Goal: Task Accomplishment & Management: Complete application form

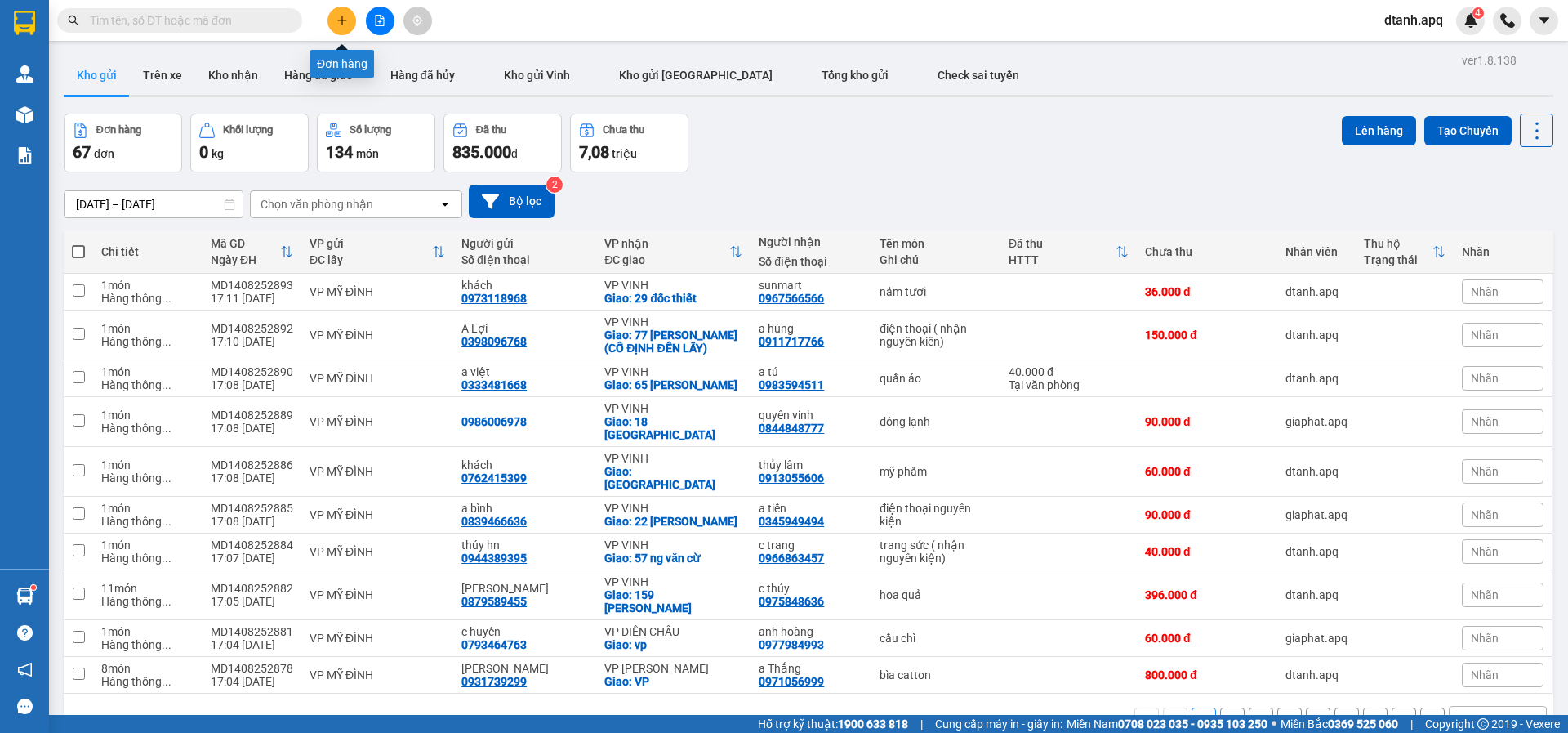
click at [343, 18] on icon "plus" at bounding box center [341, 20] width 11 height 11
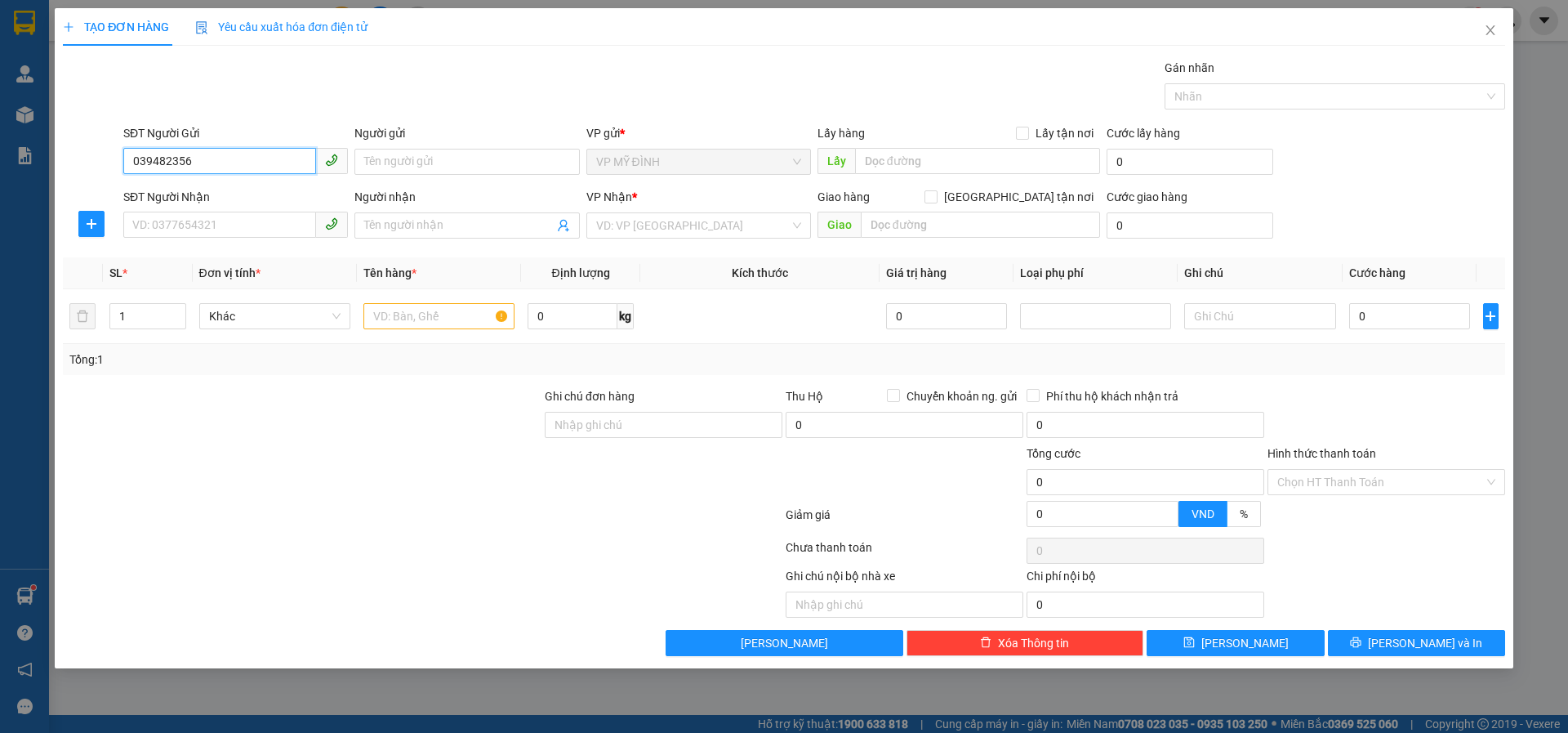
click at [143, 156] on input "039482356" at bounding box center [220, 161] width 192 height 26
type input "0329482356"
click at [167, 191] on div "0329482356 - VIỆT ANH" at bounding box center [235, 194] width 205 height 18
type input "VIỆT ANH"
type input "0329482356"
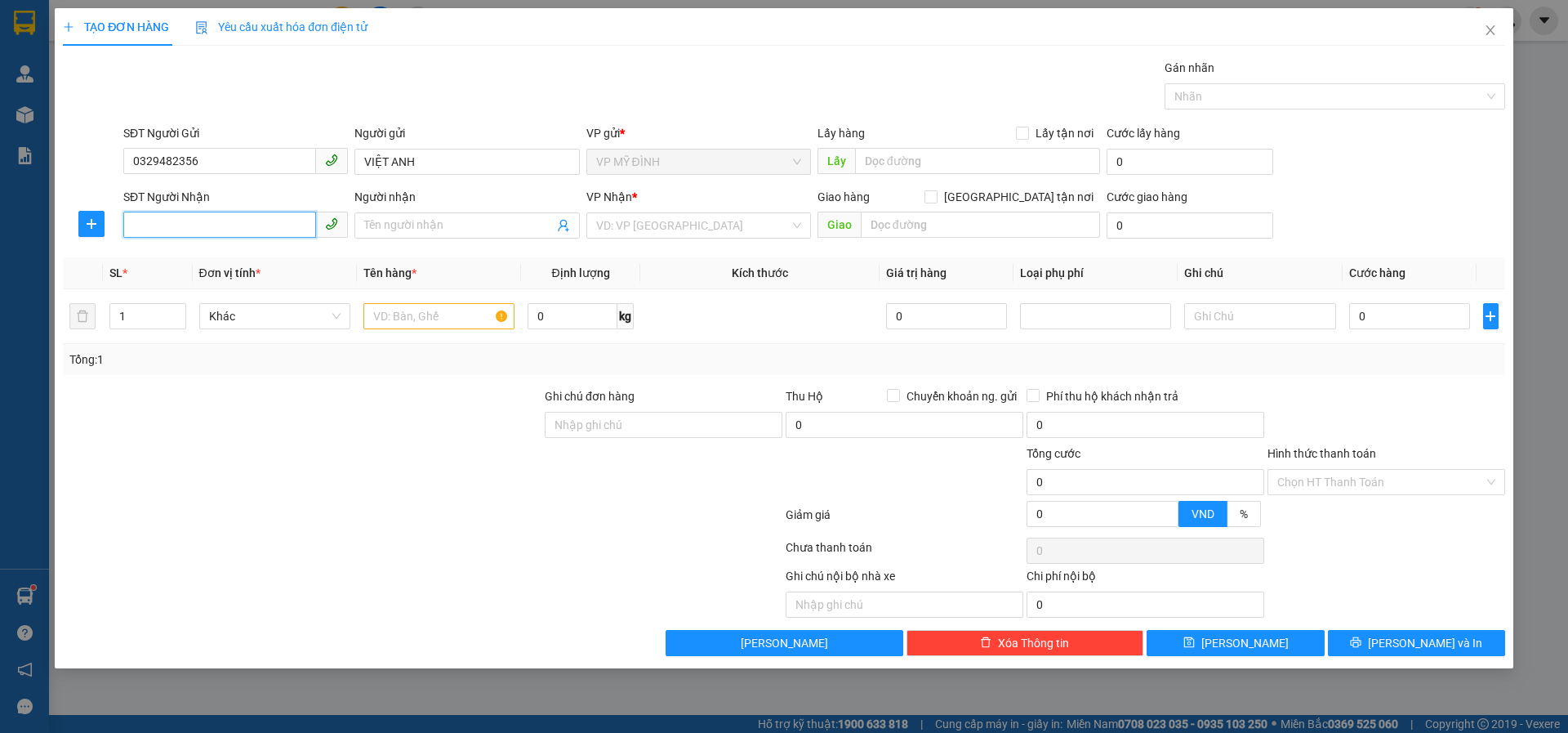
click at [206, 232] on input "SĐT Người Nhận" at bounding box center [220, 225] width 192 height 26
drag, startPoint x: 192, startPoint y: 226, endPoint x: 349, endPoint y: 216, distance: 157.3
click at [197, 226] on input "SĐT Người Nhận" at bounding box center [220, 225] width 192 height 26
click at [178, 255] on div "0337697950 - a hoàng" at bounding box center [235, 258] width 205 height 18
type input "0337697950"
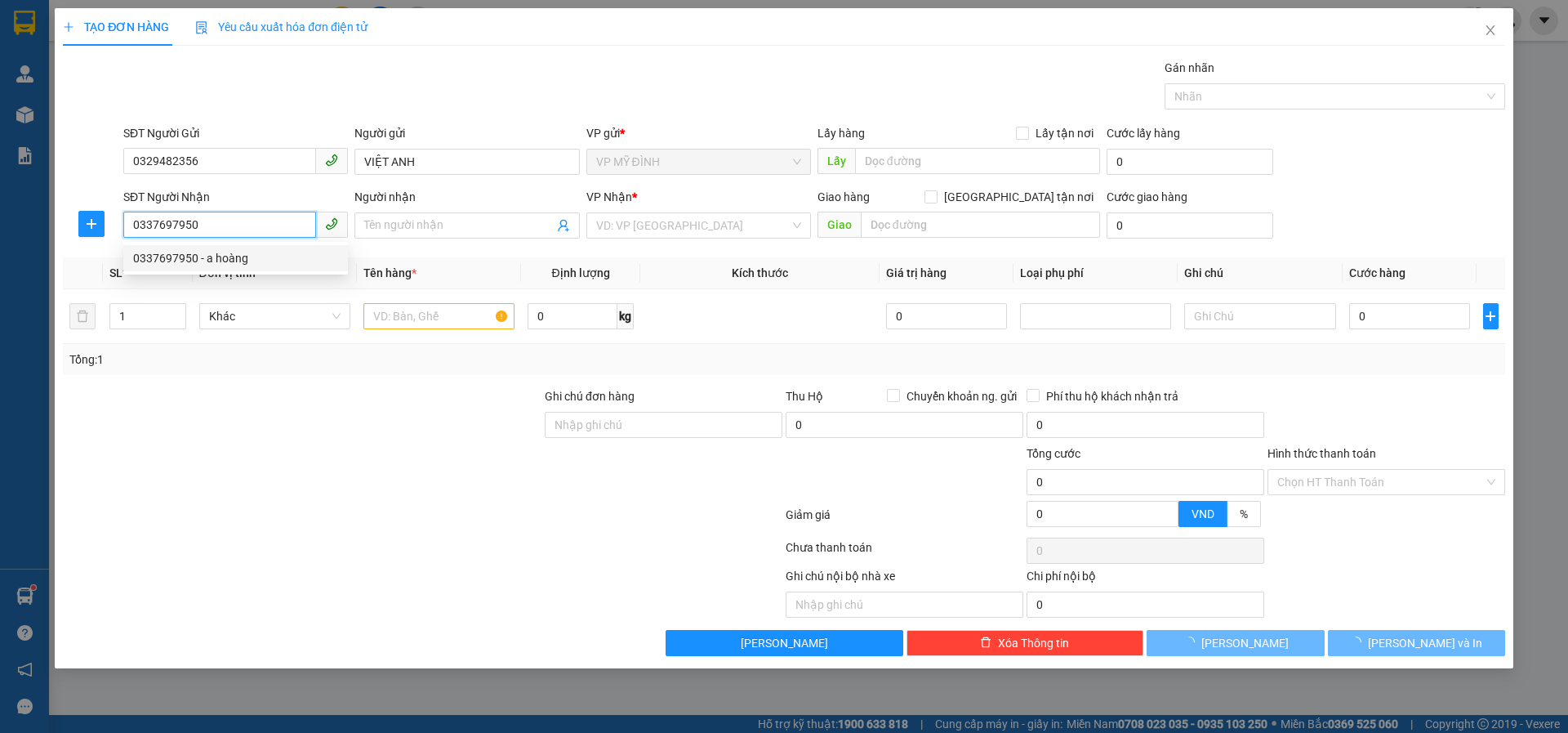
type input "a hoàng"
checkbox input "true"
type input "vp"
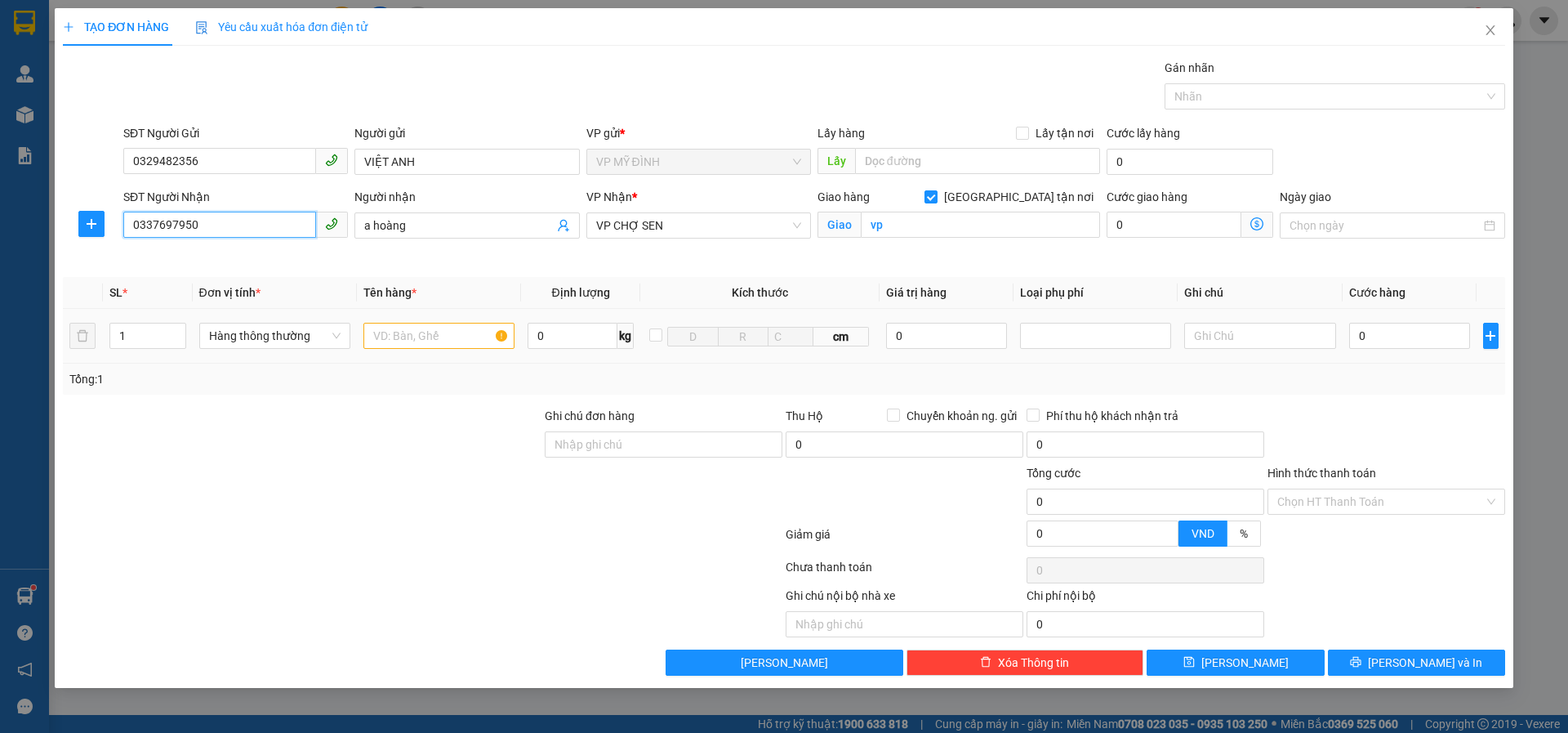
type input "0337697950"
click at [391, 338] on input "text" at bounding box center [439, 335] width 152 height 26
type input "hồ sơ"
type input "3"
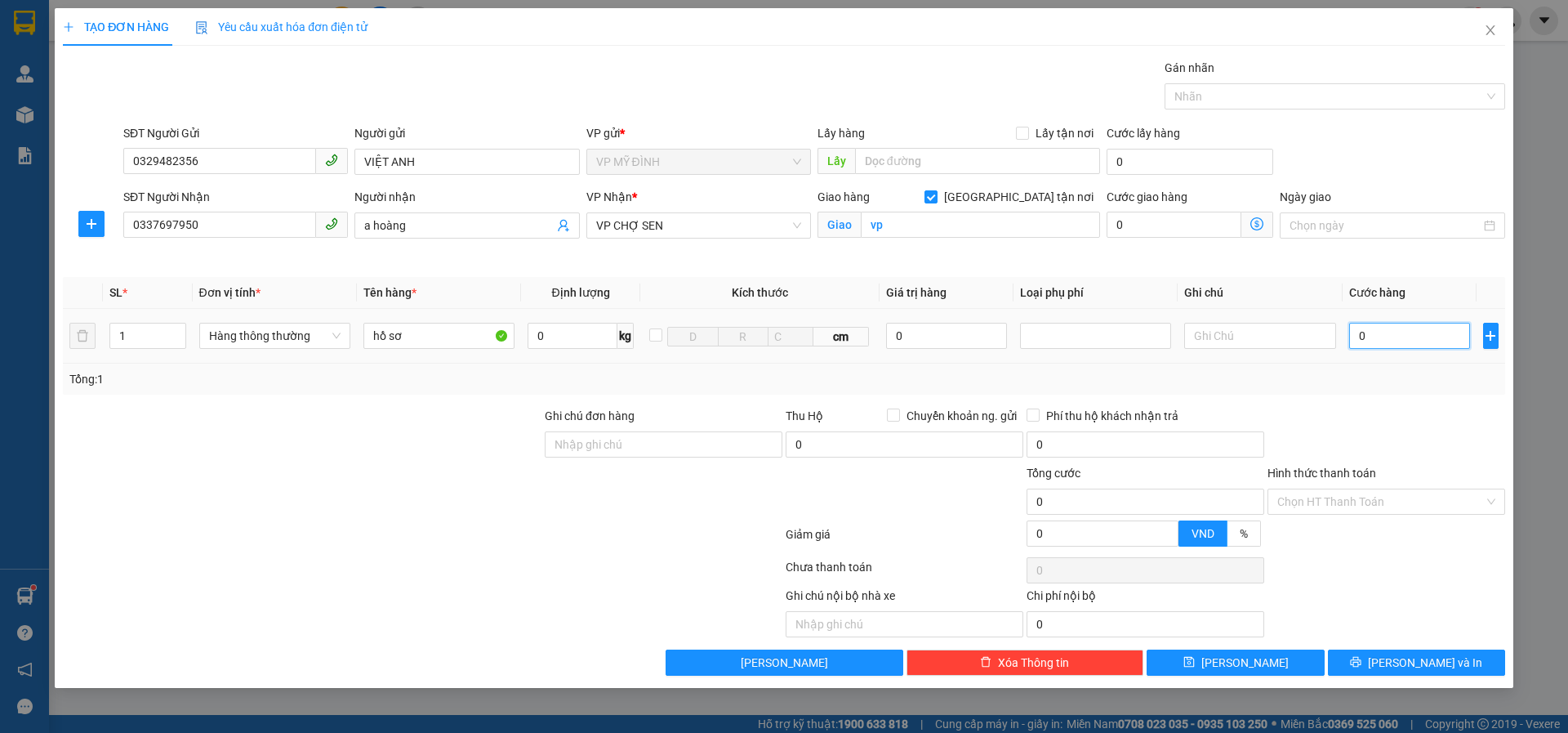
type input "3"
type input "30"
type input "30.000"
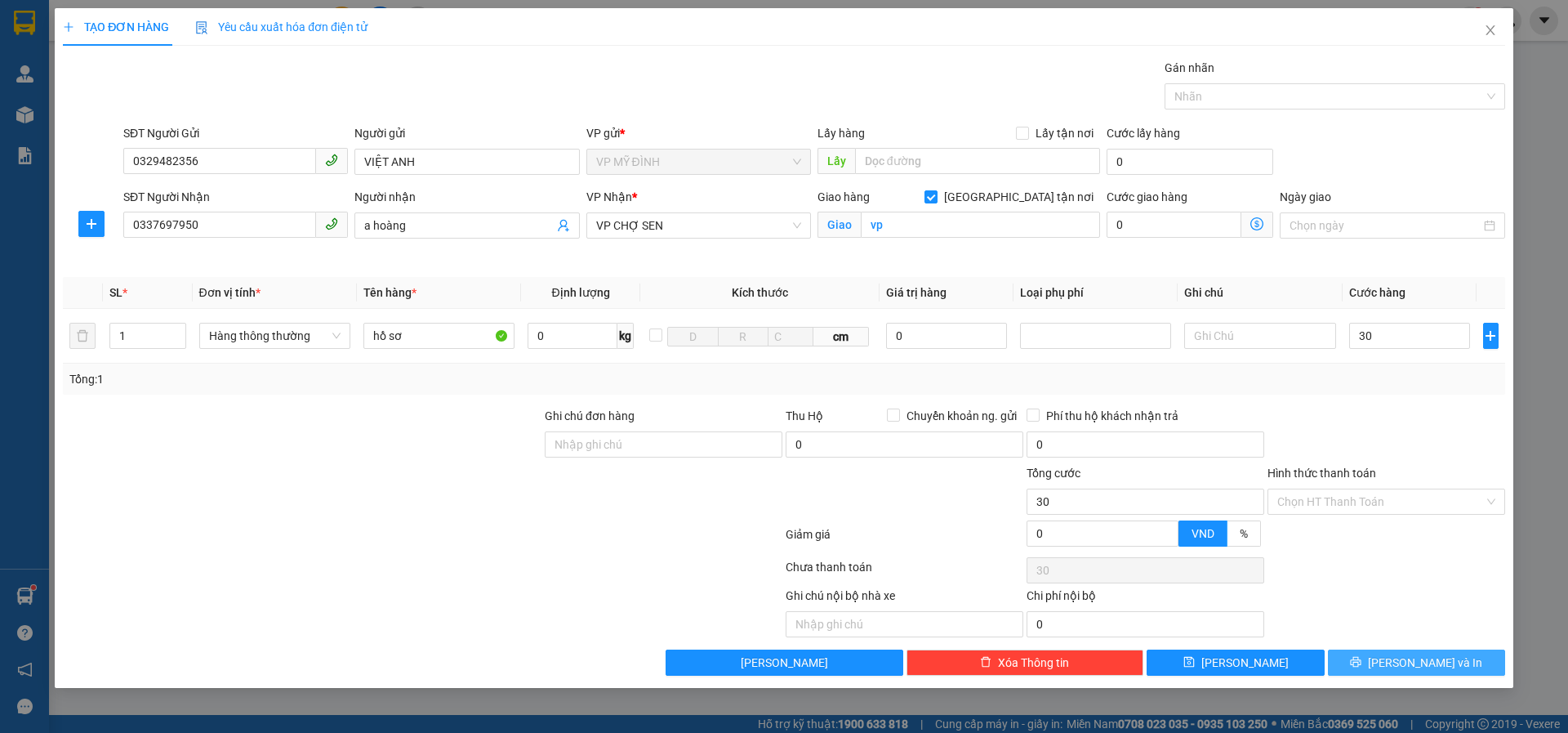
type input "30.000"
drag, startPoint x: 1382, startPoint y: 671, endPoint x: 1396, endPoint y: 663, distance: 16.1
click at [1385, 671] on button "[PERSON_NAME] và In" at bounding box center [1416, 662] width 177 height 26
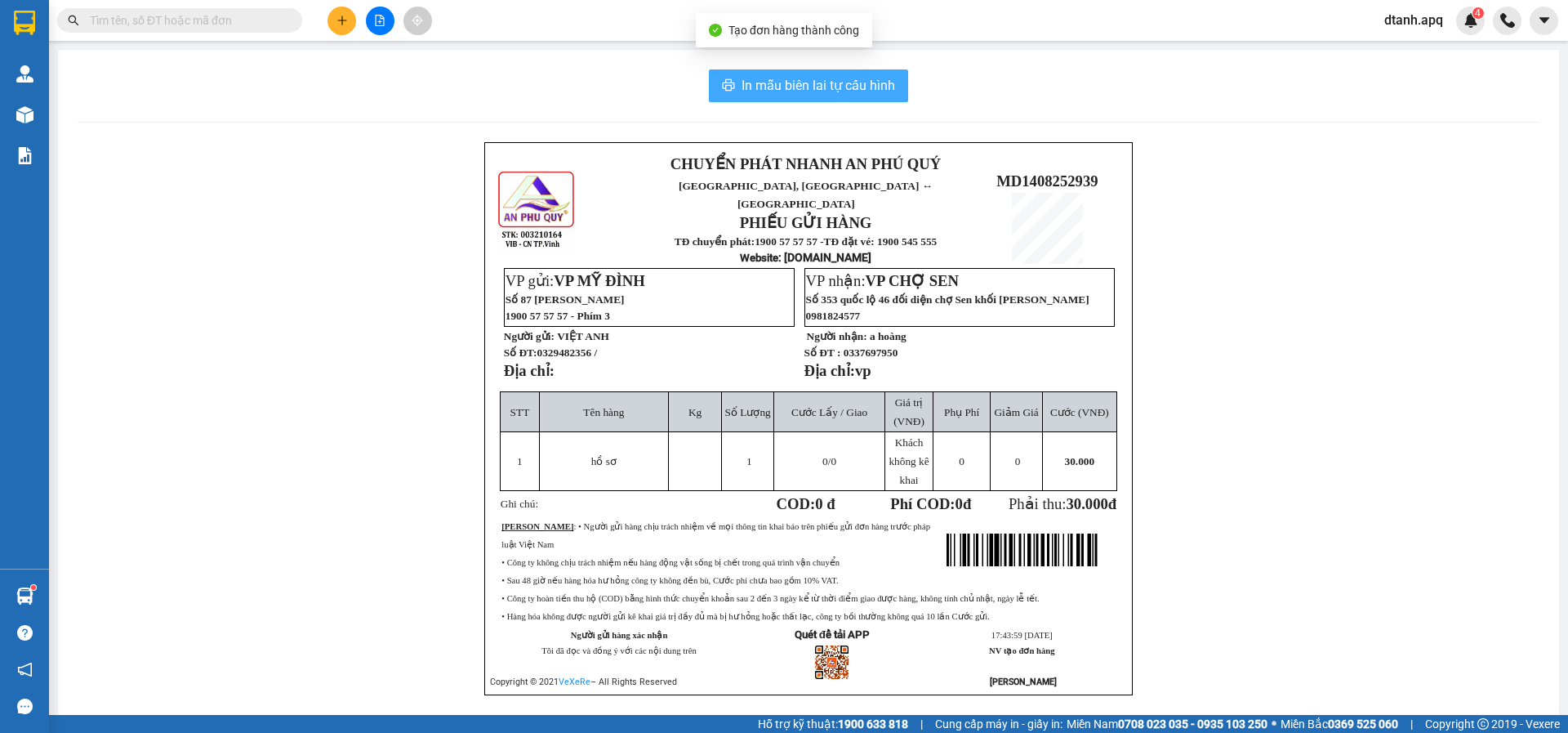
click at [859, 82] on span "In mẫu biên lai tự cấu hình" at bounding box center [818, 85] width 153 height 20
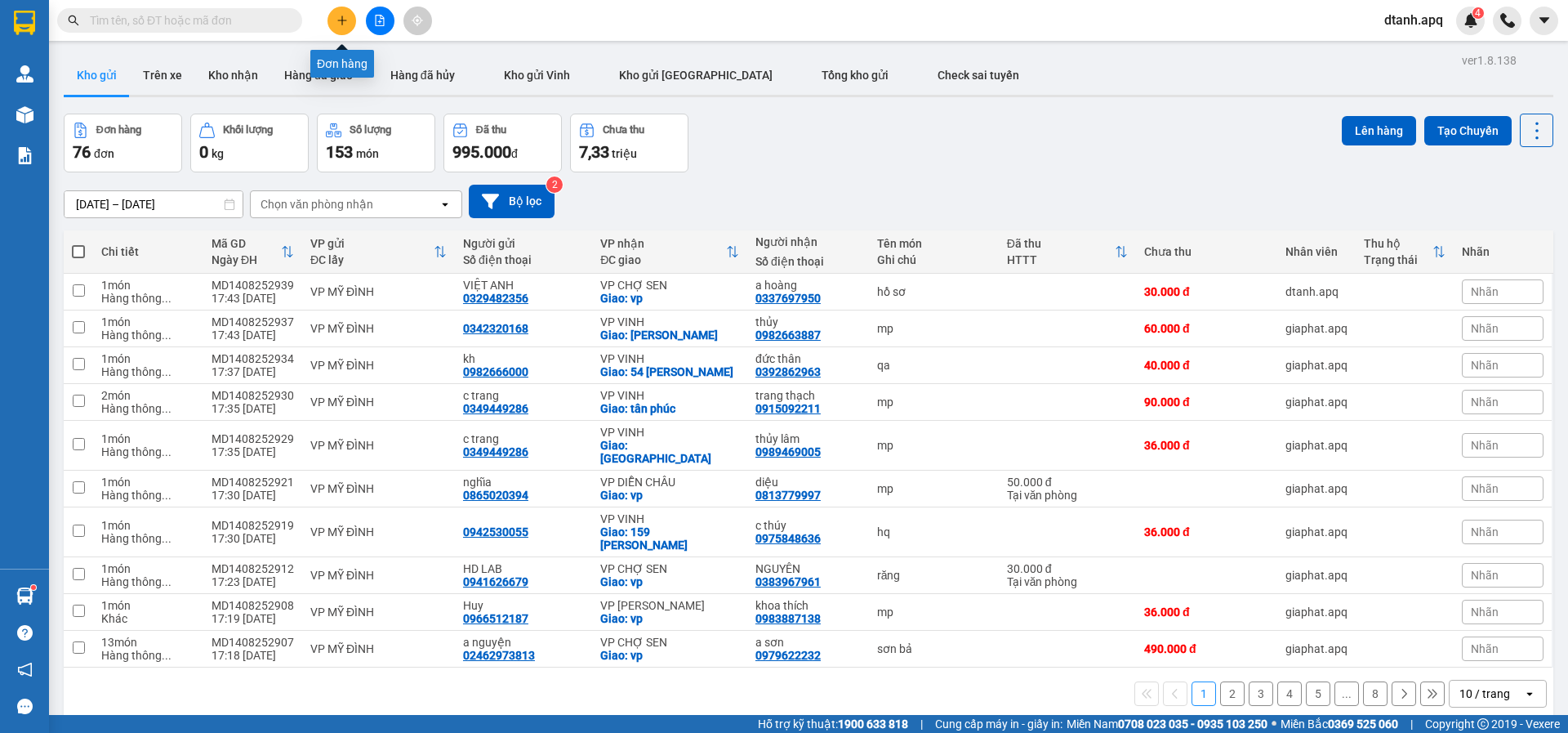
click at [339, 17] on icon "plus" at bounding box center [341, 20] width 11 height 11
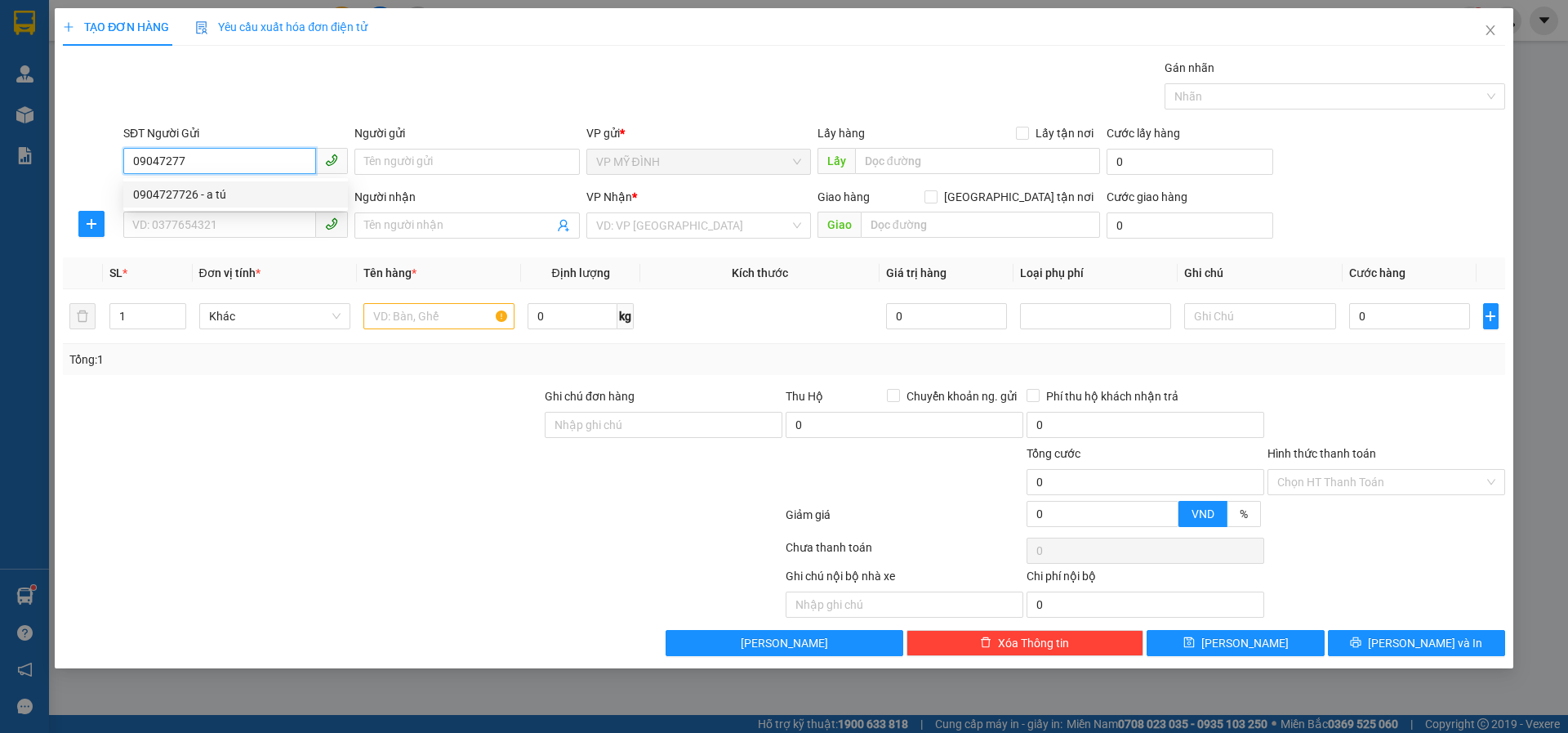
click at [164, 193] on div "0904727726 - a tú" at bounding box center [235, 194] width 205 height 18
type input "0904727726"
type input "a tú"
type input "0904727726"
drag, startPoint x: 163, startPoint y: 231, endPoint x: 293, endPoint y: 228, distance: 130.0
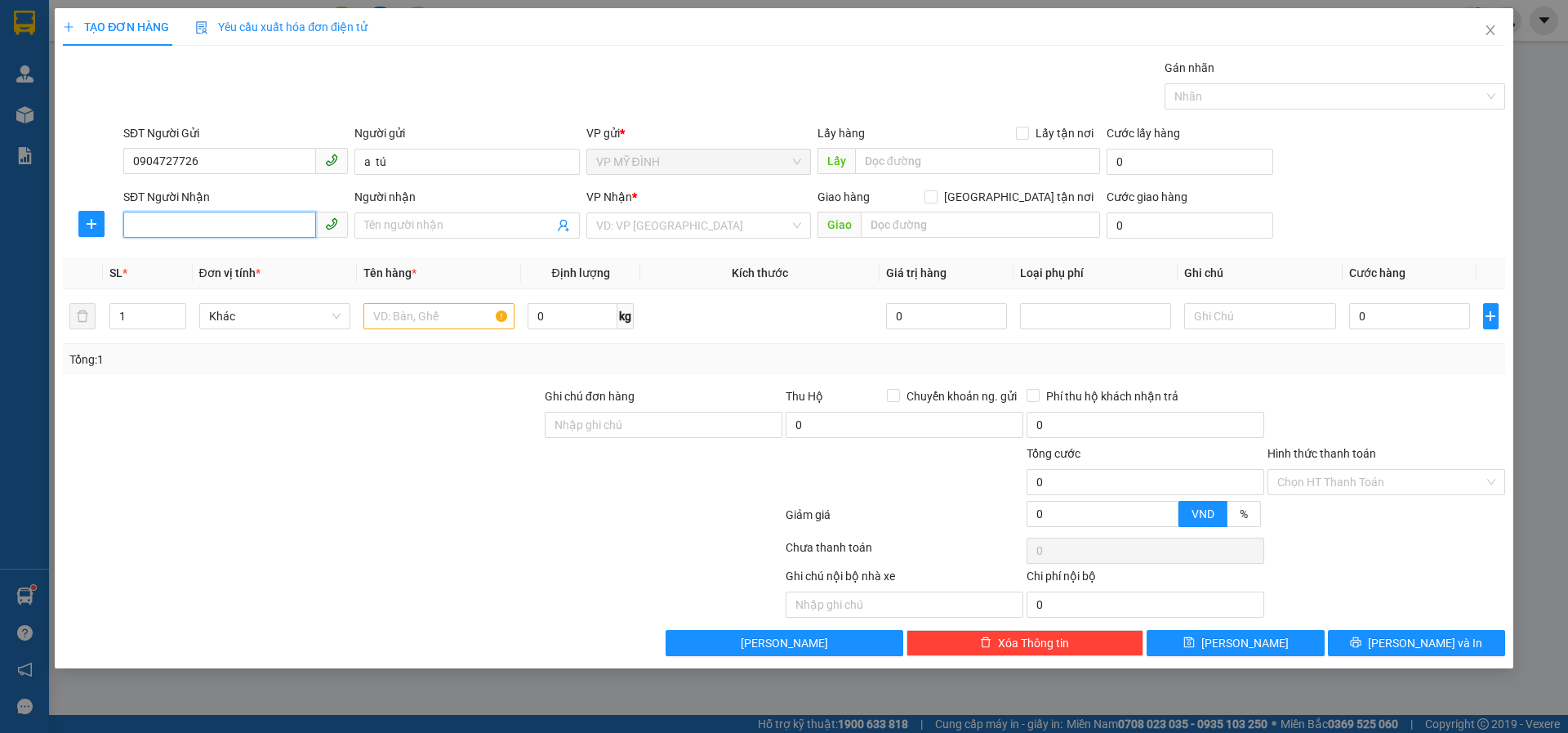
click at [186, 226] on input "SĐT Người Nhận" at bounding box center [220, 225] width 192 height 26
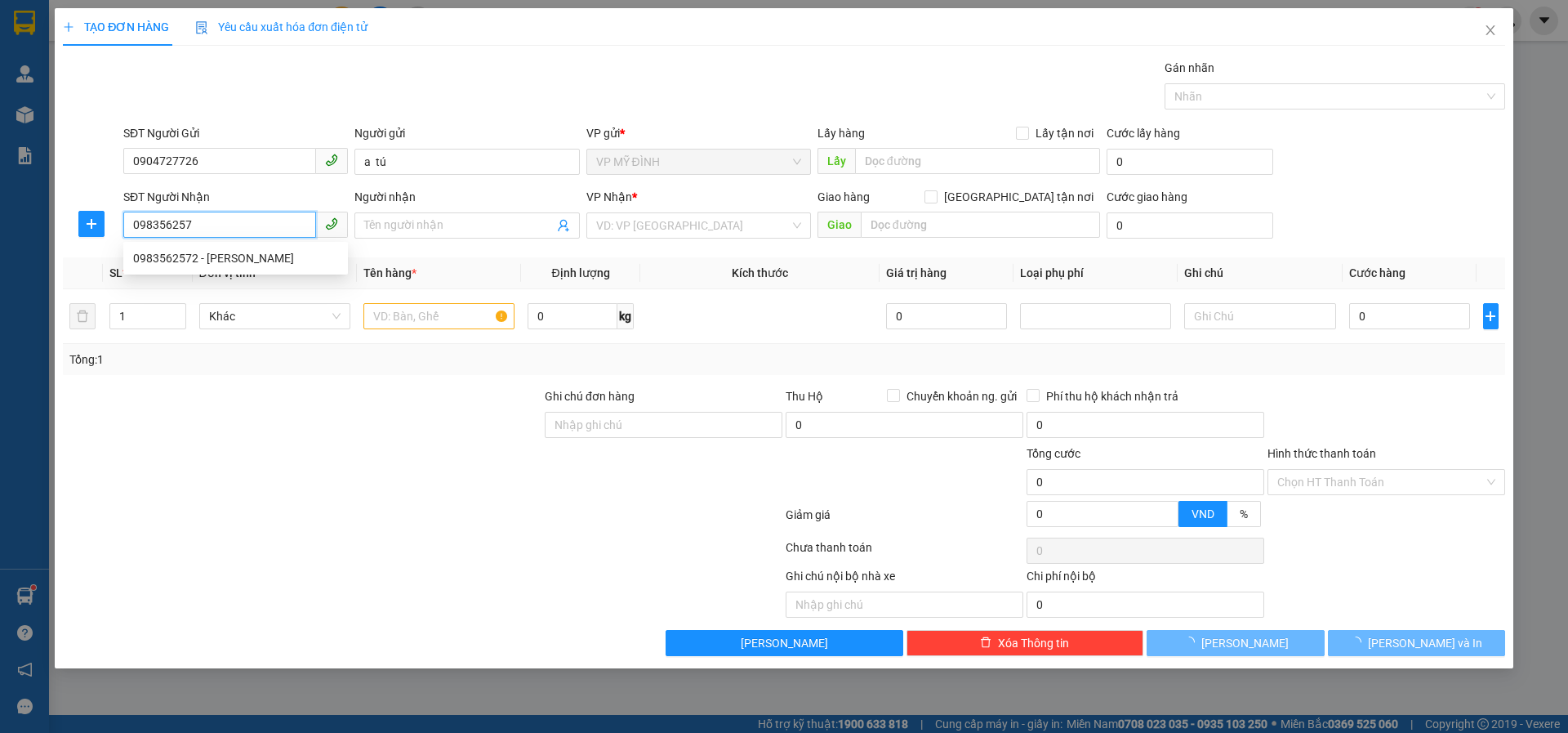
type input "0983562572"
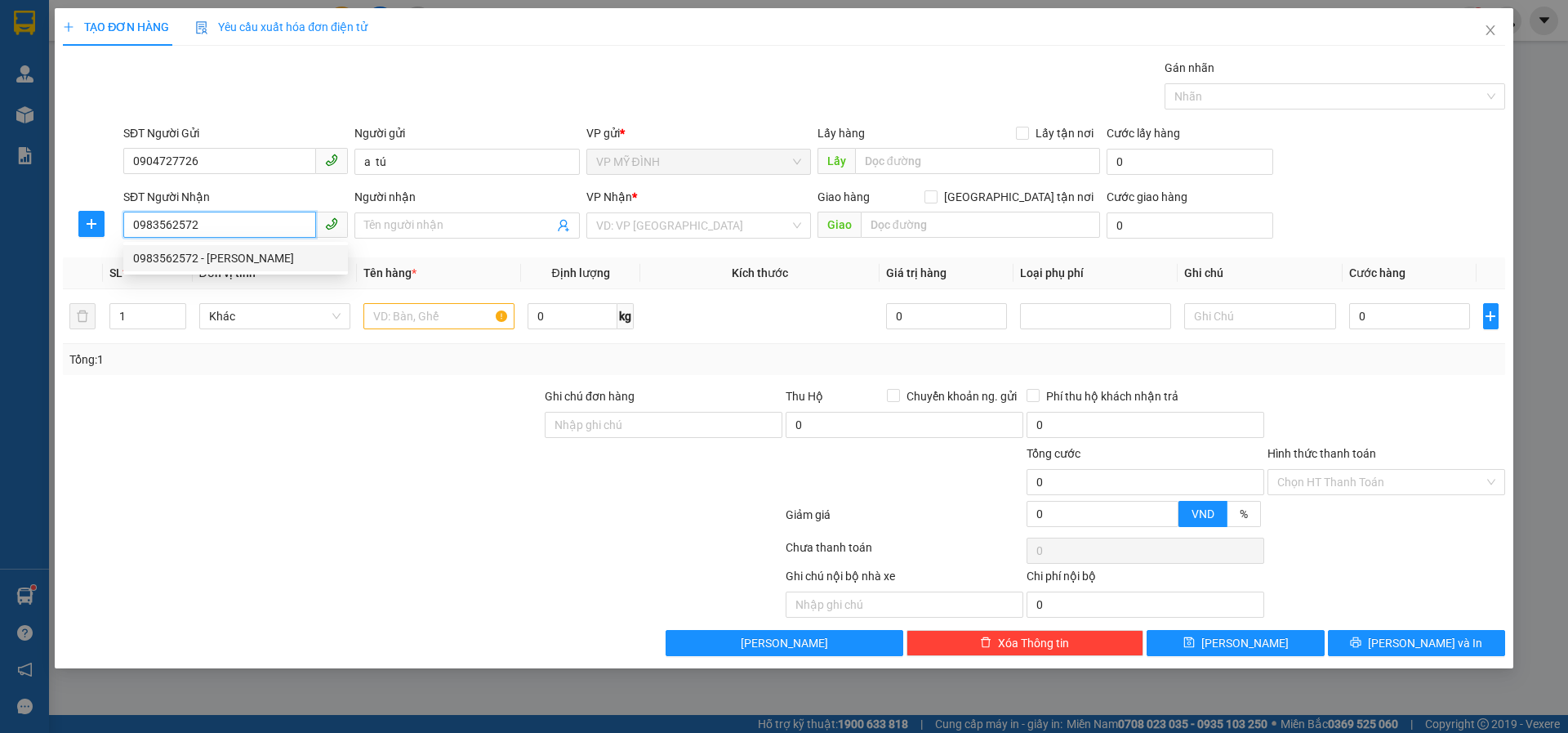
click at [183, 261] on div "0983562572 - Bác Trần Thanh Tùng" at bounding box center [235, 258] width 205 height 18
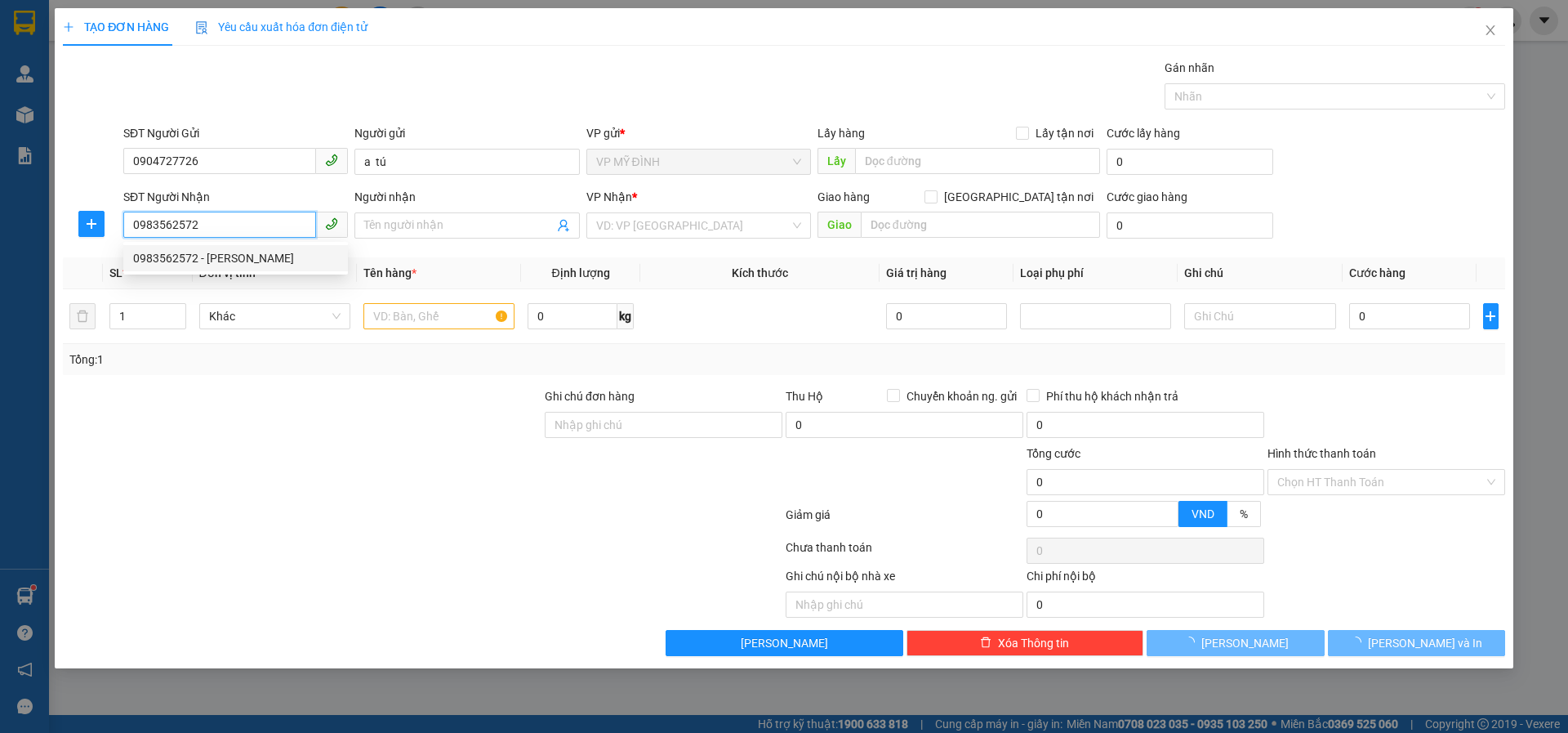
type input "Bác Trần Thanh Tùng"
type input "ngõ 63e nguyễn đức cảnh"
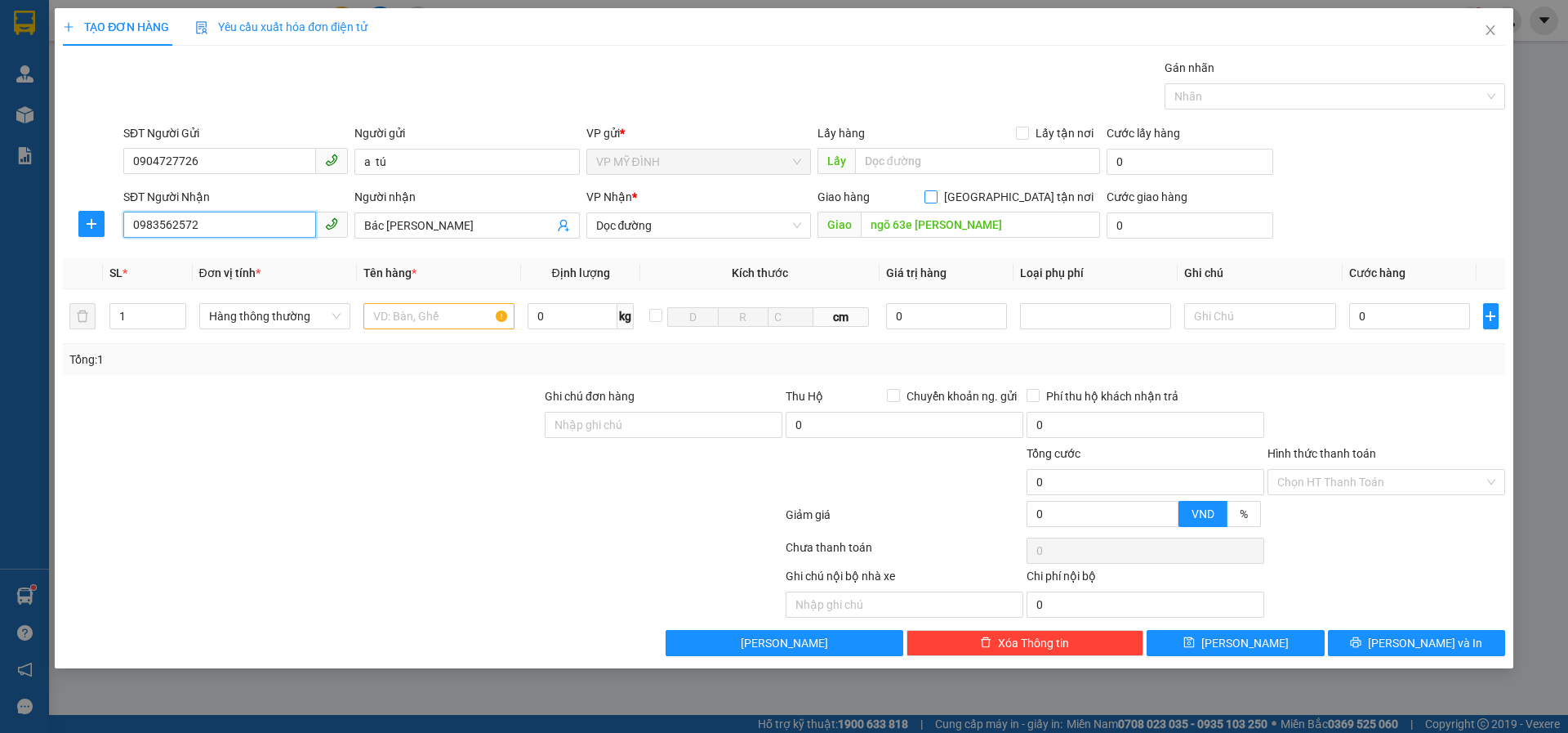
type input "0983562572"
drag, startPoint x: 1017, startPoint y: 200, endPoint x: 1004, endPoint y: 197, distance: 13.3
click at [936, 200] on input "[GEOGRAPHIC_DATA][PERSON_NAME] nơi" at bounding box center [930, 196] width 11 height 11
checkbox input "true"
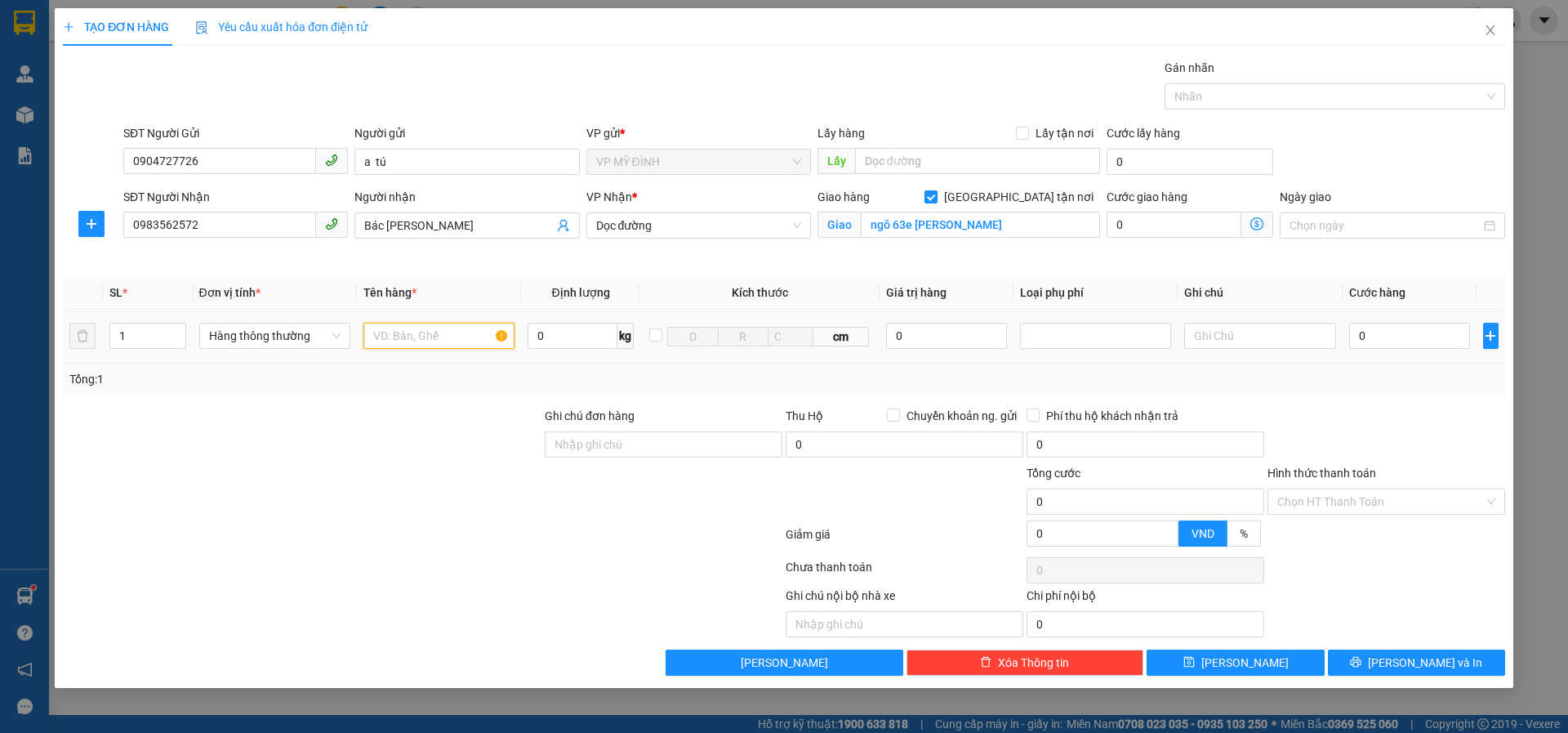
click at [388, 334] on input "text" at bounding box center [439, 335] width 152 height 26
type input "d"
type input "đ"
type input "d"
click at [380, 333] on input "đầu" at bounding box center [439, 335] width 152 height 26
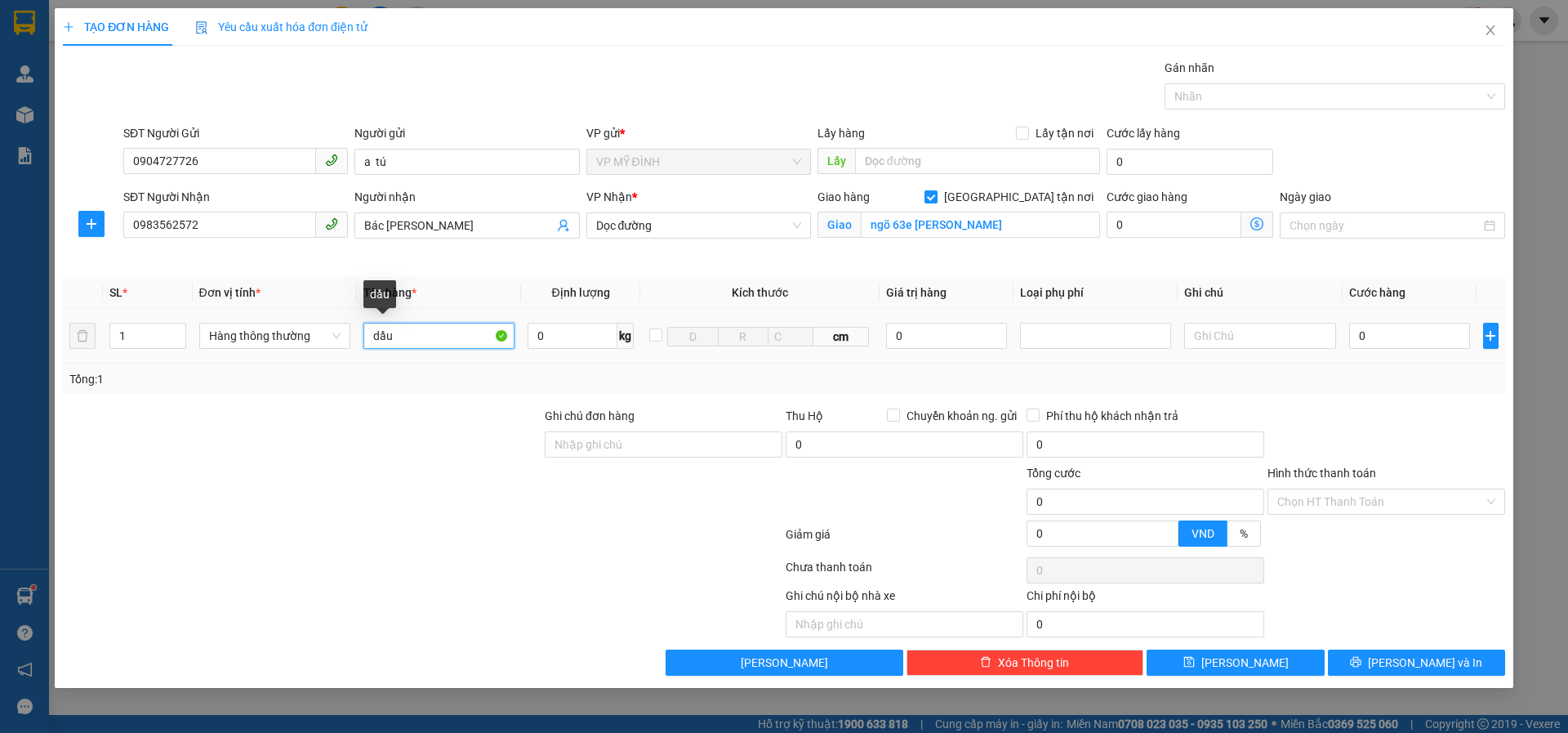
click at [412, 335] on input "dầu" at bounding box center [439, 335] width 152 height 26
type input "dầu ăn"
click at [1383, 329] on input "0" at bounding box center [1410, 335] width 122 height 26
type input "4"
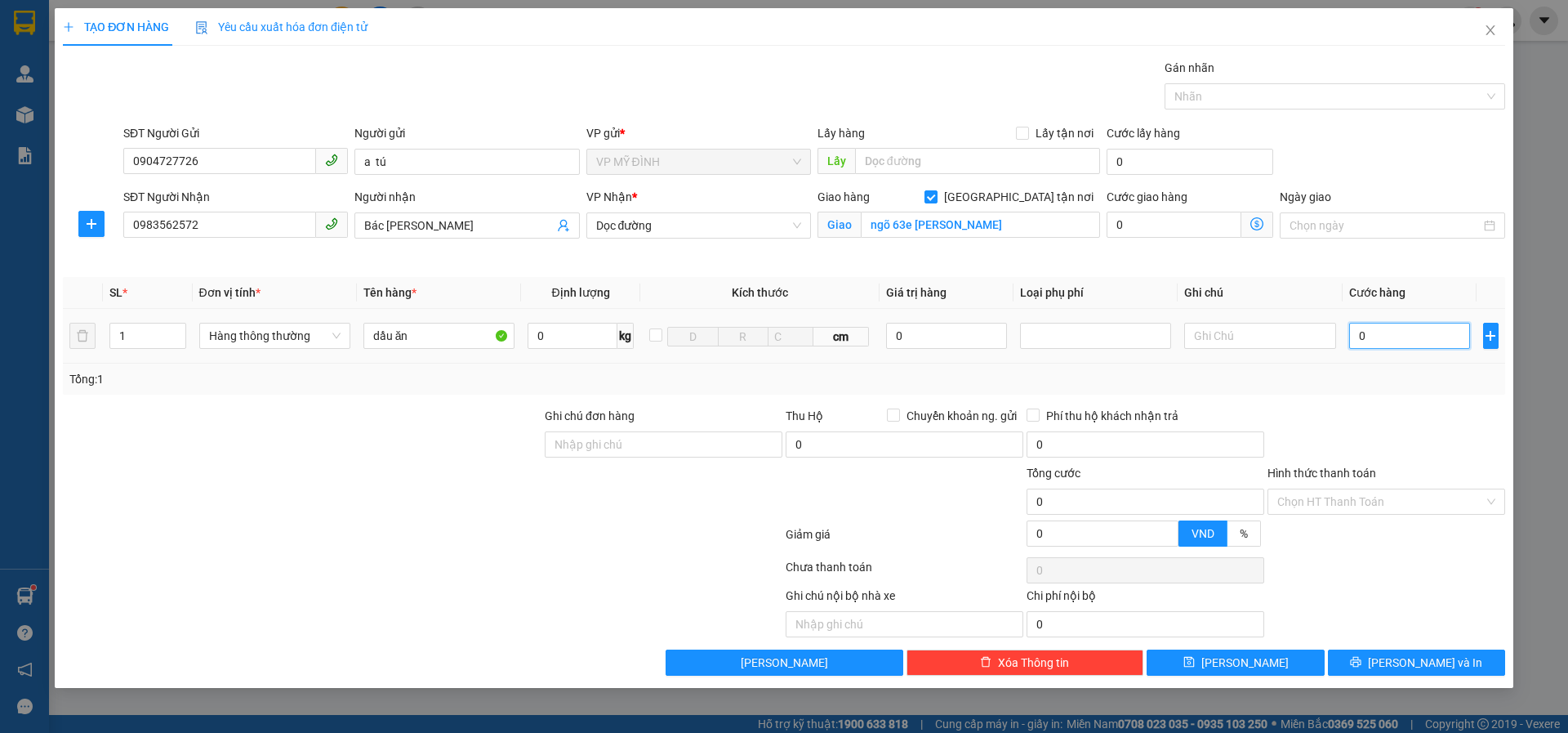
type input "4"
type input "40"
type input "40.000"
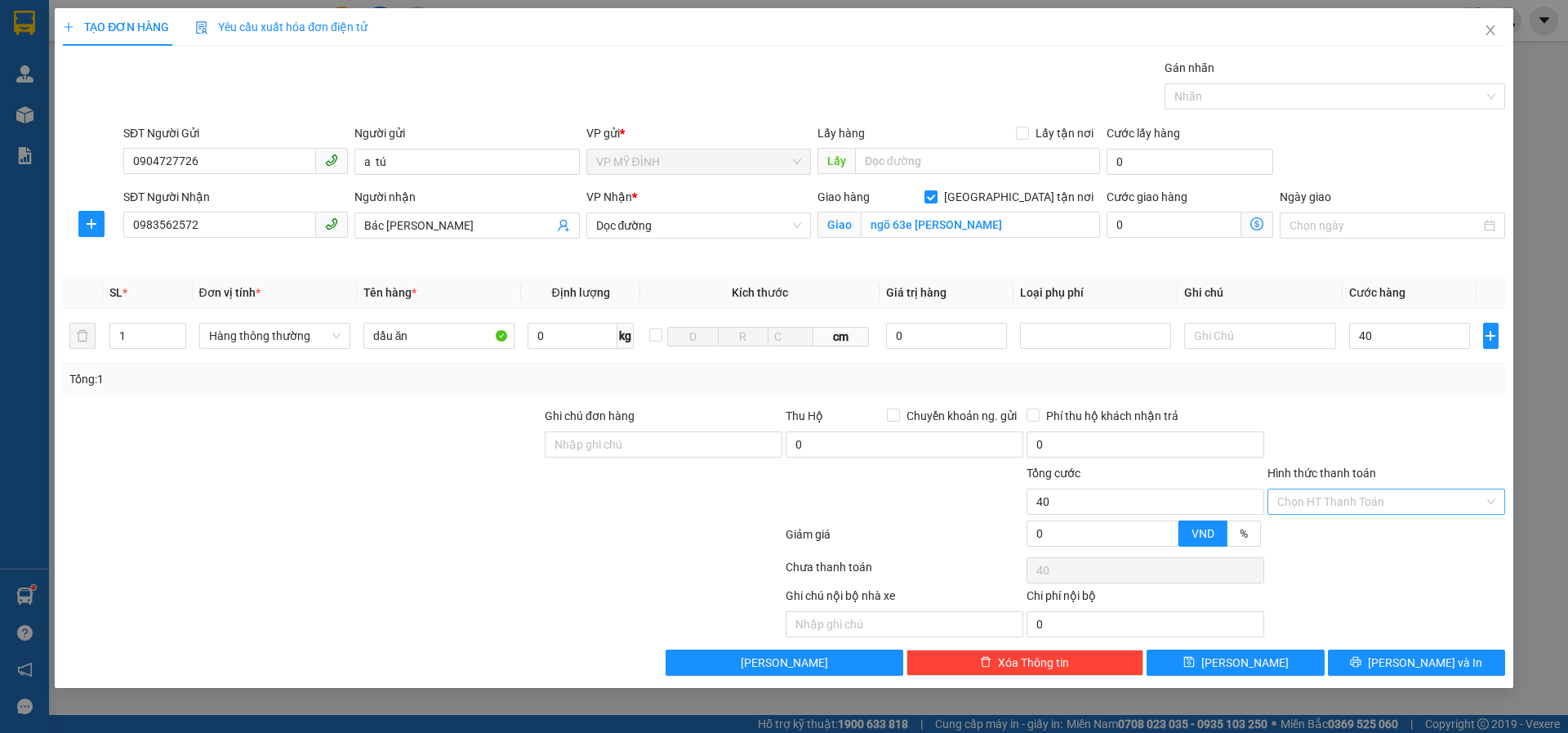
type input "40.000"
click at [1362, 501] on input "Hình thức thanh toán" at bounding box center [1381, 501] width 207 height 25
drag, startPoint x: 1336, startPoint y: 527, endPoint x: 1352, endPoint y: 578, distance: 53.5
click at [1337, 529] on div "Tại văn phòng" at bounding box center [1387, 534] width 218 height 18
type input "0"
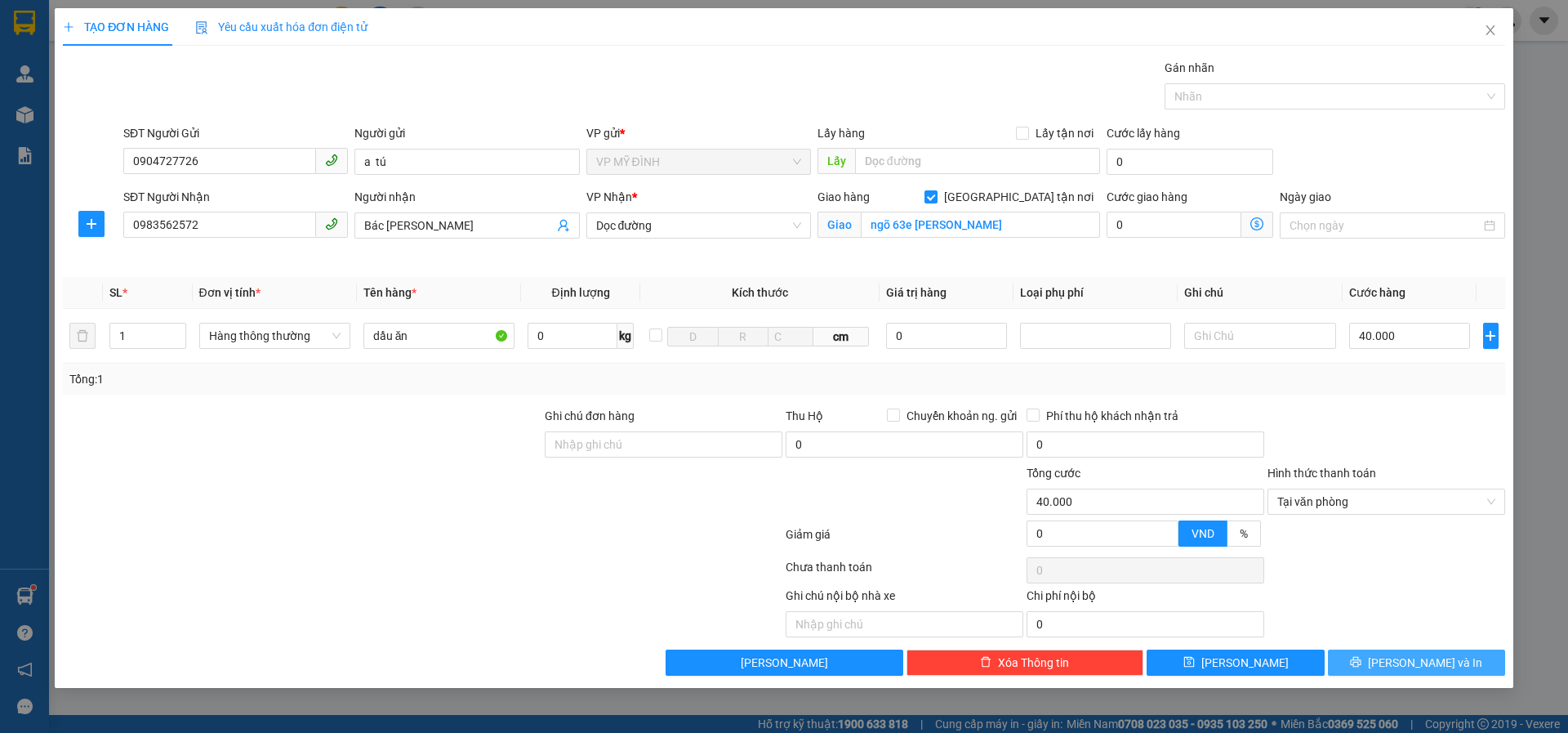
drag, startPoint x: 1388, startPoint y: 666, endPoint x: 1381, endPoint y: 652, distance: 15.7
click at [1362, 656] on icon "printer" at bounding box center [1355, 661] width 11 height 11
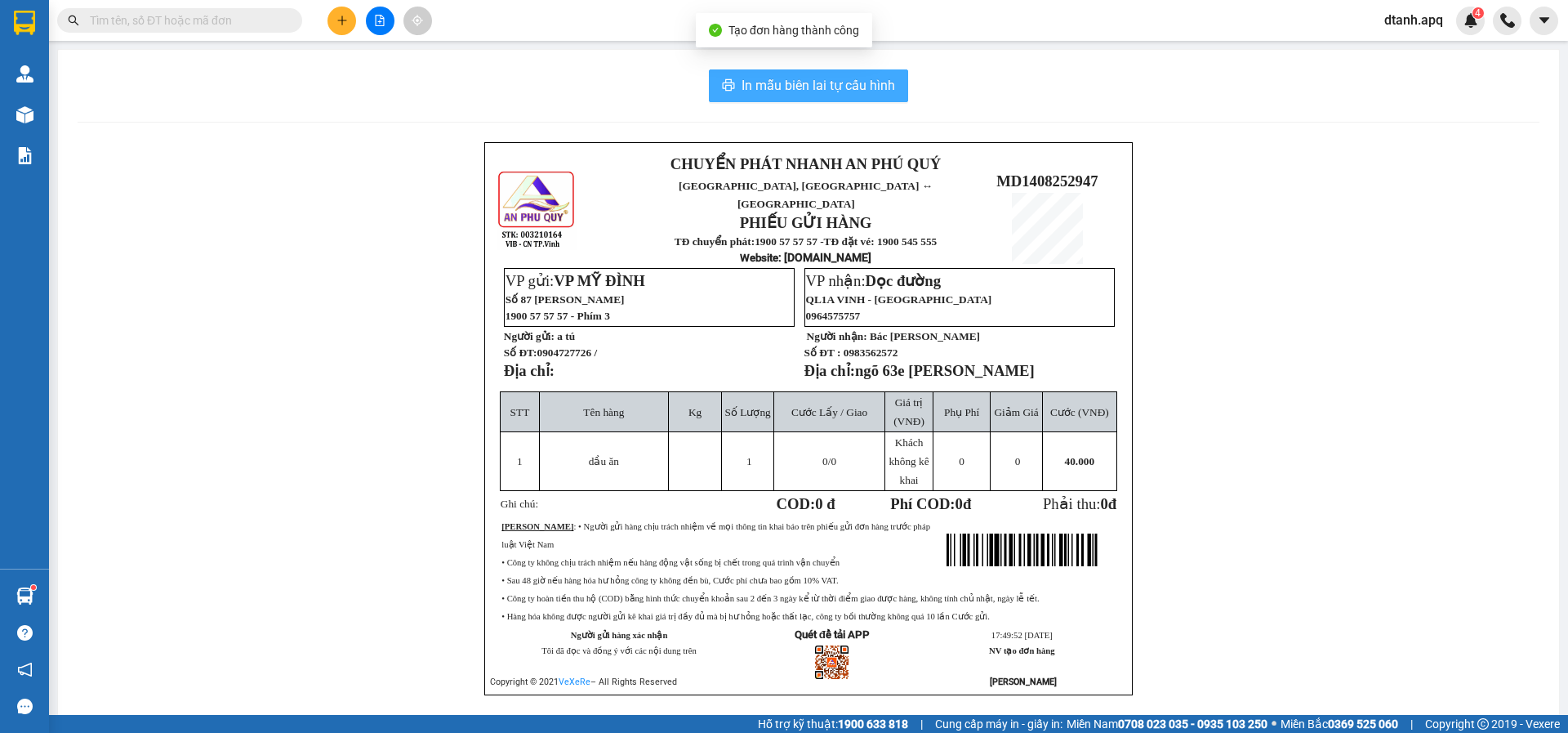
drag, startPoint x: 842, startPoint y: 83, endPoint x: 844, endPoint y: 61, distance: 22.1
click at [843, 77] on span "In mẫu biên lai tự cấu hình" at bounding box center [818, 85] width 153 height 20
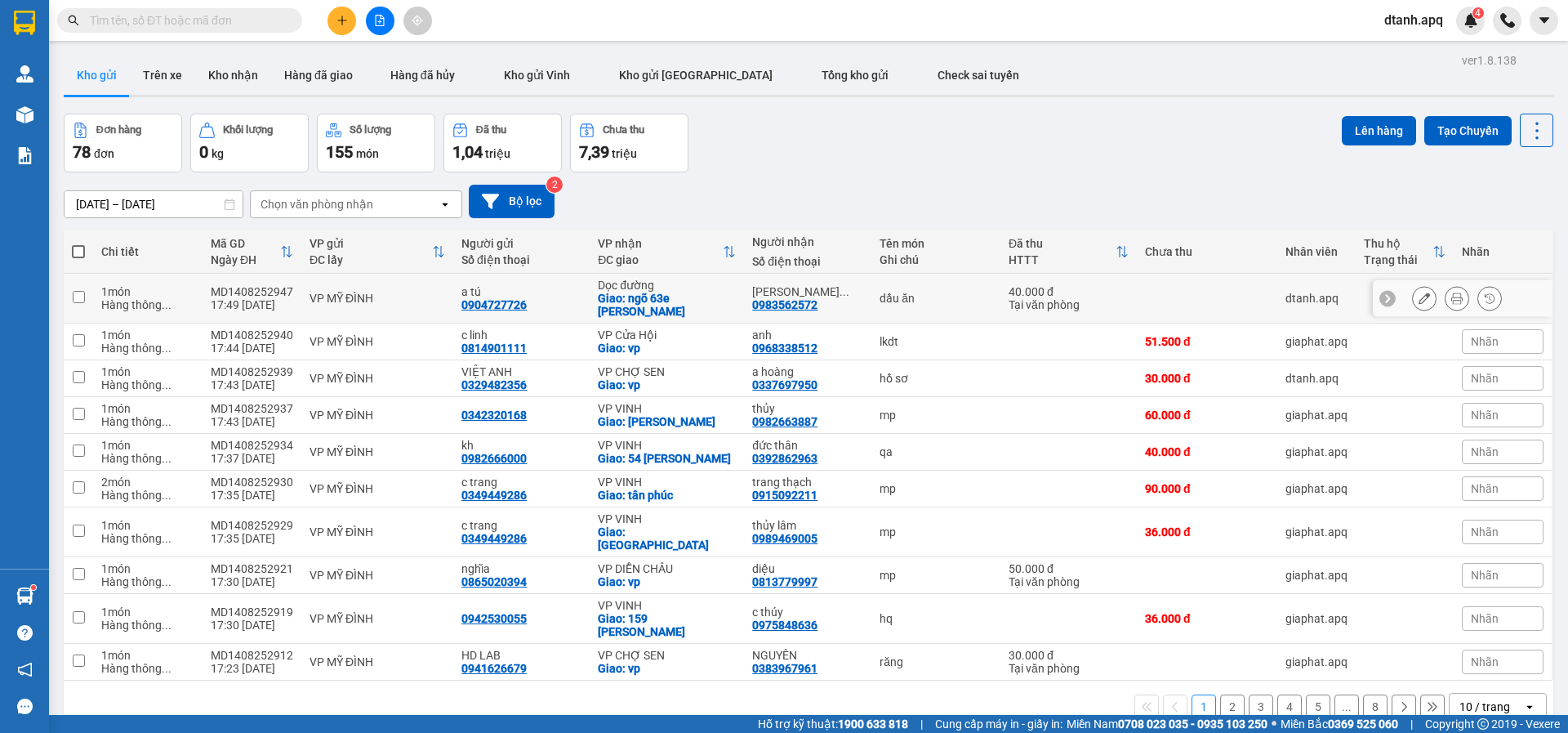
drag, startPoint x: 1103, startPoint y: 312, endPoint x: 1312, endPoint y: 354, distance: 213.2
click at [1136, 318] on tr "1 món Hàng thông ... MD1408252947 17:49 14/08 VP MỸ ĐÌNH a tú 0904727726 Dọc đư…" at bounding box center [809, 298] width 1490 height 50
checkbox input "true"
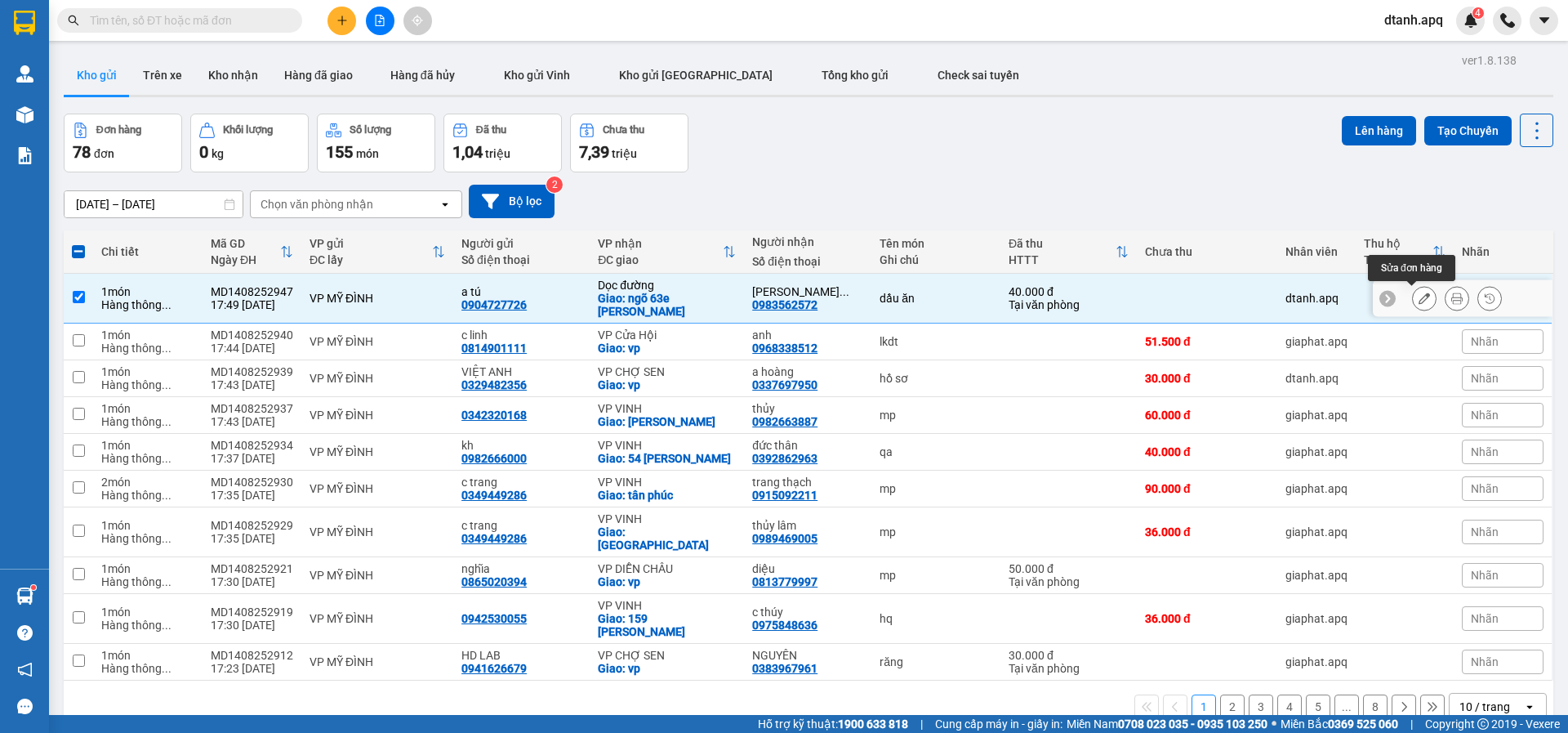
click at [1419, 301] on icon at bounding box center [1424, 298] width 11 height 11
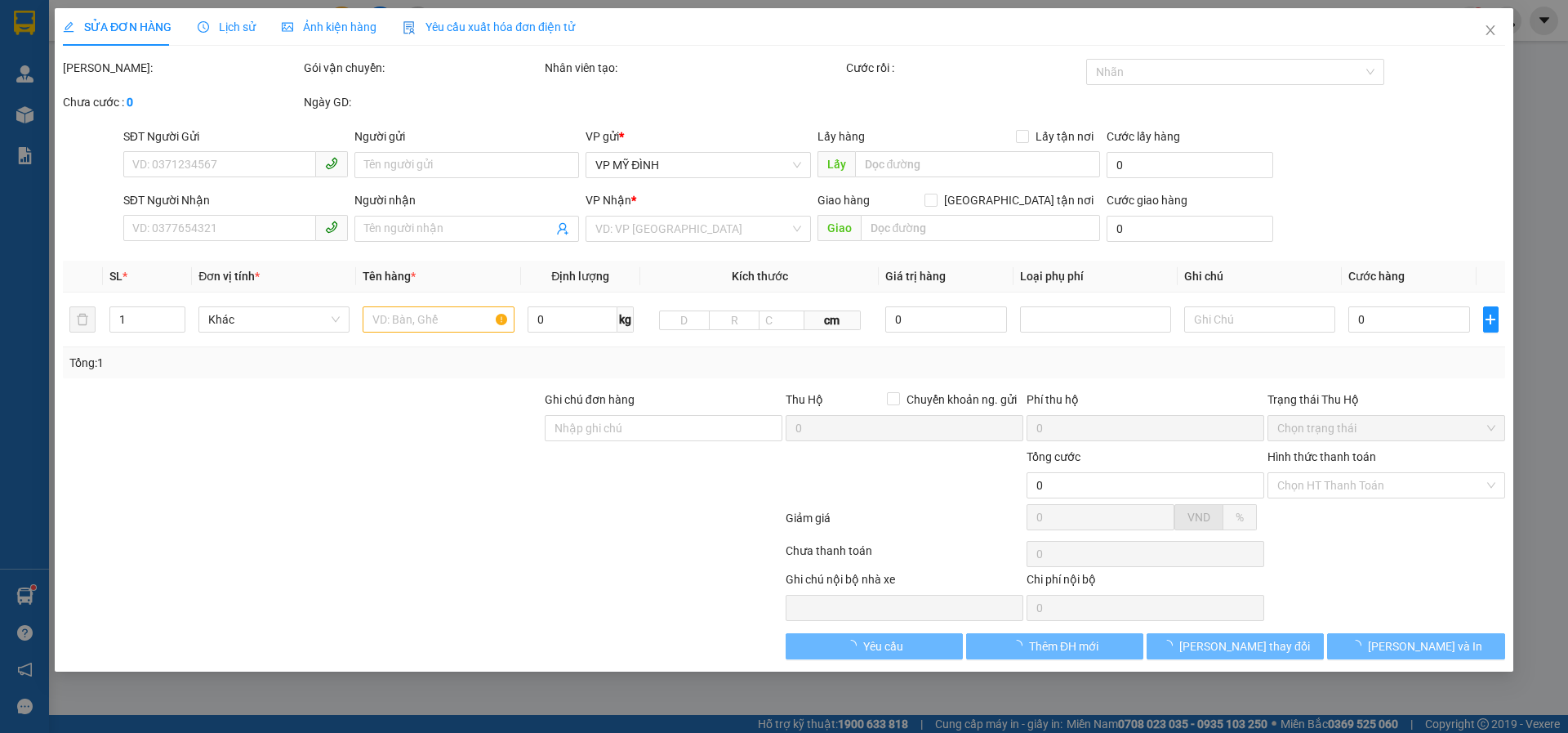
type input "0904727726"
type input "a tú"
type input "0983562572"
type input "Bác Trần Thanh Tùng"
checkbox input "true"
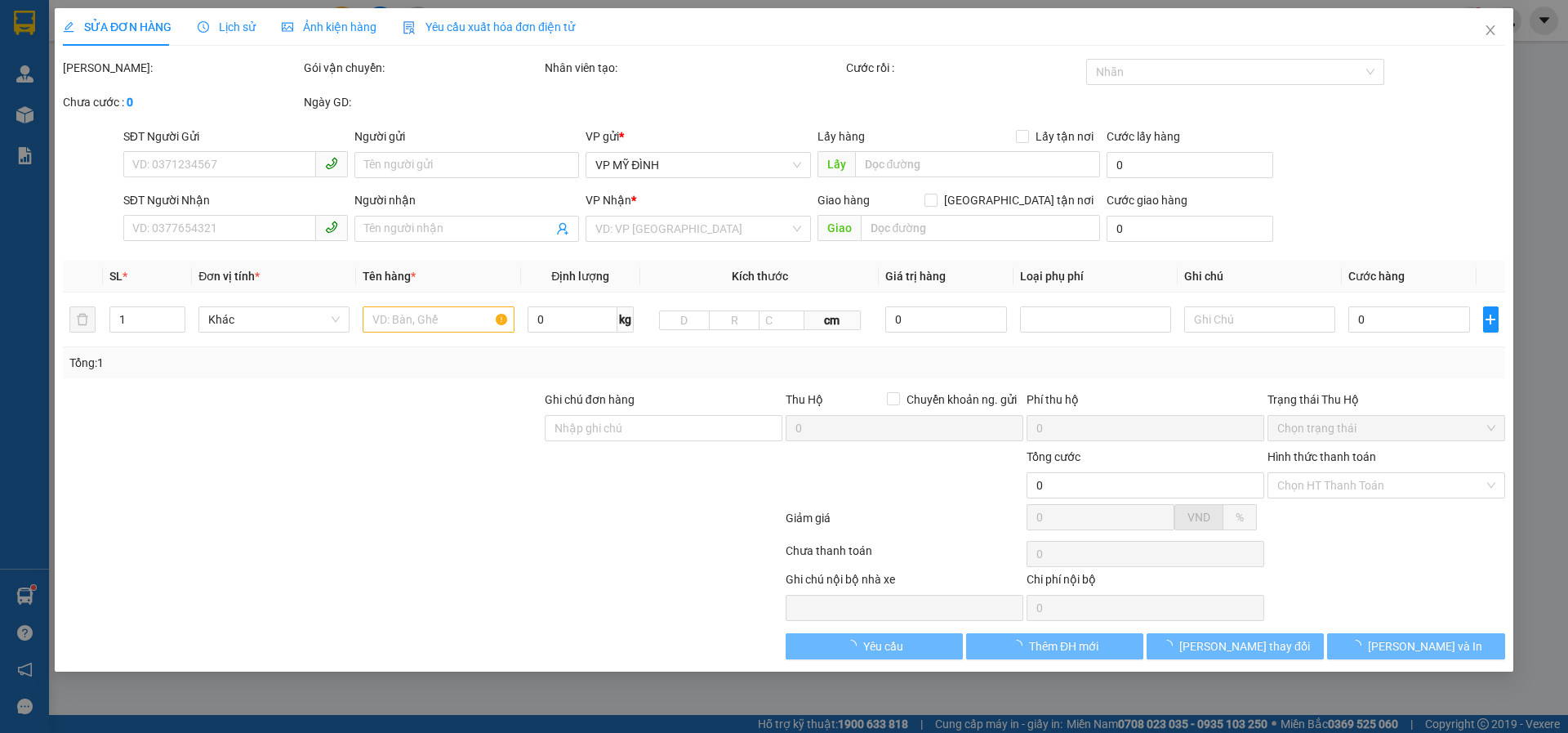
type input "ngõ 63e nguyễn đức cảnh"
type input "40.000"
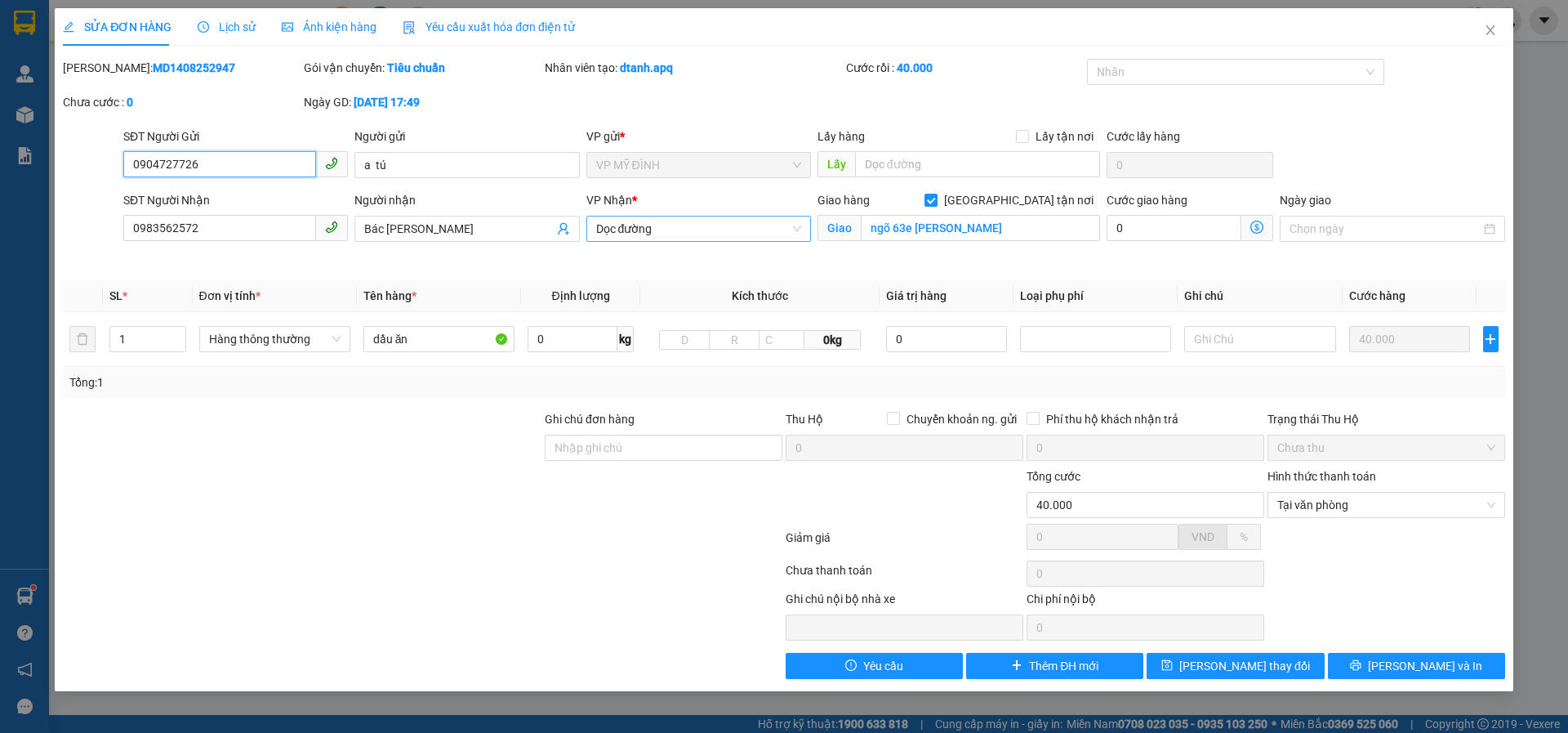
click at [669, 238] on span "Dọc đường" at bounding box center [698, 228] width 205 height 25
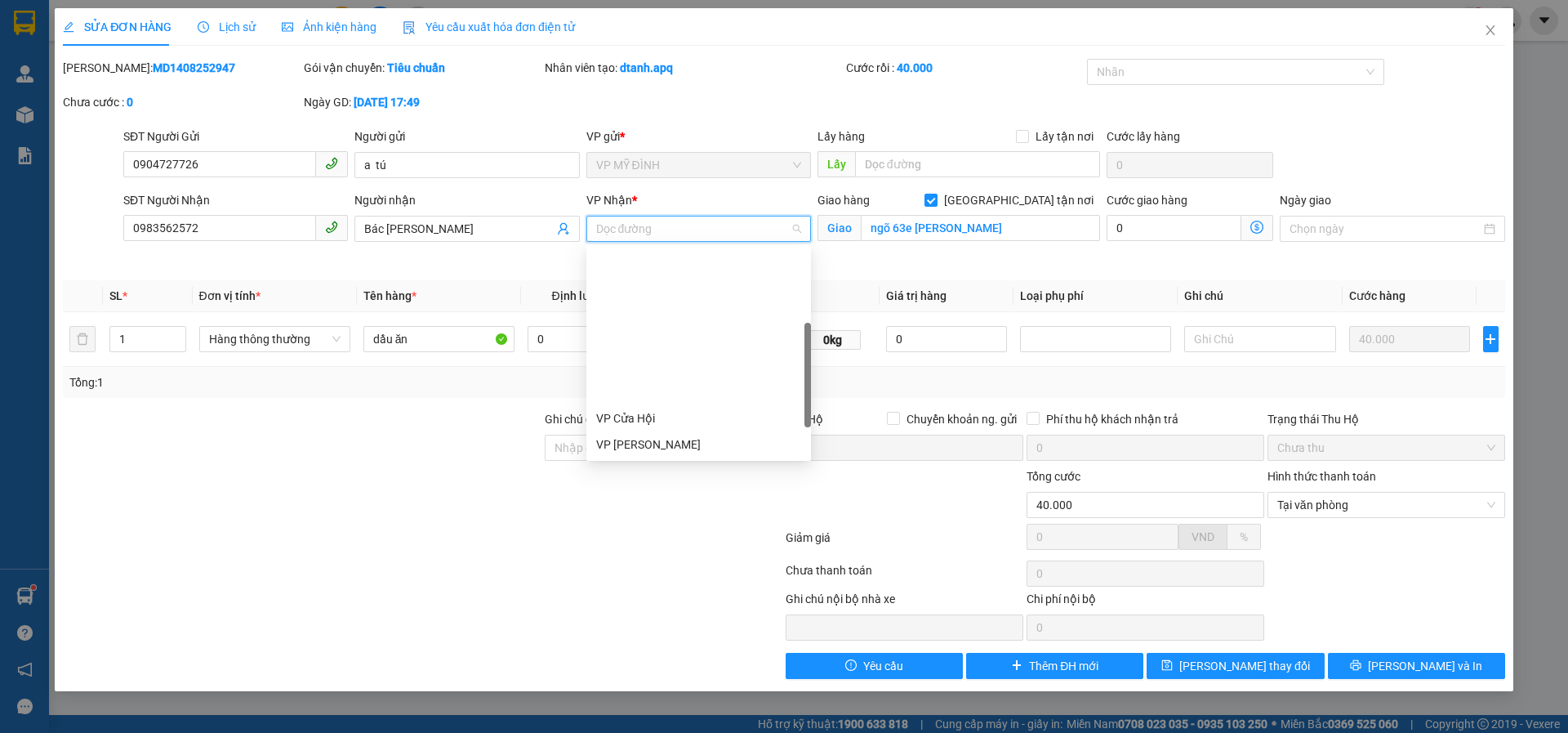
scroll to position [163, 0]
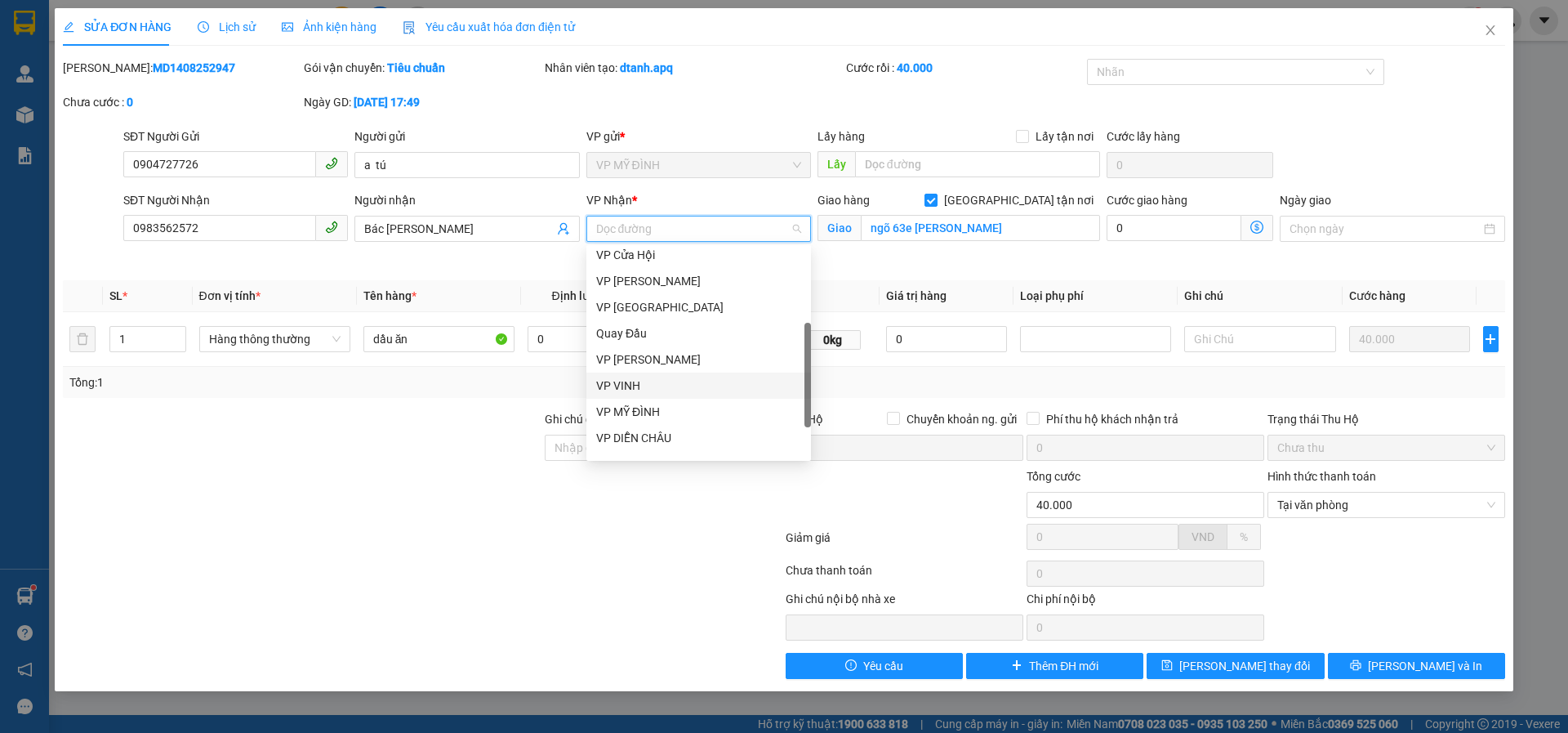
click at [622, 382] on div "VP VINH" at bounding box center [698, 385] width 205 height 18
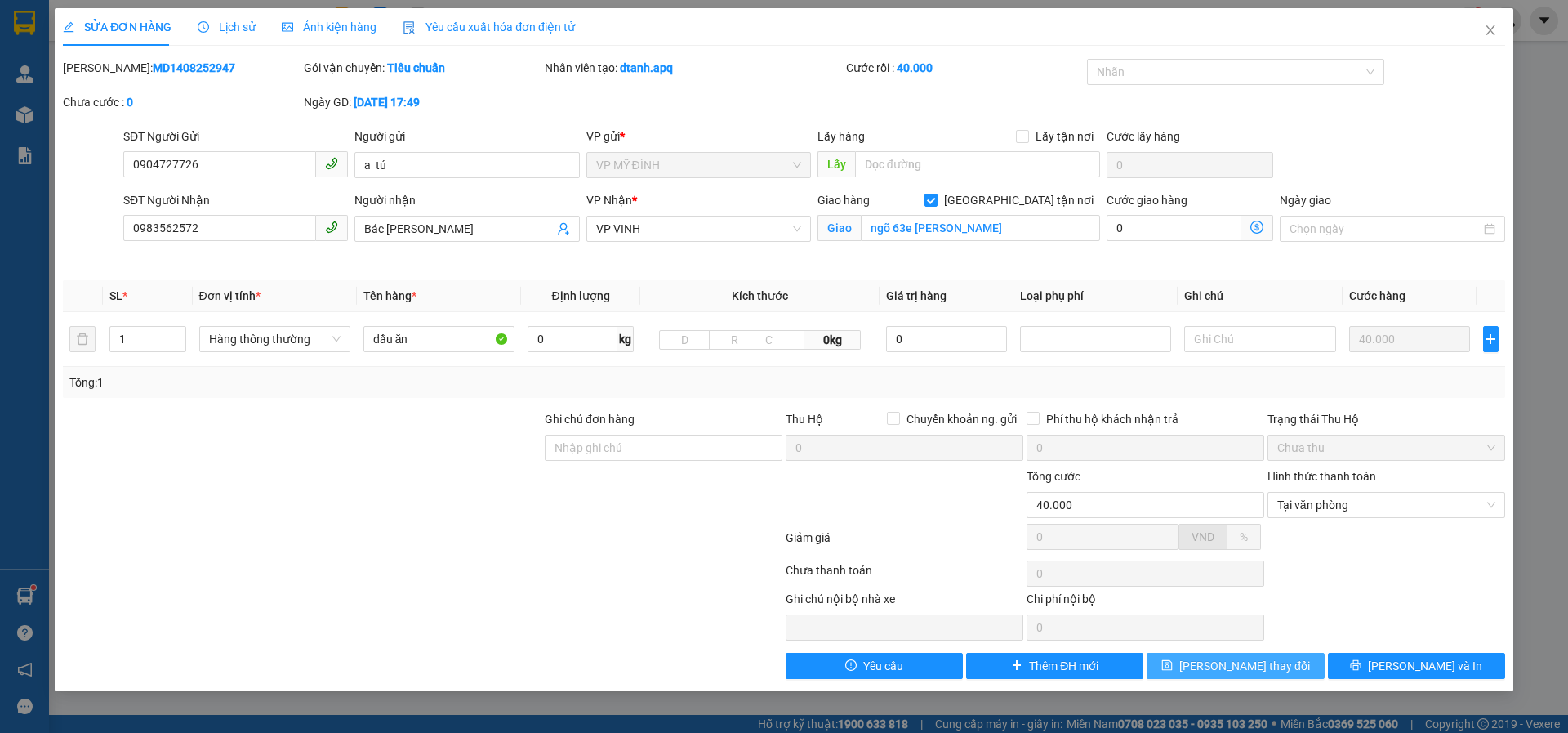
click at [1227, 658] on span "[PERSON_NAME] đổi" at bounding box center [1245, 665] width 131 height 18
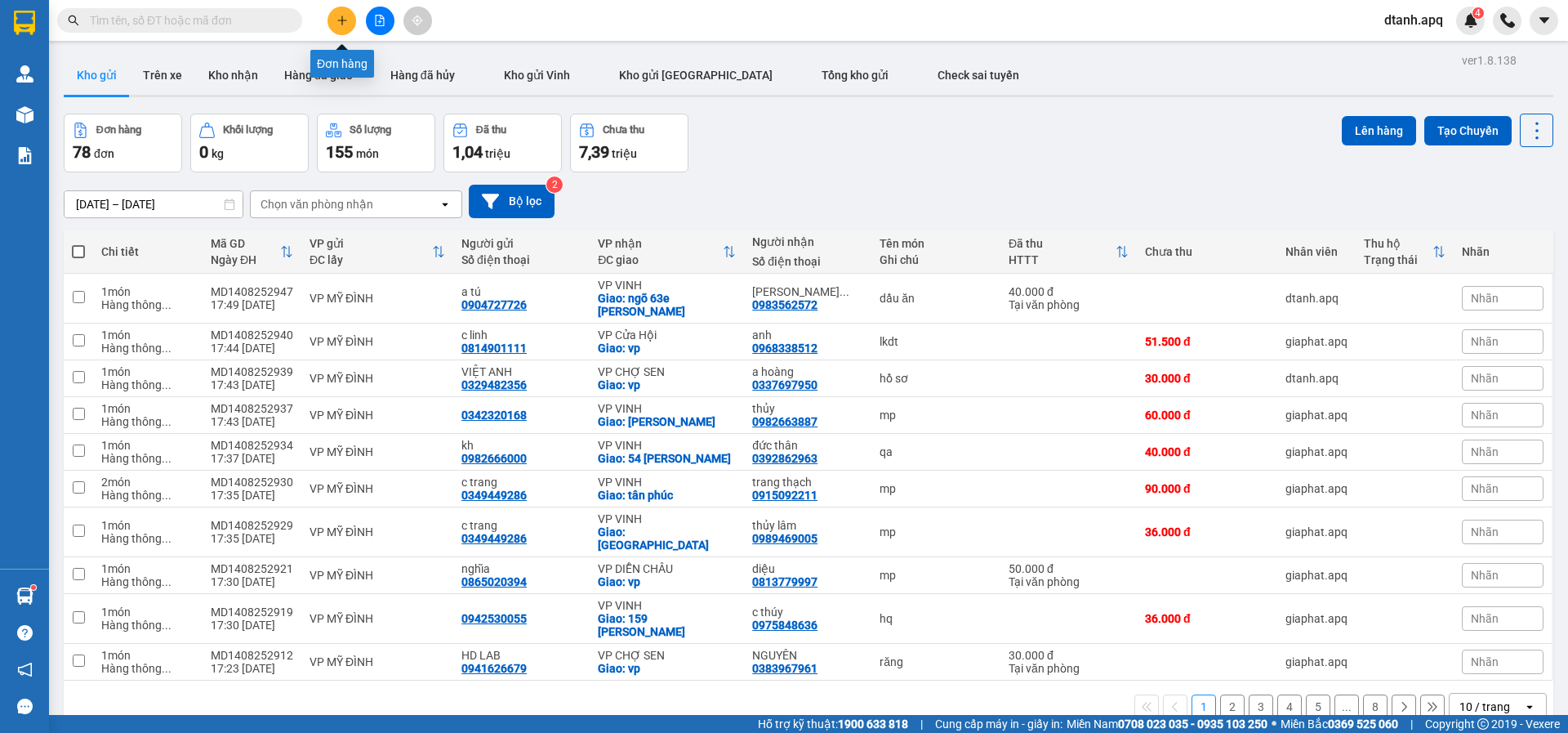
click at [346, 22] on icon "plus" at bounding box center [341, 20] width 11 height 11
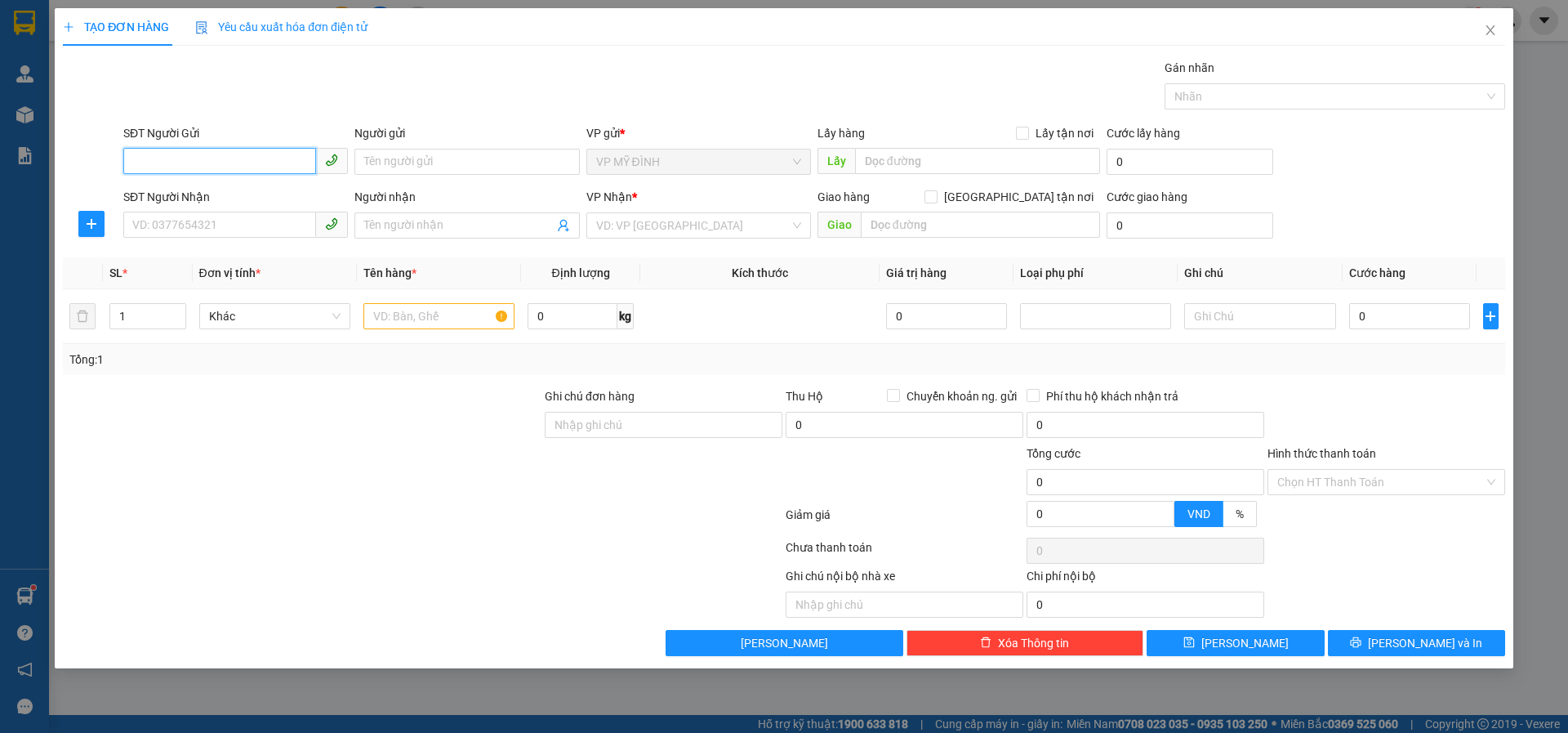
click at [197, 169] on input "SĐT Người Gửi" at bounding box center [220, 161] width 192 height 26
drag, startPoint x: 182, startPoint y: 191, endPoint x: 187, endPoint y: 200, distance: 10.3
click at [182, 192] on div "0962654541 - khách" at bounding box center [235, 194] width 205 height 18
type input "0962654541"
type input "khách"
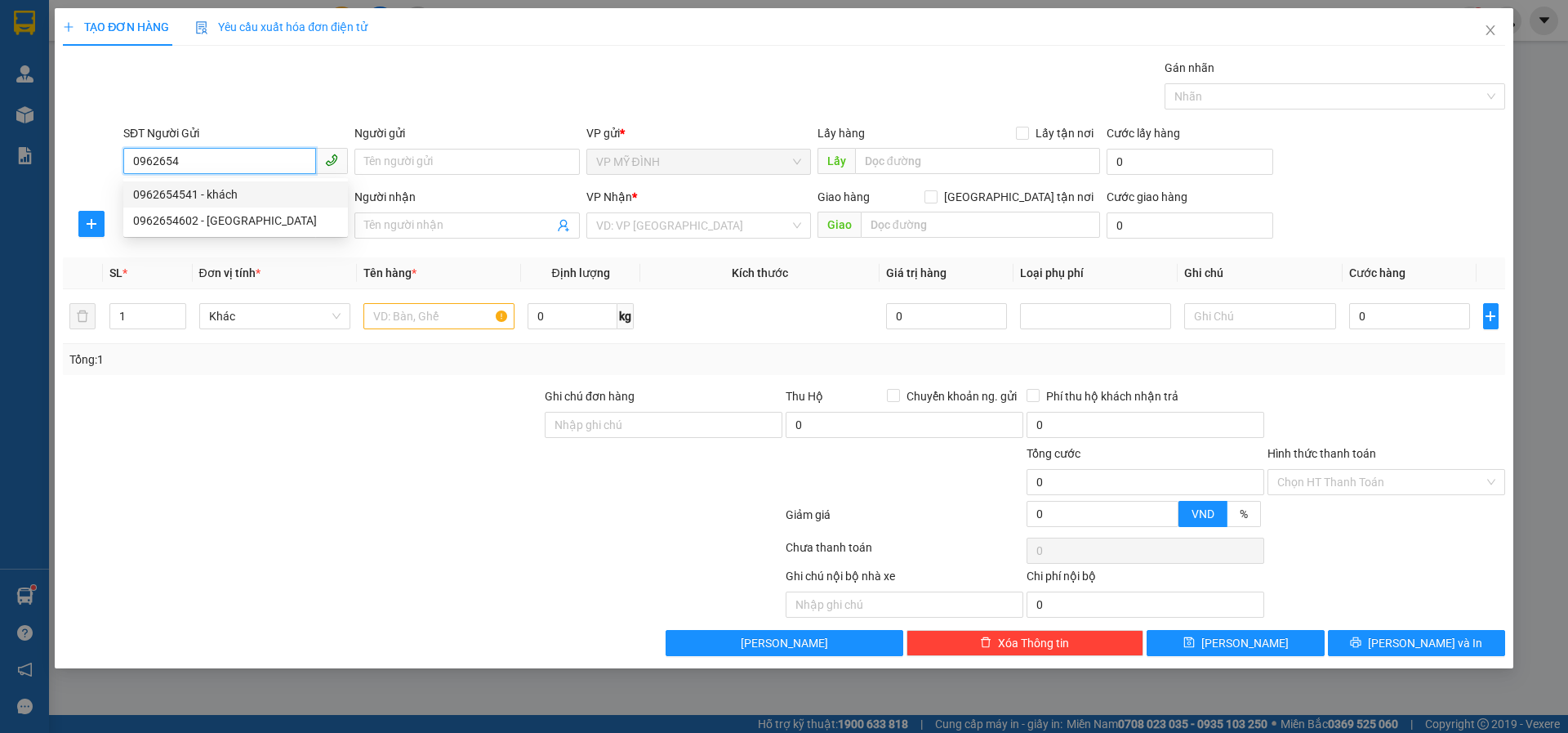
checkbox input "true"
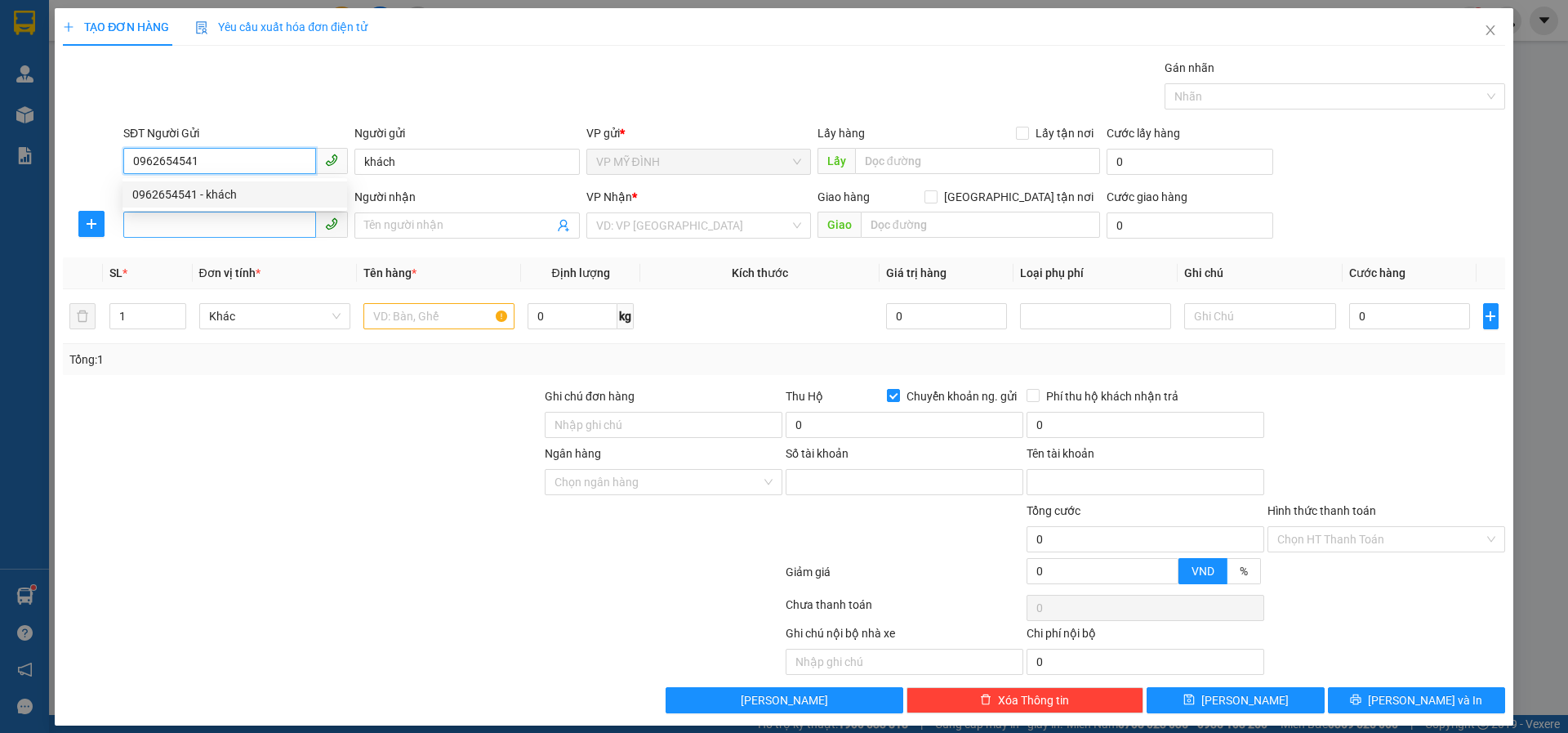
type input "105306118888"
type input "nguyễn thị lan anh"
type input "0962654541"
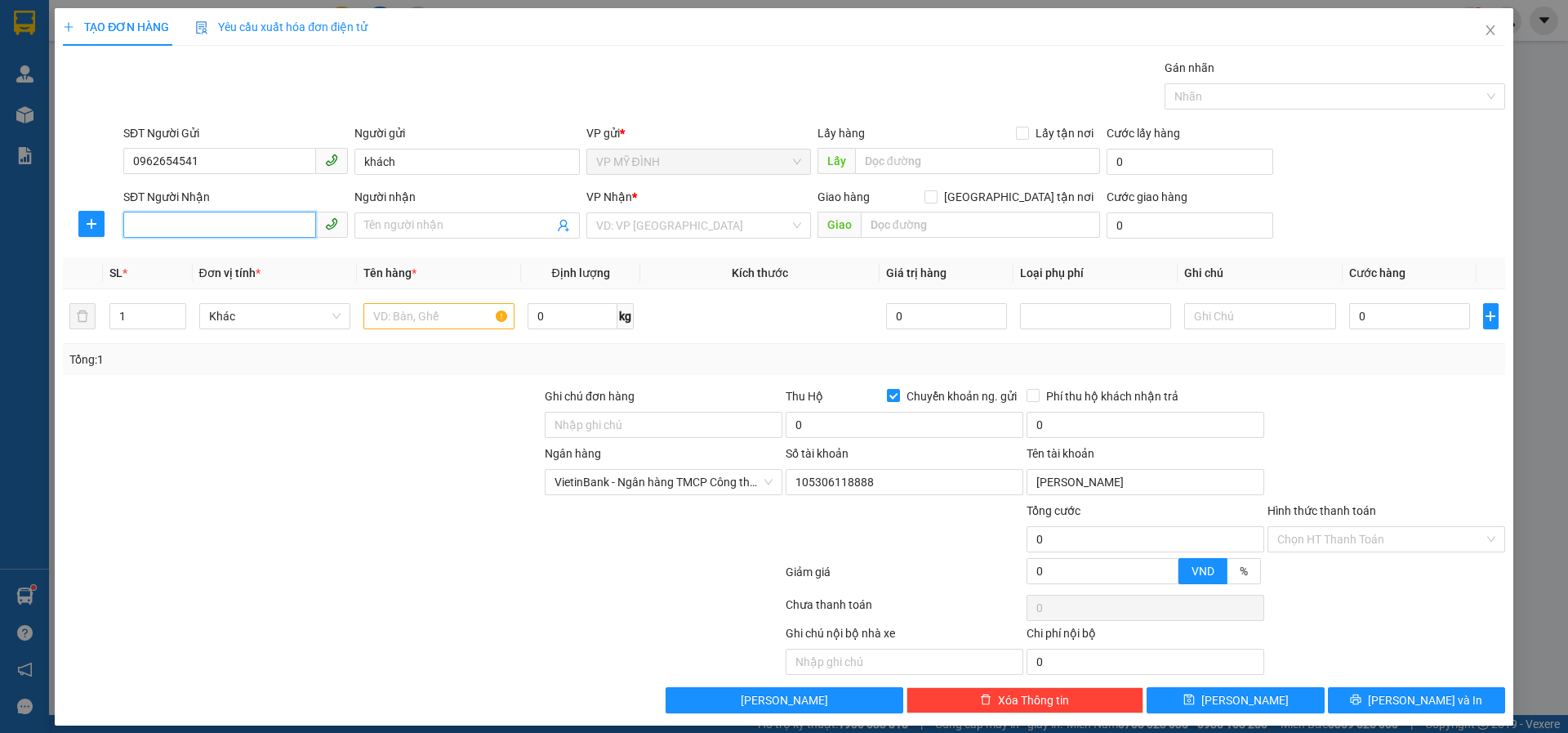
click at [188, 216] on input "SĐT Người Nhận" at bounding box center [220, 225] width 192 height 26
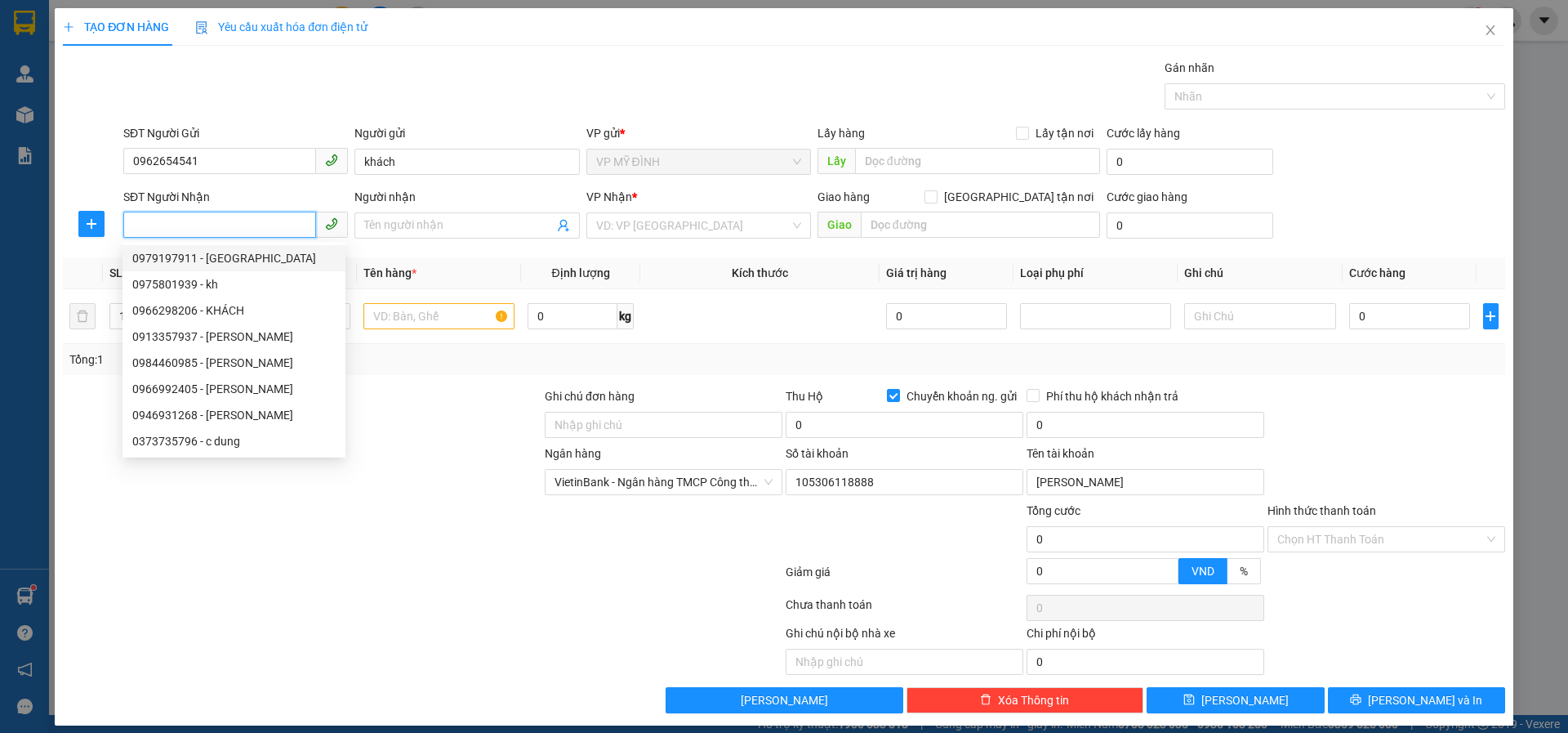
click at [154, 232] on input "SĐT Người Nhận" at bounding box center [220, 225] width 192 height 26
click at [166, 225] on input "SĐT Người Nhận" at bounding box center [220, 225] width 192 height 26
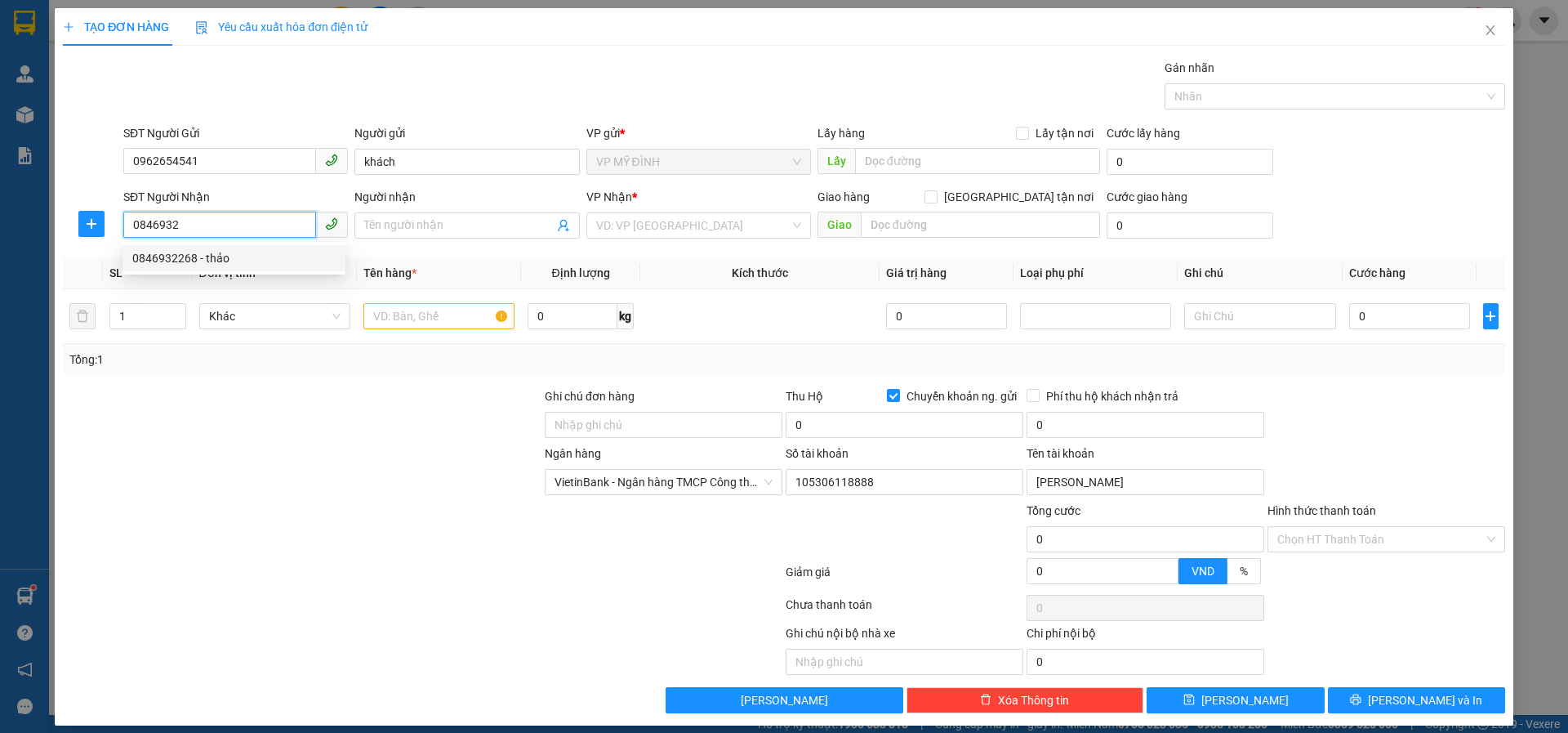
click at [189, 256] on div "0846932268 - thảo" at bounding box center [233, 258] width 203 height 18
type input "0846932268"
type input "thảo"
checkbox input "true"
type input "11 dại lô le nin"
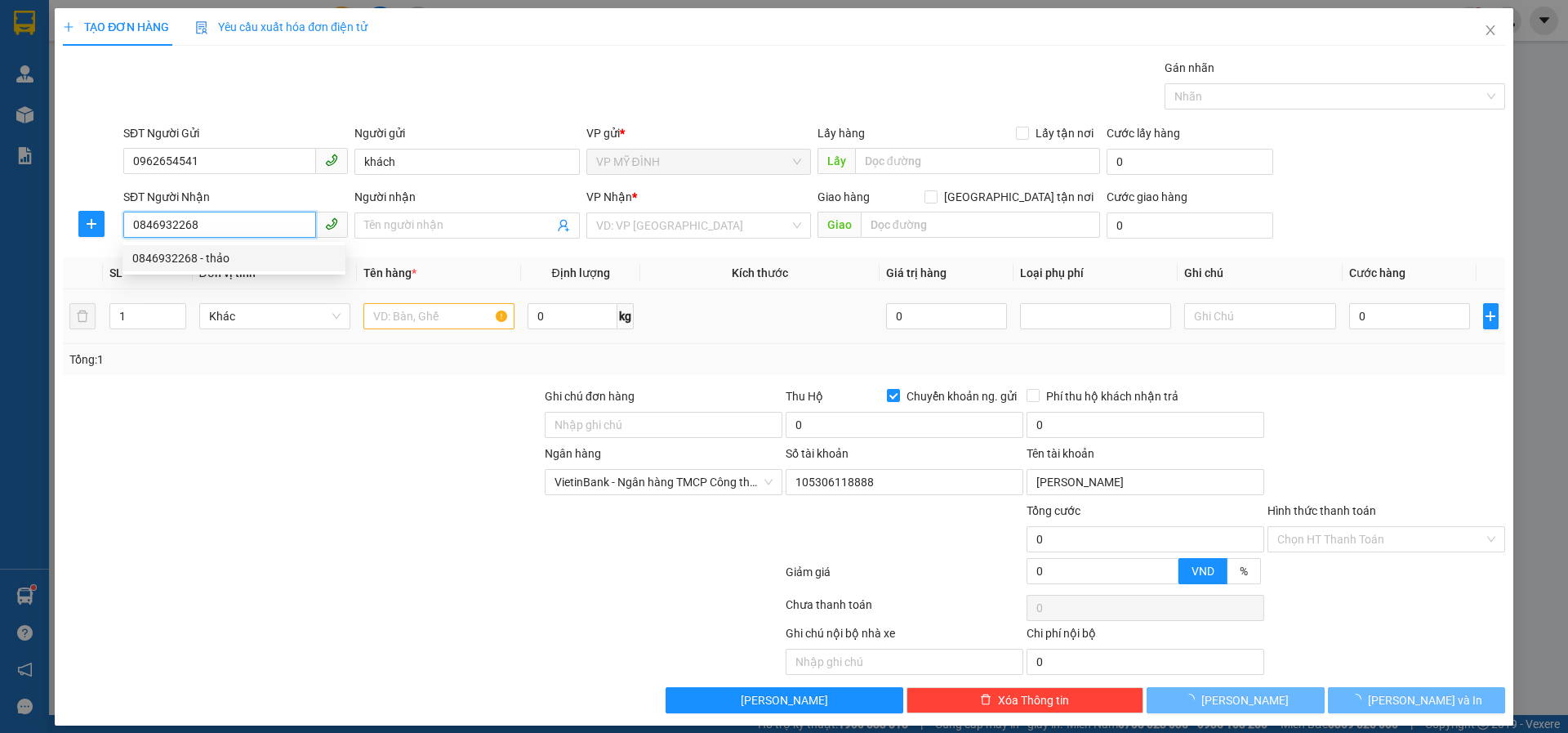
checkbox input "false"
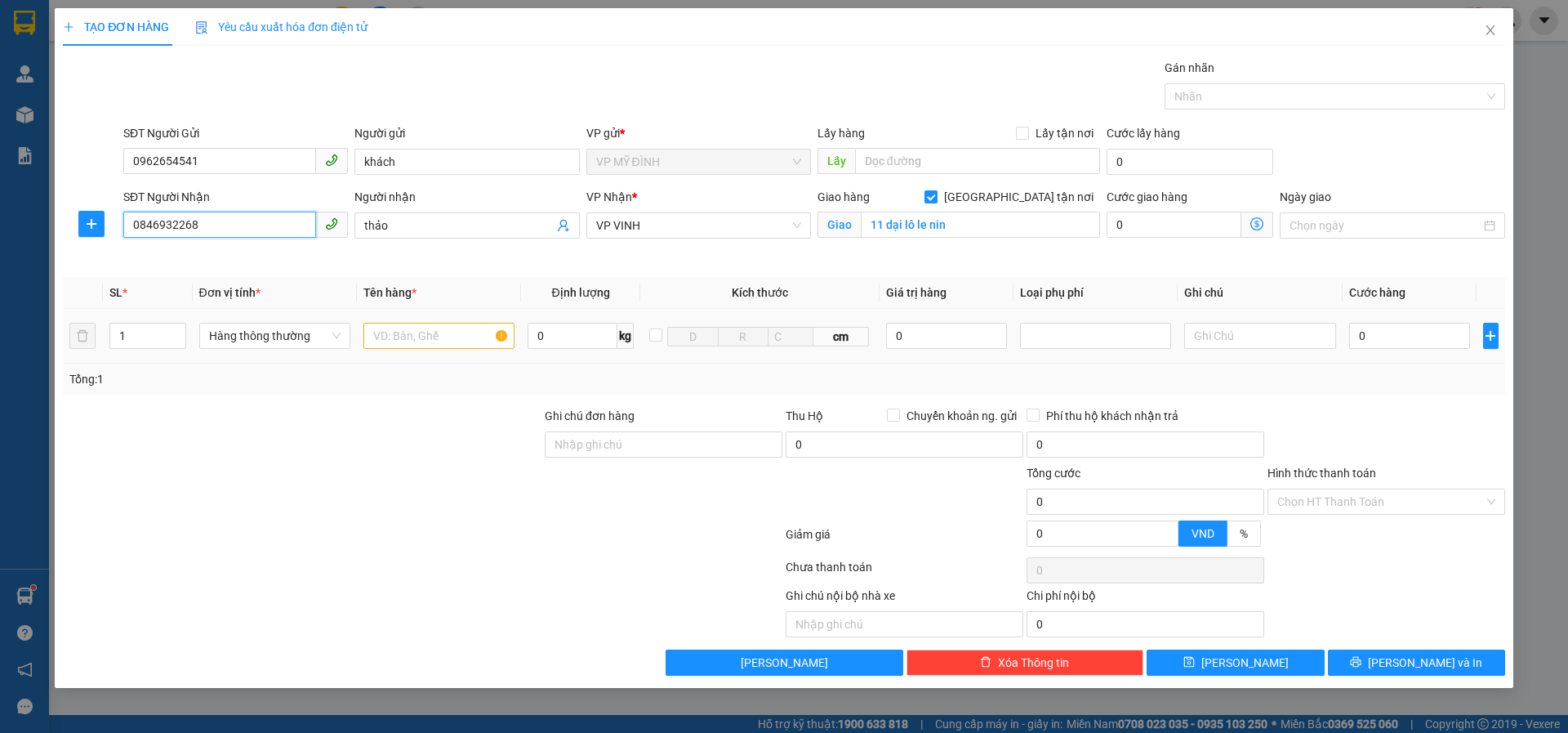
type input "0846932268"
click at [378, 337] on input "text" at bounding box center [439, 335] width 152 height 26
type input "thuốc"
drag, startPoint x: 1363, startPoint y: 335, endPoint x: 1355, endPoint y: 341, distance: 10.0
click at [1359, 338] on input "0" at bounding box center [1410, 335] width 122 height 26
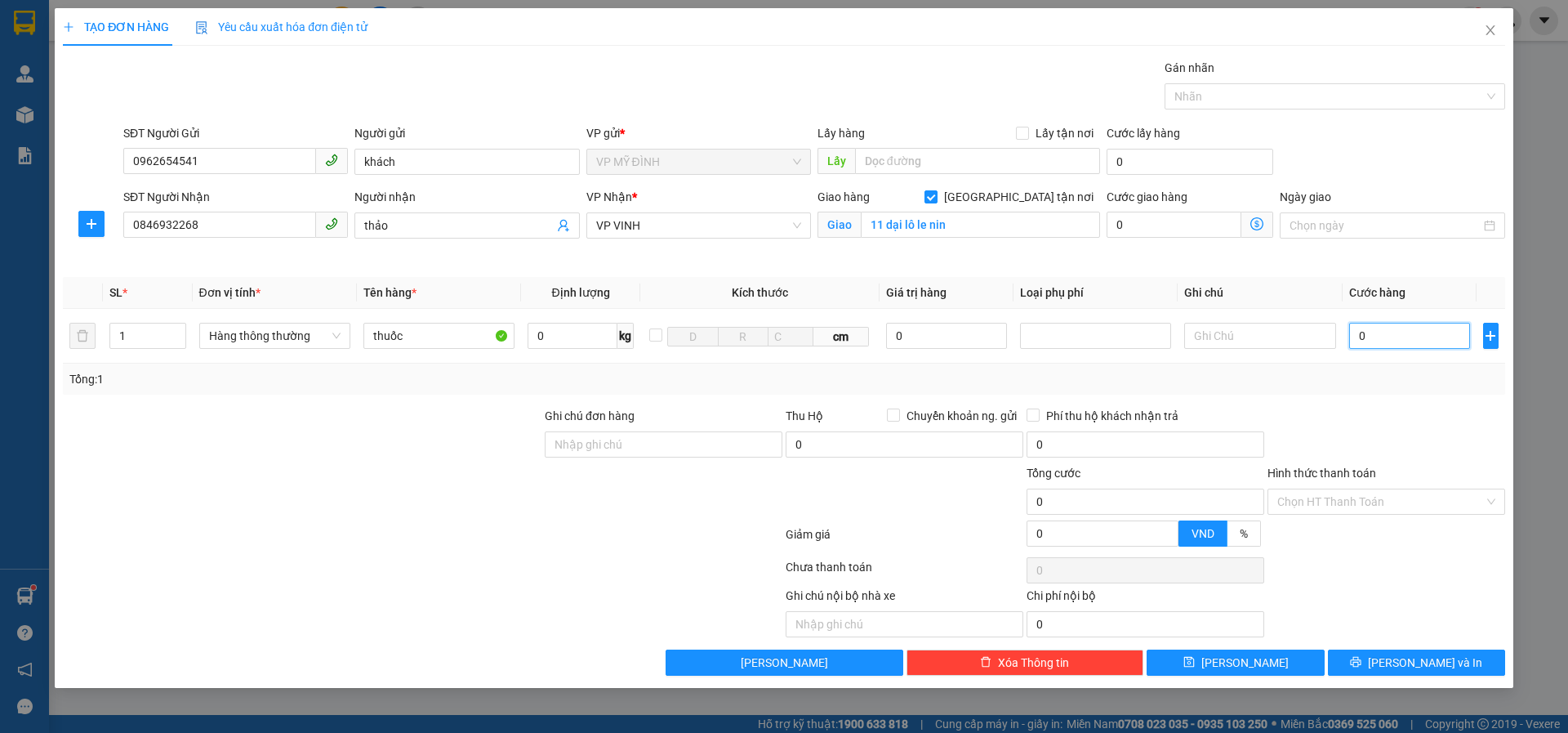
type input "4"
type input "40"
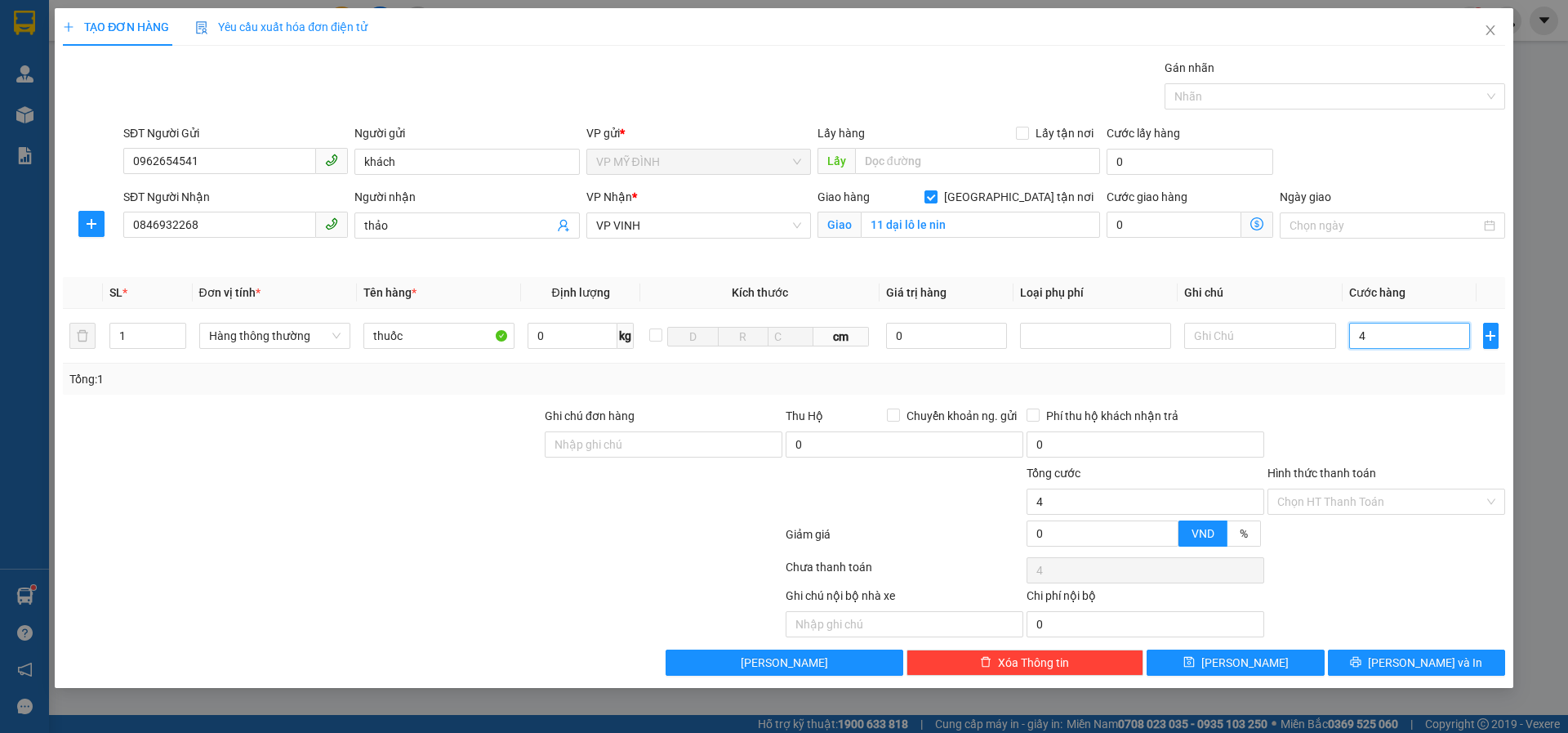
type input "40"
type input "40.000"
drag, startPoint x: 1354, startPoint y: 502, endPoint x: 1327, endPoint y: 514, distance: 29.5
click at [1348, 498] on input "Hình thức thanh toán" at bounding box center [1381, 501] width 207 height 25
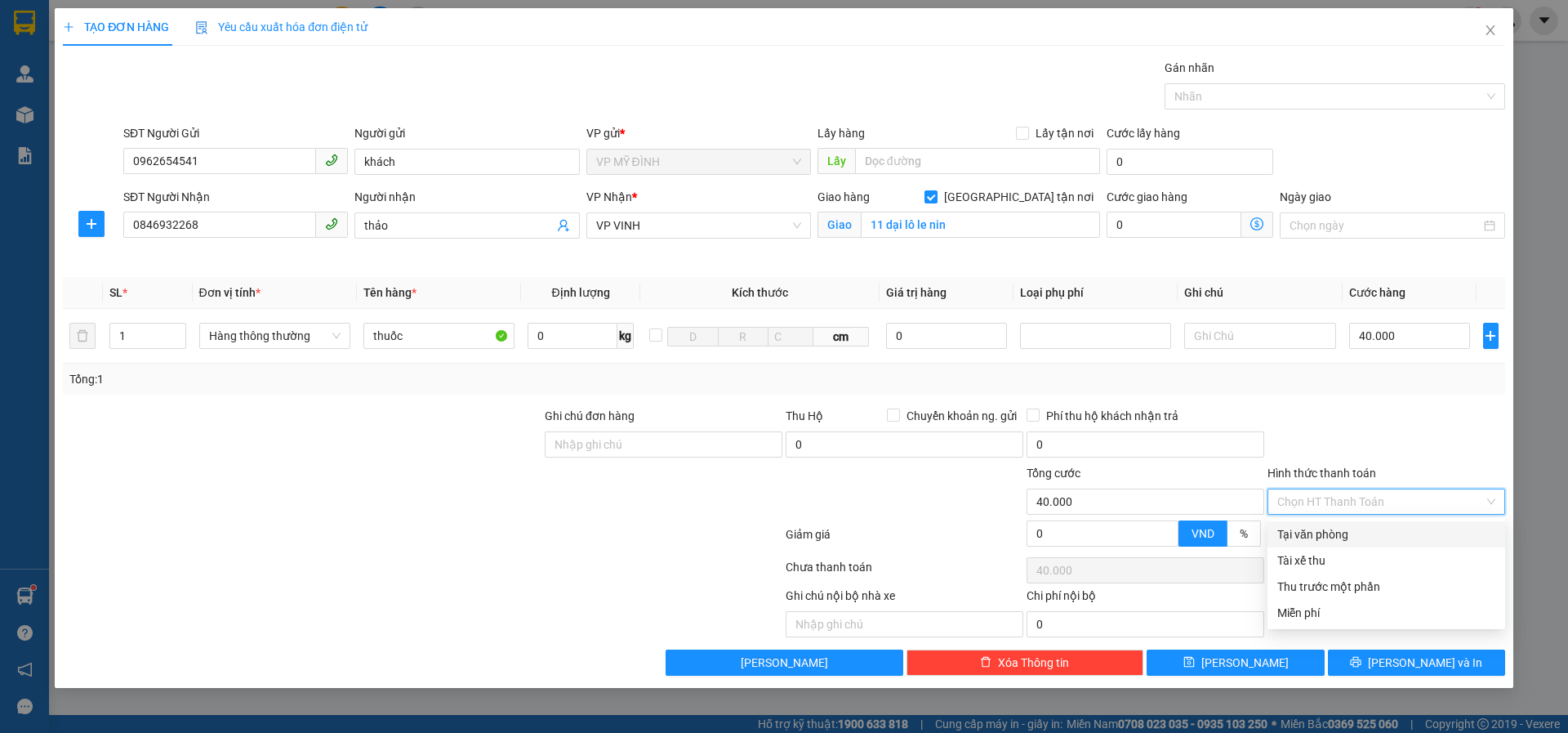
drag, startPoint x: 1317, startPoint y: 535, endPoint x: 1337, endPoint y: 556, distance: 29.0
click at [1318, 534] on div "Tại văn phòng" at bounding box center [1387, 534] width 218 height 18
type input "0"
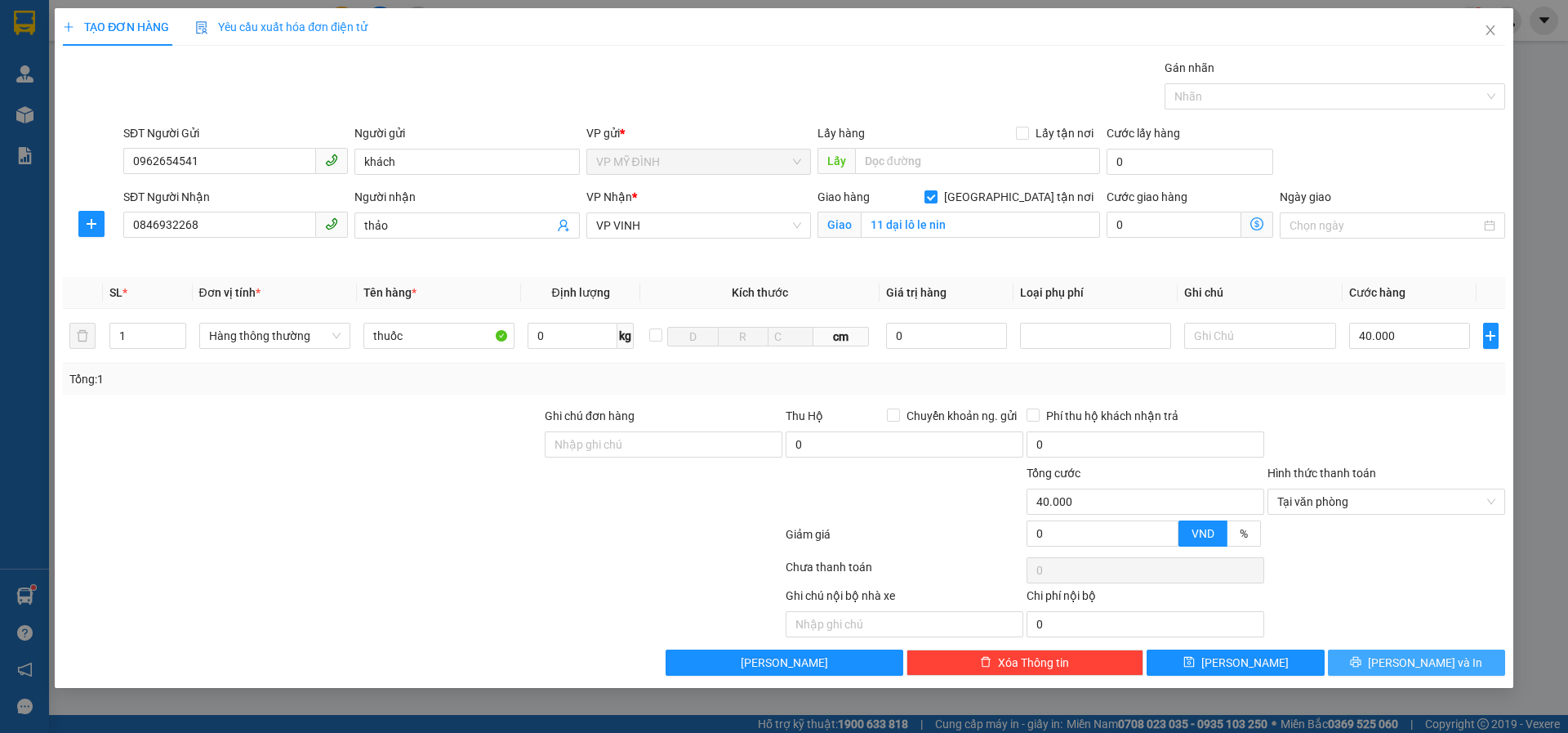
drag, startPoint x: 1344, startPoint y: 659, endPoint x: 1337, endPoint y: 640, distance: 20.2
click at [1341, 656] on button "[PERSON_NAME] và In" at bounding box center [1416, 662] width 177 height 26
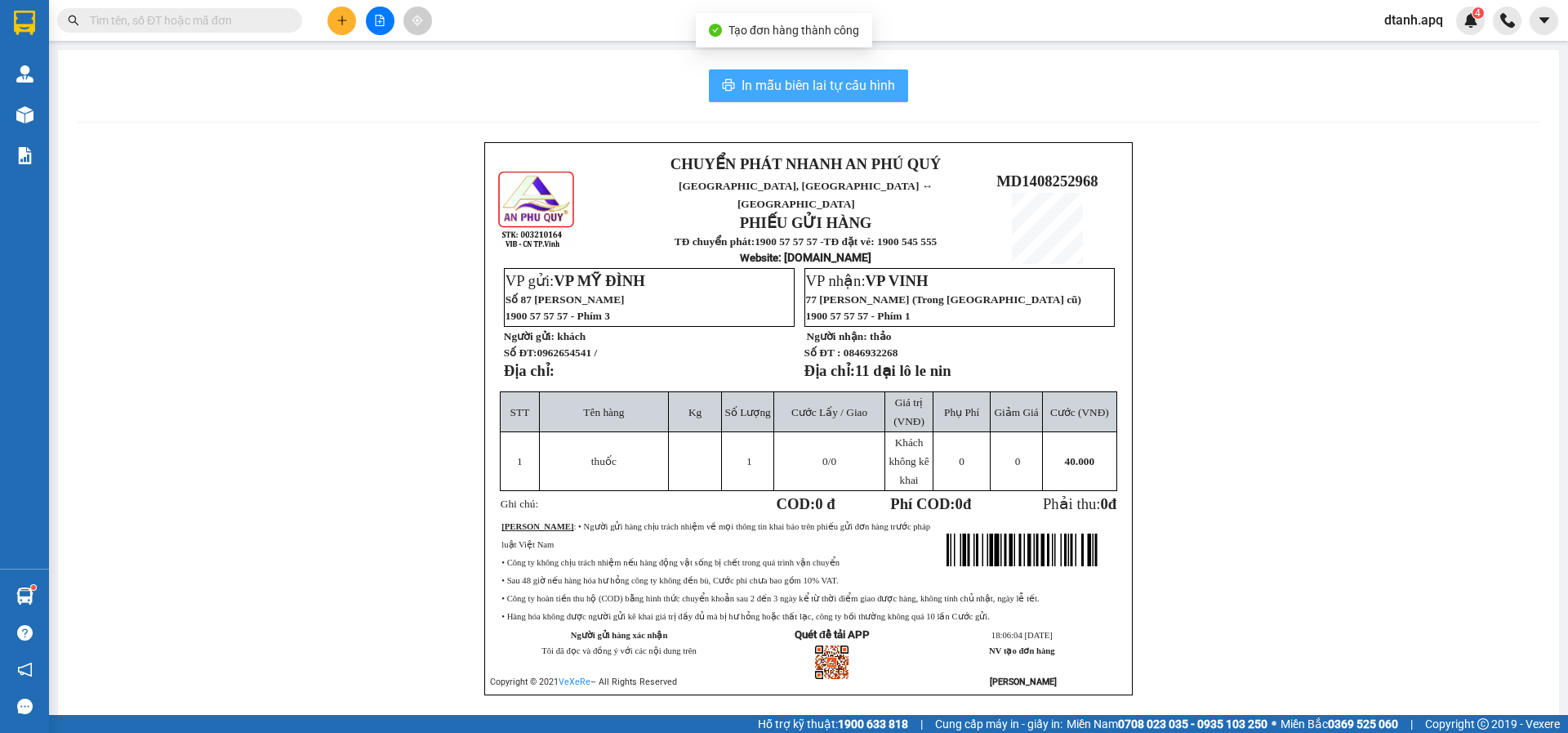
drag, startPoint x: 855, startPoint y: 85, endPoint x: 876, endPoint y: 79, distance: 21.8
click at [859, 86] on span "In mẫu biên lai tự cấu hình" at bounding box center [818, 85] width 153 height 20
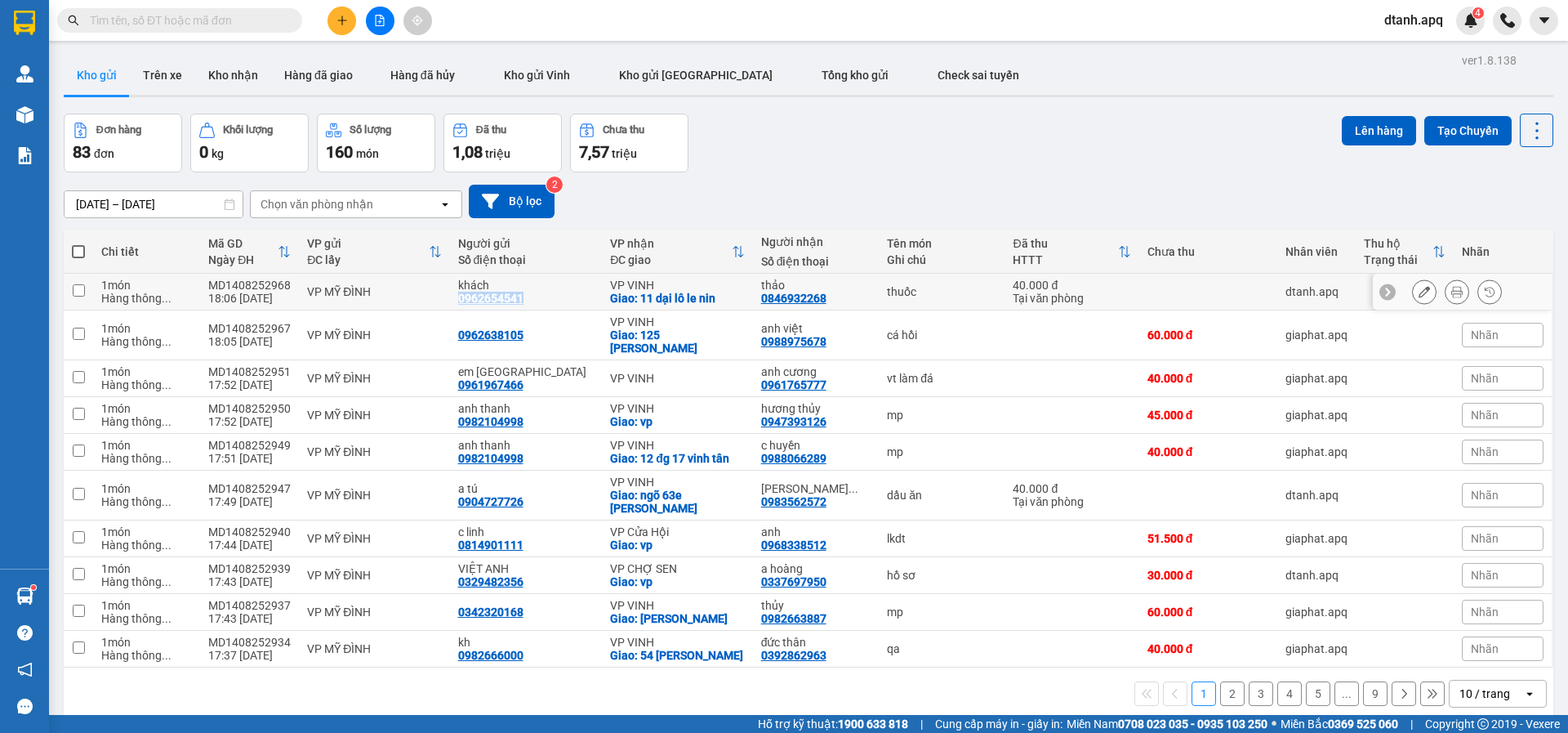
drag, startPoint x: 454, startPoint y: 300, endPoint x: 564, endPoint y: 303, distance: 110.0
click at [564, 305] on td "khách 0962654541" at bounding box center [526, 291] width 152 height 37
checkbox input "true"
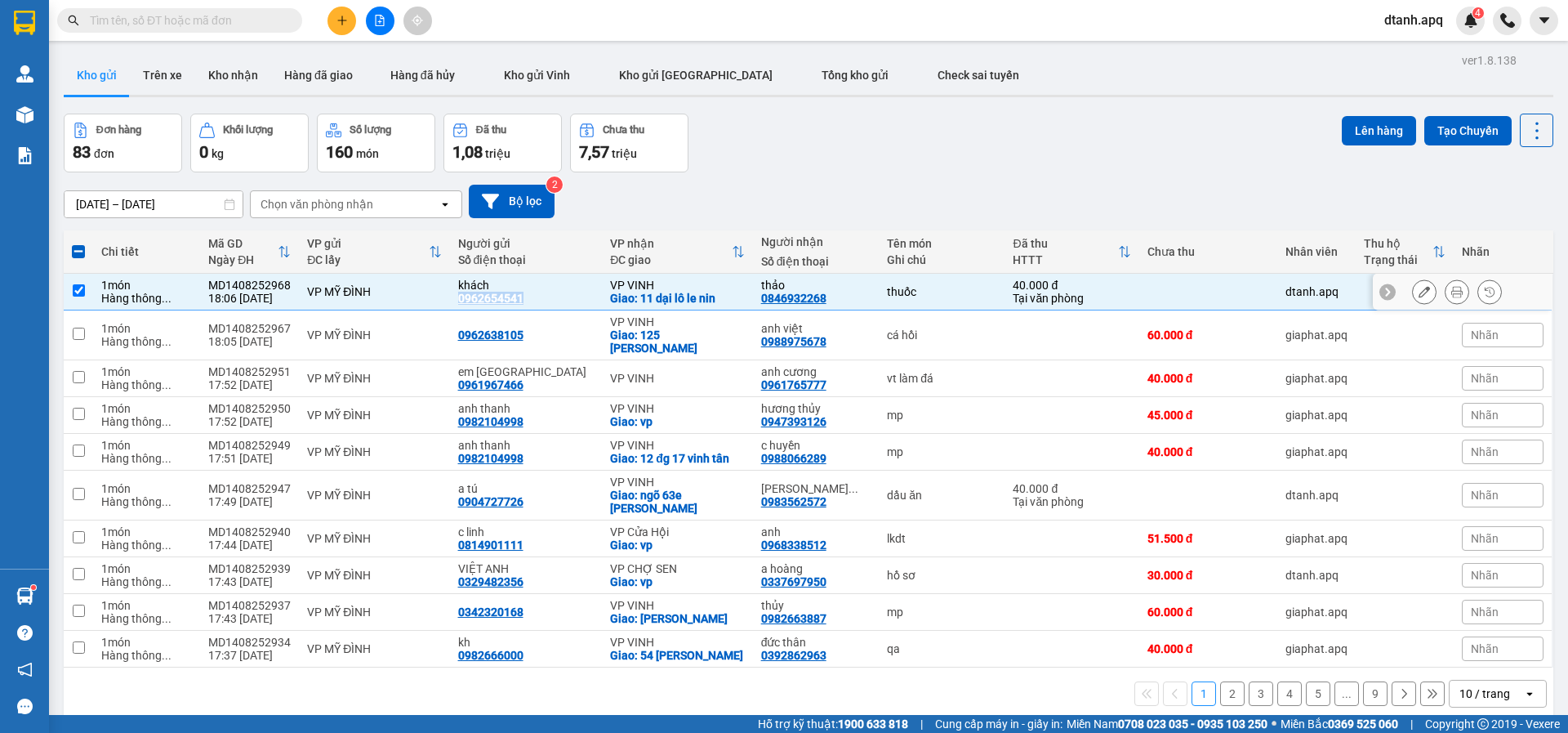
copy div "0962654541"
click at [346, 25] on icon "plus" at bounding box center [341, 20] width 11 height 11
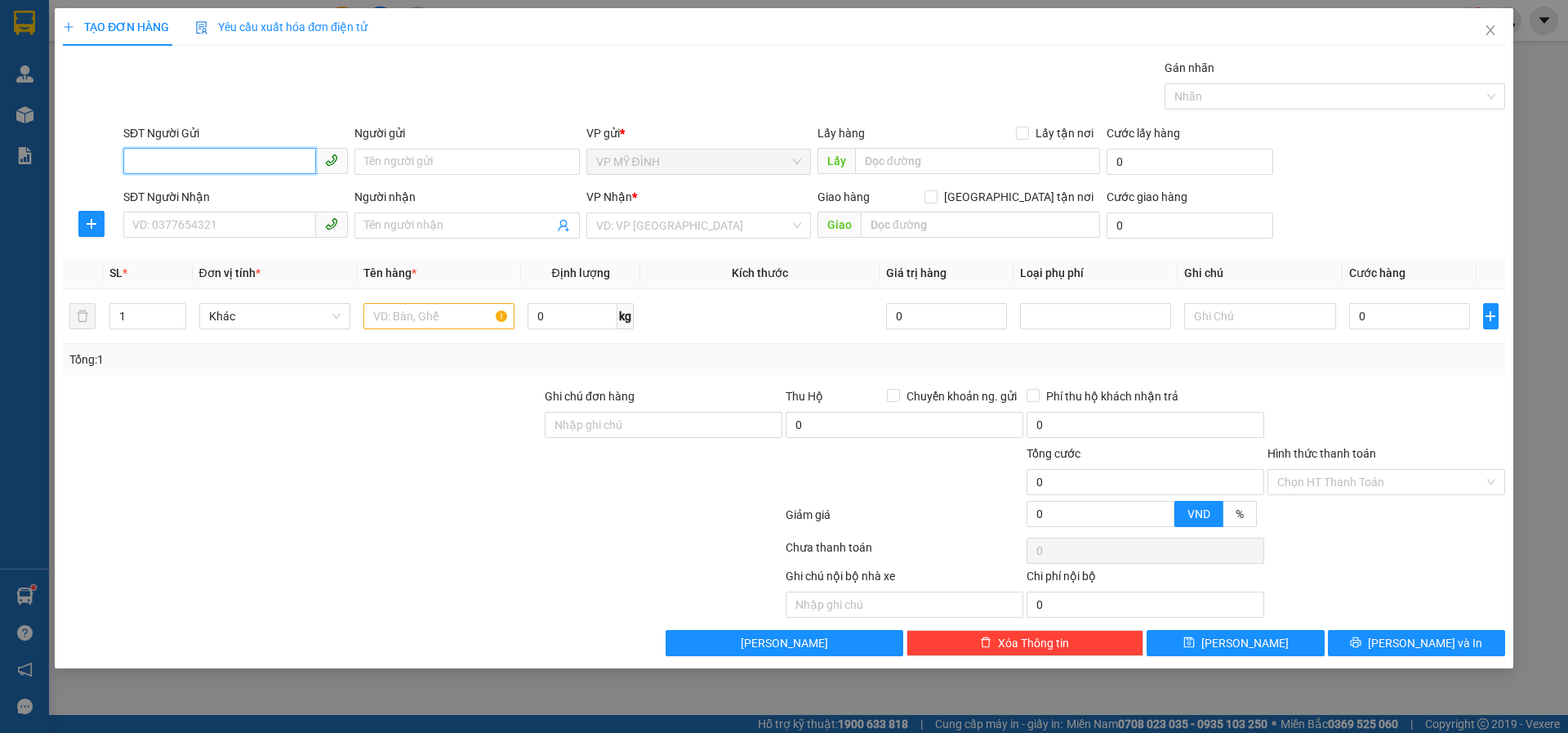
click at [226, 155] on input "SĐT Người Gửi" at bounding box center [220, 161] width 192 height 26
paste input "0962654541"
type input "0962654541"
drag, startPoint x: 172, startPoint y: 189, endPoint x: 180, endPoint y: 226, distance: 37.9
click at [174, 192] on div "0962654541 - khách" at bounding box center [235, 194] width 205 height 18
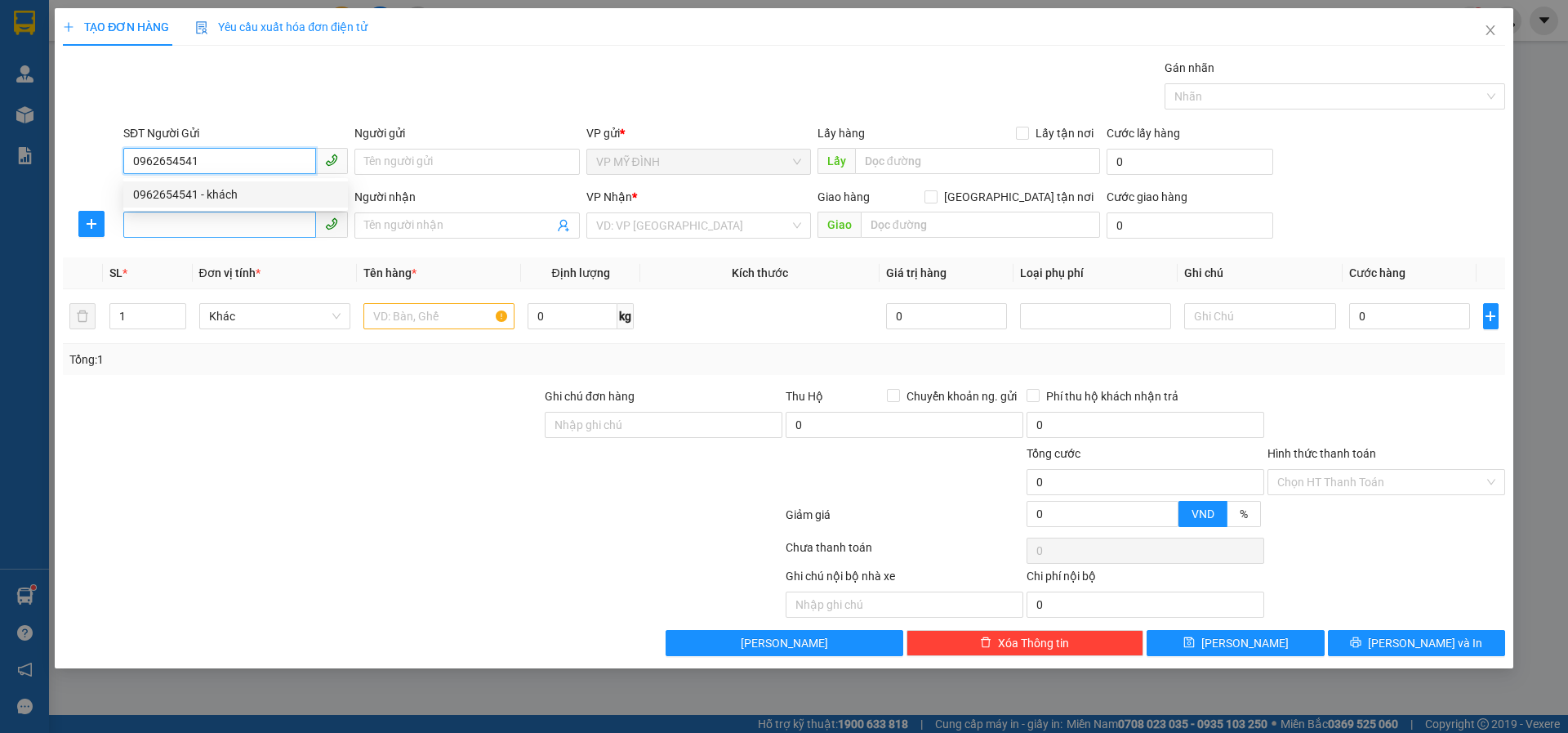
type input "khách"
type input "0962654541"
drag, startPoint x: 180, startPoint y: 226, endPoint x: 552, endPoint y: 289, distance: 377.3
click at [208, 226] on input "SĐT Người Nhận" at bounding box center [220, 225] width 192 height 26
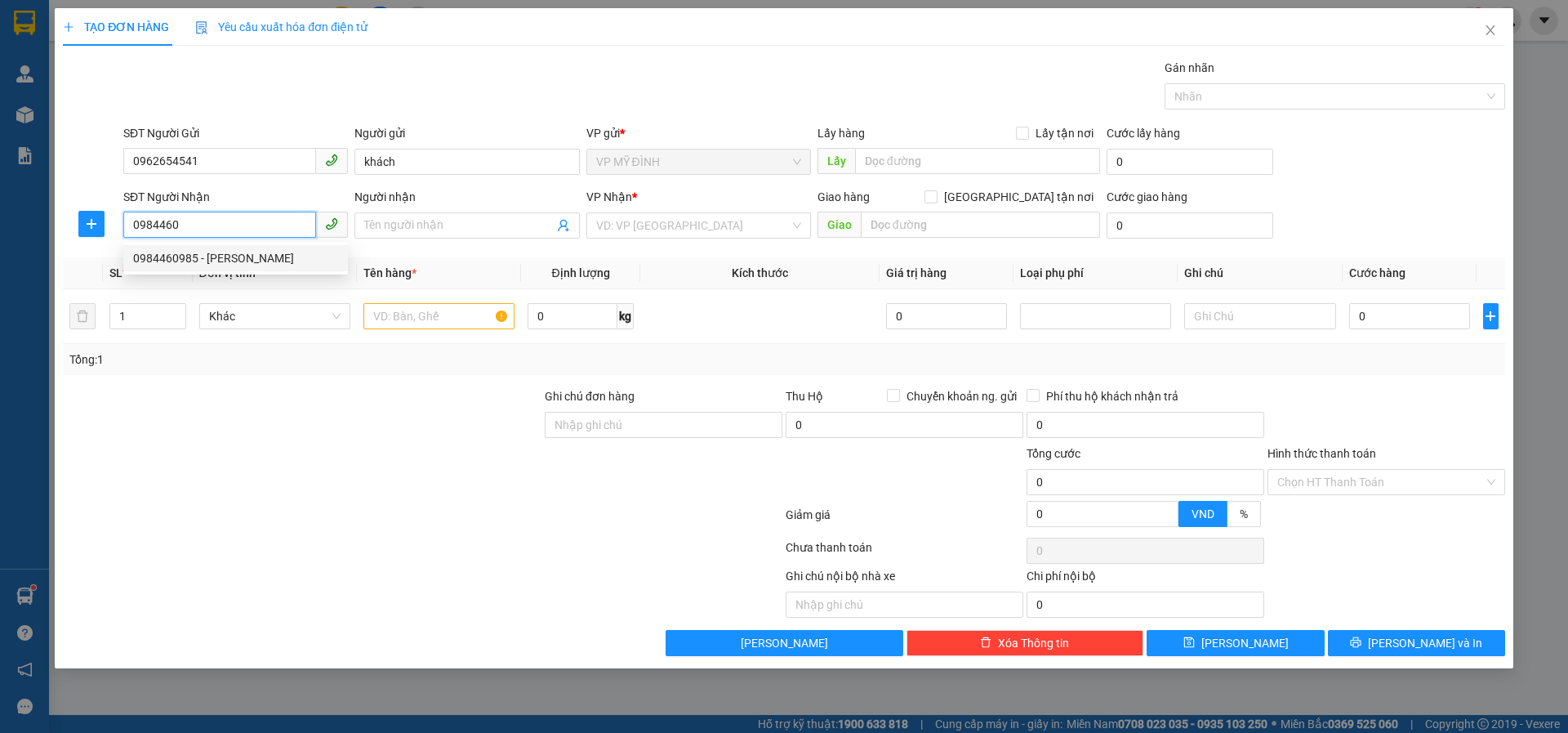
click at [163, 252] on div "0984460985 - THU UYÊN" at bounding box center [235, 258] width 205 height 18
type input "0984460985"
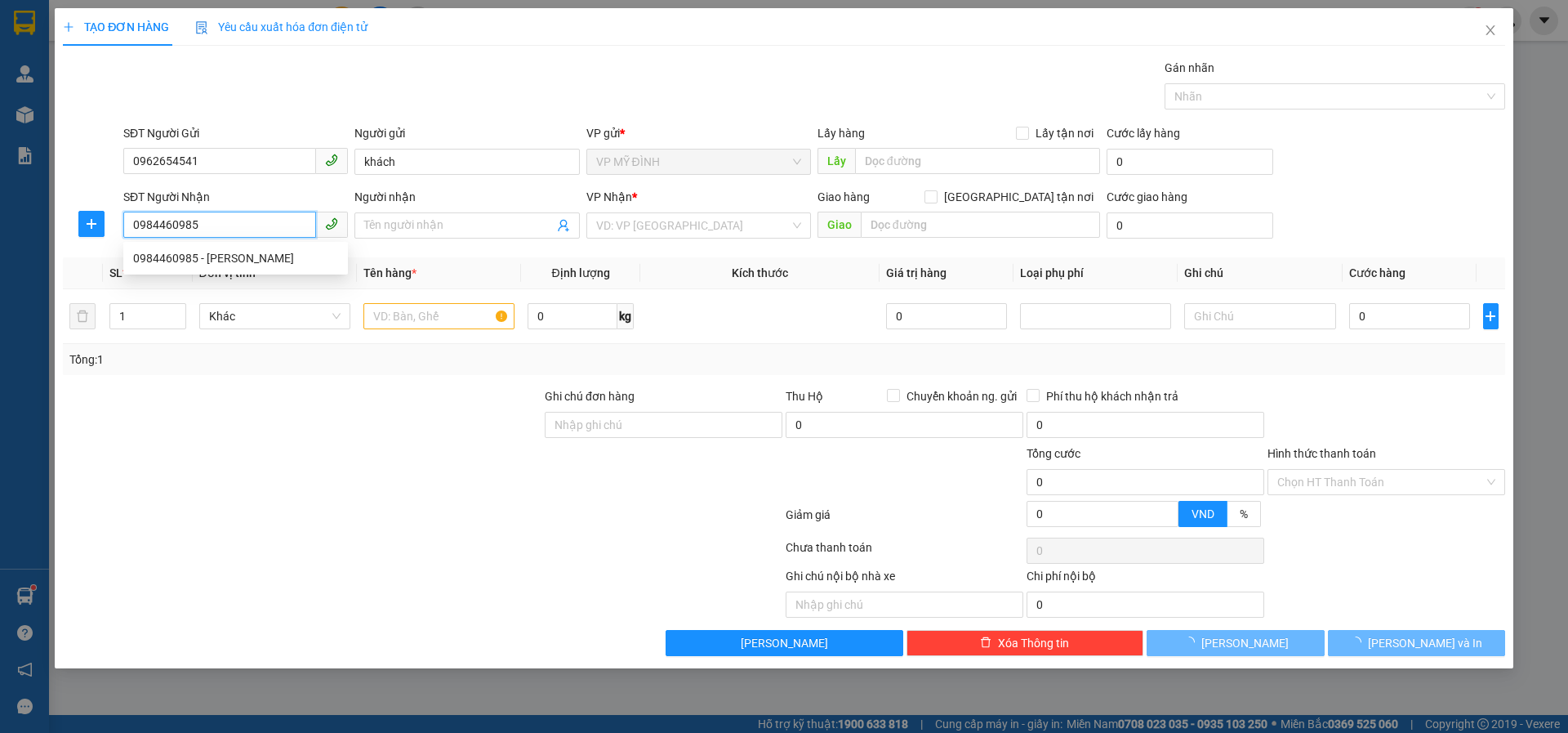
type input "THU UYÊN"
checkbox input "true"
type input "nghi phú"
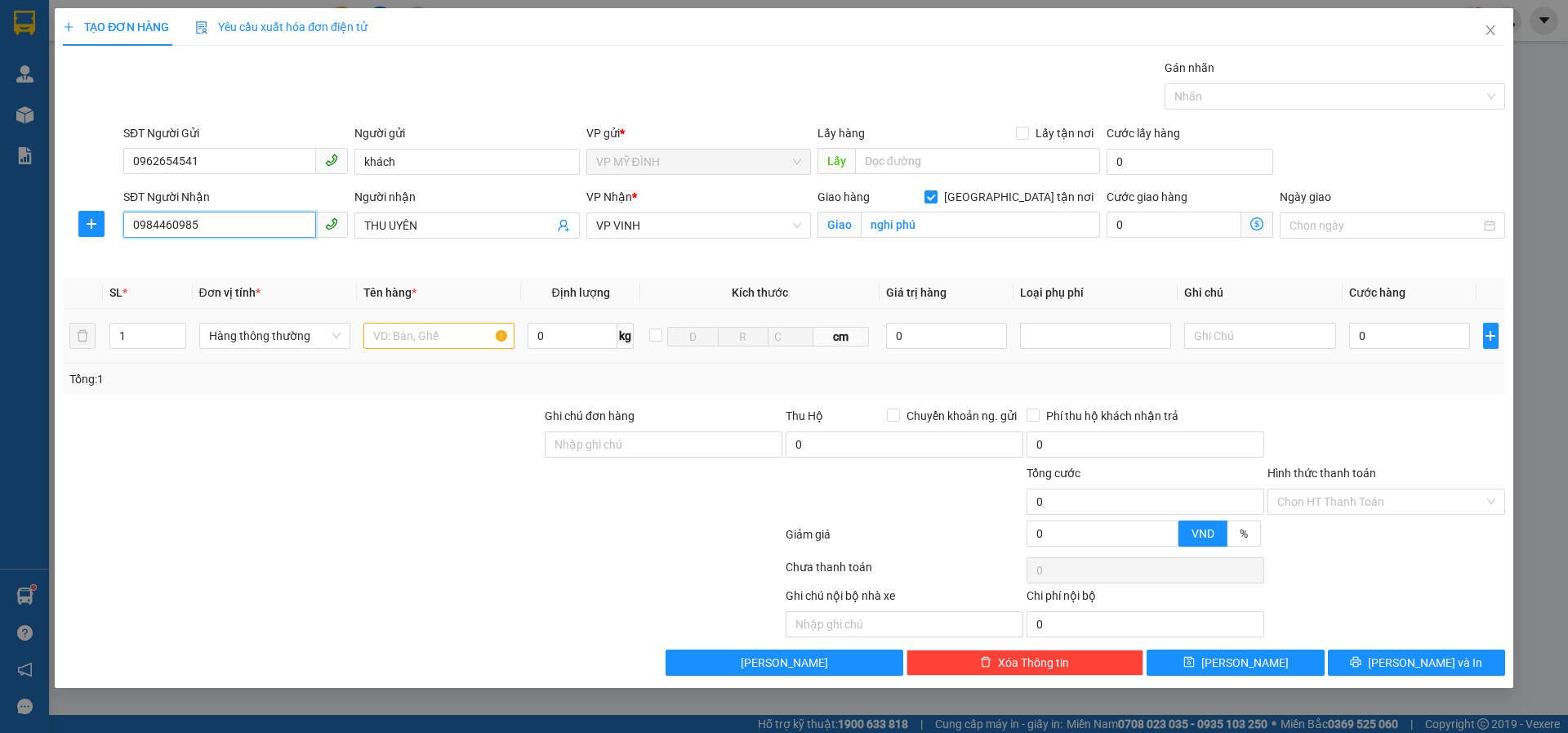
type input "0984460985"
click at [389, 340] on input "text" at bounding box center [439, 335] width 152 height 26
type input "thuốc"
click at [1393, 340] on input "0" at bounding box center [1410, 335] width 122 height 26
type input "4"
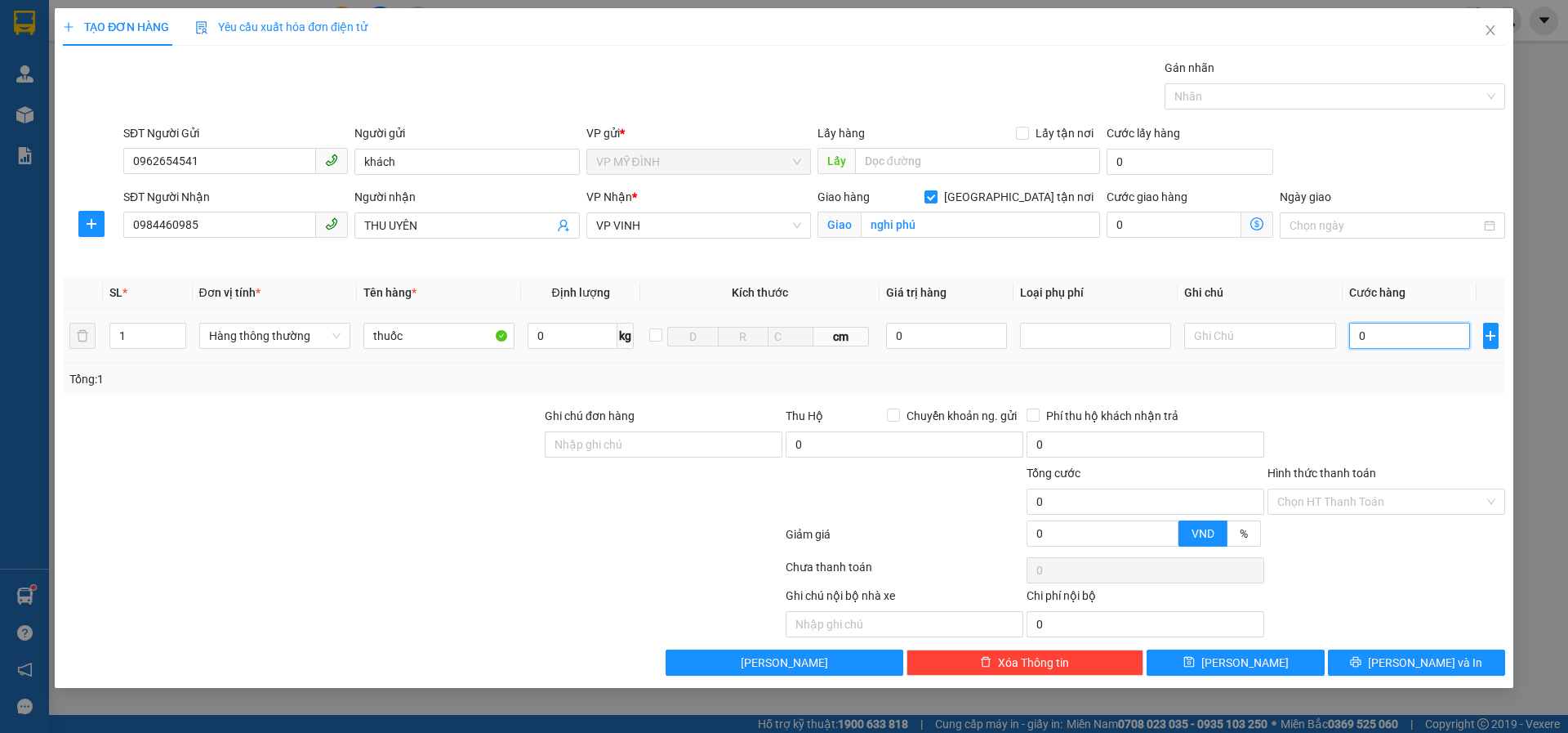
type input "4"
type input "40"
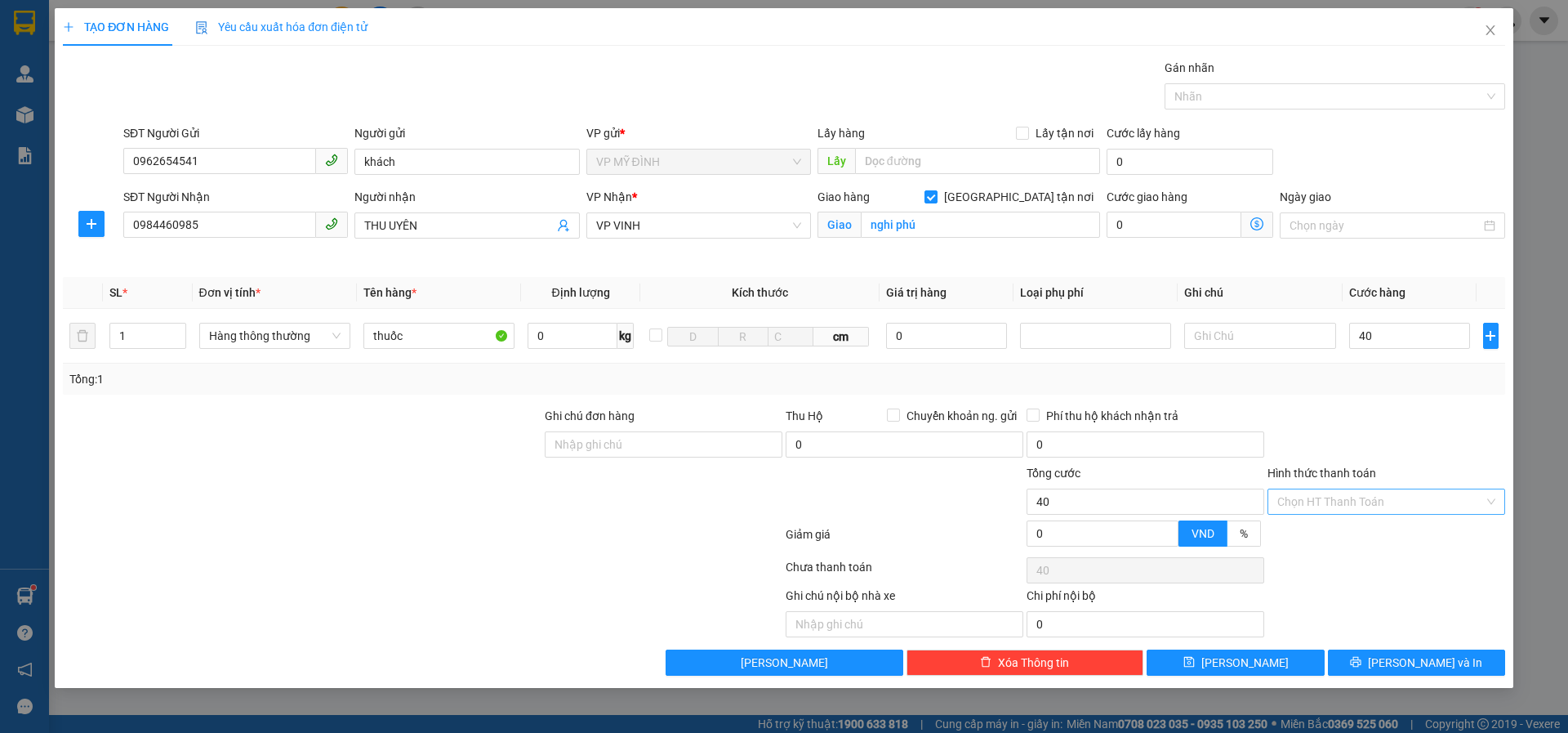
type input "40.000"
click at [1349, 497] on input "Hình thức thanh toán" at bounding box center [1381, 501] width 207 height 25
drag, startPoint x: 1325, startPoint y: 532, endPoint x: 1344, endPoint y: 587, distance: 58.2
click at [1331, 535] on div "Tại văn phòng" at bounding box center [1387, 534] width 218 height 18
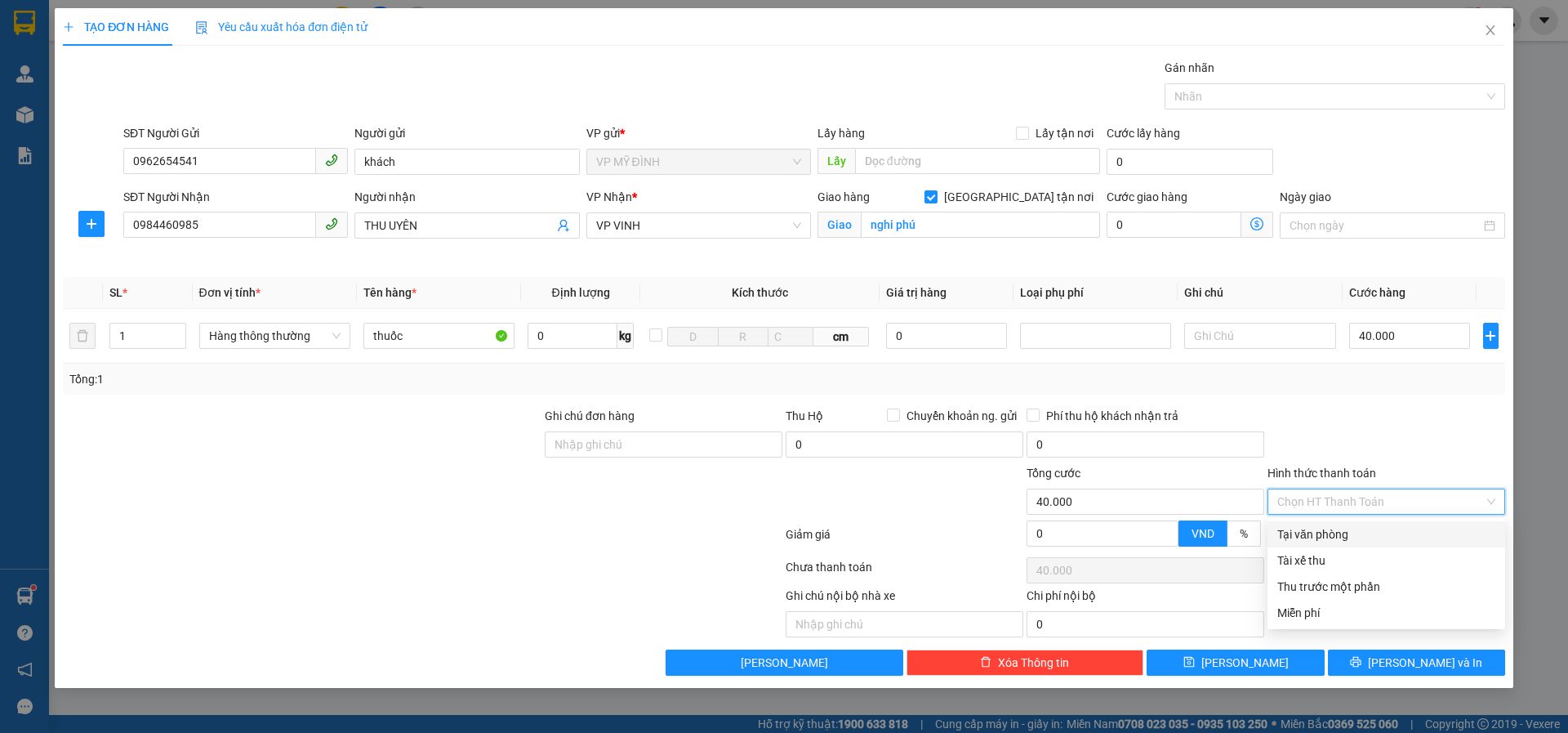
type input "0"
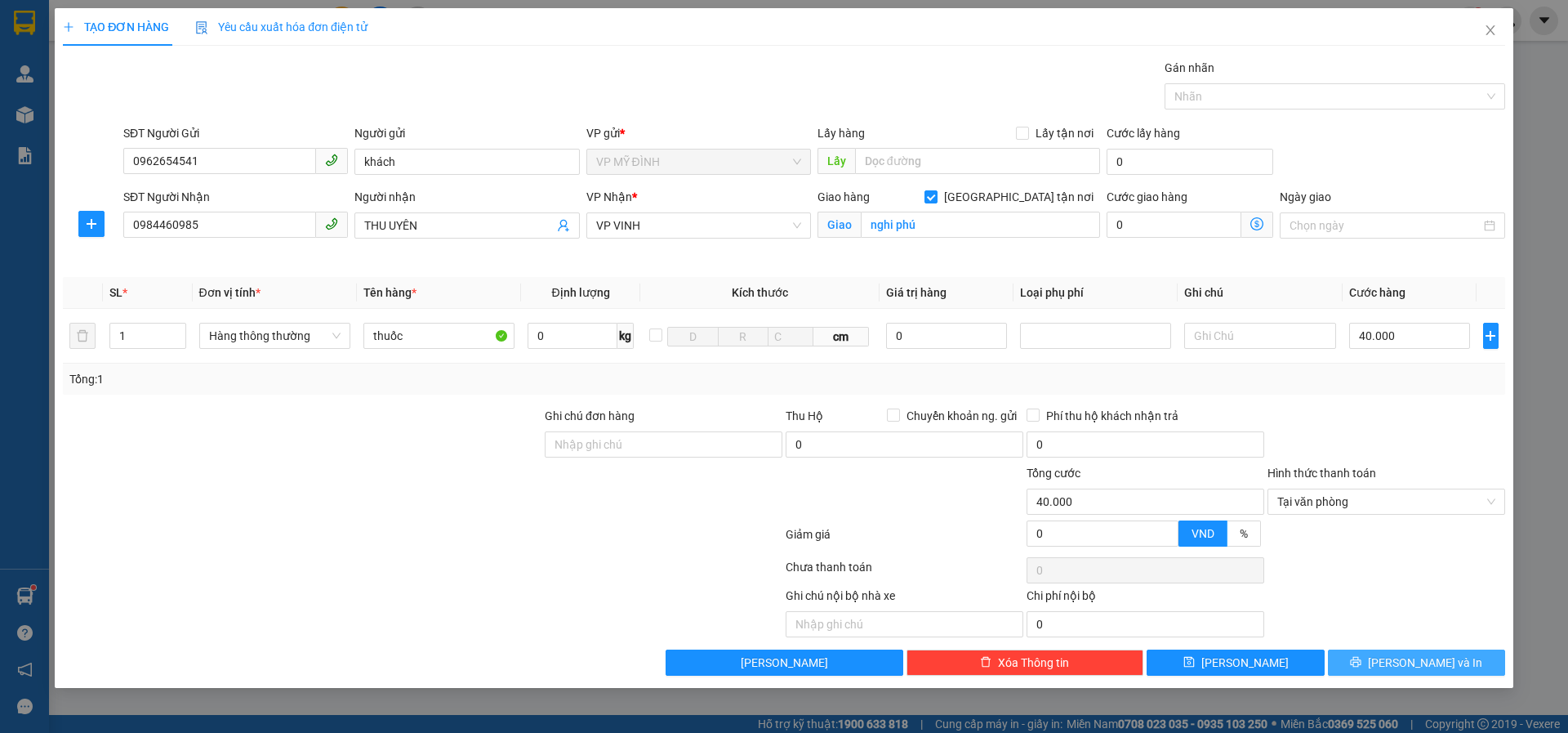
drag, startPoint x: 1354, startPoint y: 661, endPoint x: 1395, endPoint y: 569, distance: 100.7
click at [1355, 657] on button "[PERSON_NAME] và In" at bounding box center [1416, 662] width 177 height 26
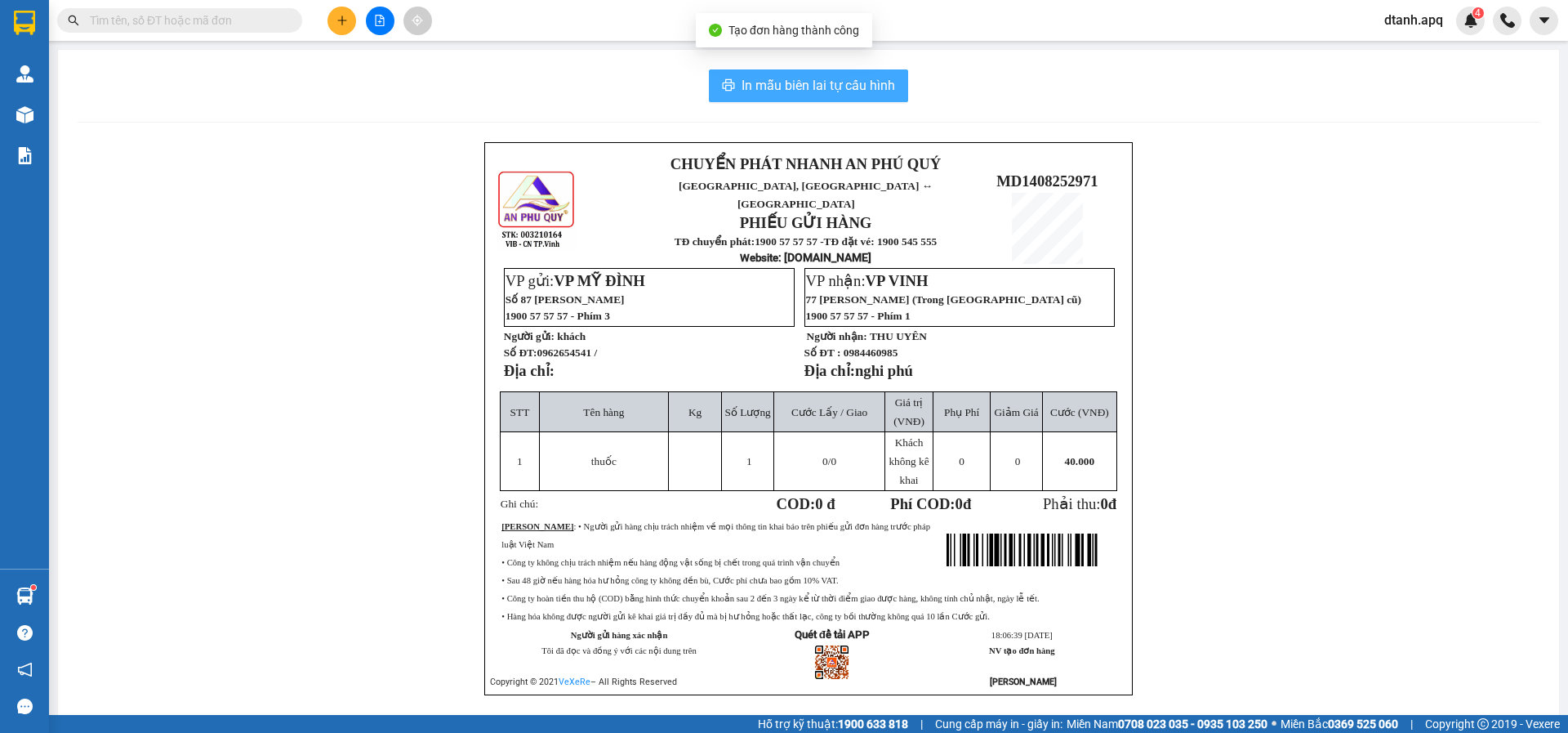
click at [843, 80] on span "In mẫu biên lai tự cấu hình" at bounding box center [818, 85] width 153 height 20
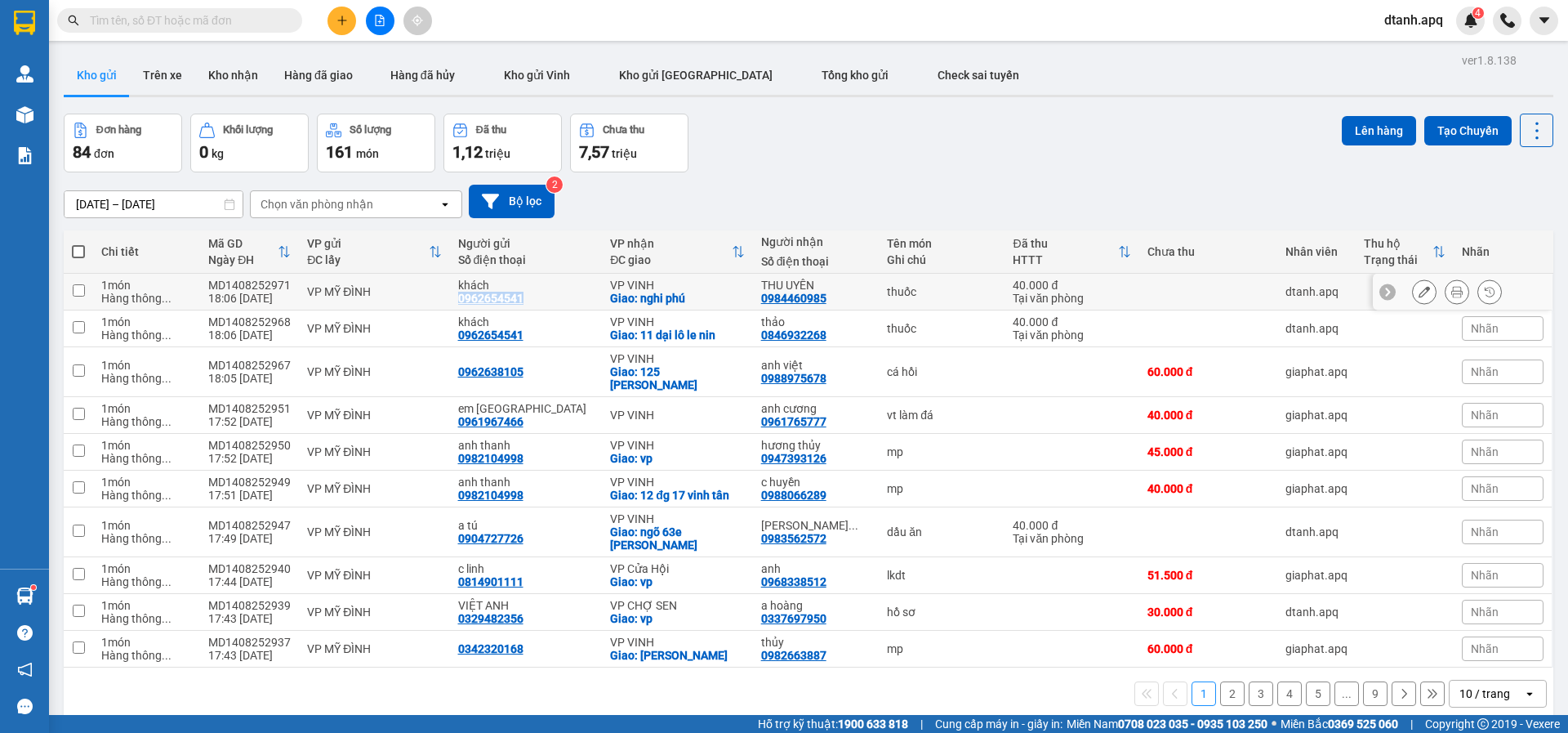
drag, startPoint x: 455, startPoint y: 301, endPoint x: 526, endPoint y: 302, distance: 71.0
click at [536, 307] on td "khách 0962654541" at bounding box center [526, 291] width 152 height 37
checkbox input "true"
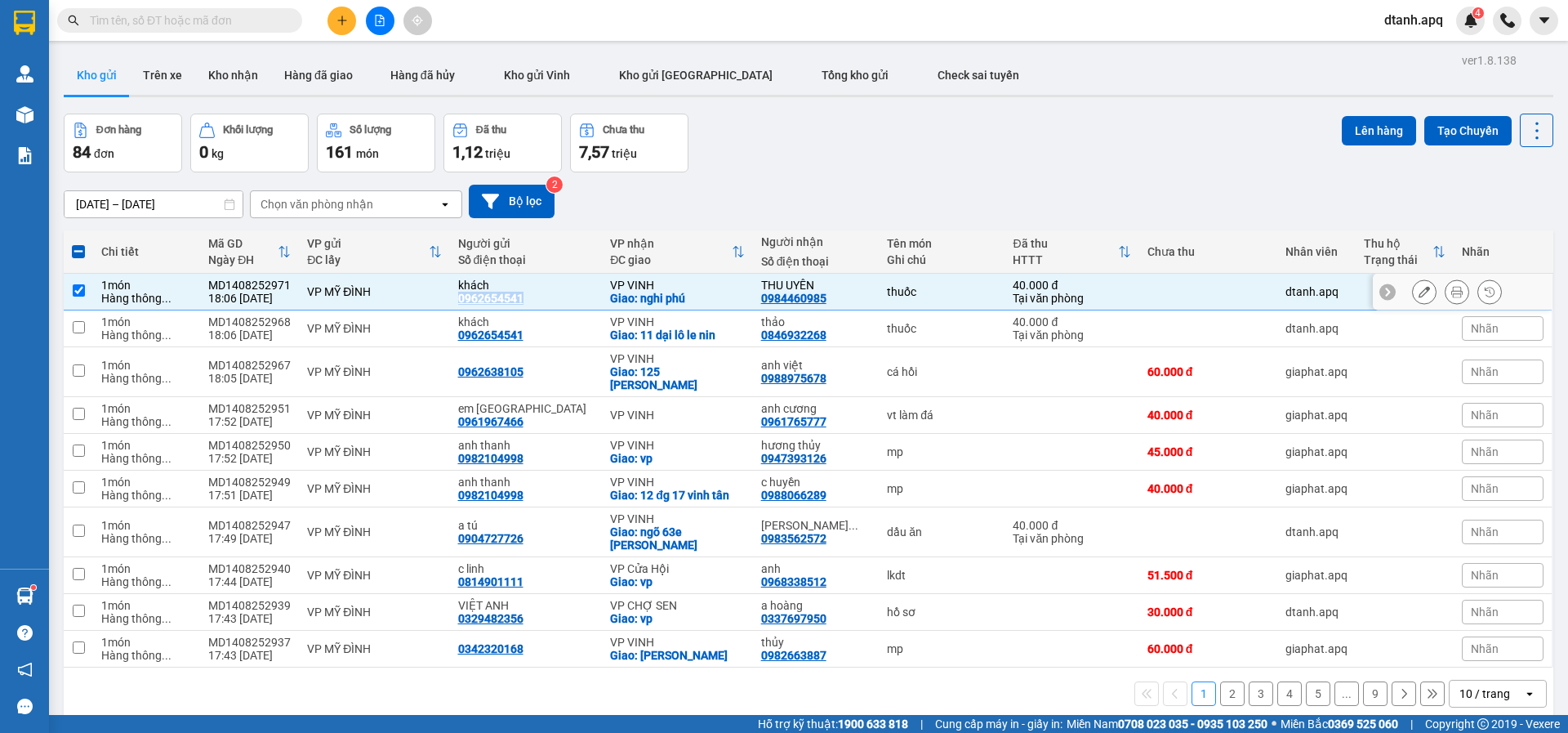
copy div "0962654541"
click at [338, 28] on button at bounding box center [342, 21] width 29 height 29
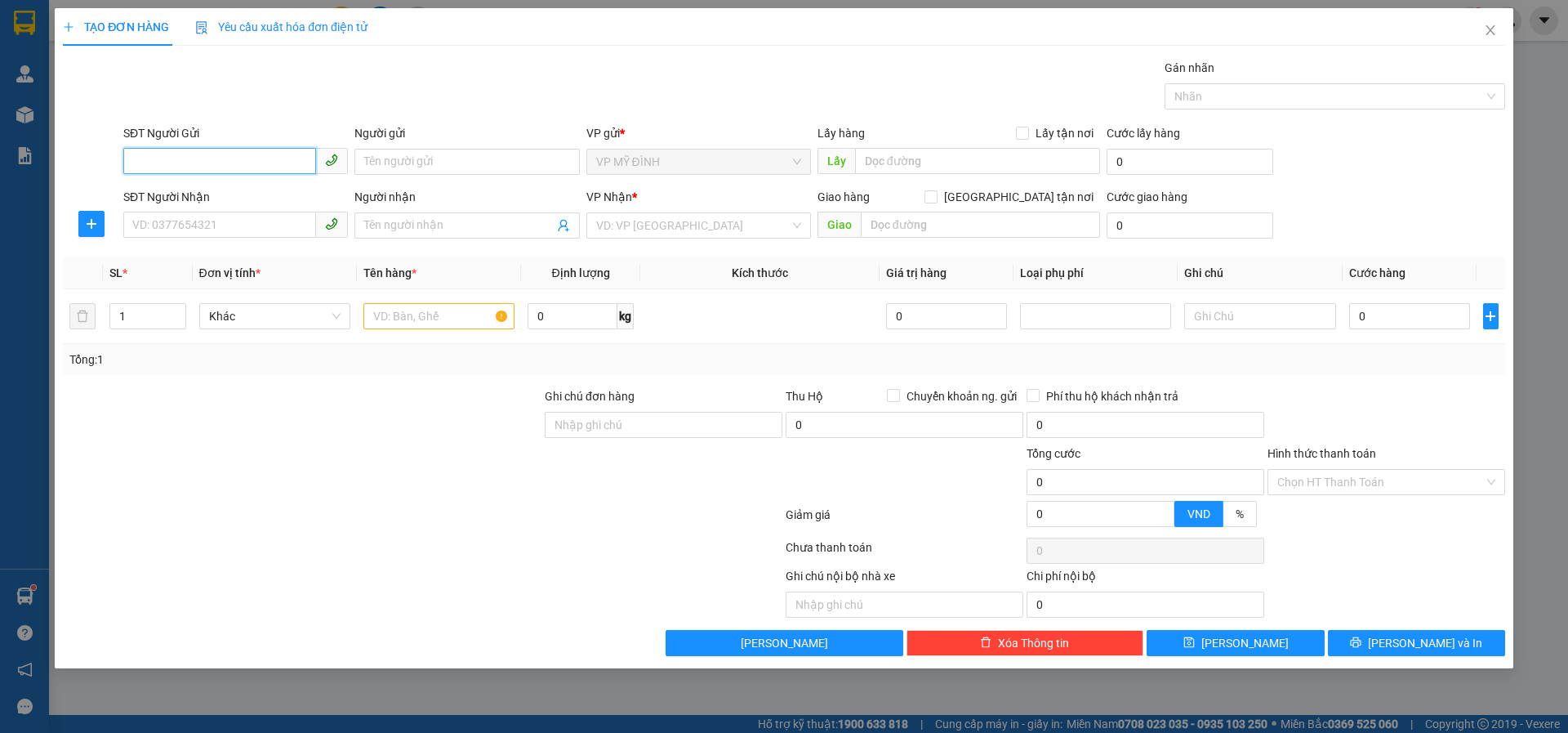
click at [184, 156] on input "SĐT Người Gửi" at bounding box center [220, 161] width 192 height 26
paste input "0962654541"
type input "0962654541"
click at [174, 193] on div "0962654541 - khách" at bounding box center [235, 194] width 205 height 18
type input "khách"
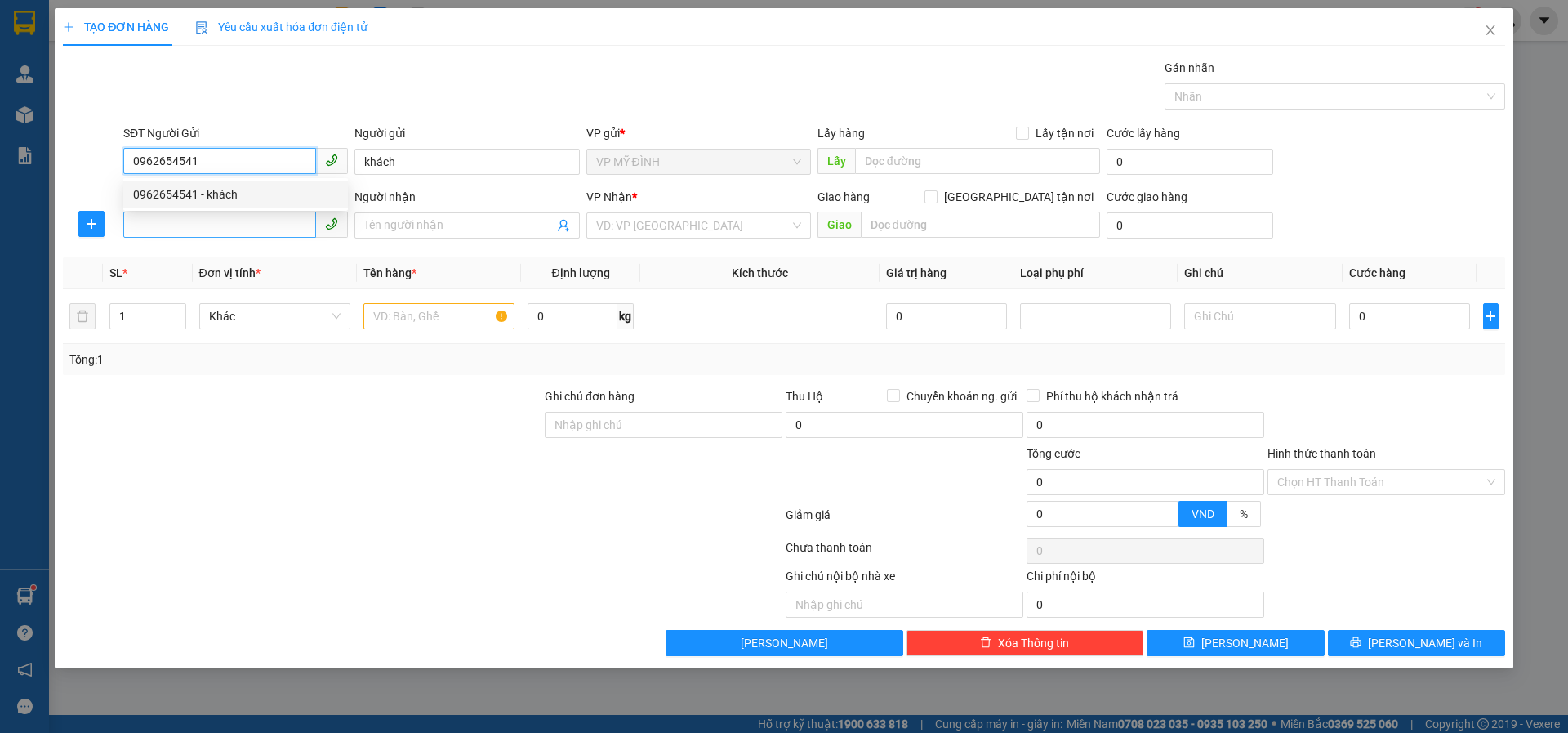
type input "0962654541"
click at [195, 224] on input "SĐT Người Nhận" at bounding box center [220, 225] width 192 height 26
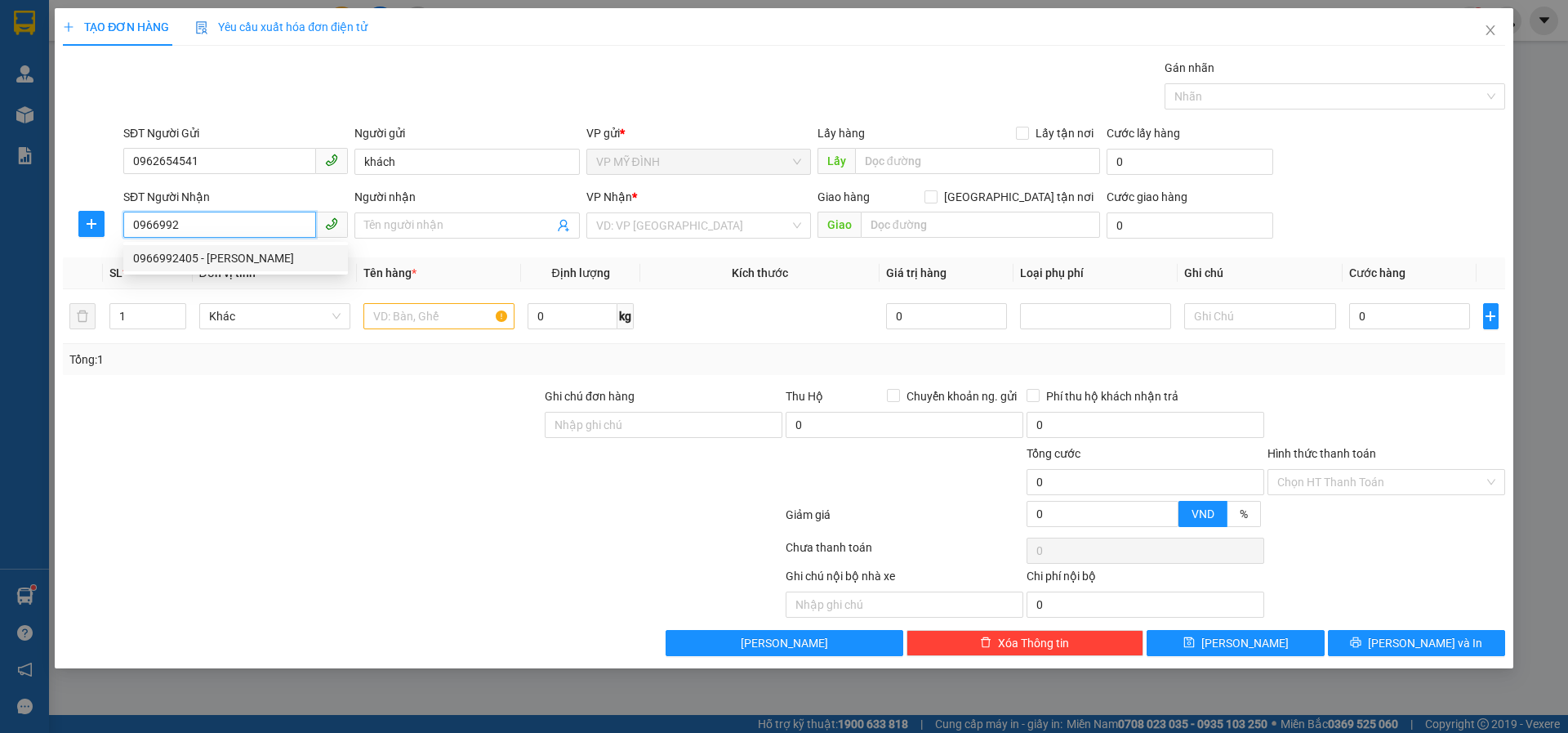
click at [178, 253] on div "0966992405 - c ngọc anh" at bounding box center [235, 258] width 205 height 18
type input "0966992405"
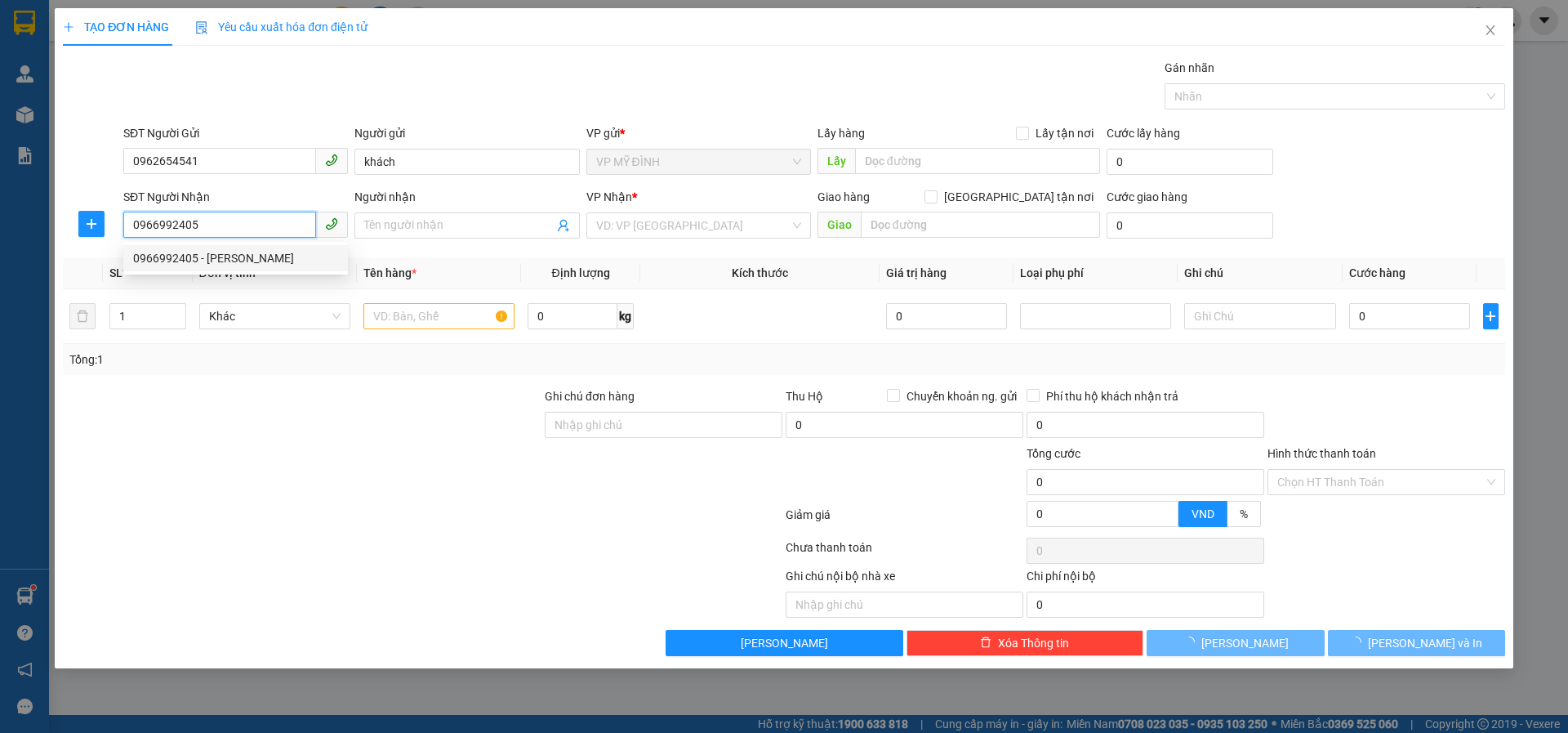
type input "c ngọc anh"
checkbox input "true"
type input "Nha Thuoc Ngoc Anh 72 m hung tay"
checkbox input "true"
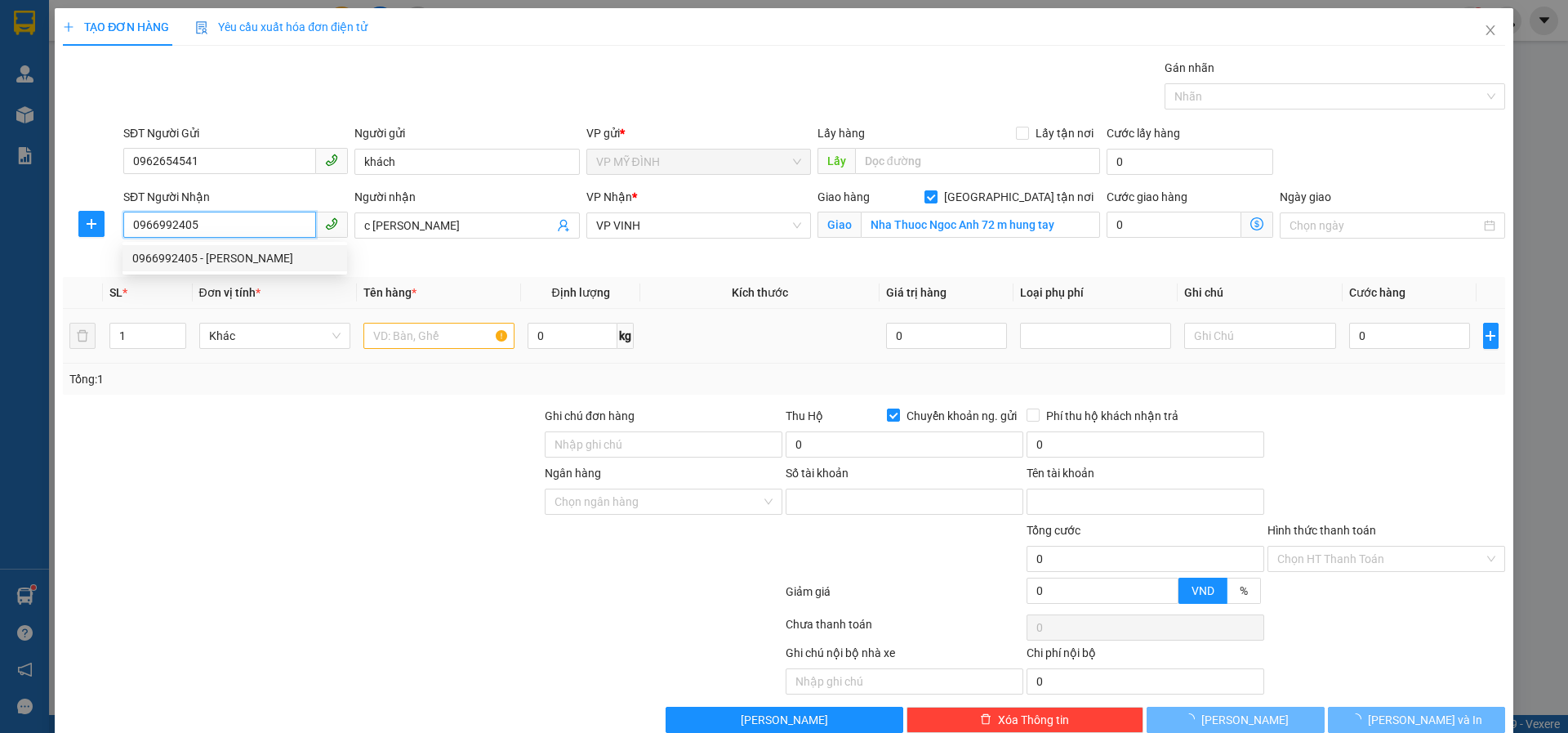
type input "0051172666888"
type input "công ty dược phẩm đa phúc"
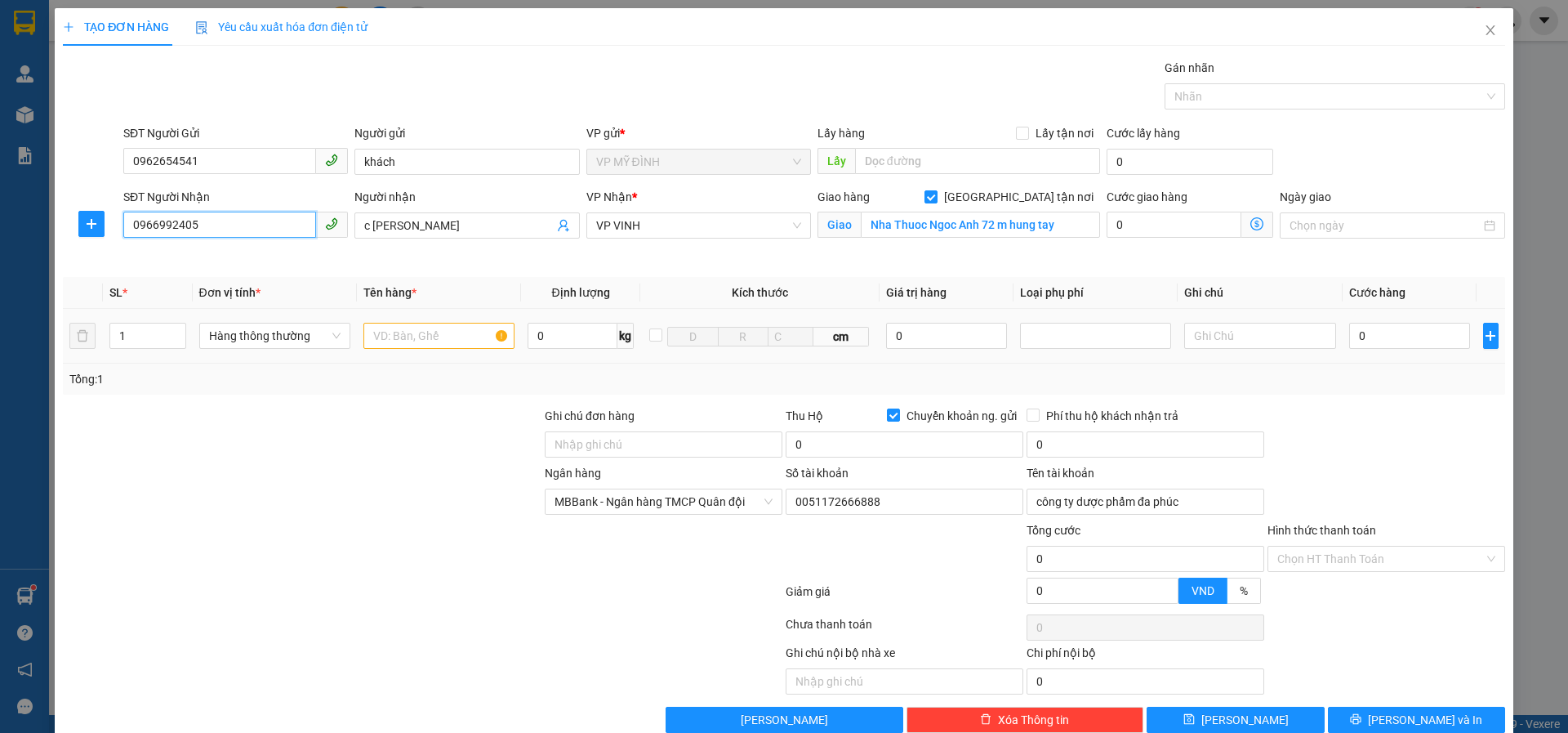
type input "0966992405"
click at [379, 335] on input "text" at bounding box center [439, 335] width 152 height 26
type input "thuốc"
click at [1364, 329] on input "0" at bounding box center [1410, 335] width 122 height 26
type input "4"
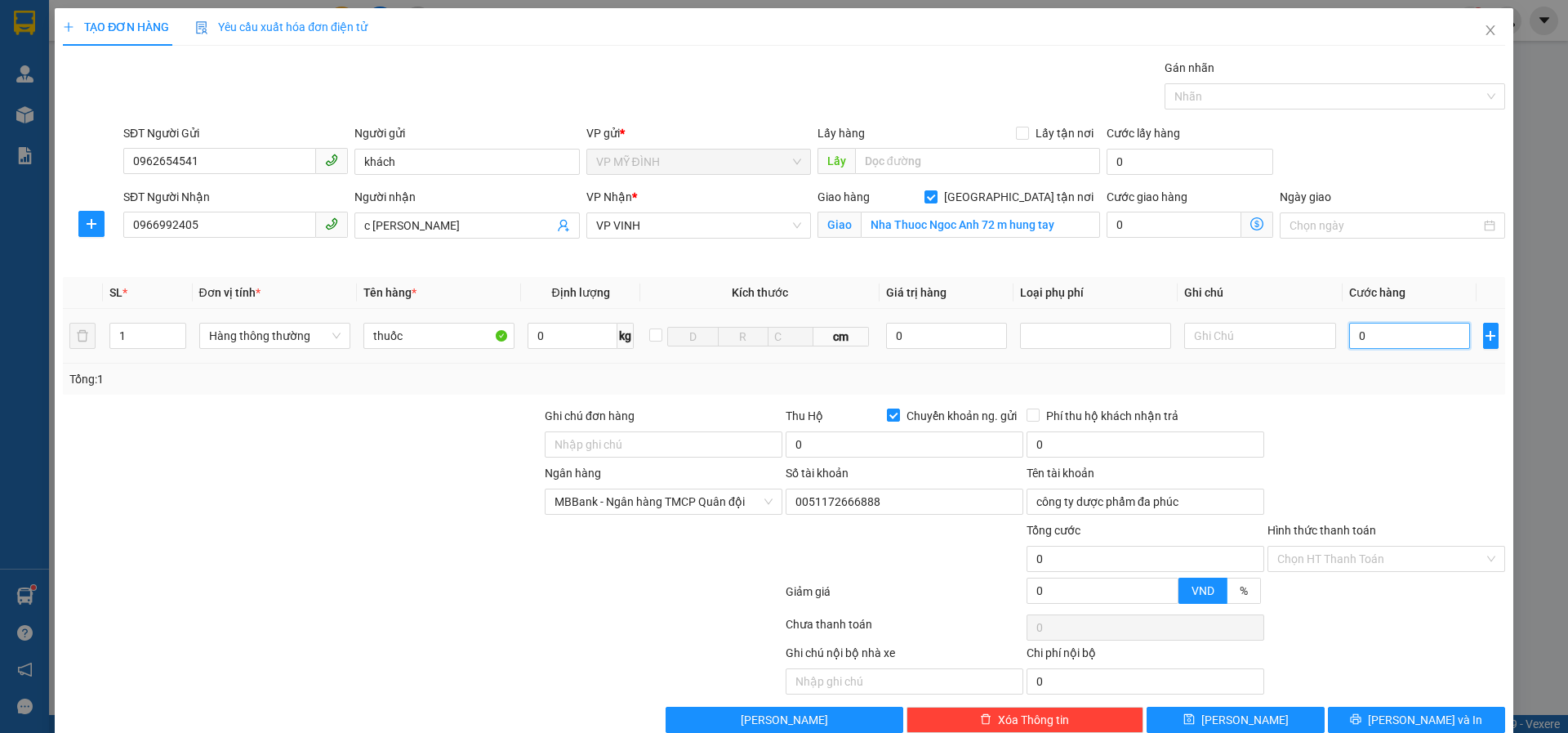
type input "4"
type input "40"
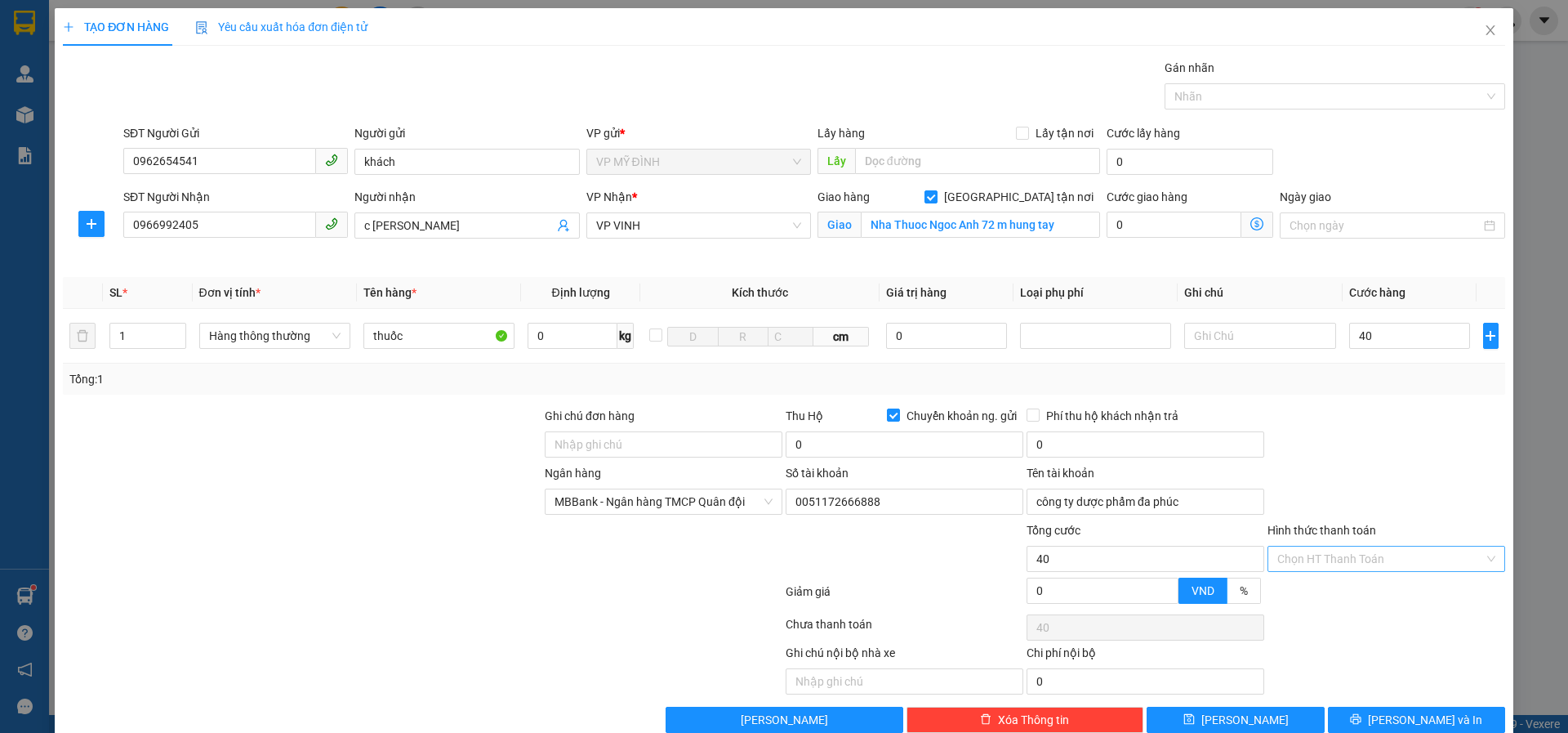
type input "40.000"
click at [1309, 558] on input "Hình thức thanh toán" at bounding box center [1381, 558] width 207 height 25
drag, startPoint x: 1304, startPoint y: 593, endPoint x: 1309, endPoint y: 628, distance: 35.4
click at [1305, 593] on div "Tại văn phòng" at bounding box center [1376, 591] width 216 height 18
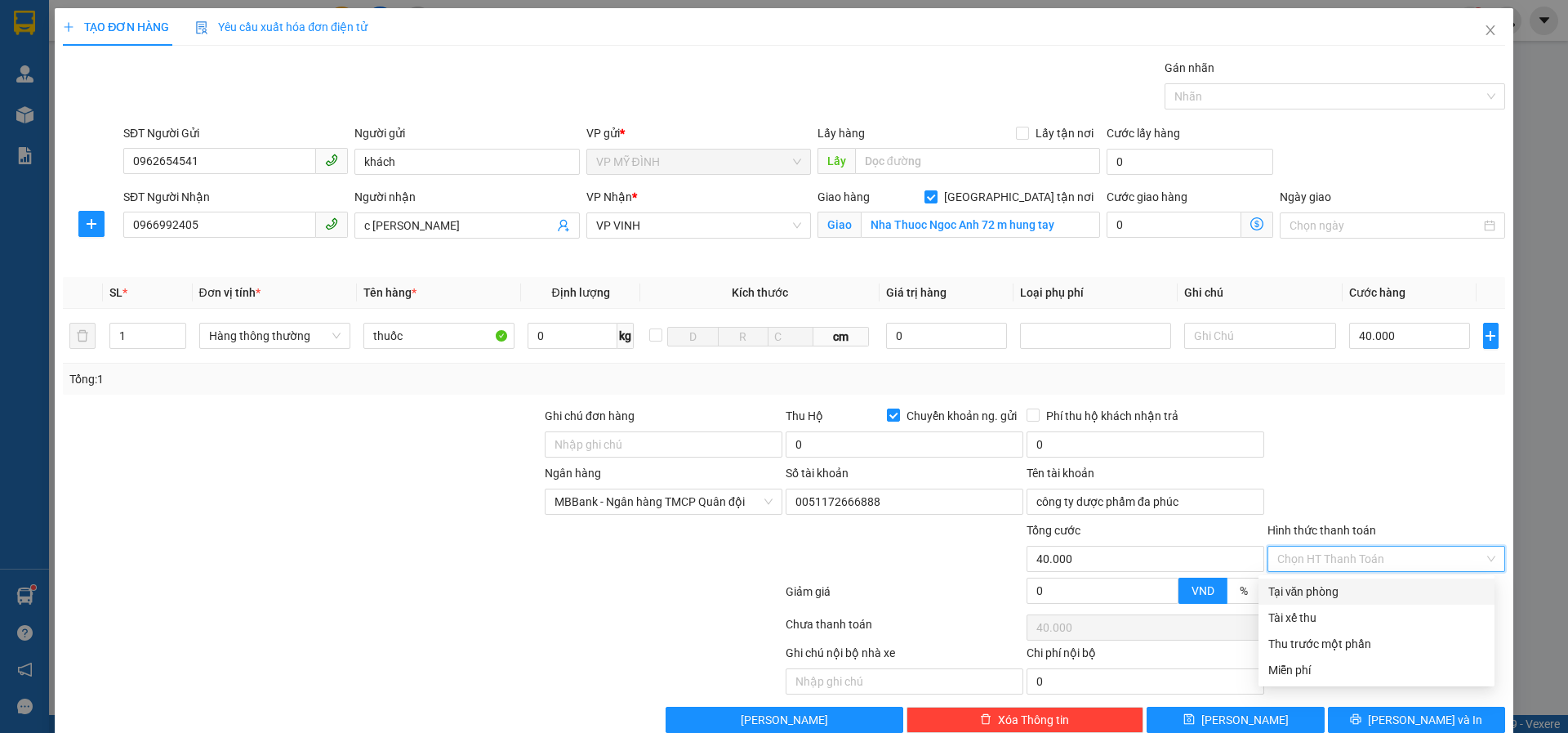
type input "0"
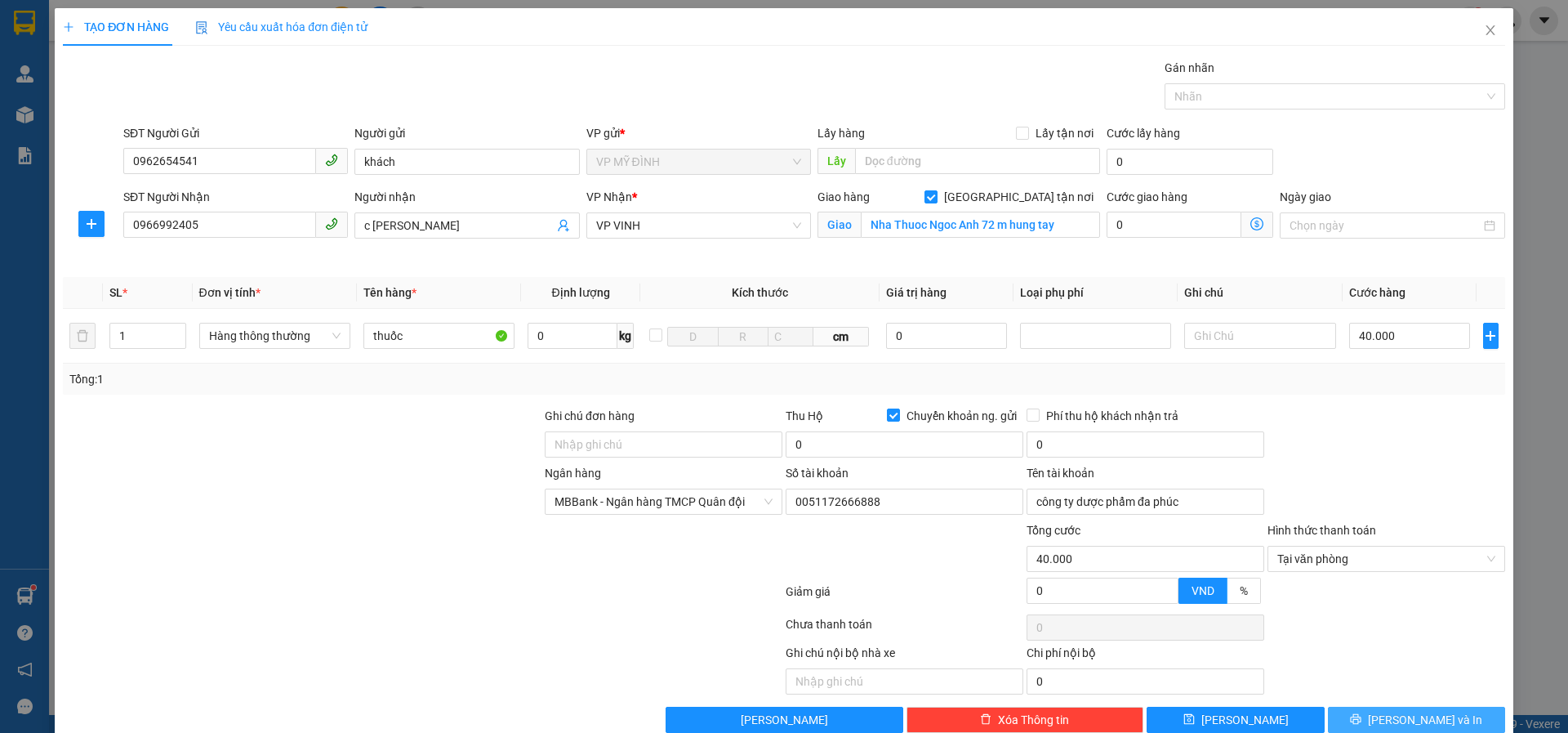
drag, startPoint x: 1374, startPoint y: 724, endPoint x: 1342, endPoint y: 687, distance: 48.9
click at [1362, 720] on button "[PERSON_NAME] và In" at bounding box center [1416, 719] width 177 height 26
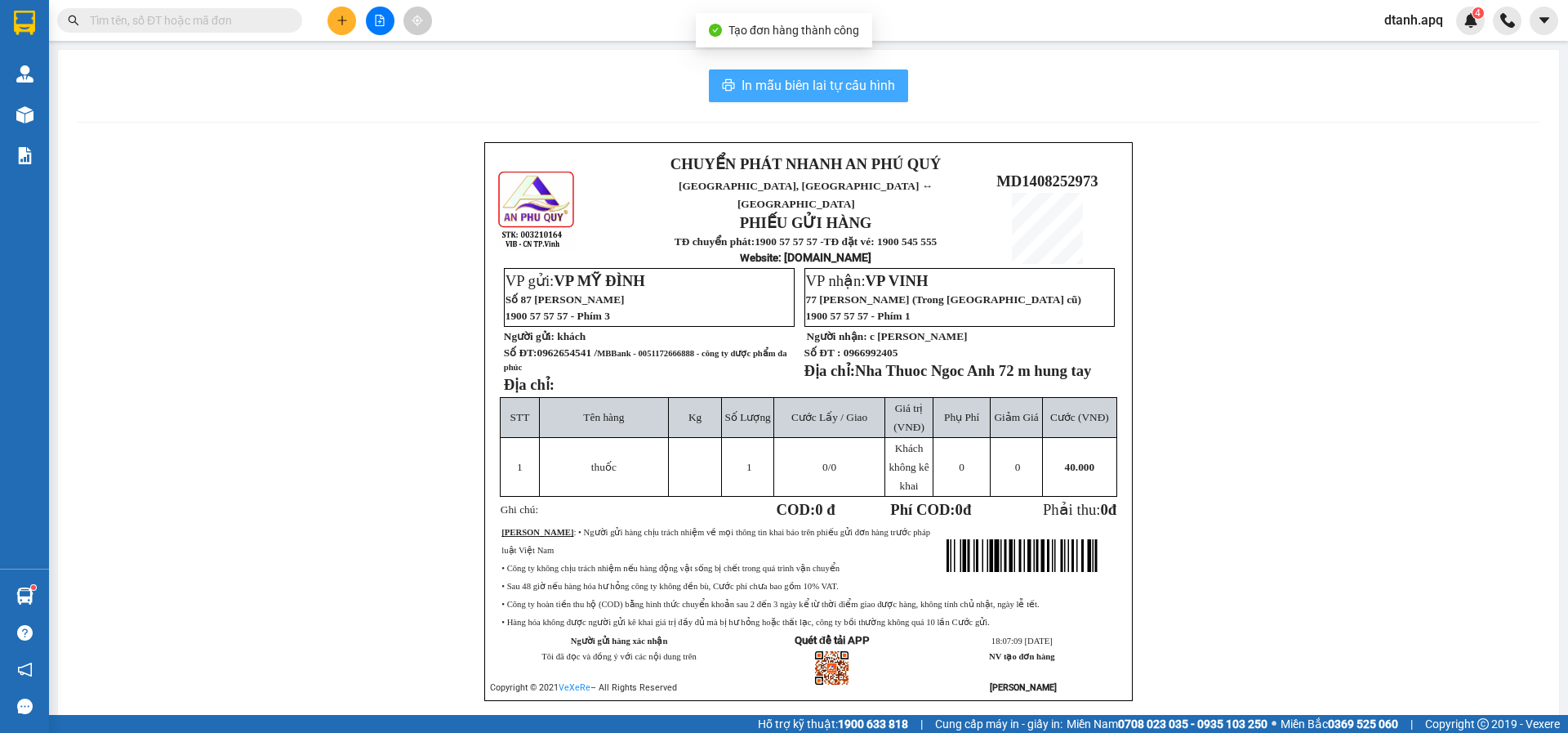
click at [859, 84] on span "In mẫu biên lai tự cấu hình" at bounding box center [818, 85] width 153 height 20
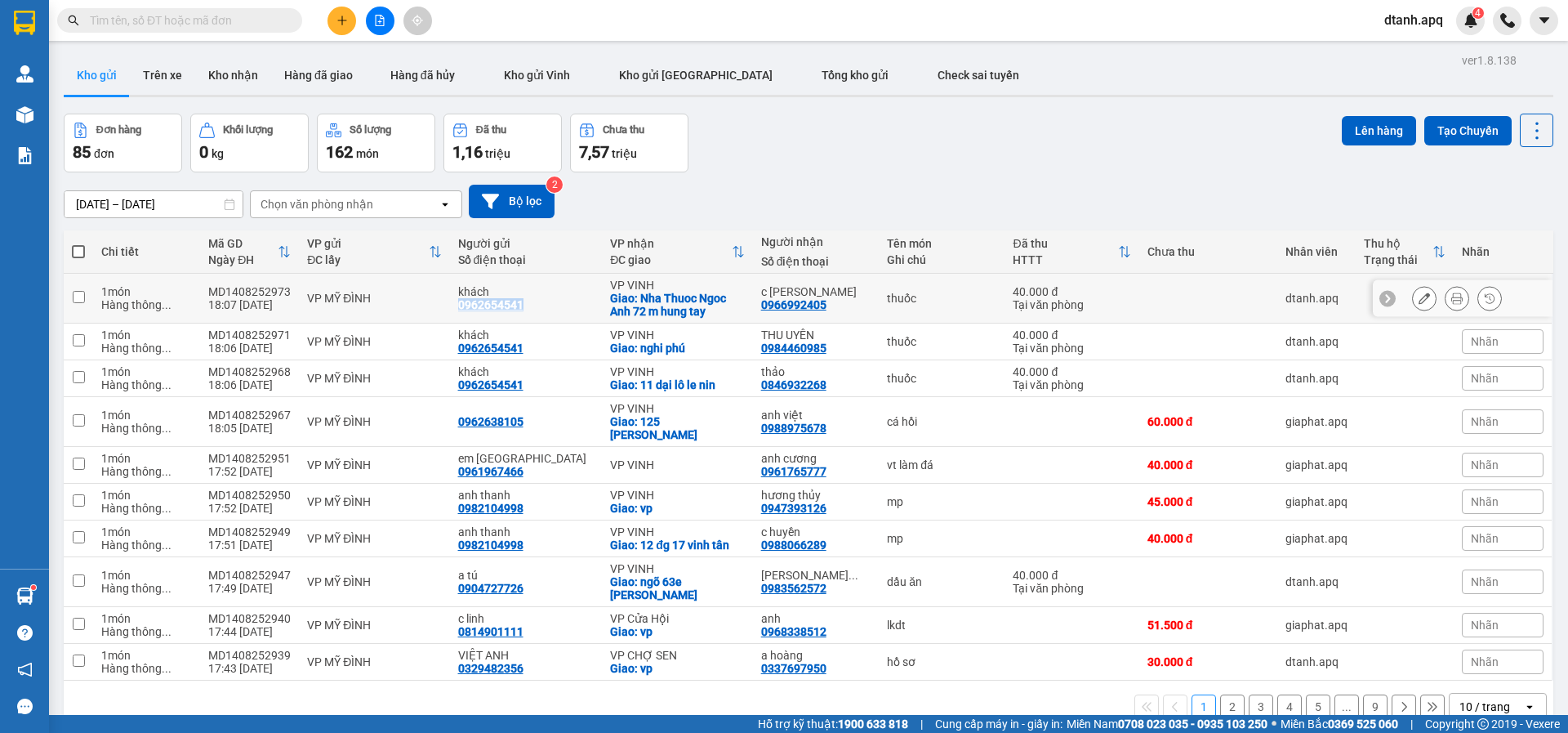
drag, startPoint x: 452, startPoint y: 306, endPoint x: 536, endPoint y: 300, distance: 84.2
click at [536, 302] on td "khách 0962654541" at bounding box center [526, 298] width 152 height 50
checkbox input "true"
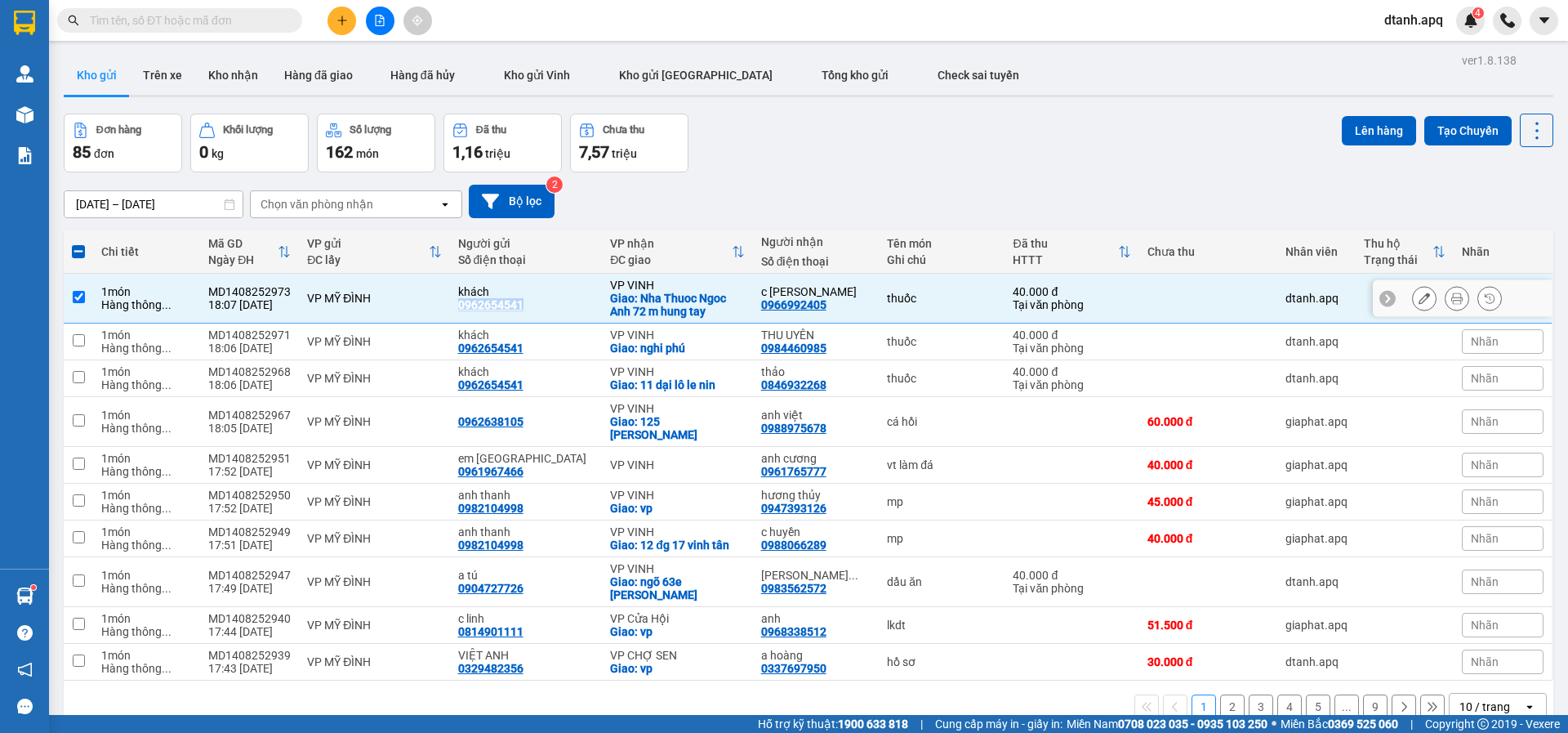
copy div "0962654541"
click at [339, 26] on button at bounding box center [342, 21] width 29 height 29
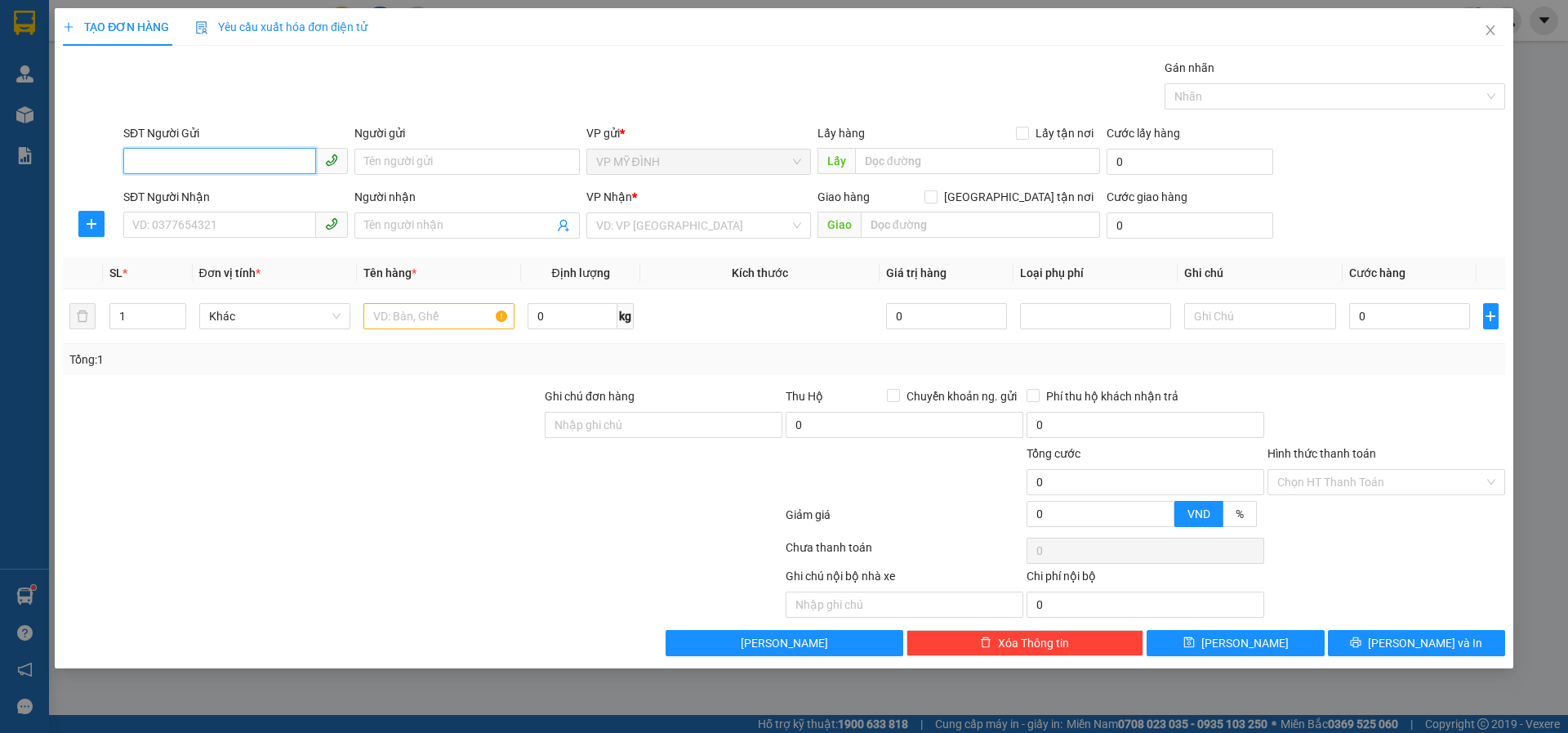
click at [199, 157] on input "SĐT Người Gửi" at bounding box center [220, 161] width 192 height 26
paste input "0962654541"
type input "0962654541"
click at [169, 196] on div "0962654541 - khách" at bounding box center [235, 194] width 205 height 18
type input "khách"
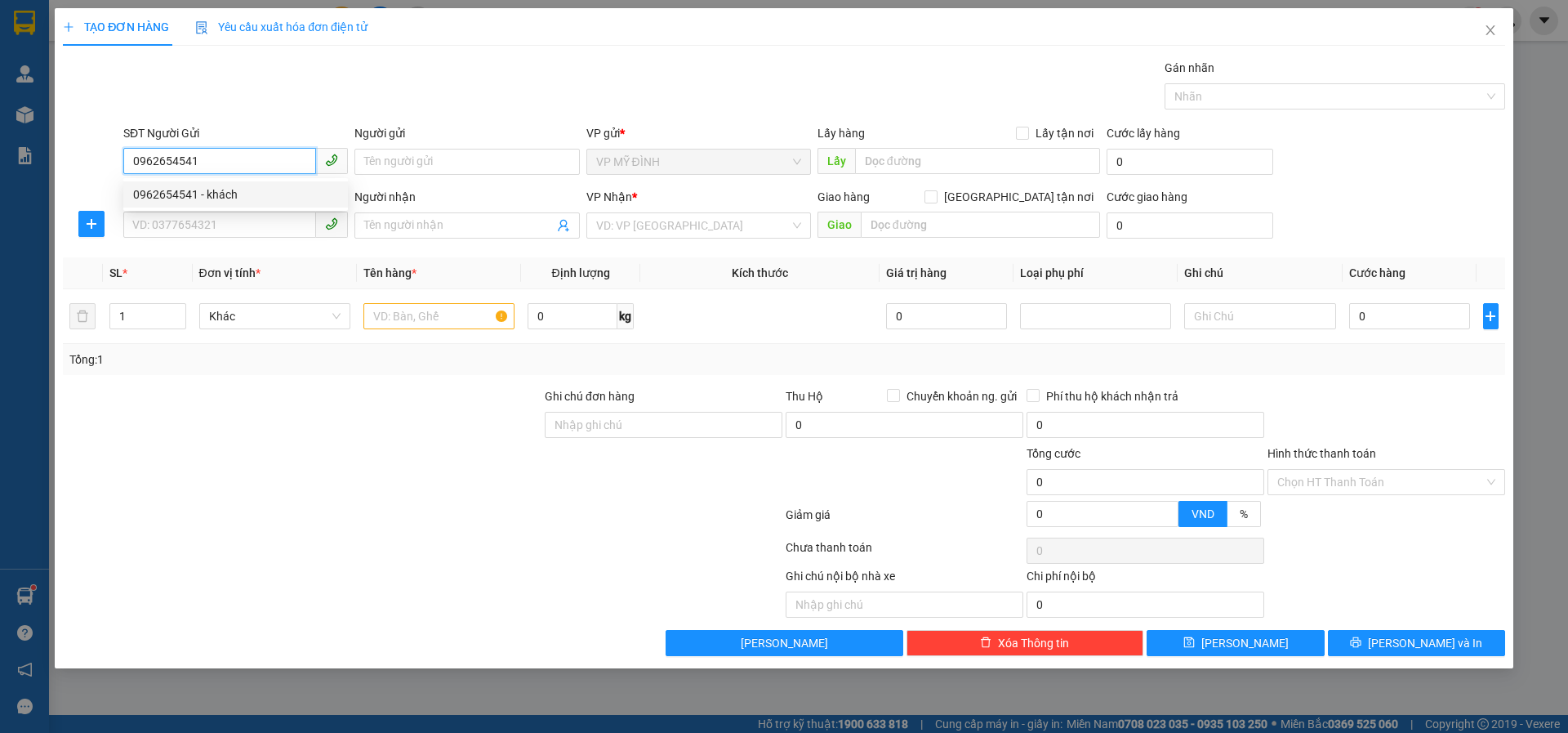
checkbox input "true"
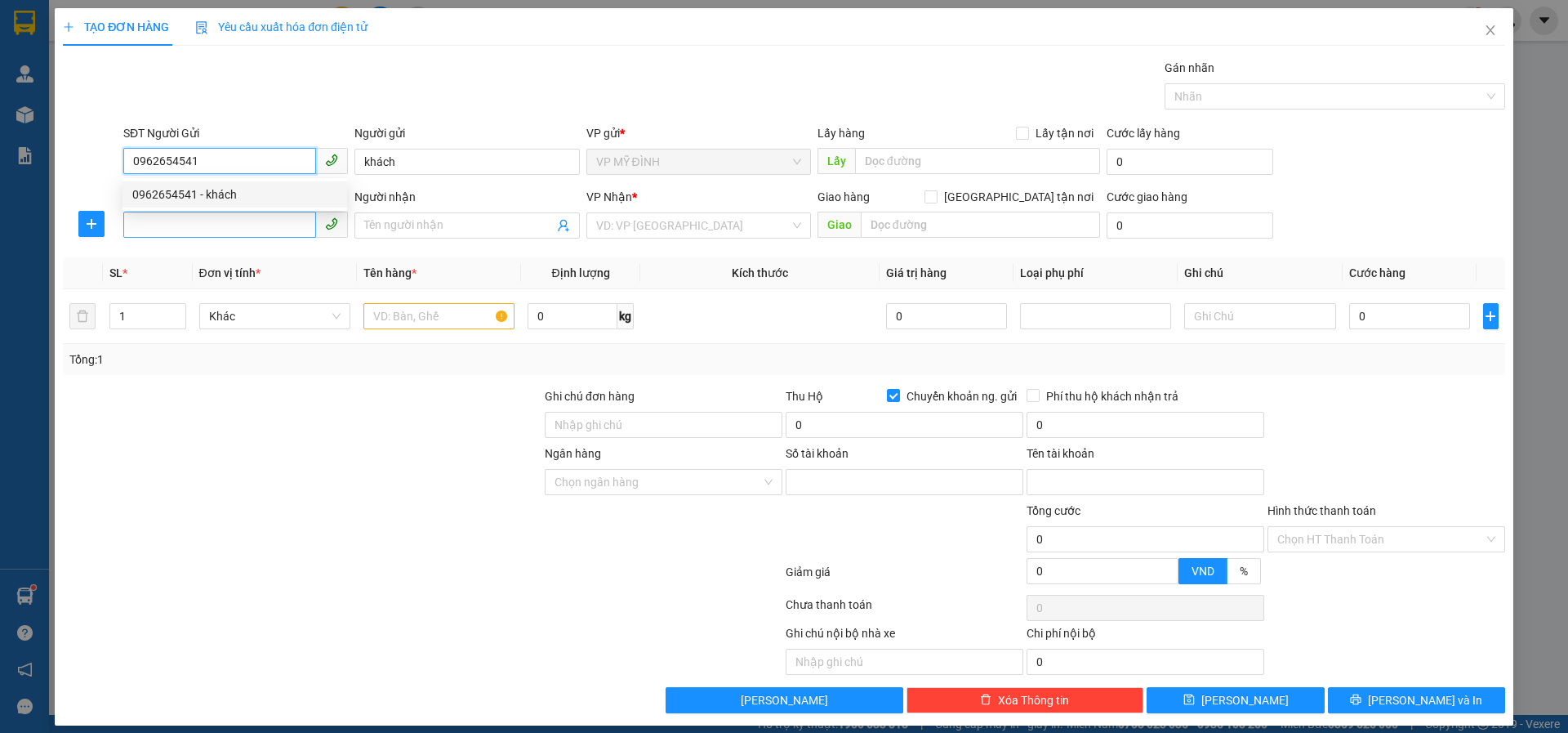
type input "0051172666888"
type input "công ty dược phẩm đa phúc"
type input "0962654541"
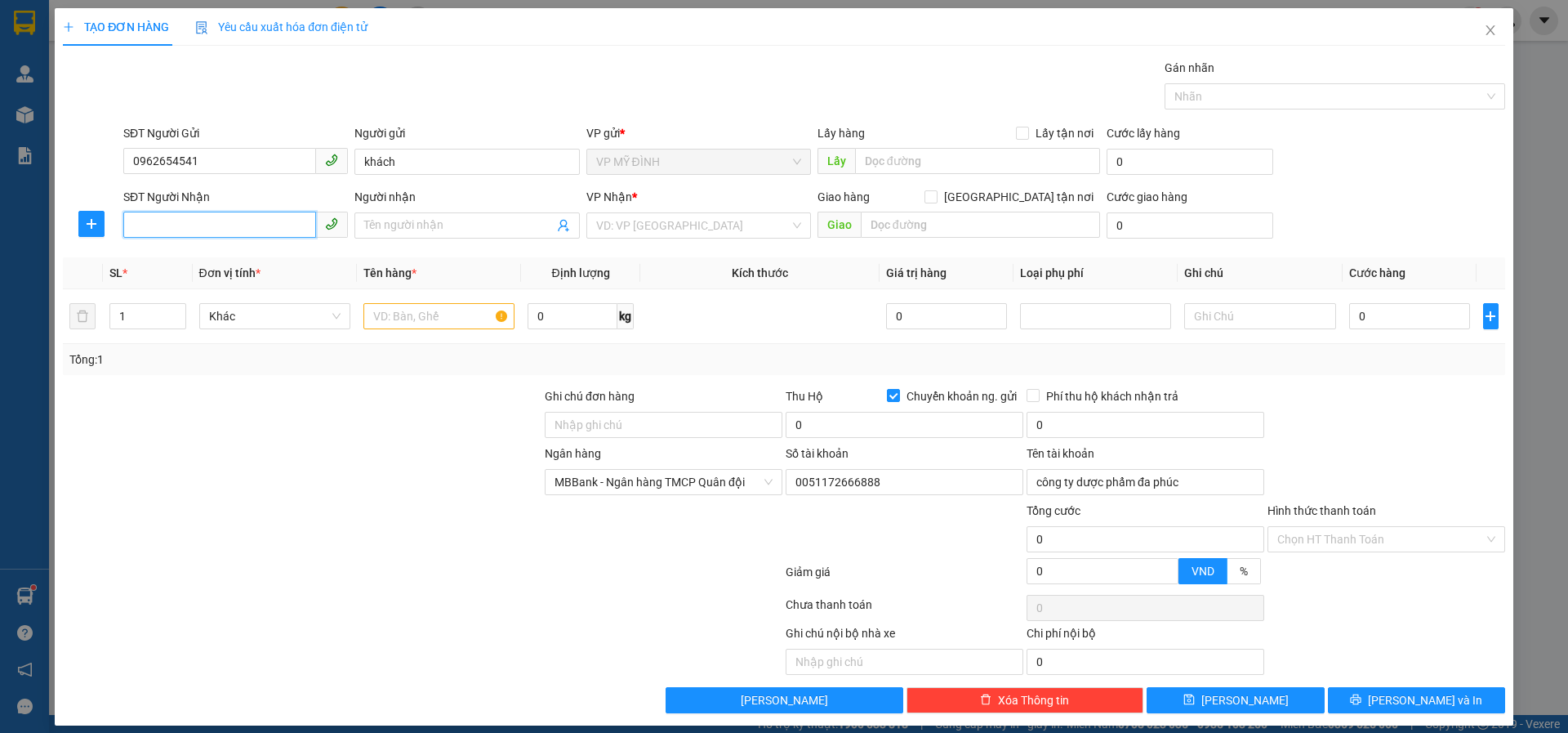
drag, startPoint x: 178, startPoint y: 226, endPoint x: 186, endPoint y: 223, distance: 8.5
click at [181, 226] on input "SĐT Người Nhận" at bounding box center [220, 225] width 192 height 26
click at [181, 255] on div "0373735796 - c dung" at bounding box center [233, 258] width 203 height 18
type input "0373735796"
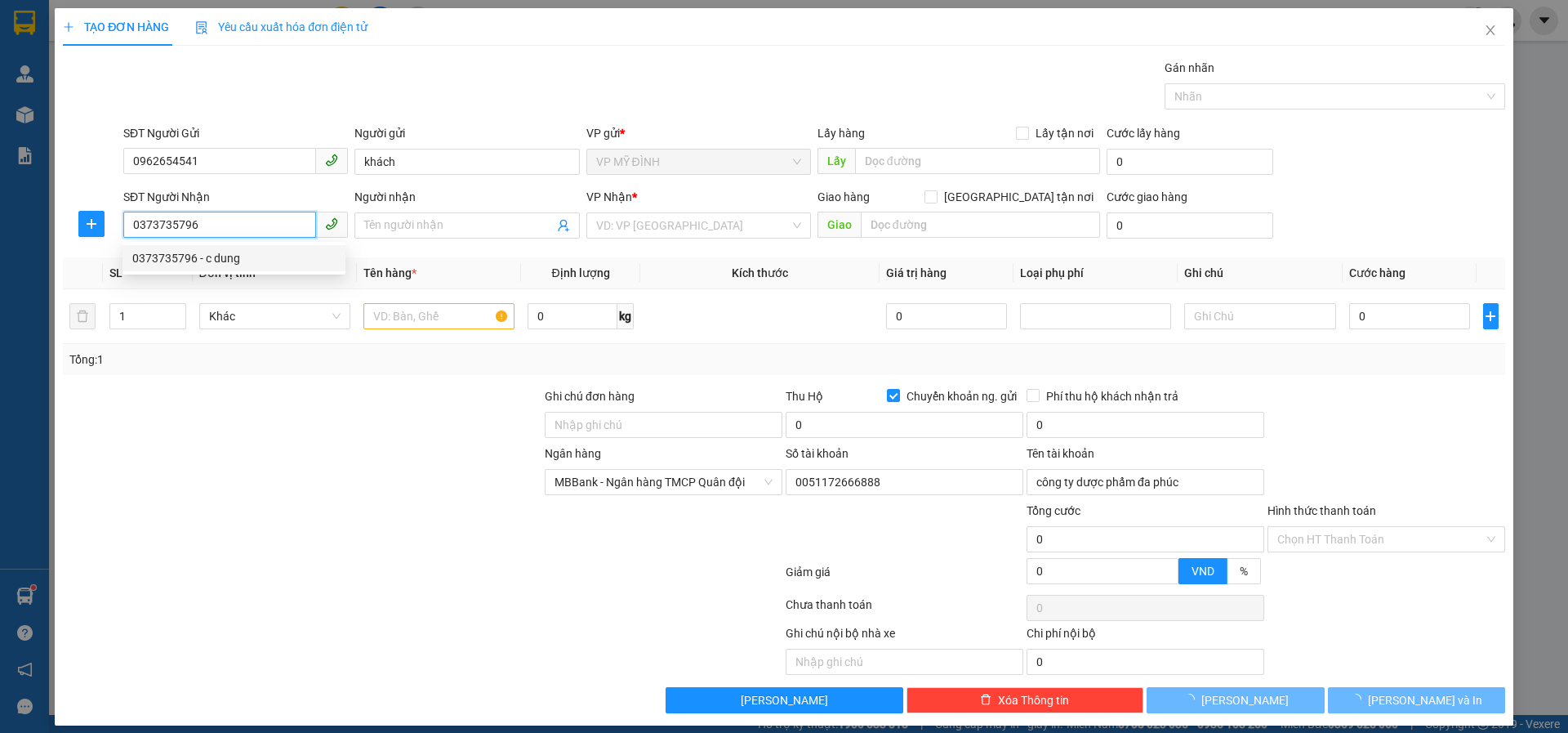
type input "c dung"
checkbox input "true"
type input "135 HỒNG SƠN"
checkbox input "false"
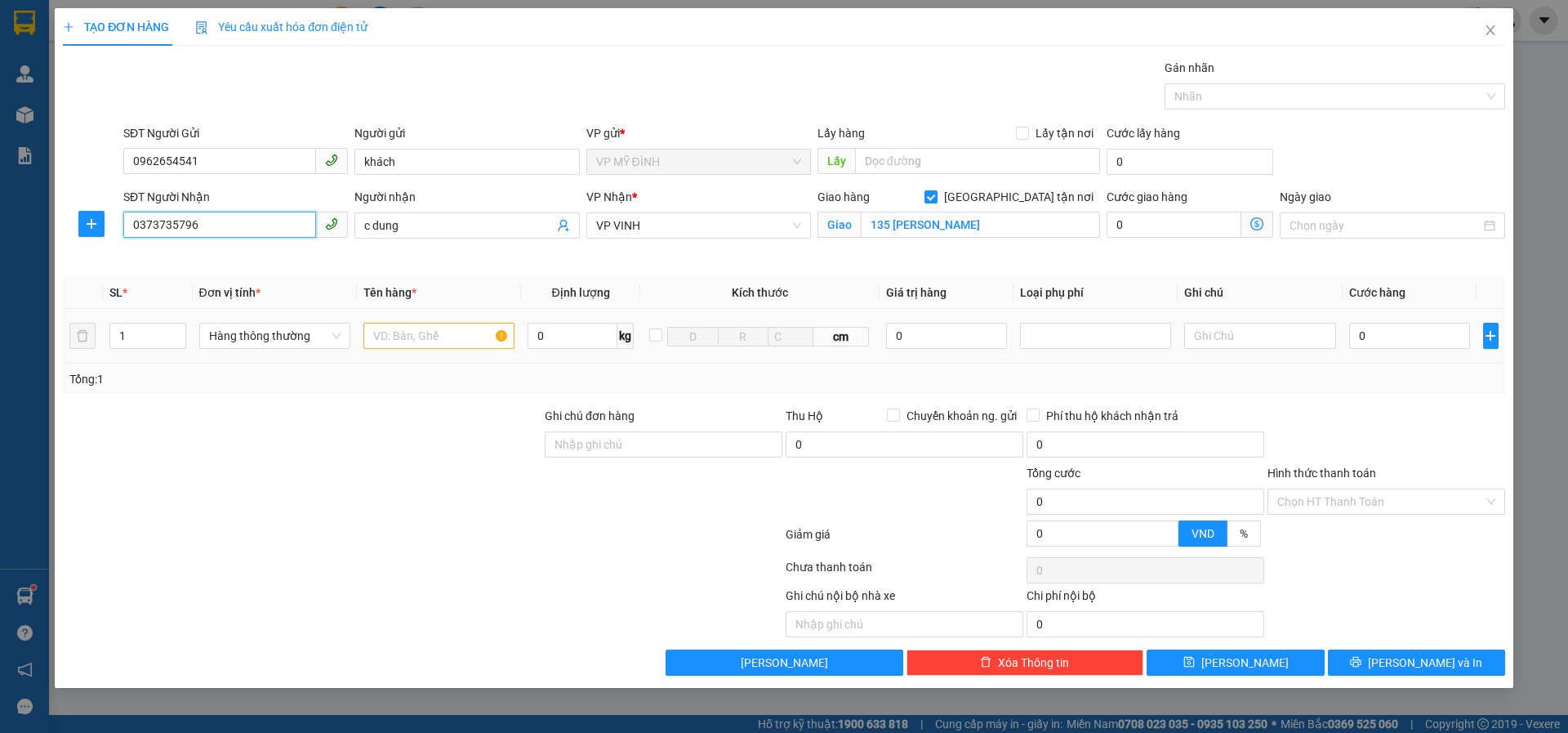
type input "0373735796"
click at [427, 340] on input "text" at bounding box center [439, 335] width 152 height 26
type input "thuốc"
click at [1369, 341] on input "0" at bounding box center [1410, 335] width 122 height 26
type input "4"
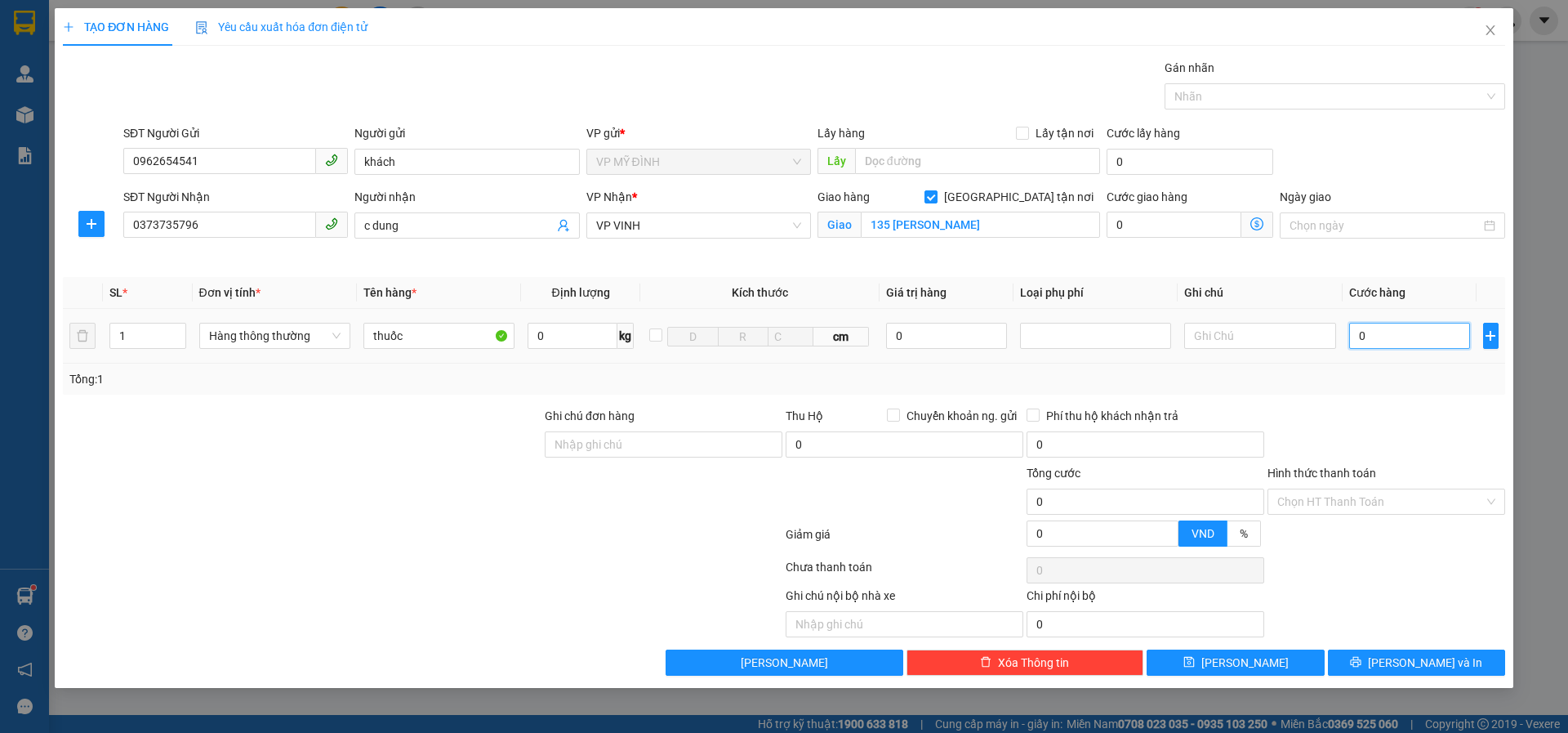
type input "4"
type input "40"
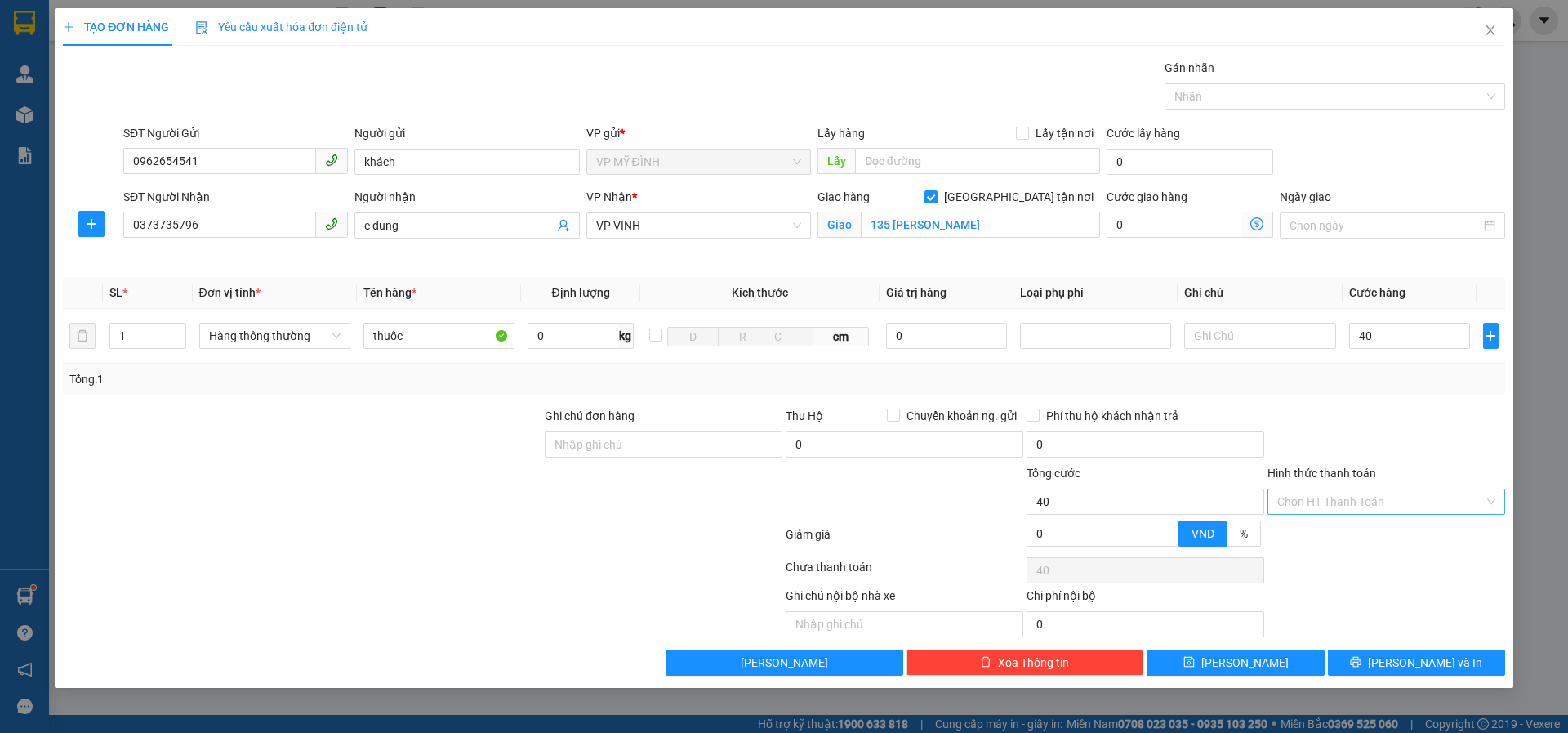
type input "40.000"
click at [1360, 501] on input "Hình thức thanh toán" at bounding box center [1381, 501] width 207 height 25
click at [1327, 527] on div "Tại văn phòng" at bounding box center [1387, 534] width 218 height 18
type input "0"
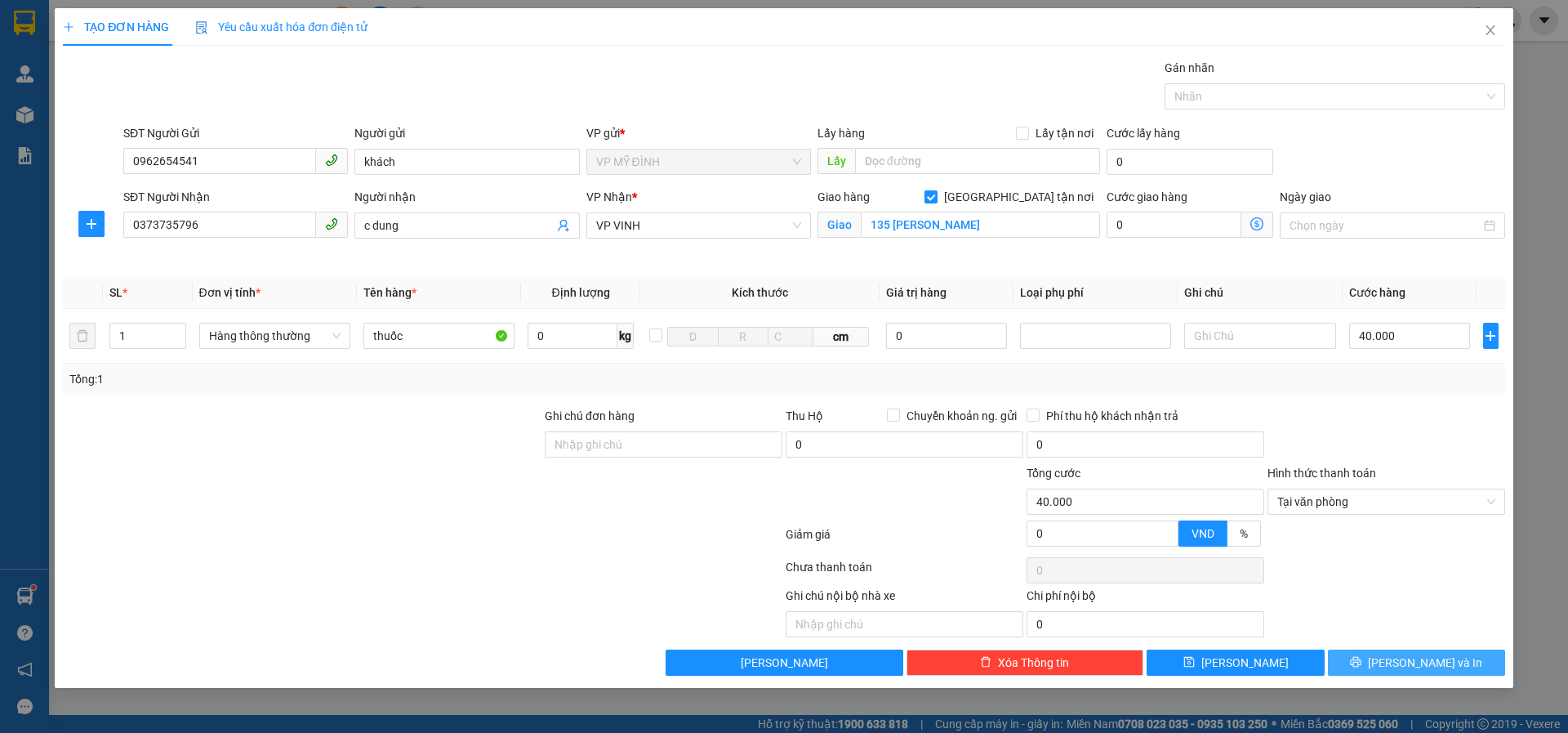
drag, startPoint x: 1387, startPoint y: 659, endPoint x: 1381, endPoint y: 627, distance: 32.6
click at [1384, 639] on div "Transit Pickup Surcharge Ids Transit Deliver Surcharge Ids Transit Deliver Surc…" at bounding box center [784, 367] width 1443 height 616
drag, startPoint x: 1441, startPoint y: 656, endPoint x: 1432, endPoint y: 646, distance: 13.5
click at [1439, 653] on button "Lưu và In" at bounding box center [1416, 662] width 177 height 26
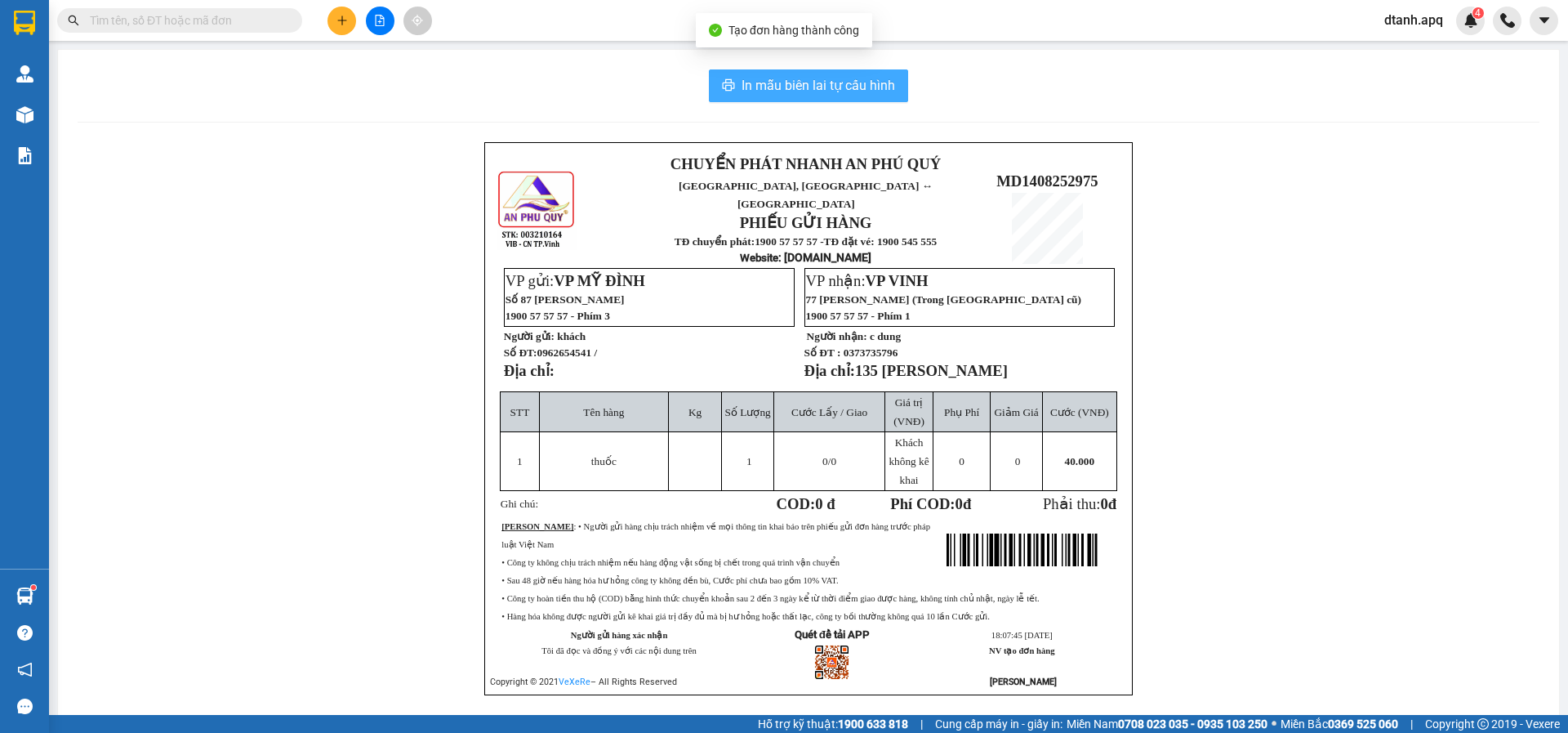
drag, startPoint x: 884, startPoint y: 85, endPoint x: 889, endPoint y: 61, distance: 24.5
click at [884, 82] on span "In mẫu biên lai tự cấu hình" at bounding box center [818, 85] width 153 height 20
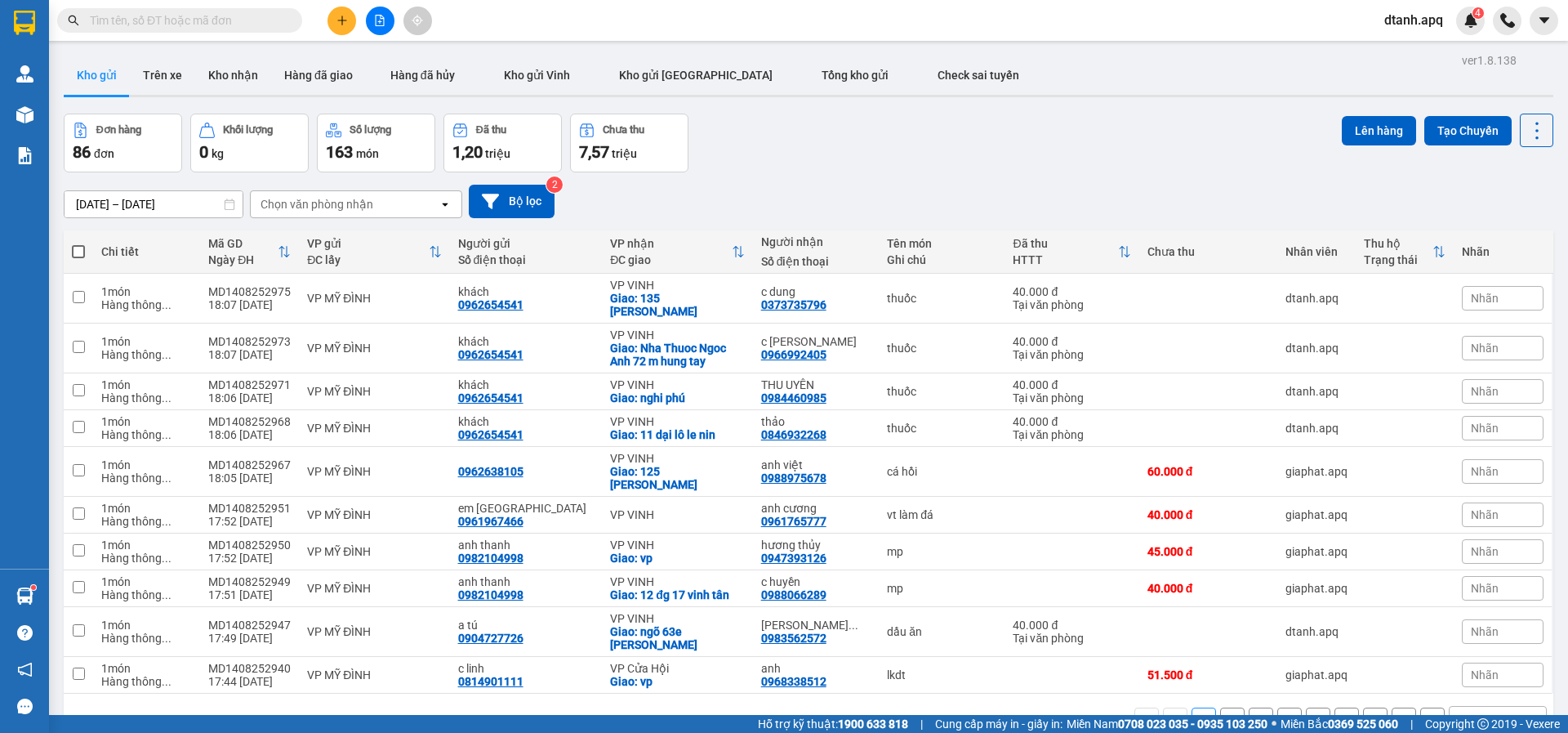
click at [235, 22] on input "text" at bounding box center [186, 20] width 192 height 18
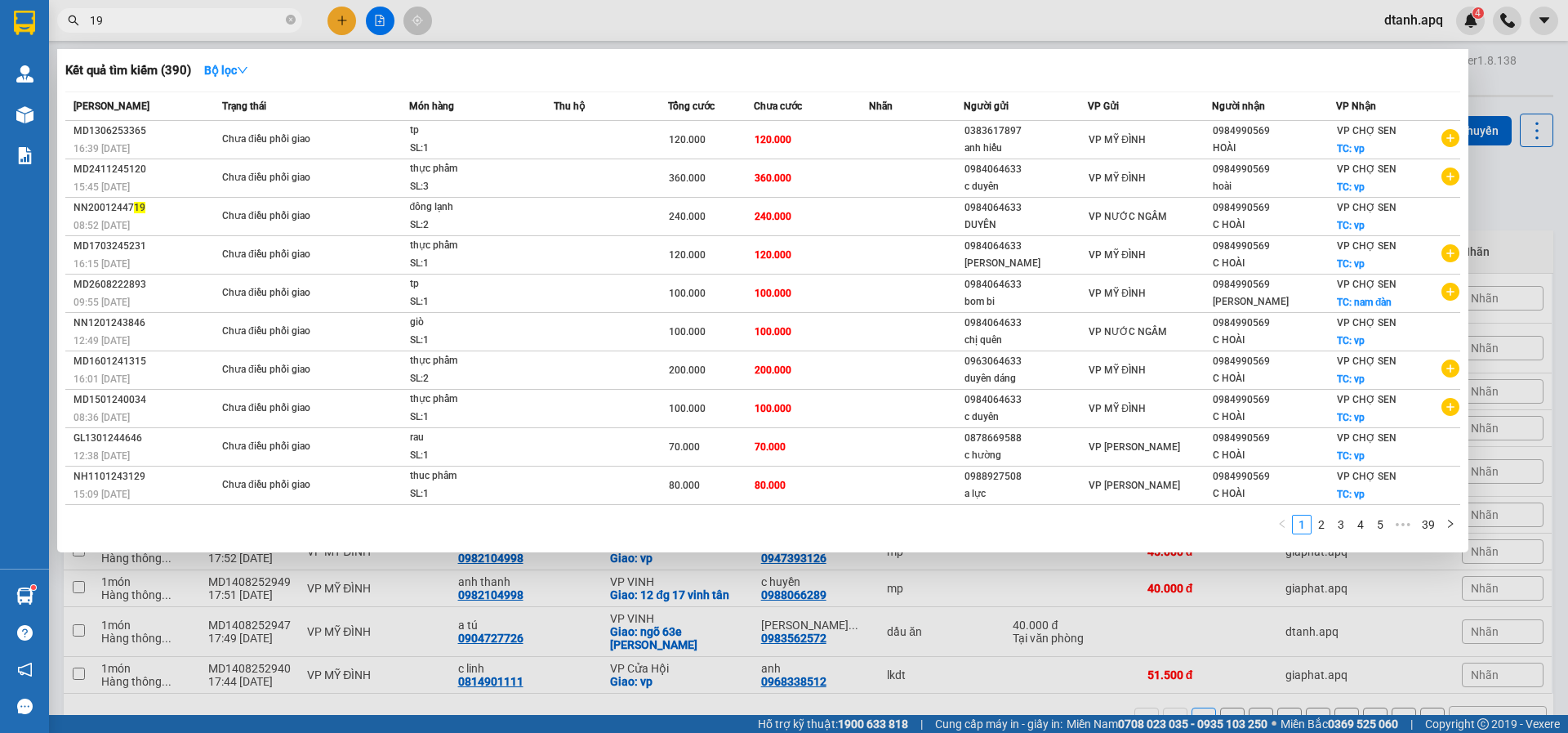
type input "195"
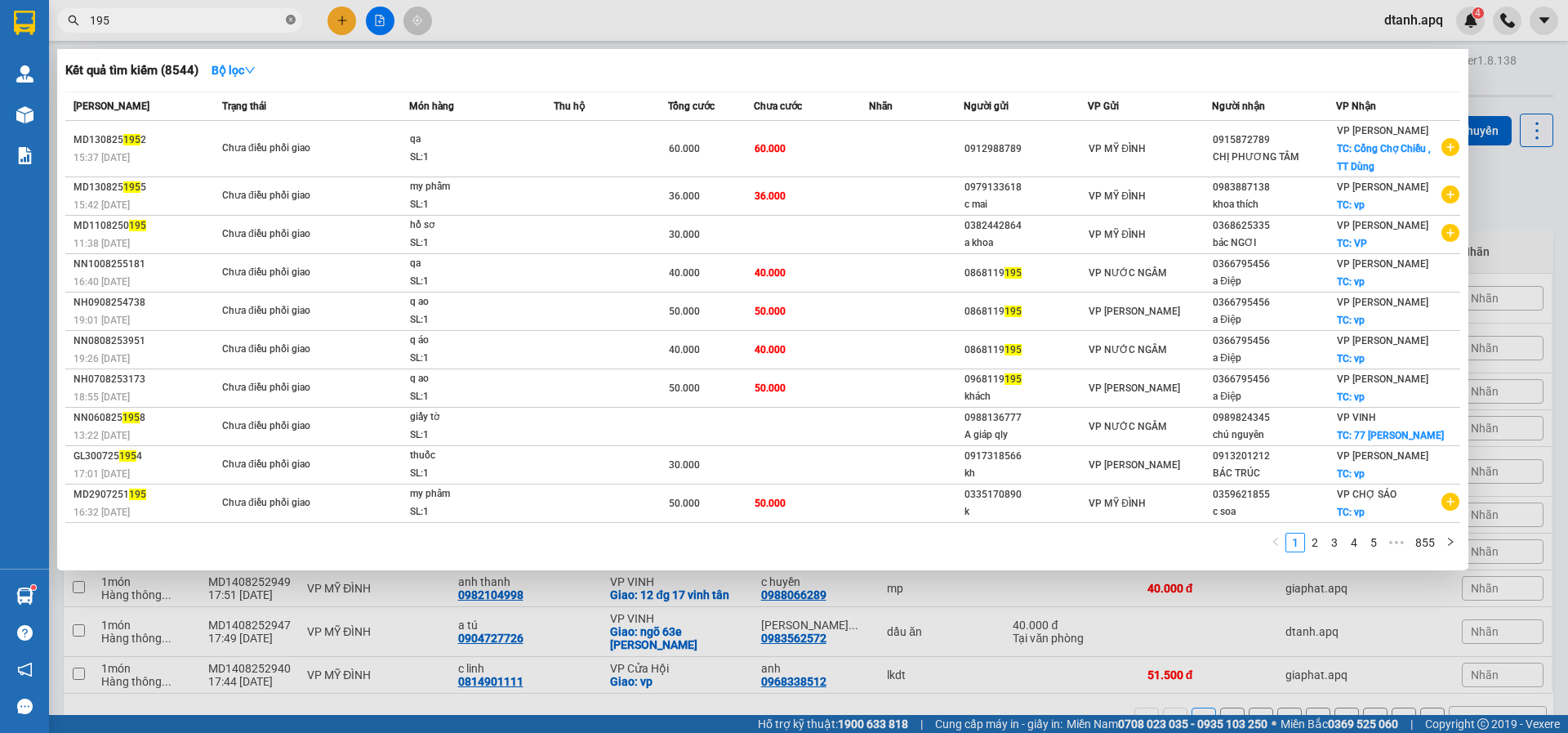
click at [289, 22] on icon "close-circle" at bounding box center [291, 20] width 10 height 10
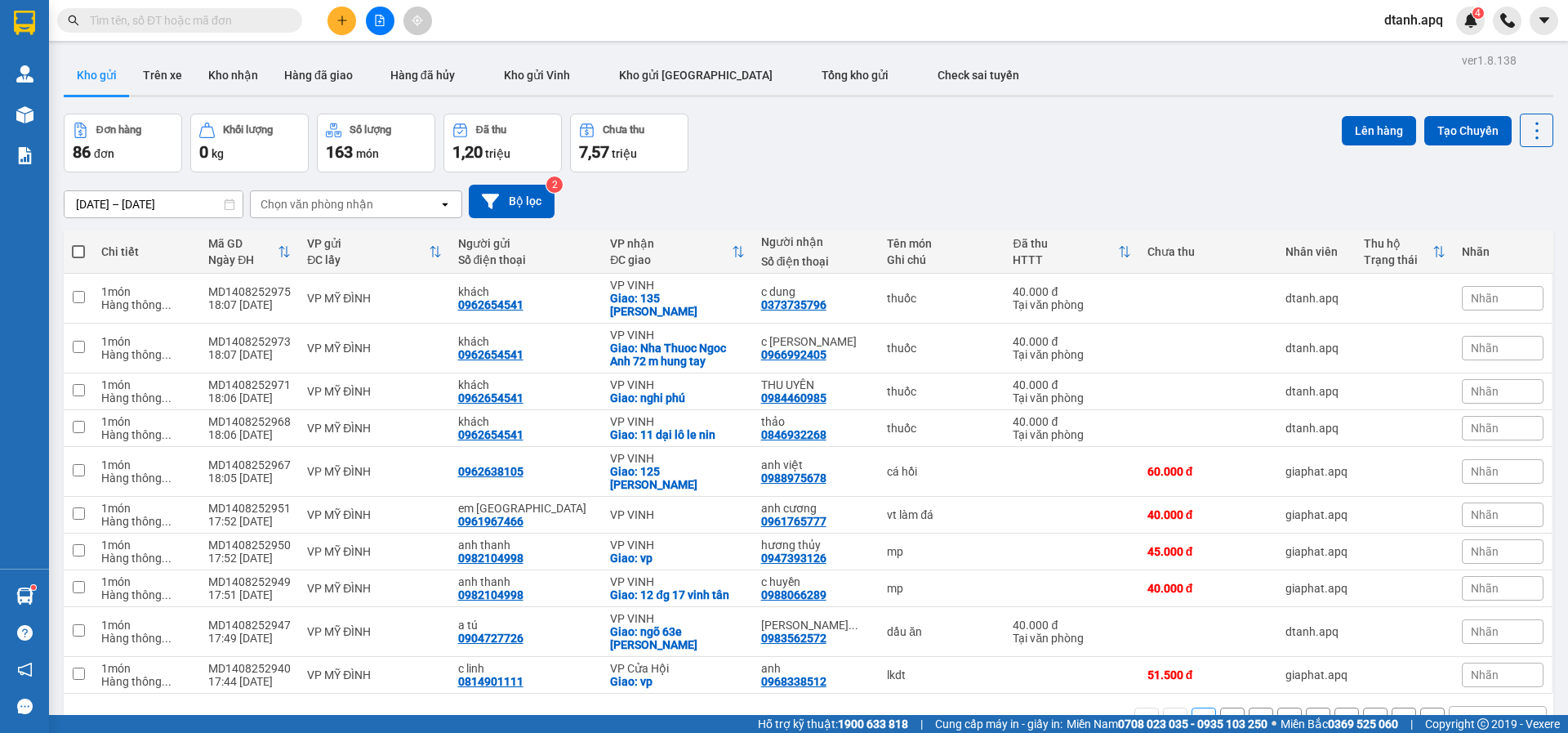
click at [244, 14] on input "text" at bounding box center [186, 20] width 192 height 18
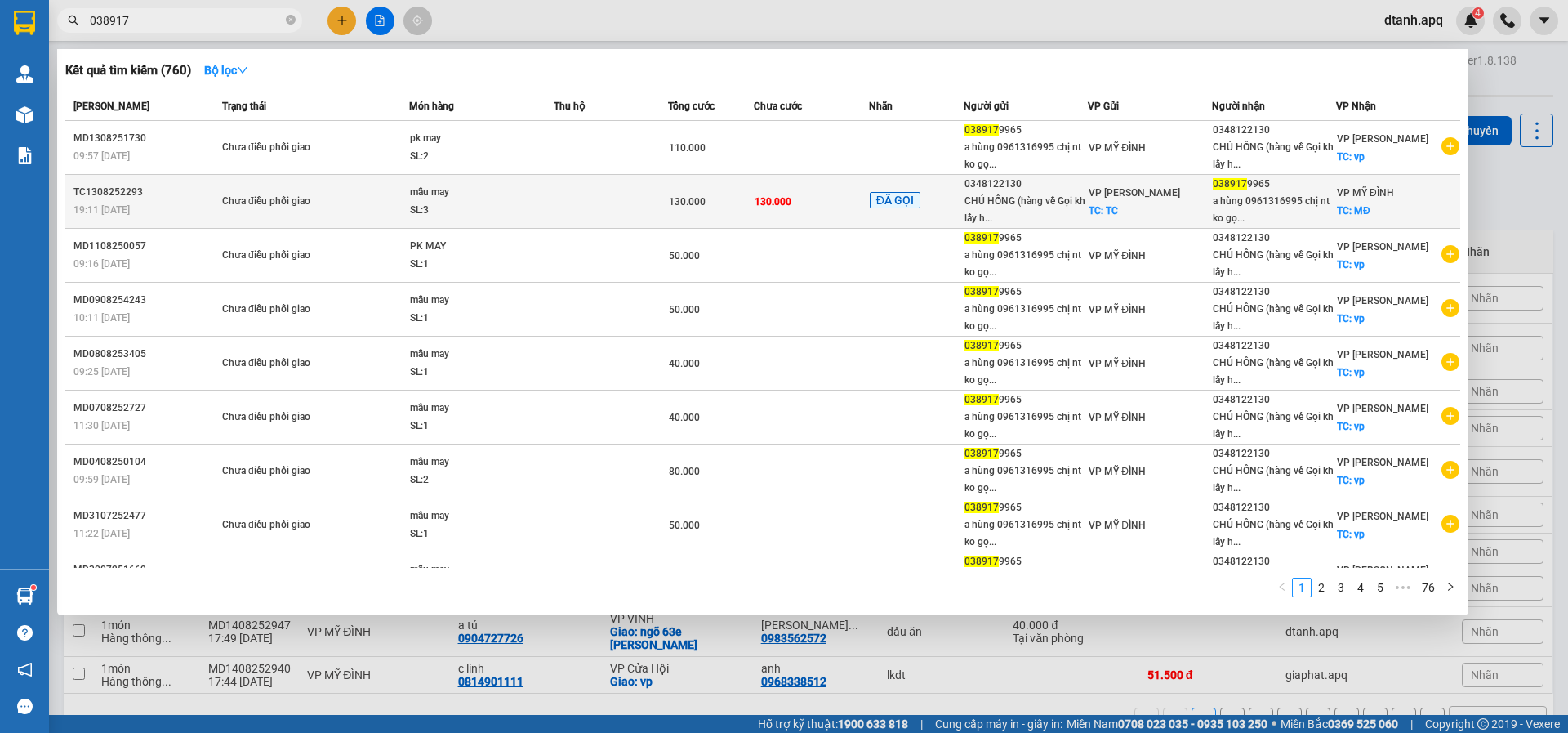
type input "038917"
click at [1157, 199] on div "VP THANH CHƯƠNG TC: TC" at bounding box center [1150, 202] width 123 height 36
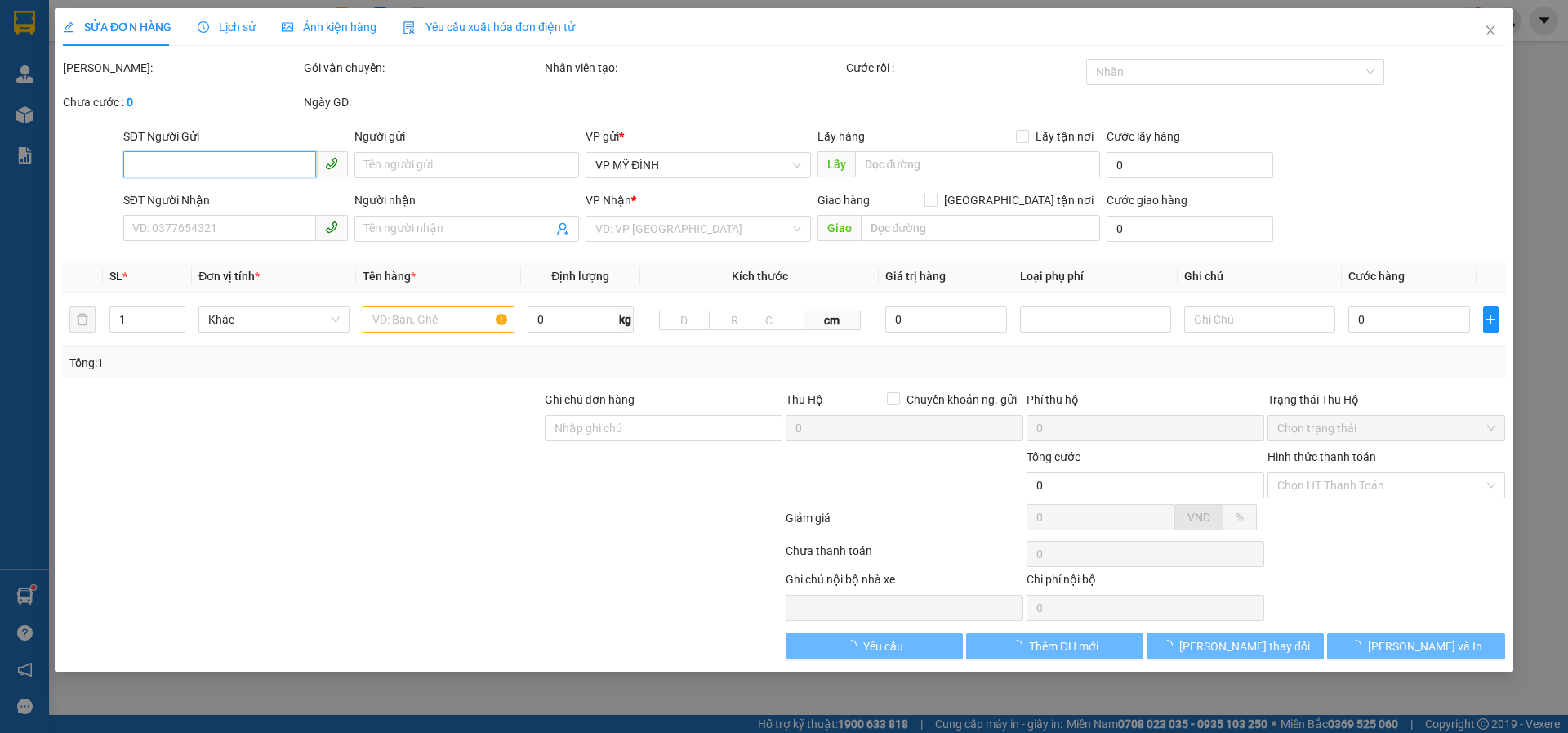
type input "0348122130"
type input "CHÚ HỒNG (hàng về Gọi kh lấy hàng)"
checkbox input "true"
type input "TC"
type input "0389179965"
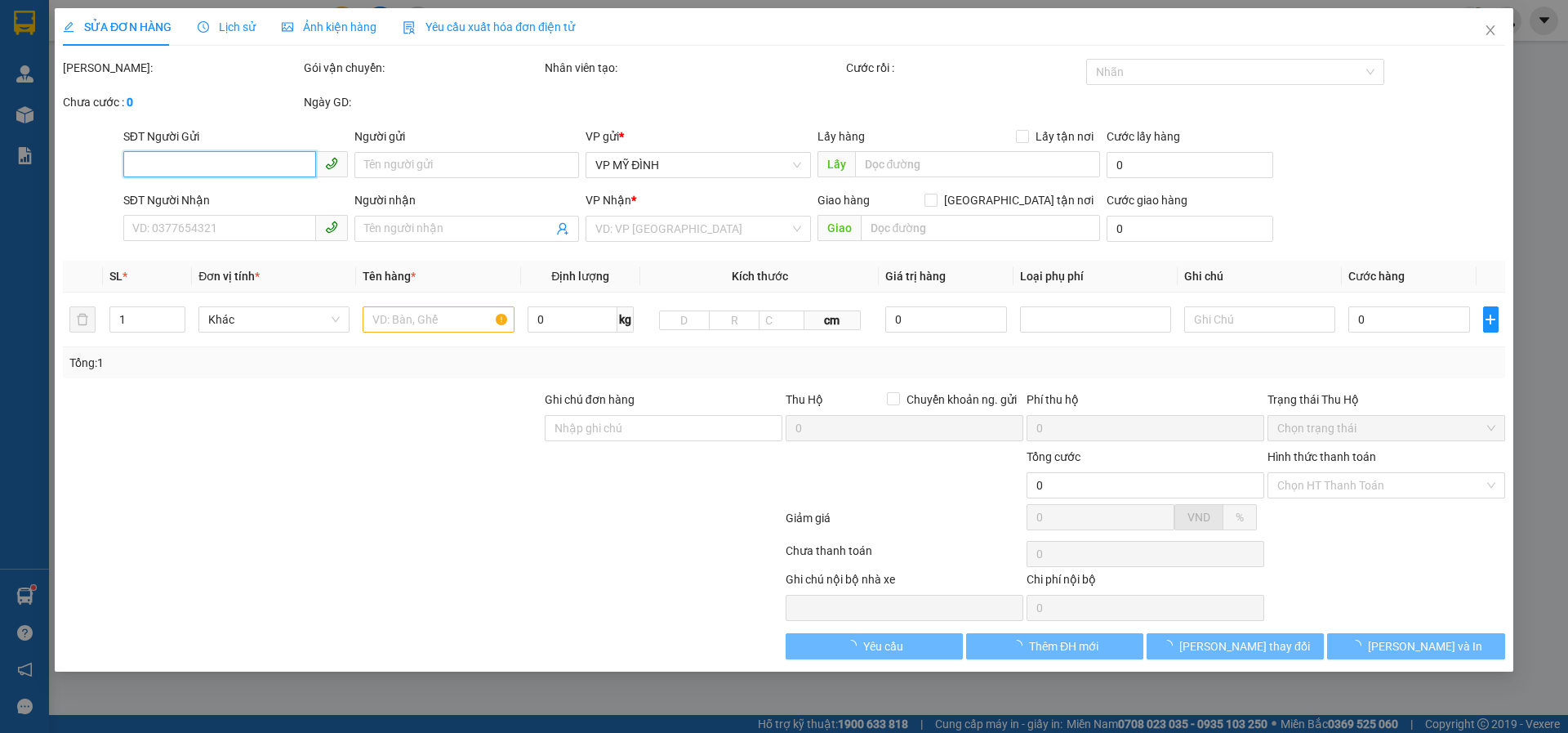
type input "a hùng 0961316995 chị nt ko gọi"
checkbox input "true"
type input "MĐ"
type input "130.000"
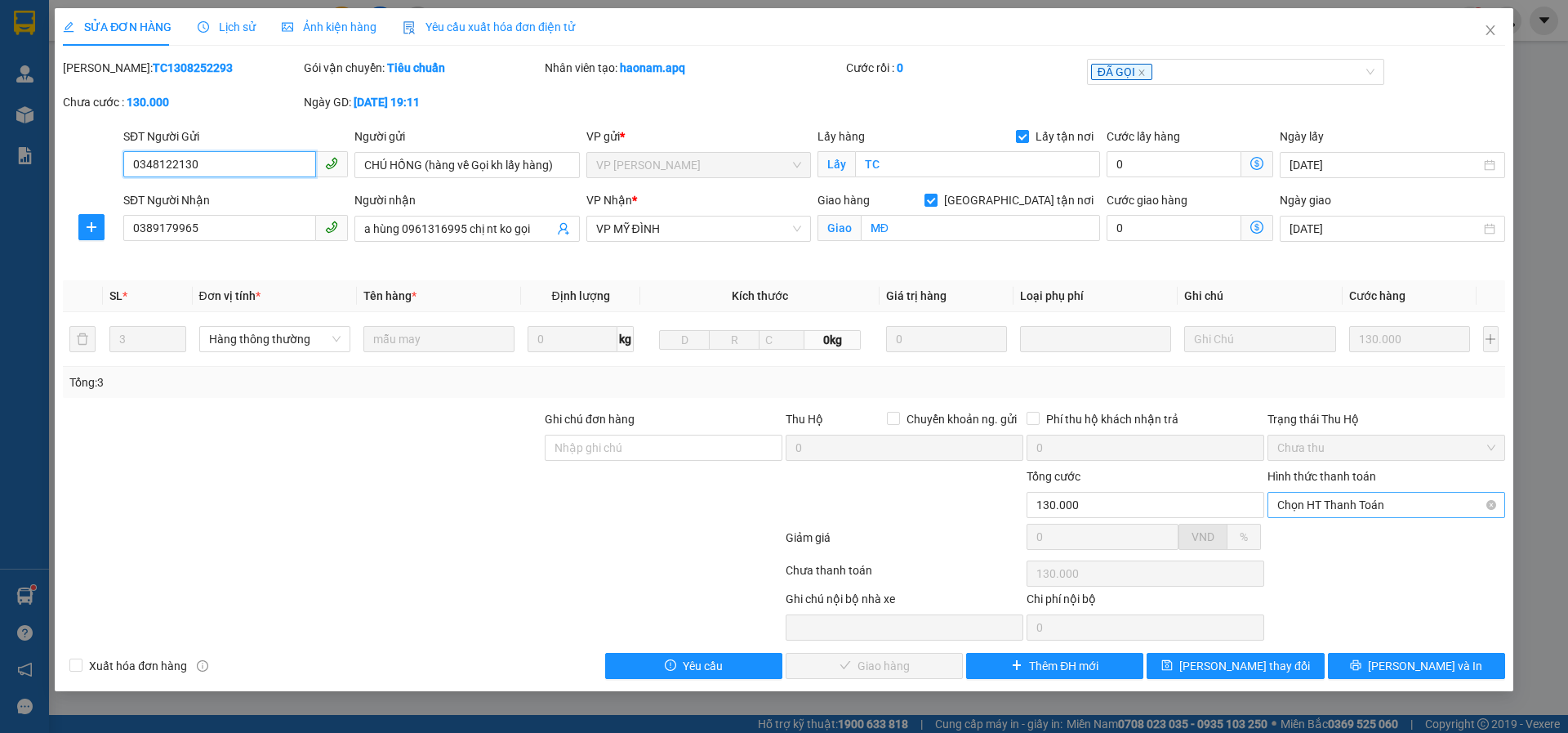
drag, startPoint x: 1368, startPoint y: 503, endPoint x: 1348, endPoint y: 515, distance: 23.3
click at [1361, 507] on span "Chọn HT Thanh Toán" at bounding box center [1387, 505] width 218 height 25
drag, startPoint x: 1319, startPoint y: 535, endPoint x: 1074, endPoint y: 553, distance: 245.7
click at [1240, 543] on div "Total Paid Fee 0 Total UnPaid Fee 130.000 Cash Collection Total Fee Mã ĐH: TC13…" at bounding box center [784, 369] width 1443 height 620
click at [1330, 537] on div "Tại văn phòng" at bounding box center [1387, 537] width 218 height 18
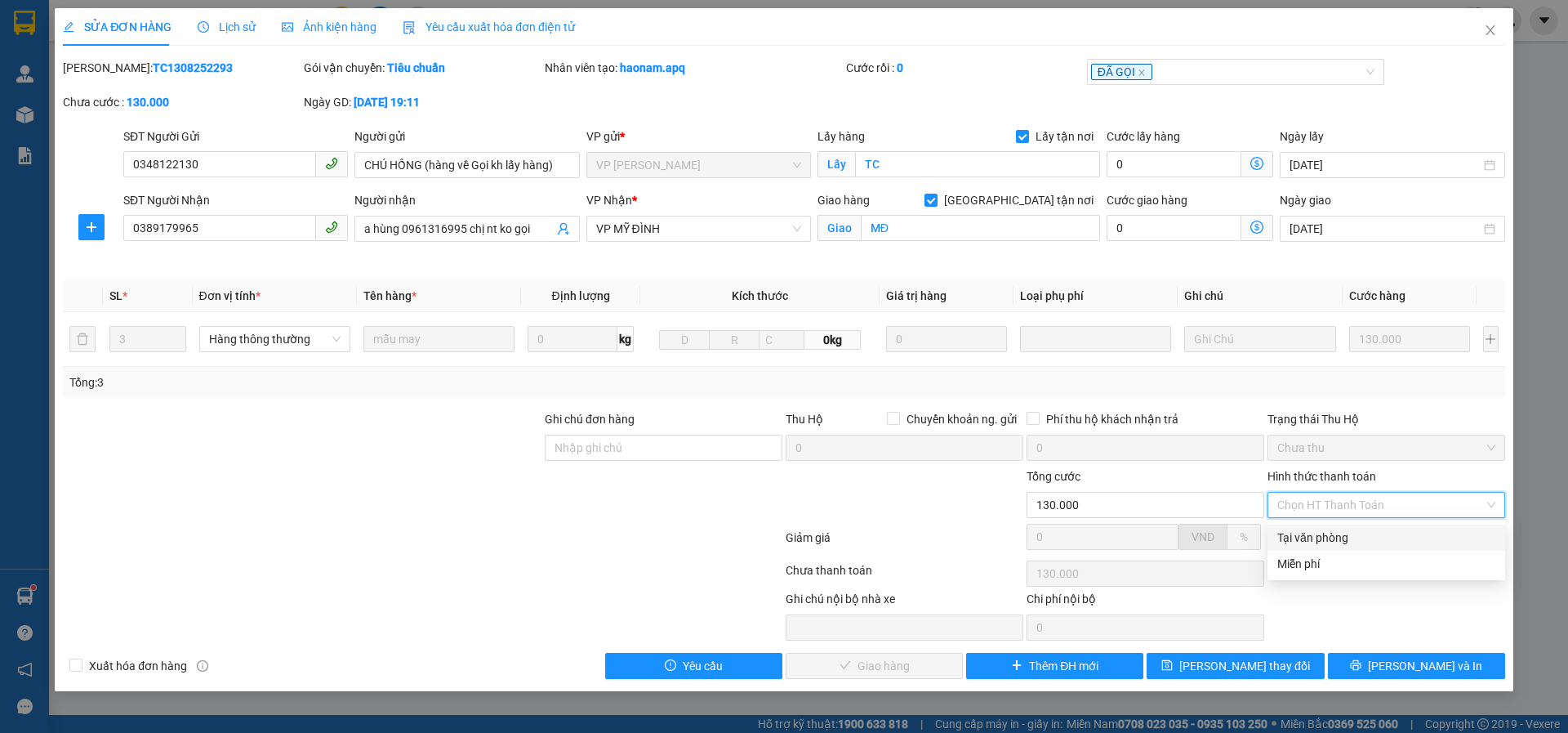
type input "0"
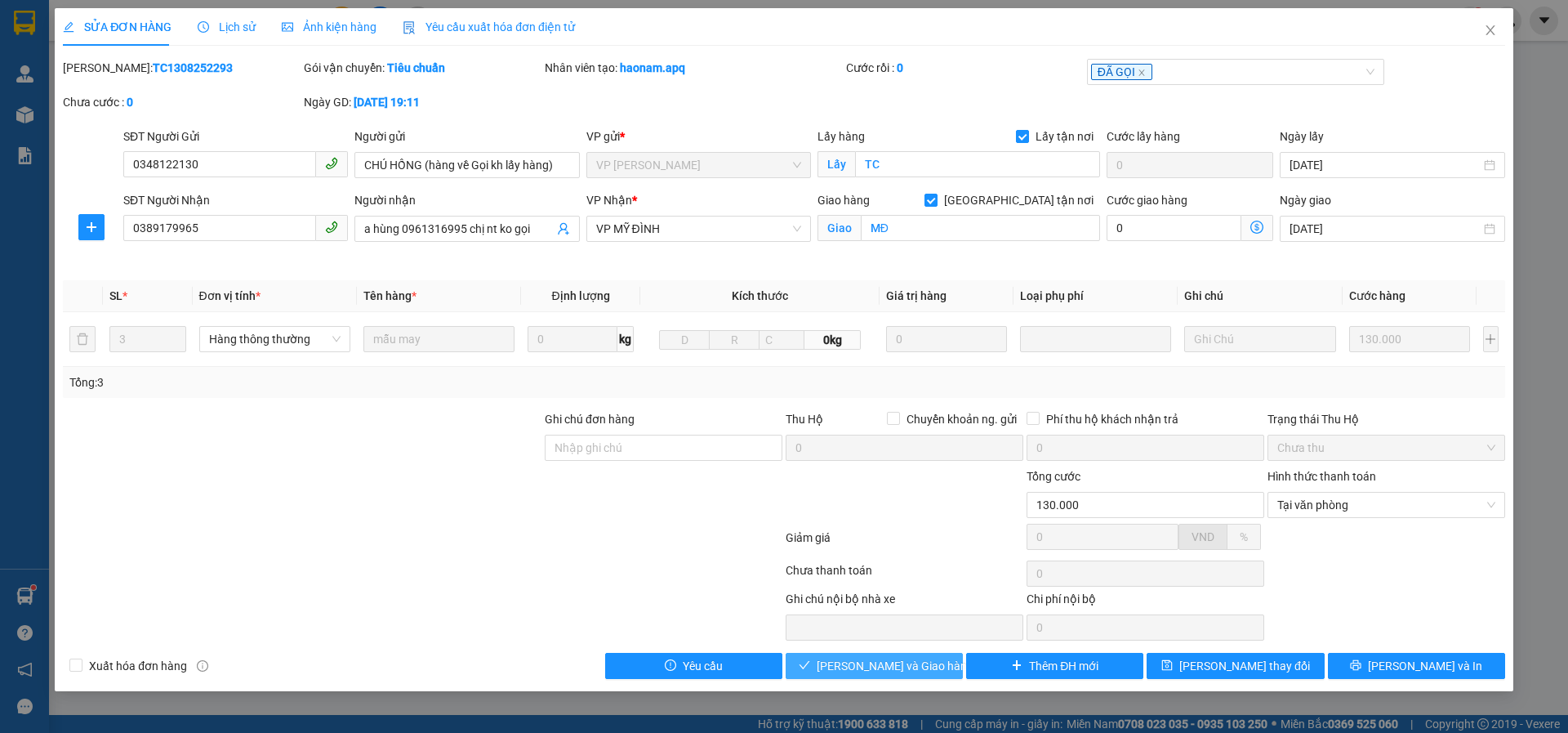
drag, startPoint x: 913, startPoint y: 667, endPoint x: 878, endPoint y: 610, distance: 66.9
click at [910, 663] on span "Lưu và Giao hàng" at bounding box center [896, 665] width 157 height 18
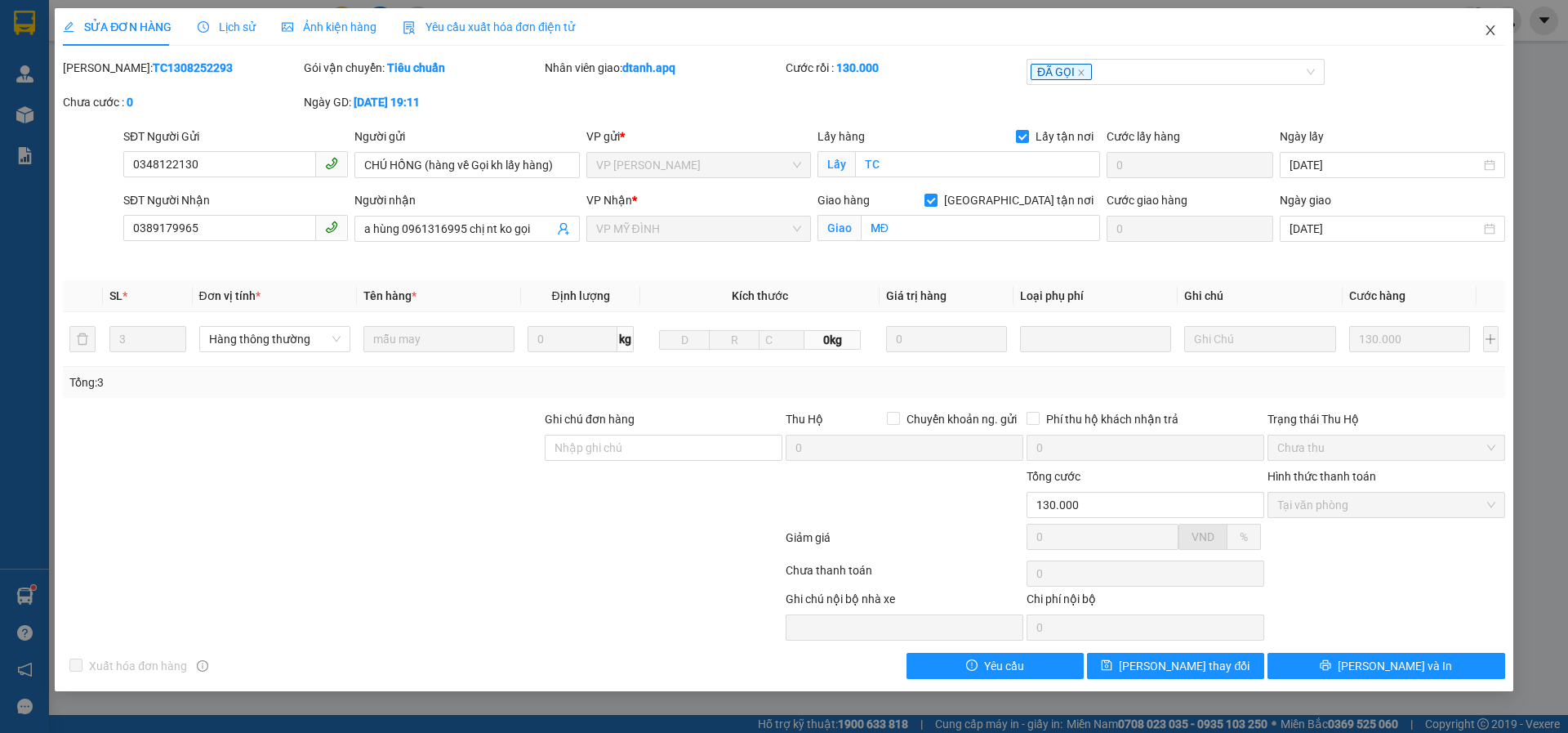
drag, startPoint x: 1487, startPoint y: 32, endPoint x: 846, endPoint y: 0, distance: 641.8
click at [1485, 31] on icon "close" at bounding box center [1491, 30] width 13 height 13
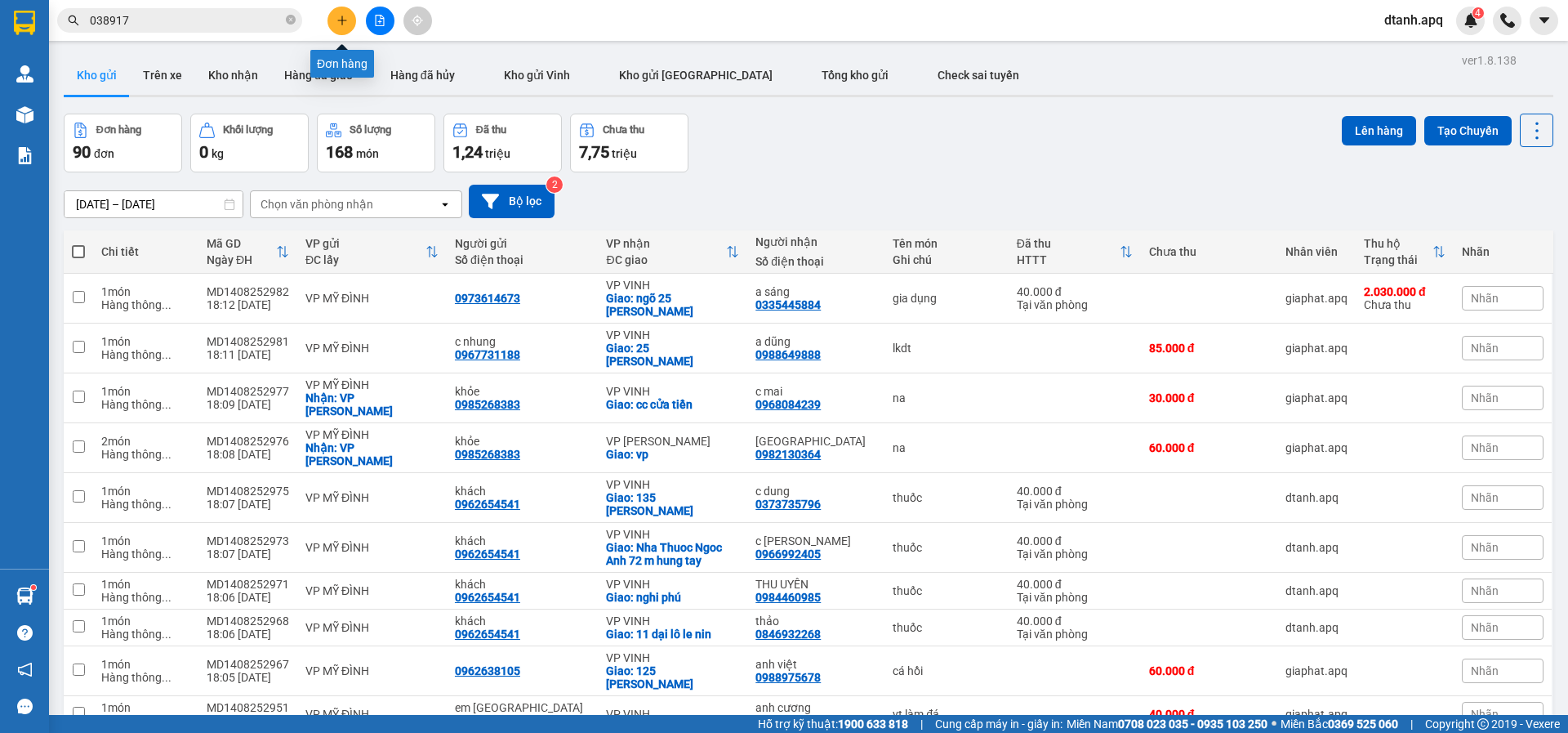
click at [346, 14] on button at bounding box center [342, 21] width 29 height 29
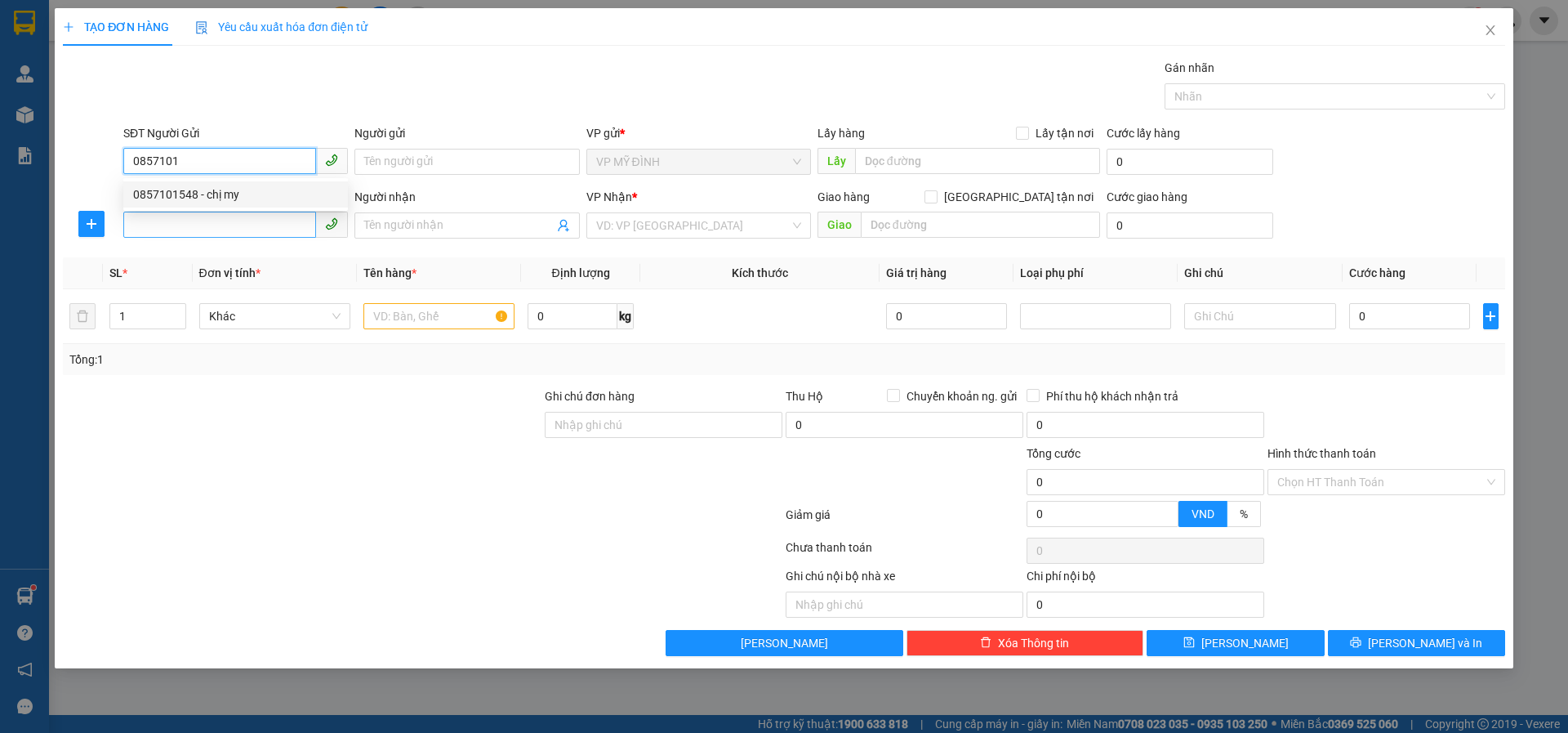
drag, startPoint x: 180, startPoint y: 194, endPoint x: 179, endPoint y: 222, distance: 28.0
click at [181, 195] on div "0857101548 - chị my" at bounding box center [235, 194] width 205 height 18
type input "0857101548"
type input "chị my"
type input "0857101548"
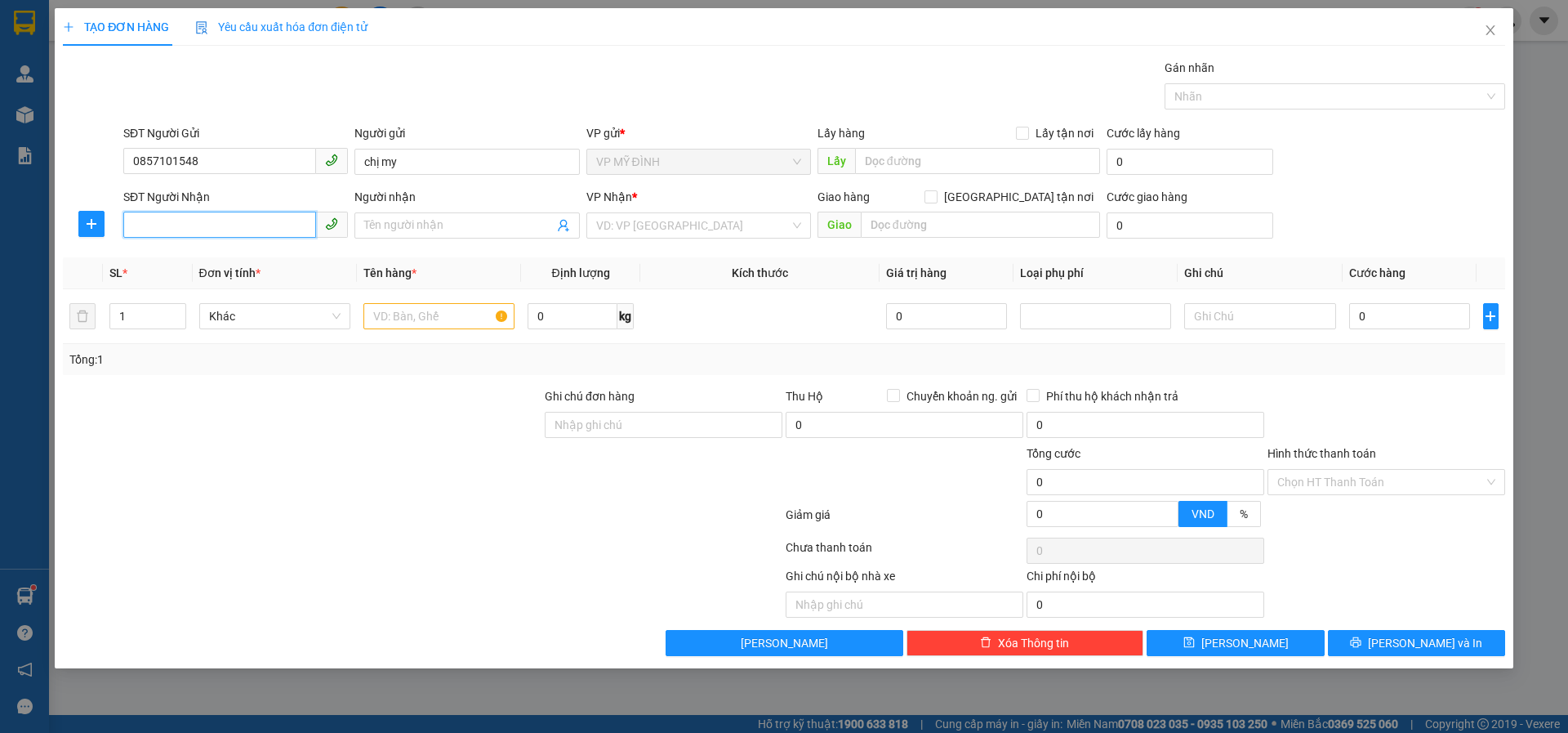
click at [182, 226] on input "SĐT Người Nhận" at bounding box center [220, 225] width 192 height 26
click at [178, 262] on div "0949148568 - hà bích" at bounding box center [235, 258] width 205 height 18
type input "0949148568"
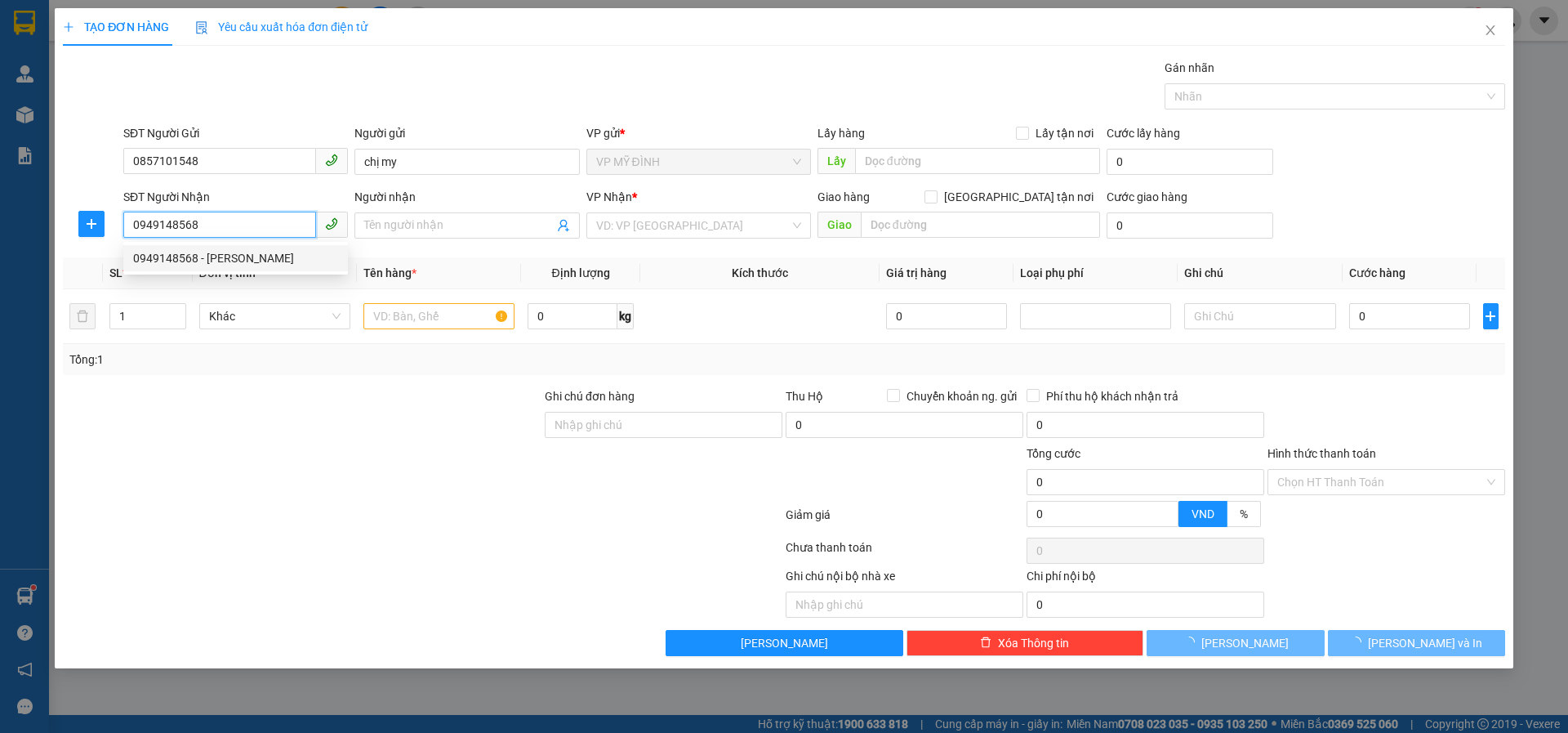
type input "hà bích"
checkbox input "true"
type input "76 phan đình phùng"
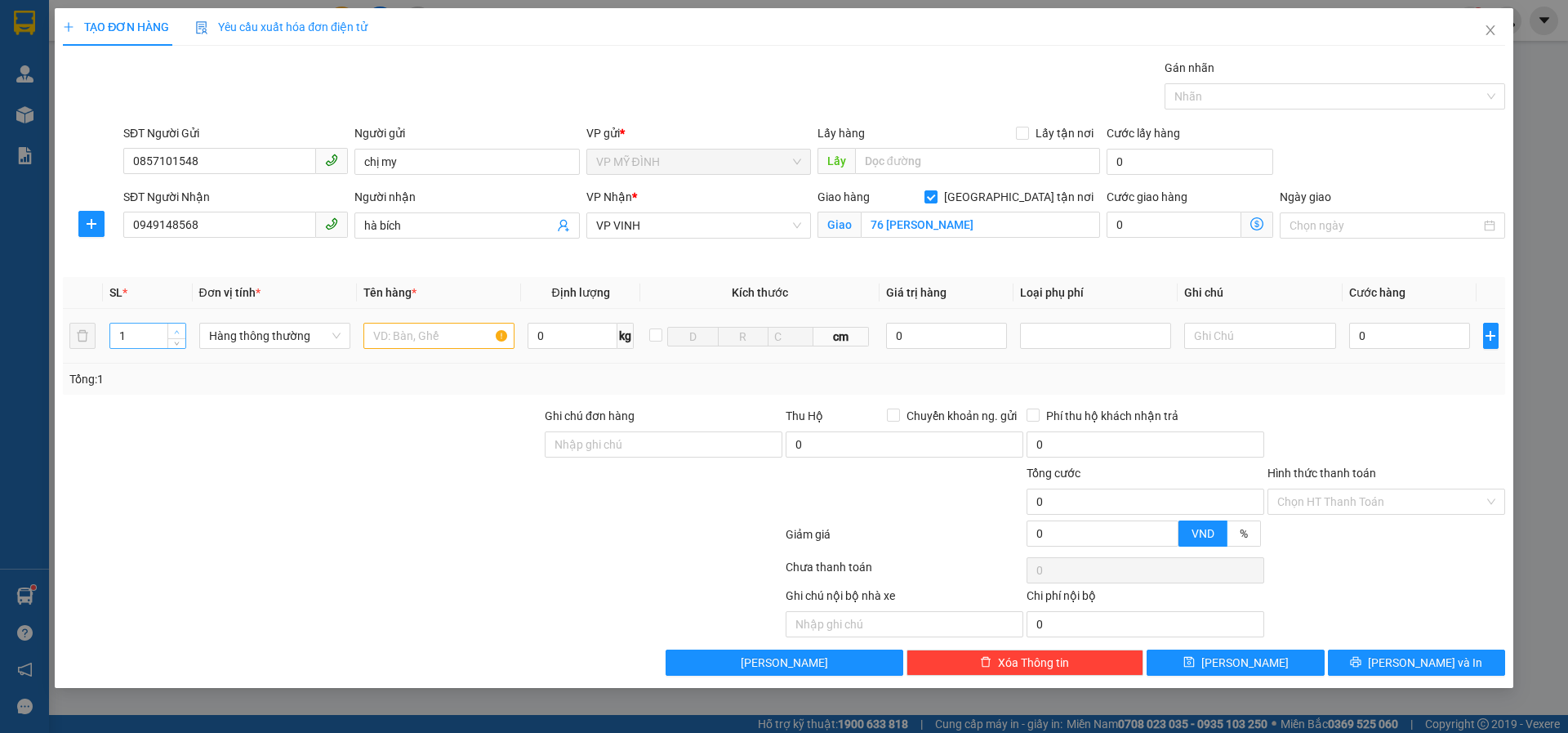
type input "2"
click at [179, 329] on span "up" at bounding box center [177, 332] width 10 height 10
click at [394, 336] on input "text" at bounding box center [439, 335] width 152 height 26
type input "quạt"
click at [1393, 336] on input "0" at bounding box center [1410, 335] width 122 height 26
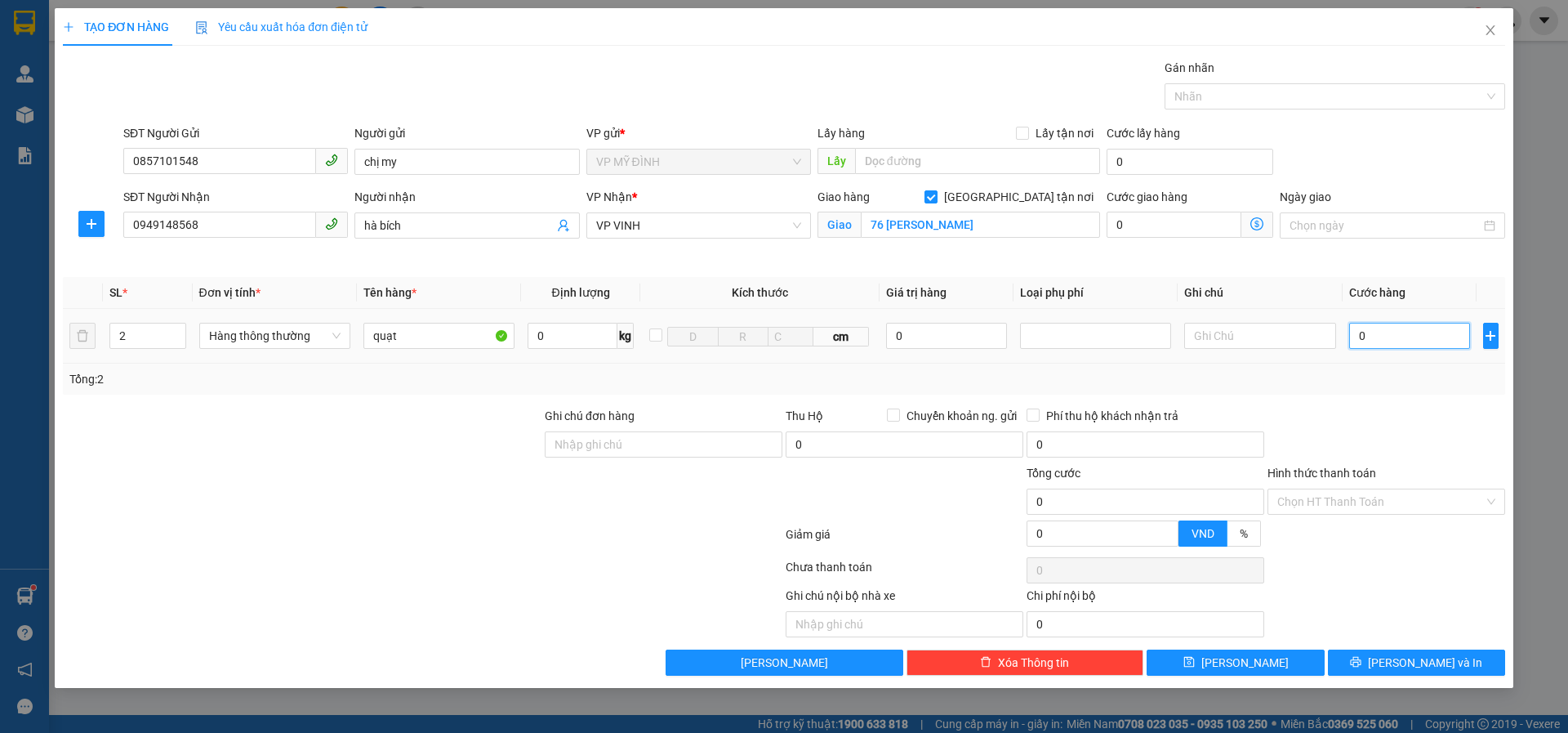
type input "8"
type input "80"
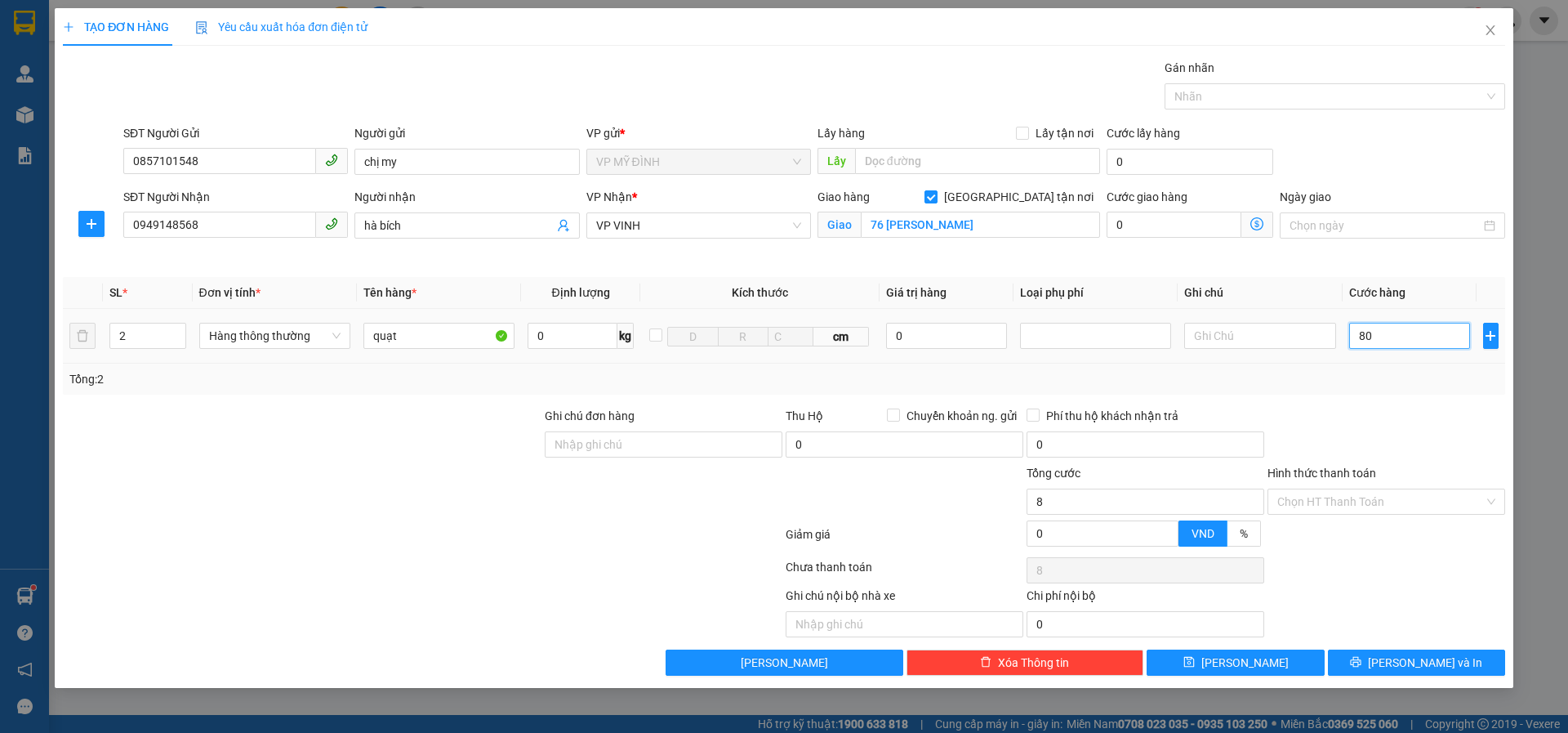
type input "80"
type input "80.000"
click at [1415, 664] on span "Lưu và In" at bounding box center [1425, 662] width 114 height 18
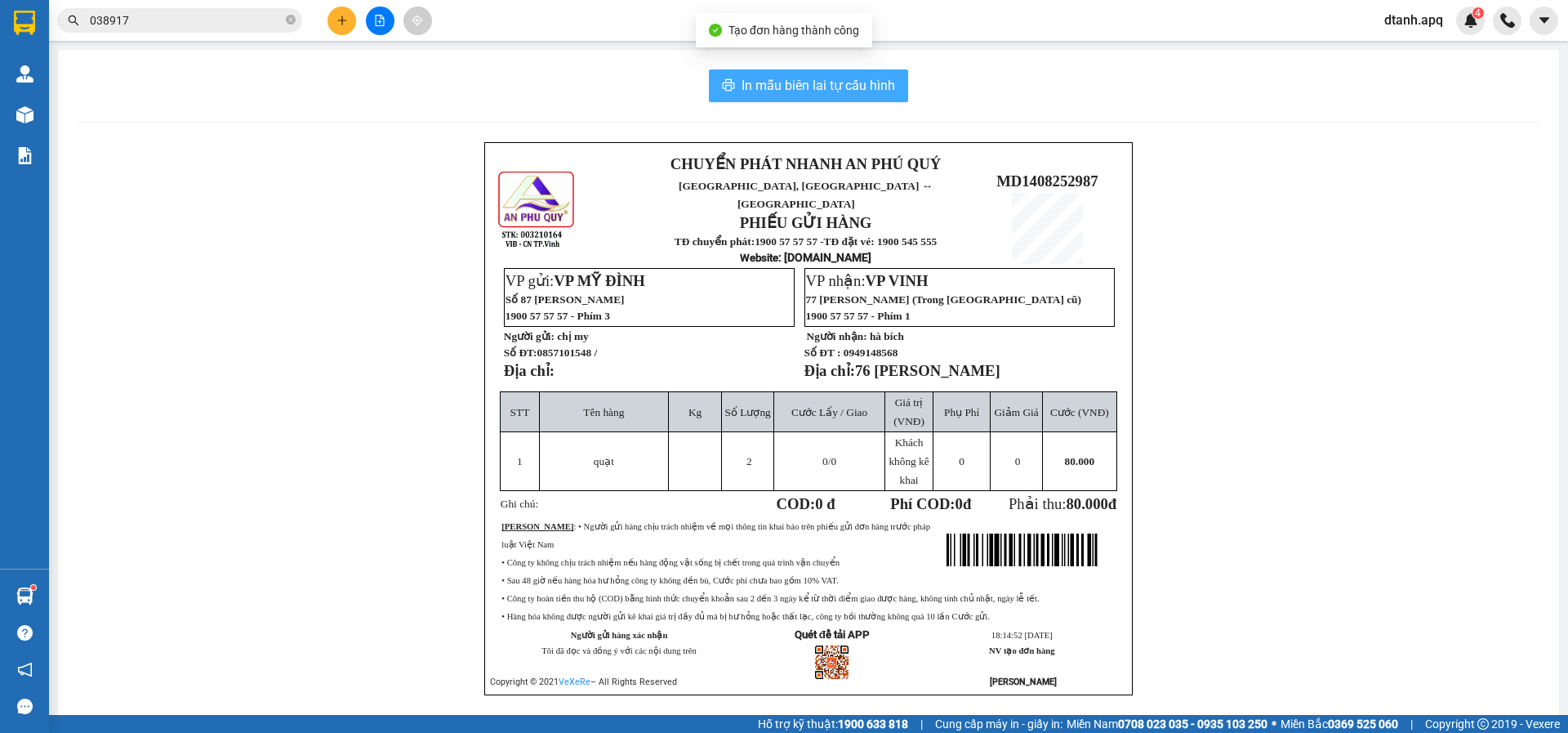
click at [804, 89] on span "In mẫu biên lai tự cấu hình" at bounding box center [818, 85] width 153 height 20
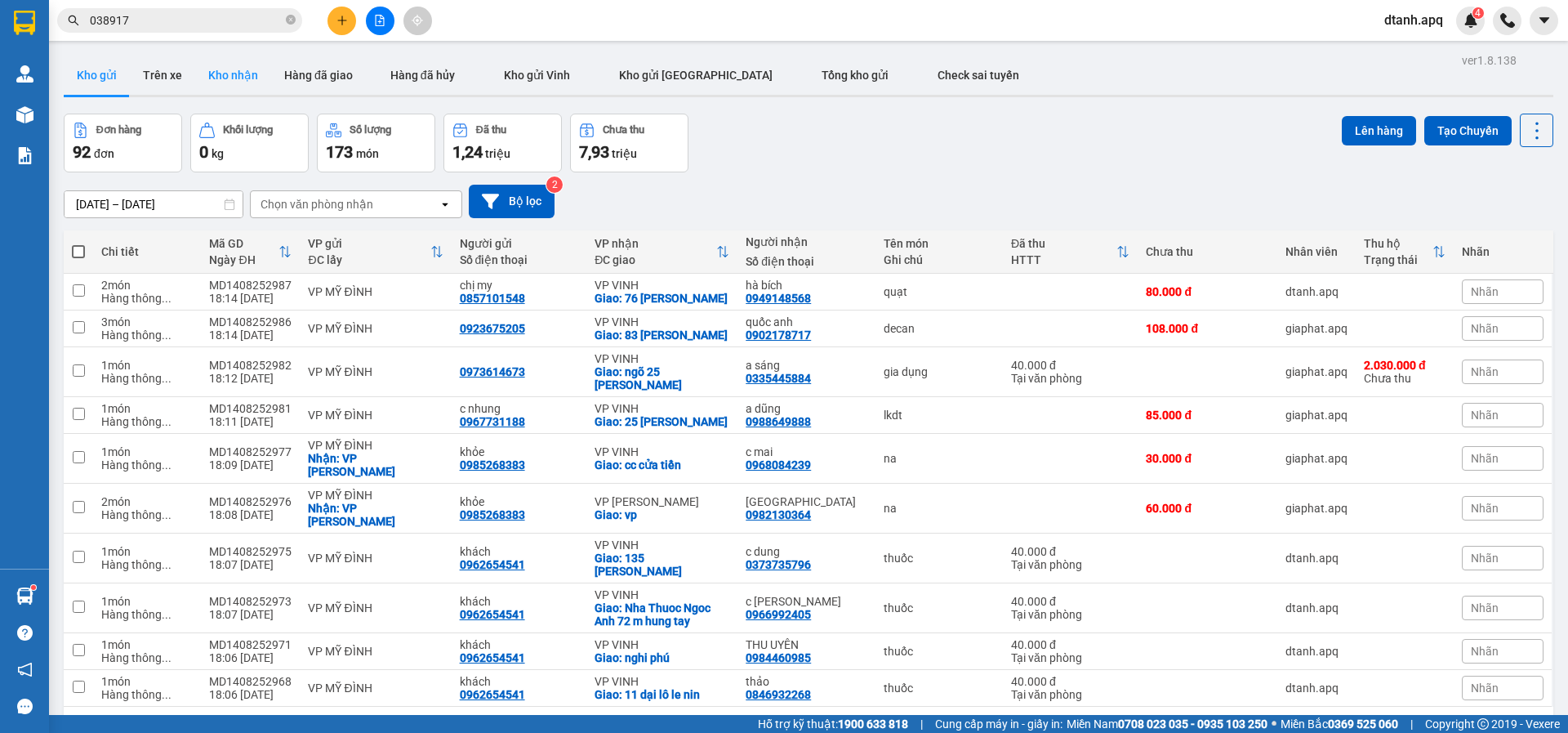
click at [254, 78] on button "Kho nhận" at bounding box center [232, 75] width 76 height 39
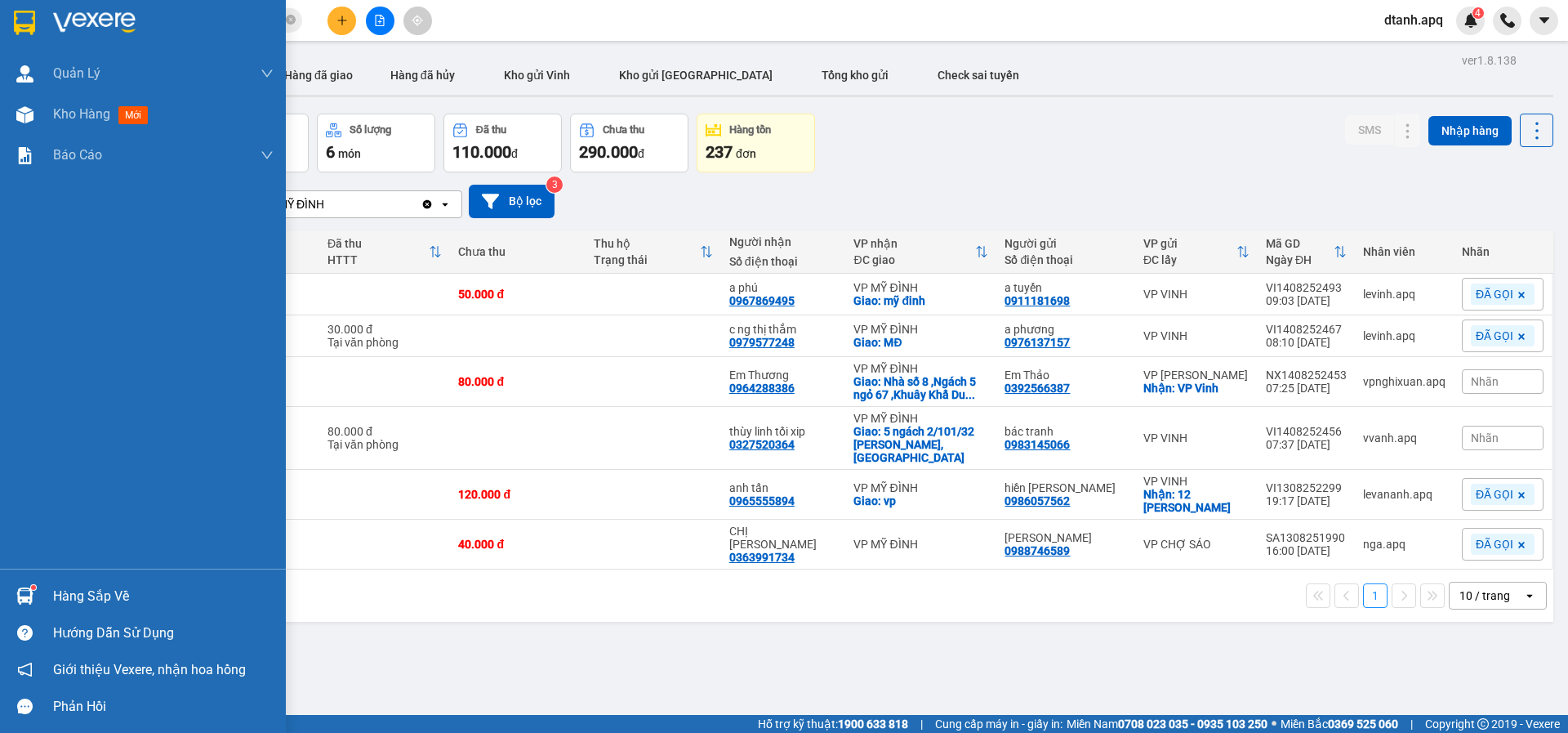
click at [51, 597] on div "Hàng sắp về" at bounding box center [143, 595] width 286 height 37
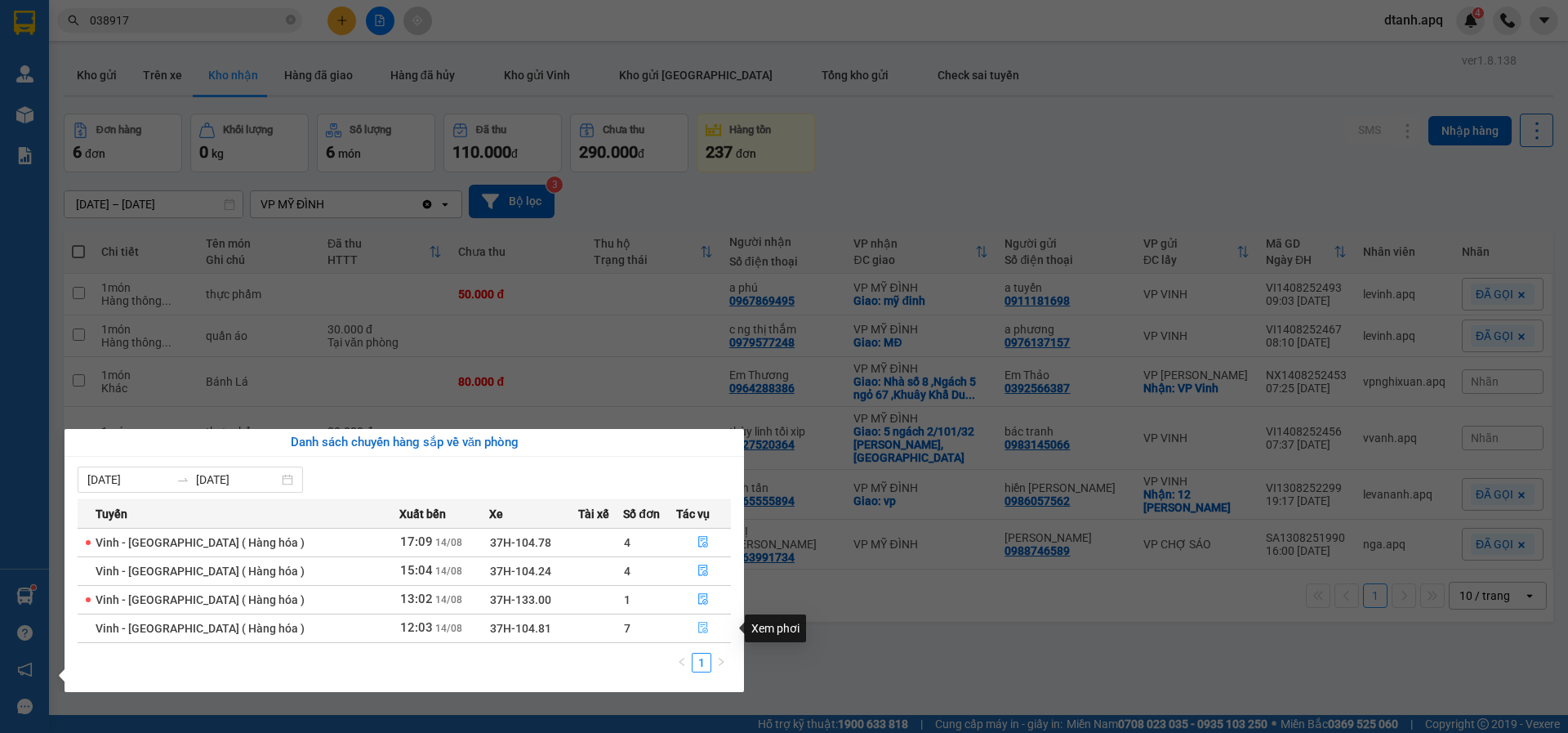
click at [699, 625] on icon "file-done" at bounding box center [704, 627] width 10 height 11
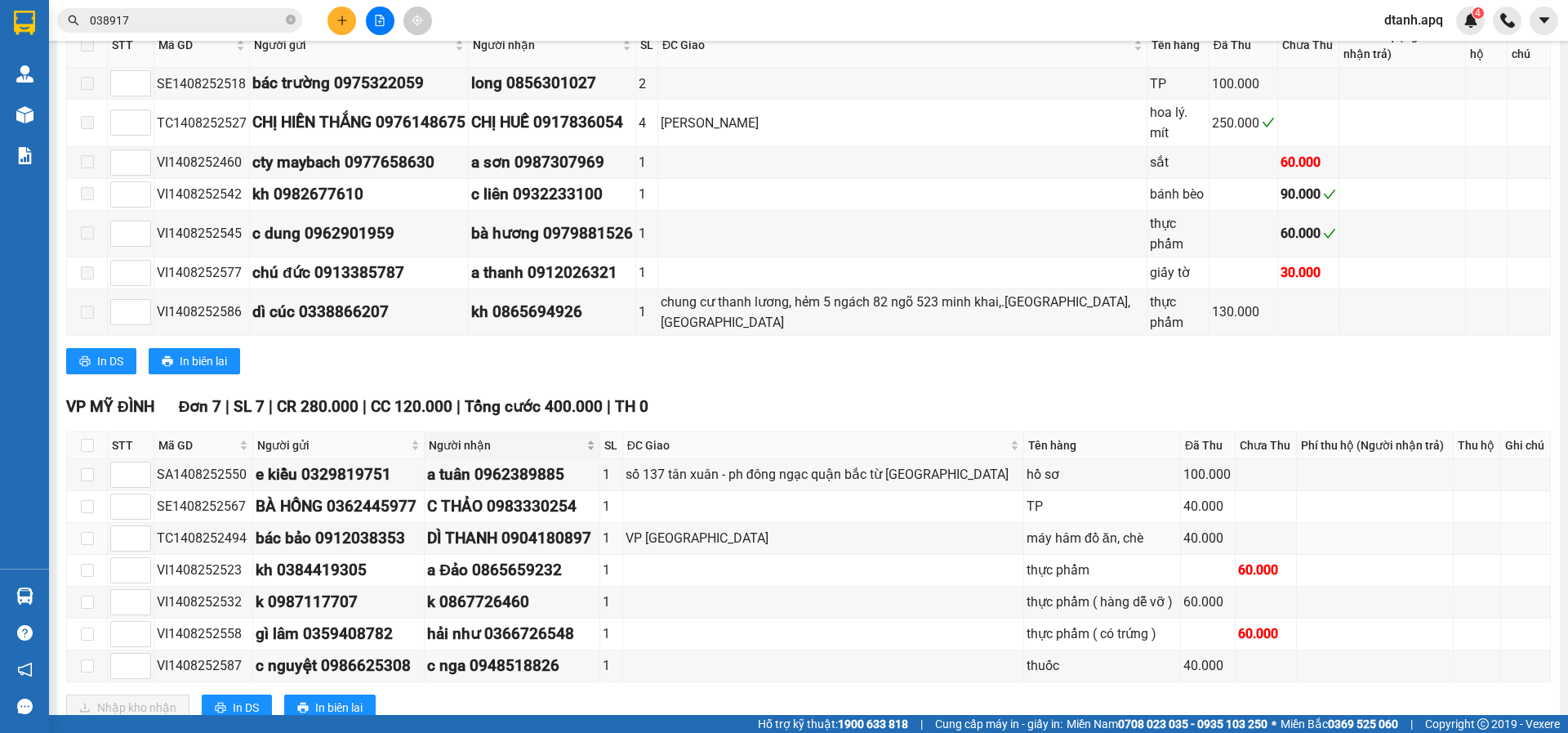
scroll to position [327, 0]
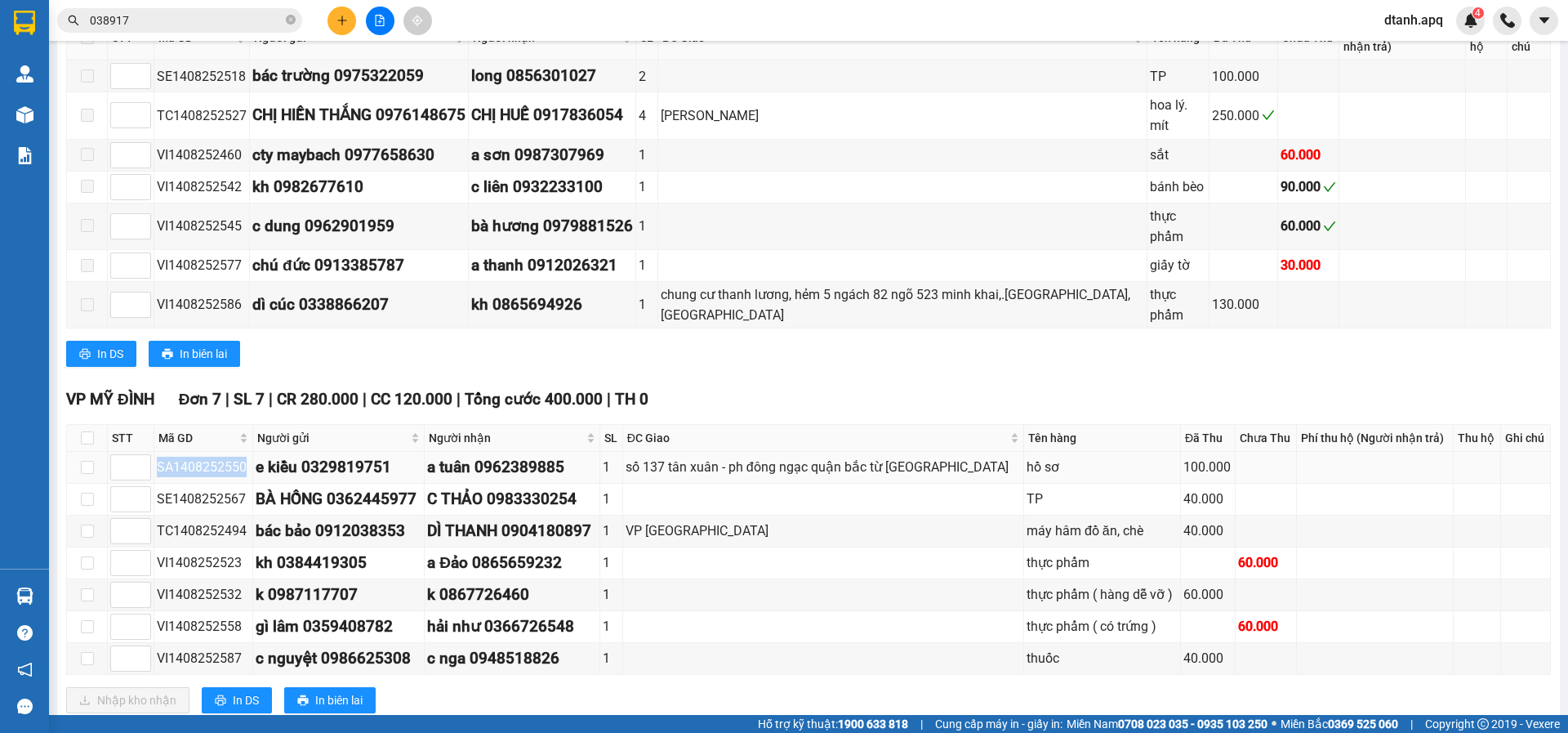
drag, startPoint x: 218, startPoint y: 453, endPoint x: 159, endPoint y: 453, distance: 59.0
click at [159, 456] on div "SA1408252550" at bounding box center [203, 467] width 93 height 20
copy div "SA1408252550"
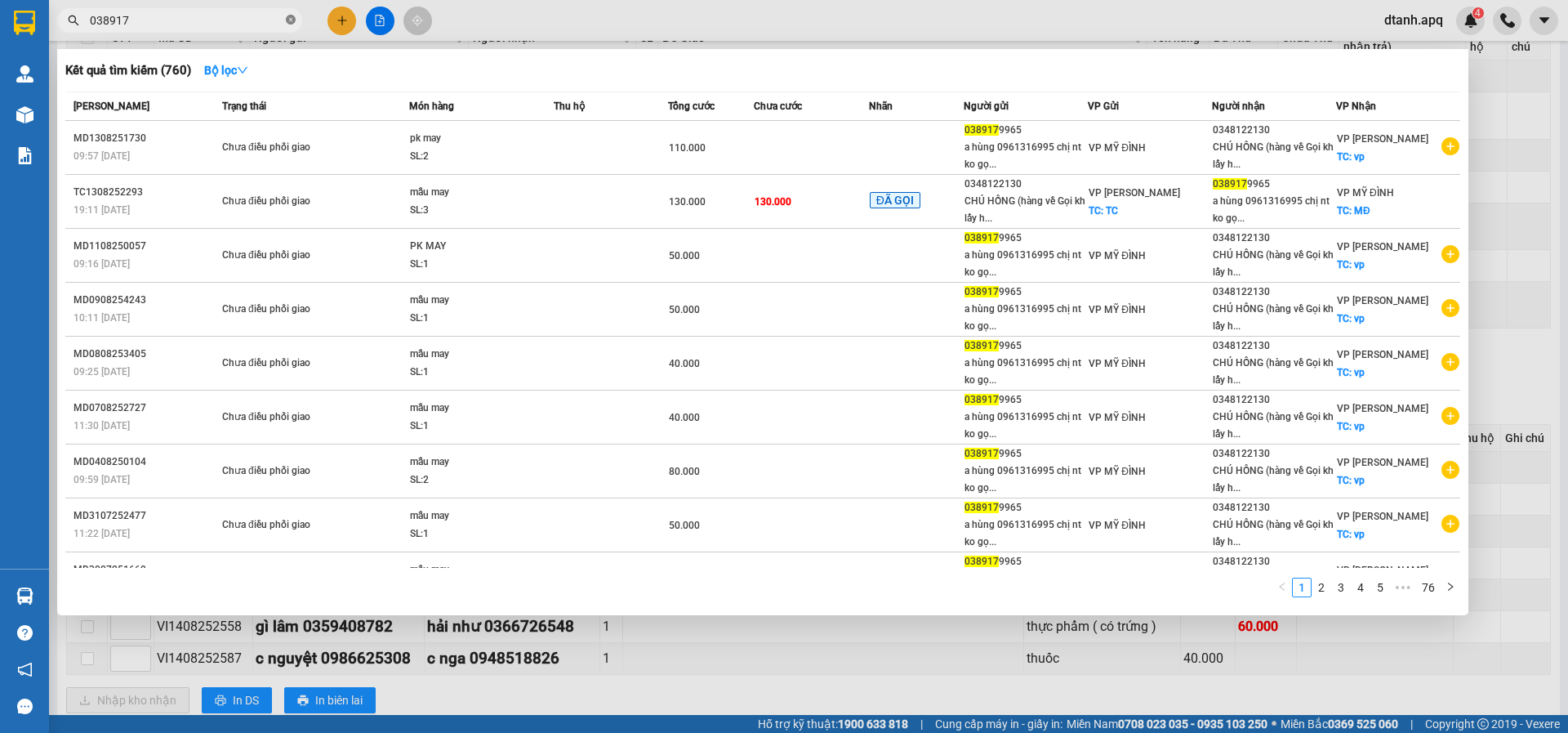
click at [291, 21] on icon "close-circle" at bounding box center [291, 20] width 10 height 10
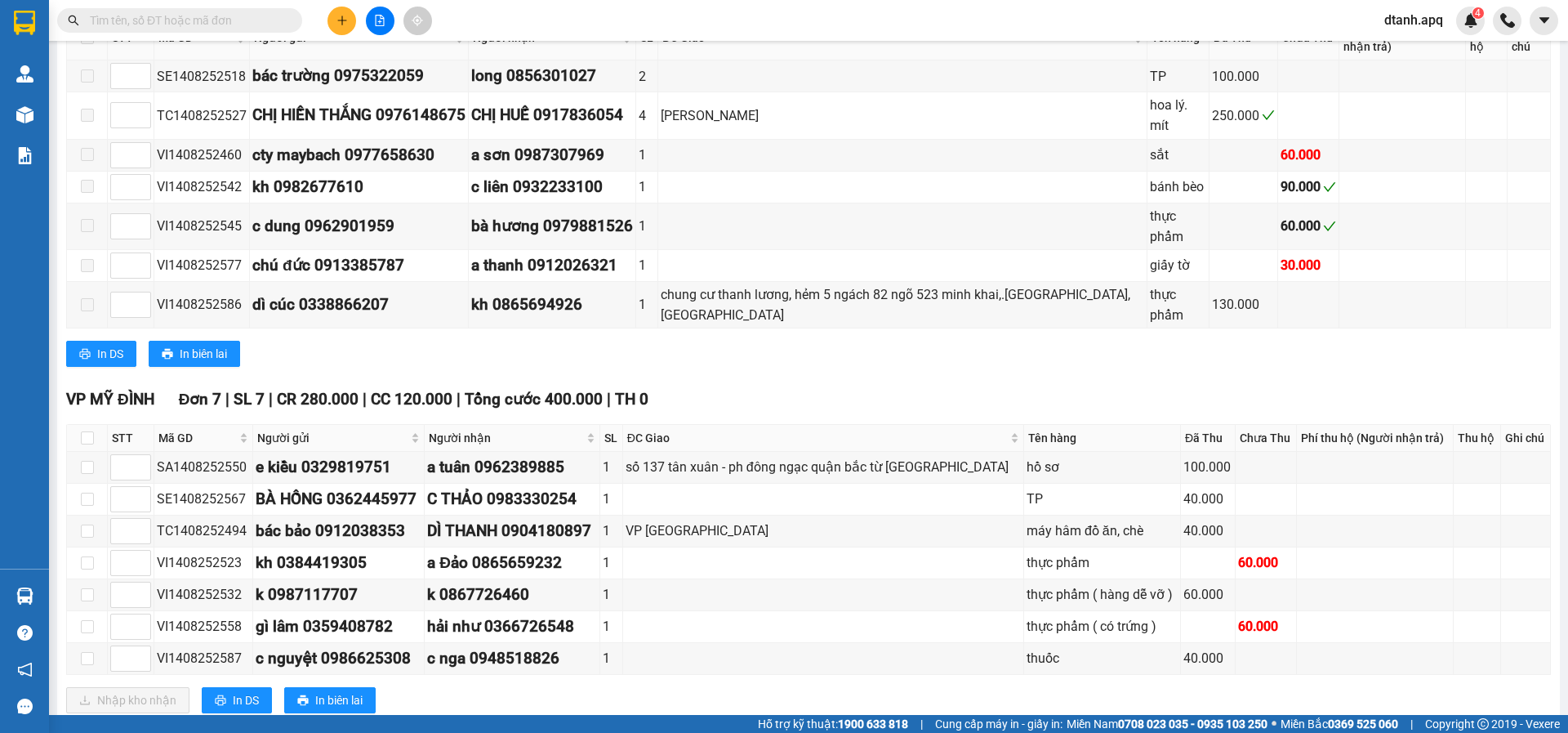
paste input "SA1408252550"
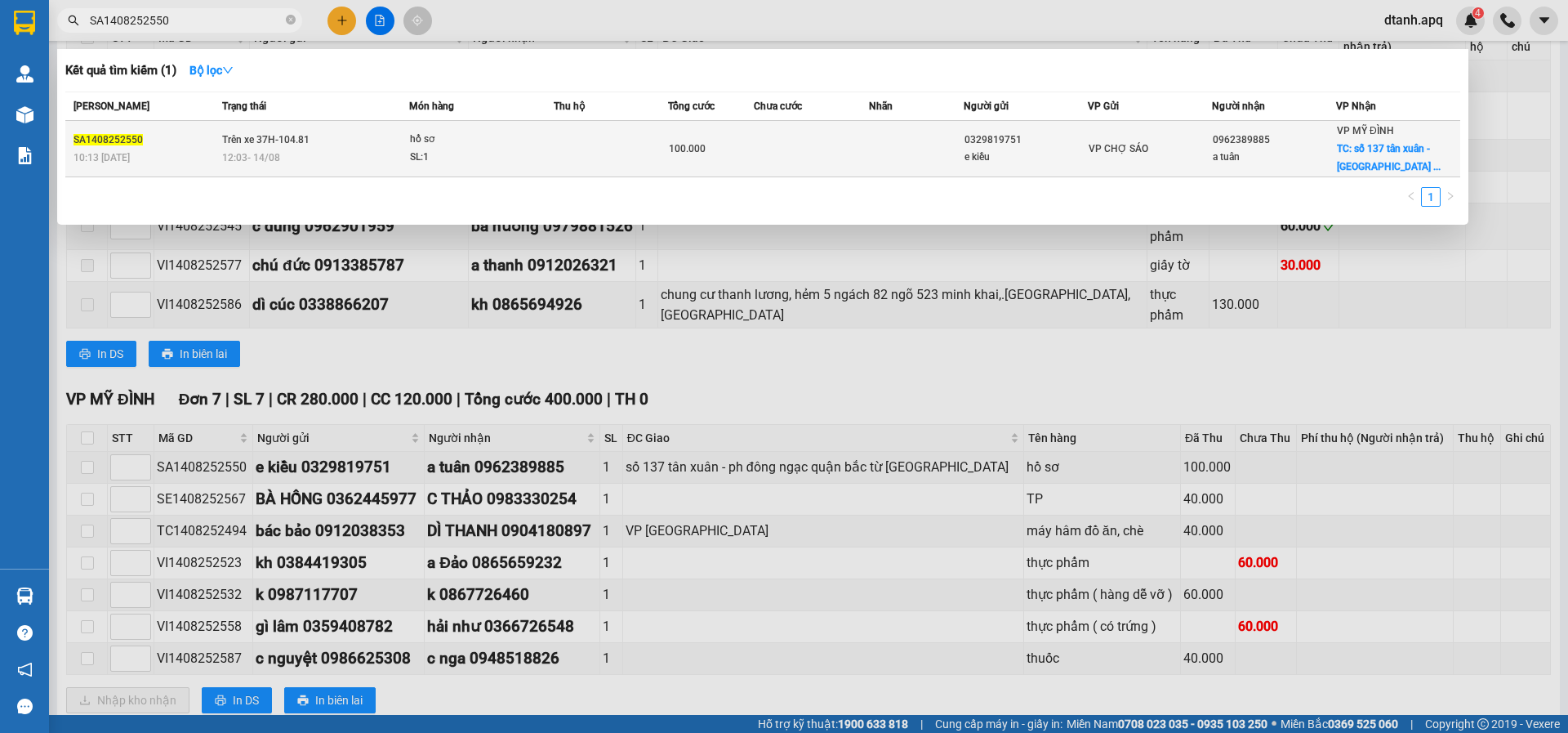
type input "SA1408252550"
click at [623, 145] on td at bounding box center [611, 149] width 114 height 56
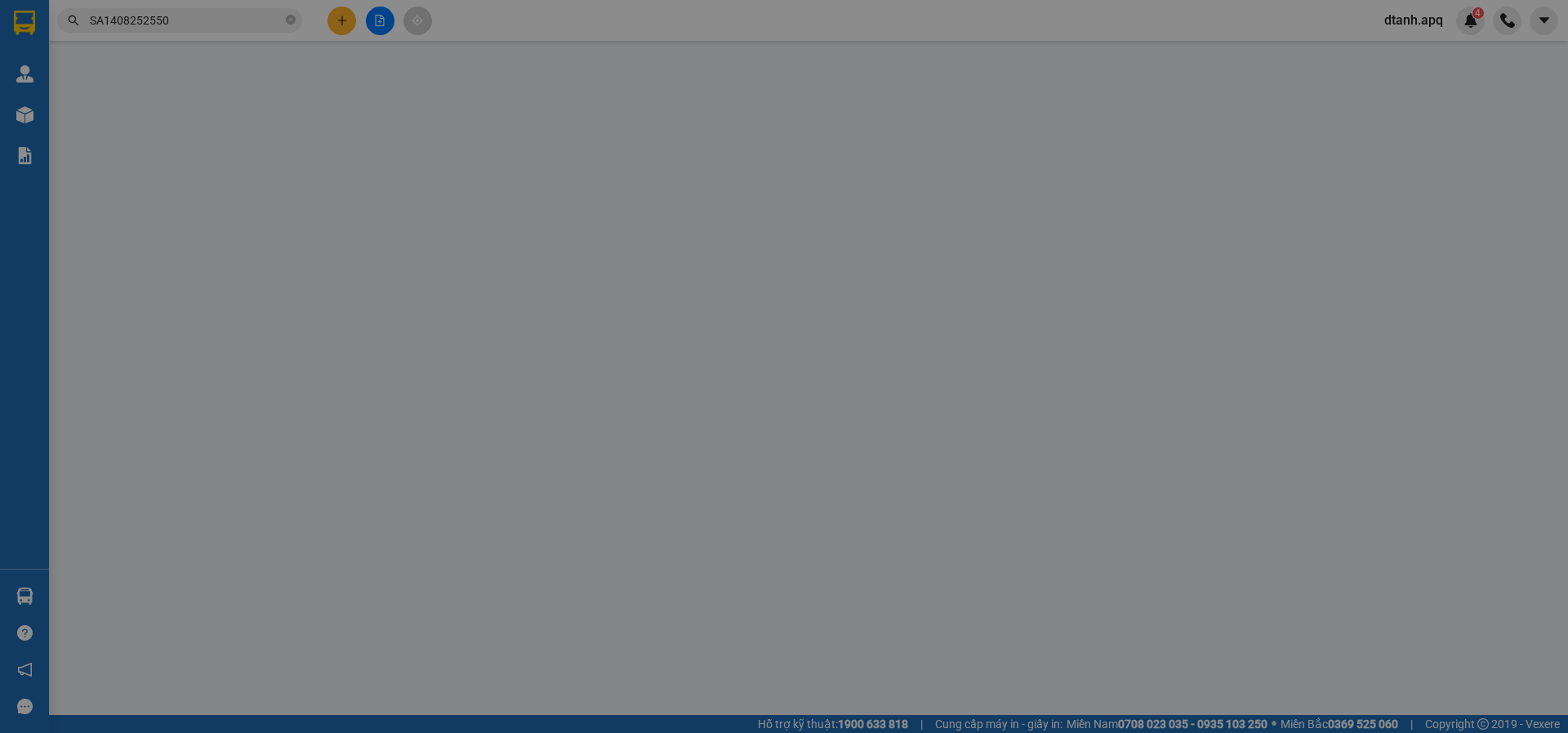
type input "0329819751"
type input "e kiều"
type input "0962389885"
type input "a tuân"
checkbox input "true"
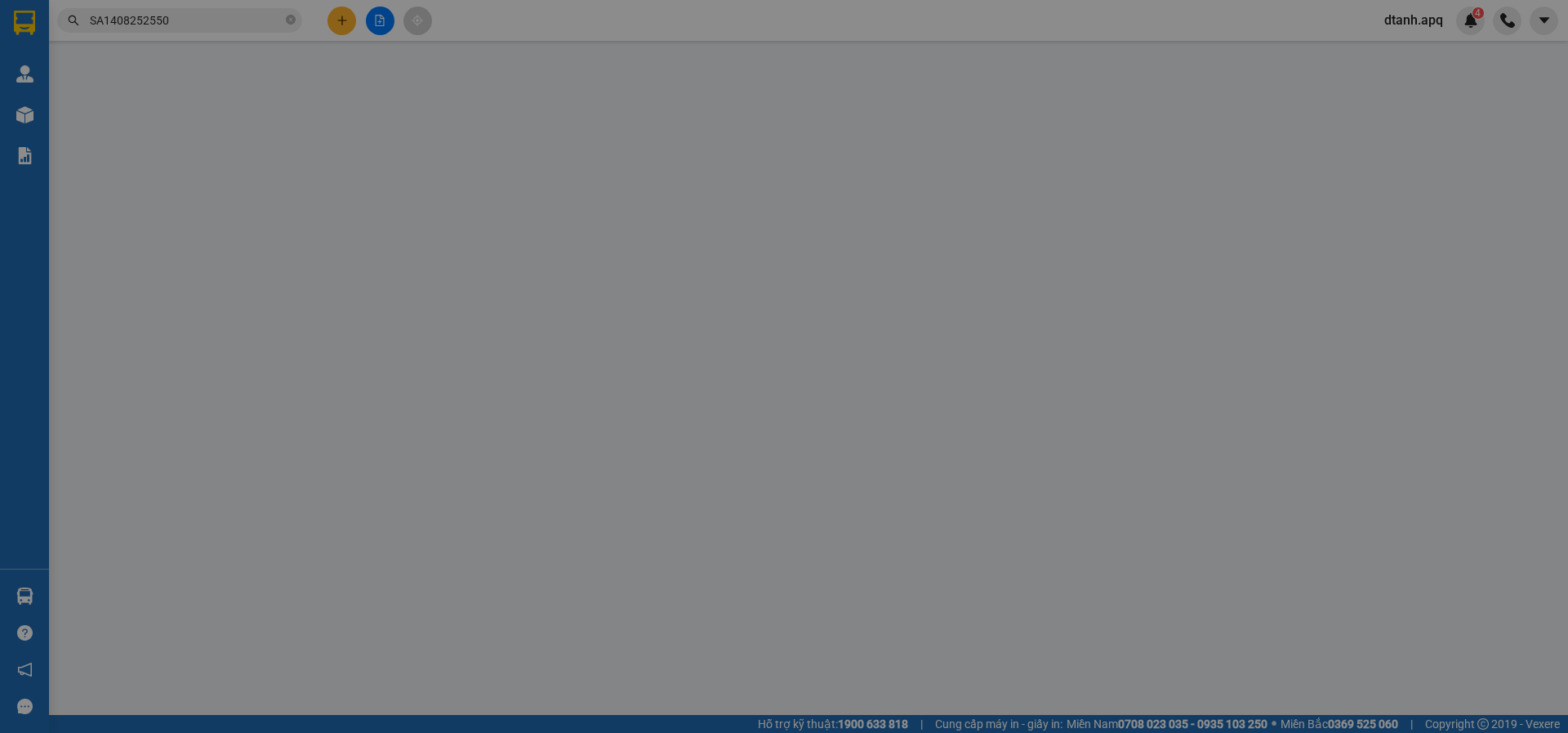
type input "số 137 tân xuân - ph đông ngạc quận bắc từ liêm"
type input "100.000"
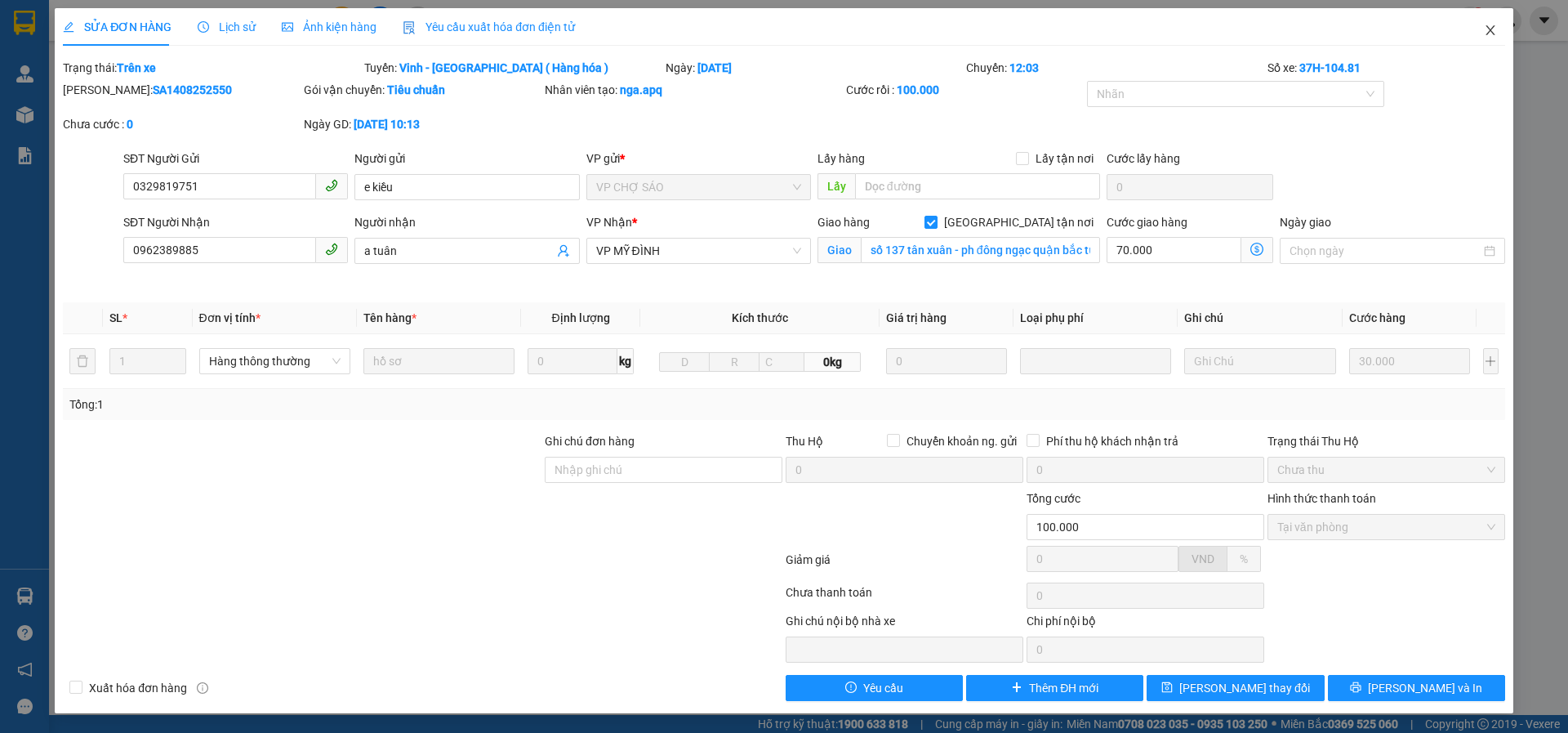
click at [1489, 30] on icon "close" at bounding box center [1490, 31] width 9 height 10
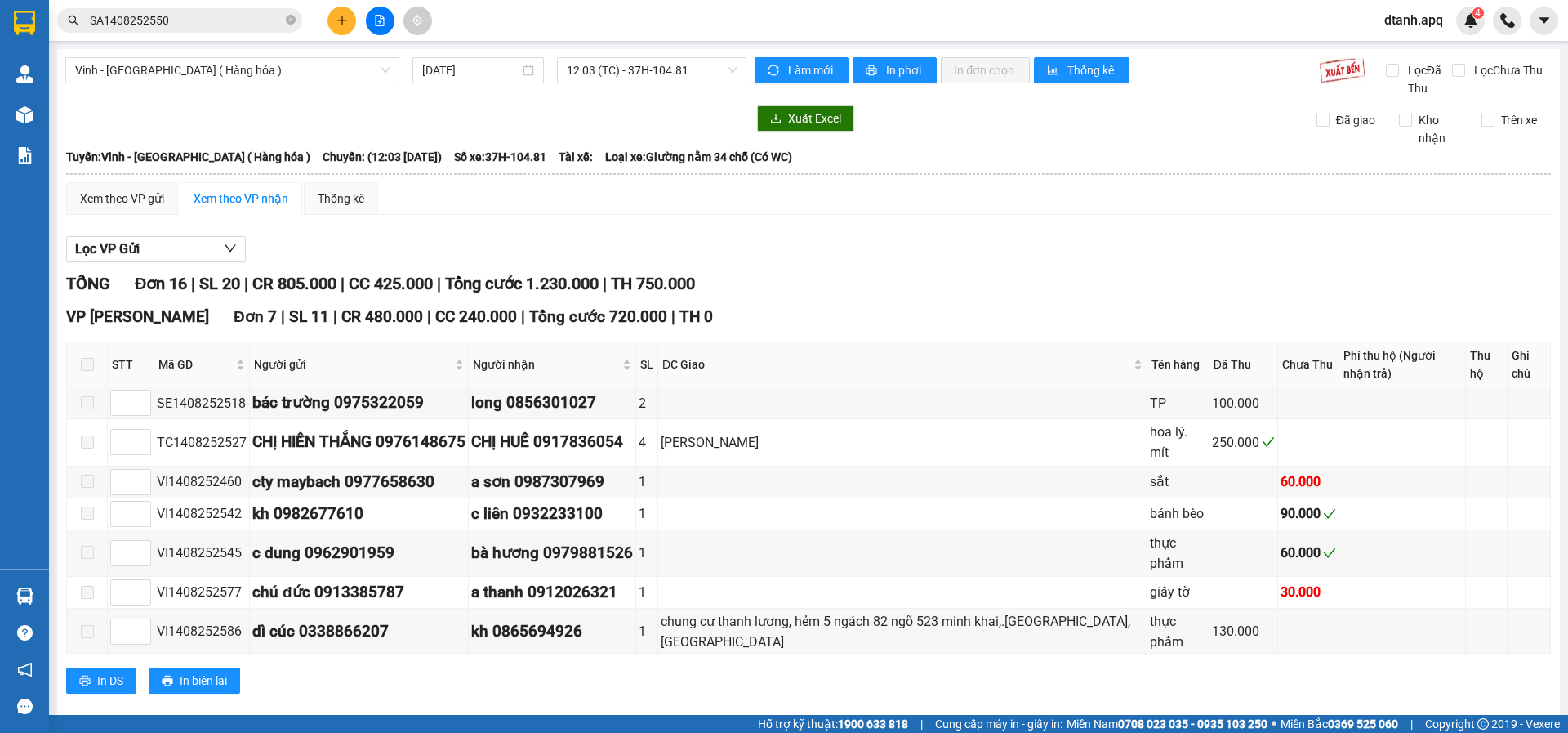
click at [341, 21] on icon "plus" at bounding box center [341, 20] width 11 height 11
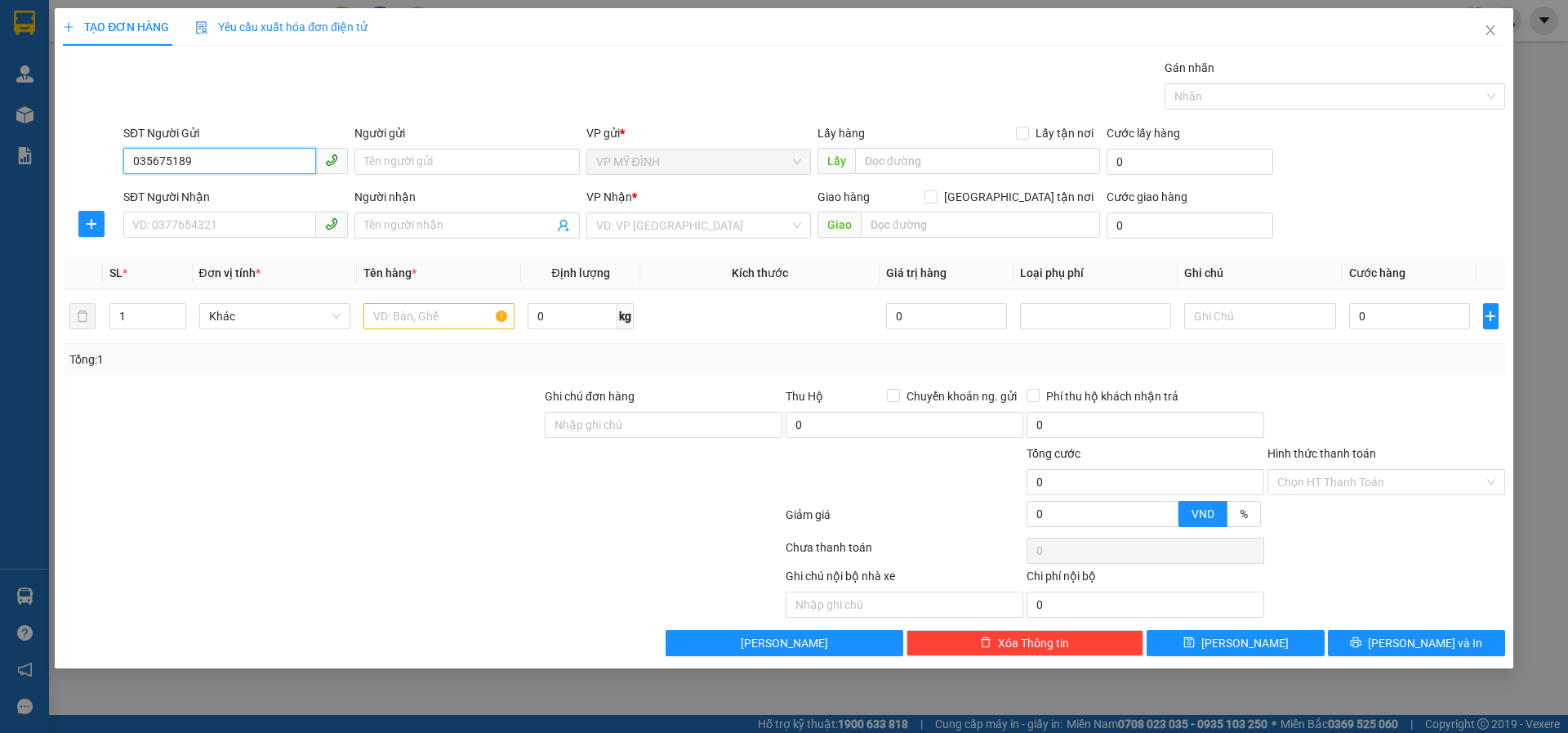
type input "0356751895"
drag, startPoint x: 156, startPoint y: 198, endPoint x: 155, endPoint y: 226, distance: 28.0
click at [156, 198] on div "0356751895 - khách" at bounding box center [235, 194] width 205 height 18
type input "khách"
type input "0356751895"
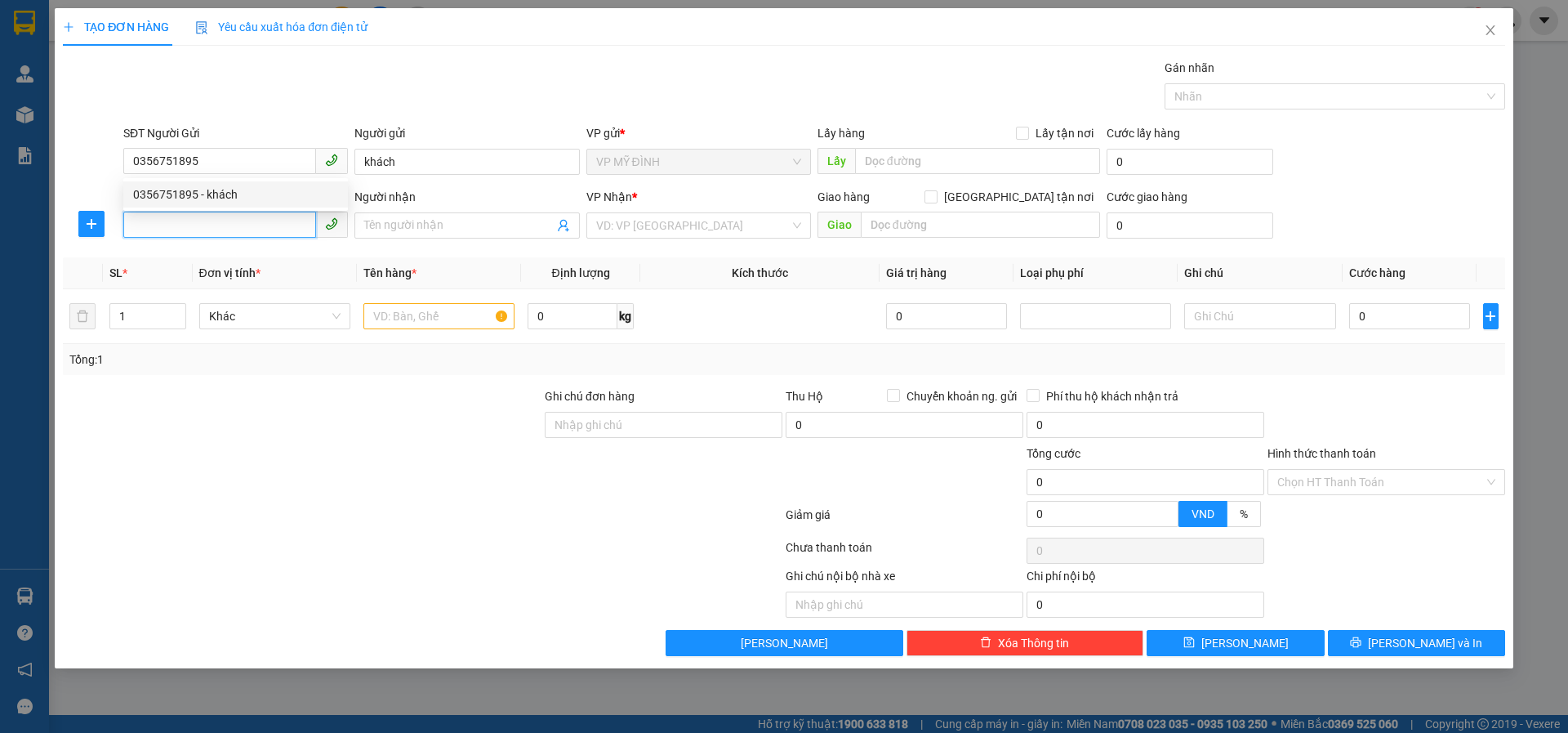
click at [155, 226] on input "SĐT Người Nhận" at bounding box center [220, 225] width 192 height 26
drag, startPoint x: 278, startPoint y: 538, endPoint x: 225, endPoint y: 324, distance: 220.5
click at [277, 514] on div "Transit Pickup Surcharge Ids Transit Deliver Surcharge Ids Transit Deliver Surc…" at bounding box center [784, 357] width 1443 height 597
click at [164, 230] on input "SĐT Người Nhận" at bounding box center [220, 225] width 192 height 26
type input "0346772705"
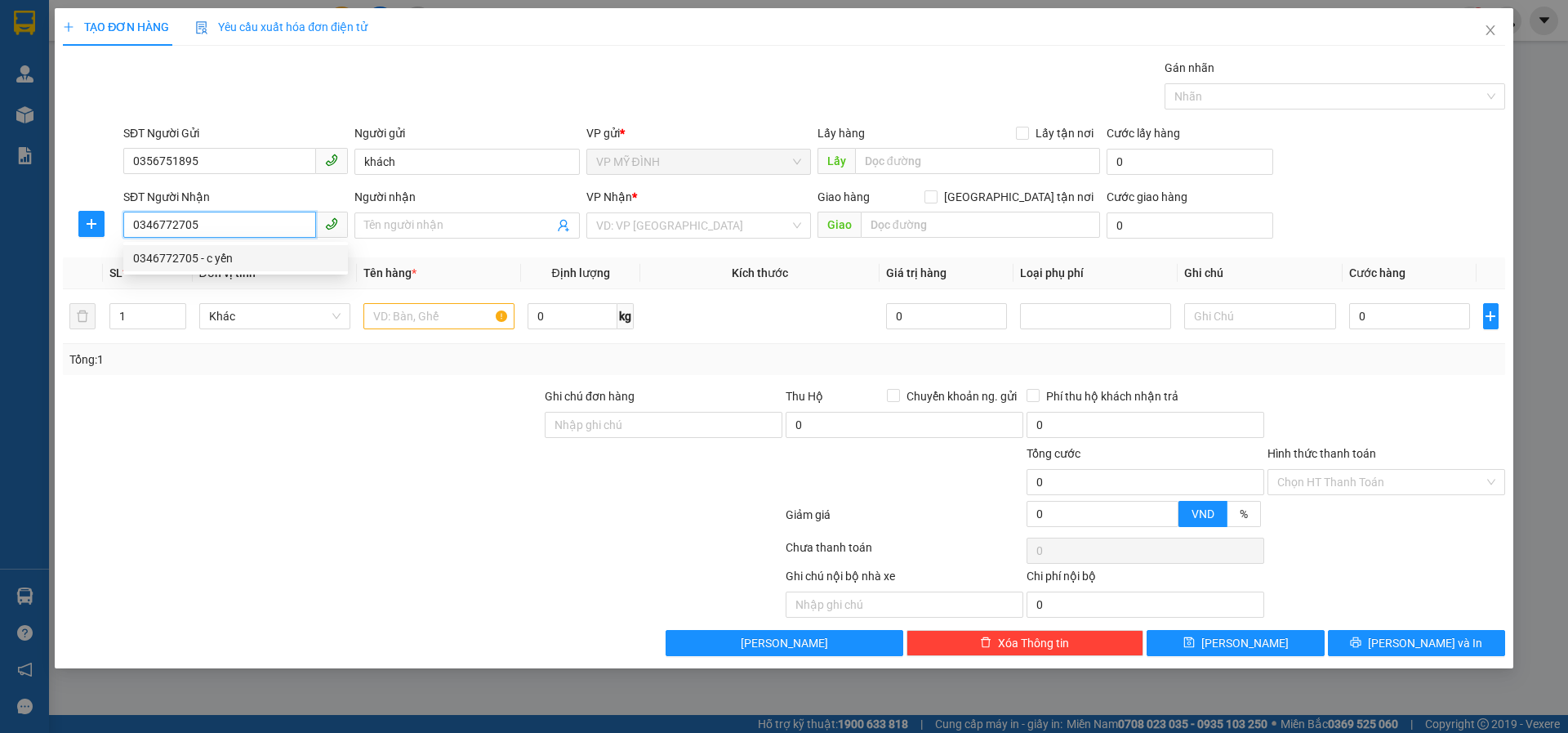
click at [213, 265] on div "0346772705 - c yến" at bounding box center [235, 258] width 205 height 18
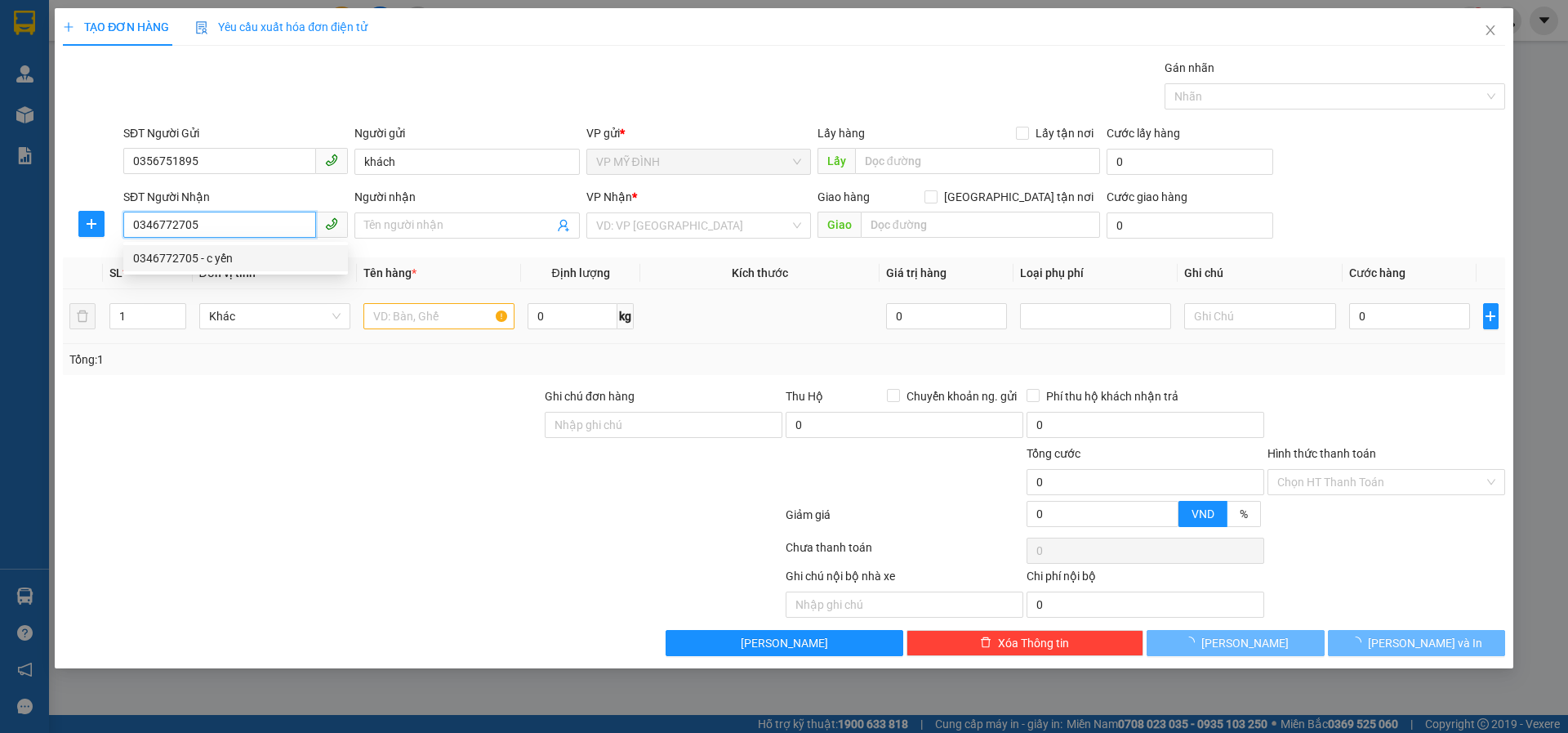
type input "c yến"
checkbox input "true"
type input "vp"
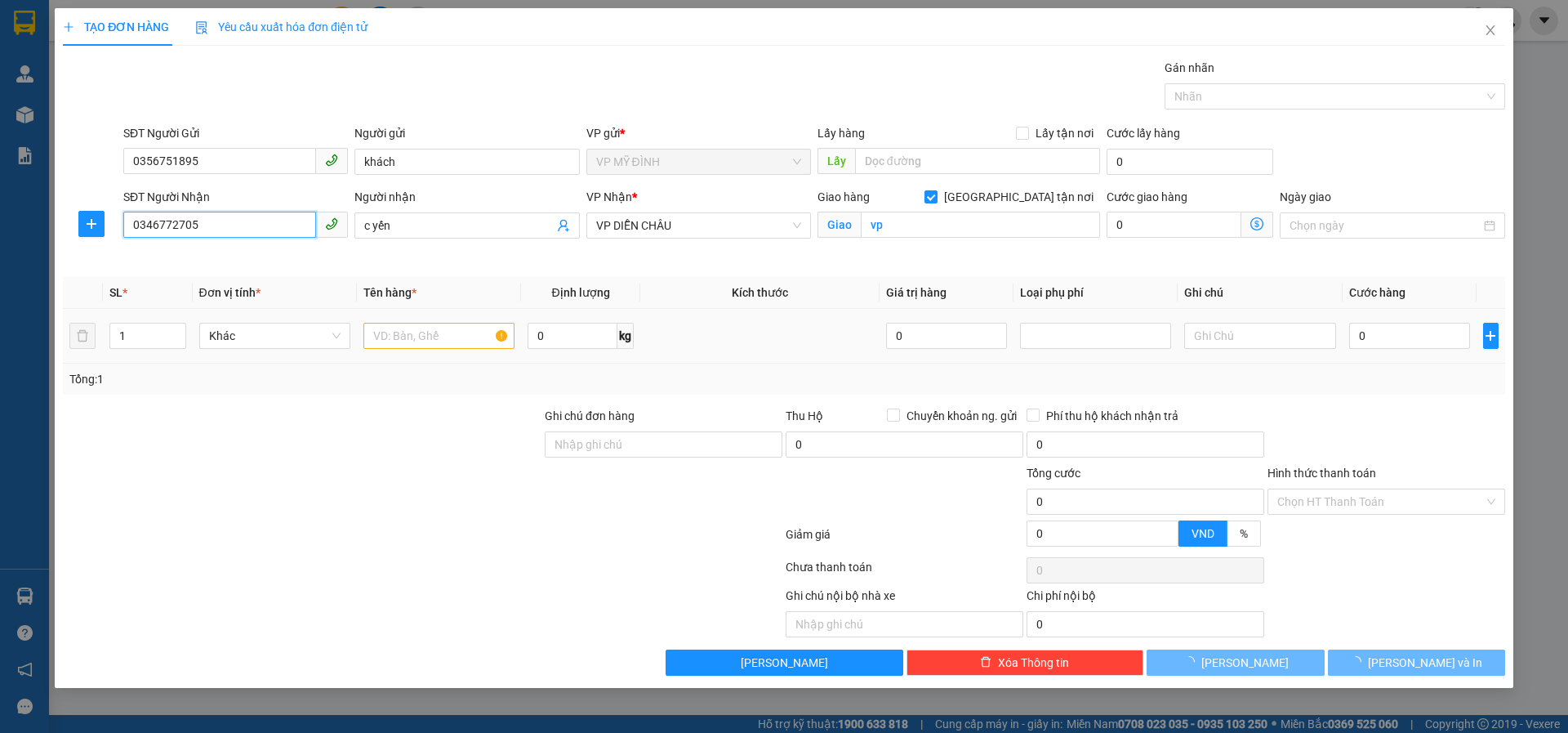
type input "0346772705"
click at [403, 313] on td at bounding box center [438, 336] width 164 height 54
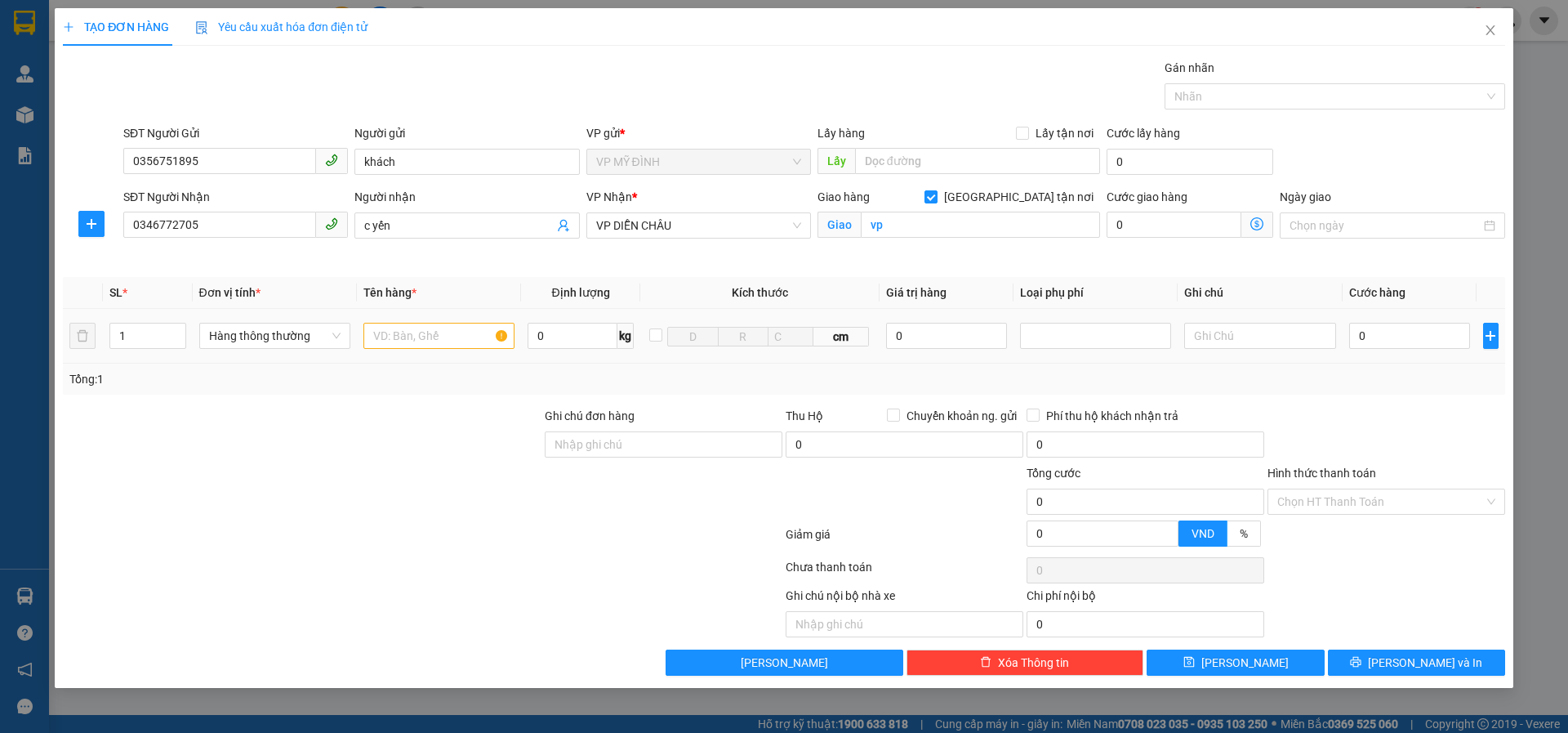
click at [403, 323] on div at bounding box center [439, 335] width 152 height 32
click at [403, 329] on input "text" at bounding box center [439, 335] width 152 height 26
type input "hoa"
click at [1405, 340] on input "0" at bounding box center [1410, 335] width 122 height 26
type input "7"
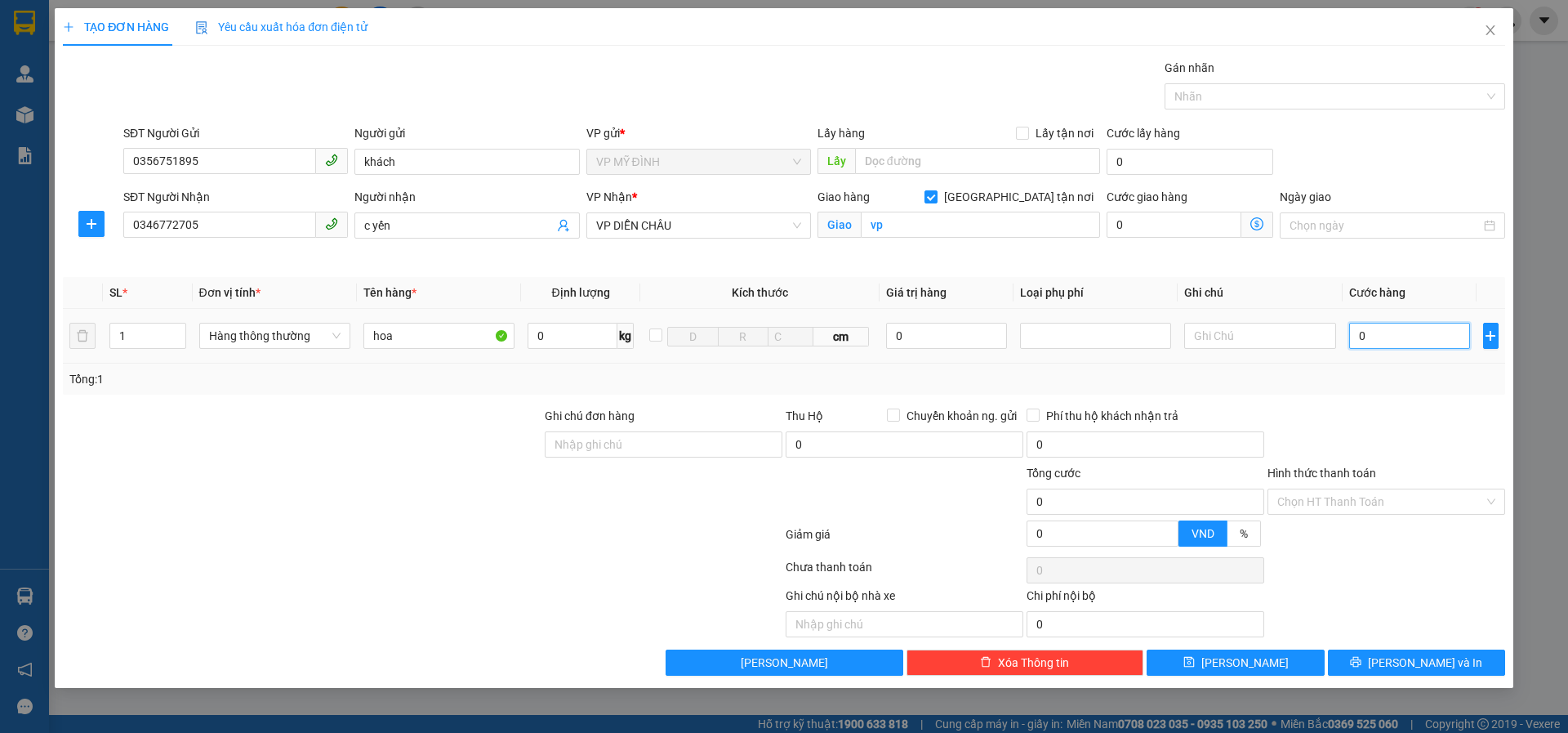
type input "7"
type input "70"
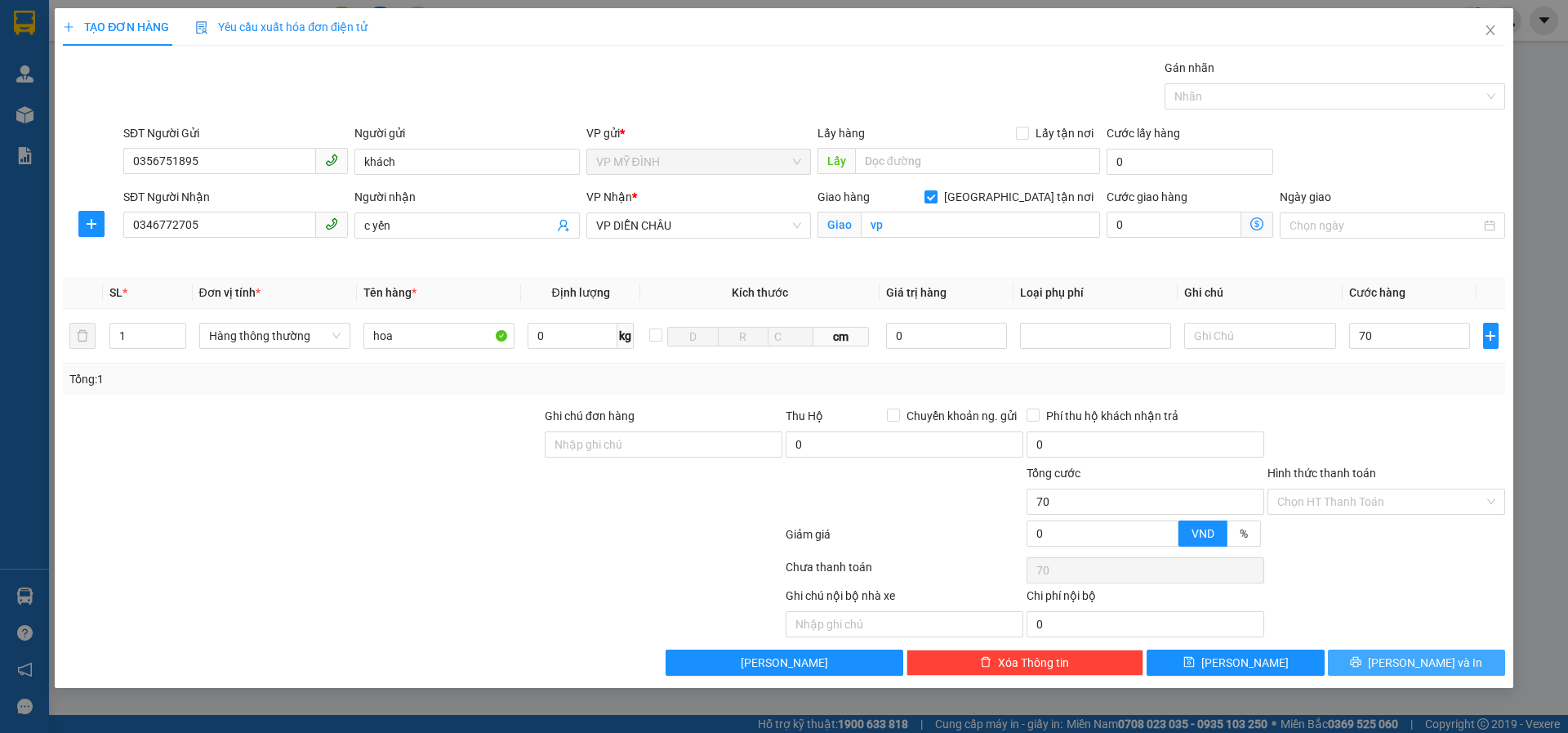
type input "70.000"
click at [1376, 665] on button "Lưu và In" at bounding box center [1416, 662] width 177 height 26
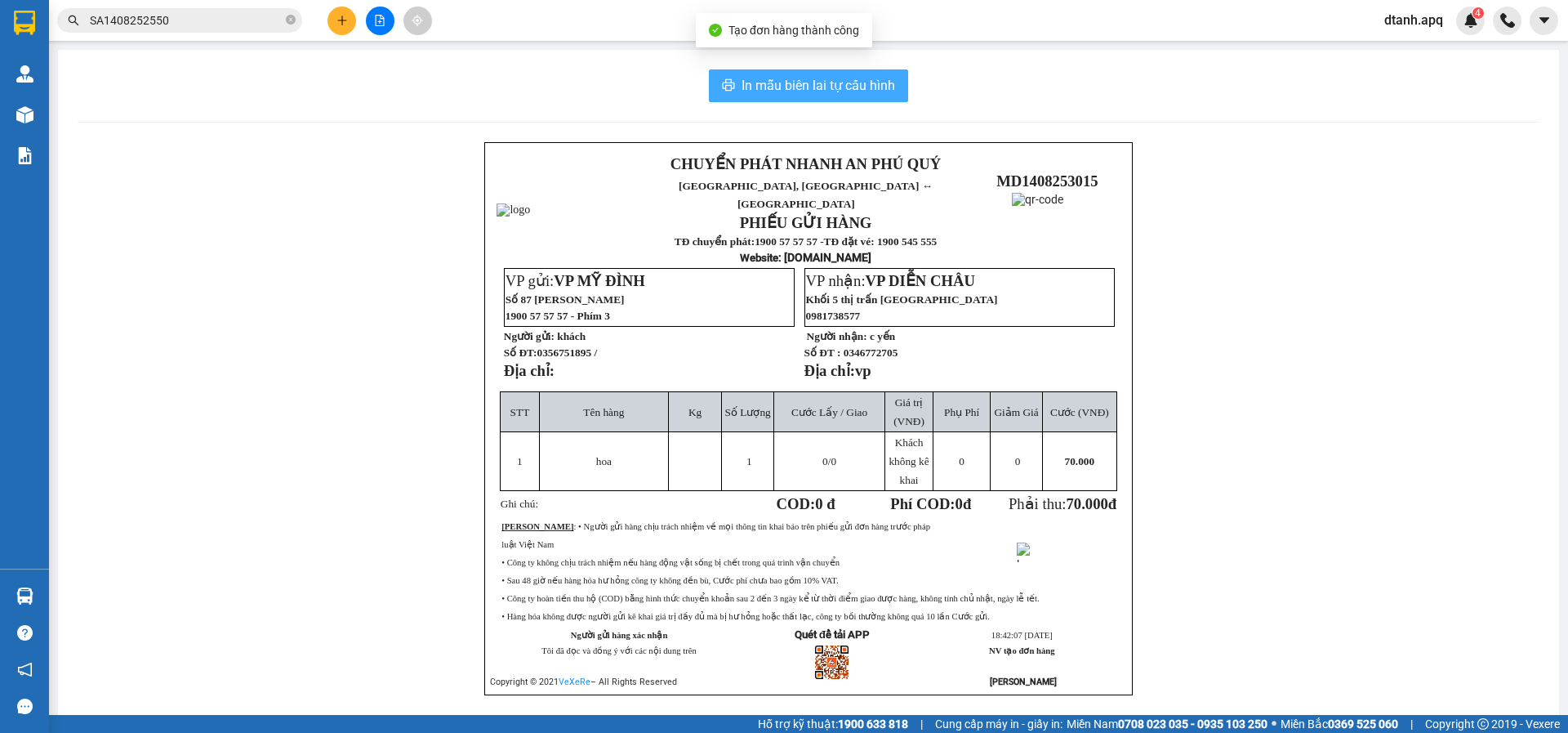
drag, startPoint x: 755, startPoint y: 87, endPoint x: 723, endPoint y: 88, distance: 32.0
click at [754, 88] on span "In mẫu biên lai tự cấu hình" at bounding box center [818, 85] width 153 height 20
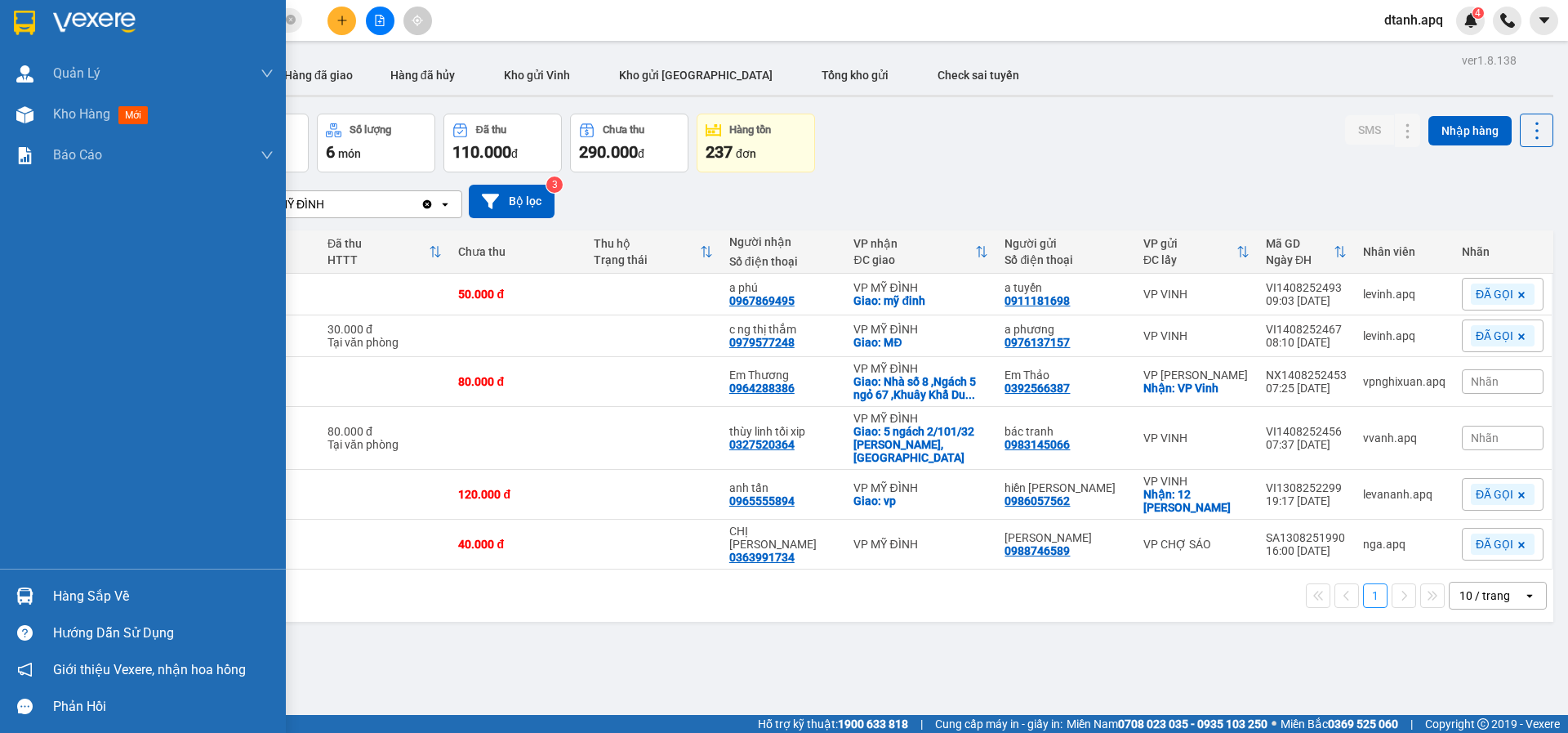
drag, startPoint x: 42, startPoint y: 587, endPoint x: 55, endPoint y: 592, distance: 13.9
click at [43, 587] on div "Hàng sắp về" at bounding box center [143, 595] width 286 height 37
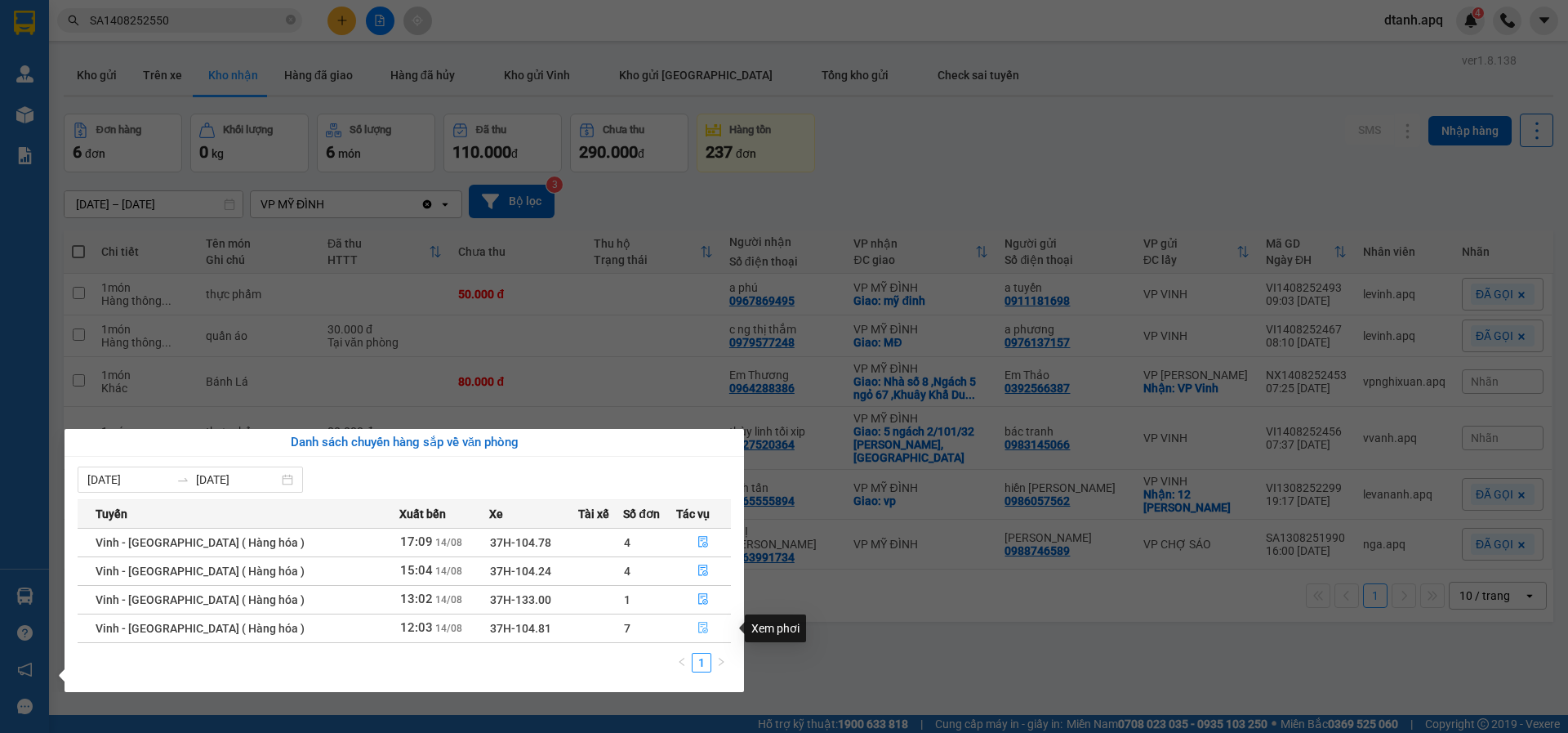
click at [699, 627] on icon "file-done" at bounding box center [704, 627] width 10 height 11
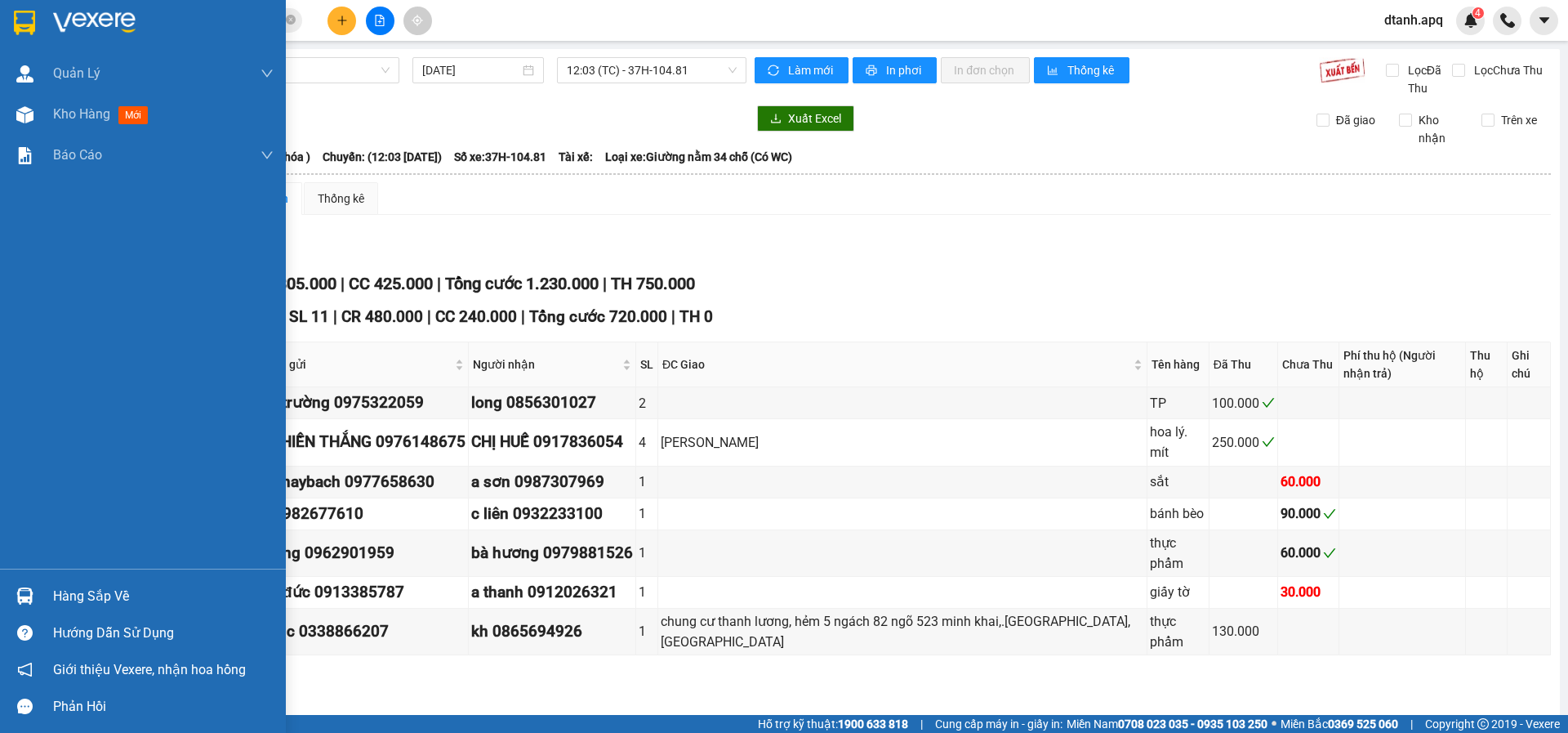
click at [56, 597] on div "Hàng sắp về" at bounding box center [163, 596] width 220 height 25
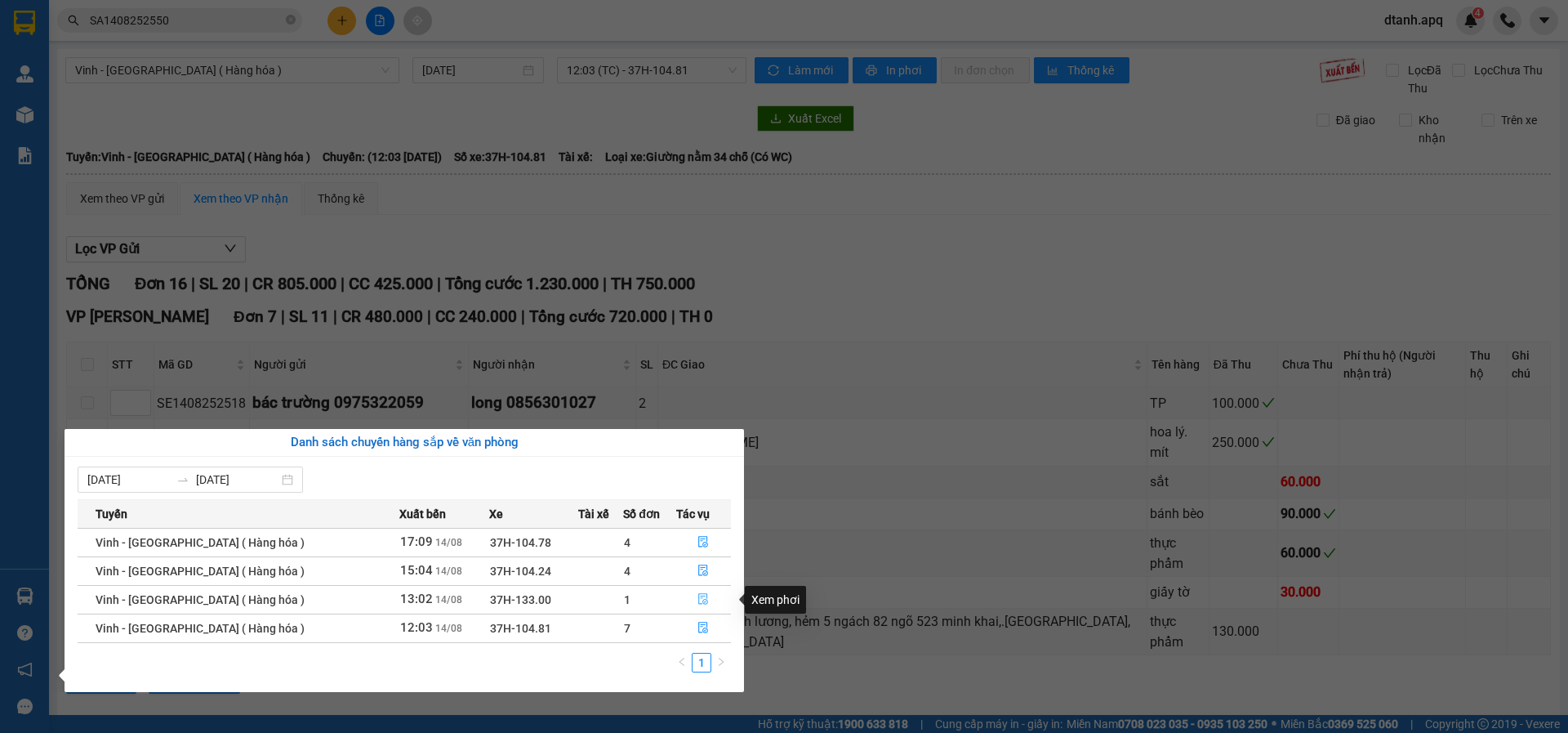
click at [697, 601] on icon "file-done" at bounding box center [702, 598] width 11 height 11
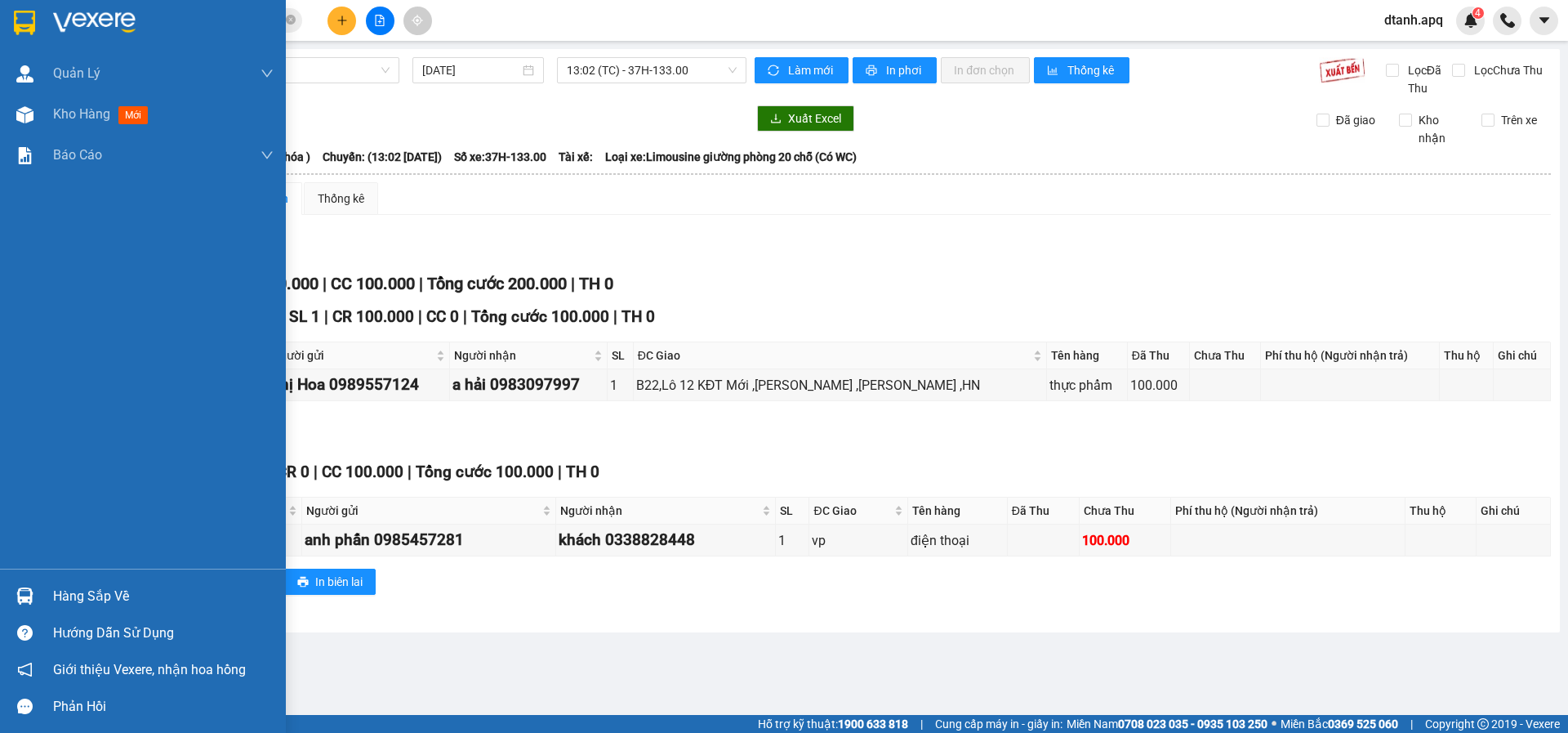
click at [26, 594] on img at bounding box center [25, 596] width 17 height 17
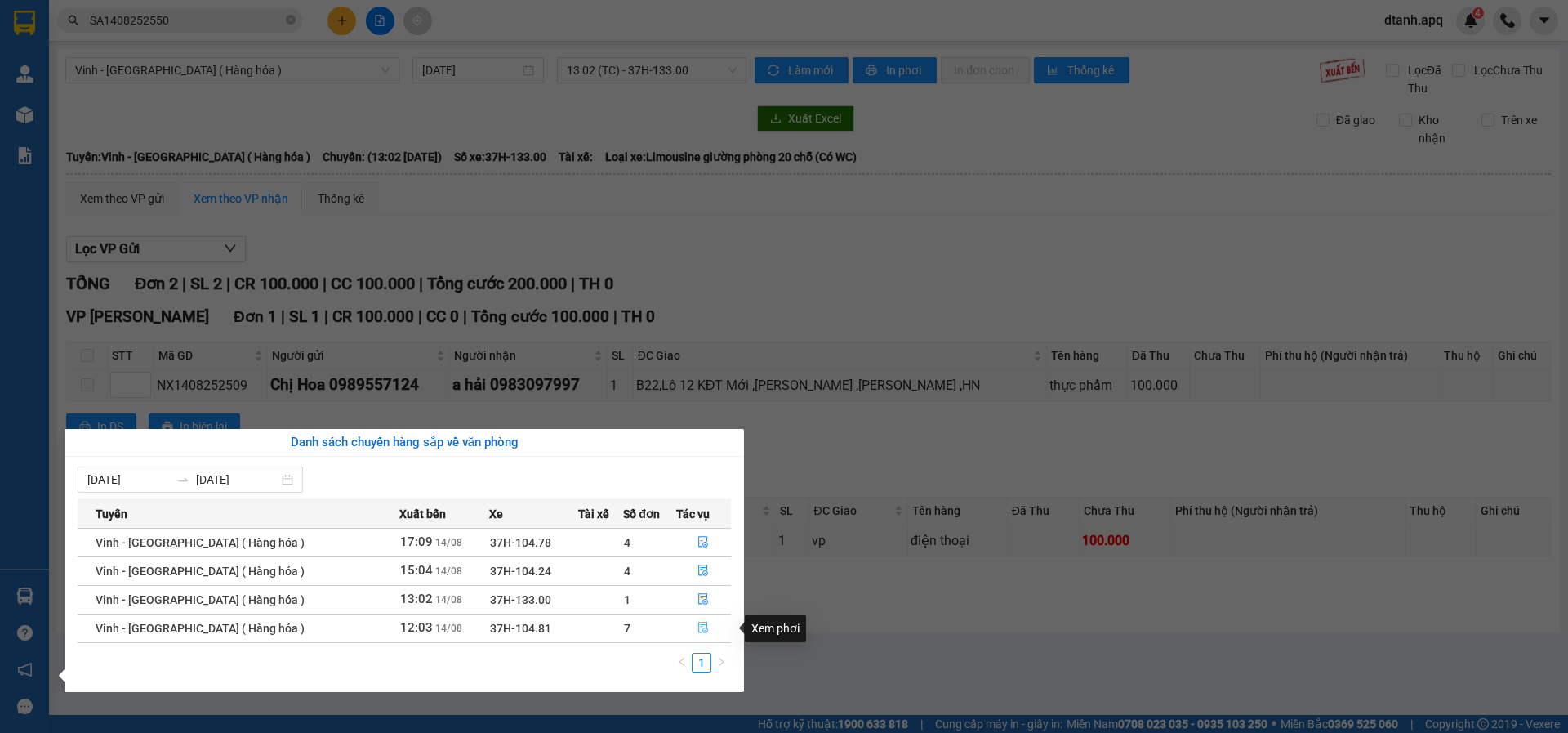
click at [699, 627] on icon "file-done" at bounding box center [704, 627] width 10 height 11
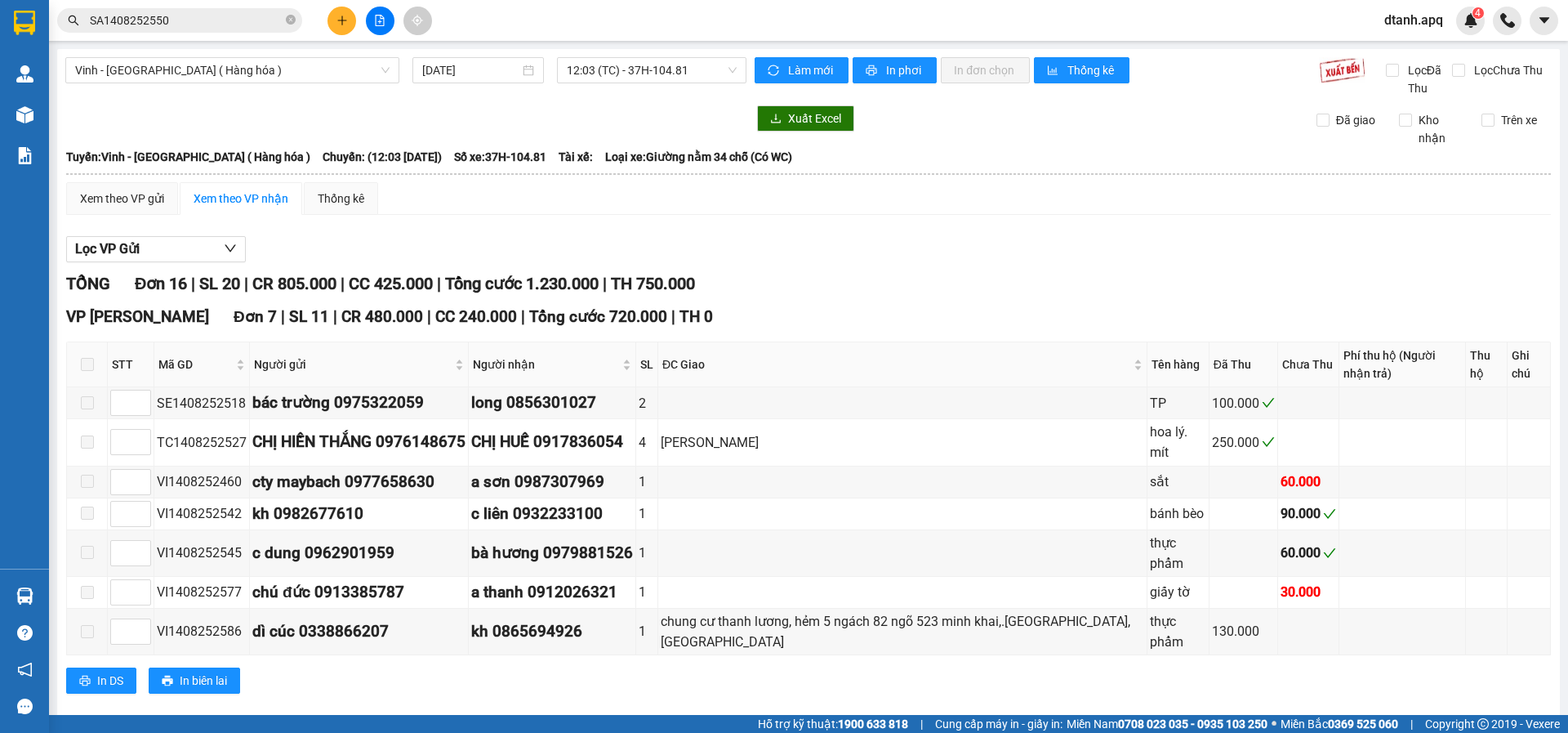
checkbox input "true"
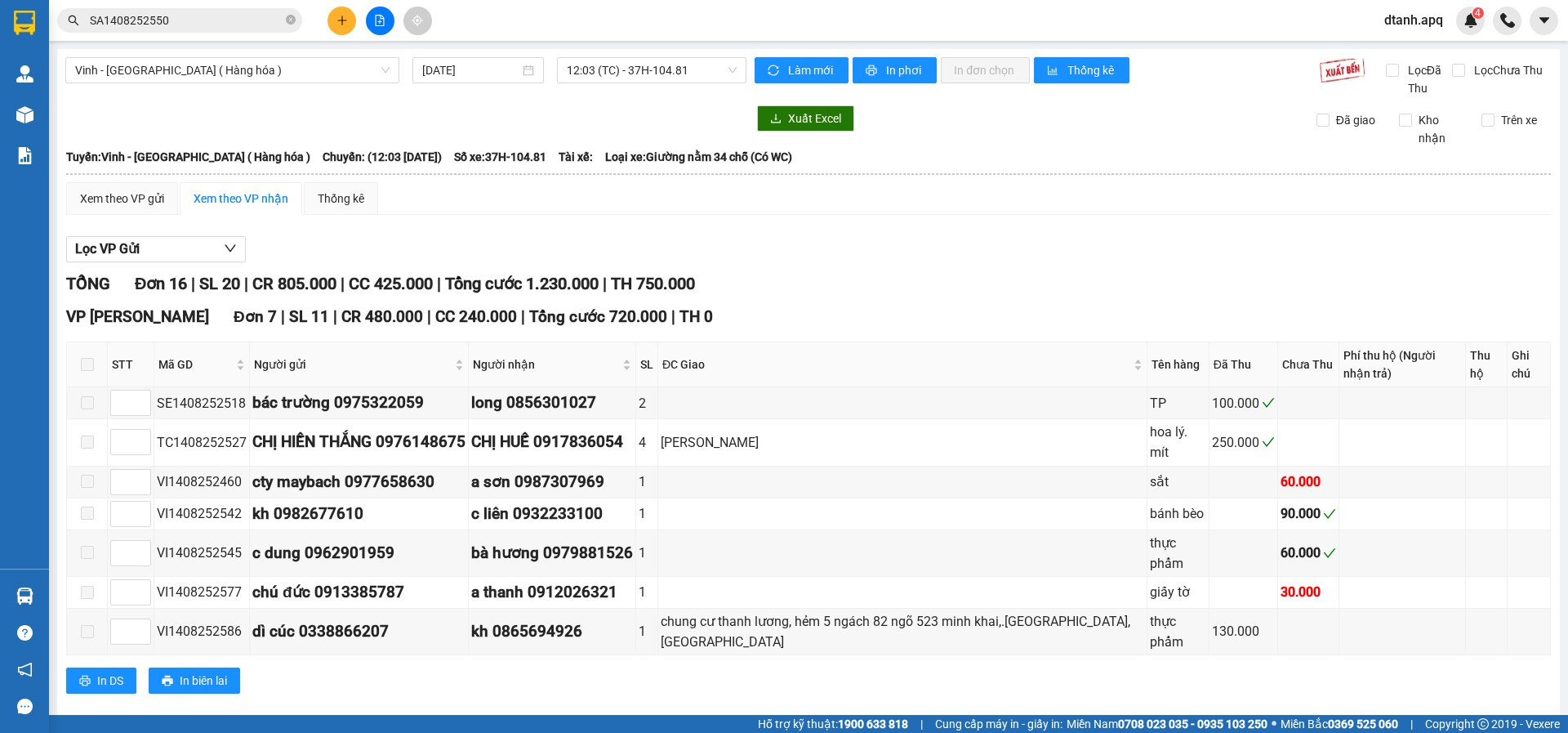
checkbox input "true"
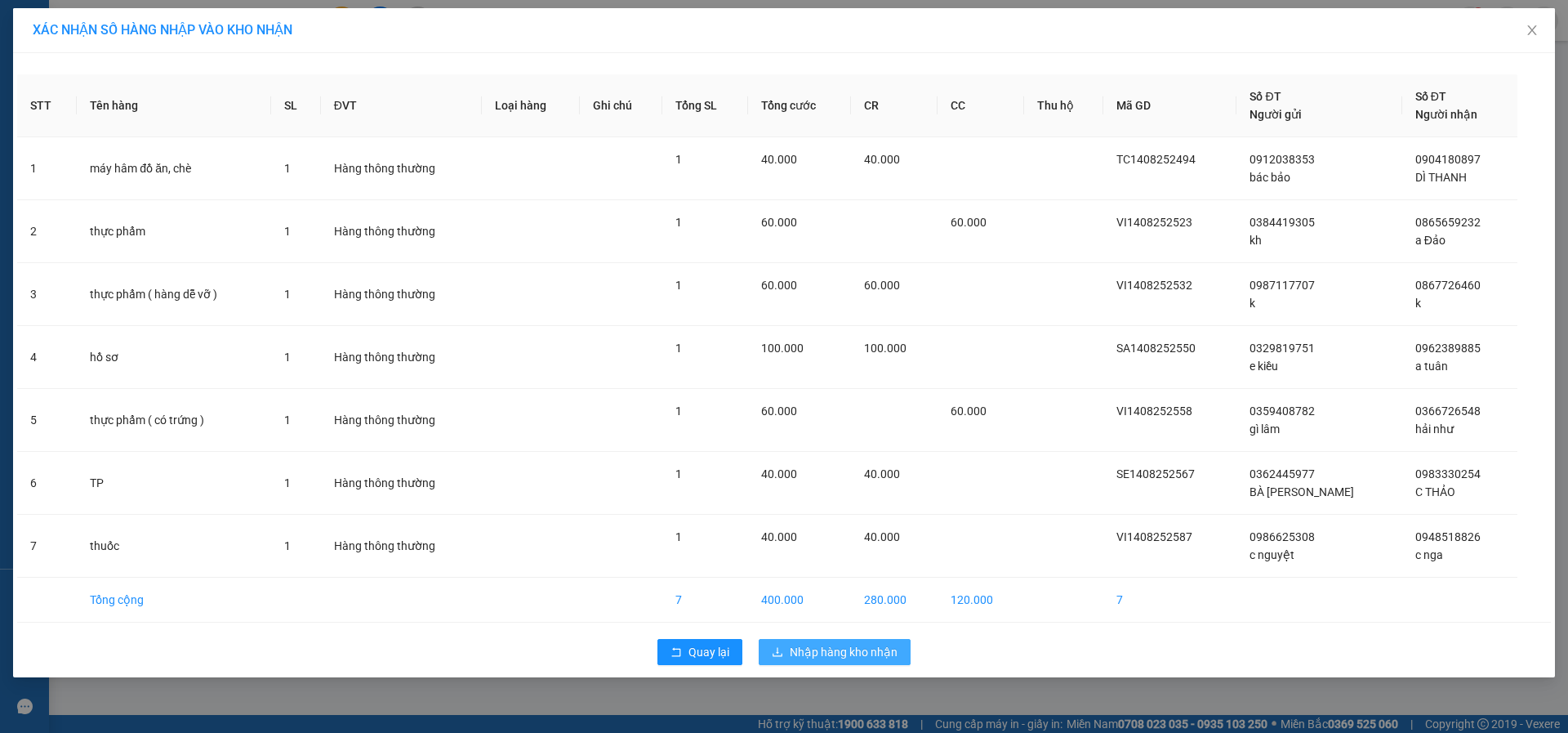
click at [830, 645] on span "Nhập hàng kho nhận" at bounding box center [844, 651] width 108 height 18
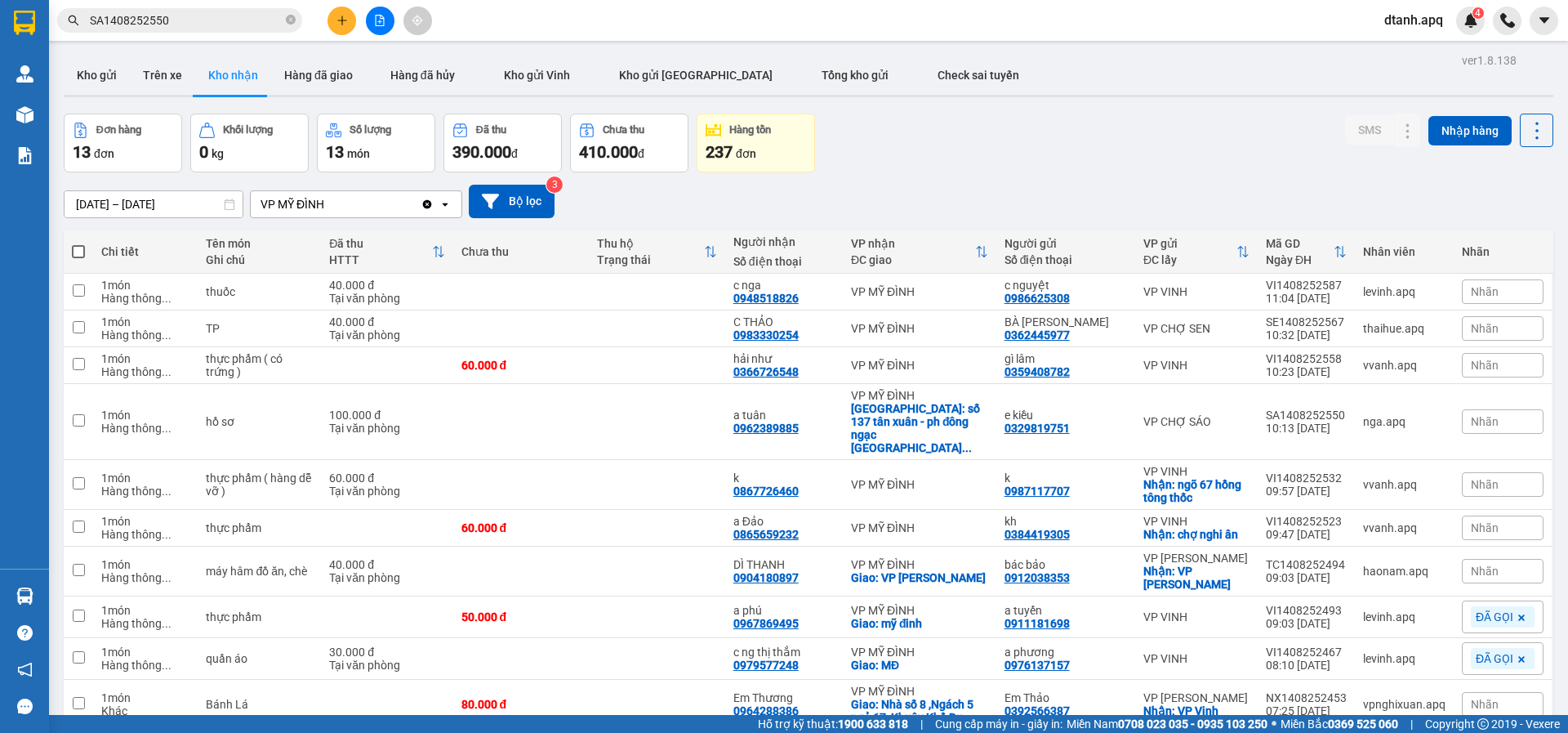
click at [1472, 564] on span "Nhãn" at bounding box center [1485, 570] width 28 height 13
click at [1376, 620] on div "KHÔNG NGHE" at bounding box center [1381, 630] width 83 height 21
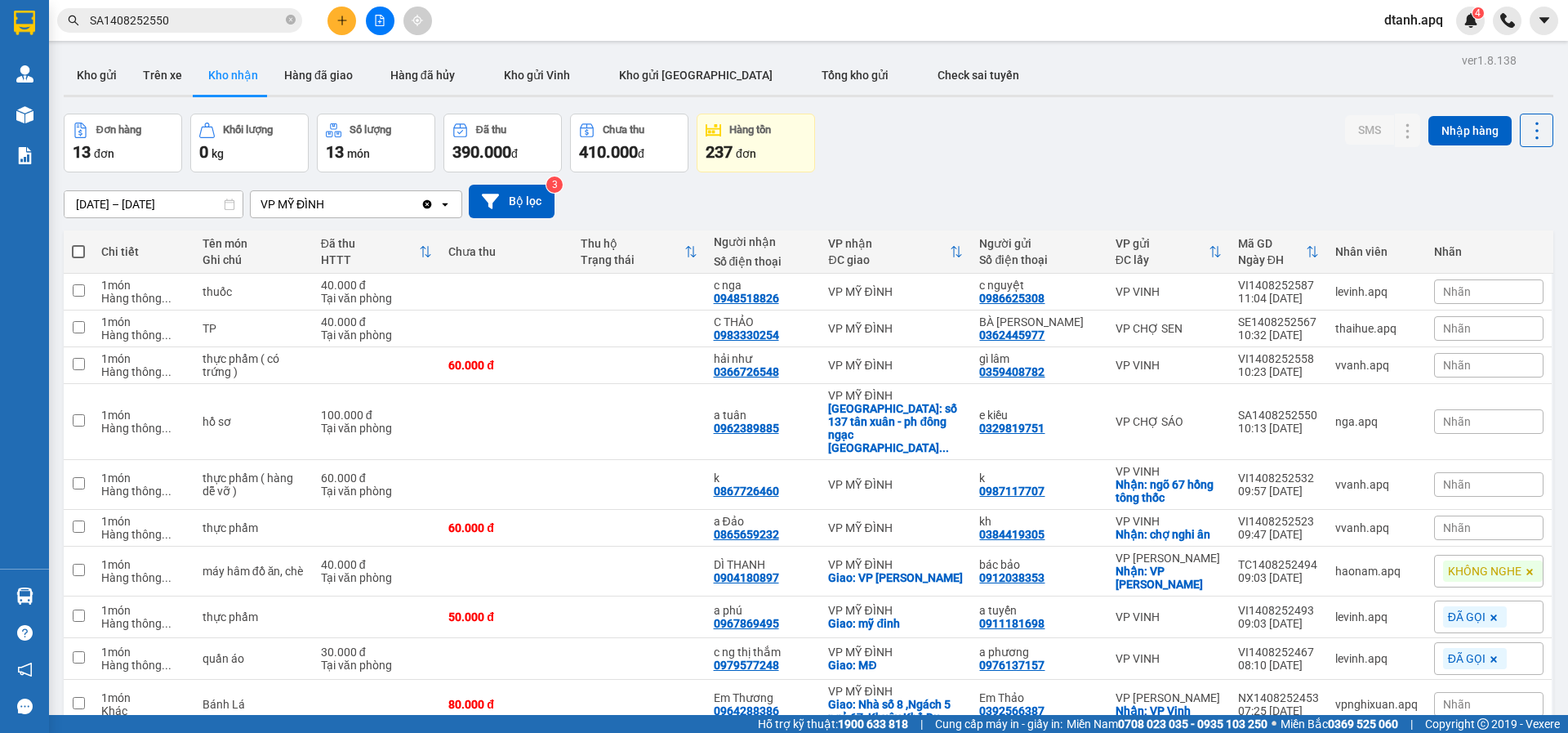
click at [1060, 113] on div "Đơn hàng 13 đơn Khối lượng 0 kg Số lượng 13 món Đã thu 390.000 đ Chưa thu 410.0…" at bounding box center [809, 142] width 1490 height 59
click at [1525, 567] on icon at bounding box center [1531, 572] width 10 height 10
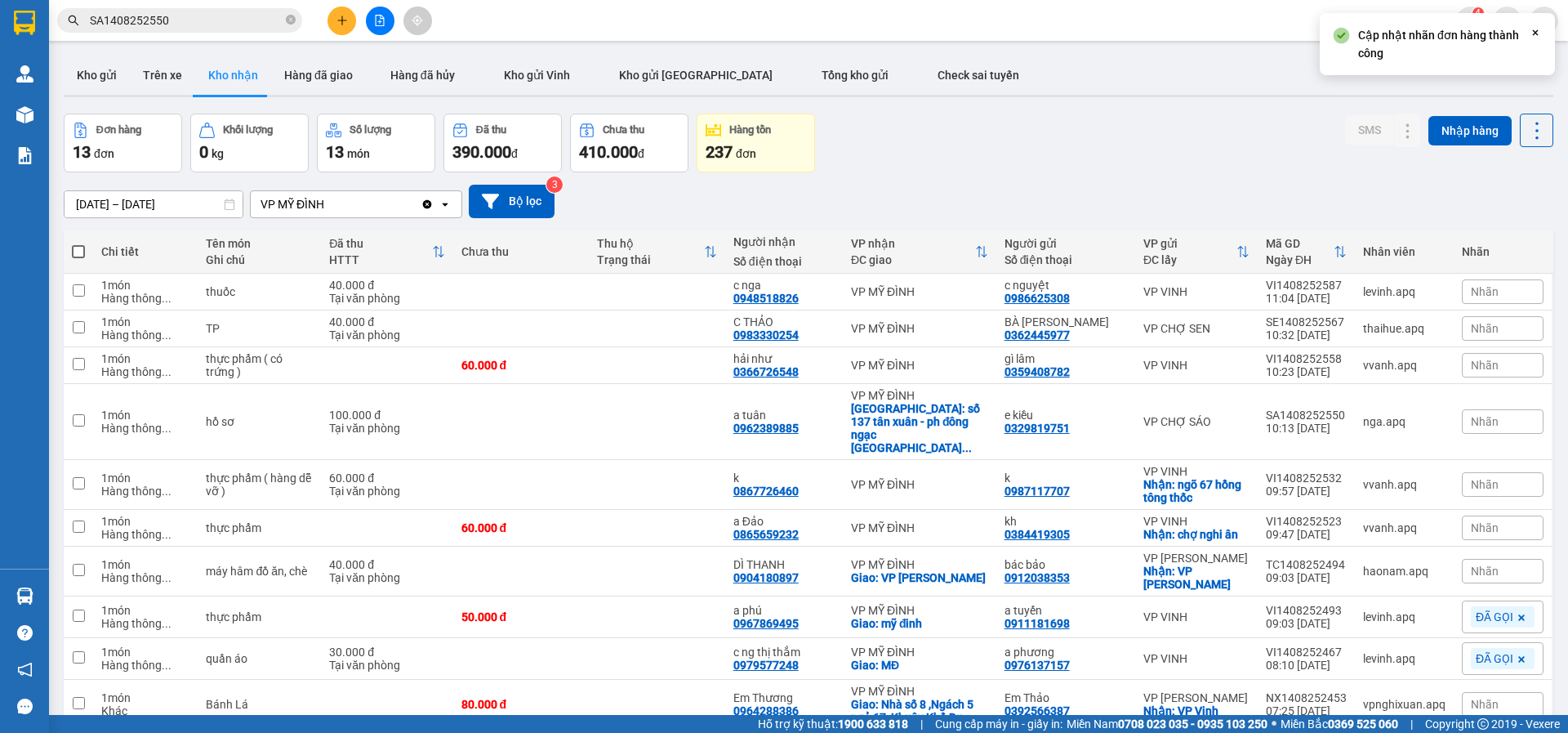
click at [1492, 558] on div "Nhãn" at bounding box center [1503, 570] width 82 height 25
drag, startPoint x: 1236, startPoint y: 561, endPoint x: 1245, endPoint y: 546, distance: 17.5
click at [1239, 620] on div "ĐÃ GỌI" at bounding box center [1242, 630] width 48 height 21
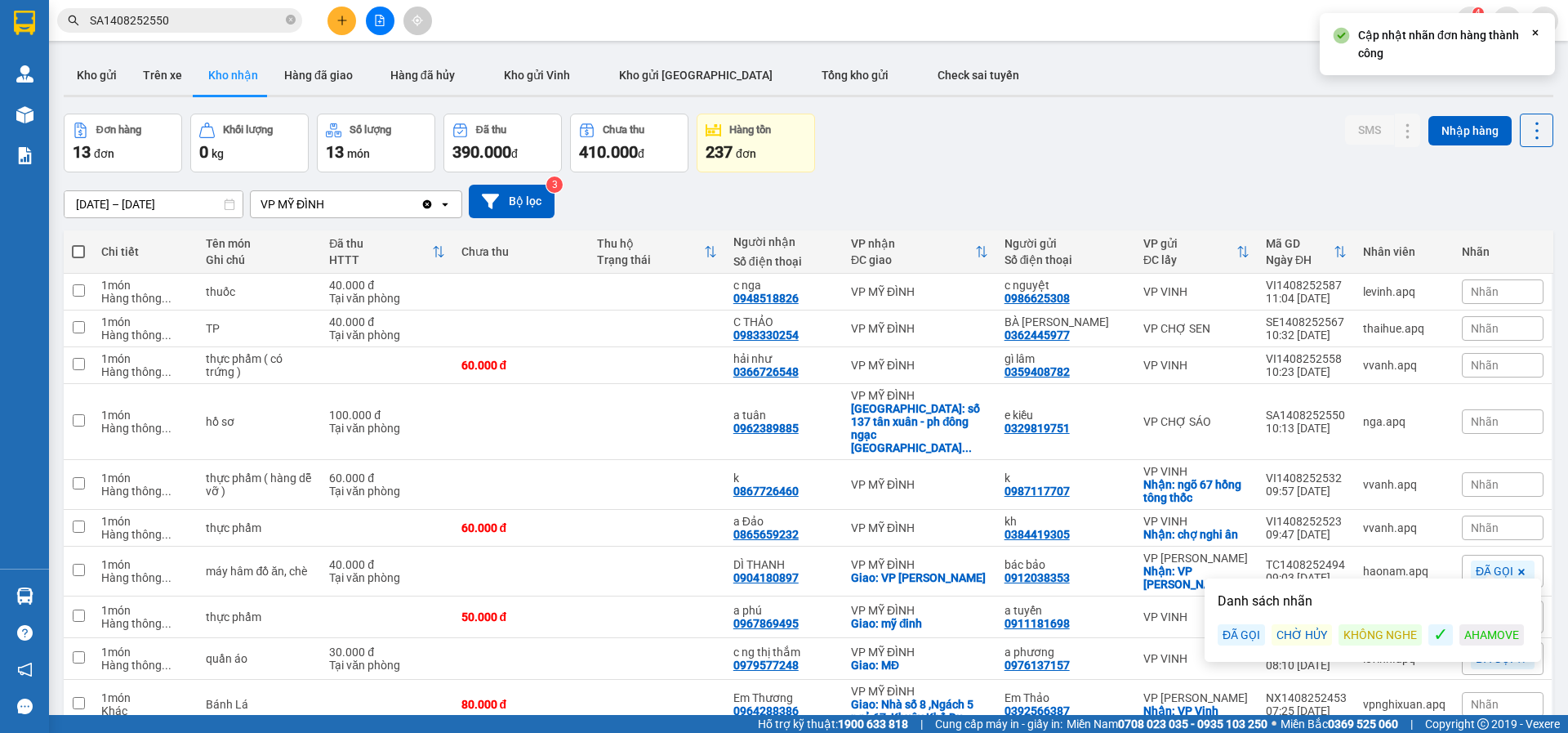
click at [1113, 113] on div "Đơn hàng 13 đơn Khối lượng 0 kg Số lượng 13 món Đã thu 390.000 đ Chưa thu 410.0…" at bounding box center [809, 142] width 1490 height 59
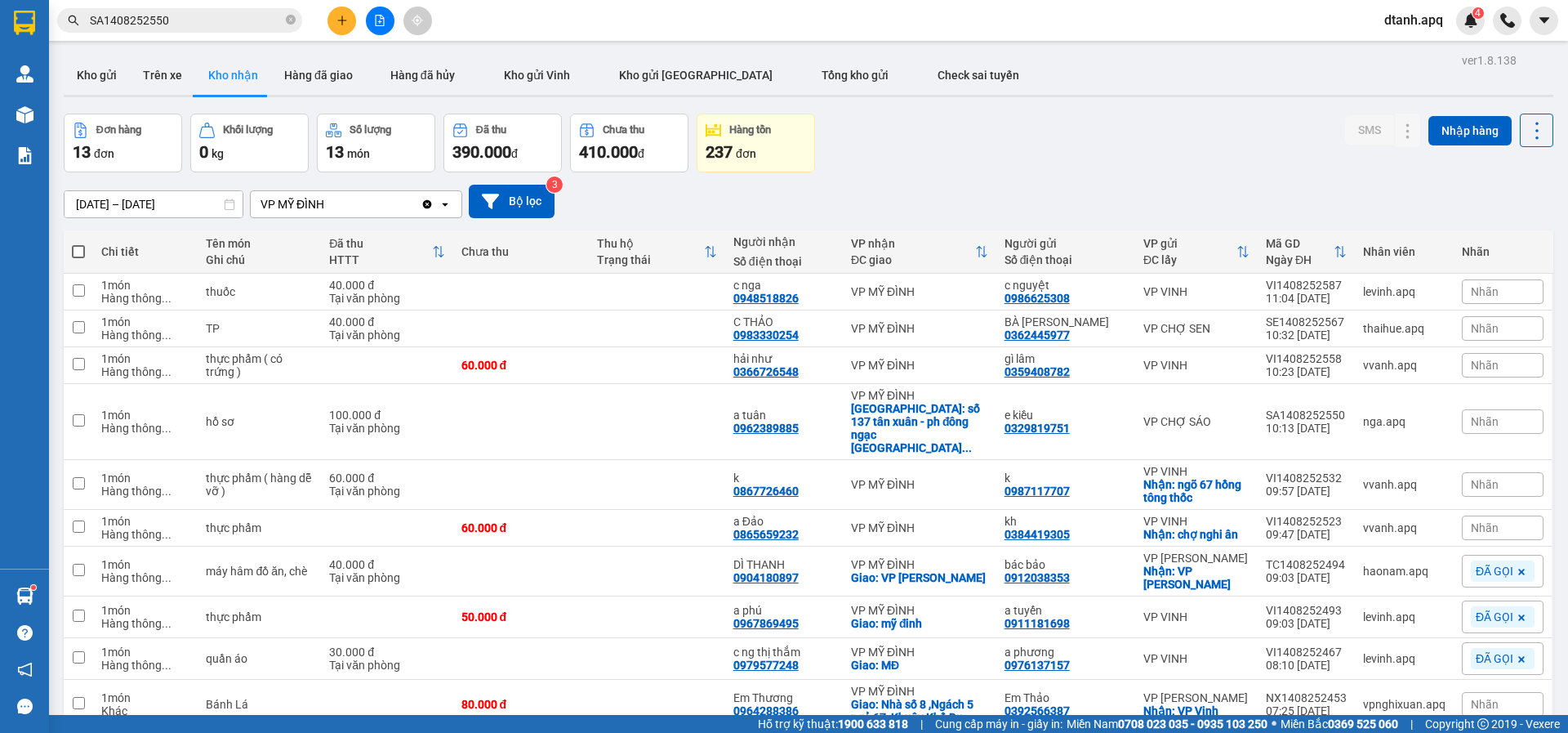
drag, startPoint x: 1485, startPoint y: 427, endPoint x: 1473, endPoint y: 432, distance: 13.0
click at [1482, 521] on span "Nhãn" at bounding box center [1485, 527] width 28 height 13
click at [1224, 570] on div "ĐÃ GỌI" at bounding box center [1242, 581] width 48 height 21
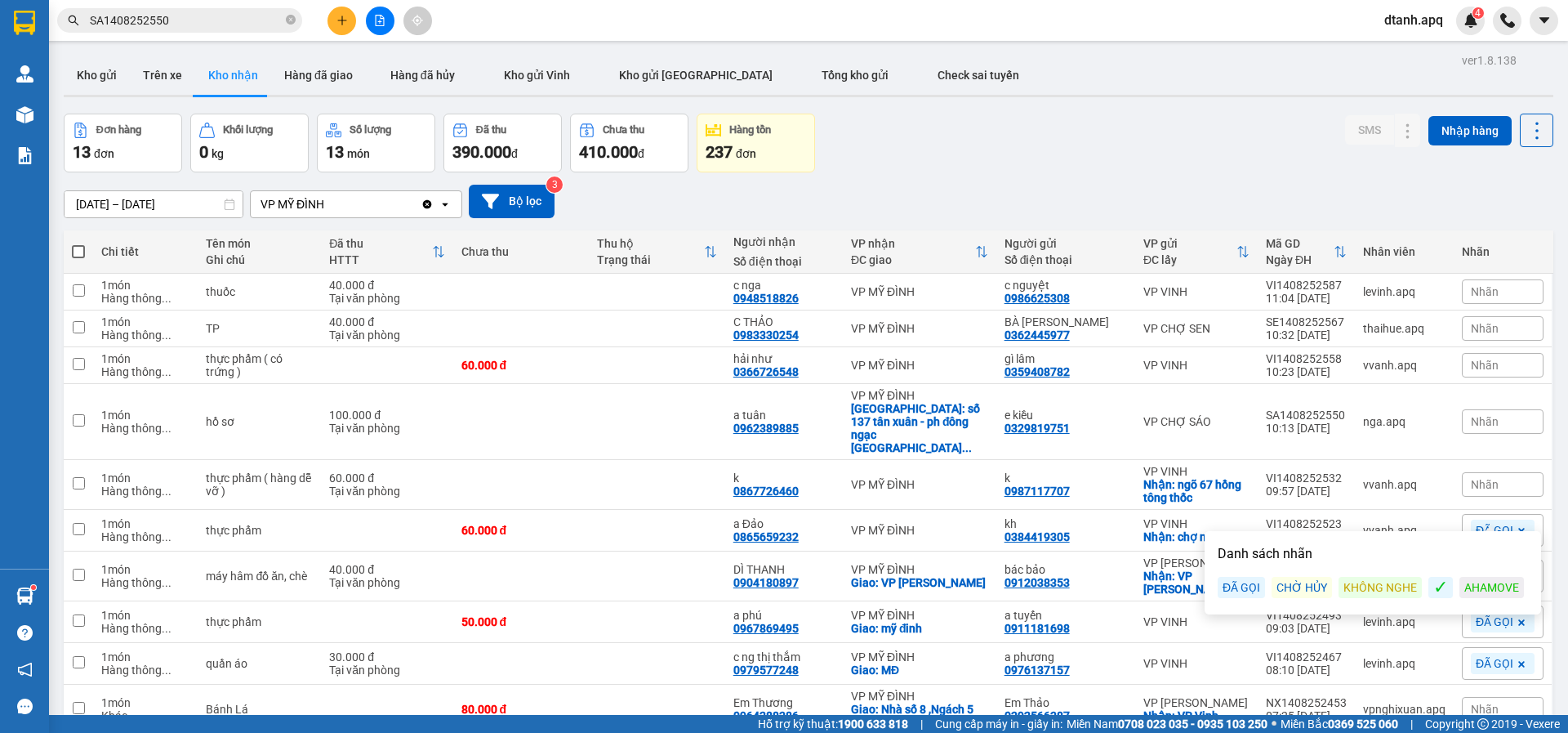
drag, startPoint x: 1182, startPoint y: 92, endPoint x: 1179, endPoint y: 120, distance: 28.2
click at [1180, 113] on div "Đơn hàng 13 đơn Khối lượng 0 kg Số lượng 13 món Đã thu 390.000 đ Chưa thu 410.0…" at bounding box center [809, 142] width 1490 height 59
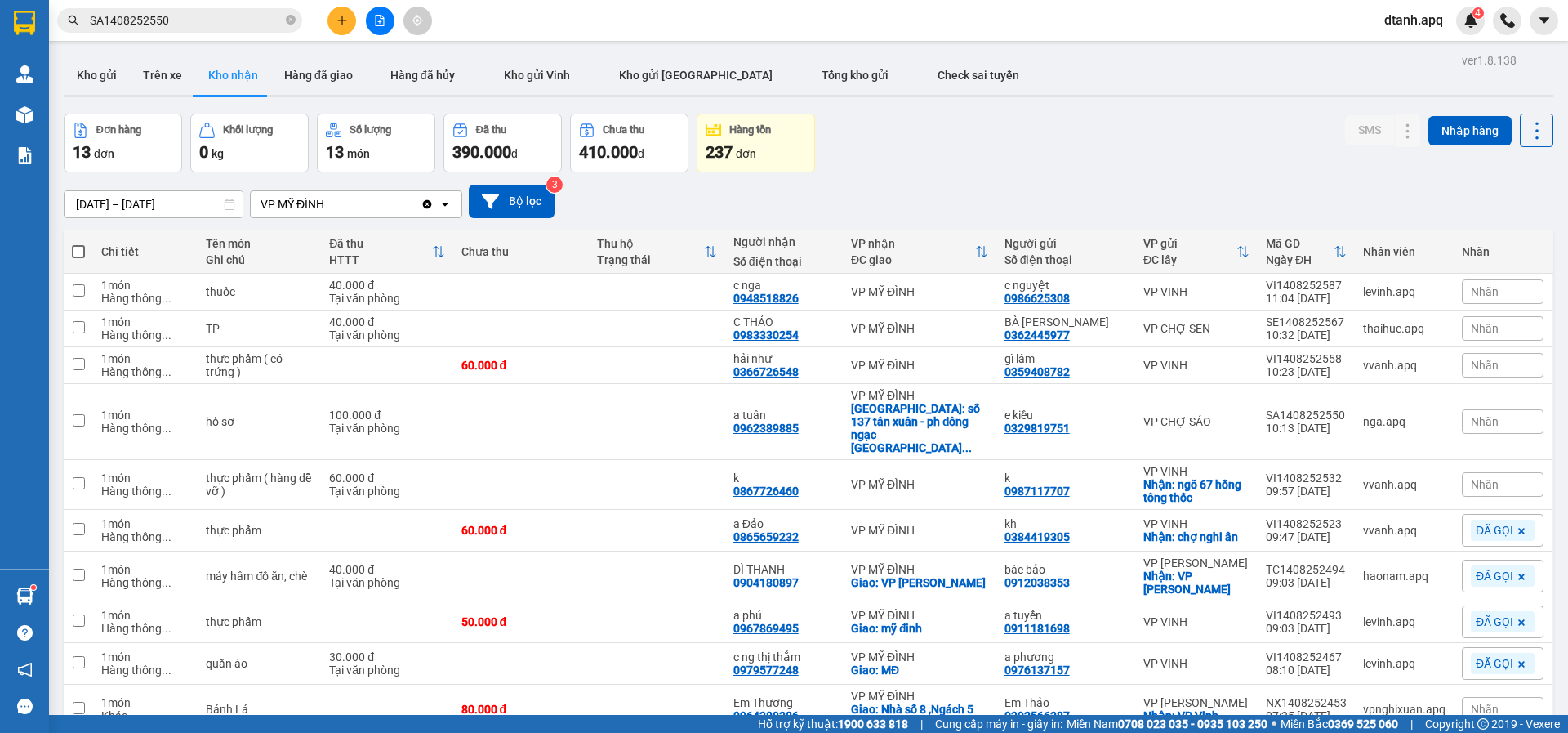
click at [28, 18] on section "Kết quả tìm kiếm ( 1 ) Bộ lọc Mã ĐH Trạng thái Món hàng Thu hộ Tổng cước Chưa c…" at bounding box center [784, 366] width 1568 height 733
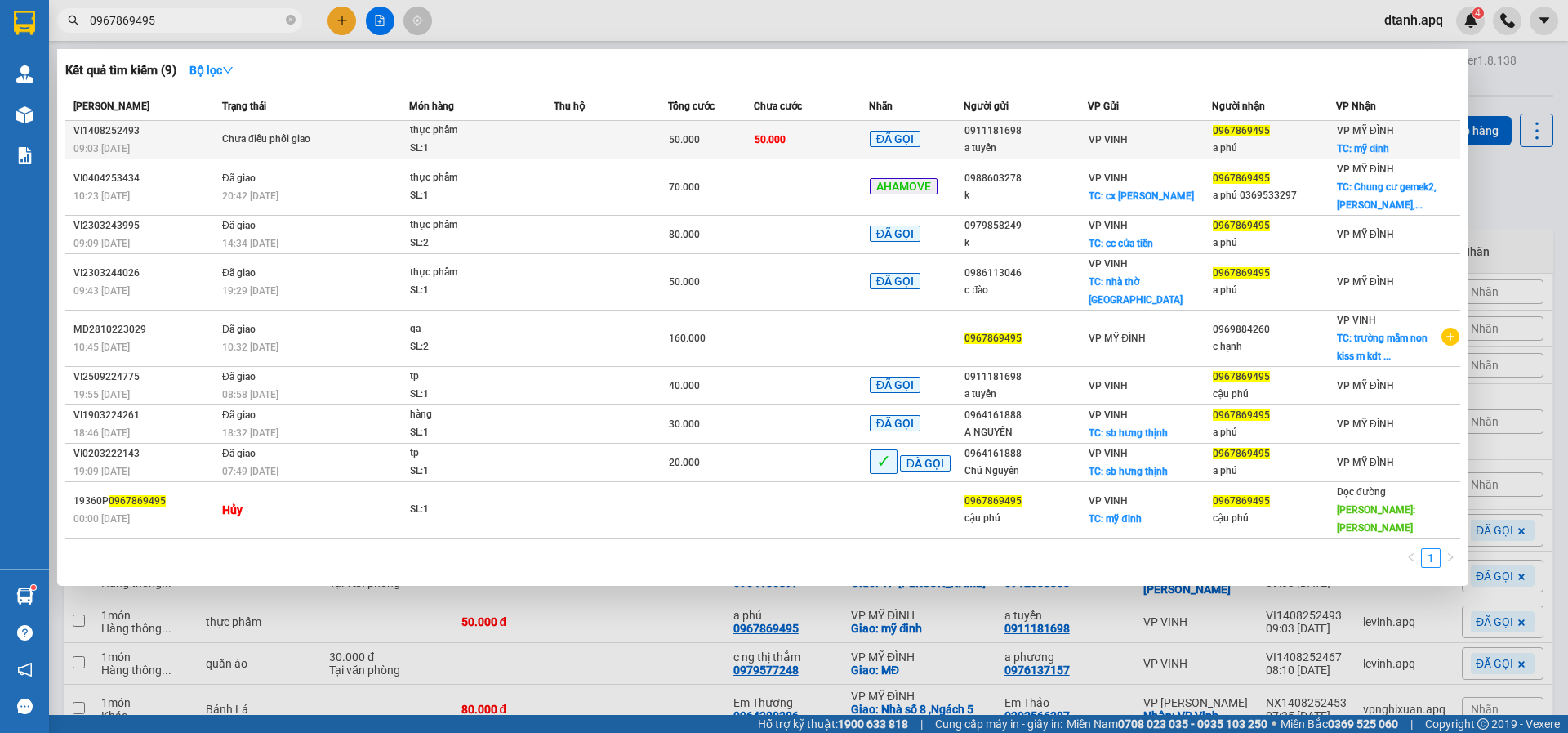
type input "0967869495"
click at [608, 141] on td at bounding box center [611, 140] width 114 height 38
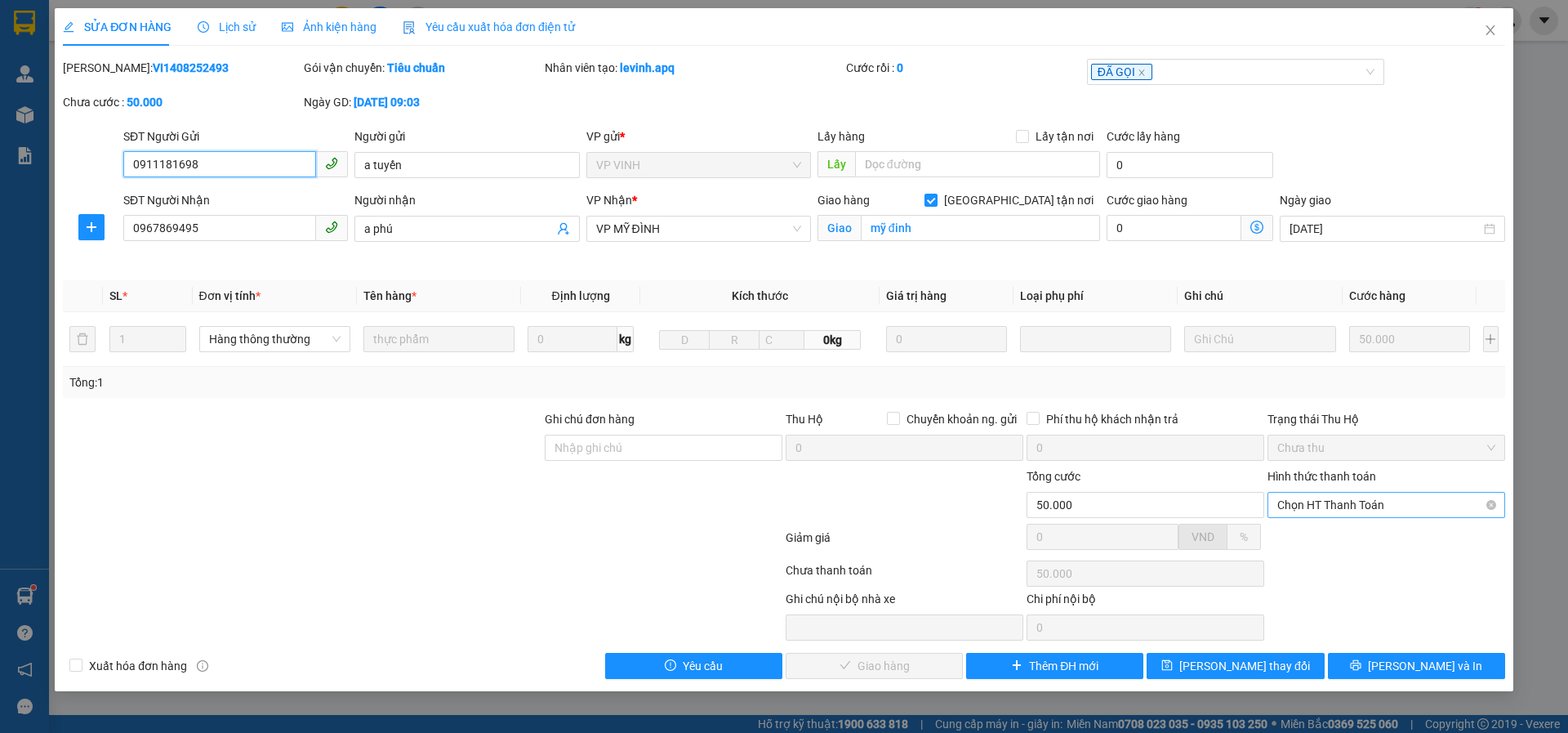
click at [1344, 499] on span "Chọn HT Thanh Toán" at bounding box center [1387, 505] width 218 height 25
click at [1314, 535] on div "Tại văn phòng" at bounding box center [1387, 537] width 218 height 18
type input "0"
click at [873, 662] on span "Lưu và Giao hàng" at bounding box center [896, 665] width 157 height 18
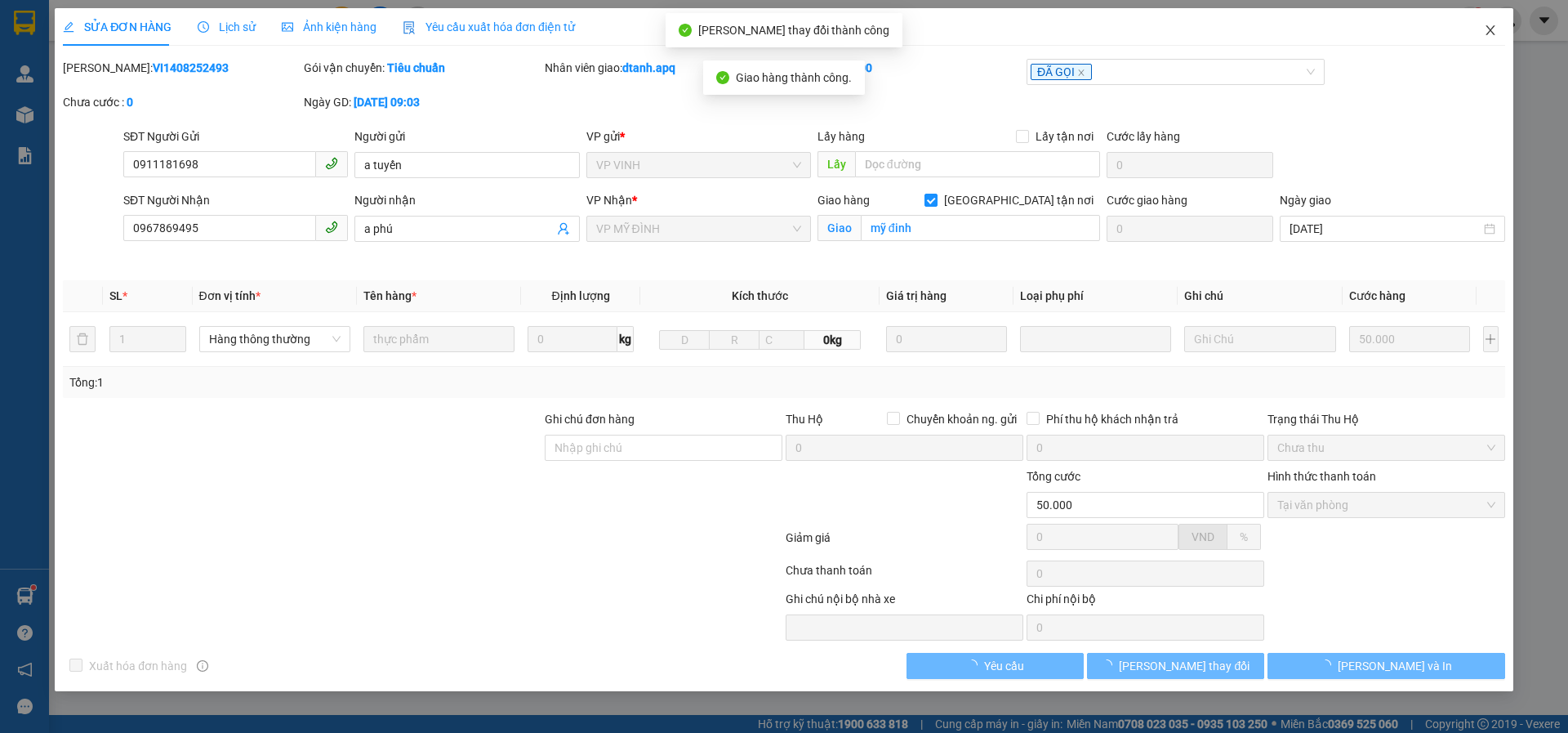
click at [1488, 31] on icon "close" at bounding box center [1491, 30] width 13 height 13
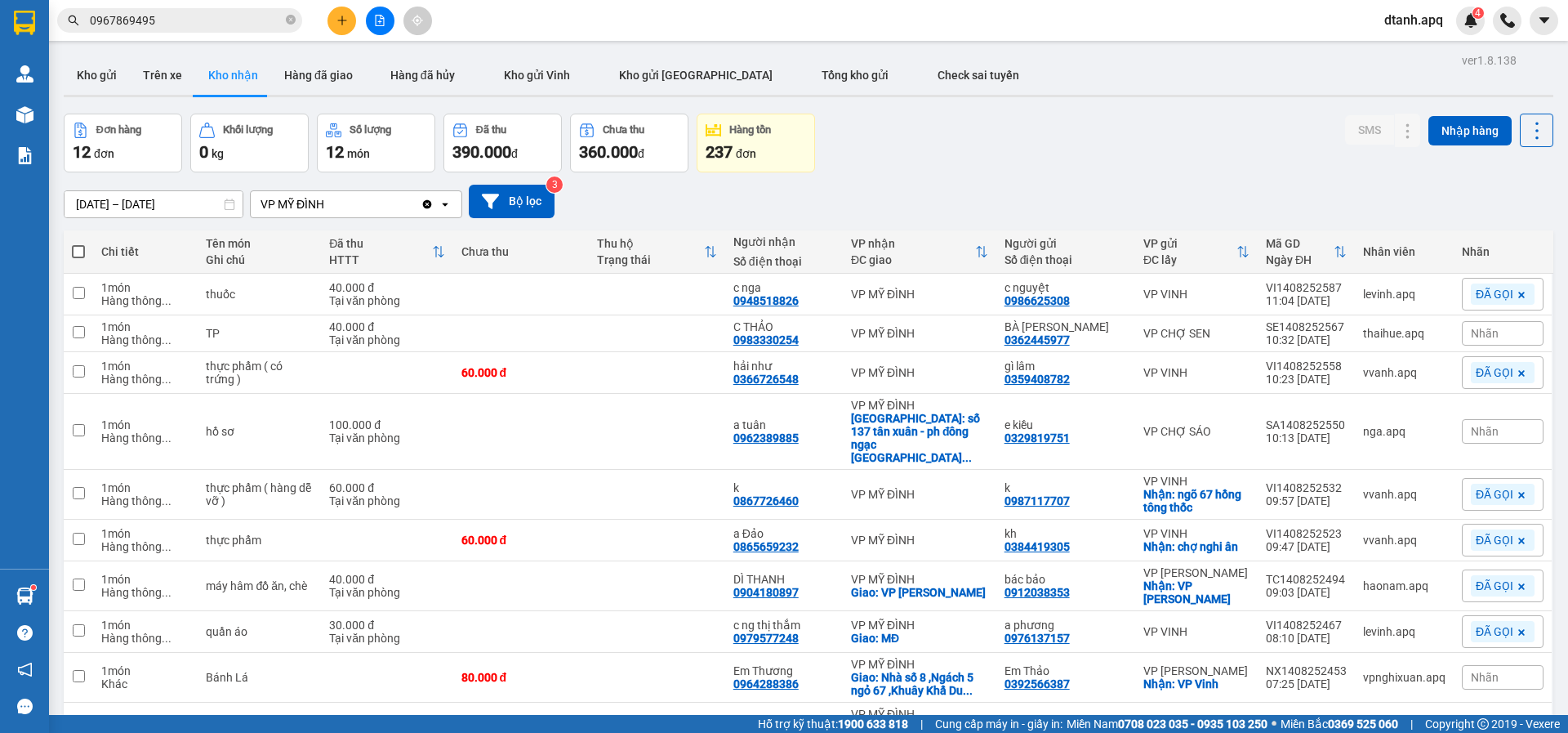
click at [163, 11] on input "0967869495" at bounding box center [186, 20] width 192 height 18
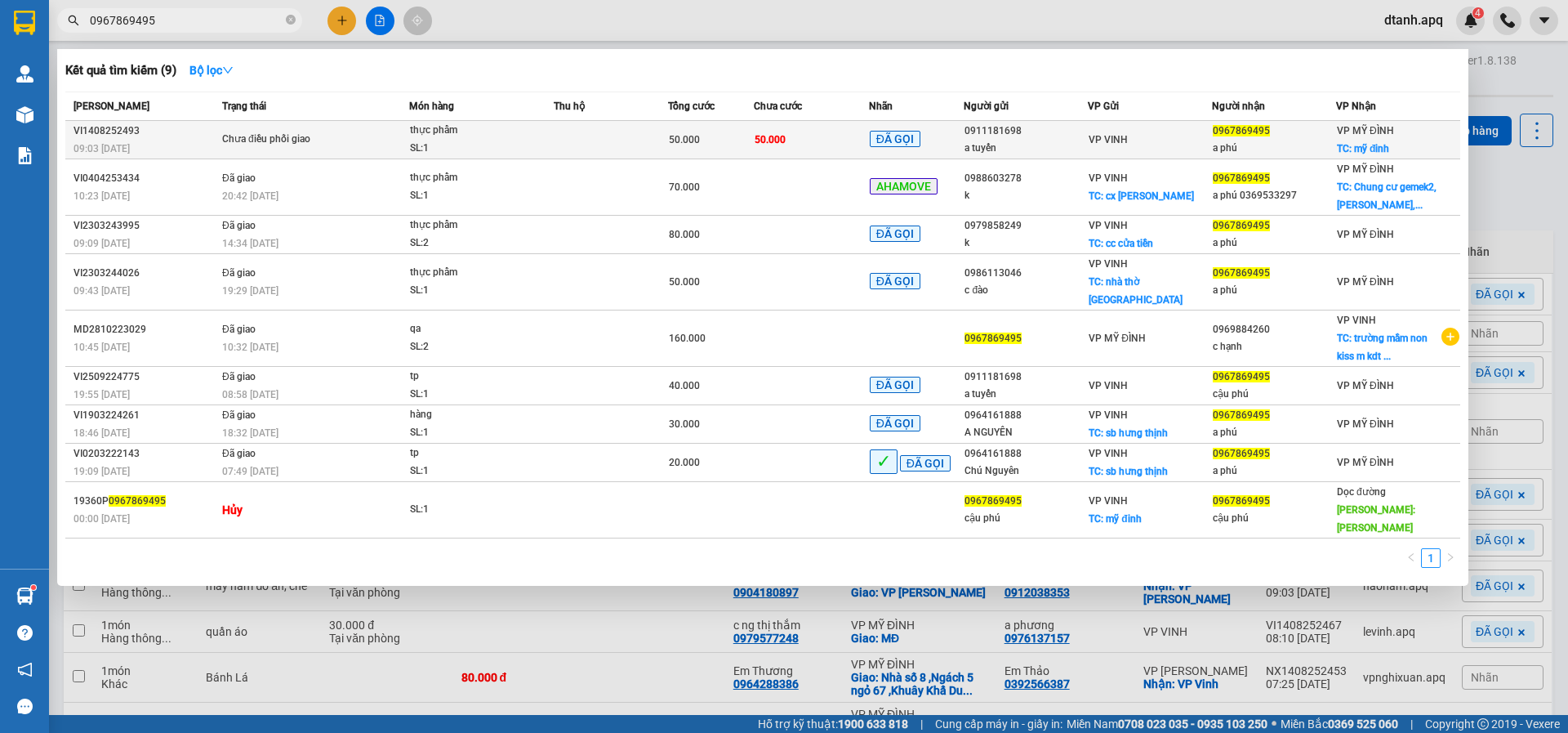
click at [554, 130] on td at bounding box center [611, 140] width 114 height 38
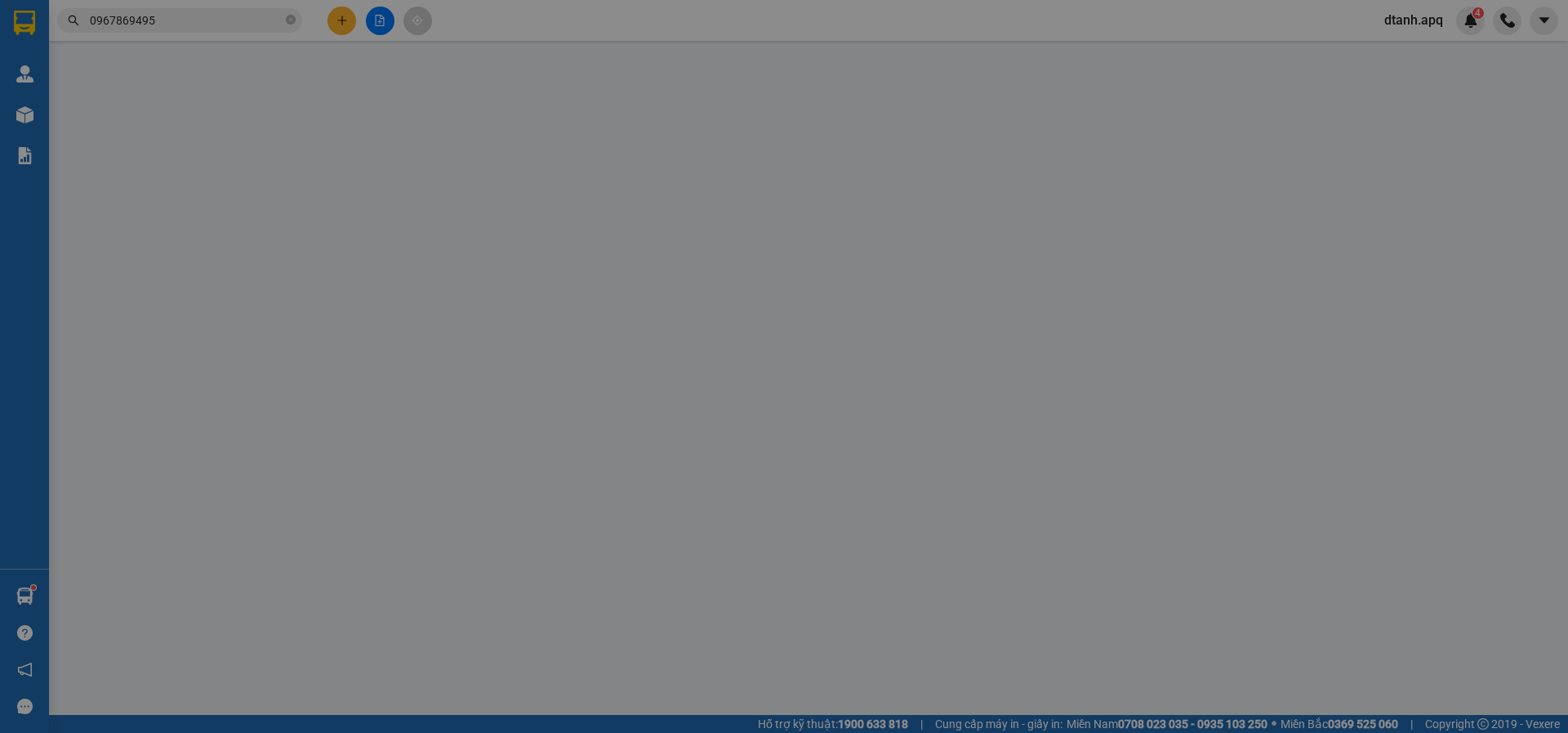
type input "0911181698"
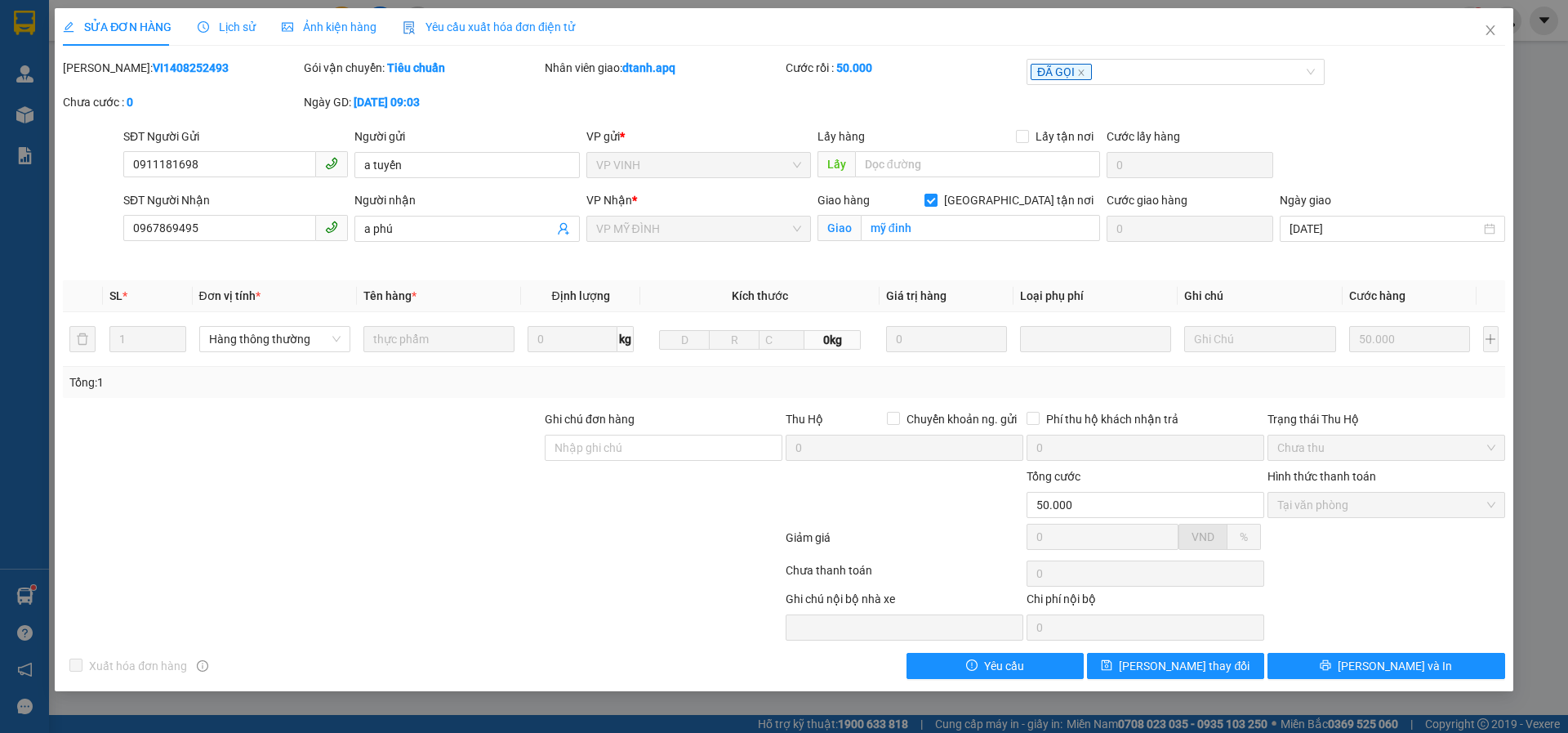
click at [251, 20] on span "Lịch sử" at bounding box center [226, 26] width 58 height 13
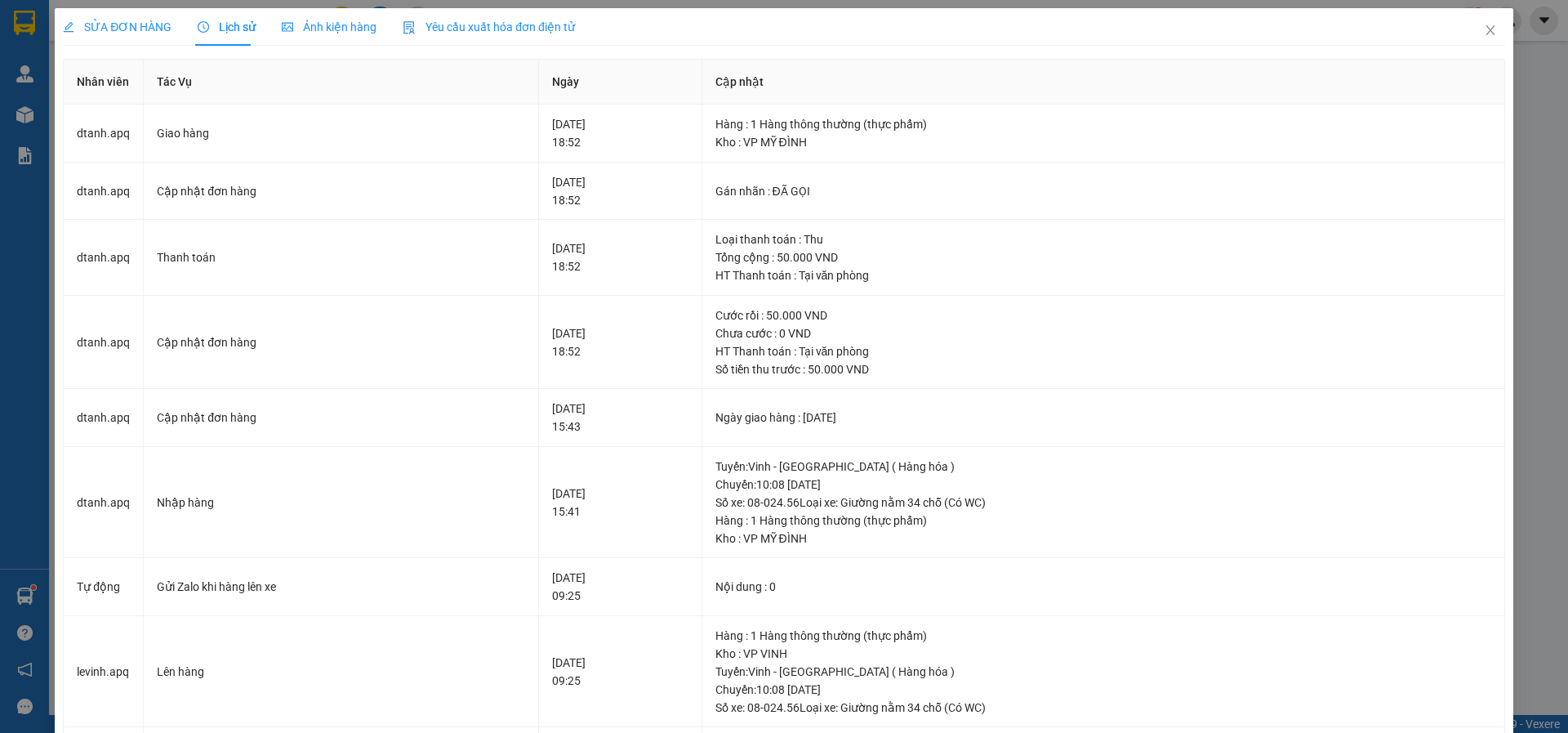
click at [138, 31] on span "SỬA ĐƠN HÀNG" at bounding box center [117, 26] width 109 height 13
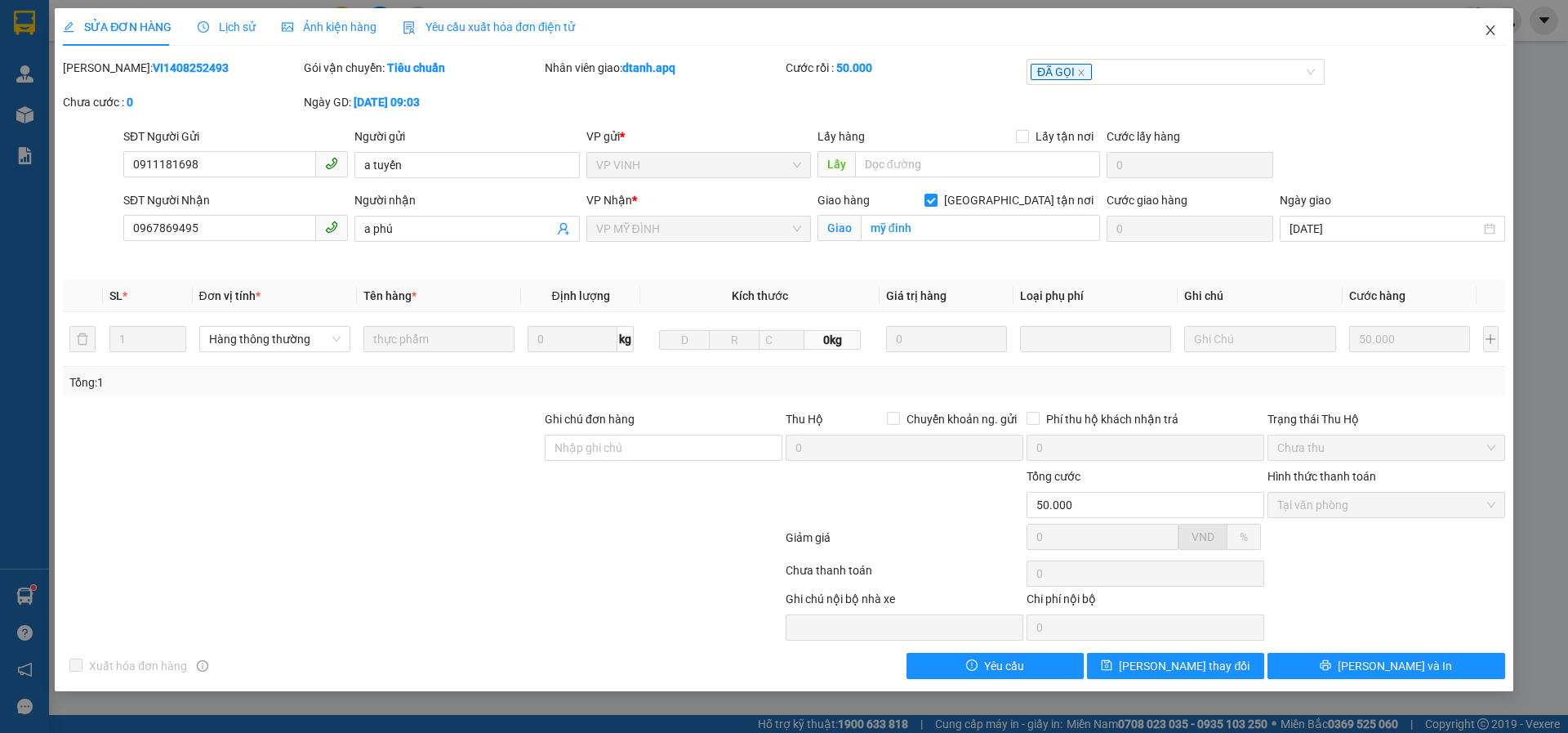
click at [1485, 37] on icon "close" at bounding box center [1491, 30] width 13 height 13
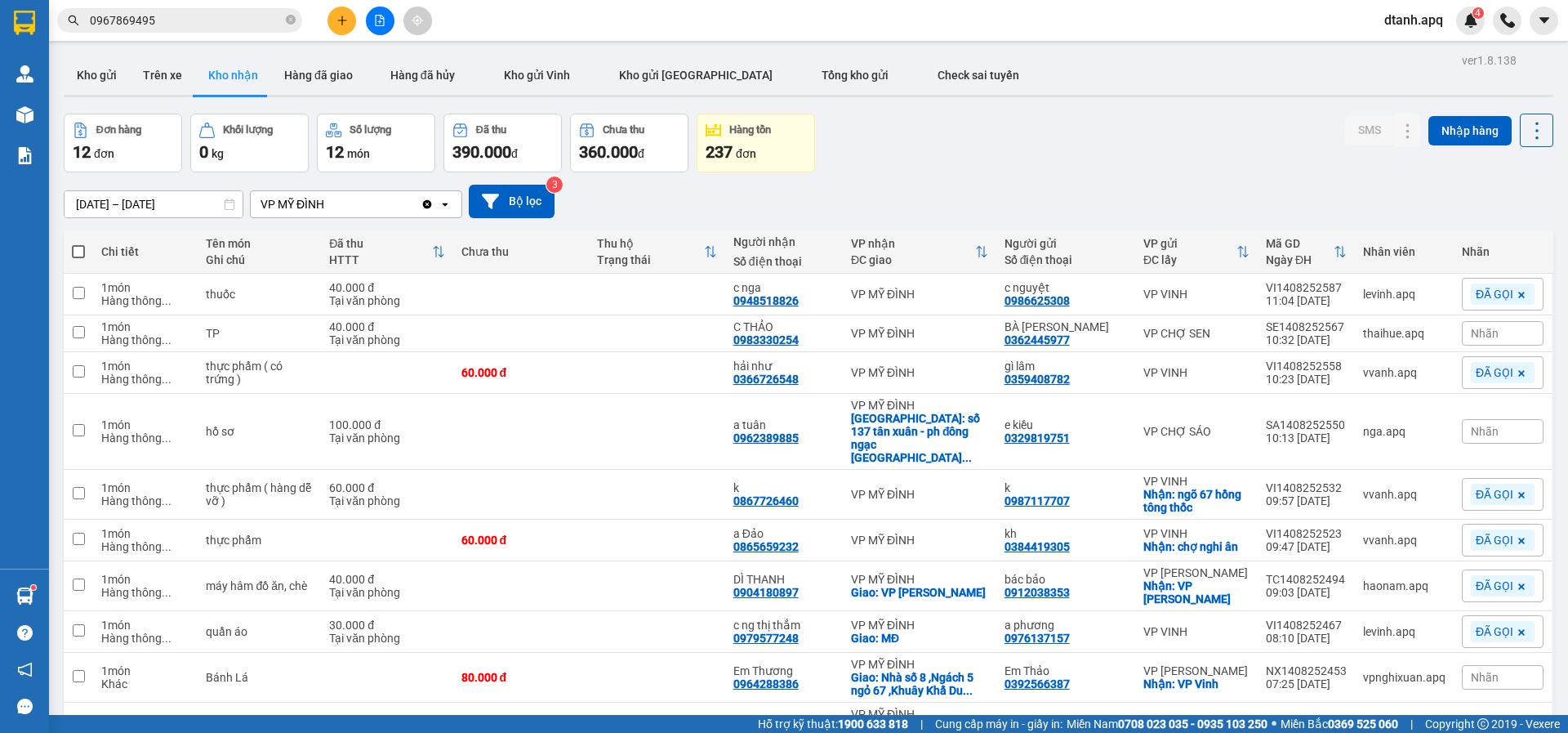
click at [1471, 329] on span "Nhãn" at bounding box center [1485, 333] width 28 height 13
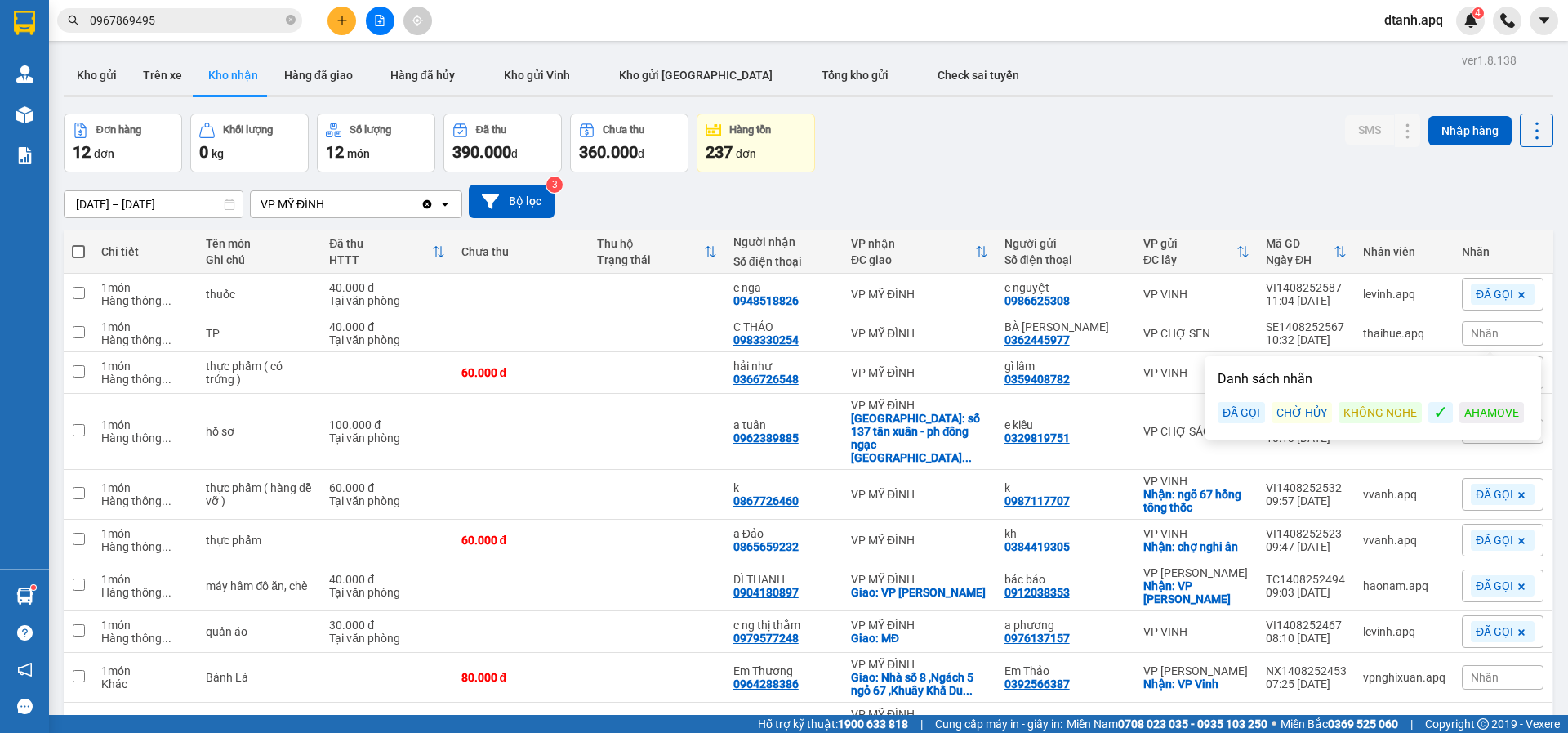
drag, startPoint x: 1384, startPoint y: 420, endPoint x: 1309, endPoint y: 410, distance: 75.7
click at [1379, 415] on div "KHÔNG NGHE" at bounding box center [1381, 412] width 83 height 21
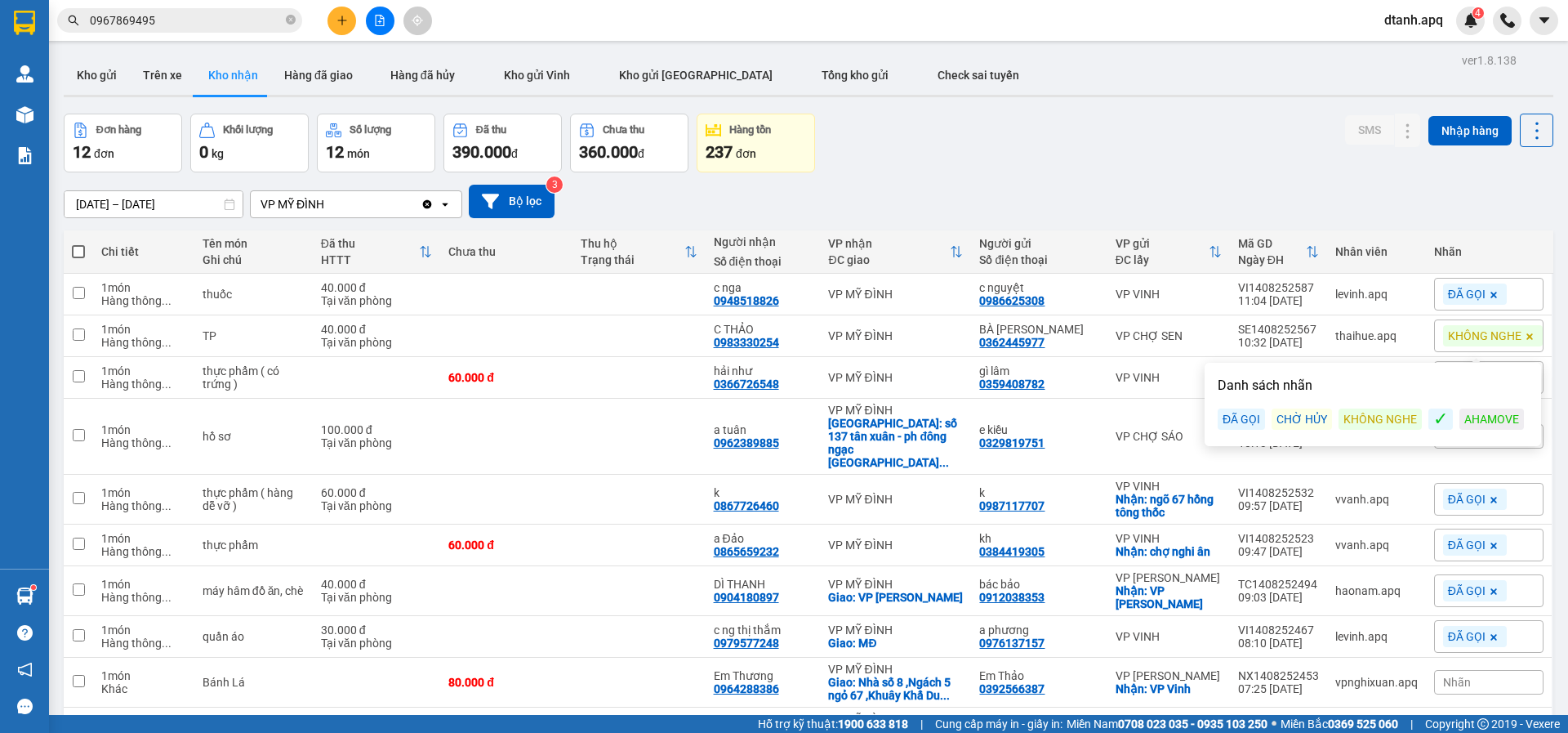
click at [1233, 421] on div "ĐÃ GỌI" at bounding box center [1242, 419] width 48 height 21
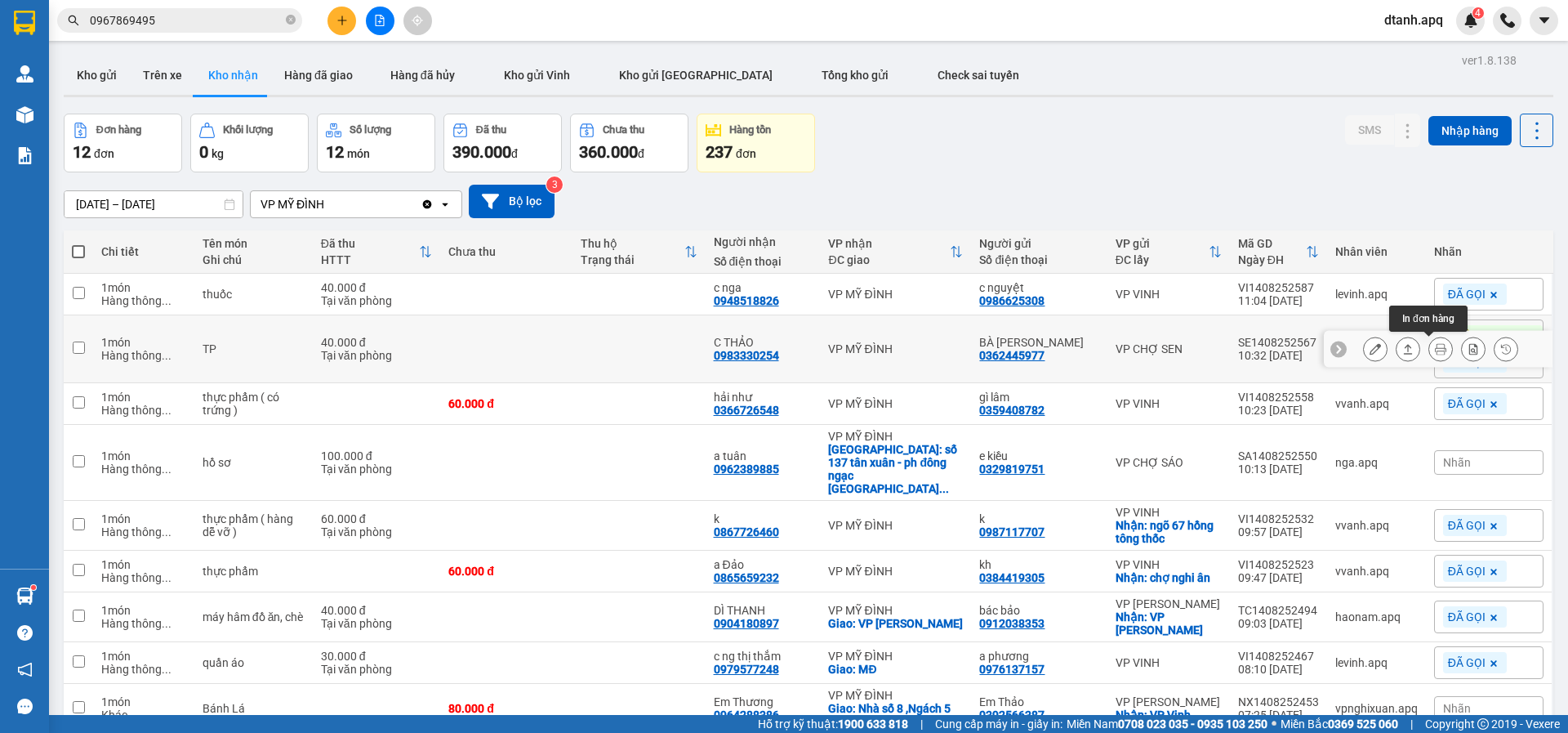
click at [1435, 350] on icon at bounding box center [1440, 348] width 11 height 11
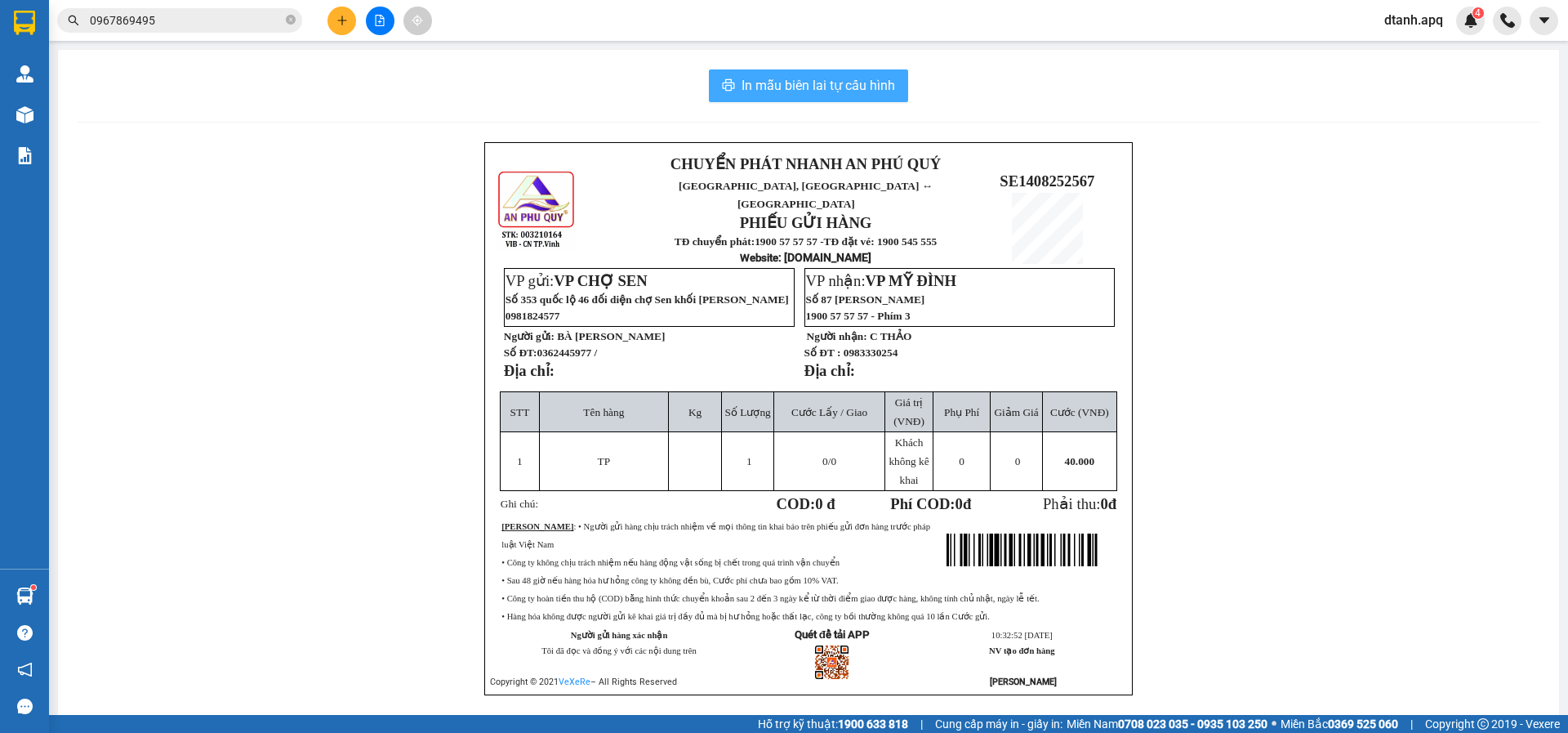
click at [762, 83] on span "In mẫu biên lai tự cấu hình" at bounding box center [818, 85] width 153 height 20
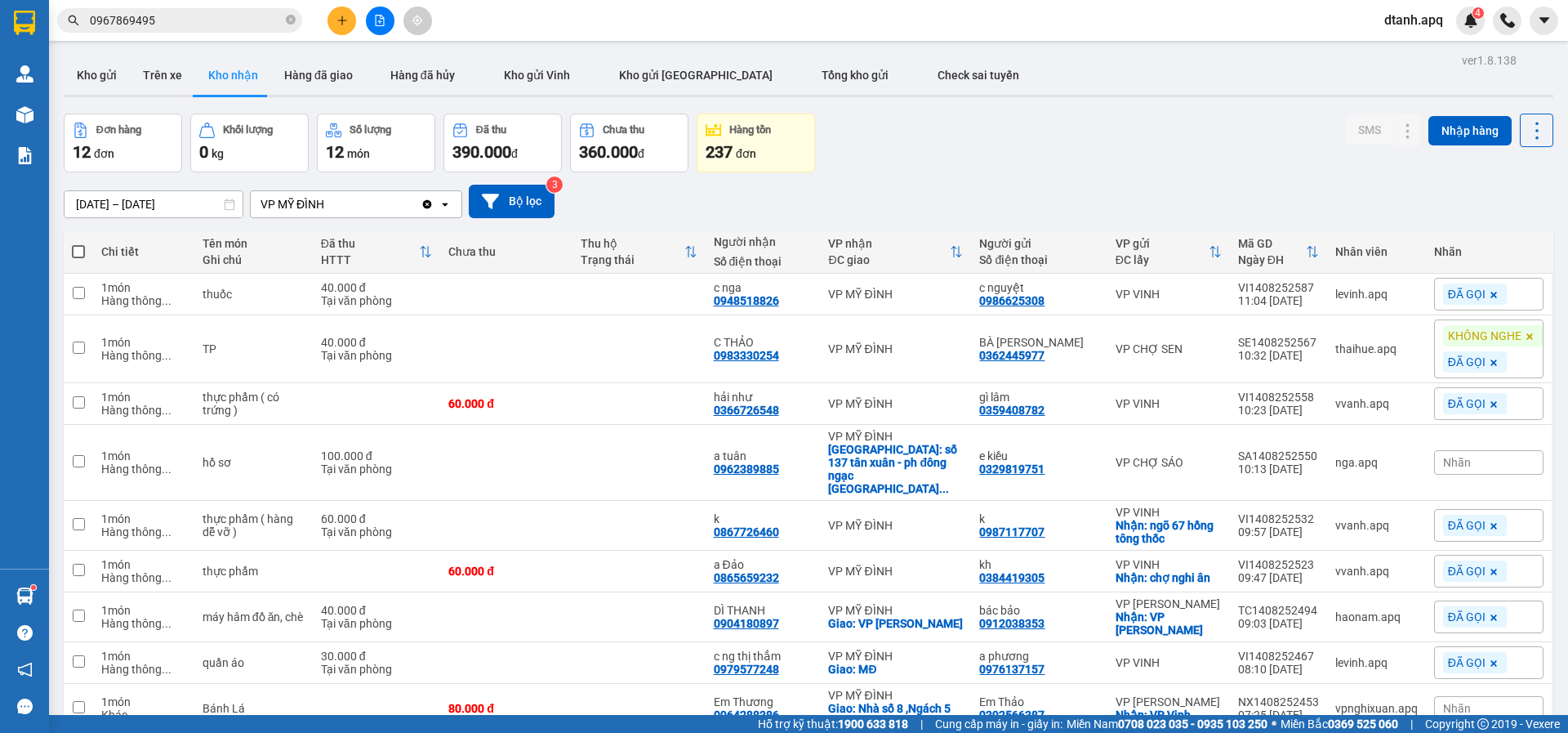
click at [325, 23] on div at bounding box center [380, 21] width 123 height 29
click at [342, 23] on icon "plus" at bounding box center [341, 20] width 11 height 11
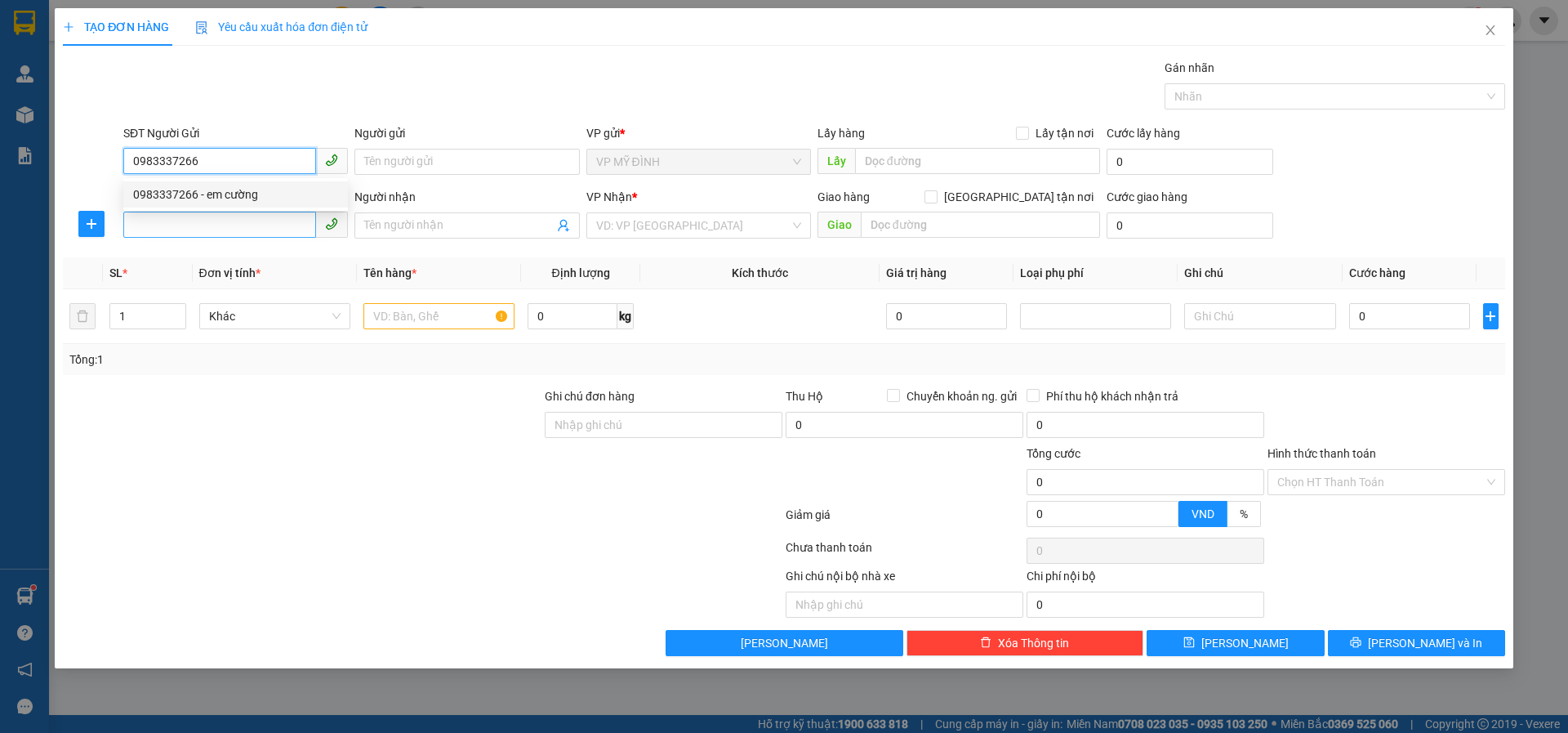
drag, startPoint x: 222, startPoint y: 198, endPoint x: 232, endPoint y: 215, distance: 19.7
click at [228, 199] on div "0983337266 - em cường" at bounding box center [235, 194] width 205 height 18
click at [221, 232] on input "SĐT Người Nhận" at bounding box center [220, 225] width 192 height 26
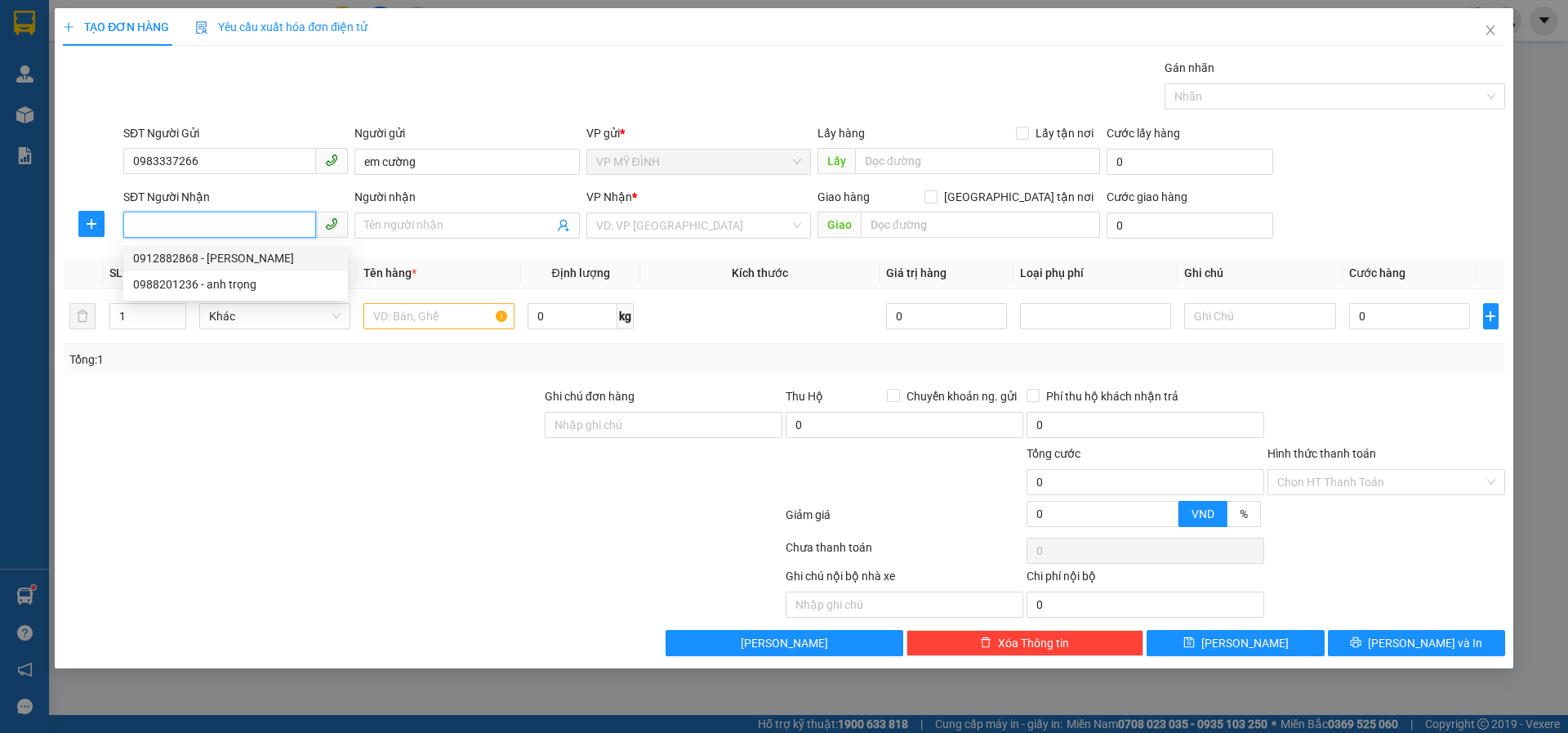
click at [245, 256] on div "0912882868 - lan quán" at bounding box center [235, 258] width 205 height 18
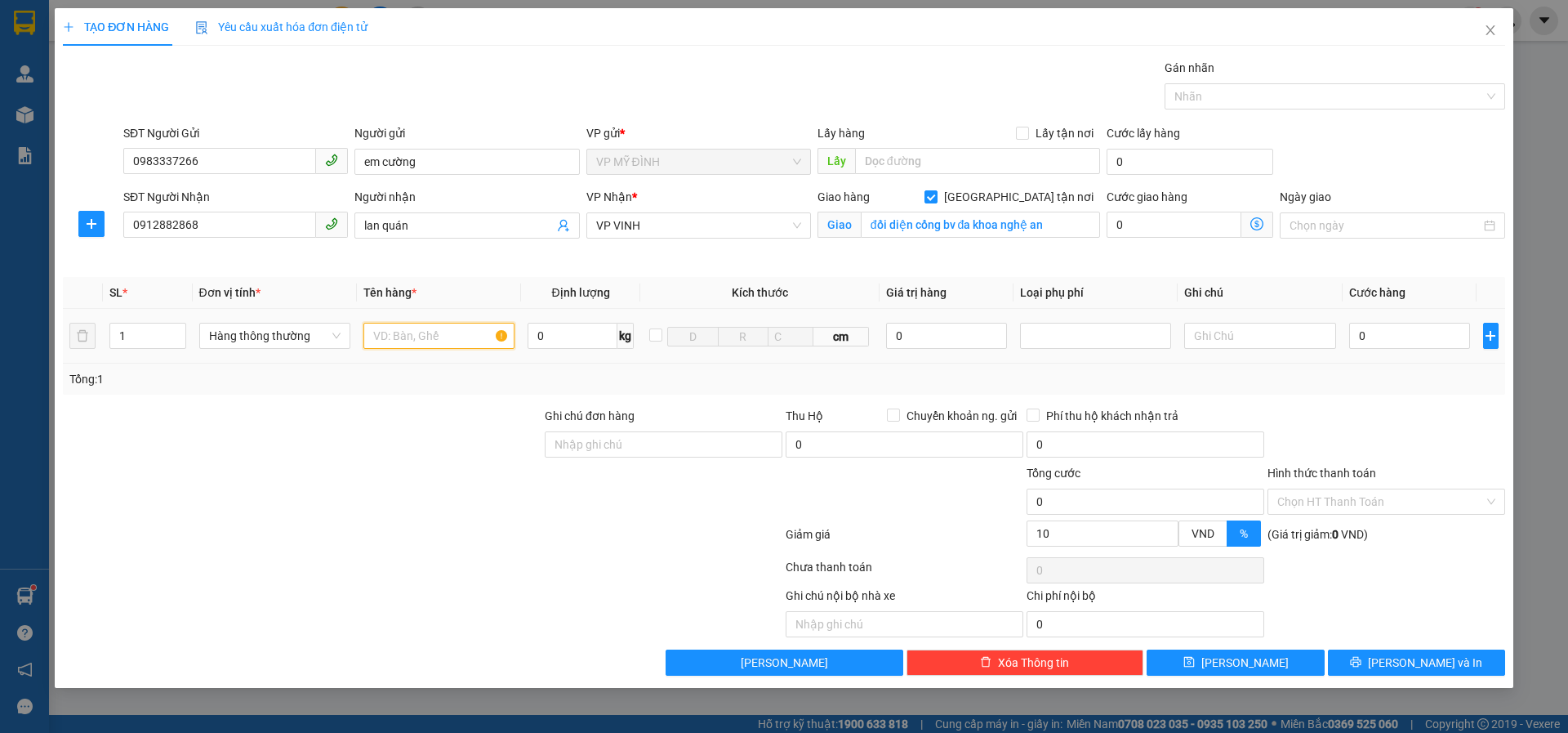
click at [432, 341] on input "text" at bounding box center [439, 335] width 152 height 26
click at [84, 343] on tr "1 Hàng thông thường 0 kg cm 0 0" at bounding box center [784, 336] width 1443 height 54
drag, startPoint x: 395, startPoint y: 336, endPoint x: 535, endPoint y: 378, distance: 146.2
click at [402, 336] on input "text" at bounding box center [439, 335] width 152 height 26
click at [117, 341] on input "1" at bounding box center [148, 335] width 75 height 25
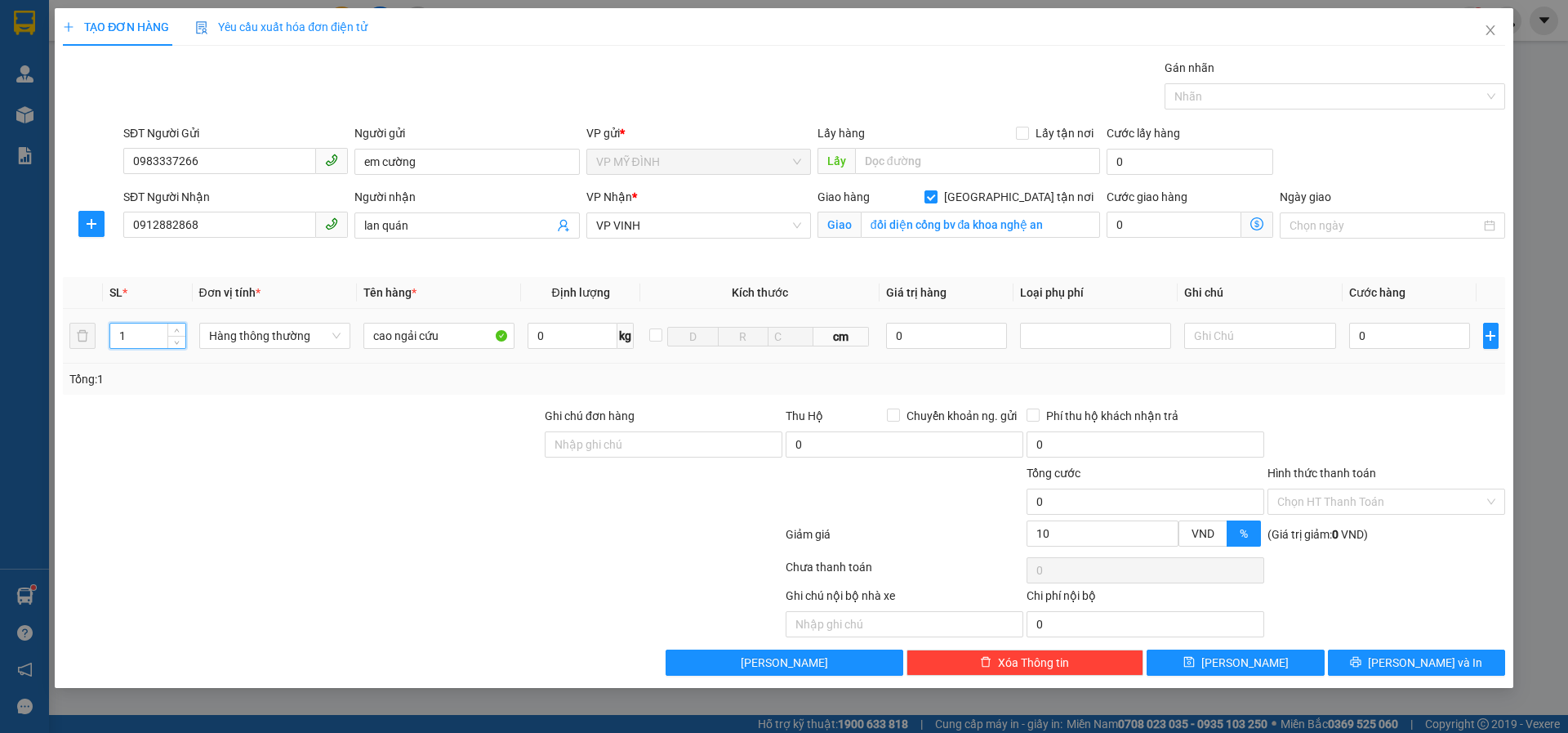
click at [144, 338] on input "1" at bounding box center [148, 335] width 75 height 25
click at [1403, 340] on input "0" at bounding box center [1410, 335] width 122 height 26
click at [1400, 399] on div "Transit Pickup Surcharge Ids Transit Deliver Surcharge Ids Transit Deliver Surc…" at bounding box center [784, 367] width 1443 height 616
click at [1360, 662] on button "Lưu và In" at bounding box center [1416, 662] width 177 height 26
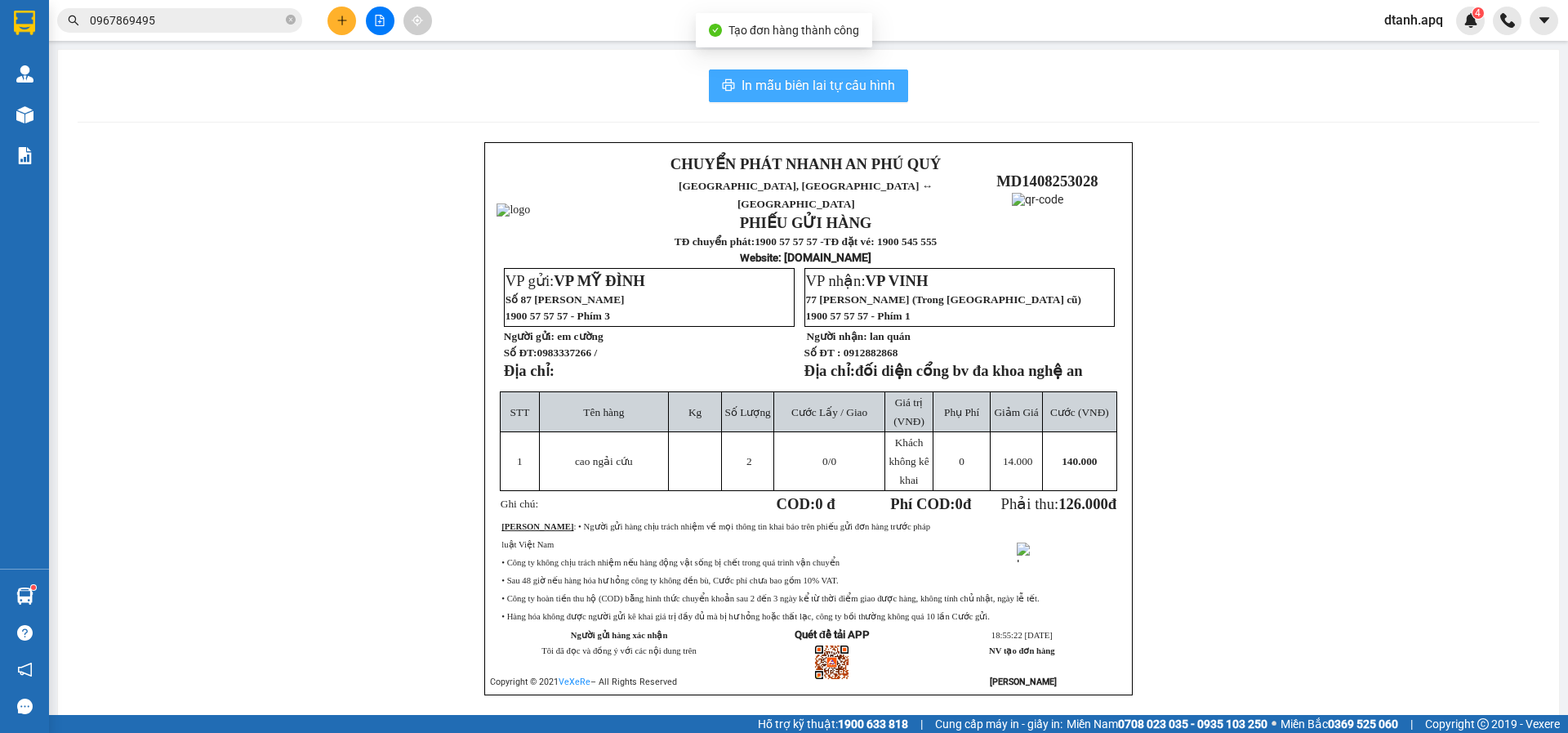
click at [842, 91] on span "In mẫu biên lai tự cấu hình" at bounding box center [818, 85] width 153 height 20
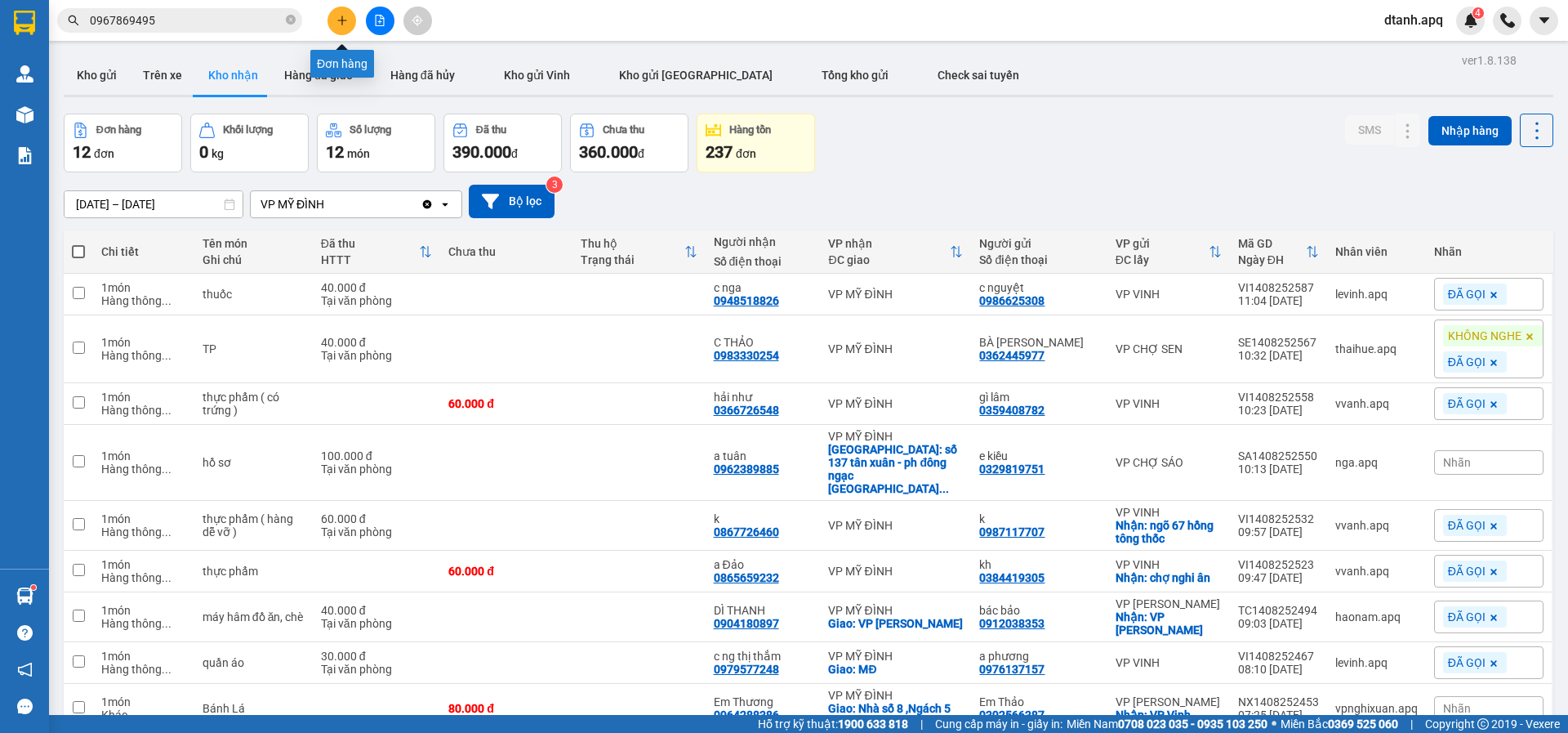
click at [334, 18] on button at bounding box center [342, 21] width 29 height 29
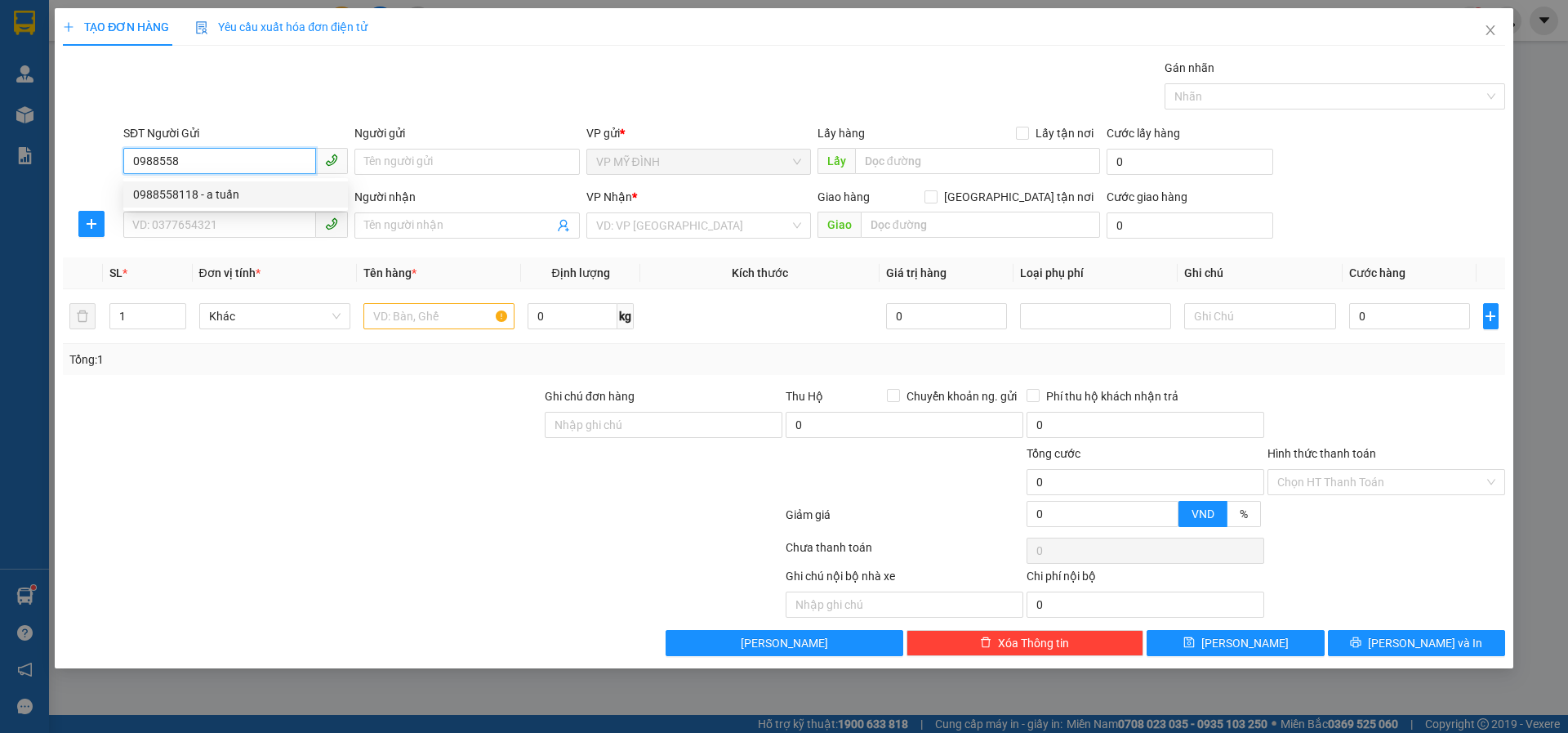
drag, startPoint x: 201, startPoint y: 188, endPoint x: 194, endPoint y: 204, distance: 17.5
click at [201, 187] on div "0988558118 - a tuấn" at bounding box center [235, 194] width 205 height 18
click at [194, 215] on input "SĐT Người Nhận" at bounding box center [220, 225] width 192 height 26
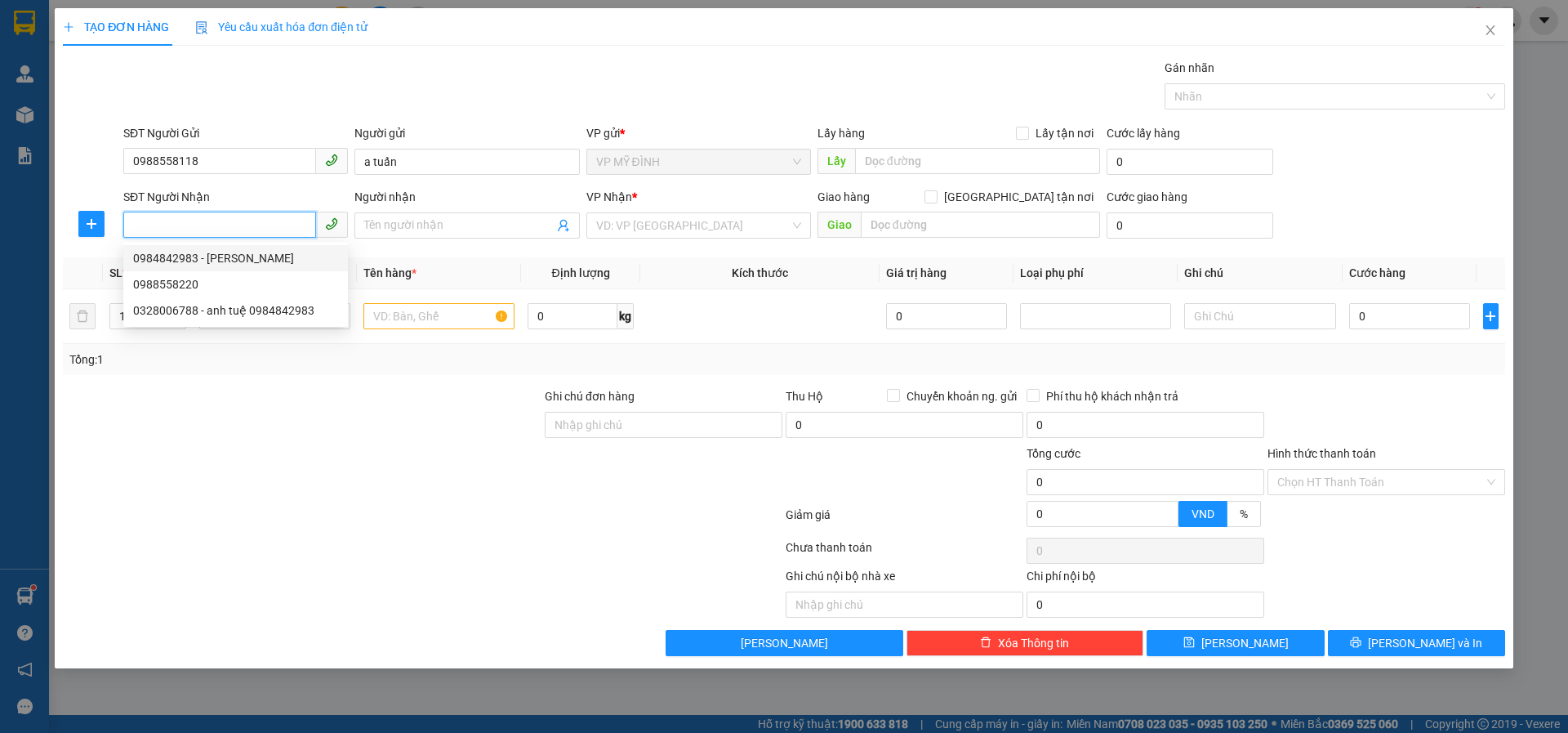
click at [243, 257] on div "0984842983 - anh tuệ" at bounding box center [235, 258] width 205 height 18
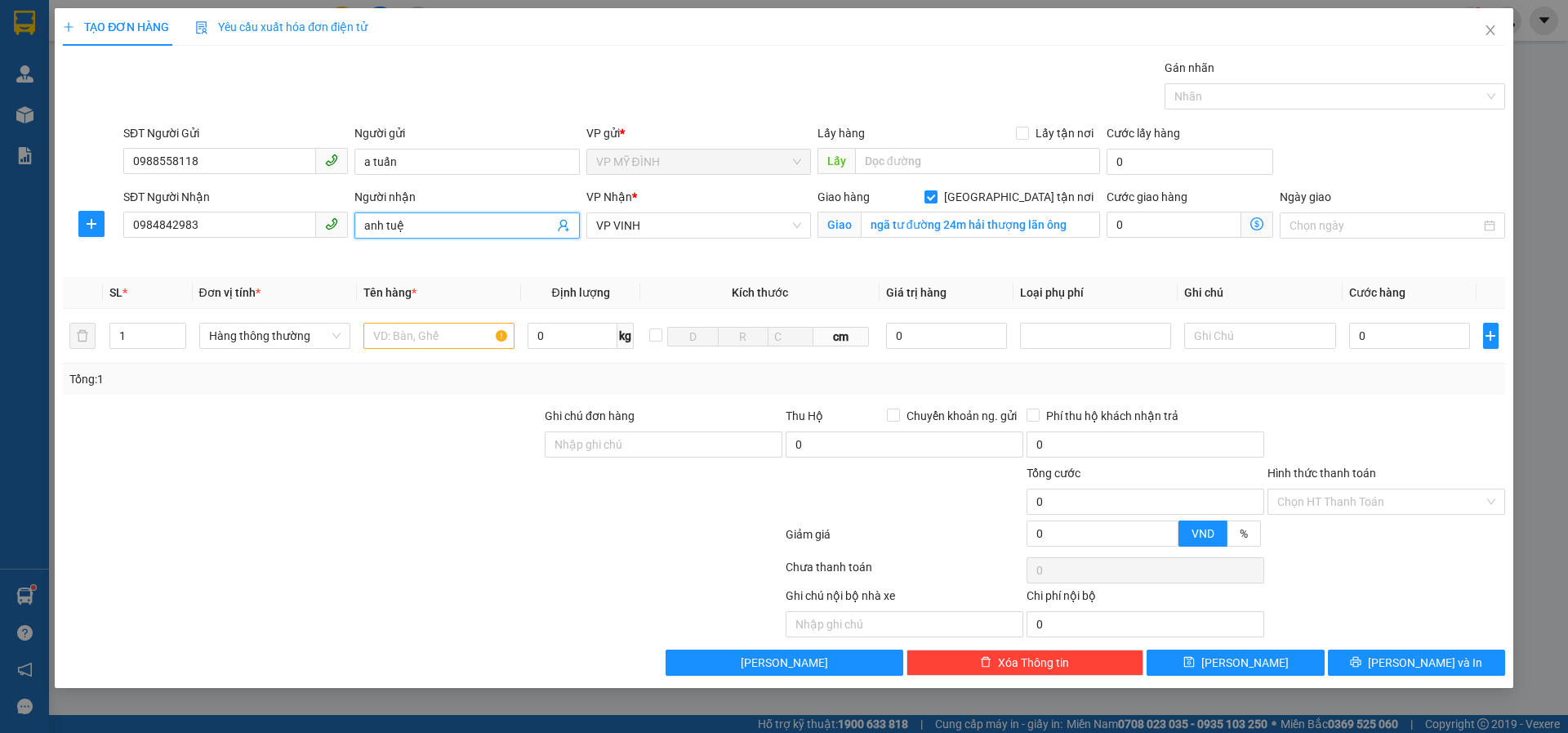
click at [561, 226] on icon "user-add" at bounding box center [563, 226] width 10 height 12
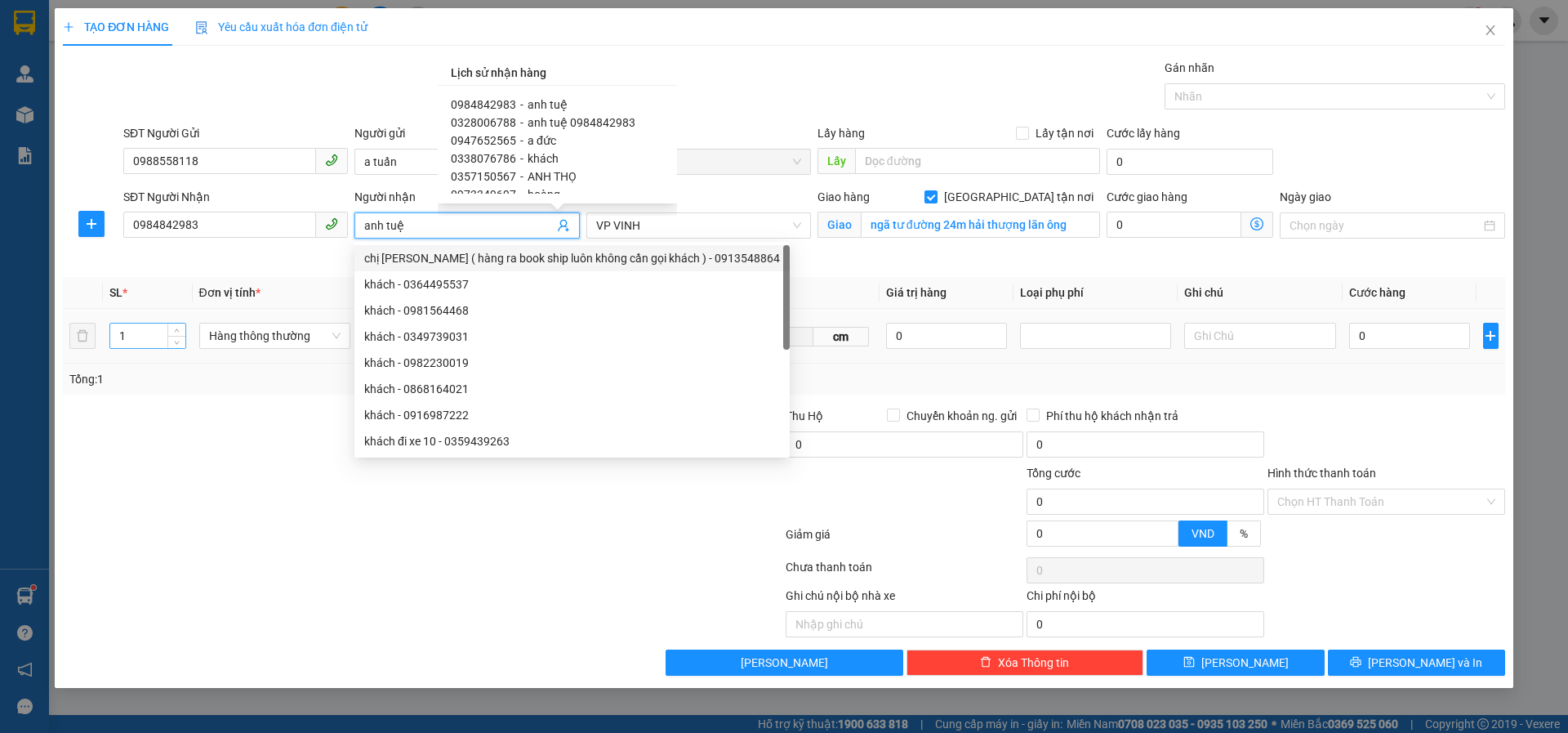
click at [89, 334] on tr "1 Hàng thông thường 0 kg cm 0 0" at bounding box center [784, 336] width 1443 height 54
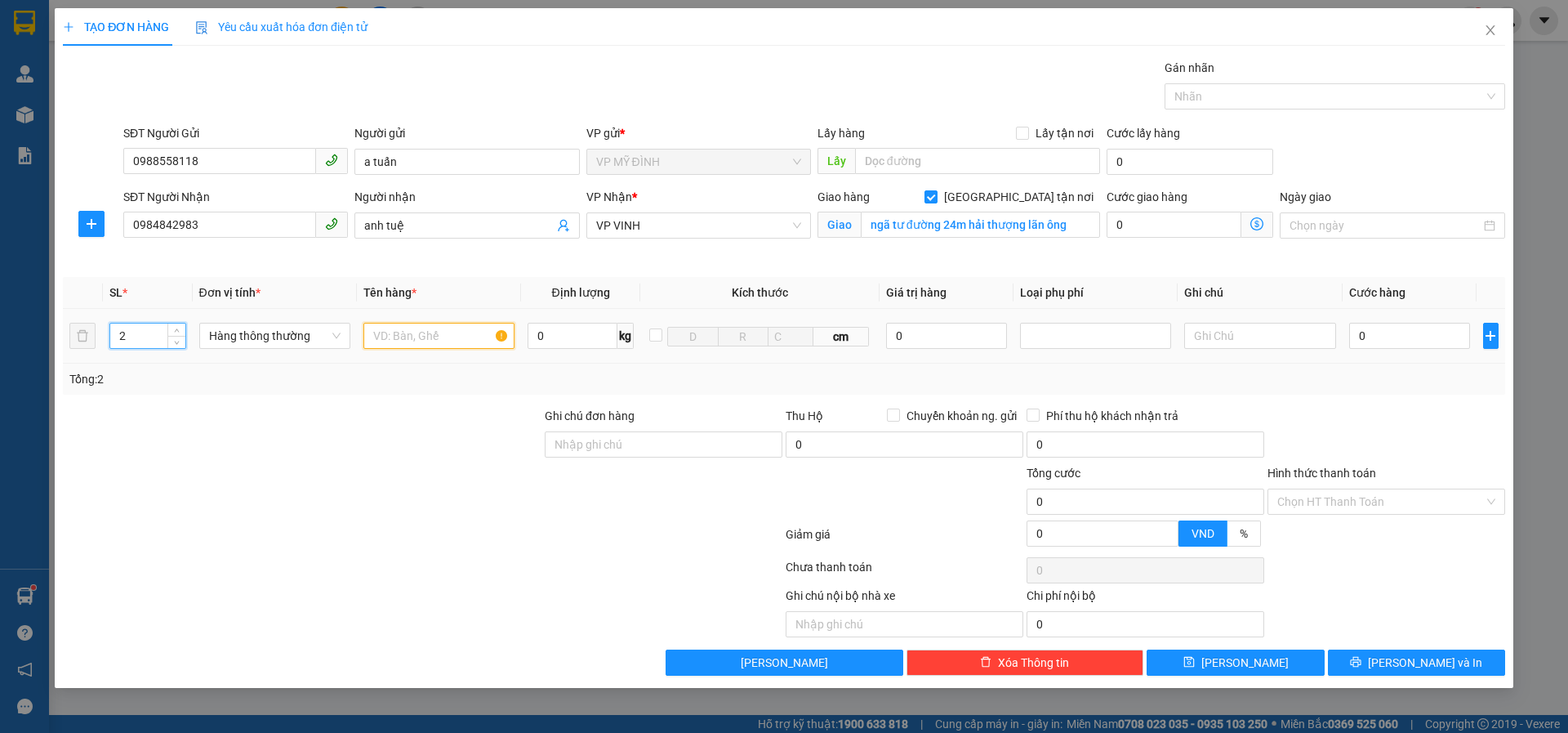
click at [416, 342] on input "text" at bounding box center [439, 335] width 152 height 26
click at [1374, 341] on input "0" at bounding box center [1410, 335] width 122 height 26
drag, startPoint x: 1389, startPoint y: 401, endPoint x: 1384, endPoint y: 440, distance: 39.3
click at [1390, 409] on div "Transit Pickup Surcharge Ids Transit Deliver Surcharge Ids Transit Deliver Surc…" at bounding box center [784, 367] width 1443 height 616
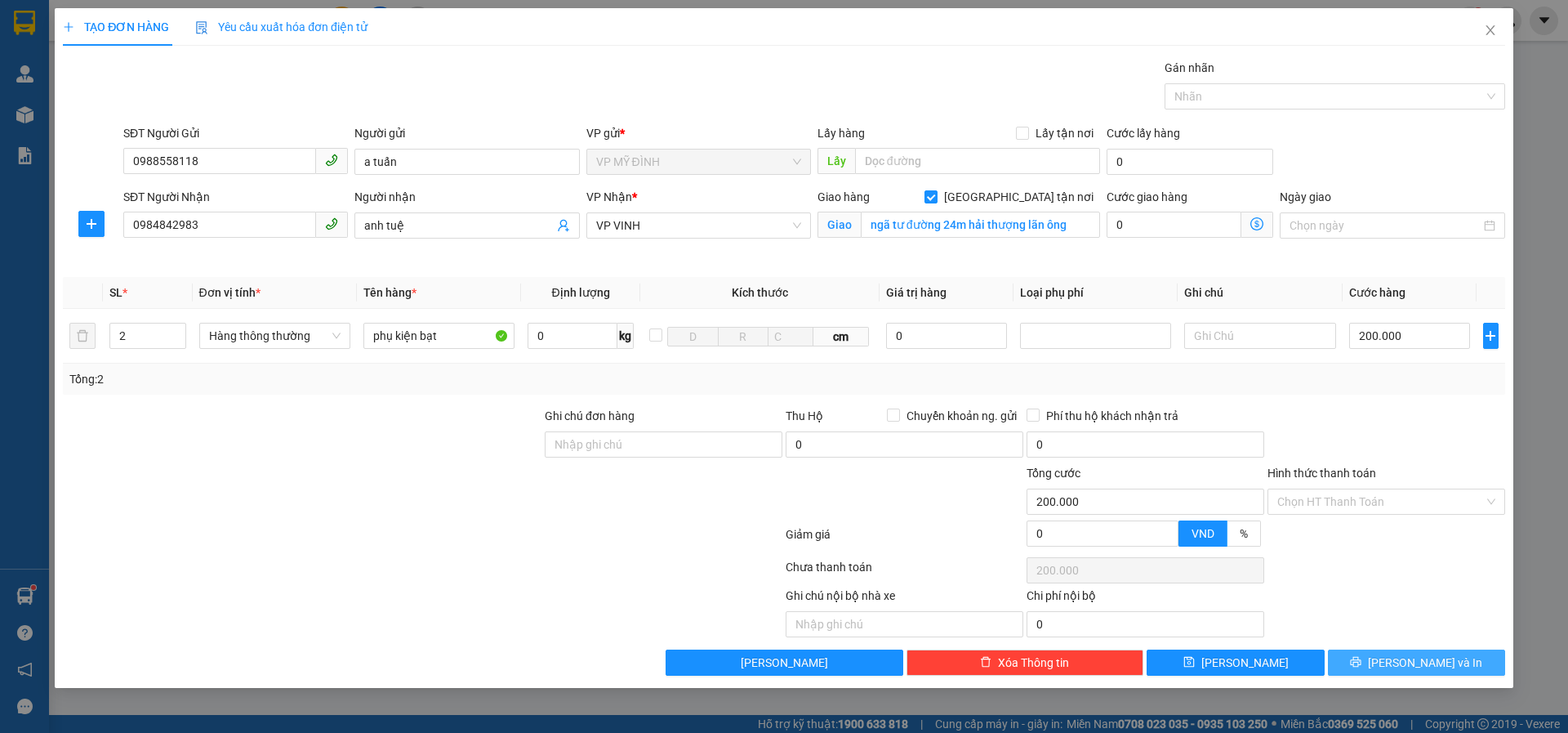
drag, startPoint x: 1331, startPoint y: 658, endPoint x: 1356, endPoint y: 673, distance: 29.2
click at [1332, 658] on button "Lưu và In" at bounding box center [1416, 662] width 177 height 26
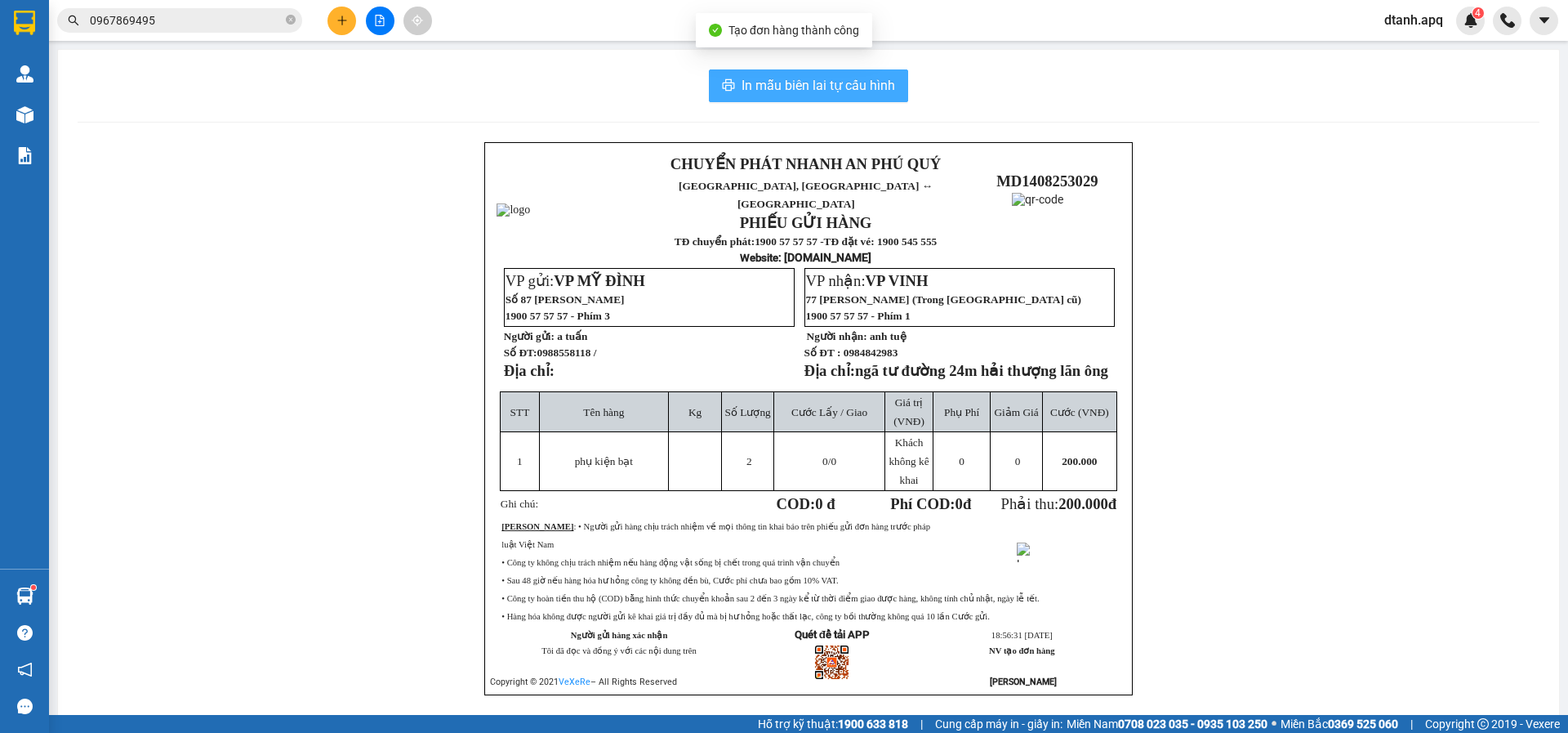
click at [786, 79] on span "In mẫu biên lai tự cấu hình" at bounding box center [818, 85] width 153 height 20
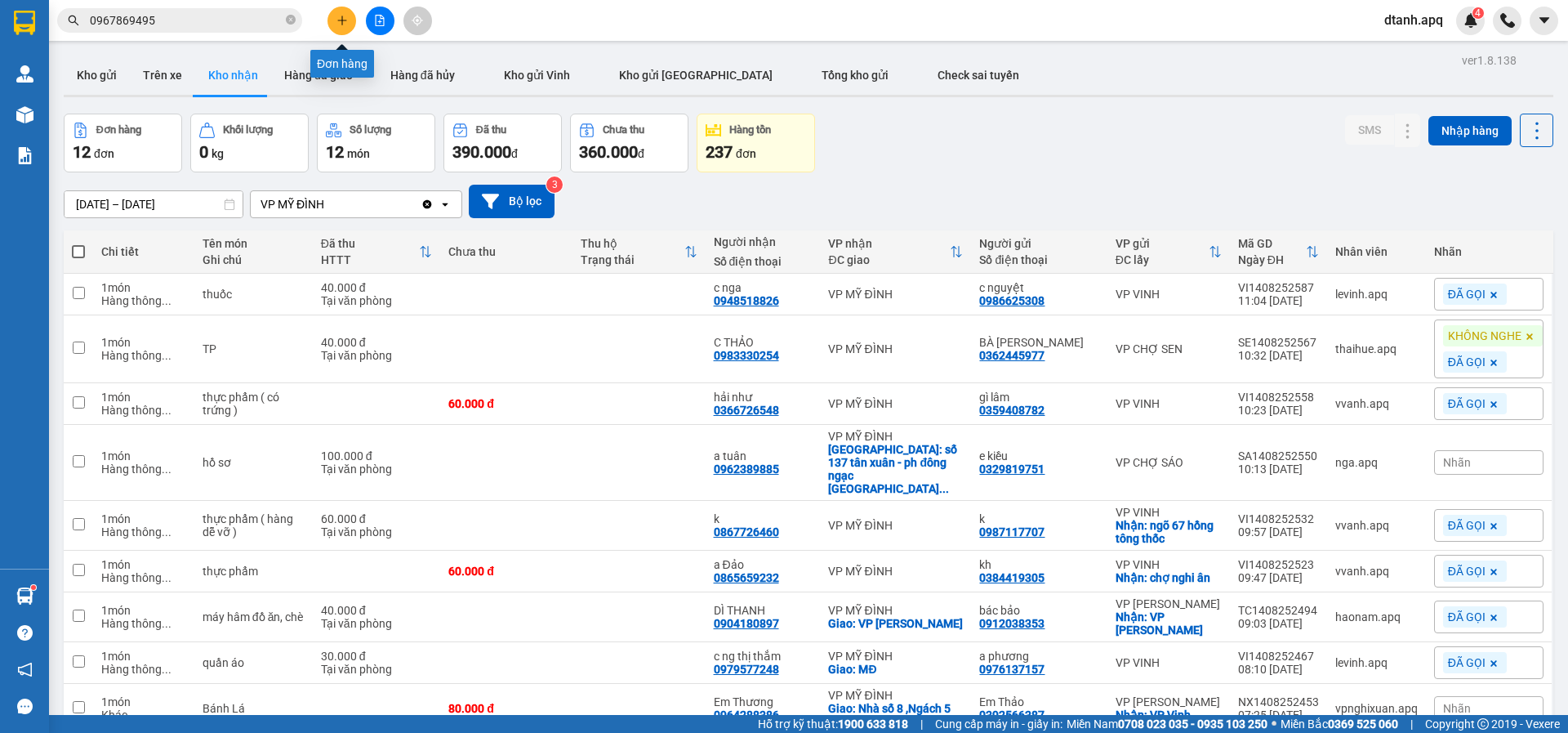
click at [340, 13] on button at bounding box center [342, 21] width 29 height 29
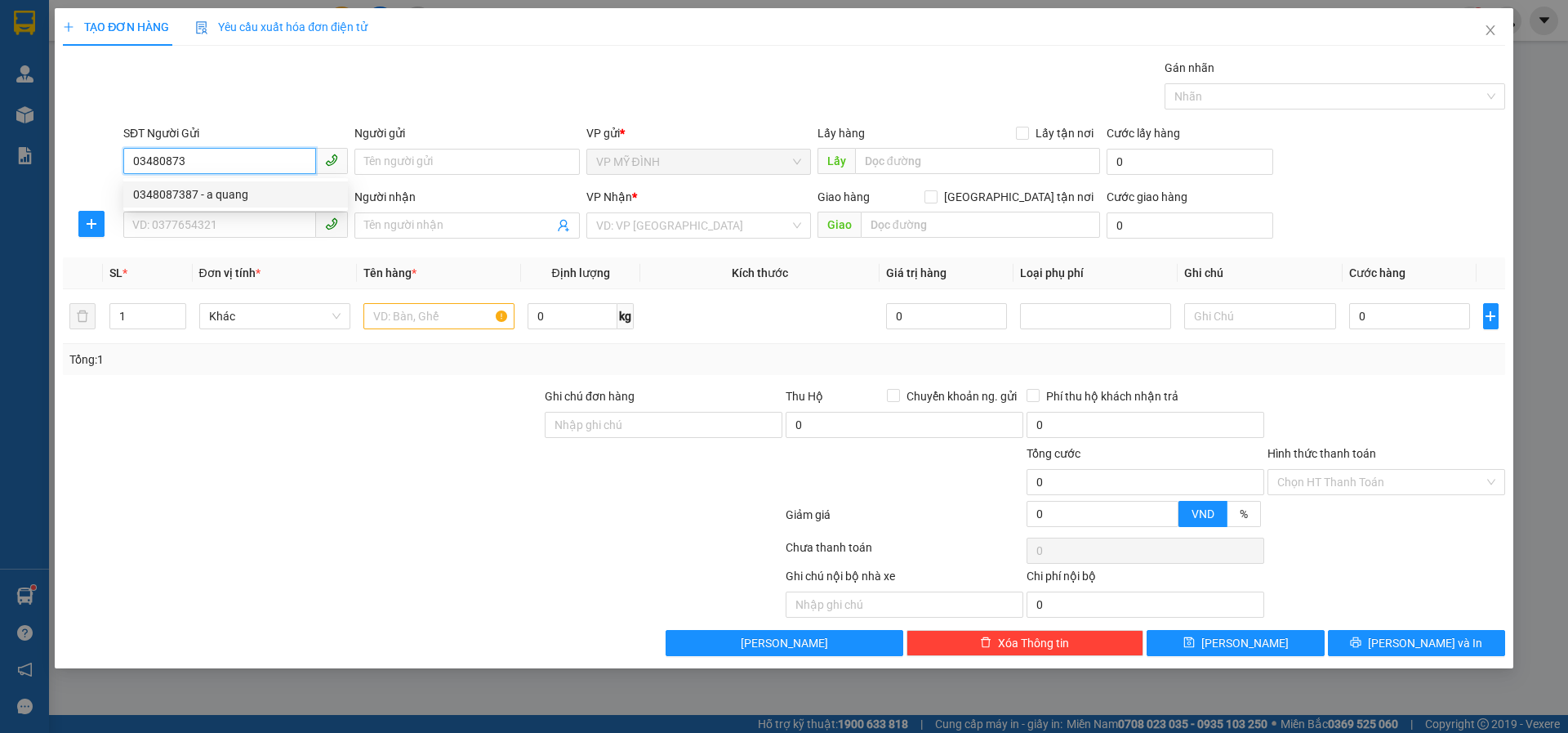
drag, startPoint x: 207, startPoint y: 192, endPoint x: 201, endPoint y: 199, distance: 9.2
click at [207, 194] on div "0348087387 - a quang" at bounding box center [235, 194] width 205 height 18
click at [183, 219] on input "SĐT Người Nhận" at bounding box center [220, 225] width 192 height 26
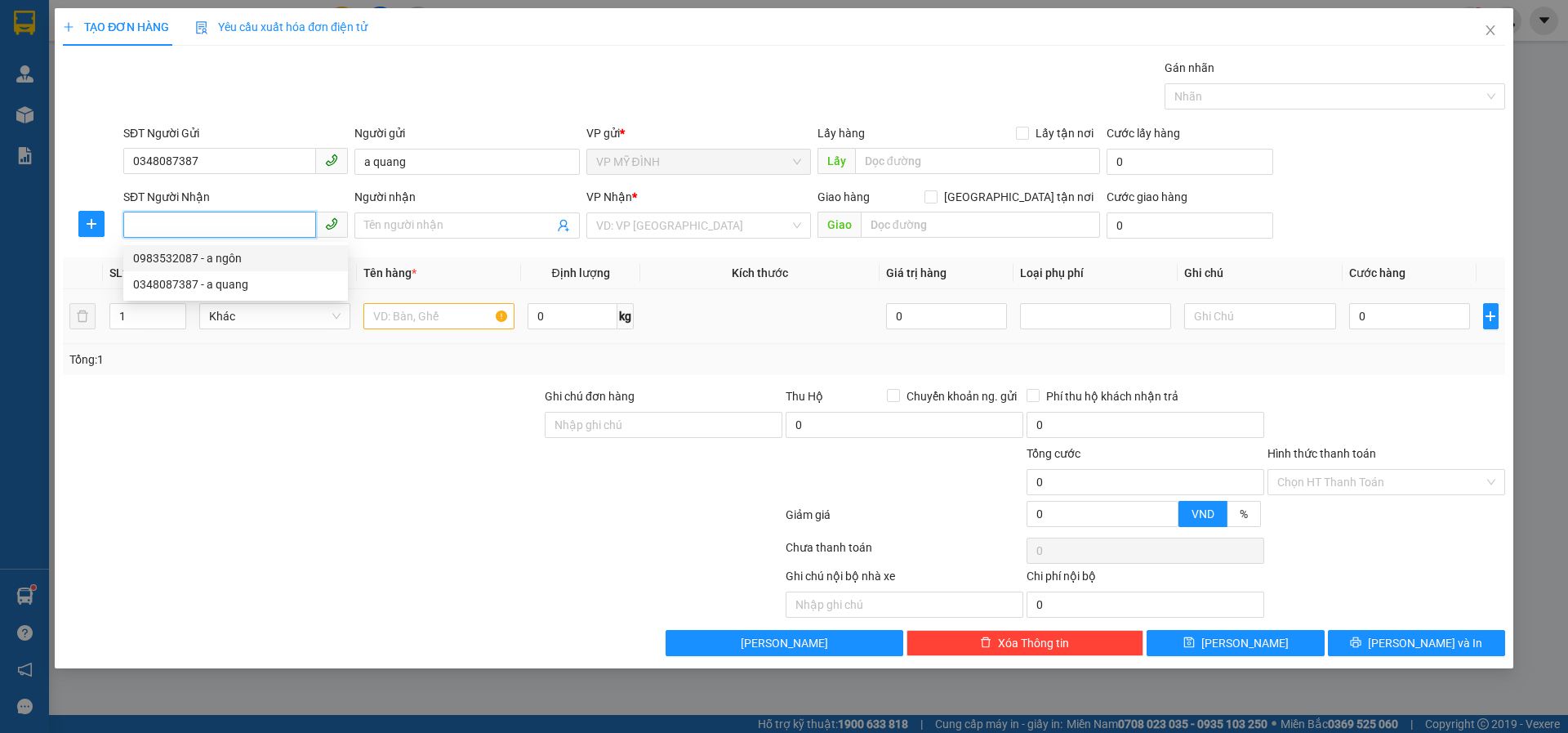
drag, startPoint x: 248, startPoint y: 262, endPoint x: 382, endPoint y: 329, distance: 149.8
click at [249, 262] on div "0983532087 - a ngôn" at bounding box center [235, 258] width 205 height 18
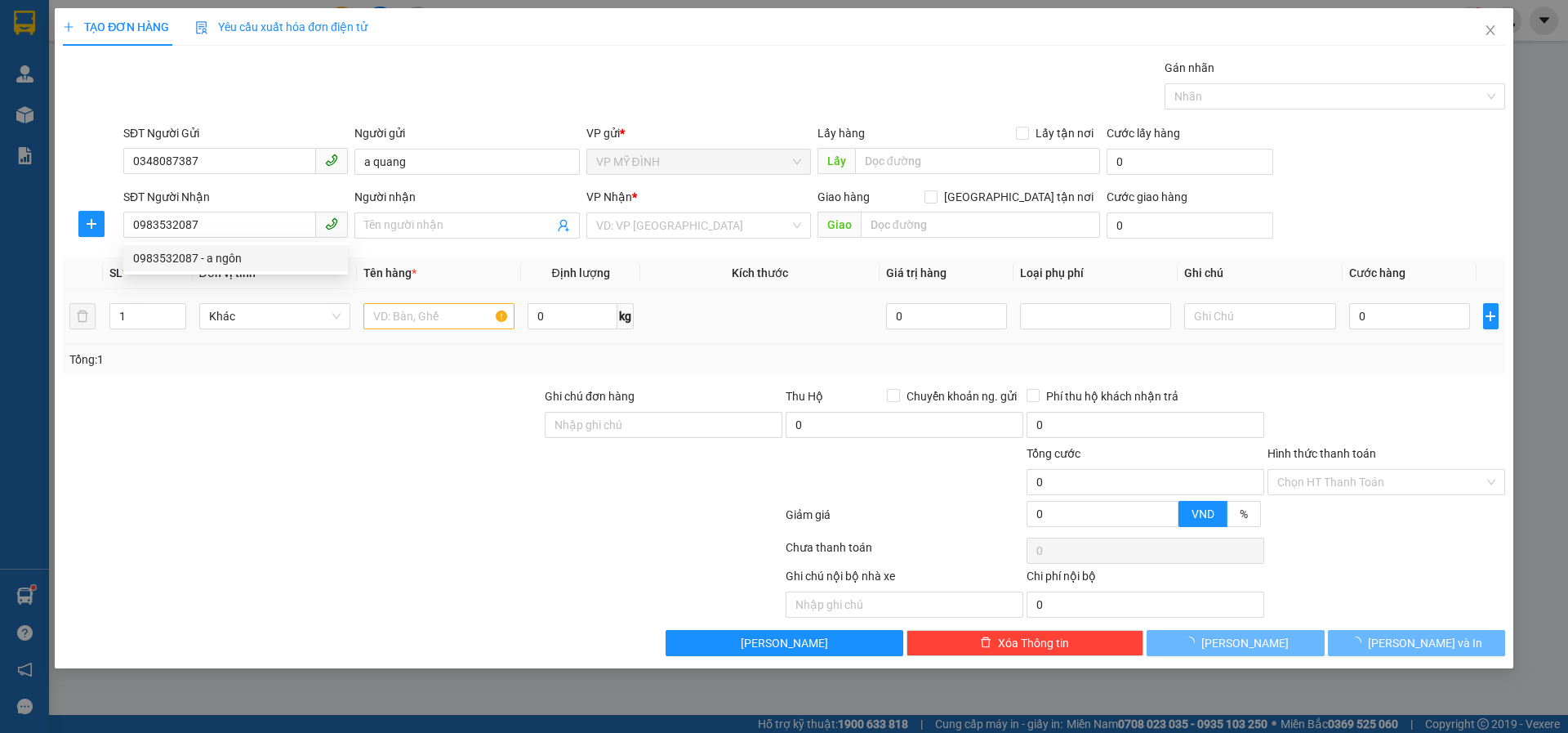
click at [408, 334] on td at bounding box center [438, 317] width 164 height 54
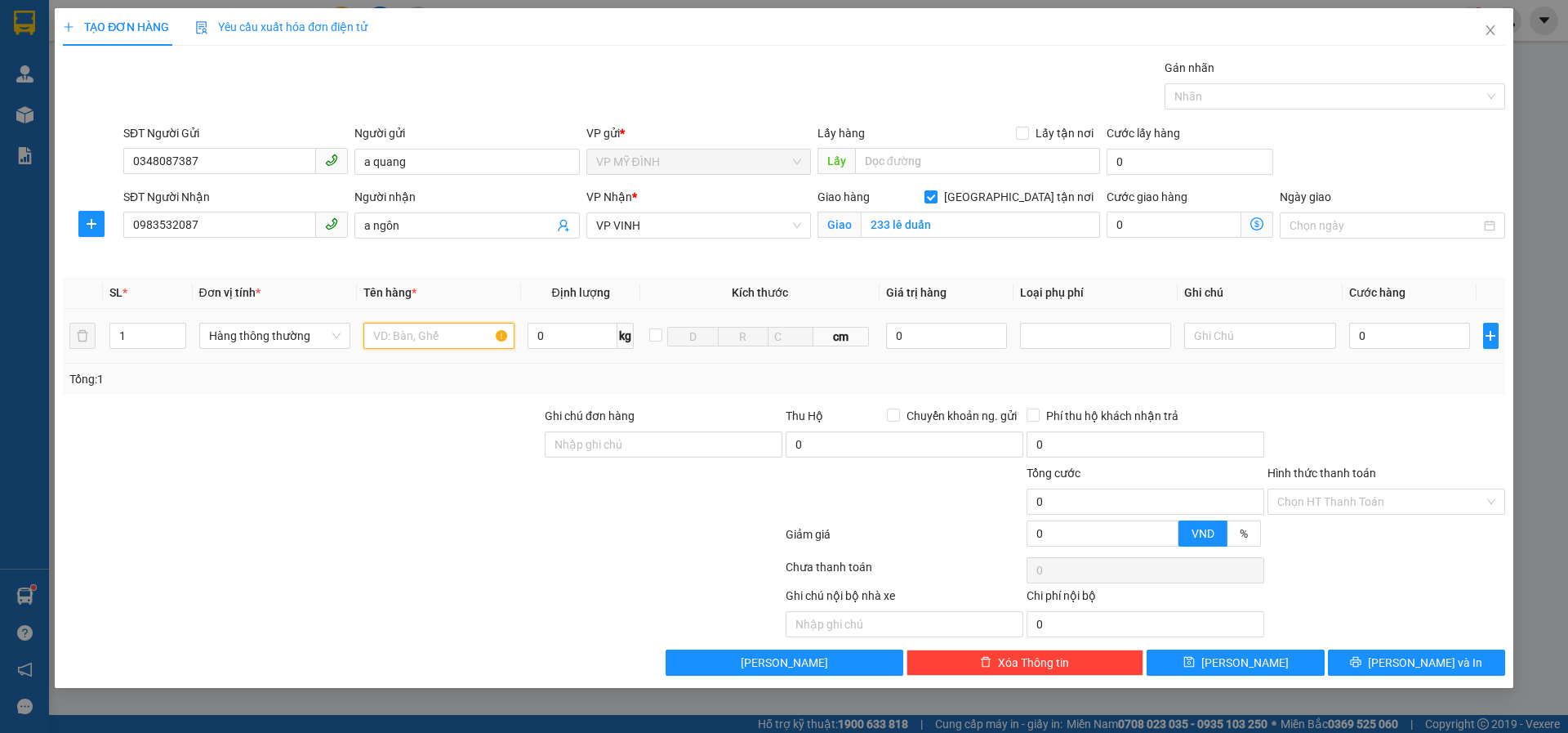
click at [408, 334] on input "text" at bounding box center [439, 335] width 152 height 26
drag, startPoint x: 1081, startPoint y: 333, endPoint x: 1062, endPoint y: 389, distance: 59.1
click at [1081, 335] on div at bounding box center [1096, 335] width 143 height 20
drag, startPoint x: 1062, startPoint y: 377, endPoint x: 877, endPoint y: 342, distance: 188.3
click at [1057, 374] on div "Hàng giá trị cao" at bounding box center [1096, 368] width 152 height 26
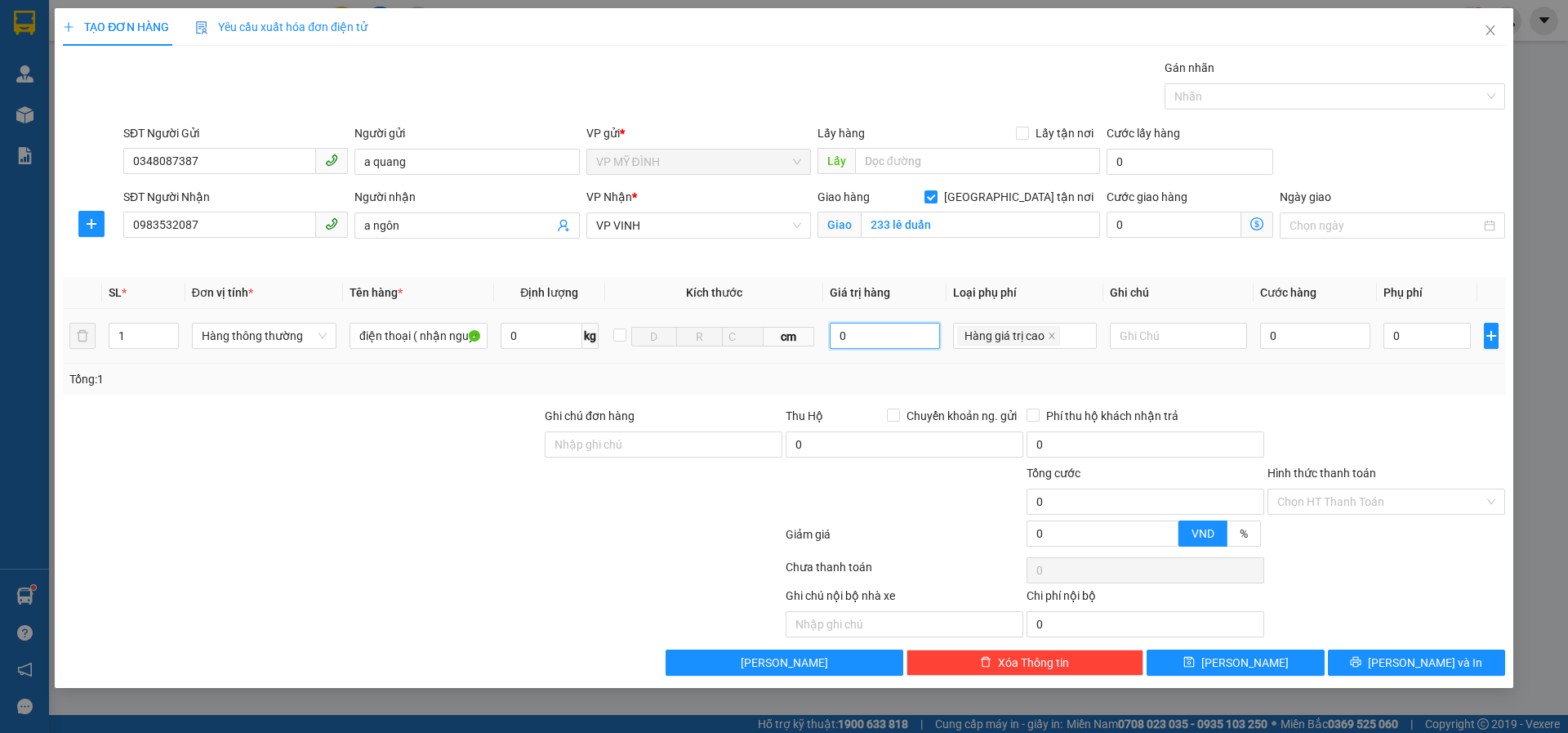
click at [873, 340] on input "0" at bounding box center [885, 335] width 111 height 26
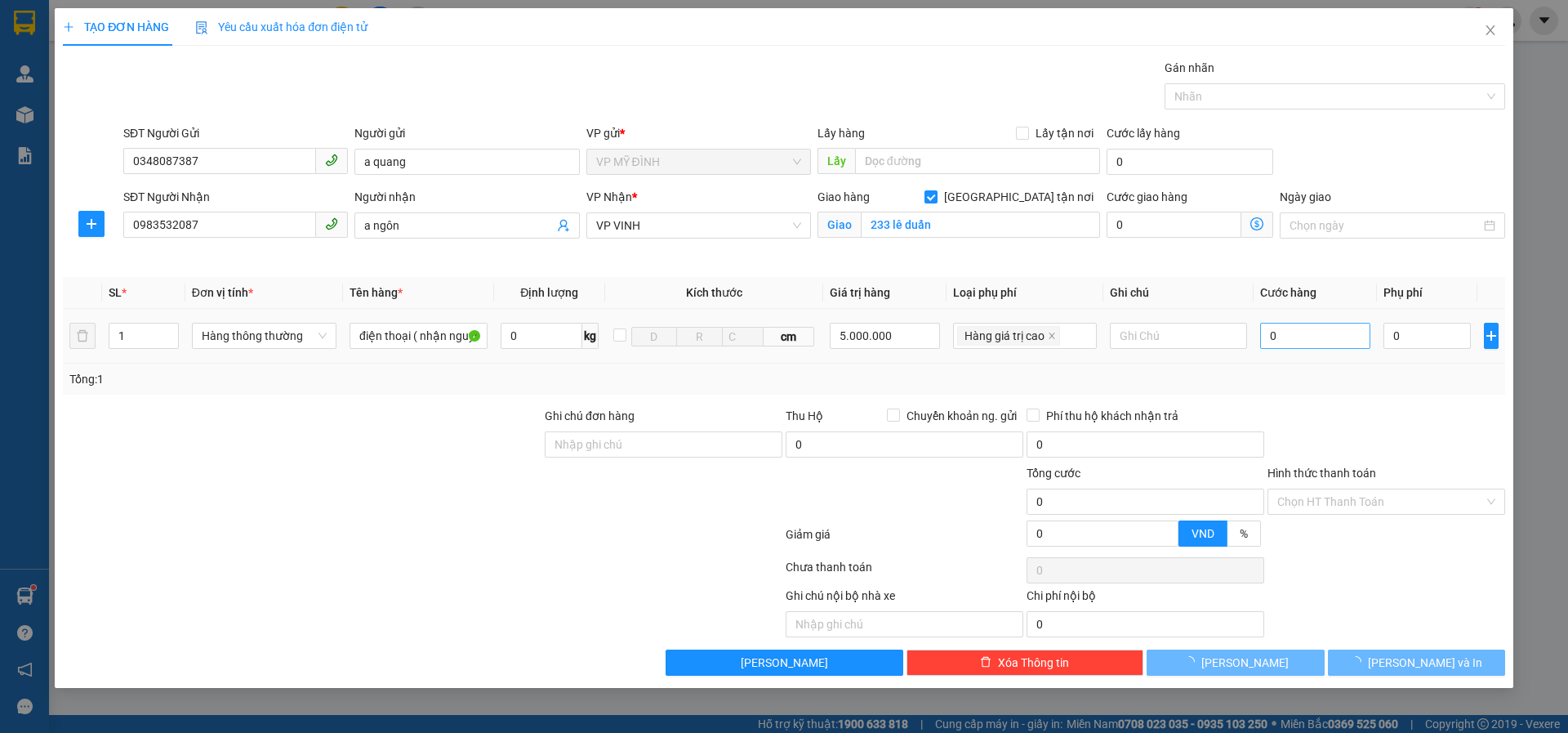
drag, startPoint x: 1428, startPoint y: 435, endPoint x: 1311, endPoint y: 330, distance: 157.2
click at [1419, 414] on div at bounding box center [1386, 435] width 241 height 57
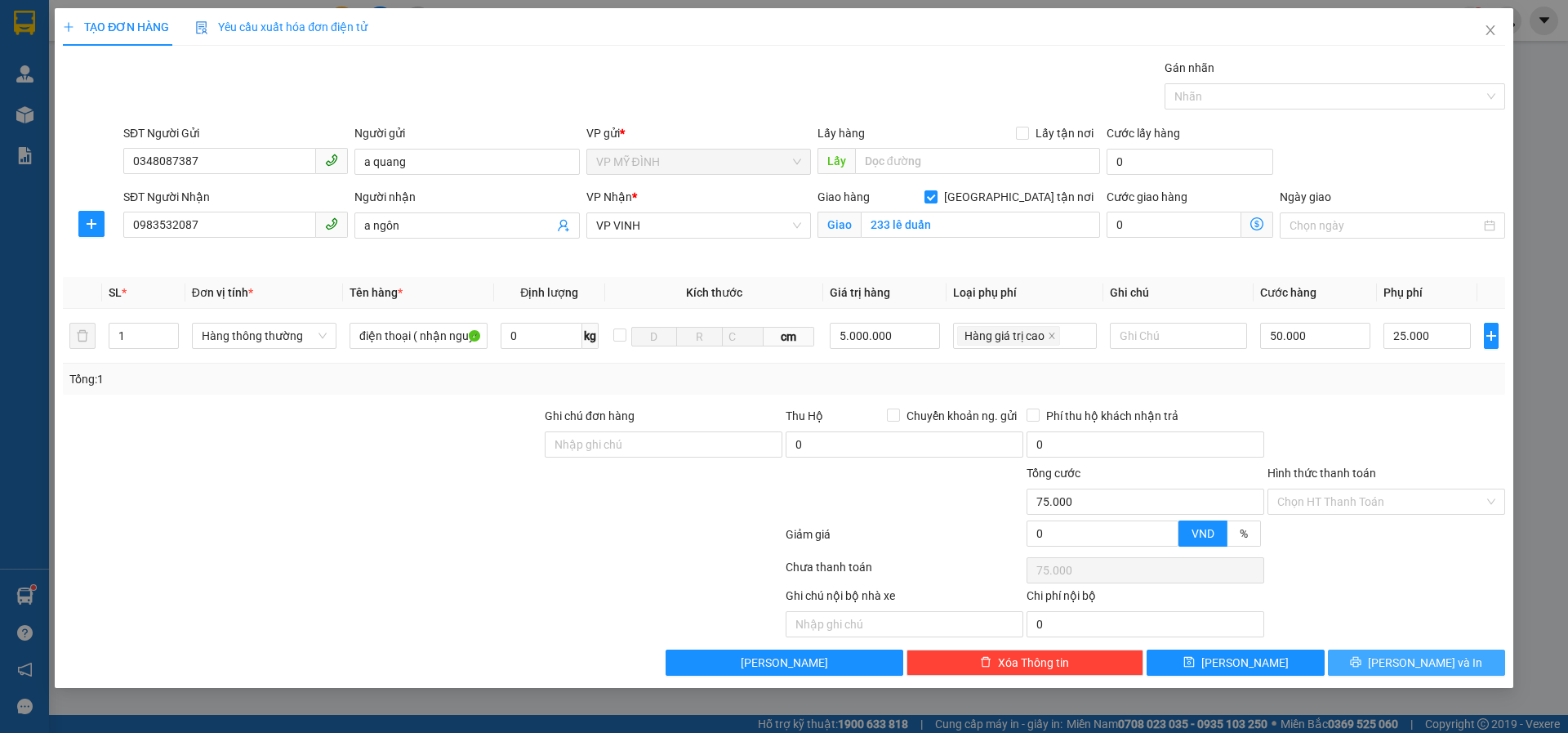
drag, startPoint x: 1376, startPoint y: 657, endPoint x: 1567, endPoint y: 673, distance: 191.7
click at [1378, 657] on button "Lưu và In" at bounding box center [1416, 662] width 177 height 26
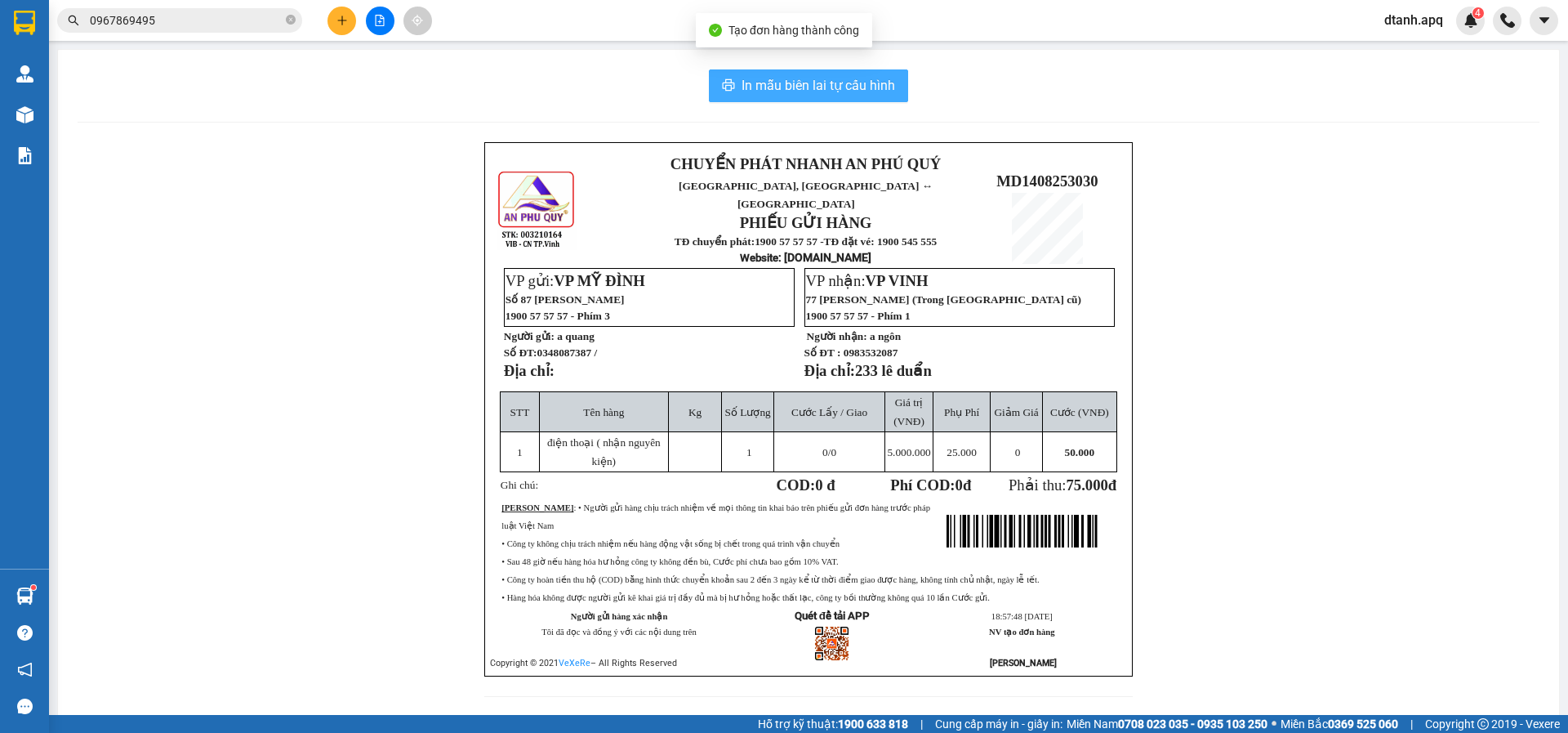
click at [775, 71] on div "In mẫu biên lai tự cấu hình CHUYỂN PHÁT NHANH AN PHÚ QUÝ NGHỆ AN, HÀ TĨNH ↔ HÀ …" at bounding box center [809, 393] width 1502 height 686
click at [829, 90] on span "In mẫu biên lai tự cấu hình" at bounding box center [818, 85] width 153 height 20
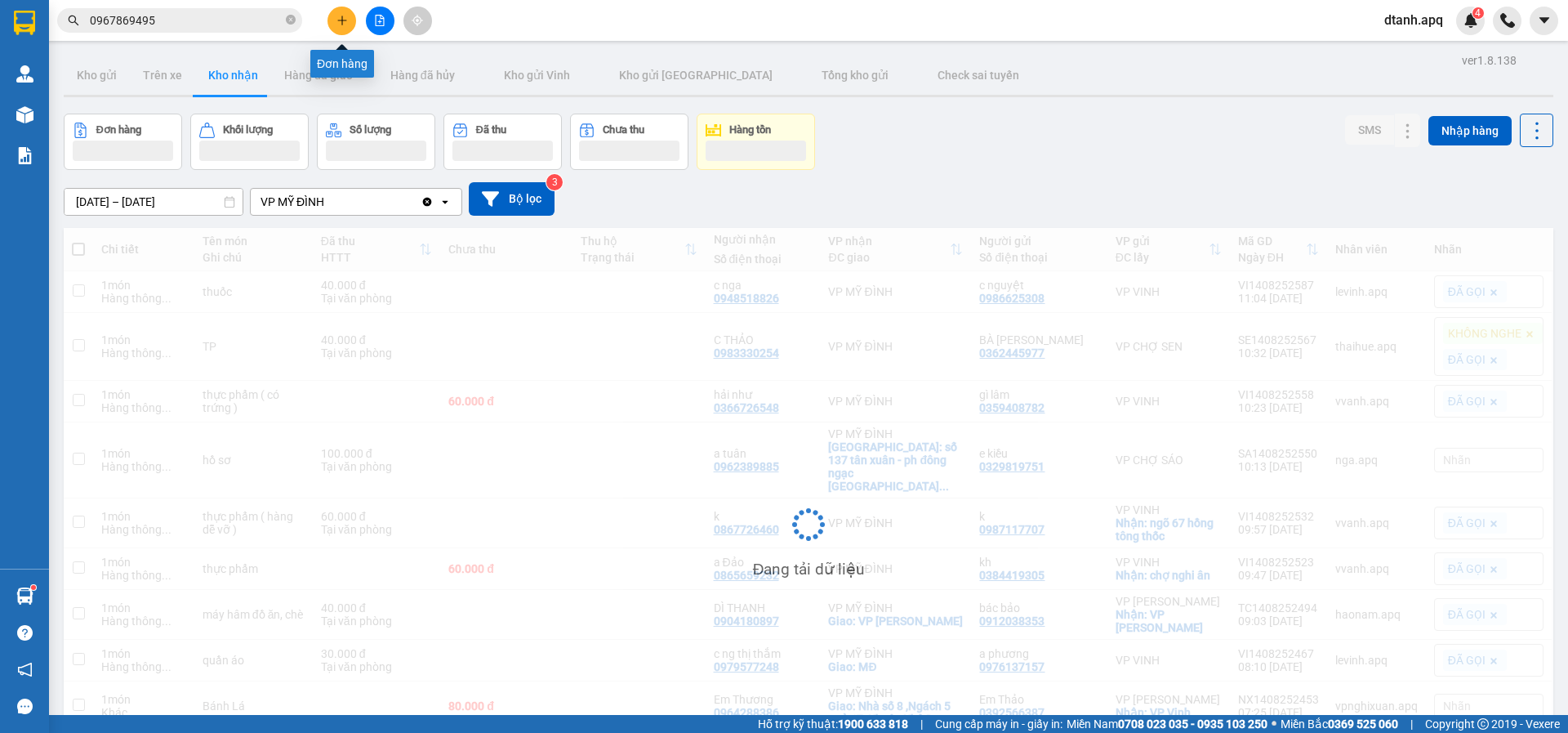
click at [338, 16] on icon "plus" at bounding box center [341, 20] width 11 height 11
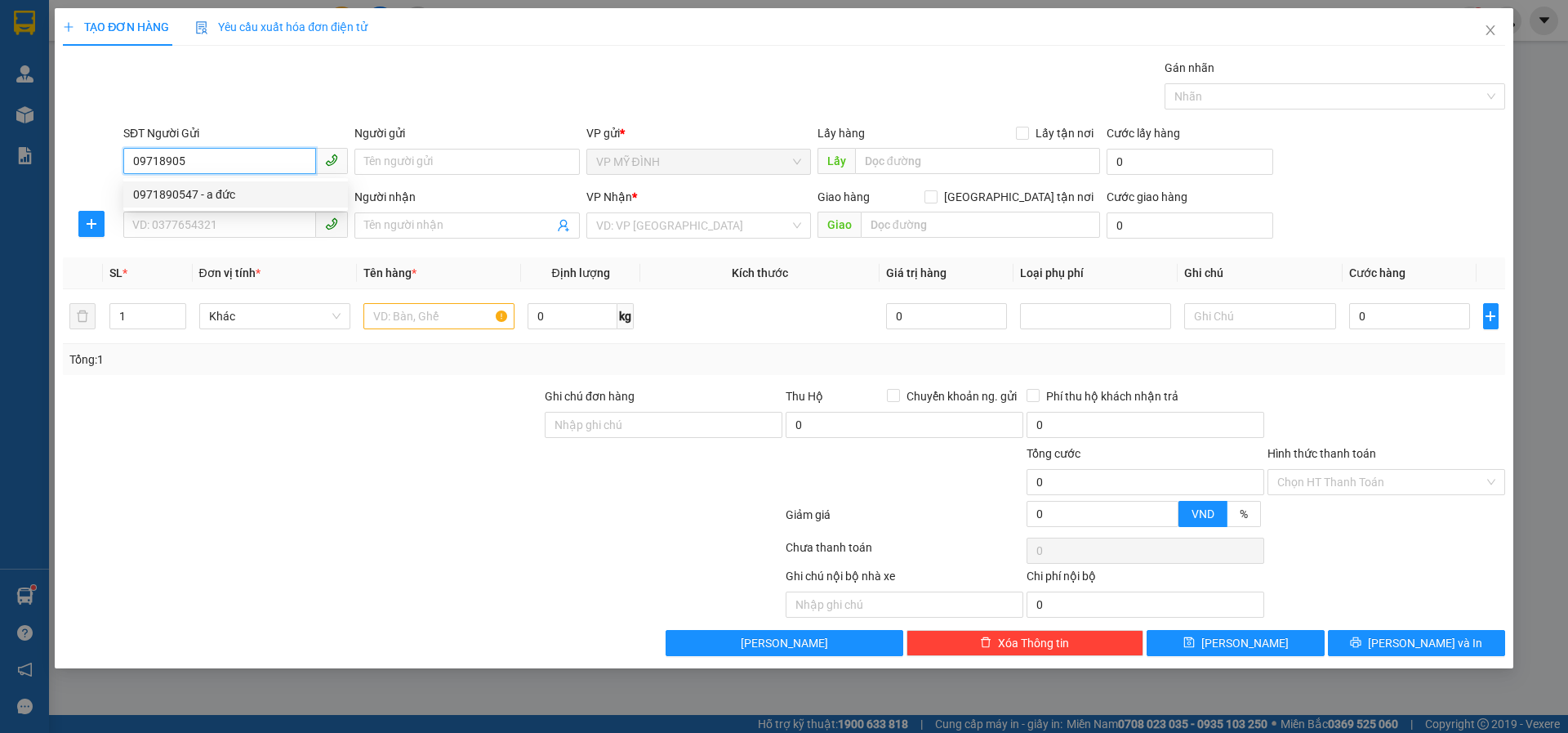
click at [201, 203] on div "0971890547 - a đức" at bounding box center [236, 194] width 225 height 26
click at [205, 232] on input "SĐT Người Nhận" at bounding box center [220, 225] width 192 height 26
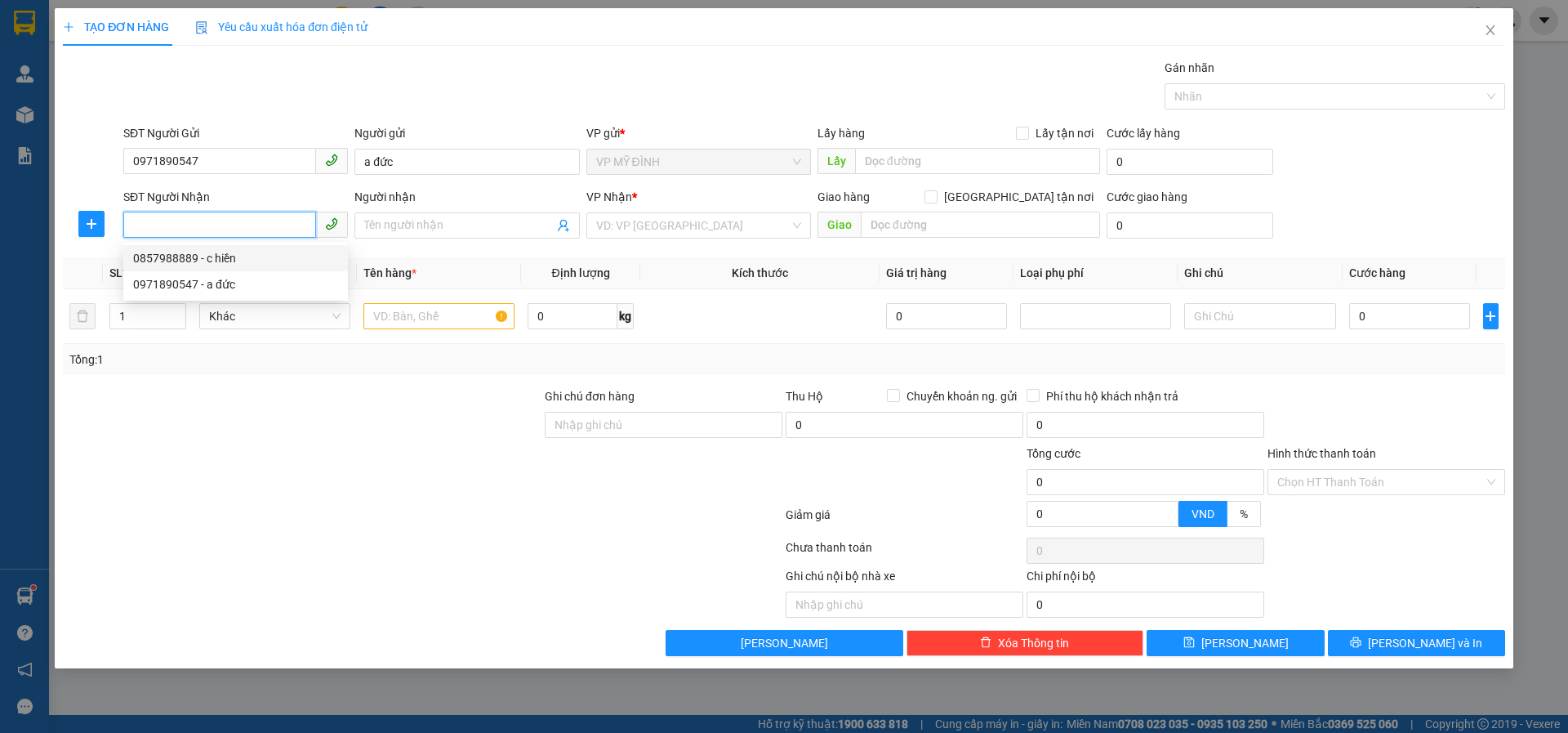
click at [237, 256] on div "0857988889 - c hiền" at bounding box center [235, 258] width 205 height 18
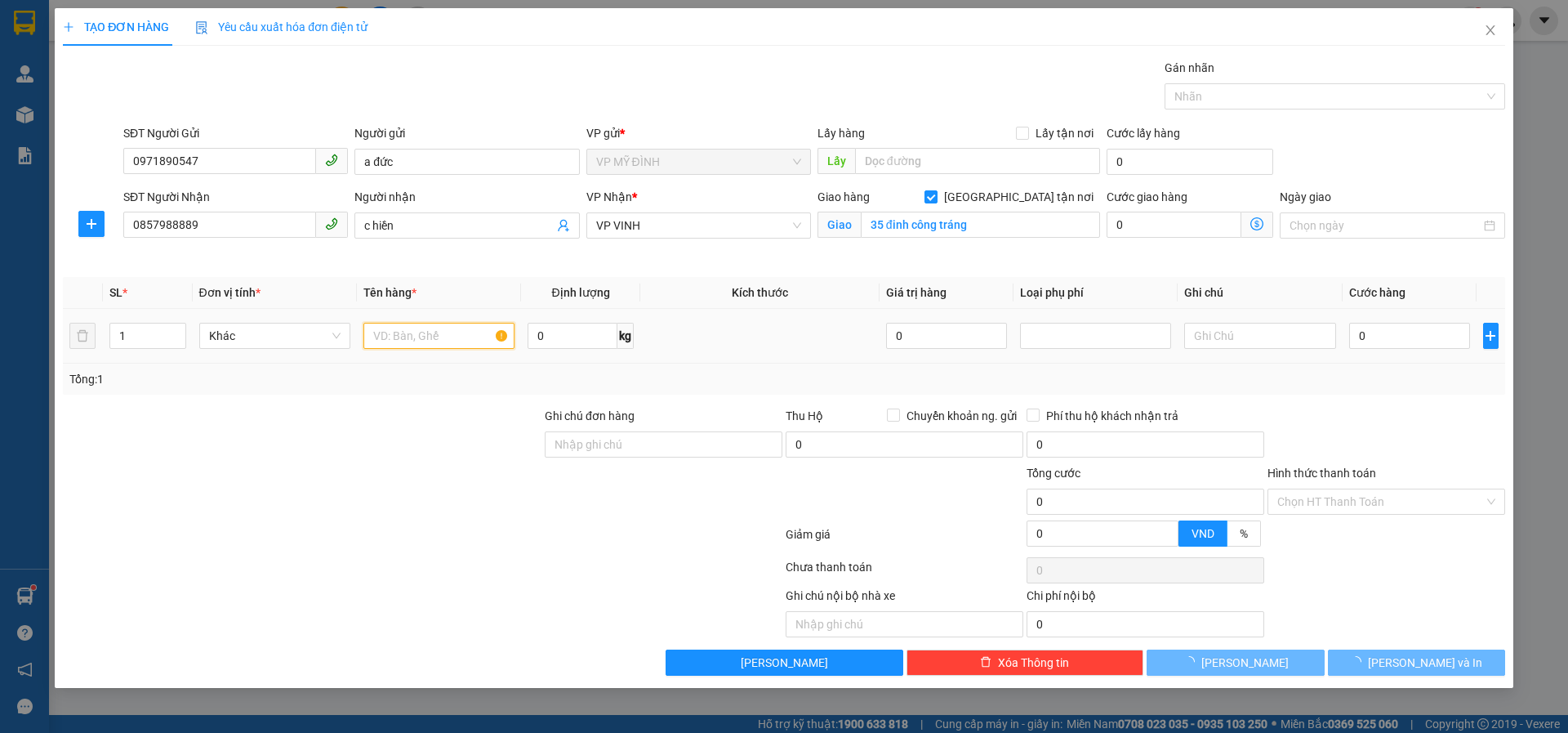
click at [417, 335] on input "text" at bounding box center [439, 335] width 152 height 26
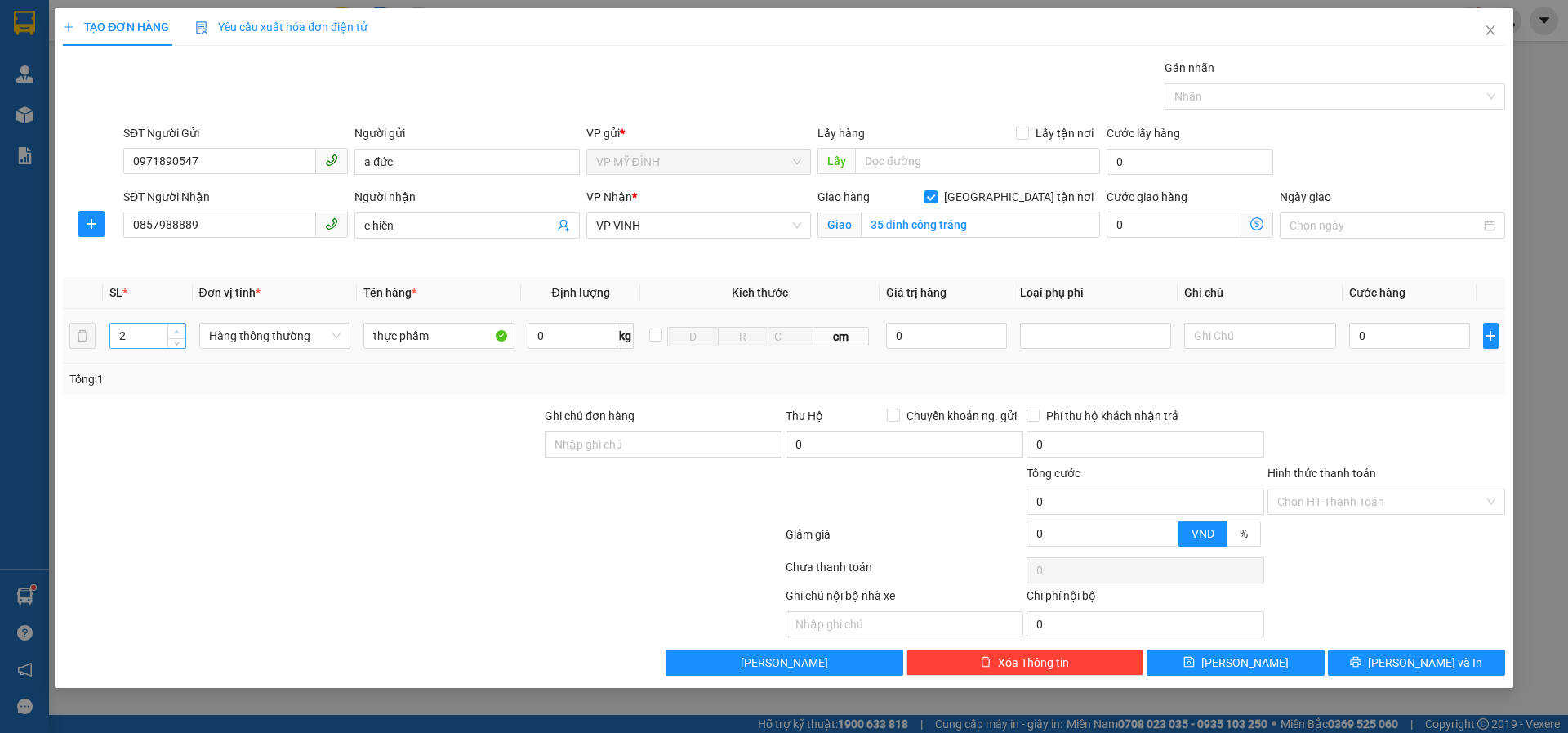
click at [168, 329] on span "Increase Value" at bounding box center [176, 330] width 18 height 14
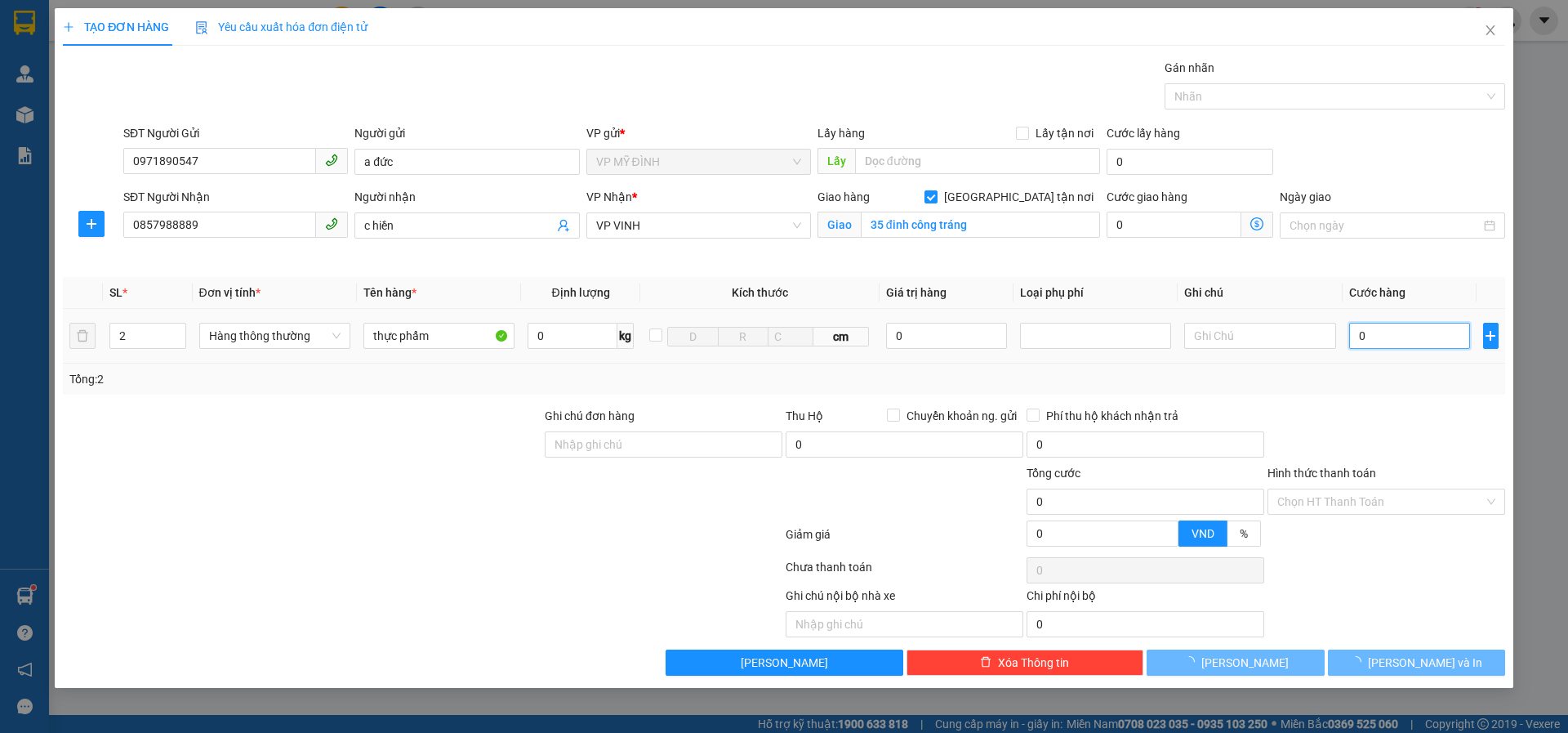
click at [1385, 329] on input "0" at bounding box center [1410, 335] width 122 height 26
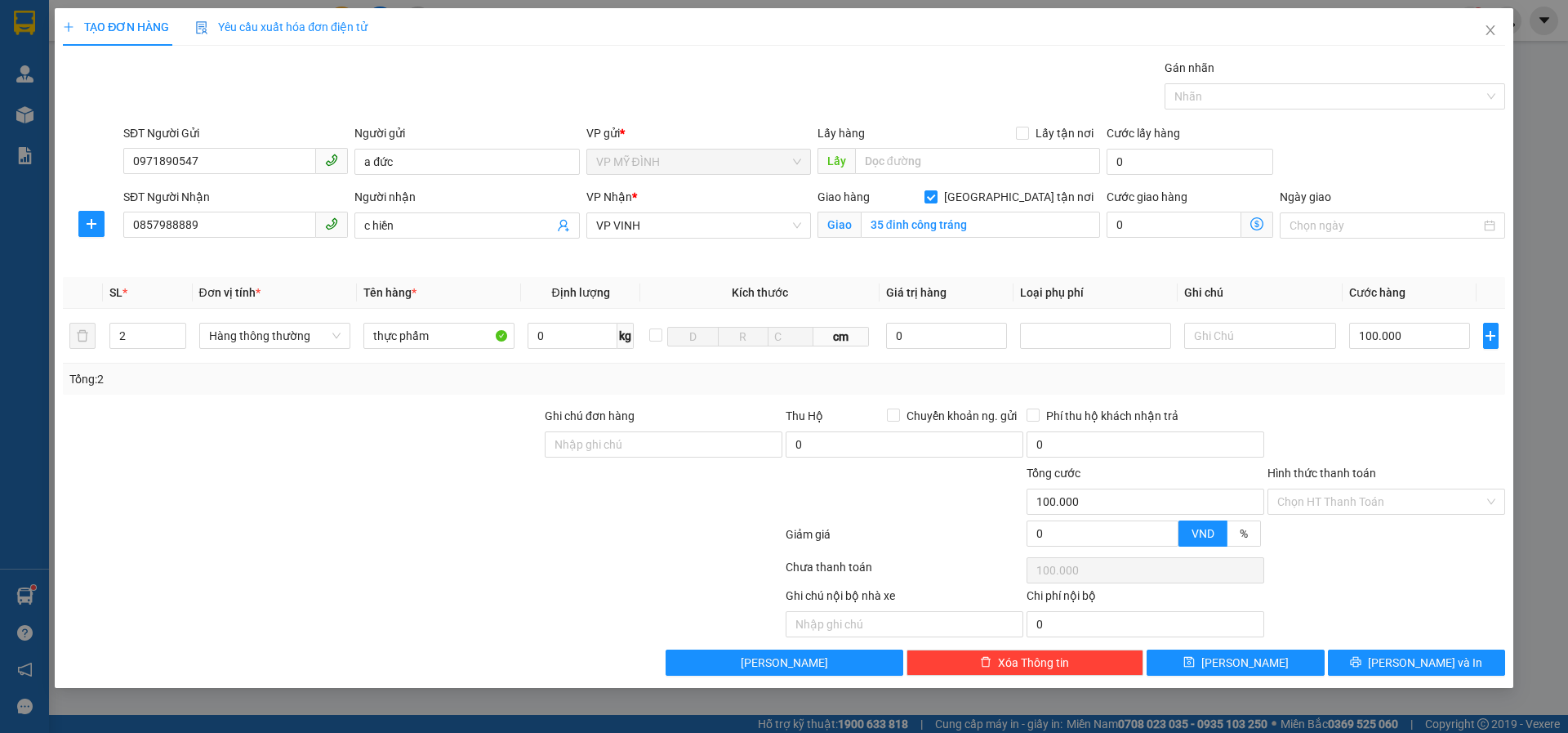
click at [1422, 404] on div "Transit Pickup Surcharge Ids Transit Deliver Surcharge Ids Transit Deliver Surc…" at bounding box center [784, 367] width 1443 height 616
click at [1398, 660] on button "Lưu và In" at bounding box center [1416, 662] width 177 height 26
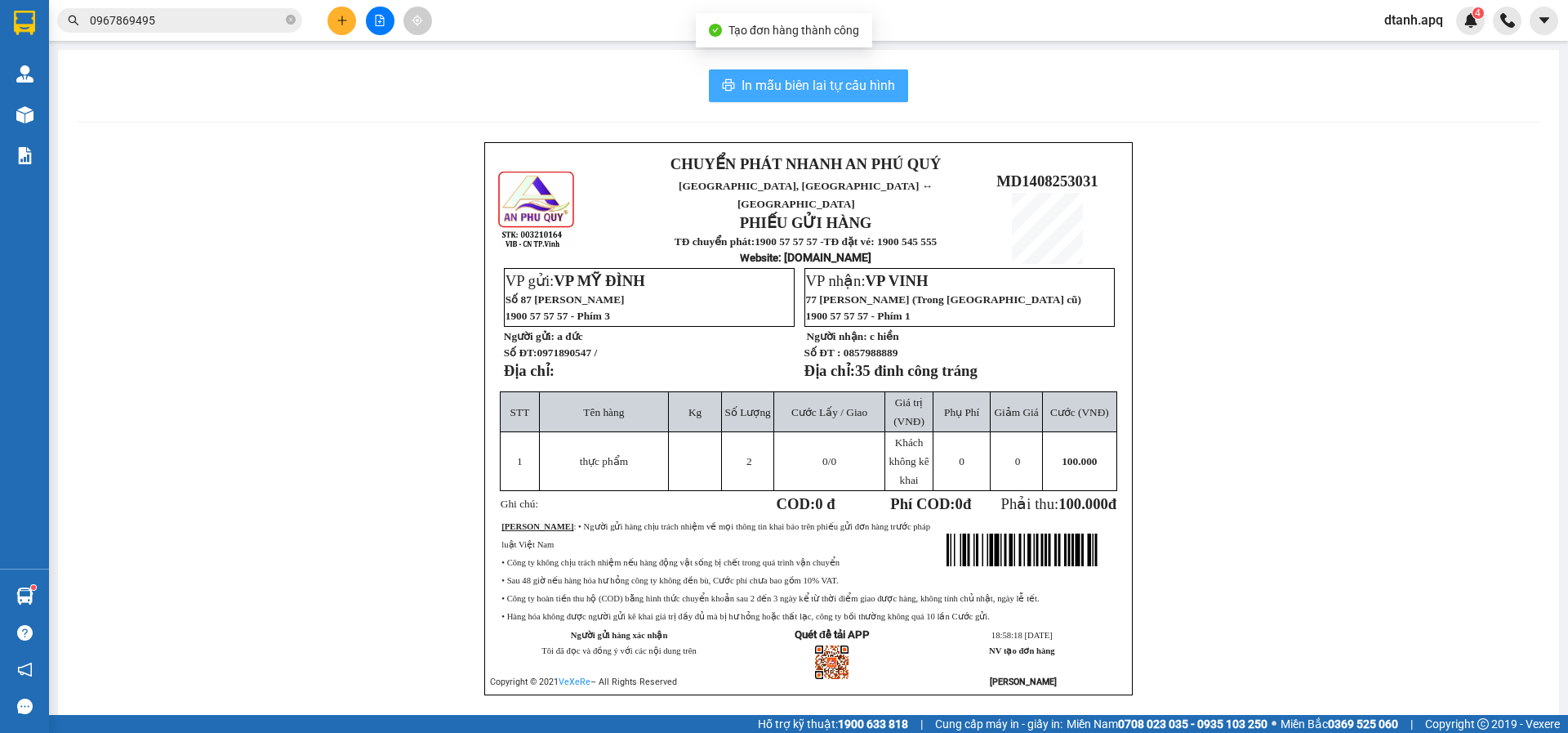
click at [787, 78] on span "In mẫu biên lai tự cấu hình" at bounding box center [818, 85] width 153 height 20
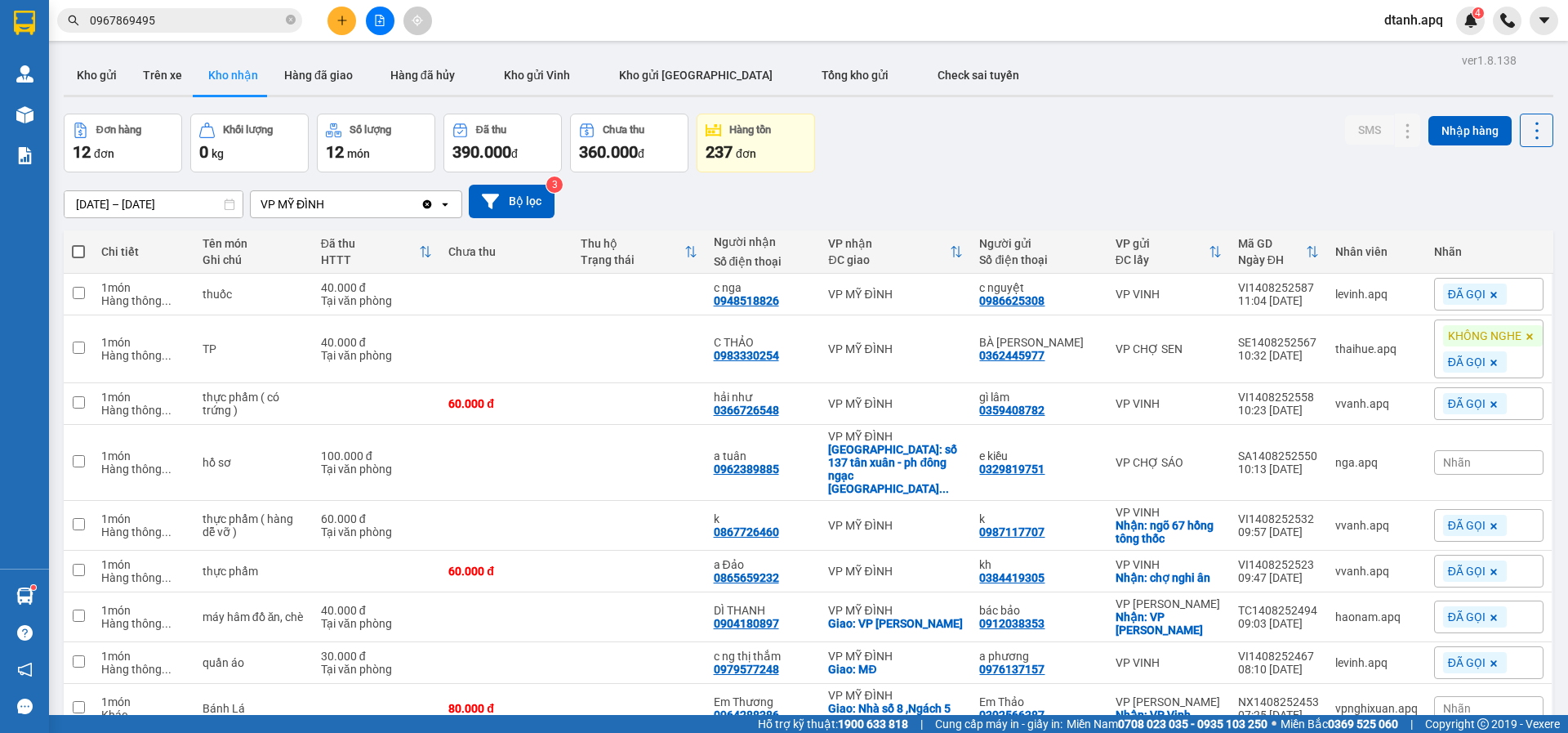
click at [1444, 455] on span "Nhãn" at bounding box center [1457, 461] width 28 height 13
click at [1243, 518] on div "ĐÃ GỌI" at bounding box center [1242, 528] width 48 height 21
click at [1057, 113] on div "Đơn hàng 12 đơn Khối lượng 0 kg Số lượng 12 món Đã thu 390.000 đ Chưa thu 360.0…" at bounding box center [809, 142] width 1490 height 59
drag, startPoint x: 165, startPoint y: 20, endPoint x: 35, endPoint y: 49, distance: 133.2
click at [3, 49] on section "Kết quả tìm kiếm ( 9 ) Bộ lọc Mã ĐH Trạng thái Món hàng Thu hộ Tổng cước Chưa c…" at bounding box center [784, 366] width 1568 height 733
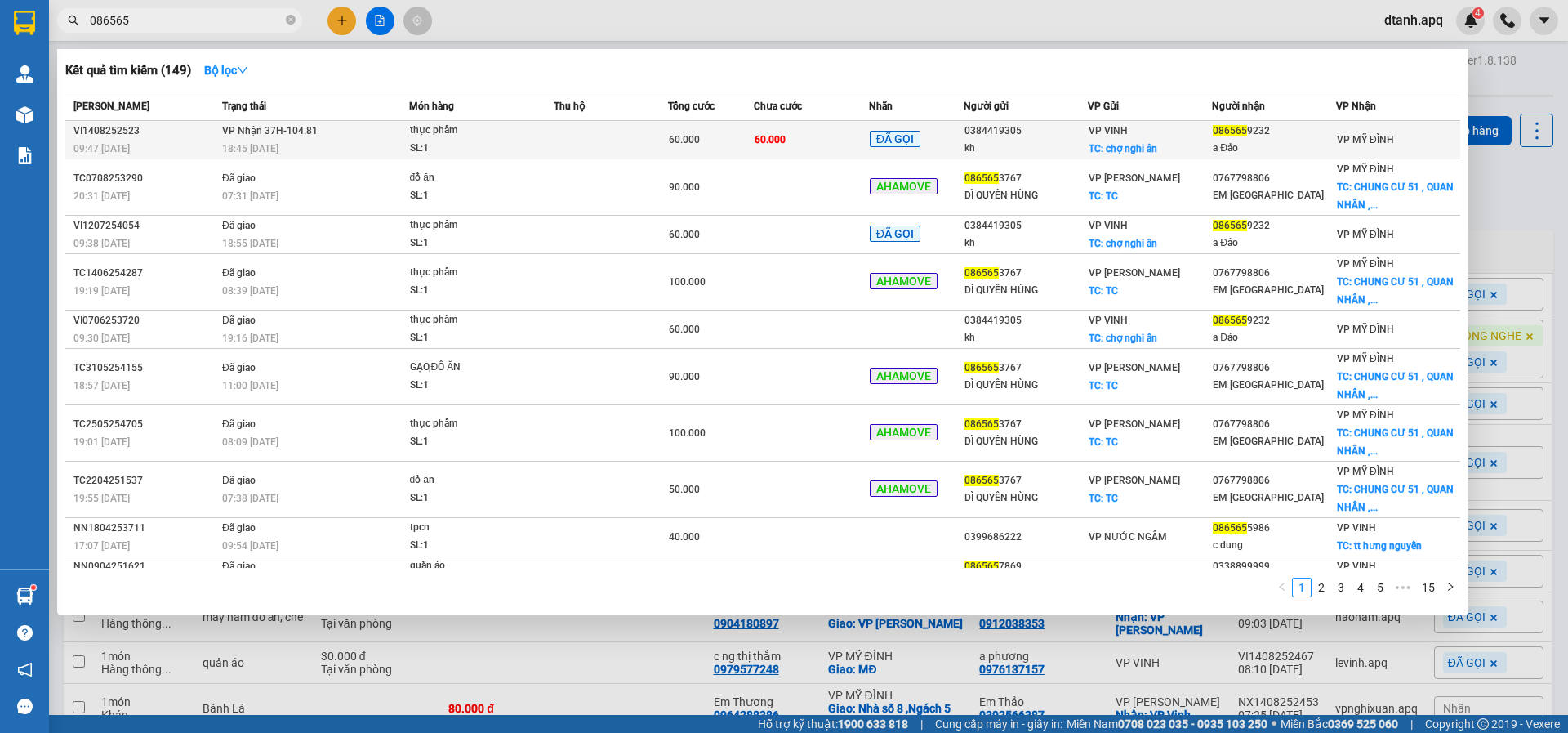
click at [804, 145] on td "60.000" at bounding box center [811, 140] width 114 height 38
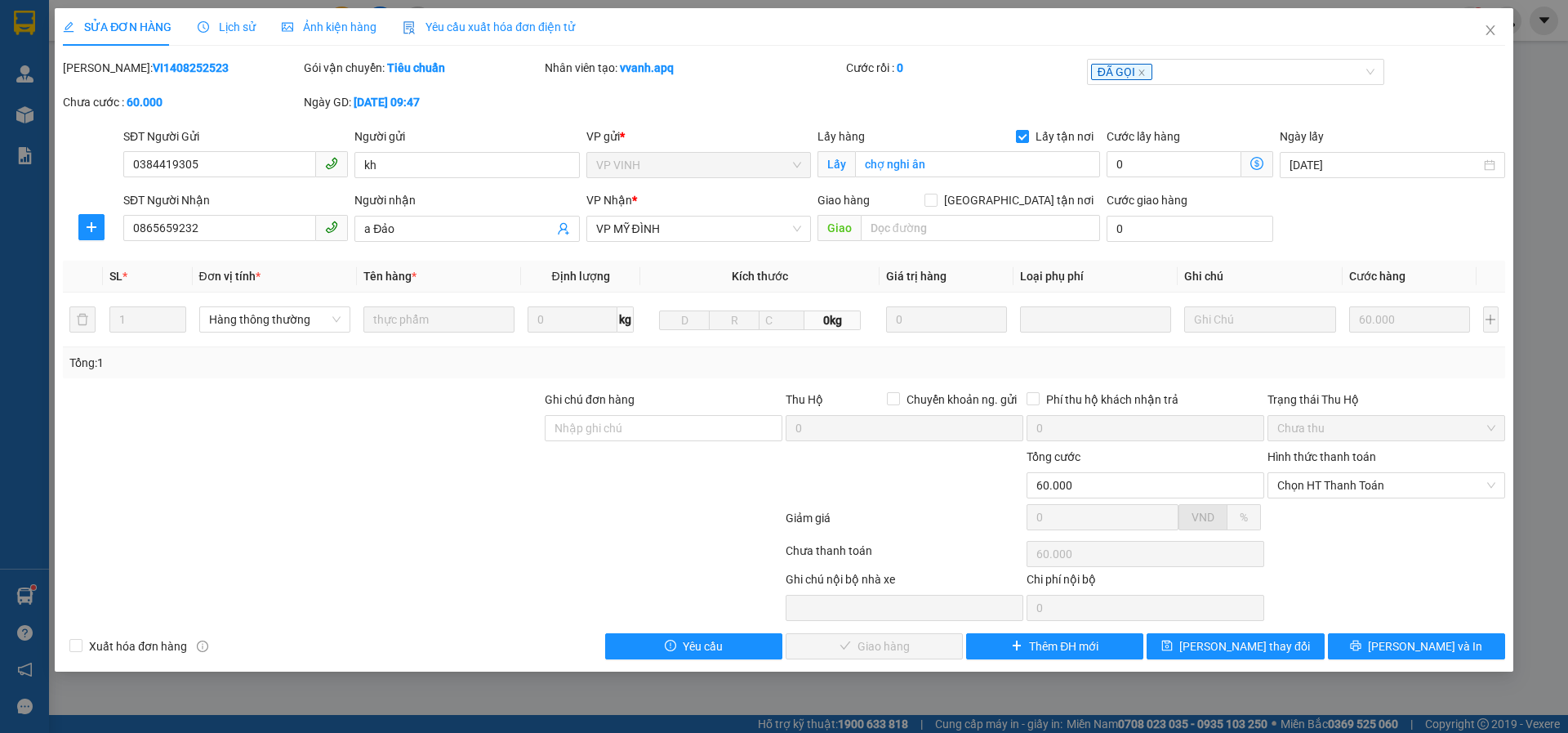
click at [218, 26] on span "Lịch sử" at bounding box center [226, 26] width 58 height 13
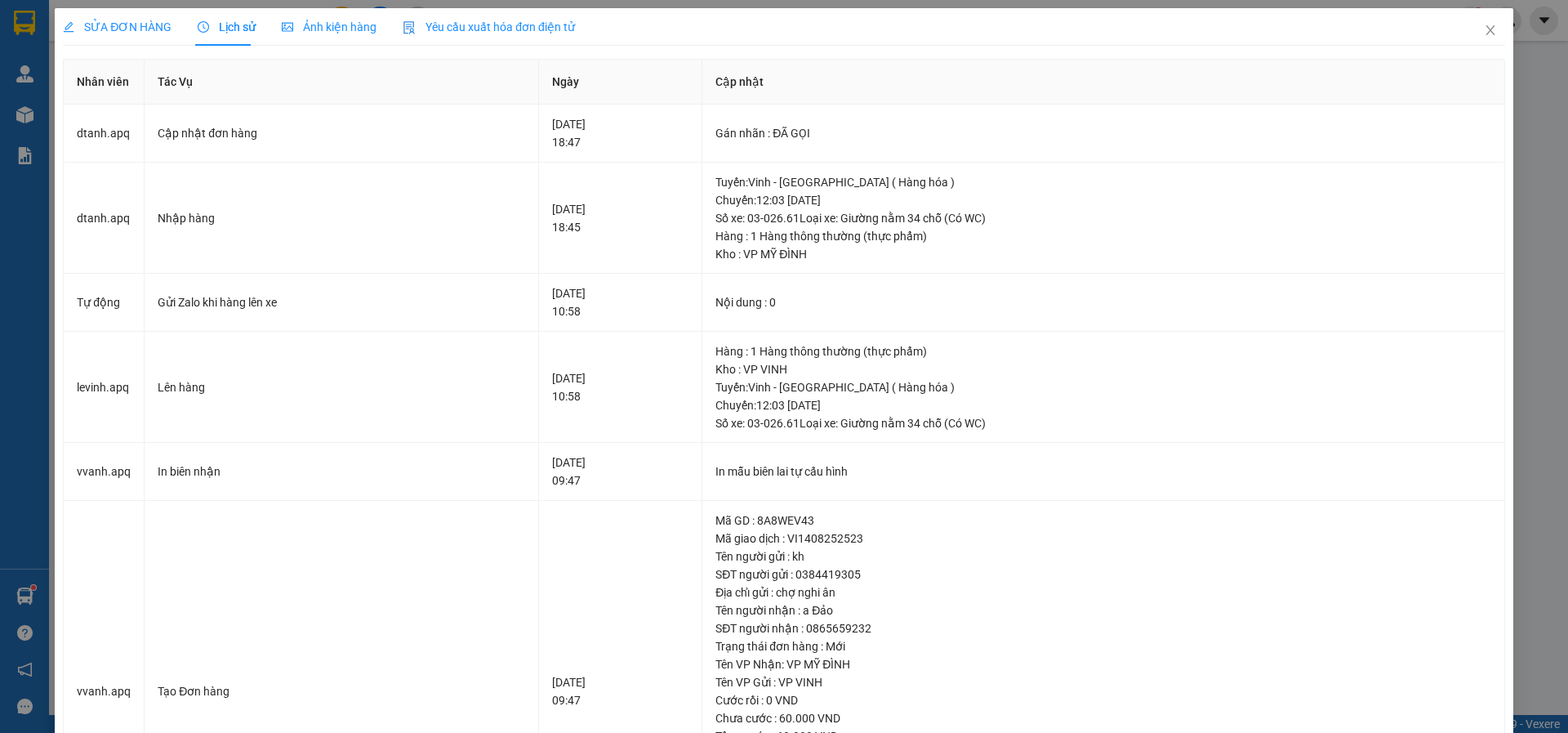
click at [108, 32] on span "SỬA ĐƠN HÀNG" at bounding box center [117, 26] width 109 height 13
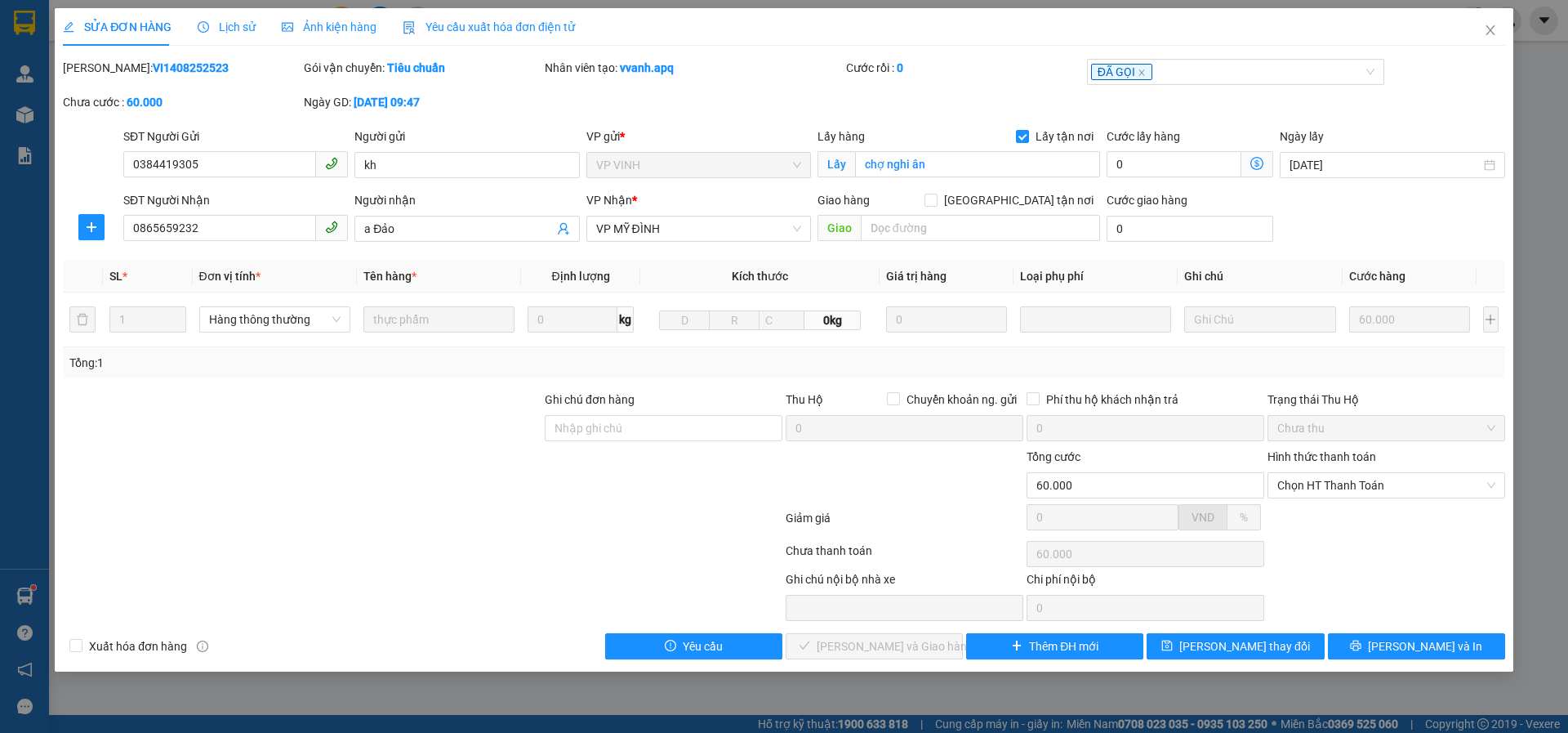
drag, startPoint x: 1316, startPoint y: 478, endPoint x: 1324, endPoint y: 498, distance: 21.5
click at [1319, 483] on span "Chọn HT Thanh Toán" at bounding box center [1387, 485] width 218 height 25
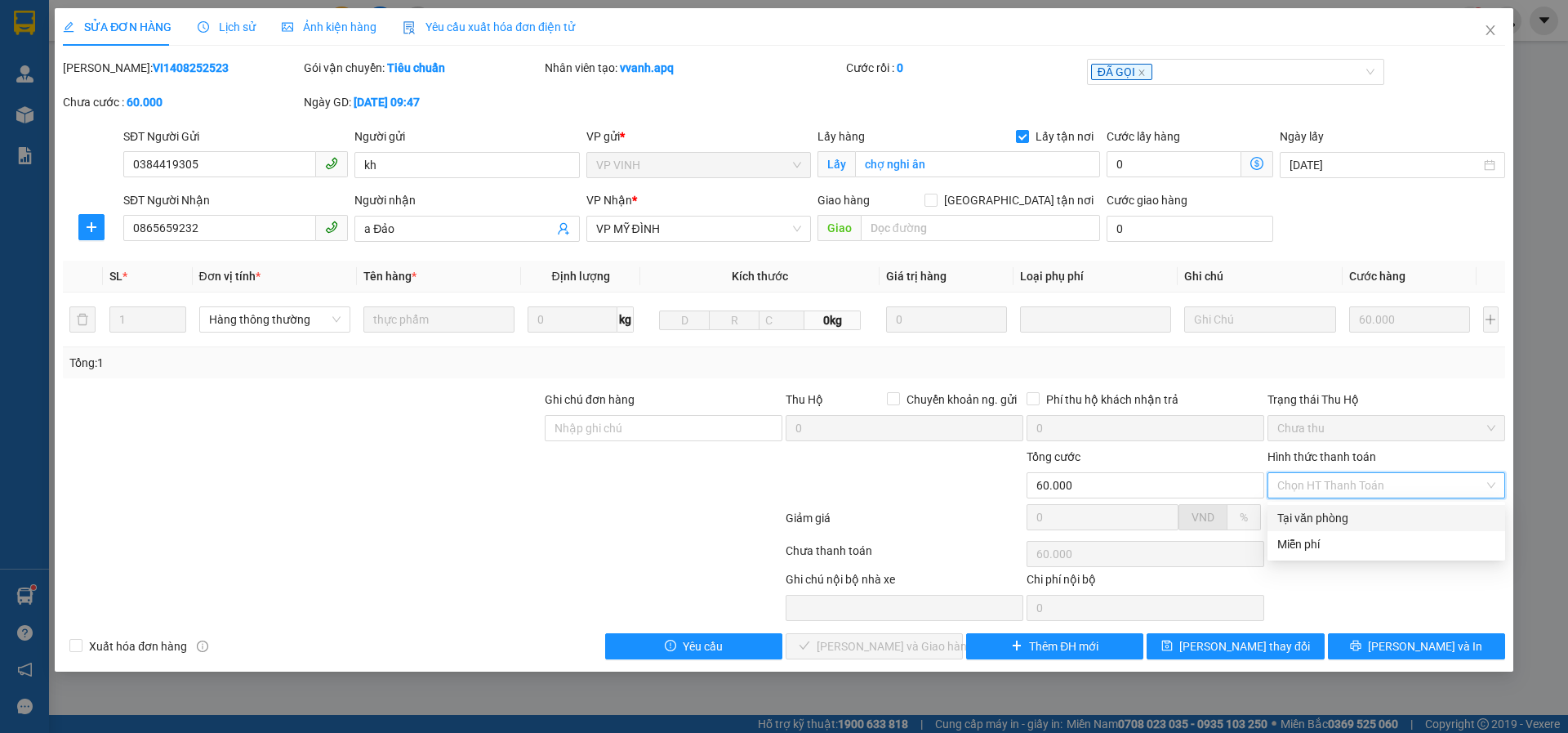
drag, startPoint x: 1303, startPoint y: 517, endPoint x: 1226, endPoint y: 532, distance: 78.4
click at [1302, 517] on div "Tại văn phòng" at bounding box center [1387, 518] width 218 height 18
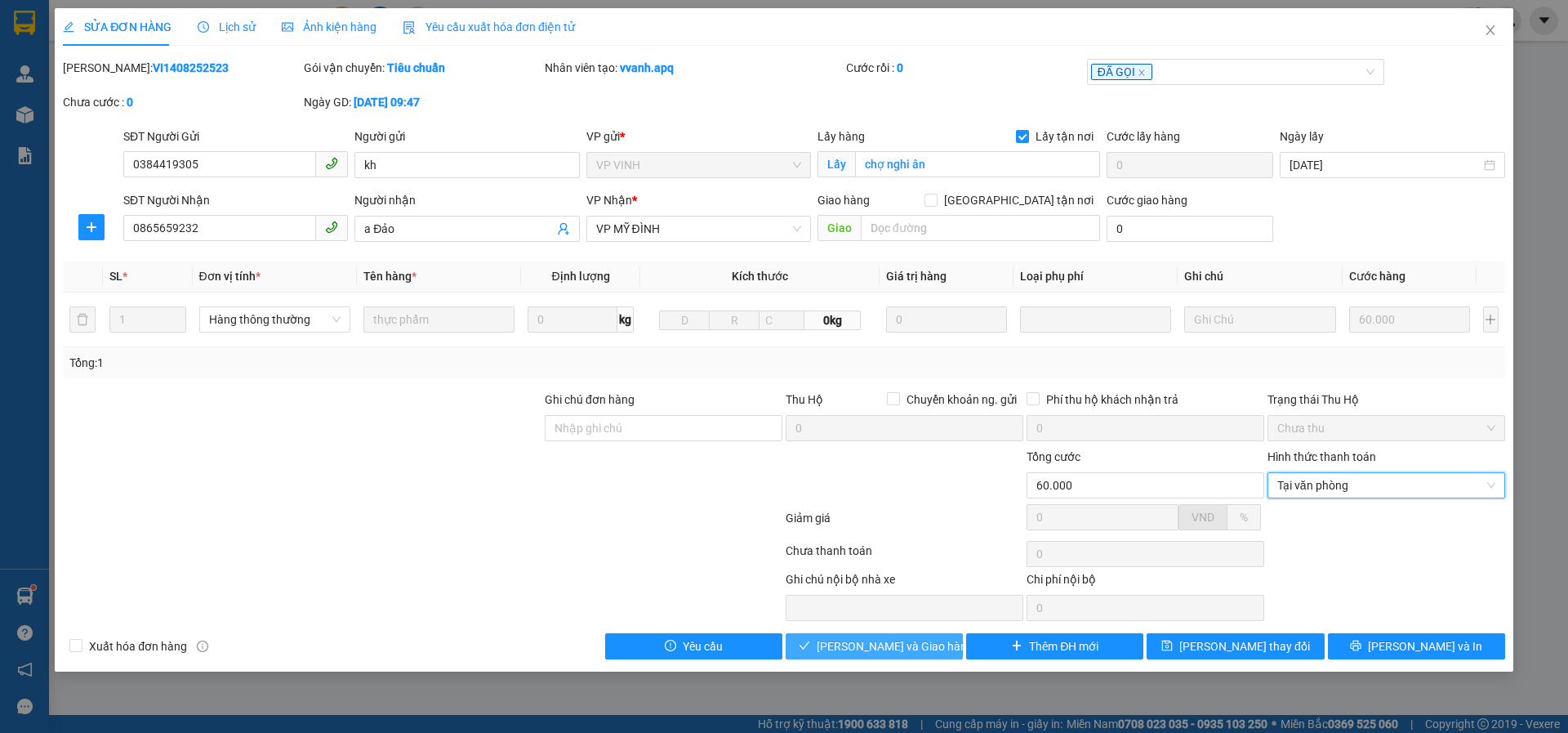
click at [867, 643] on span "Lưu và Giao hàng" at bounding box center [896, 645] width 157 height 18
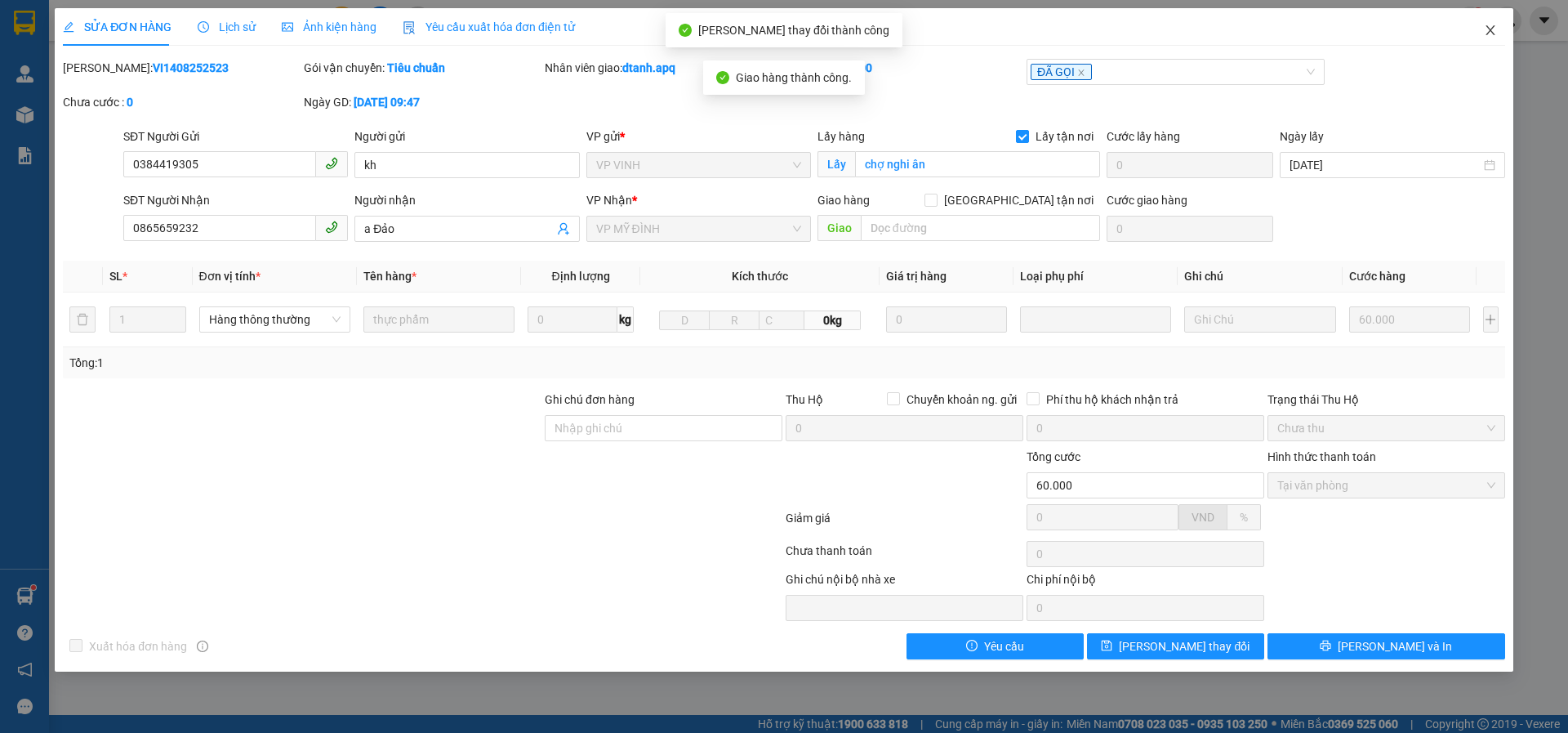
click at [1487, 34] on icon "close" at bounding box center [1490, 31] width 9 height 10
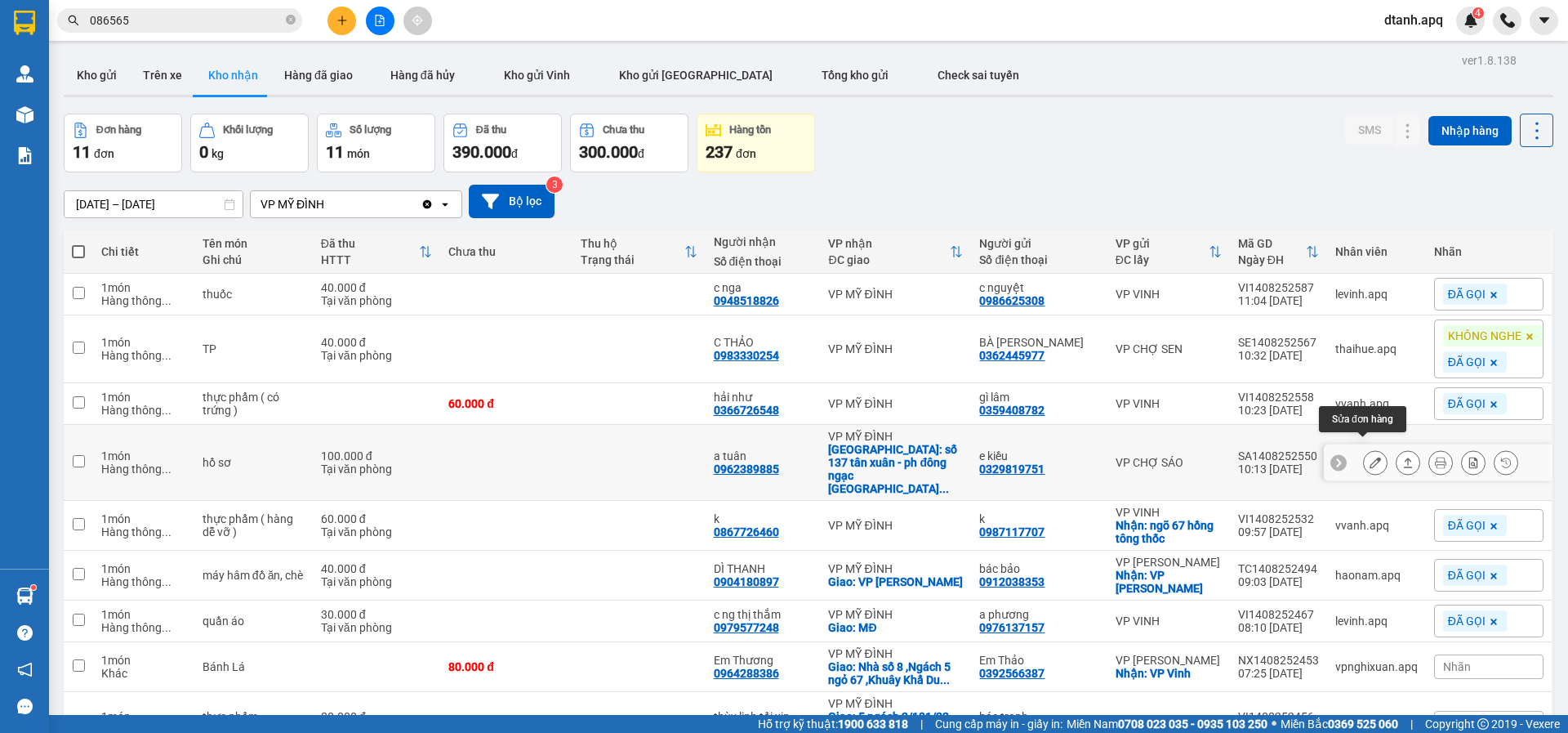
click at [1364, 449] on button at bounding box center [1375, 463] width 23 height 29
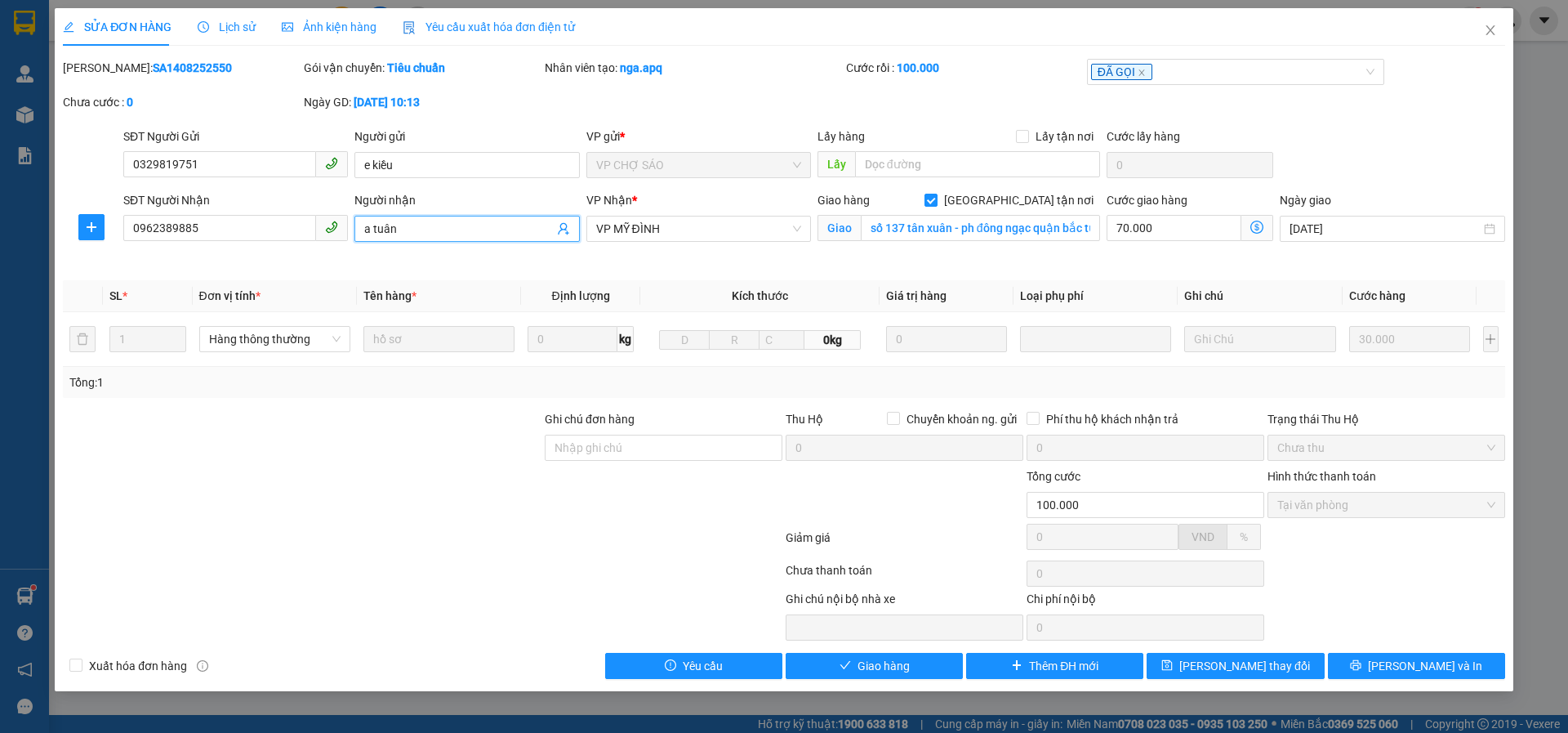
click at [412, 220] on span "a tuân" at bounding box center [466, 228] width 225 height 26
click at [1199, 675] on button "Lưu thay đổi" at bounding box center [1235, 666] width 177 height 26
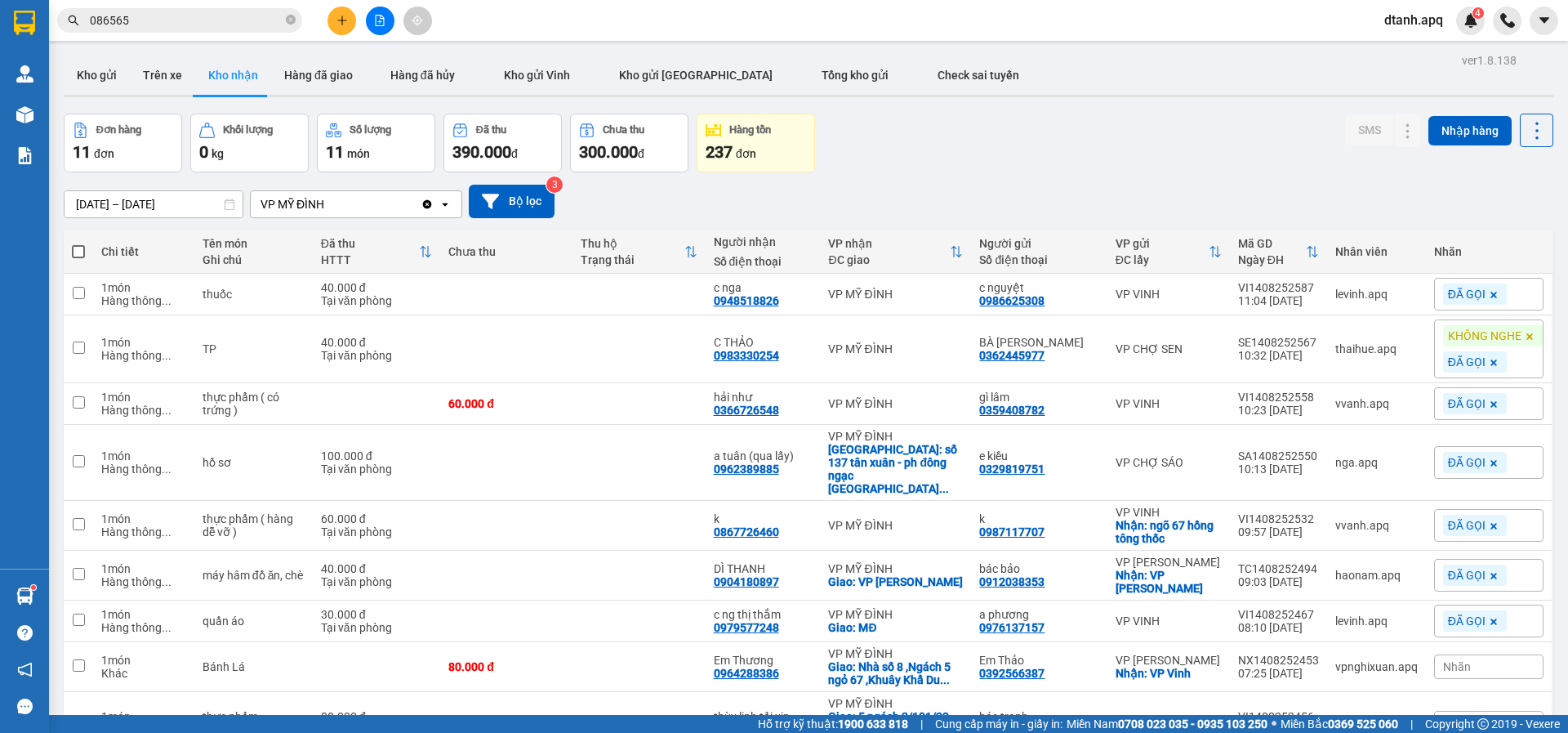
scroll to position [131, 0]
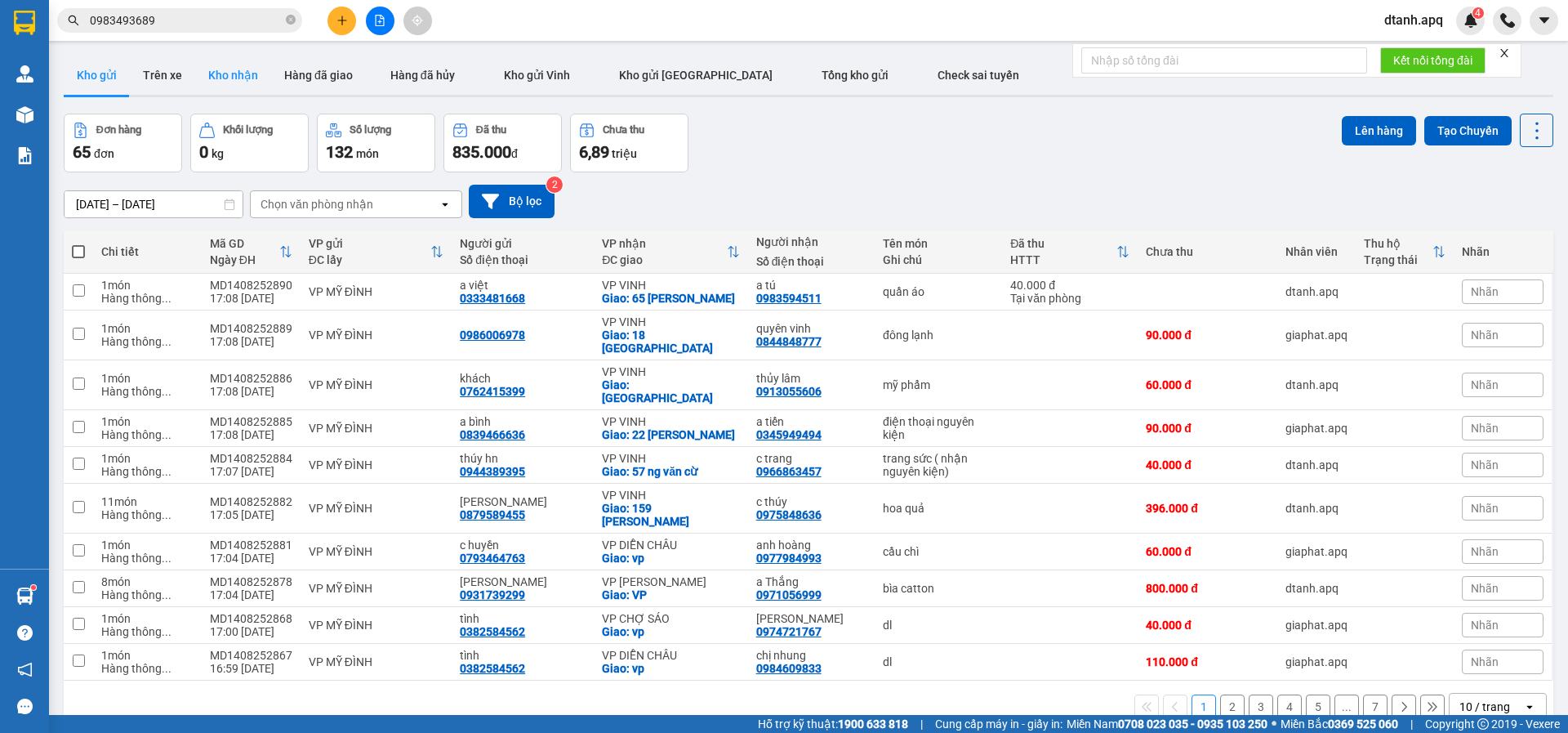
click at [243, 71] on button "Kho nhận" at bounding box center [232, 75] width 76 height 39
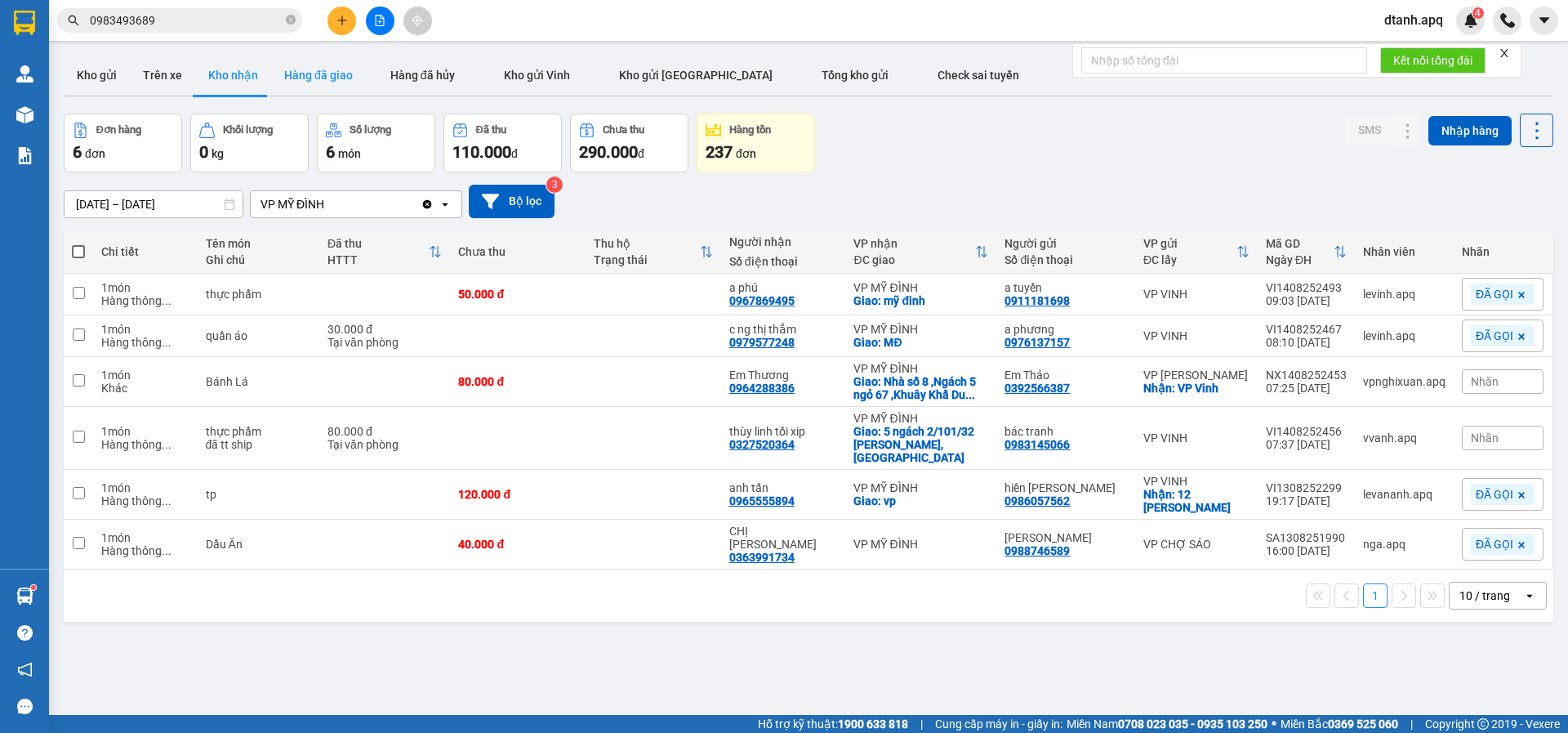
click at [305, 71] on button "Hàng đã giao" at bounding box center [318, 75] width 94 height 39
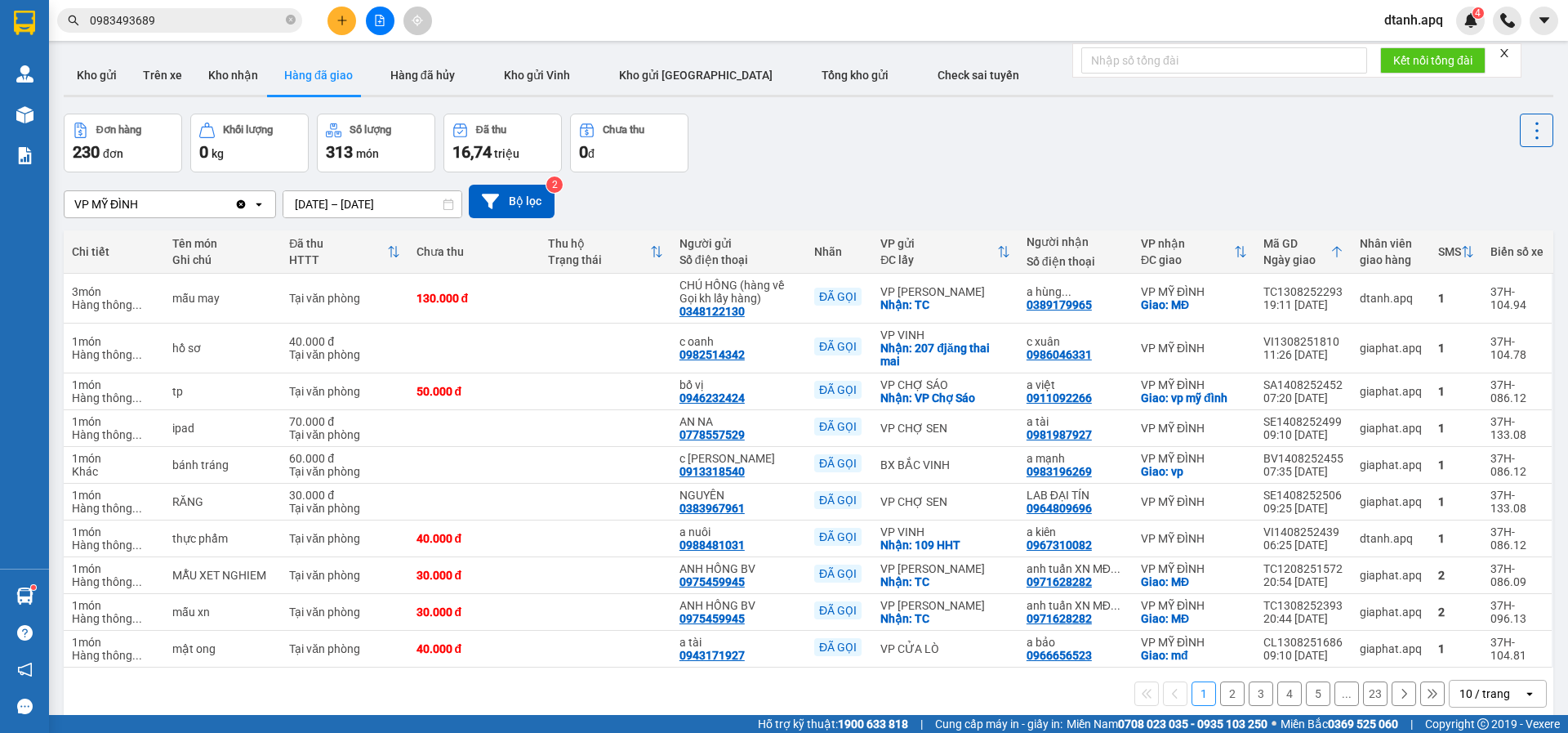
click at [347, 24] on icon "plus" at bounding box center [341, 20] width 11 height 11
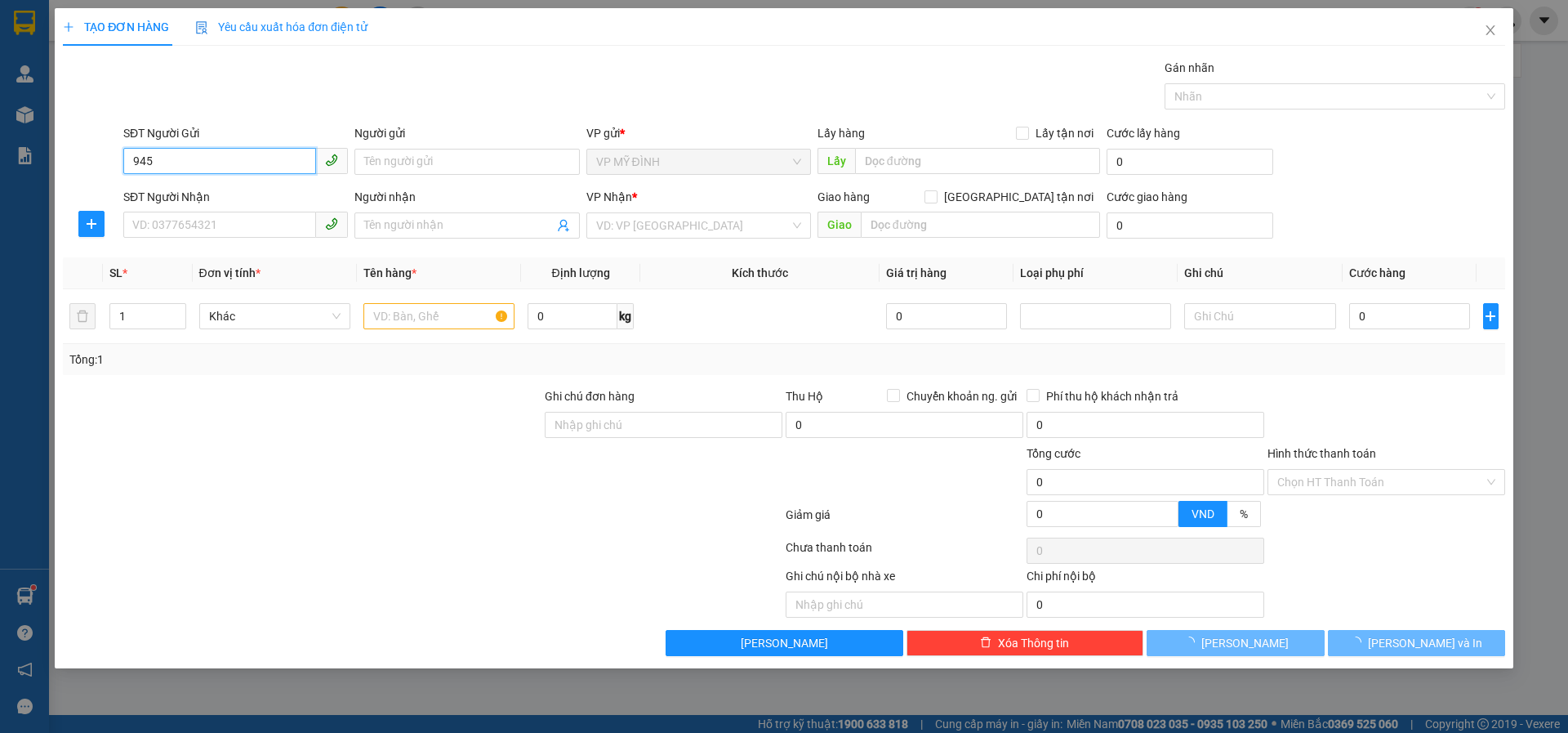
drag, startPoint x: 168, startPoint y: 159, endPoint x: 76, endPoint y: 158, distance: 92.0
click at [77, 158] on div "SĐT Người Gửi 945 945 Người gửi Tên người gửi VP gửi * VP MỸ ĐÌNH Lấy hàng Lấy …" at bounding box center [784, 152] width 1445 height 57
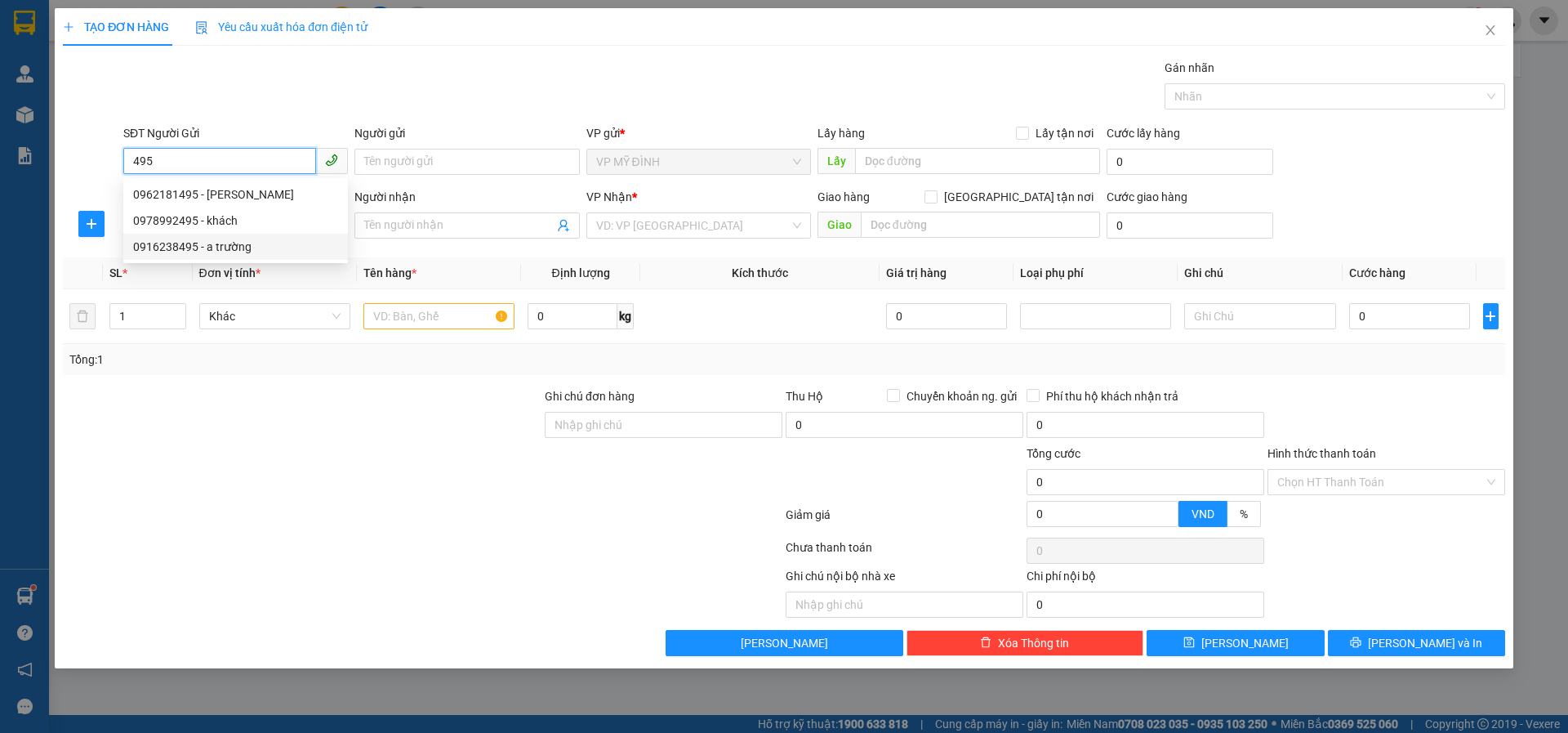
click at [237, 241] on div "0916238495 - a trường" at bounding box center [235, 246] width 205 height 18
type input "0916238495"
type input "a trường"
type input "0916238495"
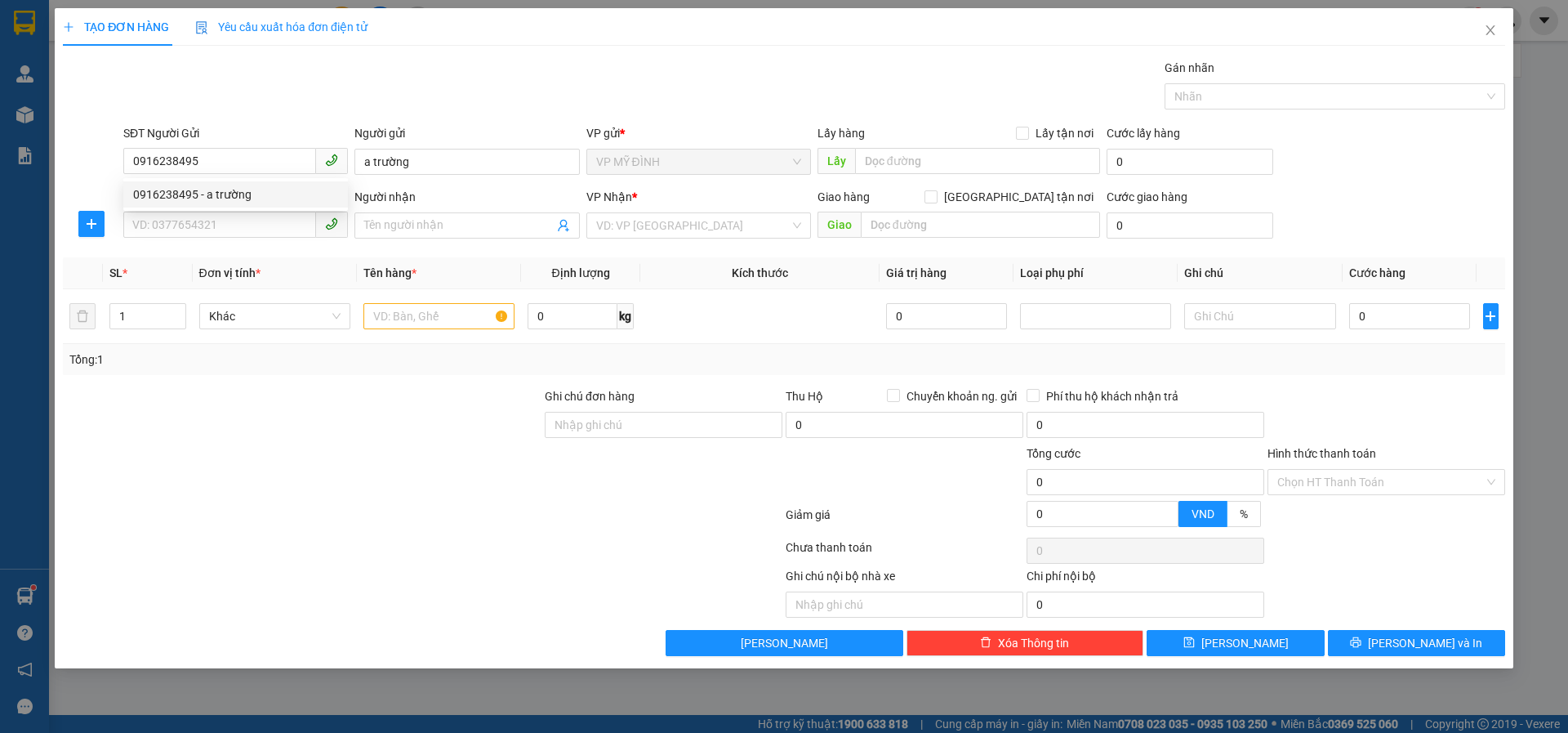
click at [233, 241] on div "SĐT Người Nhận VD: 0377654321" at bounding box center [236, 216] width 225 height 57
click at [231, 235] on input "SĐT Người Nhận" at bounding box center [220, 225] width 192 height 26
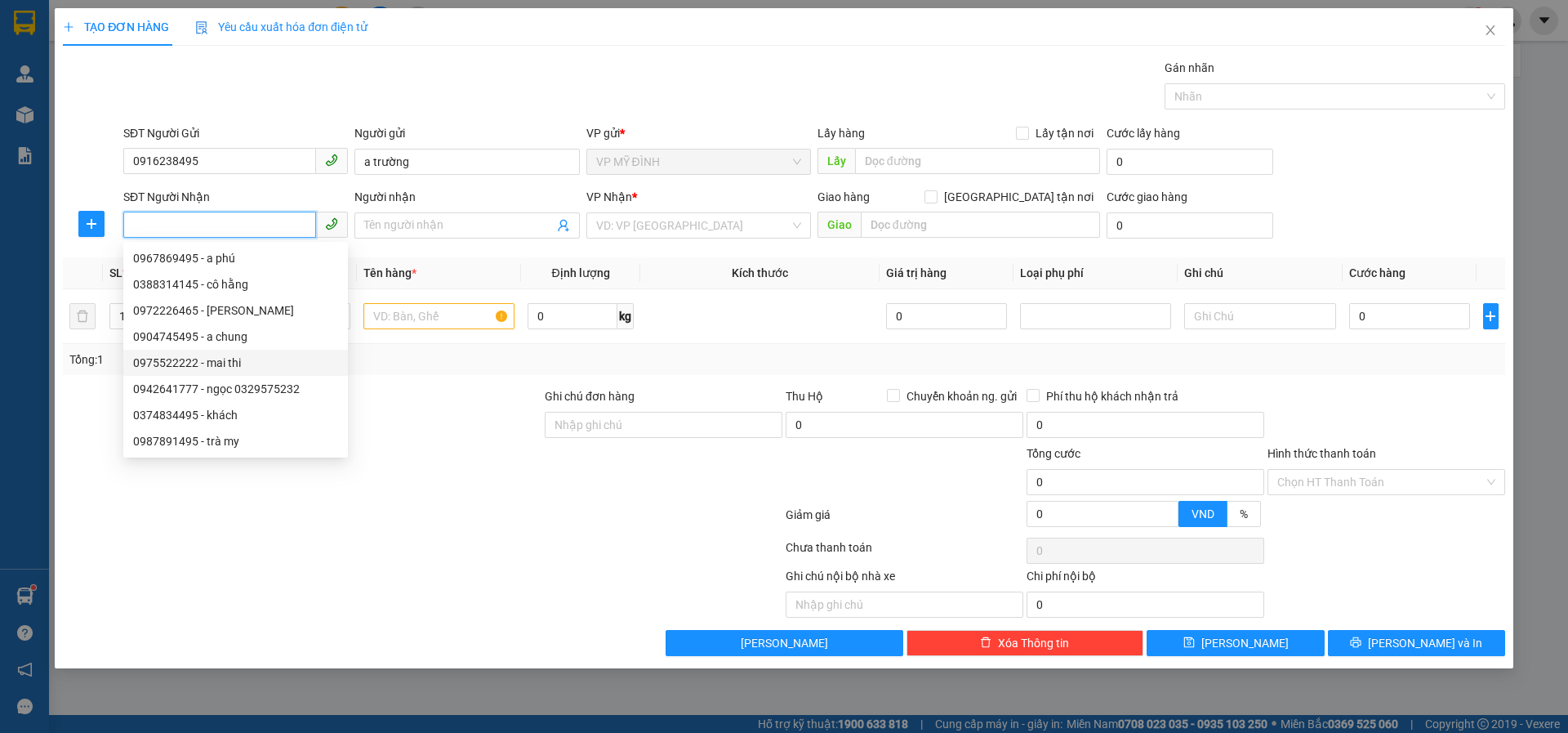
drag, startPoint x: 242, startPoint y: 358, endPoint x: 271, endPoint y: 358, distance: 29.0
click at [243, 358] on div "0975522222 - mai thi" at bounding box center [235, 362] width 205 height 18
type input "0975522222"
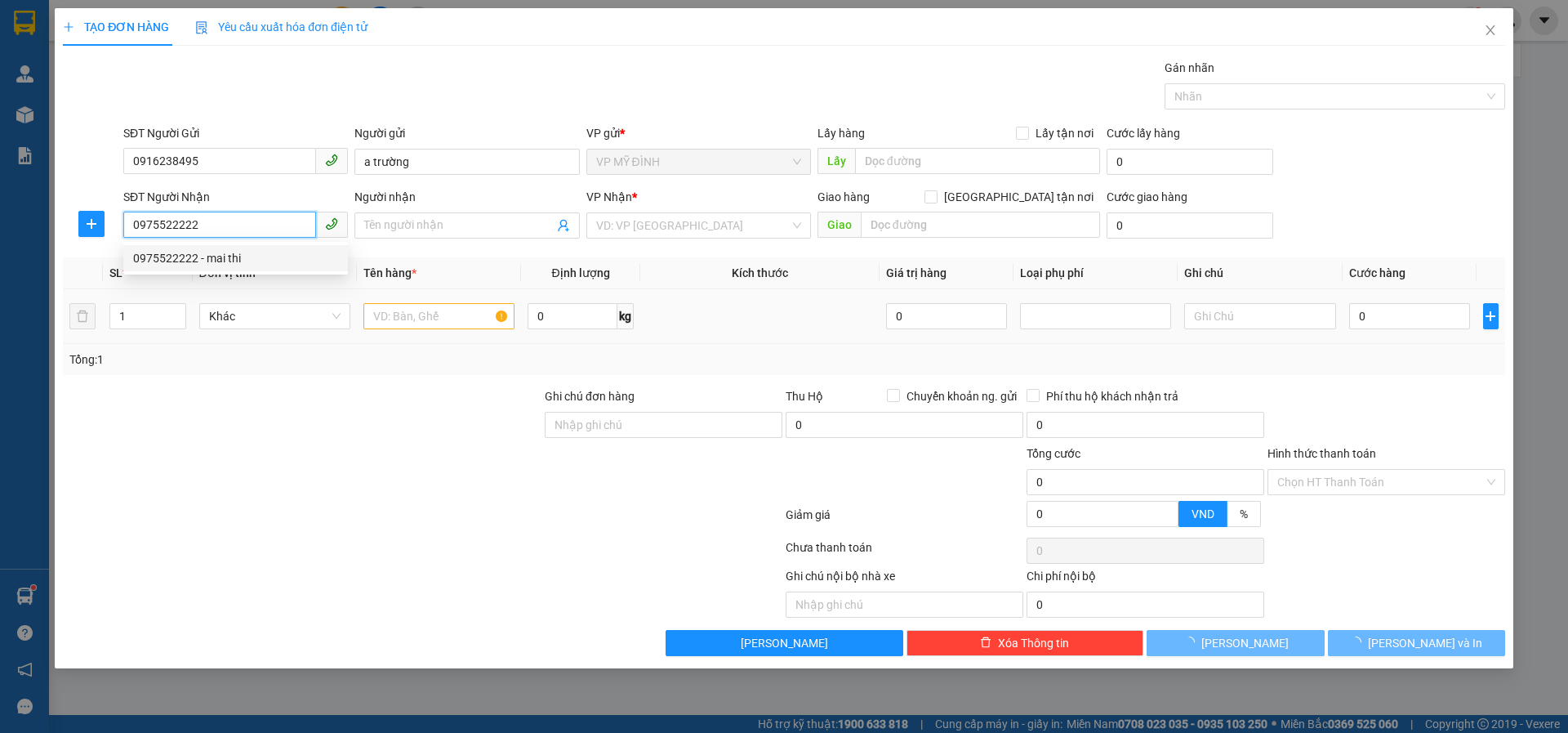
type input "mai thi"
checkbox input "true"
type input "cố định 67 trần thủ độ (không tự ý thay đổi cúa kh)"
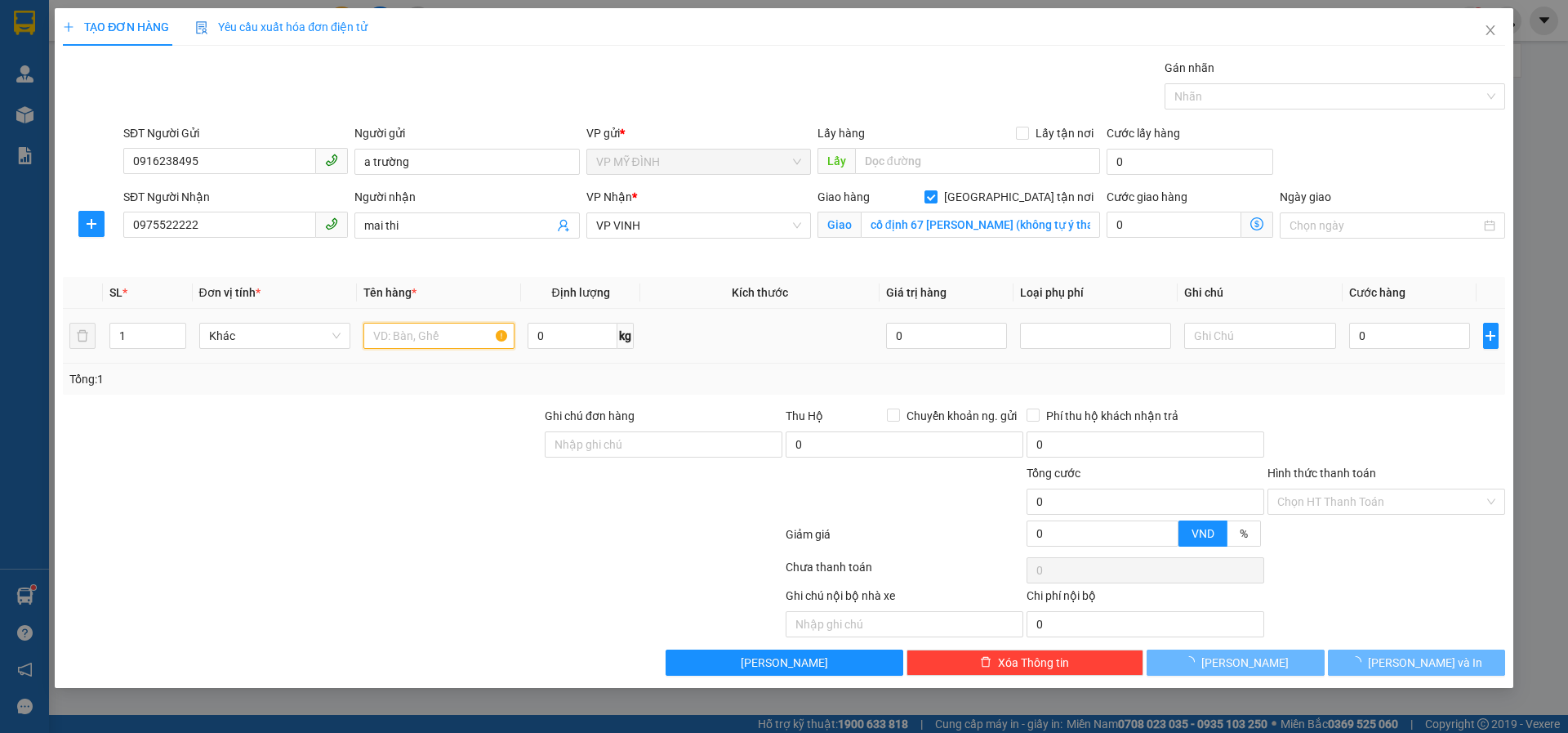
click at [396, 342] on input "text" at bounding box center [439, 335] width 152 height 26
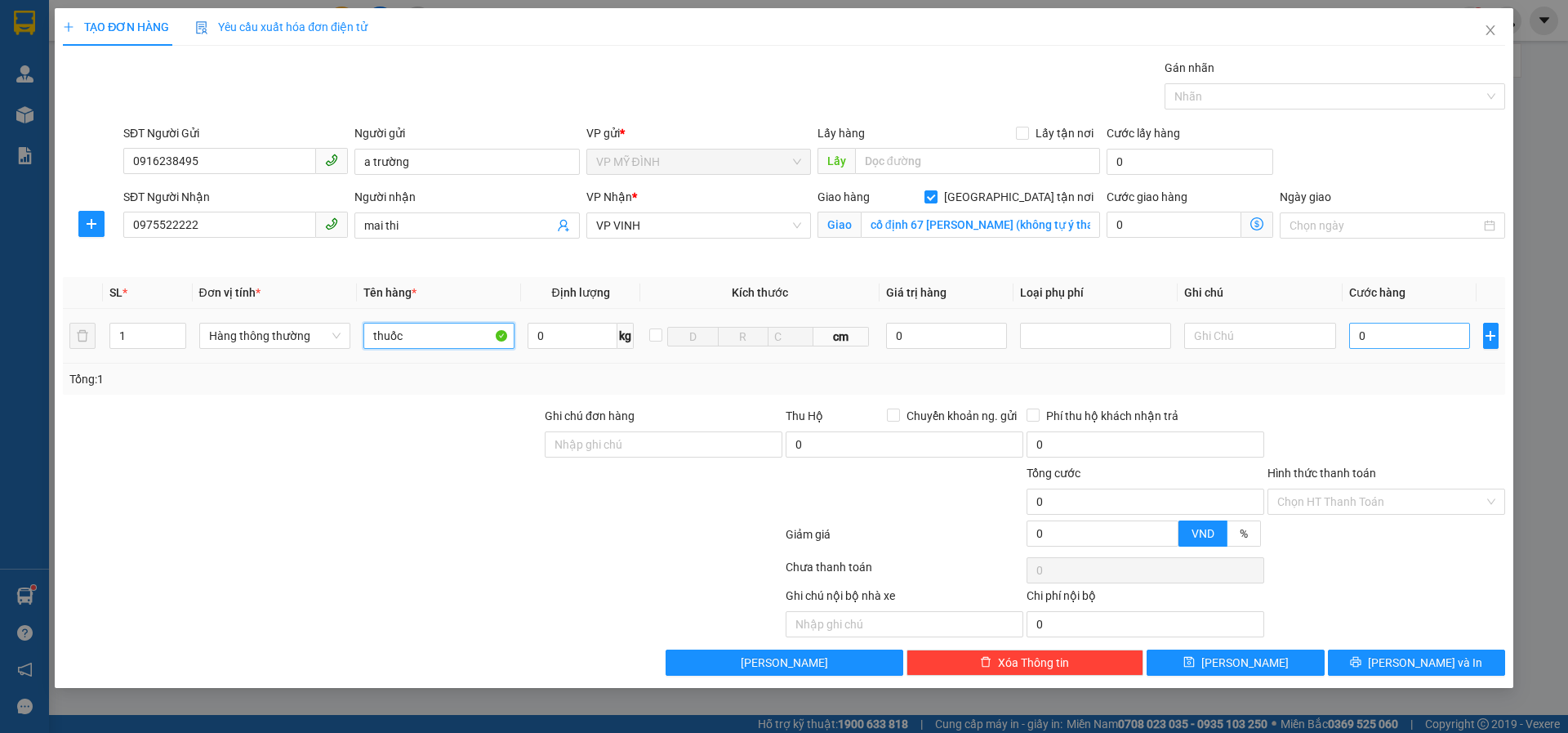
type input "thuốc"
click at [1371, 343] on input "0" at bounding box center [1410, 335] width 122 height 26
type input "4"
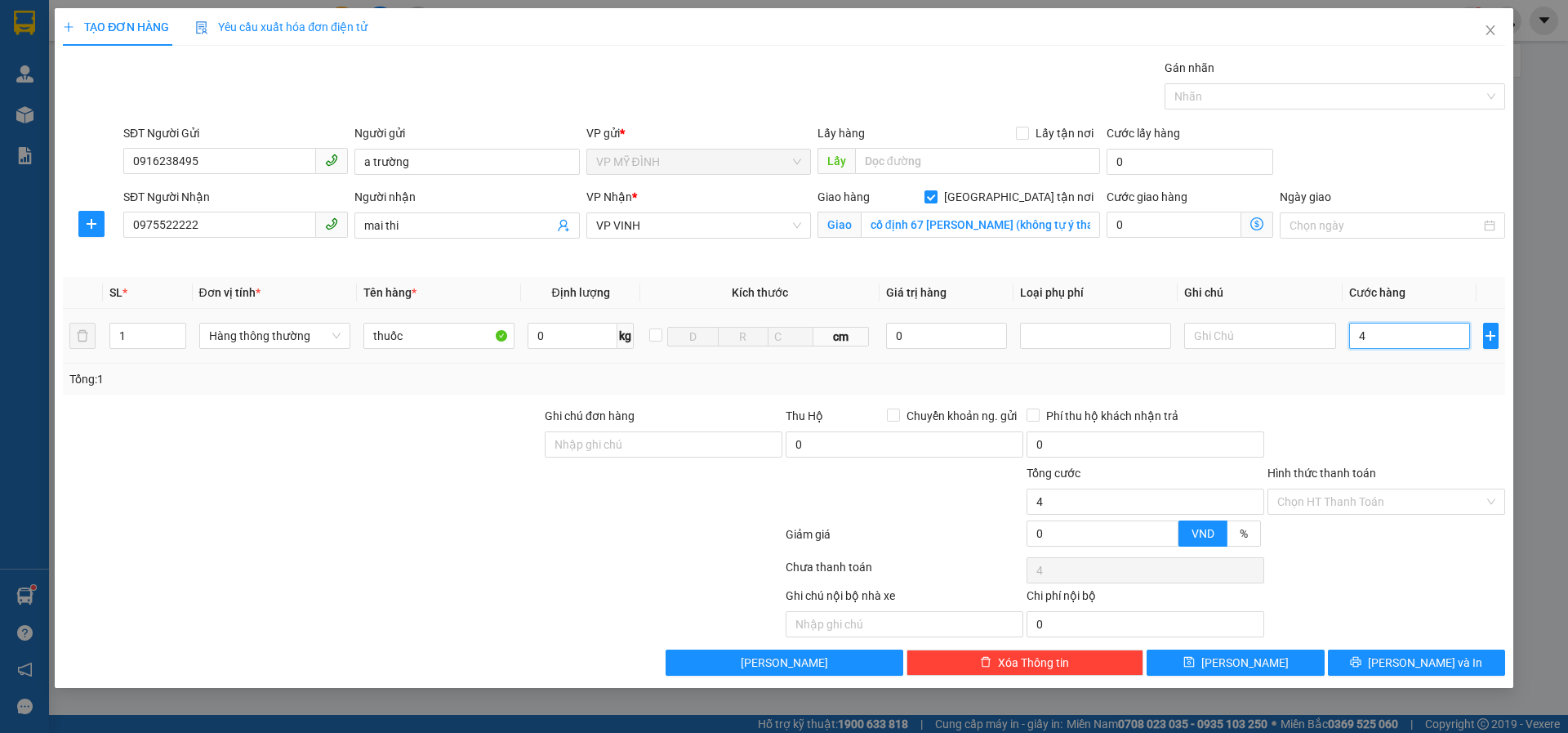
type input "40"
type input "40.000"
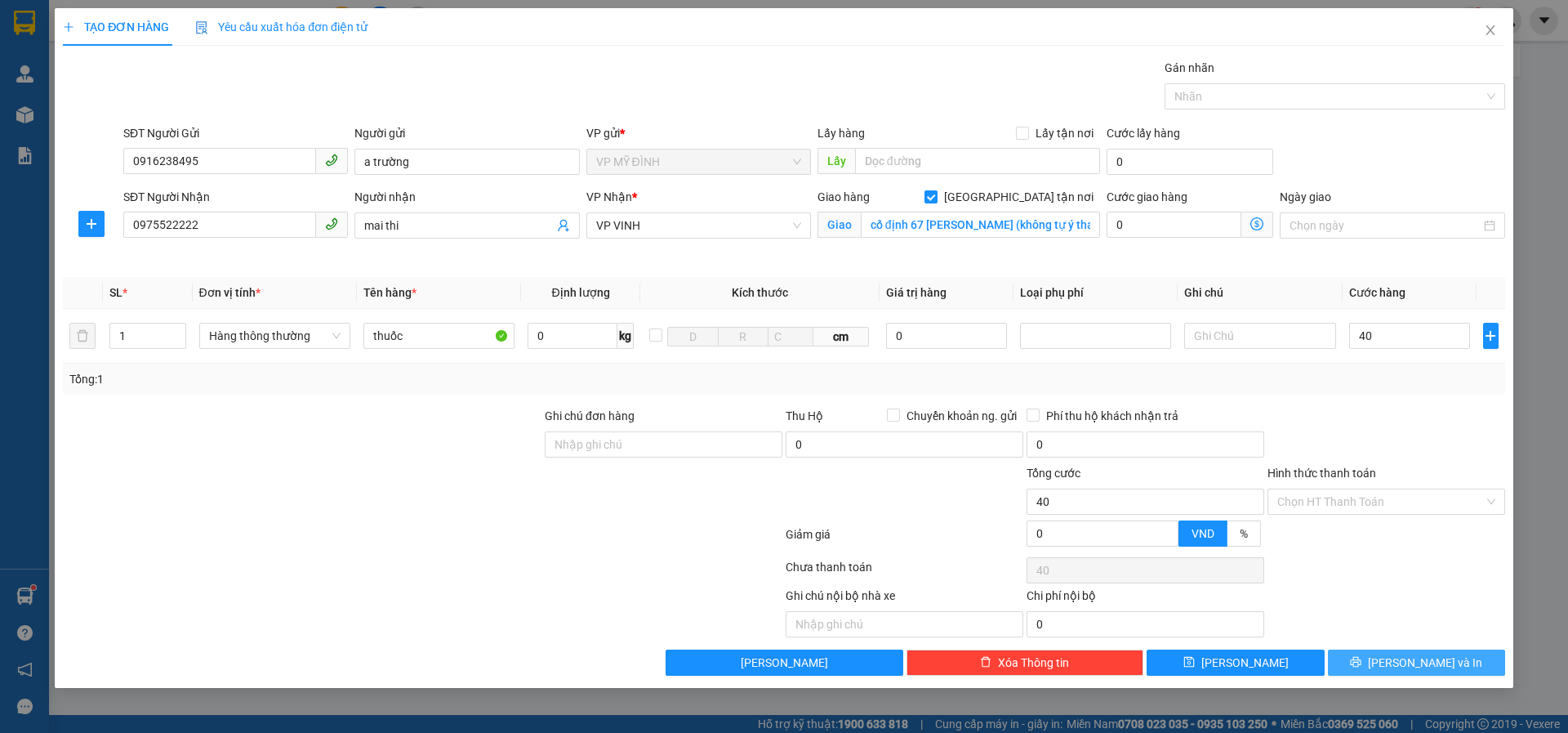
type input "40.000"
drag, startPoint x: 1379, startPoint y: 663, endPoint x: 1382, endPoint y: 644, distance: 19.2
click at [1379, 657] on button "[PERSON_NAME] và In" at bounding box center [1416, 662] width 177 height 26
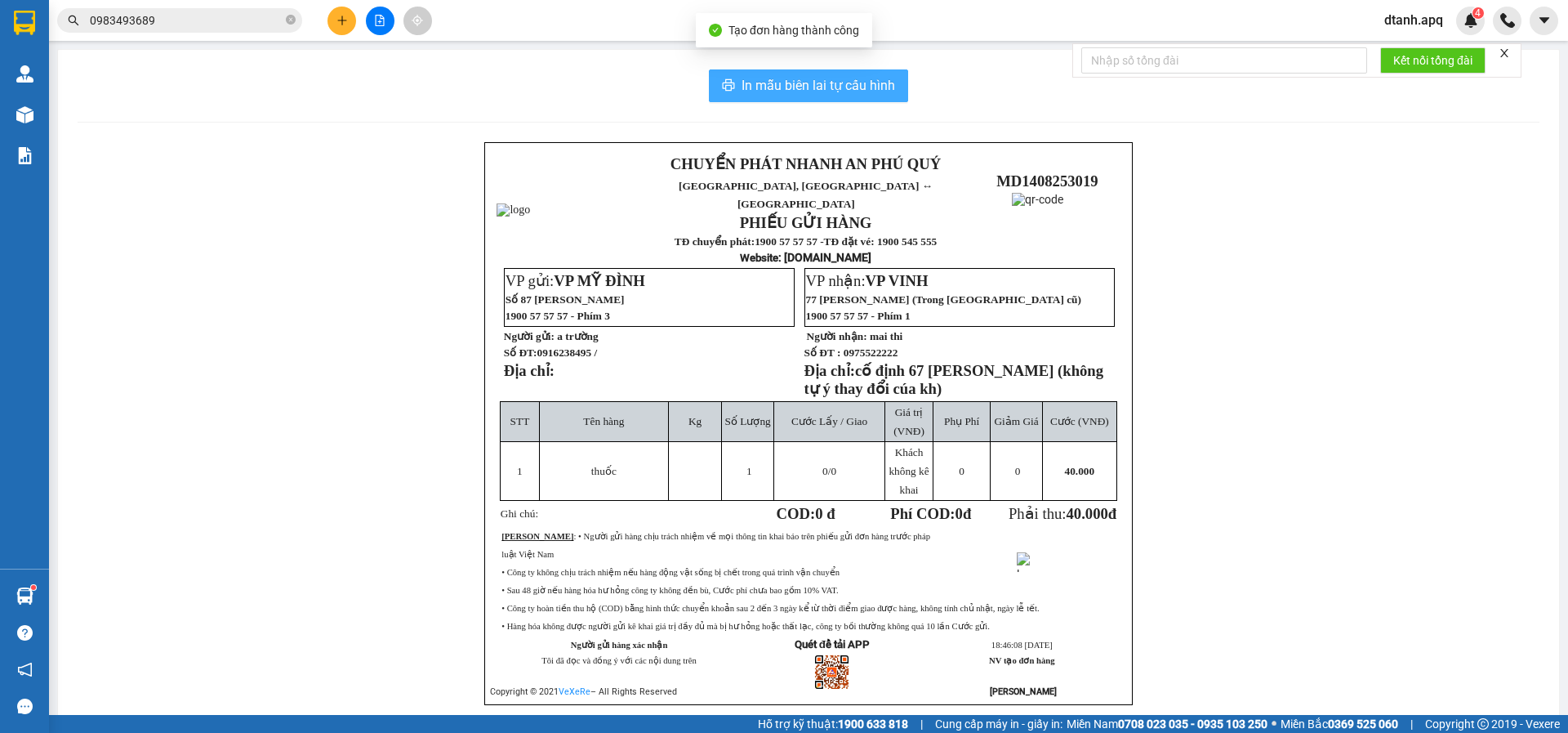
click at [803, 78] on span "In mẫu biên lai tự cấu hình" at bounding box center [818, 85] width 153 height 20
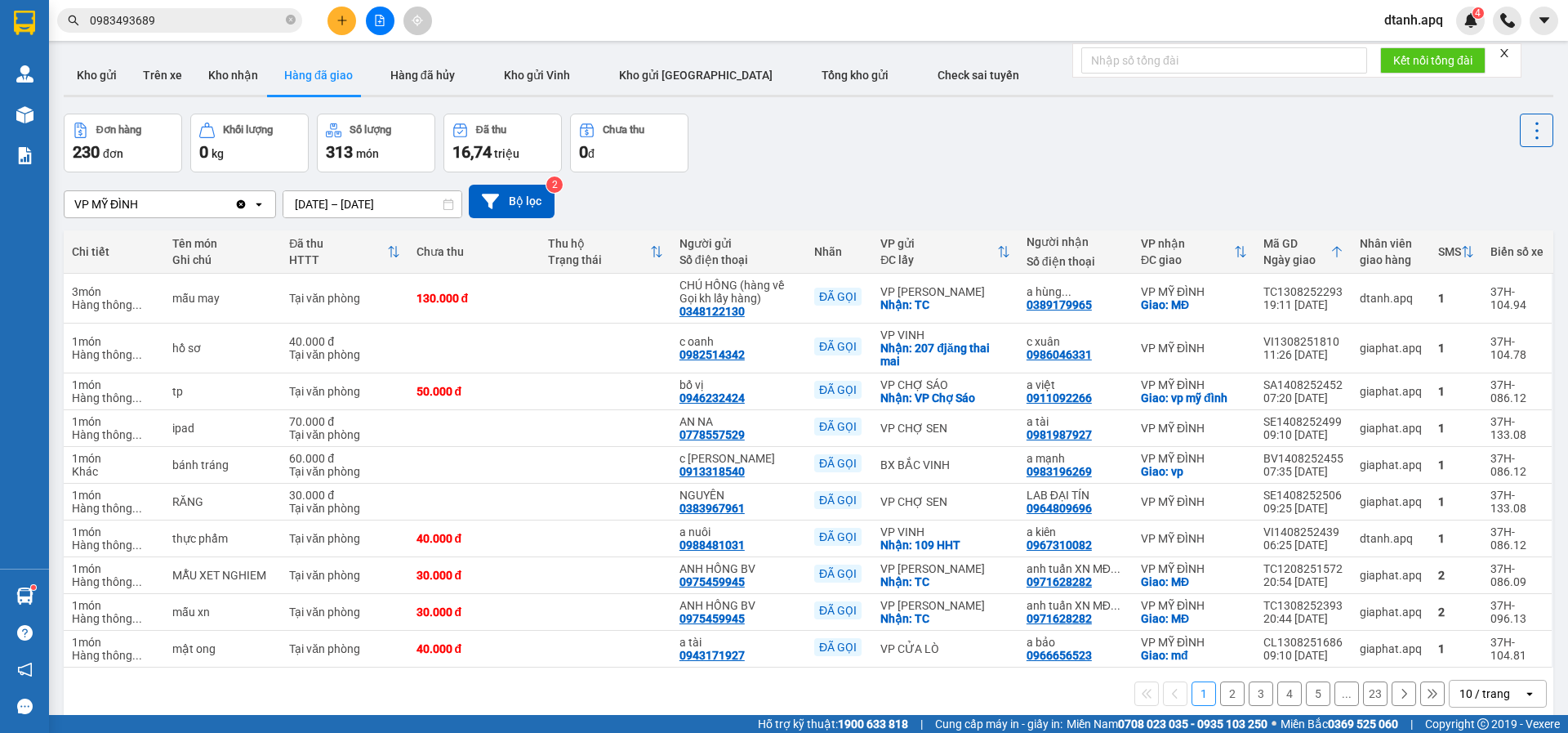
click at [338, 18] on icon "plus" at bounding box center [341, 20] width 11 height 11
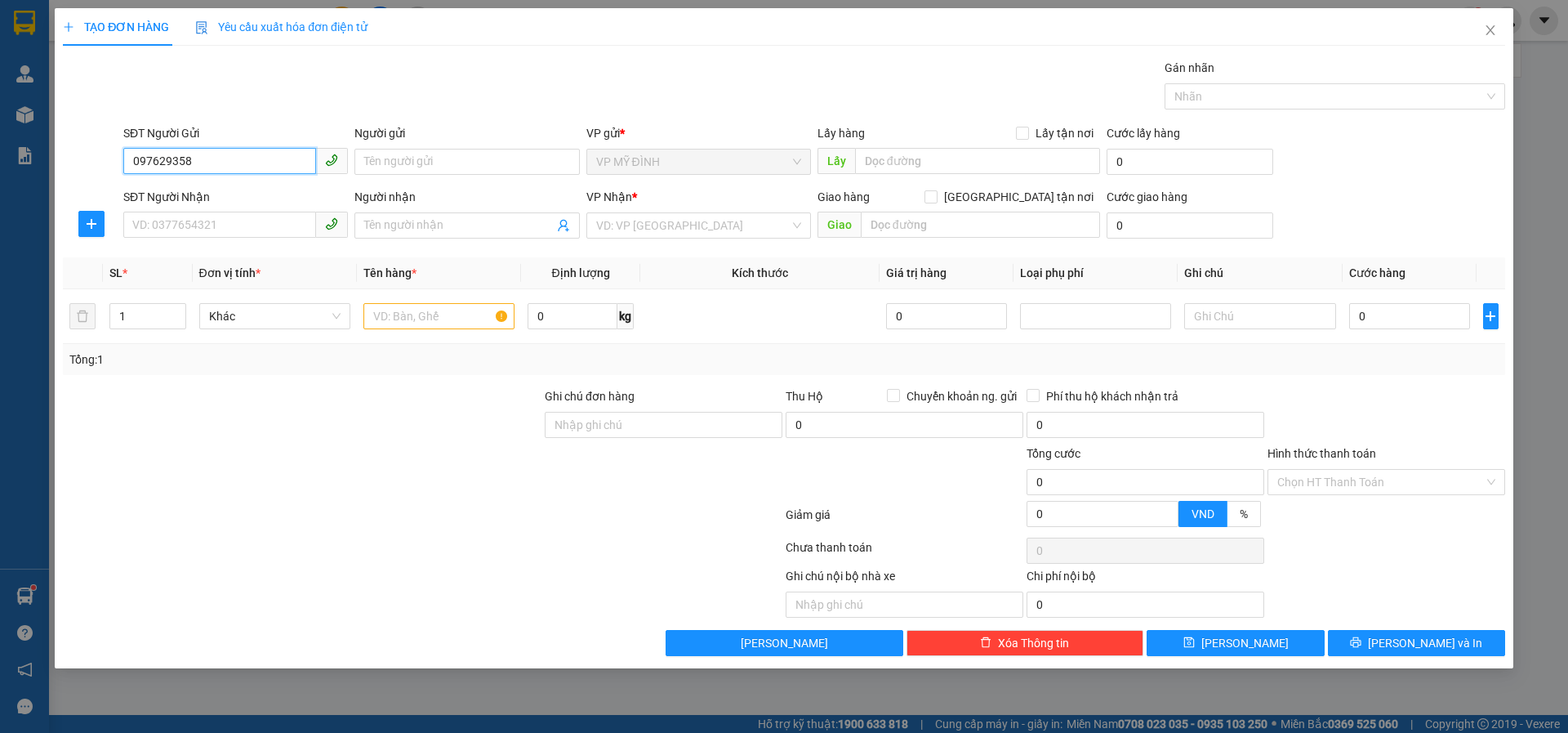
type input "0976293586"
drag, startPoint x: 180, startPoint y: 190, endPoint x: 182, endPoint y: 198, distance: 8.2
click at [180, 192] on div "0976293586 - khách" at bounding box center [235, 194] width 205 height 18
type input "khách"
type input "0976293586"
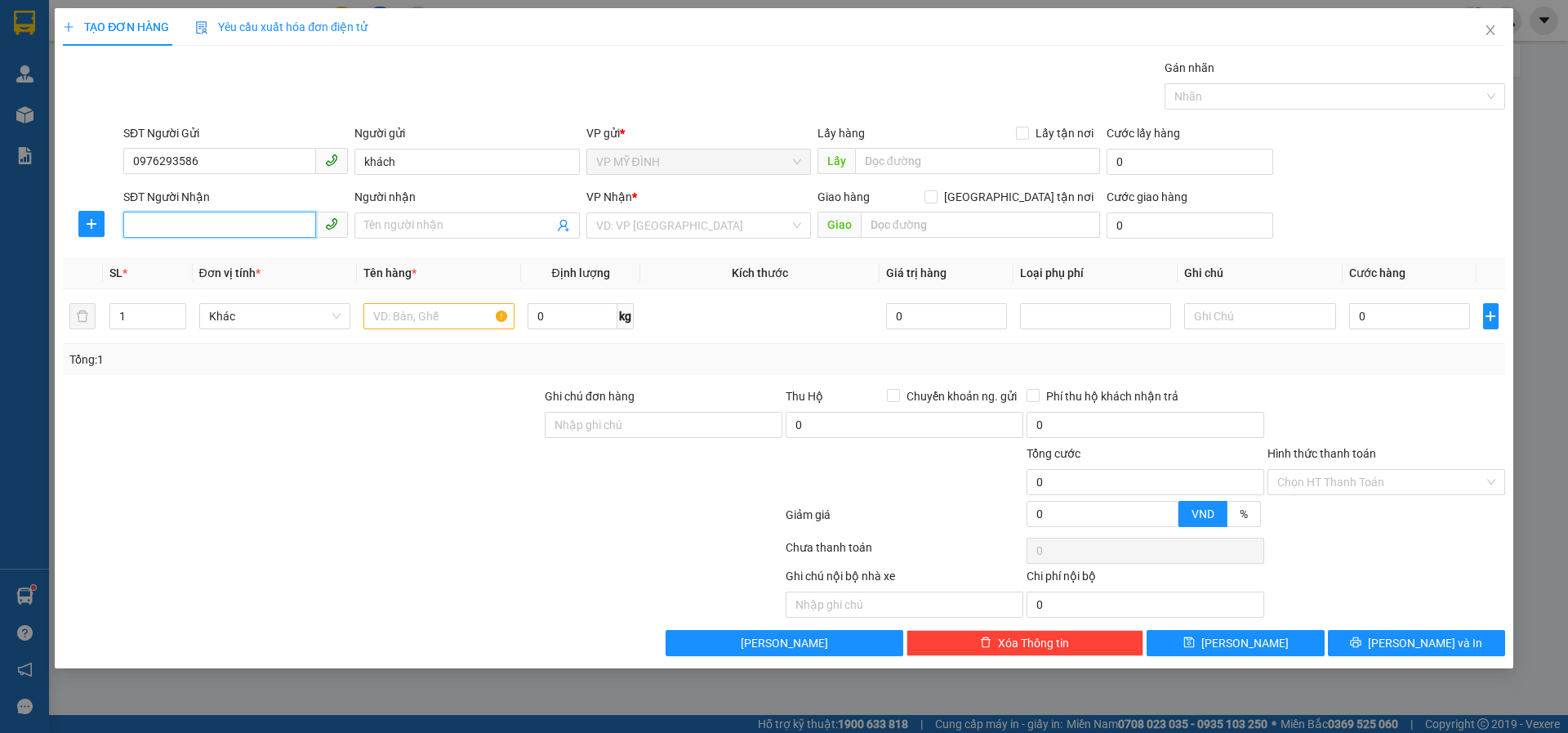
click at [178, 221] on input "SĐT Người Nhận" at bounding box center [220, 225] width 192 height 26
type input "0943426688"
click at [213, 254] on div "0943426688 - a cường ( 68 hà huy tập )" at bounding box center [235, 258] width 205 height 18
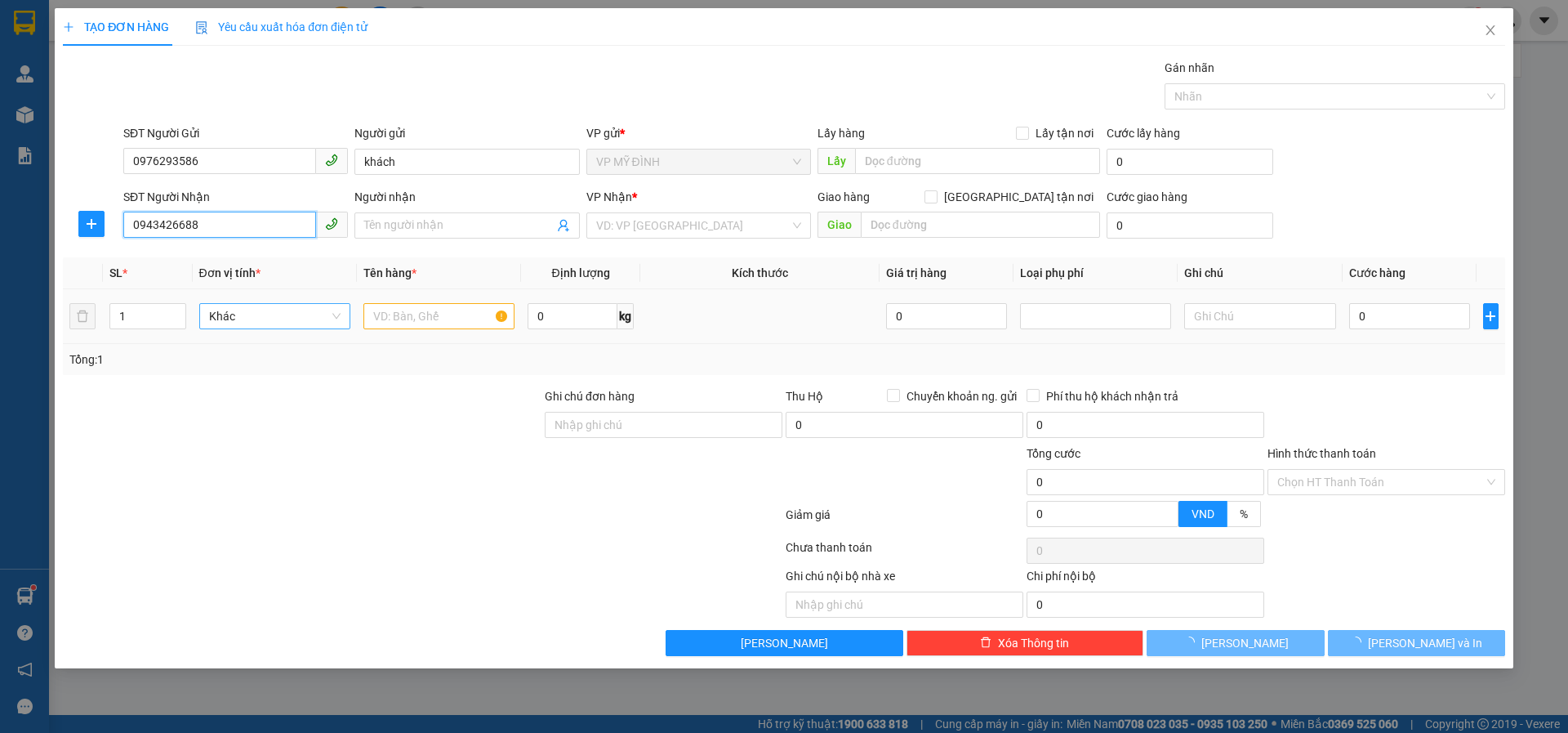
type input "a cường ( 68 hà huy tập )"
checkbox input "true"
type input "ngõ 15 nguyễn văn cừ ( cố định )"
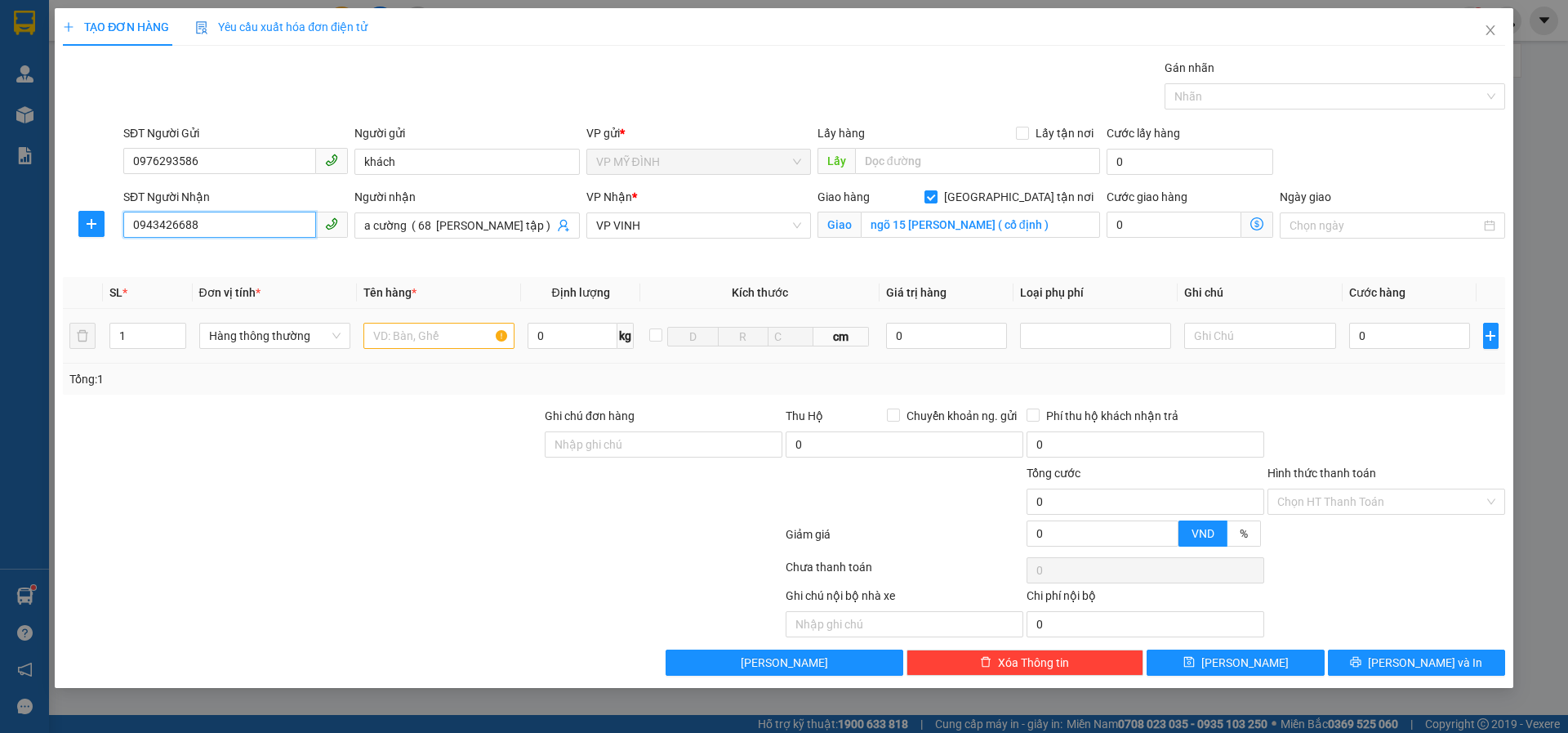
type input "0943426688"
click at [432, 316] on td at bounding box center [438, 336] width 164 height 54
click at [426, 341] on input "text" at bounding box center [439, 335] width 152 height 26
type input "quần áo"
type input "4"
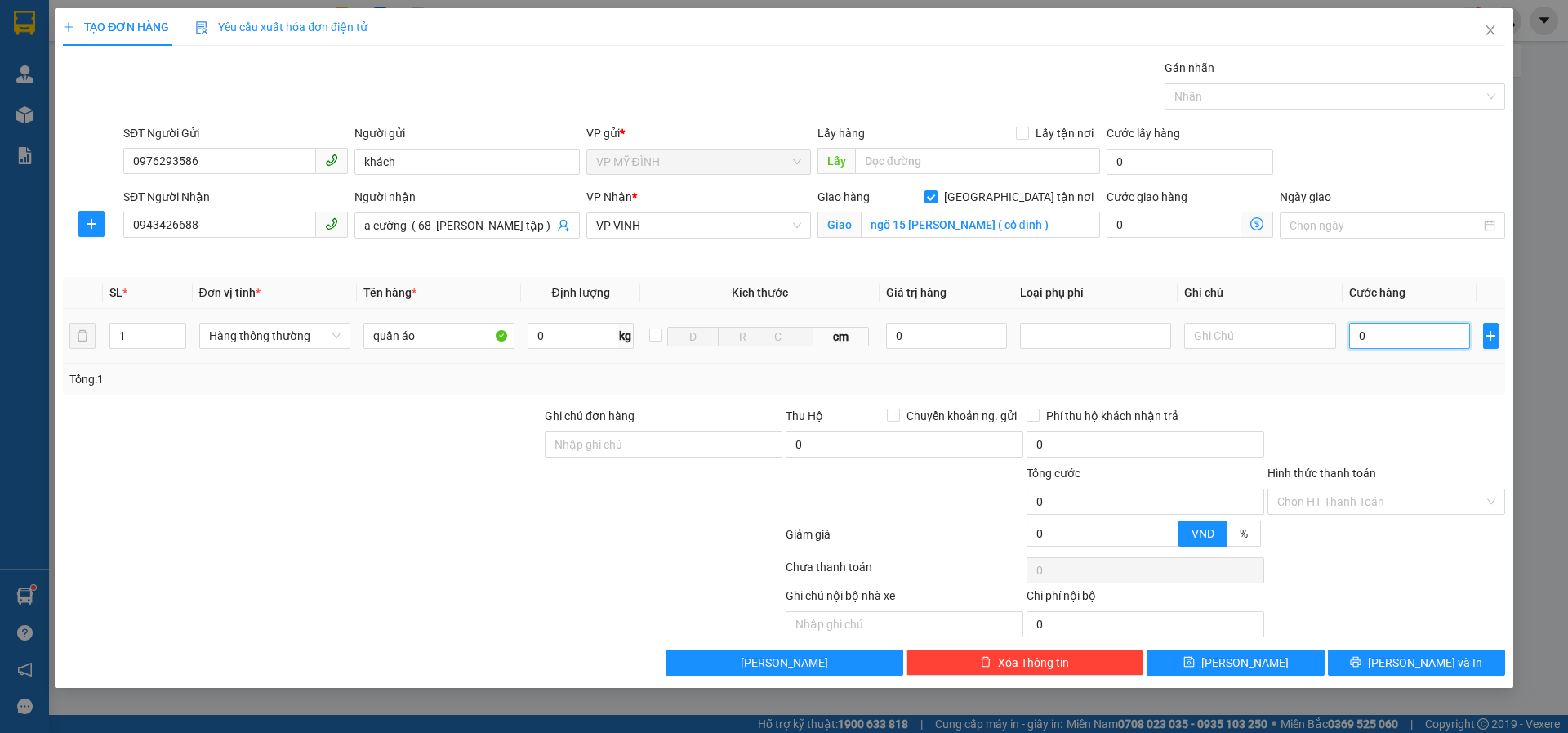
type input "4"
click at [1387, 340] on input "4" at bounding box center [1410, 335] width 122 height 26
type input "40"
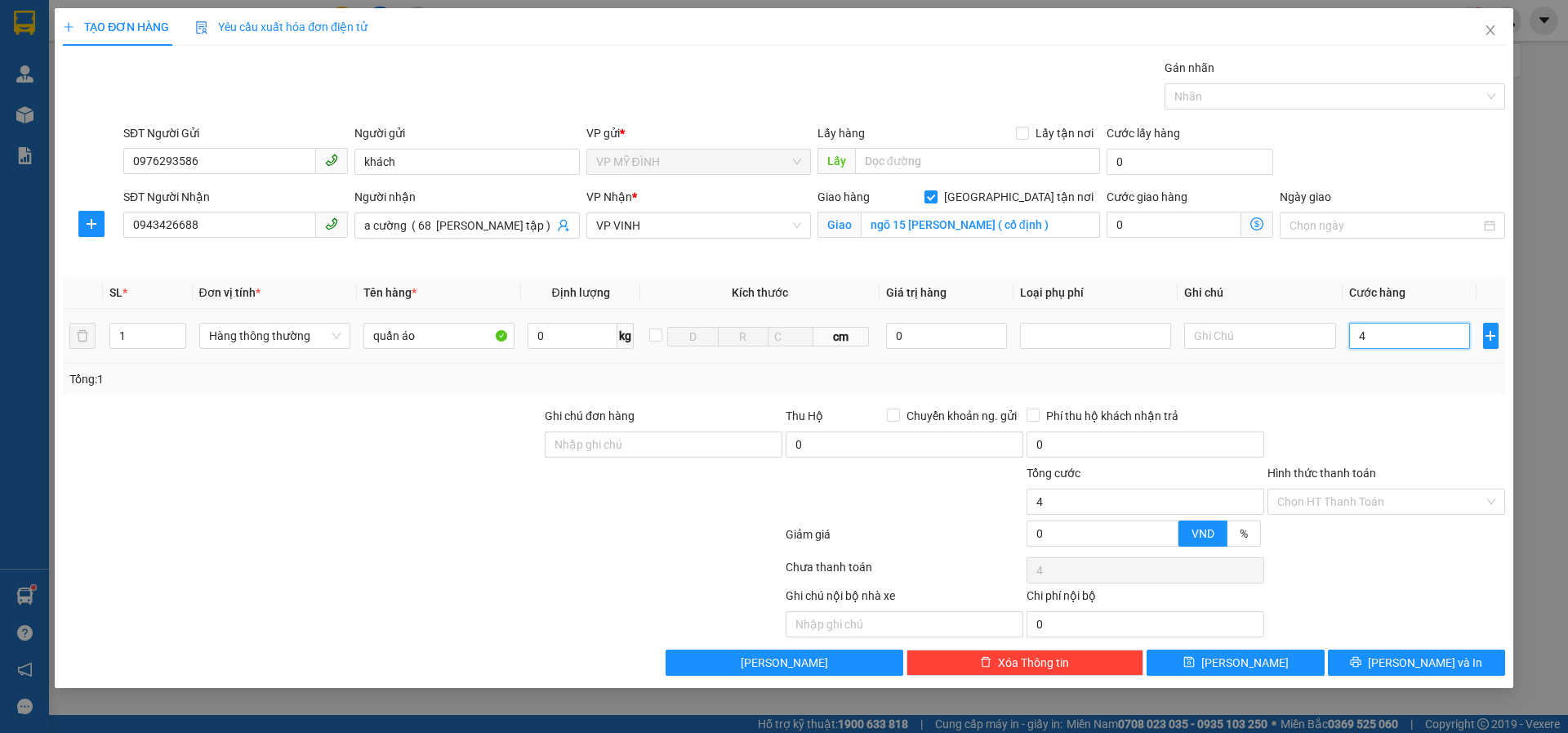
type input "40"
type input "40.000"
click at [1362, 656] on button "[PERSON_NAME] và In" at bounding box center [1416, 662] width 177 height 26
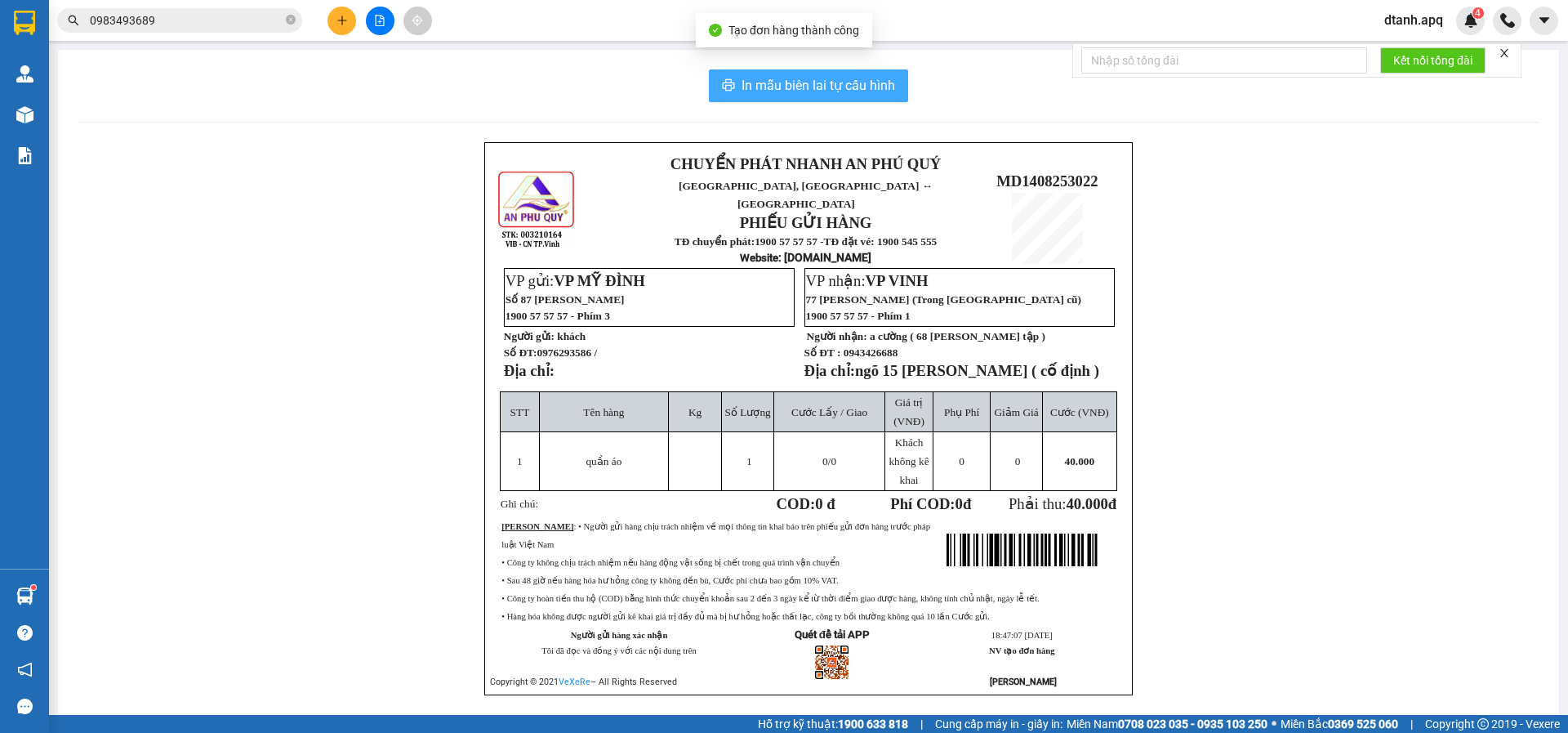
drag, startPoint x: 740, startPoint y: 81, endPoint x: 658, endPoint y: 66, distance: 83.4
click at [741, 83] on span "In mẫu biên lai tự cấu hình" at bounding box center [818, 85] width 153 height 20
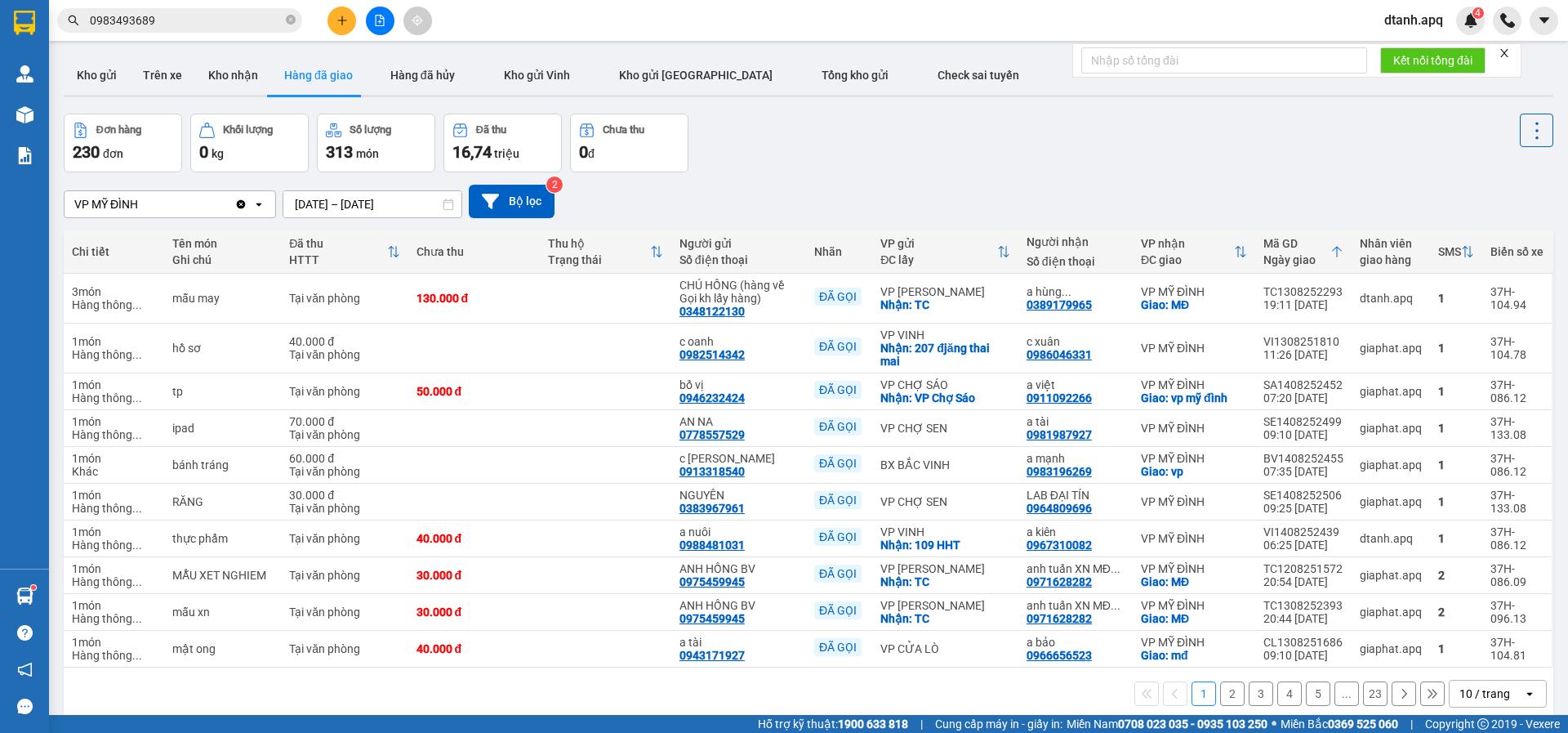
click at [351, 34] on div at bounding box center [380, 21] width 123 height 29
click at [339, 24] on icon "plus" at bounding box center [341, 20] width 11 height 11
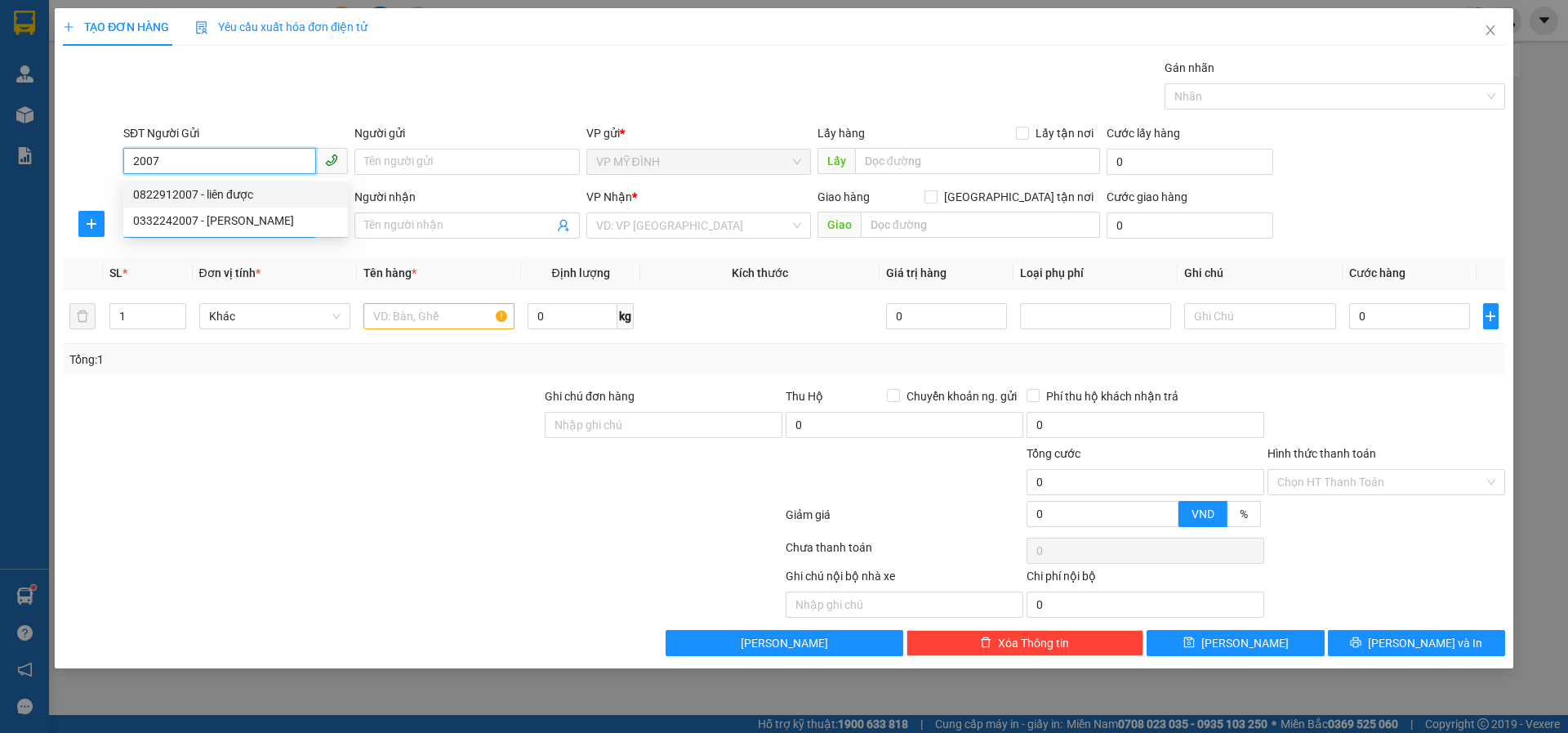
drag, startPoint x: 195, startPoint y: 186, endPoint x: 200, endPoint y: 218, distance: 32.4
click at [197, 193] on div "0822912007 - liên được" at bounding box center [235, 194] width 205 height 18
type input "0822912007"
type input "liên được"
type input "0822912007"
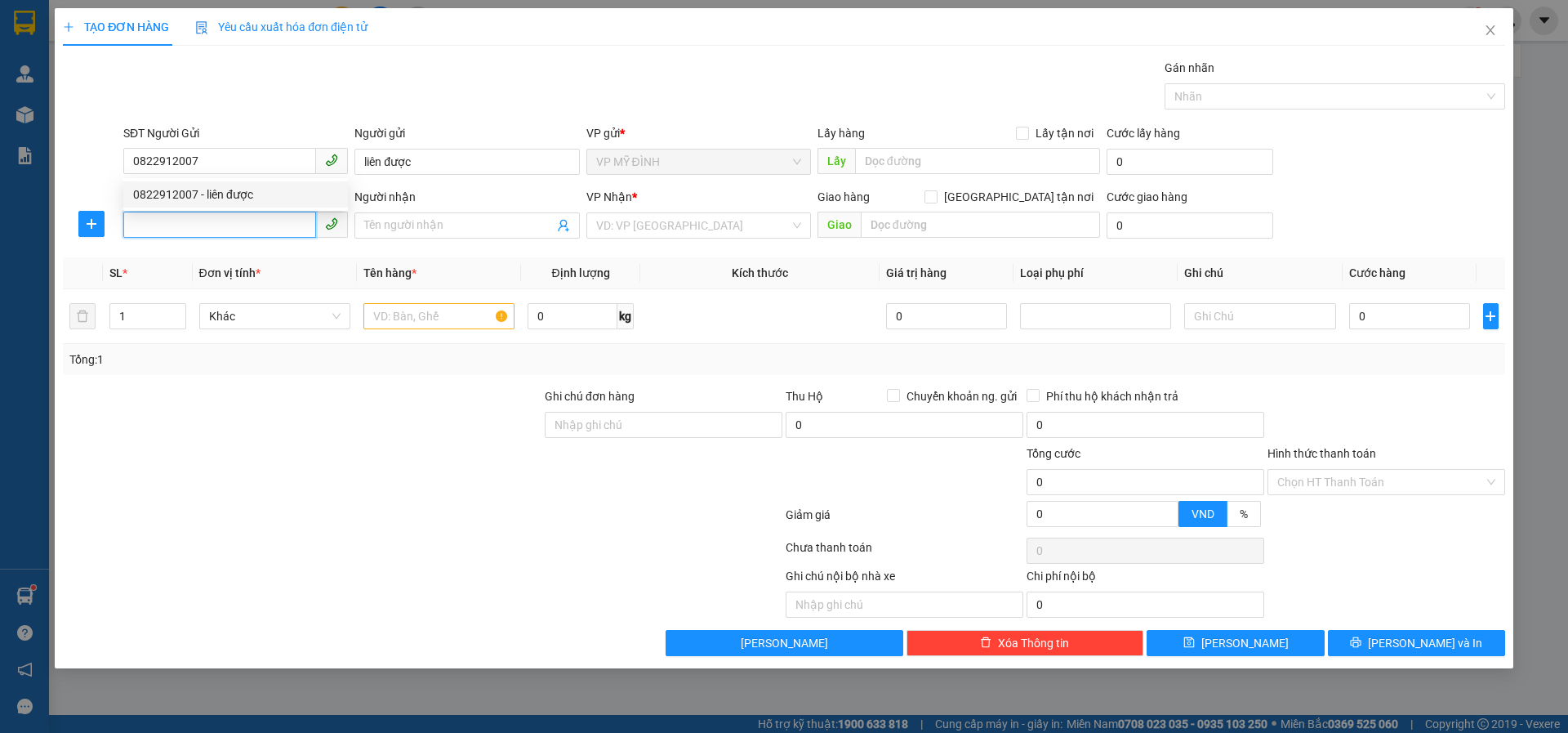
click at [176, 224] on input "SĐT Người Nhận" at bounding box center [220, 225] width 192 height 26
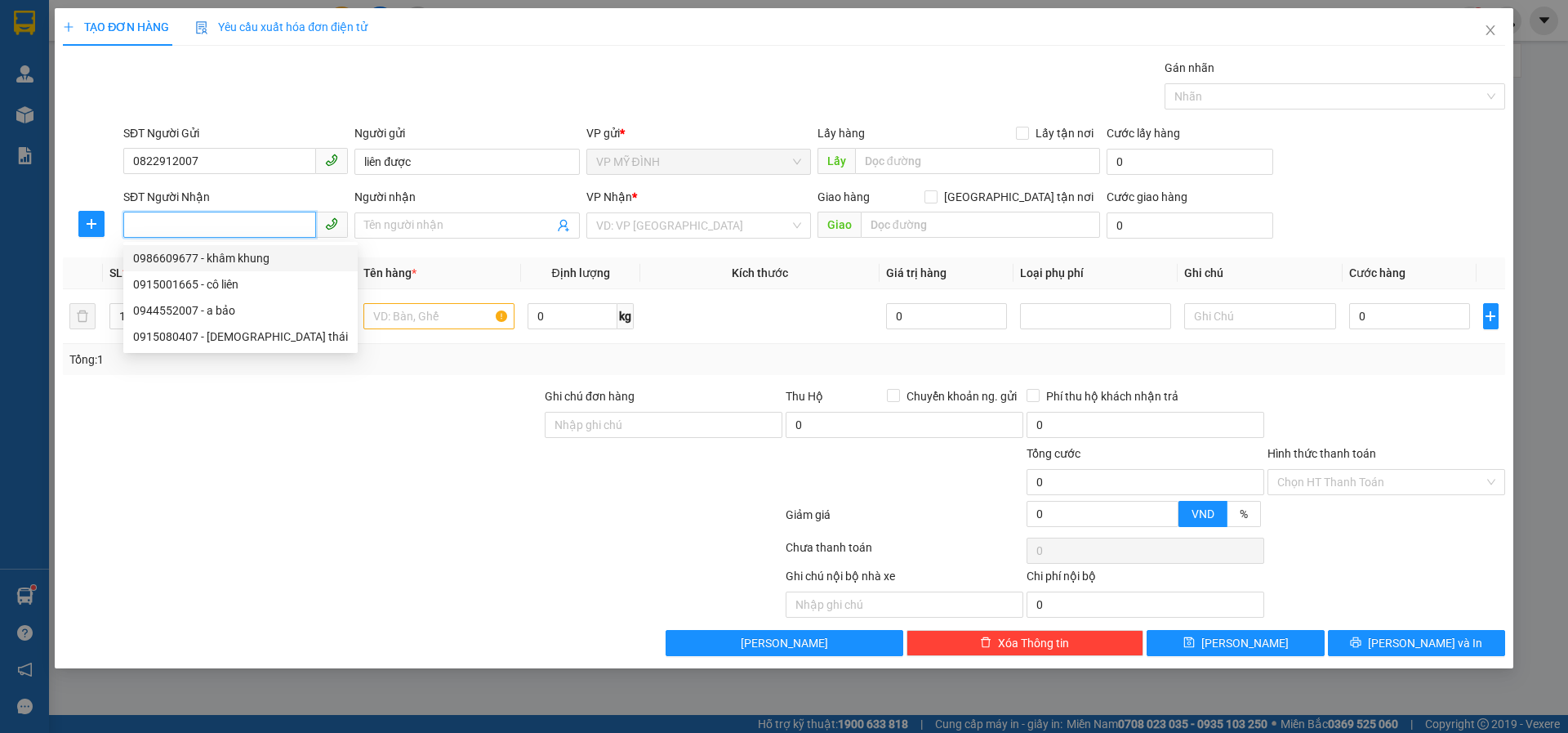
click at [241, 257] on div "0986609677 - khâm khung" at bounding box center [240, 258] width 215 height 18
type input "0986609677"
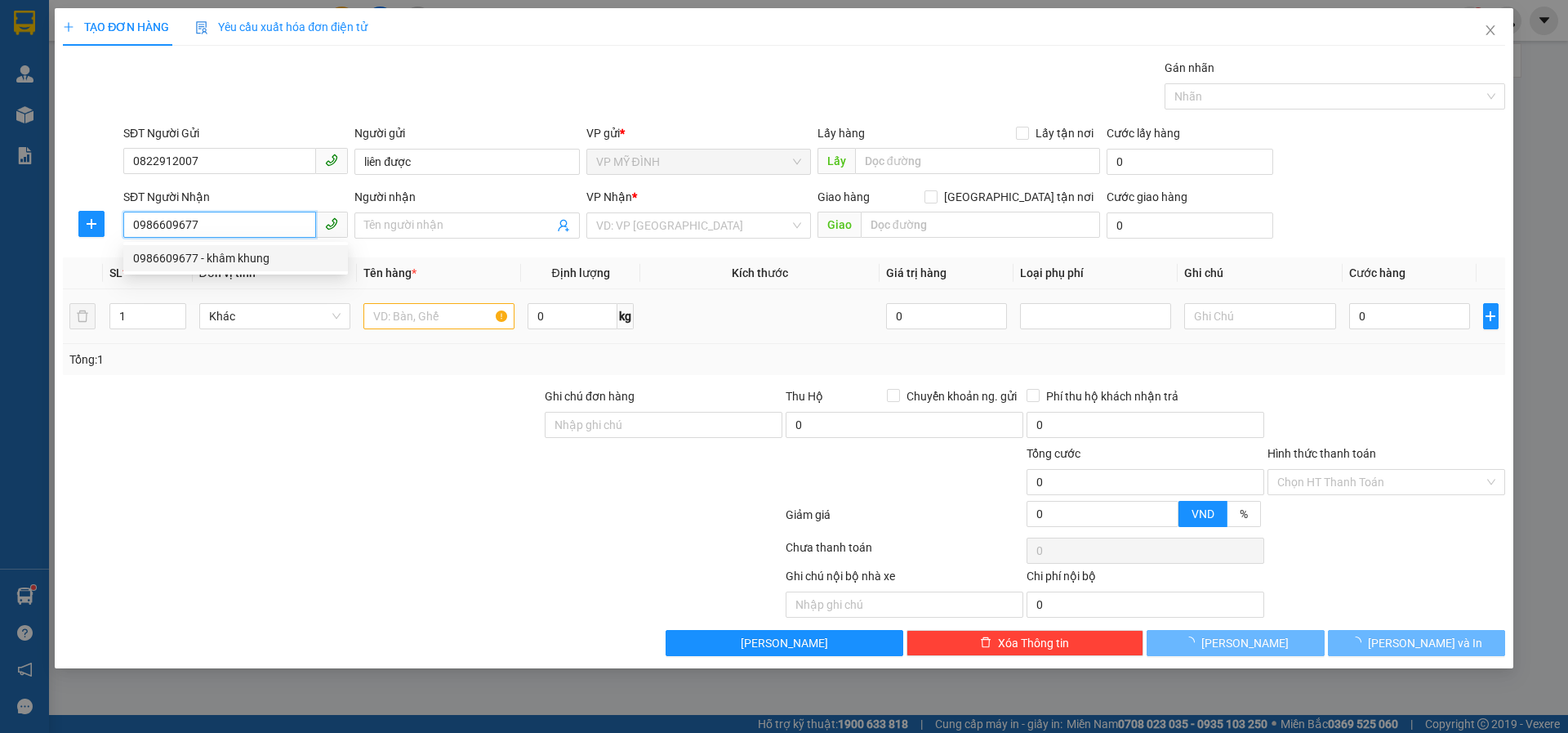
type input "khâm khung"
checkbox input "true"
type input "số 11 ngõ 47 hoàng trọng trì"
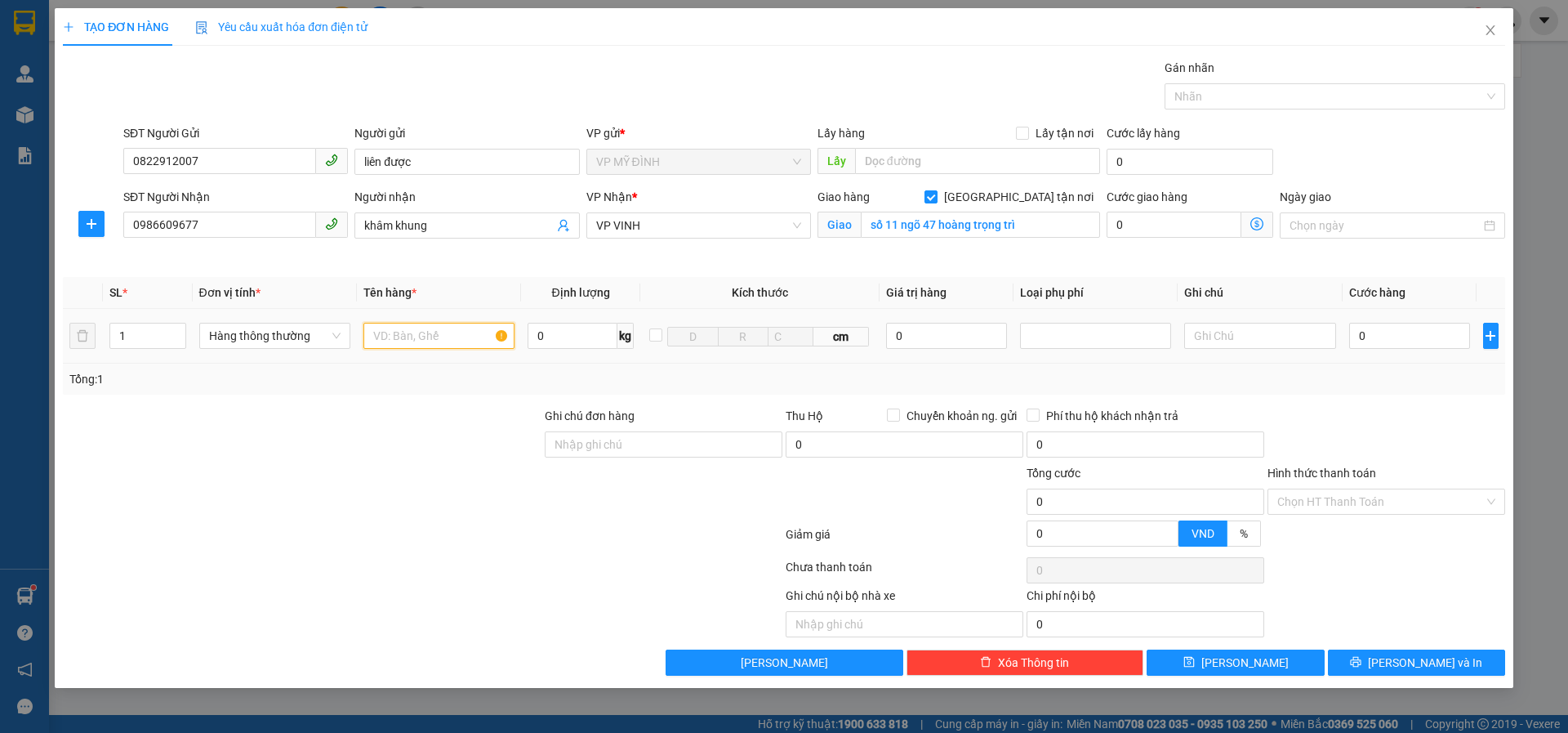
click at [427, 346] on input "text" at bounding box center [439, 335] width 152 height 26
type input "tranh"
click at [1365, 341] on input "0" at bounding box center [1410, 335] width 122 height 26
type input "5"
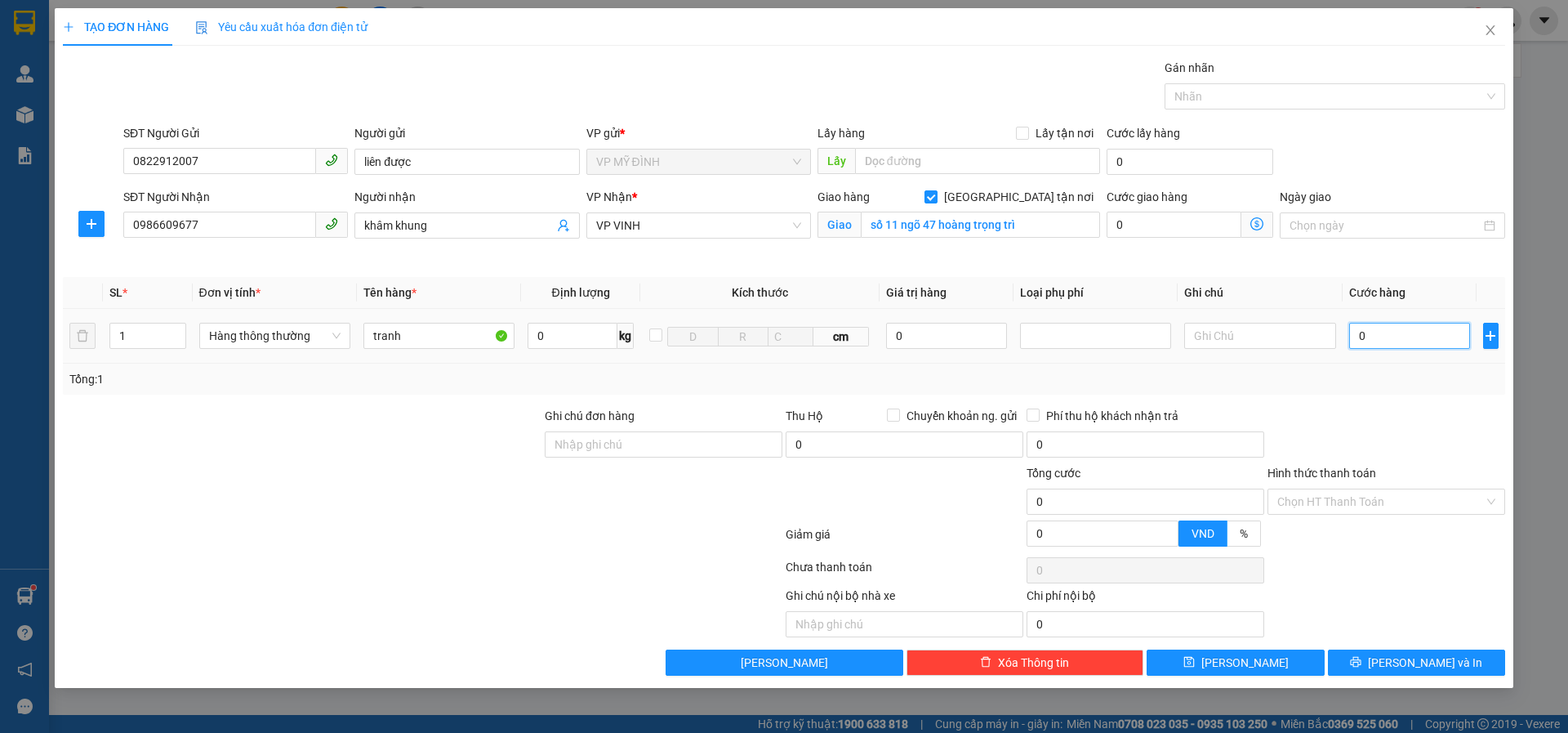
type input "5"
type input "50"
type input "50.000"
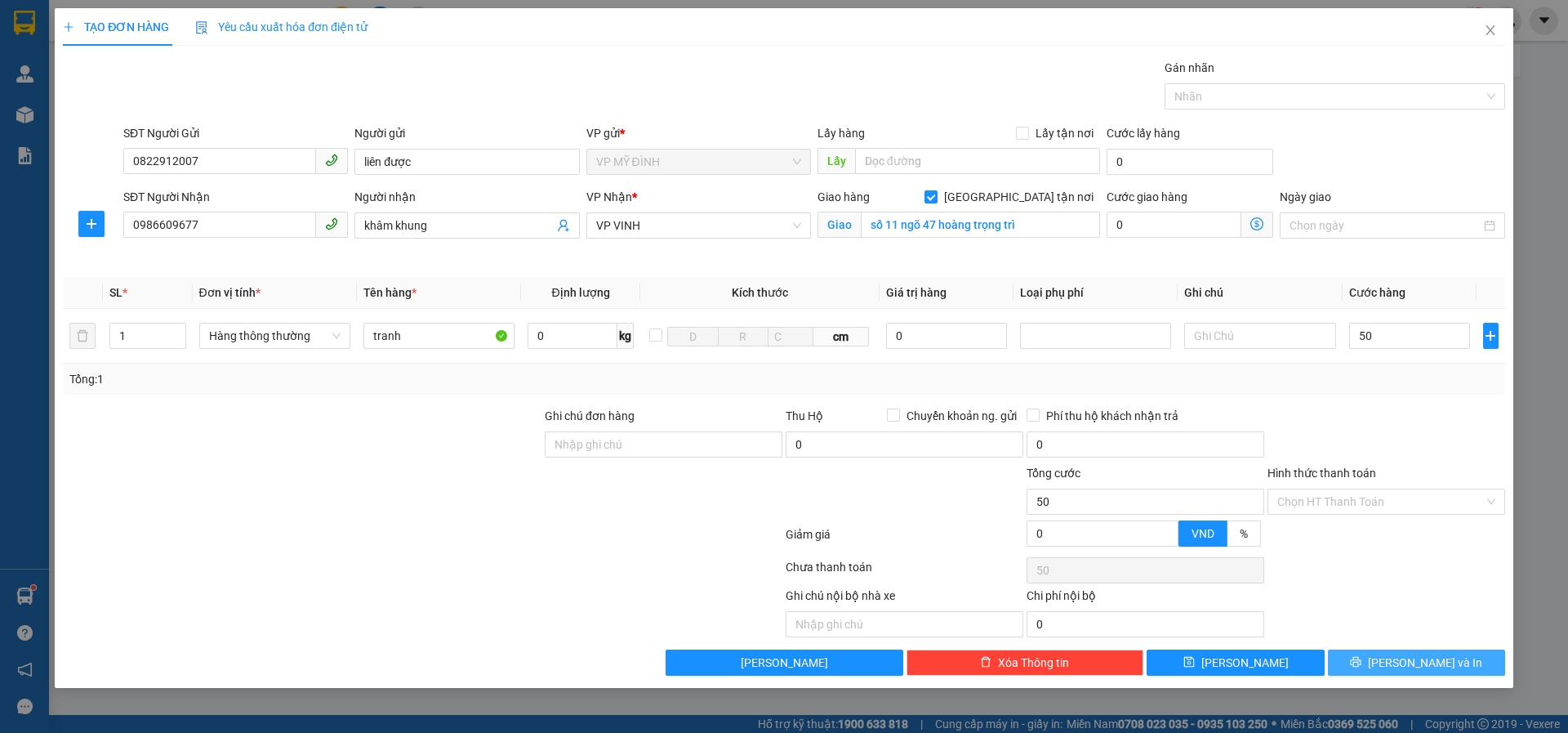
type input "50.000"
click at [1409, 668] on span "[PERSON_NAME] và In" at bounding box center [1425, 662] width 114 height 18
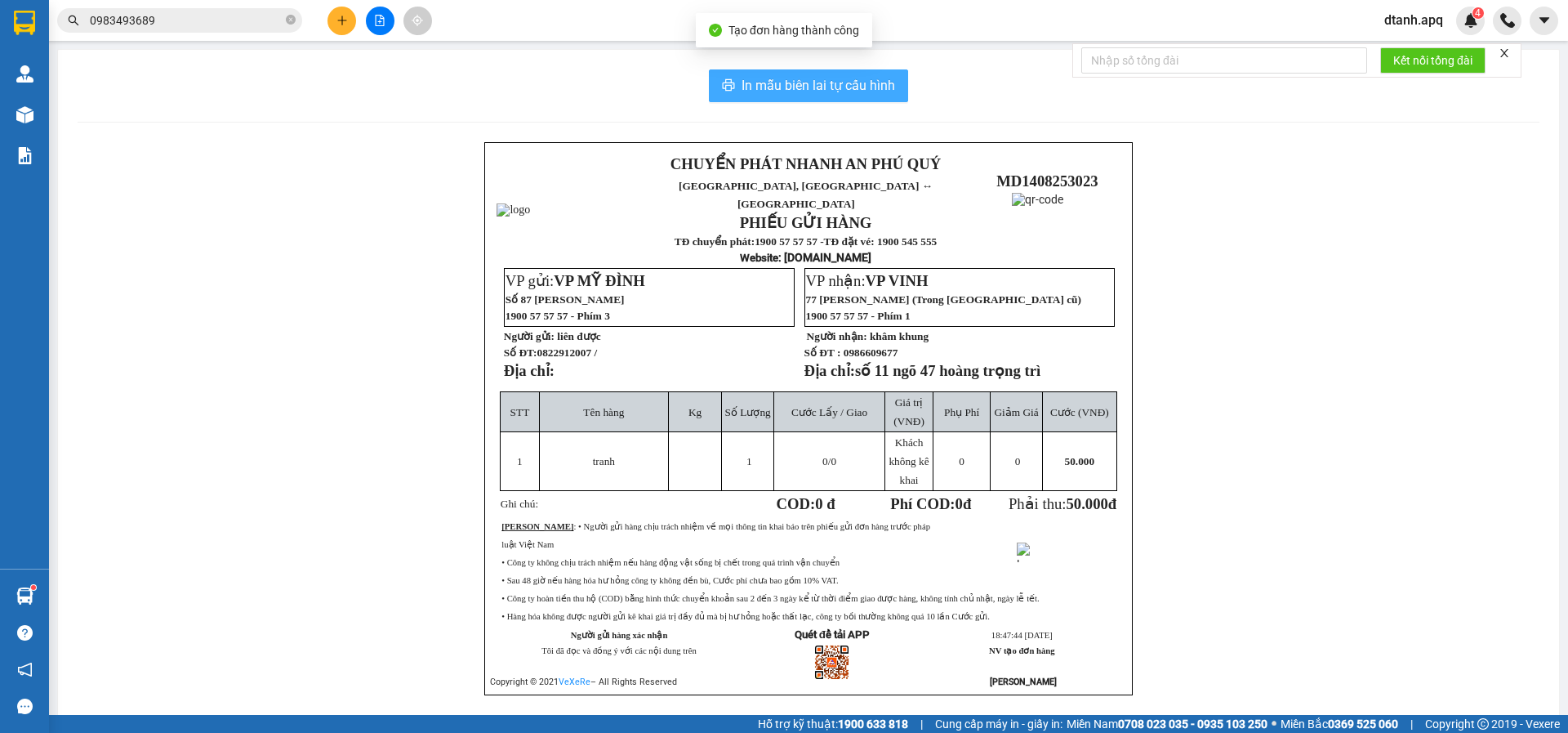
click at [852, 79] on span "In mẫu biên lai tự cấu hình" at bounding box center [818, 85] width 153 height 20
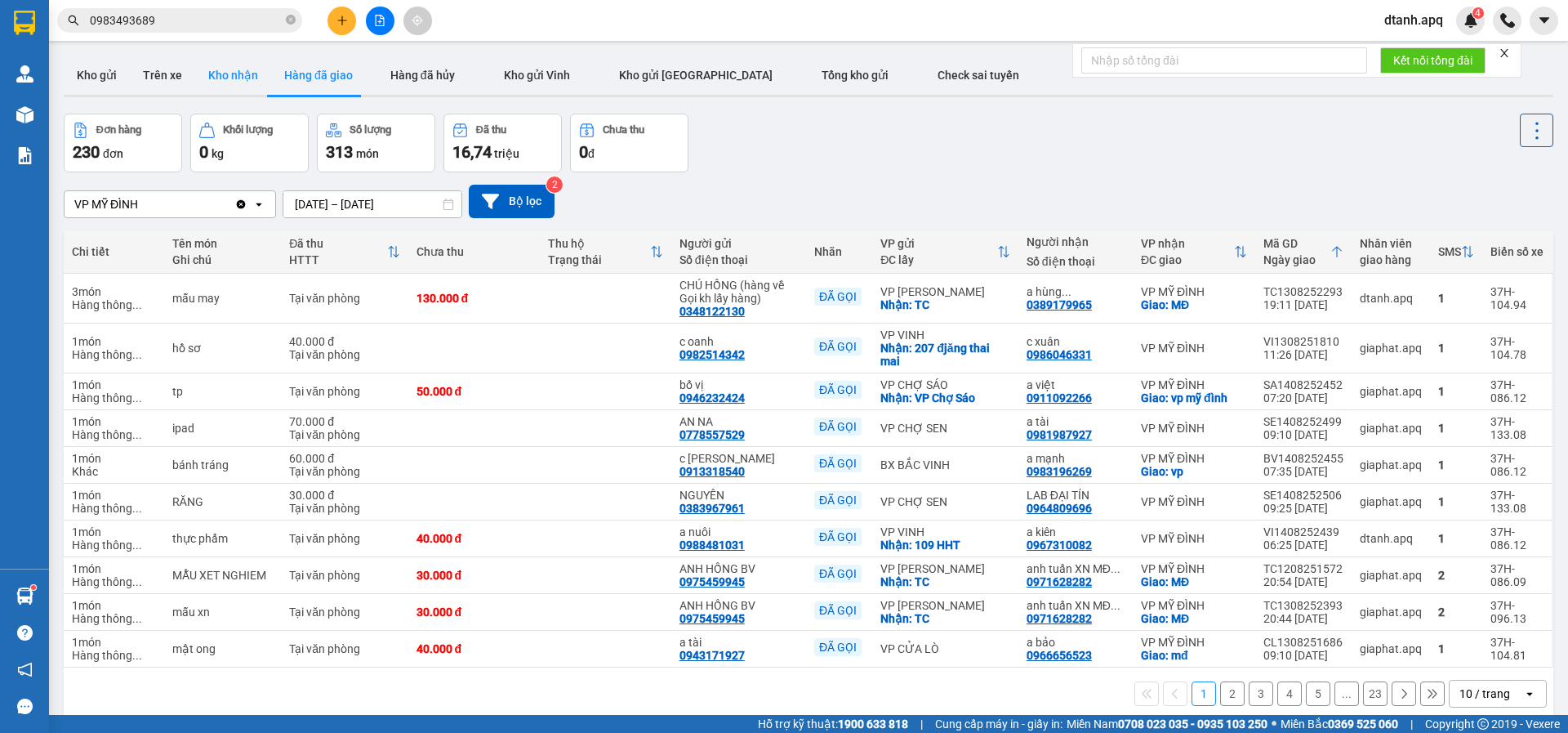
click at [209, 75] on button "Kho nhận" at bounding box center [232, 75] width 76 height 39
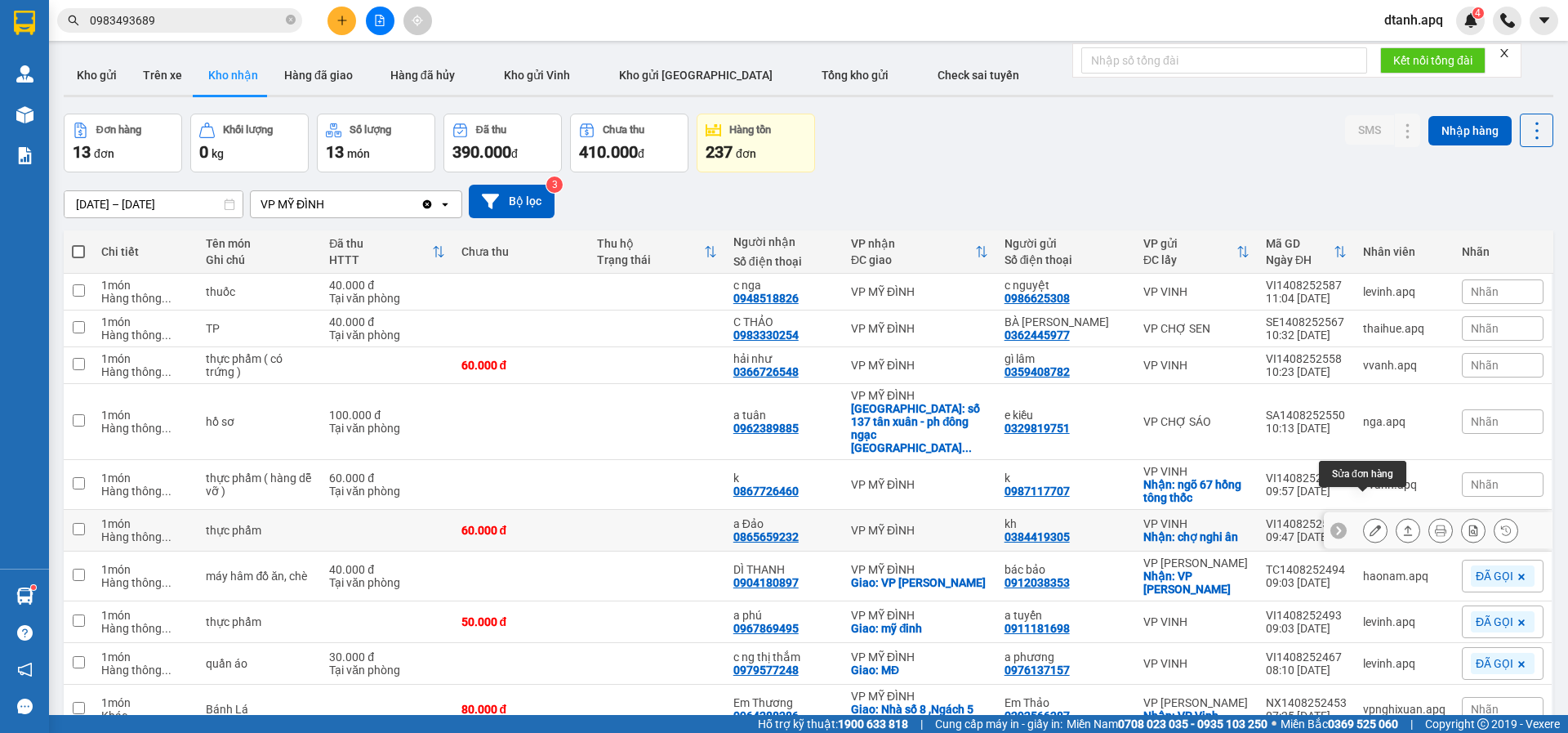
click at [1370, 524] on icon at bounding box center [1375, 530] width 11 height 11
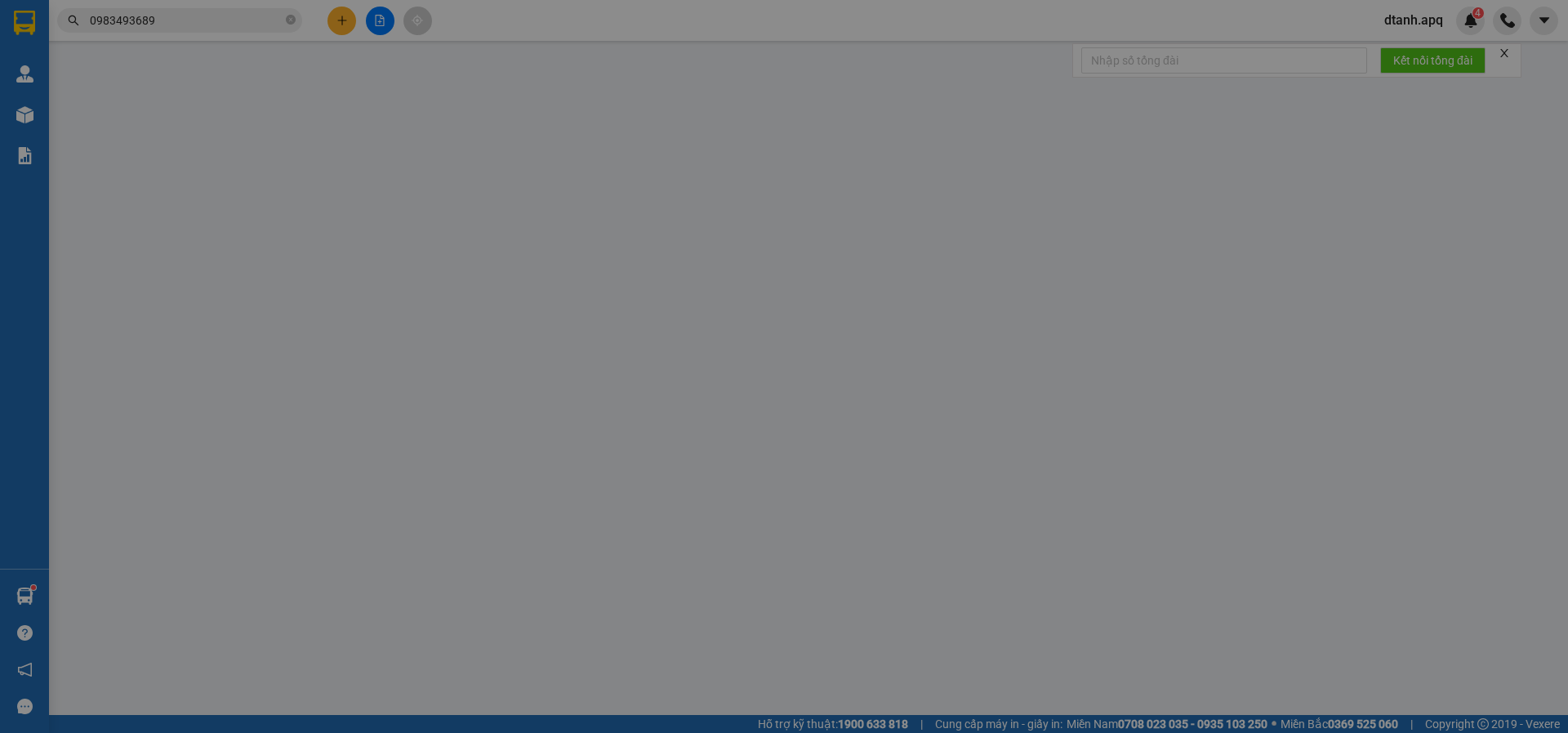
type input "0384419305"
type input "kh"
checkbox input "true"
type input "chợ nghi ân"
type input "0865659232"
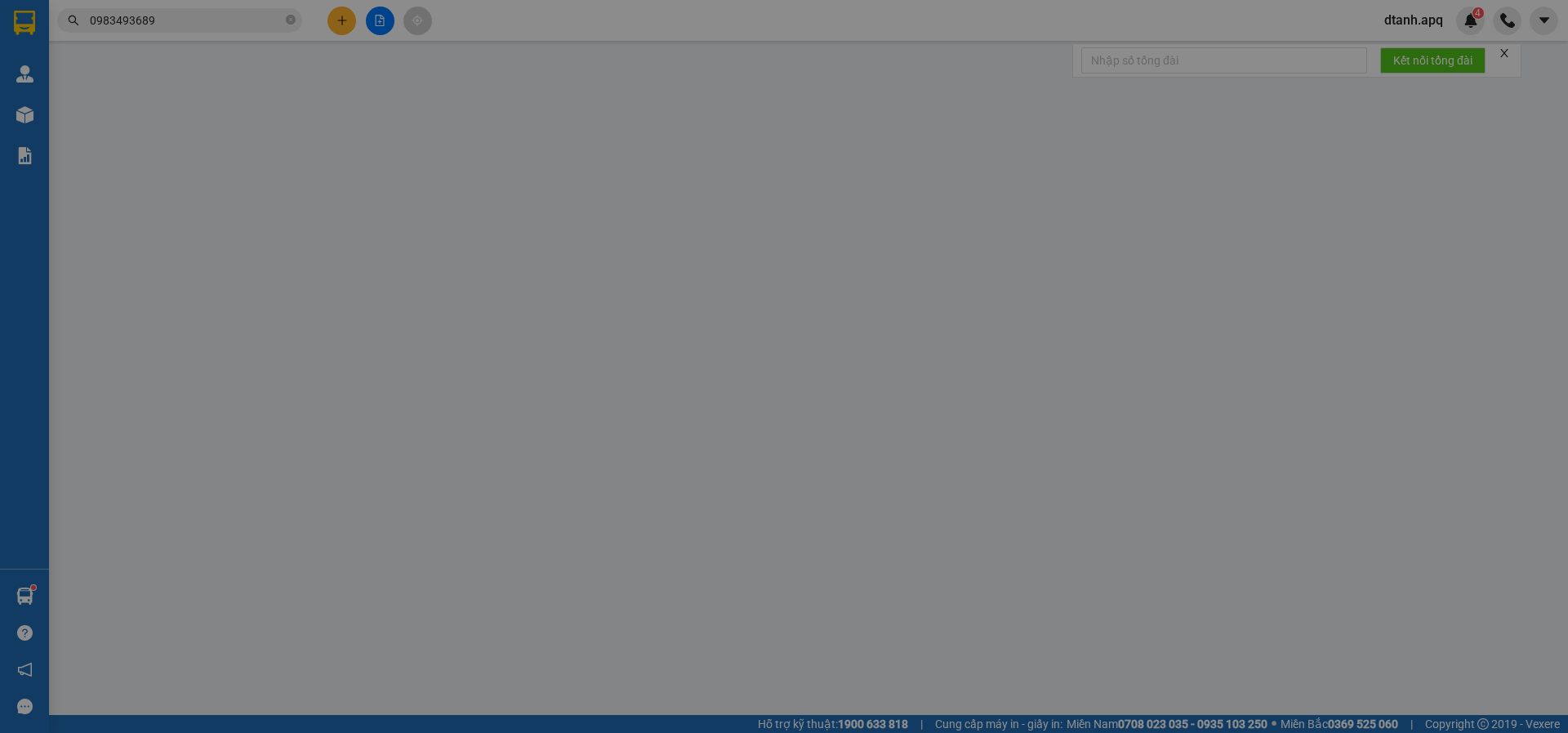
type input "a Đảo"
type input "60.000"
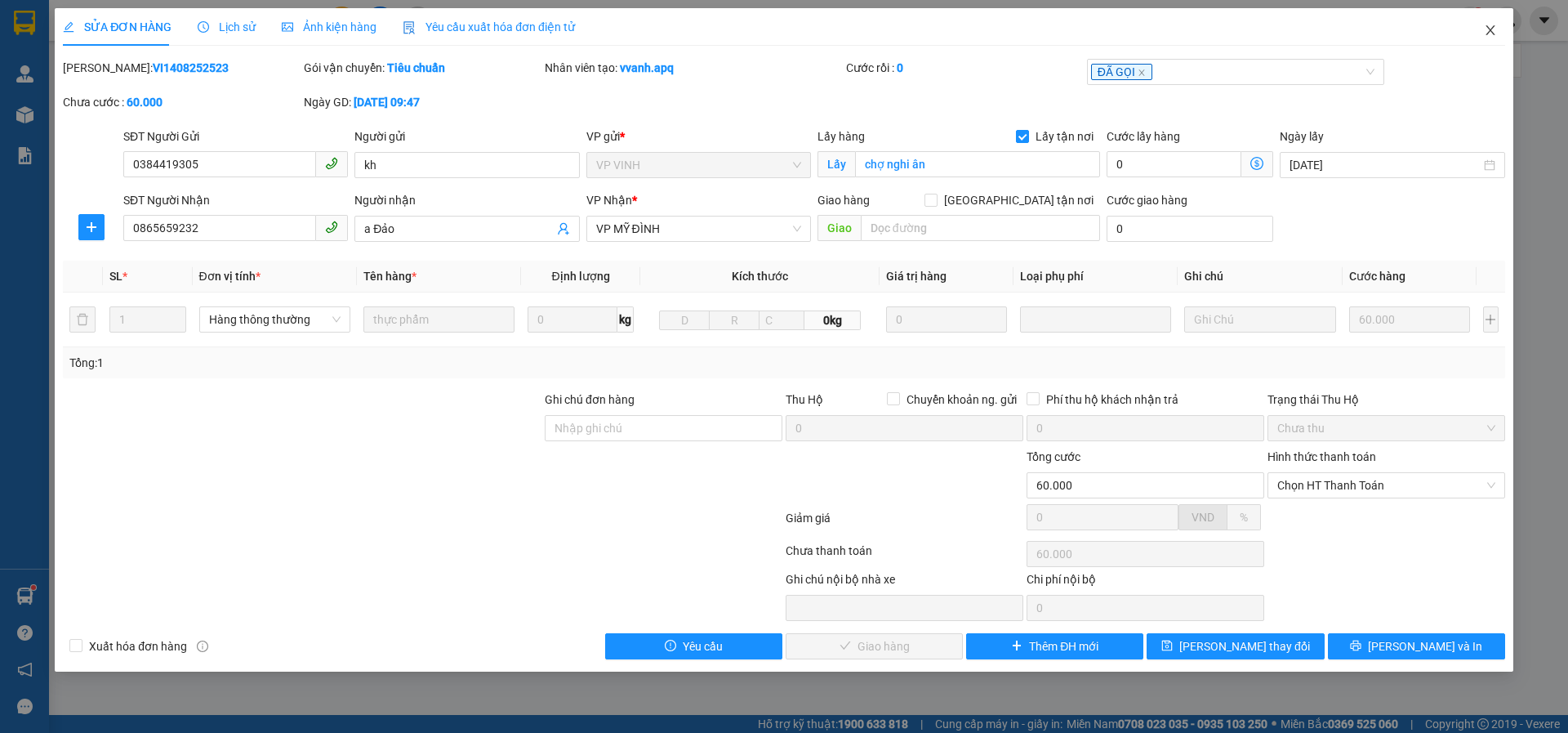
click at [1475, 28] on span "Close" at bounding box center [1491, 31] width 46 height 46
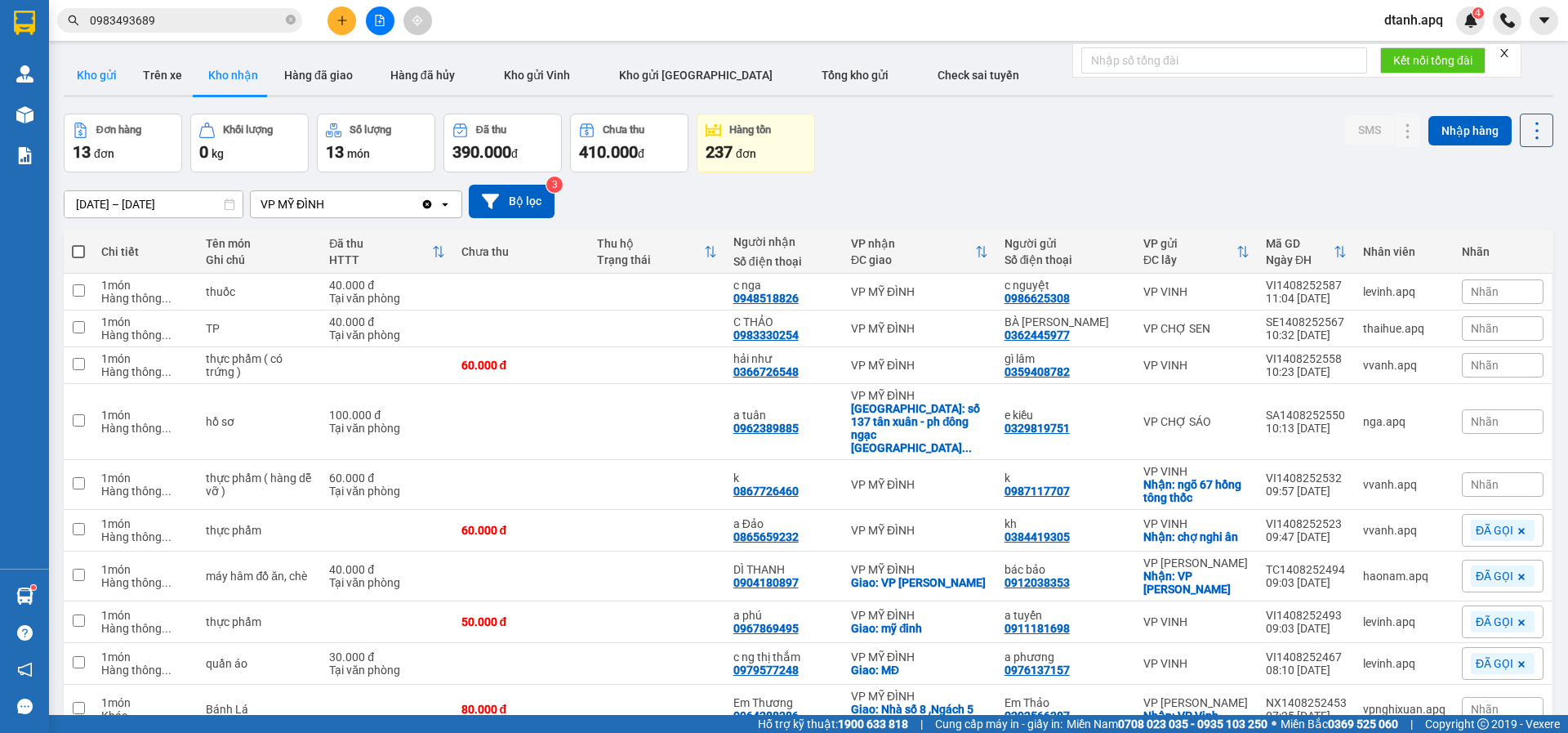
click at [83, 77] on button "Kho gửi" at bounding box center [97, 75] width 66 height 39
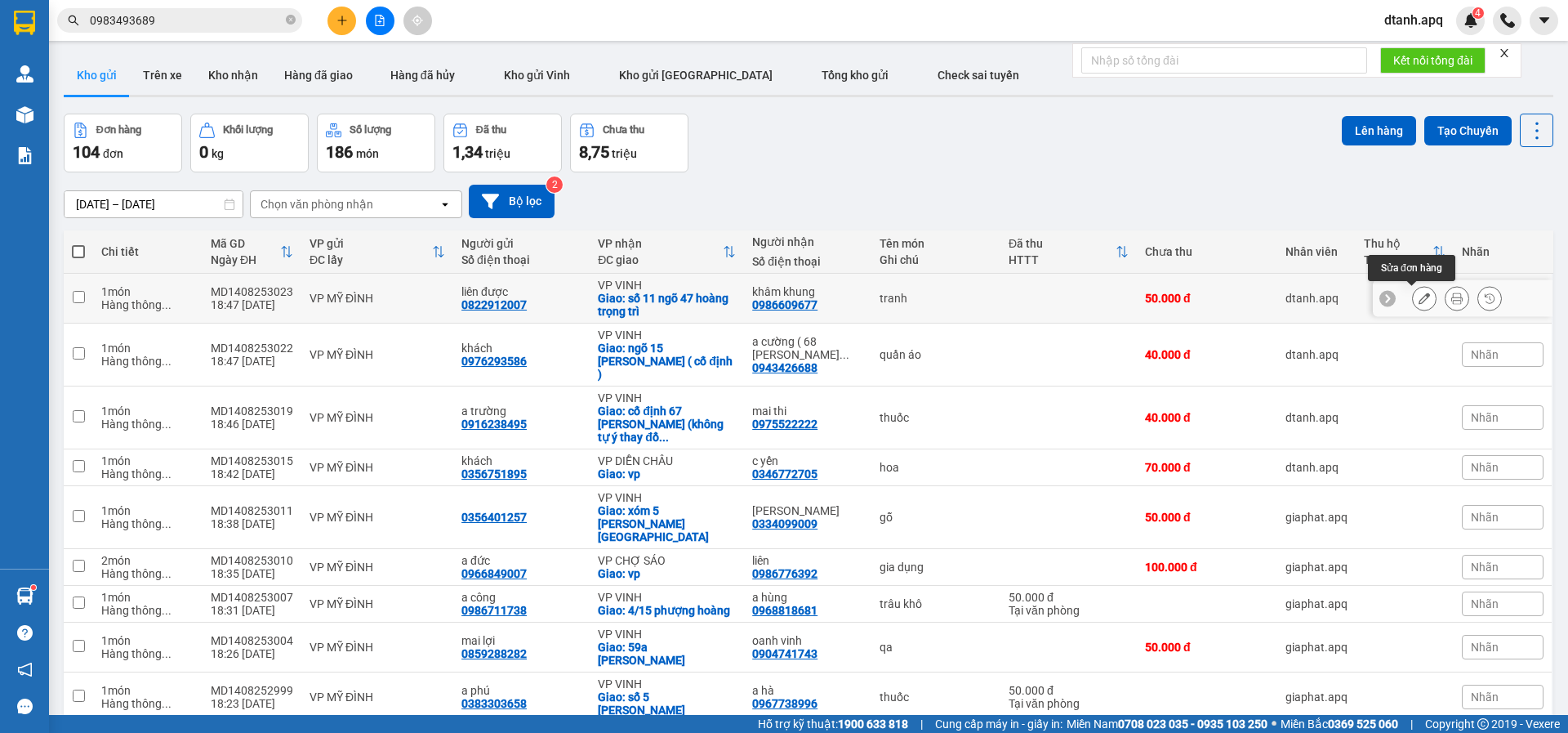
click at [1419, 298] on icon at bounding box center [1424, 298] width 11 height 11
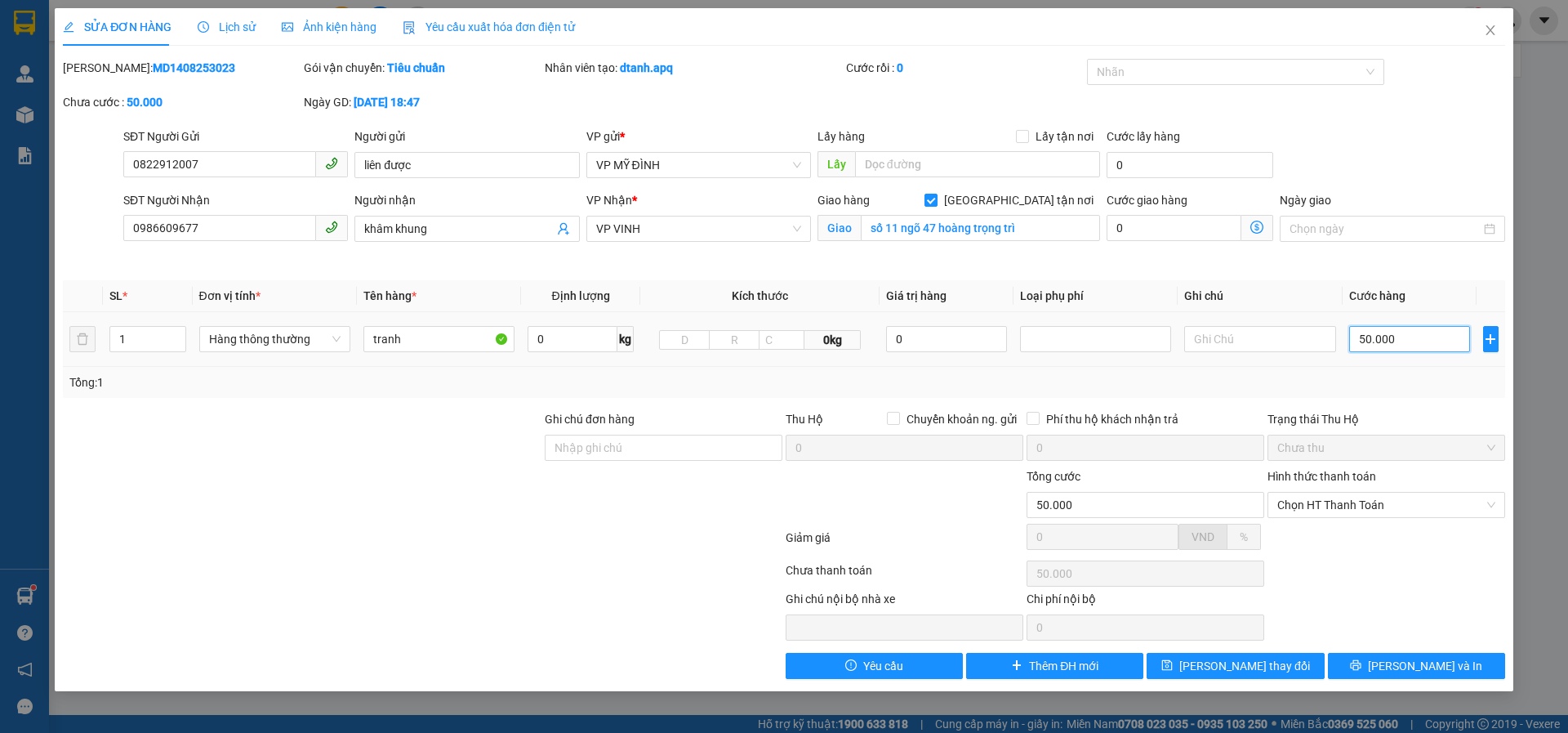
click at [1413, 345] on input "50.000" at bounding box center [1410, 339] width 122 height 26
type input "4"
type input "40"
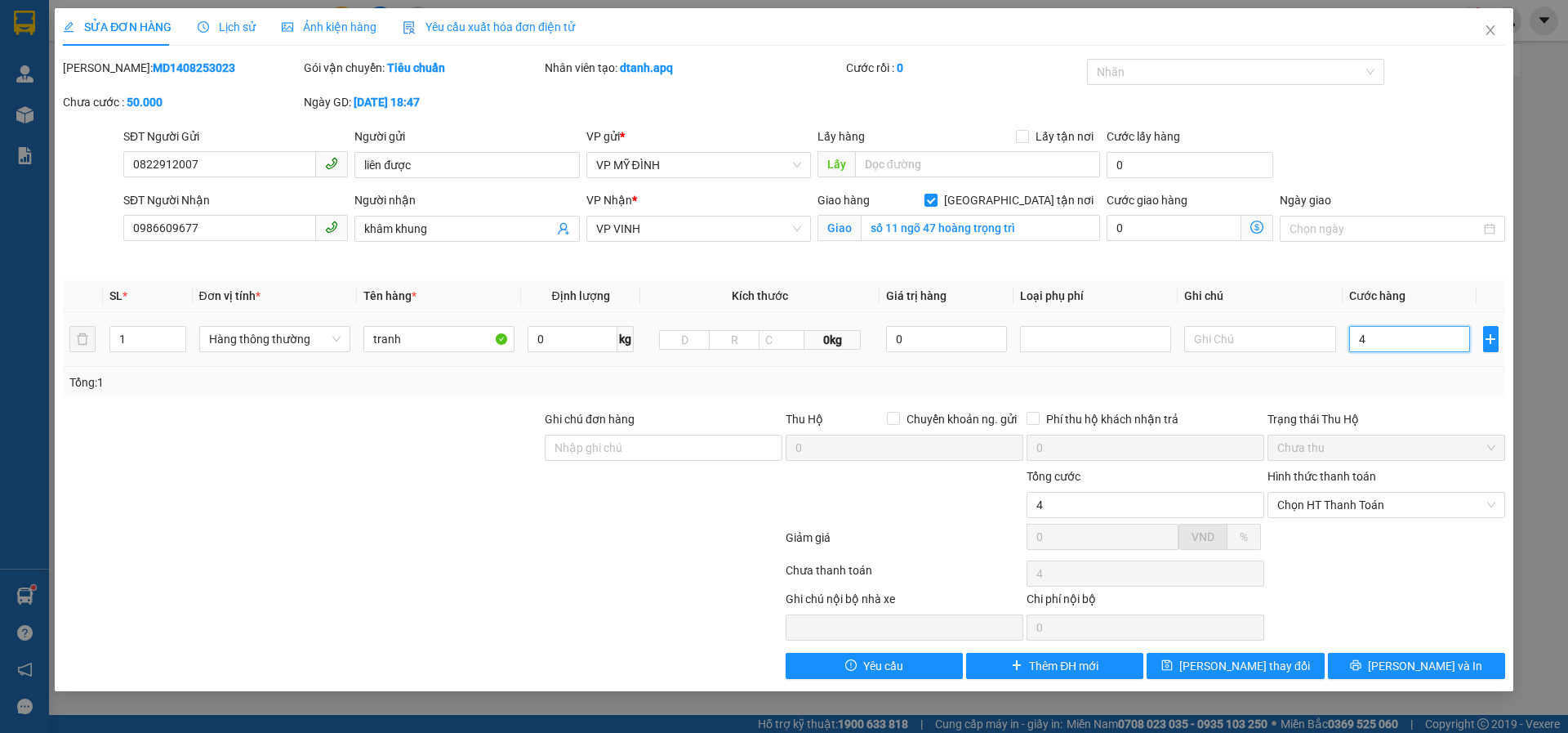
type input "40"
type input "40.000"
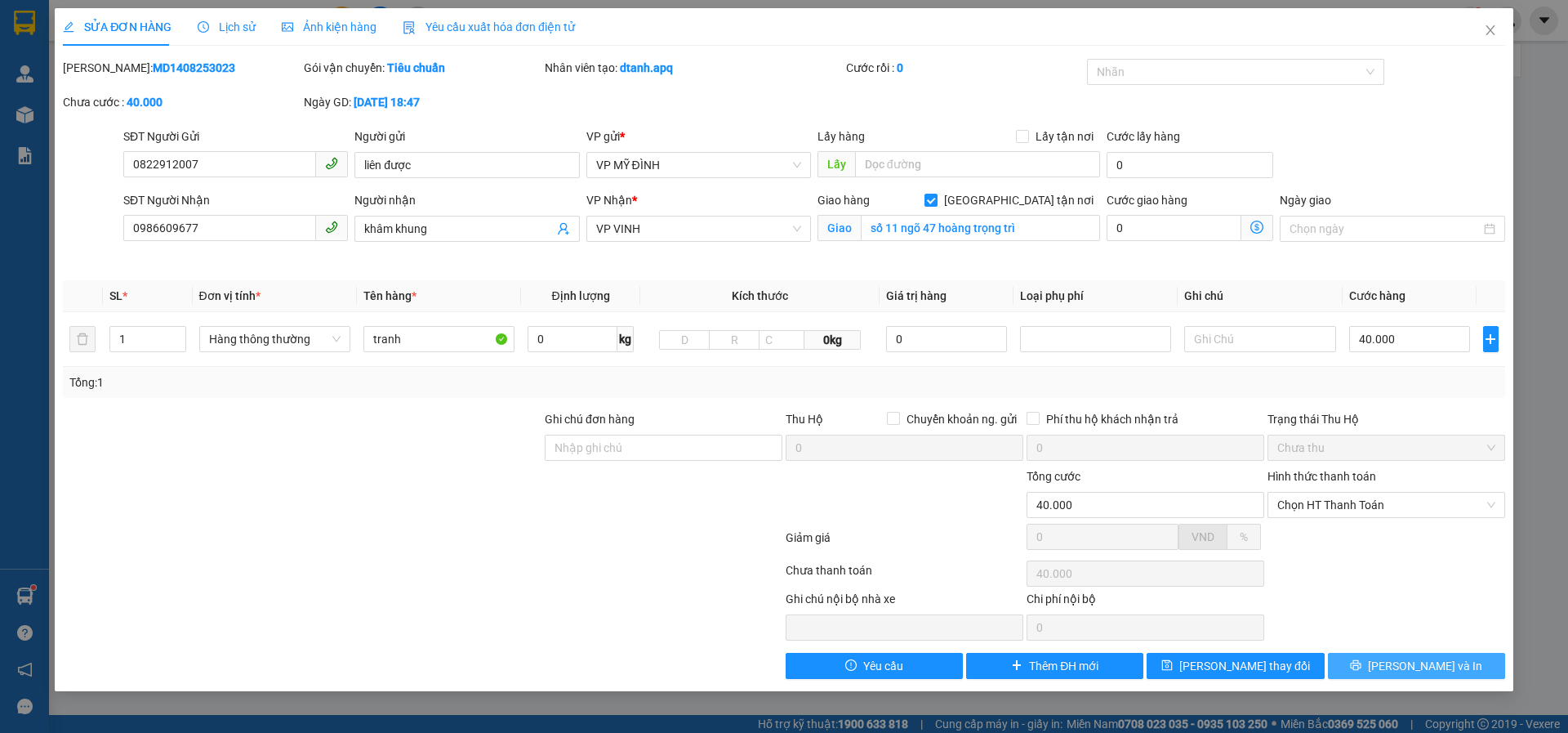
click at [1374, 666] on button "[PERSON_NAME] và In" at bounding box center [1416, 666] width 177 height 26
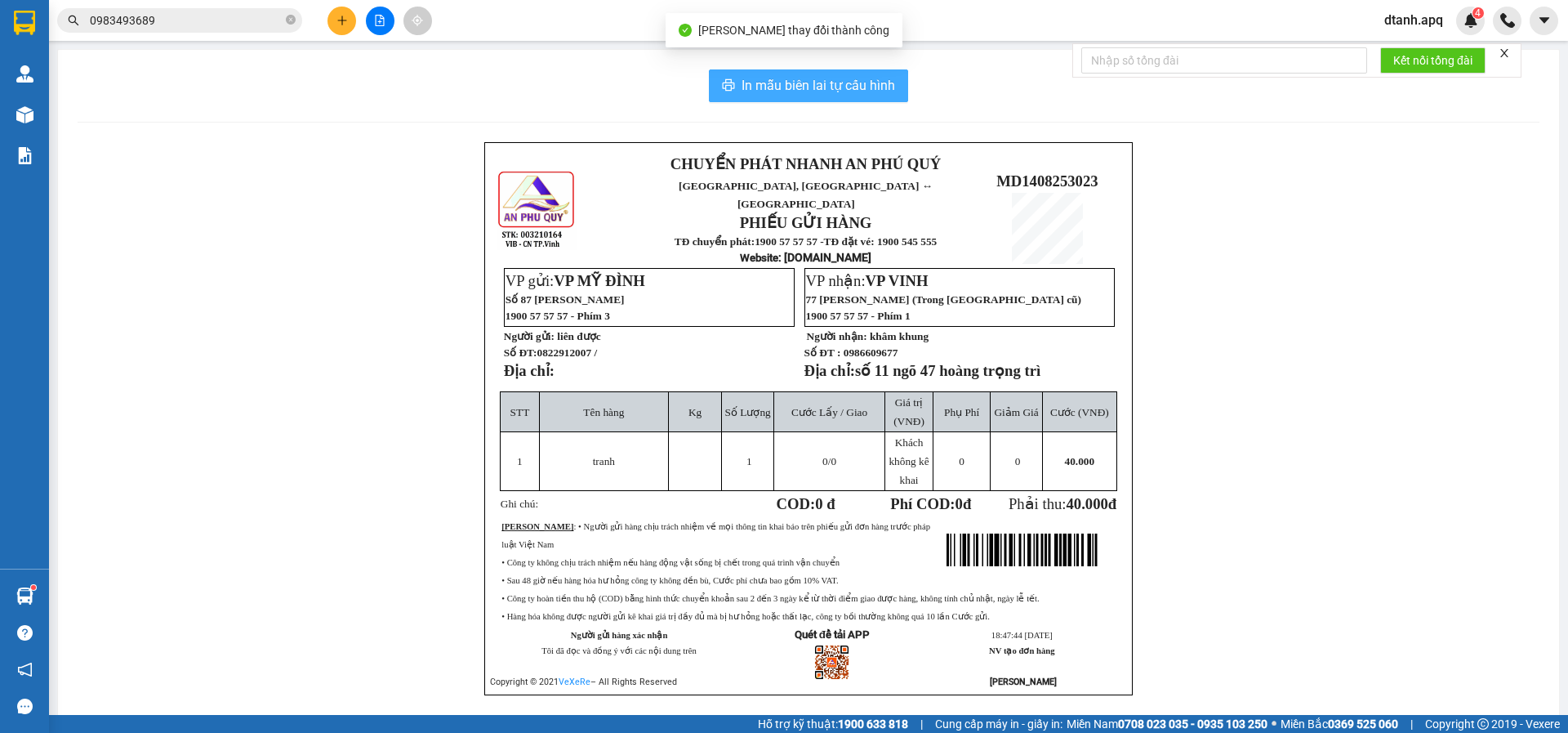
click at [784, 78] on span "In mẫu biên lai tự cấu hình" at bounding box center [818, 85] width 153 height 20
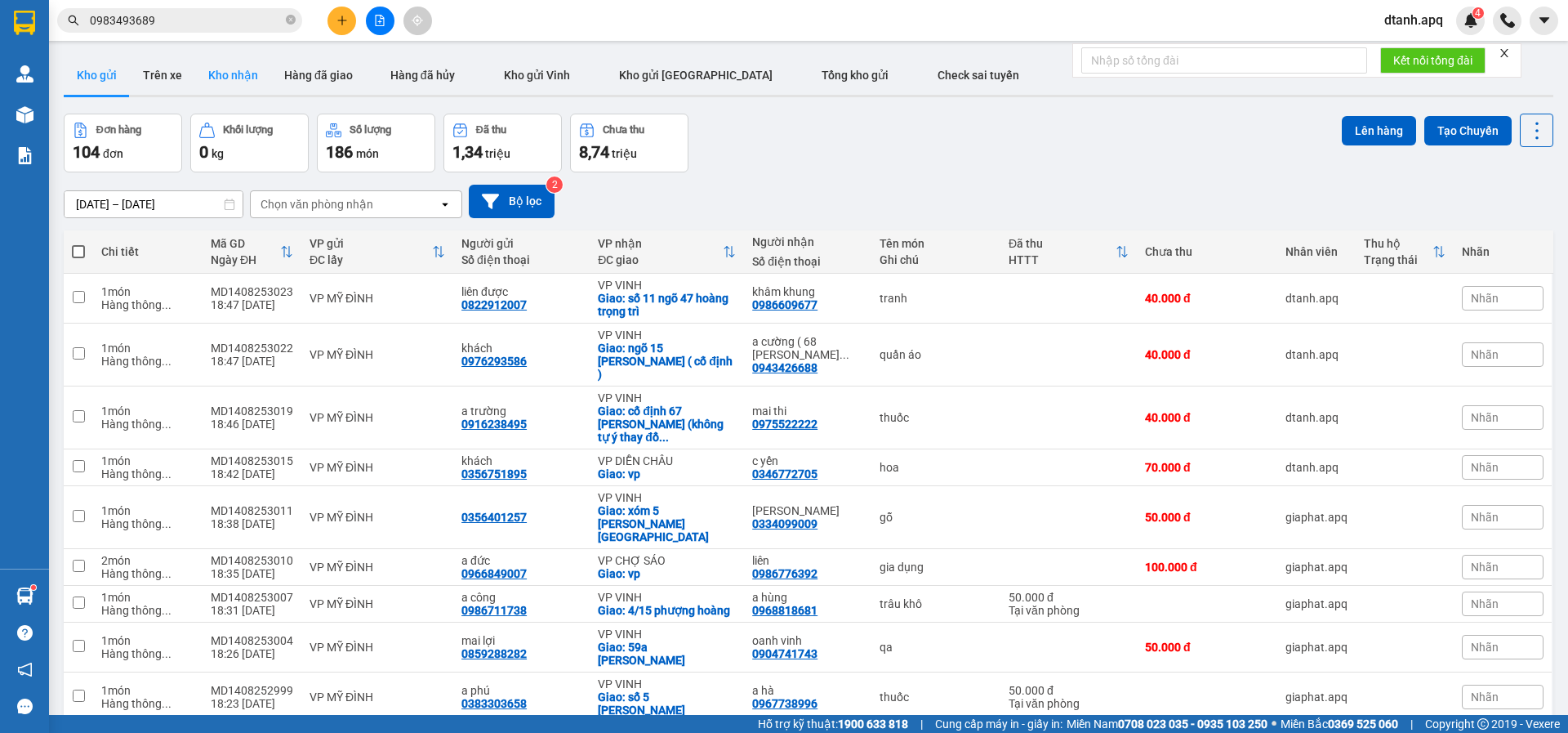
click at [237, 71] on button "Kho nhận" at bounding box center [232, 75] width 76 height 39
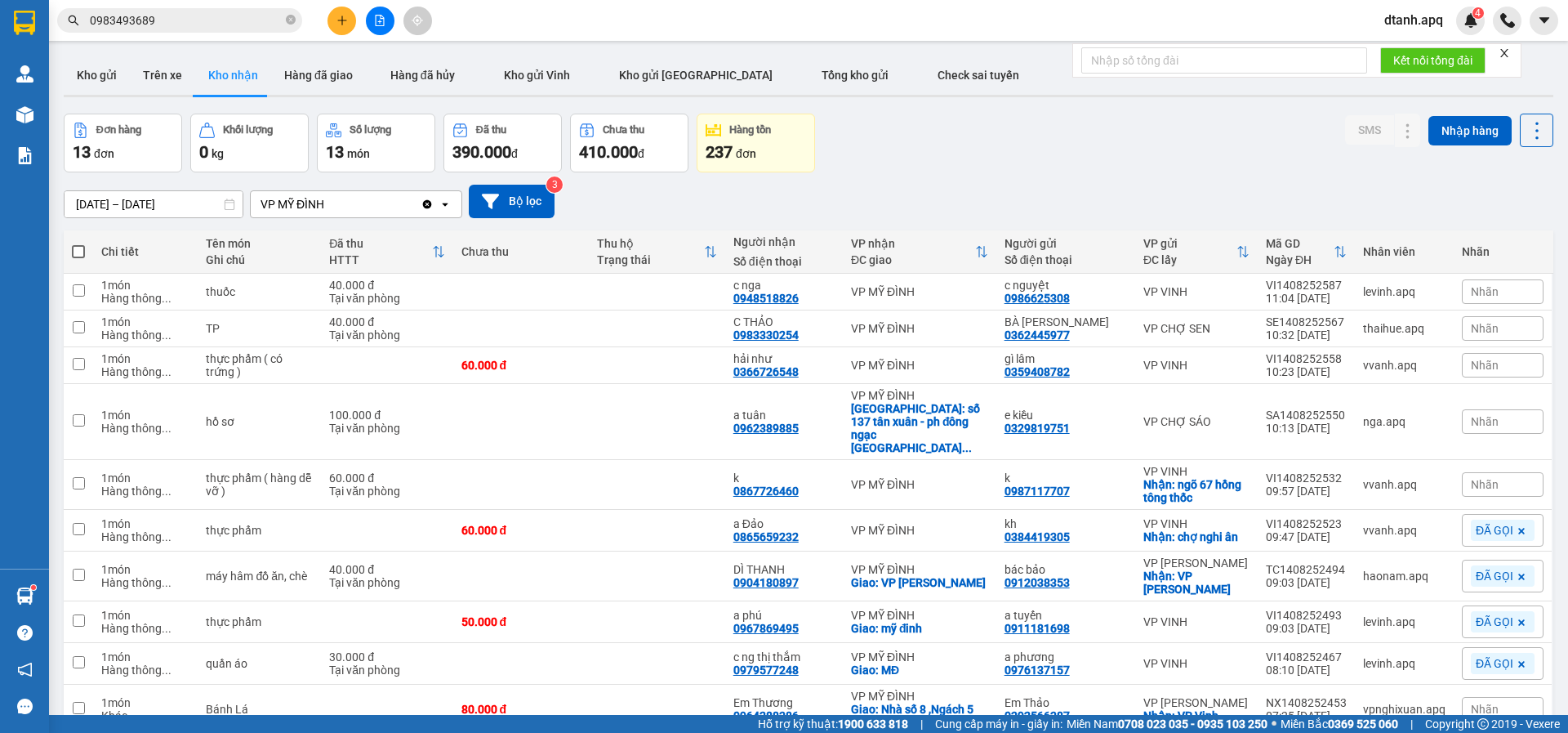
click at [1493, 472] on div "Nhãn" at bounding box center [1503, 484] width 82 height 25
click at [1243, 543] on div "ĐÃ GỌI" at bounding box center [1242, 537] width 48 height 21
click at [1119, 129] on div "Đơn hàng 13 đơn Khối lượng 0 kg Số lượng 13 món Đã thu 390.000 đ Chưa thu 410.0…" at bounding box center [809, 142] width 1490 height 59
click at [1471, 355] on div "Nhãn" at bounding box center [1503, 365] width 82 height 25
click at [1250, 444] on div "ĐÃ GỌI" at bounding box center [1242, 444] width 48 height 21
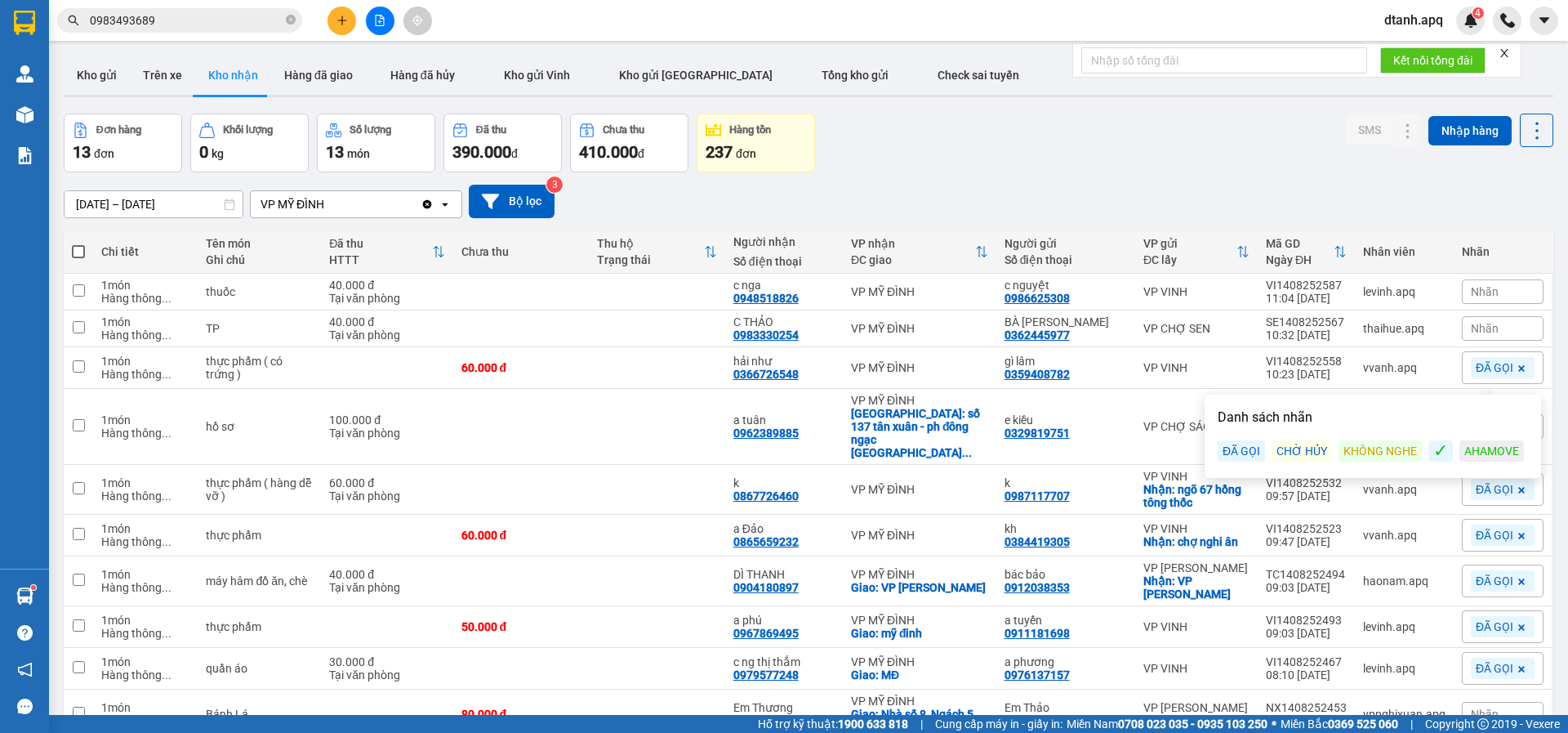
click at [1120, 123] on div "Đơn hàng 13 đơn Khối lượng 0 kg Số lượng 13 món Đã thu 390.000 đ Chưa thu 410.0…" at bounding box center [809, 142] width 1490 height 59
click at [1485, 286] on span "Nhãn" at bounding box center [1485, 291] width 28 height 13
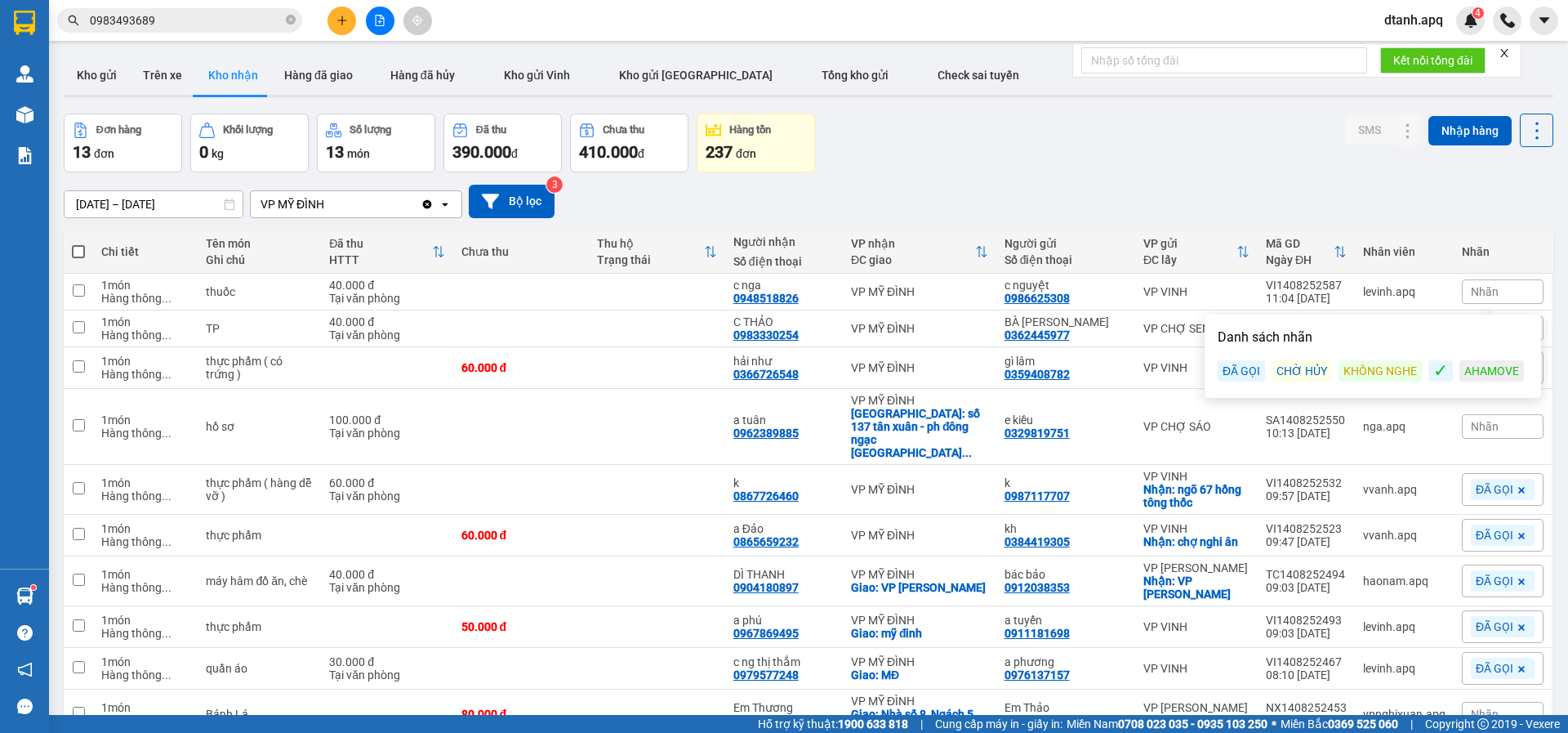
drag, startPoint x: 1251, startPoint y: 375, endPoint x: 1255, endPoint y: 272, distance: 103.1
click at [1250, 375] on div "ĐÃ GỌI" at bounding box center [1242, 370] width 48 height 21
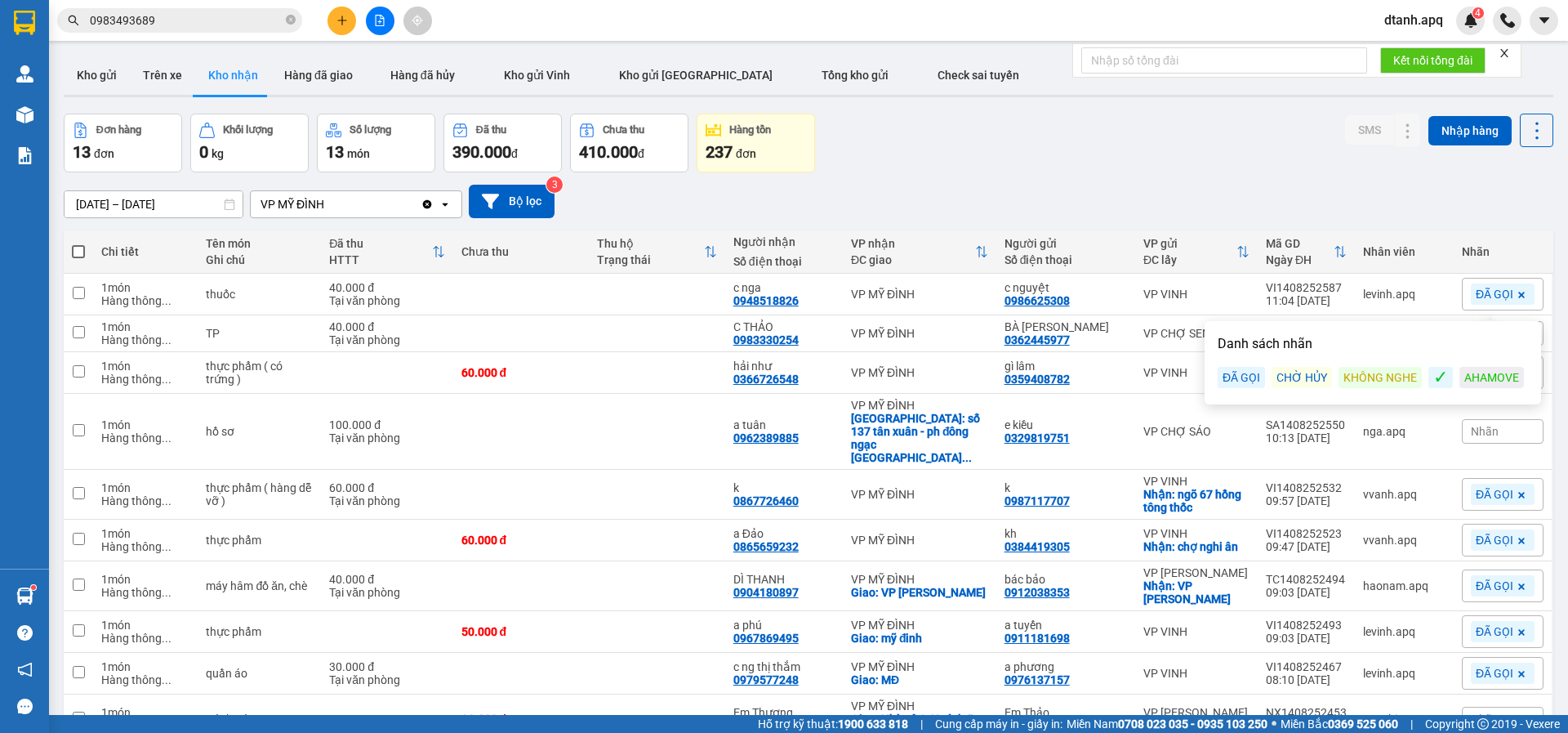
click at [1228, 192] on div "14/08/2025 – 14/08/2025 Press the down arrow key to interact with the calendar …" at bounding box center [809, 201] width 1490 height 33
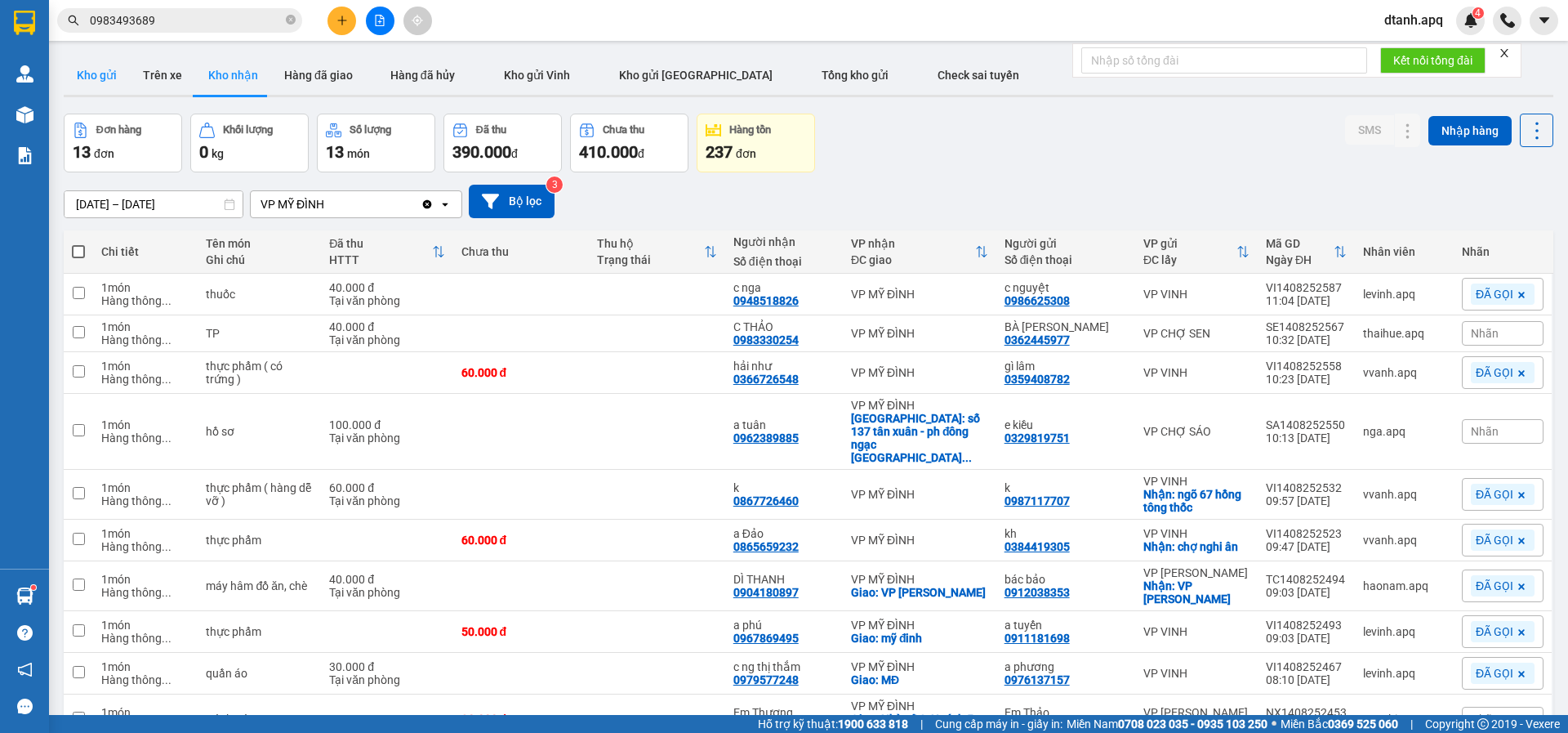
click at [87, 70] on button "Kho gửi" at bounding box center [97, 75] width 66 height 39
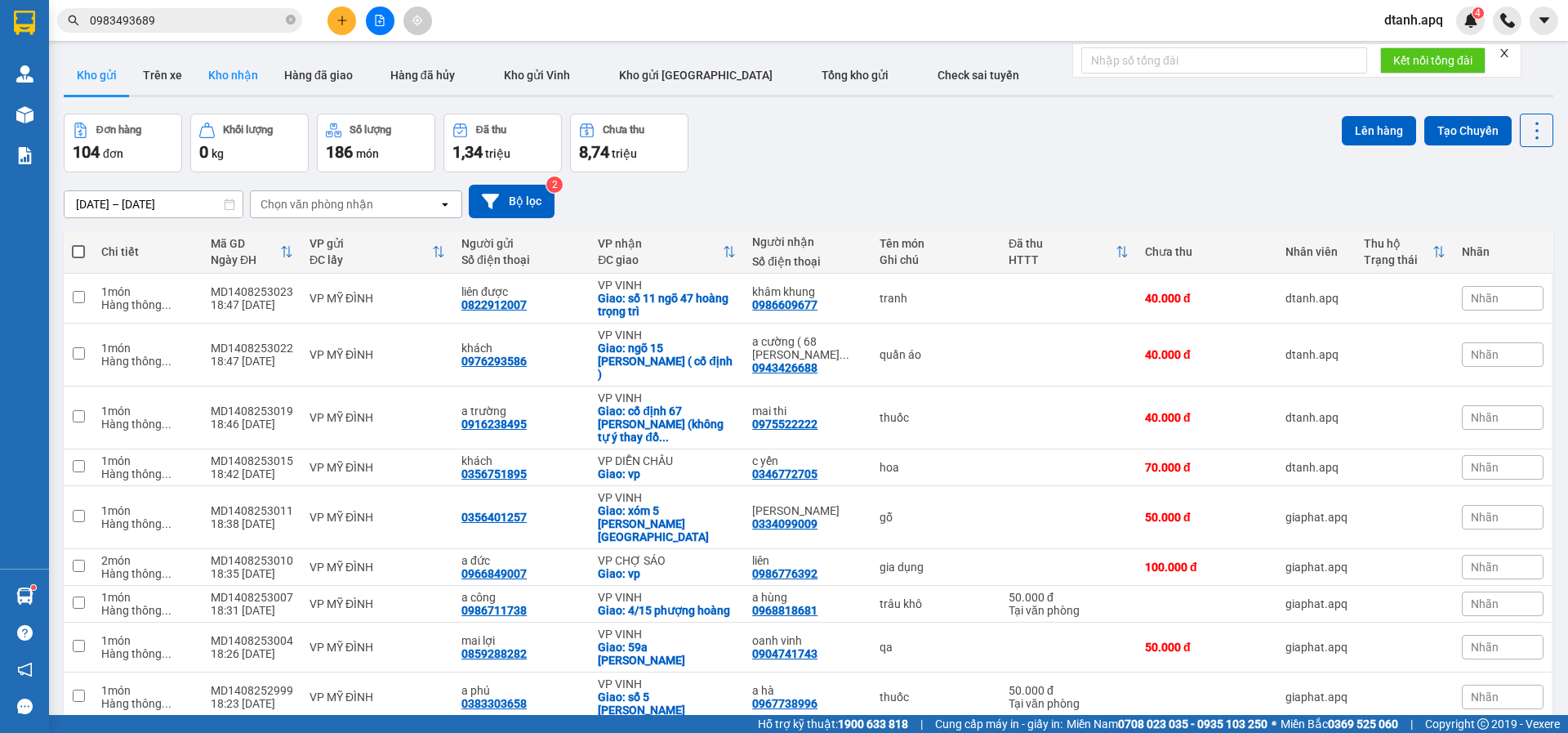
click at [217, 78] on button "Kho nhận" at bounding box center [232, 75] width 76 height 39
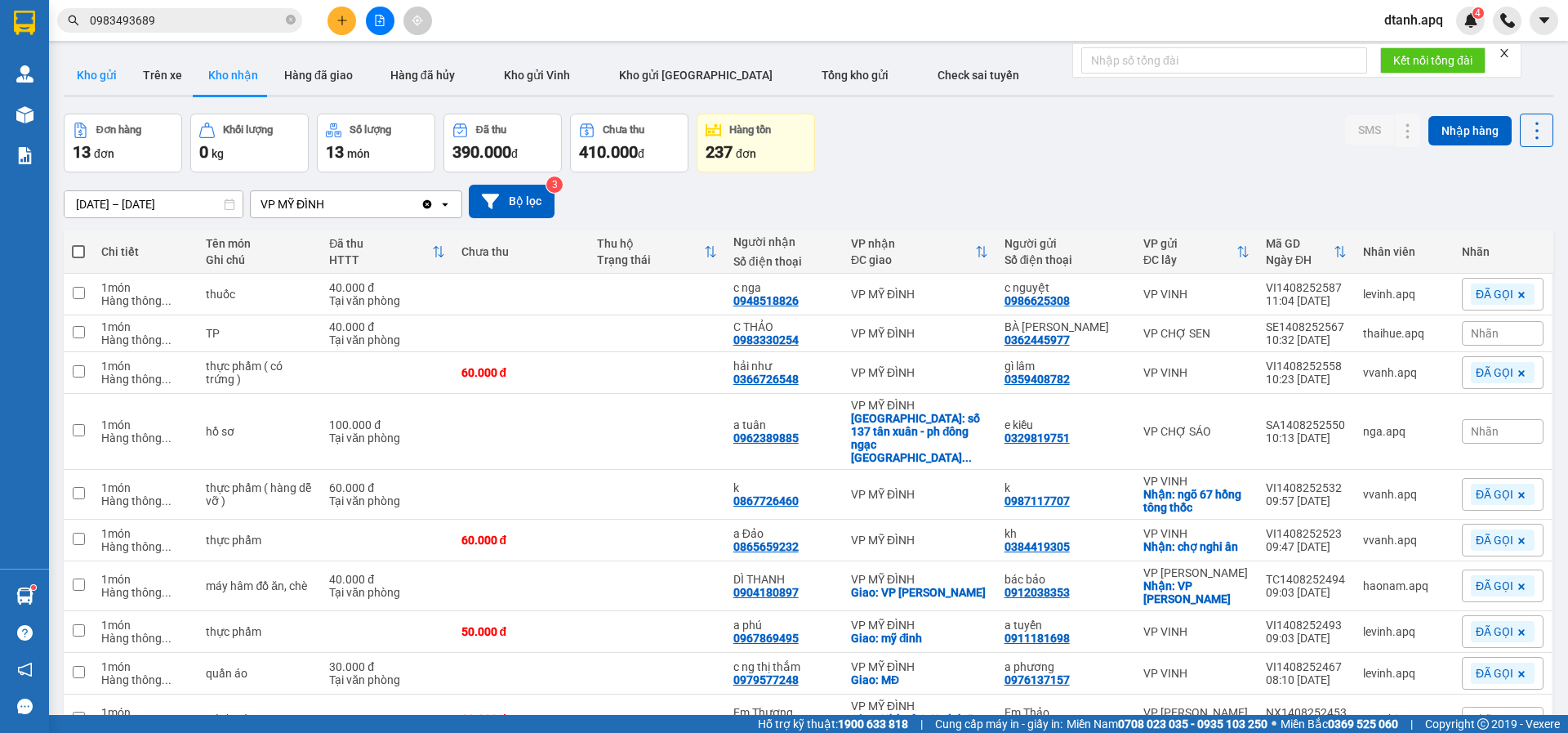
click at [102, 68] on button "Kho gửi" at bounding box center [97, 75] width 66 height 39
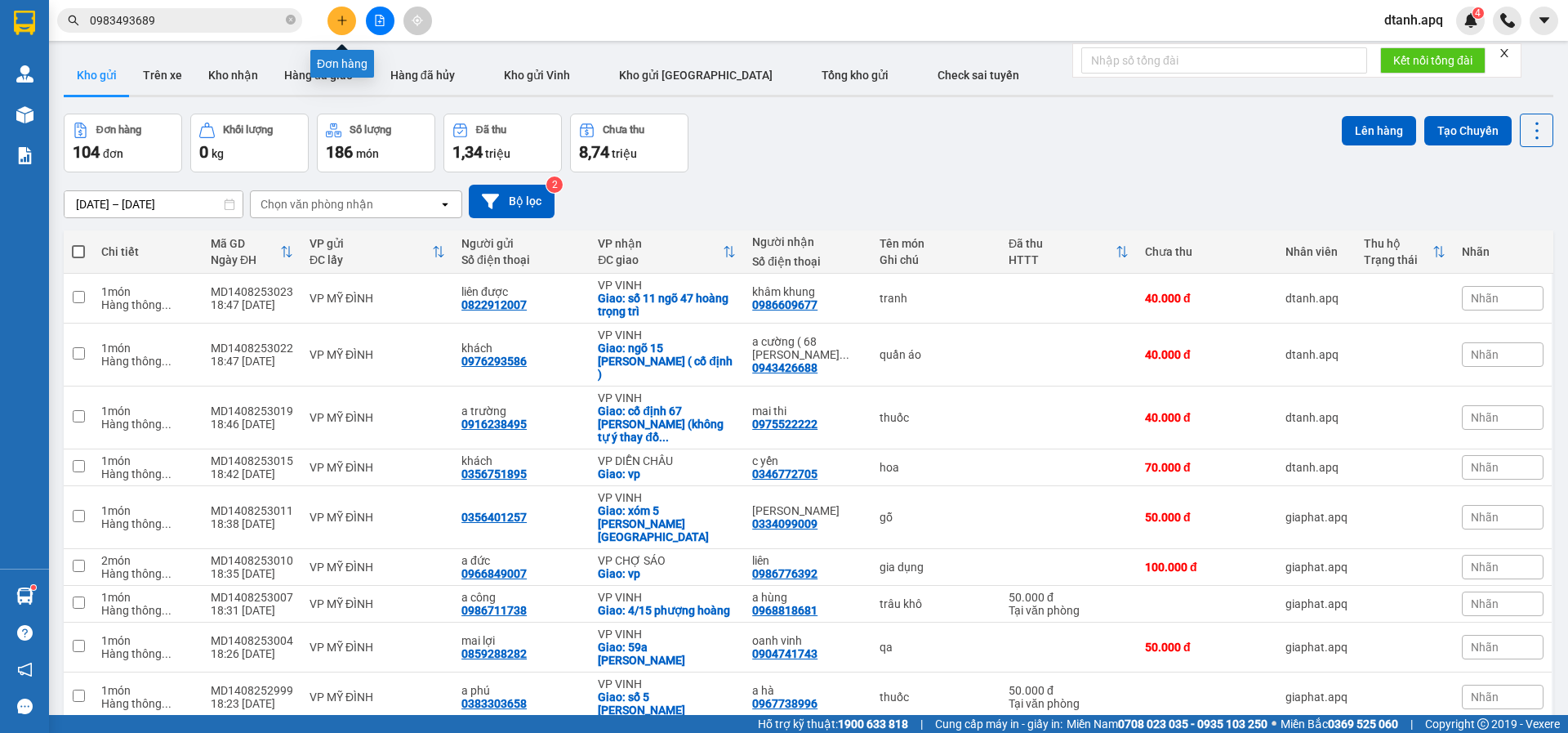
click at [340, 18] on icon "plus" at bounding box center [341, 20] width 11 height 11
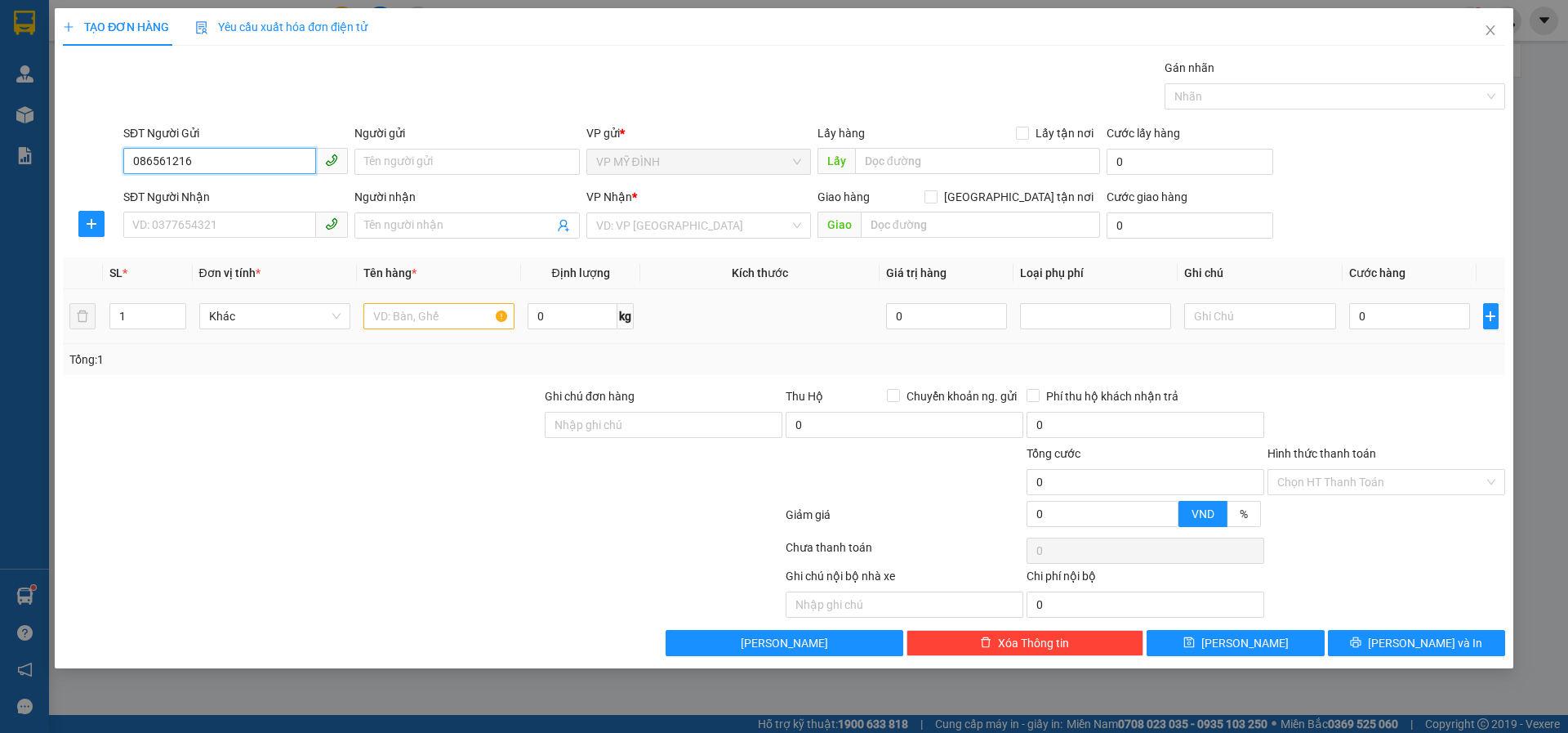
type input "0865612166"
click at [214, 201] on div "0865612166 - k" at bounding box center [235, 194] width 205 height 18
type input "k"
type input "0865612166"
click at [197, 236] on input "SĐT Người Nhận" at bounding box center [220, 225] width 192 height 26
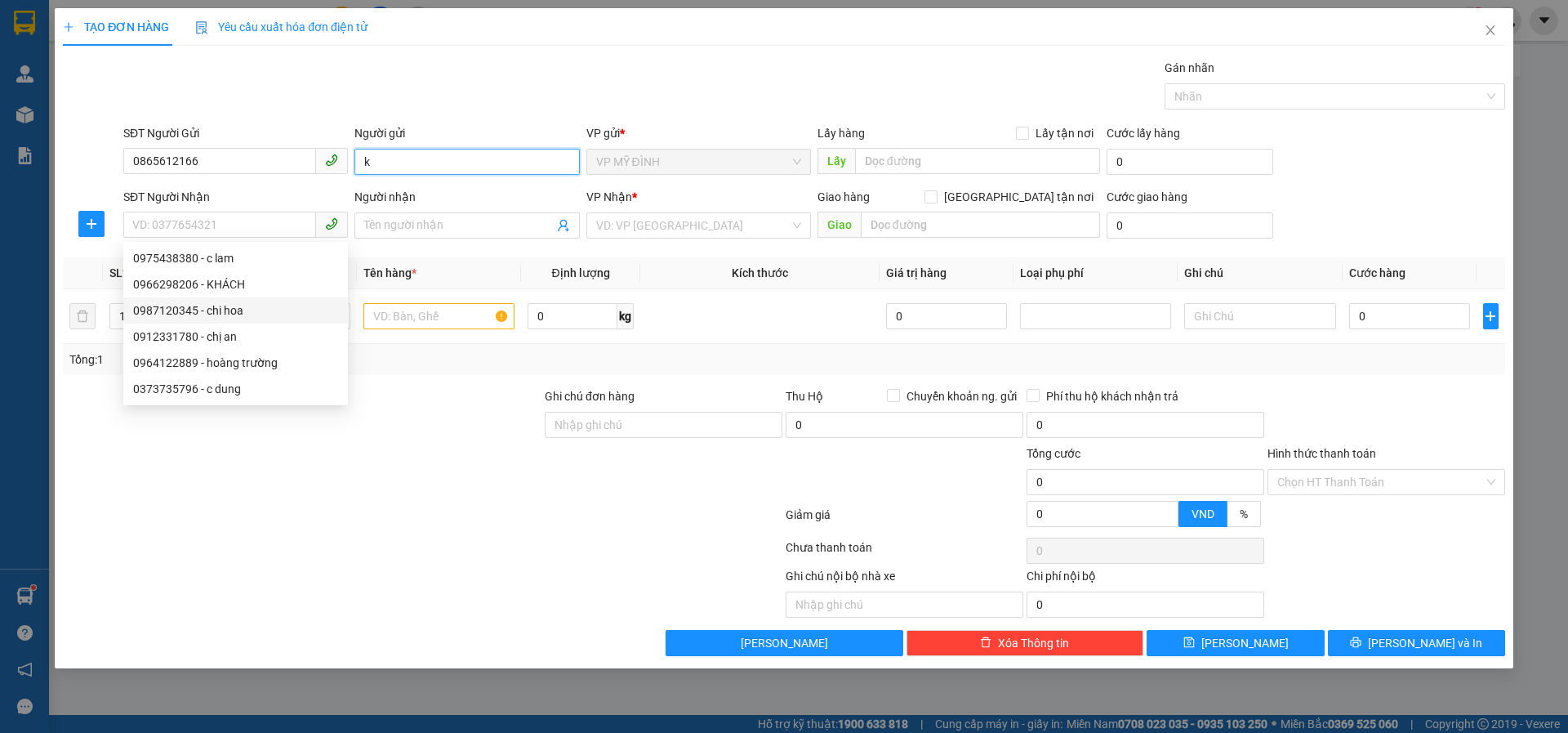
click at [422, 167] on input "k" at bounding box center [466, 162] width 225 height 26
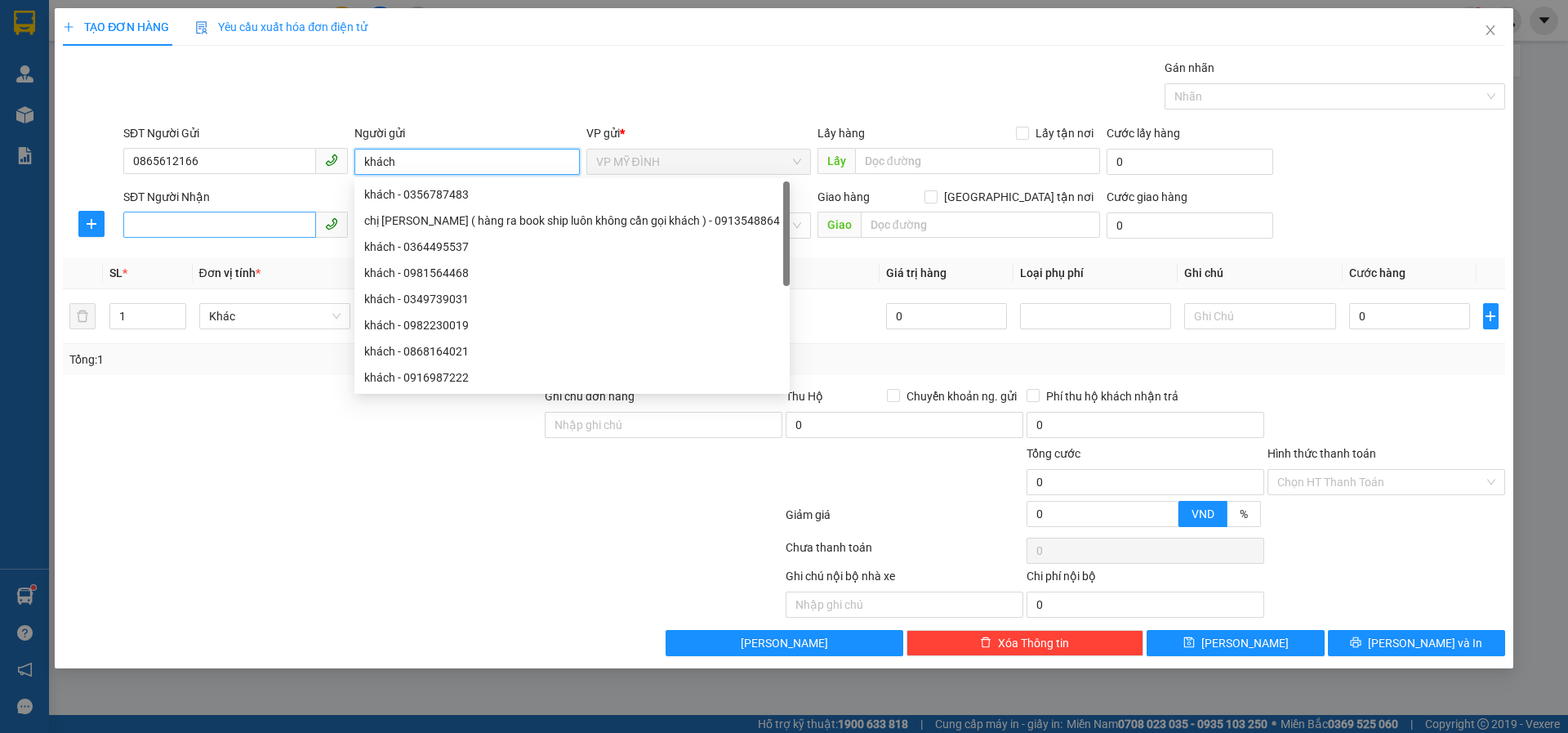
type input "khách"
click at [167, 221] on input "SĐT Người Nhận" at bounding box center [220, 225] width 192 height 26
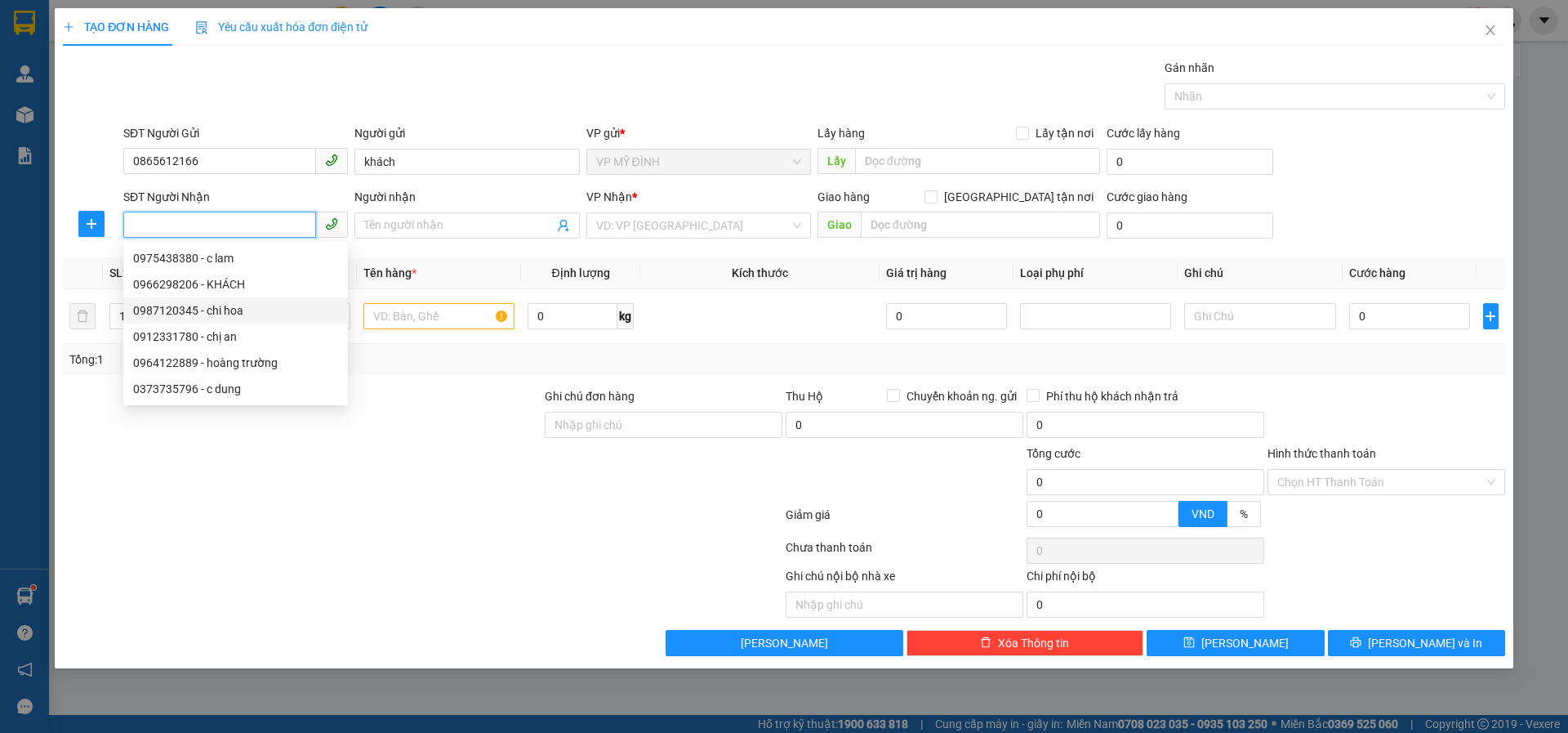
click at [152, 217] on input "SĐT Người Nhận" at bounding box center [220, 225] width 192 height 26
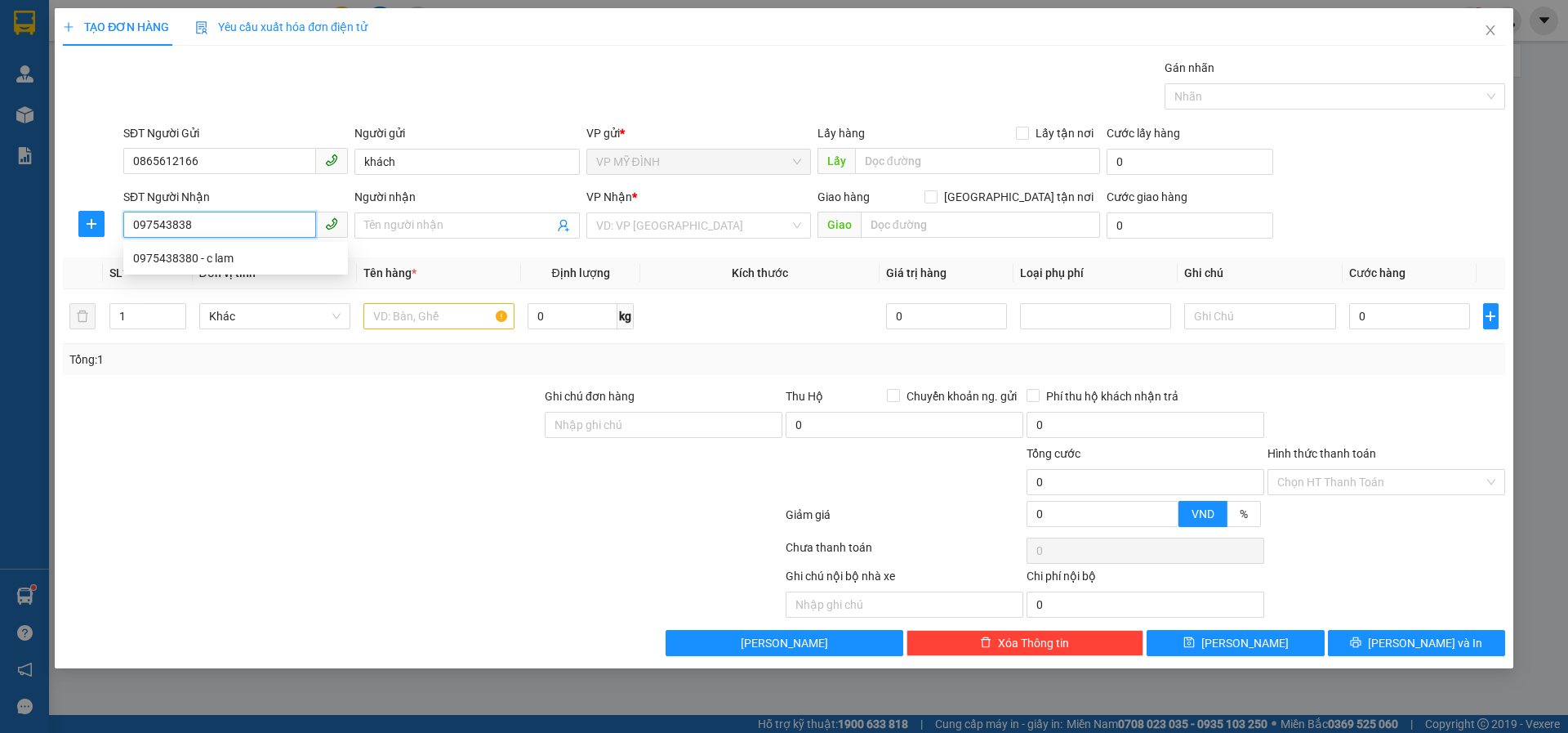
type input "0975438380"
click at [214, 251] on div "0975438380 - c lam" at bounding box center [235, 258] width 205 height 18
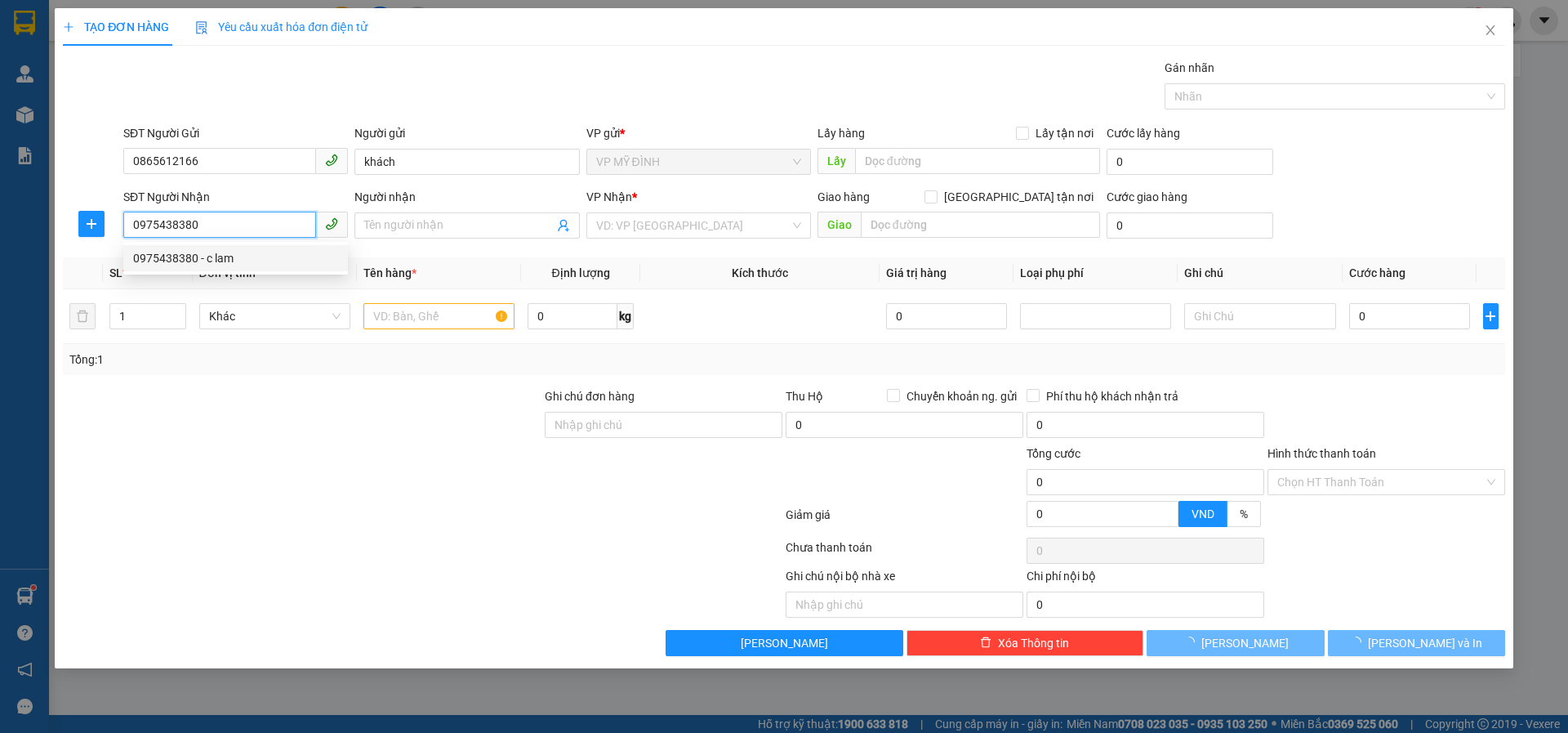
type input "c lam"
checkbox input "true"
type input "58 hoàng văn thái nghi phú"
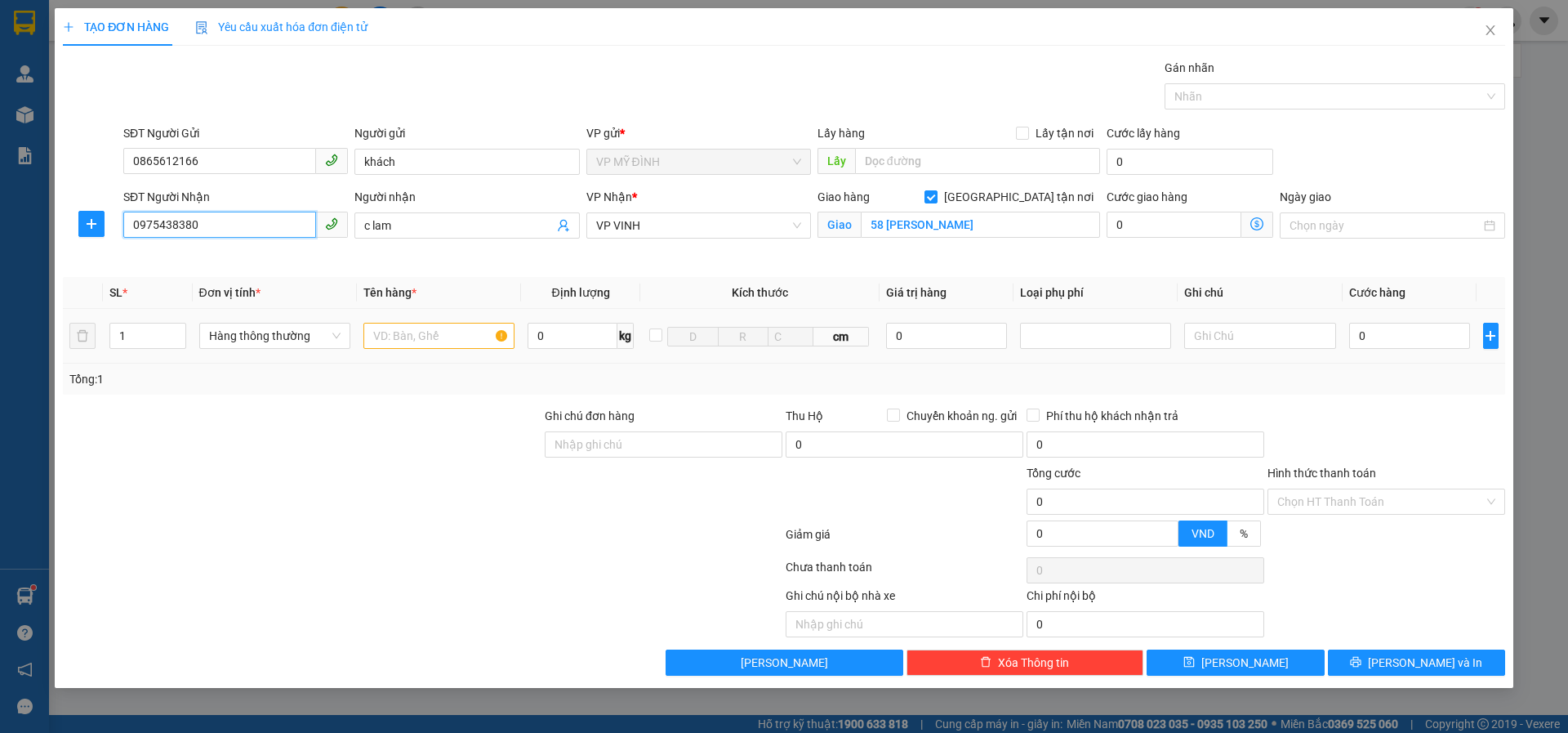
type input "0975438380"
drag, startPoint x: 396, startPoint y: 331, endPoint x: 507, endPoint y: 387, distance: 124.3
click at [410, 333] on input "text" at bounding box center [439, 335] width 152 height 26
type input "thuốc"
click at [1373, 333] on input "0" at bounding box center [1410, 335] width 122 height 26
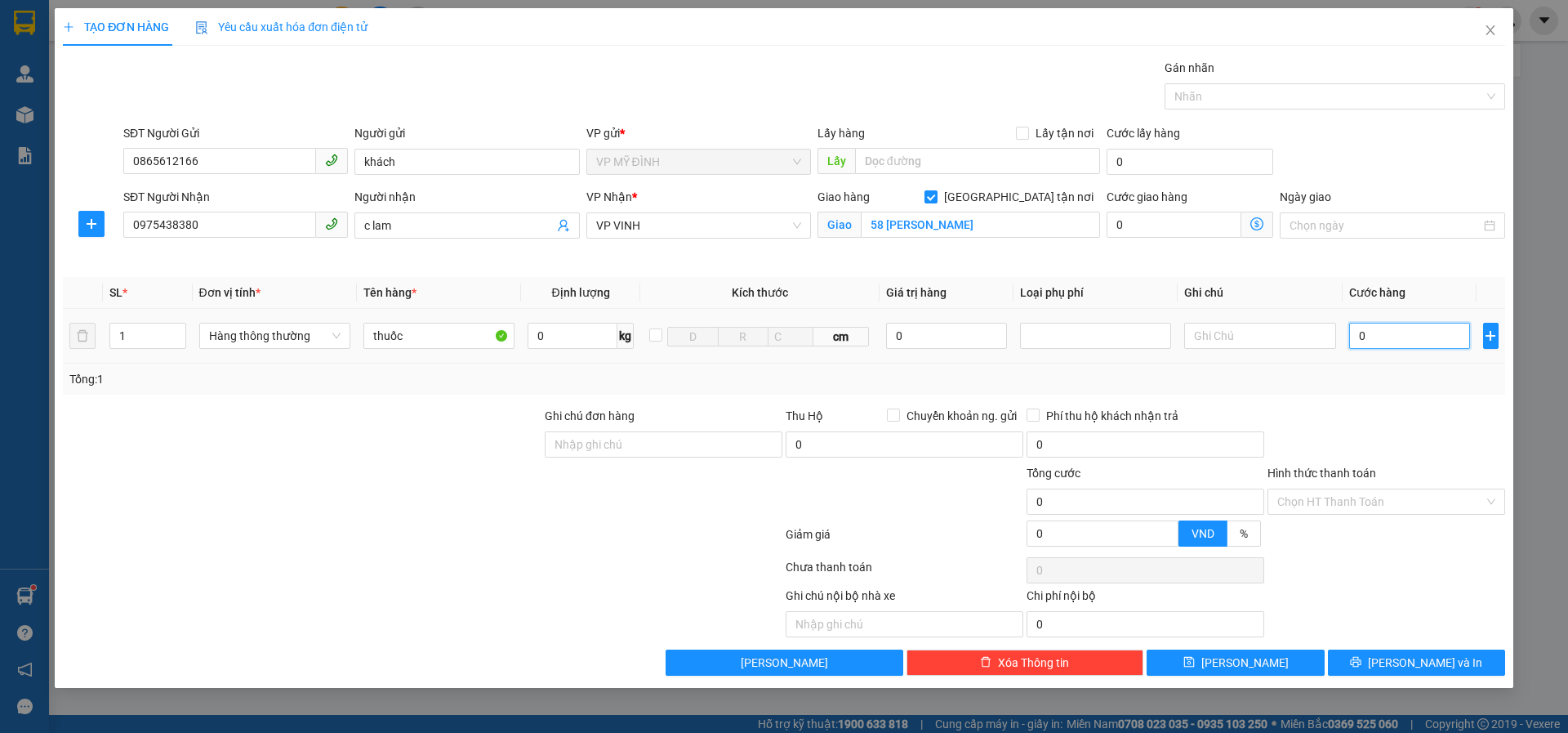
type input "4"
type input "40"
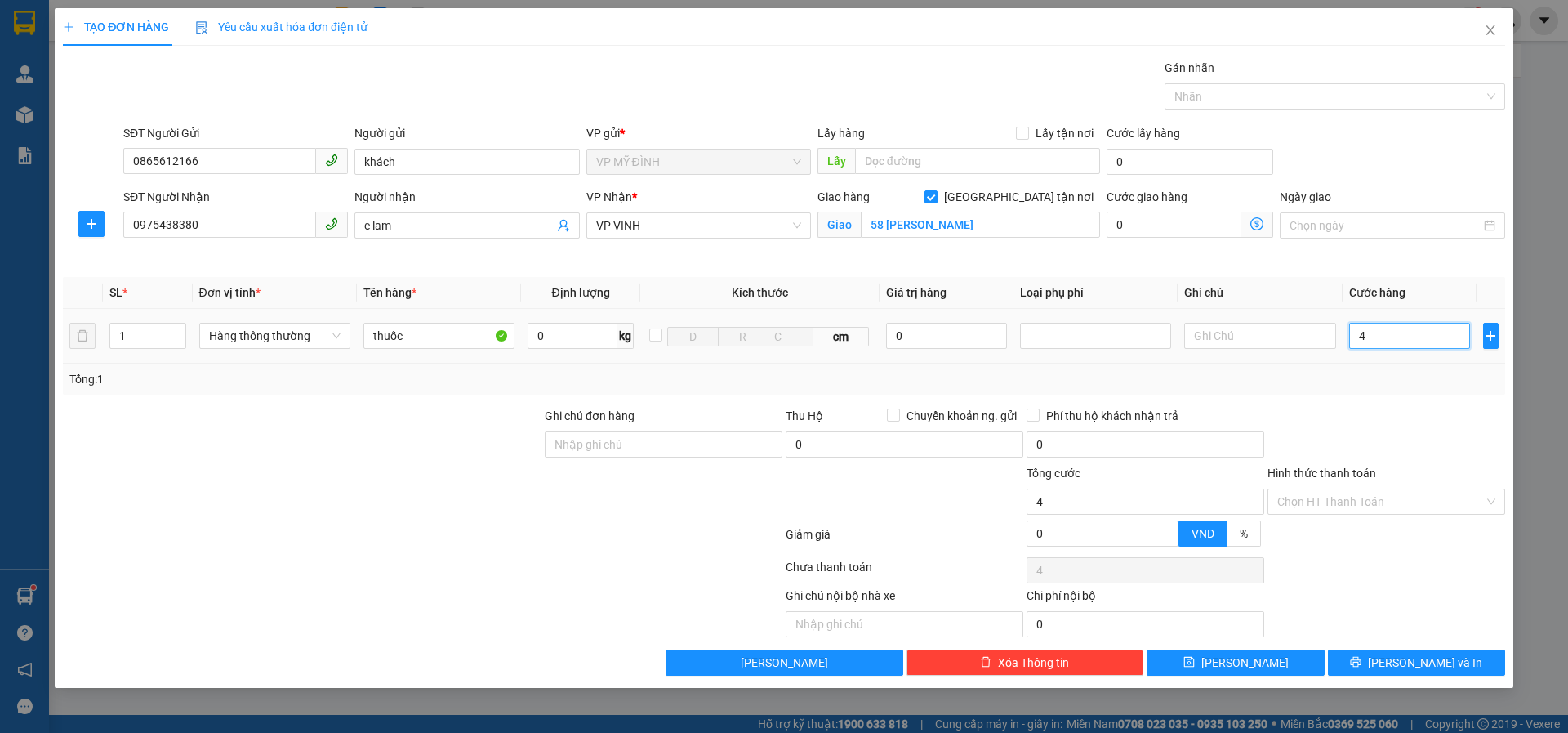
type input "40"
type input "40.000"
drag, startPoint x: 1374, startPoint y: 394, endPoint x: 1373, endPoint y: 547, distance: 153.0
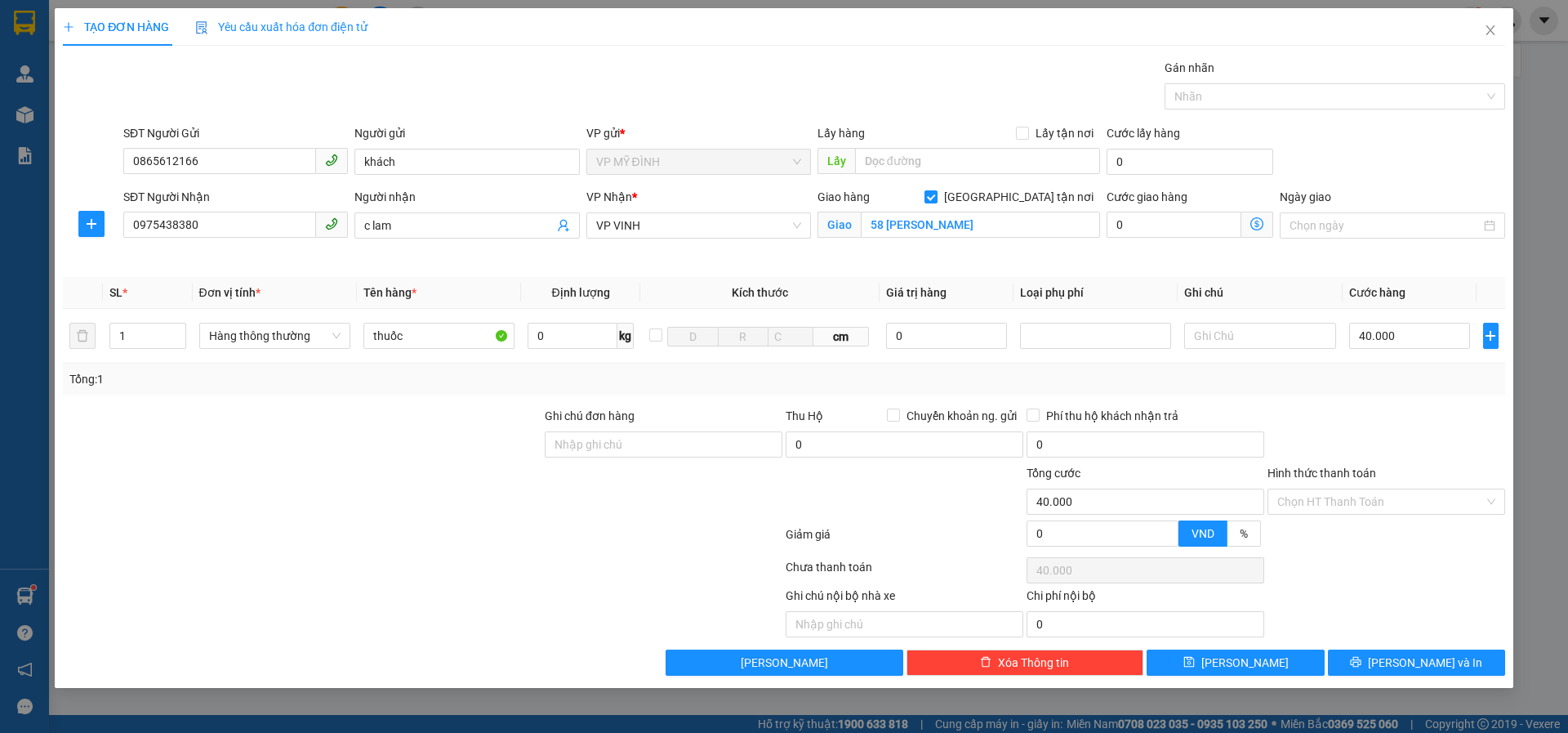
click at [1376, 394] on div "Transit Pickup Surcharge Ids Transit Deliver Surcharge Ids Transit Deliver Surc…" at bounding box center [784, 367] width 1443 height 616
drag, startPoint x: 1363, startPoint y: 664, endPoint x: 1426, endPoint y: 668, distance: 63.1
click at [1363, 663] on button "Lưu và In" at bounding box center [1416, 662] width 177 height 26
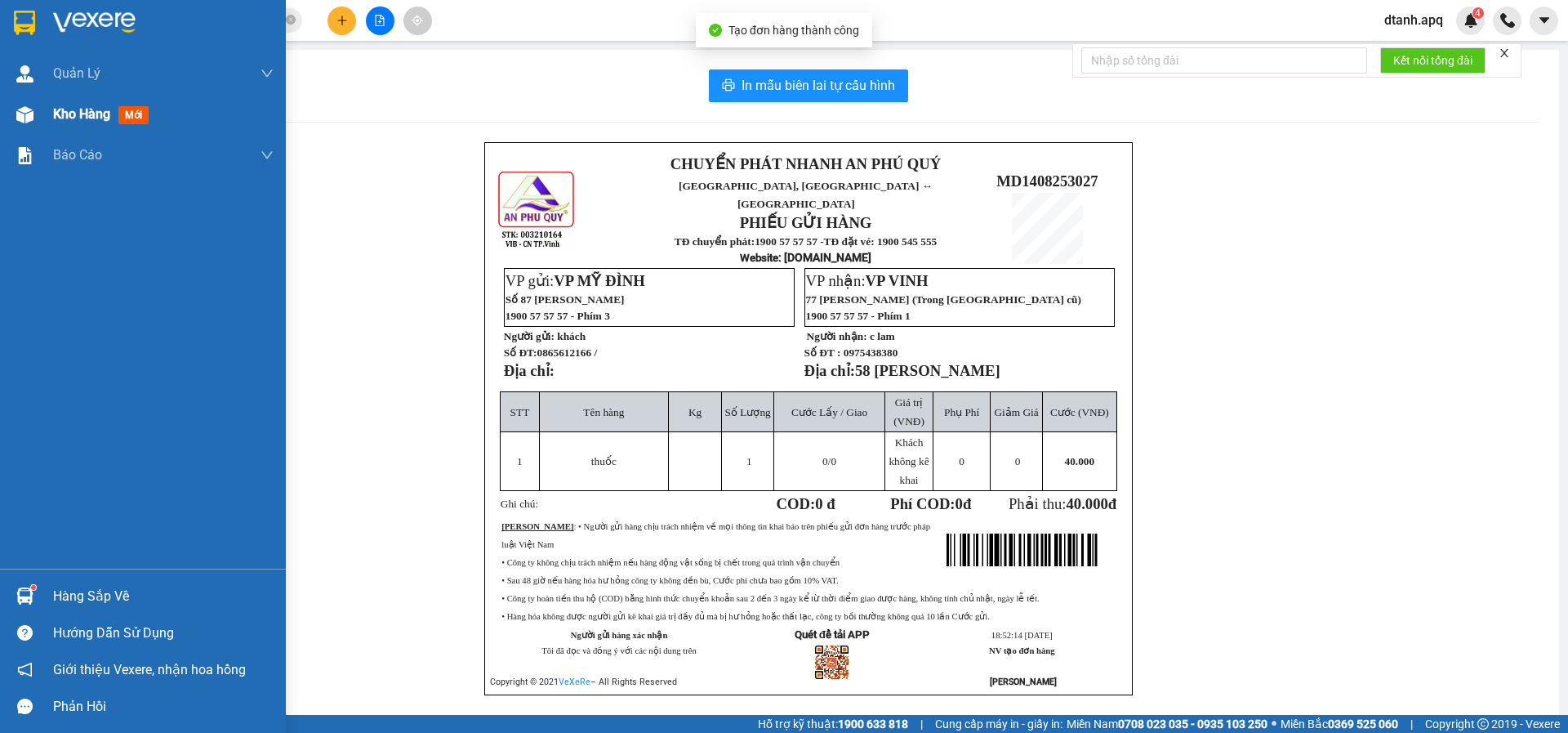
click at [60, 120] on span "Kho hàng" at bounding box center [81, 114] width 57 height 15
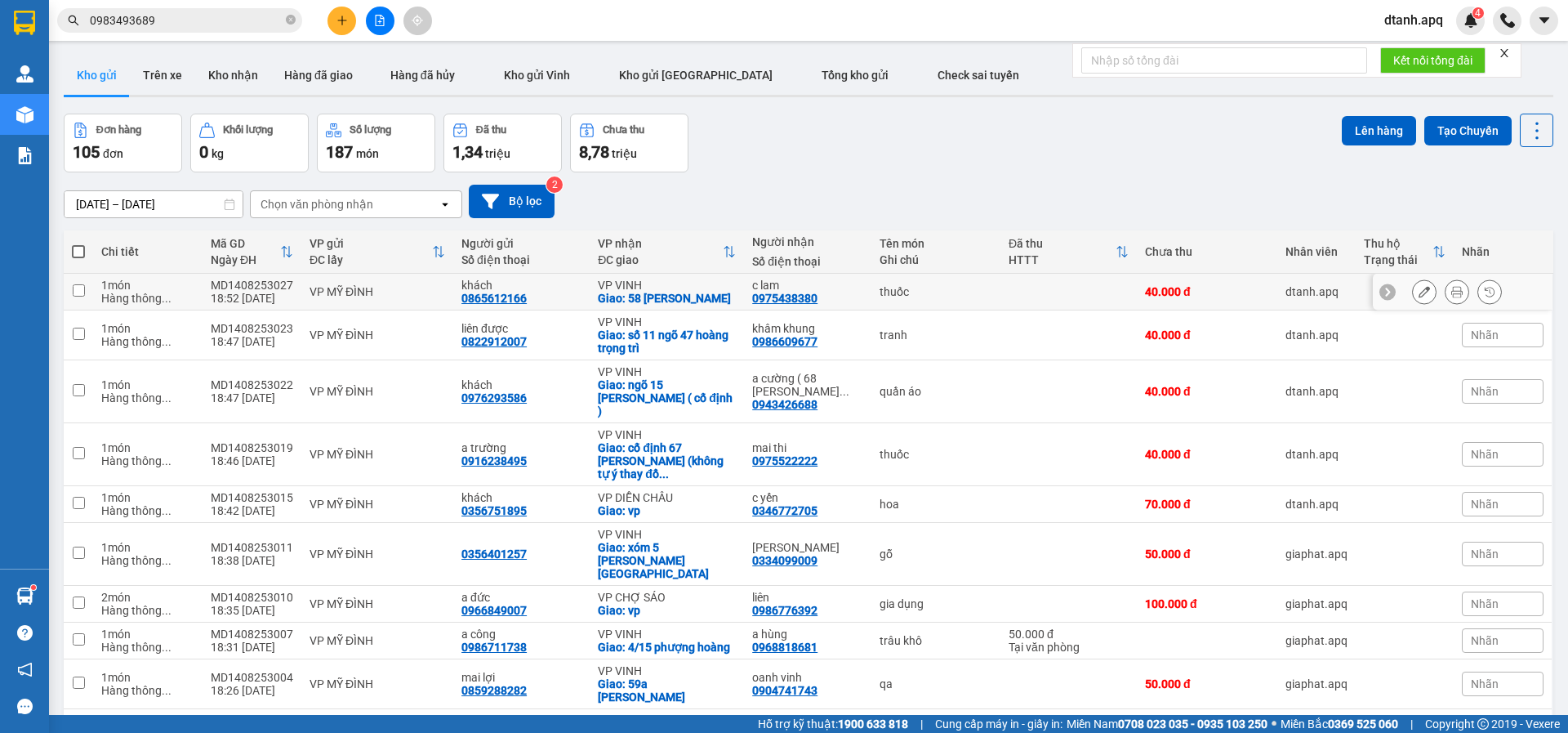
click at [1413, 295] on button at bounding box center [1424, 292] width 23 height 29
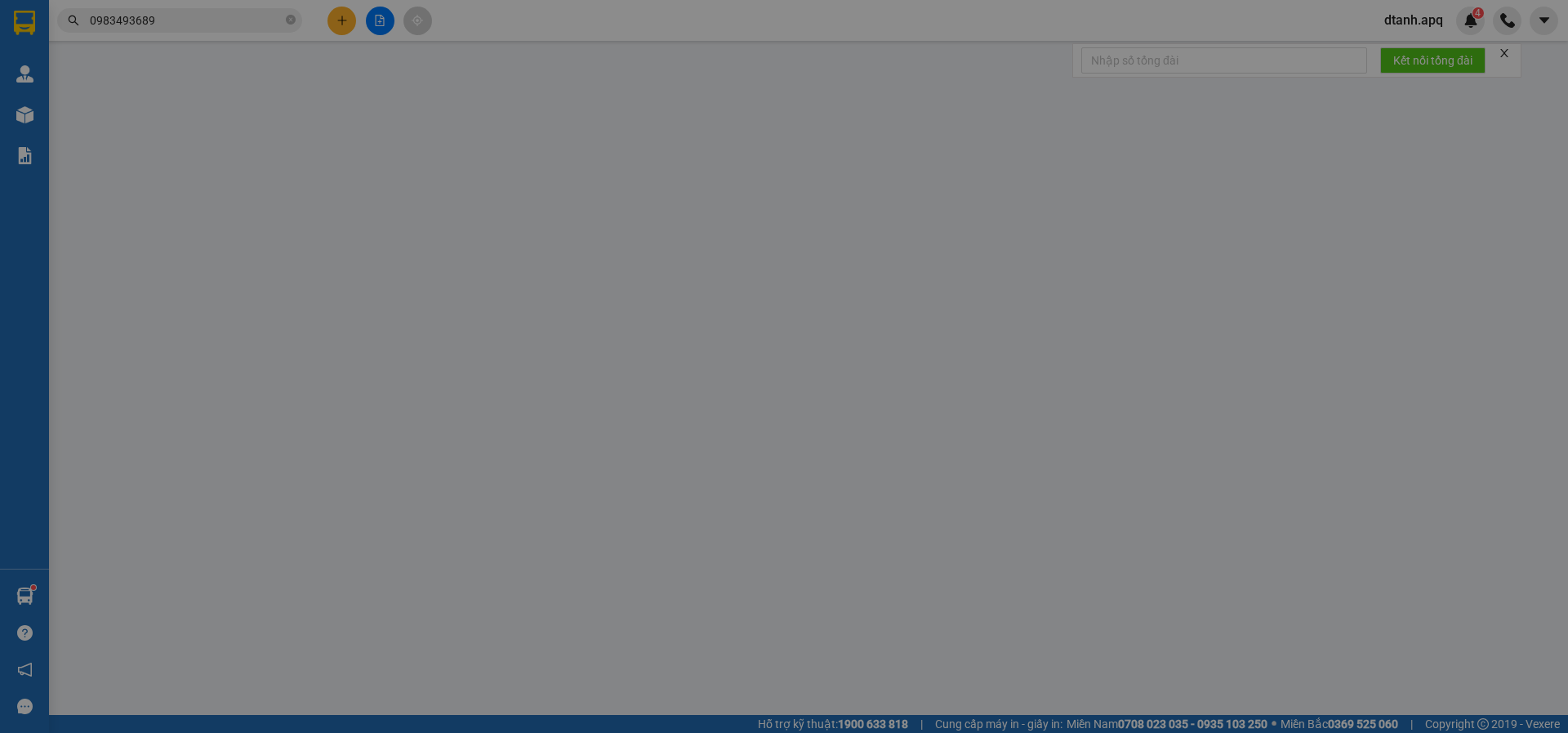
type input "0865612166"
type input "khách"
type input "0975438380"
type input "c lam"
checkbox input "true"
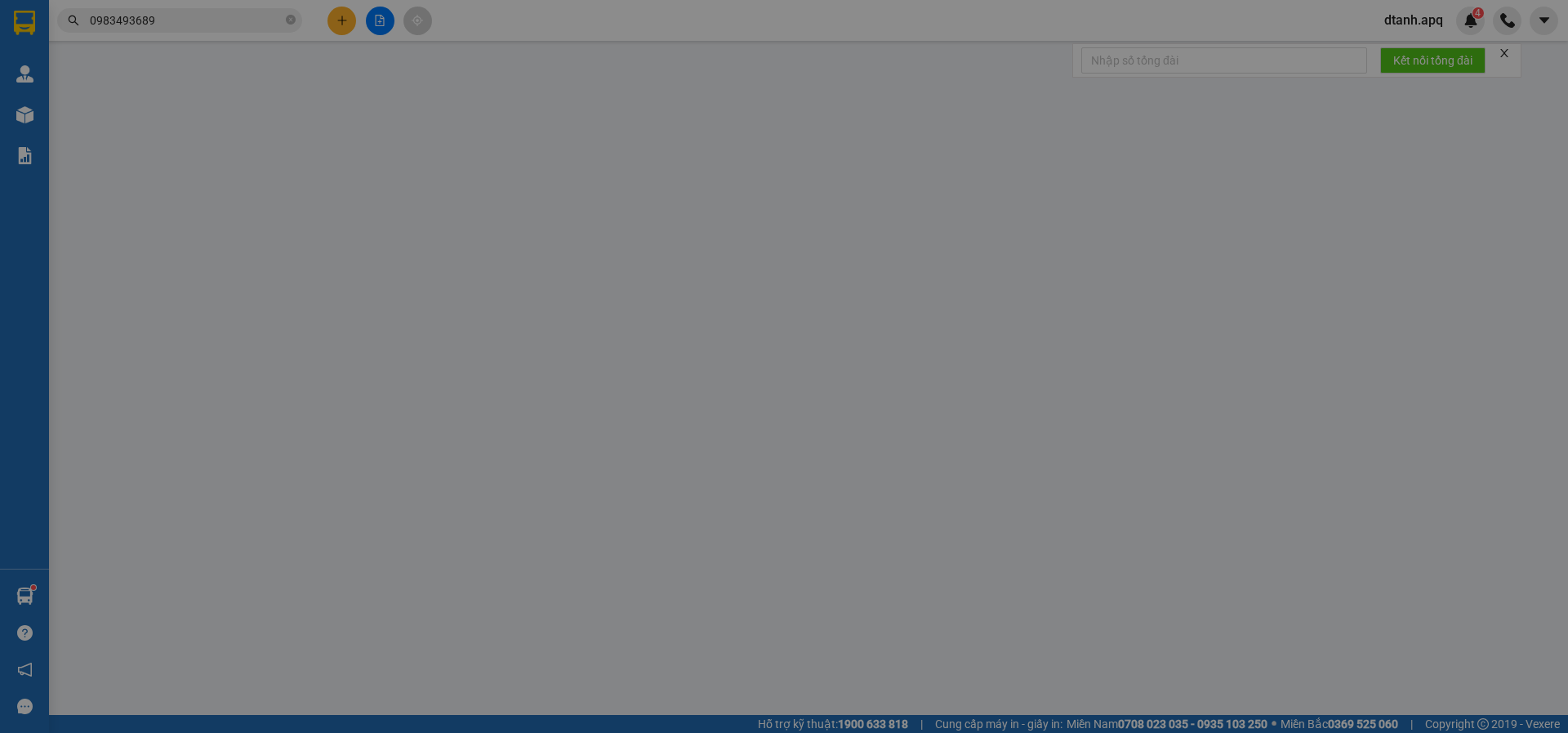
type input "58 hoàng văn thái nghi phú"
type input "40.000"
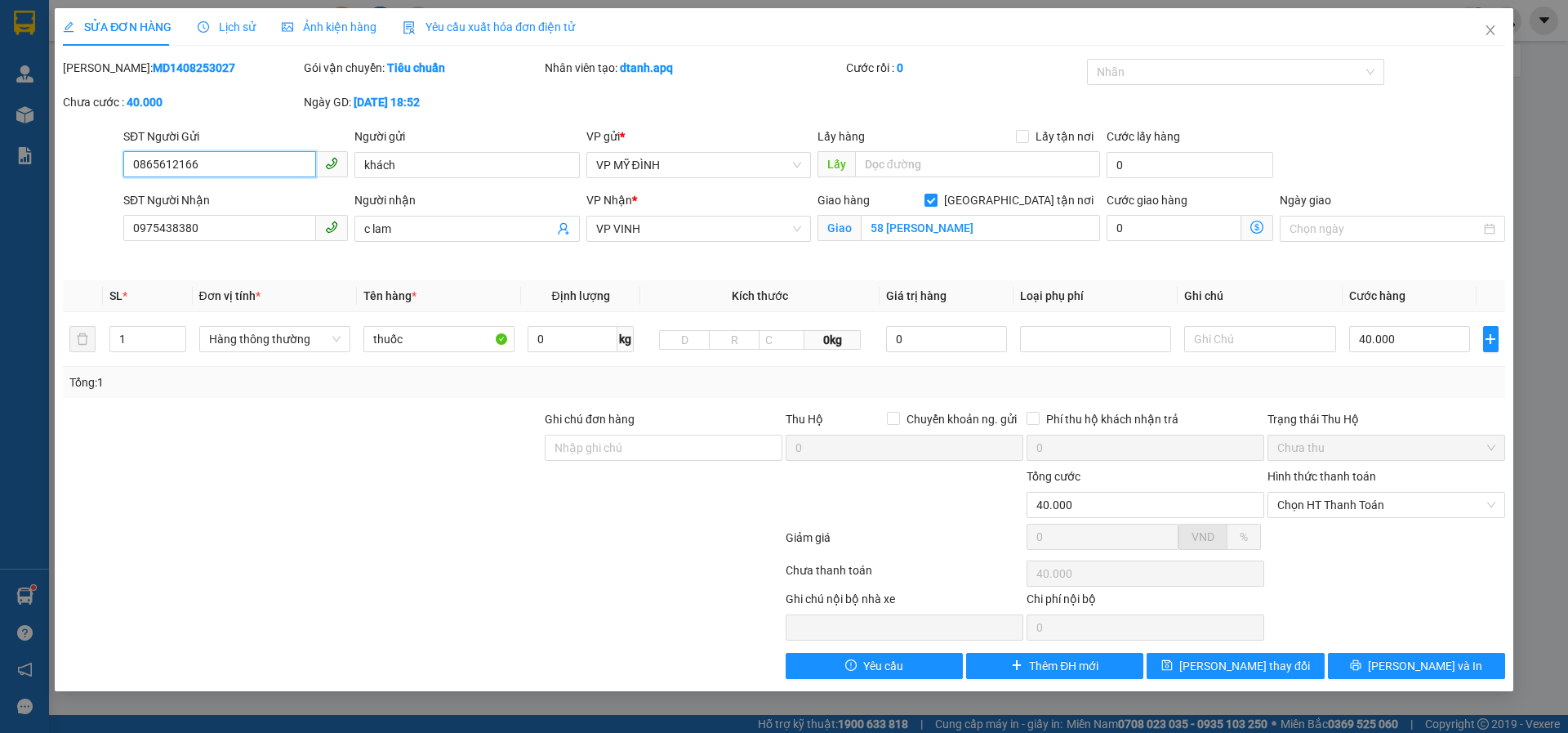
drag, startPoint x: 1321, startPoint y: 507, endPoint x: 1319, endPoint y: 519, distance: 12.2
click at [1319, 507] on span "Chọn HT Thanh Toán" at bounding box center [1387, 505] width 218 height 25
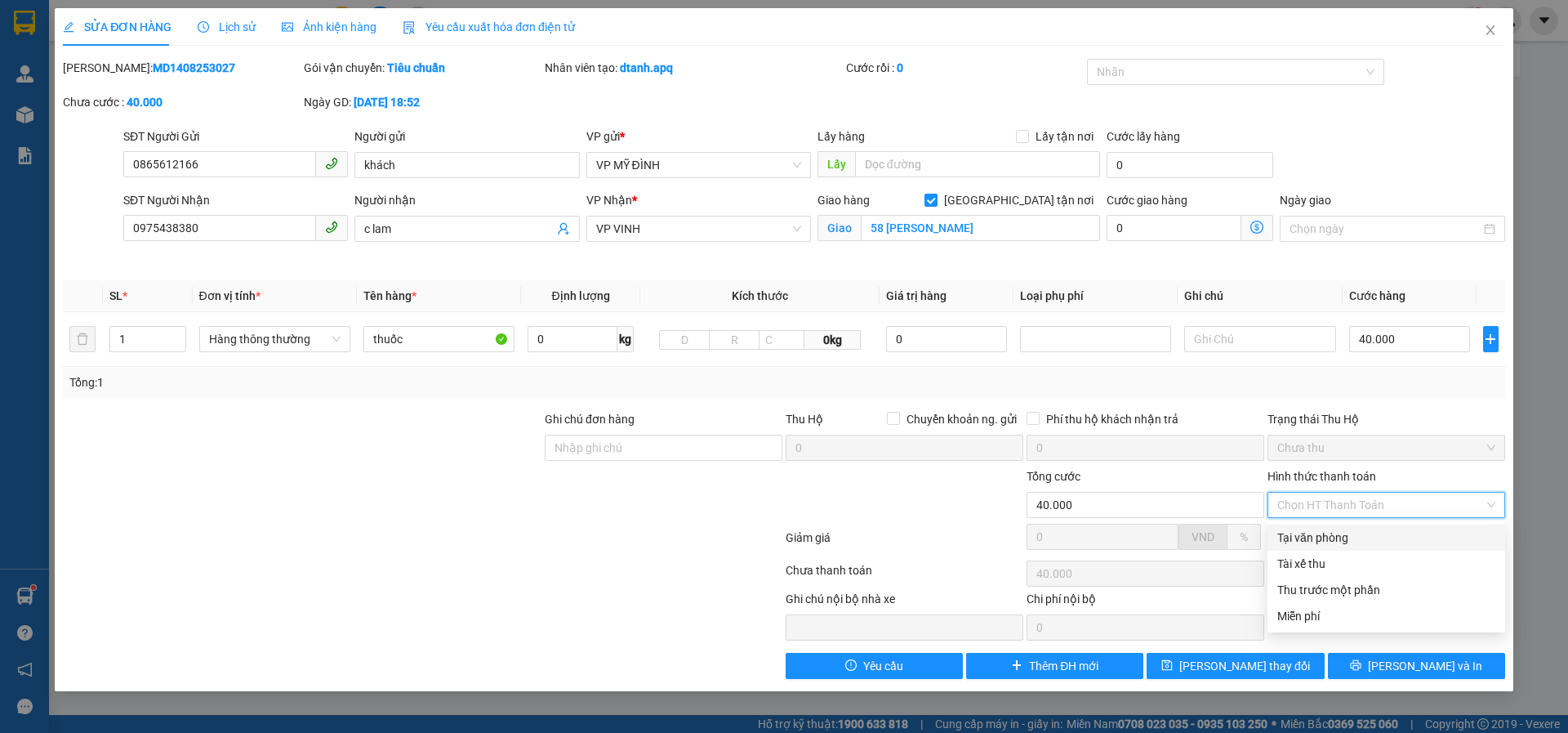
drag, startPoint x: 1319, startPoint y: 535, endPoint x: 1311, endPoint y: 545, distance: 12.8
click at [1317, 535] on div "Tại văn phòng" at bounding box center [1387, 537] width 218 height 18
type input "0"
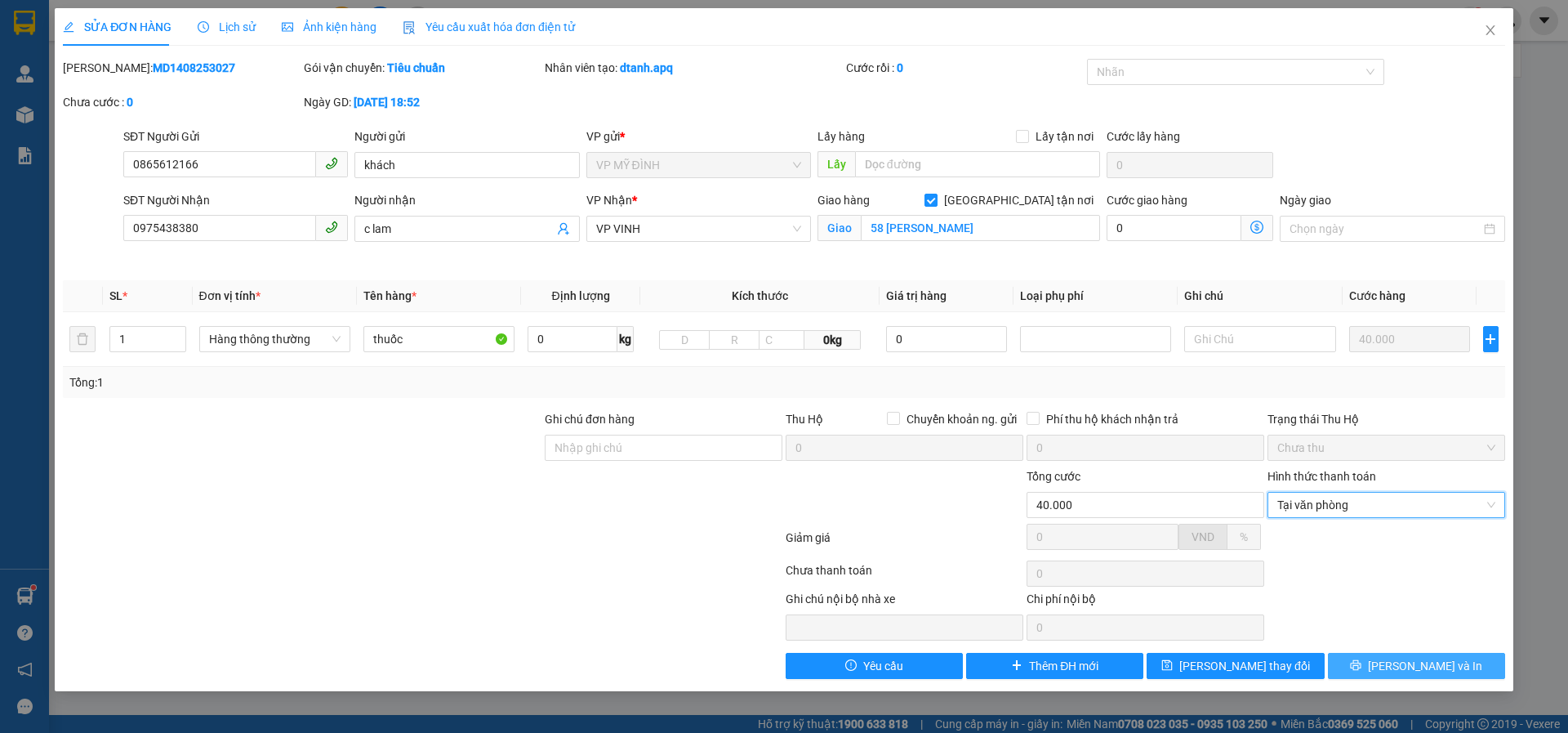
drag, startPoint x: 1366, startPoint y: 664, endPoint x: 1456, endPoint y: 662, distance: 90.0
click at [1366, 665] on button "Lưu và In" at bounding box center [1416, 666] width 177 height 26
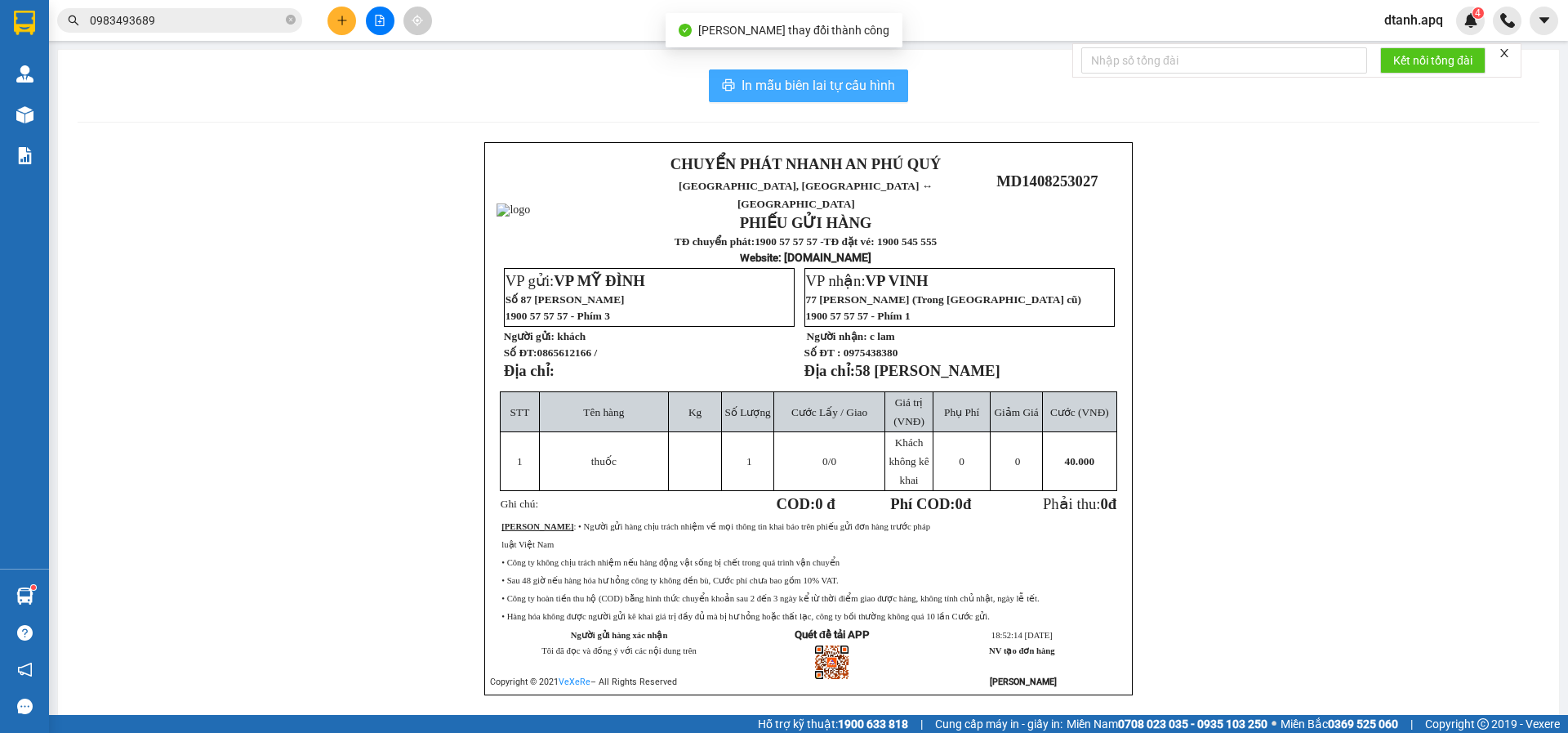
drag, startPoint x: 778, startPoint y: 83, endPoint x: 753, endPoint y: 86, distance: 25.2
click at [778, 83] on span "In mẫu biên lai tự cấu hình" at bounding box center [818, 85] width 153 height 20
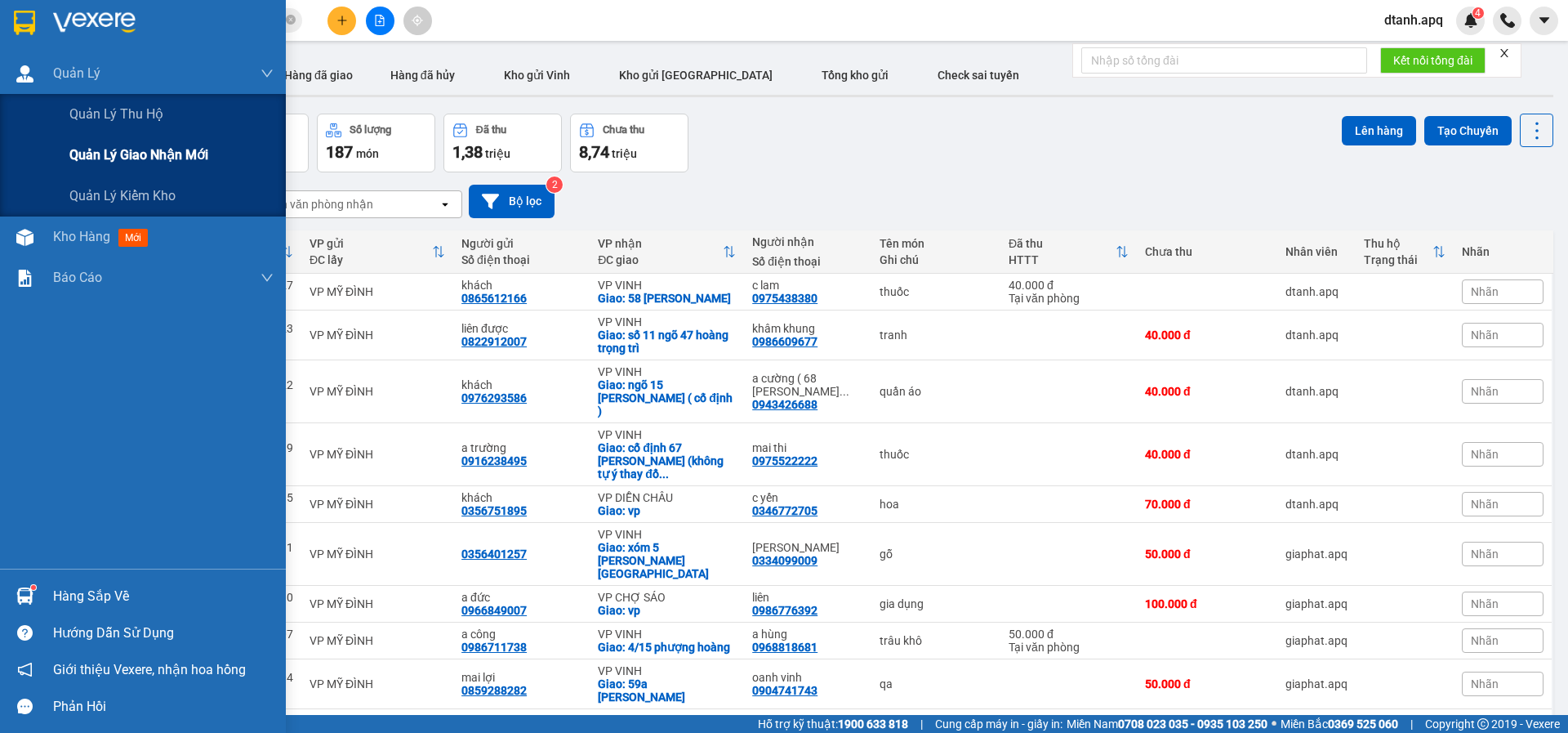
drag, startPoint x: 124, startPoint y: 151, endPoint x: 182, endPoint y: 170, distance: 61.0
click at [123, 151] on span "Quản lý giao nhận mới" at bounding box center [139, 155] width 139 height 20
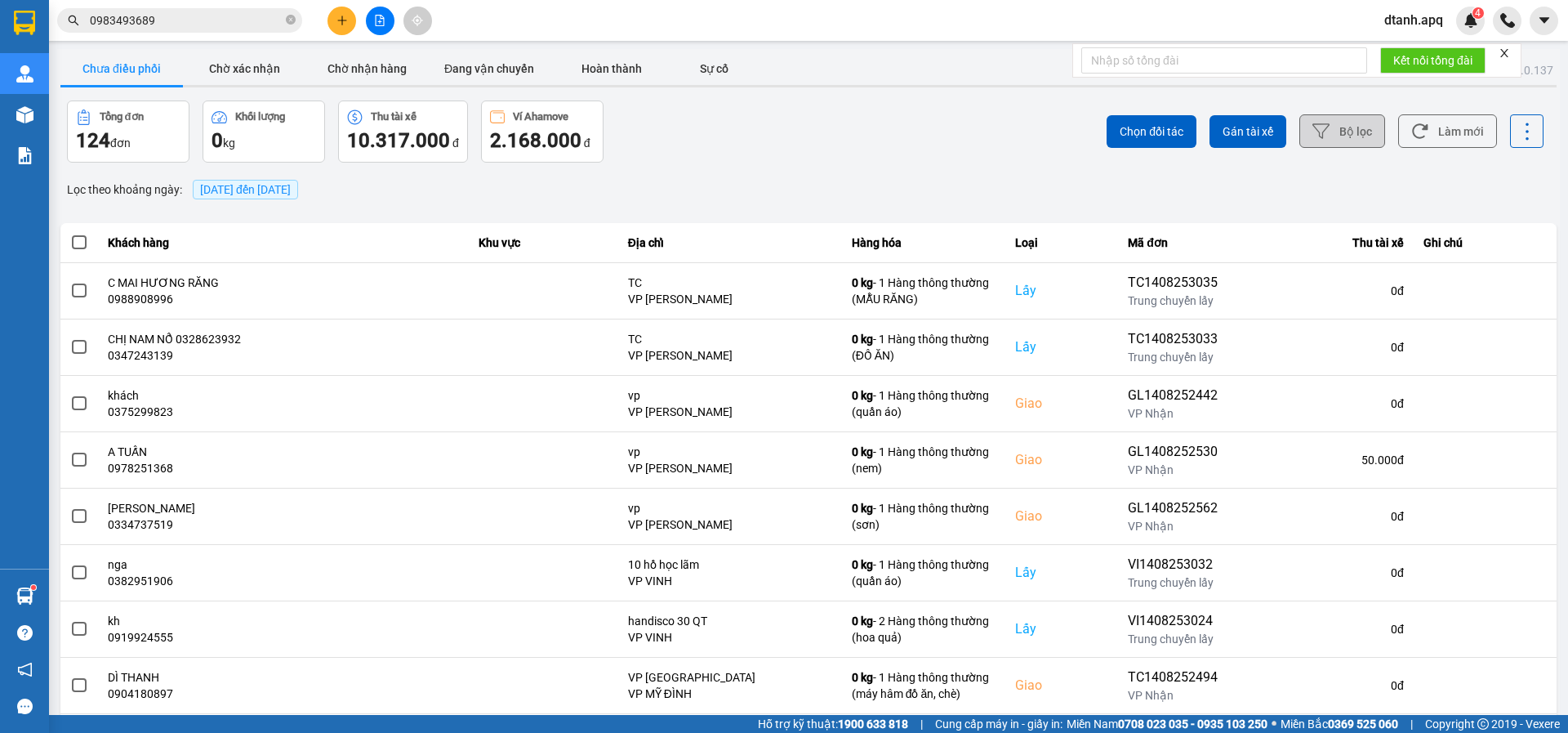
click at [1313, 137] on icon at bounding box center [1321, 131] width 17 height 17
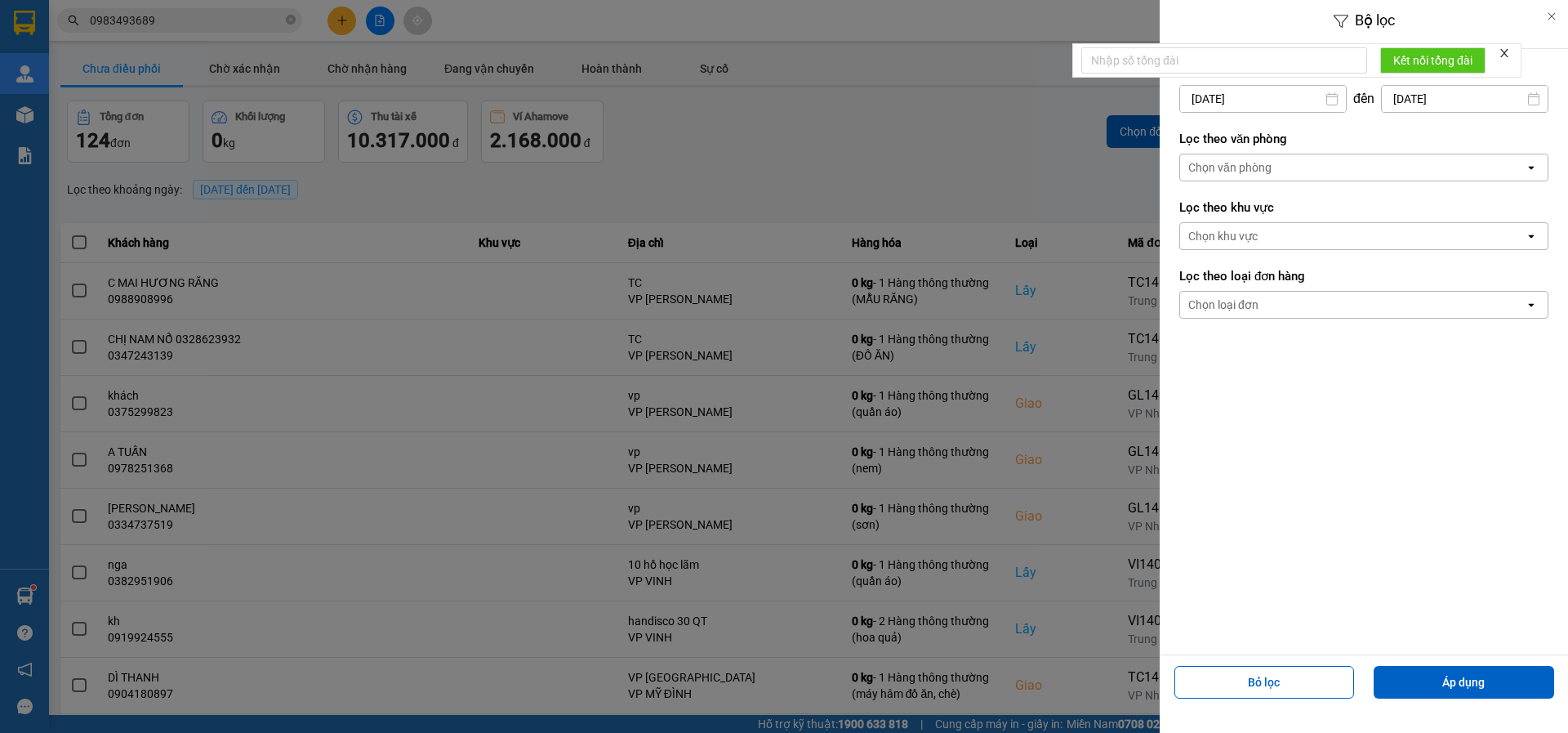
click at [1249, 168] on div "Chọn văn phòng" at bounding box center [1230, 167] width 83 height 16
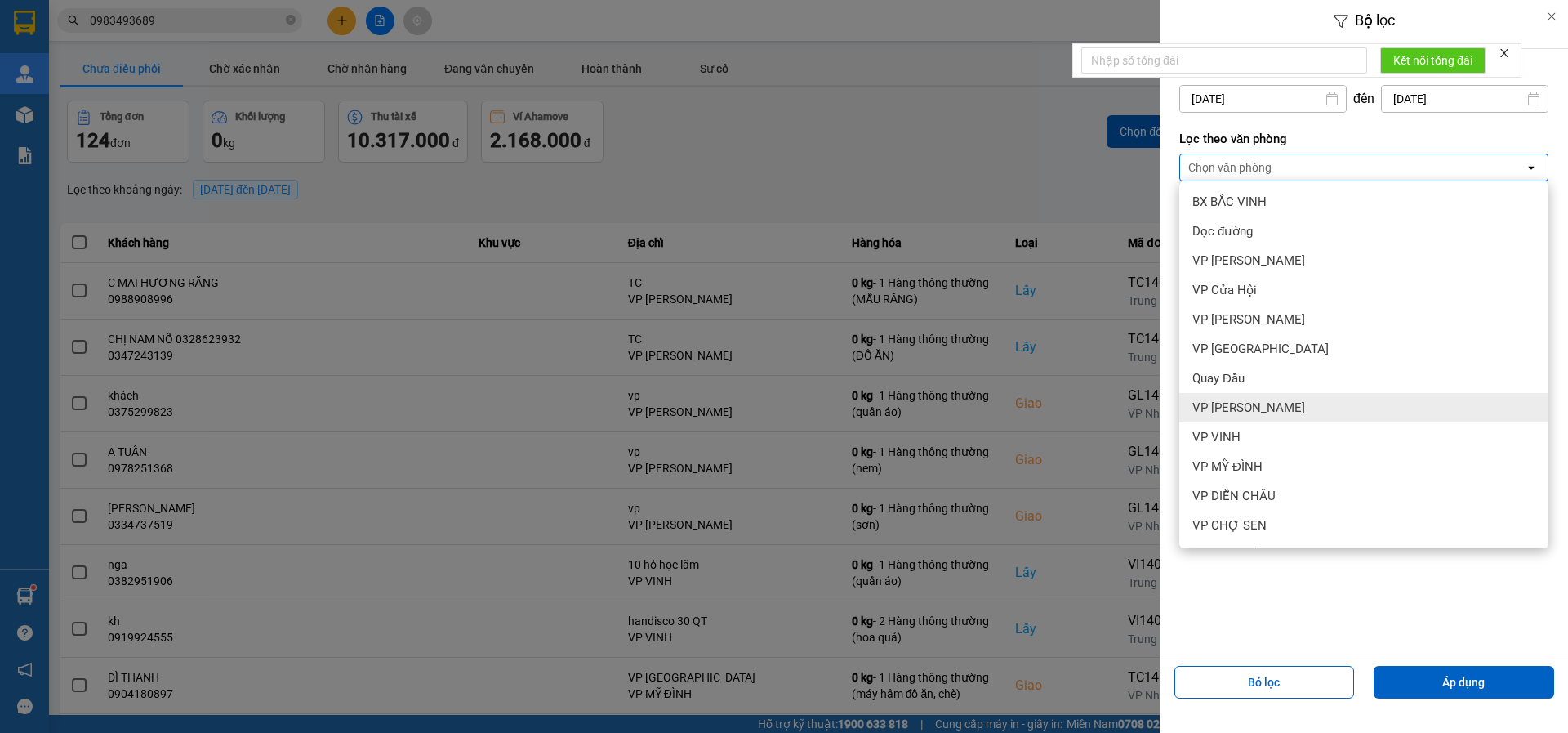
scroll to position [146, 0]
click at [1242, 405] on span "VP MỸ ĐÌNH" at bounding box center [1228, 409] width 71 height 16
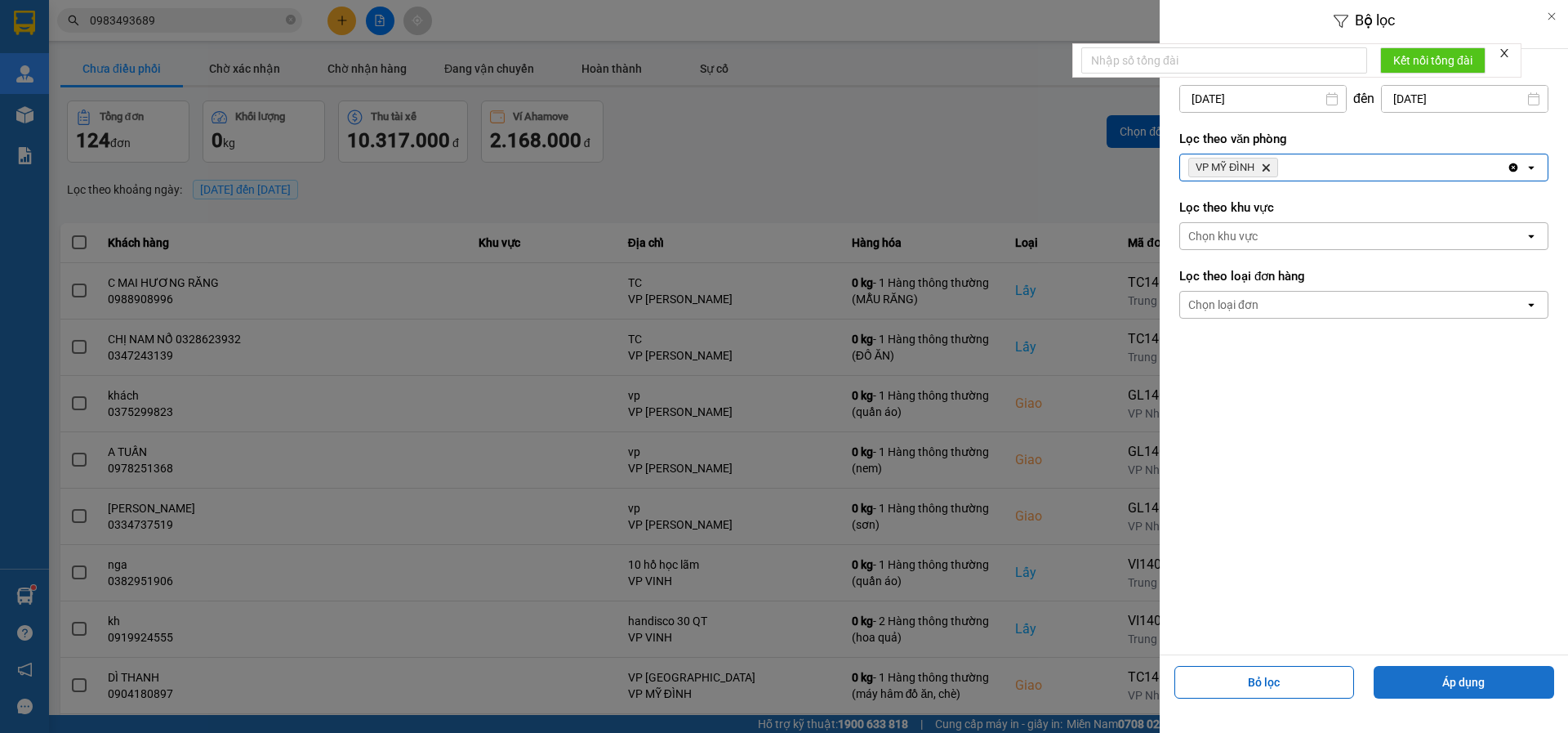
click at [1433, 682] on button "Áp dụng" at bounding box center [1464, 682] width 180 height 32
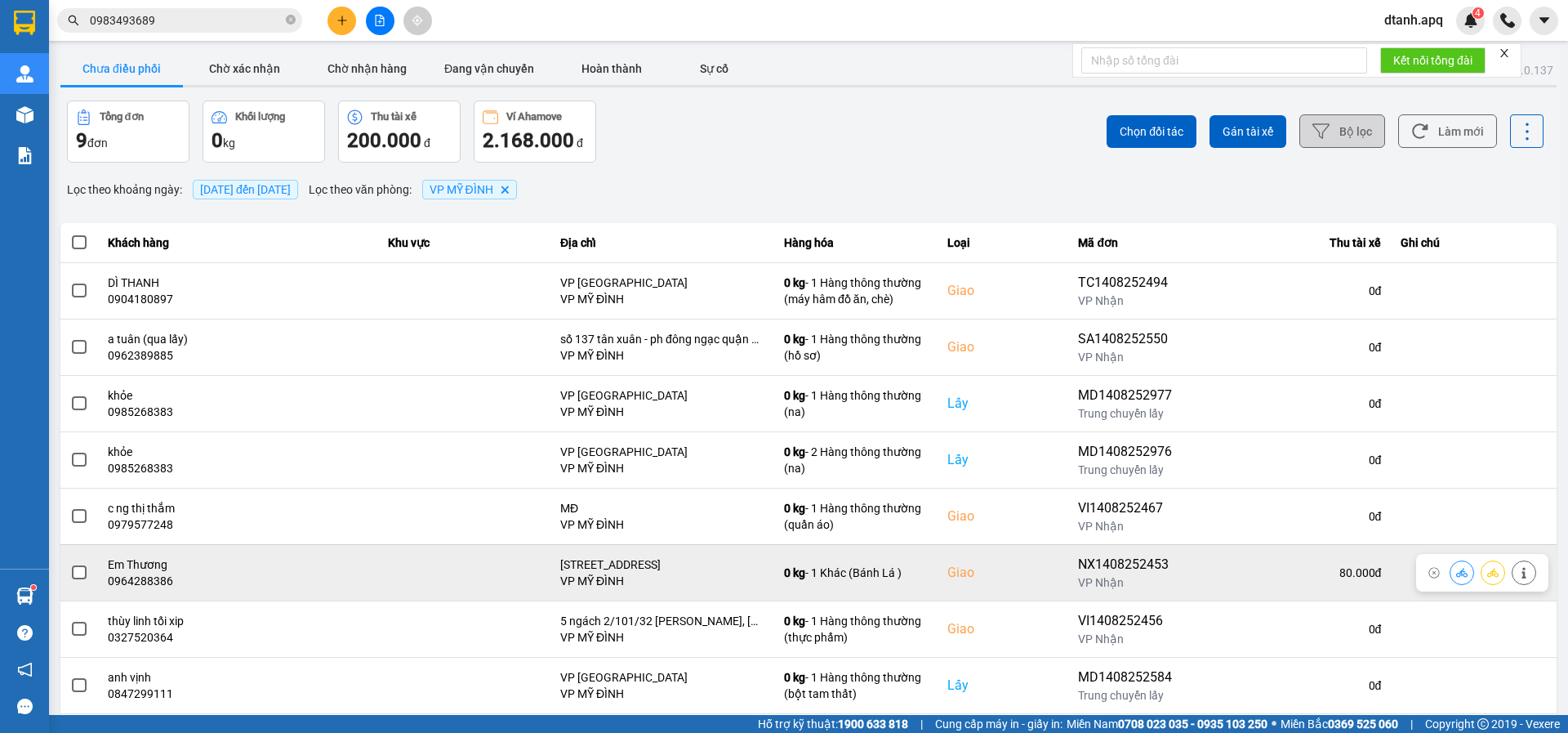
click at [1456, 576] on icon at bounding box center [1462, 572] width 11 height 9
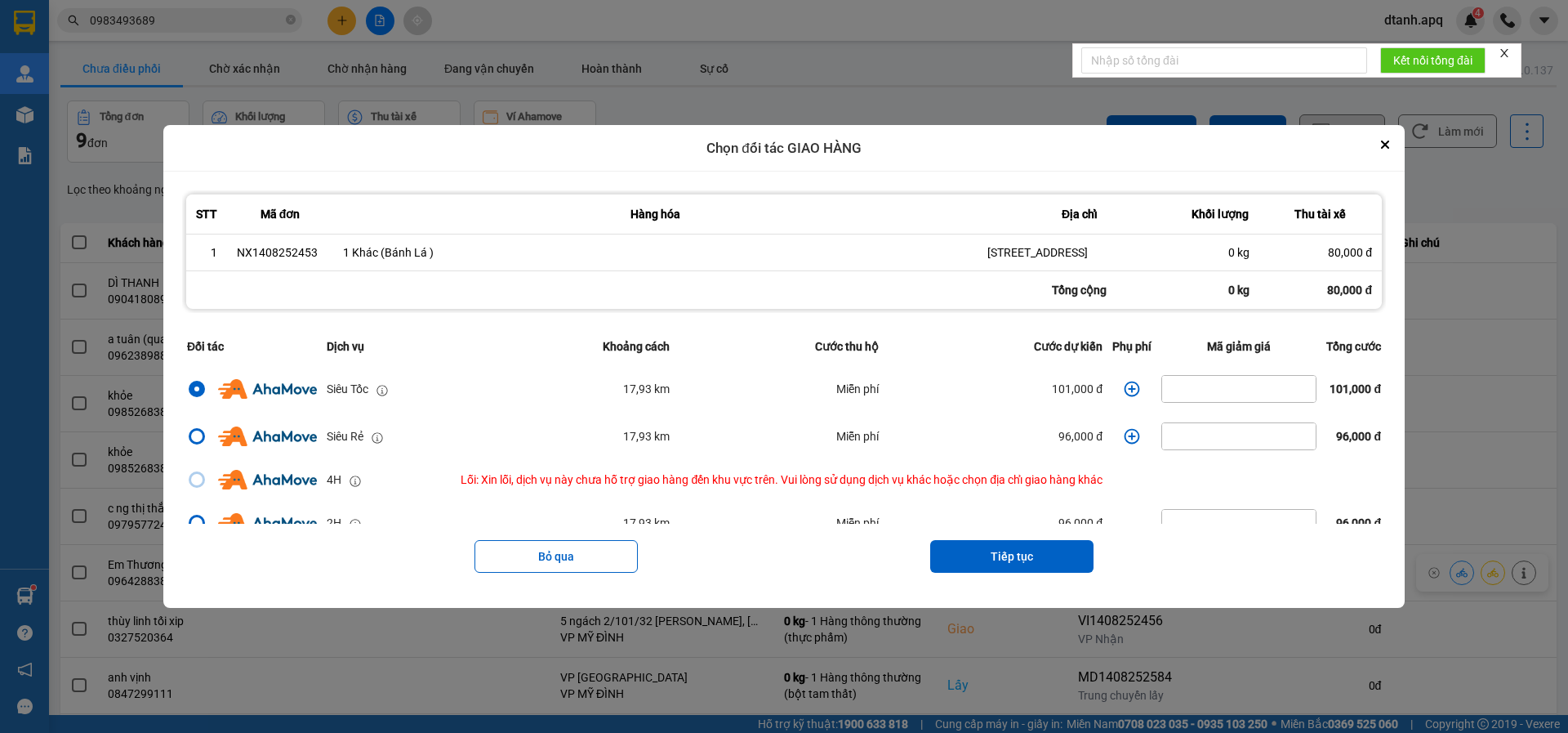
click at [1128, 396] on icon "dialog" at bounding box center [1131, 388] width 16 height 16
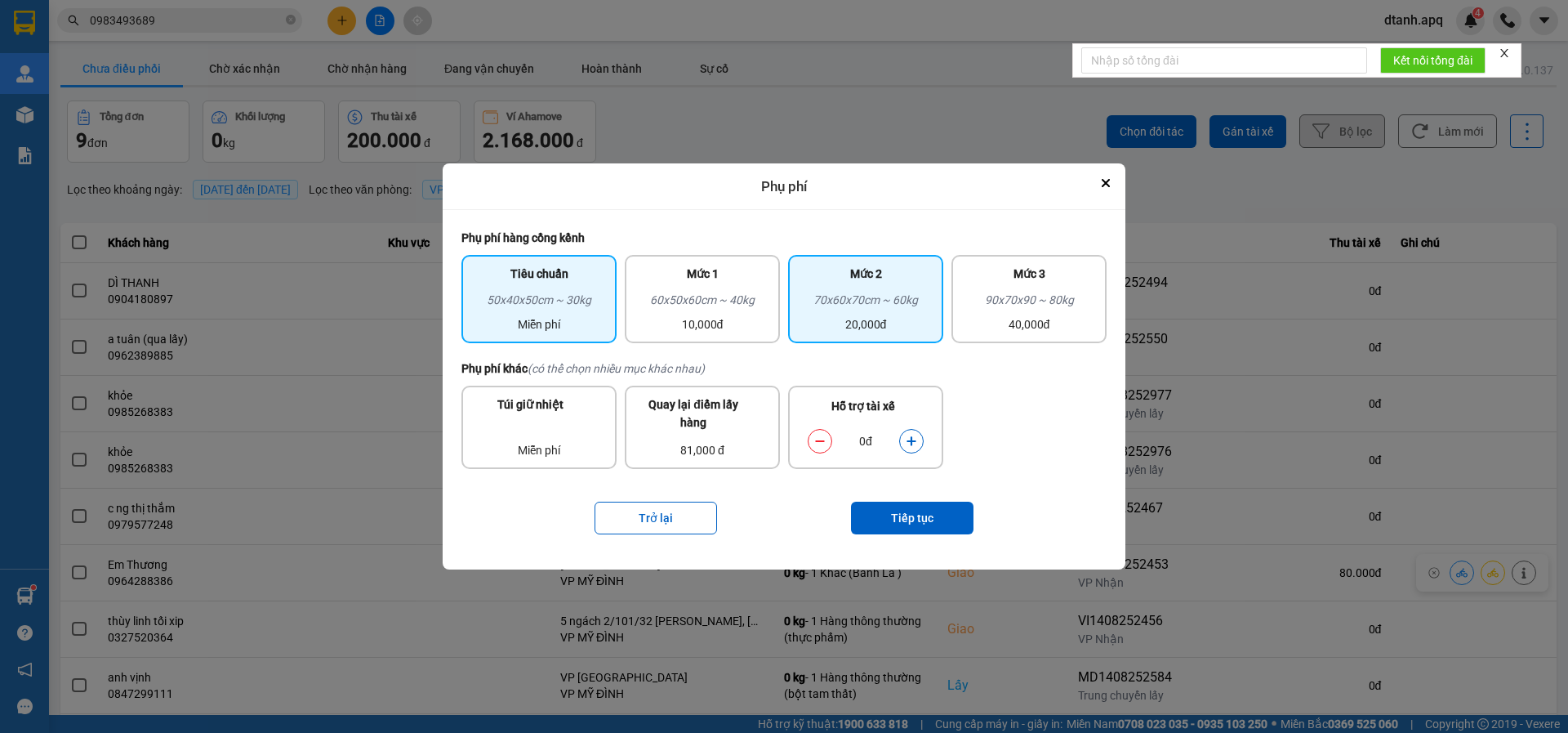
click at [844, 311] on div "70x60x70cm ~ 60kg" at bounding box center [866, 303] width 135 height 25
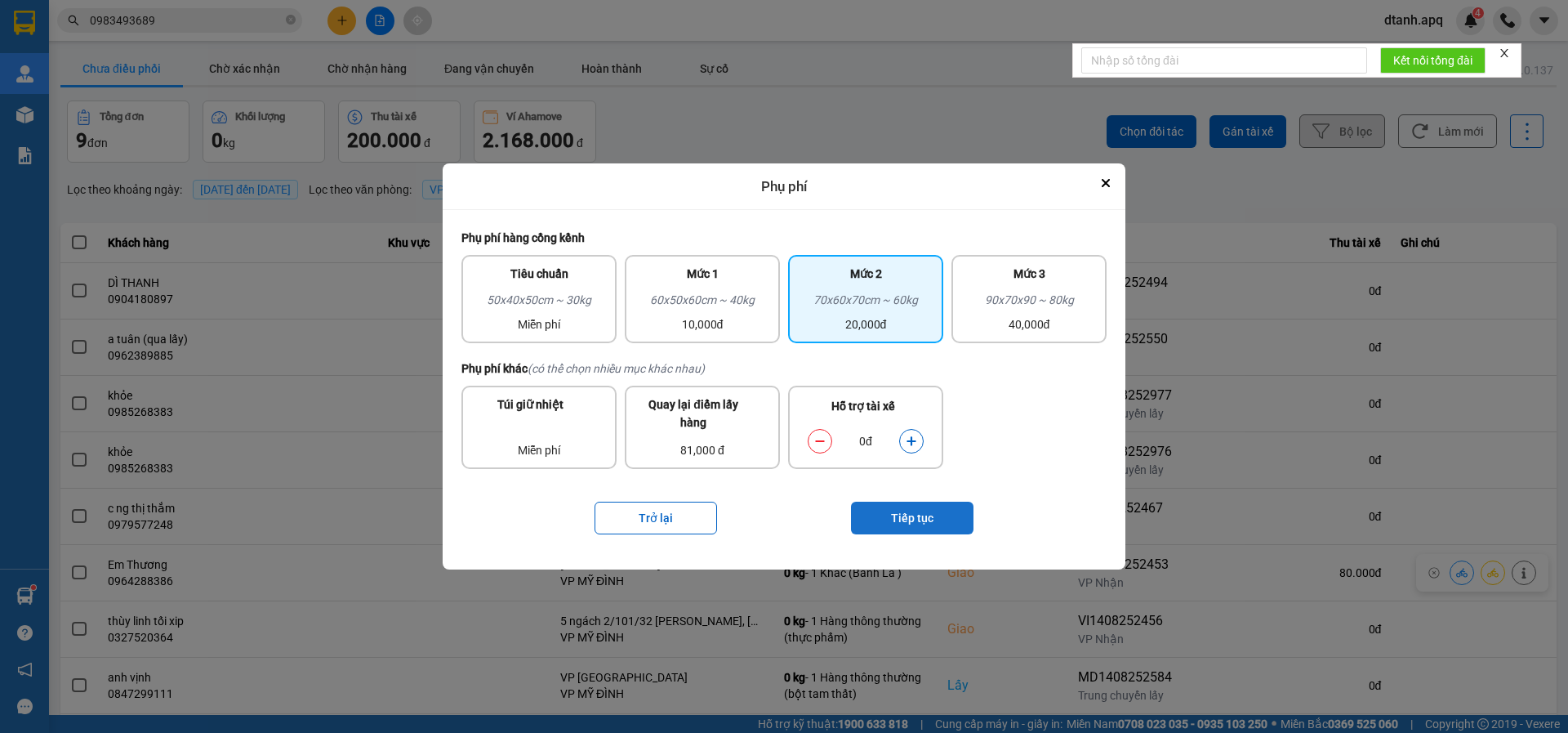
click at [878, 506] on button "Tiếp tục" at bounding box center [913, 518] width 123 height 32
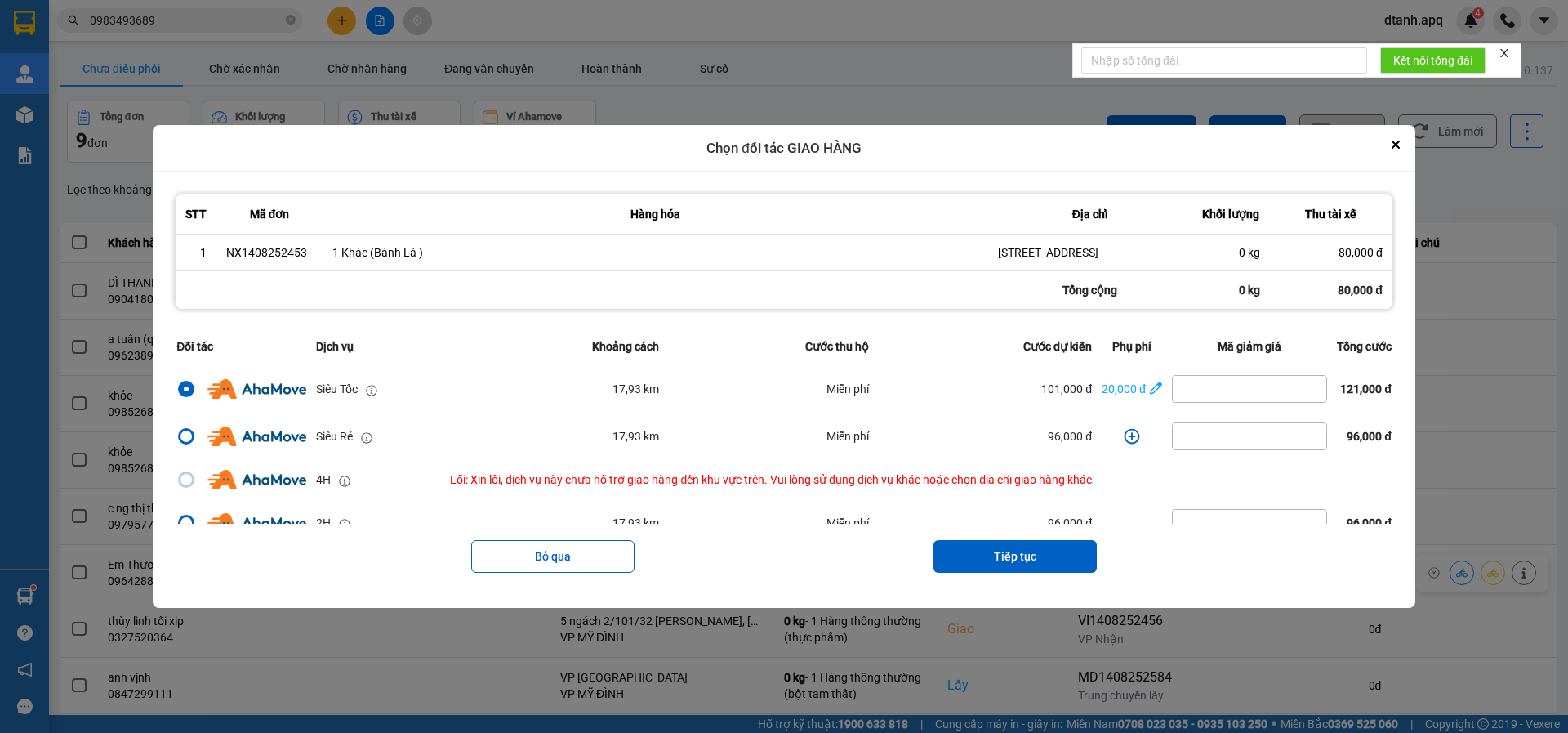
click at [1153, 396] on icon "dialog" at bounding box center [1156, 387] width 12 height 16
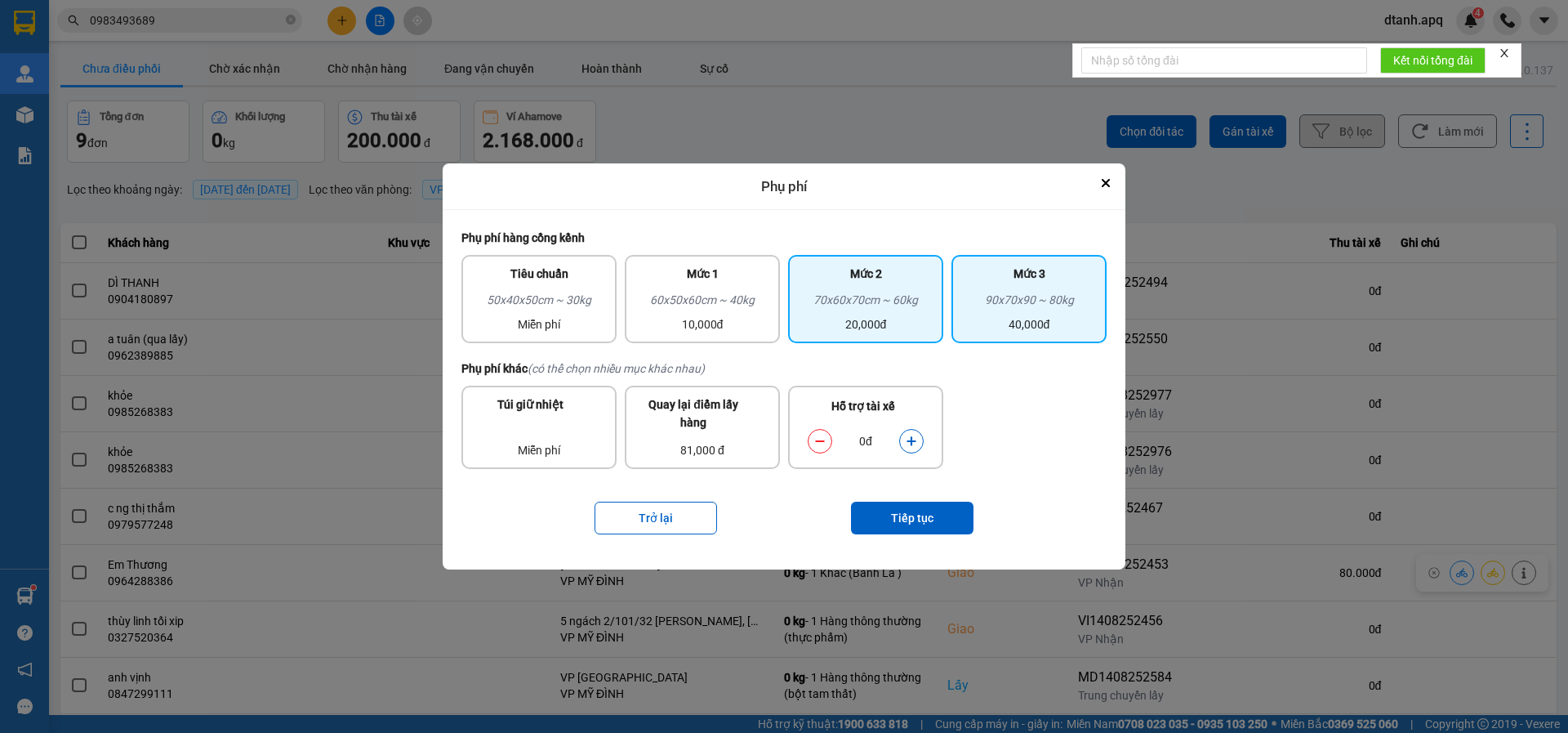
click at [1026, 312] on div "90x70x90 ~ 80kg" at bounding box center [1028, 303] width 135 height 25
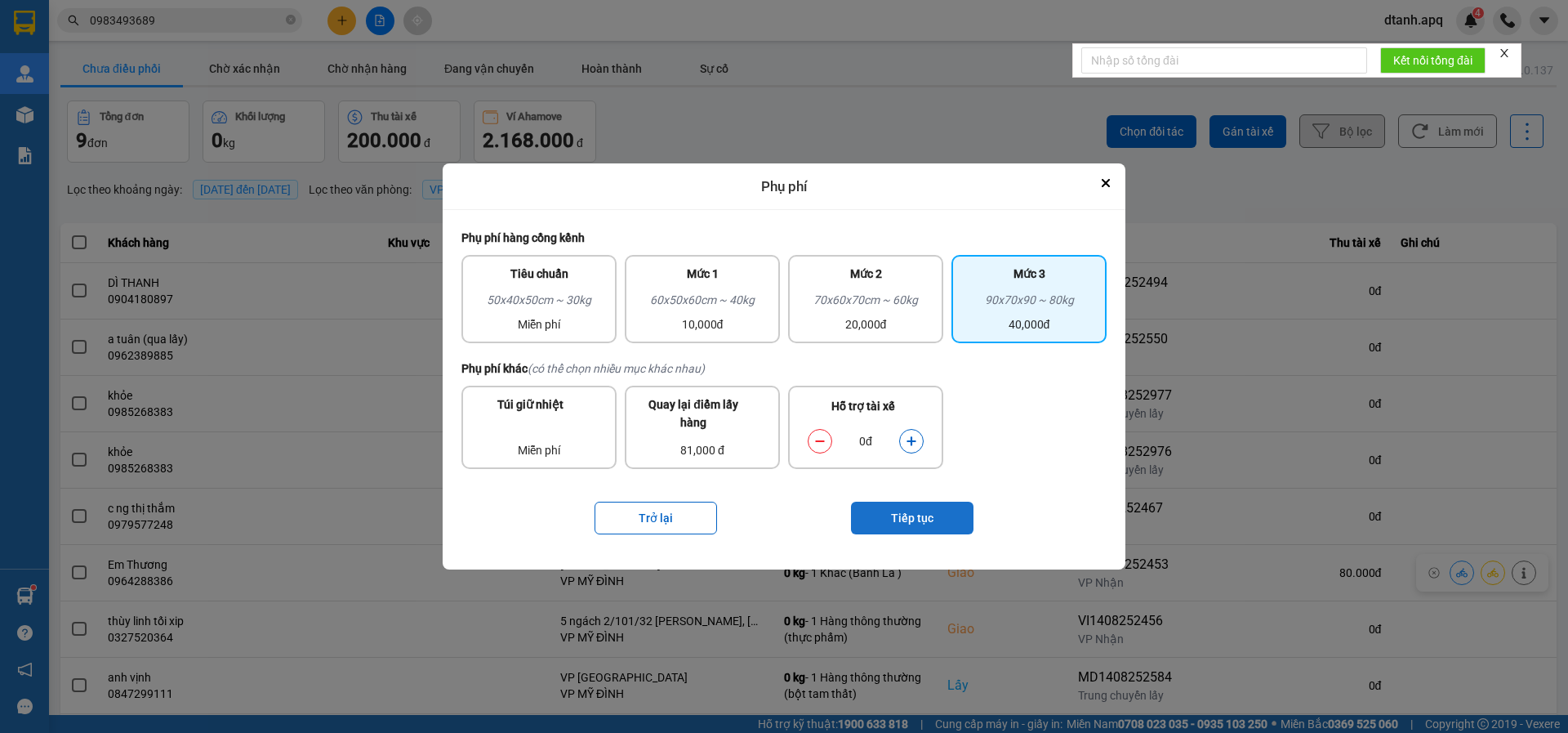
click at [916, 512] on button "Tiếp tục" at bounding box center [913, 518] width 123 height 32
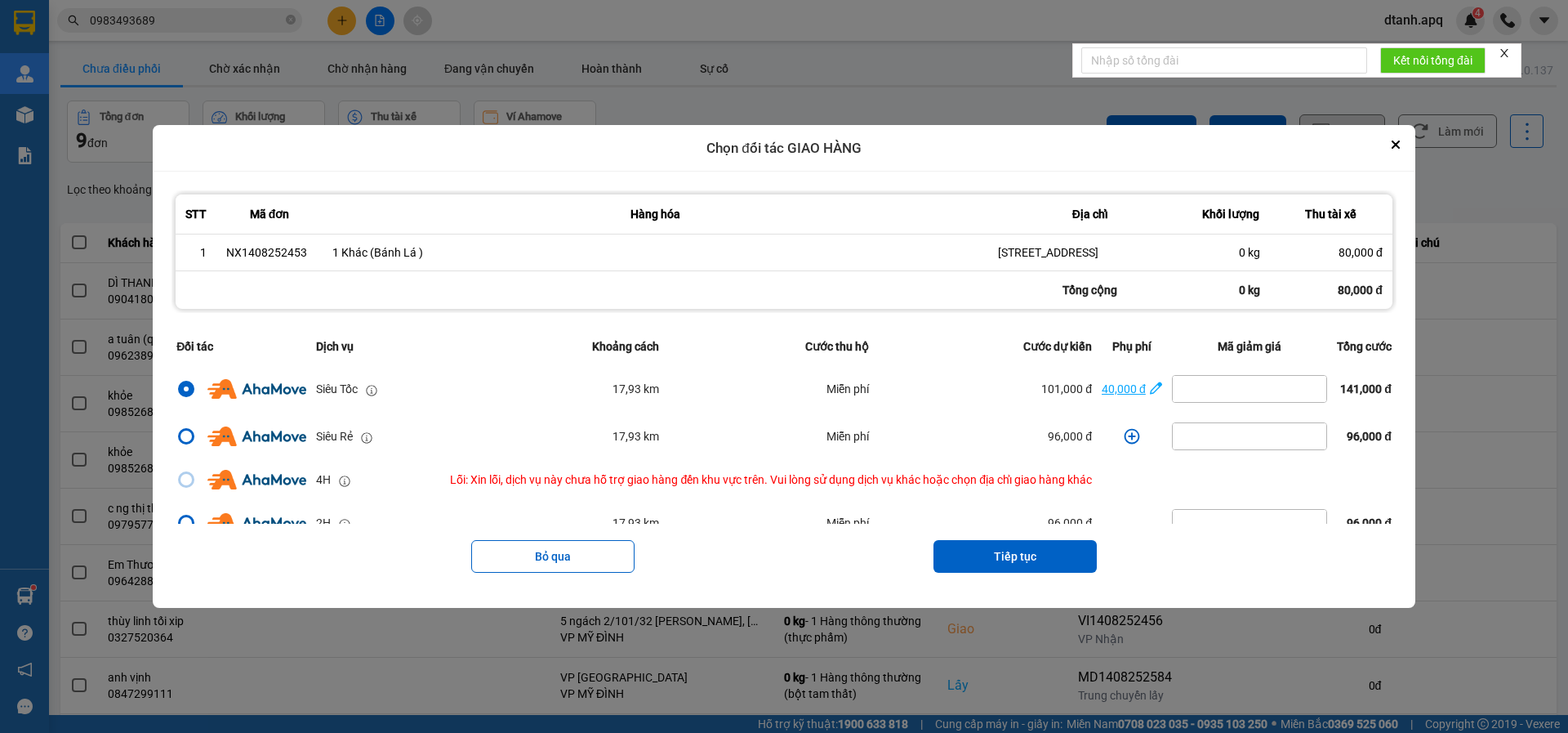
click at [1150, 394] on icon "dialog" at bounding box center [1156, 388] width 12 height 12
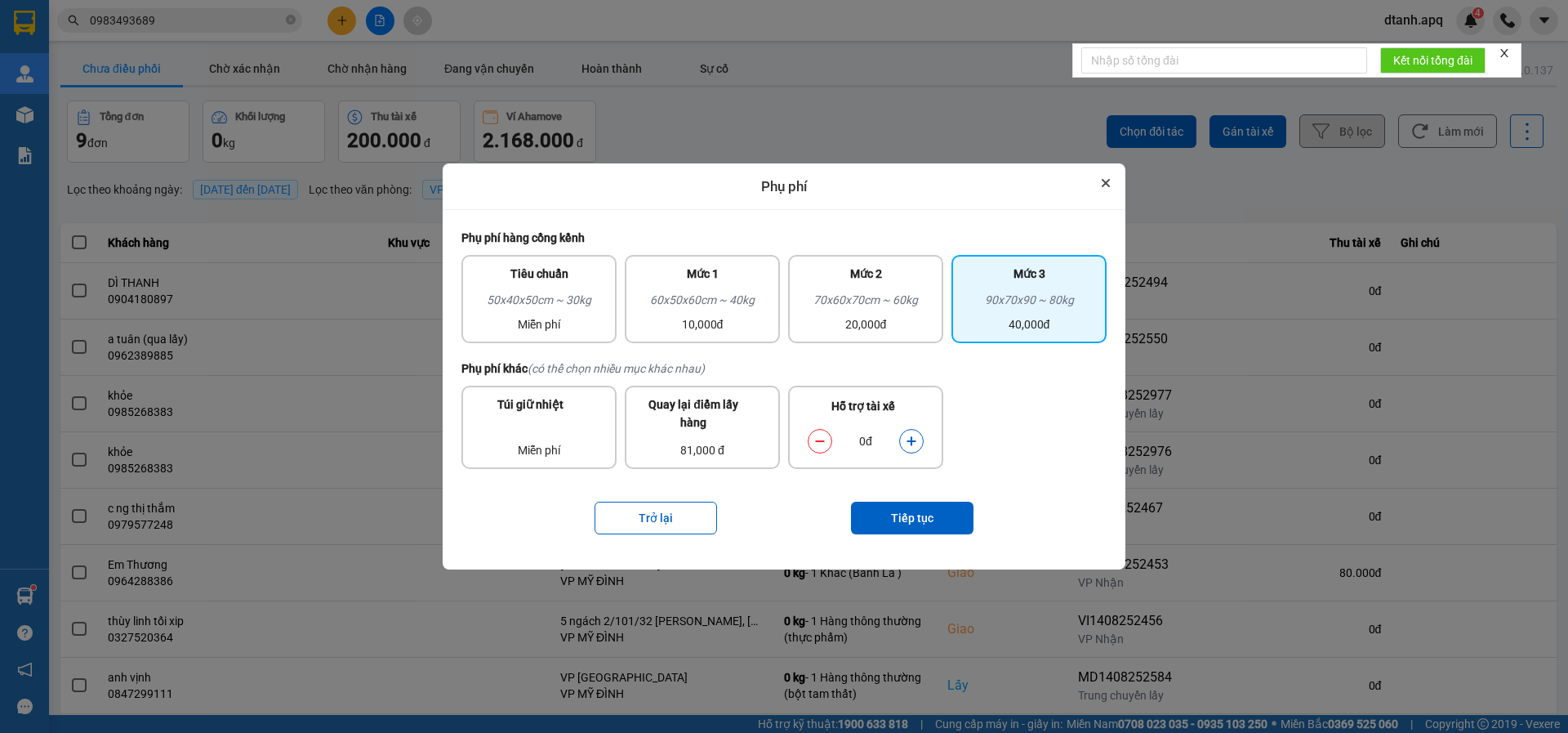
click at [1107, 182] on icon "Close" at bounding box center [1106, 183] width 7 height 7
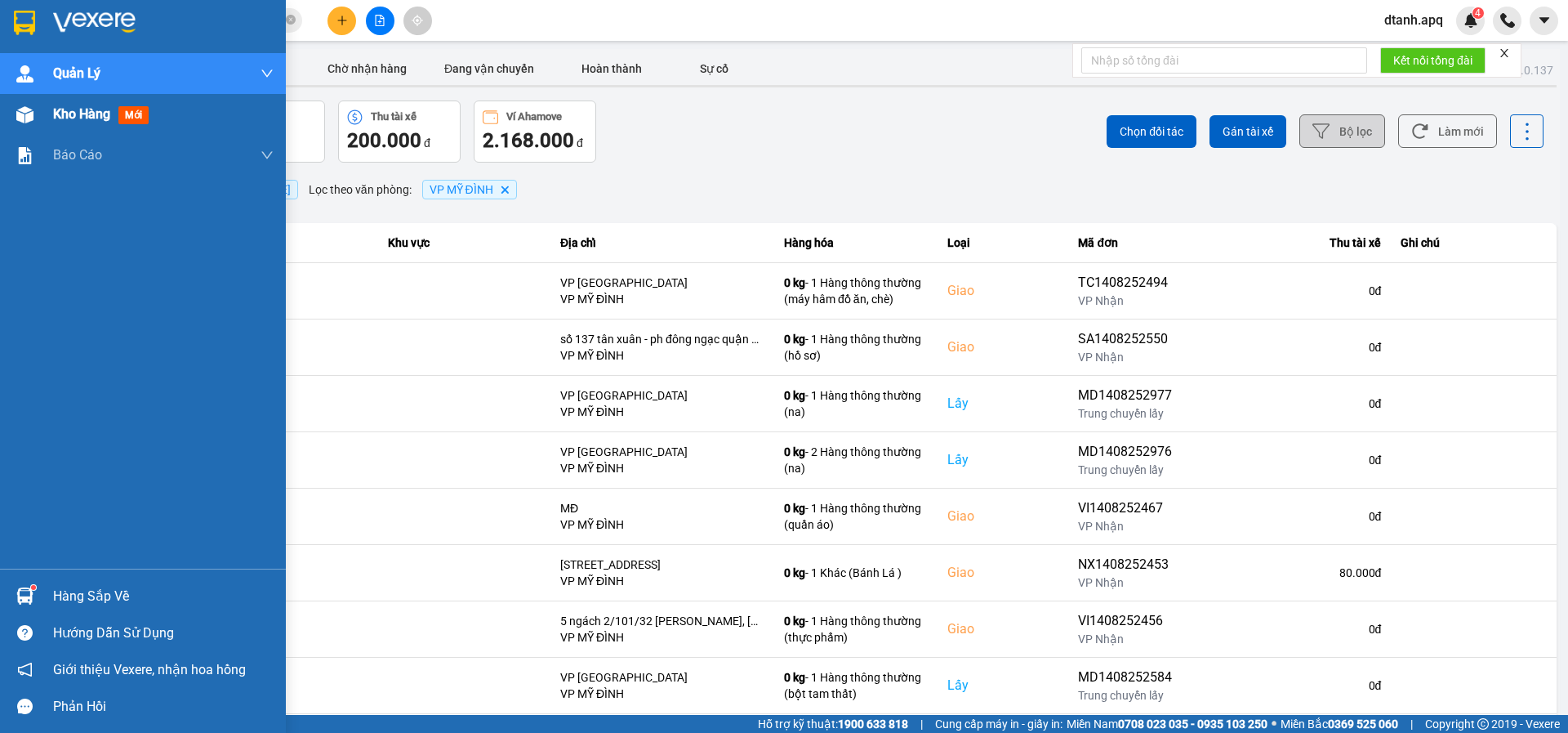
click at [46, 109] on div "Kho hàng mới" at bounding box center [143, 114] width 286 height 41
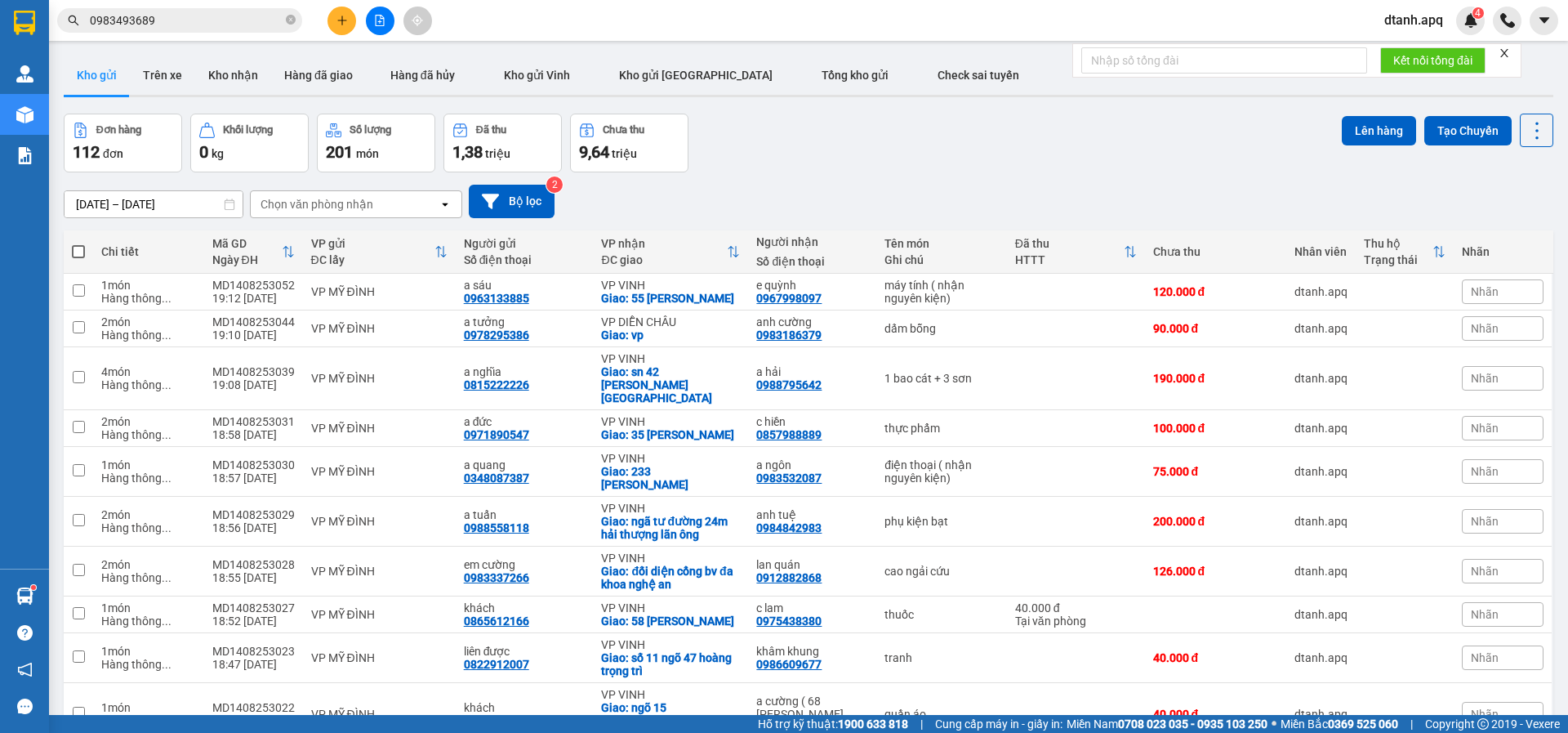
click at [1485, 331] on span "Nhãn" at bounding box center [1485, 328] width 28 height 13
click at [1306, 406] on div "CHỜ HỦY" at bounding box center [1302, 407] width 60 height 21
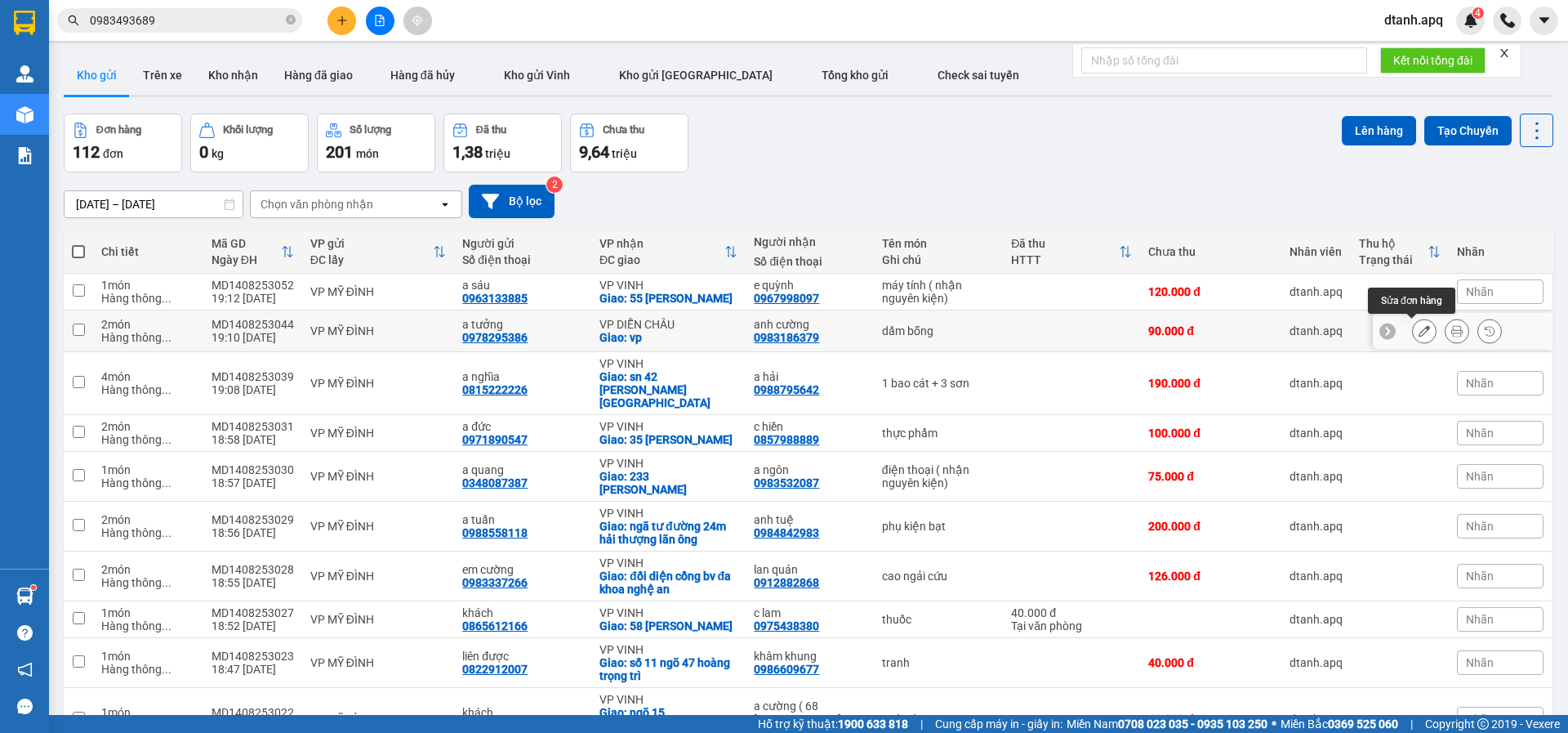
click at [1419, 329] on icon at bounding box center [1424, 330] width 11 height 11
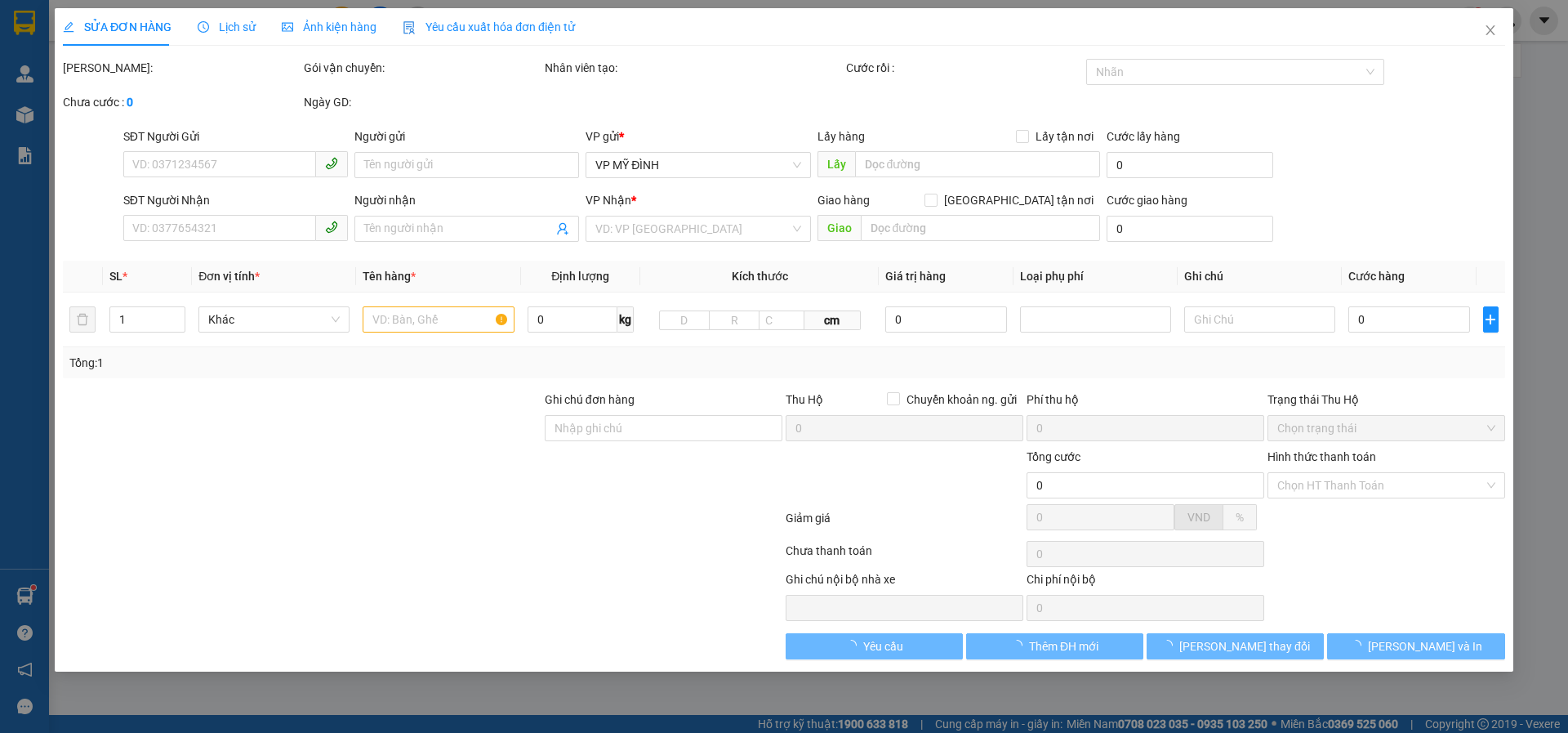
type input "0978295386"
type input "a tưởng"
type input "0983186379"
type input "anh cường"
checkbox input "true"
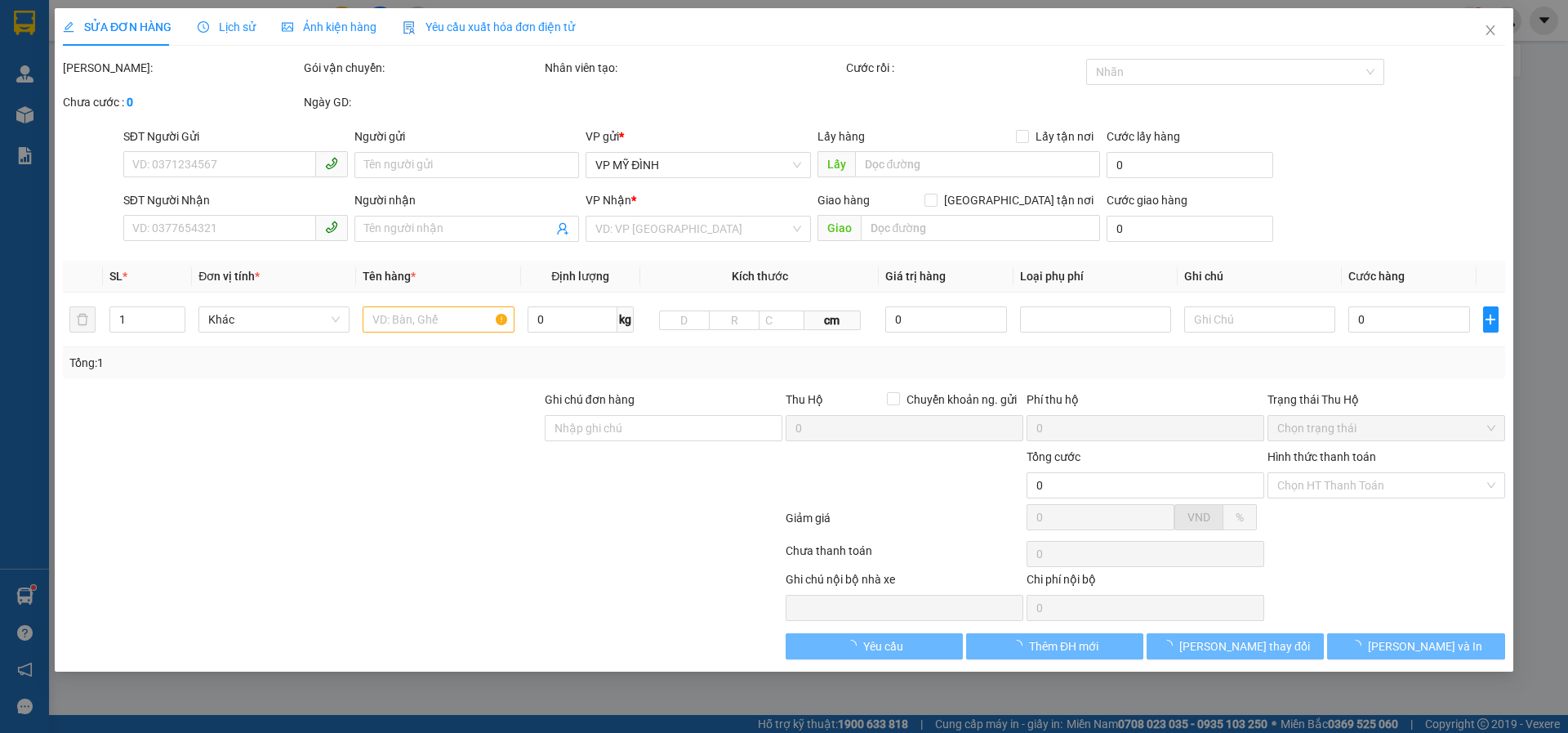
type input "vp"
type input "90.000"
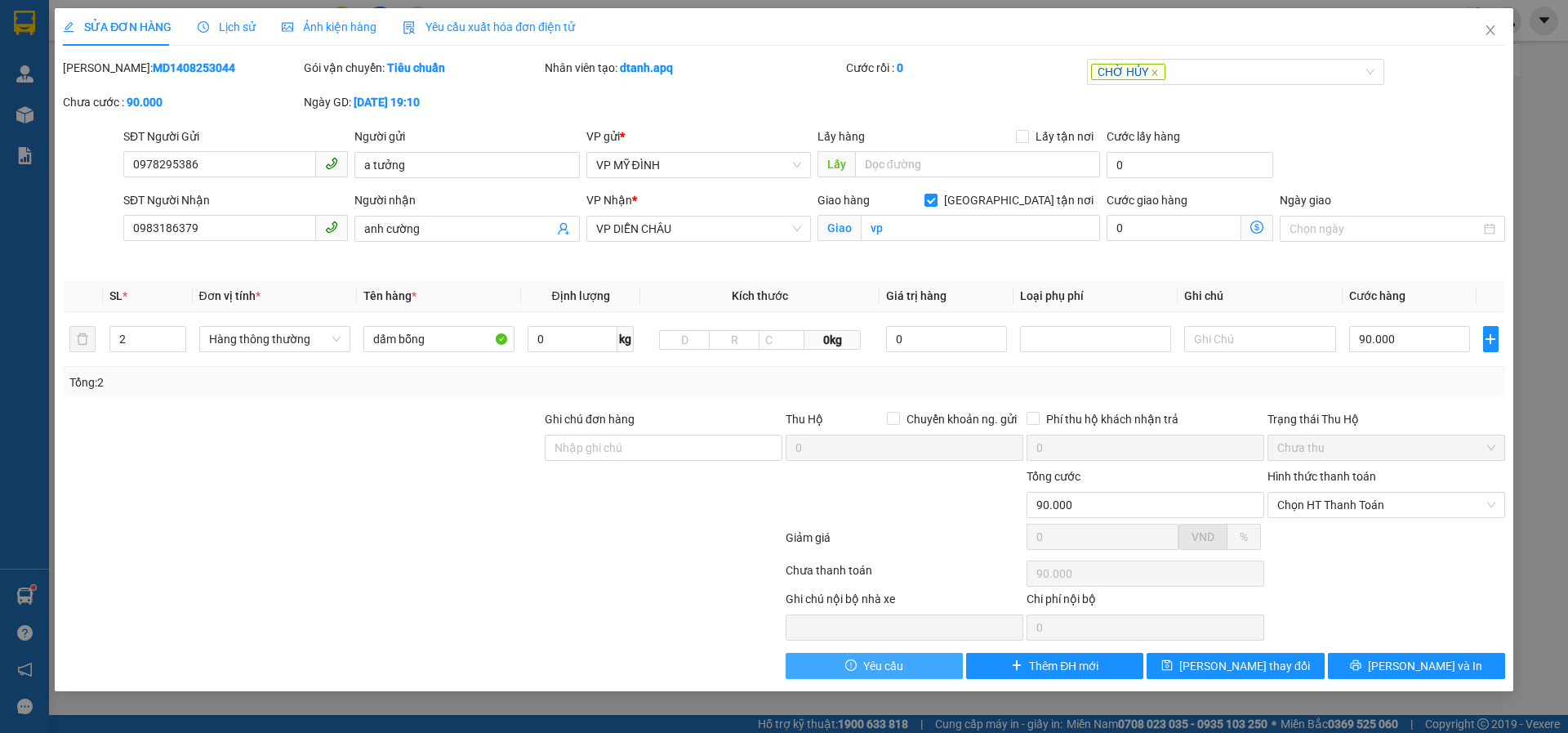
click at [866, 659] on span "Yêu cầu" at bounding box center [883, 665] width 40 height 18
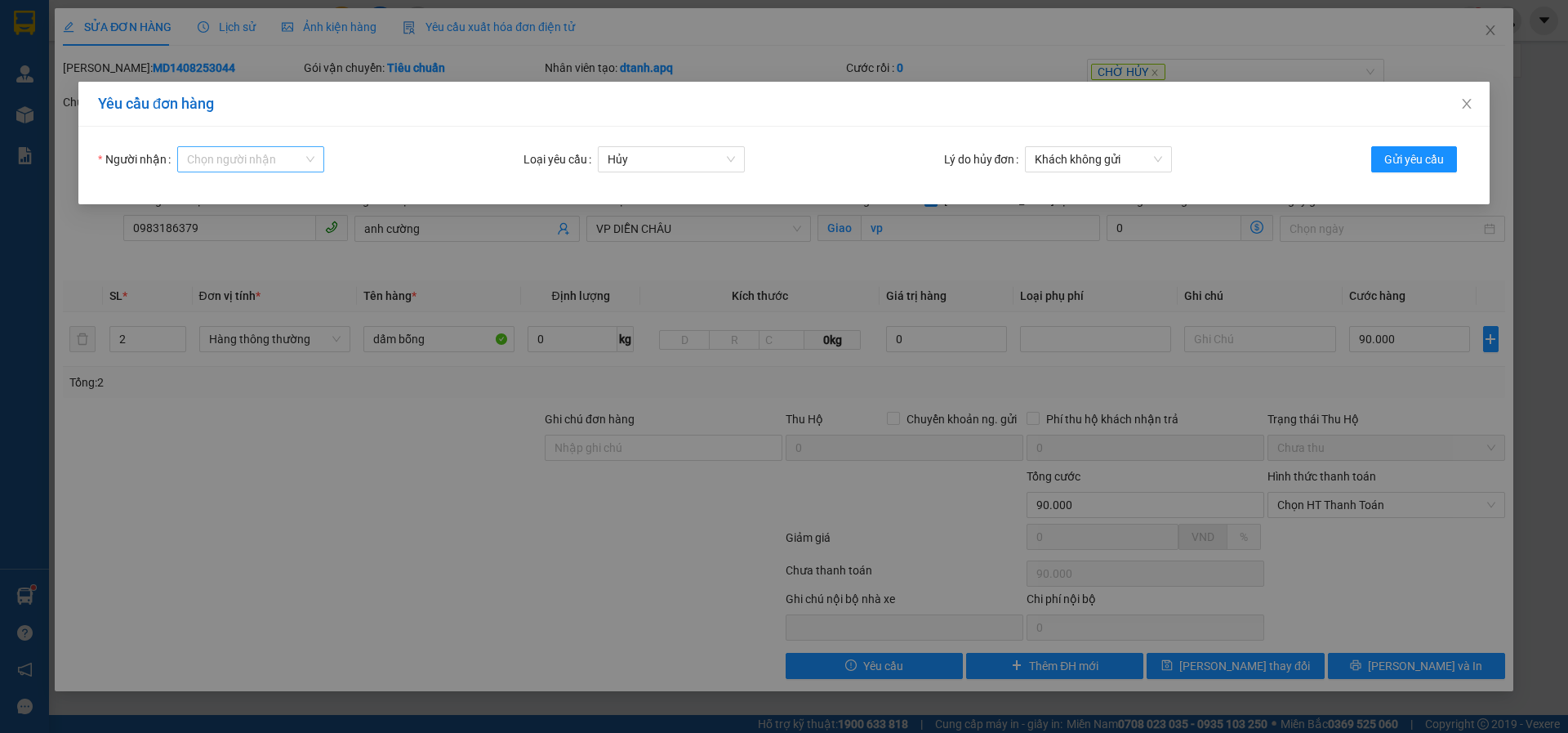
click at [232, 161] on input "Người nhận" at bounding box center [245, 159] width 116 height 25
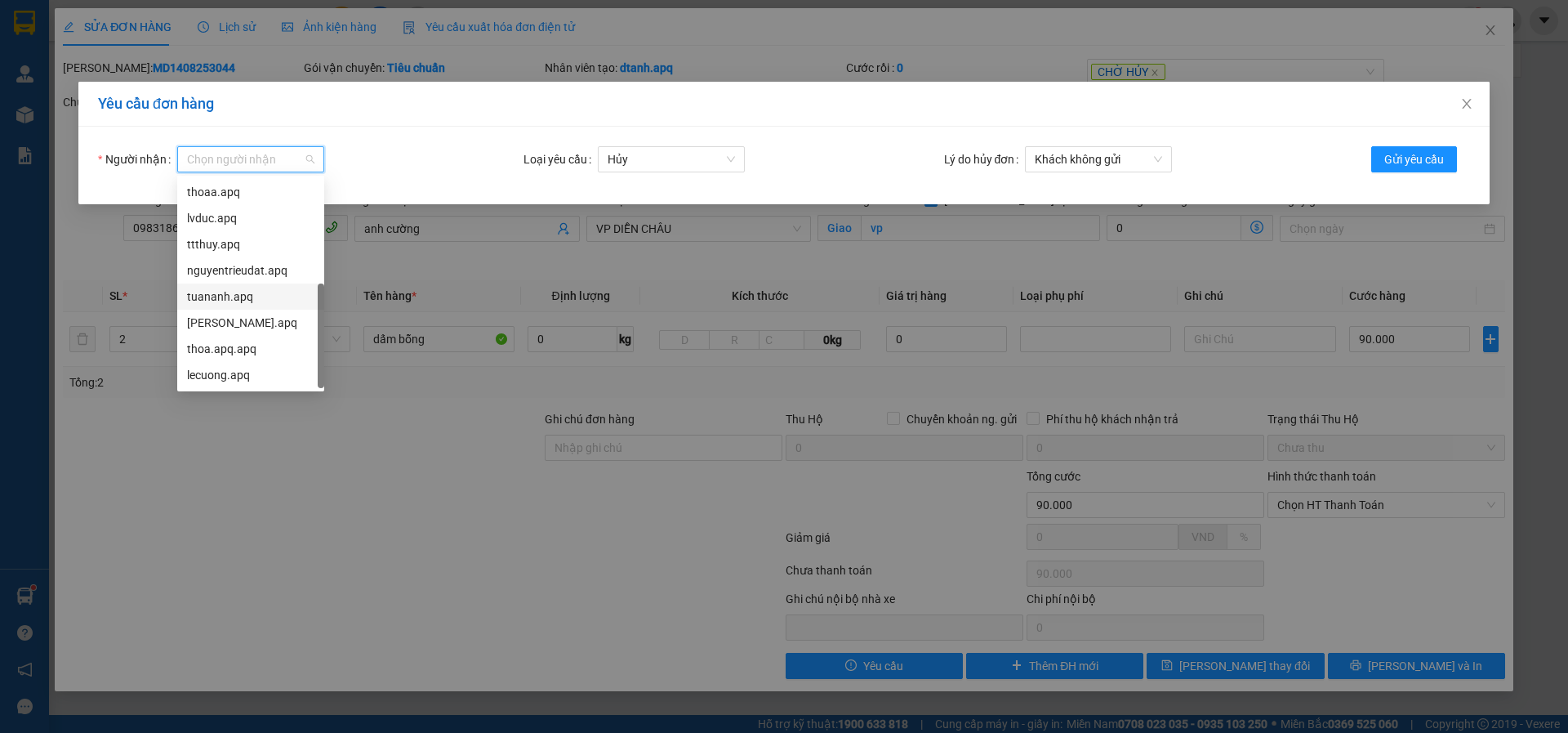
scroll to position [52, 0]
click at [226, 246] on div "tuananh.apq" at bounding box center [251, 243] width 128 height 18
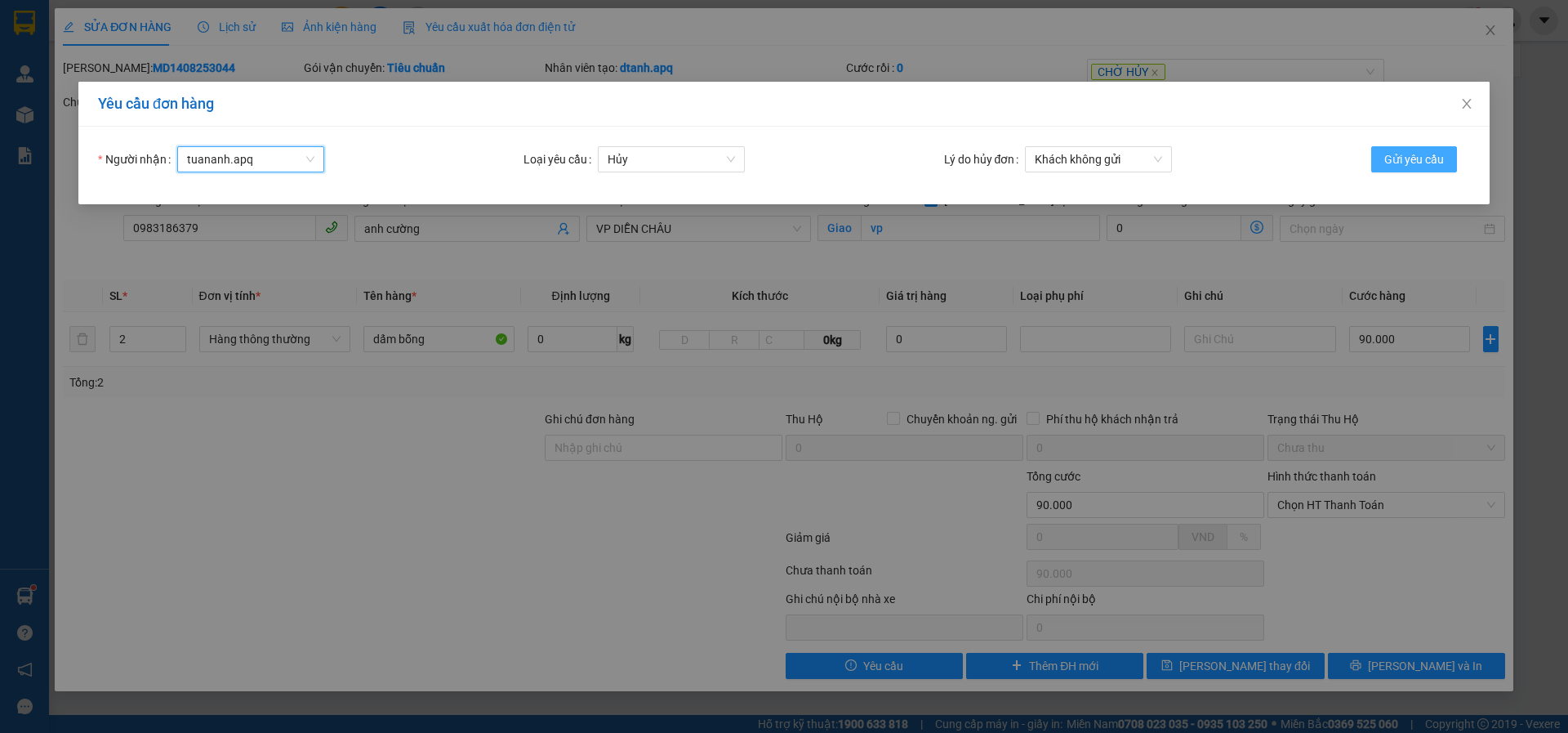
click at [1416, 160] on span "Gửi yêu cầu" at bounding box center [1414, 159] width 60 height 18
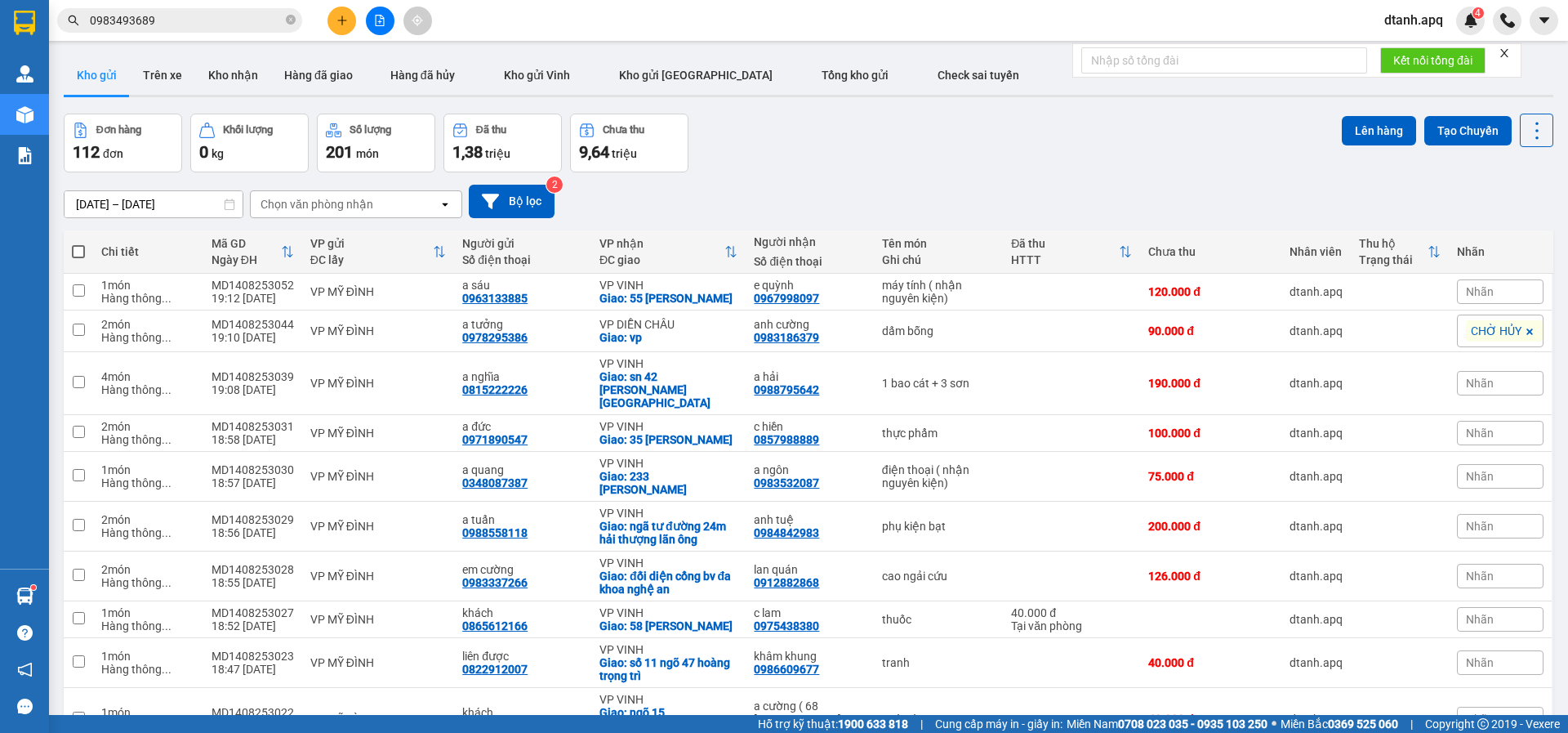
drag, startPoint x: 293, startPoint y: 21, endPoint x: 221, endPoint y: 21, distance: 72.0
click at [291, 21] on icon "close-circle" at bounding box center [291, 20] width 10 height 10
paste input "0974910826"
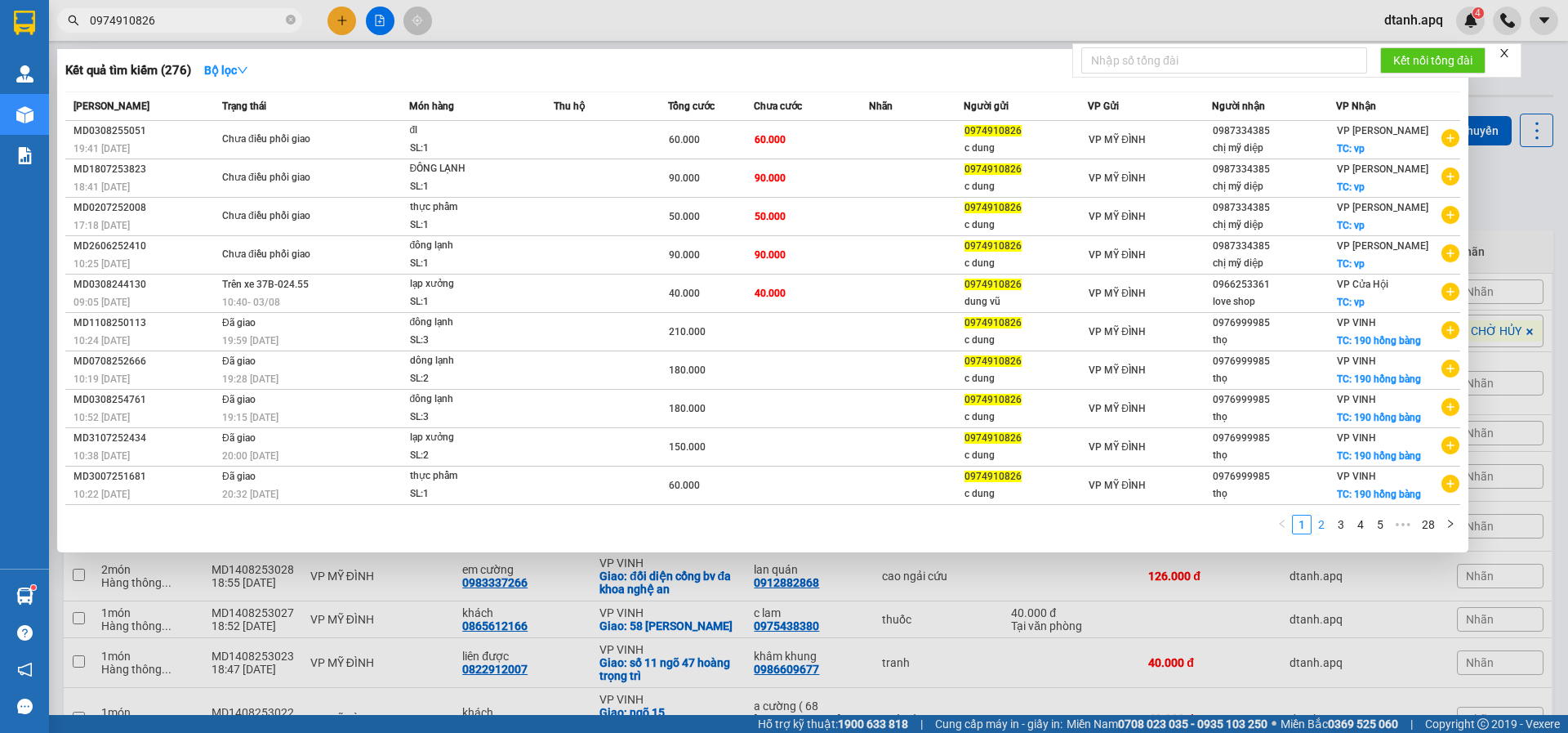
type input "0974910826"
click at [1323, 527] on link "2" at bounding box center [1321, 524] width 18 height 18
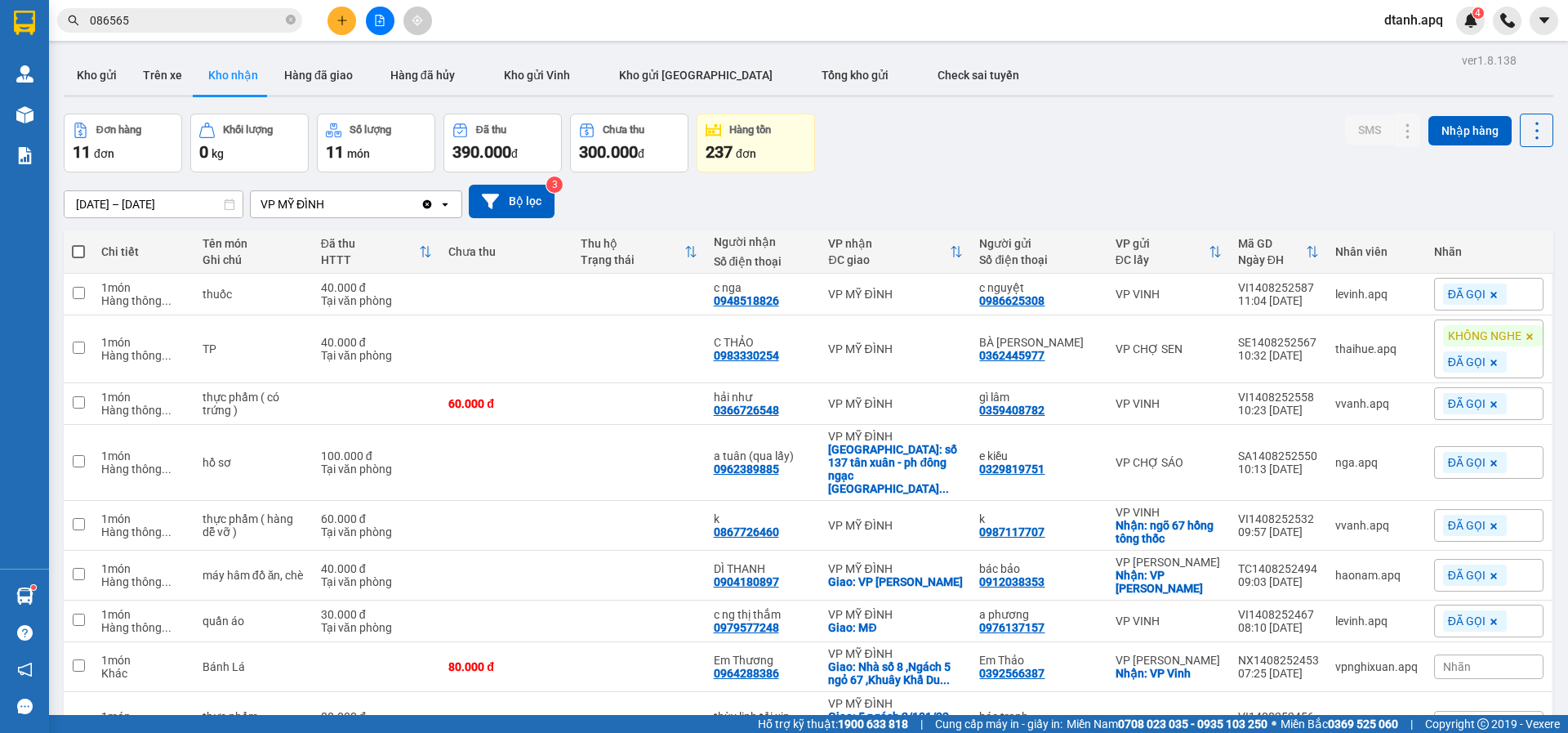
scroll to position [131, 0]
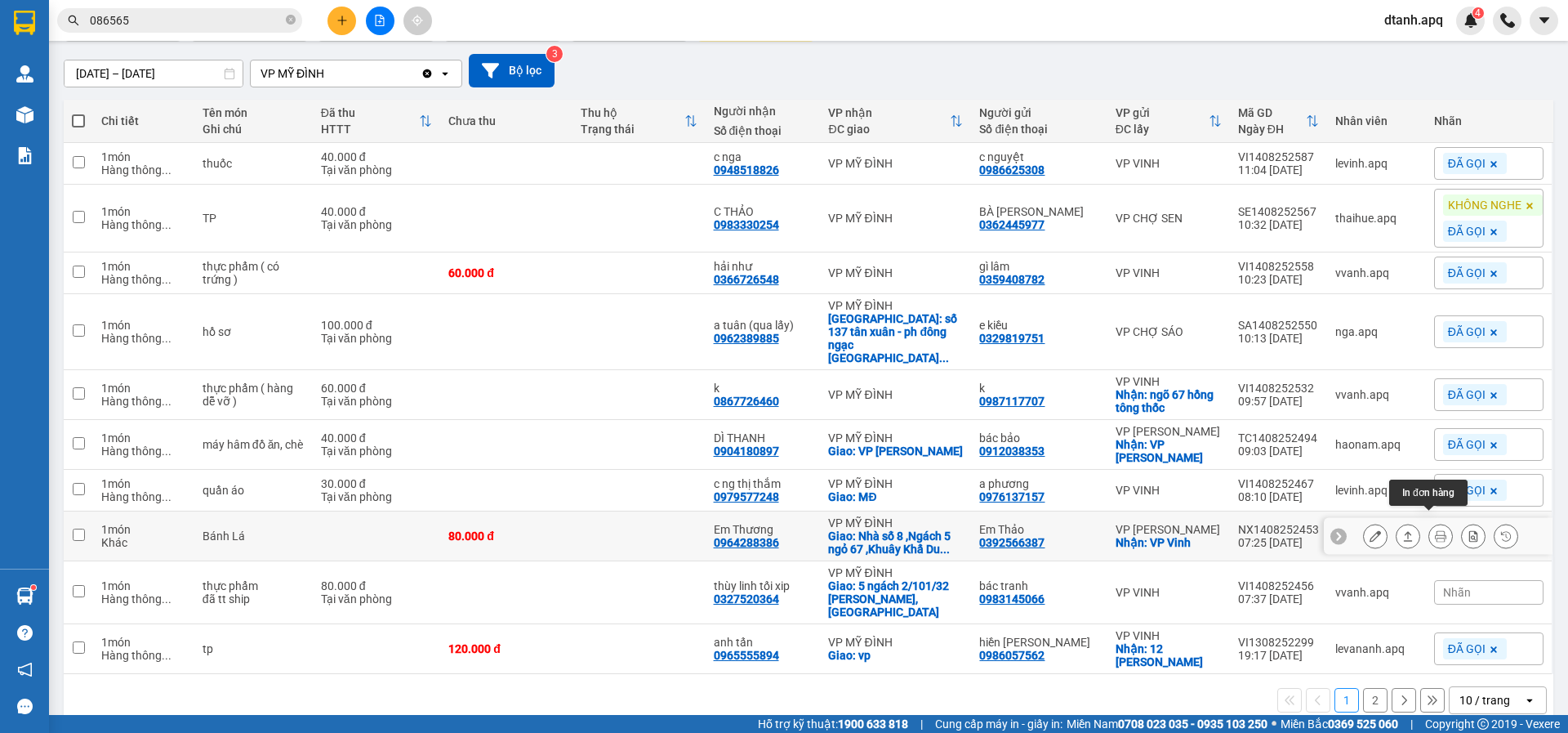
click at [1435, 530] on icon at bounding box center [1440, 535] width 11 height 11
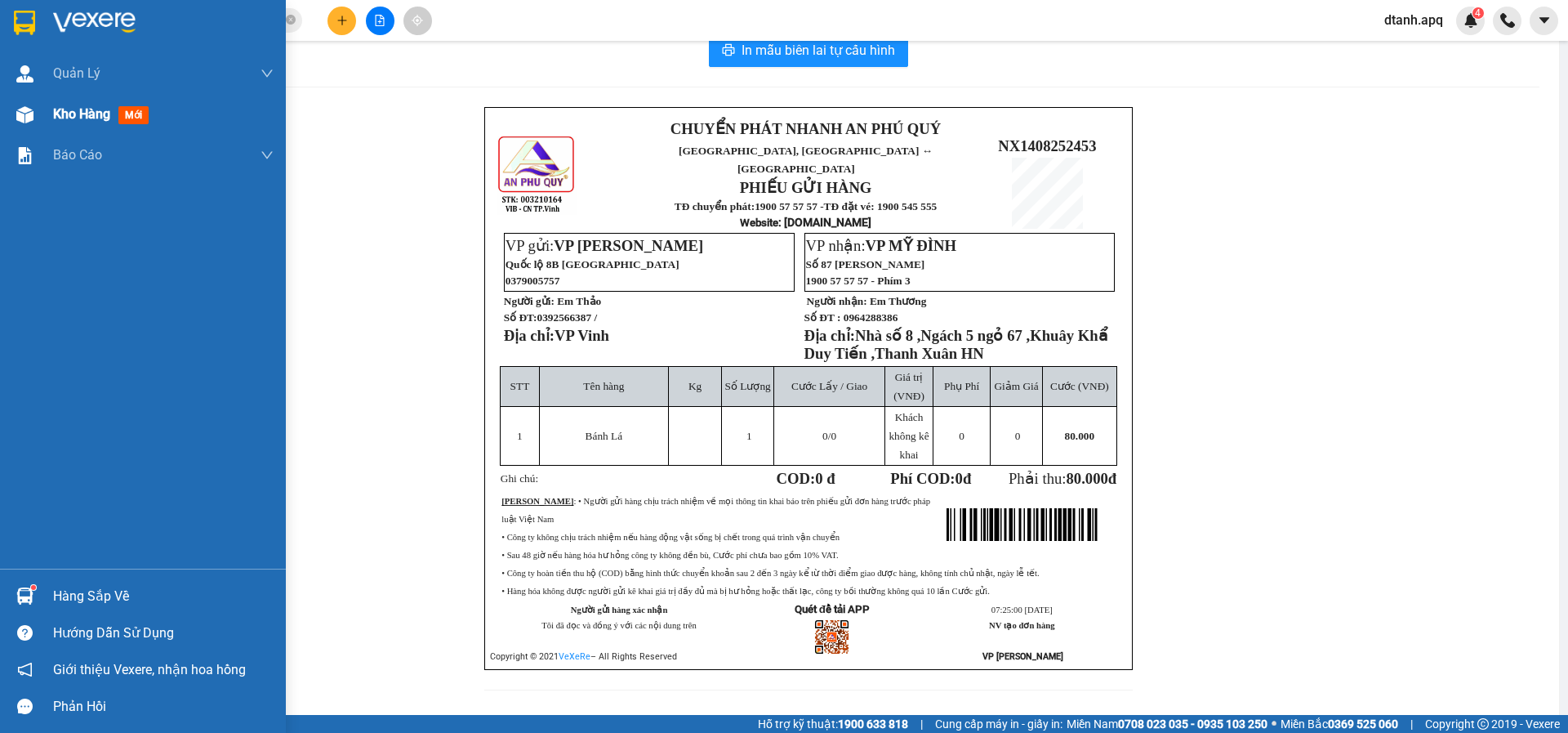
click at [36, 122] on div at bounding box center [25, 115] width 29 height 29
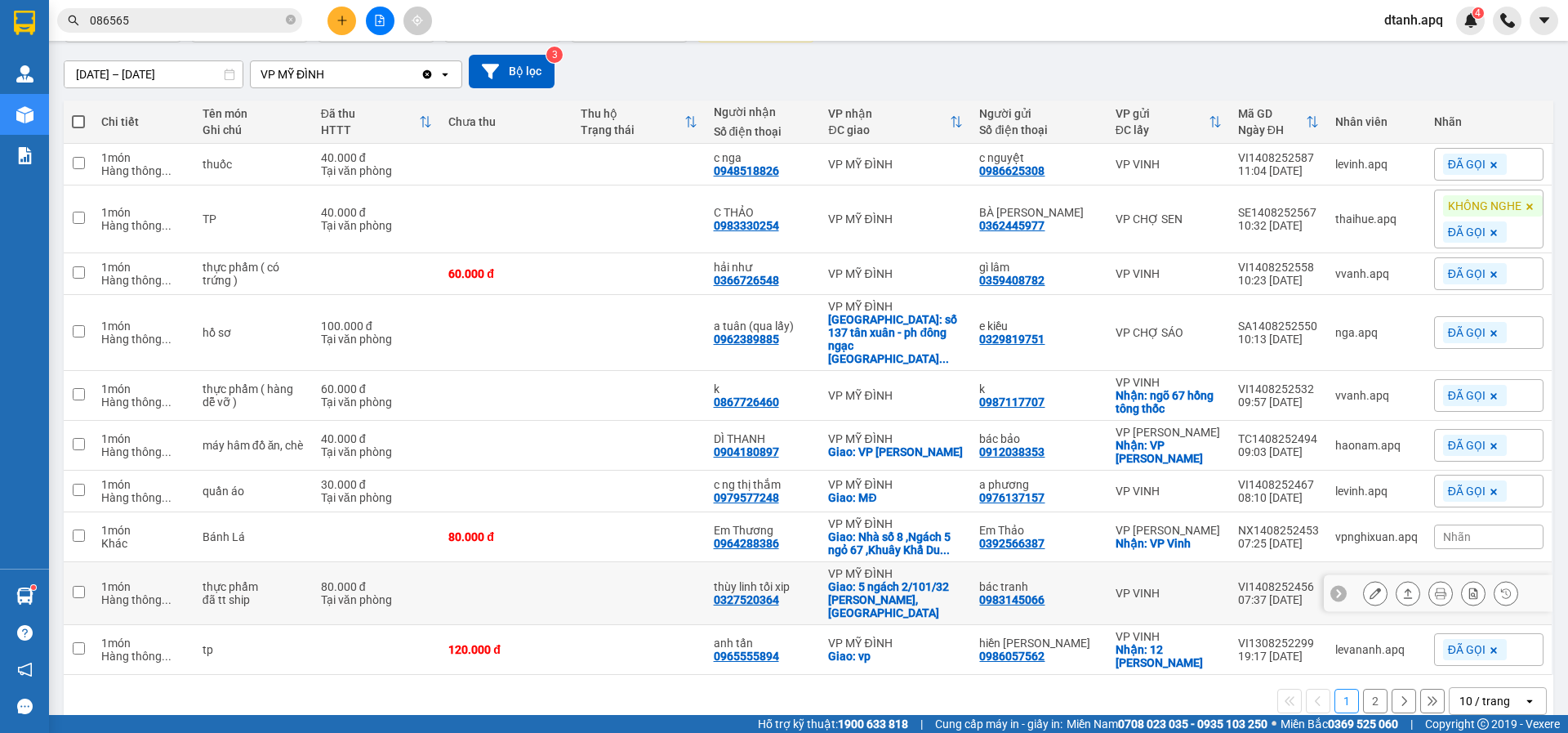
scroll to position [131, 0]
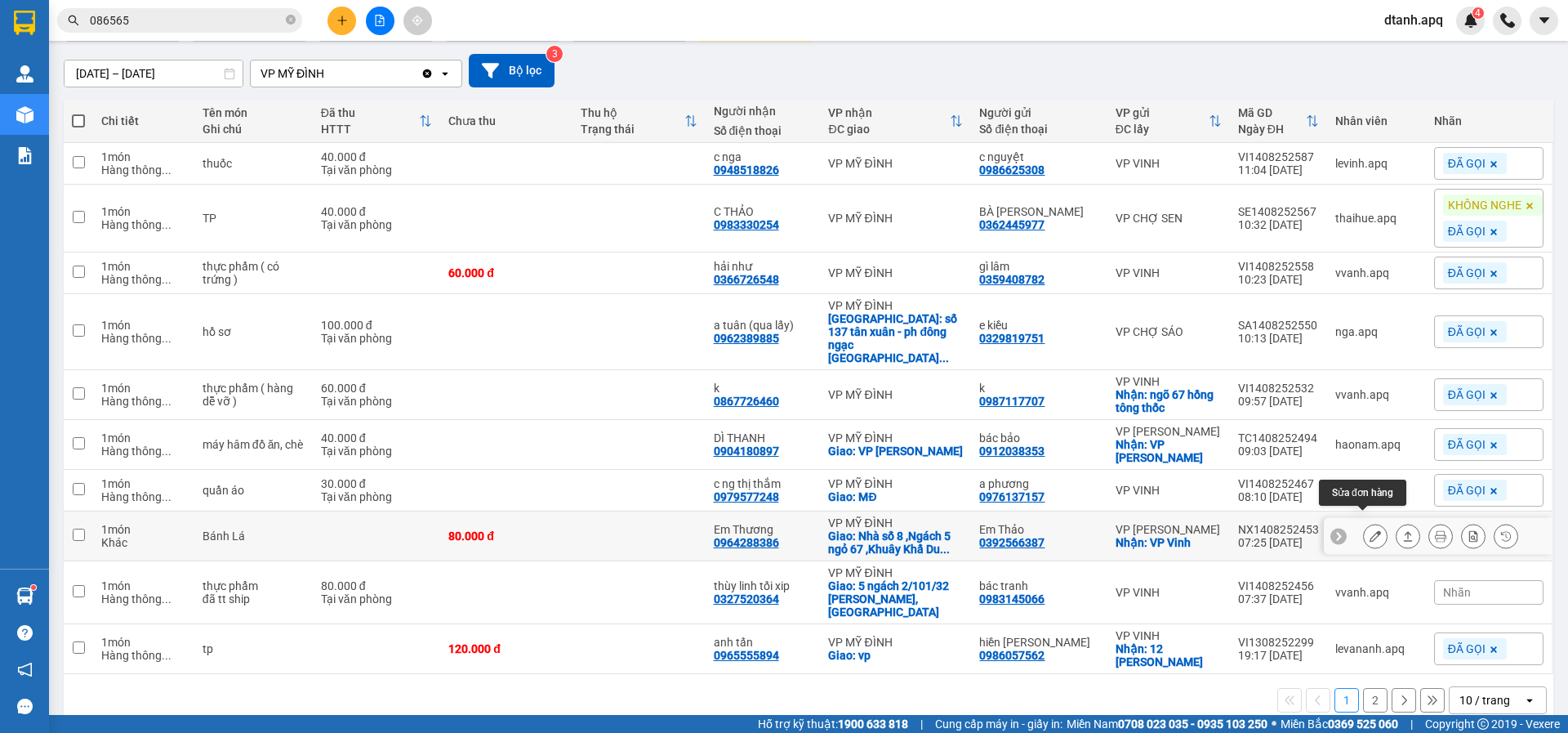
click at [1370, 530] on icon at bounding box center [1375, 535] width 11 height 11
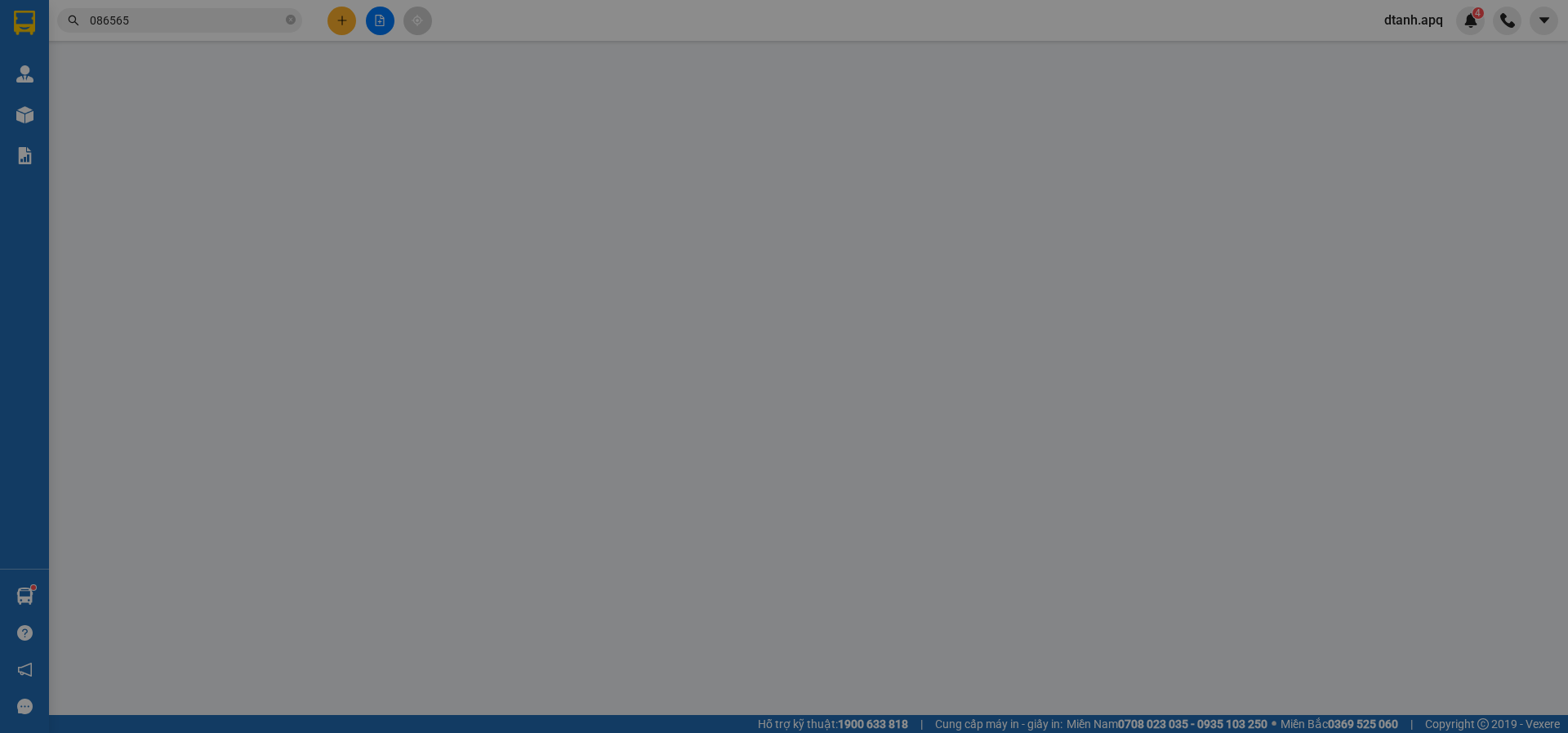
type input "0392566387"
type input "Em Thảo"
checkbox input "true"
type input "VP Vinh"
type input "0964288386"
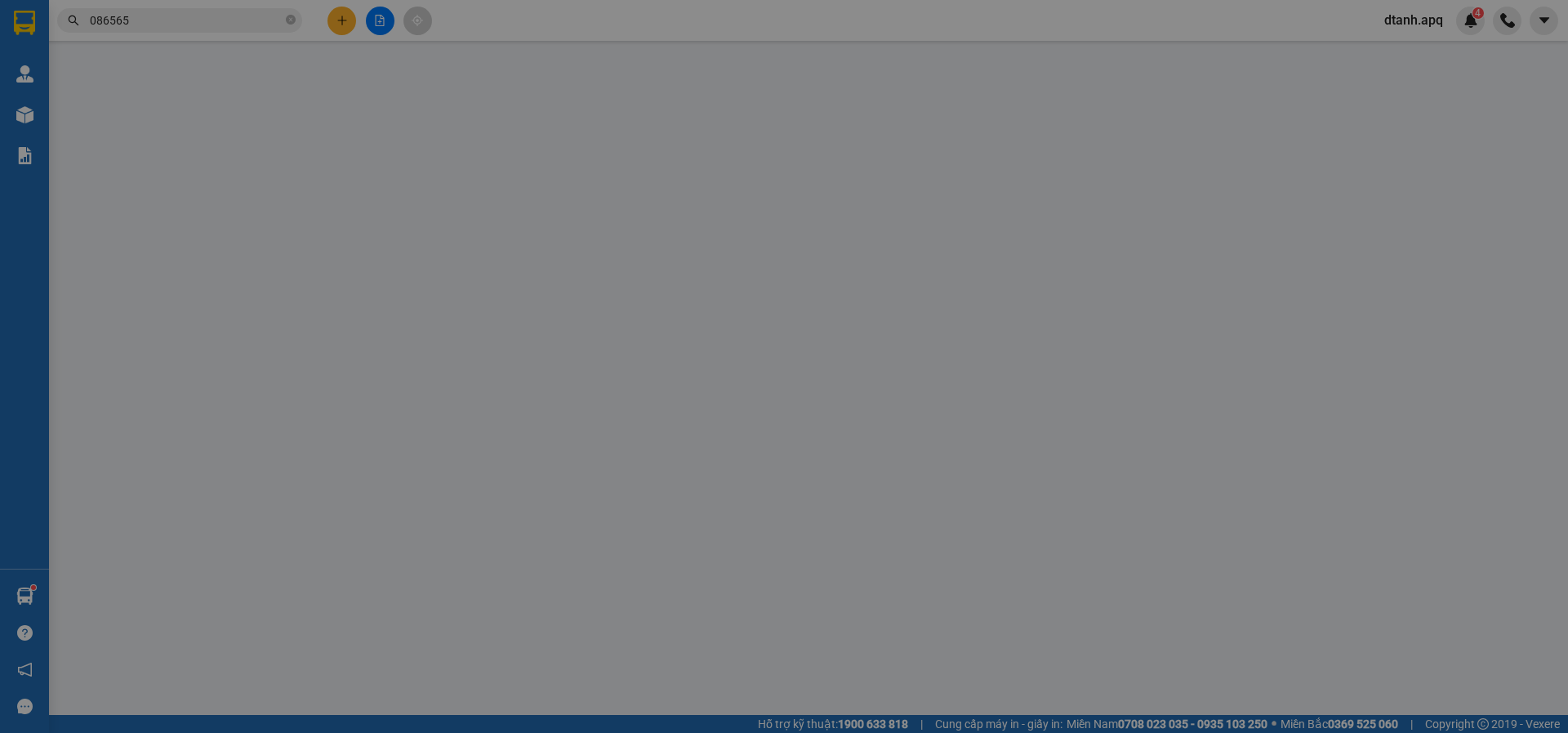
type input "Em Thương"
checkbox input "true"
type input "Nhà số 8 ,Ngách 5 ngỏ 67 ,Khuây Khẩ Duy Tiến ,Thanh Xuân HN"
type input "80.000"
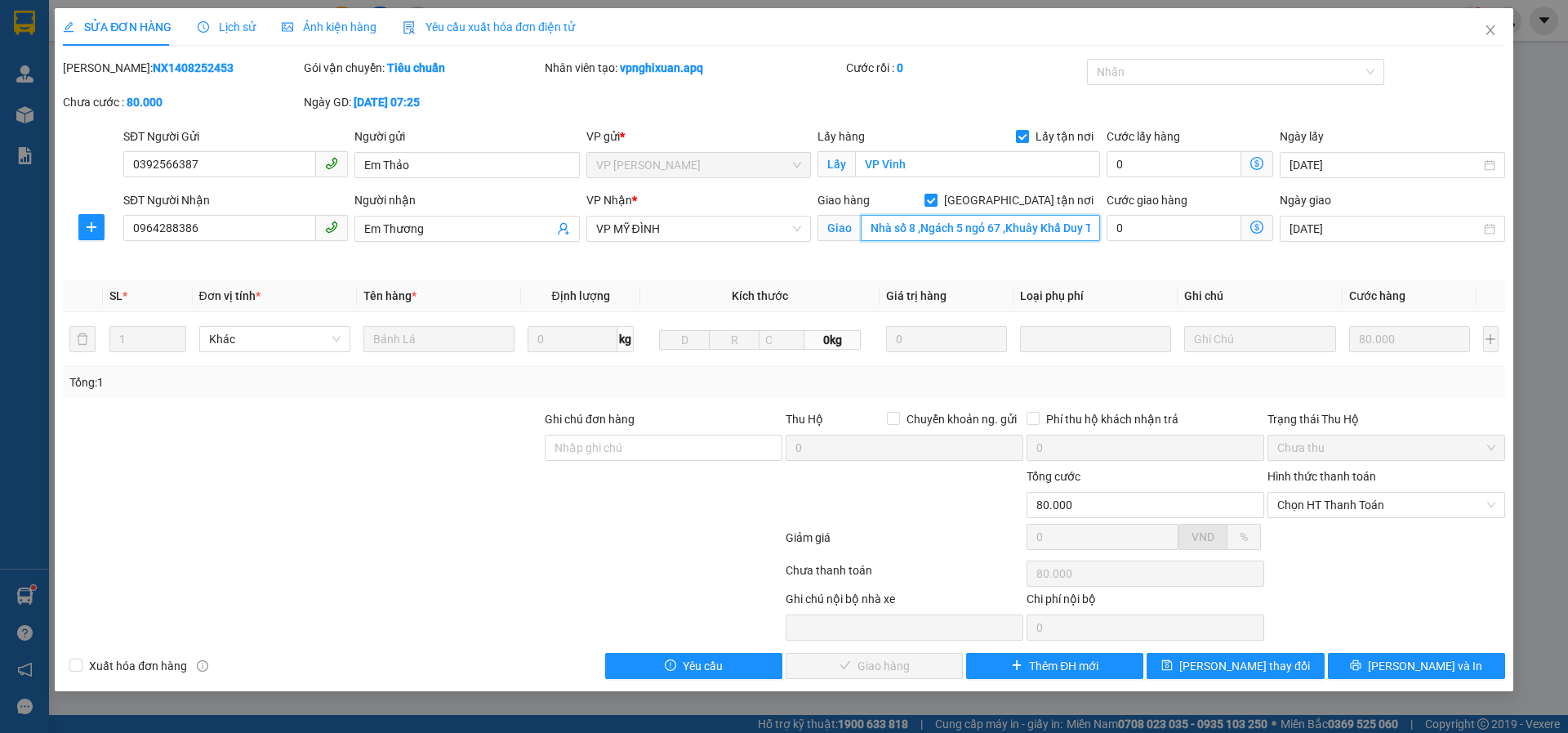
click at [927, 232] on input "Nhà số 8 ,Ngách 5 ngỏ 67 ,Khuây Khẩ Duy Tiến ,Thanh Xuân HN" at bounding box center [980, 227] width 239 height 26
click at [1076, 236] on input "số 56 đường [GEOGRAPHIC_DATA], thị trấn [GEOGRAPHIC_DATA]" at bounding box center [980, 227] width 239 height 26
click at [1118, 71] on div at bounding box center [1228, 72] width 273 height 20
type input "[STREET_ADDRESS]"
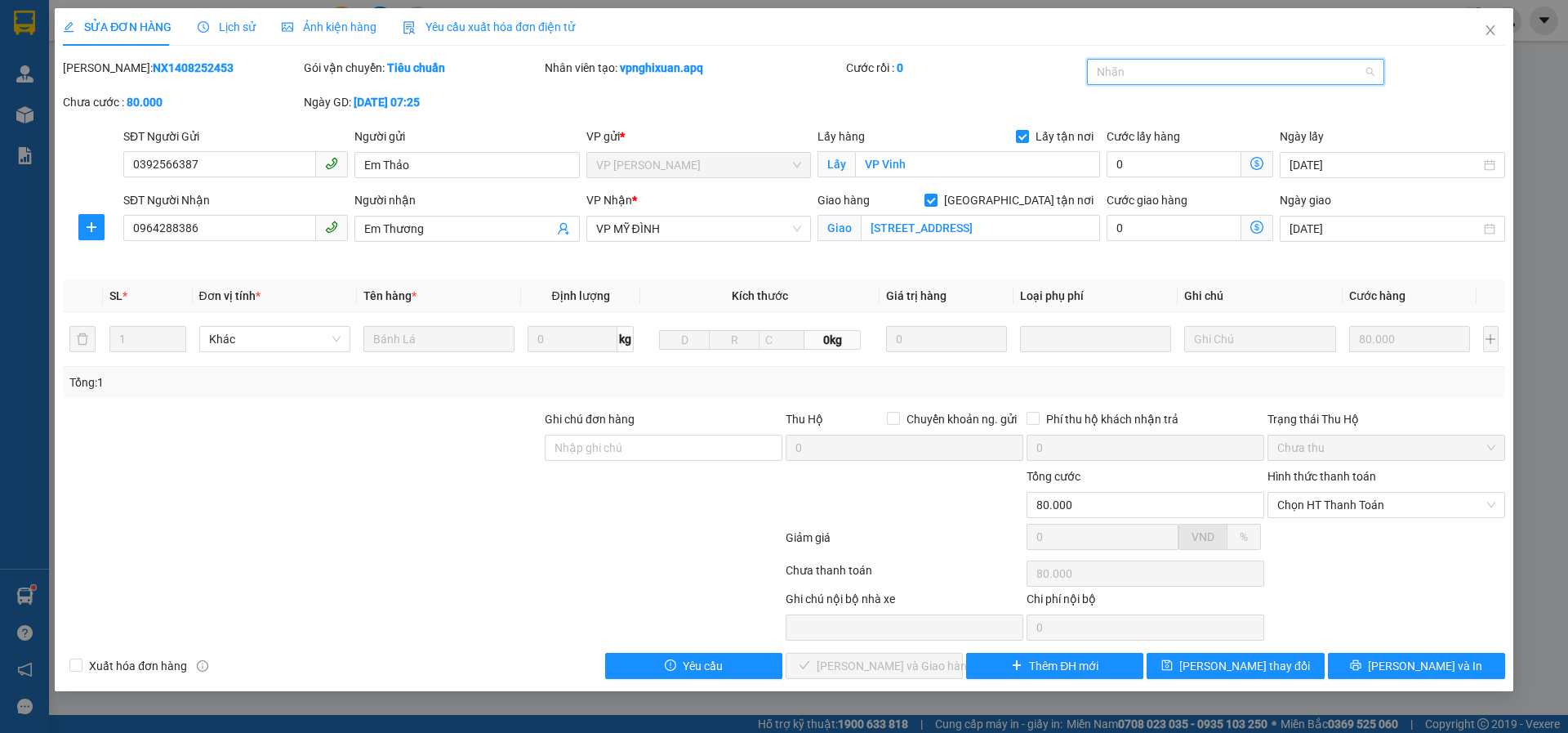
scroll to position [0, 0]
click at [1139, 203] on div "AHAMOVE" at bounding box center [1236, 209] width 278 height 18
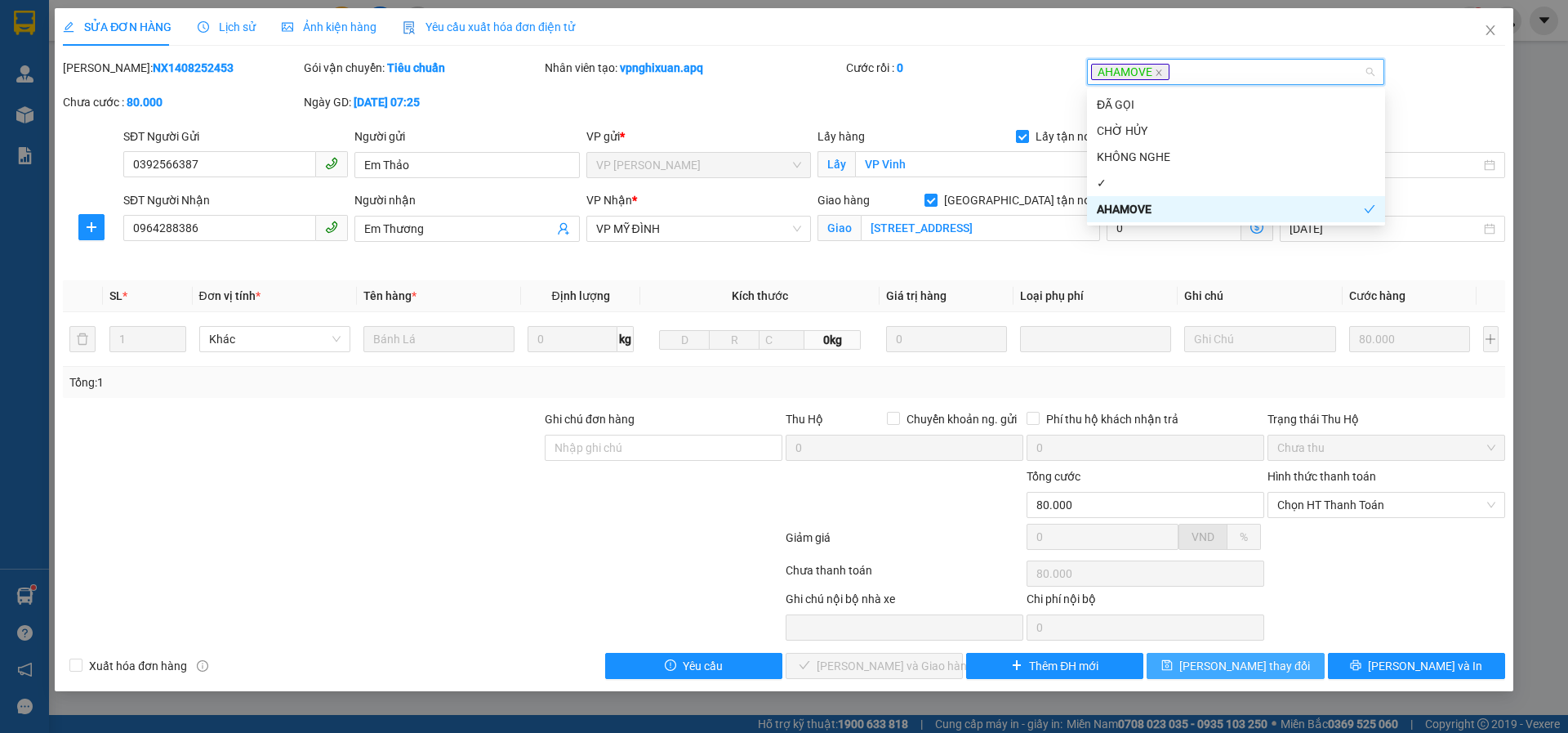
drag, startPoint x: 1199, startPoint y: 659, endPoint x: 1365, endPoint y: 714, distance: 174.9
click at [1173, 661] on icon "save" at bounding box center [1167, 664] width 11 height 11
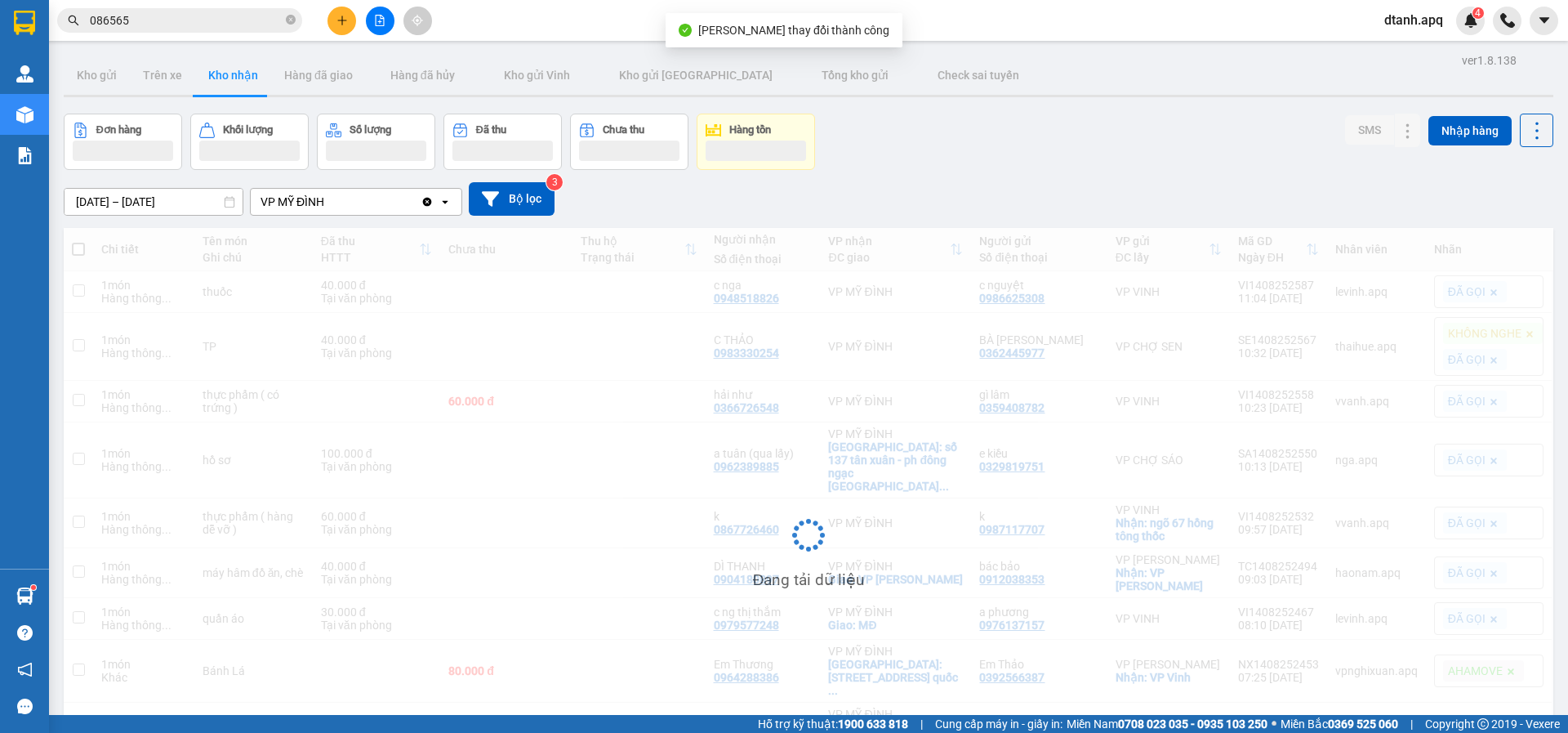
click at [324, 21] on div at bounding box center [380, 21] width 123 height 29
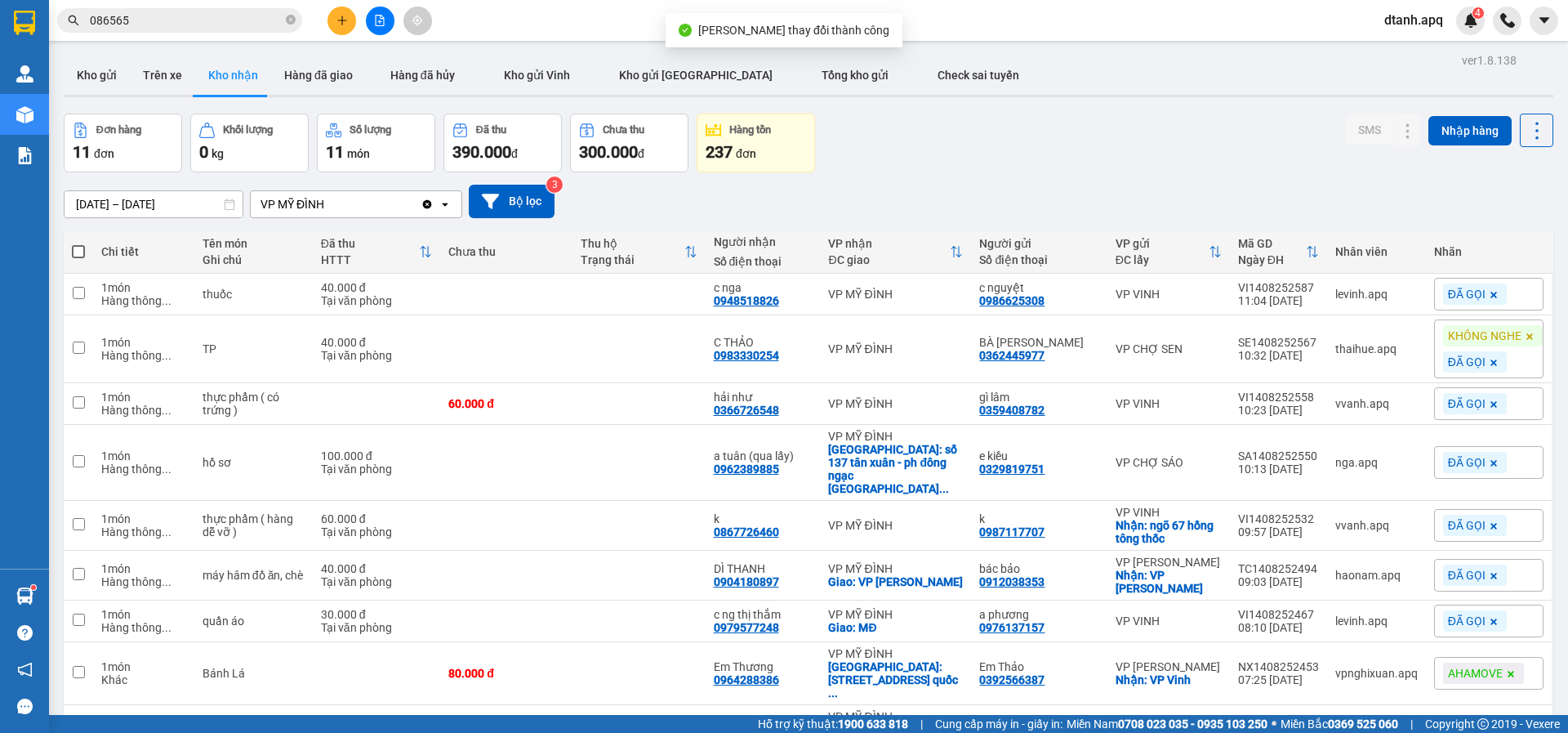
click at [336, 21] on icon "plus" at bounding box center [341, 20] width 11 height 11
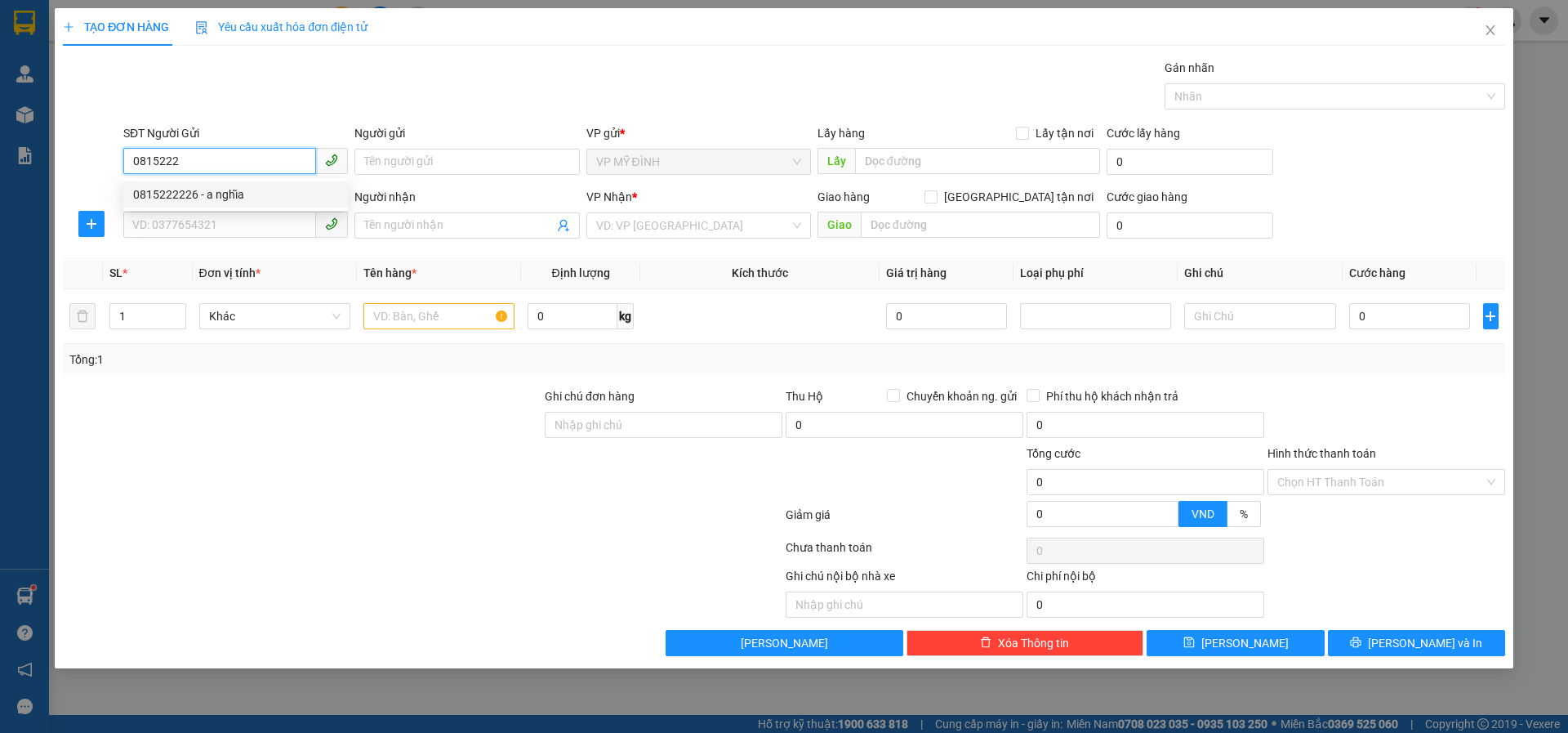
drag, startPoint x: 203, startPoint y: 197, endPoint x: 198, endPoint y: 209, distance: 13.0
click at [203, 198] on div "0815222226 - a nghĩa" at bounding box center [235, 194] width 205 height 18
type input "0815222226"
type input "a nghĩa"
type input "0815222226"
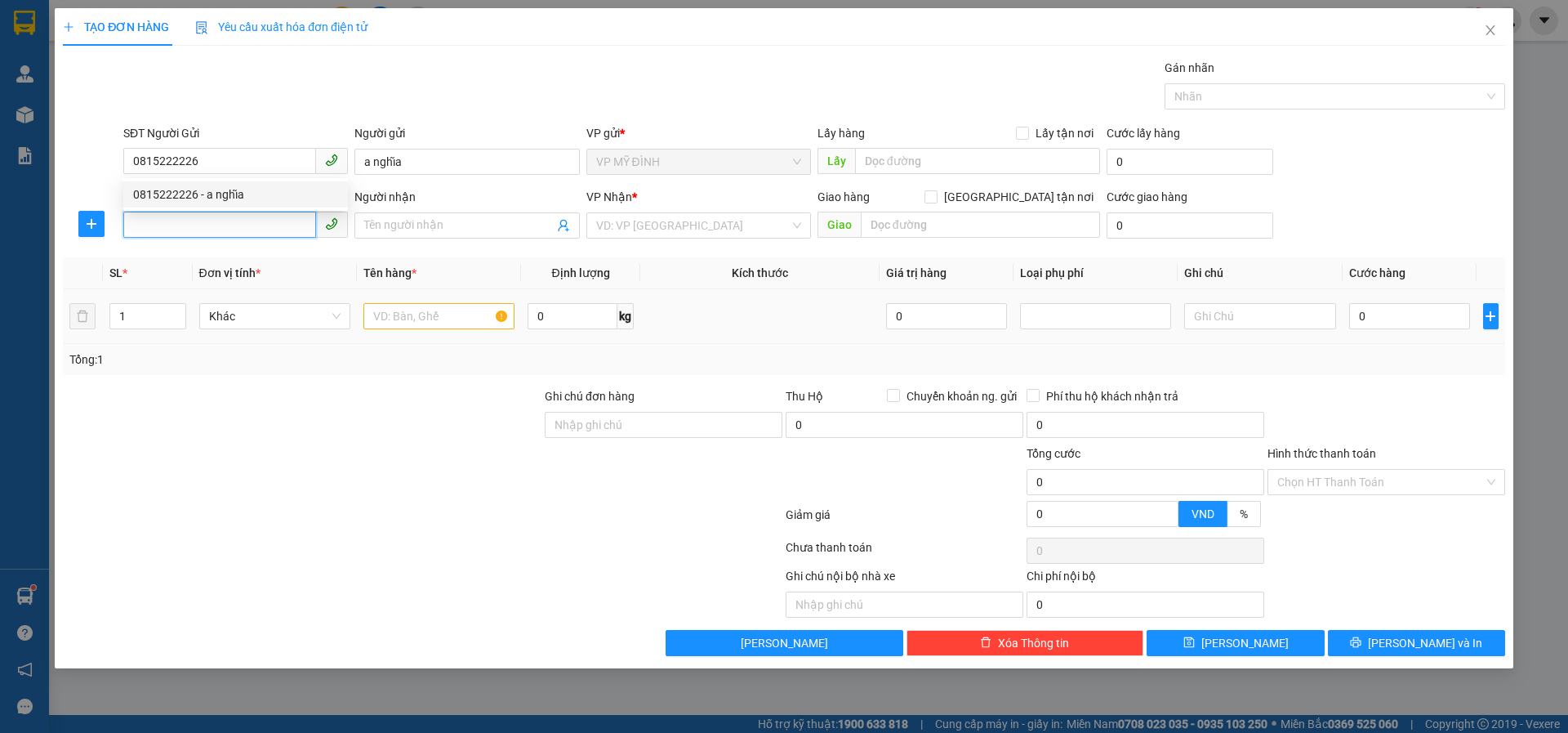
click at [193, 221] on input "SĐT Người Nhận" at bounding box center [220, 225] width 192 height 26
type input "0988795642"
click at [395, 232] on input "Người nhận" at bounding box center [459, 225] width 189 height 18
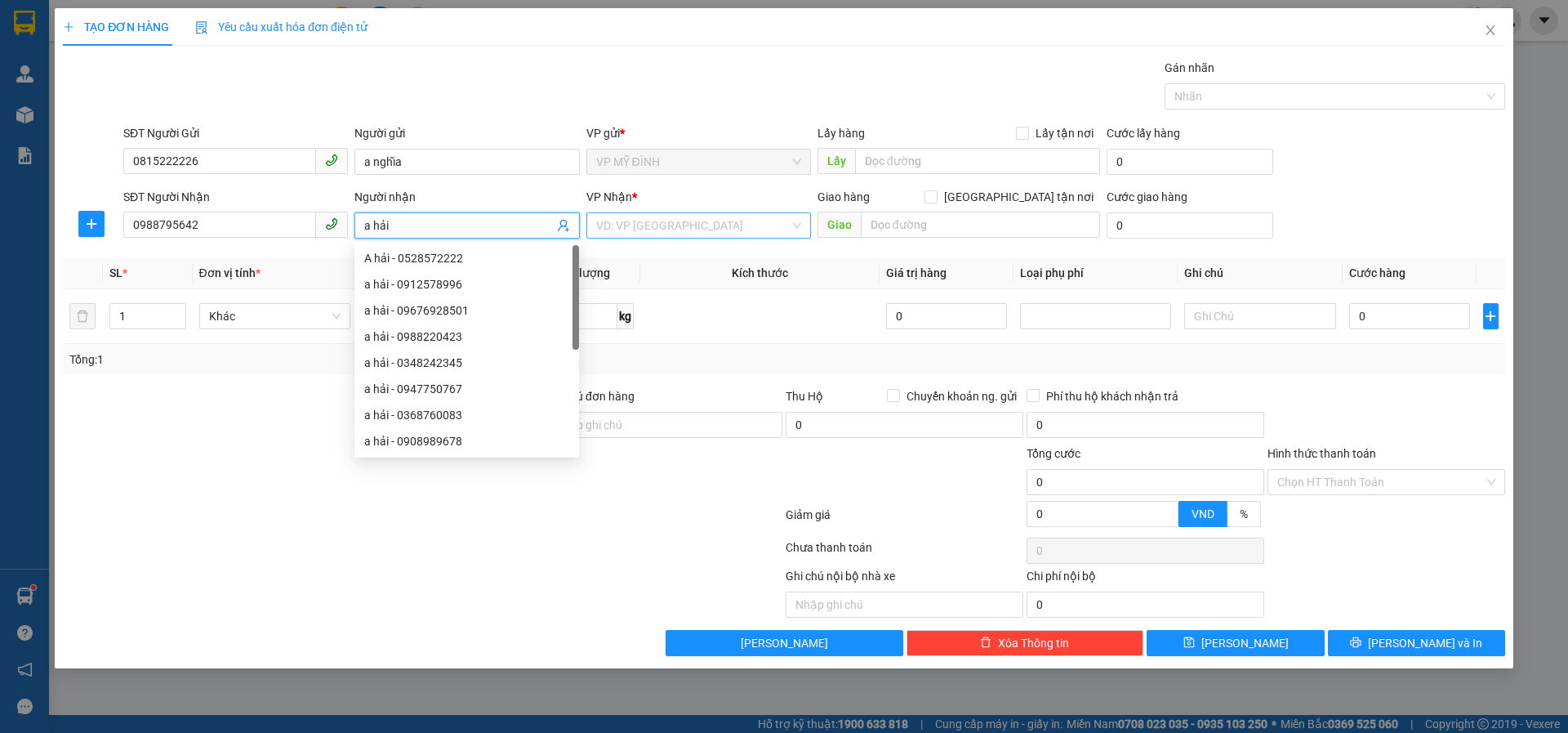
type input "a hải"
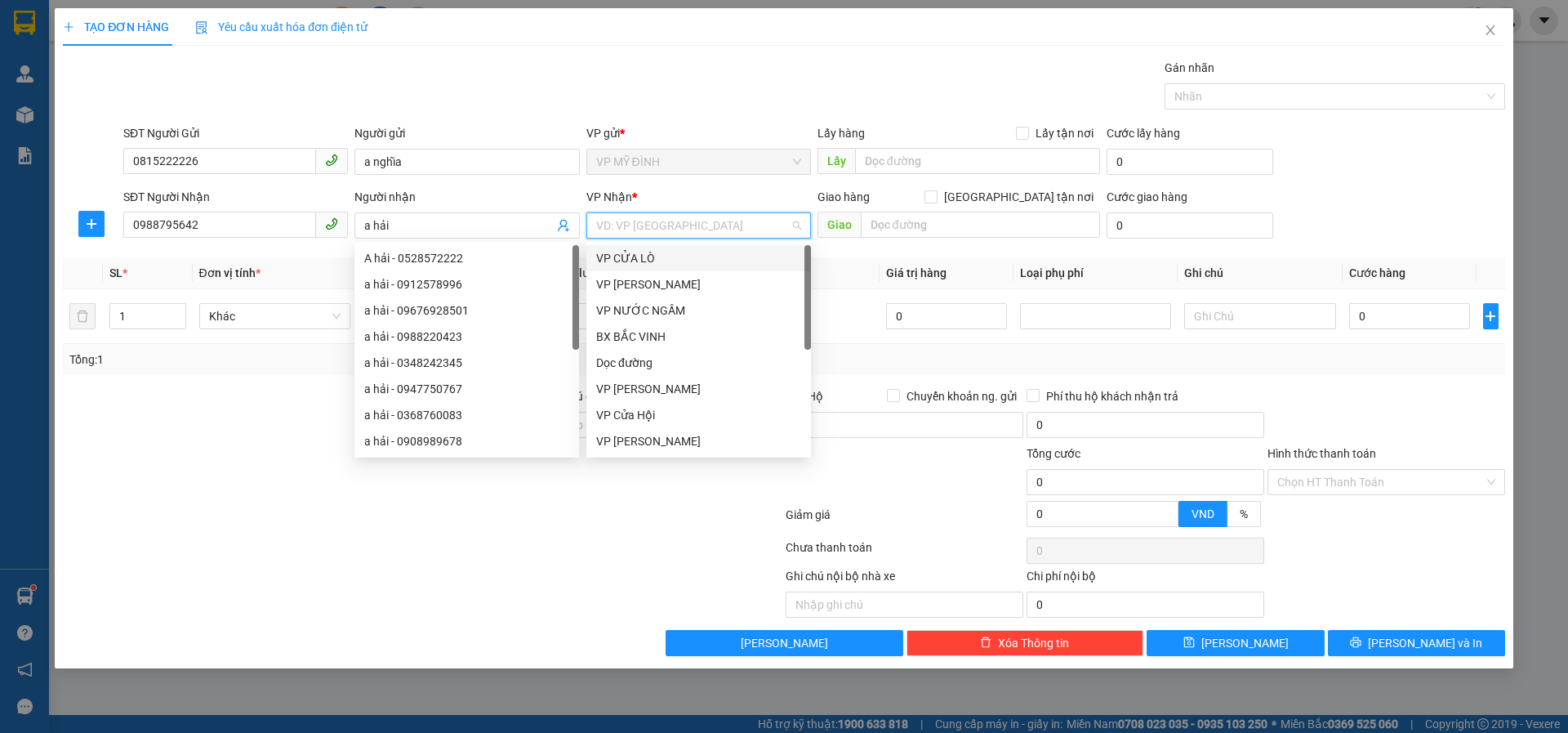
click at [631, 231] on input "search" at bounding box center [692, 225] width 193 height 25
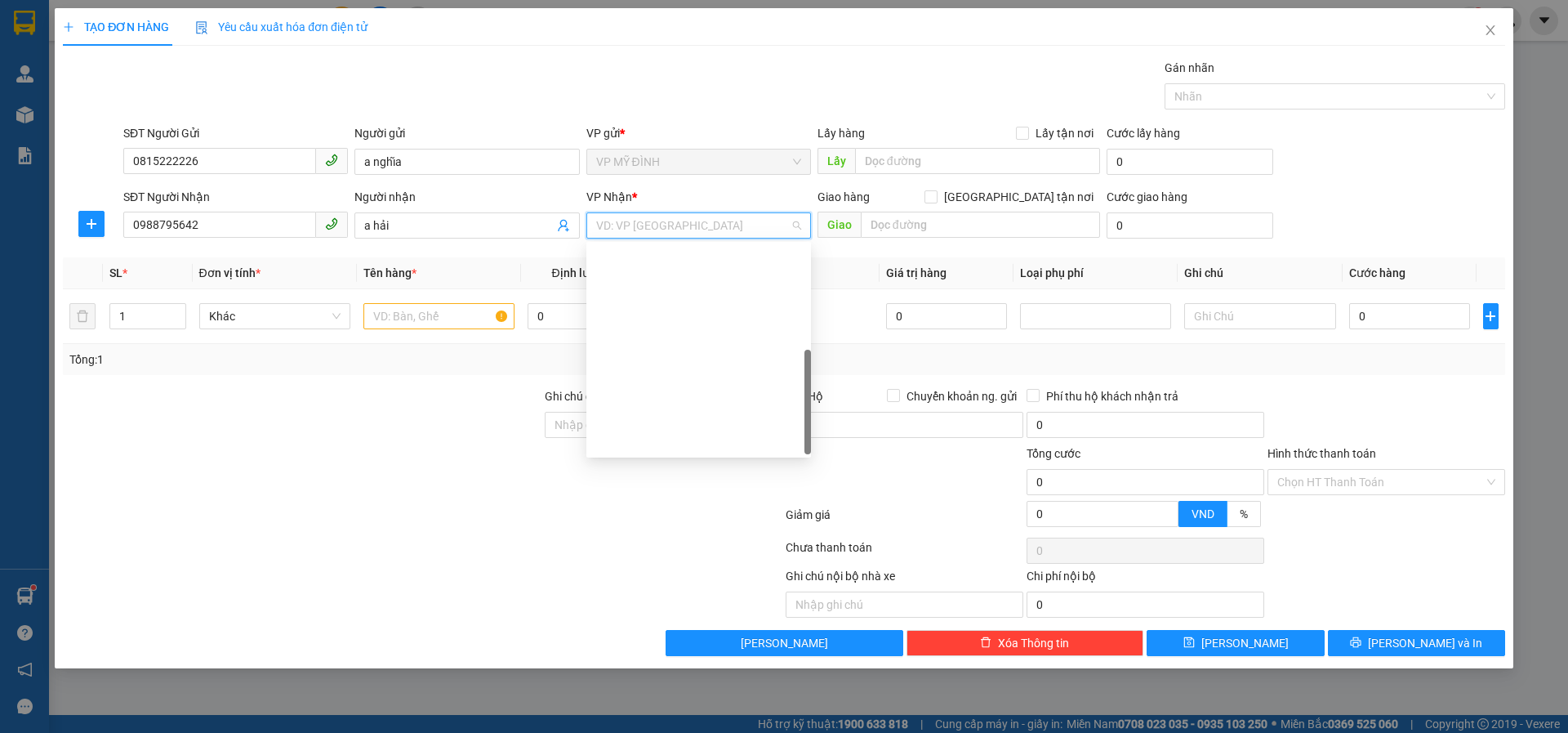
scroll to position [235, 0]
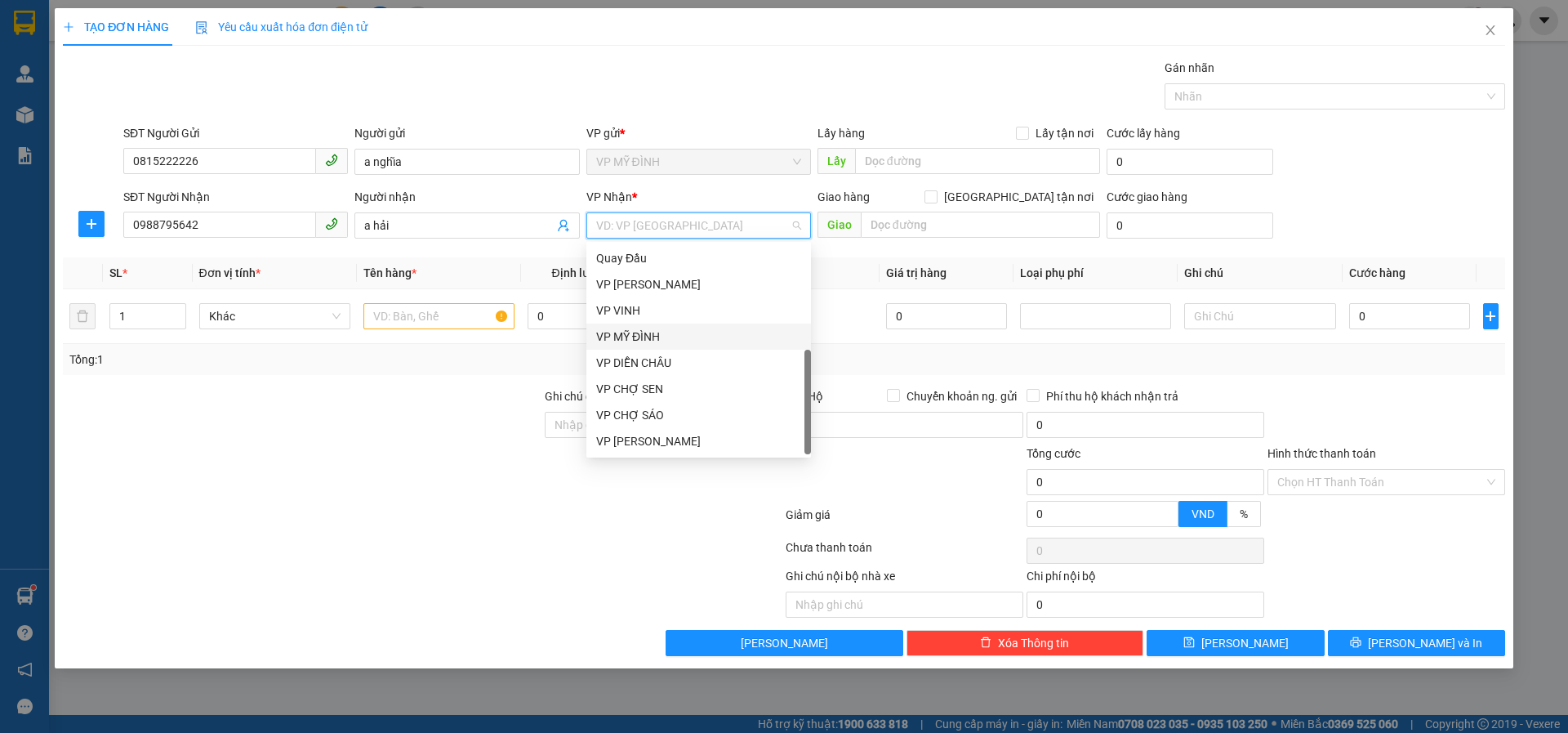
drag, startPoint x: 631, startPoint y: 324, endPoint x: 720, endPoint y: 315, distance: 89.5
click at [629, 323] on div "VP Cầu Yên Xuân Quay Đầu VP NGỌC HỒI VP VINH VP MỸ ĐÌNH VP DIỄN CHÂU VP CHỢ SEN…" at bounding box center [699, 336] width 225 height 235
click at [890, 231] on input "text" at bounding box center [980, 225] width 239 height 26
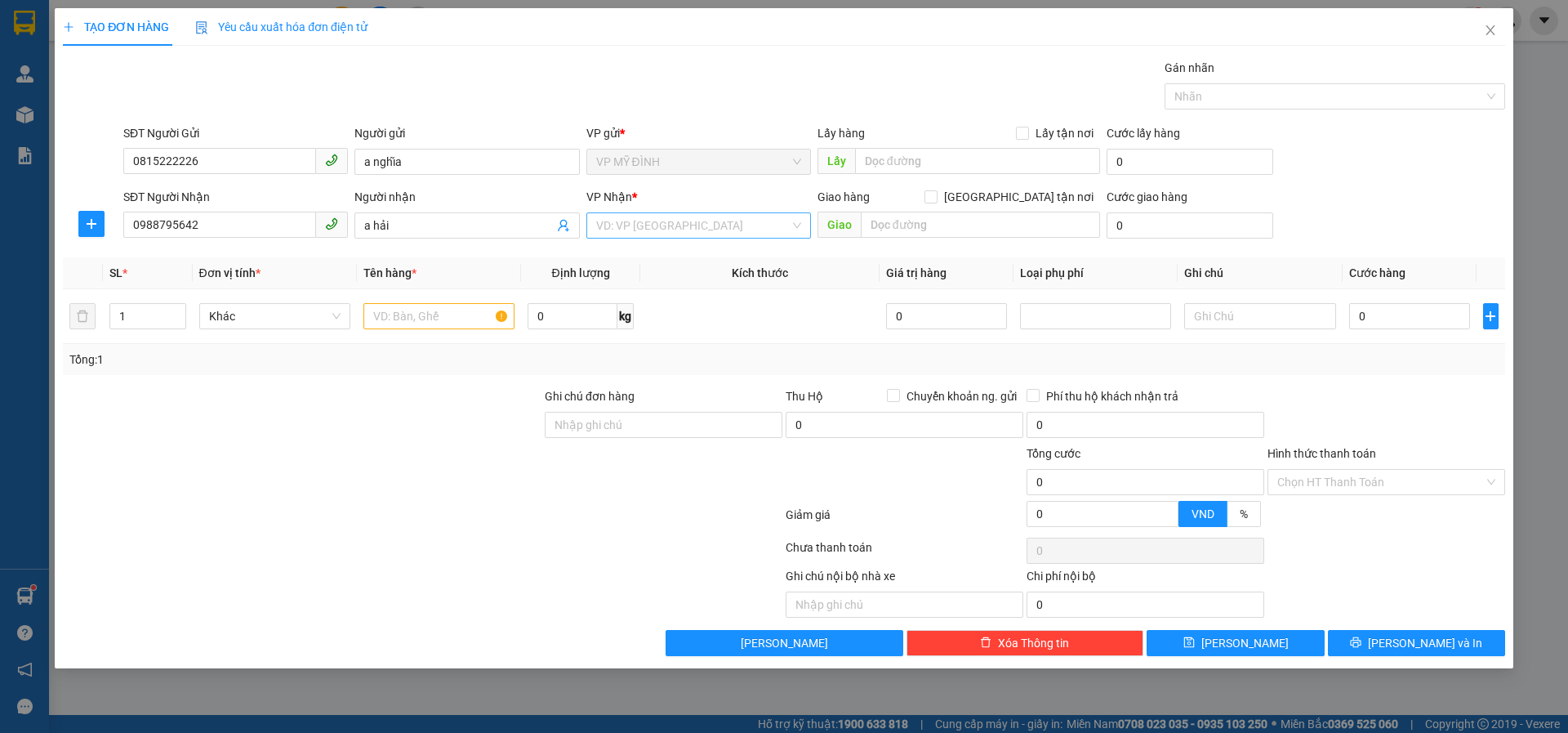
click at [649, 227] on input "search" at bounding box center [692, 225] width 193 height 25
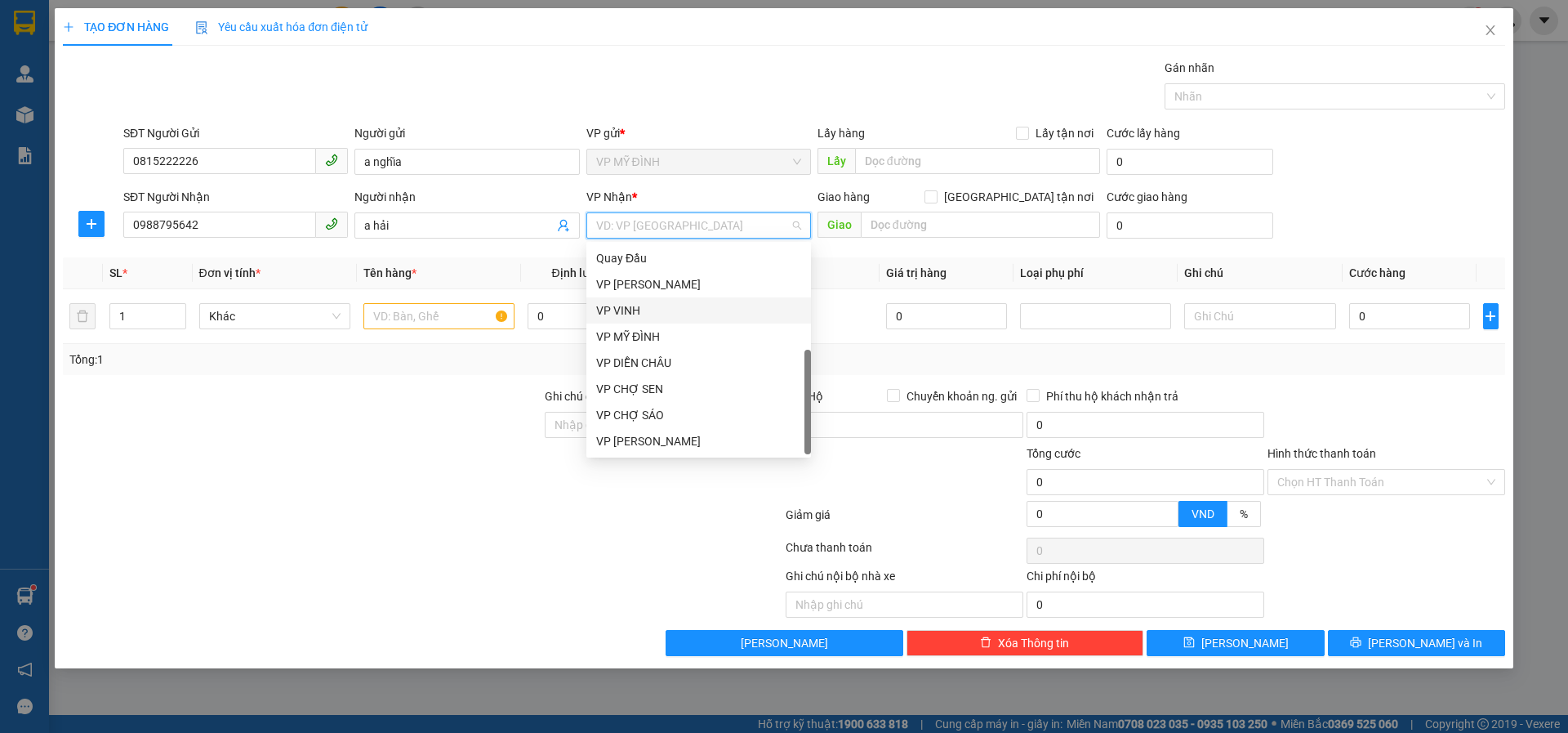
click at [645, 311] on div "VP VINH" at bounding box center [698, 310] width 205 height 18
click at [701, 318] on div "VP VINH" at bounding box center [698, 310] width 205 height 18
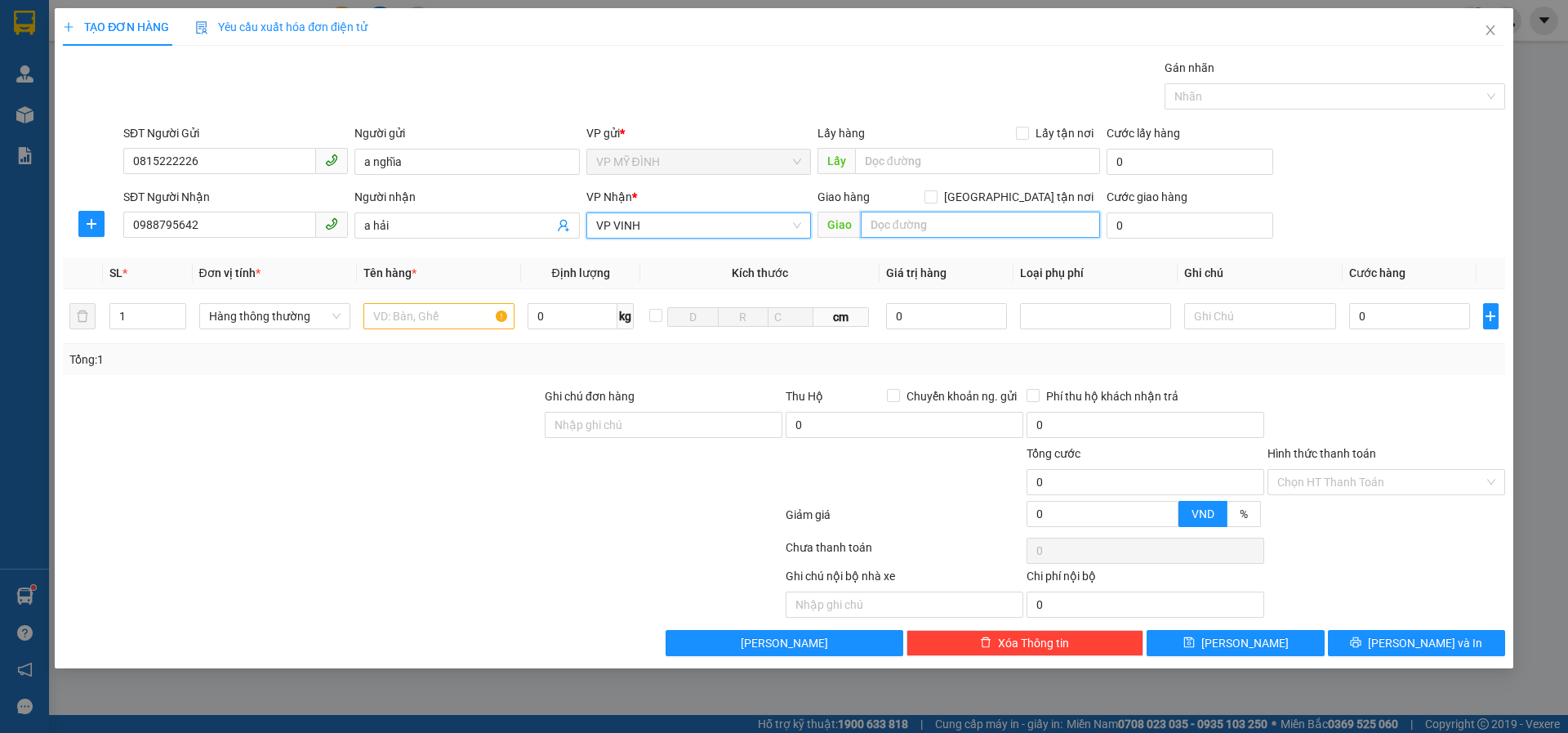
click at [921, 232] on input "text" at bounding box center [980, 225] width 239 height 26
type input "sn 42 trường"
click at [936, 194] on input "[GEOGRAPHIC_DATA][PERSON_NAME] nơi" at bounding box center [930, 196] width 11 height 11
checkbox input "true"
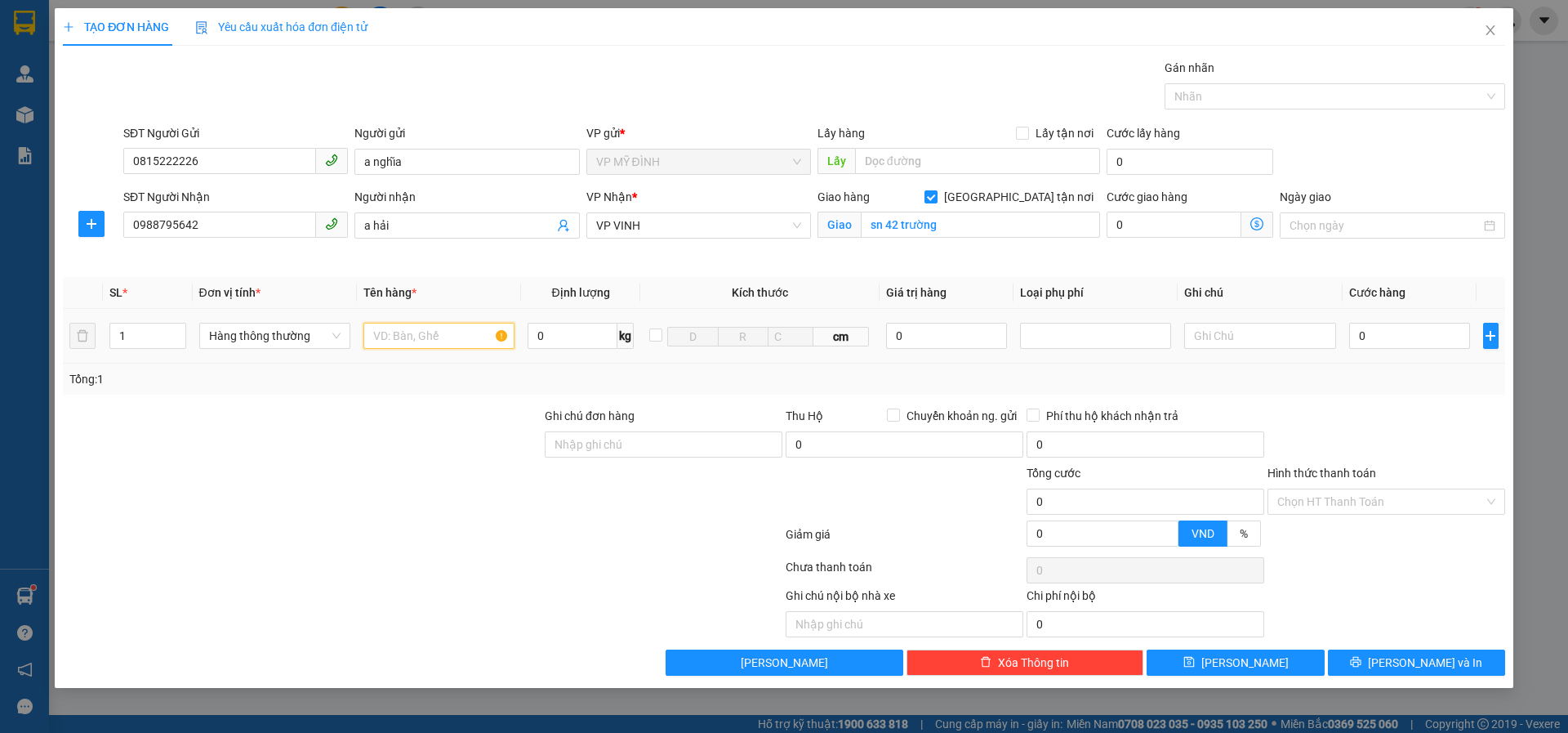
drag, startPoint x: 418, startPoint y: 337, endPoint x: 473, endPoint y: 380, distance: 69.8
click at [417, 337] on input "text" at bounding box center [439, 335] width 152 height 26
click at [970, 232] on input "sn 42 trường" at bounding box center [980, 225] width 239 height 26
click at [961, 220] on input "sn 42 trường" at bounding box center [980, 225] width 239 height 26
type input "sn 42 trương học ba hưng lộc"
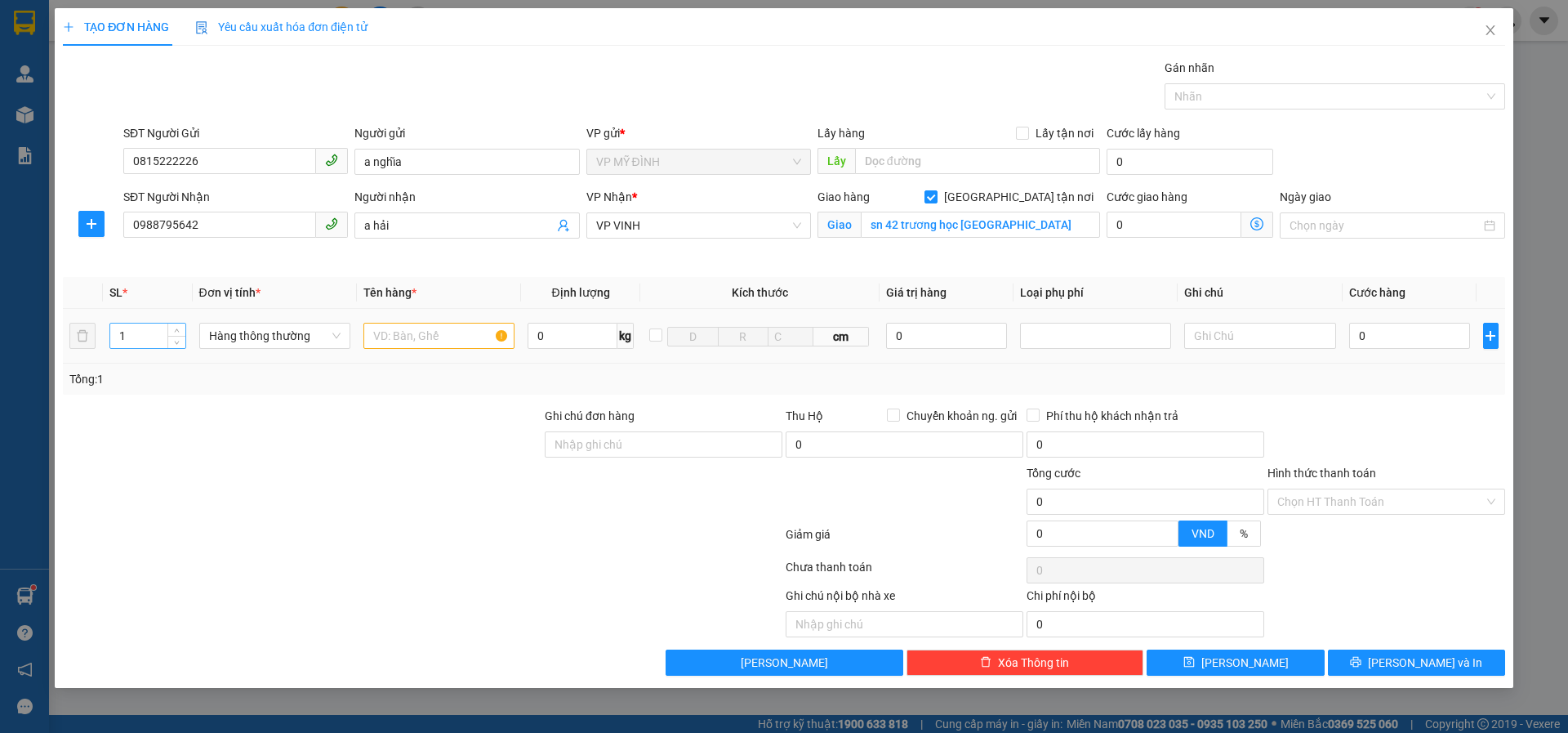
drag, startPoint x: 134, startPoint y: 332, endPoint x: 120, endPoint y: 332, distance: 14.0
click at [120, 332] on input "1" at bounding box center [148, 335] width 75 height 25
type input "4"
click at [396, 334] on input "text" at bounding box center [439, 335] width 152 height 26
click at [367, 338] on input "bao cát + sơn" at bounding box center [439, 335] width 152 height 26
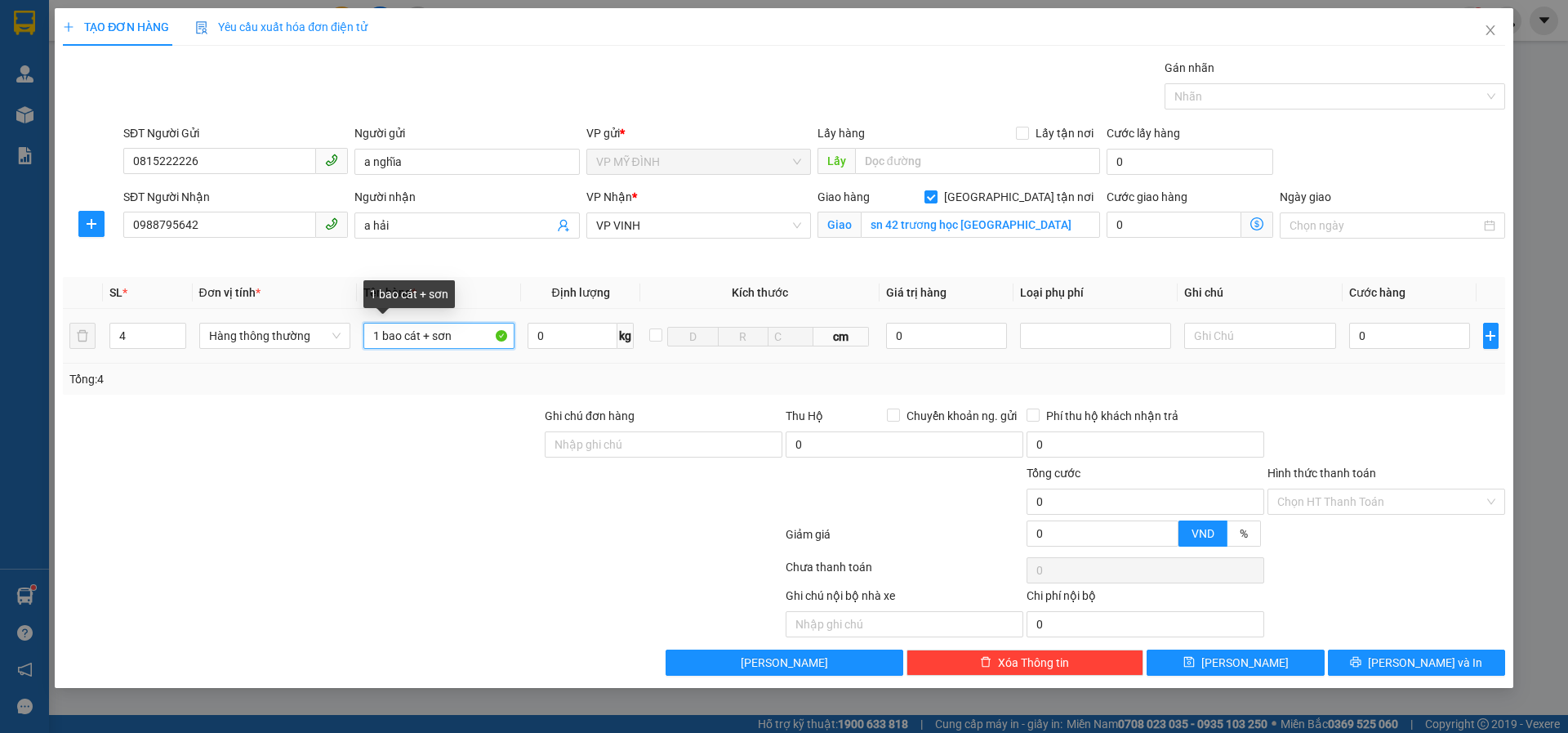
click at [434, 328] on input "1 bao cát + sơn" at bounding box center [439, 335] width 152 height 26
type input "1 bao cát + 3 sơn"
click at [1392, 334] on input "0" at bounding box center [1410, 335] width 122 height 26
type input "1"
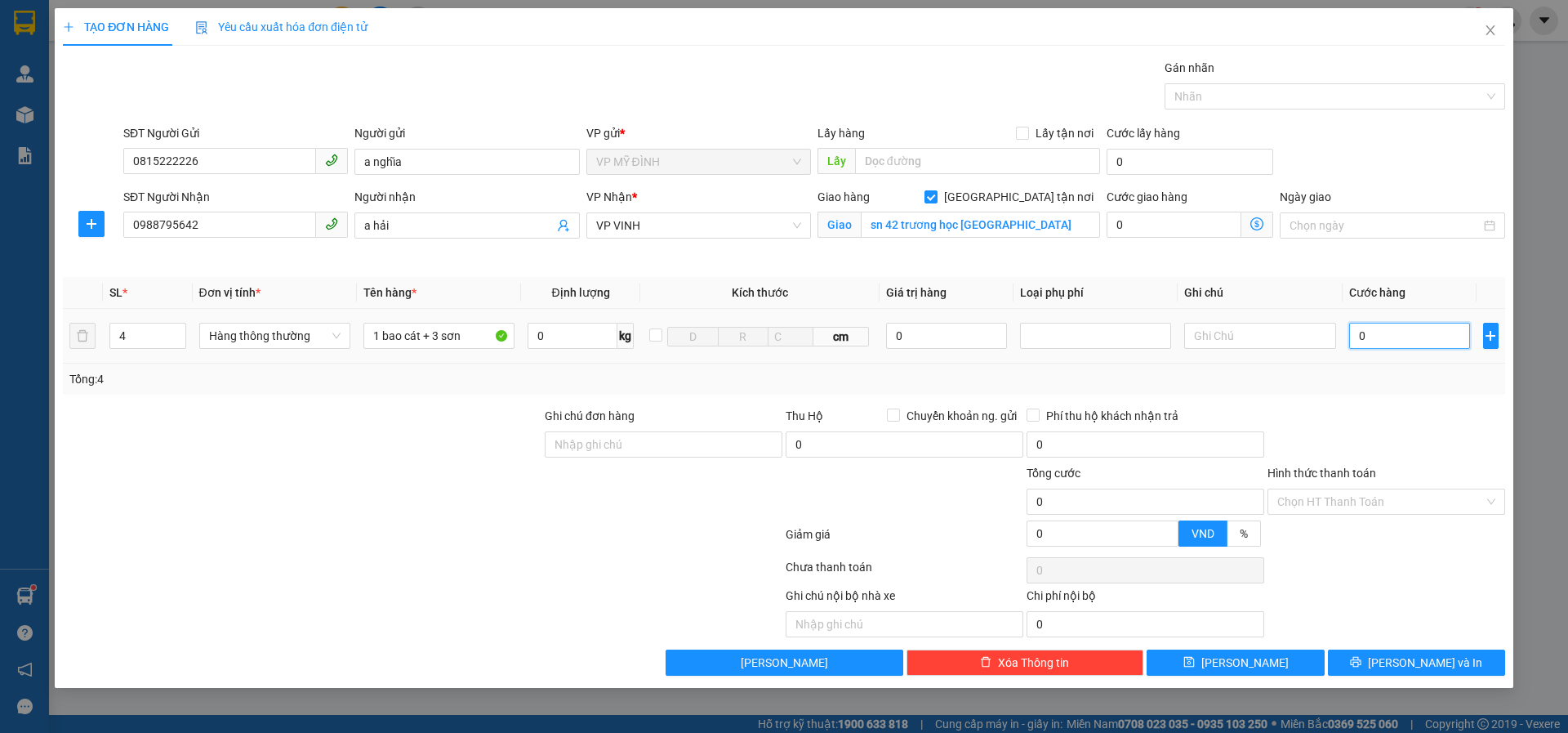
type input "1"
type input "19"
type input "190"
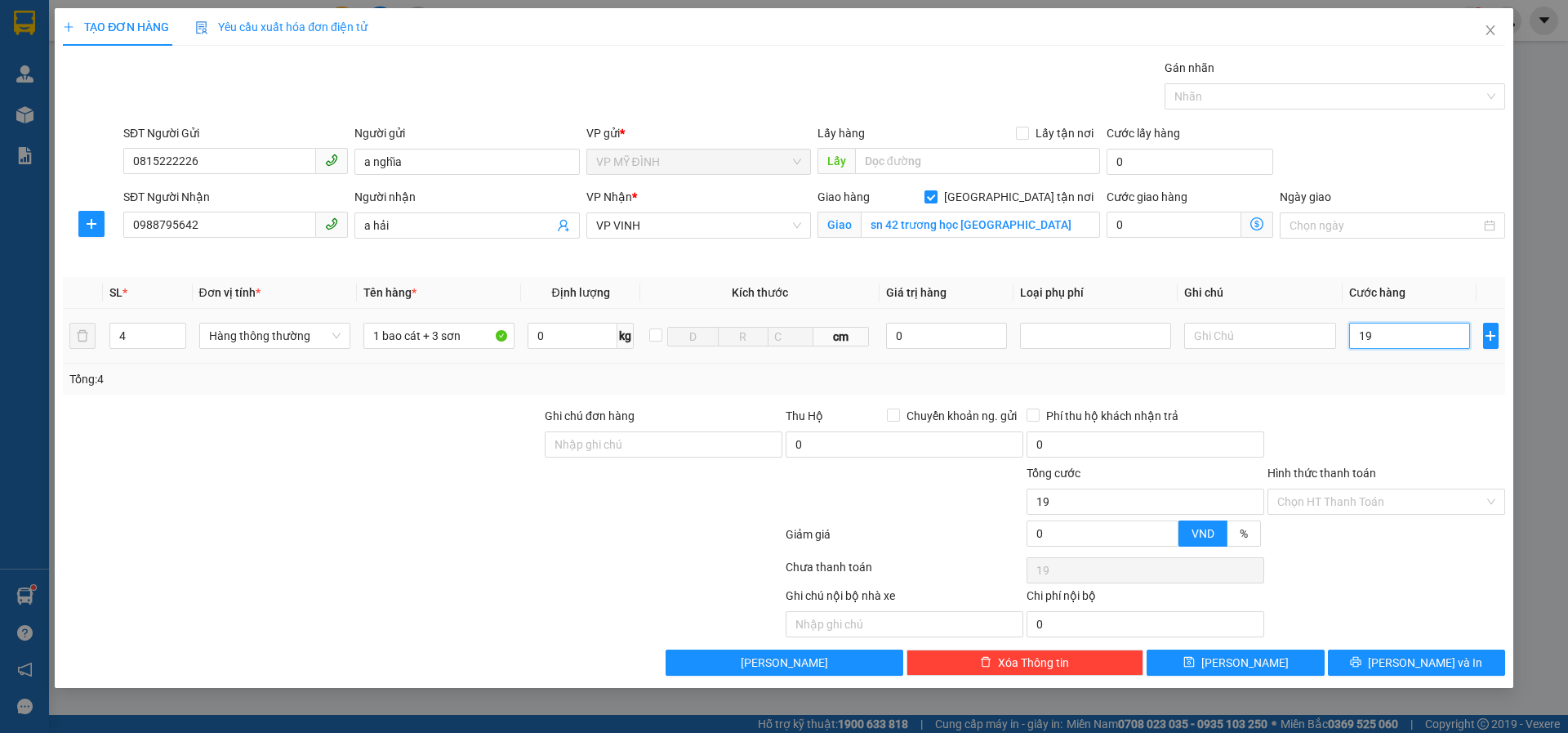
type input "190"
type input "190.000"
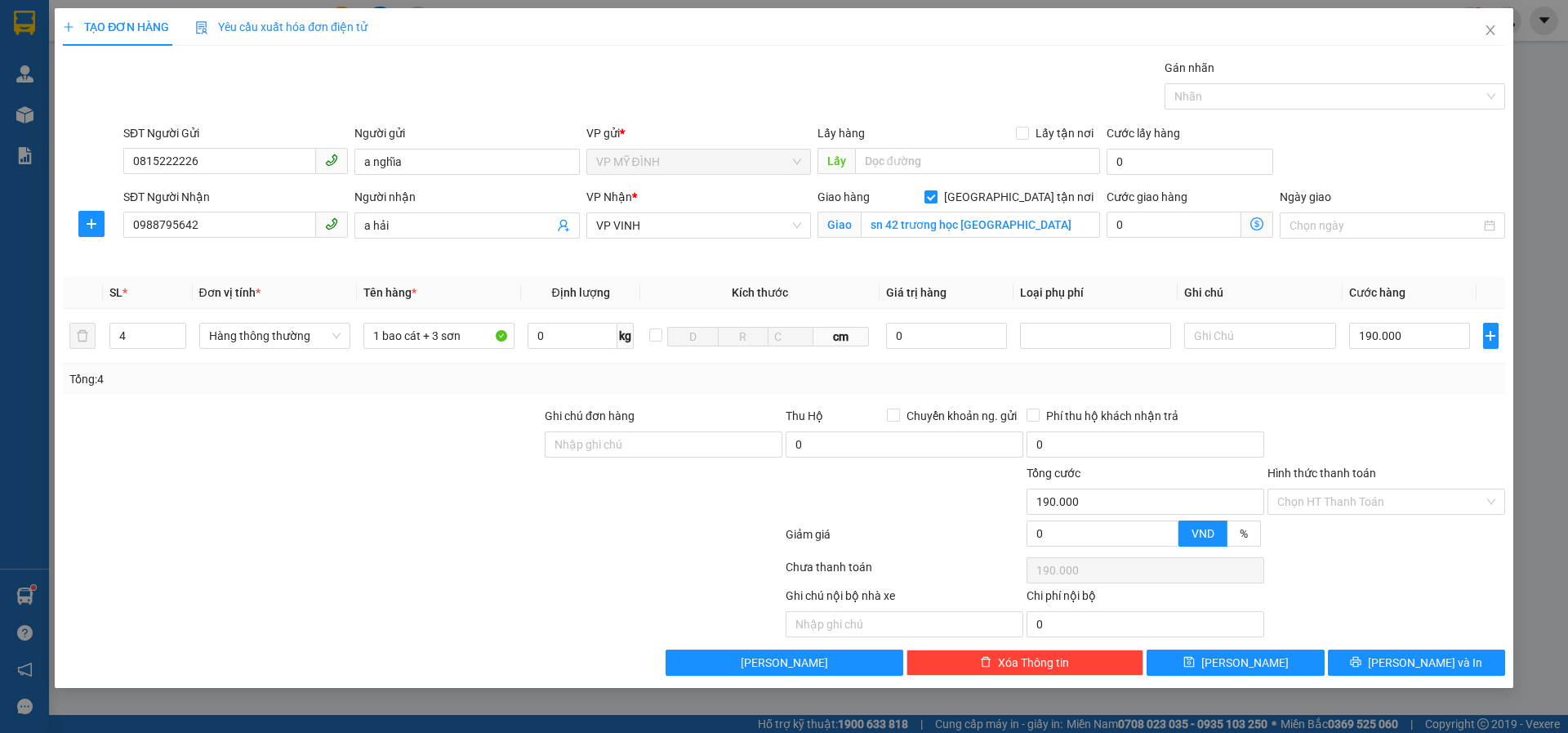
drag, startPoint x: 1417, startPoint y: 441, endPoint x: 1420, endPoint y: 536, distance: 95.0
click at [1416, 440] on div at bounding box center [1386, 435] width 241 height 57
click at [1376, 663] on button "[PERSON_NAME] và In" at bounding box center [1416, 662] width 177 height 26
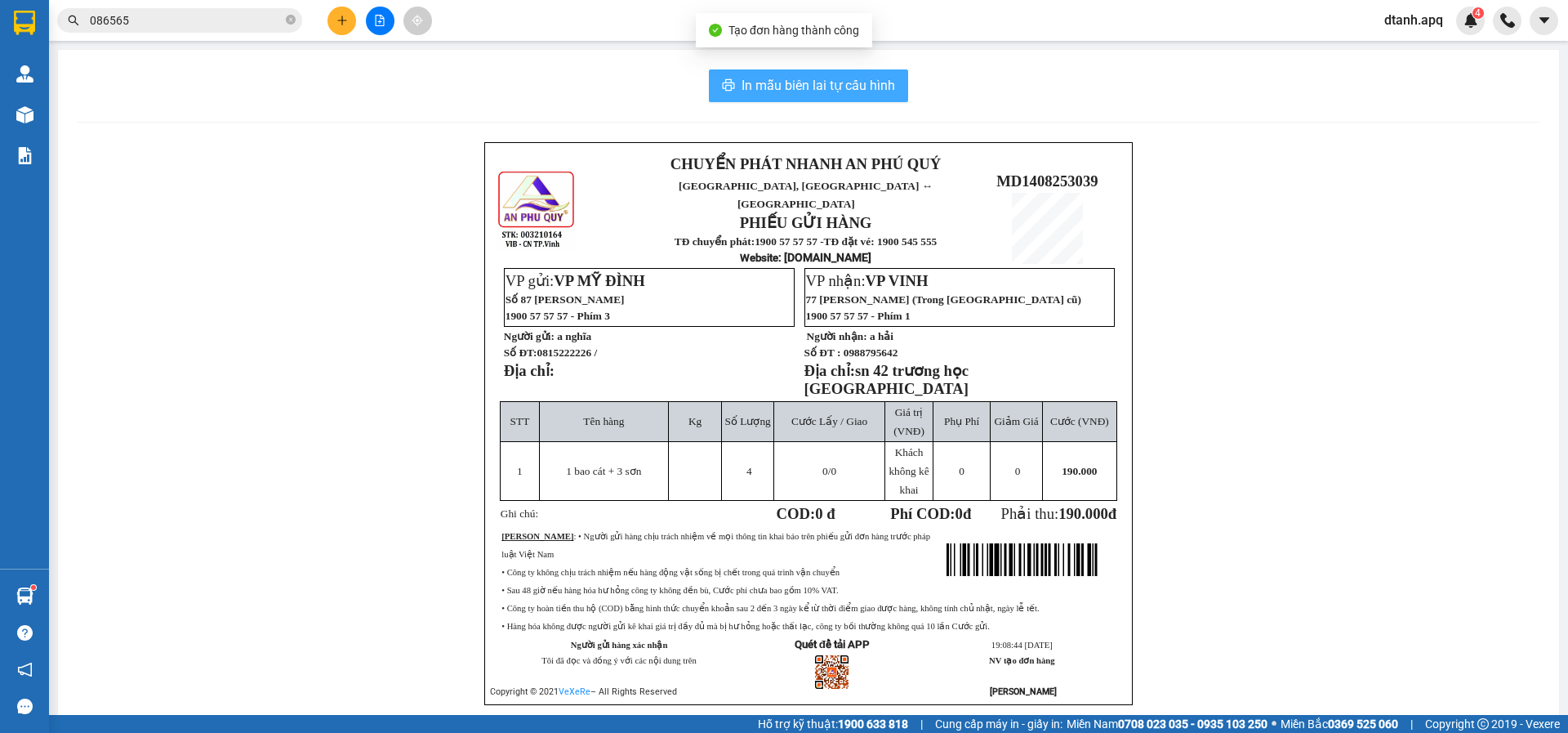
click at [781, 83] on span "In mẫu biên lai tự cấu hình" at bounding box center [818, 85] width 153 height 20
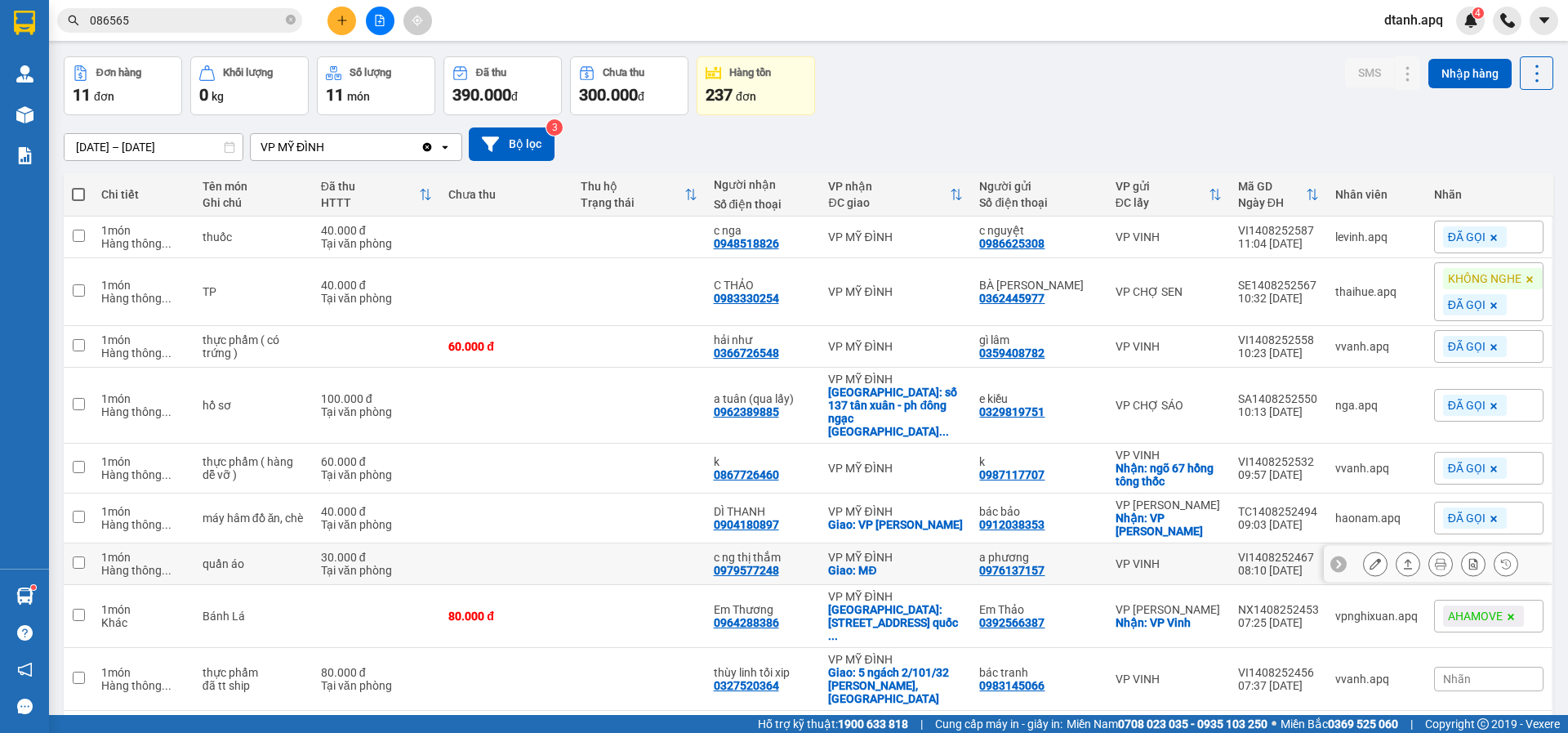
scroll to position [131, 0]
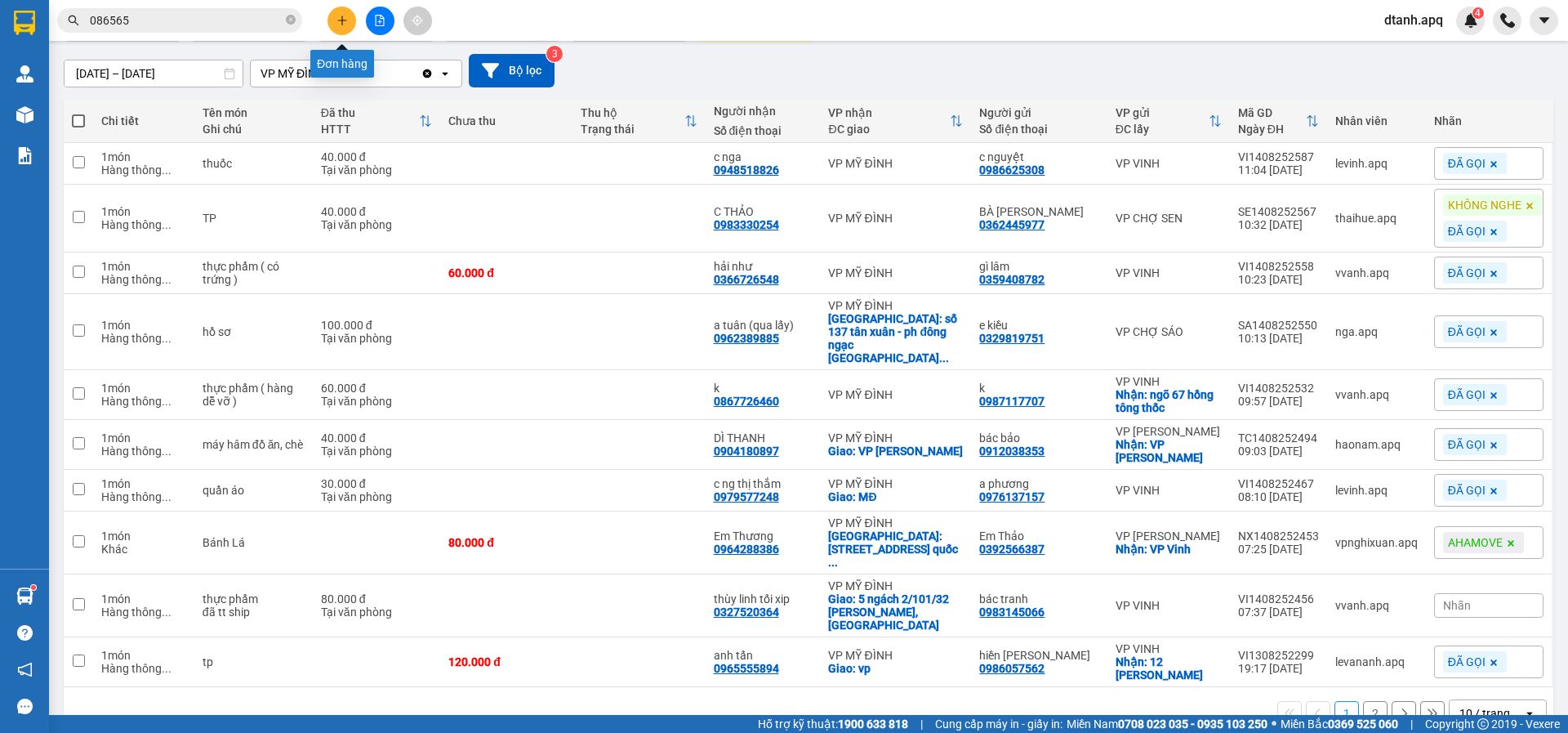
click at [340, 16] on icon "plus" at bounding box center [341, 20] width 11 height 11
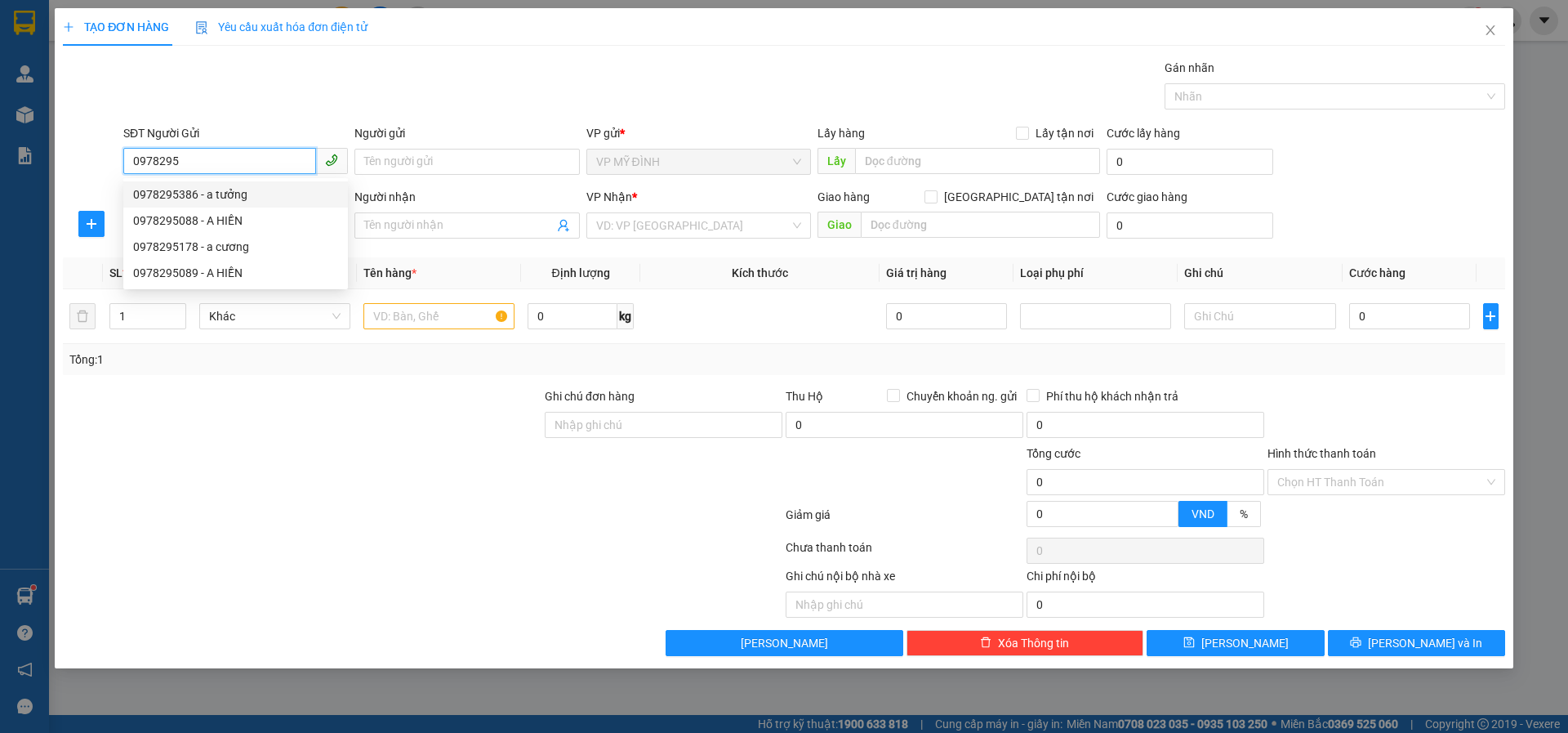
drag, startPoint x: 211, startPoint y: 198, endPoint x: 212, endPoint y: 216, distance: 18.0
click at [212, 199] on div "0978295386 - a tưởng" at bounding box center [235, 194] width 205 height 18
type input "0978295386"
type input "a tưởng"
type input "0978295386"
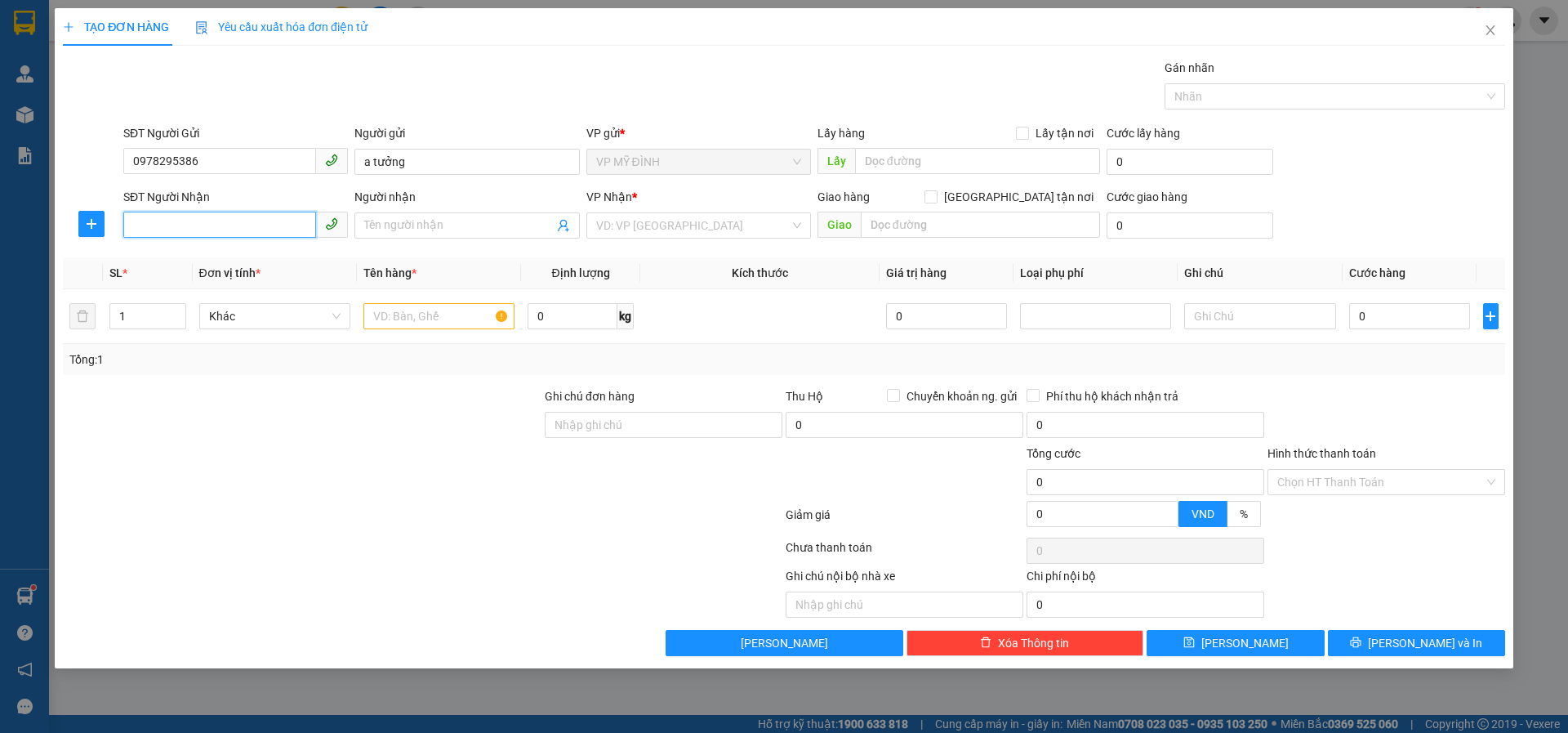
click at [203, 226] on input "SĐT Người Nhận" at bounding box center [220, 225] width 192 height 26
type input "0983186379"
click at [159, 255] on div "0983186379 - anh cường" at bounding box center [235, 258] width 205 height 18
type input "anh cường"
checkbox input "true"
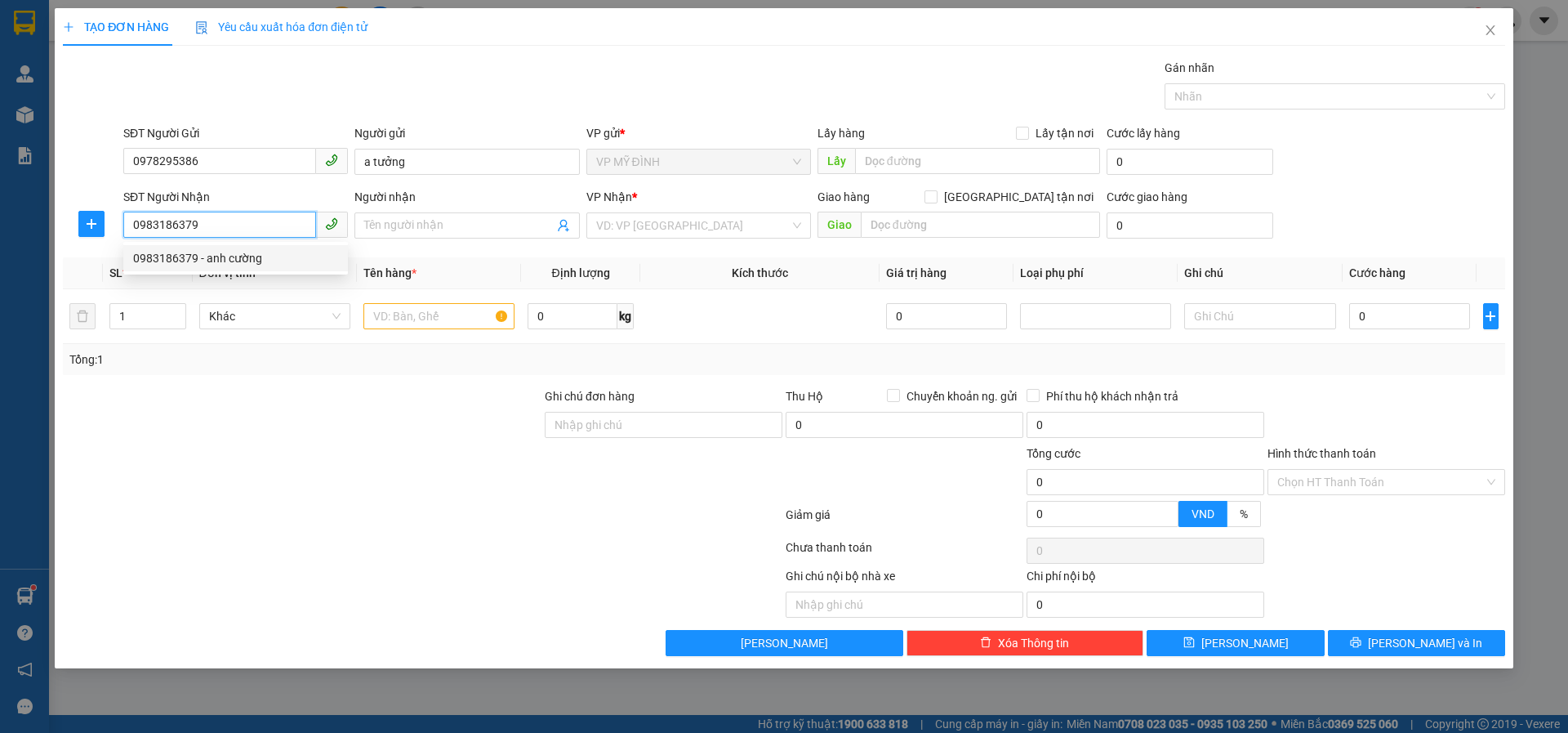
type input "vp"
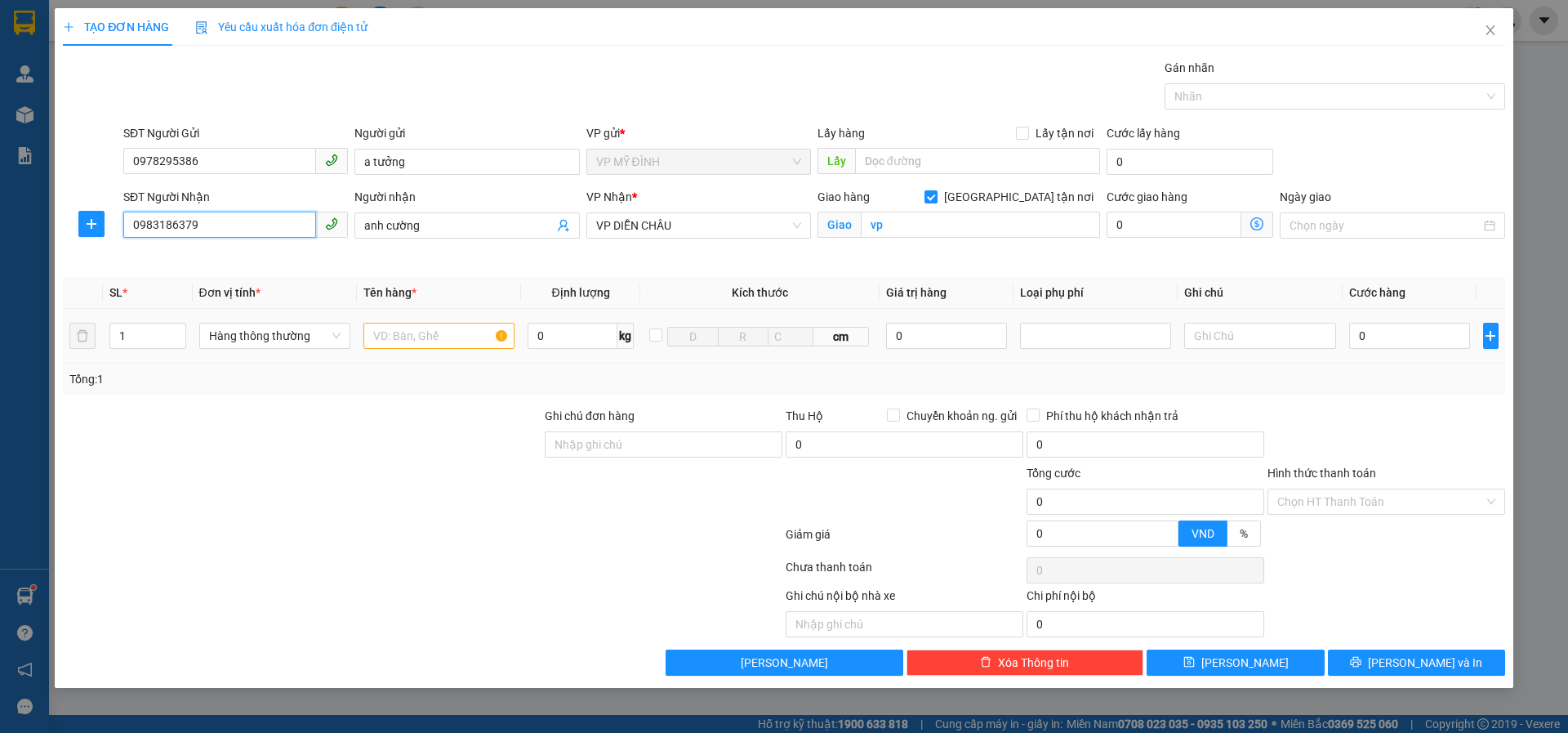
type input "0983186379"
click at [403, 334] on input "text" at bounding box center [439, 335] width 152 height 26
click at [129, 342] on input "1" at bounding box center [148, 335] width 75 height 25
type input "2"
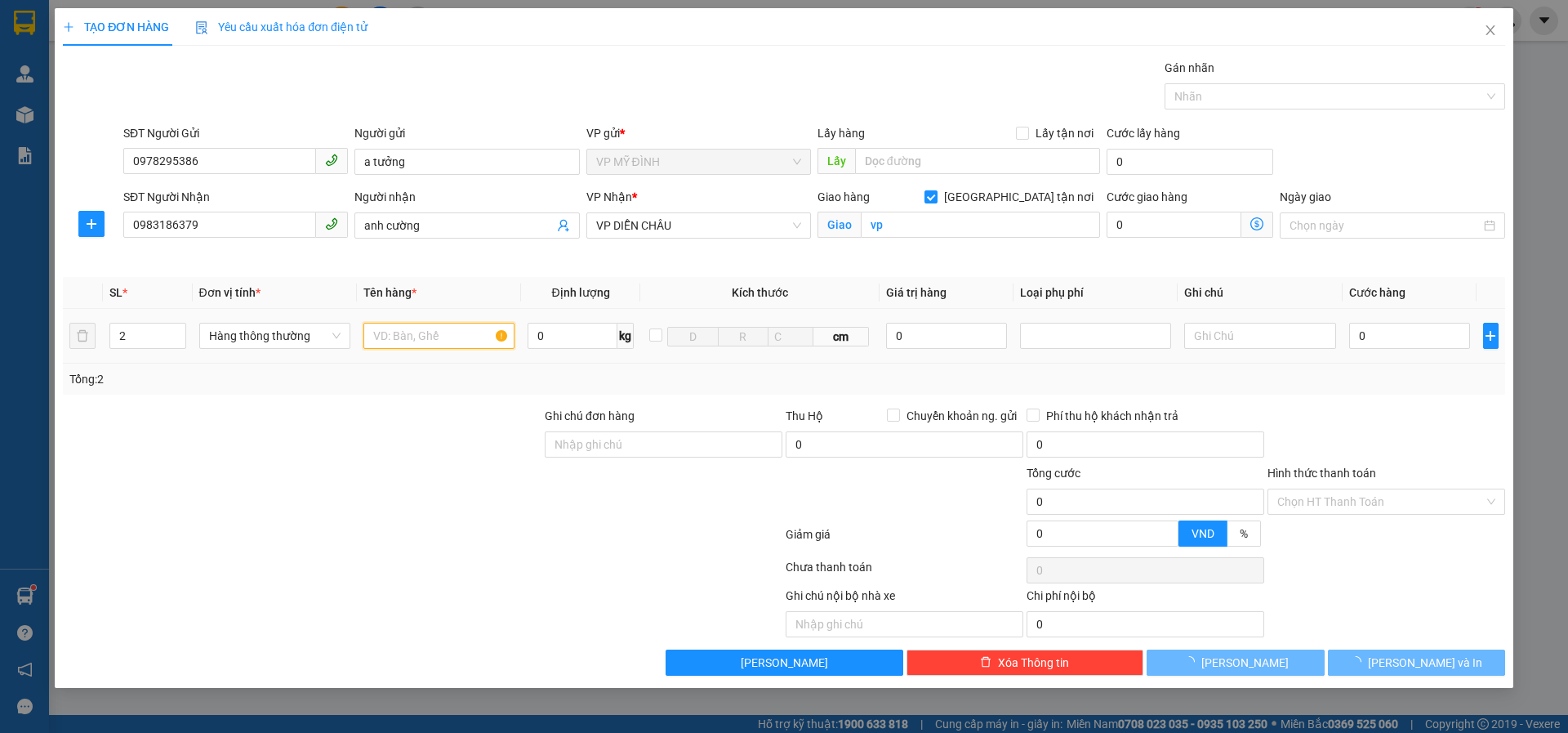
click at [421, 332] on input "text" at bounding box center [439, 335] width 152 height 26
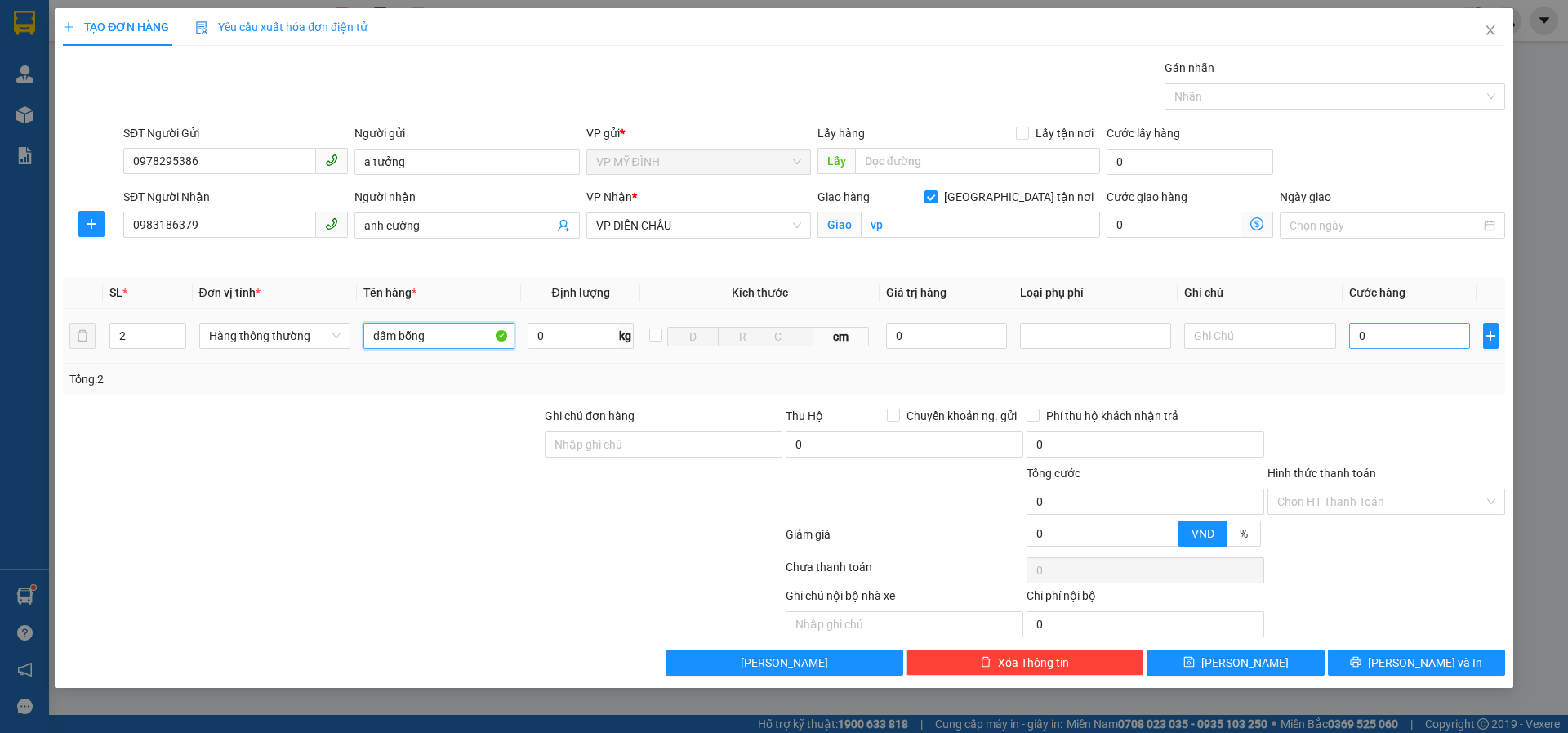
type input "dấm bỗng"
type input "9"
type input "90"
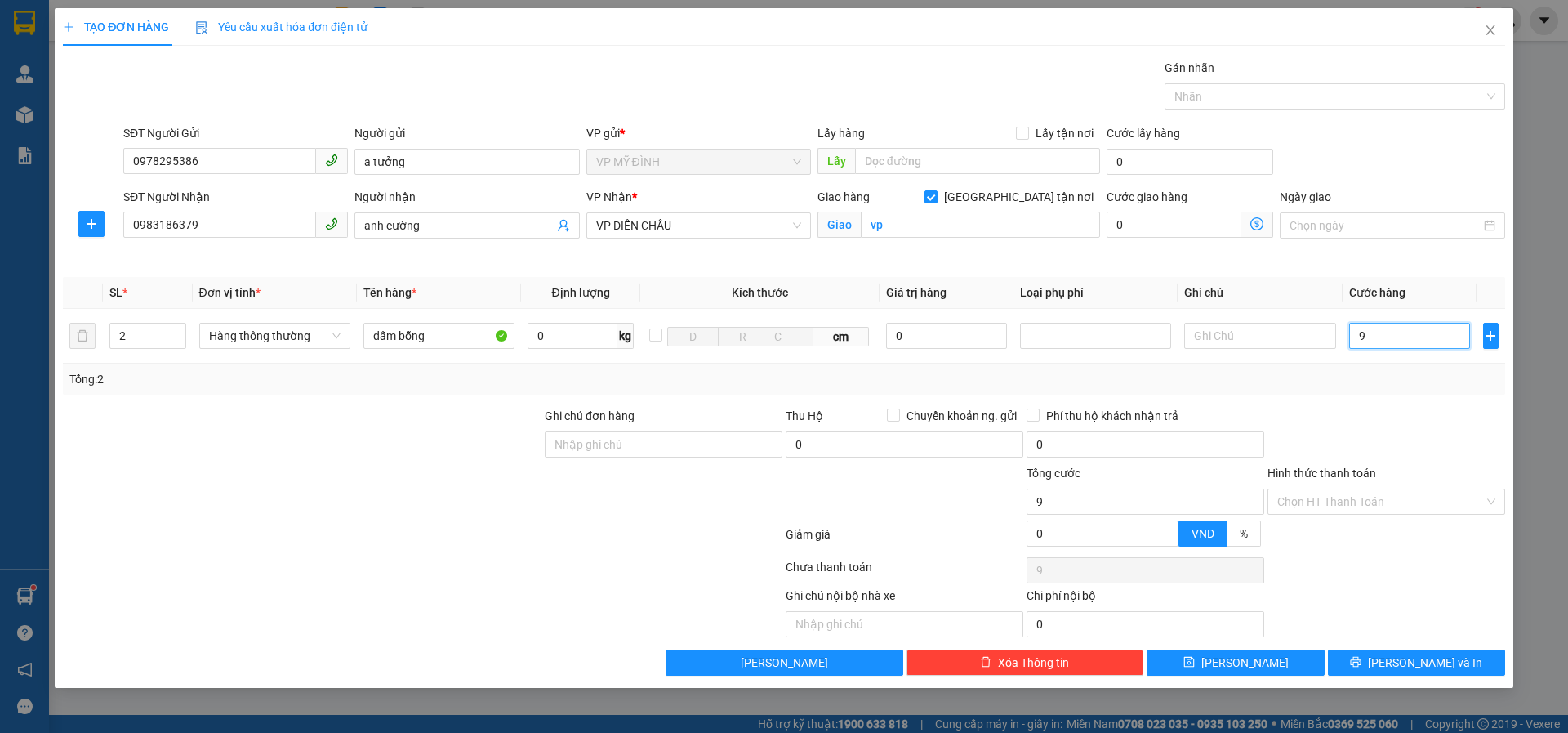
type input "90"
type input "90.000"
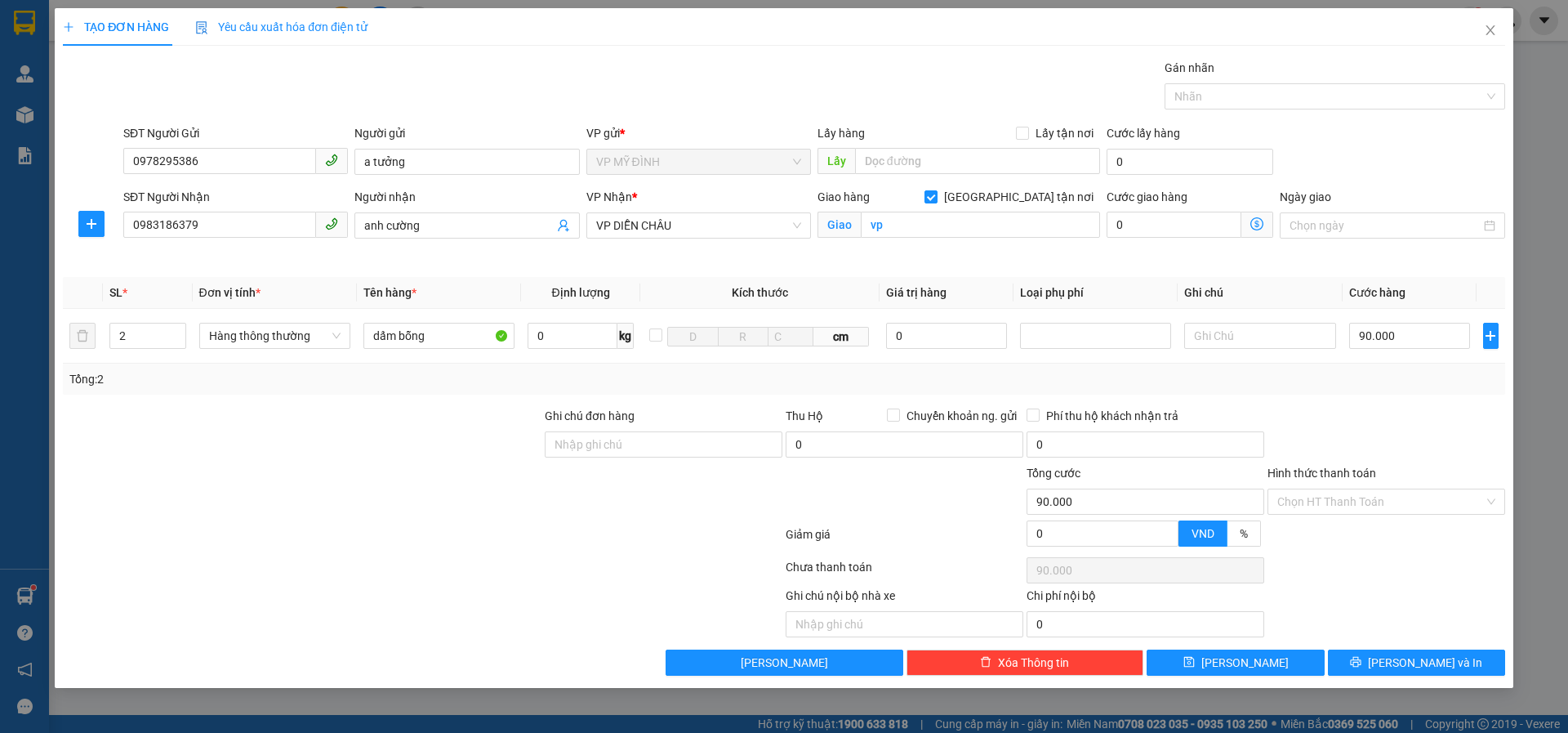
click at [1373, 394] on div "Transit Pickup Surcharge Ids Transit Deliver Surcharge Ids Transit Deliver Surc…" at bounding box center [784, 367] width 1443 height 616
drag, startPoint x: 1361, startPoint y: 659, endPoint x: 1370, endPoint y: 662, distance: 9.5
click at [1360, 659] on button "[PERSON_NAME] và In" at bounding box center [1416, 662] width 177 height 26
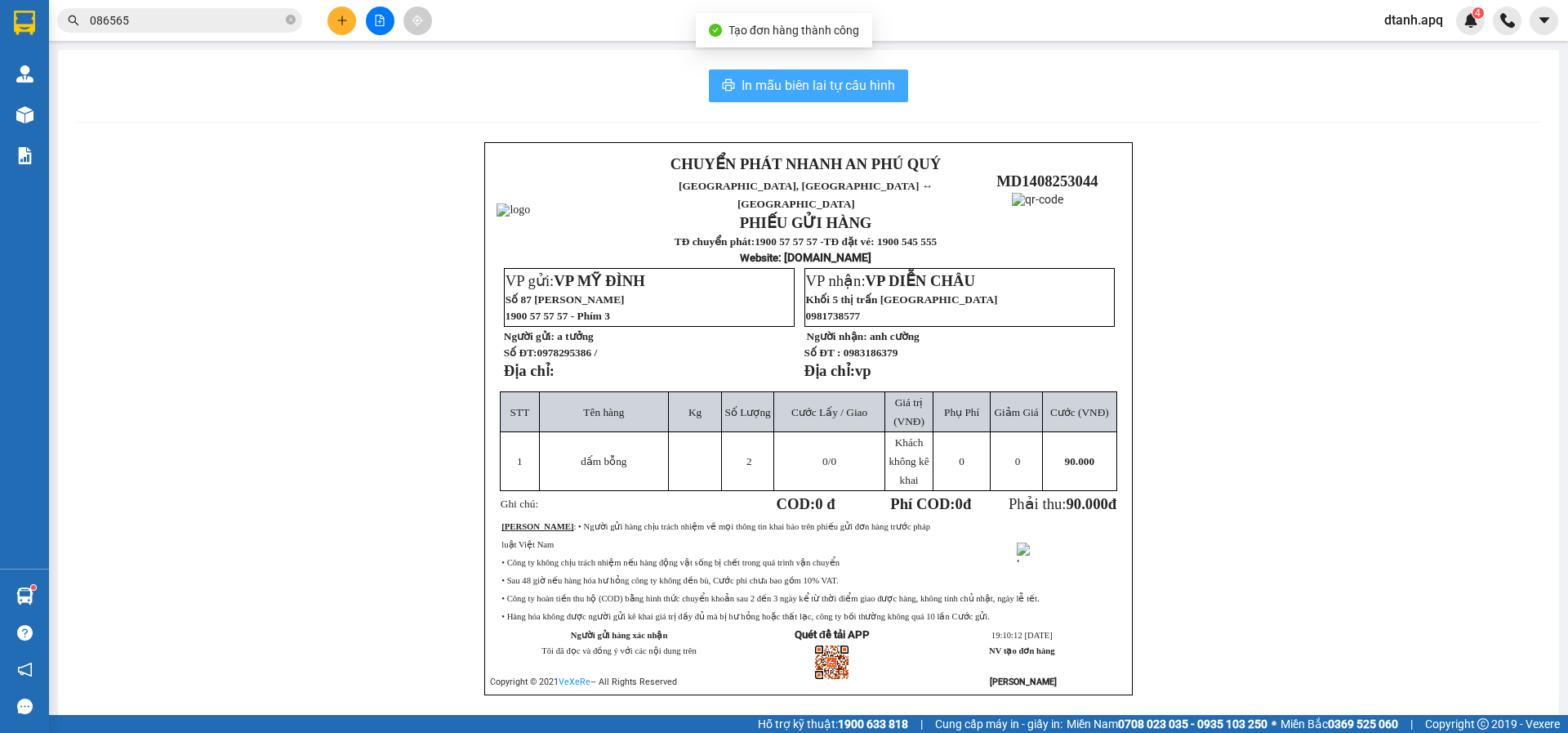
click at [798, 89] on span "In mẫu biên lai tự cấu hình" at bounding box center [818, 85] width 153 height 20
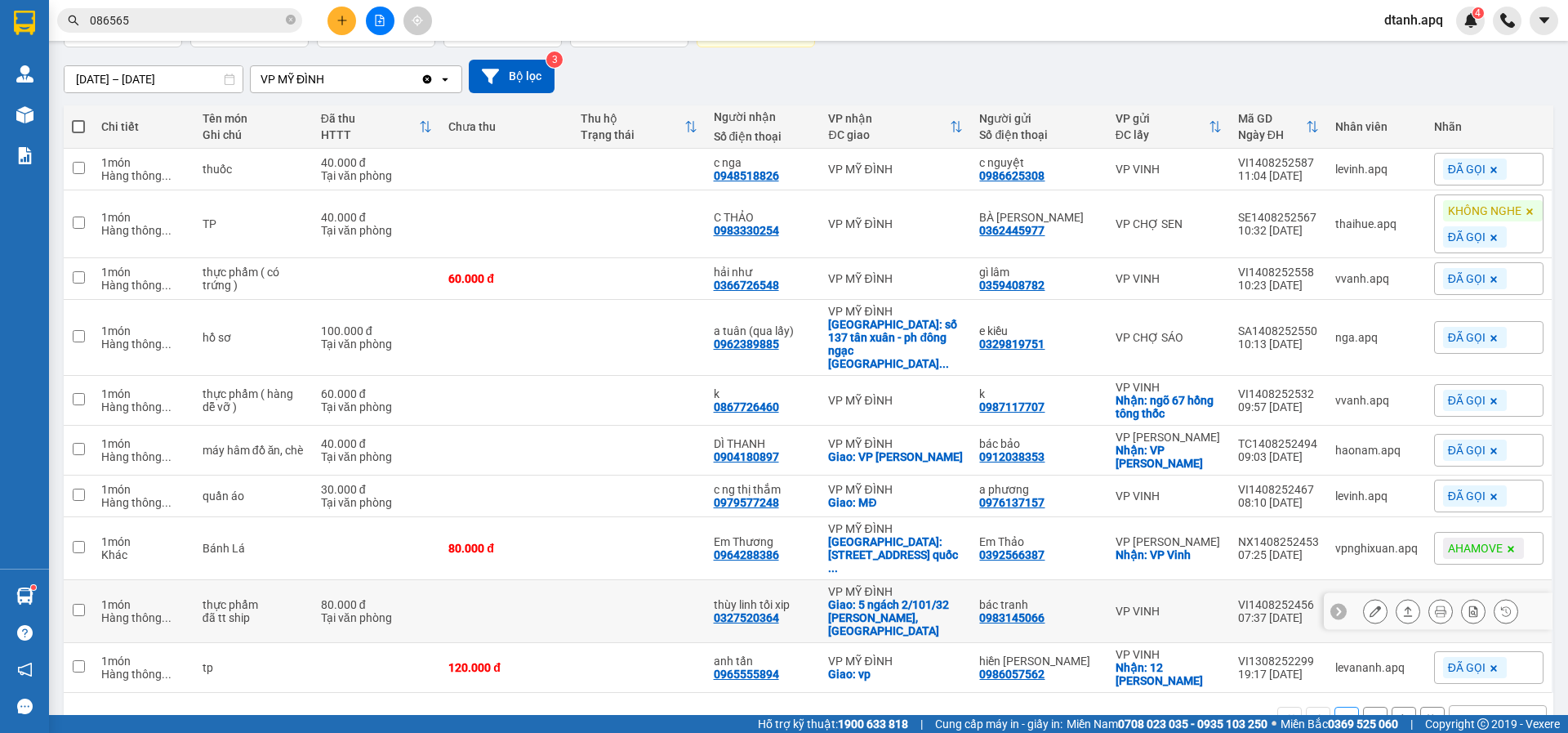
scroll to position [131, 0]
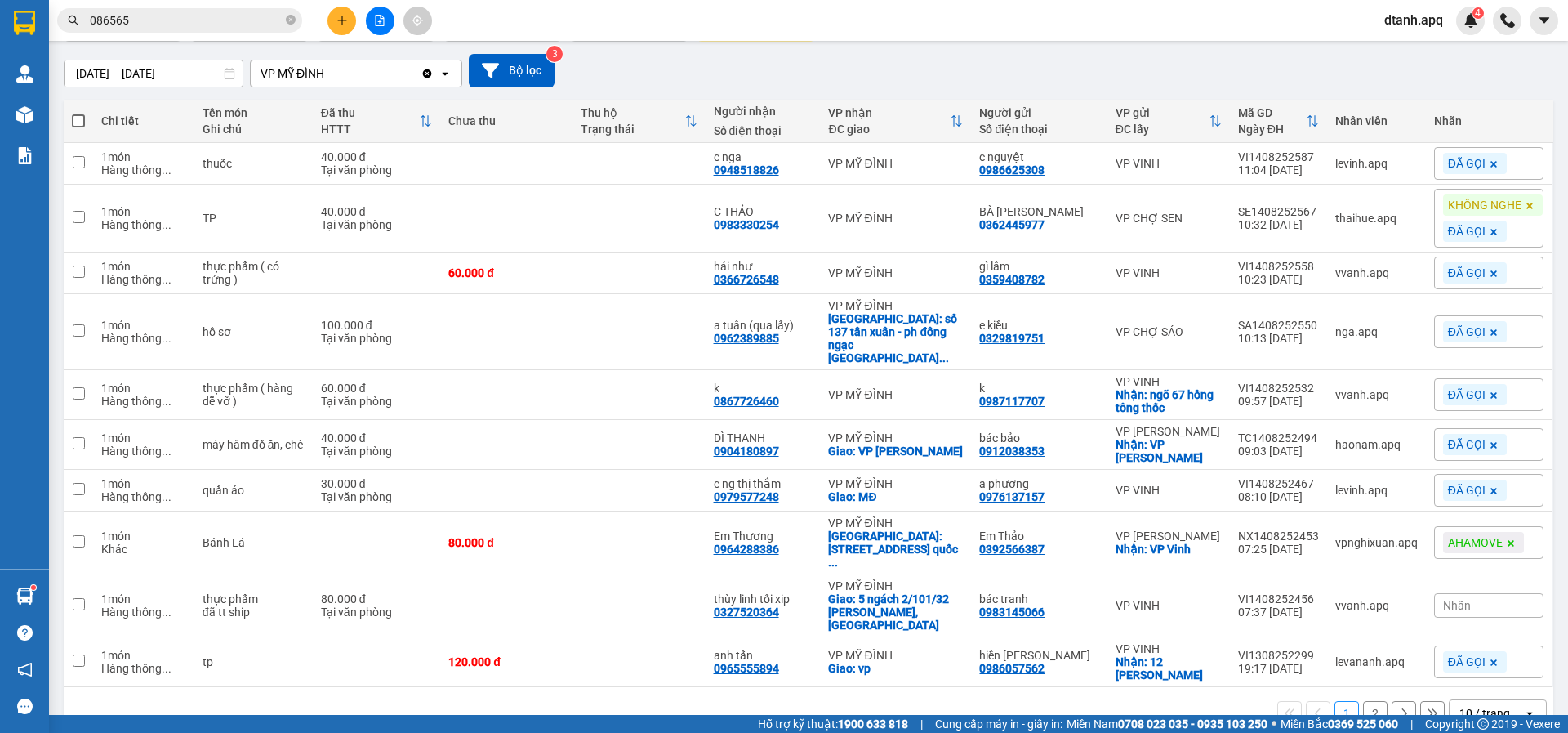
click at [1506, 538] on icon at bounding box center [1511, 543] width 10 height 10
click at [1501, 530] on div "Nhãn" at bounding box center [1489, 542] width 110 height 25
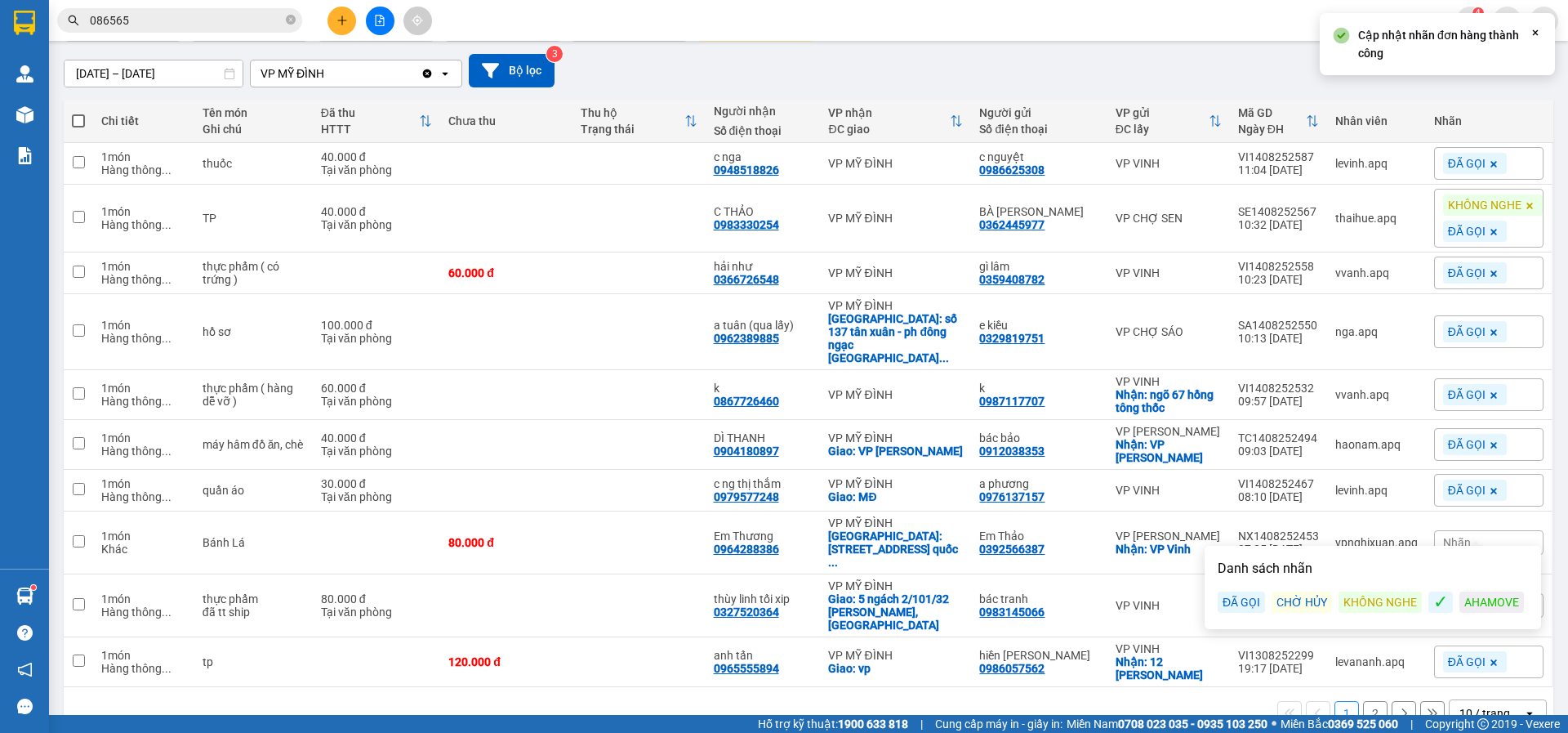
click at [1439, 600] on div "✓" at bounding box center [1440, 602] width 25 height 21
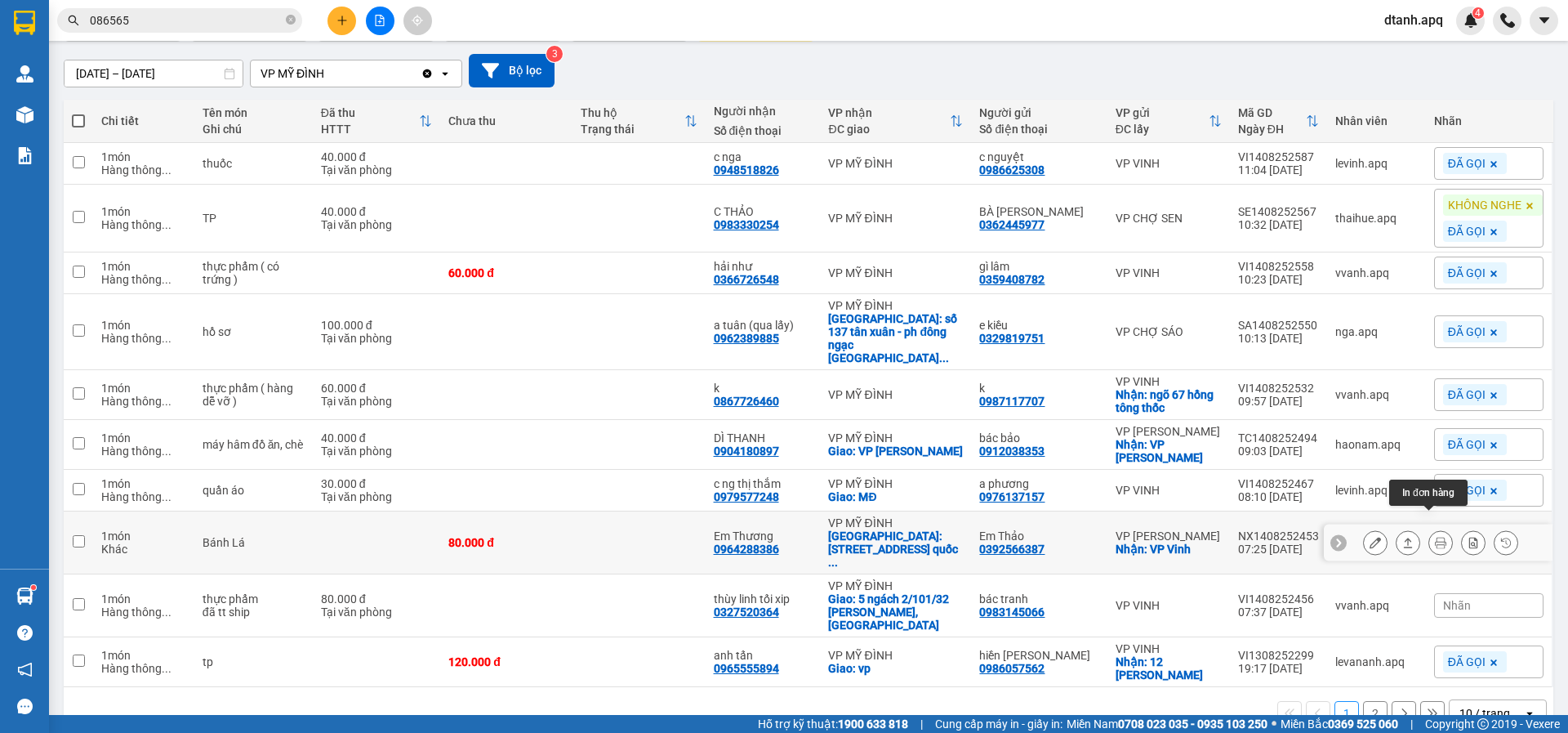
click at [1435, 536] on icon at bounding box center [1440, 541] width 11 height 11
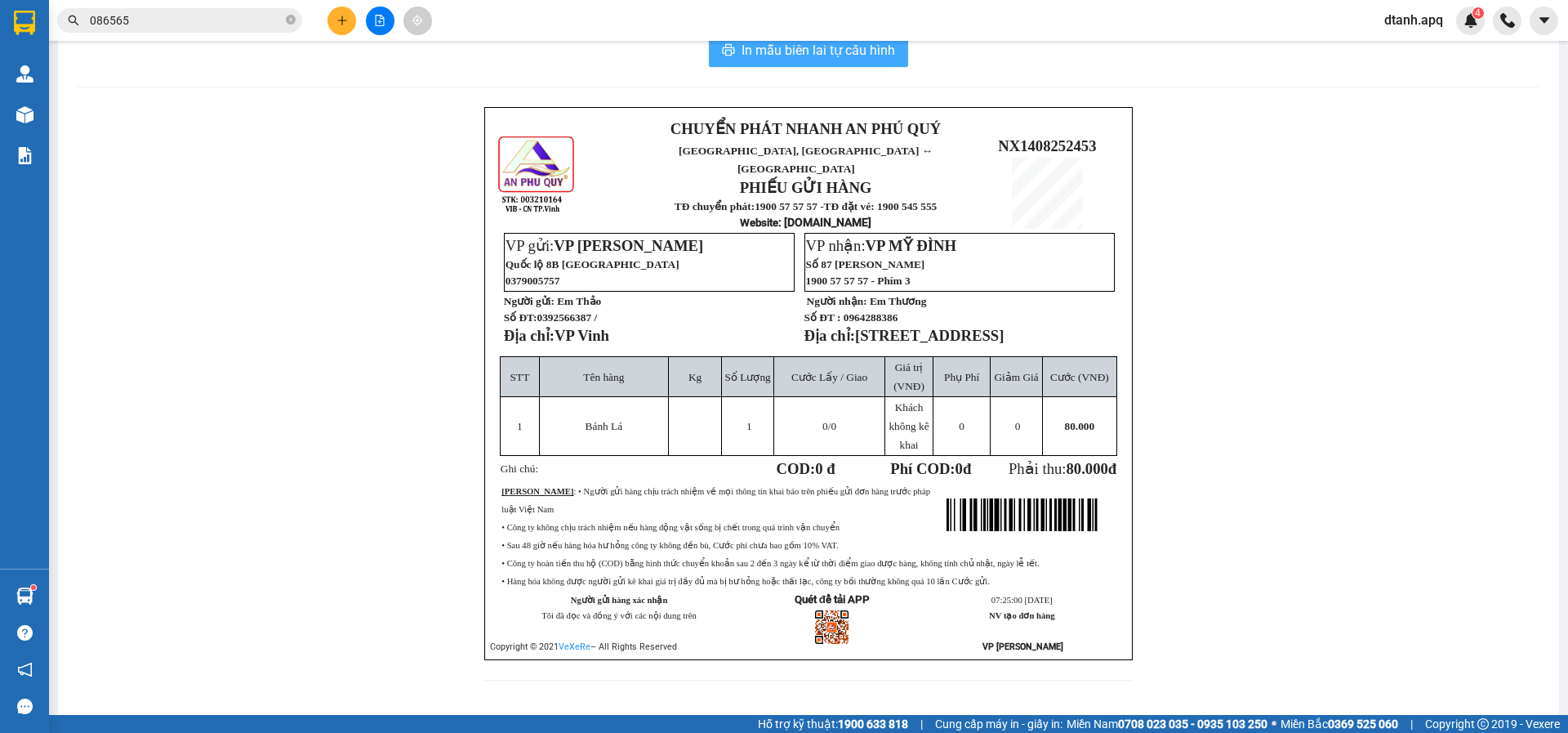
click at [749, 50] on span "In mẫu biên lai tự cấu hình" at bounding box center [818, 50] width 153 height 20
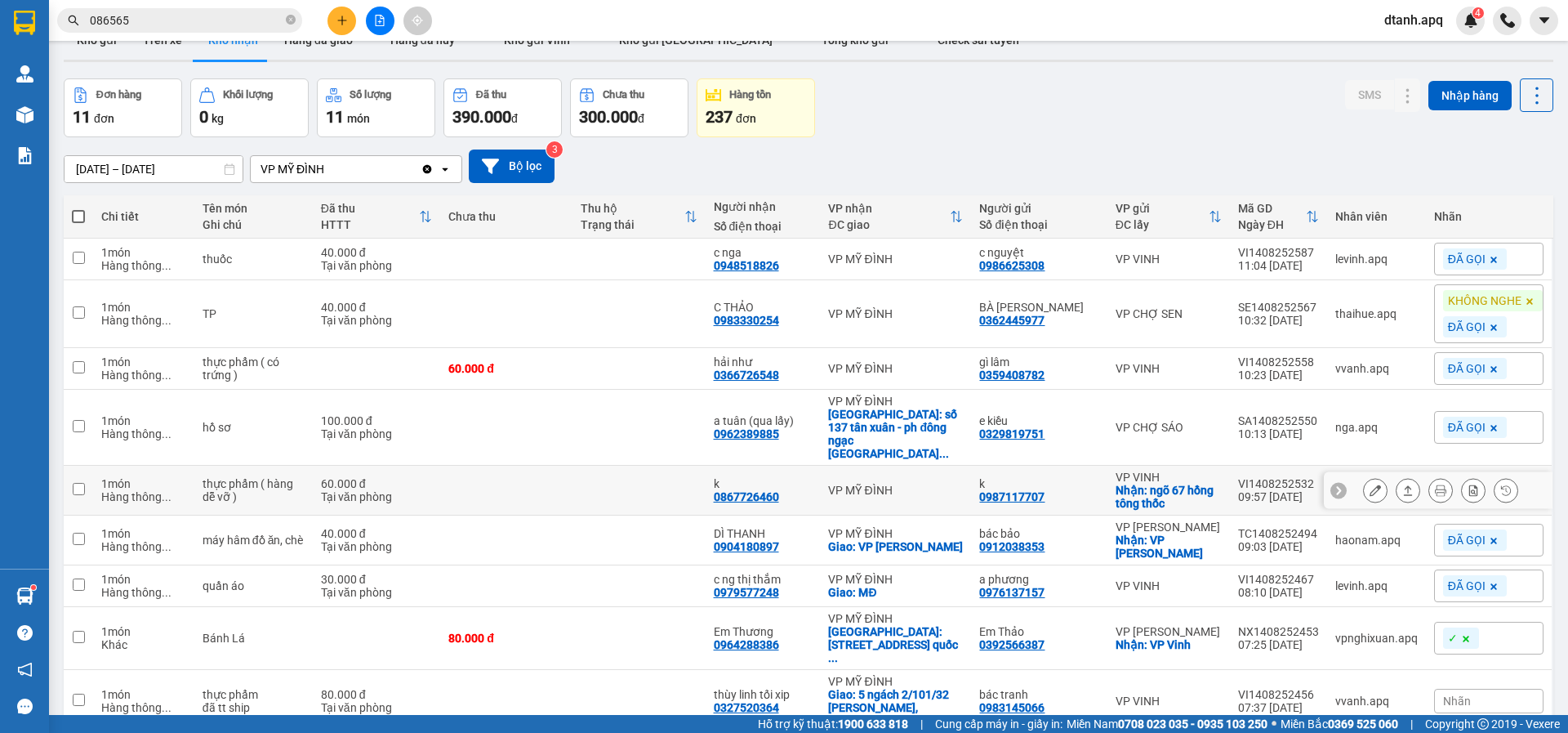
scroll to position [117, 0]
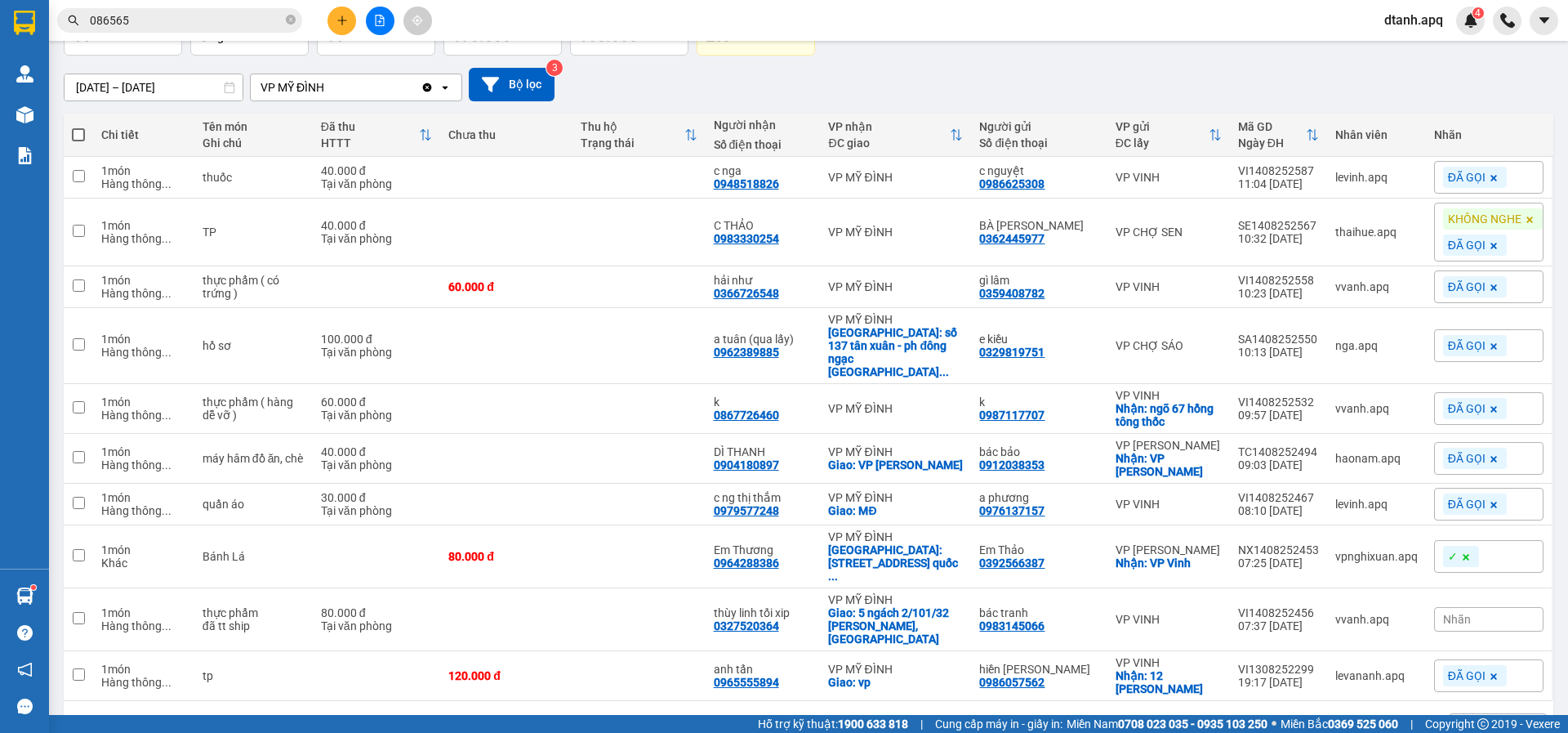
click at [890, 77] on div "14/08/2025 – 14/08/2025 Press the down arrow key to interact with the calendar …" at bounding box center [809, 84] width 1490 height 33
click at [339, 19] on icon "plus" at bounding box center [341, 20] width 11 height 11
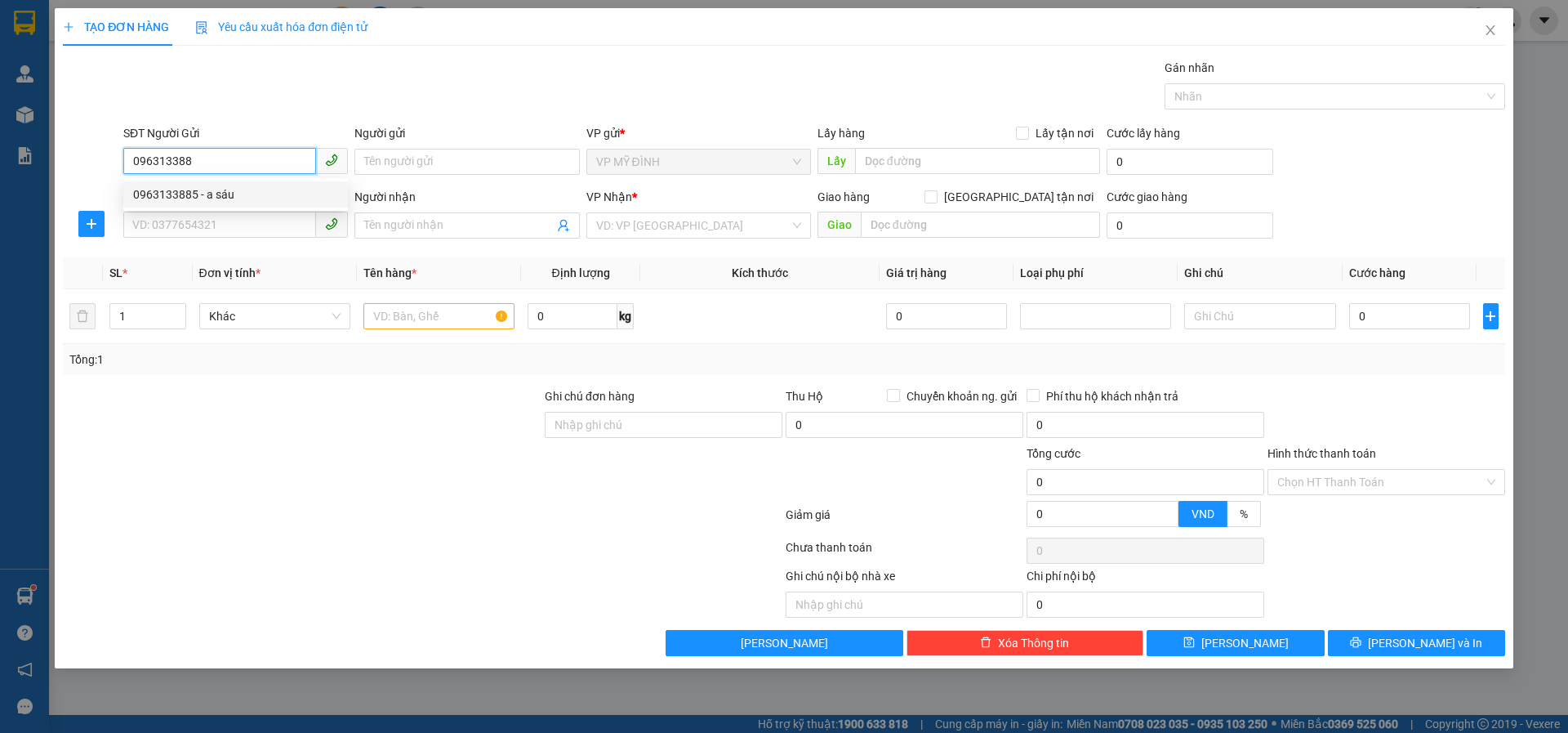
drag, startPoint x: 209, startPoint y: 192, endPoint x: 212, endPoint y: 227, distance: 35.1
click at [211, 192] on div "0963133885 - a sáu" at bounding box center [235, 194] width 205 height 18
type input "0963133885"
type input "a sáu"
type input "0963133885"
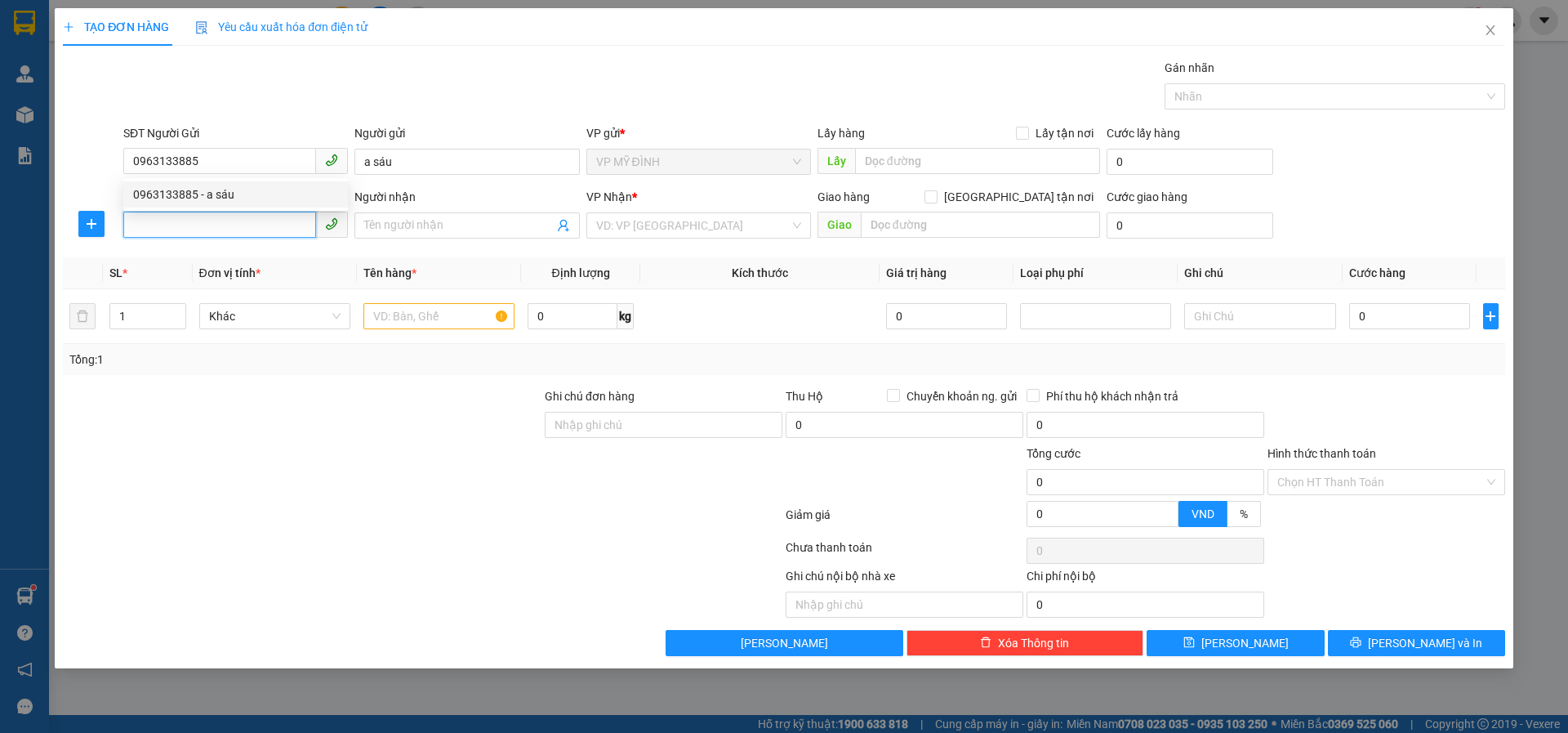
click at [215, 228] on input "SĐT Người Nhận" at bounding box center [220, 225] width 192 height 26
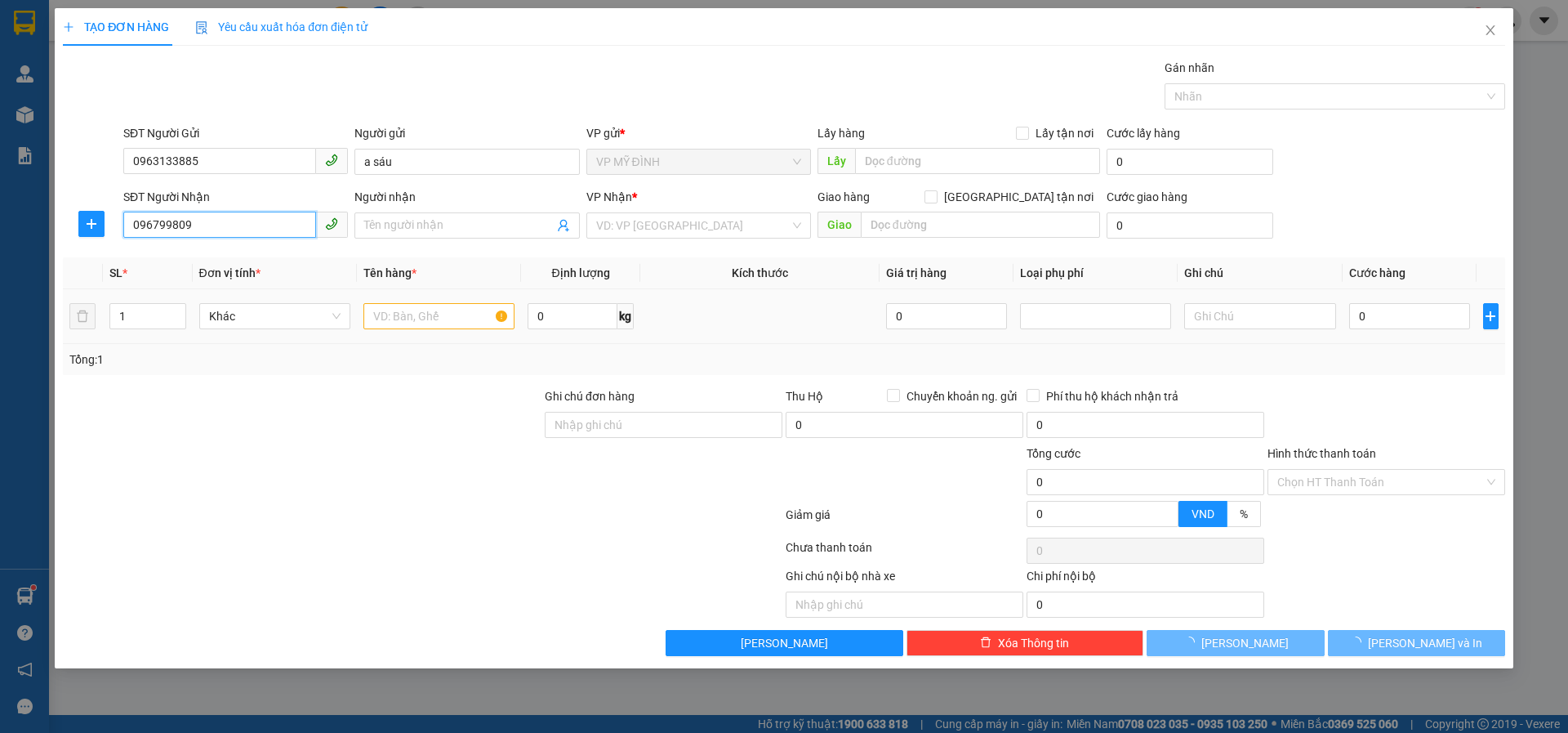
type input "0967998097"
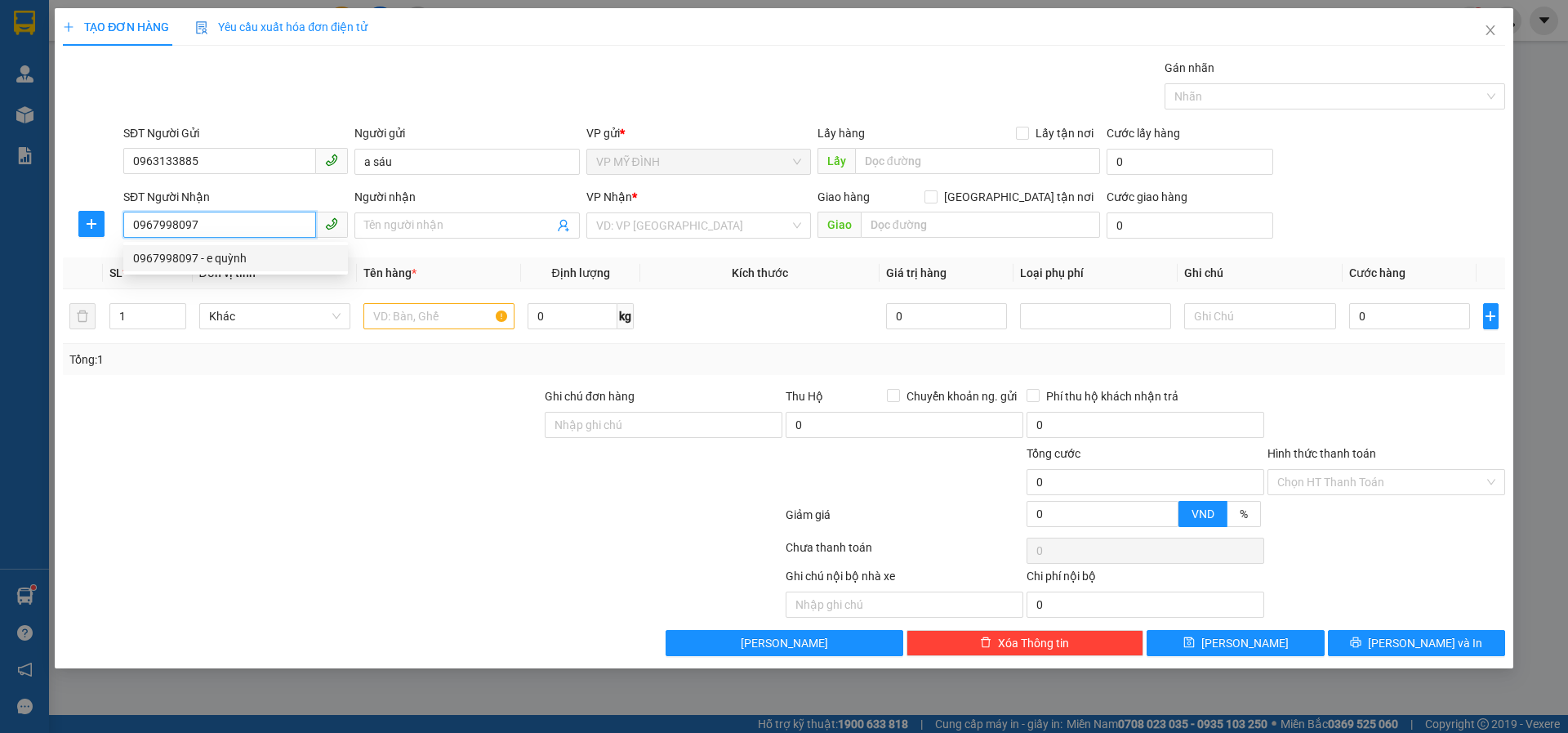
click at [176, 260] on div "0967998097 - e quỳnh" at bounding box center [235, 258] width 205 height 18
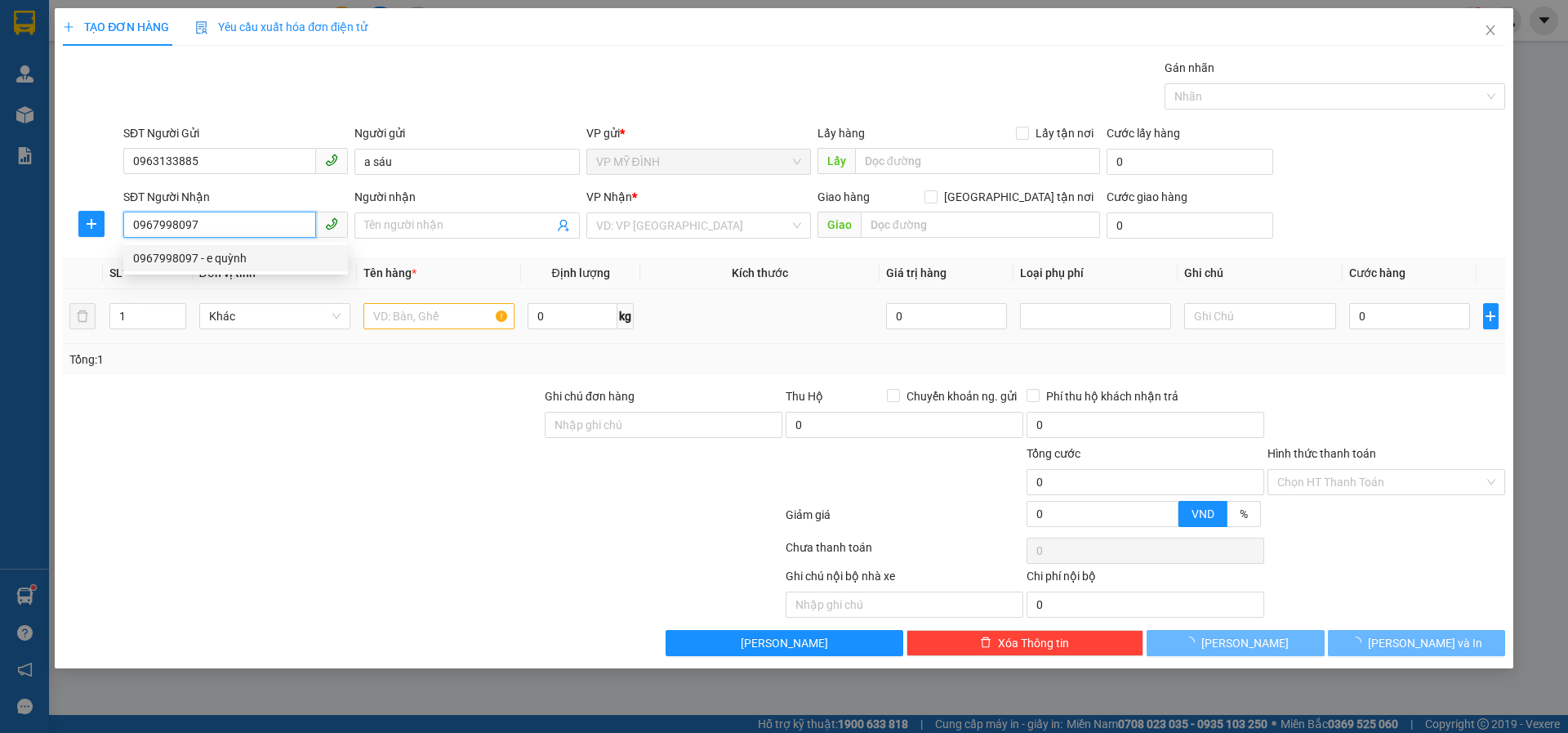
type input "e quỳnh"
checkbox input "true"
type input "55 BẠCH LIÊU"
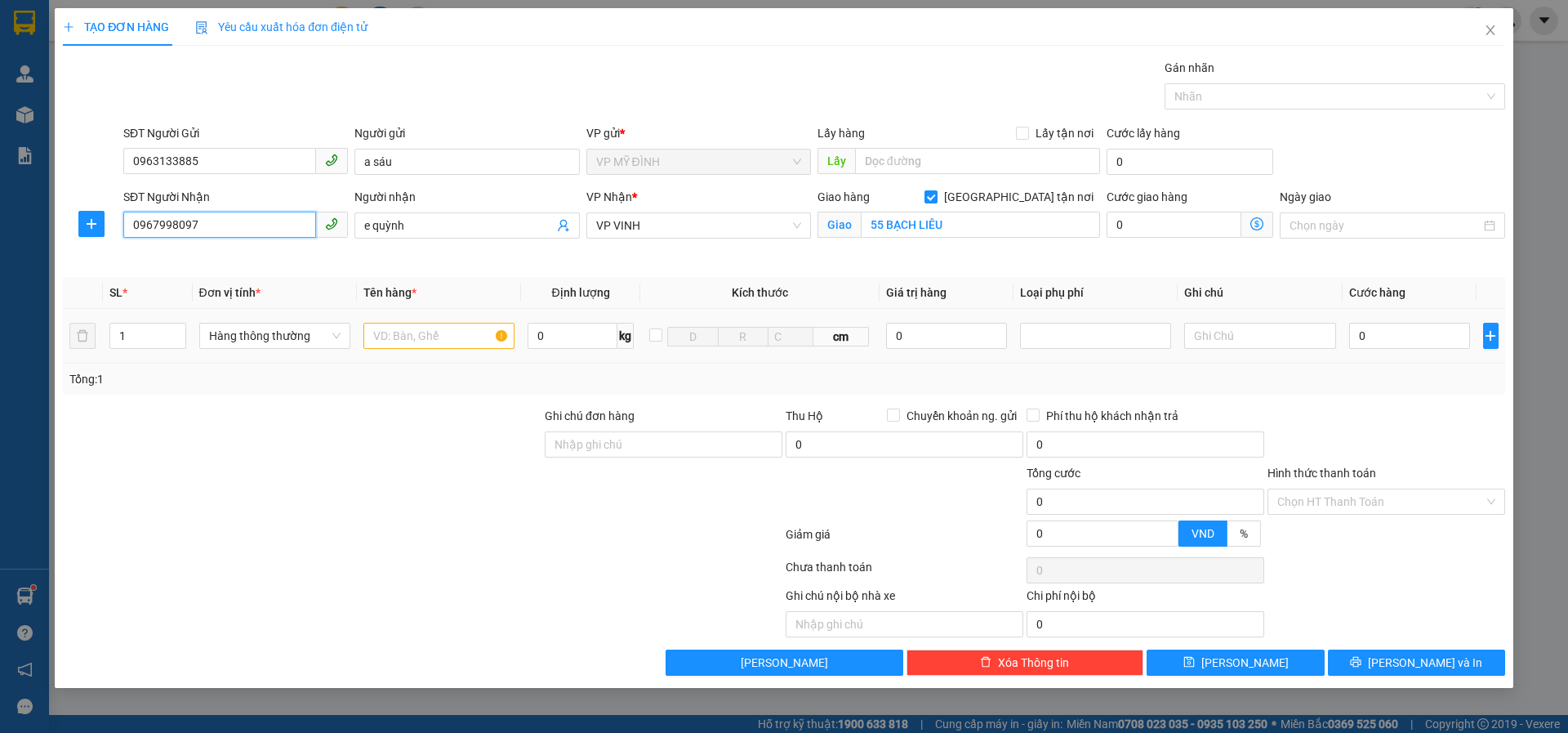
type input "0967998097"
click at [426, 341] on input "text" at bounding box center [439, 335] width 152 height 26
click at [1043, 328] on div at bounding box center [1096, 335] width 143 height 20
type input "máy tính ( nhận nguyên kiện)"
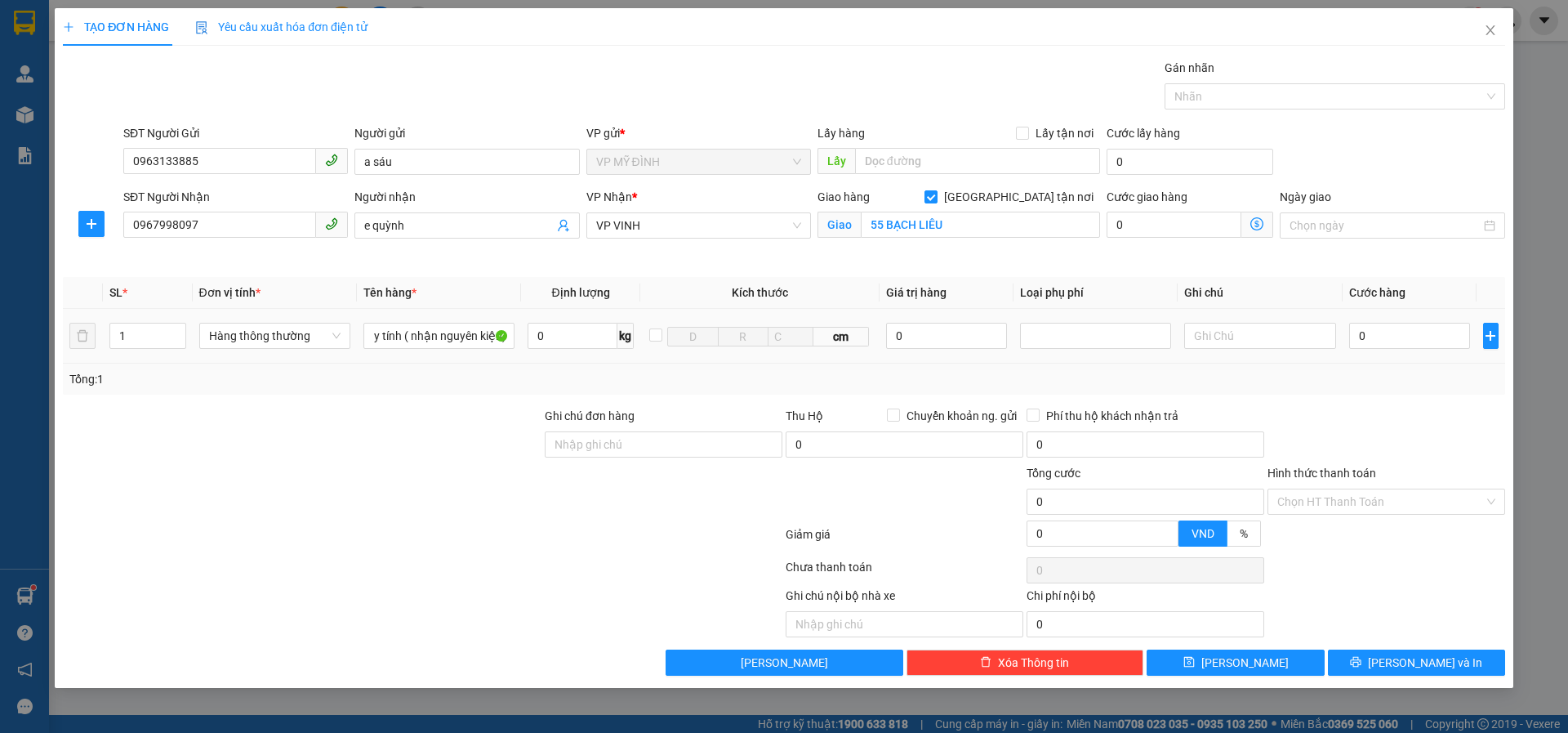
scroll to position [0, 0]
drag, startPoint x: 1041, startPoint y: 370, endPoint x: 882, endPoint y: 337, distance: 162.4
click at [1037, 365] on div "Hàng giá trị cao" at bounding box center [1096, 368] width 131 height 18
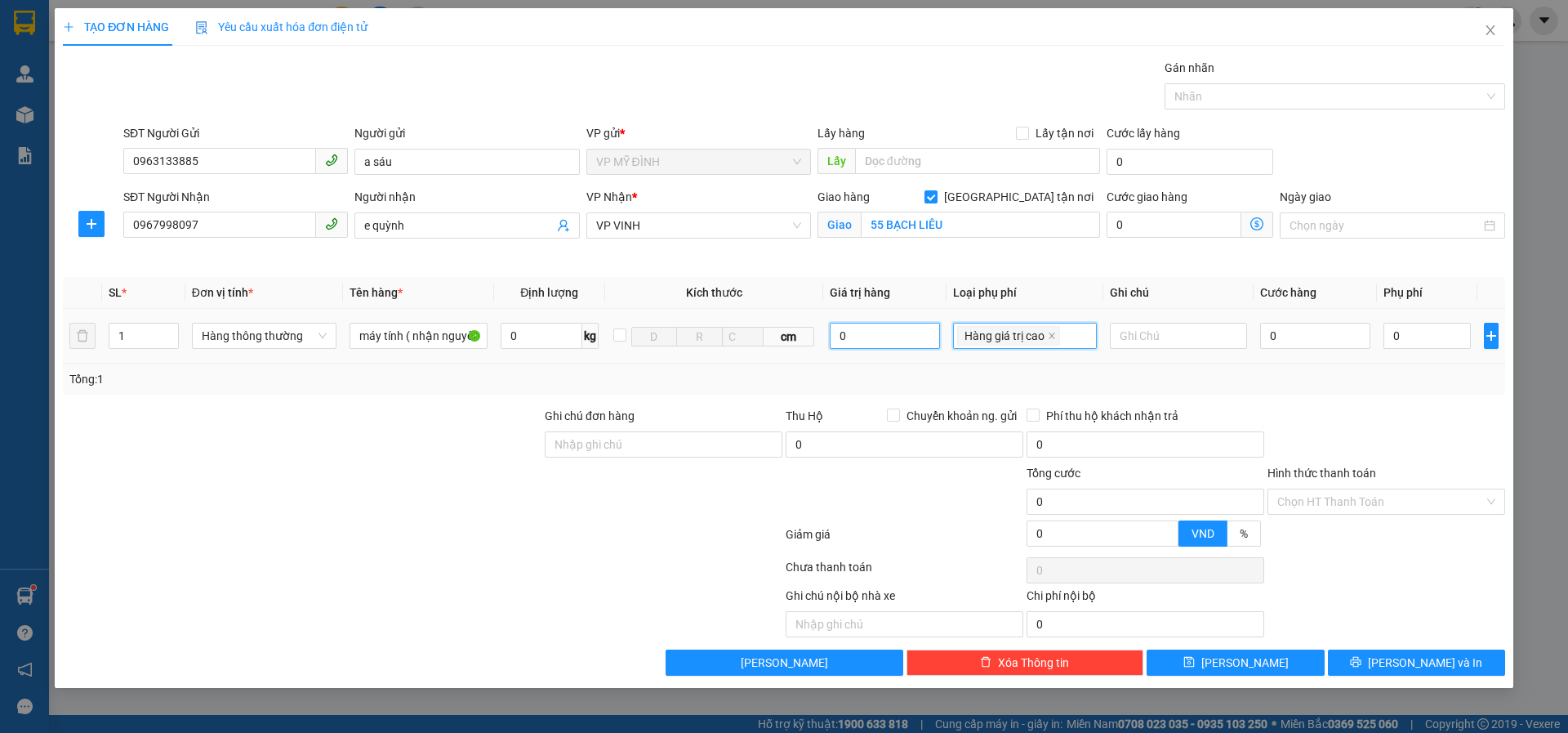
click at [881, 337] on input "0" at bounding box center [885, 335] width 111 height 26
type input "1.000.000"
drag, startPoint x: 1389, startPoint y: 421, endPoint x: 1319, endPoint y: 372, distance: 85.4
click at [1388, 416] on div at bounding box center [1386, 435] width 241 height 57
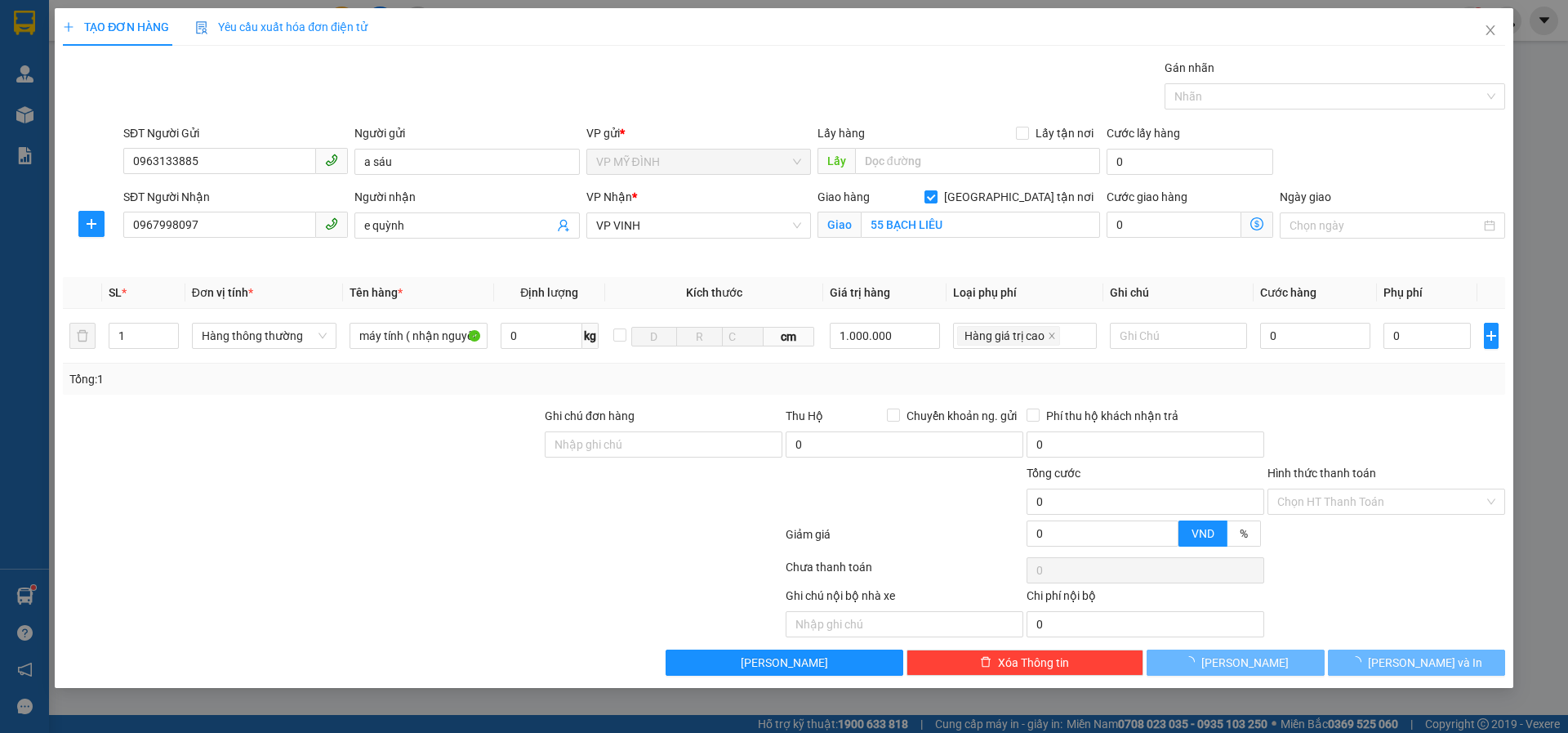
type input "5.000"
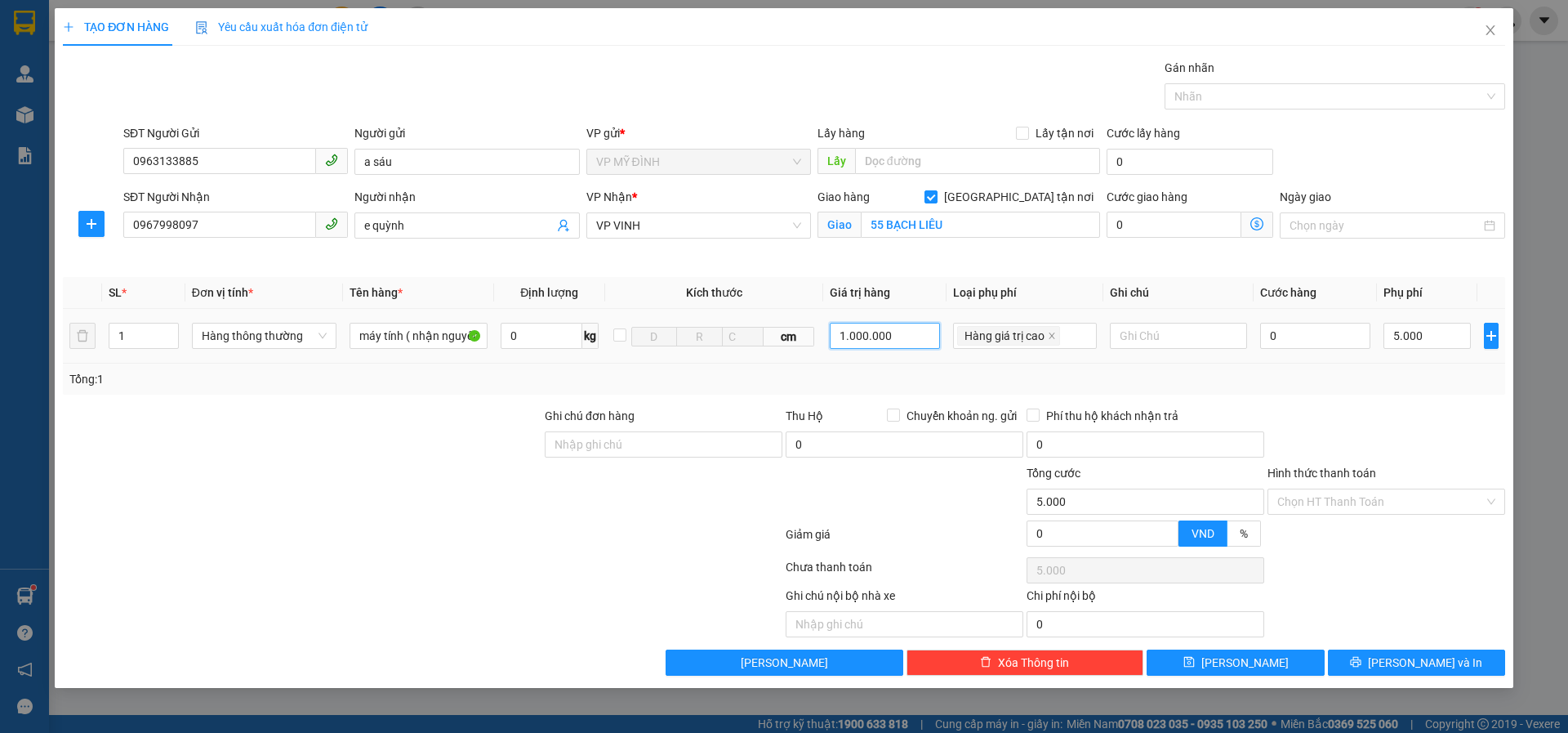
click at [897, 337] on input "1.000.000" at bounding box center [885, 335] width 111 height 26
type input "10.000.000"
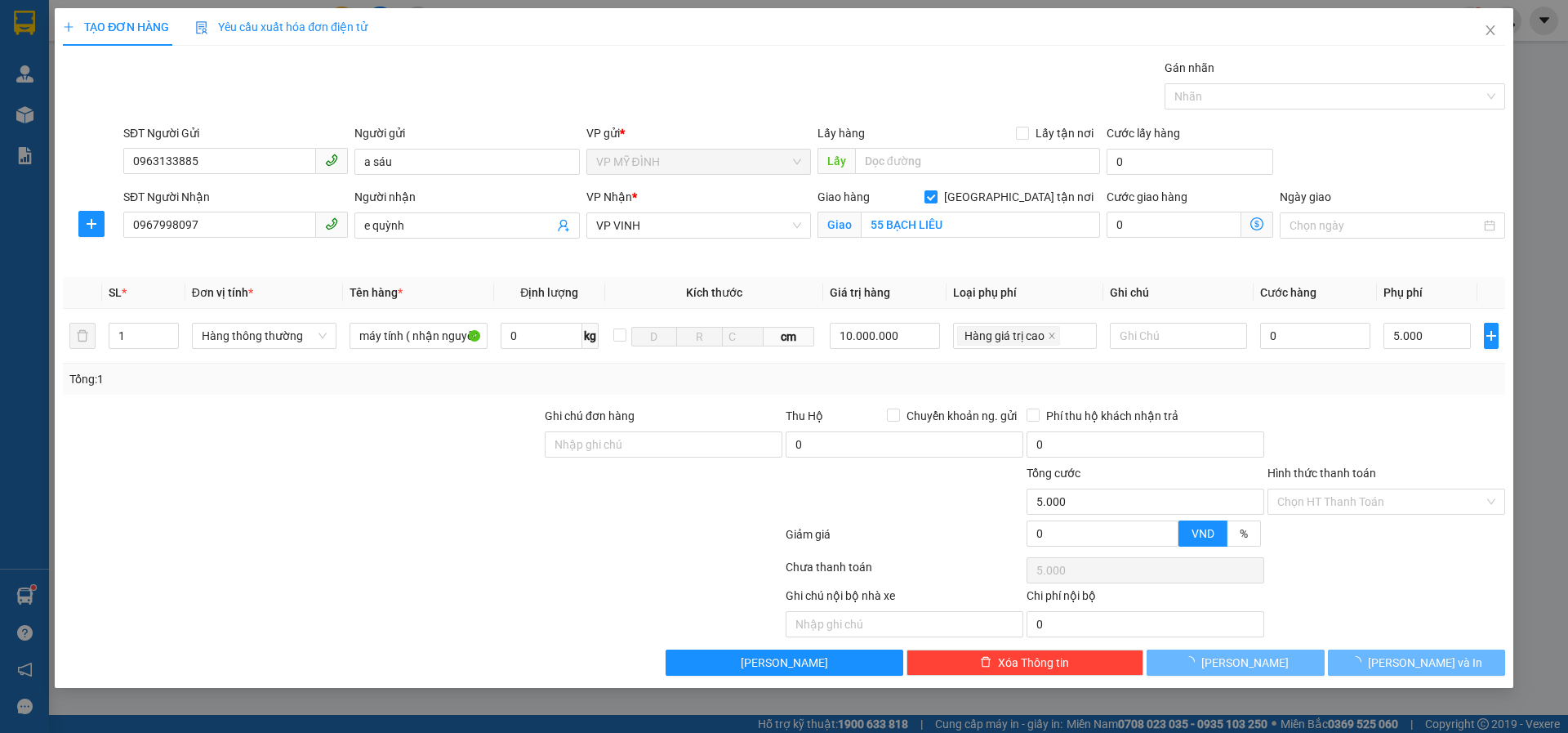
click at [1326, 373] on div "Tổng: 1" at bounding box center [784, 379] width 1429 height 18
type input "50.000"
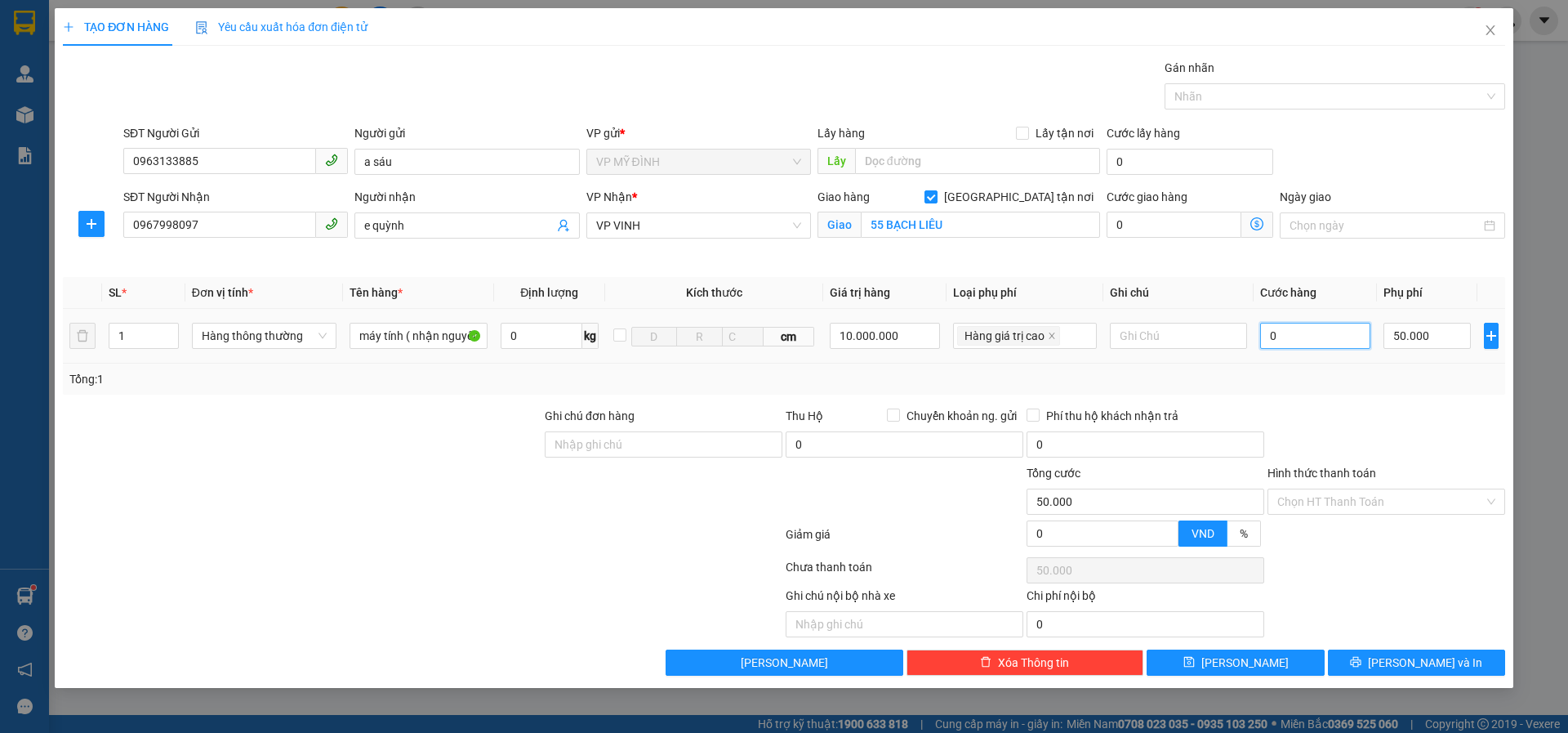
click at [1287, 332] on input "0" at bounding box center [1316, 335] width 112 height 26
type input "7"
type input "50.007"
type input "70"
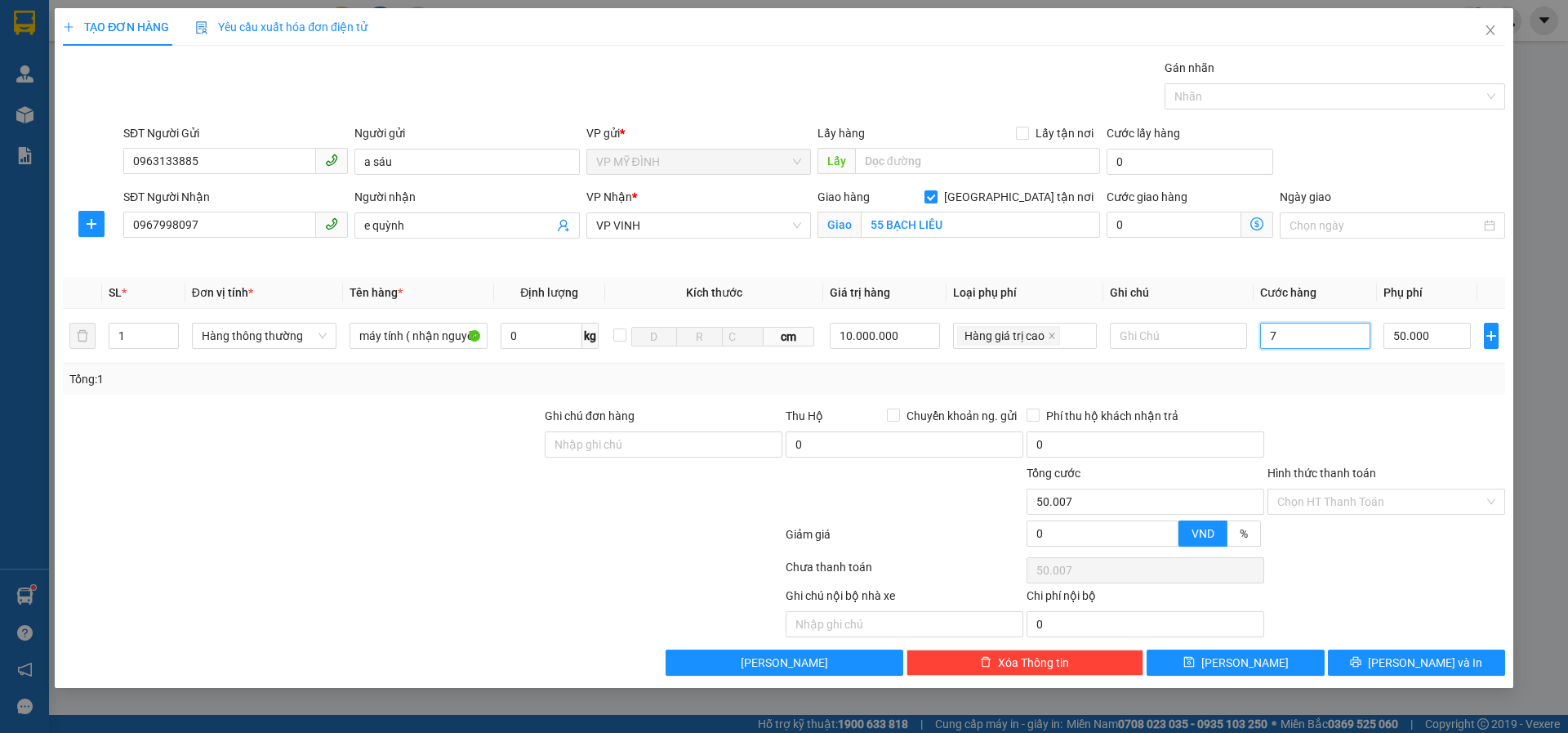
type input "50.070"
type input "70.000"
type input "120.000"
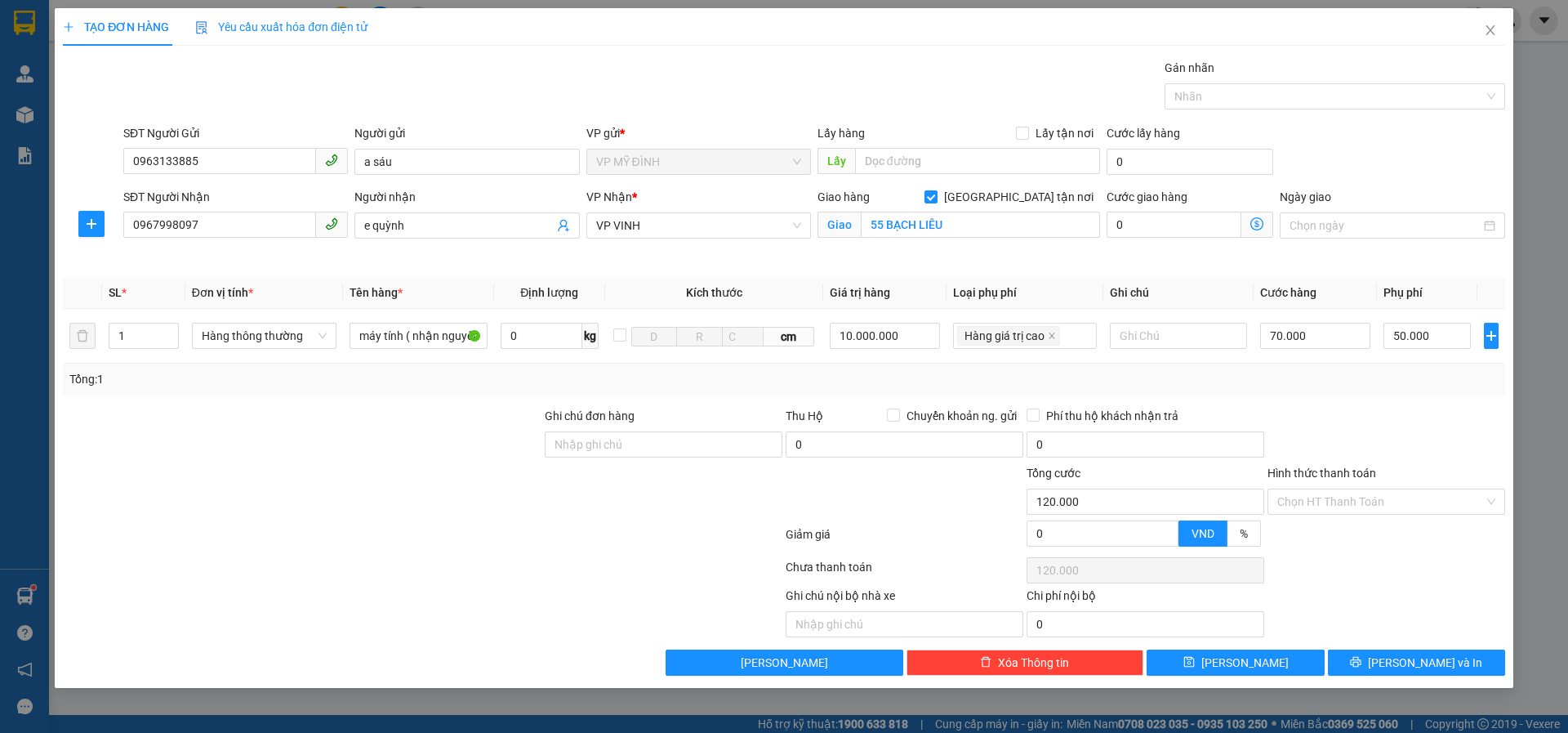
click at [1339, 423] on div at bounding box center [1386, 435] width 241 height 57
drag, startPoint x: 1364, startPoint y: 665, endPoint x: 1377, endPoint y: 637, distance: 30.9
click at [1365, 664] on button "Lưu và In" at bounding box center [1416, 662] width 177 height 26
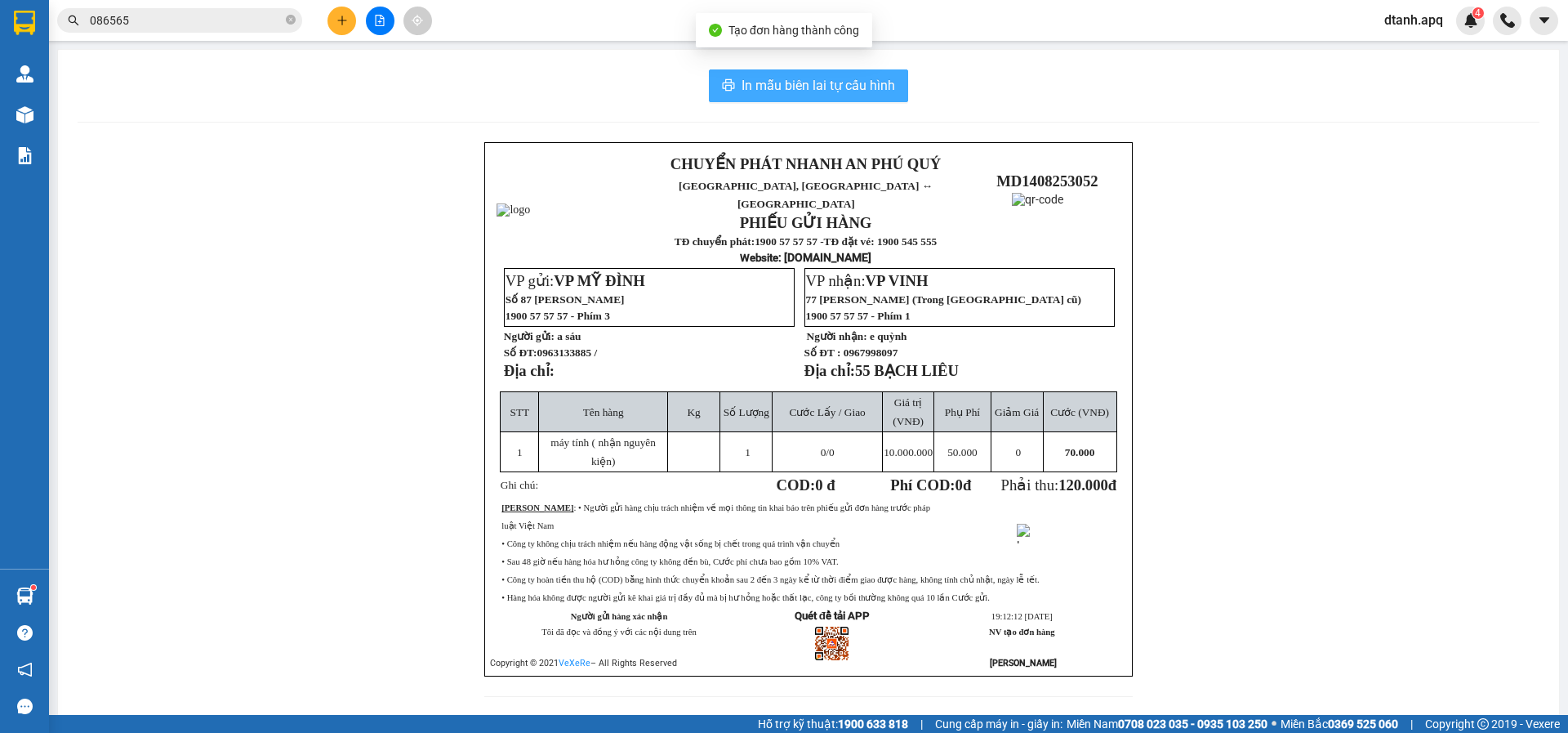
click at [773, 83] on span "In mẫu biên lai tự cấu hình" at bounding box center [818, 85] width 153 height 20
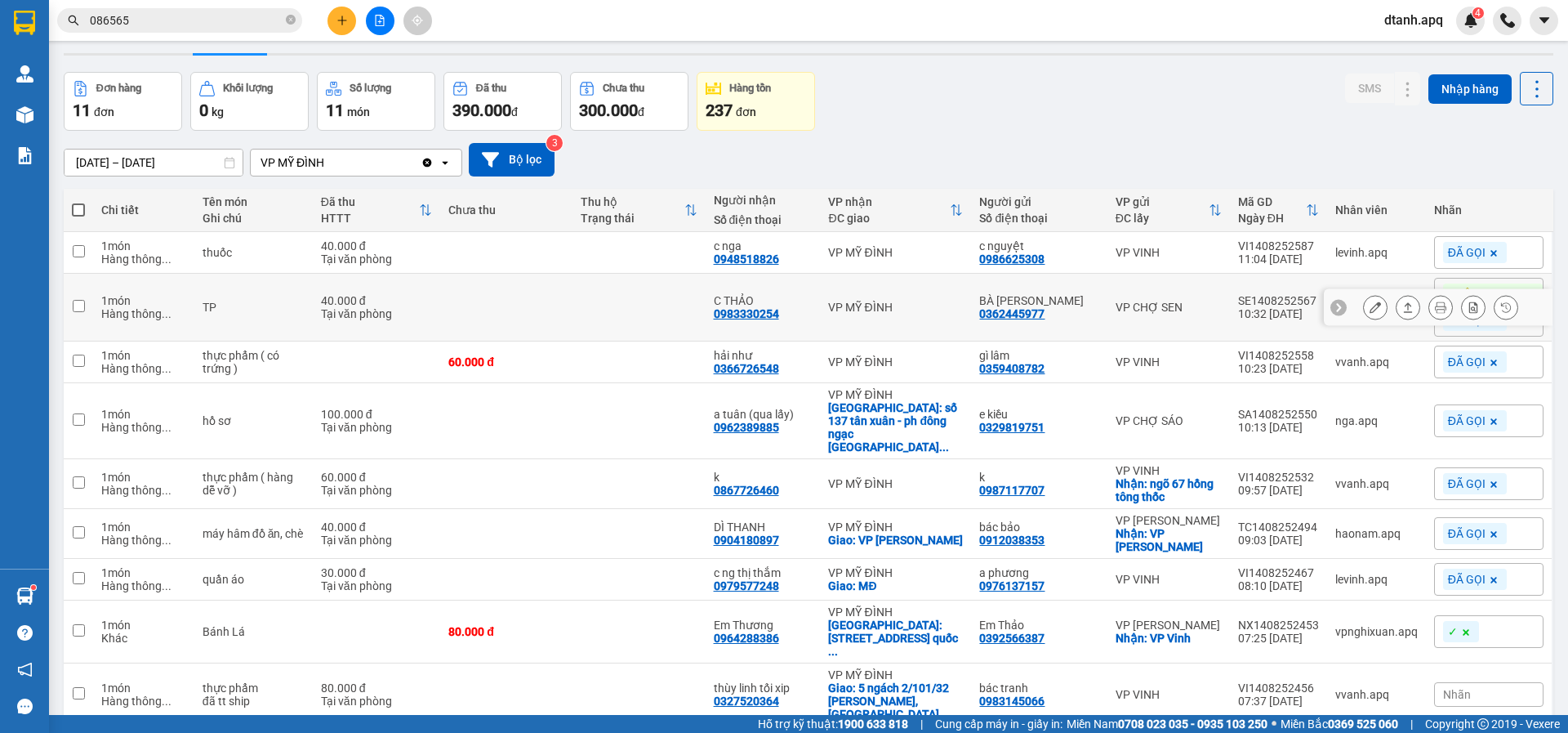
scroll to position [82, 0]
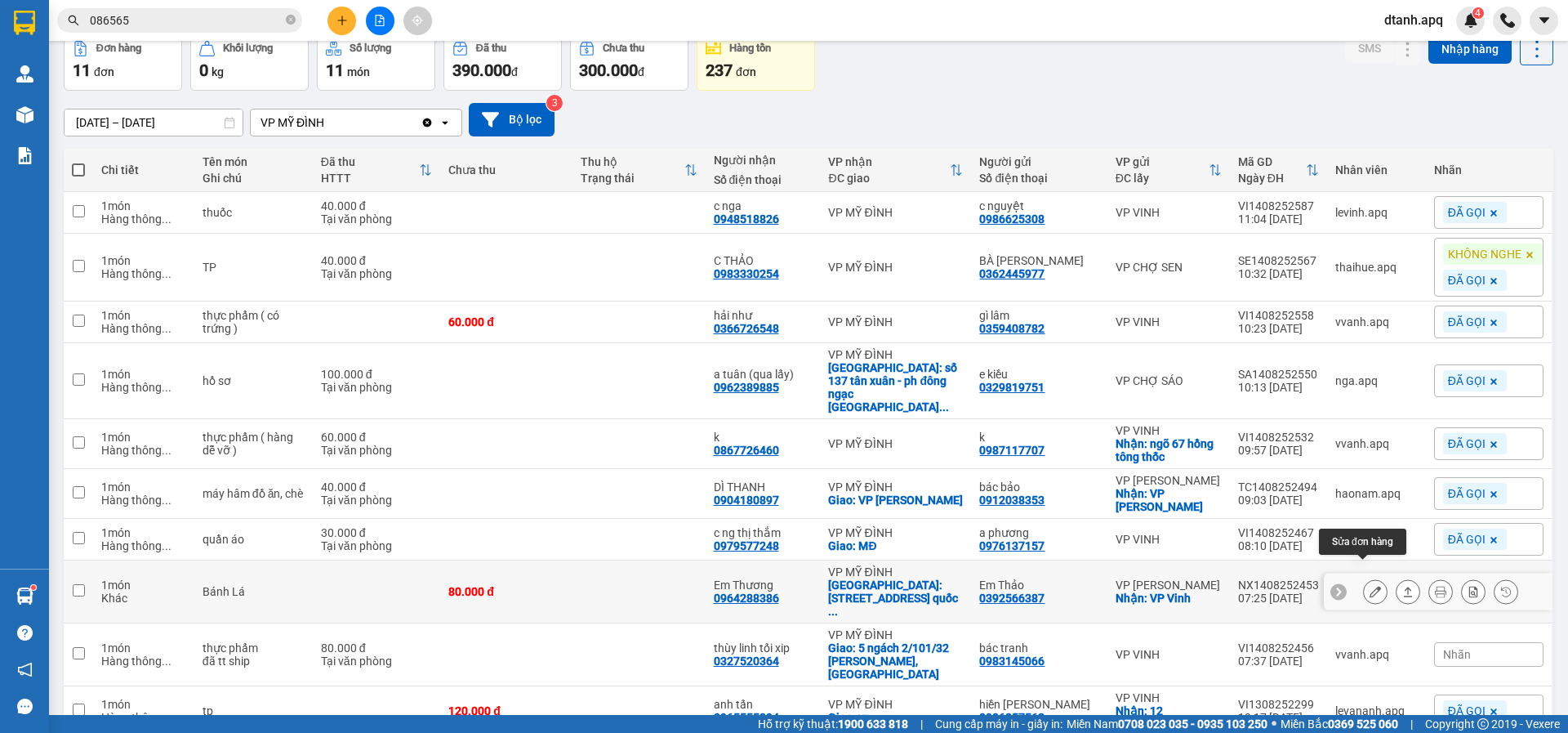
click at [1370, 586] on icon at bounding box center [1375, 591] width 11 height 11
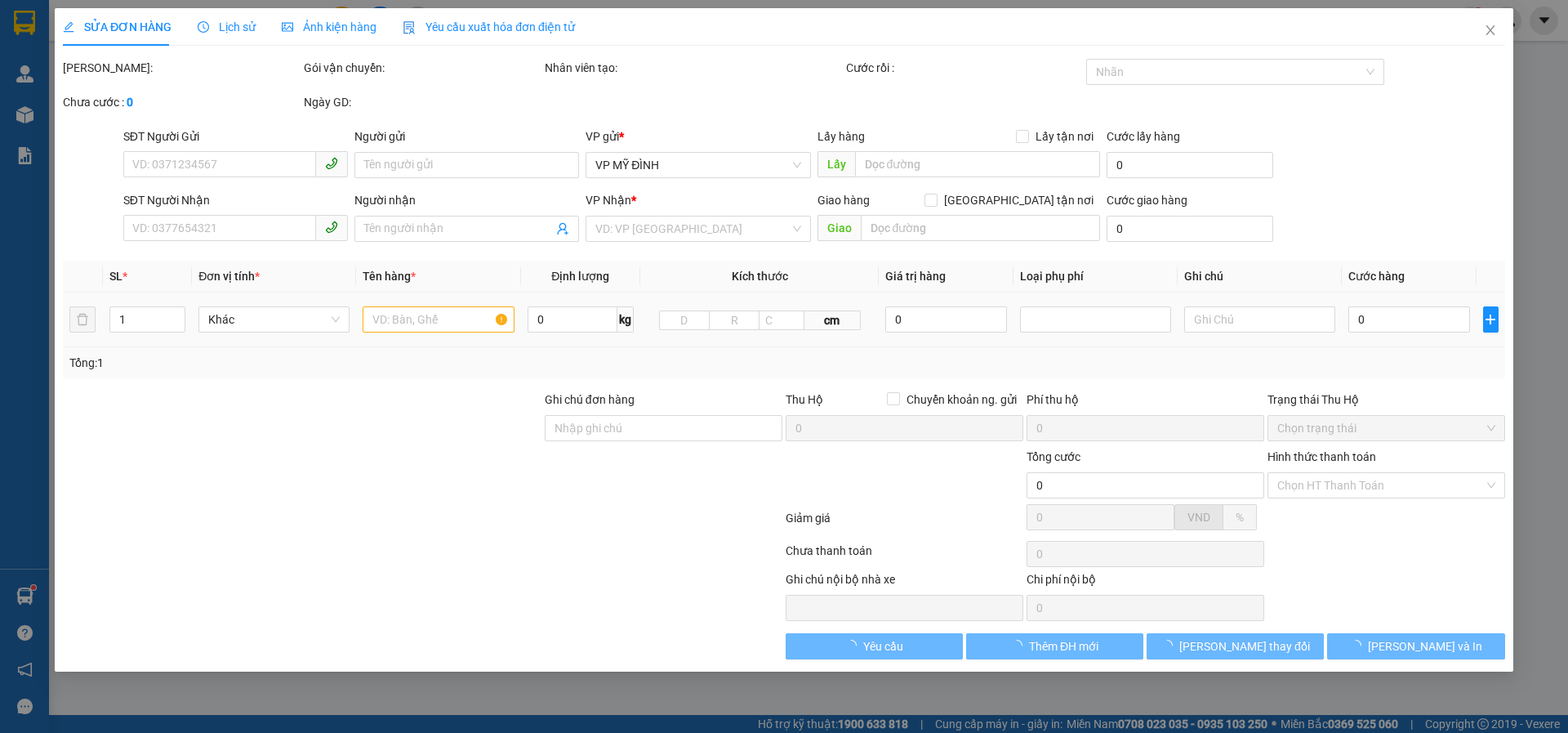
type input "0392566387"
type input "Em Thảo"
checkbox input "true"
type input "VP Vinh"
type input "0964288386"
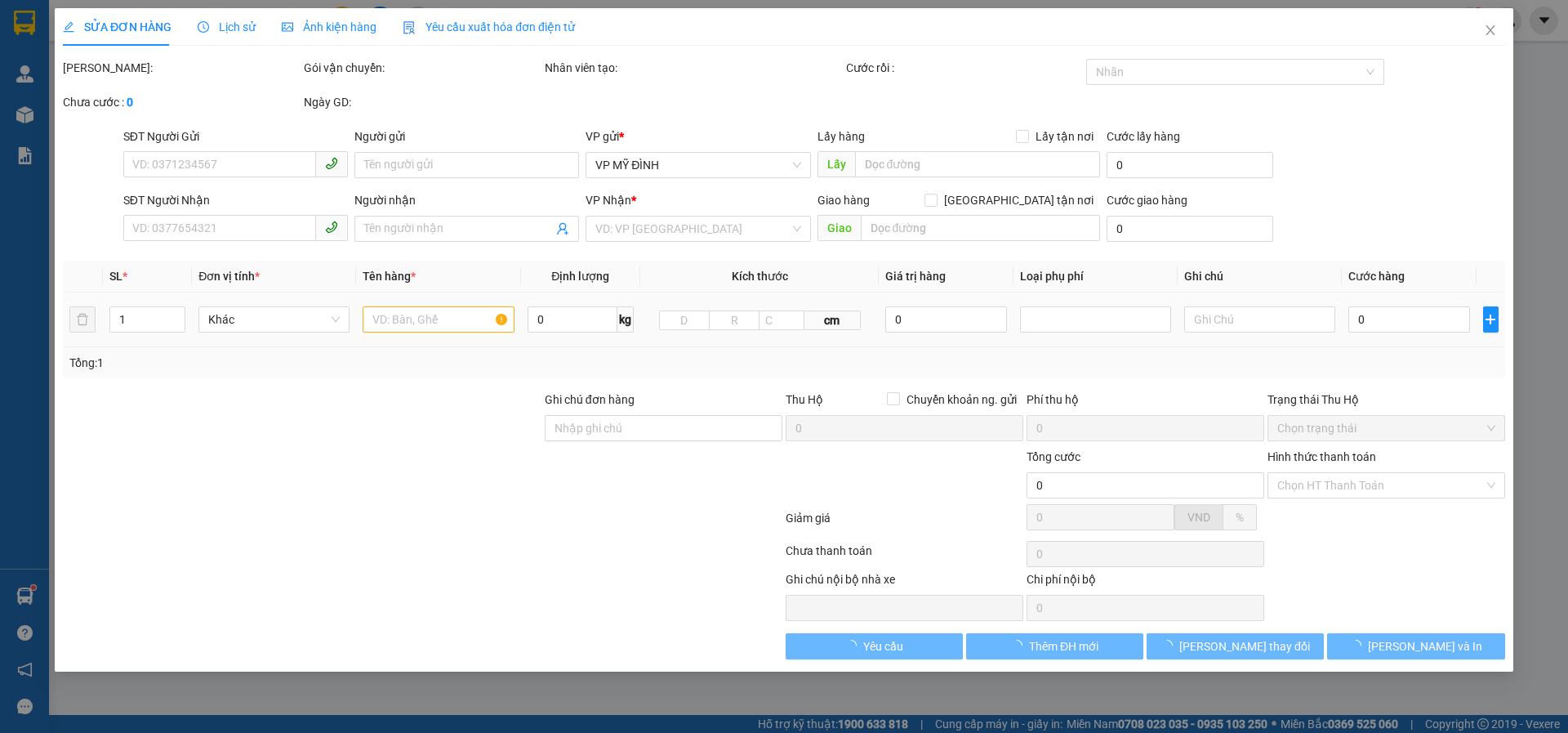
type input "Em Thương"
checkbox input "true"
type input "số 56 đường bắc nam, thị trấn quốc oai,hà nội"
type input "80.000"
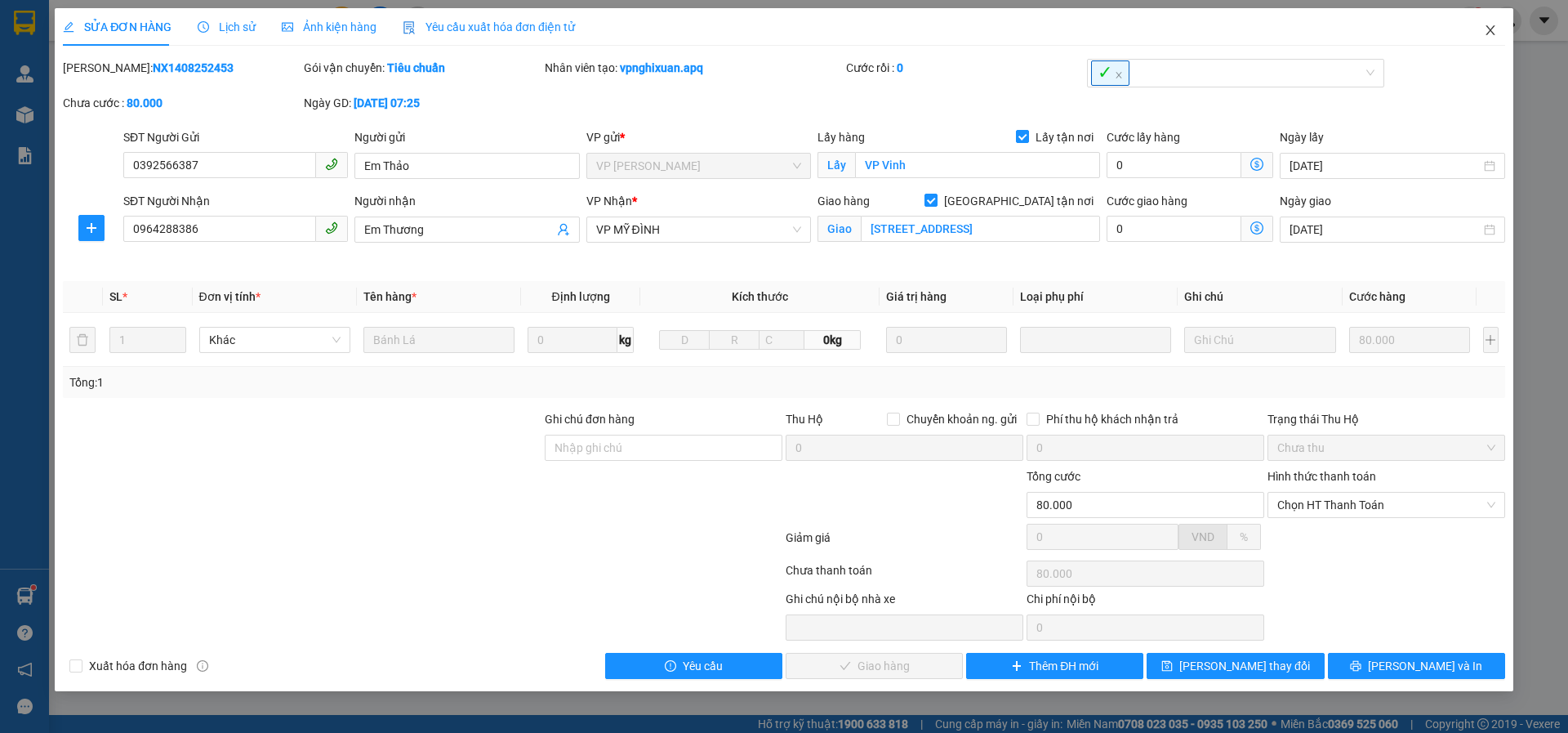
click at [1490, 31] on icon "close" at bounding box center [1491, 30] width 13 height 13
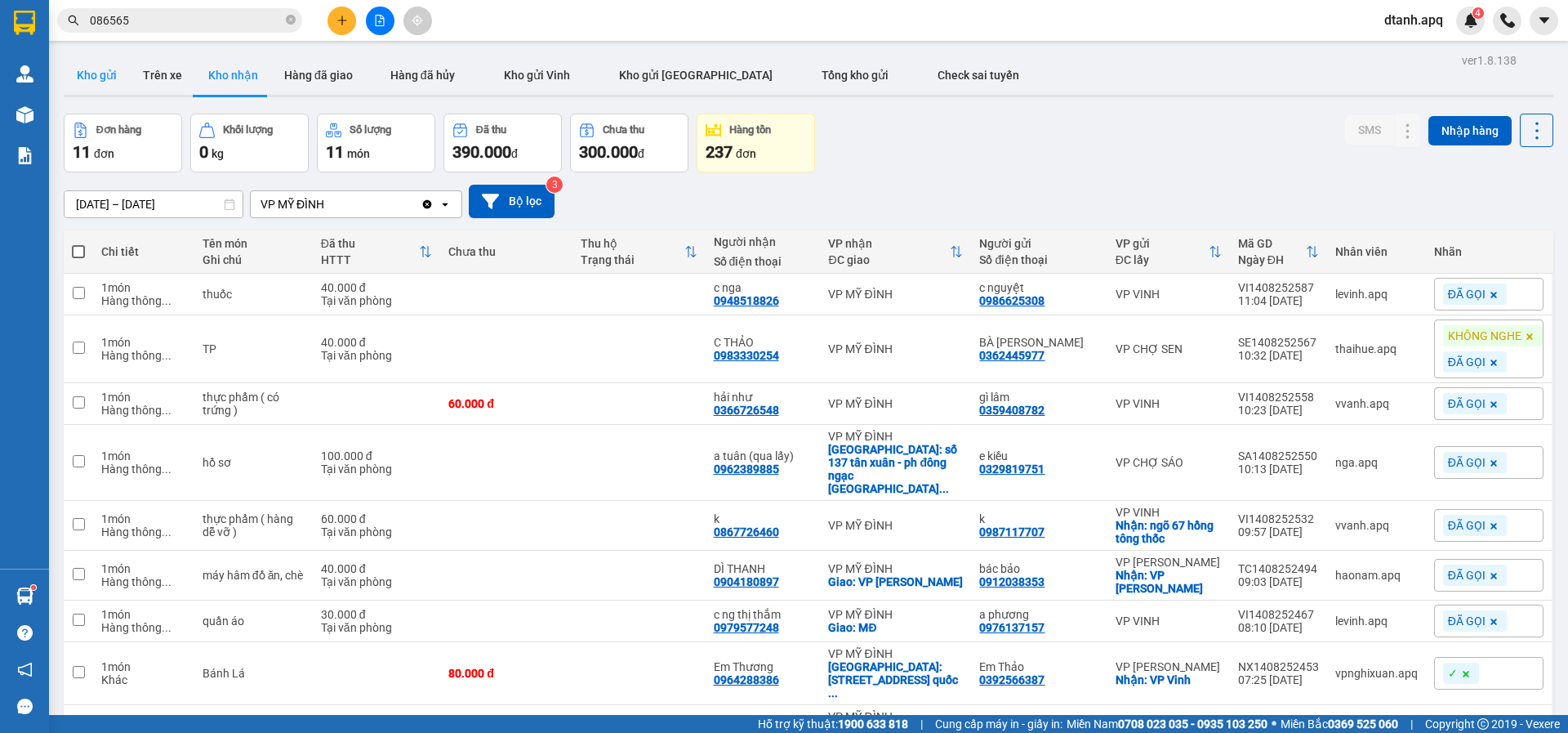
click at [95, 73] on button "Kho gửi" at bounding box center [97, 75] width 66 height 39
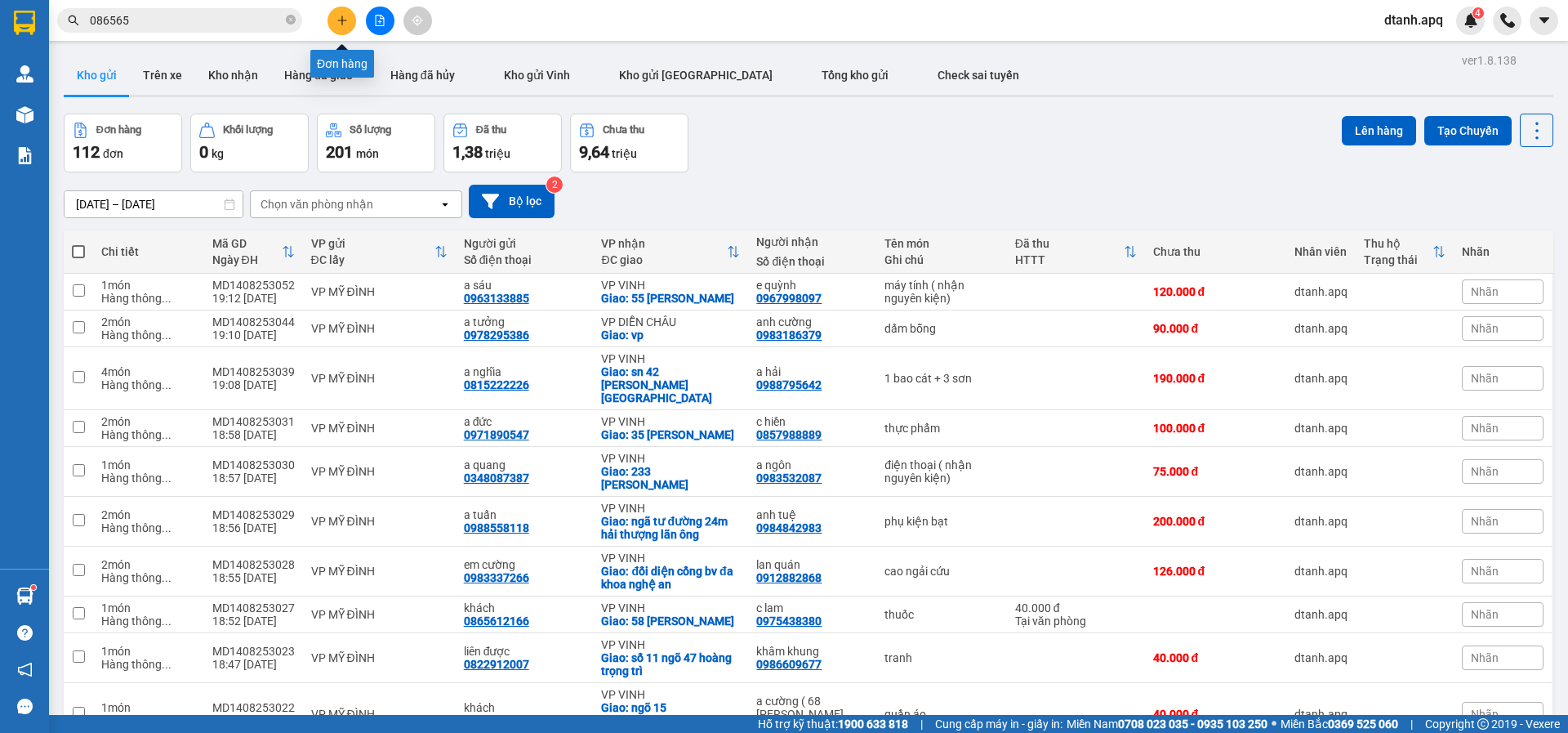
click at [346, 24] on icon "plus" at bounding box center [341, 20] width 11 height 11
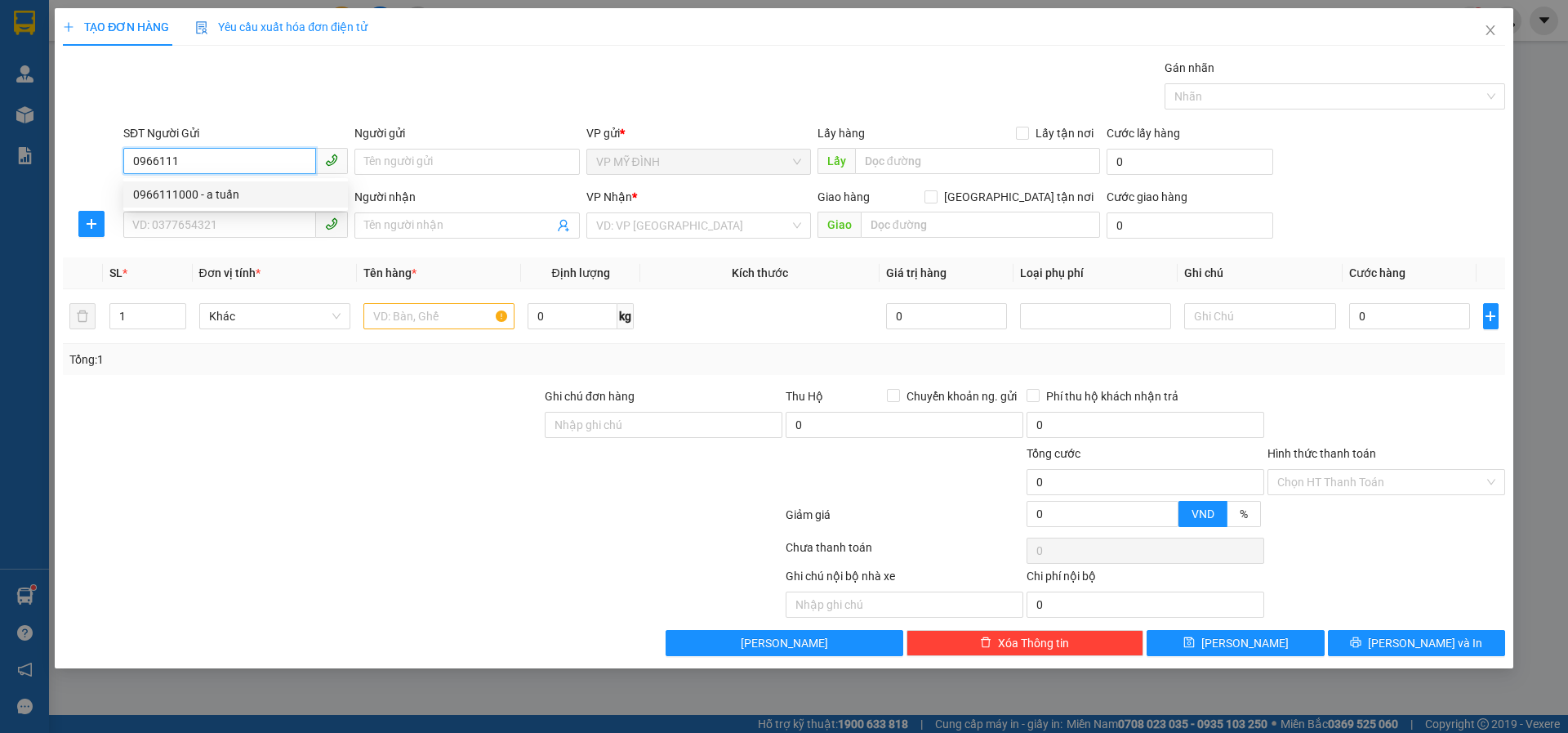
click at [192, 194] on div "0966111000 - a tuấn" at bounding box center [235, 194] width 205 height 18
type input "0966111000"
type input "a tuấn"
type input "0966111000"
click at [190, 227] on input "SĐT Người Nhận" at bounding box center [220, 225] width 192 height 26
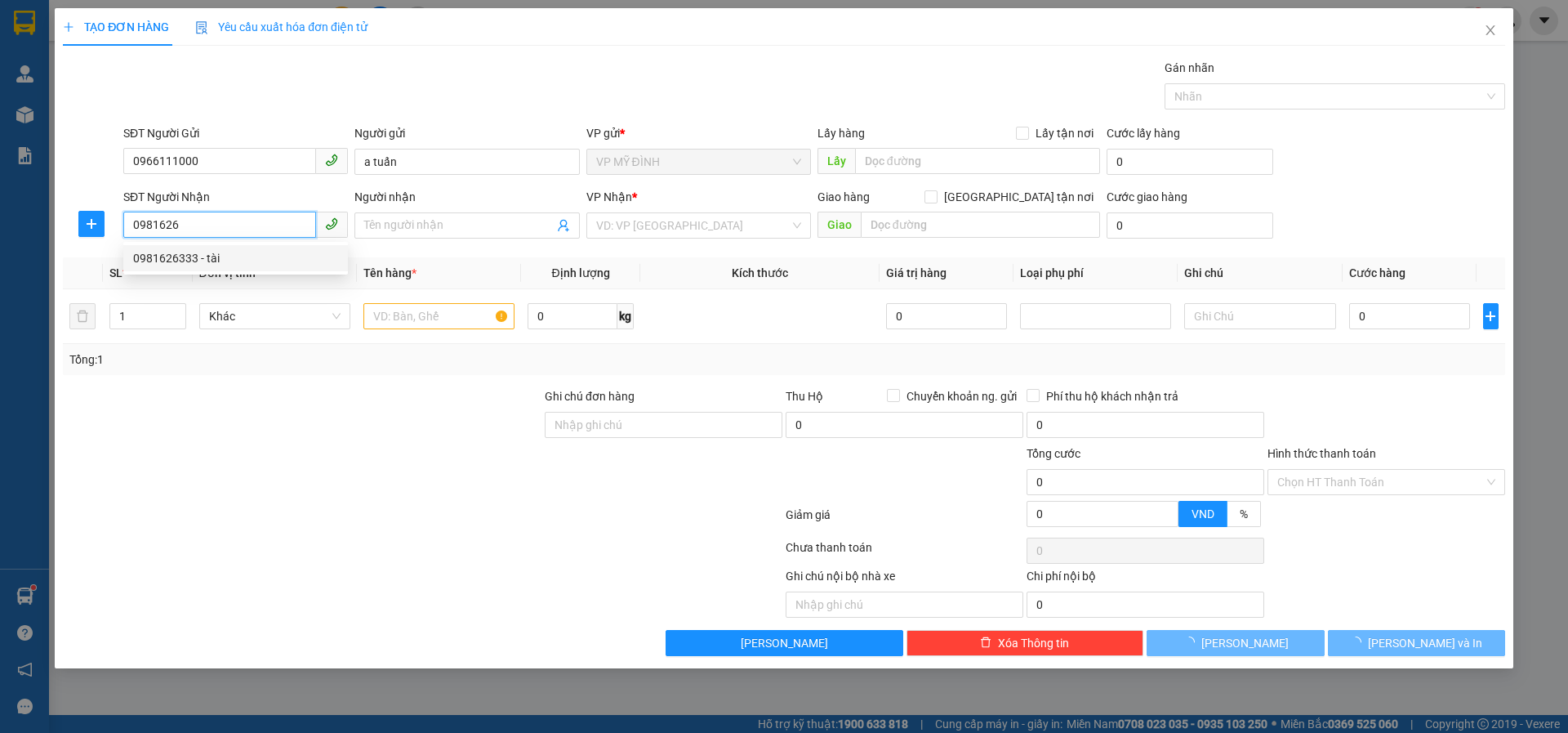
click at [175, 261] on div "0981626333 - tài" at bounding box center [235, 258] width 205 height 18
type input "0981626333"
type input "tài"
checkbox input "true"
type input "190 bùi thế đạt vinh phú"
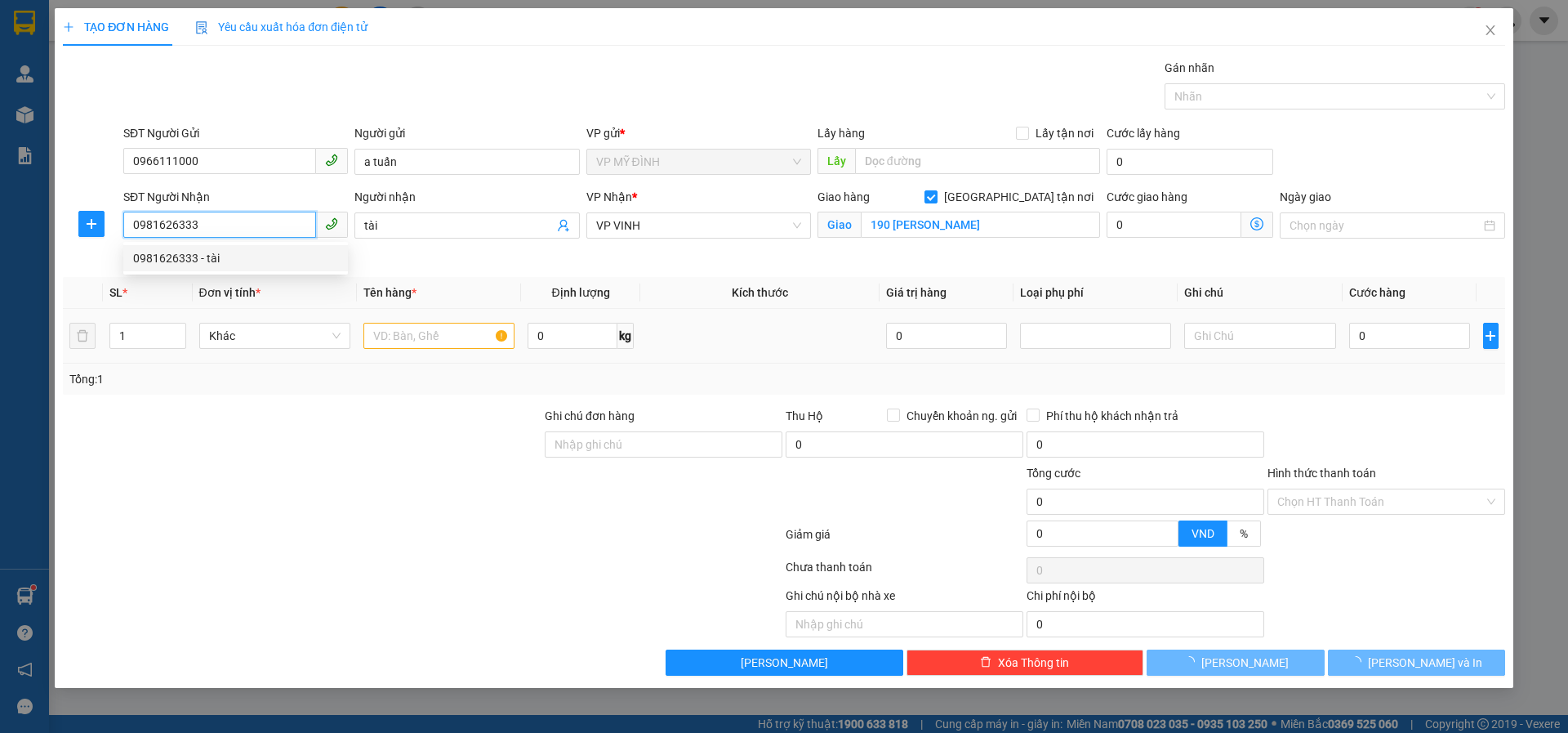
type input "0981626333"
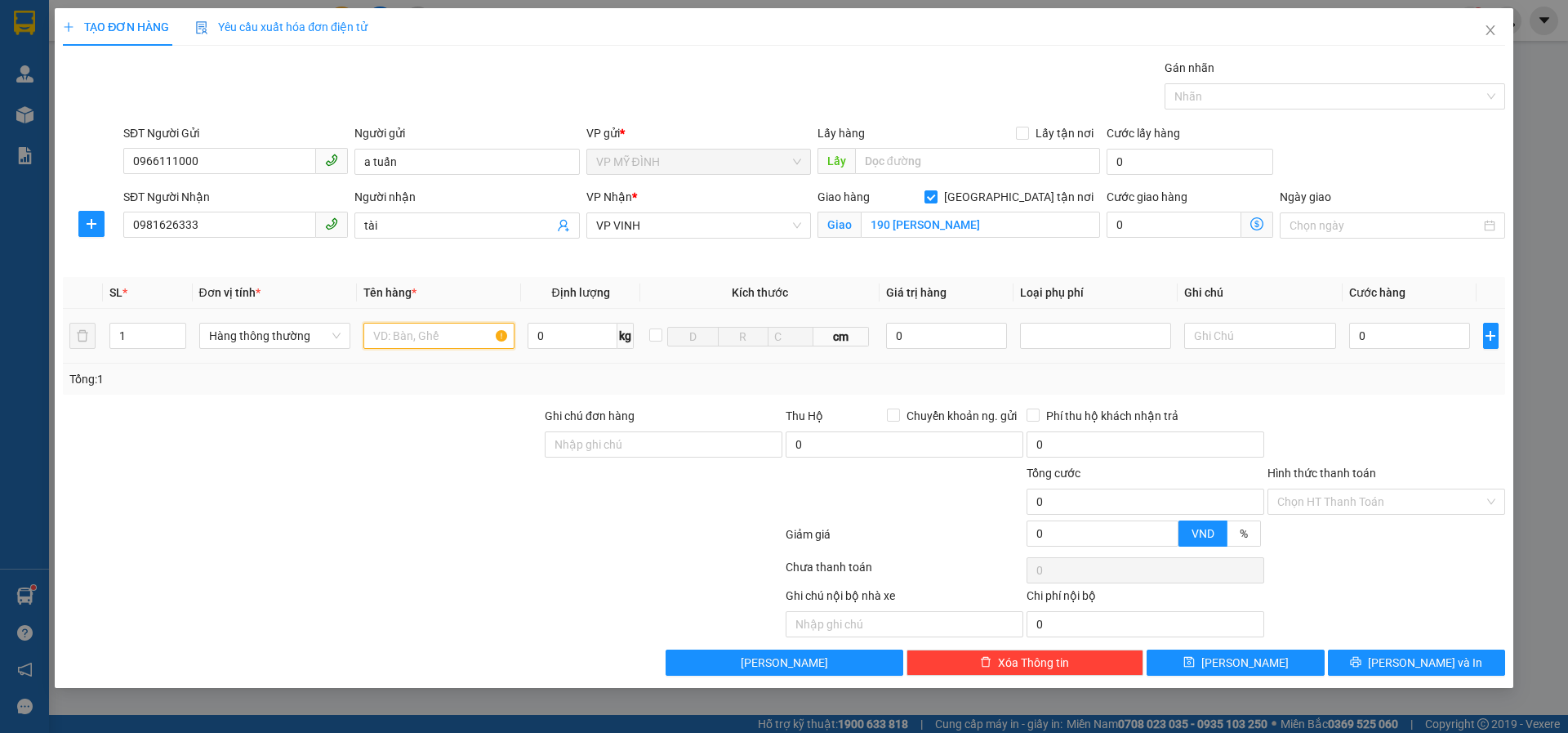
drag, startPoint x: 399, startPoint y: 332, endPoint x: 400, endPoint y: 340, distance: 8.1
click at [400, 339] on input "text" at bounding box center [439, 335] width 152 height 26
type input "quần áo"
type input "3"
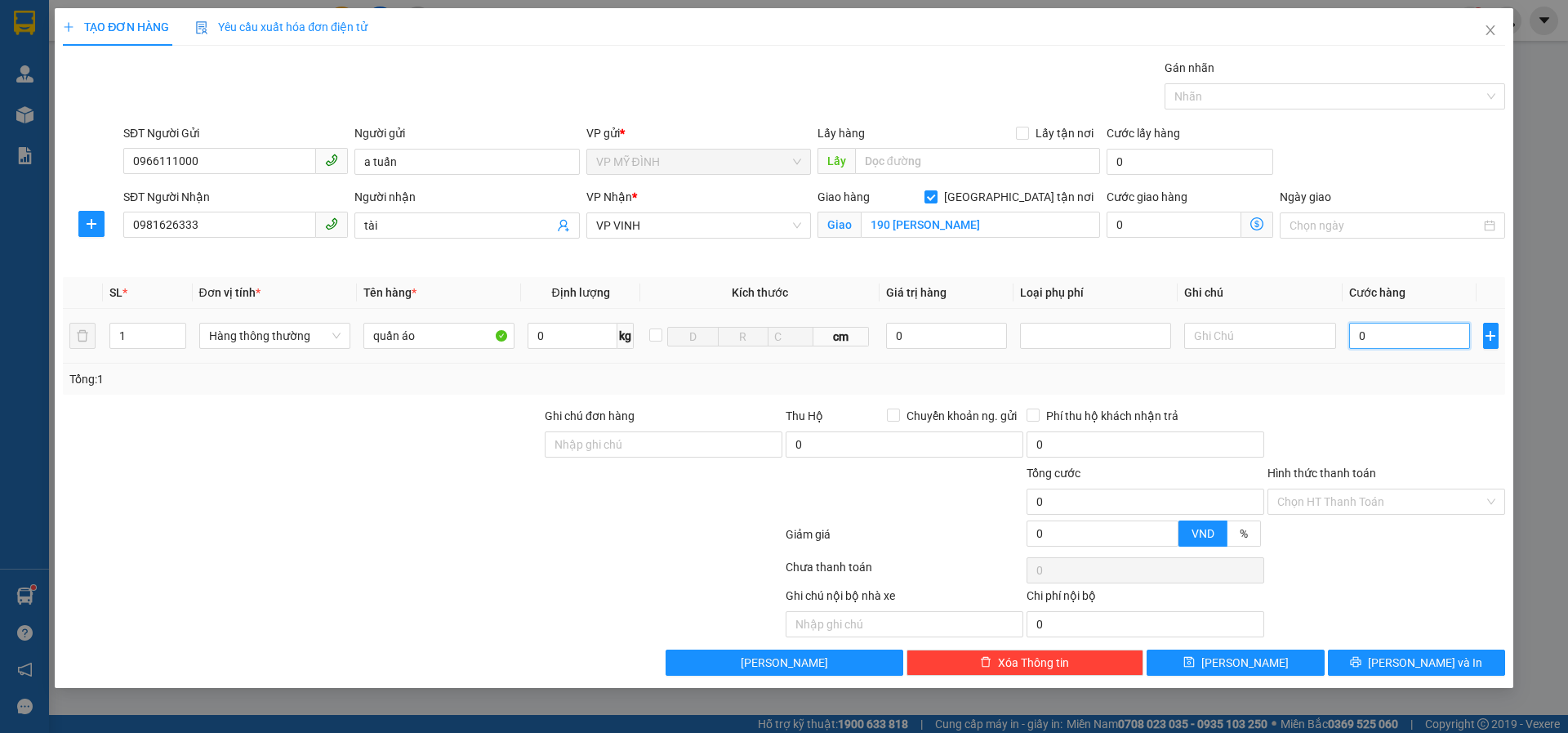
type input "3"
drag, startPoint x: 1370, startPoint y: 331, endPoint x: 1388, endPoint y: 353, distance: 28.4
click at [1371, 332] on input "3" at bounding box center [1410, 335] width 122 height 26
type input "30"
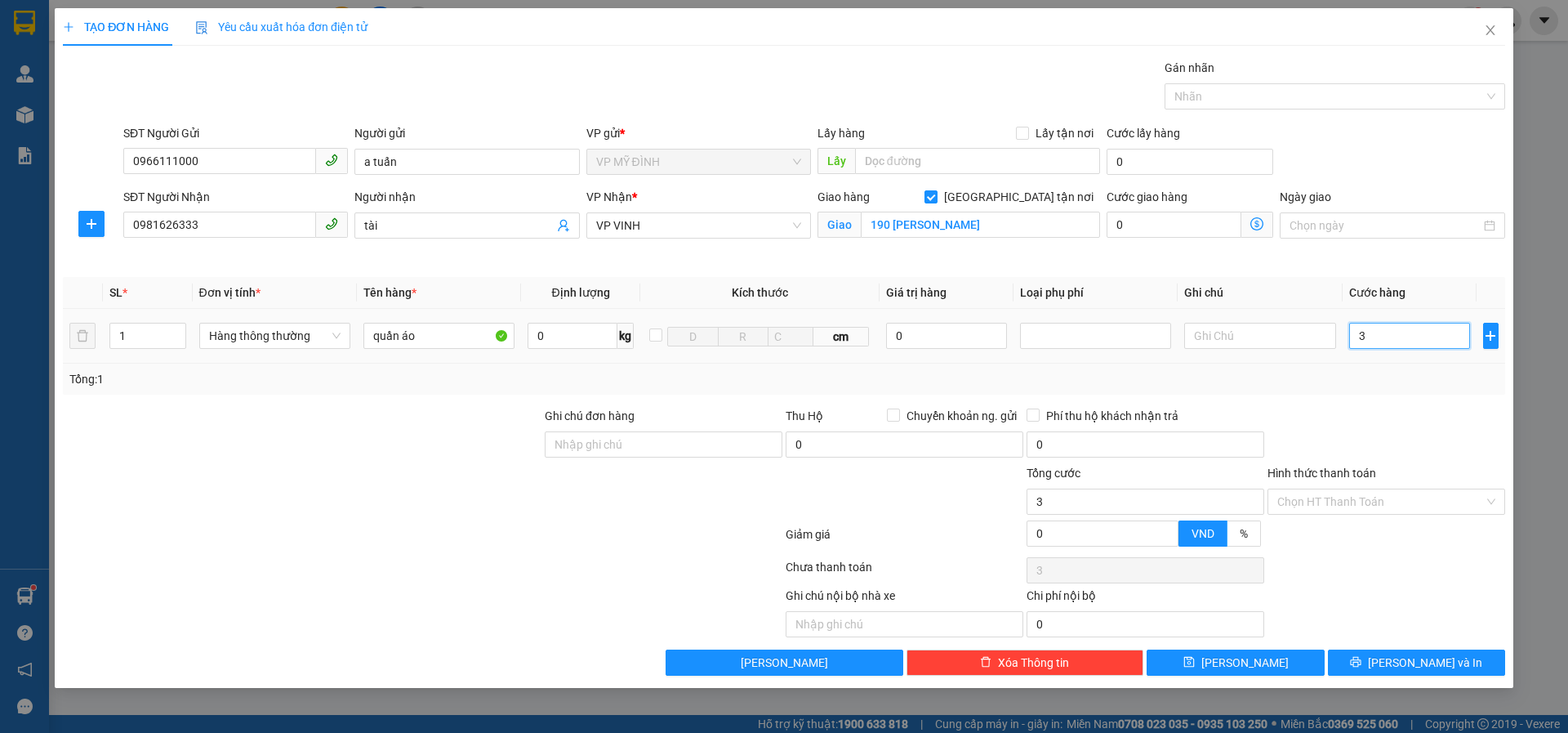
type input "30"
type input "30.000"
click at [1362, 661] on icon "printer" at bounding box center [1356, 661] width 10 height 10
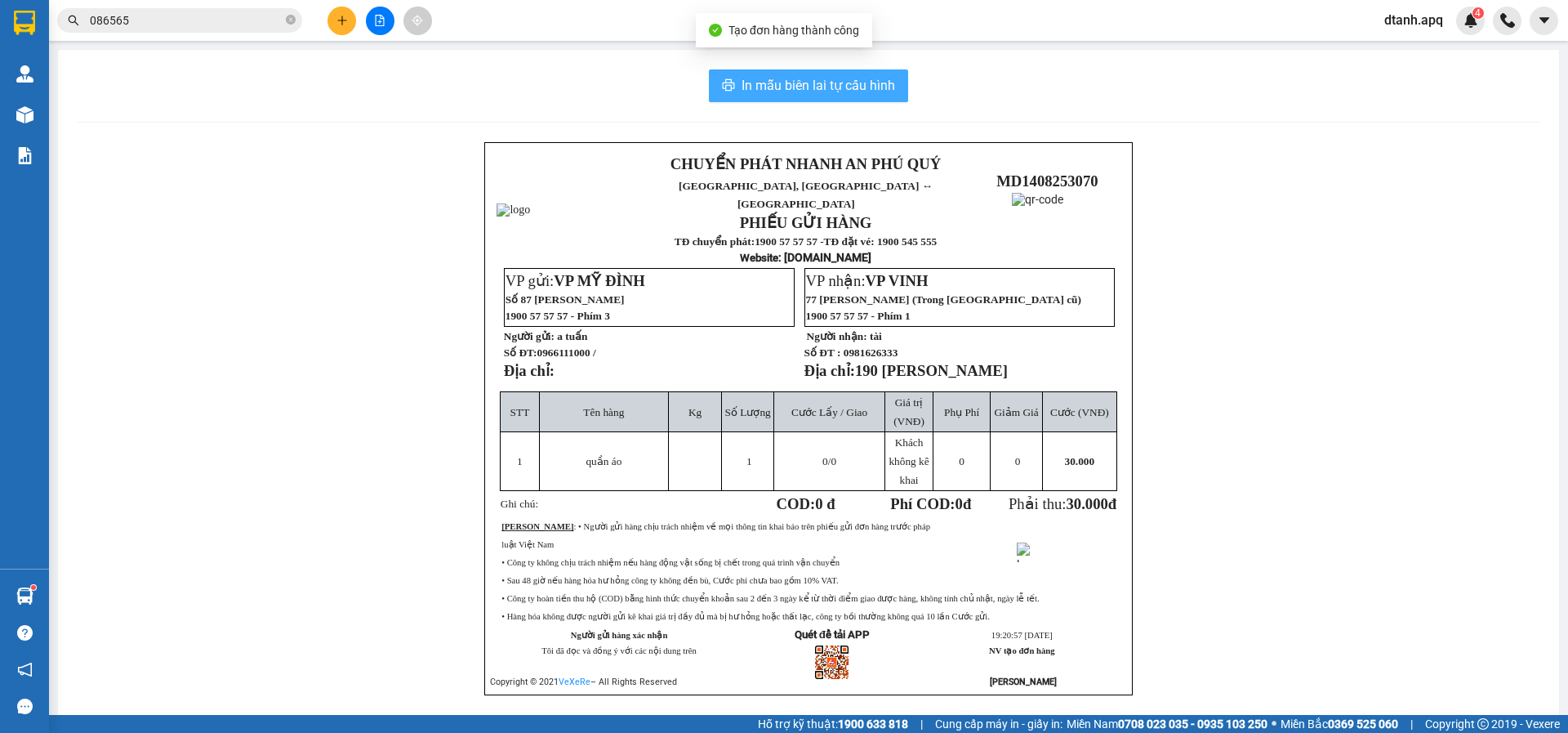
click at [769, 84] on span "In mẫu biên lai tự cấu hình" at bounding box center [818, 85] width 153 height 20
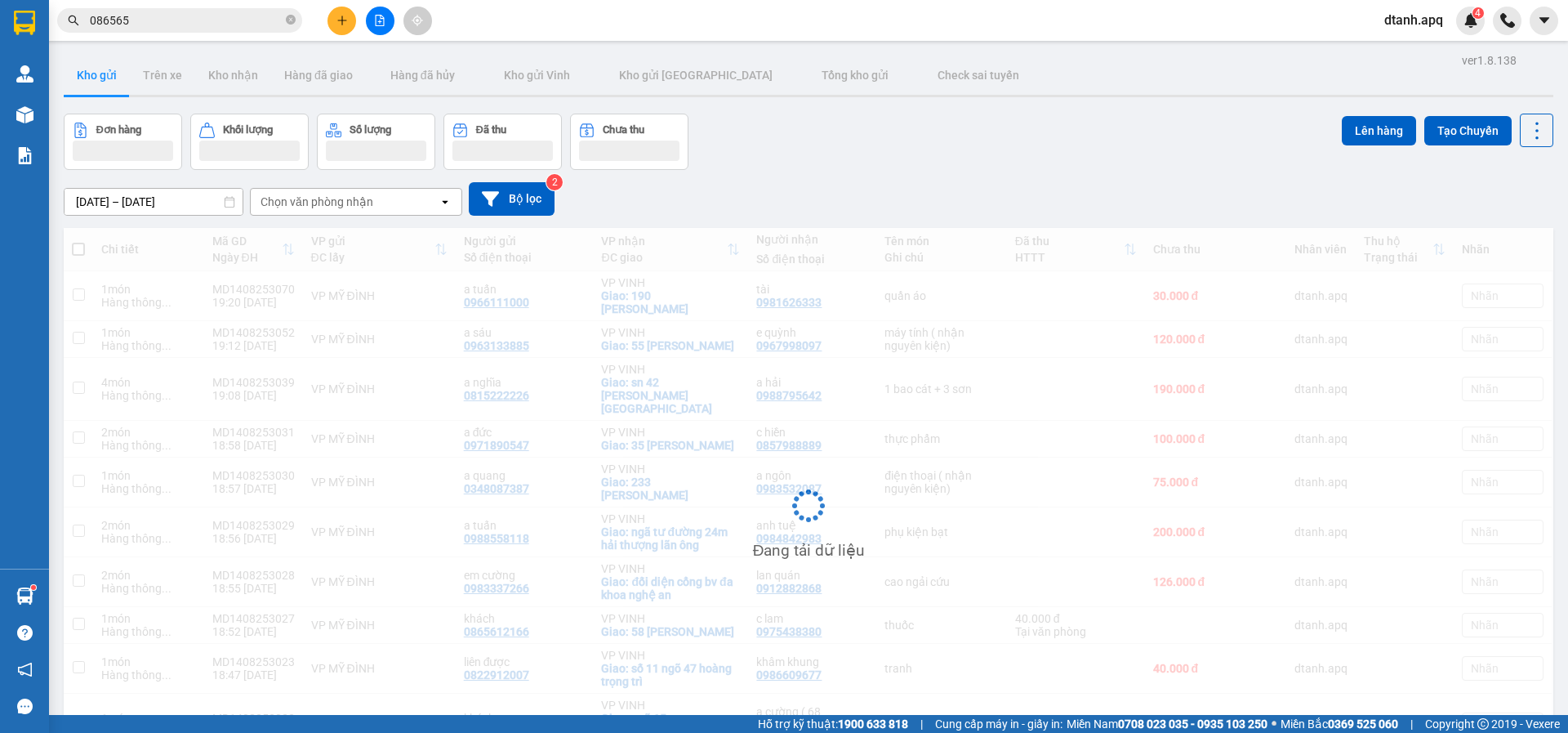
click at [340, 20] on icon "plus" at bounding box center [341, 20] width 9 height 1
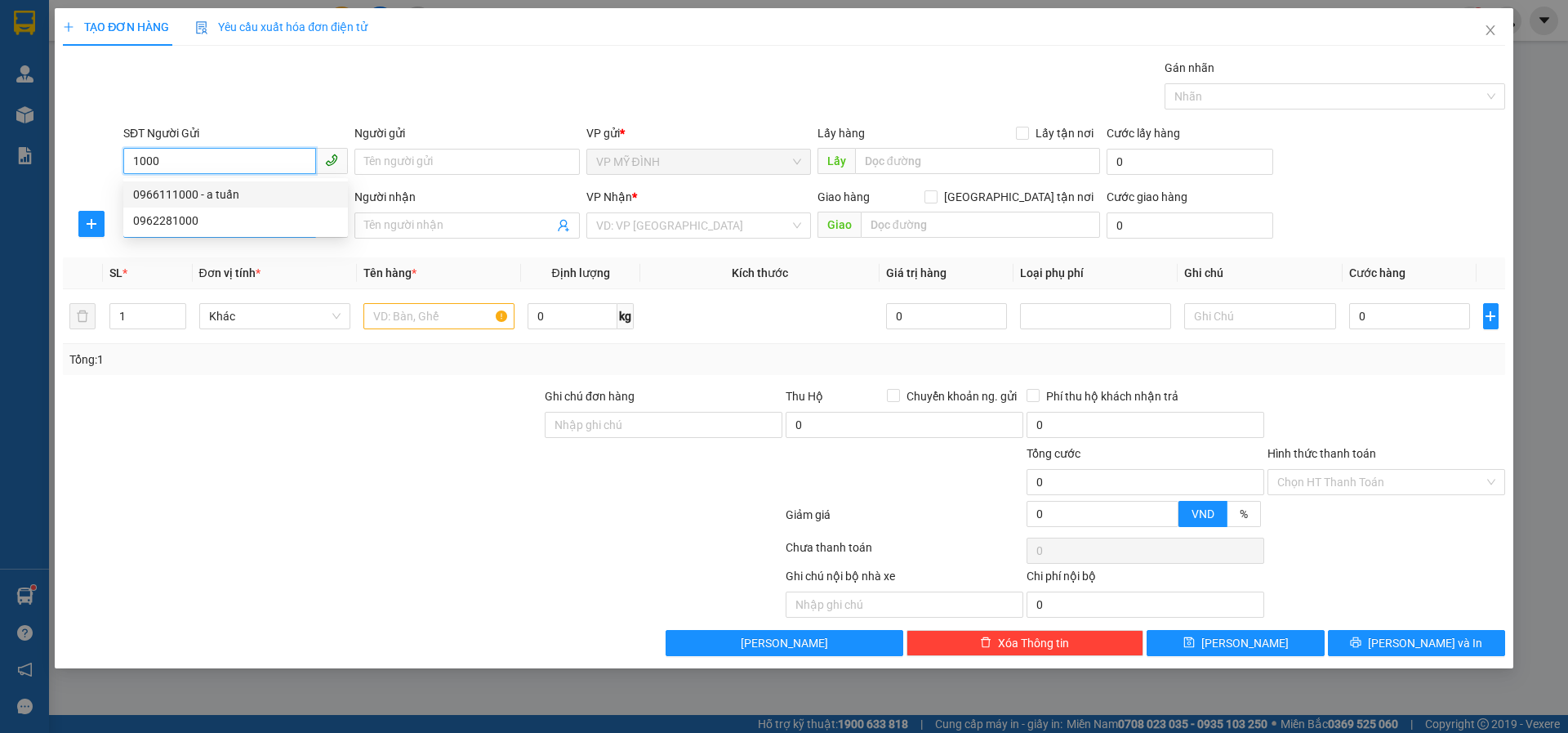
drag, startPoint x: 192, startPoint y: 190, endPoint x: 179, endPoint y: 217, distance: 30.0
click at [192, 191] on div "0966111000 - a tuấn" at bounding box center [235, 194] width 205 height 18
type input "0966111000"
type input "a tuấn"
type input "0966111000"
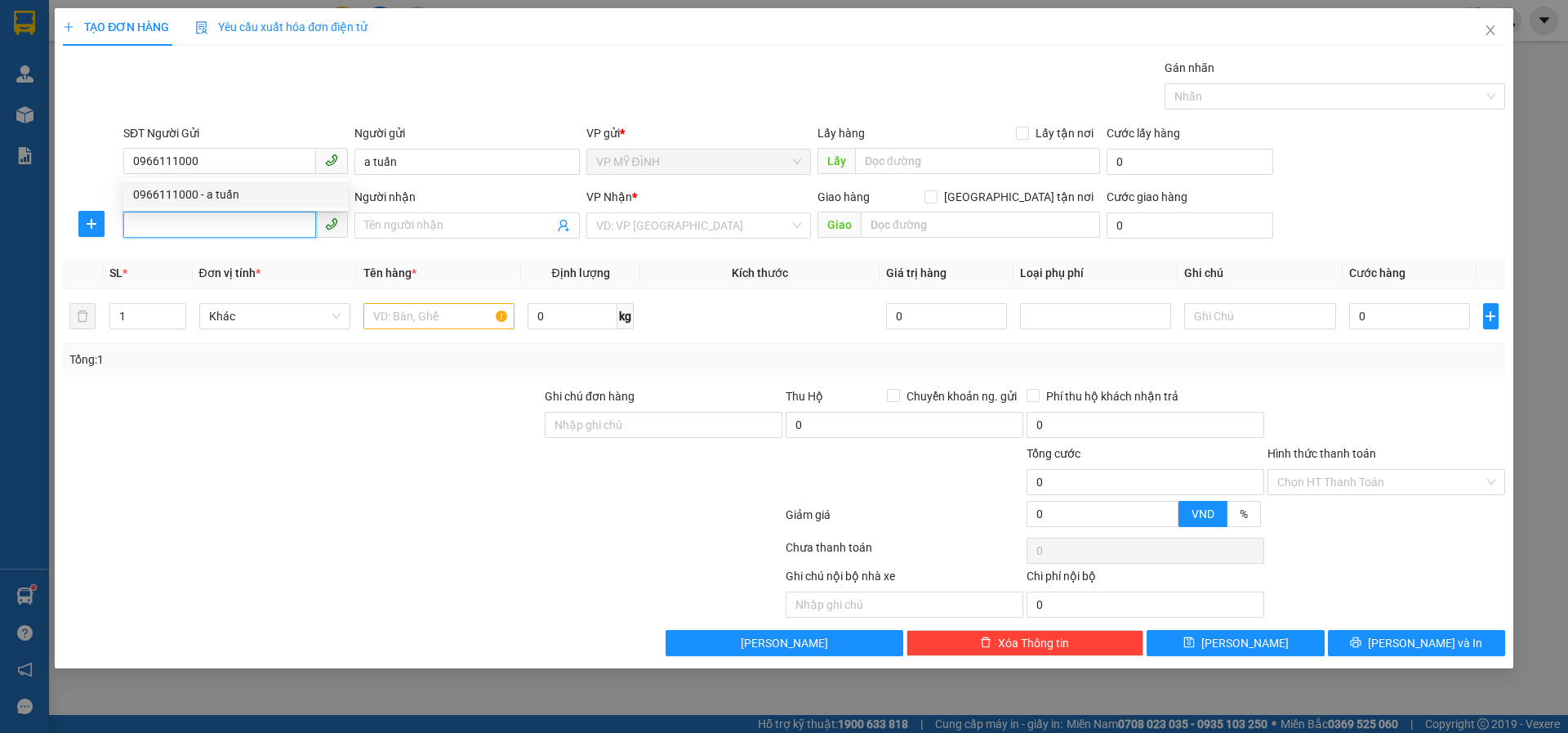
click at [179, 217] on input "SĐT Người Nhận" at bounding box center [220, 225] width 192 height 26
click at [424, 232] on input "Người nhận" at bounding box center [459, 225] width 189 height 18
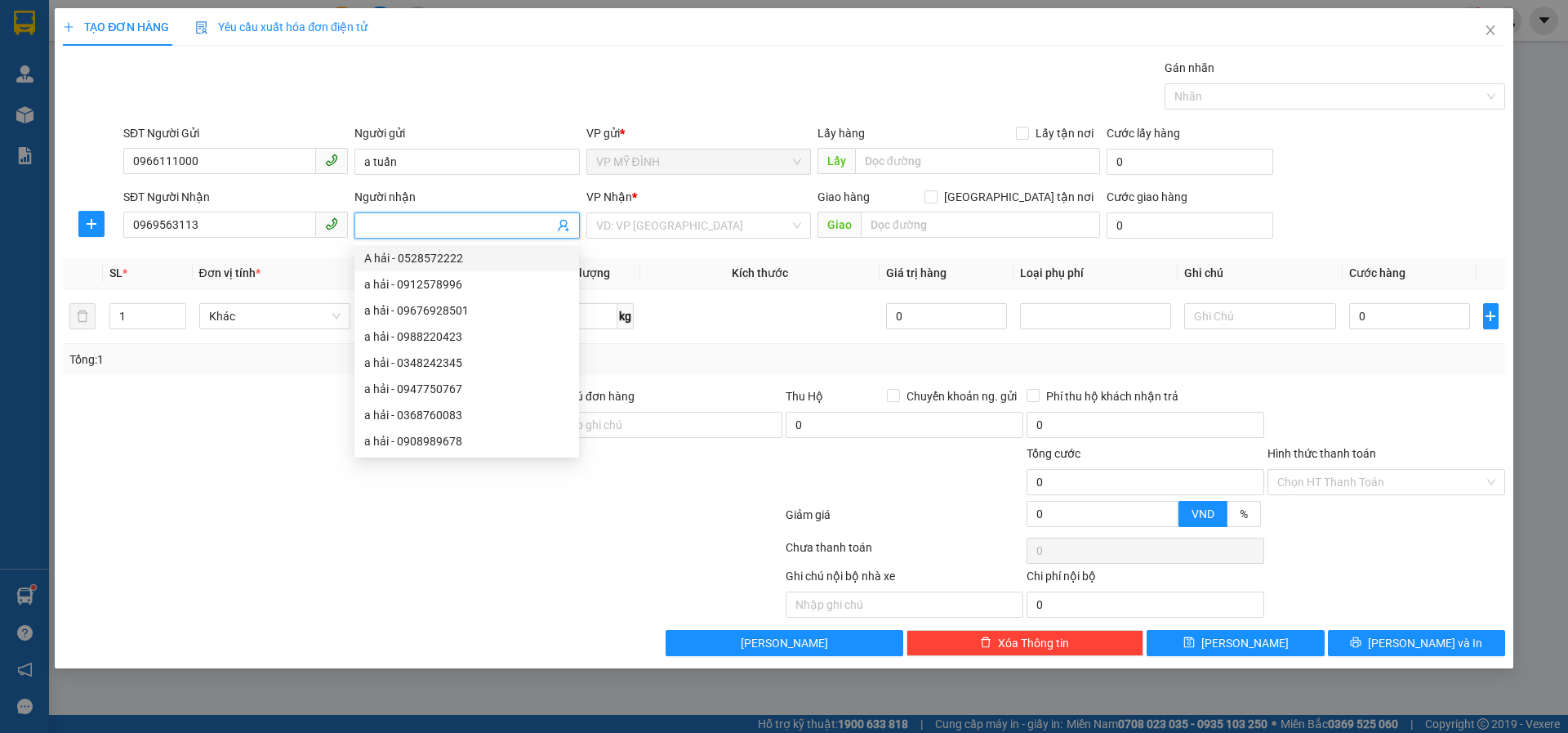
click at [564, 228] on icon "user-add" at bounding box center [563, 225] width 13 height 13
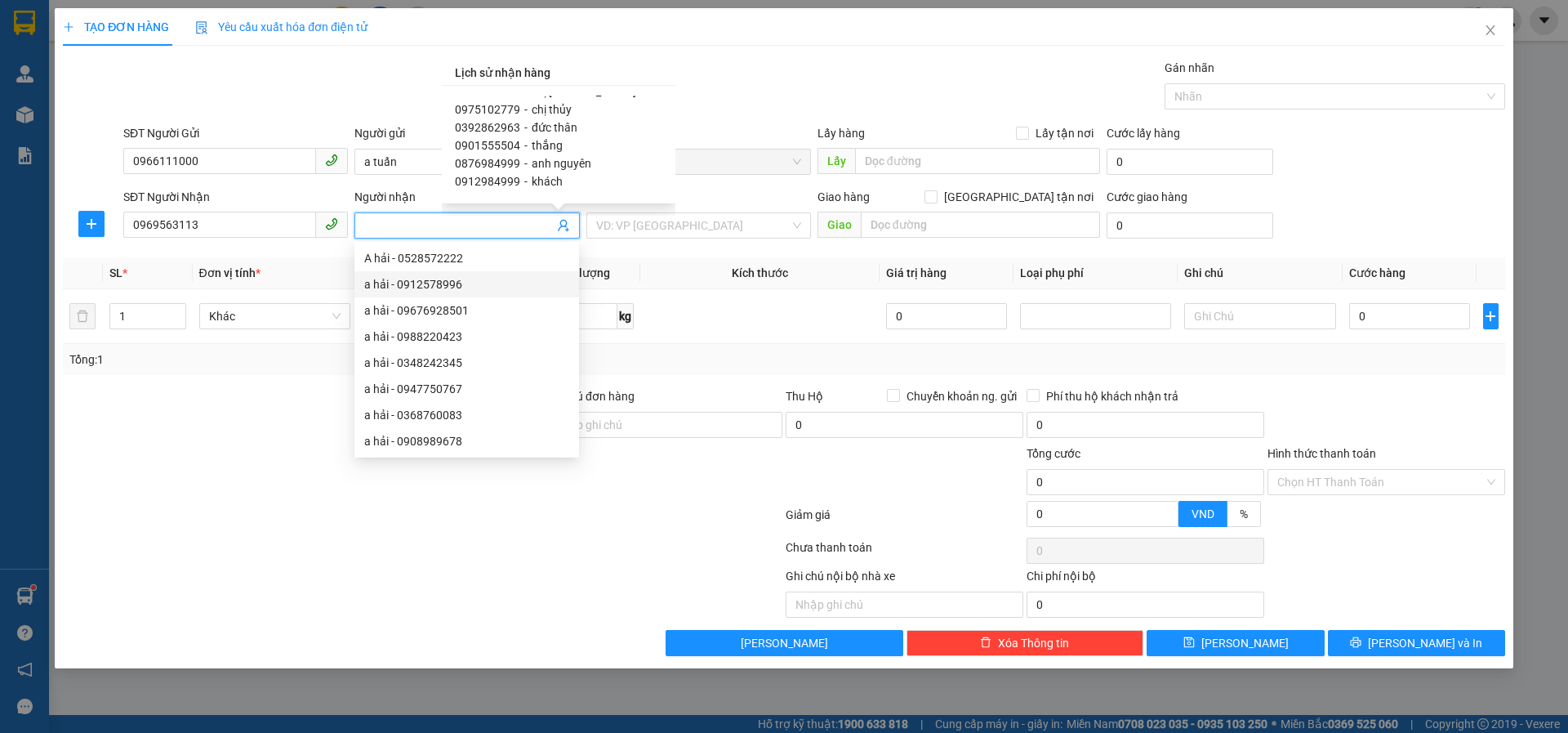
scroll to position [82, 0]
click at [545, 148] on span "khách" at bounding box center [547, 148] width 31 height 13
type input "0969560113"
type input "khách"
type input "48 ngo 2,hoang xuan han"
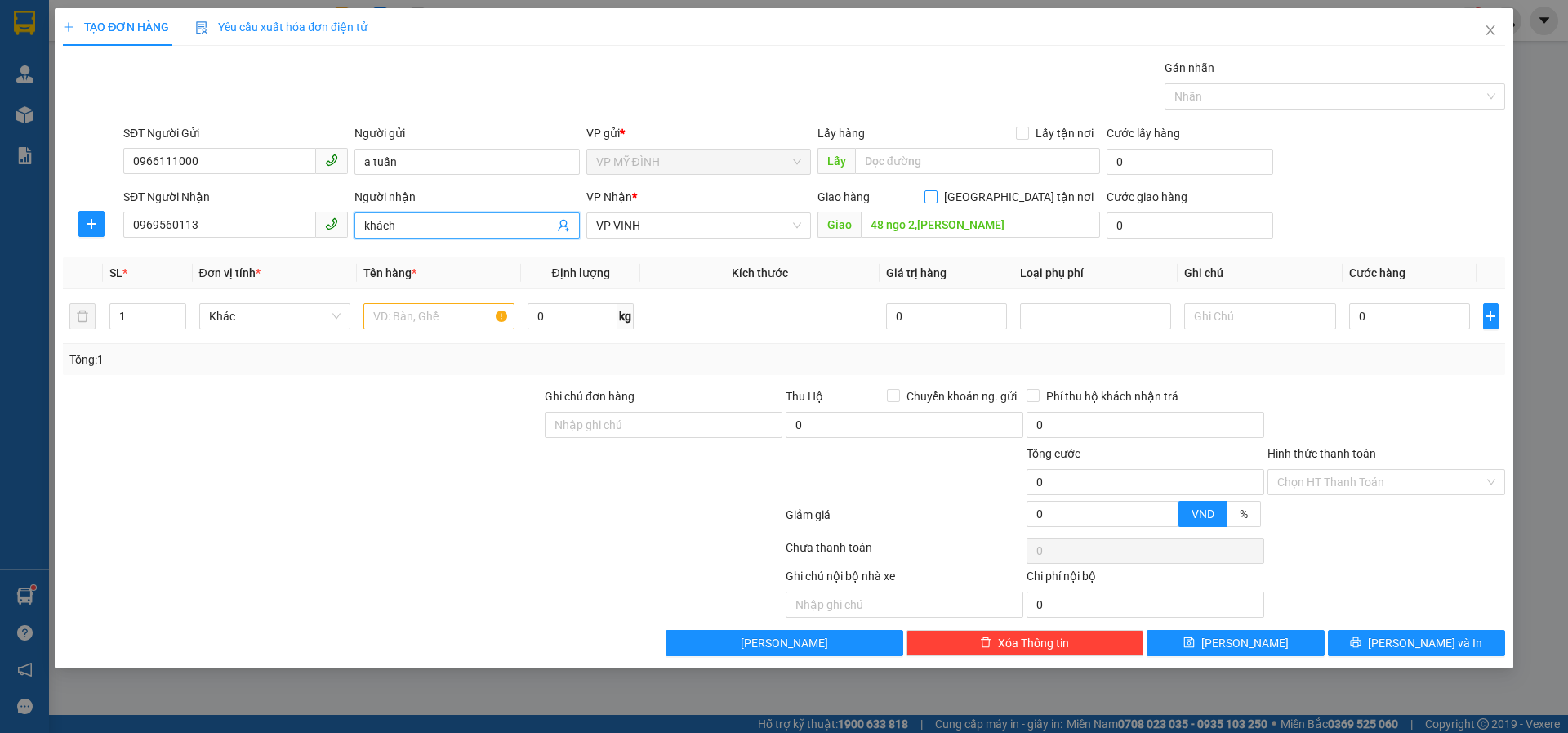
click at [936, 194] on input "Giao tận nơi" at bounding box center [930, 196] width 11 height 11
checkbox input "true"
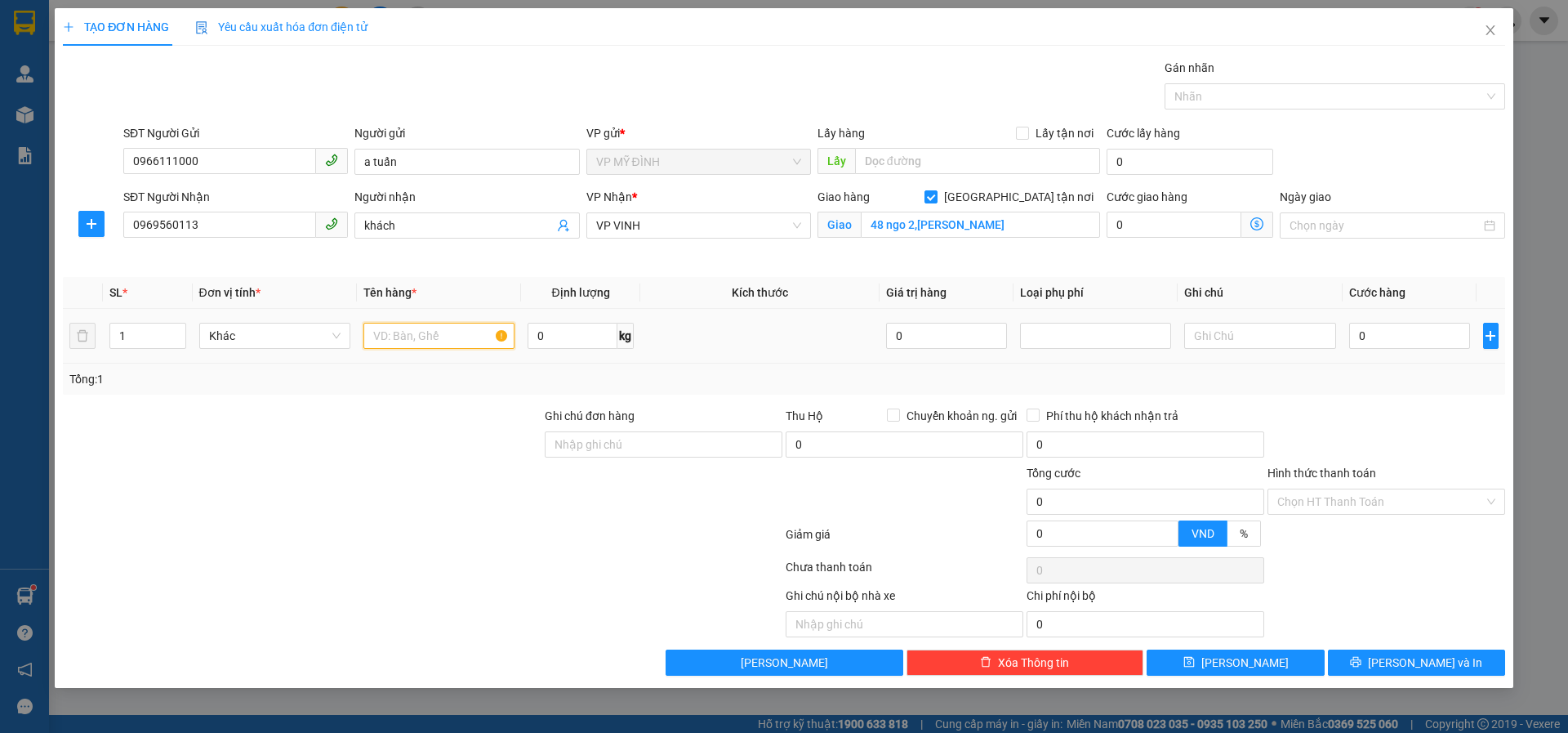
click at [409, 337] on input "text" at bounding box center [439, 335] width 152 height 26
type input "quần áo"
click at [1381, 343] on input "0" at bounding box center [1410, 335] width 122 height 26
type input "3"
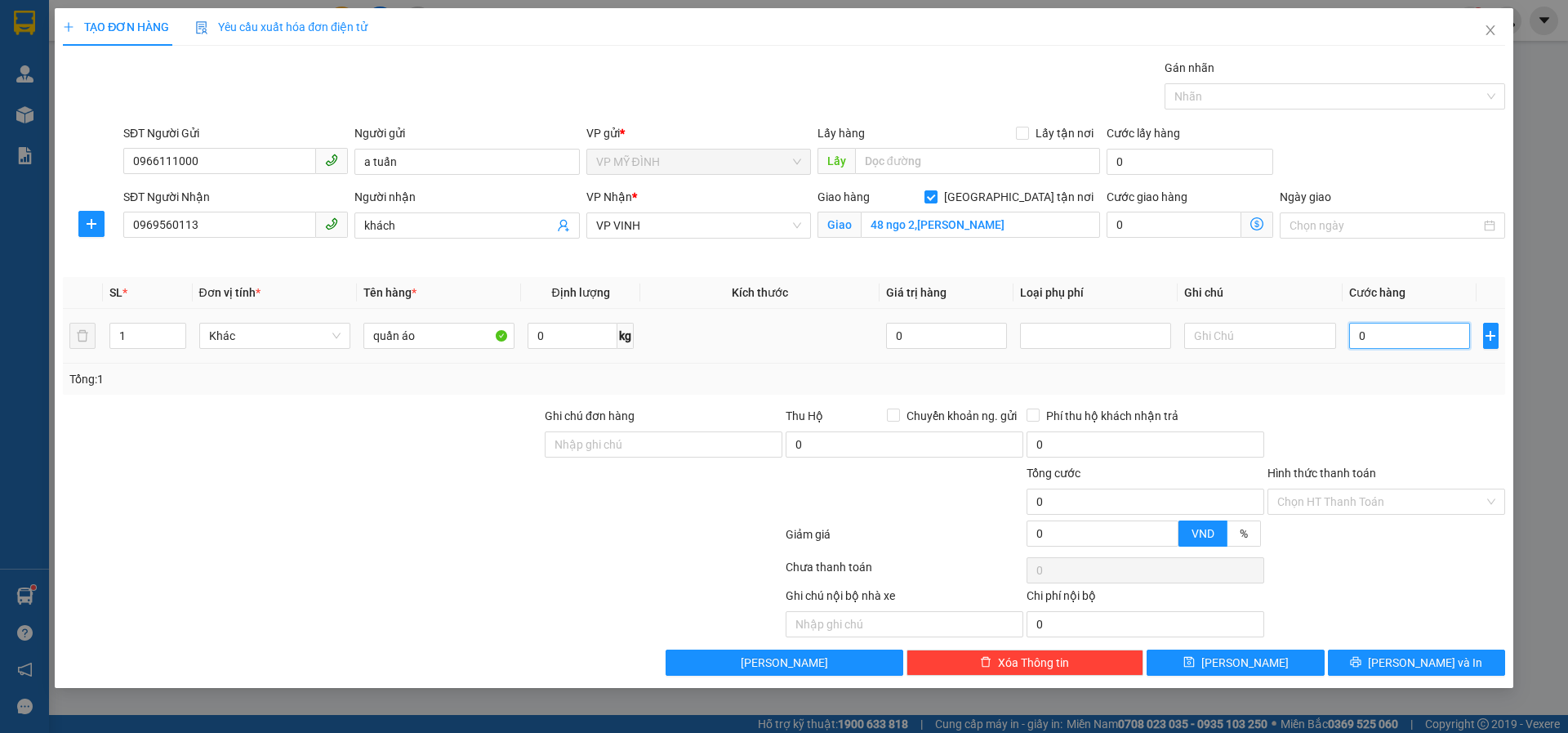
type input "3"
type input "30"
type input "30.000"
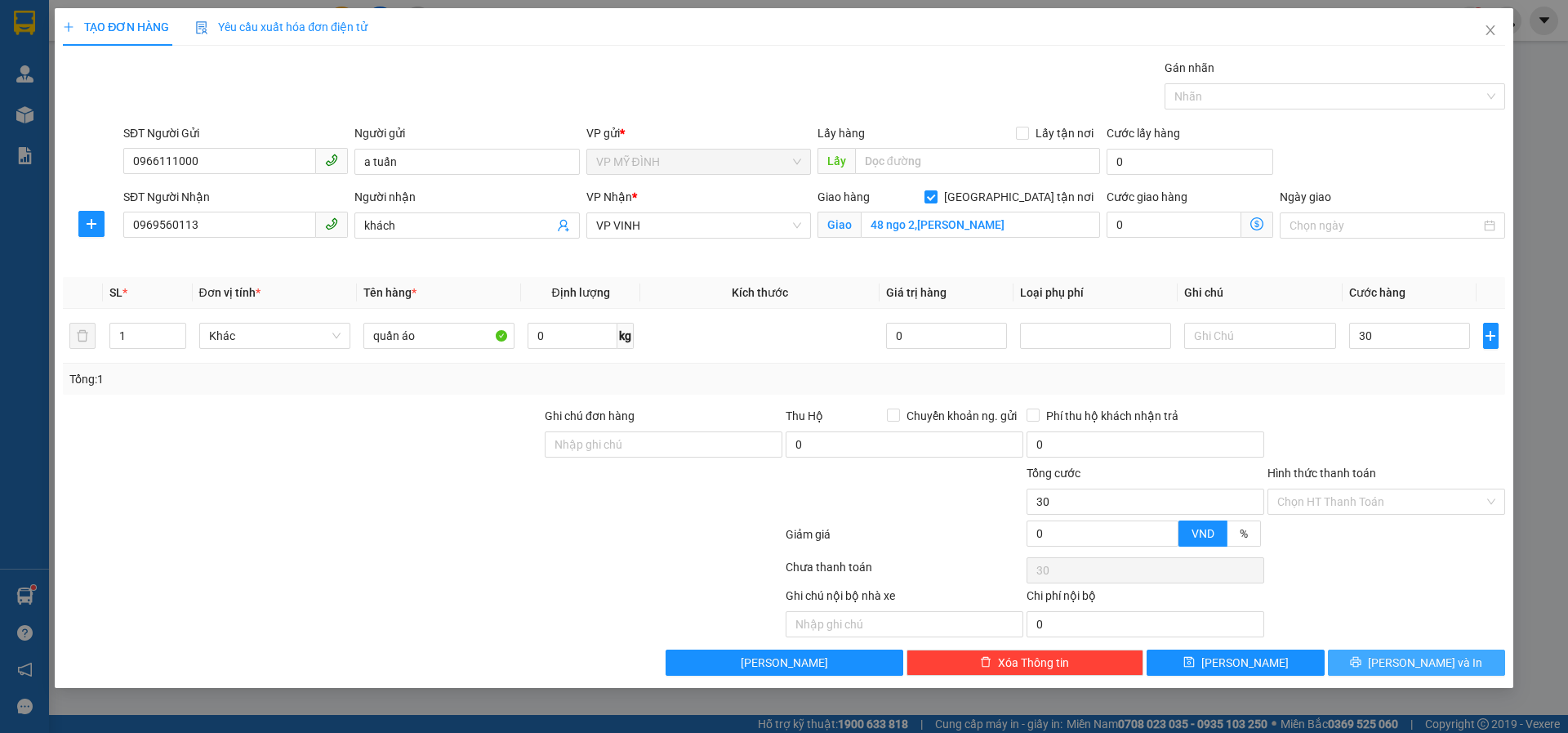
type input "30.000"
click at [1362, 657] on icon "printer" at bounding box center [1356, 661] width 10 height 10
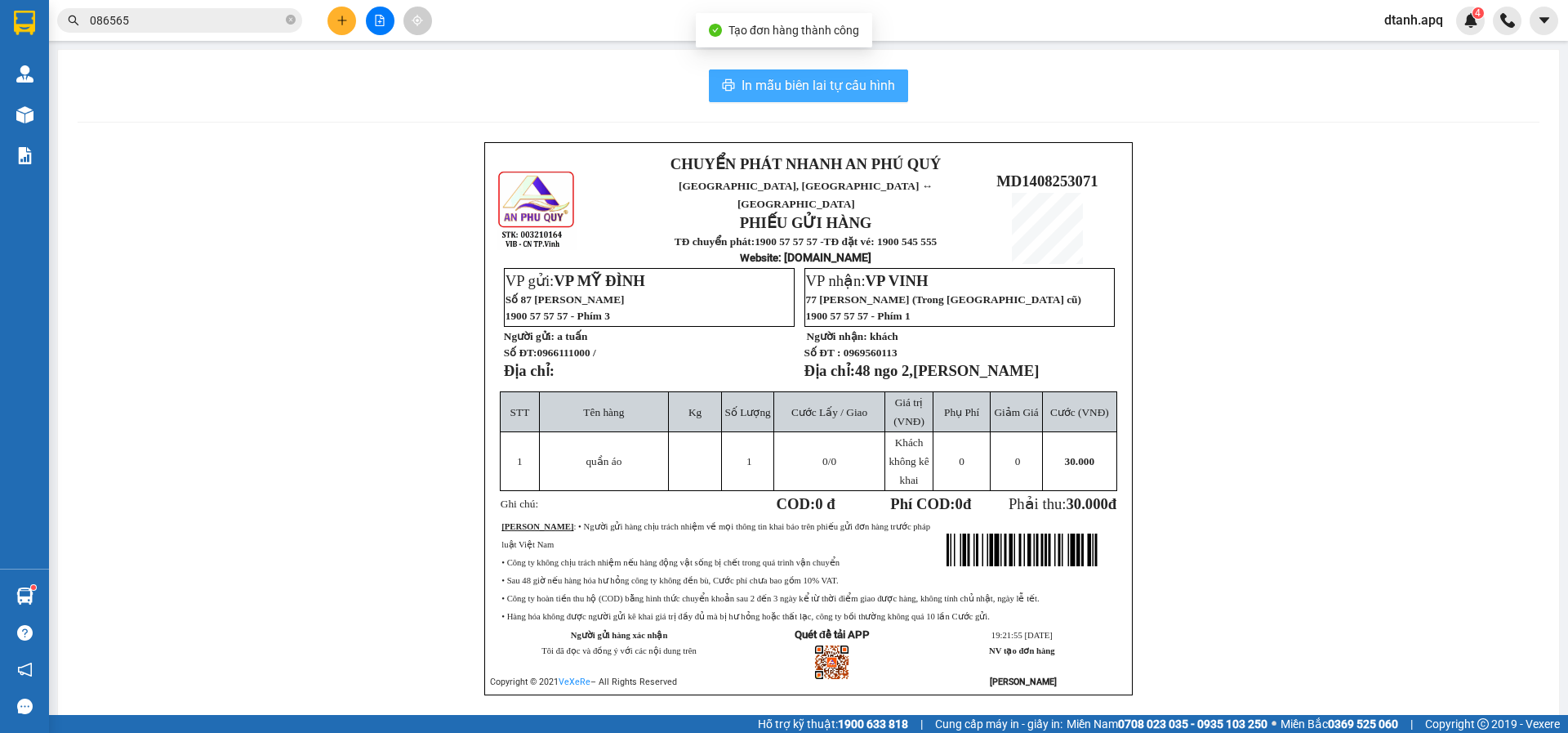
click at [797, 82] on span "In mẫu biên lai tự cấu hình" at bounding box center [818, 85] width 153 height 20
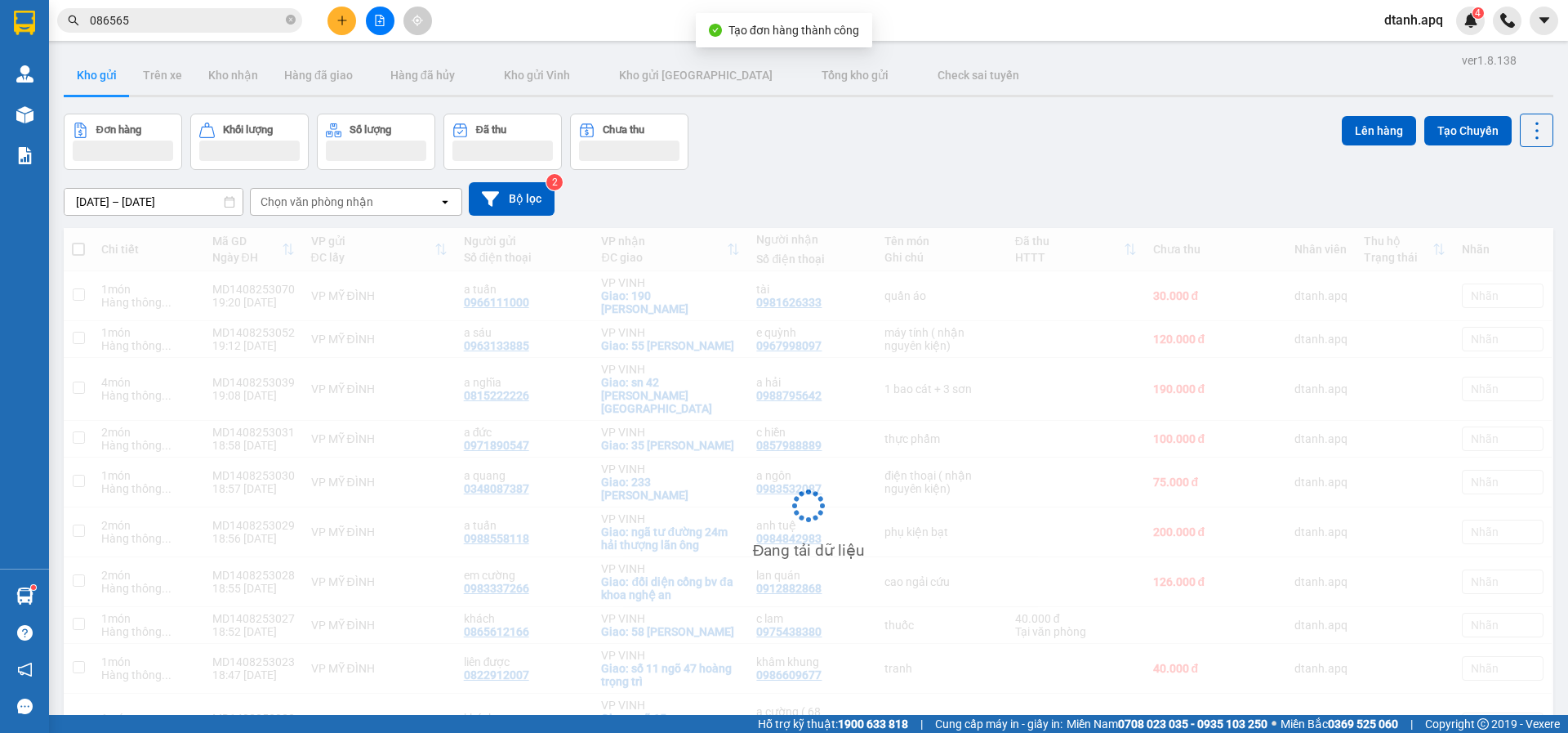
click at [337, 17] on icon "plus" at bounding box center [341, 20] width 11 height 11
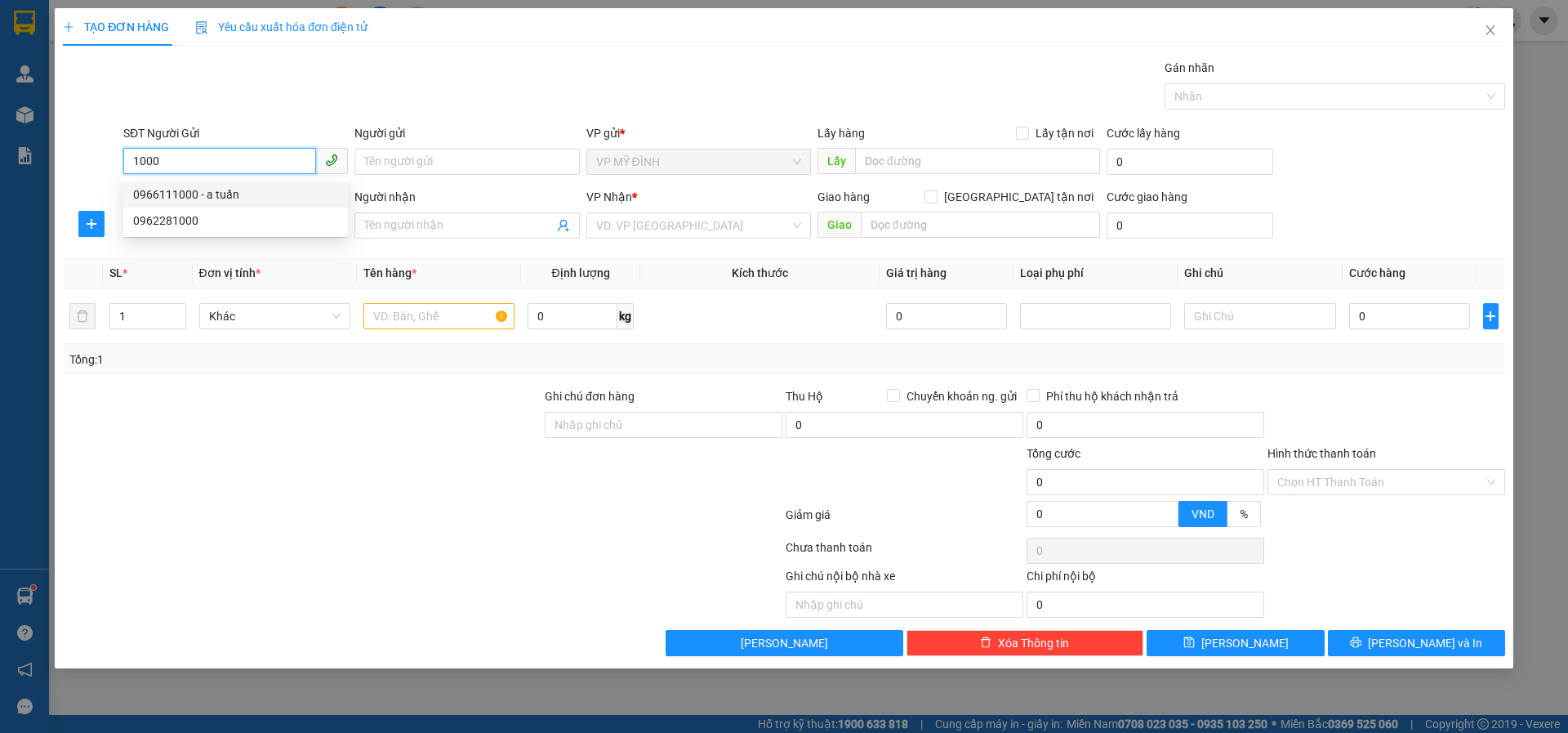
drag, startPoint x: 181, startPoint y: 194, endPoint x: 180, endPoint y: 224, distance: 30.0
click at [183, 194] on div "0966111000 - a tuấn" at bounding box center [235, 194] width 205 height 18
type input "0966111000"
type input "a tuấn"
type input "0966111000"
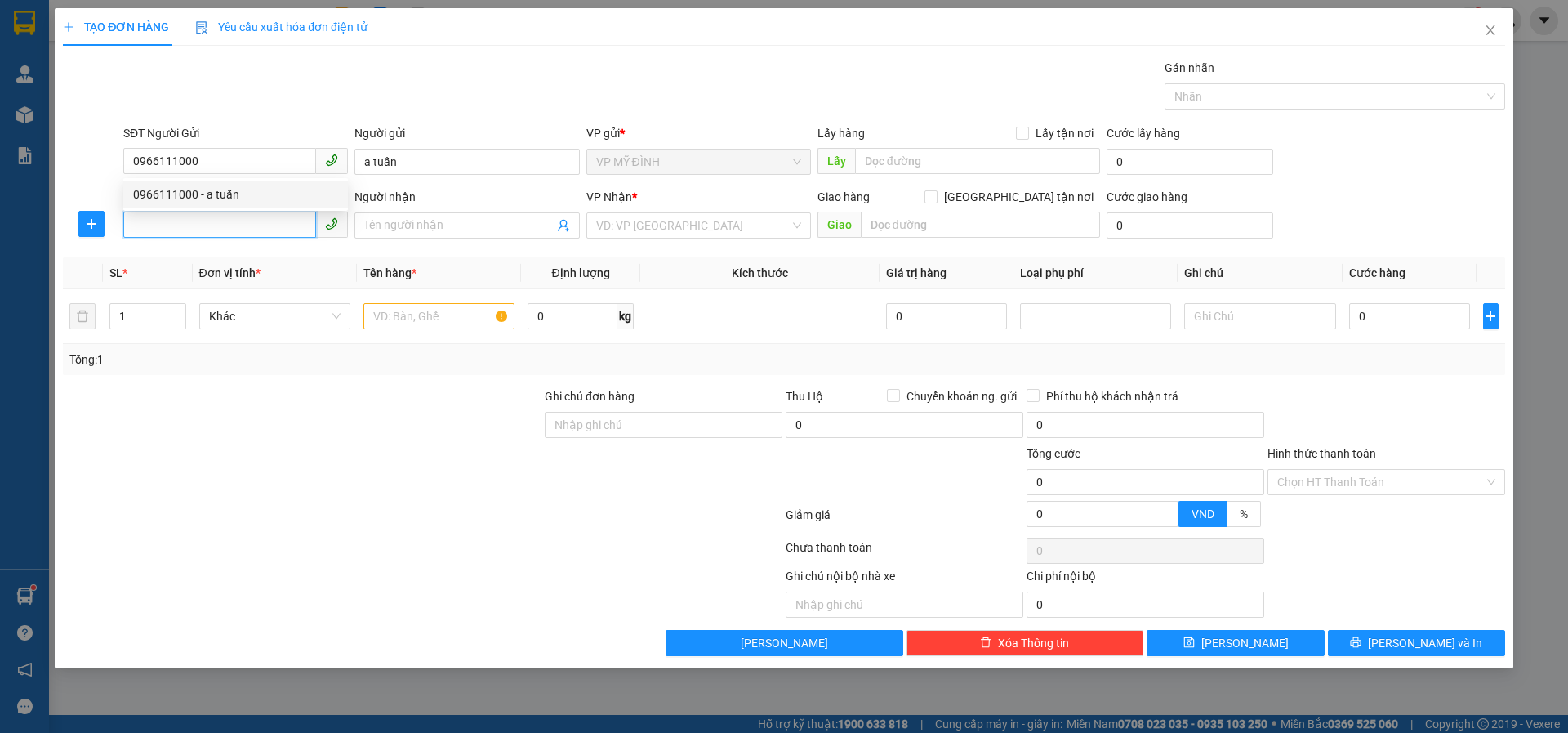
click at [180, 225] on input "SĐT Người Nhận" at bounding box center [220, 225] width 192 height 26
click at [223, 261] on div "0912984999 - khách" at bounding box center [235, 258] width 205 height 18
type input "0912984999"
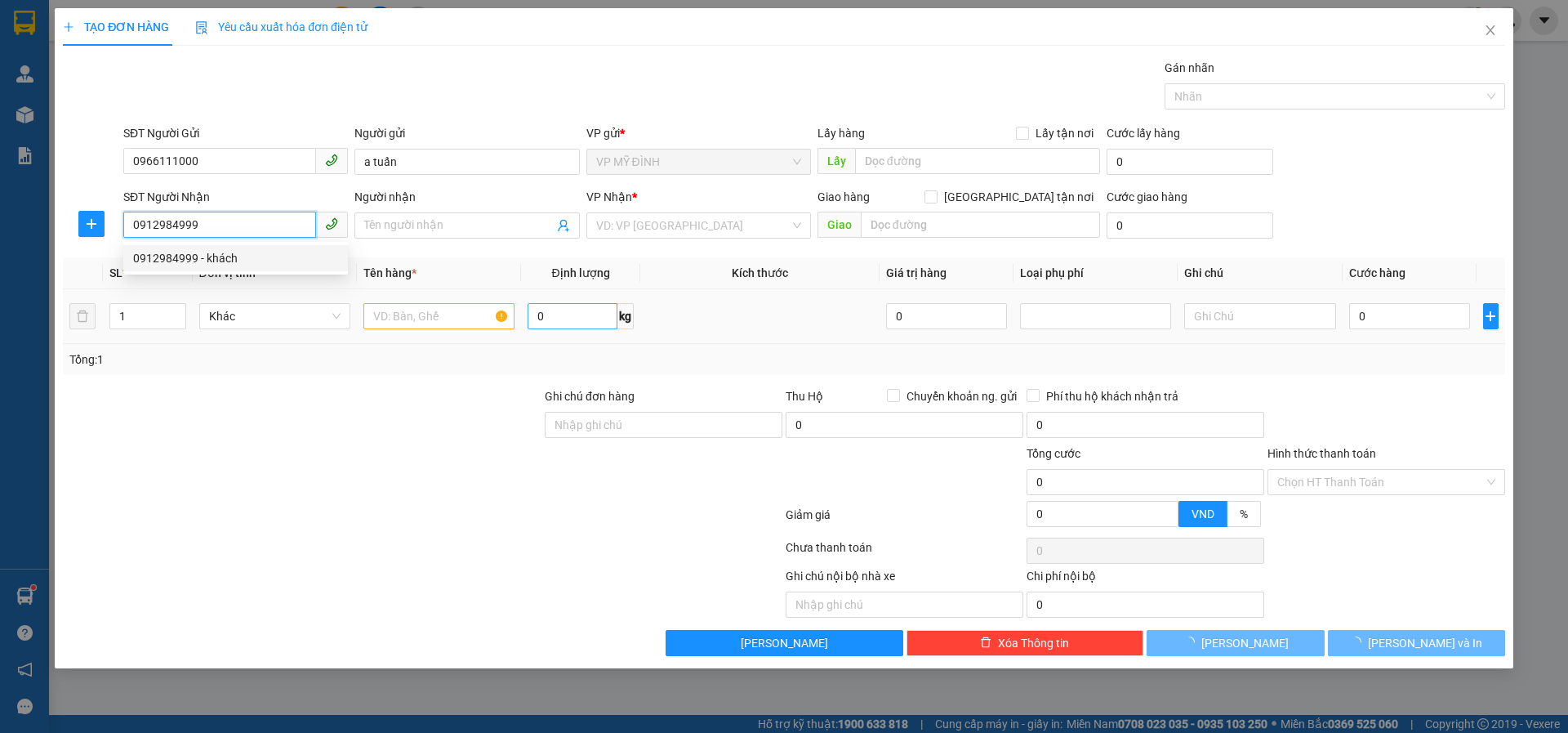
type input "khách"
checkbox input "true"
type input "234 hà huy tập"
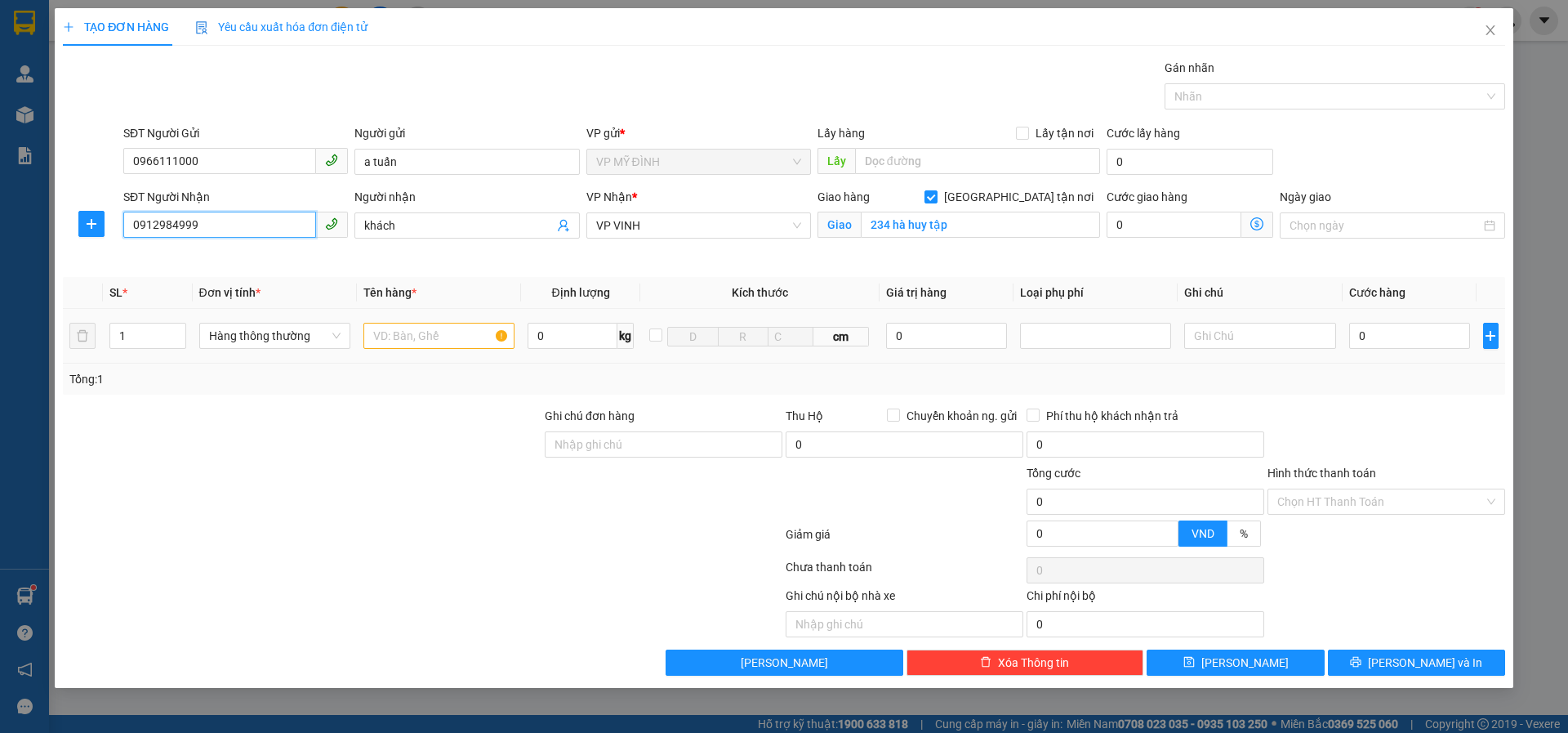
type input "0912984999"
click at [403, 347] on input "text" at bounding box center [439, 335] width 152 height 26
type input "quần áo"
type input "3"
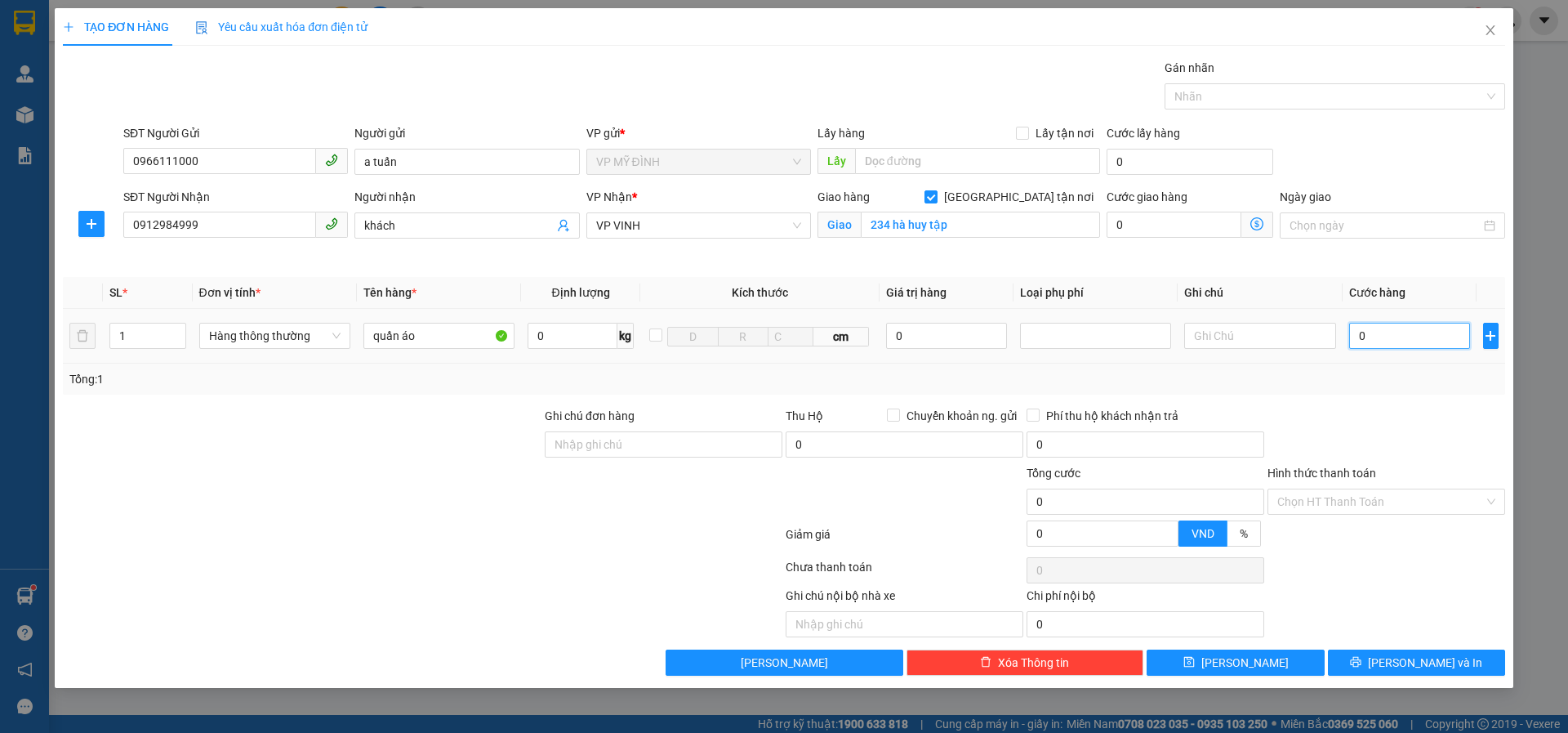
type input "3"
drag, startPoint x: 1388, startPoint y: 337, endPoint x: 1446, endPoint y: 447, distance: 124.4
click at [1390, 340] on input "3" at bounding box center [1410, 335] width 122 height 26
type input "30"
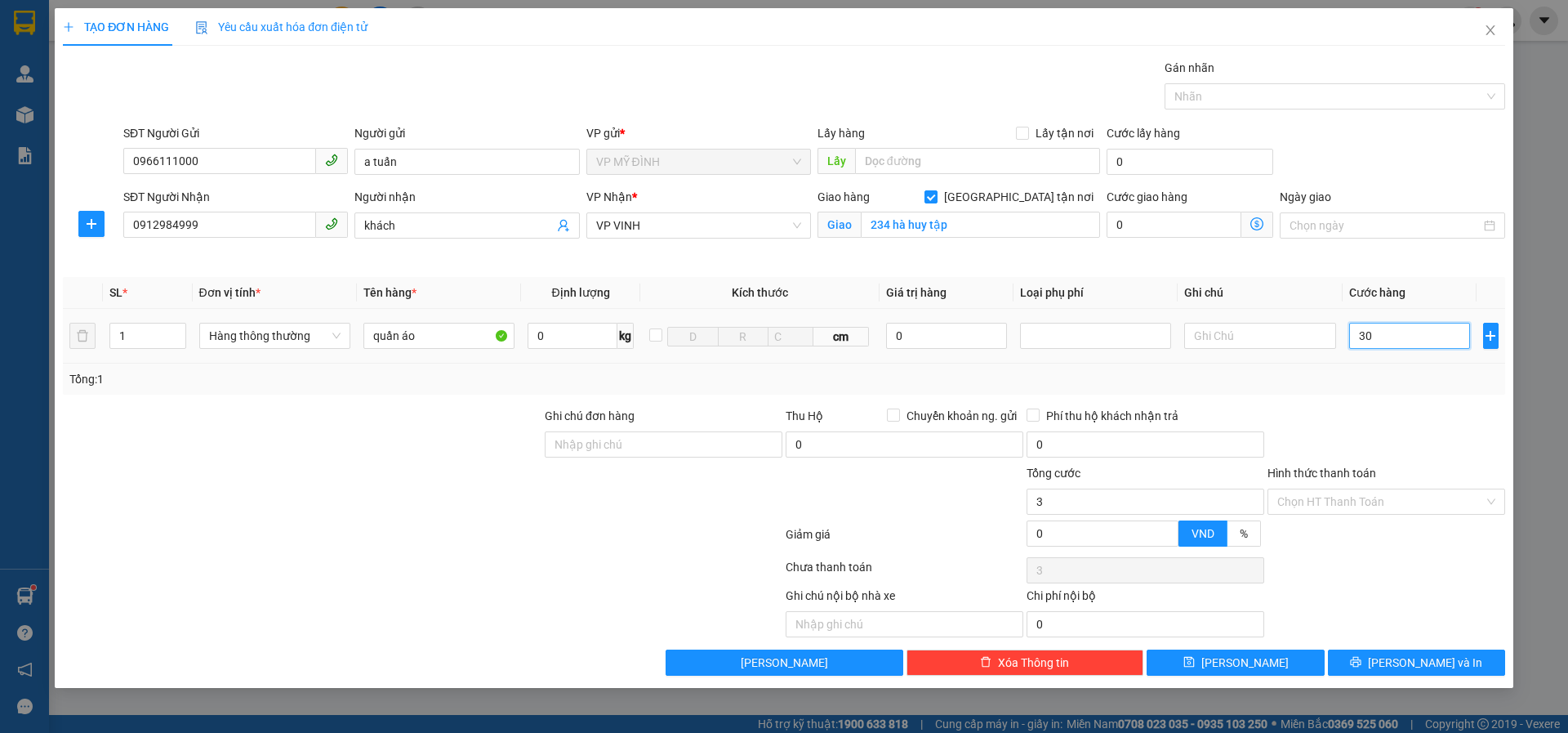
type input "30"
type input "30.000"
click at [1376, 661] on button "Lưu và In" at bounding box center [1416, 662] width 177 height 26
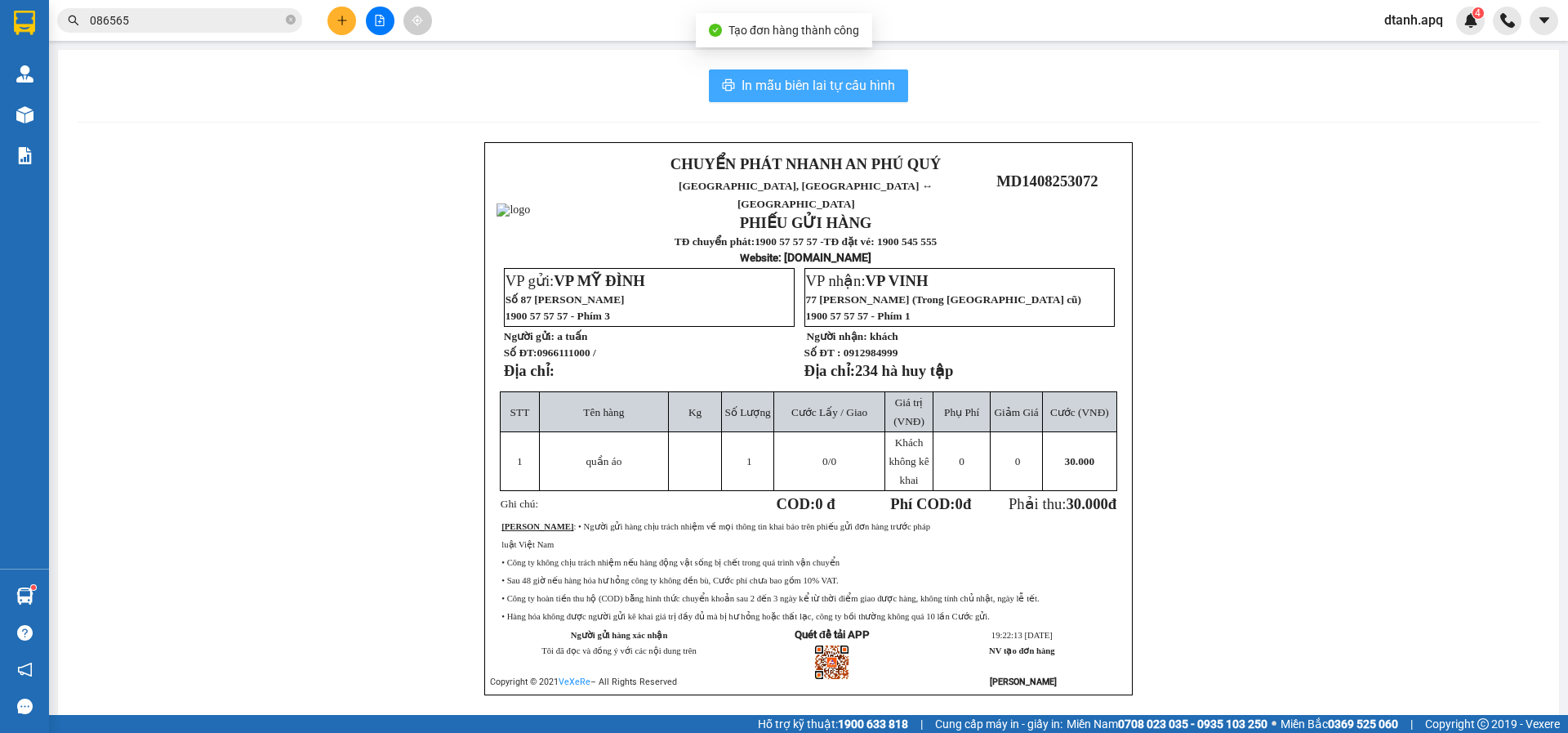
click at [771, 80] on span "In mẫu biên lai tự cấu hình" at bounding box center [818, 85] width 153 height 20
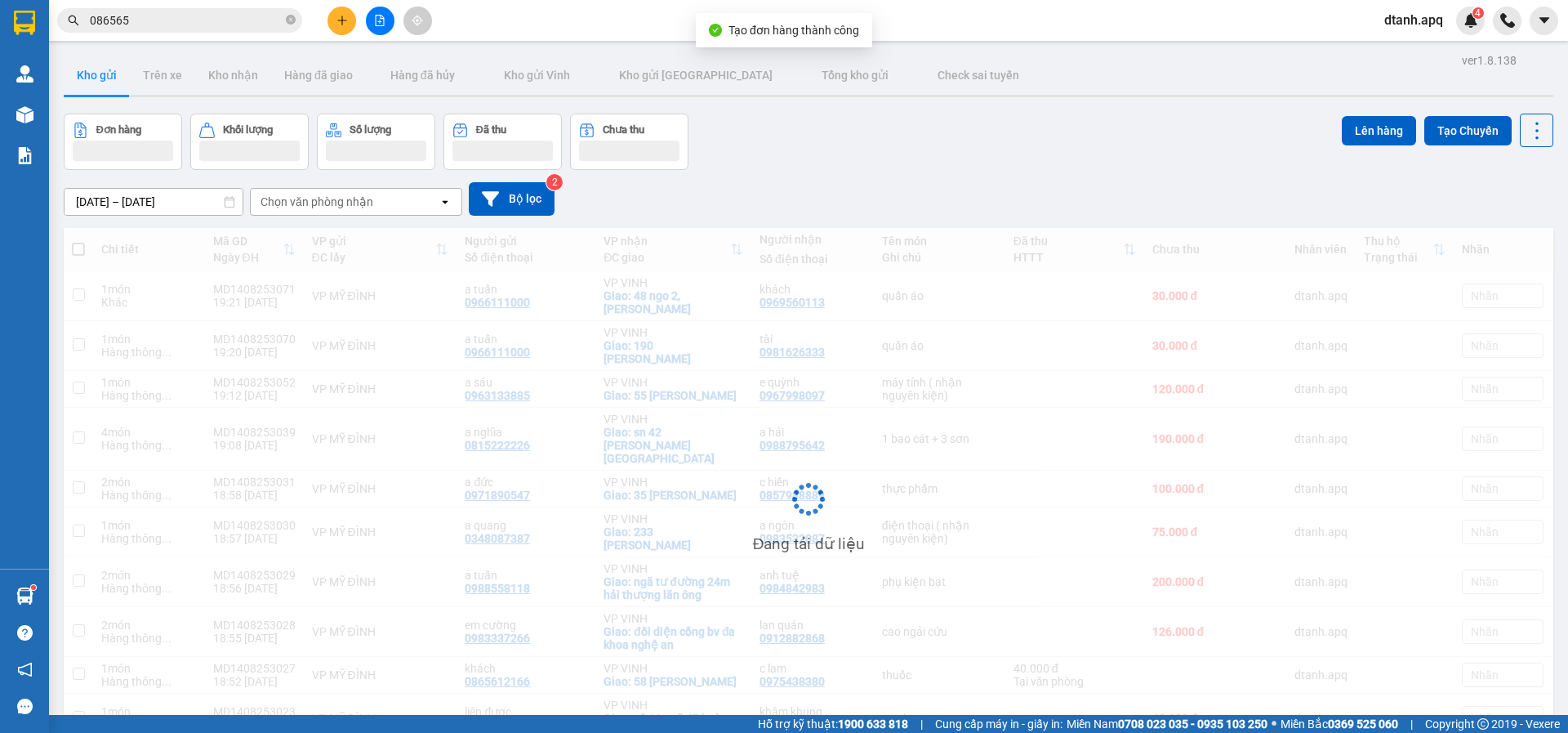
click at [345, 22] on icon "plus" at bounding box center [341, 20] width 11 height 11
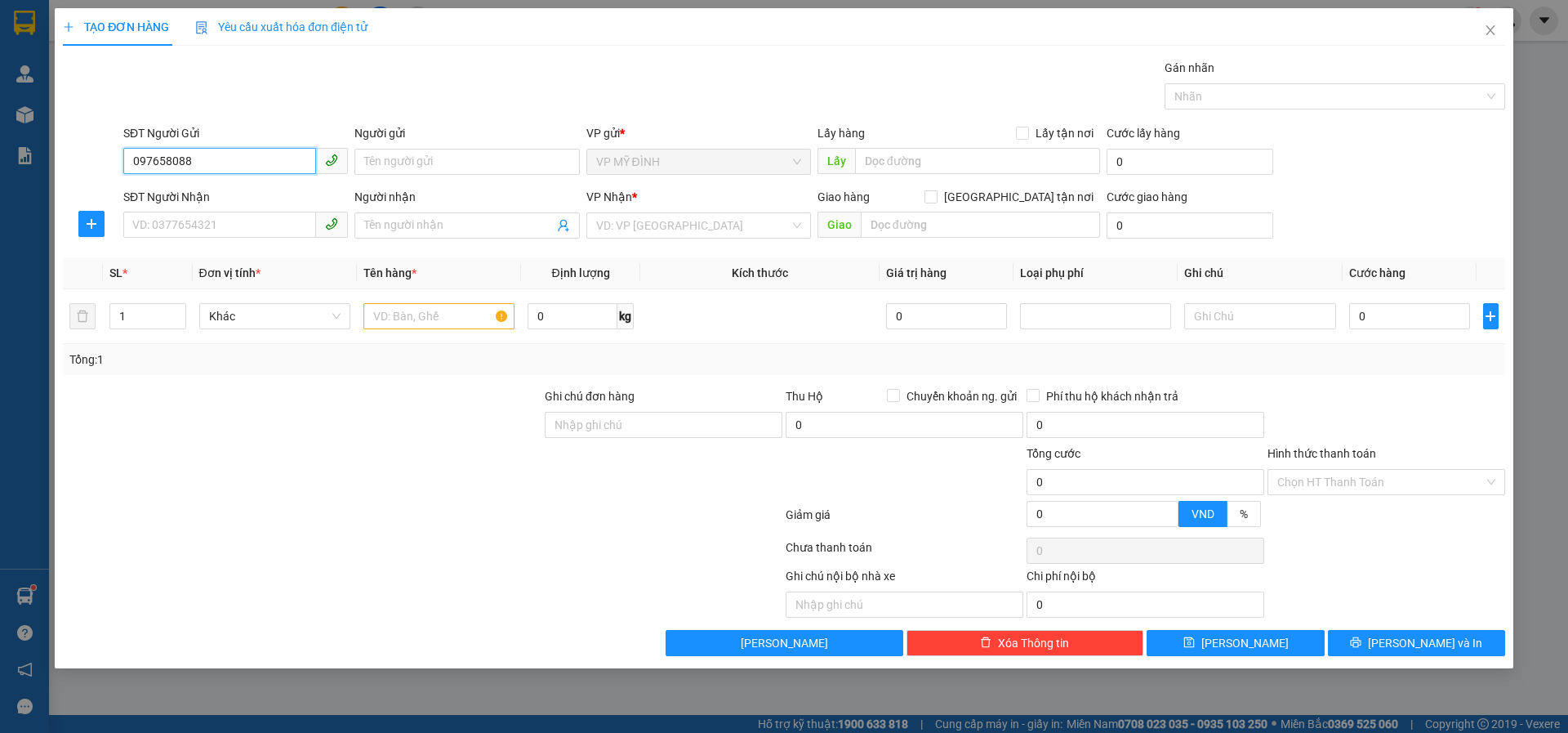
type input "0976580888"
drag, startPoint x: 232, startPoint y: 189, endPoint x: 180, endPoint y: 247, distance: 77.9
click at [231, 189] on div "0976580888 - c toàn" at bounding box center [235, 194] width 205 height 18
type input "c toàn"
type input "0976580888"
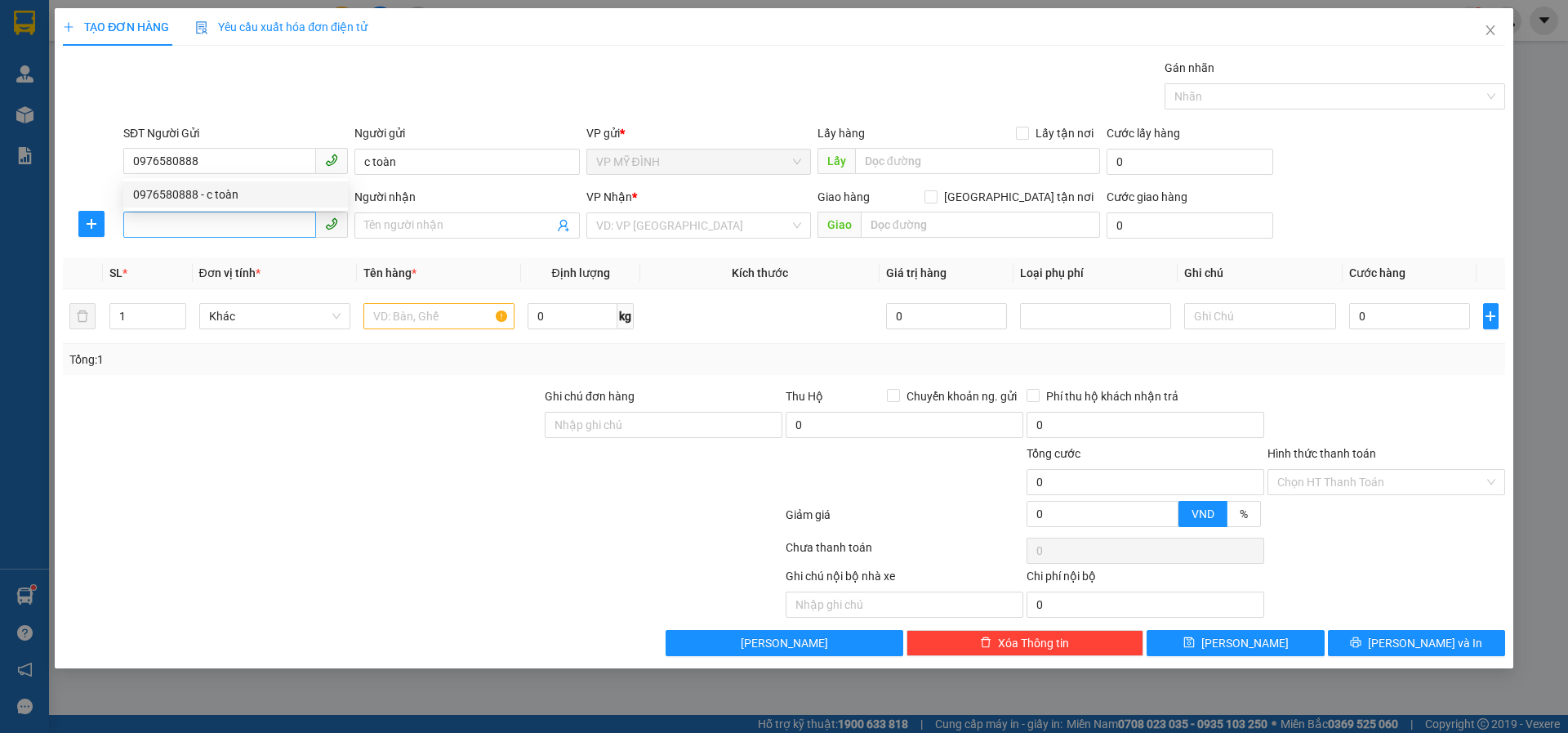
click at [180, 240] on div "SĐT Người Nhận VD: 0377654321" at bounding box center [236, 216] width 225 height 57
drag, startPoint x: 183, startPoint y: 232, endPoint x: 196, endPoint y: 233, distance: 13.0
click at [184, 232] on input "SĐT Người Nhận" at bounding box center [220, 225] width 192 height 26
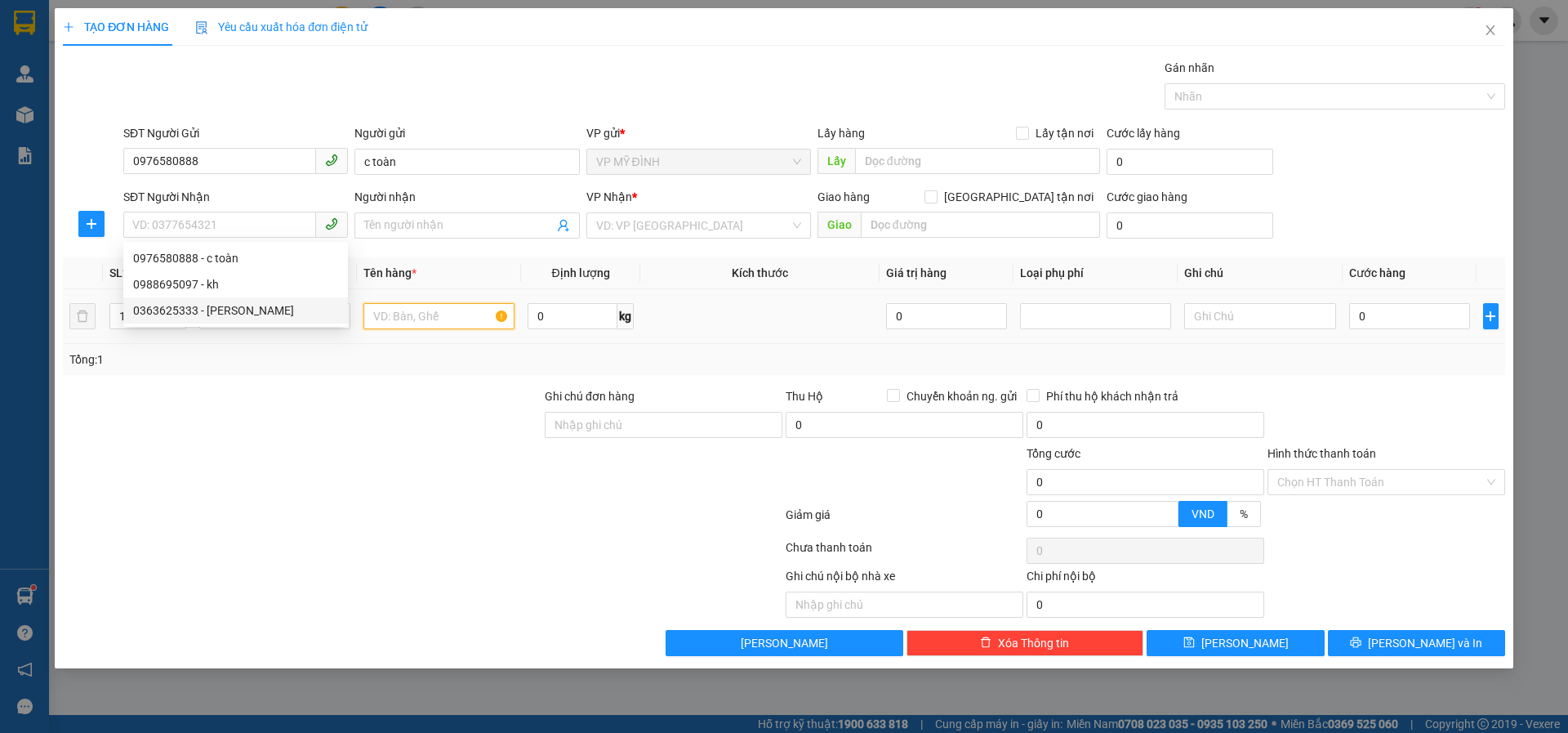
click at [416, 315] on input "text" at bounding box center [439, 316] width 152 height 26
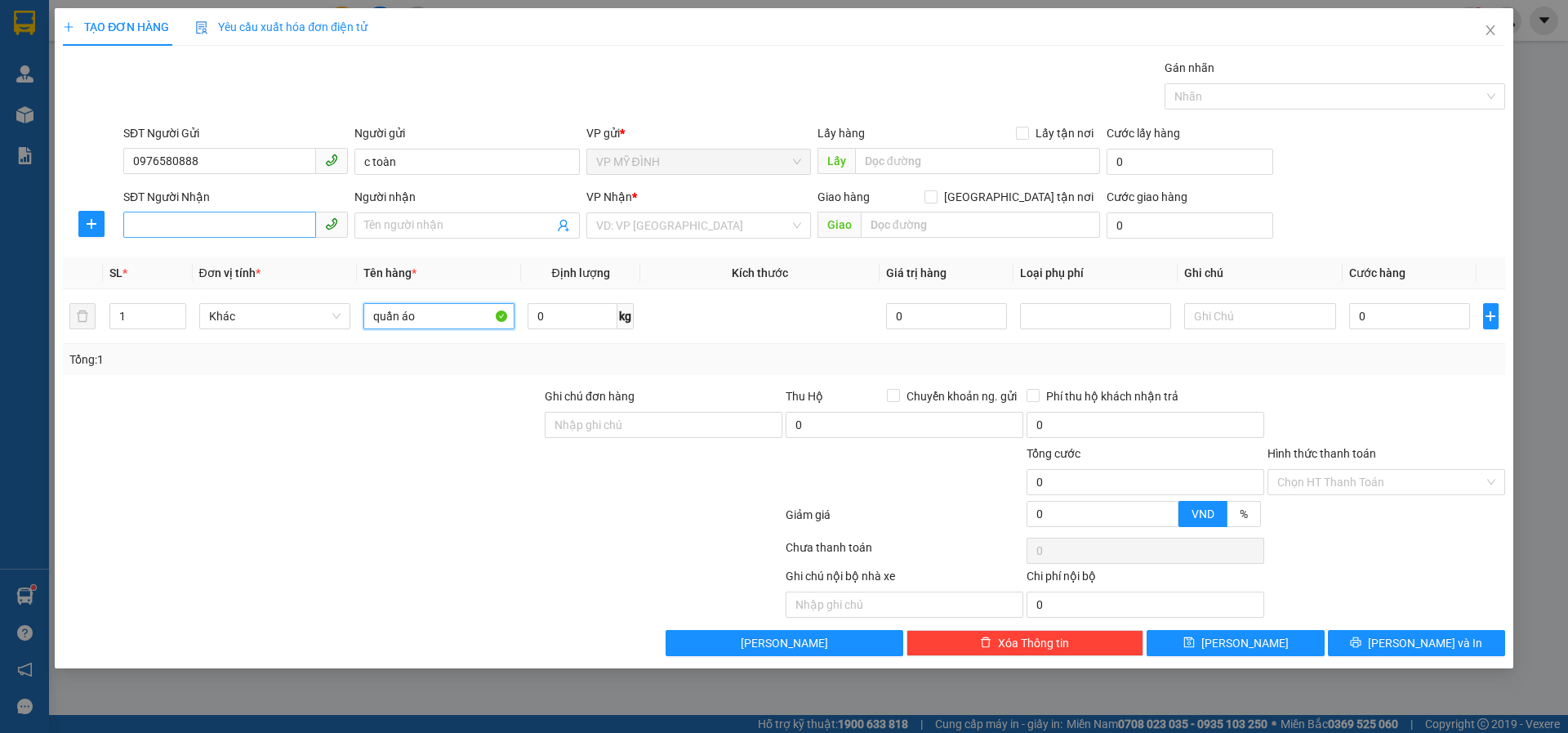
type input "quần áo"
click at [172, 232] on input "SĐT Người Nhận" at bounding box center [220, 225] width 192 height 26
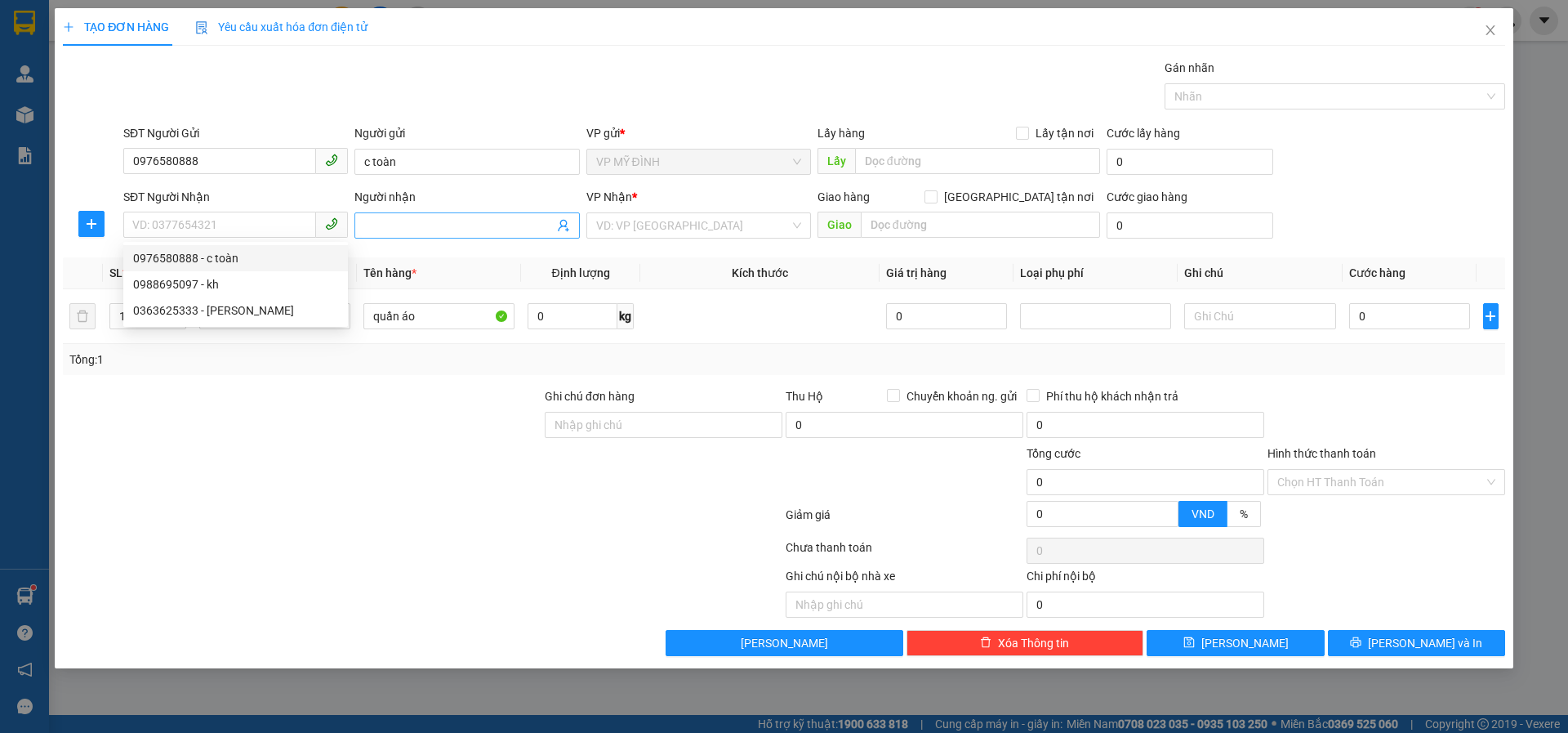
click at [562, 222] on icon "user-add" at bounding box center [563, 225] width 13 height 13
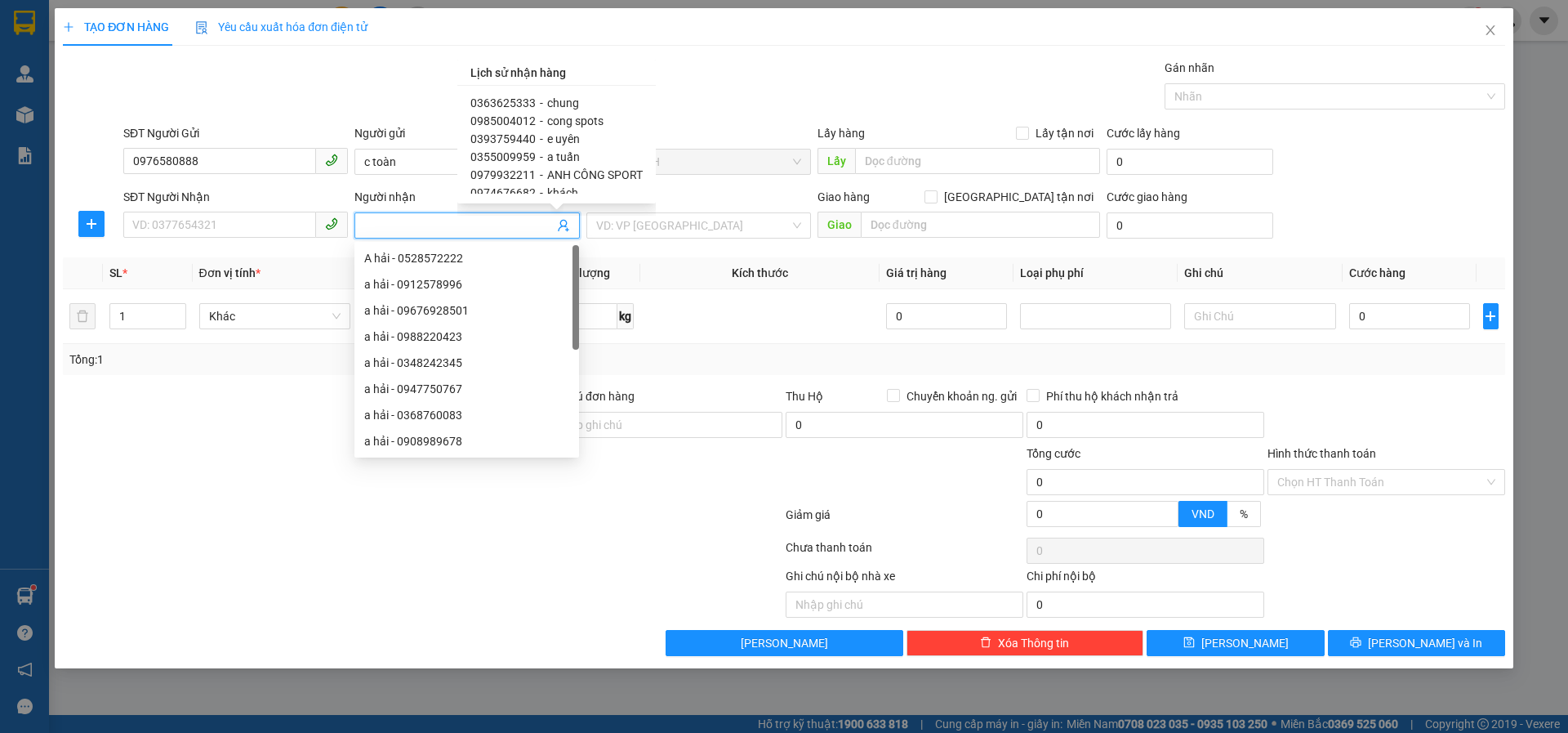
scroll to position [28, 0]
click at [228, 230] on input "SĐT Người Nhận" at bounding box center [220, 225] width 192 height 26
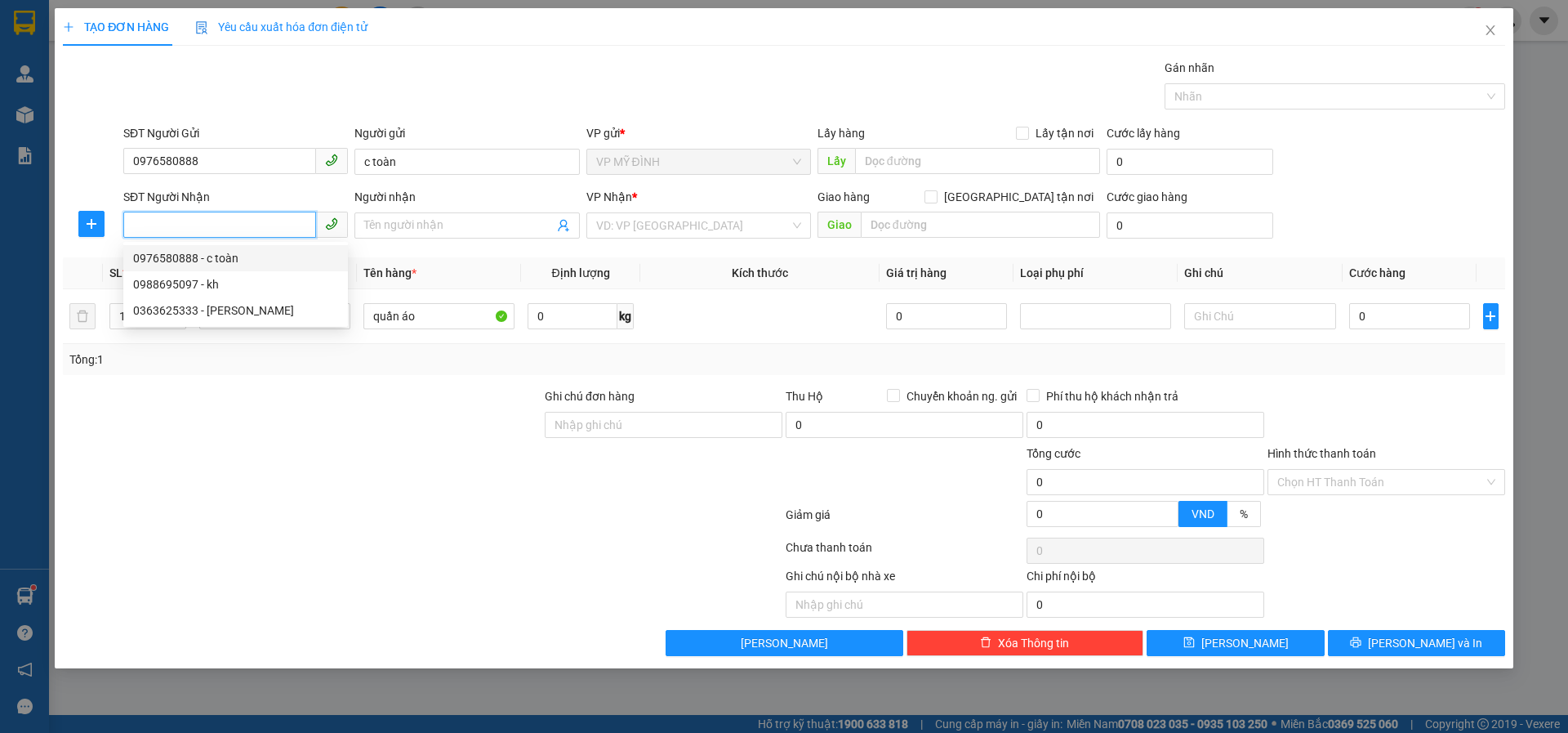
click at [233, 254] on div "0976580888 - c toàn" at bounding box center [235, 258] width 205 height 18
type input "0976580888"
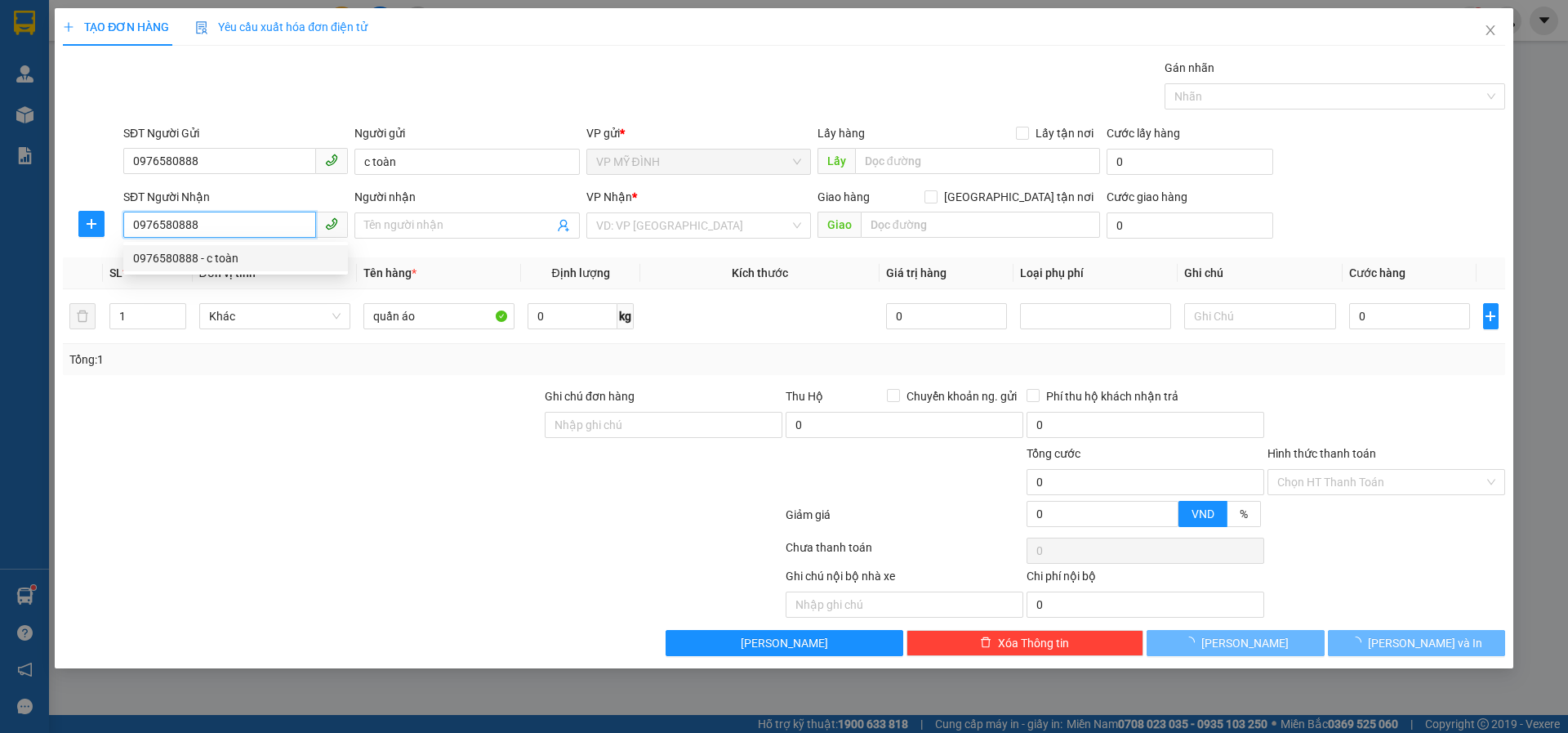
type input "c toàn"
checkbox input "true"
type input "311 Lê Viết Thuật"
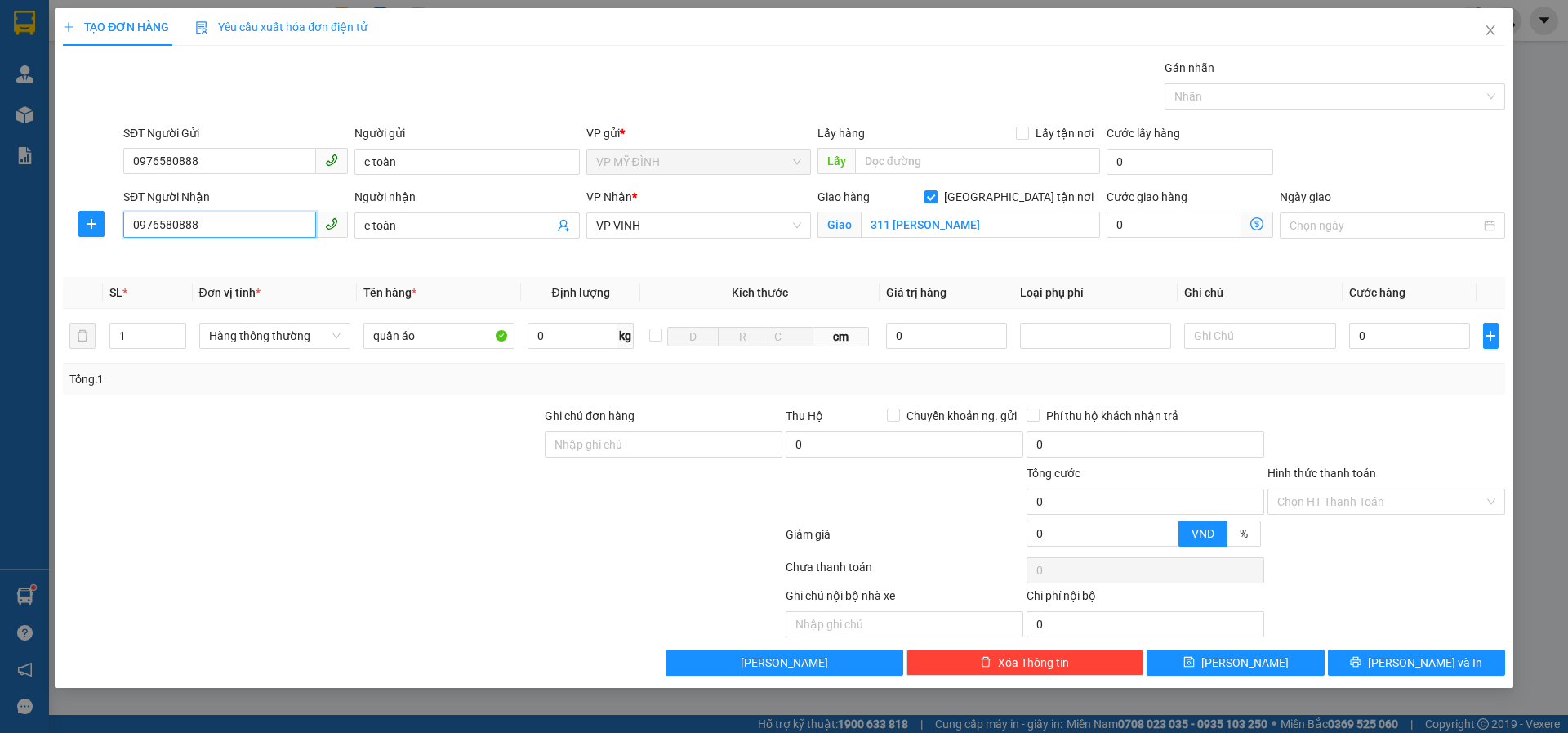
drag, startPoint x: 219, startPoint y: 226, endPoint x: 36, endPoint y: 232, distance: 183.1
click at [36, 232] on div "TẠO ĐƠN HÀNG Yêu cầu xuất hóa đơn điện tử Transit Pickup Surcharge Ids Transit …" at bounding box center [784, 366] width 1568 height 733
type input "0372827688"
drag, startPoint x: 364, startPoint y: 221, endPoint x: 362, endPoint y: 238, distance: 17.1
click at [321, 236] on div "SĐT Người Nhận 0372827688 Người nhận c toàn c toàn VP Nhận * VP VINH Giao hàng …" at bounding box center [814, 226] width 1388 height 77
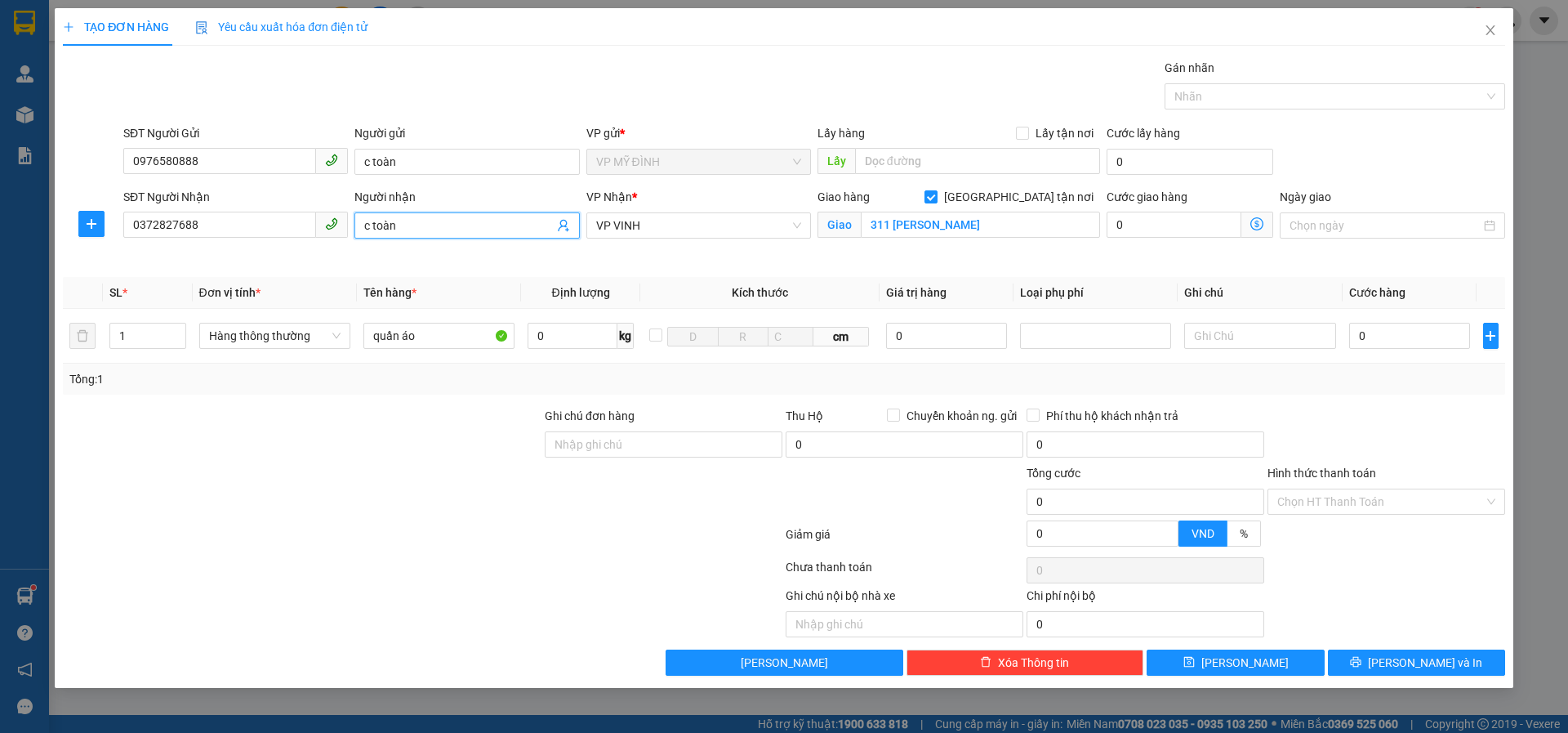
type input "àn"
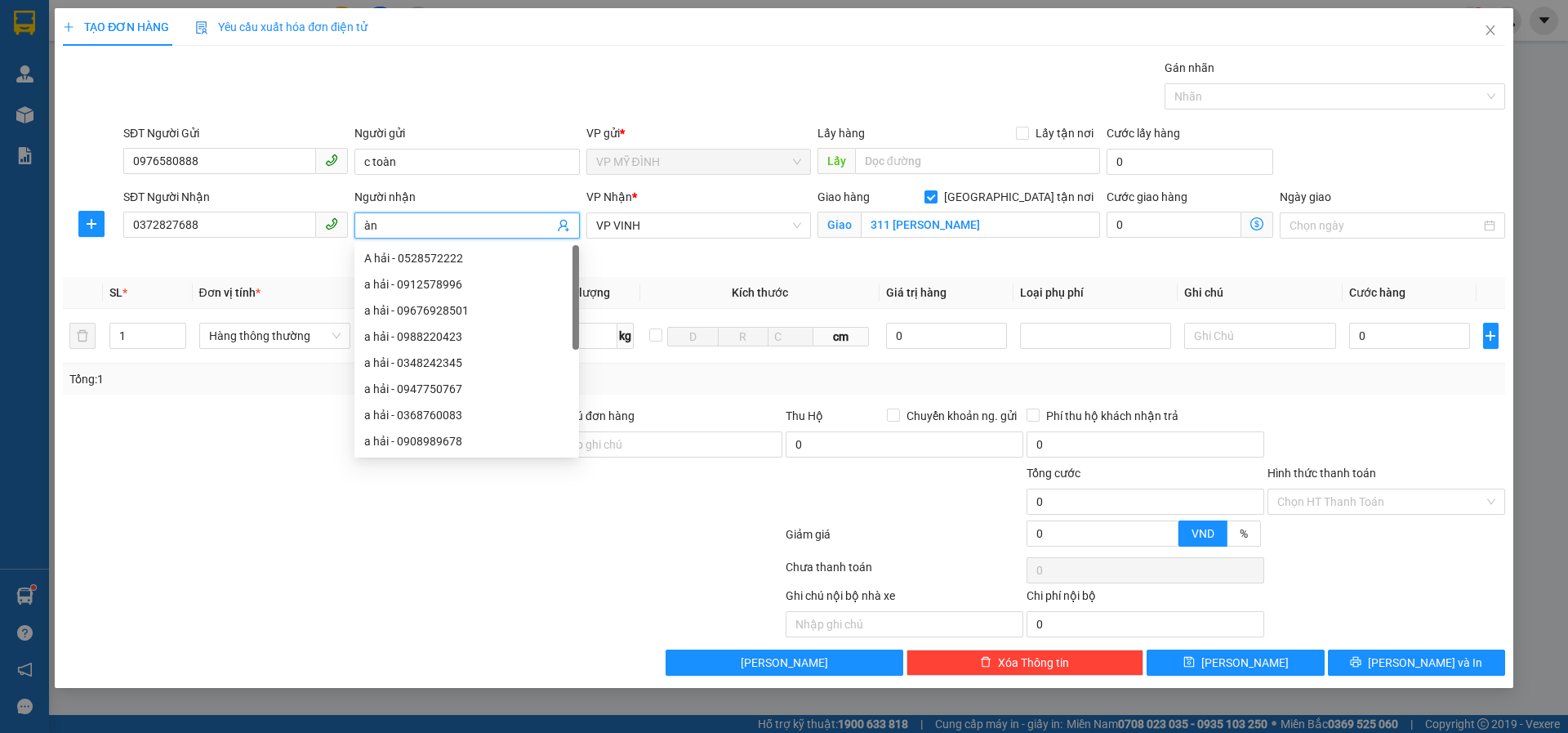
click at [359, 226] on span "àn" at bounding box center [466, 225] width 225 height 26
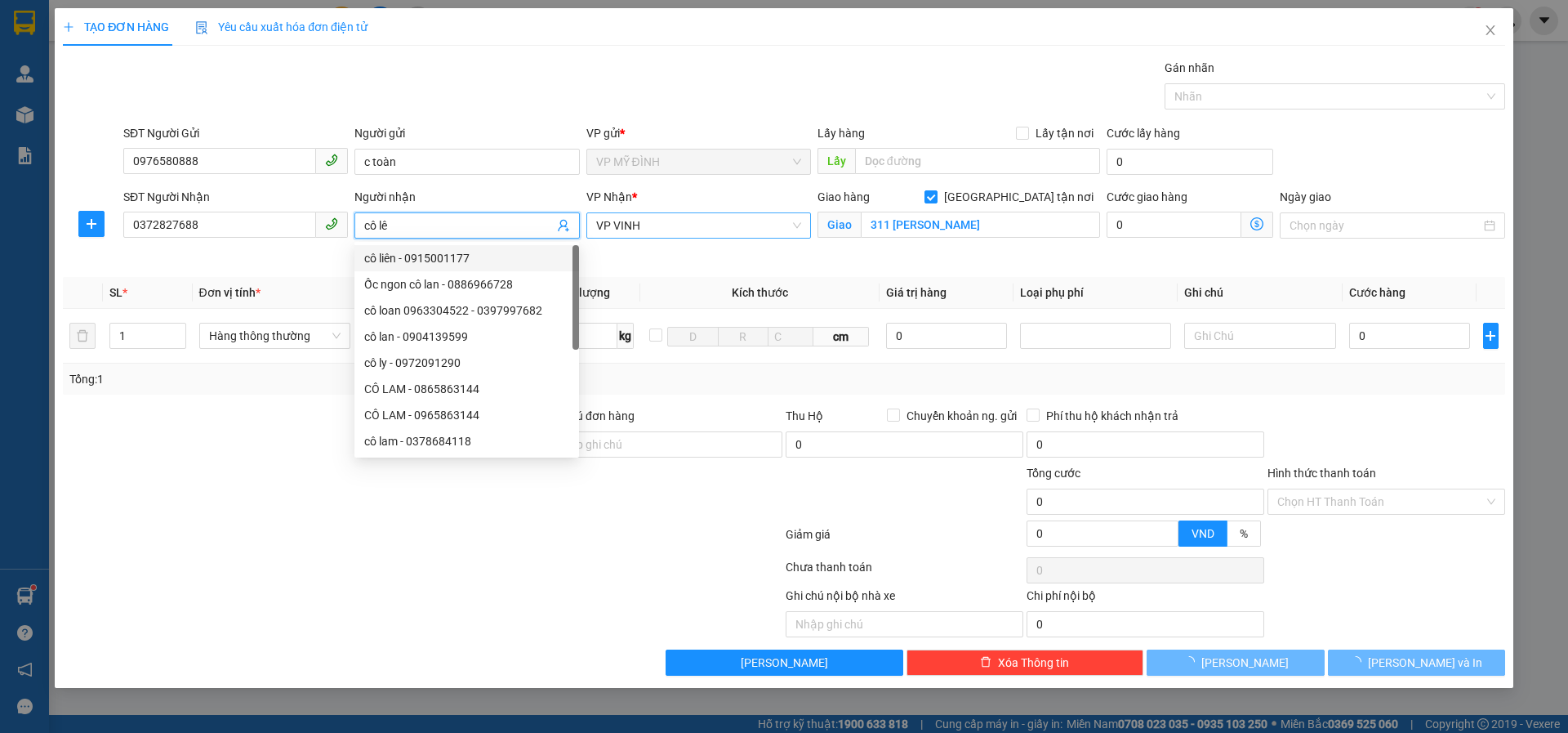
click at [706, 222] on span "VP VINH" at bounding box center [698, 225] width 205 height 25
type input "cô lê"
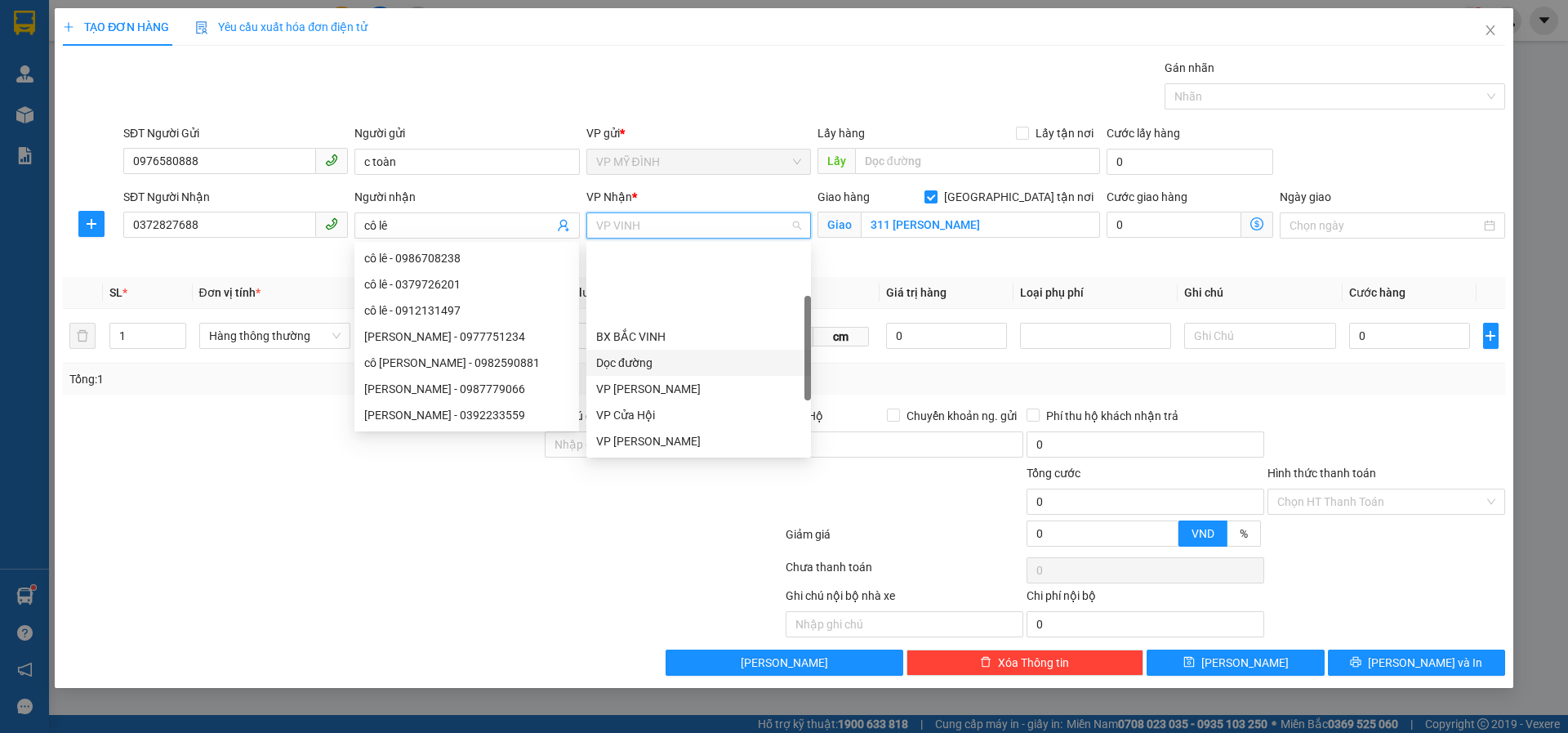
scroll to position [235, 0]
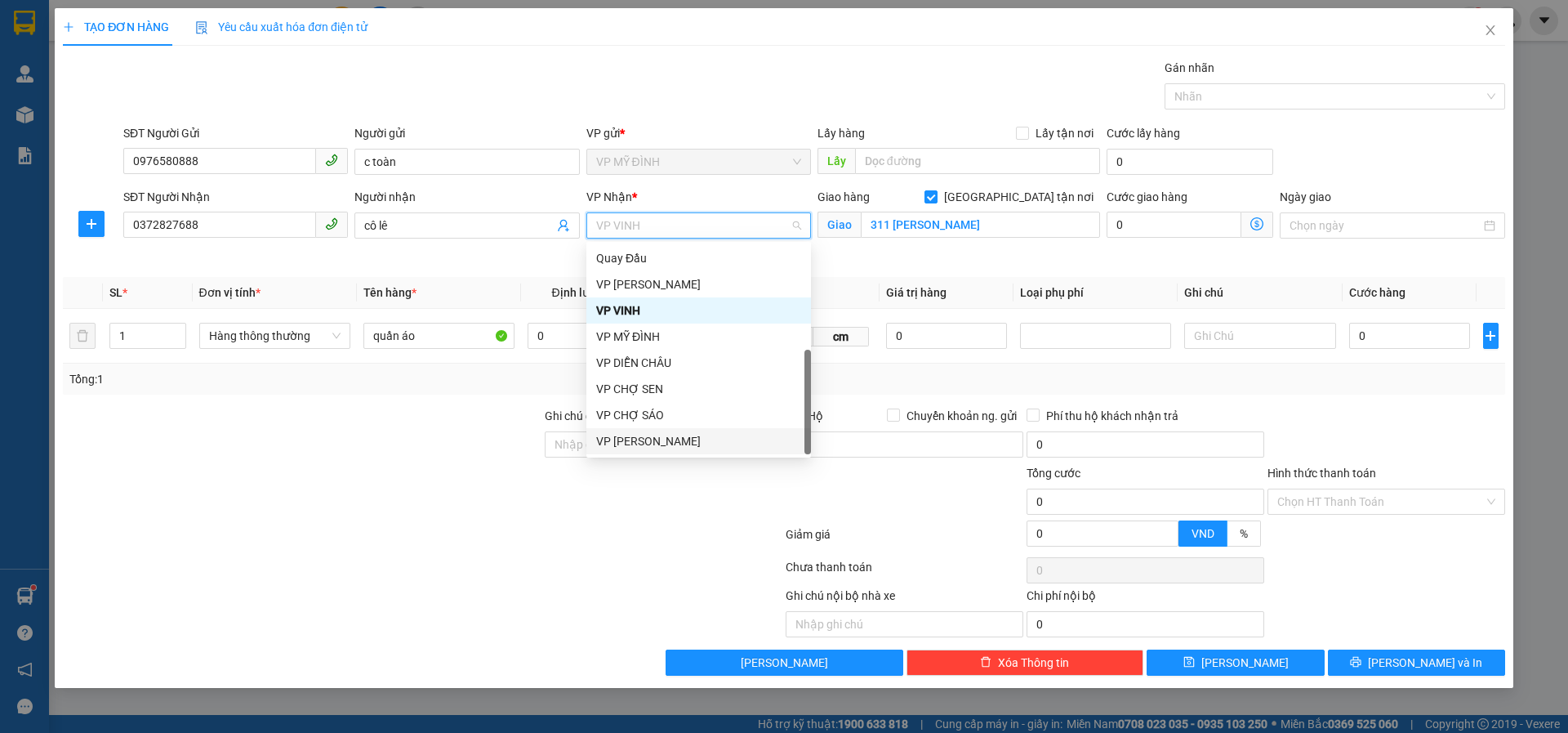
drag, startPoint x: 705, startPoint y: 442, endPoint x: 738, endPoint y: 426, distance: 36.7
click at [707, 442] on div "VP THANH CHƯƠNG" at bounding box center [698, 441] width 205 height 18
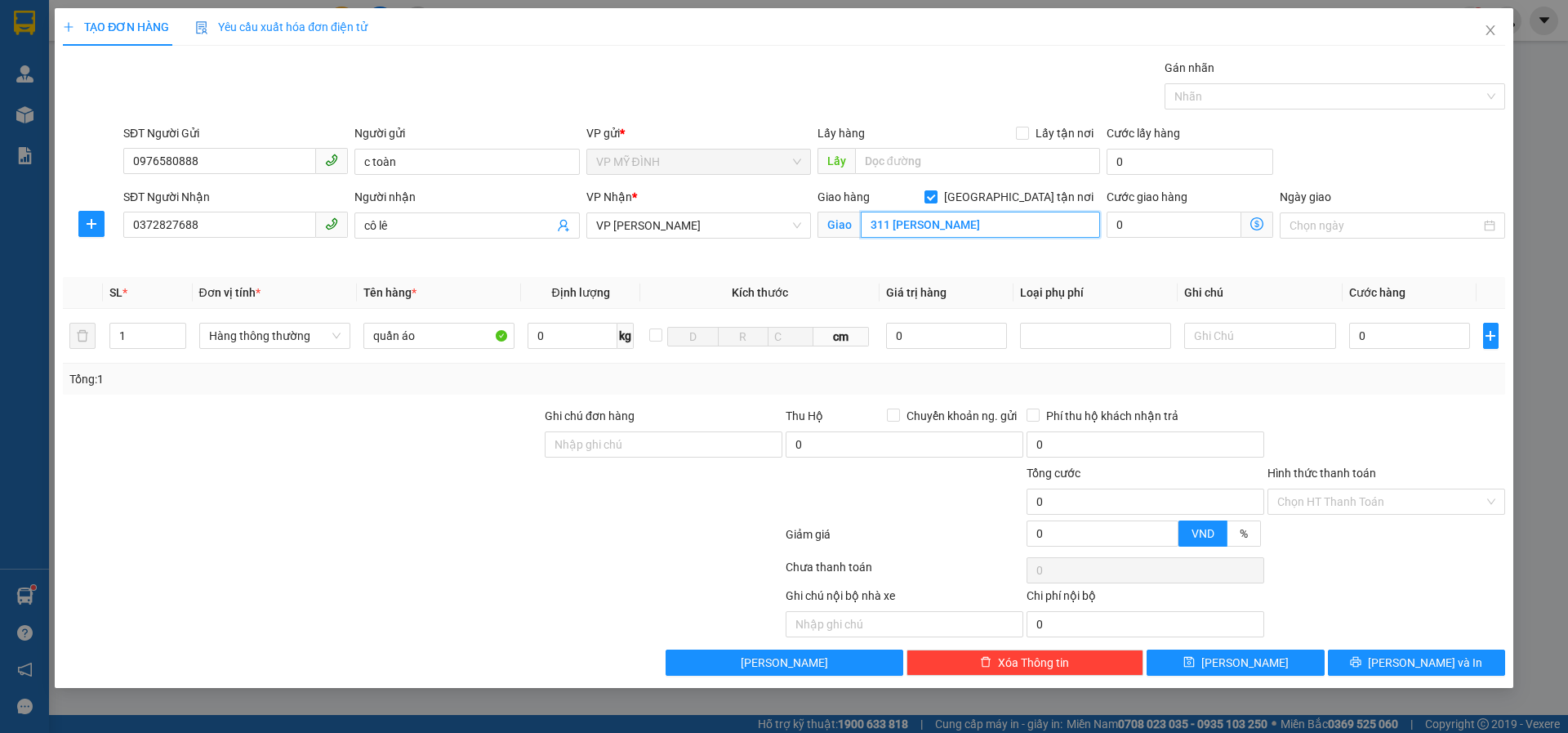
click at [979, 219] on input "311 Lê Viết Thuật" at bounding box center [980, 225] width 239 height 26
type input "vp"
type input "3"
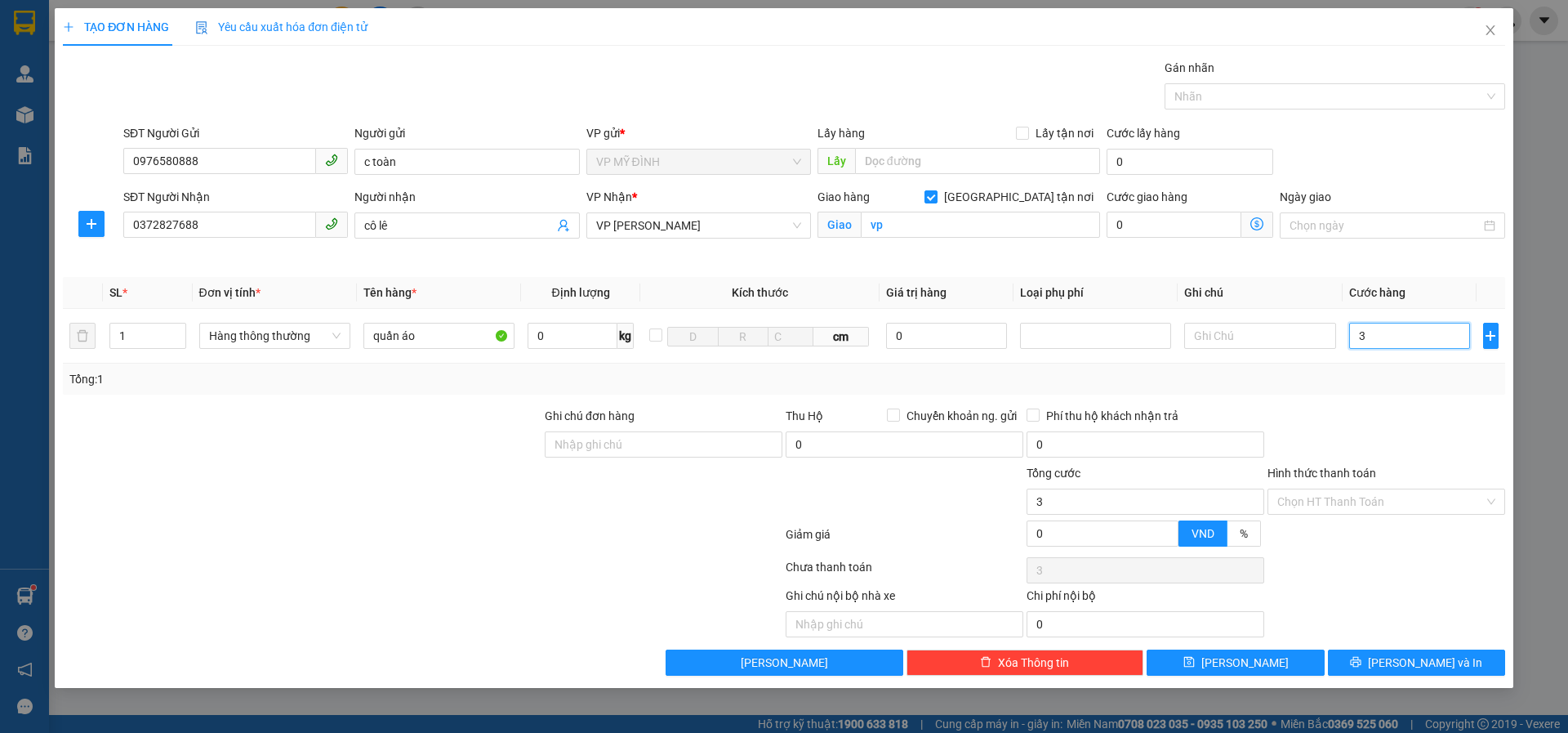
type input "30"
type input "30.000"
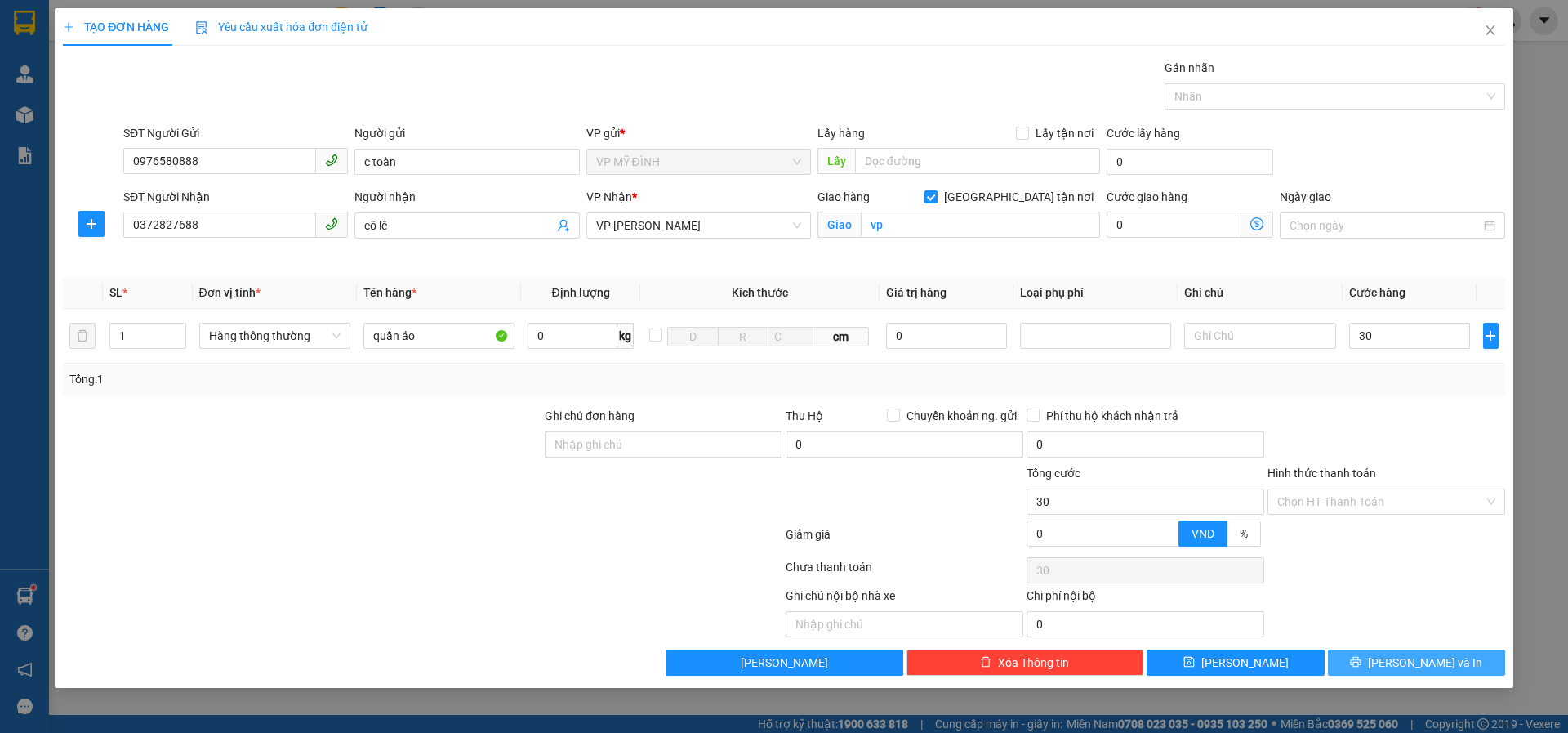
type input "30.000"
click at [1431, 658] on span "Lưu và In" at bounding box center [1425, 662] width 114 height 18
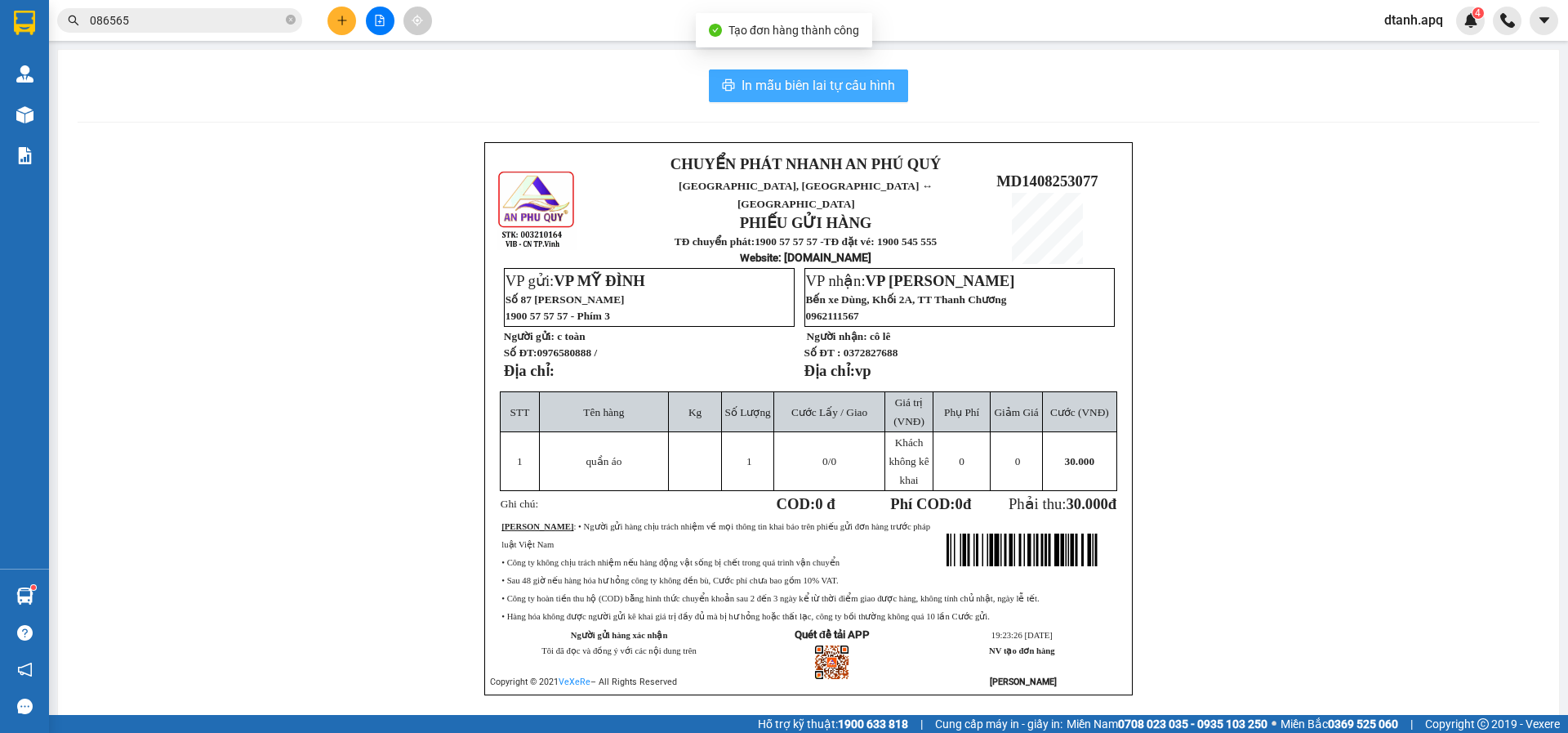
click at [852, 82] on span "In mẫu biên lai tự cấu hình" at bounding box center [818, 85] width 153 height 20
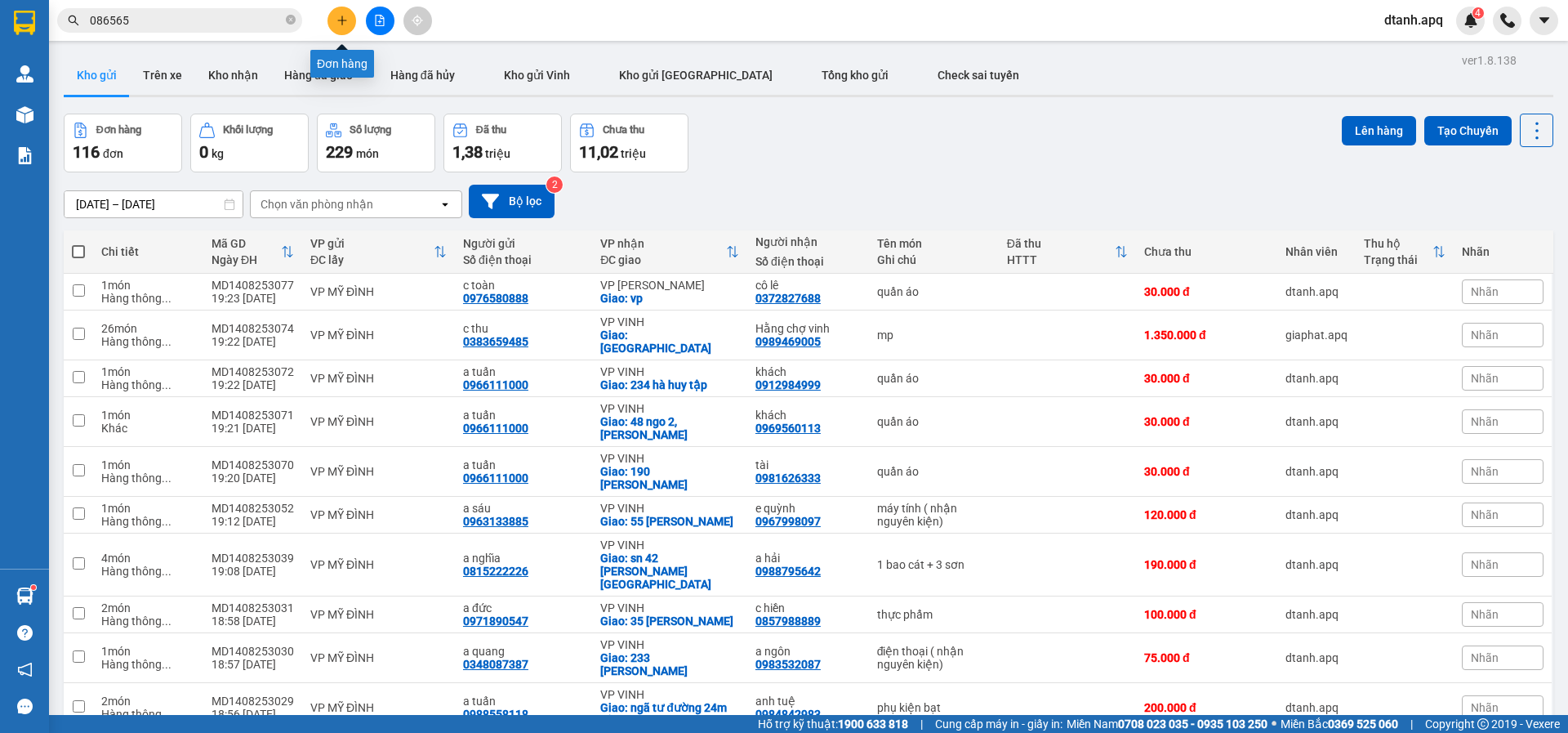
click at [334, 22] on button at bounding box center [342, 21] width 29 height 29
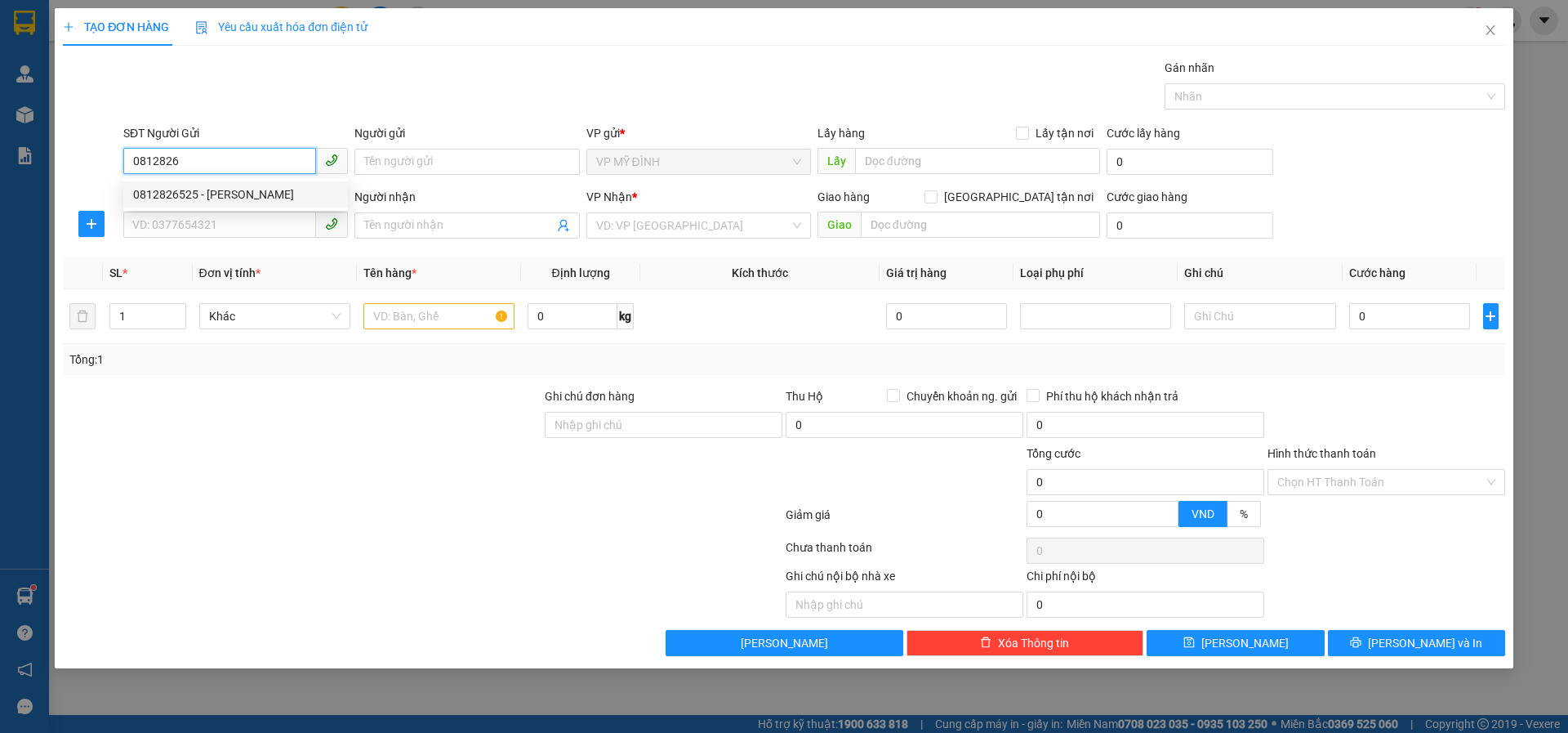
click at [203, 193] on div "0812826525 - bình huệ" at bounding box center [235, 194] width 205 height 18
type input "0812826525"
type input "bình huệ"
type input "0812826525"
click at [185, 238] on div "SĐT Người Nhận VD: 0377654321" at bounding box center [236, 216] width 225 height 57
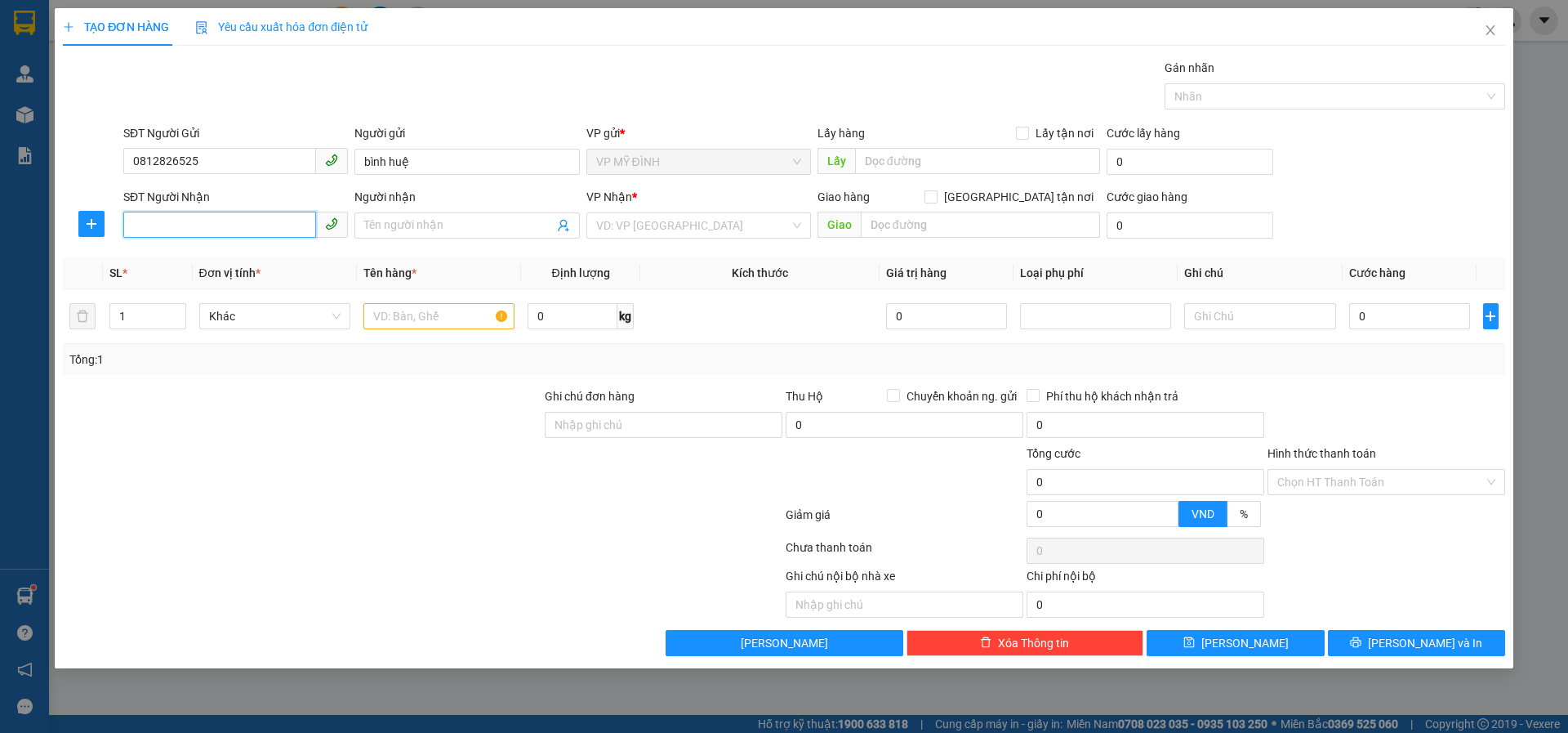
click at [190, 232] on input "SĐT Người Nhận" at bounding box center [220, 225] width 192 height 26
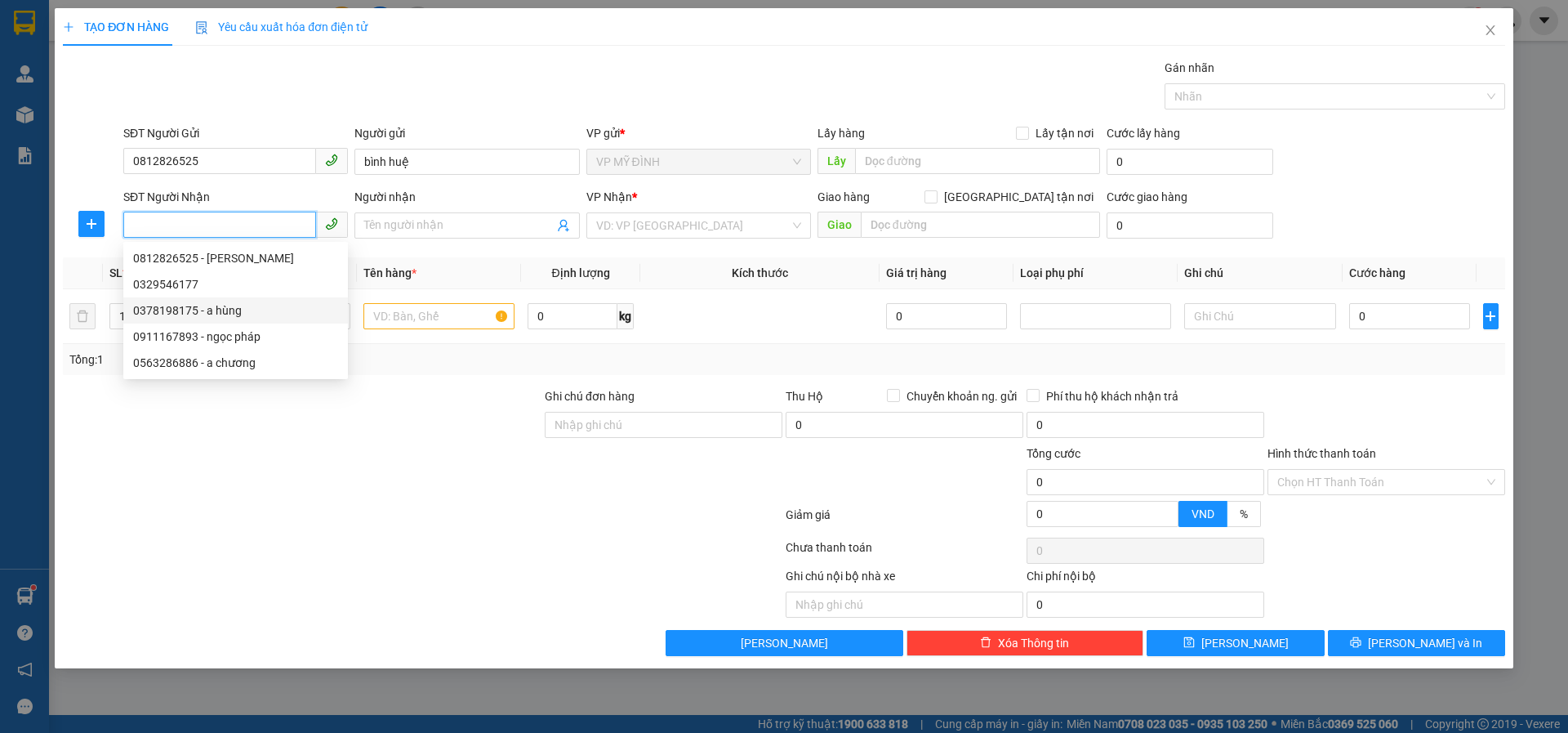
click at [247, 306] on div "0378198175 - a hùng" at bounding box center [235, 310] width 205 height 18
type input "0378198175"
type input "a hùng"
checkbox input "true"
type input "đại học vinh"
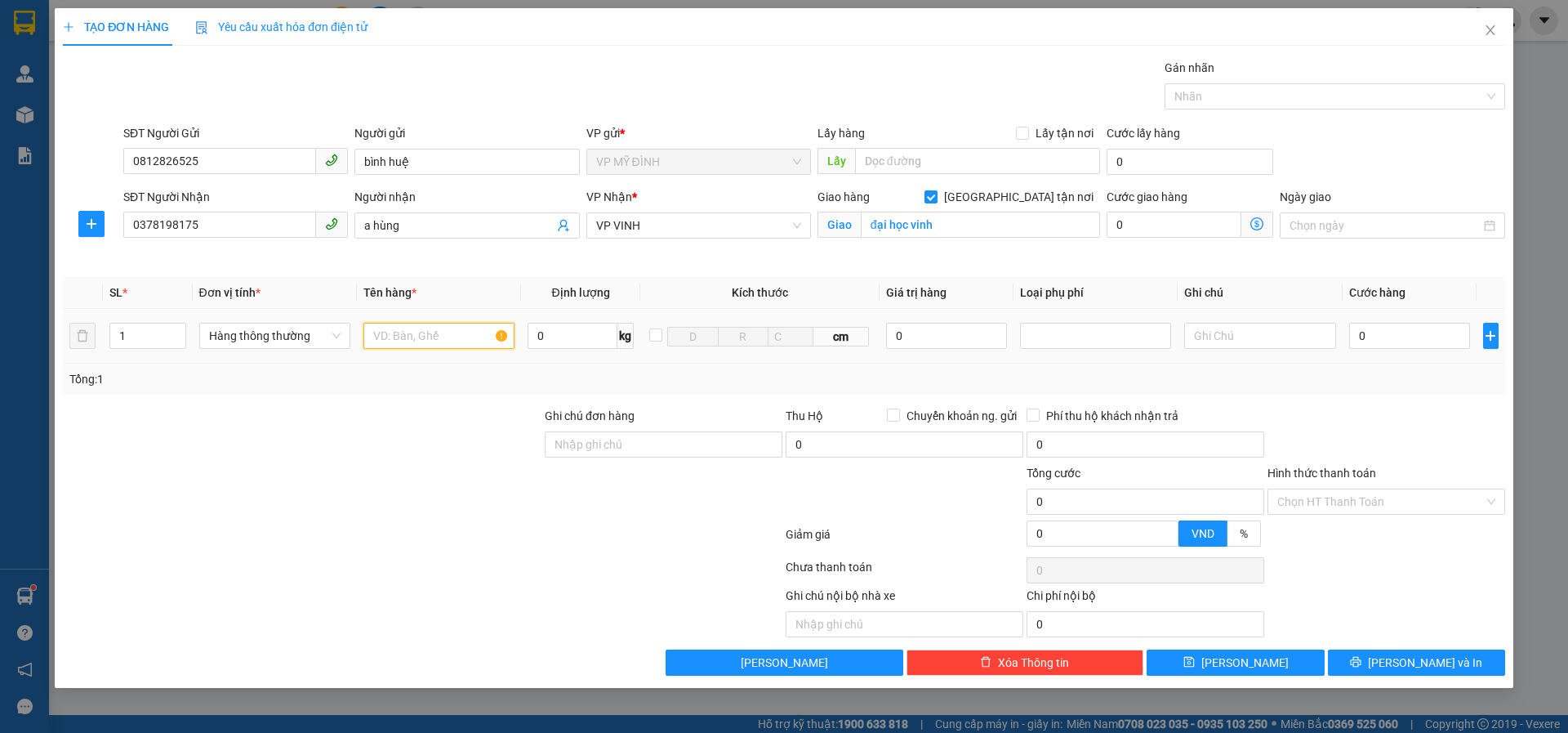
click at [448, 334] on input "text" at bounding box center [439, 335] width 152 height 26
type input "linh kiện điện tử ( nhận nguyên kiện)"
drag, startPoint x: 1032, startPoint y: 341, endPoint x: 1036, endPoint y: 350, distance: 9.8
click at [1034, 341] on div at bounding box center [1096, 335] width 143 height 20
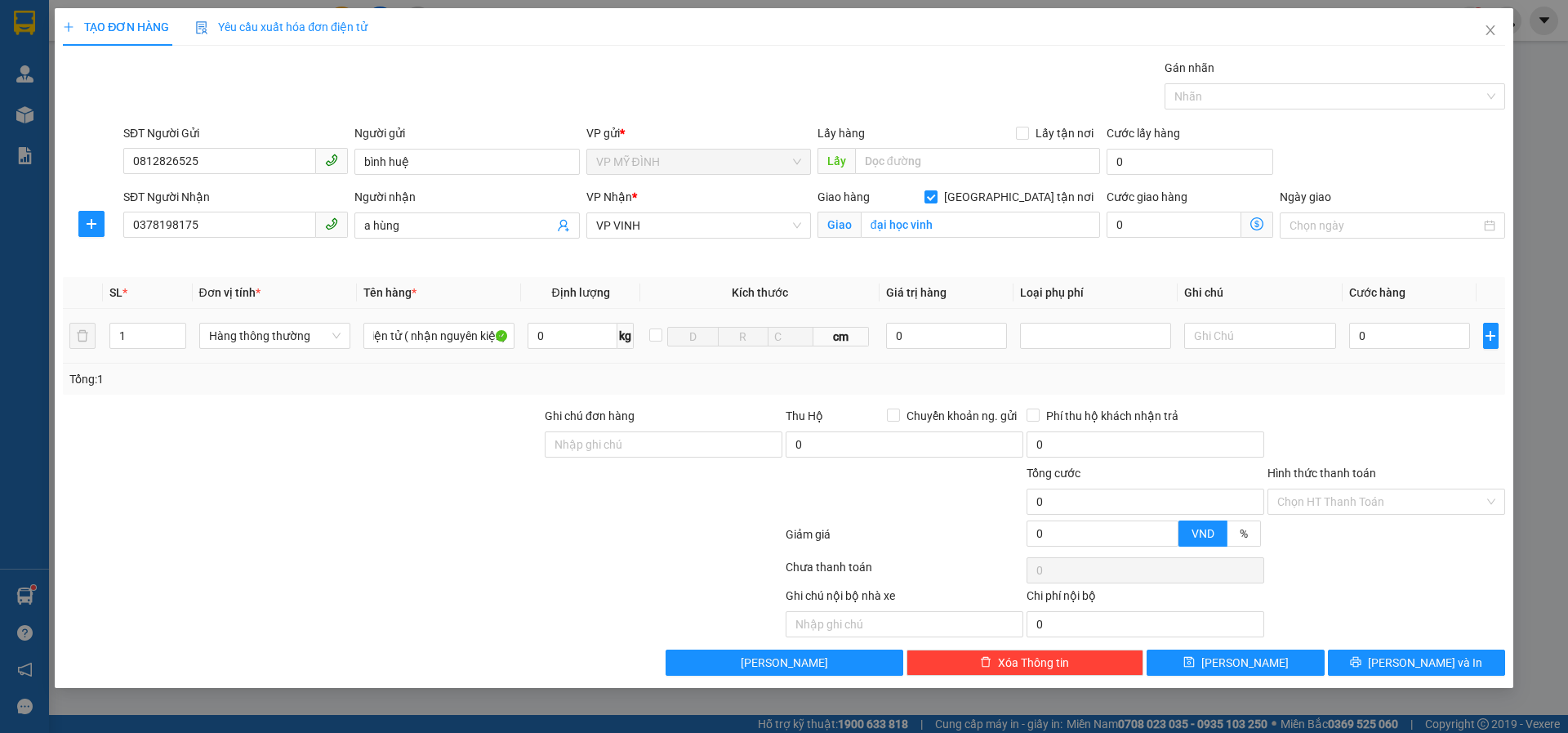
scroll to position [0, 0]
click at [1040, 371] on div "Hàng giá trị cao" at bounding box center [1096, 368] width 131 height 18
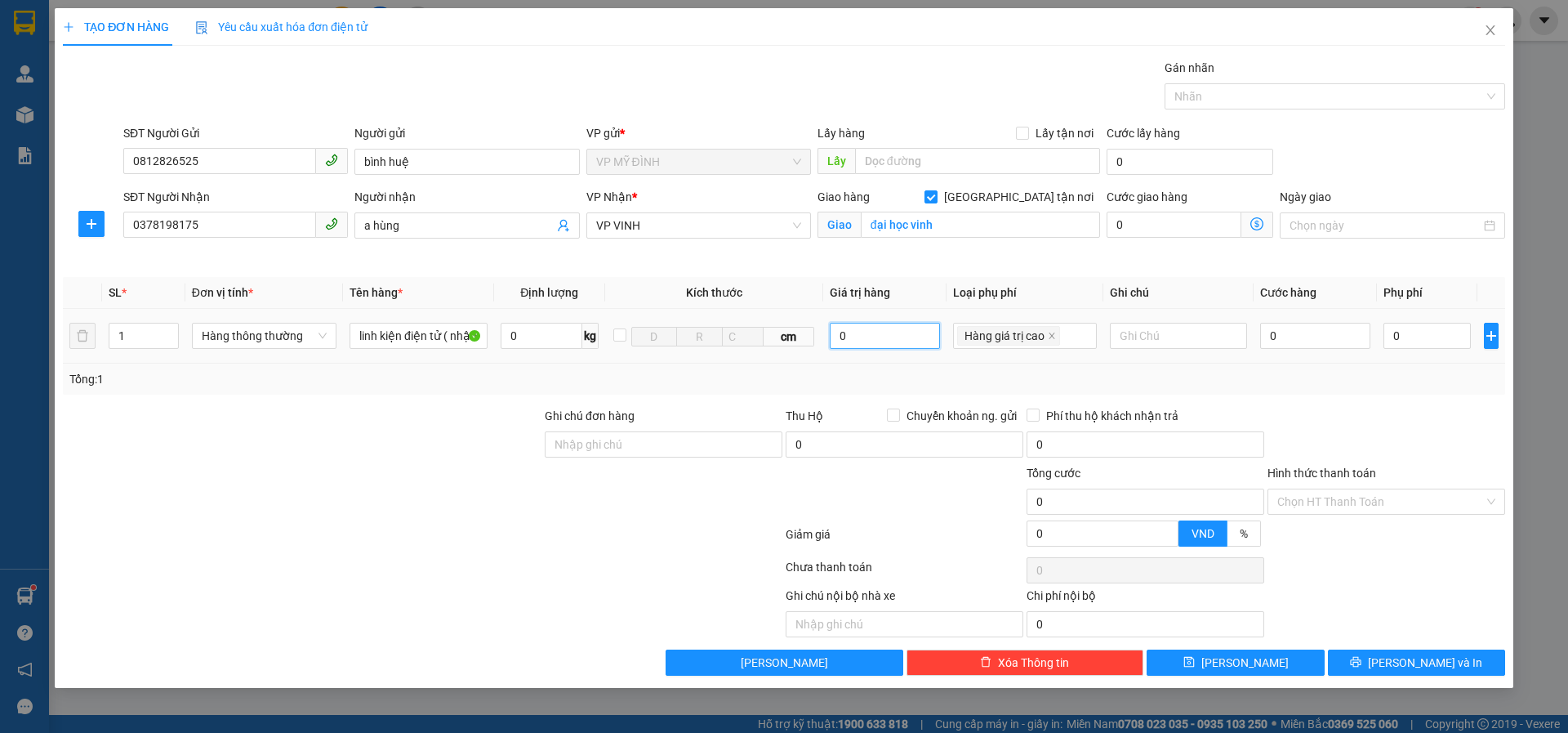
click at [850, 335] on input "0" at bounding box center [885, 335] width 111 height 26
type input "200.000"
drag, startPoint x: 1345, startPoint y: 395, endPoint x: 1302, endPoint y: 356, distance: 58.1
click at [1344, 390] on div "Transit Pickup Surcharge Ids Transit Deliver Surcharge Ids Transit Deliver Surc…" at bounding box center [784, 367] width 1443 height 616
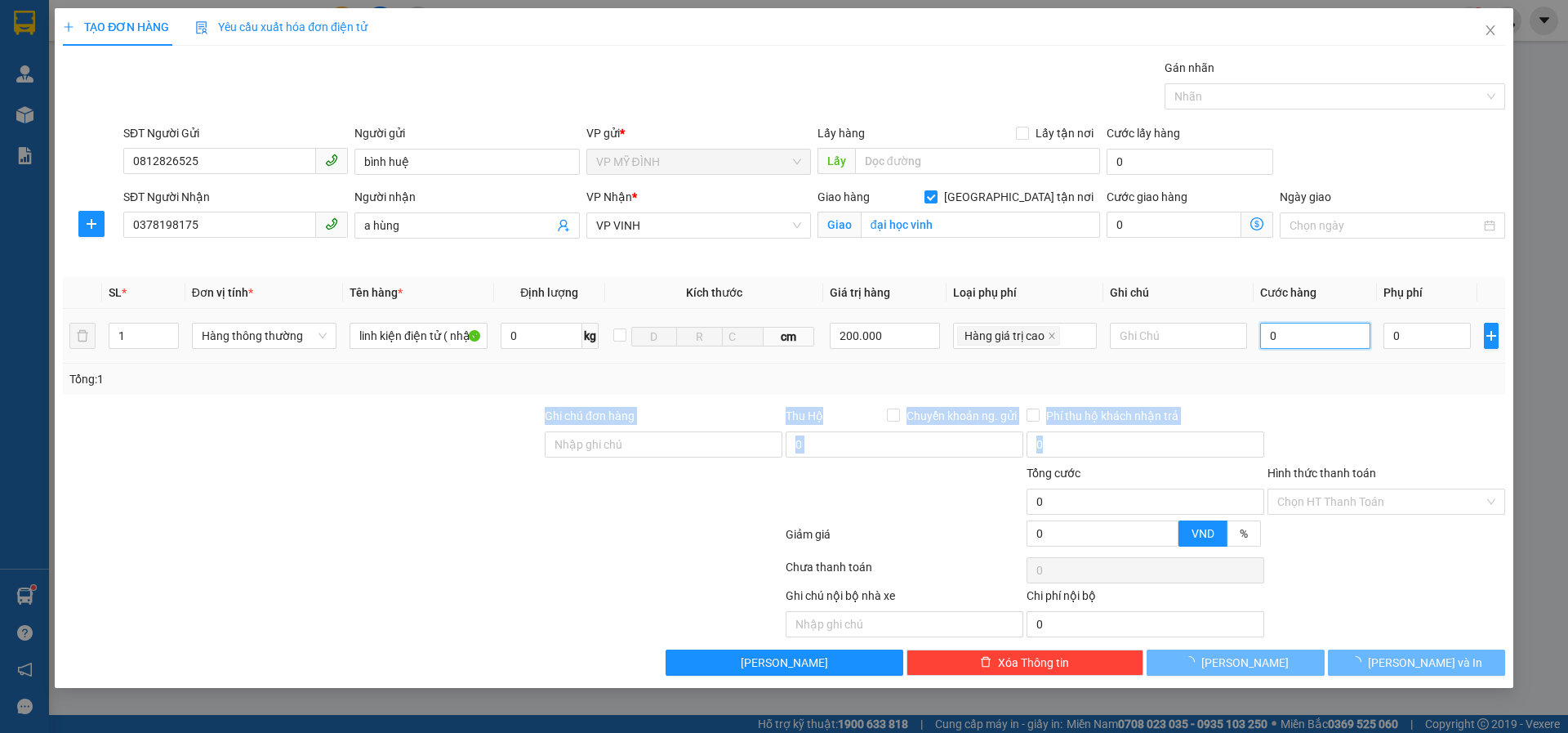
click at [1273, 334] on input "0" at bounding box center [1316, 335] width 112 height 26
type input "1.000"
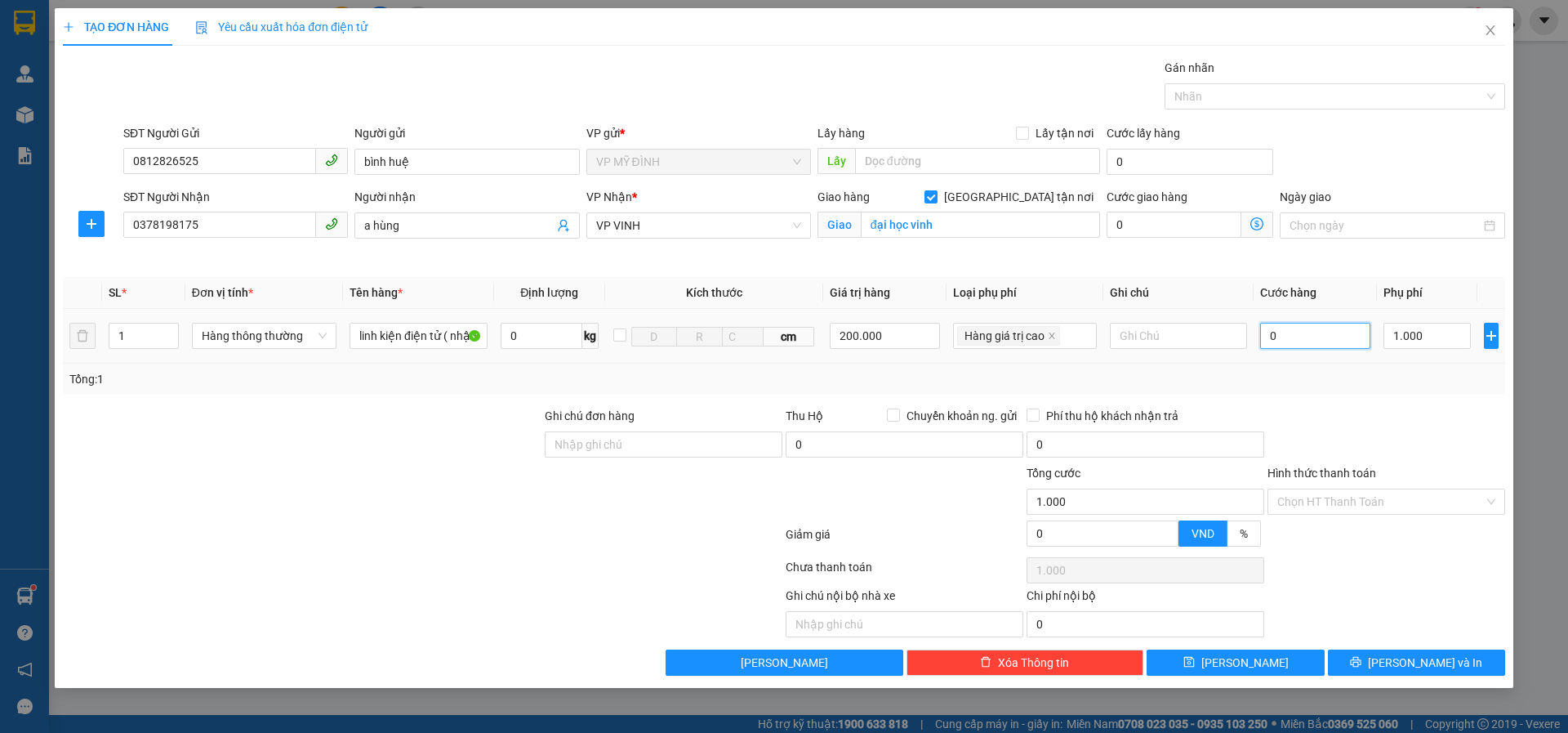
type input "3"
type input "1.003"
type input "30"
type input "1.030"
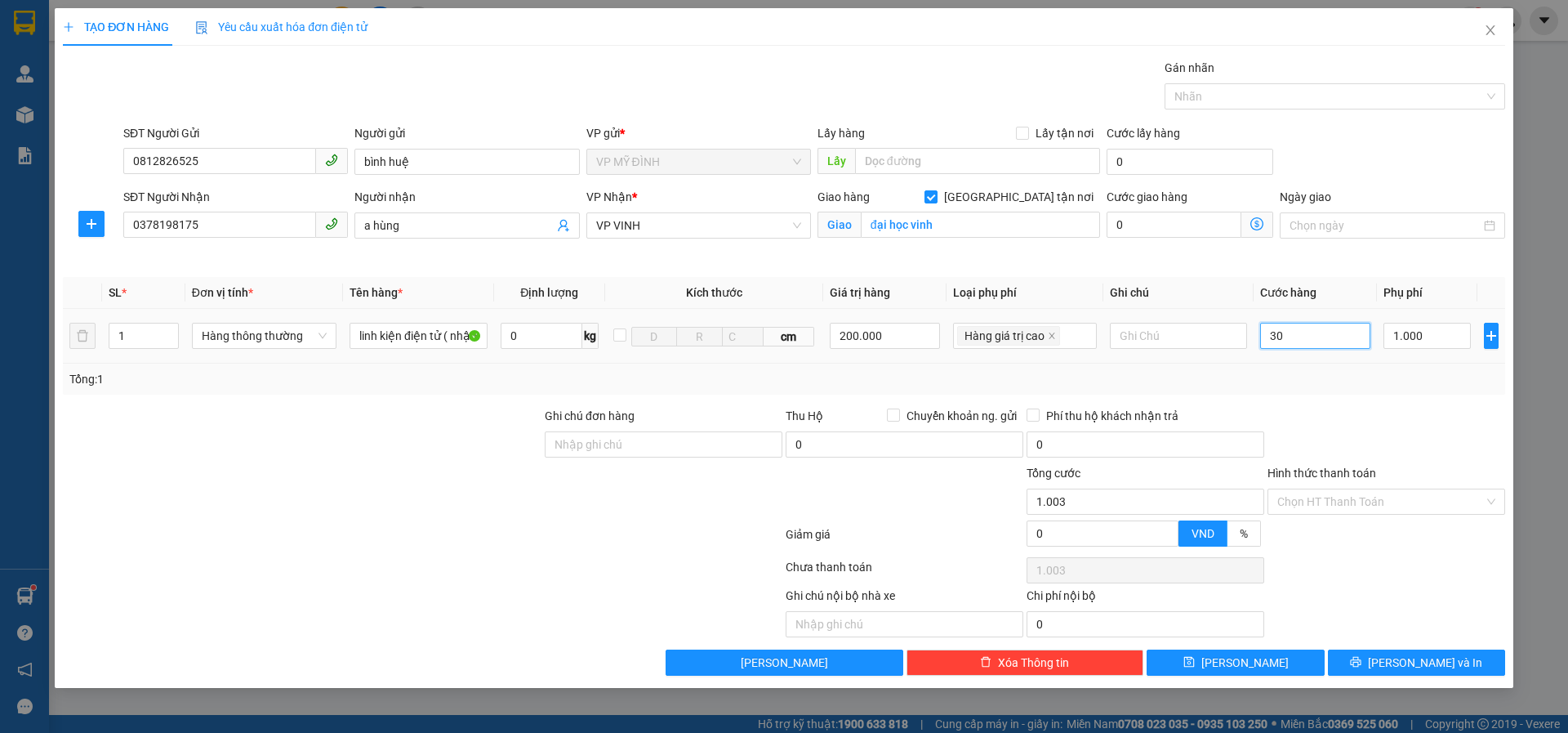
type input "1.030"
type input "30.000"
type input "31.000"
click at [1358, 663] on button "Lưu và In" at bounding box center [1416, 662] width 177 height 26
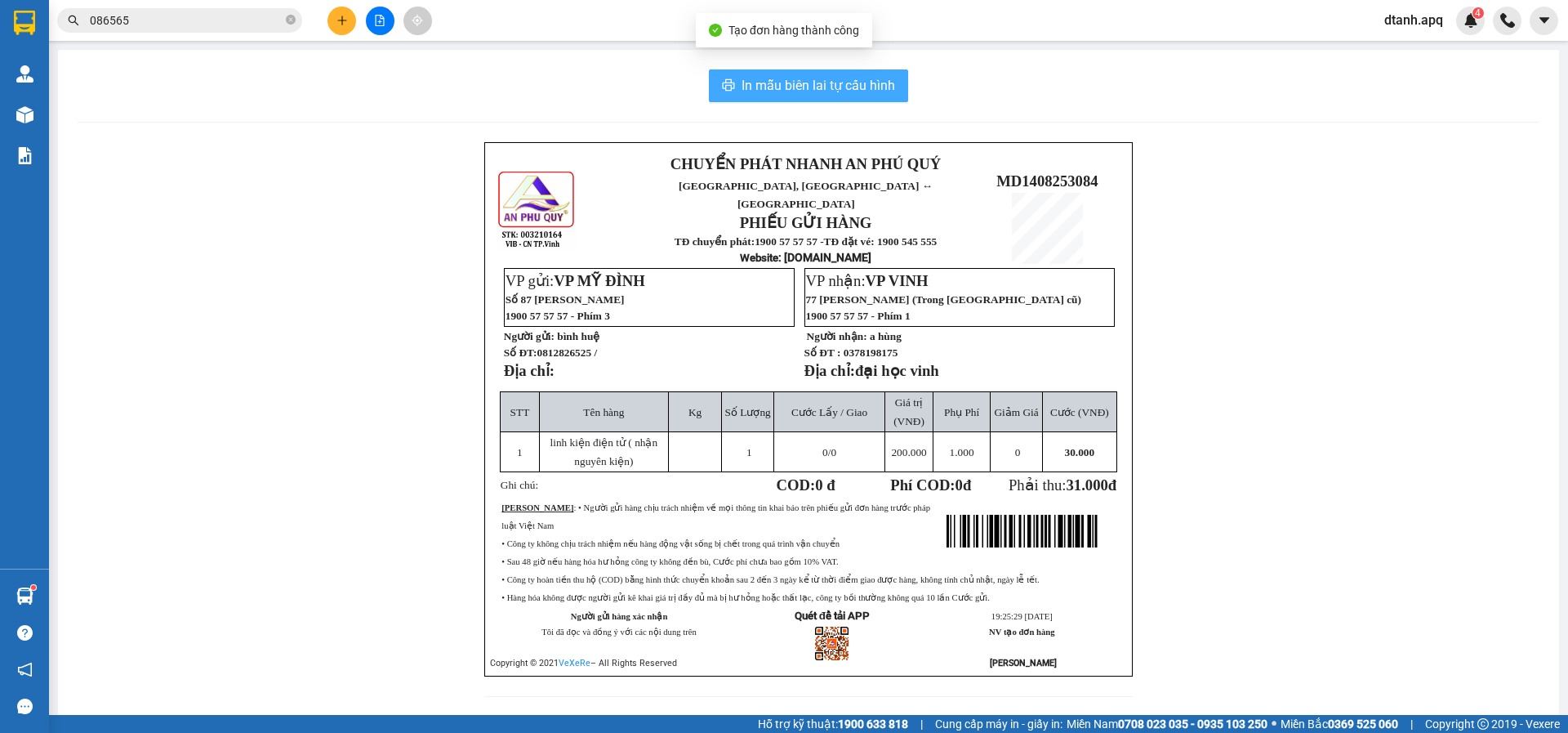
click at [819, 82] on span "In mẫu biên lai tự cấu hình" at bounding box center [818, 85] width 153 height 20
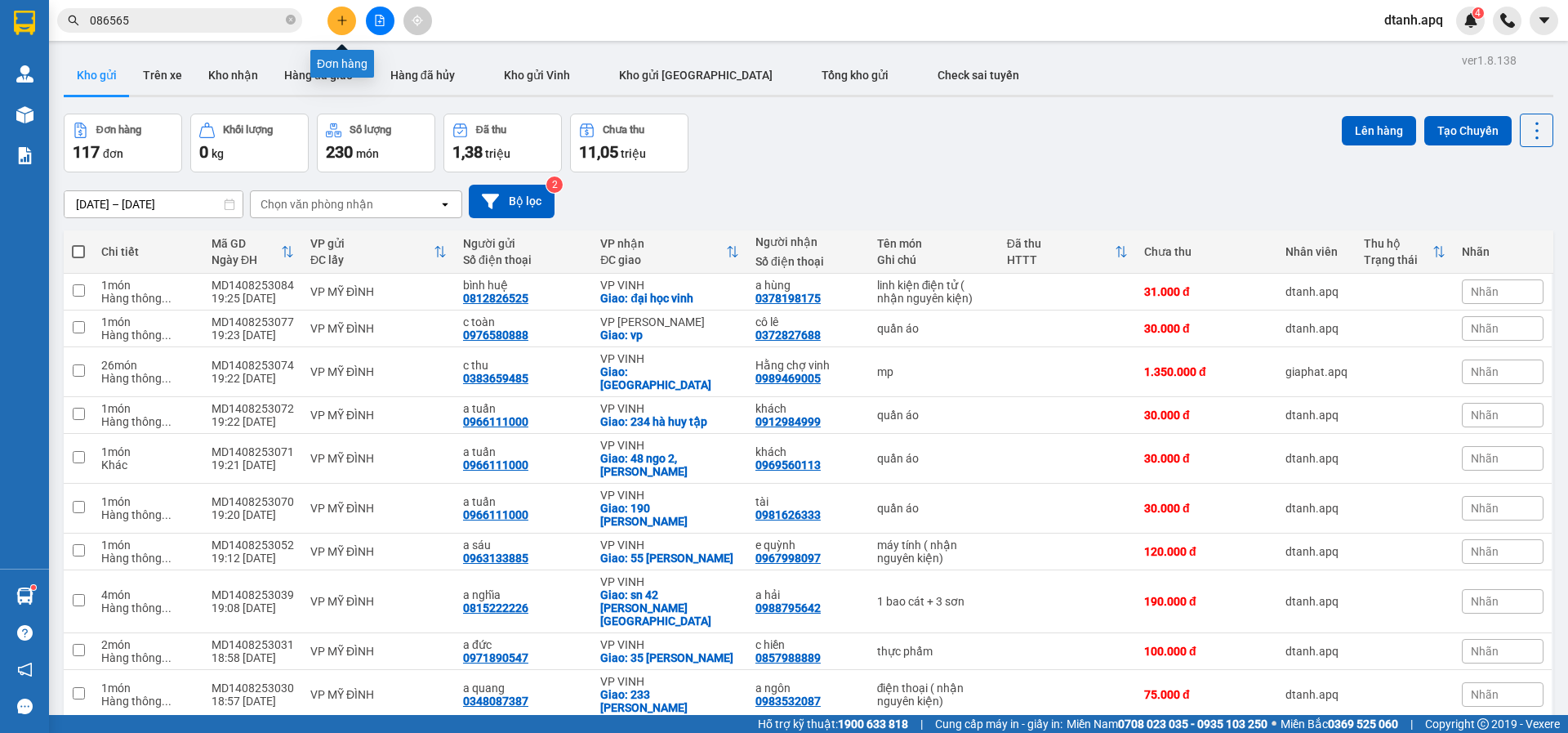
click at [349, 21] on button at bounding box center [342, 21] width 29 height 29
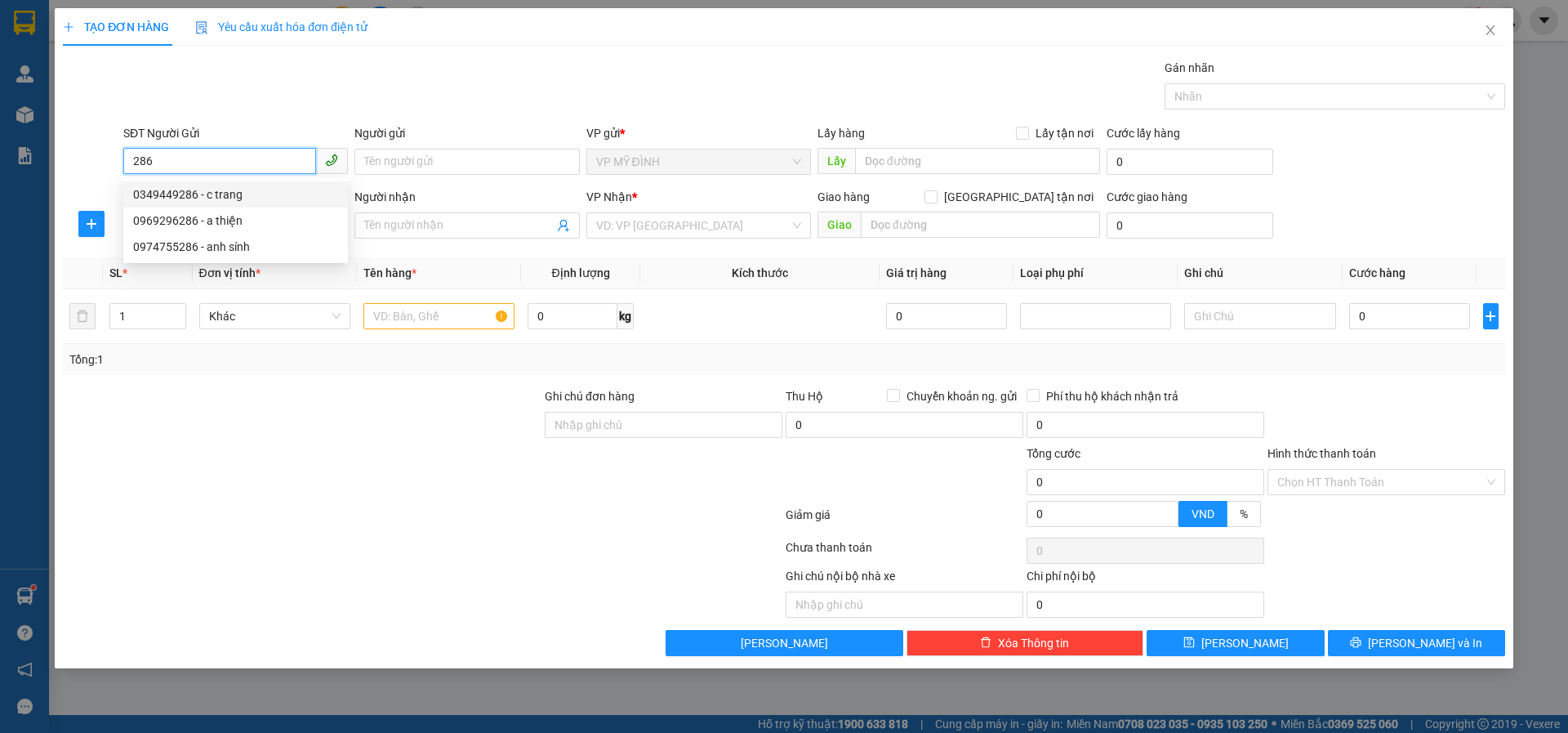
drag, startPoint x: 173, startPoint y: 156, endPoint x: 77, endPoint y: 159, distance: 96.0
click at [77, 158] on div "SĐT Người Gửi 286 Người gửi Tên người gửi VP gửi * VP MỸ ĐÌNH Lấy hàng Lấy tận …" at bounding box center [784, 152] width 1445 height 57
drag, startPoint x: 235, startPoint y: 215, endPoint x: 226, endPoint y: 226, distance: 14.2
click at [230, 215] on div "0974910826 - c dung" at bounding box center [235, 220] width 205 height 18
type input "0974910826"
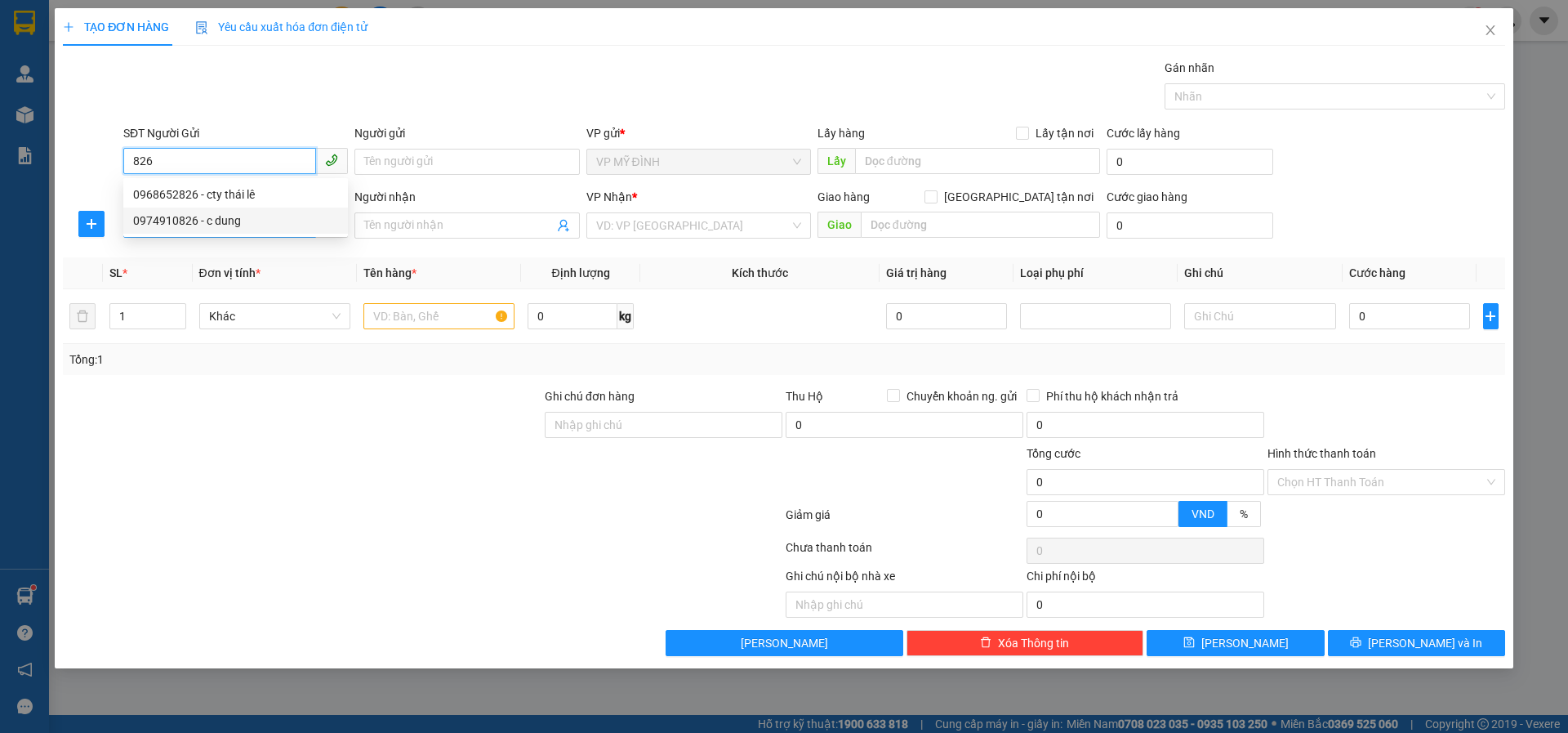
type input "c dung"
type input "0974910826"
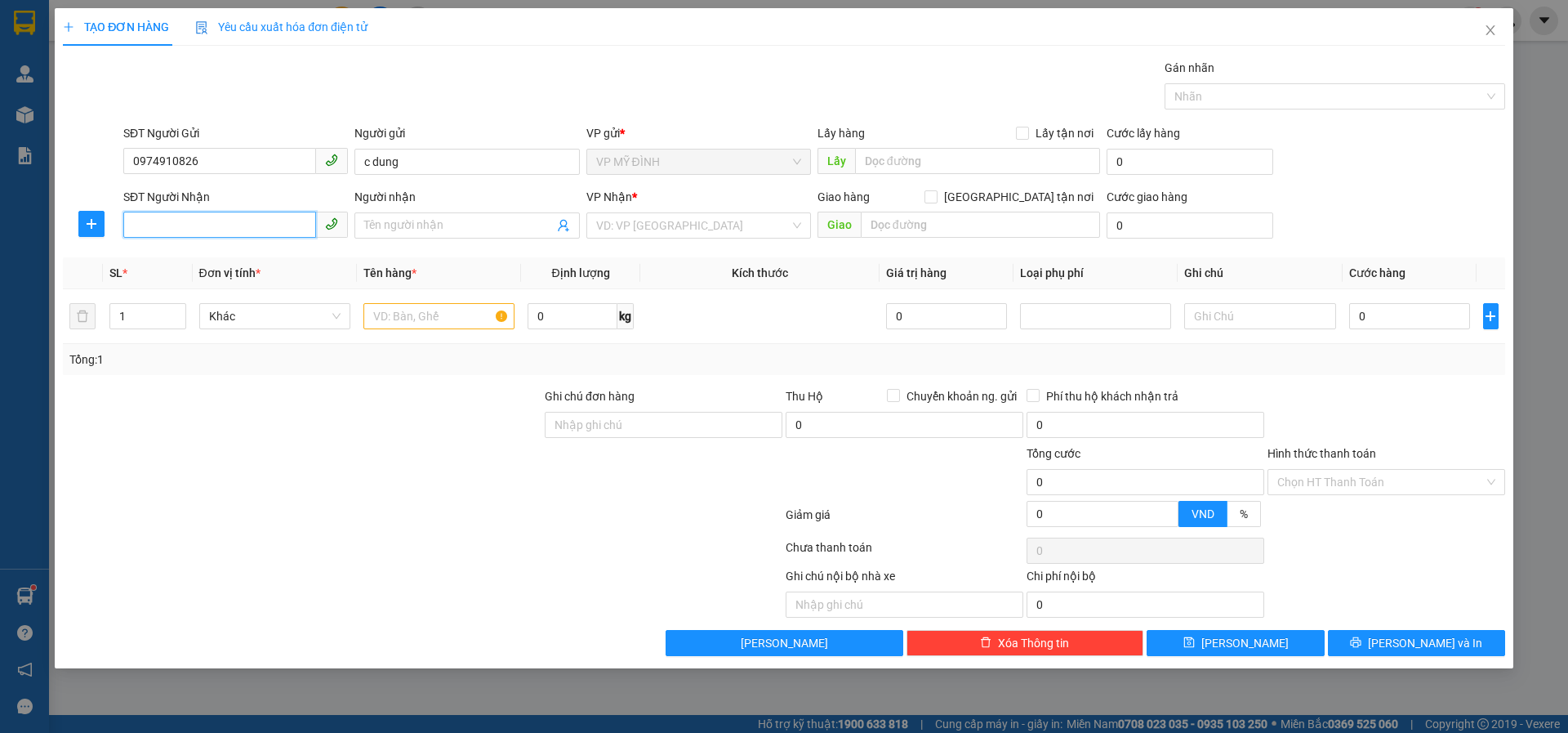
click at [211, 226] on input "SĐT Người Nhận" at bounding box center [220, 225] width 192 height 26
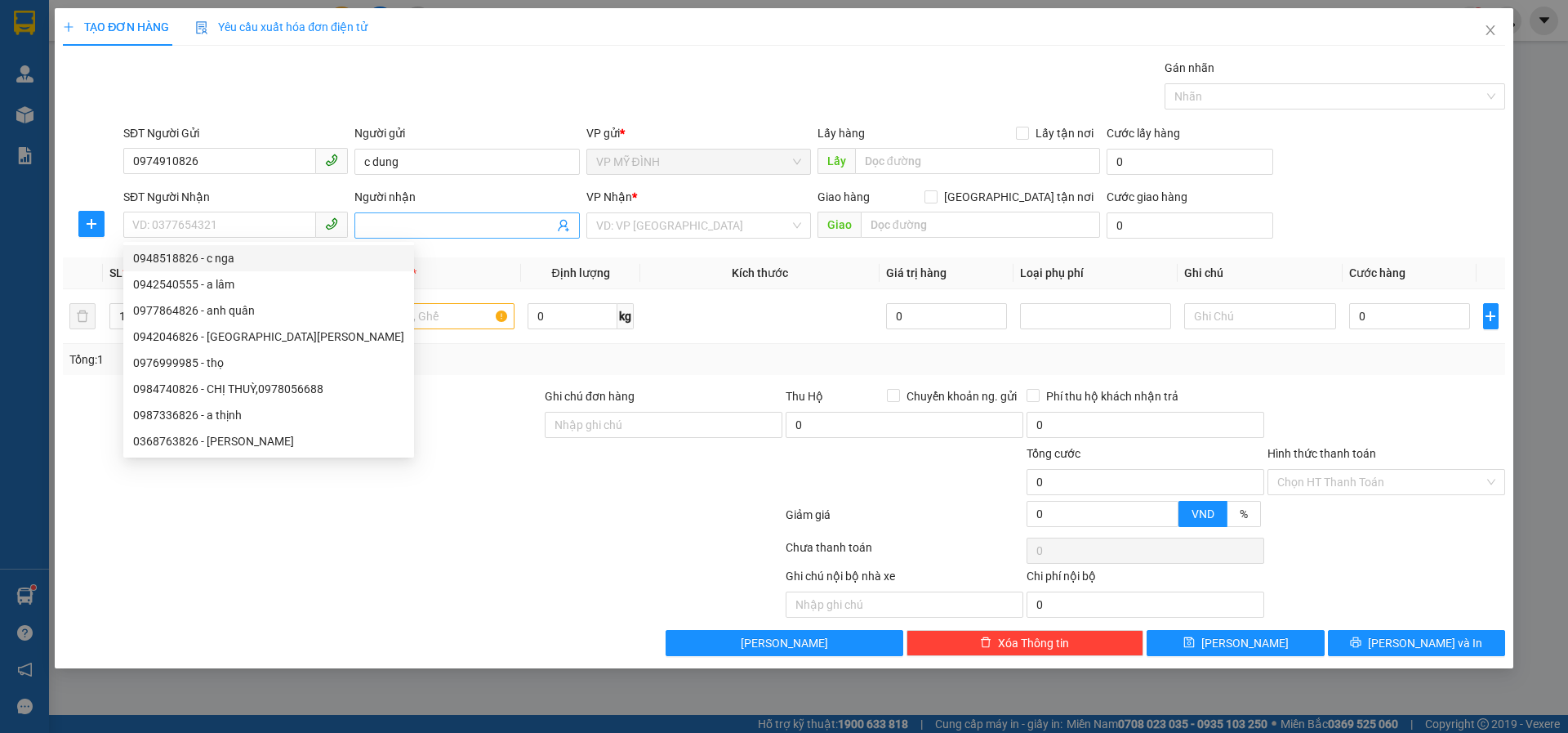
click at [564, 225] on icon "user-add" at bounding box center [563, 225] width 13 height 13
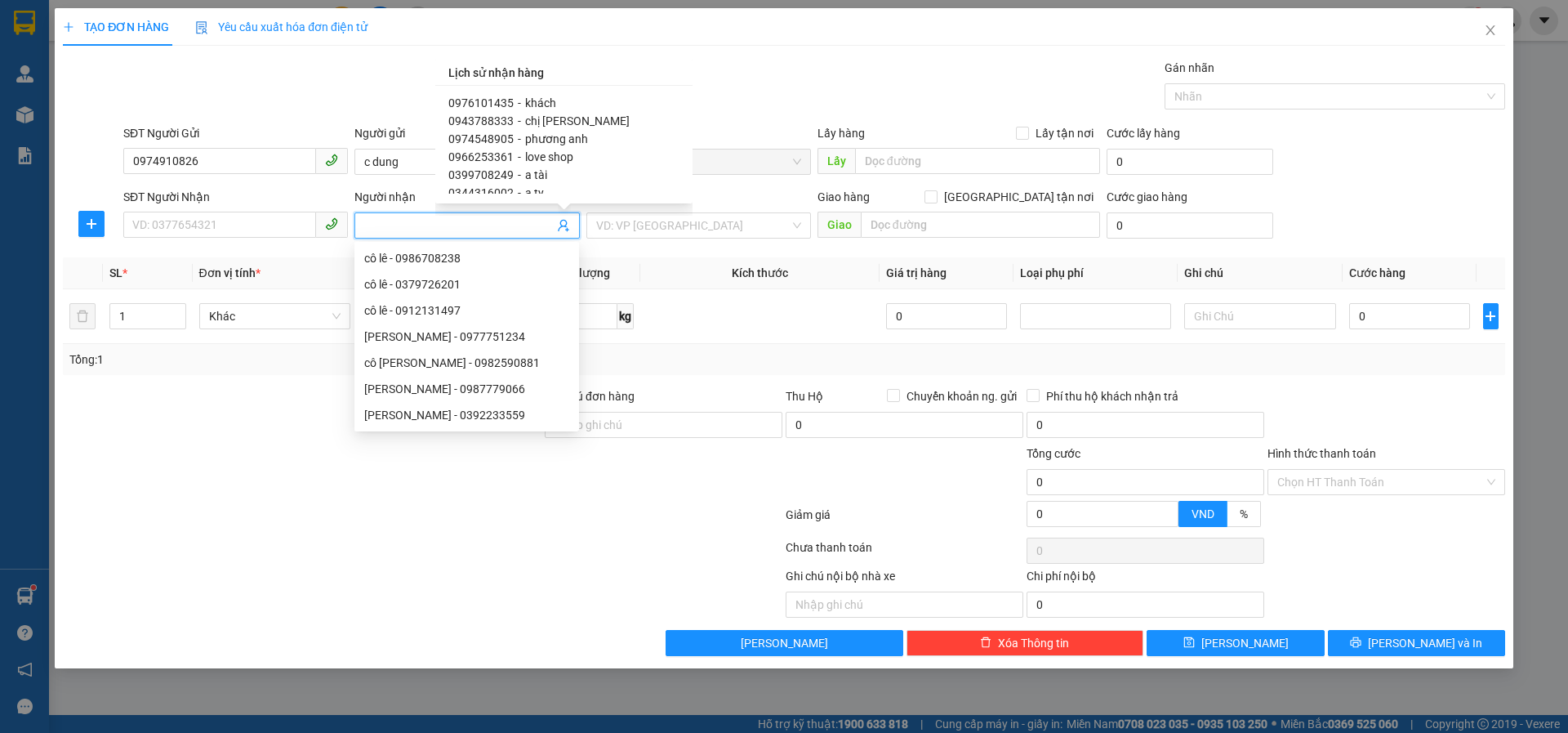
scroll to position [82, 0]
drag, startPoint x: 132, startPoint y: 161, endPoint x: 91, endPoint y: 161, distance: 41.0
click at [91, 160] on div "SĐT Người Gửi 0974910826 Người gửi c dung VP gửi * VP MỸ ĐÌNH Lấy hàng Lấy tận …" at bounding box center [784, 152] width 1445 height 57
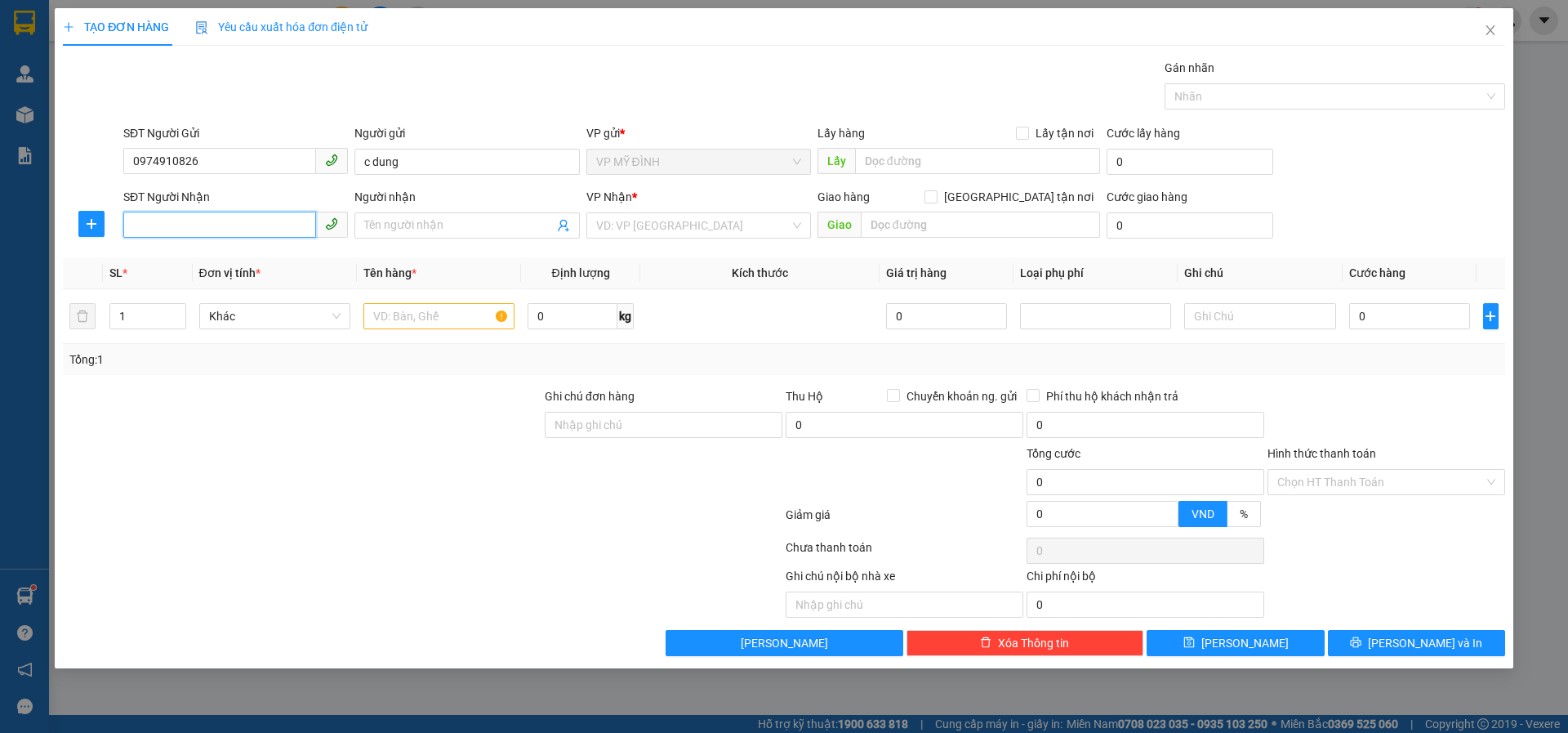
click at [180, 227] on input "SĐT Người Nhận" at bounding box center [220, 225] width 192 height 26
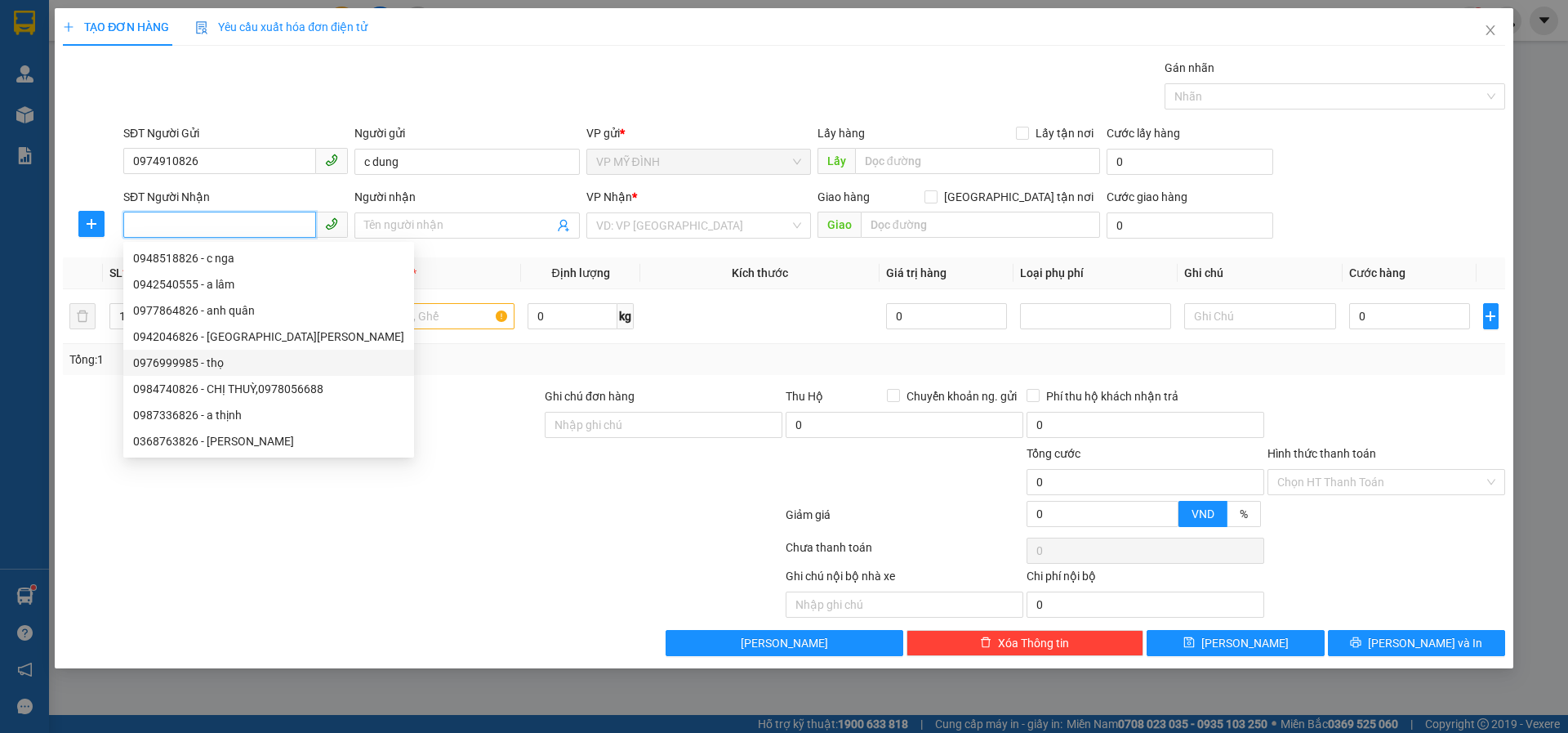
click at [230, 364] on div "0976999985 - thọ" at bounding box center [268, 362] width 272 height 18
type input "0976999985"
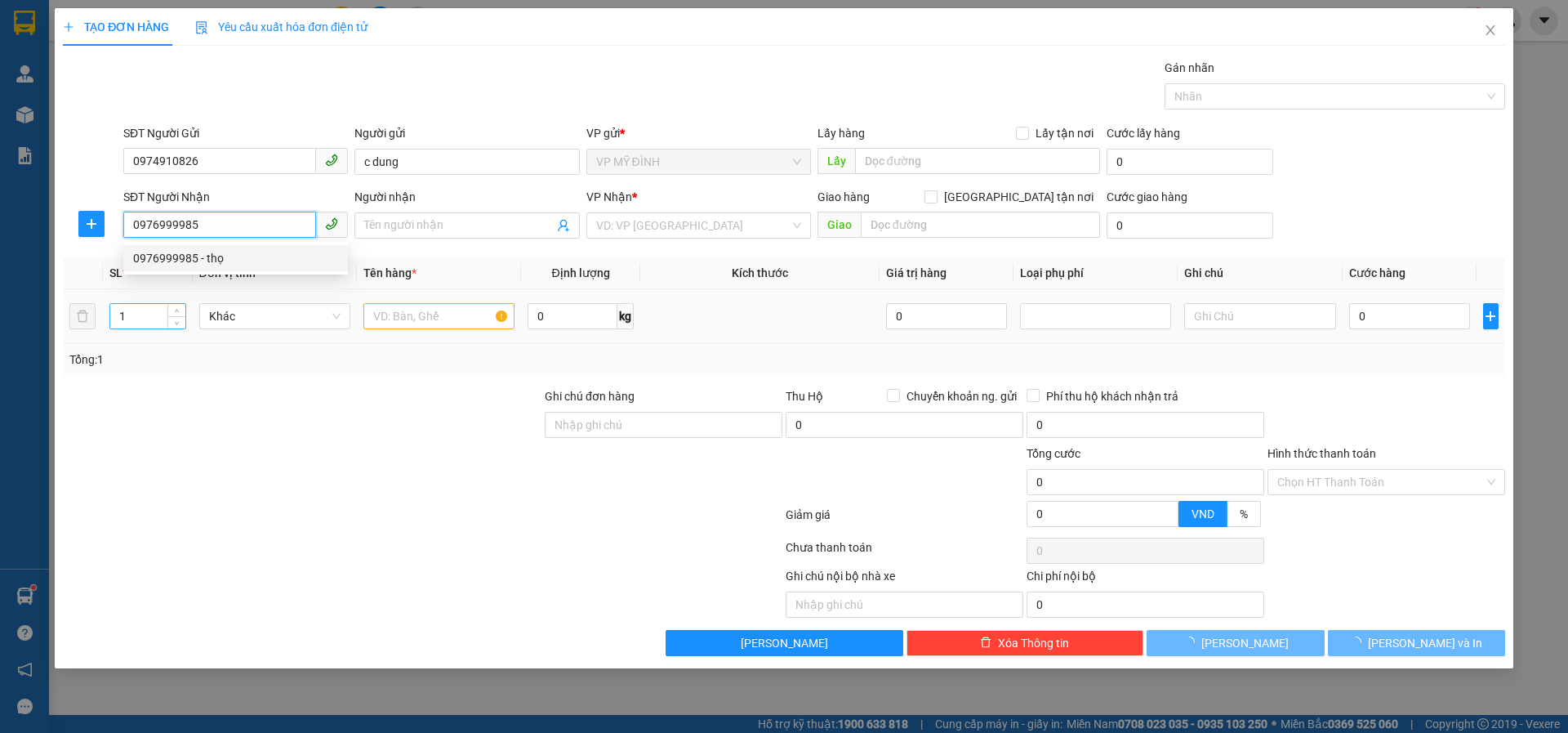
type input "thọ"
checkbox input "true"
type input "190 hồng bàng"
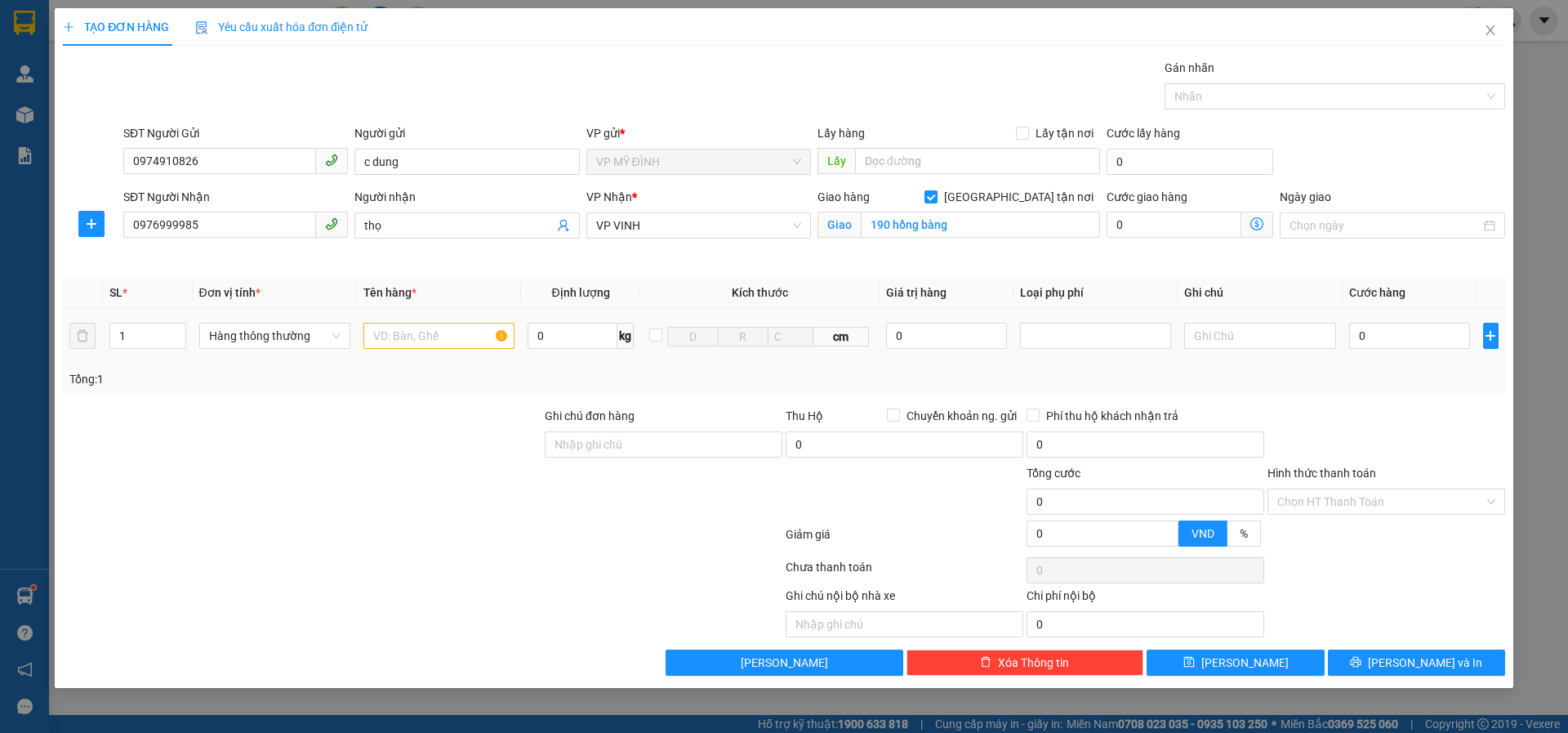
click at [99, 335] on tr "1 Hàng thông thường 0 kg cm 0 0" at bounding box center [784, 336] width 1443 height 54
type input "2"
click at [392, 331] on input "text" at bounding box center [439, 335] width 152 height 26
type input "lạp xưởng"
click at [573, 338] on input "0" at bounding box center [573, 335] width 90 height 26
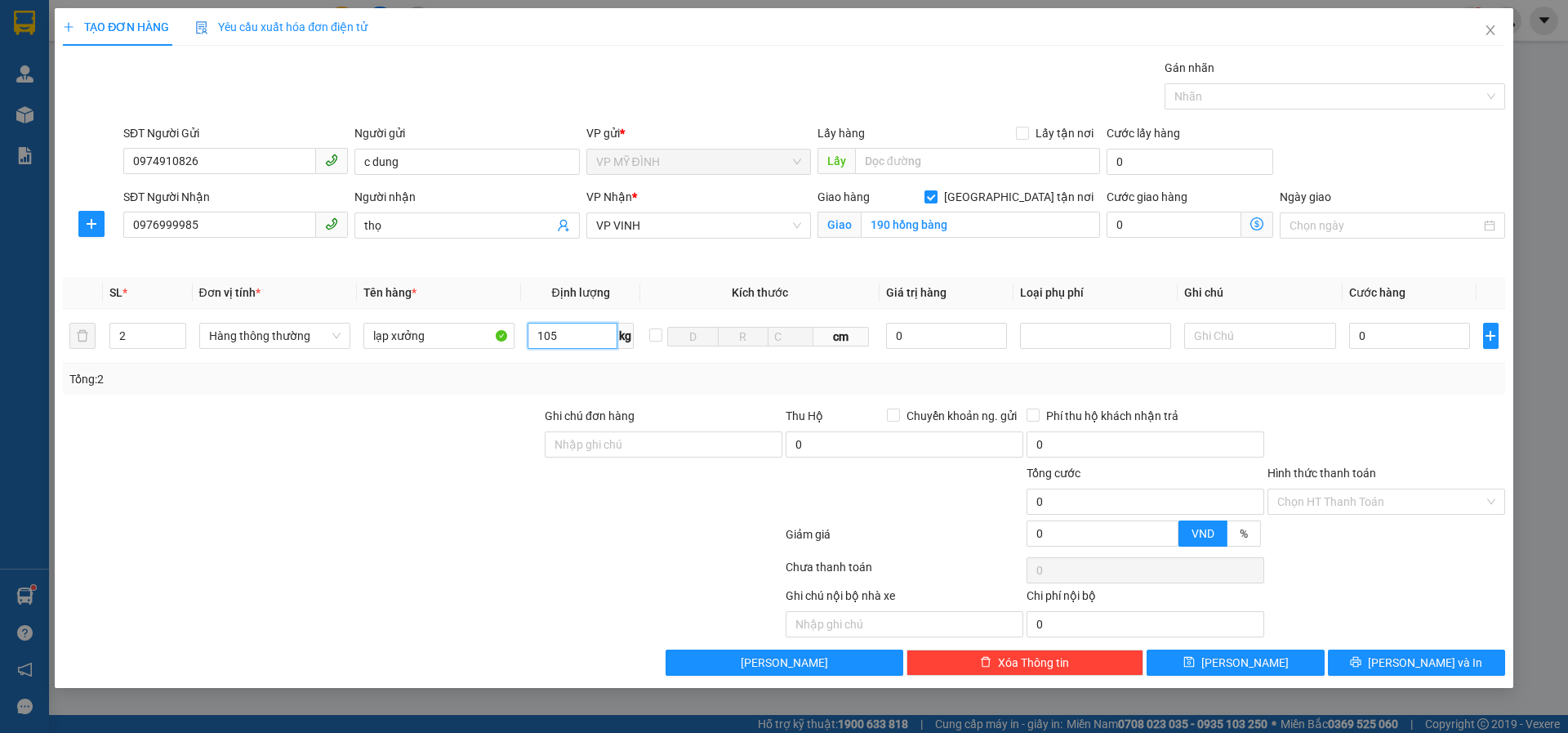
type input "105"
drag, startPoint x: 466, startPoint y: 394, endPoint x: 514, endPoint y: 641, distance: 251.6
click at [465, 394] on div "Tổng: 2" at bounding box center [784, 379] width 1443 height 31
type input "262.500"
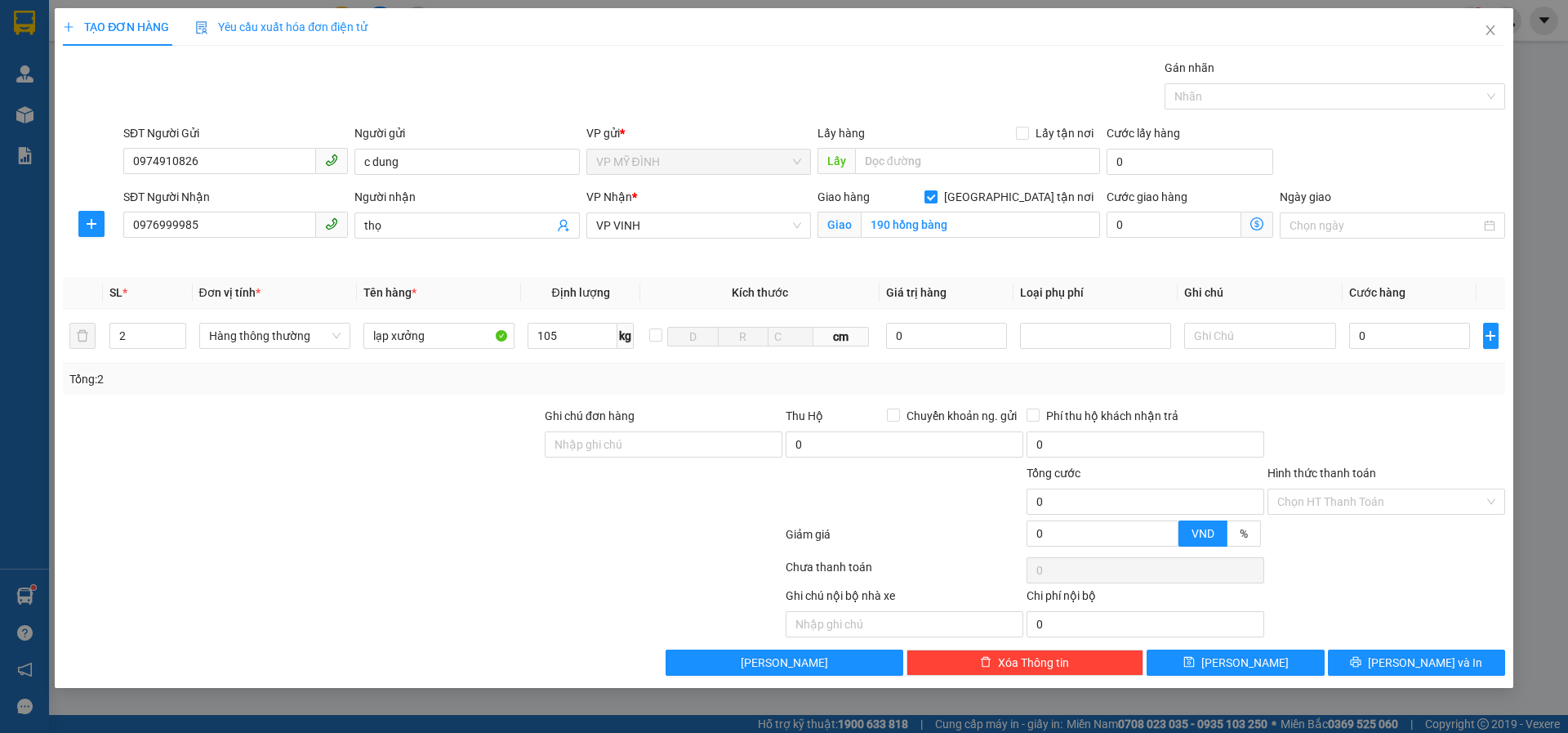
type input "262.500"
drag, startPoint x: 543, startPoint y: 532, endPoint x: 743, endPoint y: 527, distance: 200.1
click at [547, 530] on div at bounding box center [422, 537] width 723 height 32
click at [1422, 325] on input "262.500" at bounding box center [1410, 335] width 122 height 26
type input "2"
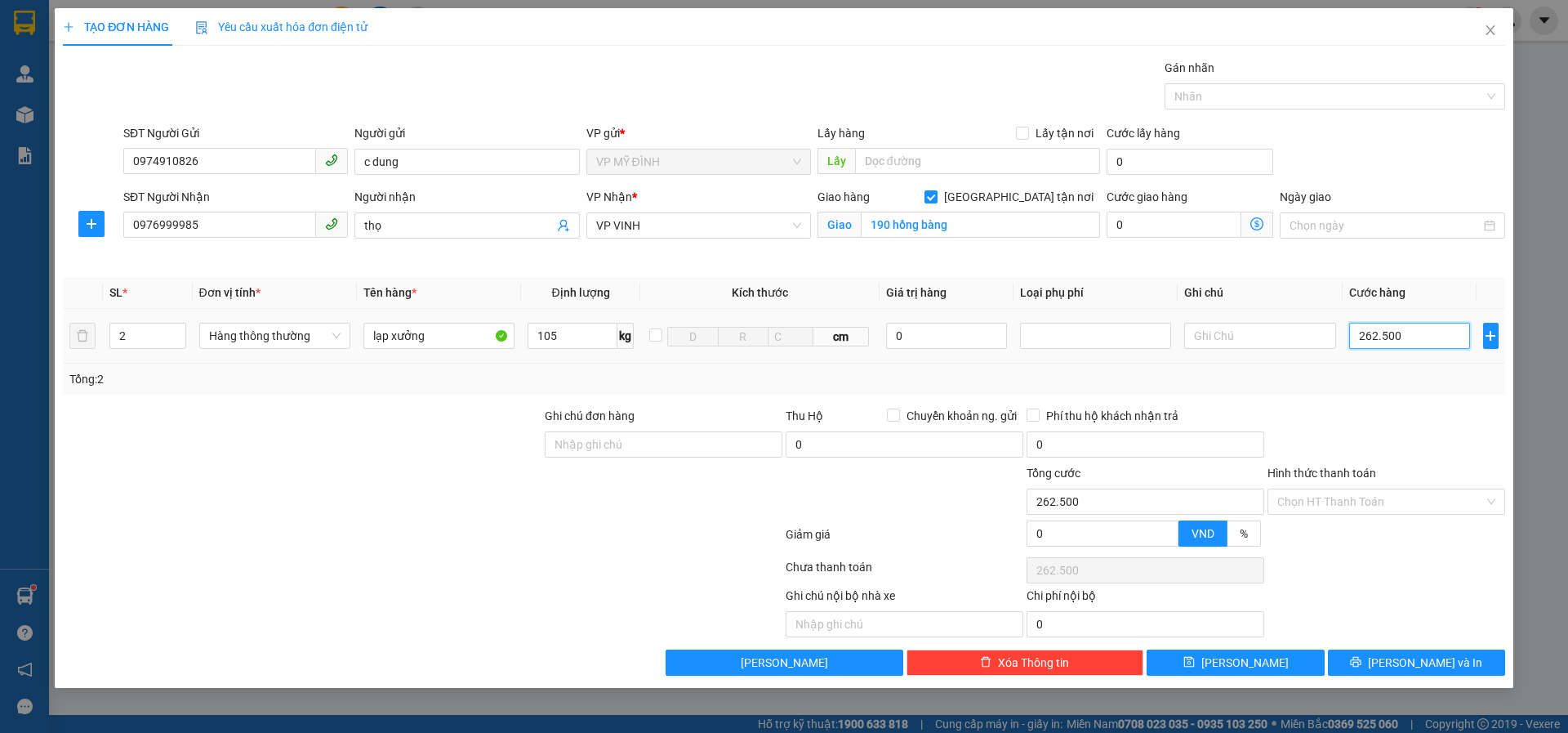
type input "2"
type input "21"
click at [1365, 395] on div "Transit Pickup Surcharge Ids Transit Deliver Surcharge Ids Transit Deliver Surc…" at bounding box center [784, 367] width 1443 height 616
click at [1392, 656] on button "Lưu và In" at bounding box center [1416, 662] width 177 height 26
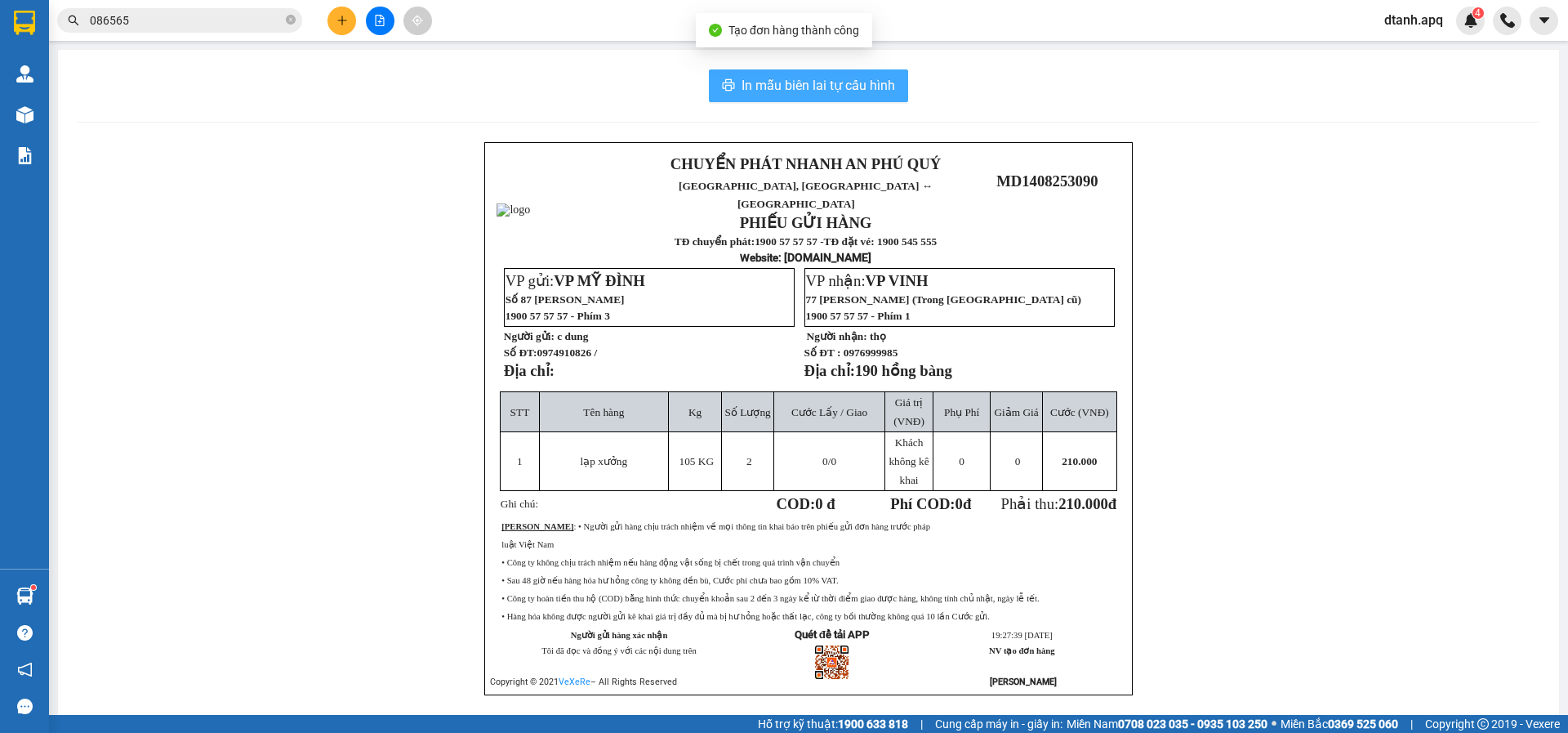
click at [775, 84] on span "In mẫu biên lai tự cấu hình" at bounding box center [818, 85] width 153 height 20
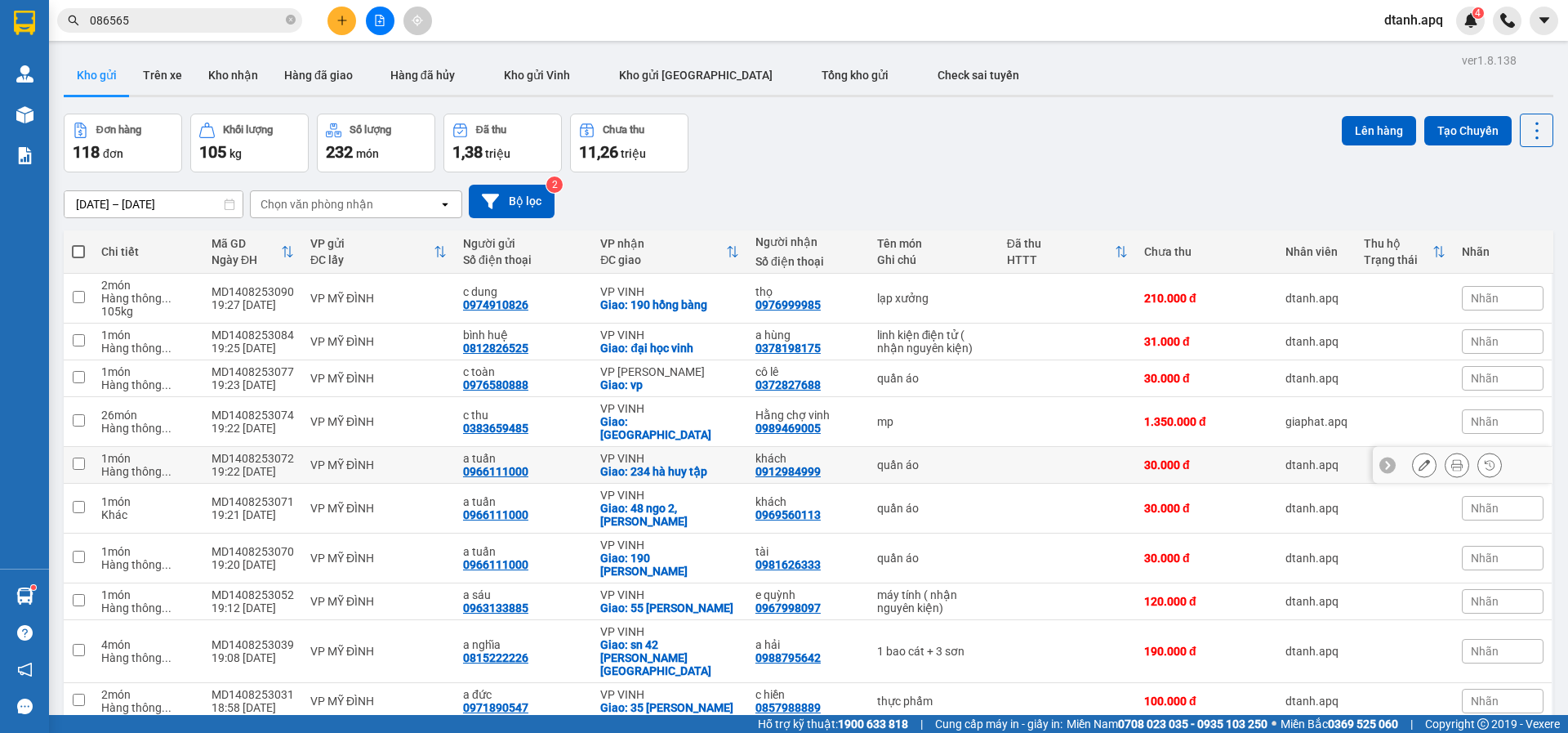
scroll to position [75, 0]
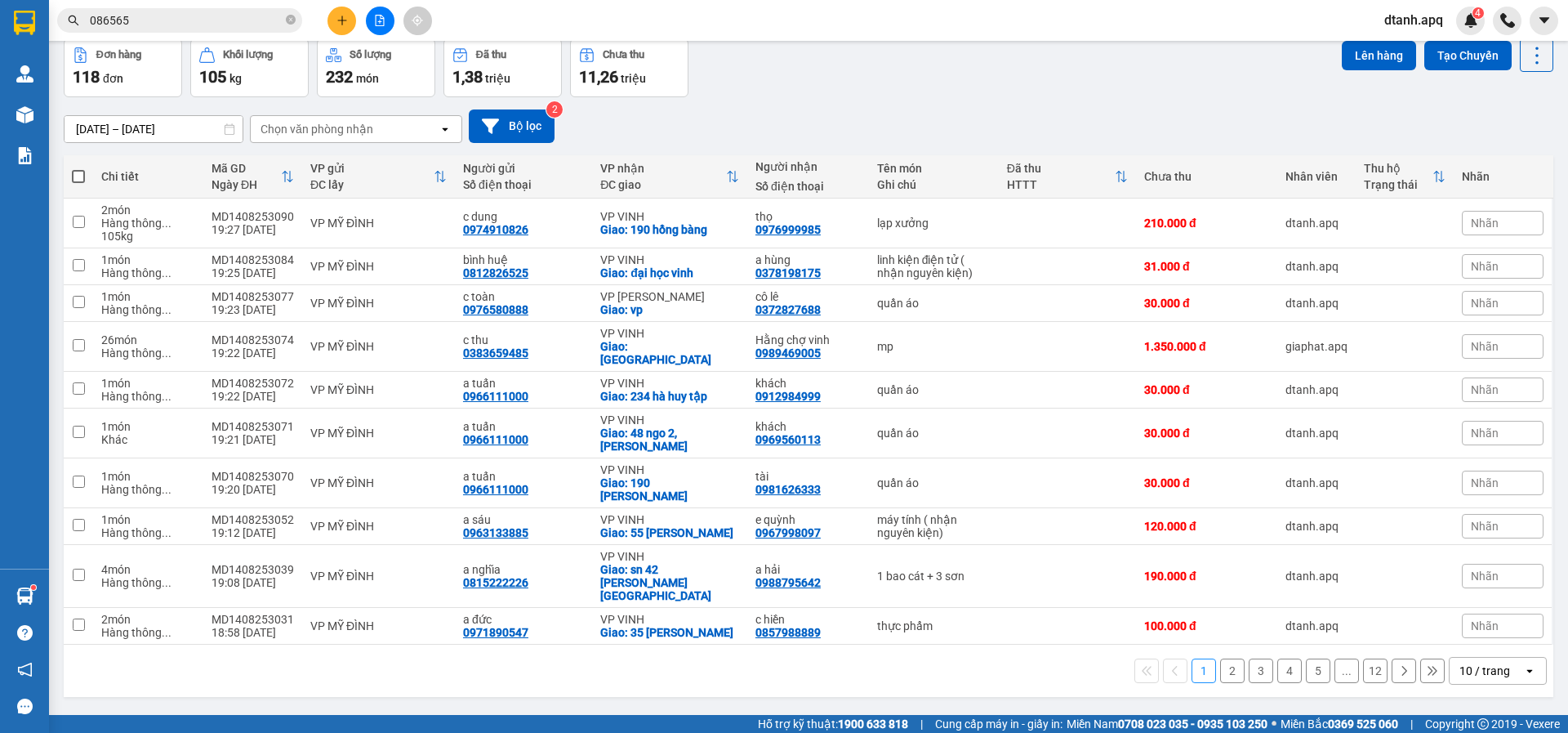
click at [346, 18] on icon "plus" at bounding box center [341, 20] width 11 height 11
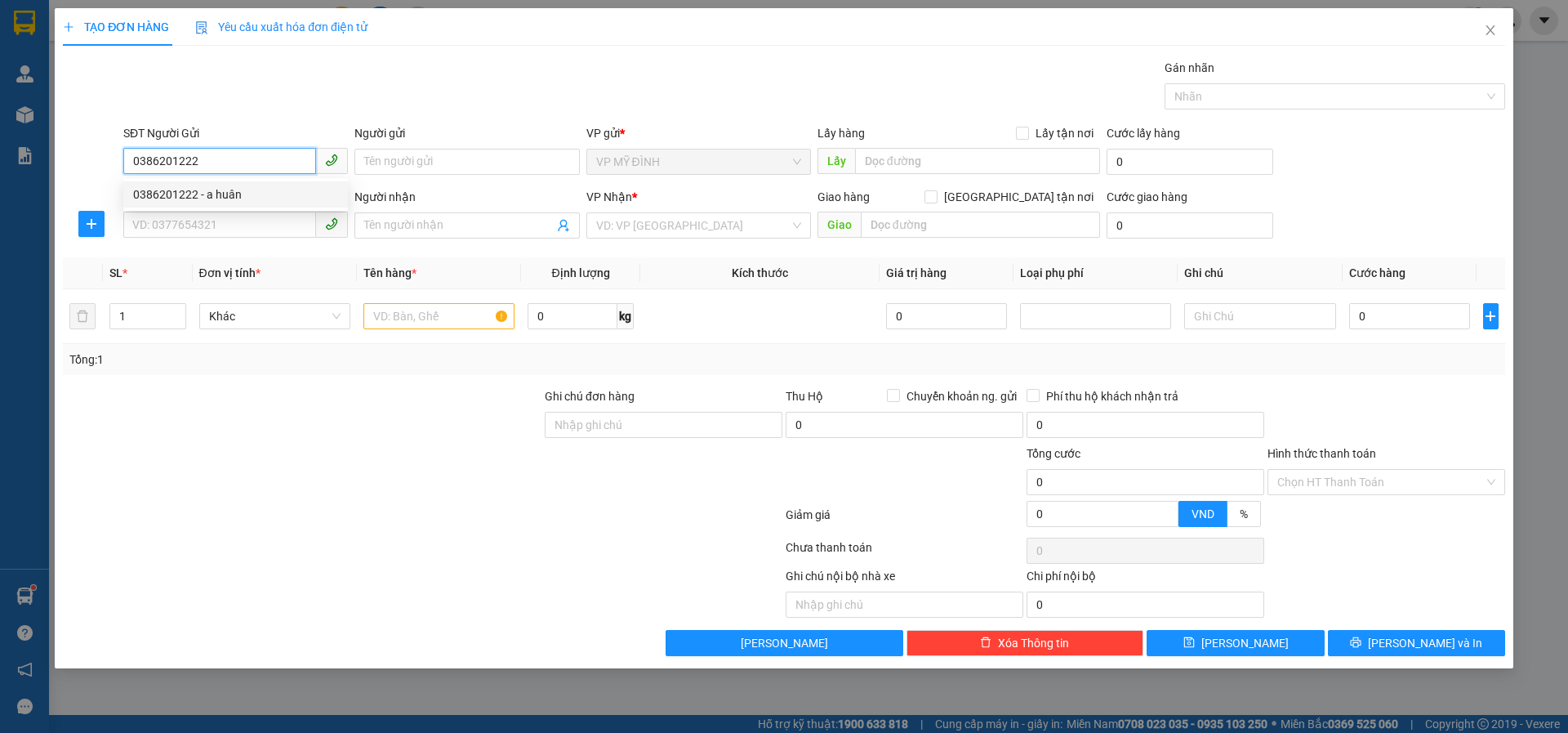
click at [182, 191] on div "0386201222 - a huân" at bounding box center [235, 194] width 205 height 18
click at [172, 228] on input "SĐT Người Nhận" at bounding box center [220, 225] width 192 height 26
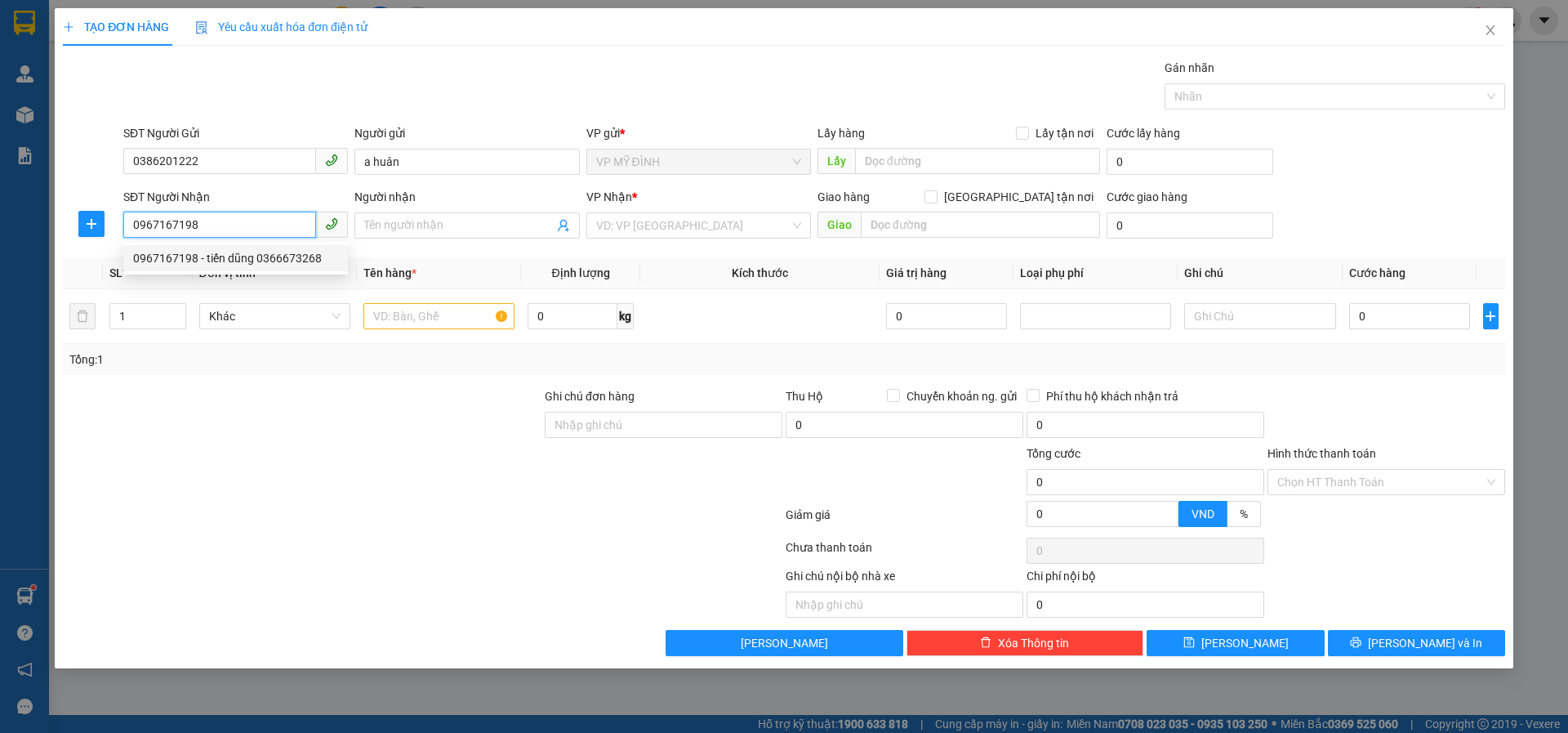
click at [208, 257] on div "0967167198 - tiến dũng 0366673268" at bounding box center [235, 258] width 205 height 18
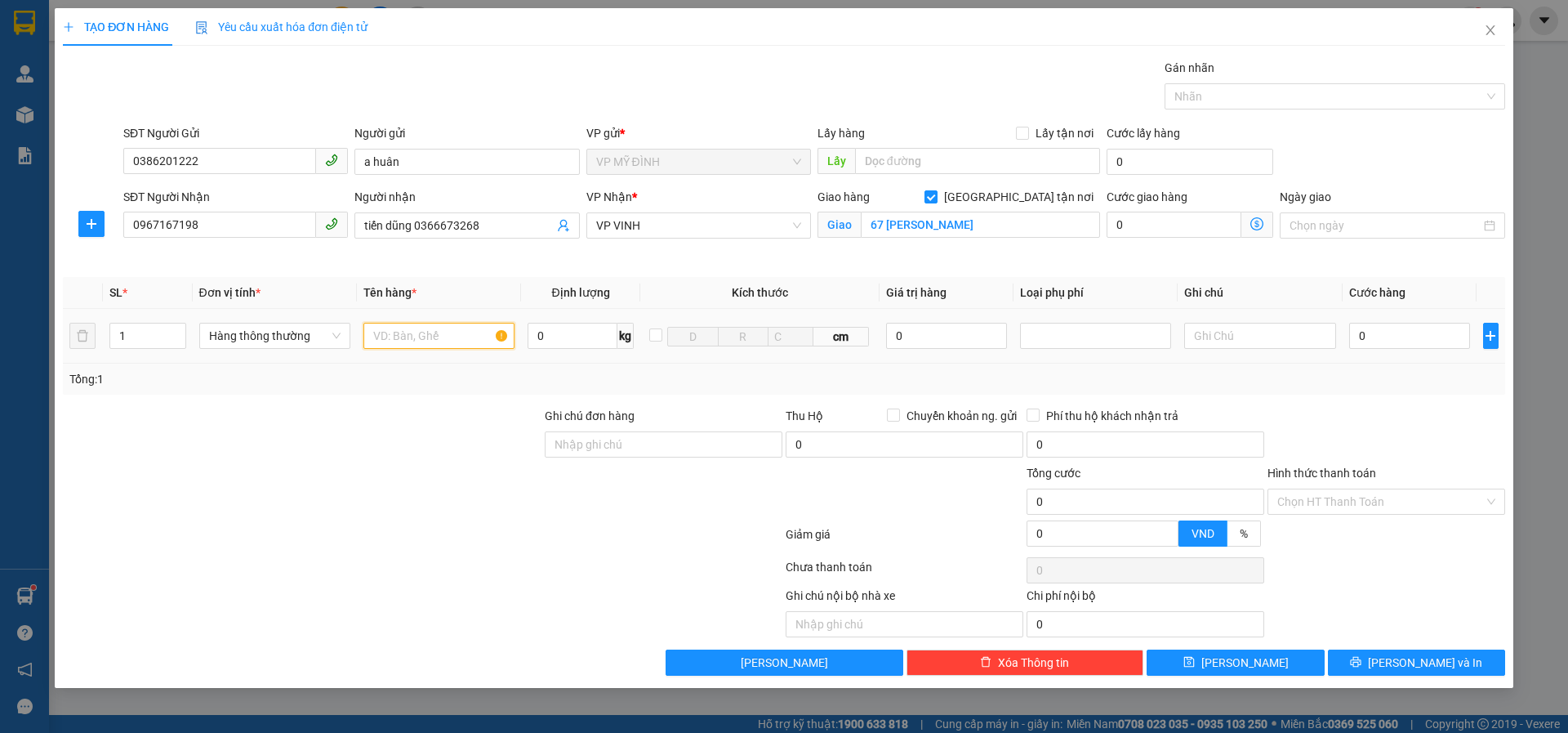
click at [421, 340] on input "text" at bounding box center [439, 335] width 152 height 26
drag, startPoint x: 1089, startPoint y: 335, endPoint x: 1080, endPoint y: 348, distance: 15.8
click at [1087, 335] on div at bounding box center [1096, 335] width 143 height 20
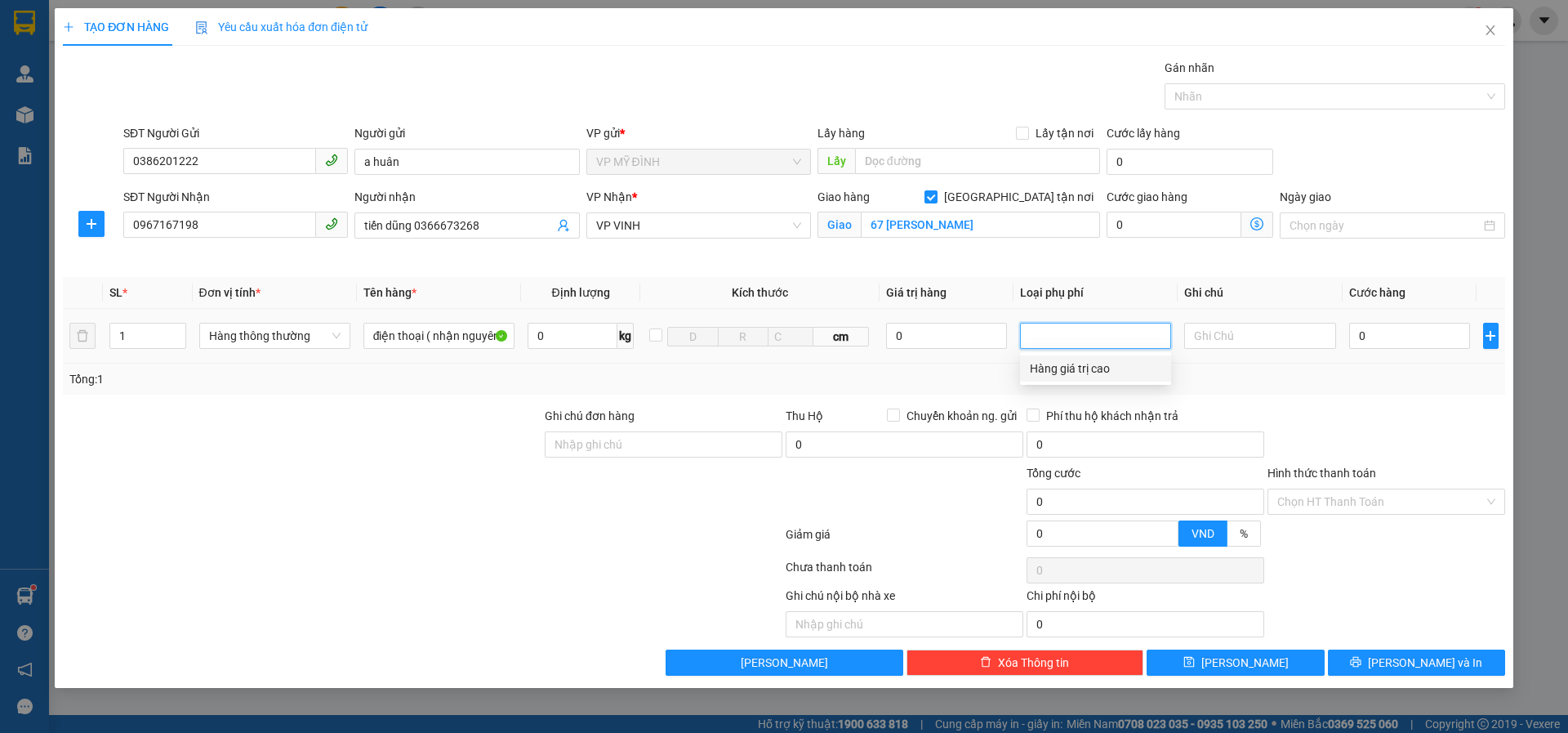
drag, startPoint x: 1056, startPoint y: 362, endPoint x: 1027, endPoint y: 373, distance: 31.0
click at [1050, 364] on div "Hàng giá trị cao" at bounding box center [1096, 368] width 131 height 18
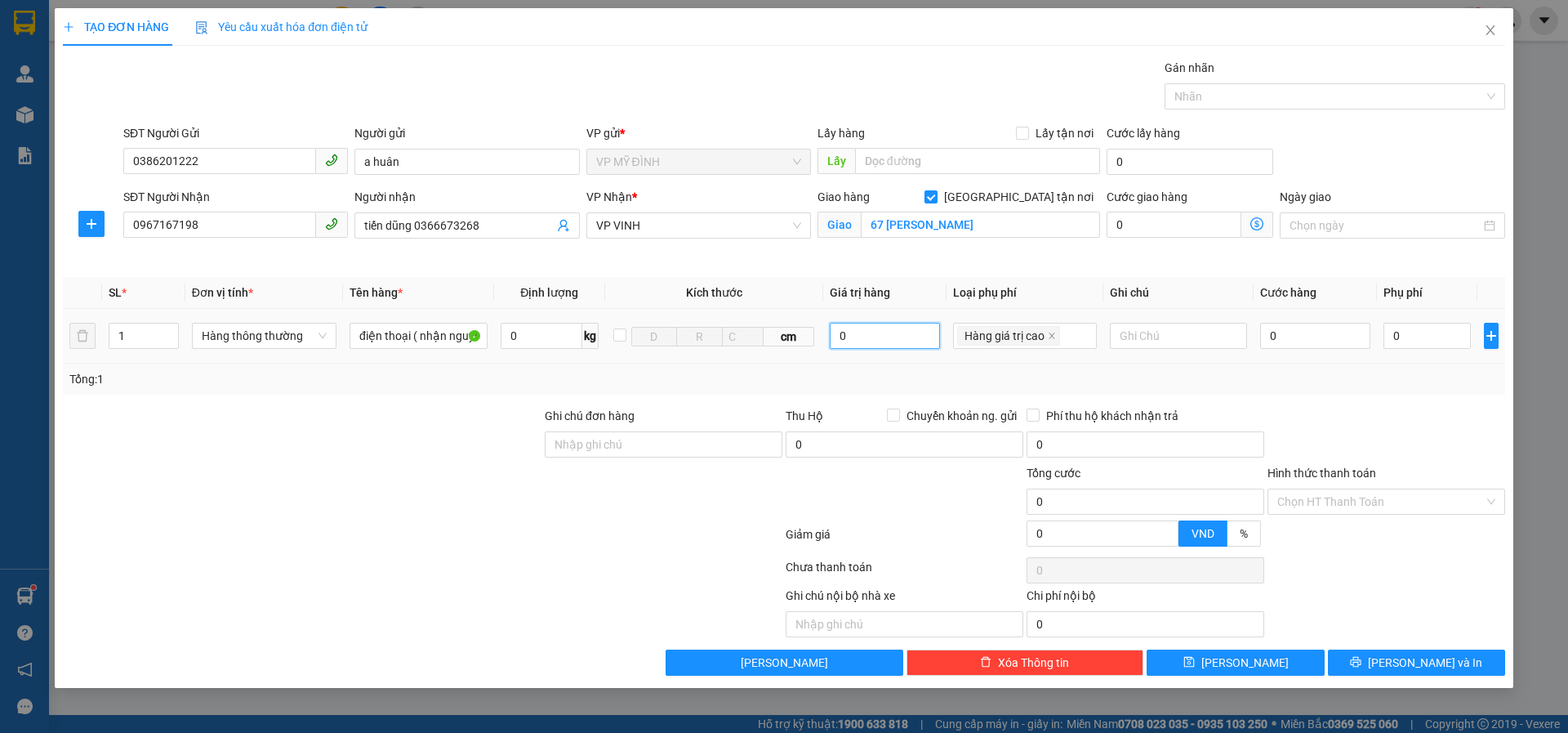
click at [852, 346] on input "0" at bounding box center [885, 335] width 111 height 26
click at [1356, 414] on div at bounding box center [1386, 435] width 241 height 57
click at [1293, 335] on input "0" at bounding box center [1316, 335] width 112 height 26
click at [1365, 421] on div at bounding box center [1386, 435] width 241 height 57
click at [1377, 665] on button "Lưu và In" at bounding box center [1416, 662] width 177 height 26
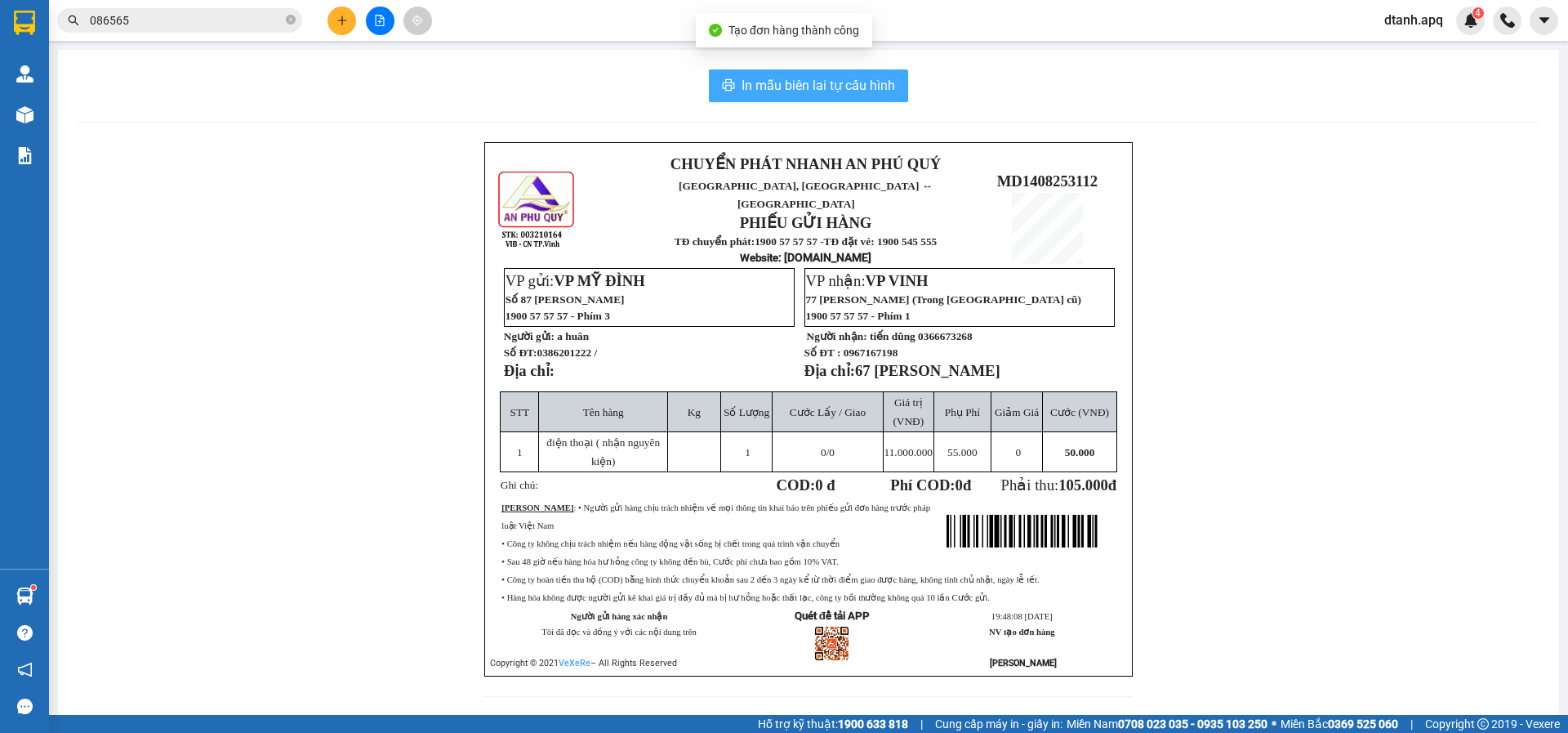
click at [793, 76] on span "In mẫu biên lai tự cấu hình" at bounding box center [818, 85] width 153 height 20
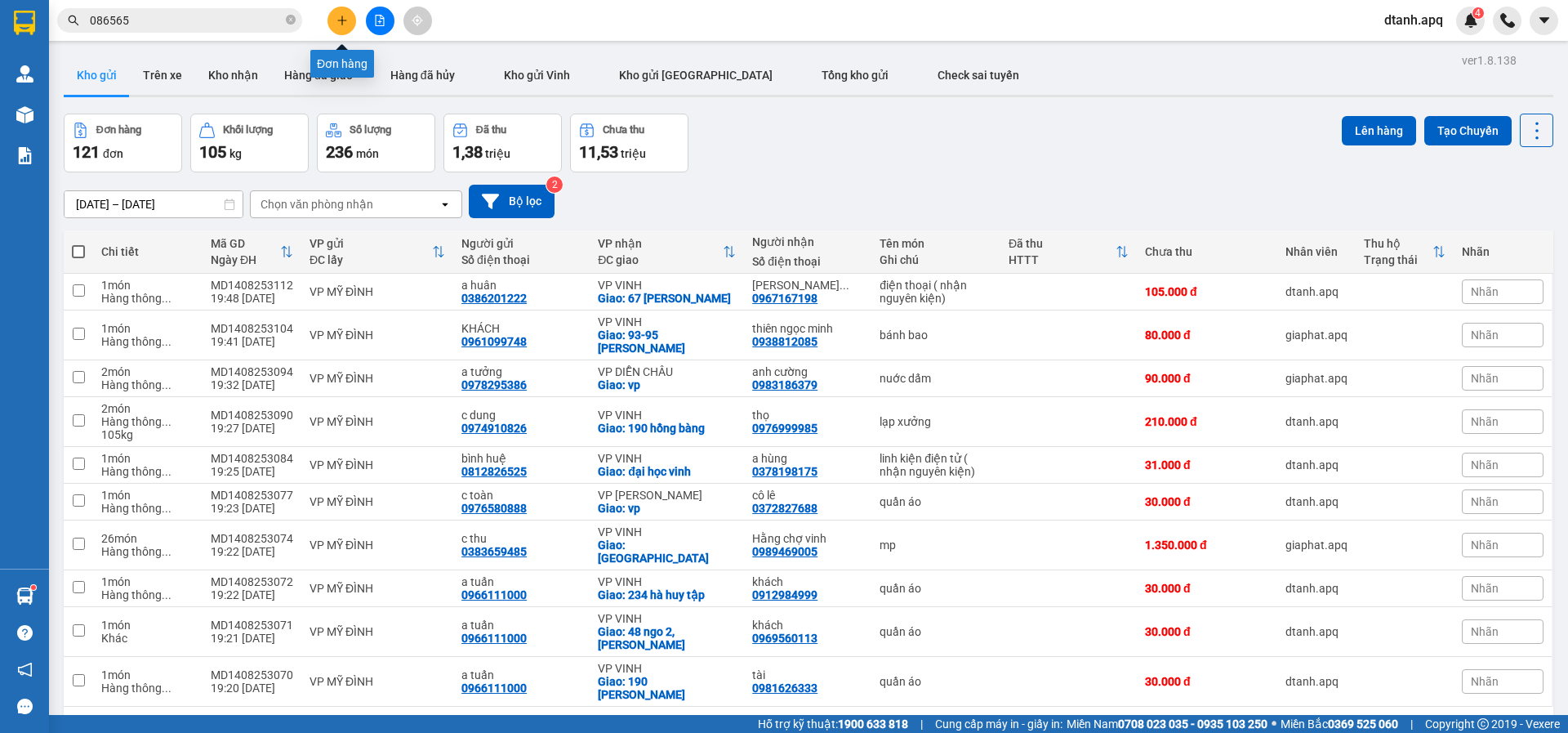
click at [339, 24] on icon "plus" at bounding box center [341, 20] width 11 height 11
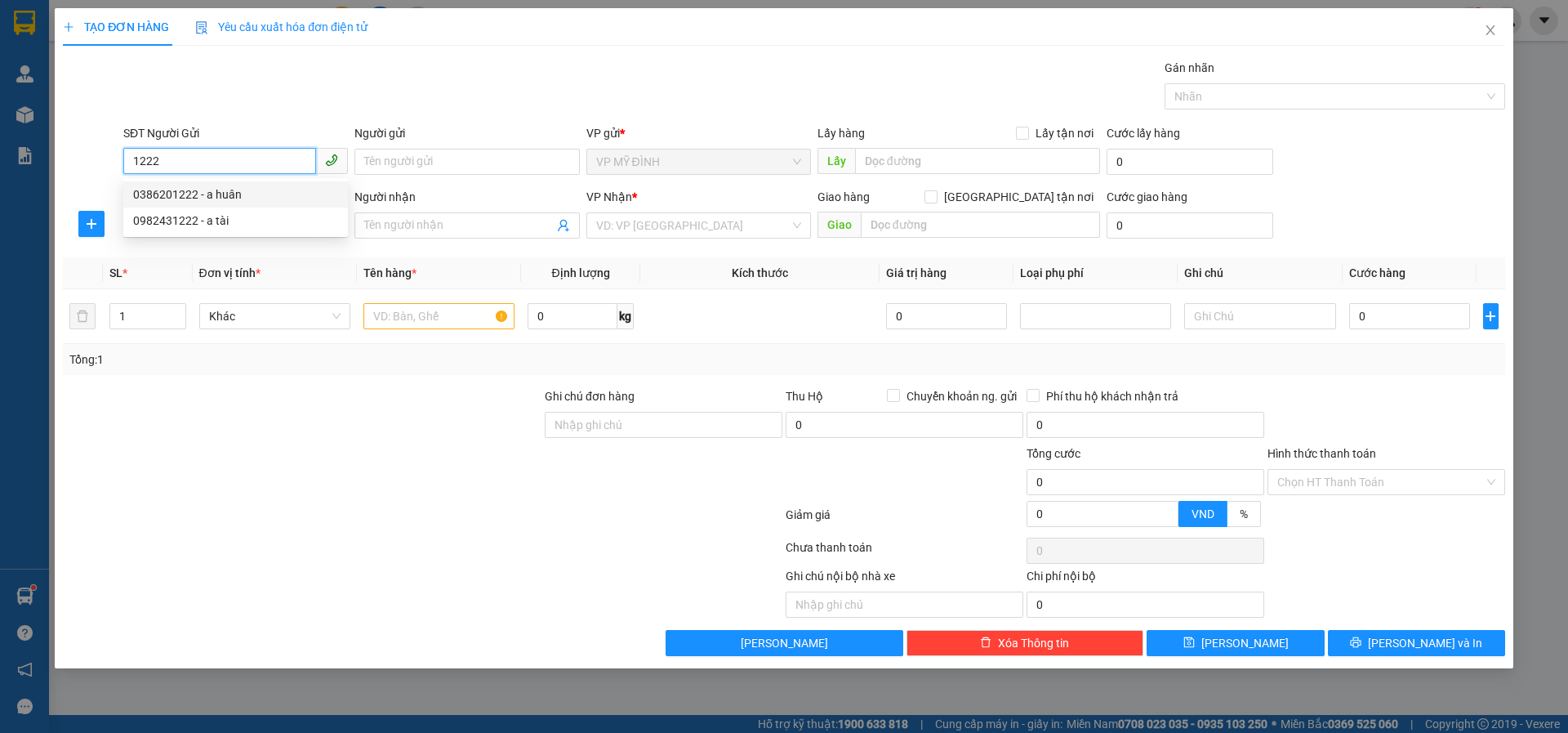
drag, startPoint x: 198, startPoint y: 192, endPoint x: 198, endPoint y: 201, distance: 9.0
click at [201, 192] on div "0386201222 - a huân" at bounding box center [235, 194] width 205 height 18
click at [195, 228] on input "SĐT Người Nhận" at bounding box center [220, 225] width 192 height 26
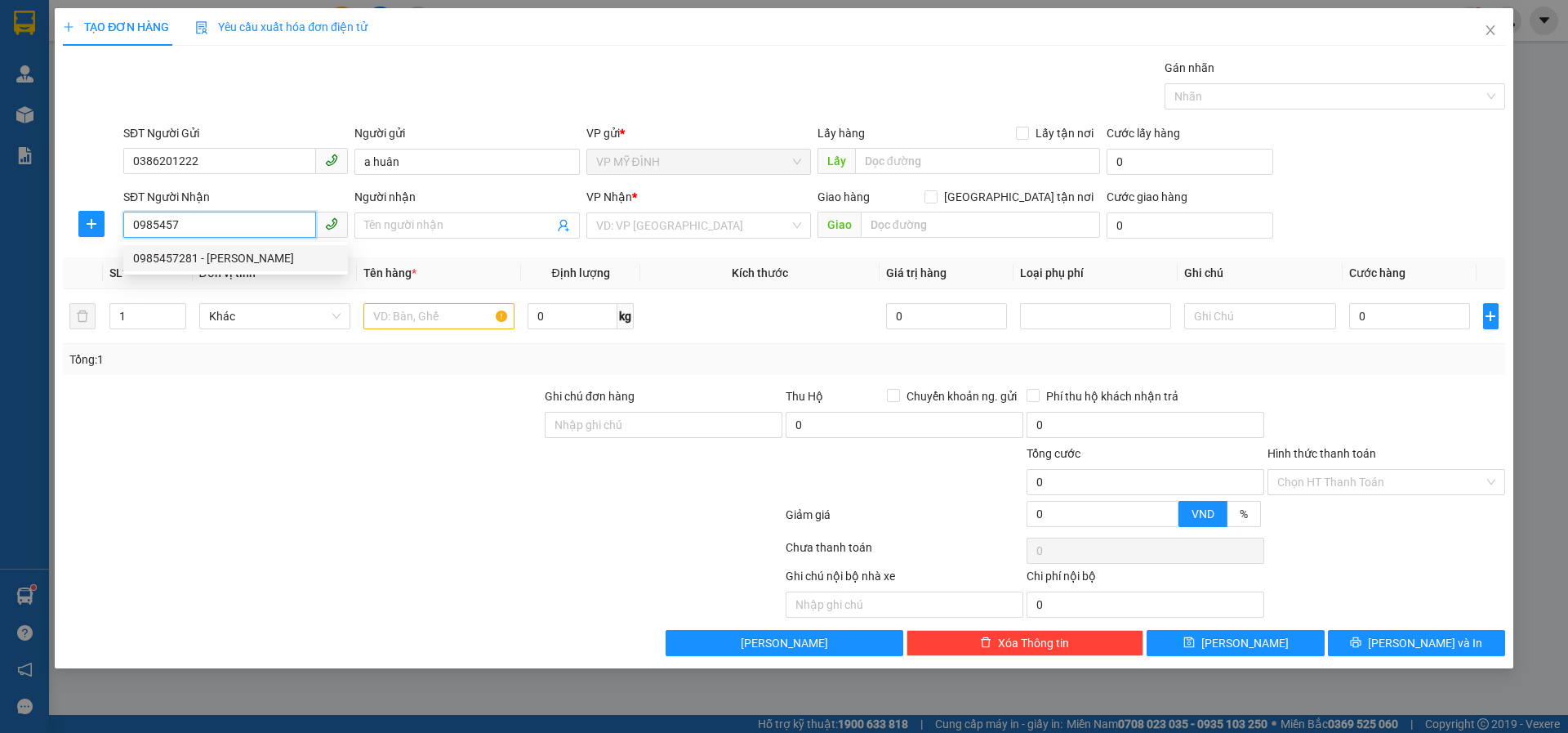
click at [203, 254] on div "0985457281 - anh phấn" at bounding box center [235, 258] width 205 height 18
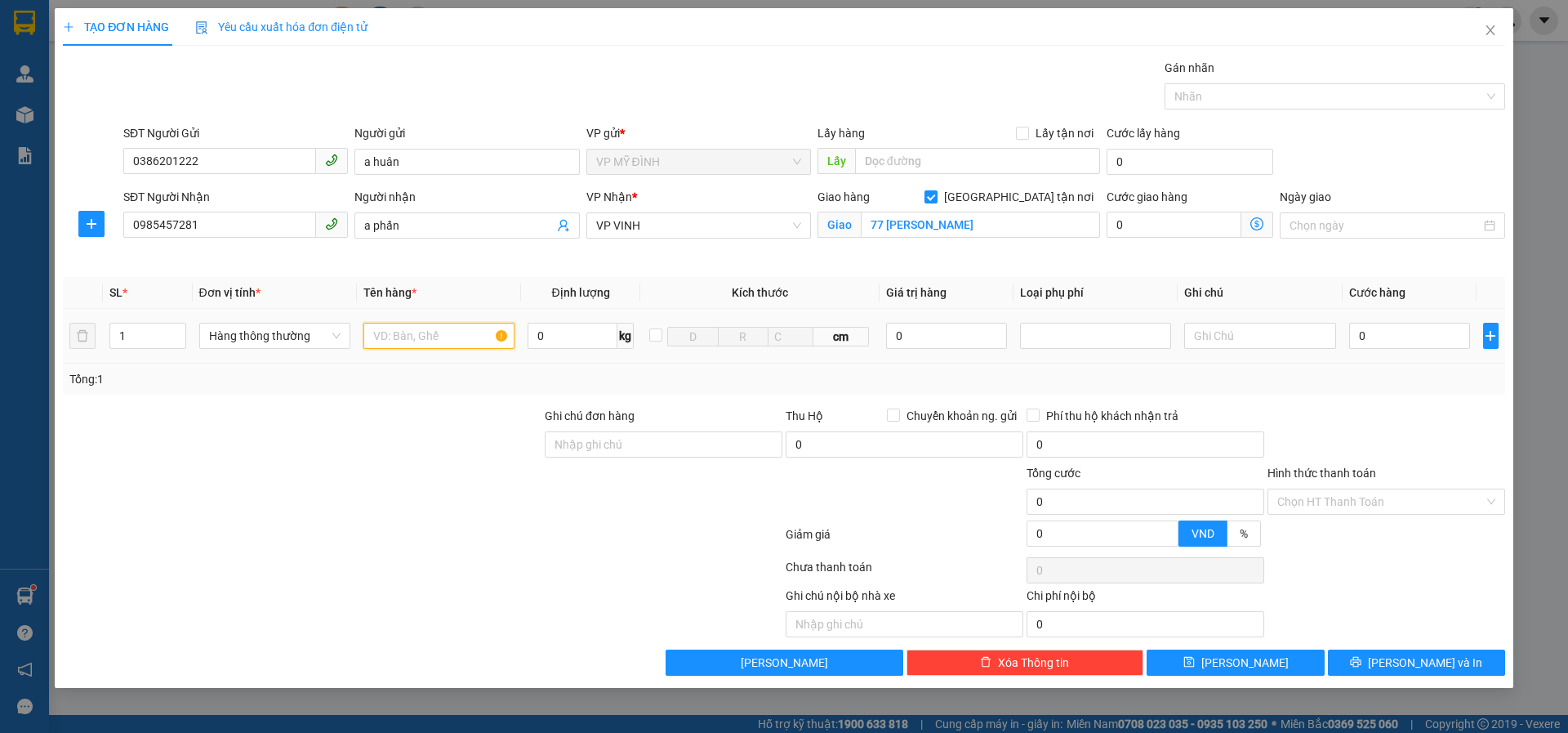
click at [409, 328] on input "text" at bounding box center [439, 335] width 152 height 26
click at [1064, 340] on div at bounding box center [1096, 335] width 143 height 20
drag, startPoint x: 1059, startPoint y: 356, endPoint x: 841, endPoint y: 345, distance: 218.3
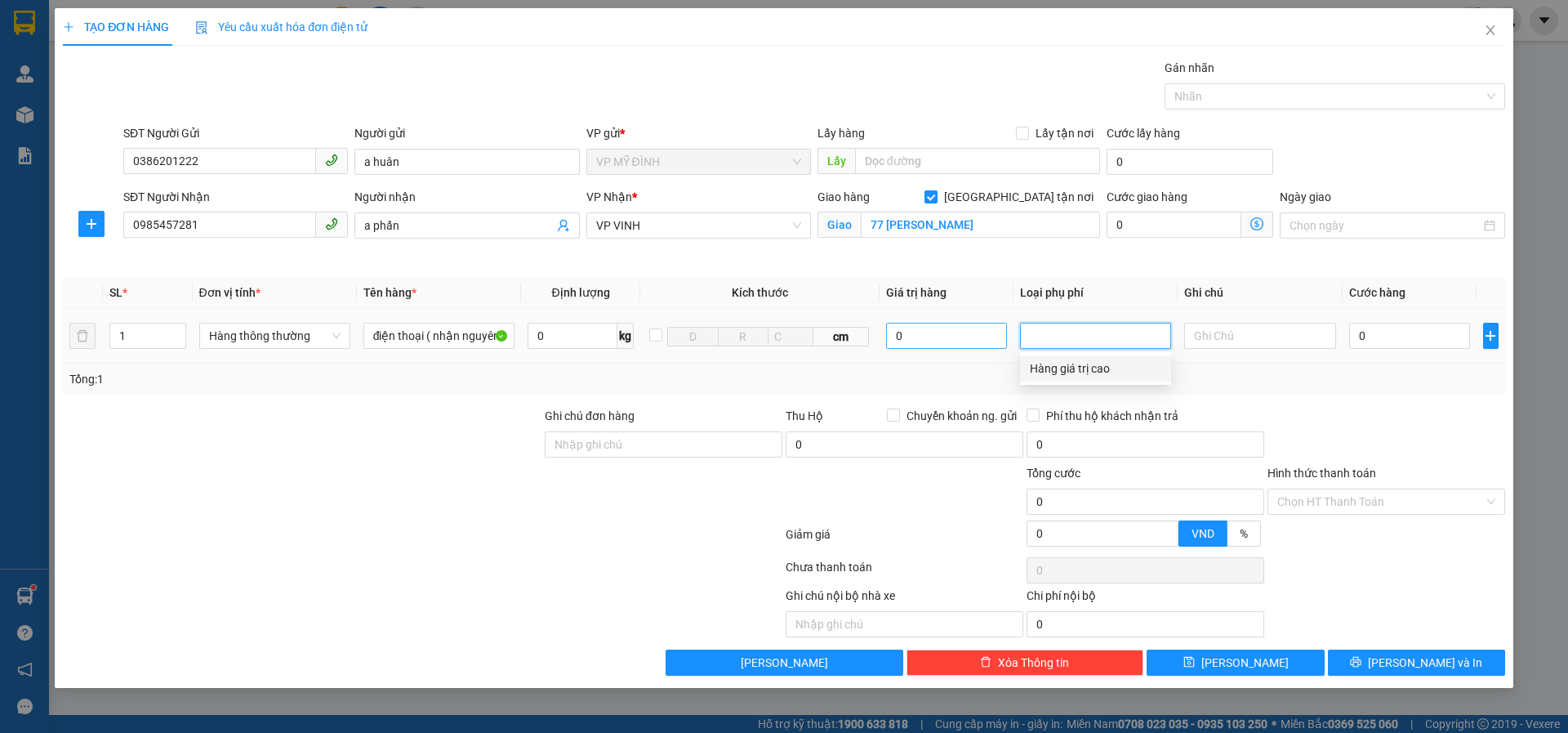
click at [1058, 357] on div "Hàng giá trị cao" at bounding box center [1096, 368] width 152 height 26
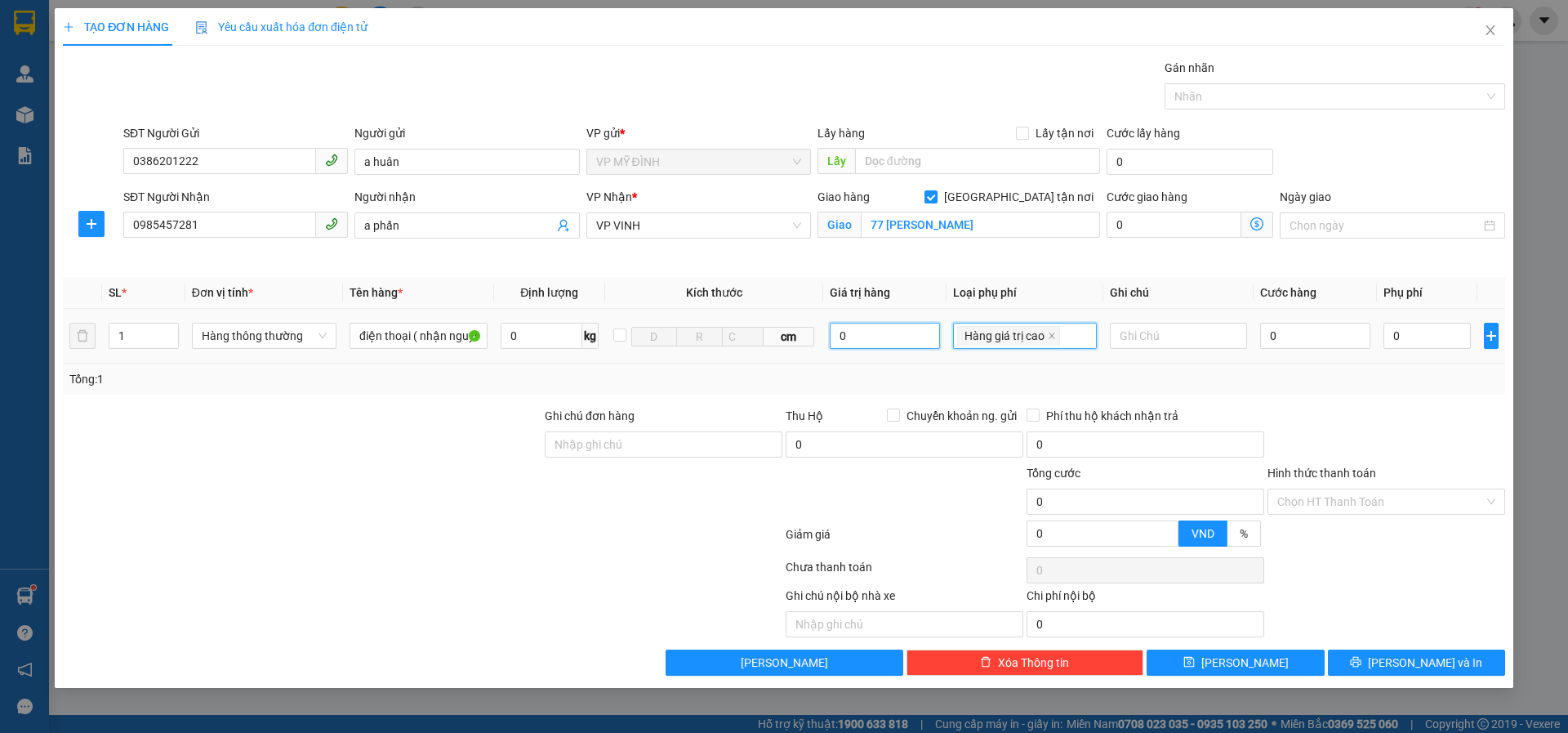
click at [841, 345] on input "0" at bounding box center [885, 335] width 111 height 26
drag, startPoint x: 1378, startPoint y: 432, endPoint x: 1282, endPoint y: 348, distance: 127.6
click at [1378, 428] on div at bounding box center [1386, 435] width 241 height 57
drag, startPoint x: 1298, startPoint y: 335, endPoint x: 1352, endPoint y: 405, distance: 88.4
click at [1299, 335] on input "5" at bounding box center [1316, 335] width 112 height 26
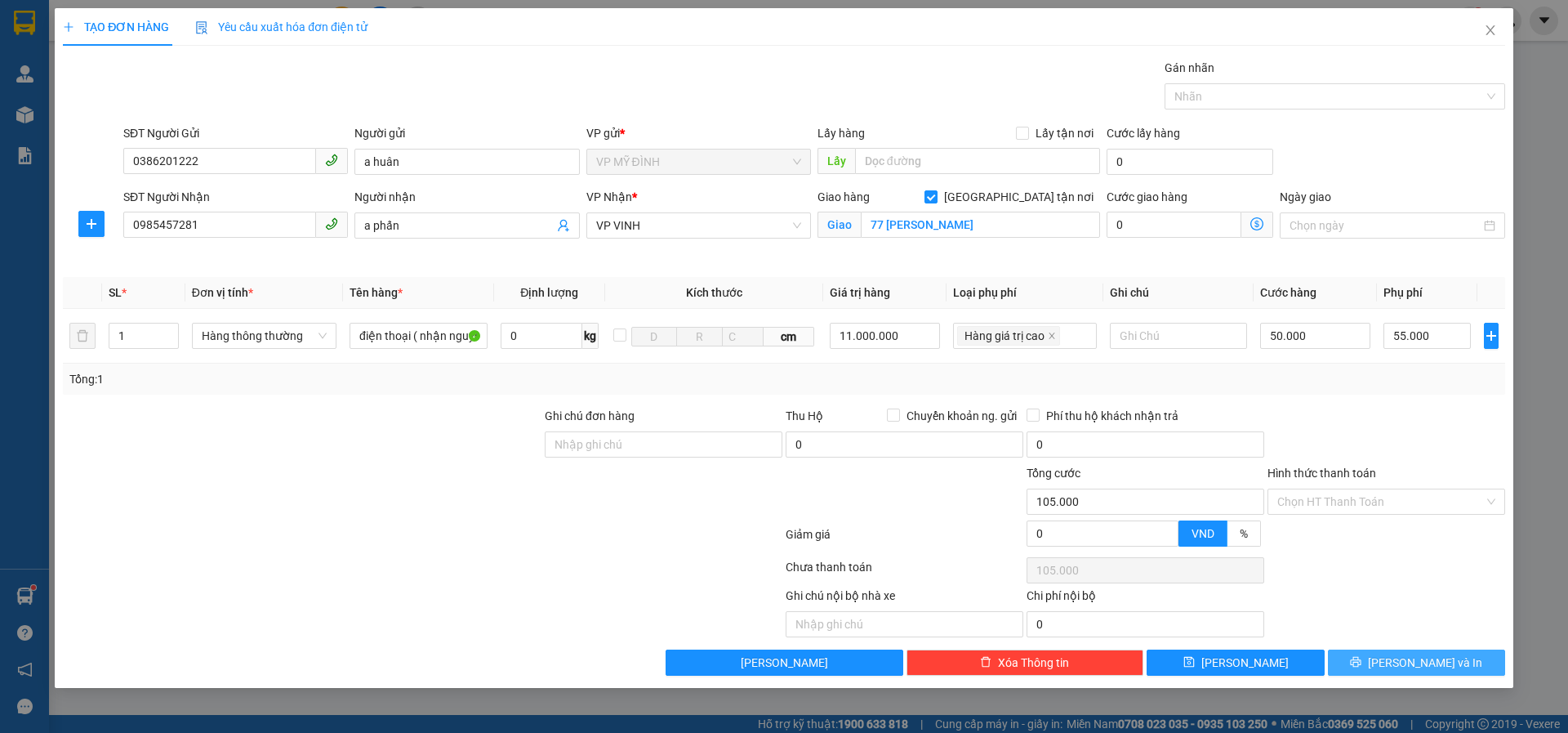
click at [1374, 661] on button "Lưu và In" at bounding box center [1416, 662] width 177 height 26
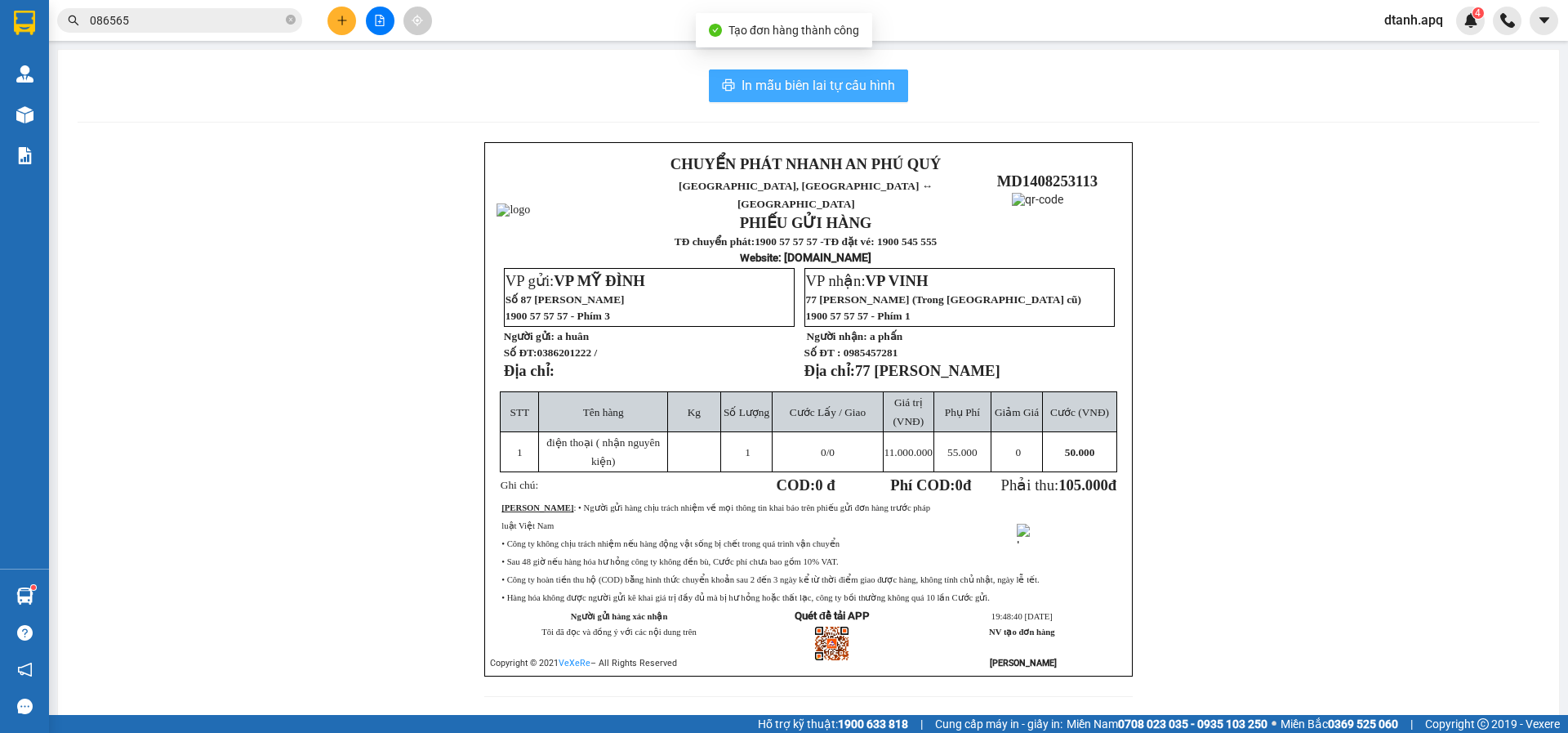
click at [838, 74] on button "In mẫu biên lai tự cấu hình" at bounding box center [809, 86] width 199 height 32
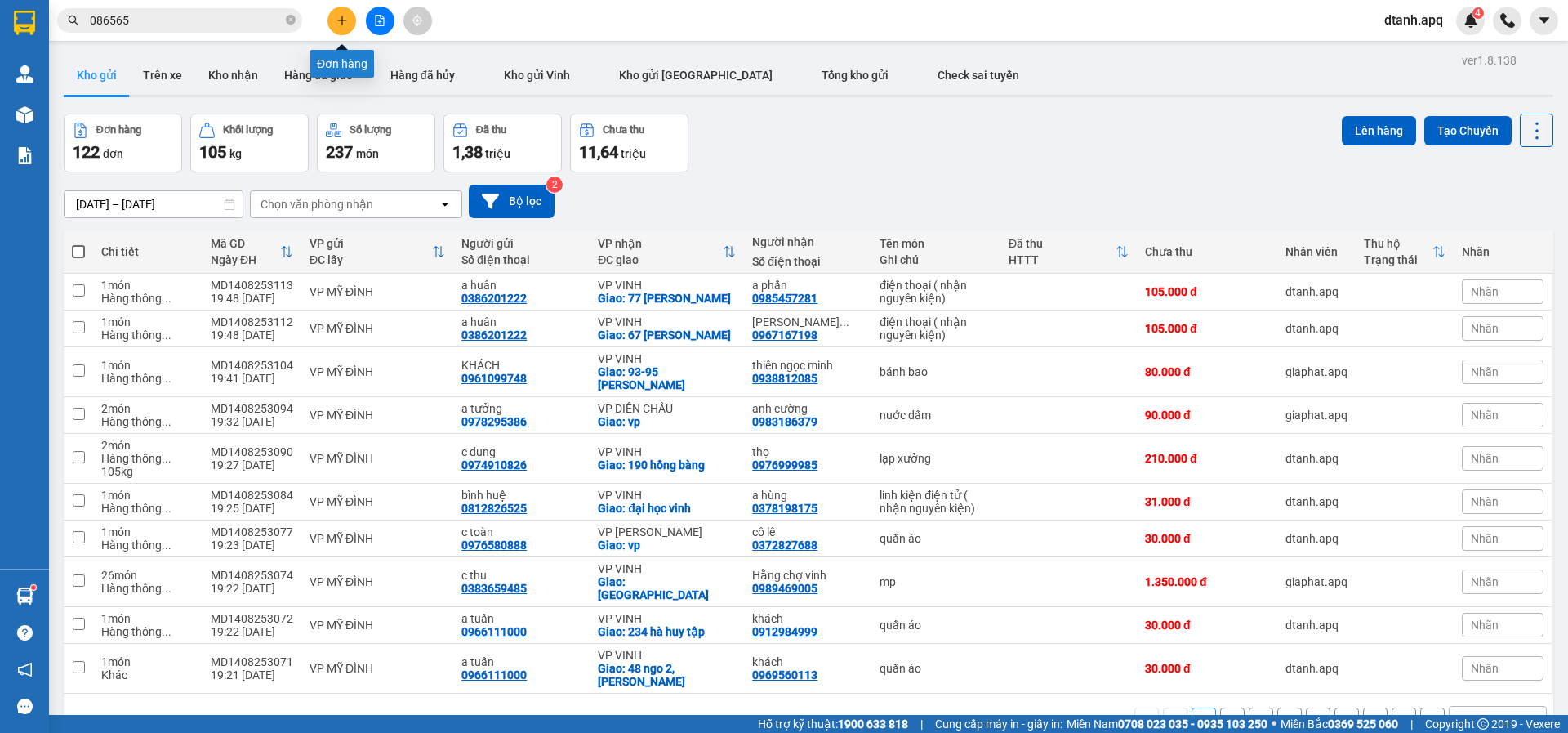
click at [349, 18] on button at bounding box center [342, 21] width 29 height 29
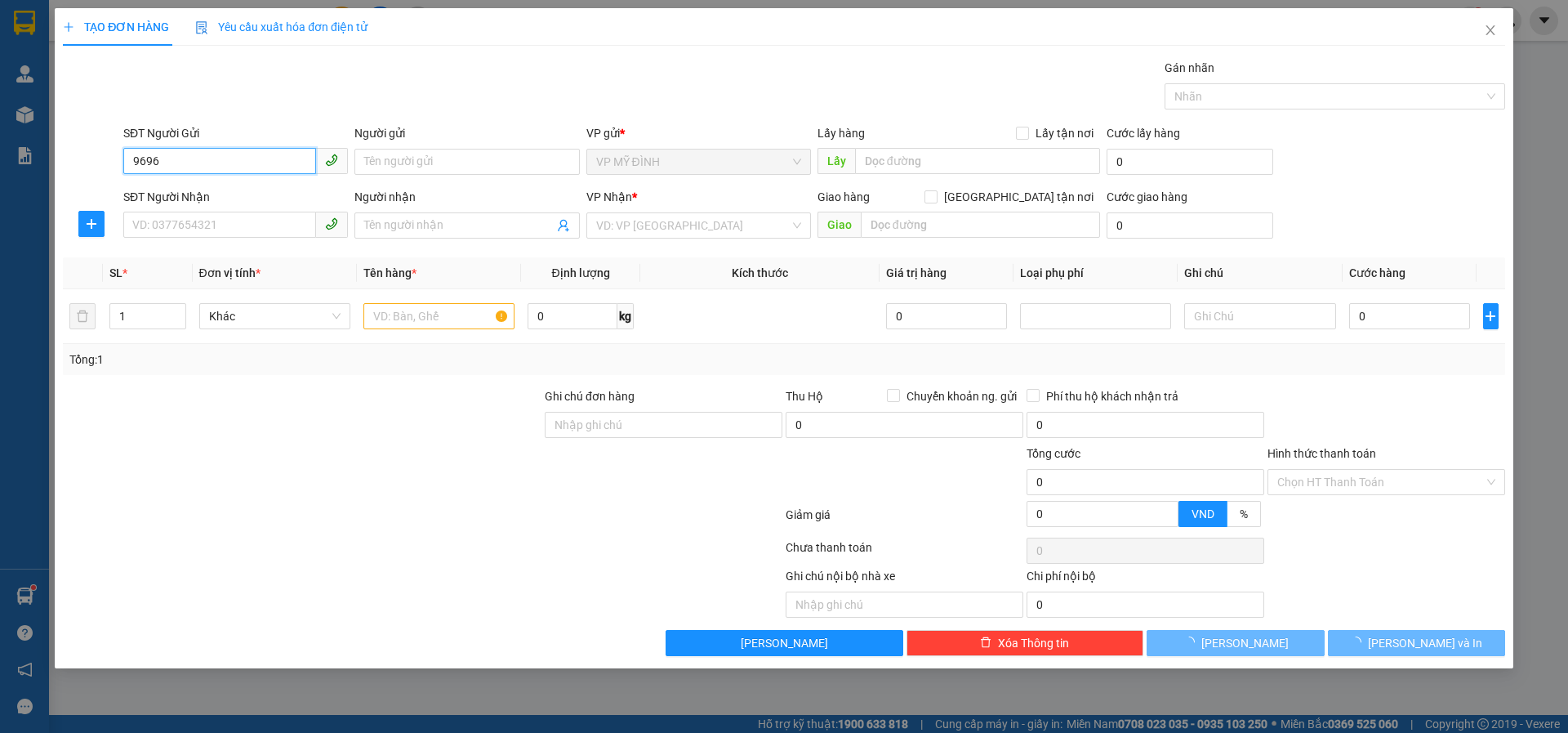
drag, startPoint x: 171, startPoint y: 161, endPoint x: 69, endPoint y: 157, distance: 102.1
click at [69, 158] on div "SĐT Người Gửi 9696 9696 Người gửi Tên người gửi VP gửi * VP MỸ ĐÌNH Lấy hàng Lấ…" at bounding box center [784, 152] width 1445 height 57
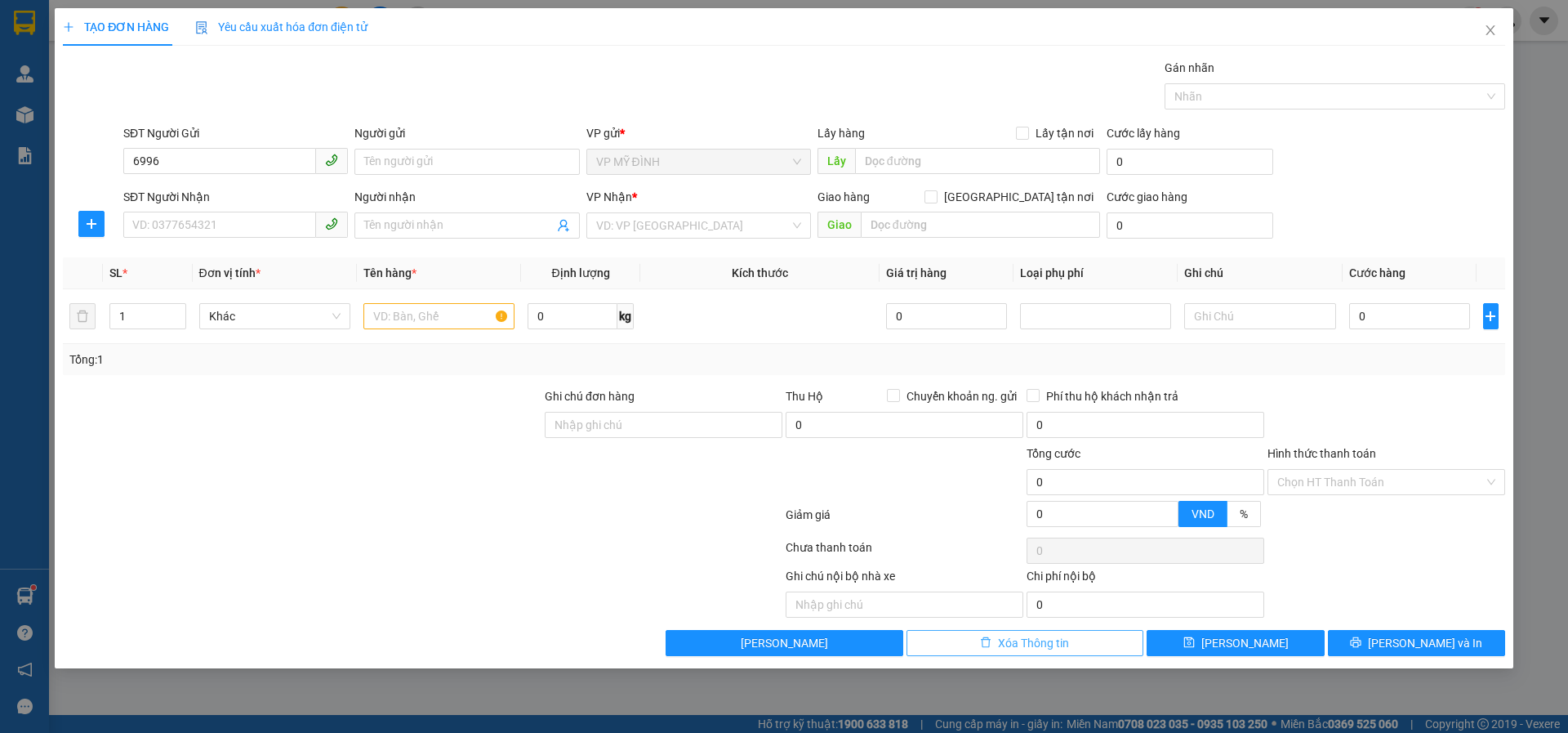
drag, startPoint x: 1008, startPoint y: 638, endPoint x: 1006, endPoint y: 624, distance: 14.1
click at [1007, 638] on span "Xóa Thông tin" at bounding box center [1033, 643] width 71 height 18
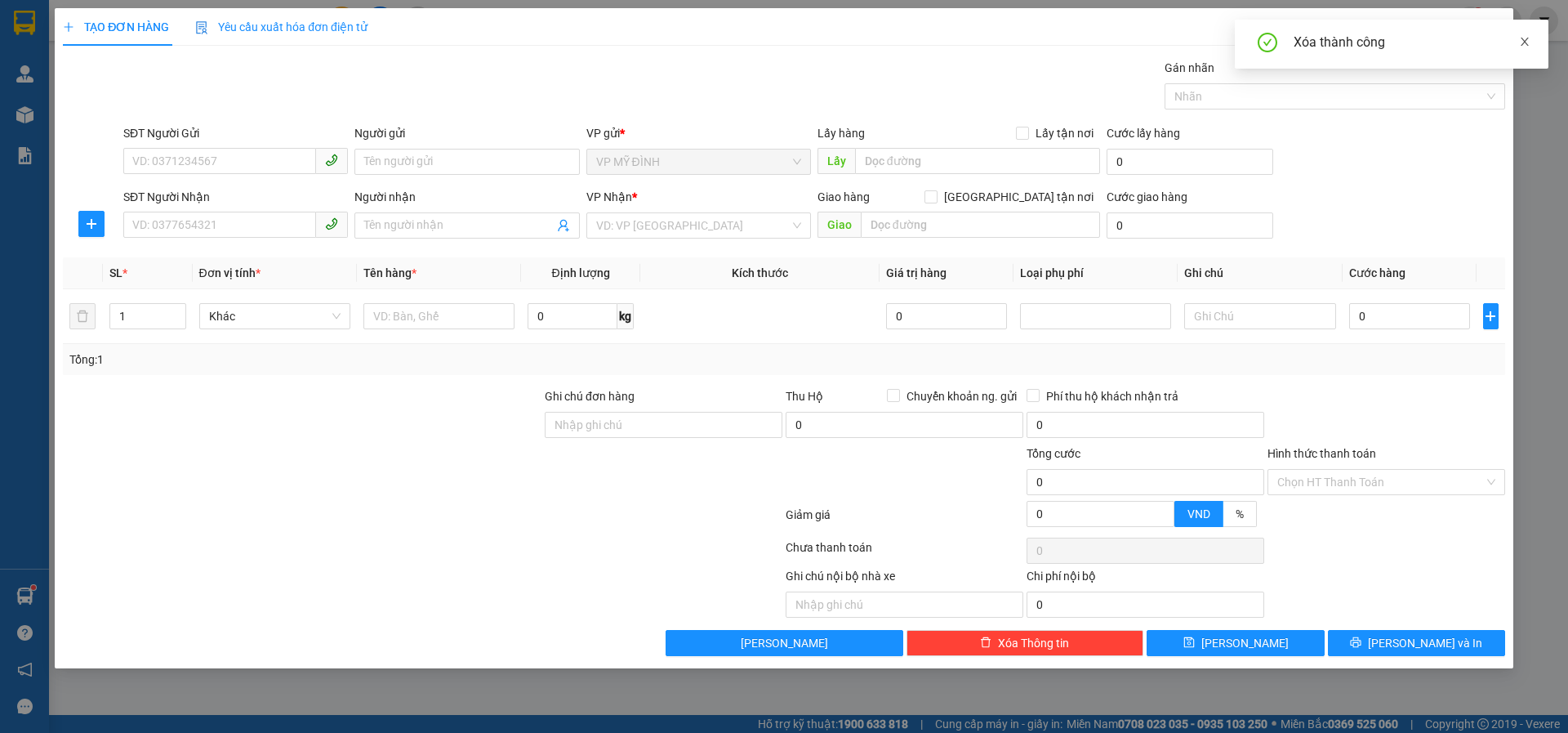
click at [1525, 37] on icon "close" at bounding box center [1525, 41] width 11 height 11
drag, startPoint x: 1494, startPoint y: 24, endPoint x: 7, endPoint y: 23, distance: 1487.0
click at [1494, 25] on span "Close" at bounding box center [1491, 31] width 46 height 46
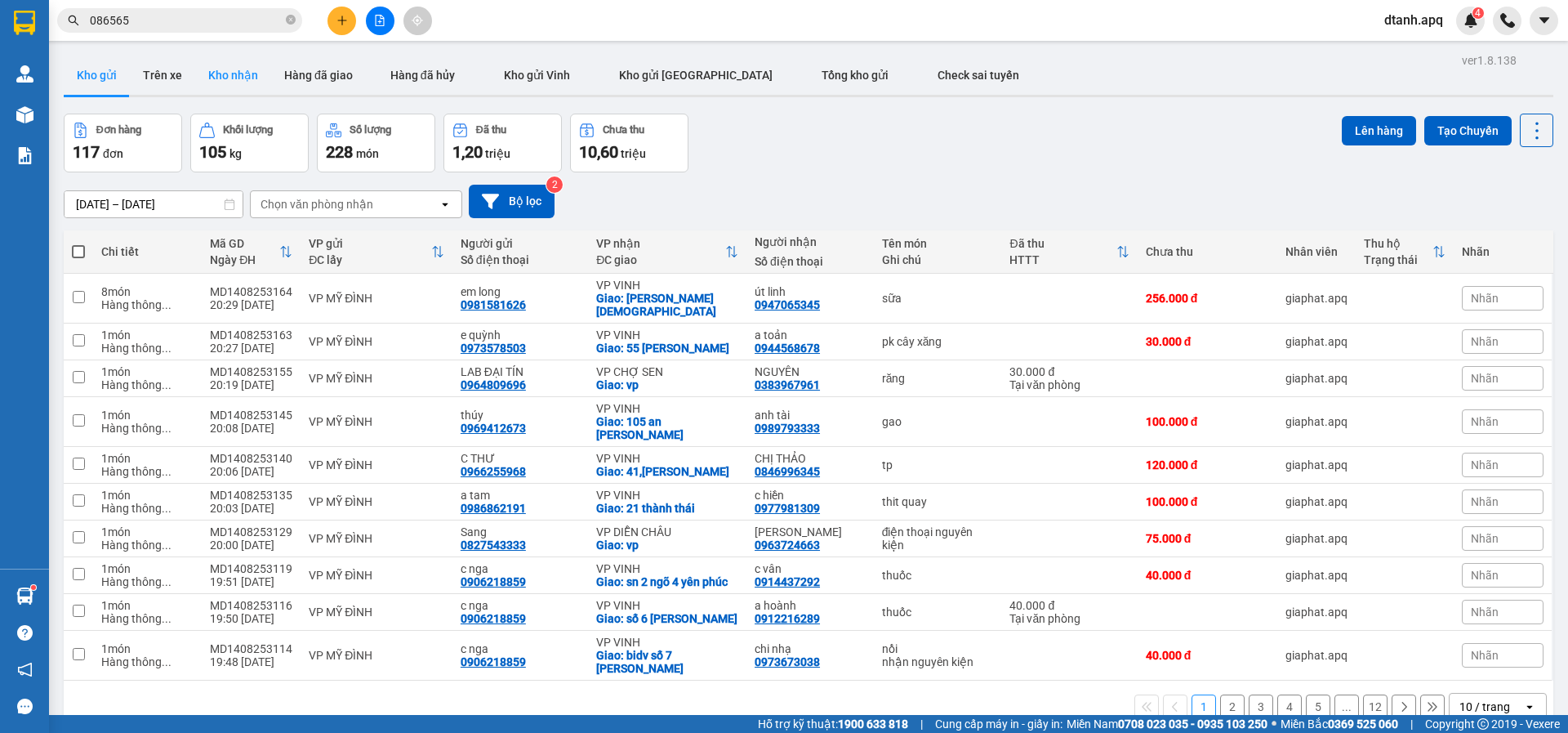
click at [231, 86] on button "Kho nhận" at bounding box center [232, 75] width 76 height 39
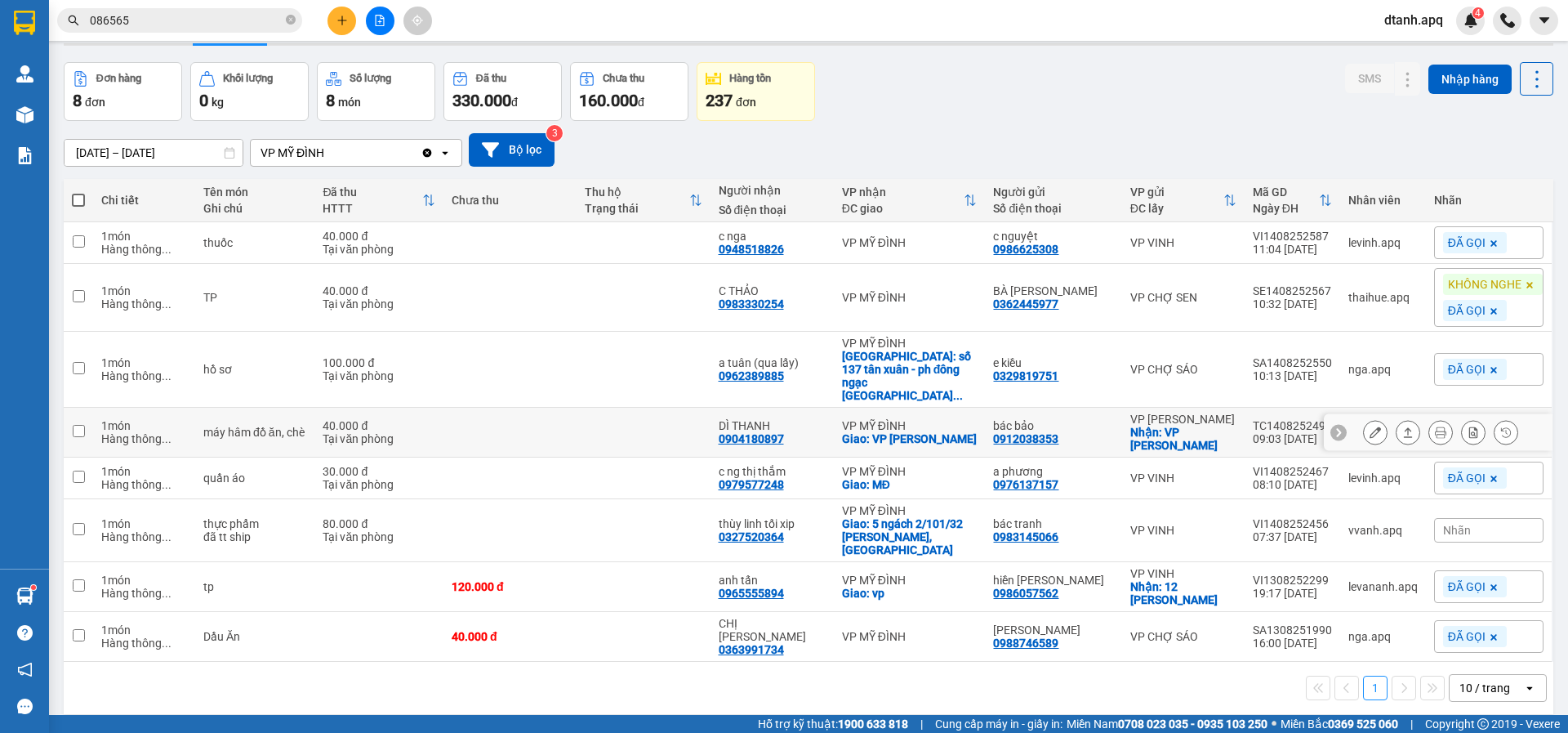
scroll to position [75, 0]
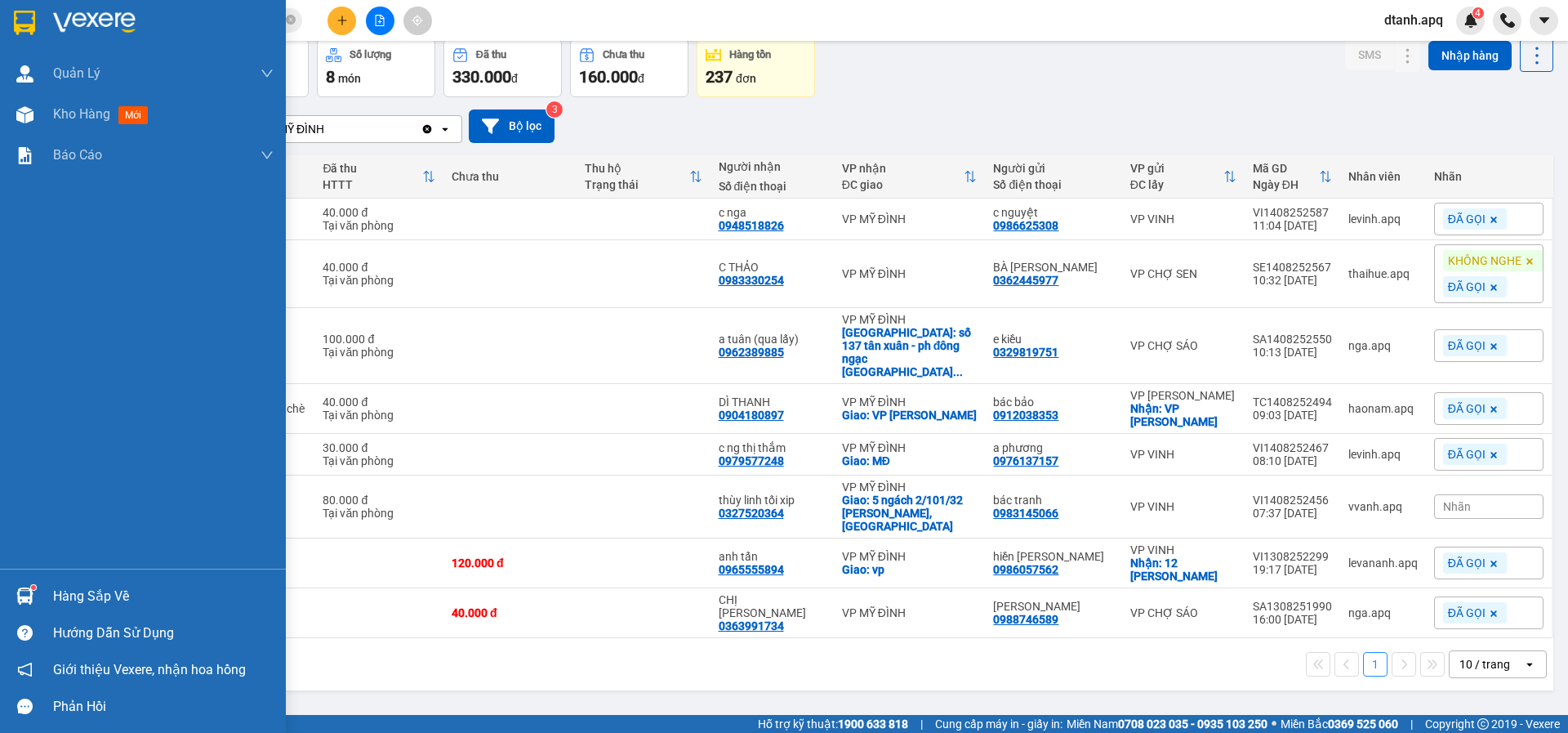
click at [42, 597] on div "Hàng sắp về" at bounding box center [143, 595] width 286 height 37
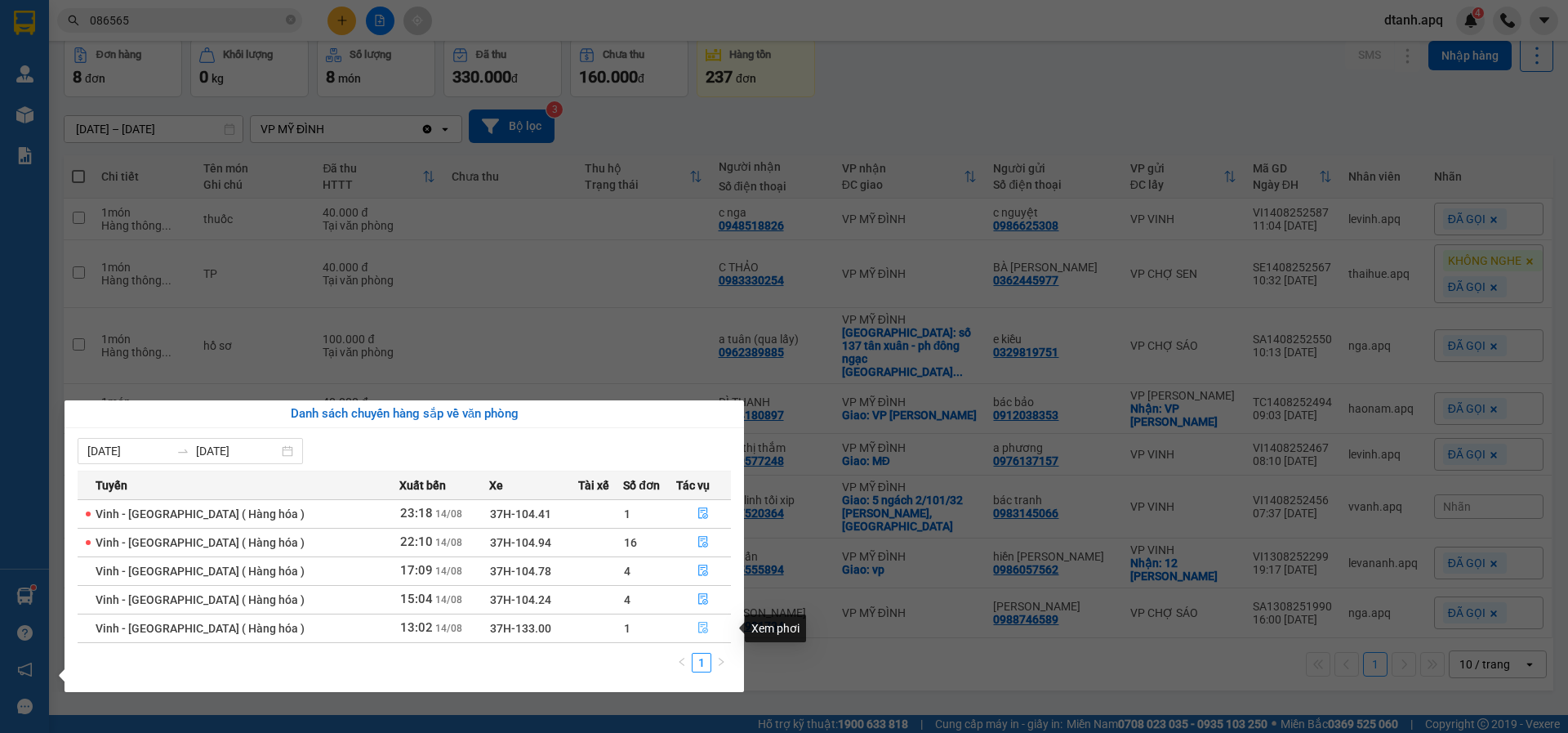
click at [690, 629] on button "button" at bounding box center [703, 628] width 54 height 26
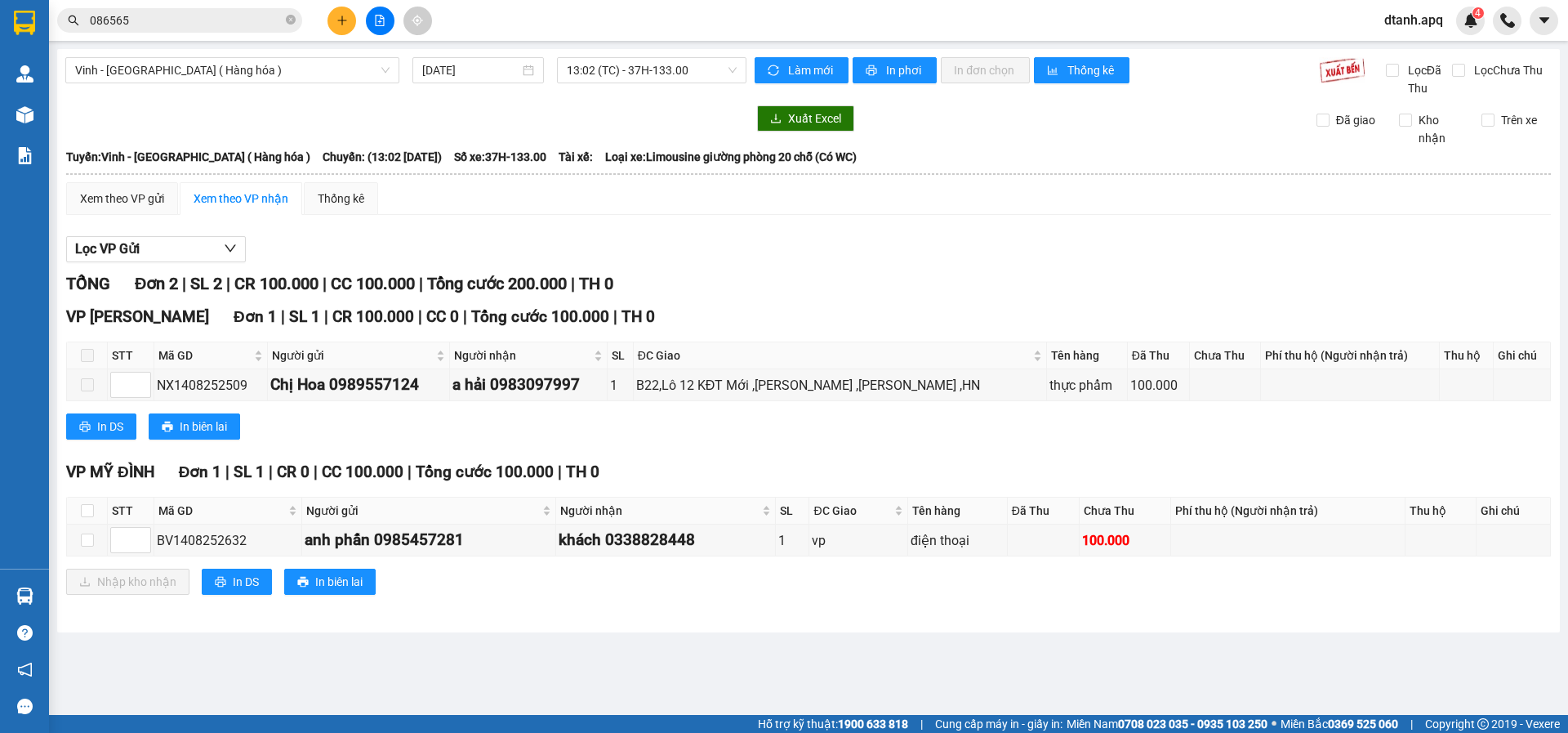
click at [96, 515] on th at bounding box center [88, 511] width 41 height 27
click at [88, 508] on input "checkbox" at bounding box center [87, 510] width 13 height 13
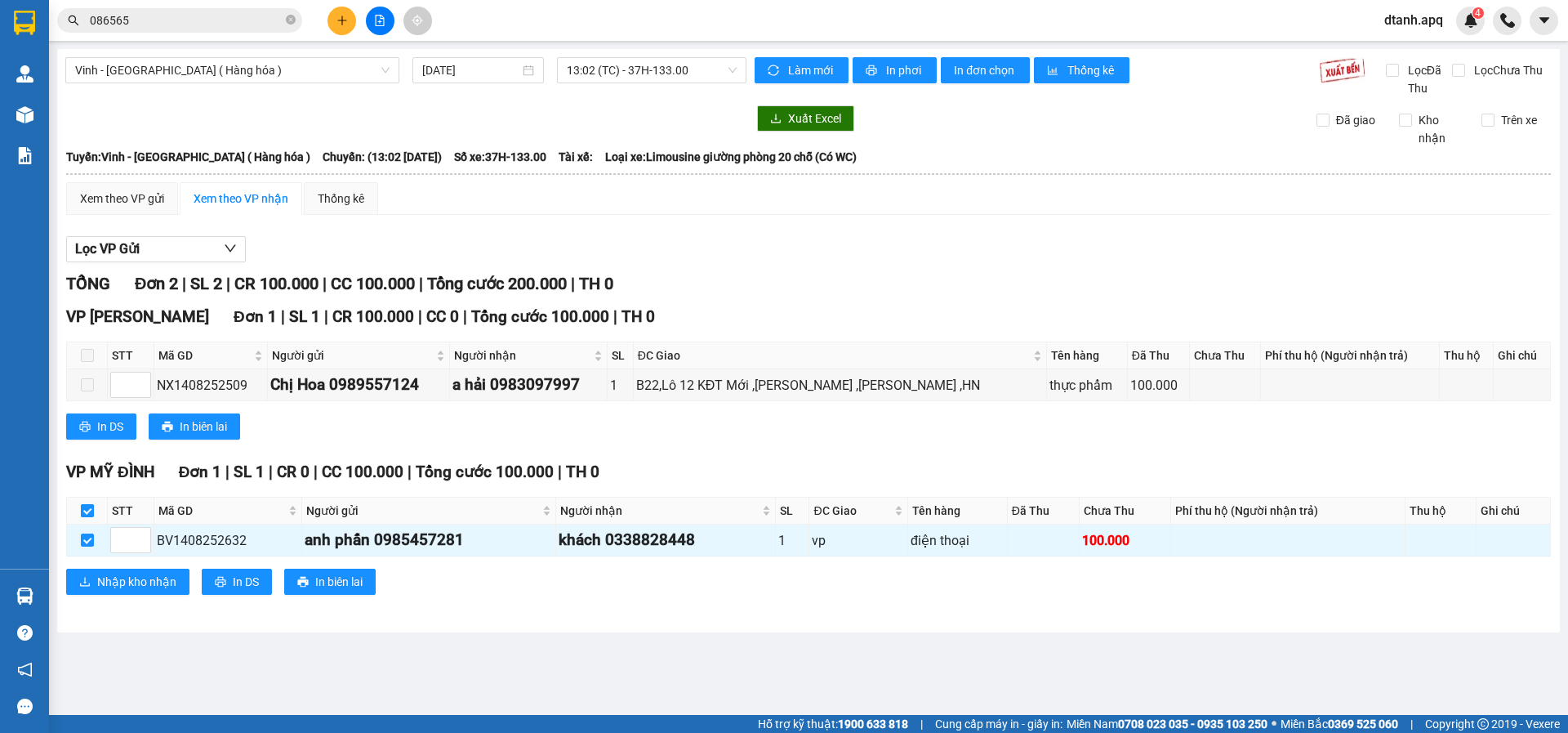
click at [89, 510] on input "checkbox" at bounding box center [87, 510] width 13 height 13
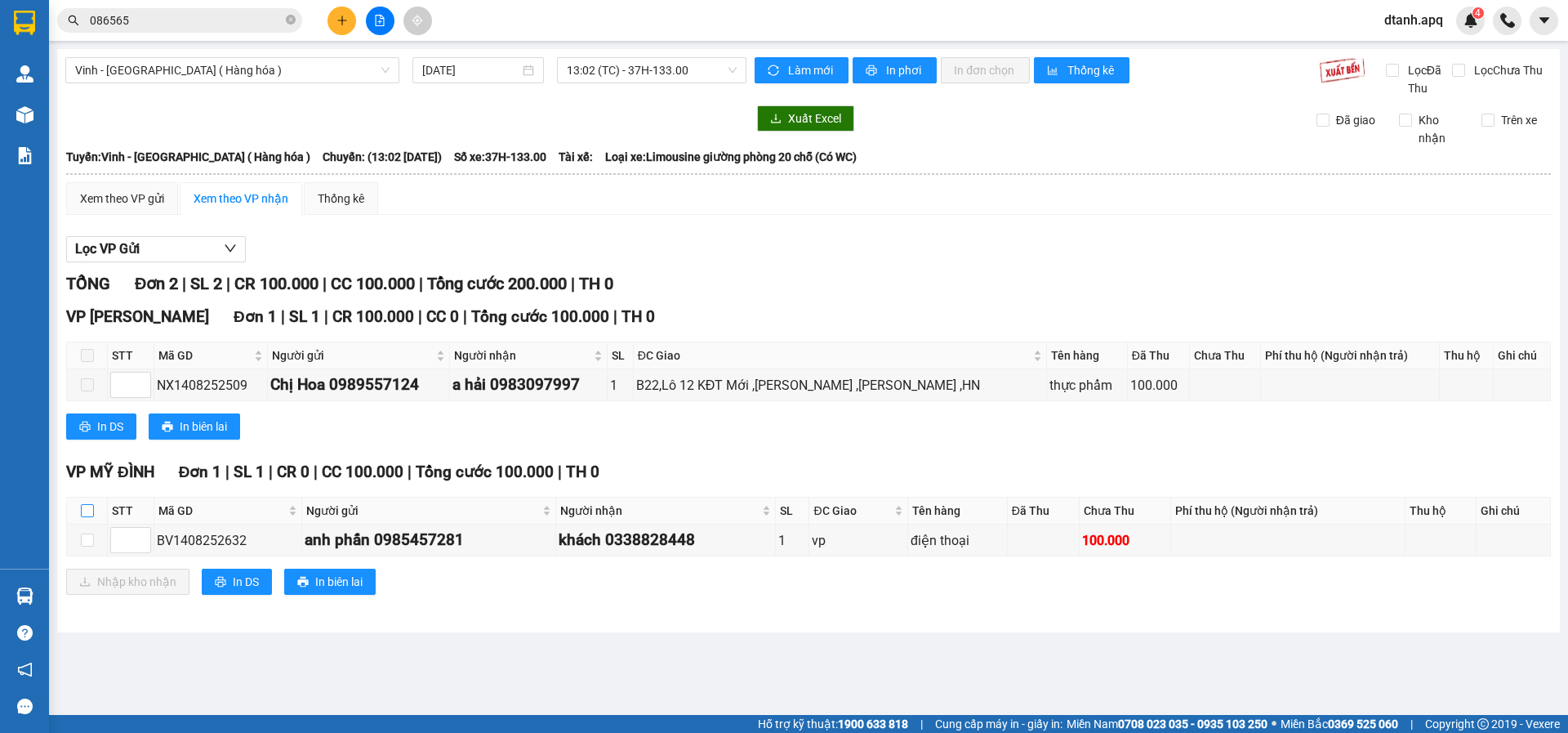
click at [83, 511] on input "checkbox" at bounding box center [87, 510] width 13 height 13
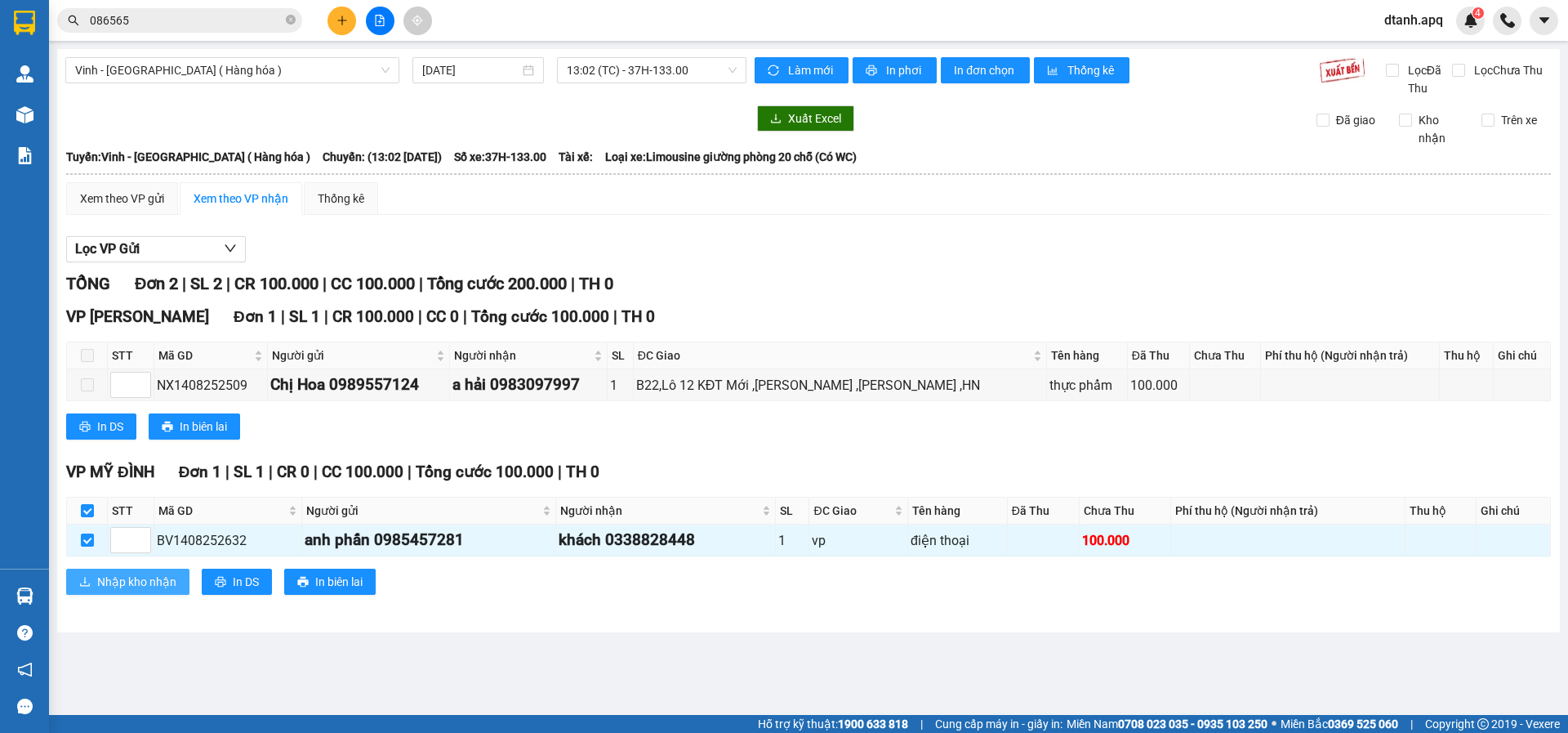
click at [125, 576] on span "Nhập kho nhận" at bounding box center [136, 581] width 79 height 18
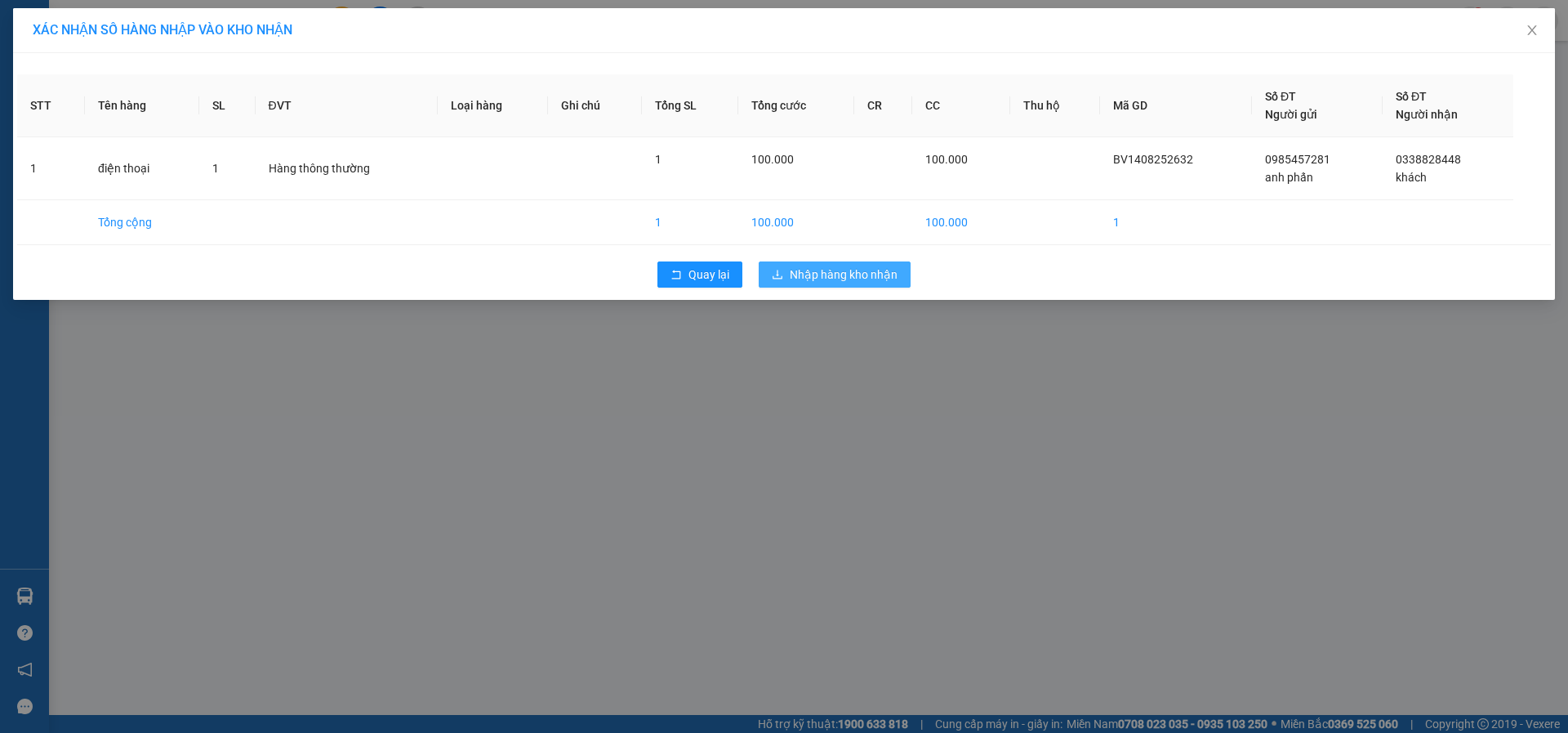
click at [802, 277] on span "Nhập hàng kho nhận" at bounding box center [844, 274] width 108 height 18
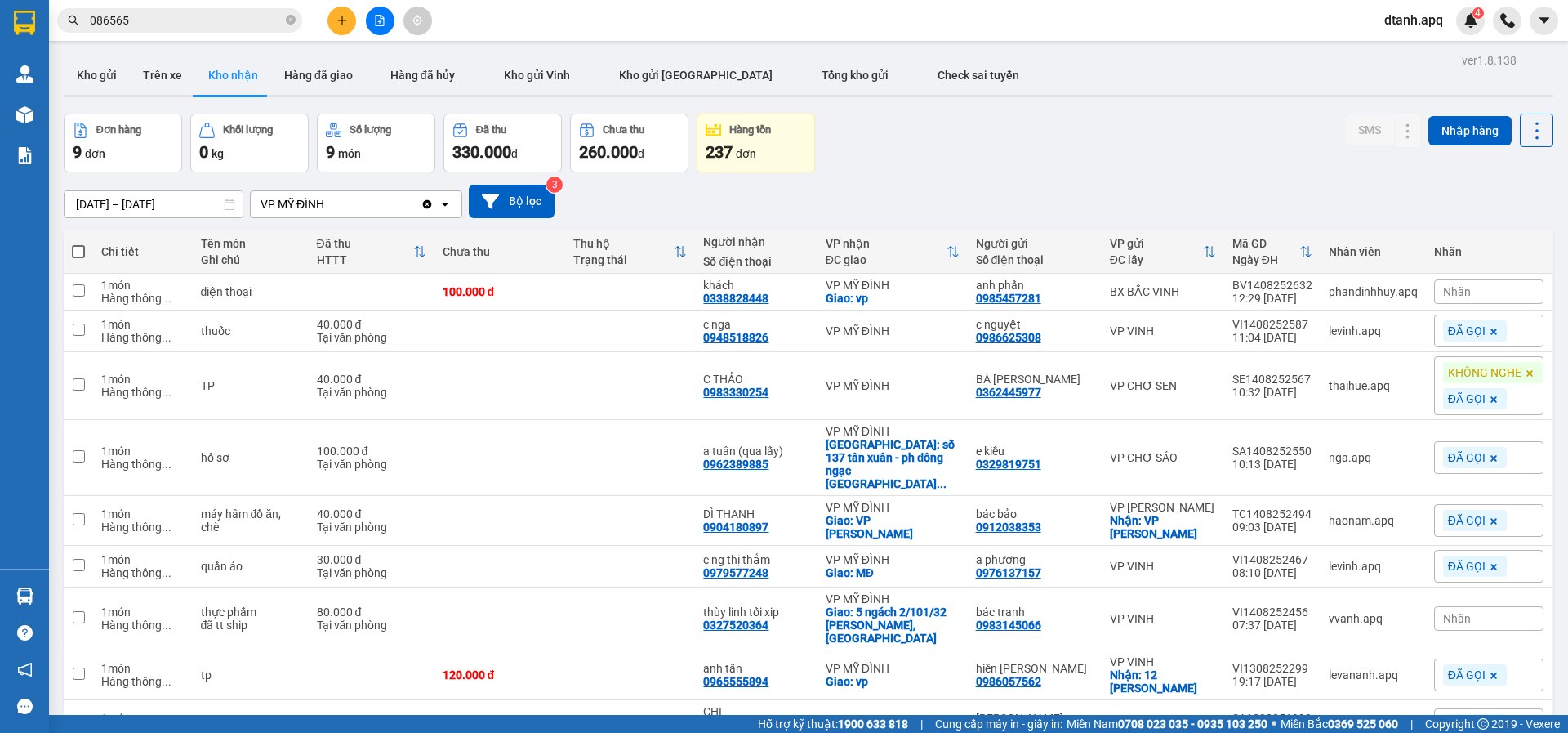
drag, startPoint x: 1459, startPoint y: 294, endPoint x: 1456, endPoint y: 303, distance: 9.5
click at [1457, 299] on div "Nhãn" at bounding box center [1489, 291] width 110 height 25
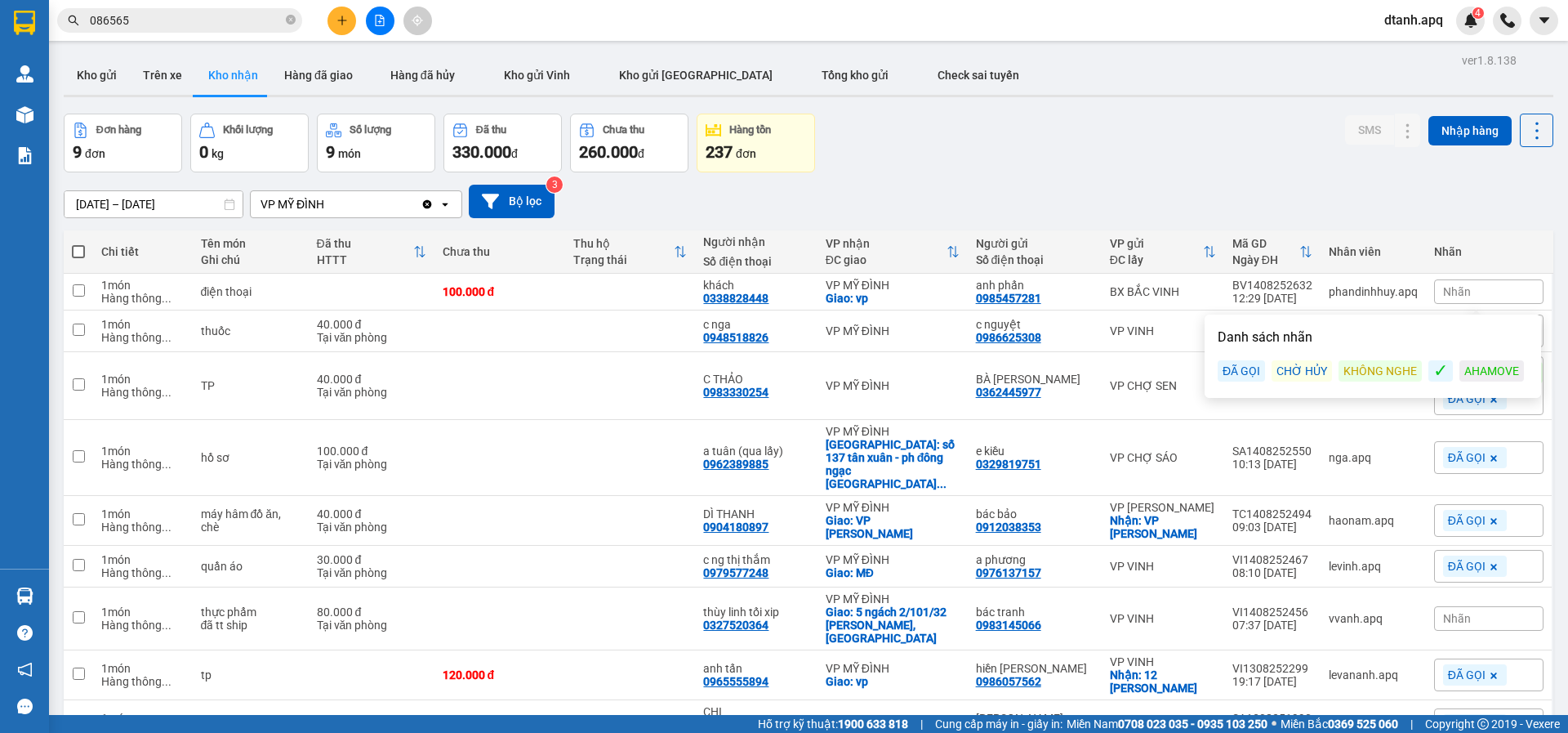
drag, startPoint x: 1379, startPoint y: 374, endPoint x: 1361, endPoint y: 346, distance: 33.3
click at [1379, 371] on div "KHÔNG NGHE" at bounding box center [1381, 370] width 83 height 21
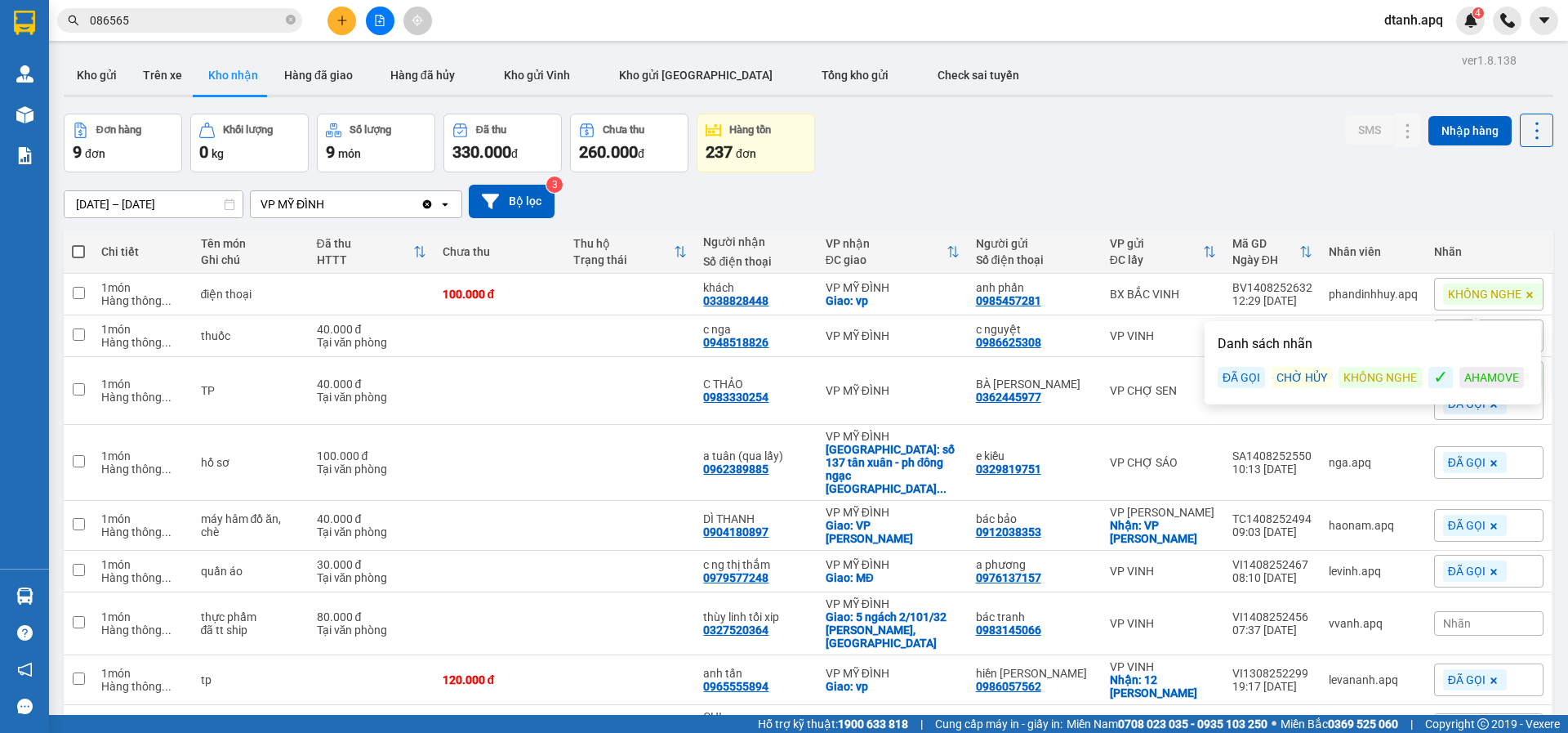
click at [1102, 185] on div "14/08/2025 – 14/08/2025 Press the down arrow key to interact with the calendar …" at bounding box center [809, 201] width 1490 height 33
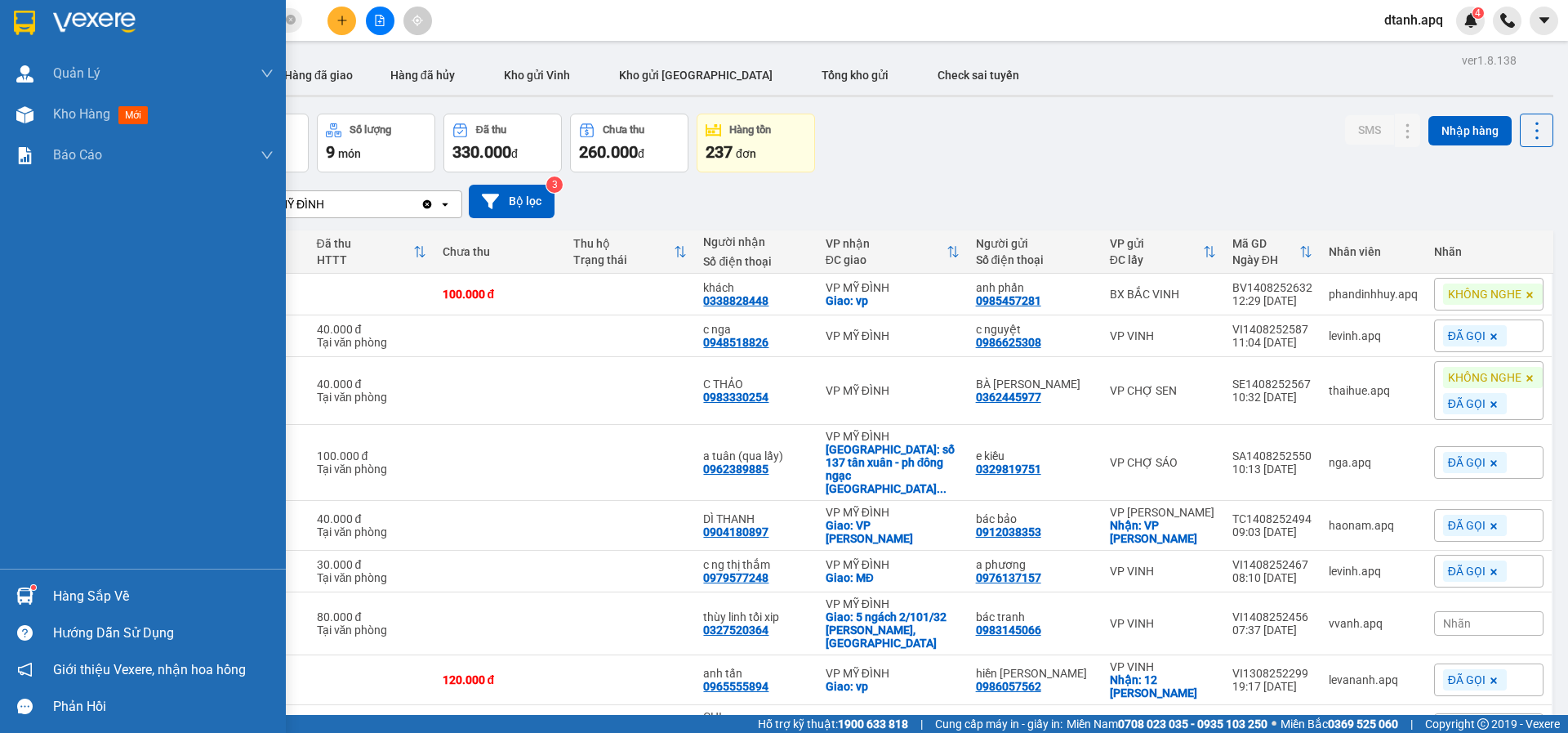
click at [41, 598] on div "Hàng sắp về" at bounding box center [143, 595] width 286 height 37
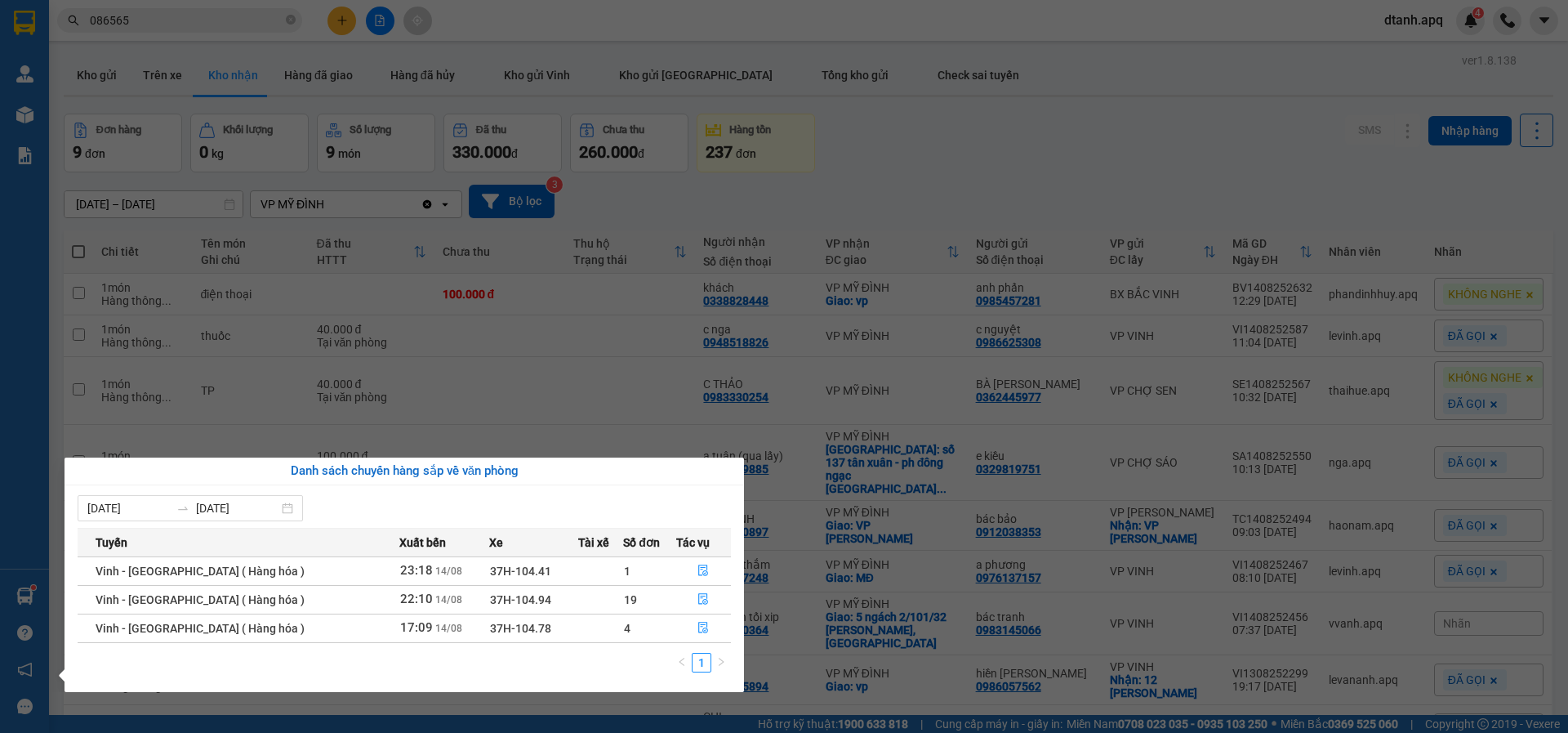
click at [561, 363] on section "Kết quả tìm kiếm ( 149 ) Bộ lọc Mã ĐH Trạng thái Món hàng Thu hộ Tổng cước Chưa…" at bounding box center [784, 366] width 1568 height 733
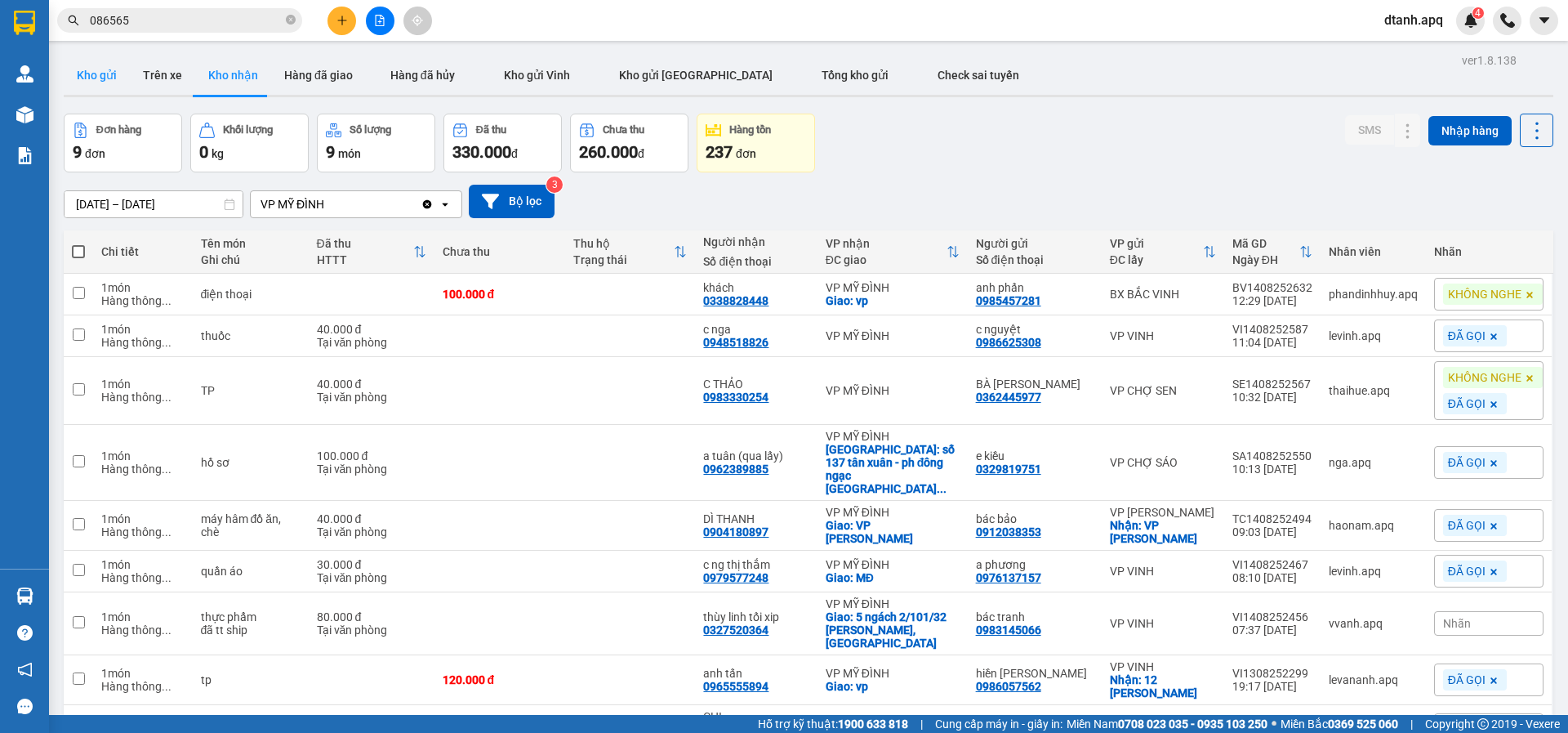
click at [101, 71] on button "Kho gửi" at bounding box center [97, 75] width 66 height 39
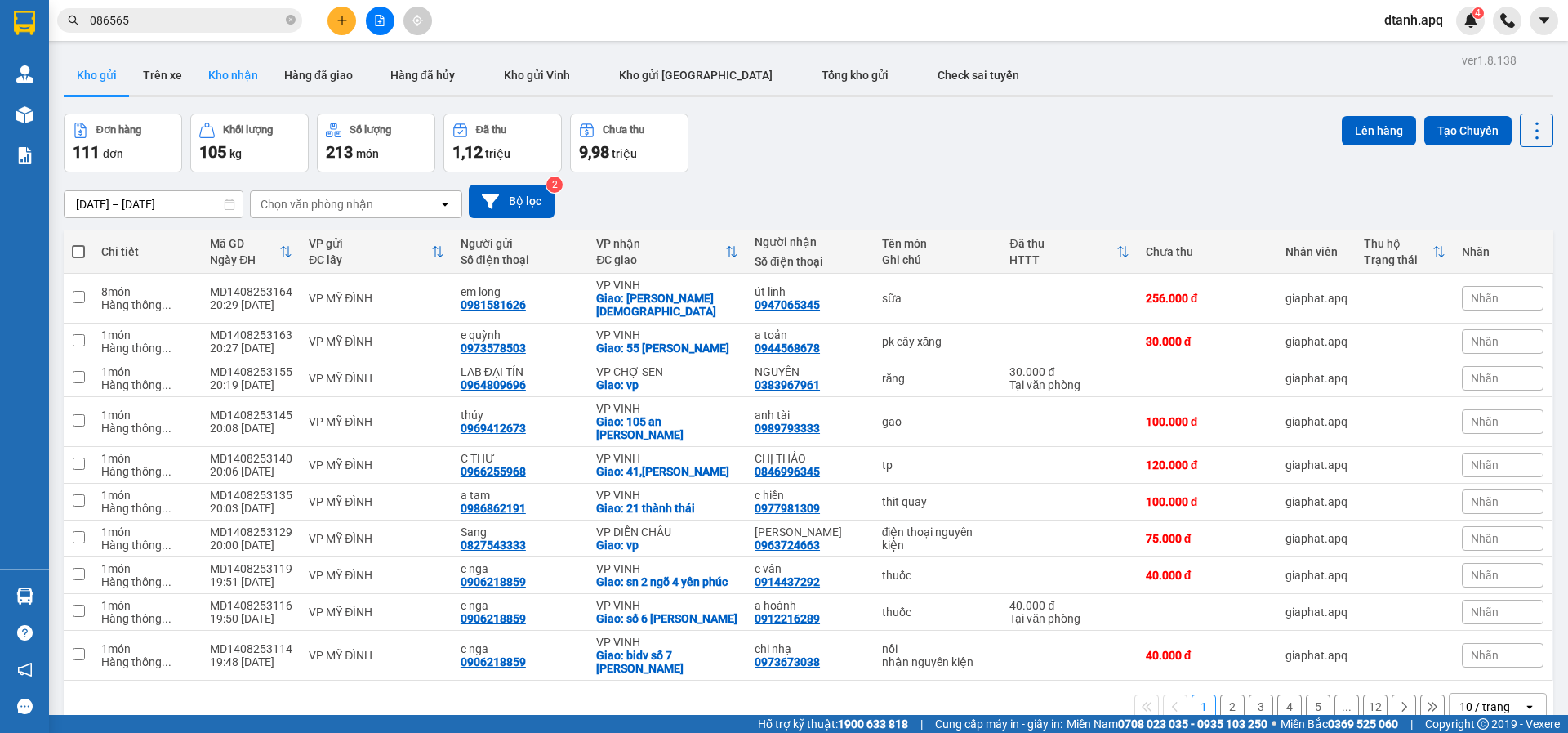
click at [220, 83] on button "Kho nhận" at bounding box center [232, 75] width 76 height 39
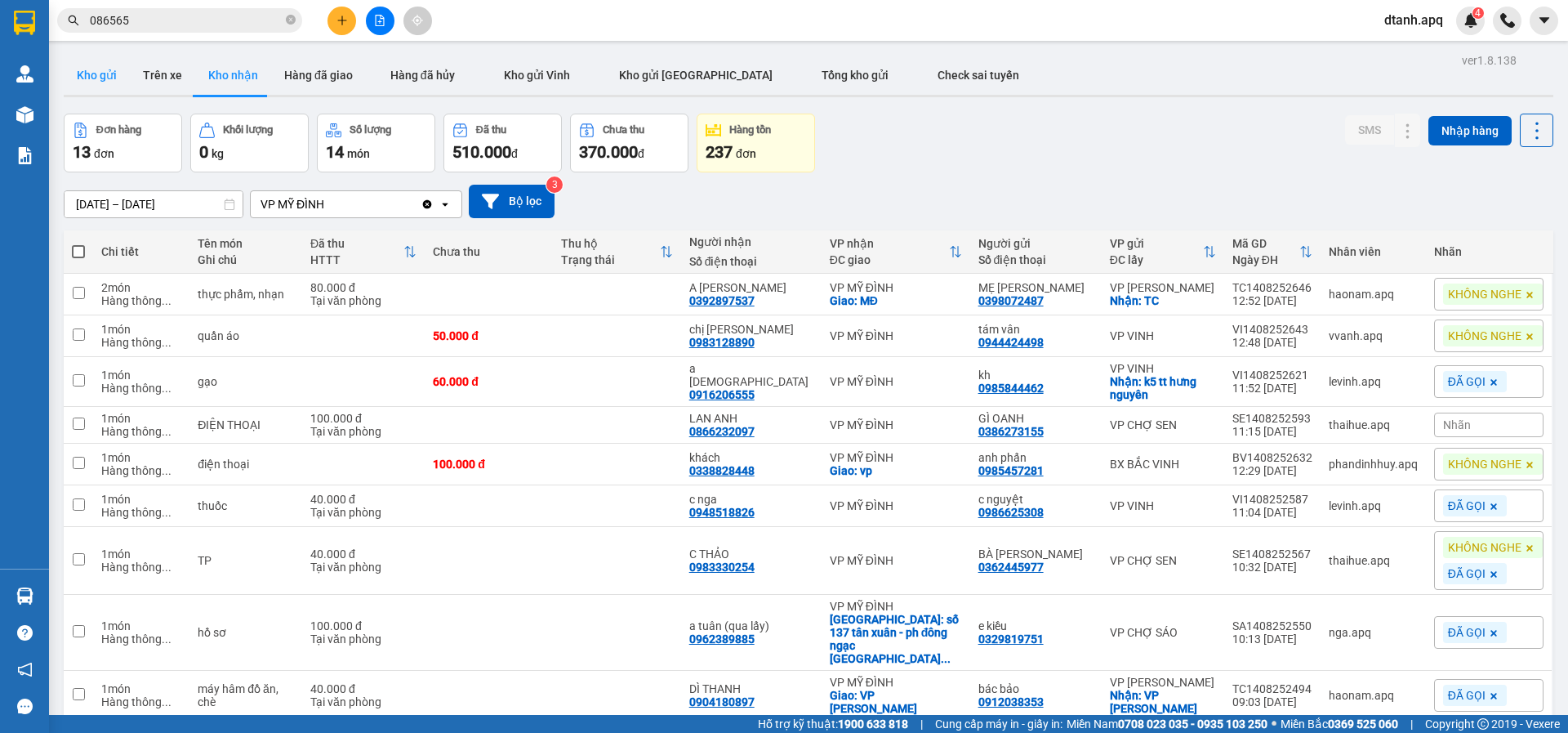
click at [95, 73] on button "Kho gửi" at bounding box center [97, 75] width 66 height 39
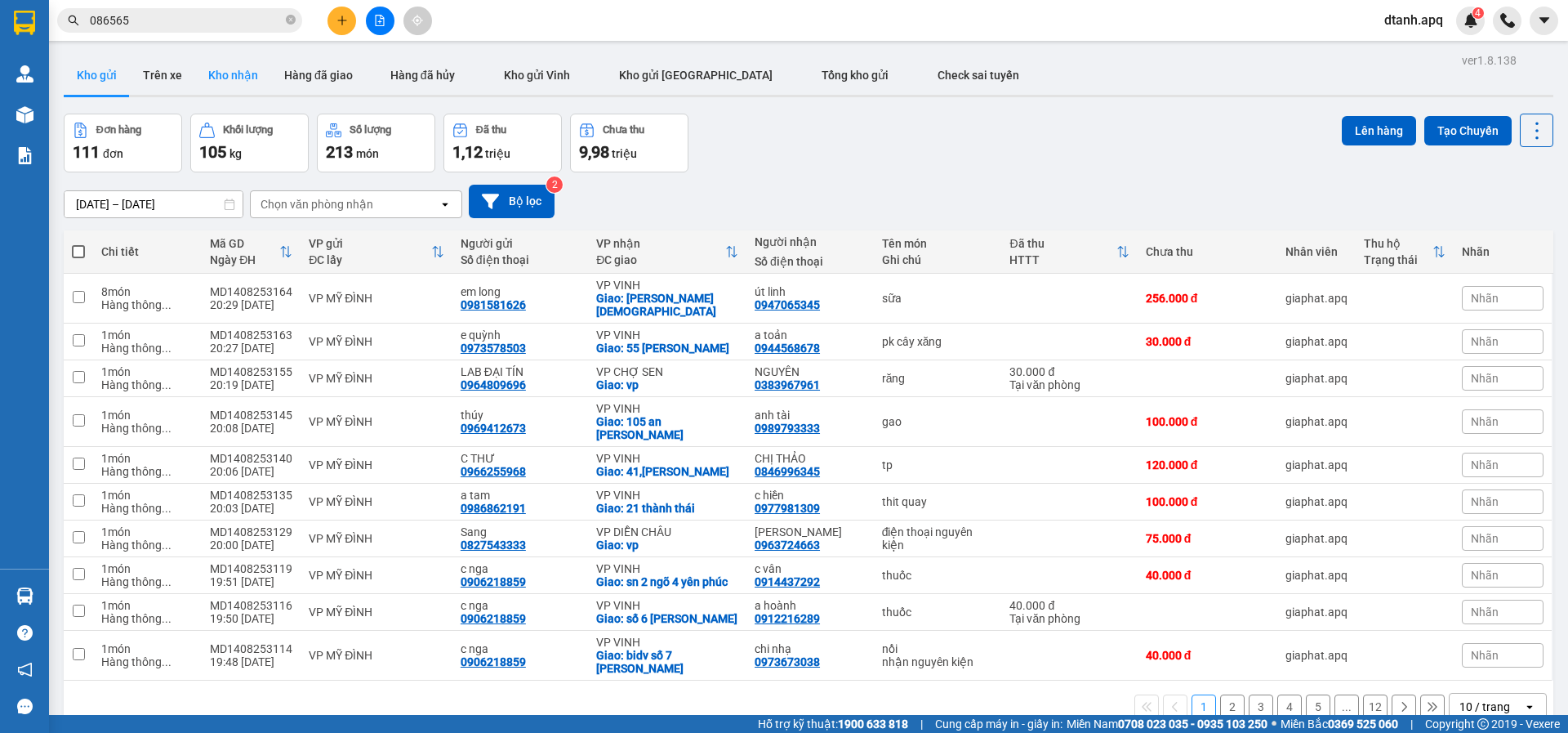
click at [231, 89] on button "Kho nhận" at bounding box center [232, 75] width 76 height 39
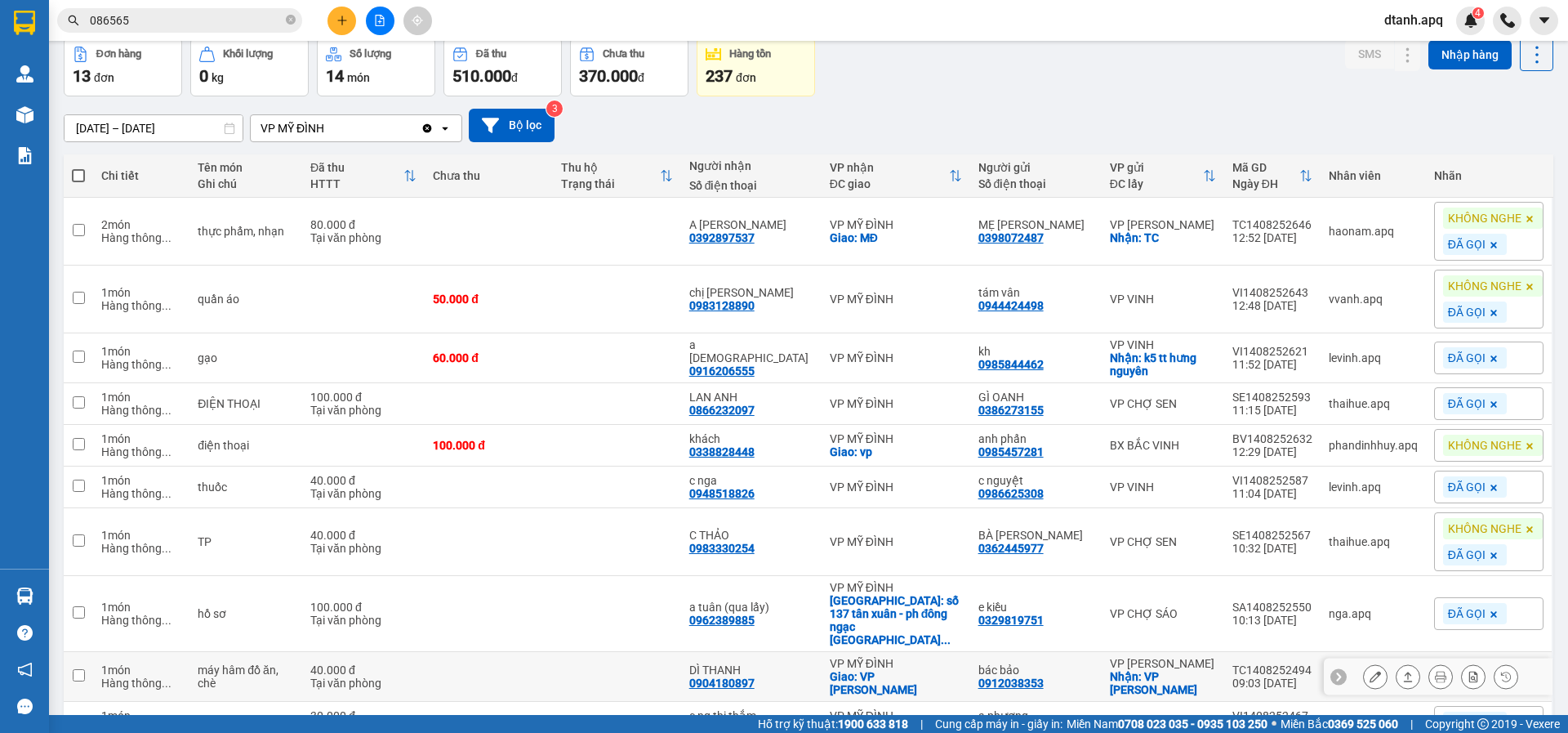
scroll to position [163, 0]
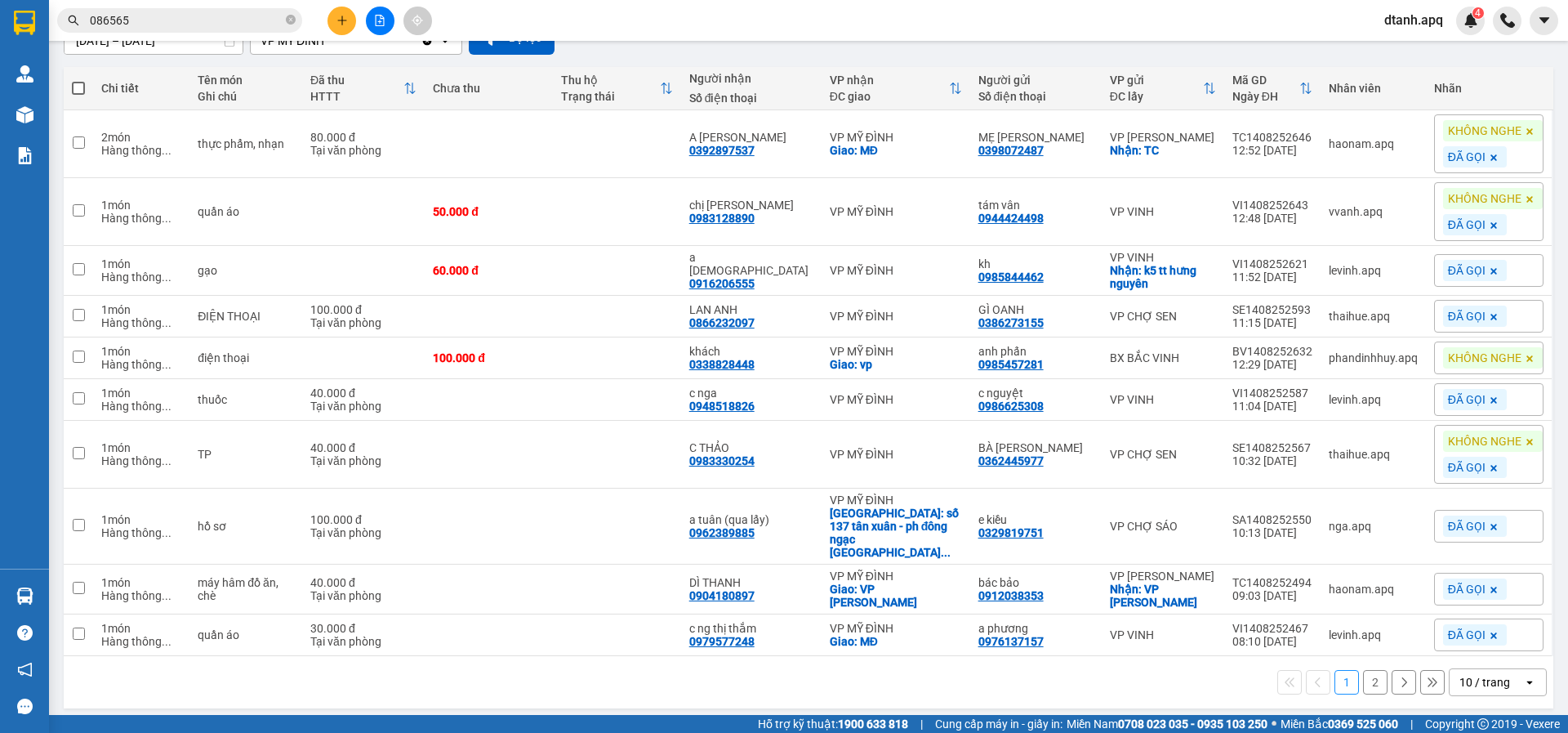
click at [1364, 685] on button "2" at bounding box center [1376, 682] width 25 height 25
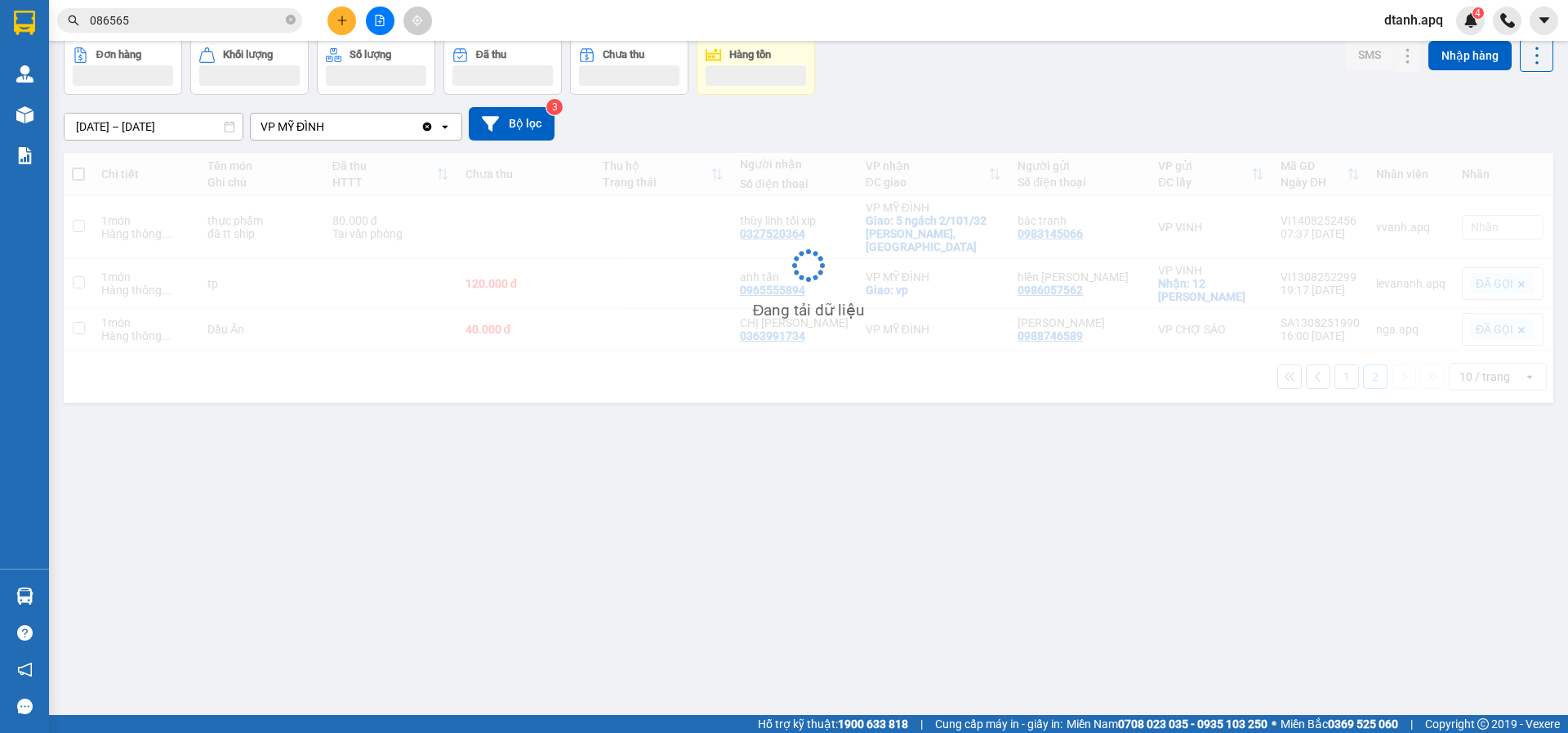
scroll to position [75, 0]
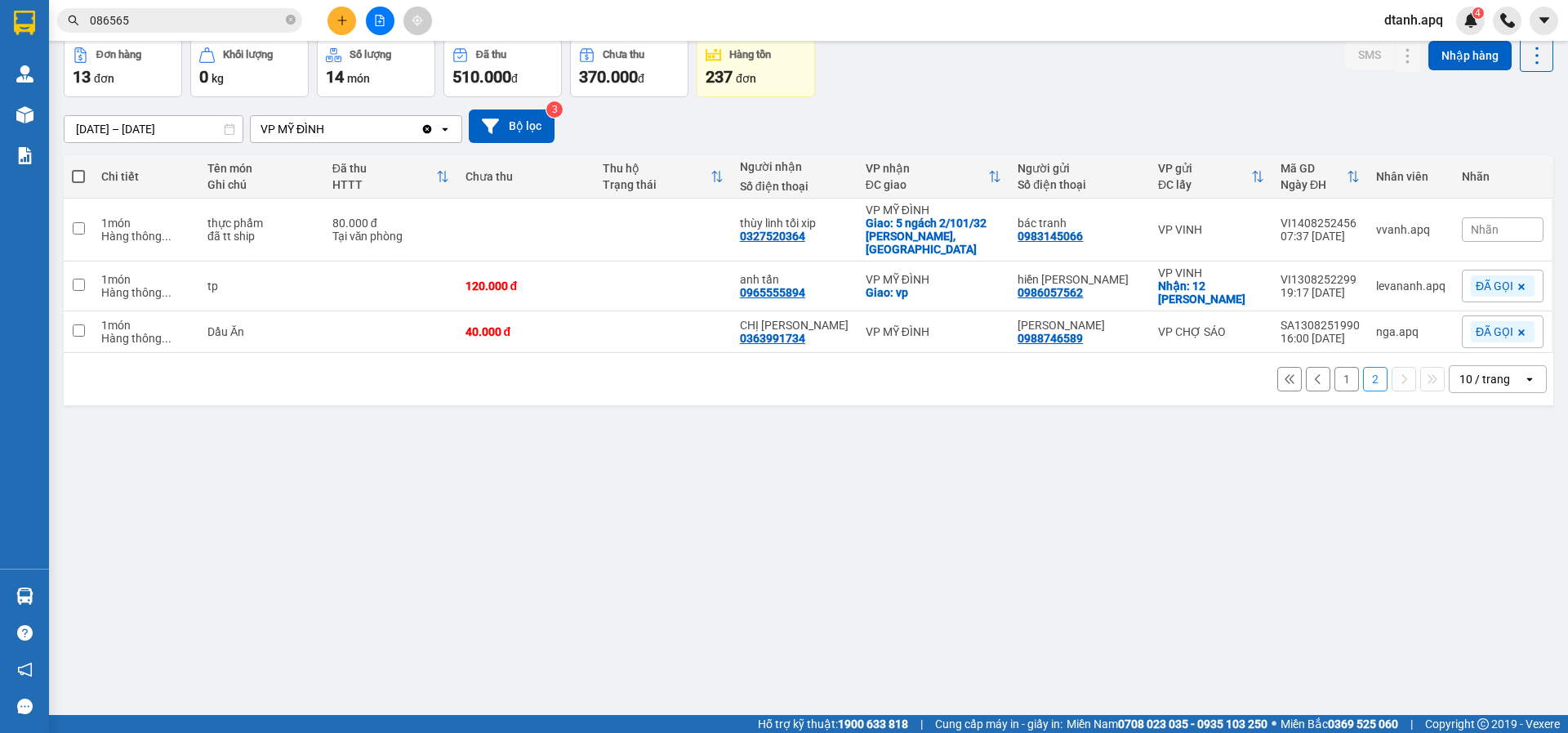
click at [1471, 224] on span "Nhãn" at bounding box center [1485, 229] width 28 height 13
click at [1490, 303] on div "AHAMOVE" at bounding box center [1492, 302] width 65 height 21
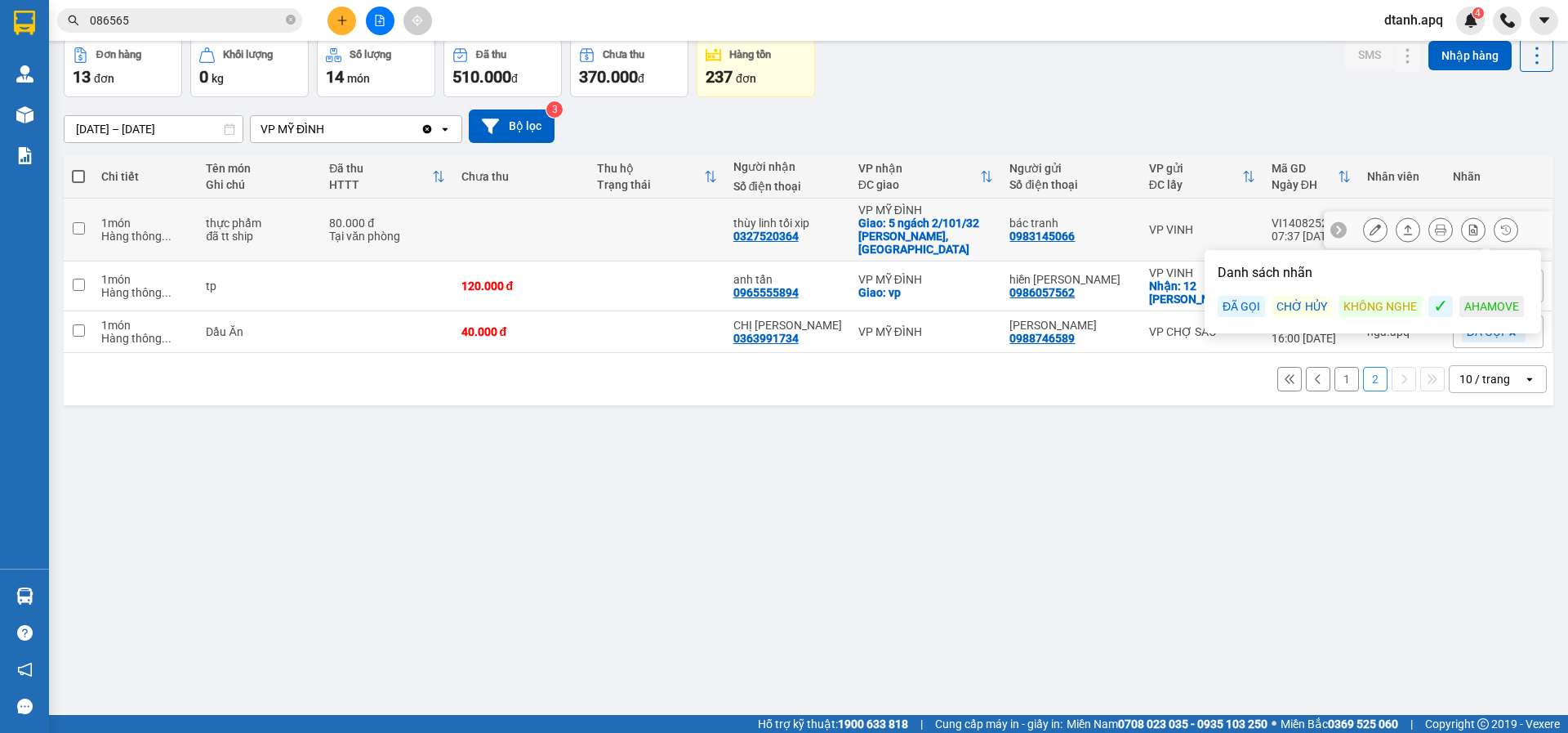
click at [1376, 226] on div at bounding box center [1441, 229] width 155 height 25
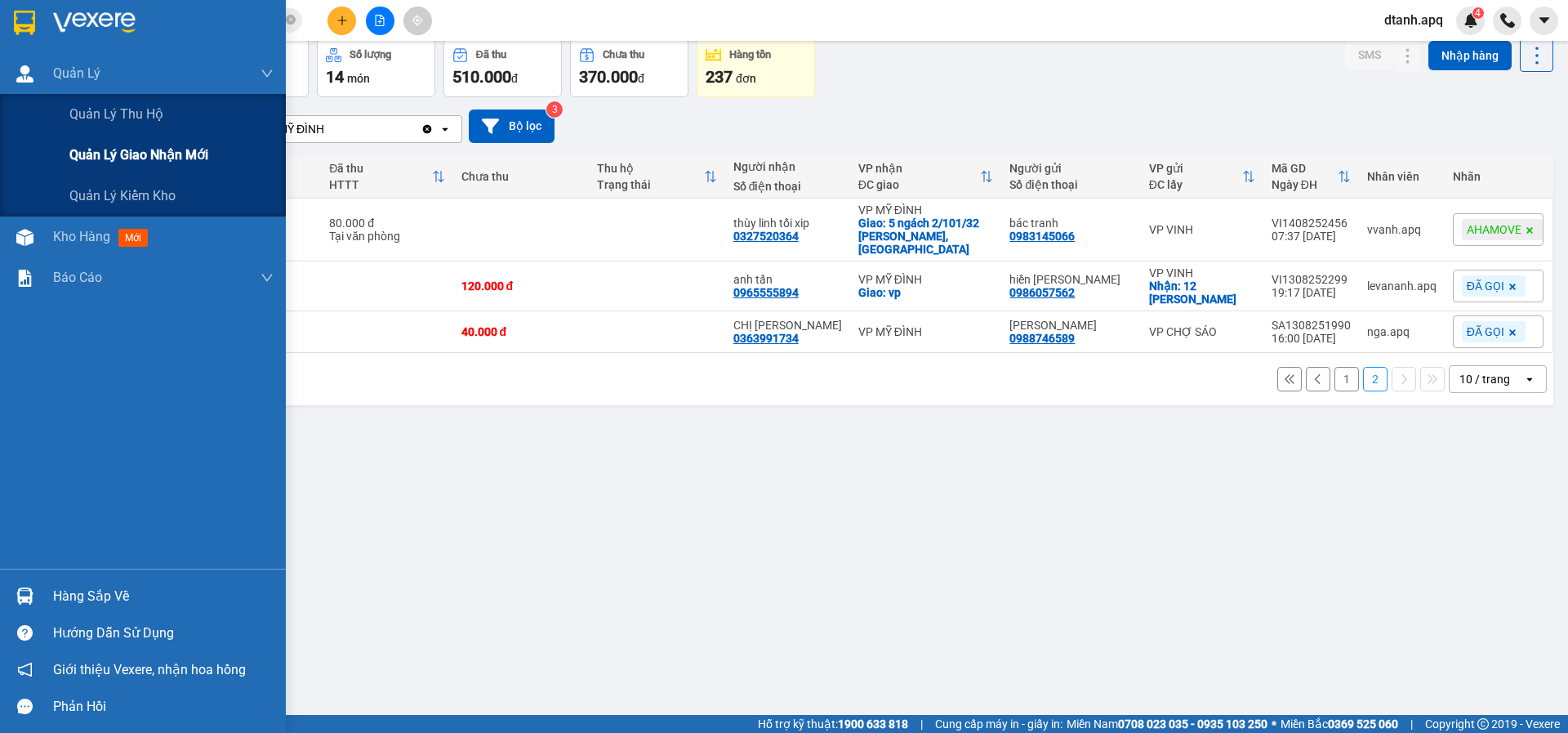
click at [142, 152] on span "Quản lý giao nhận mới" at bounding box center [139, 155] width 139 height 20
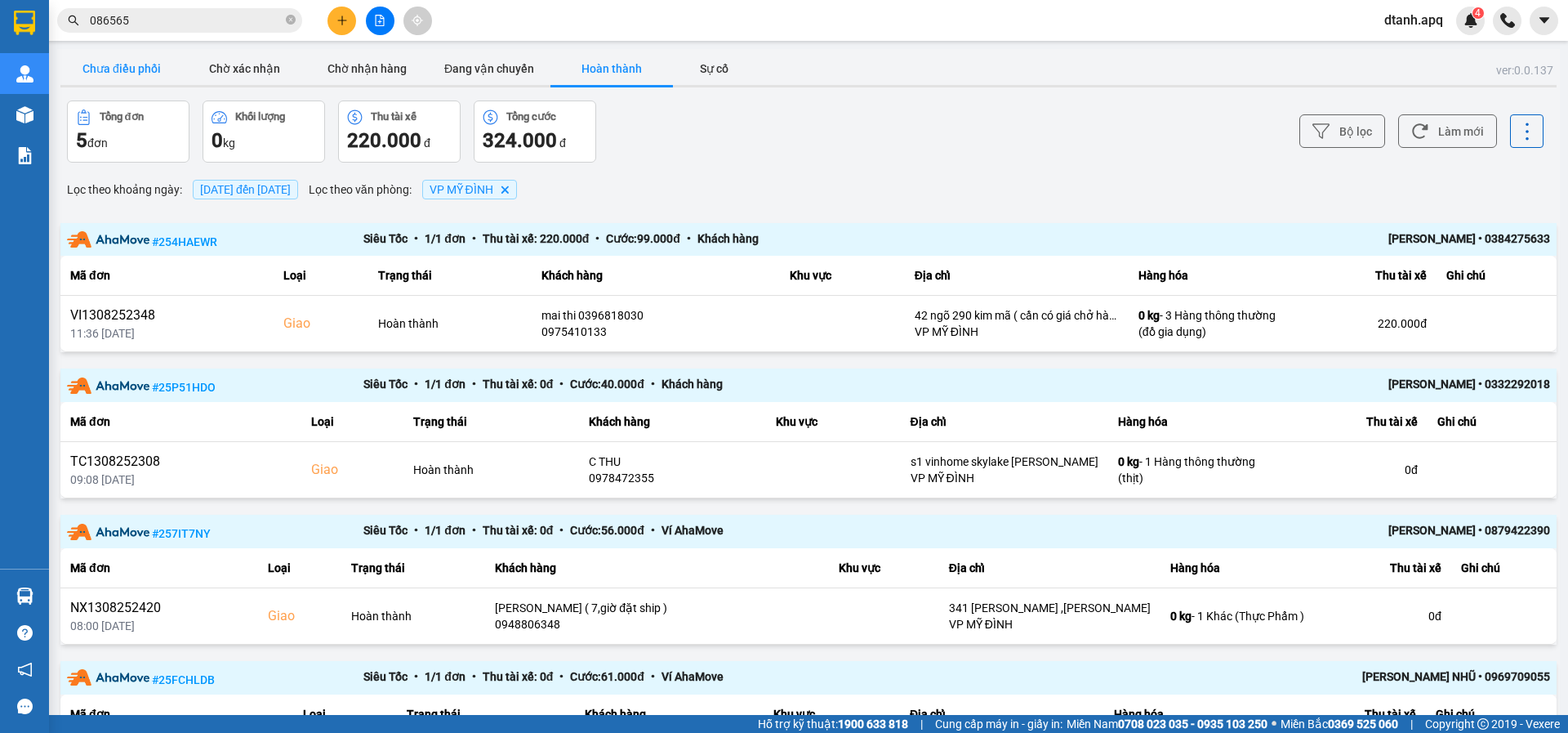
click at [127, 59] on button "Chưa điều phối" at bounding box center [122, 68] width 123 height 32
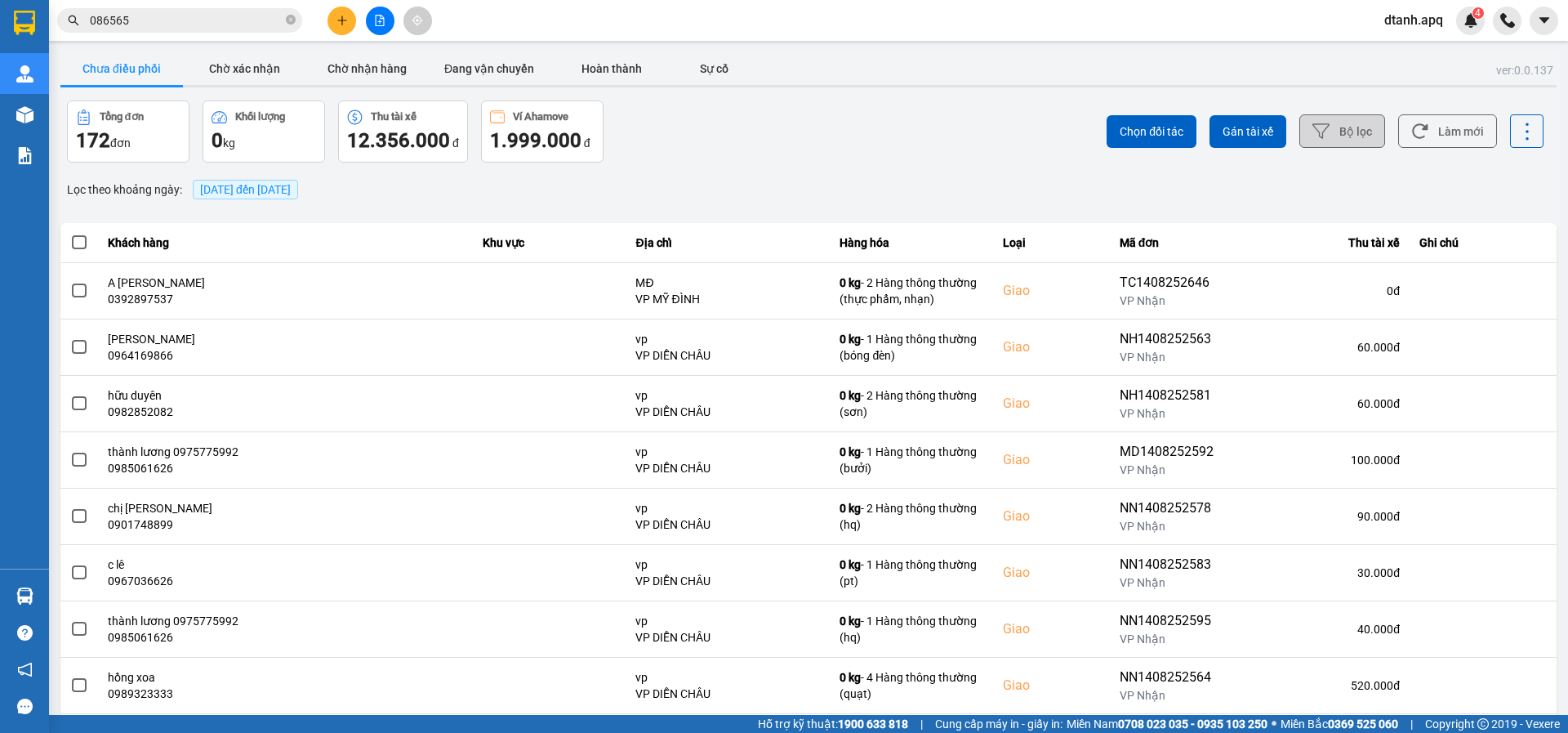
click at [1324, 137] on button "Bộ lọc" at bounding box center [1342, 130] width 86 height 33
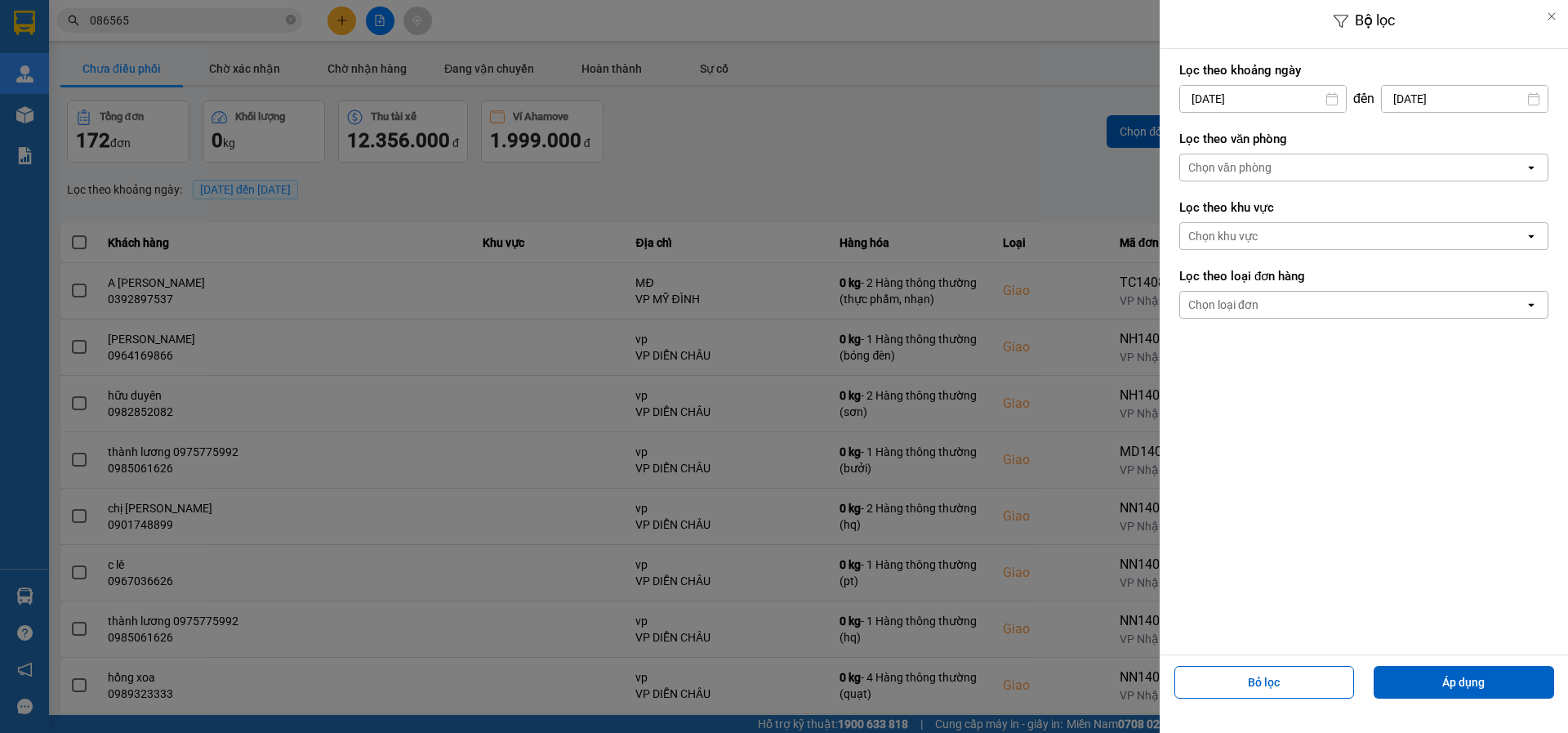
click at [1217, 167] on div "Chọn văn phòng" at bounding box center [1230, 167] width 83 height 16
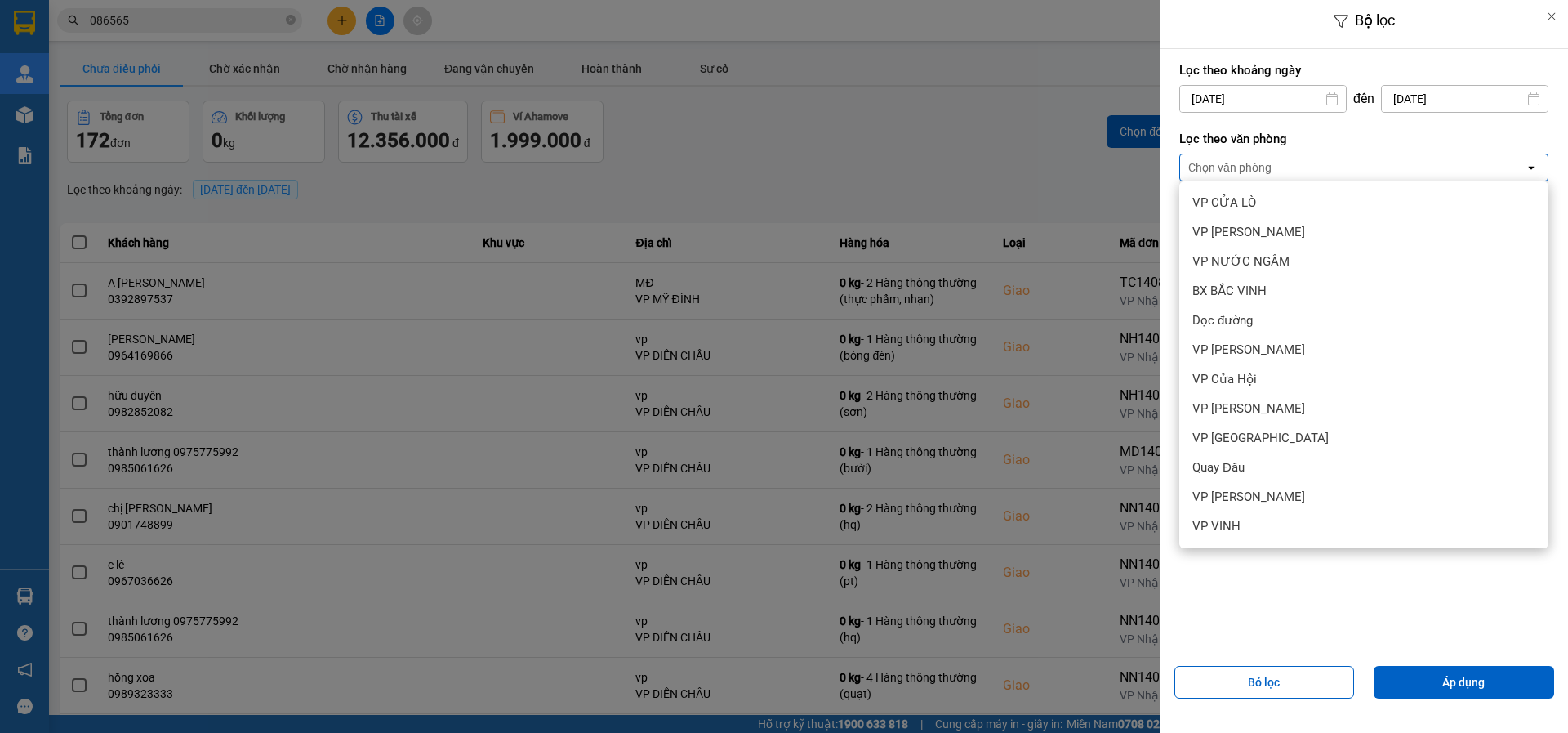
scroll to position [146, 0]
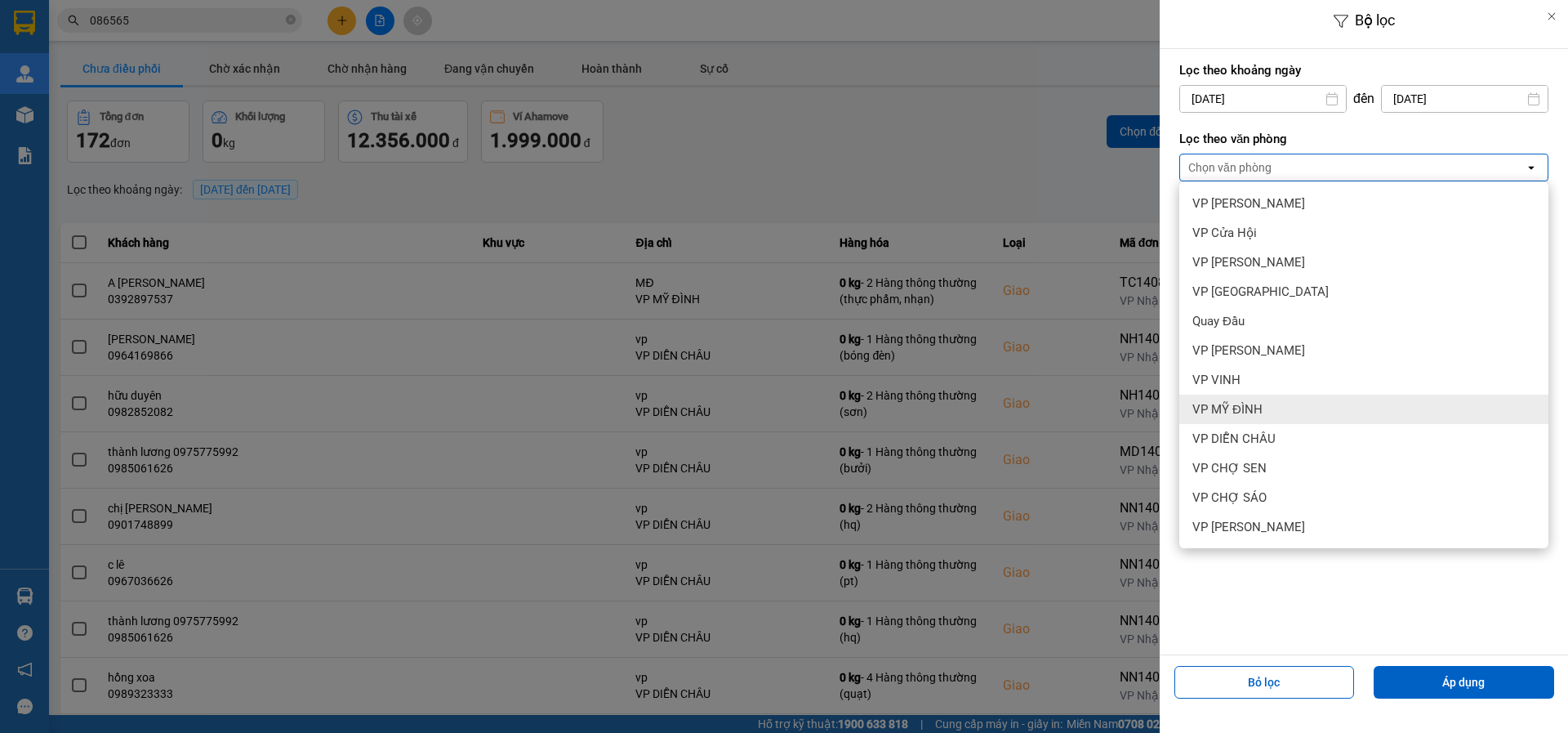
click at [1249, 417] on div "VP MỸ ĐÌNH" at bounding box center [1365, 409] width 369 height 30
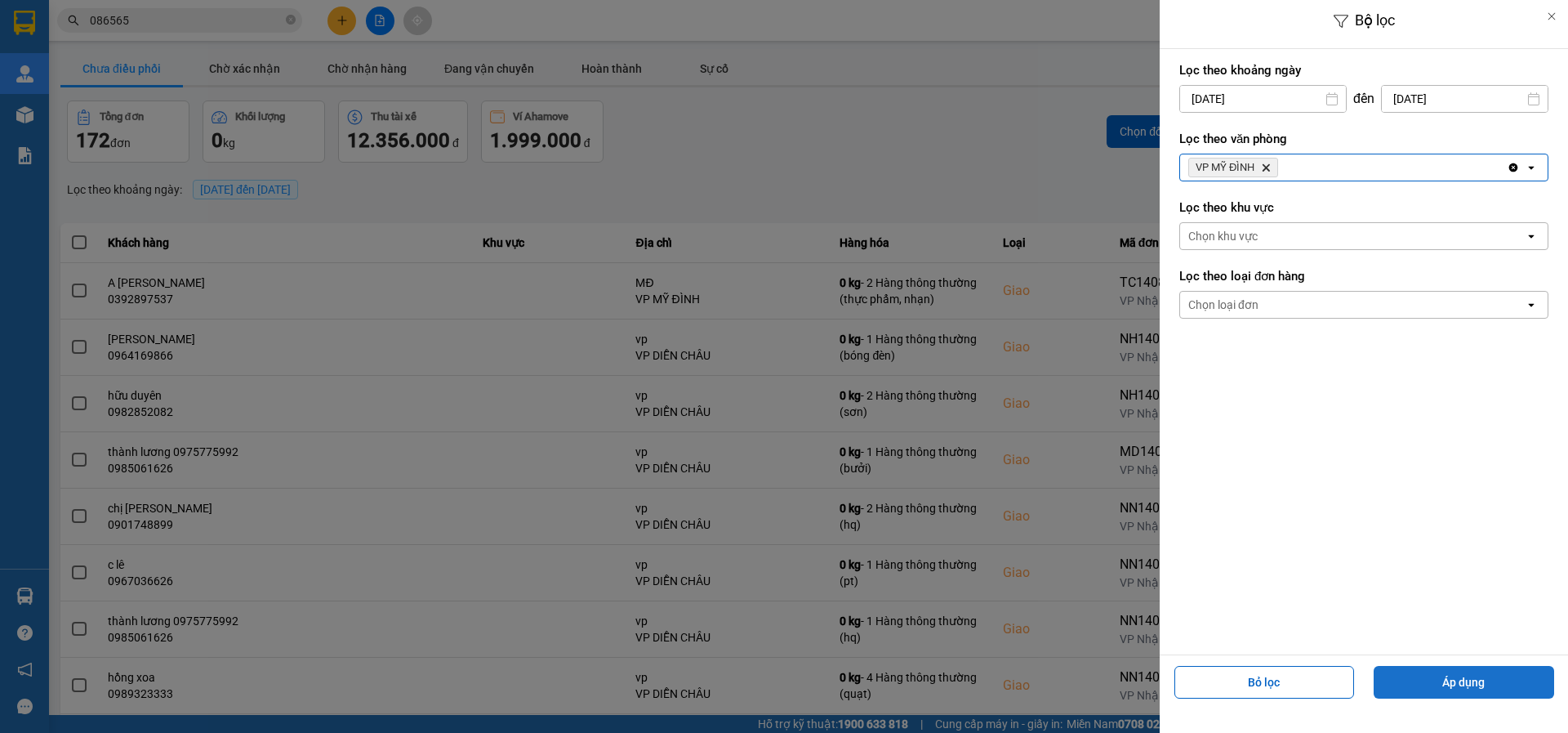
click at [1395, 673] on button "Áp dụng" at bounding box center [1464, 682] width 180 height 32
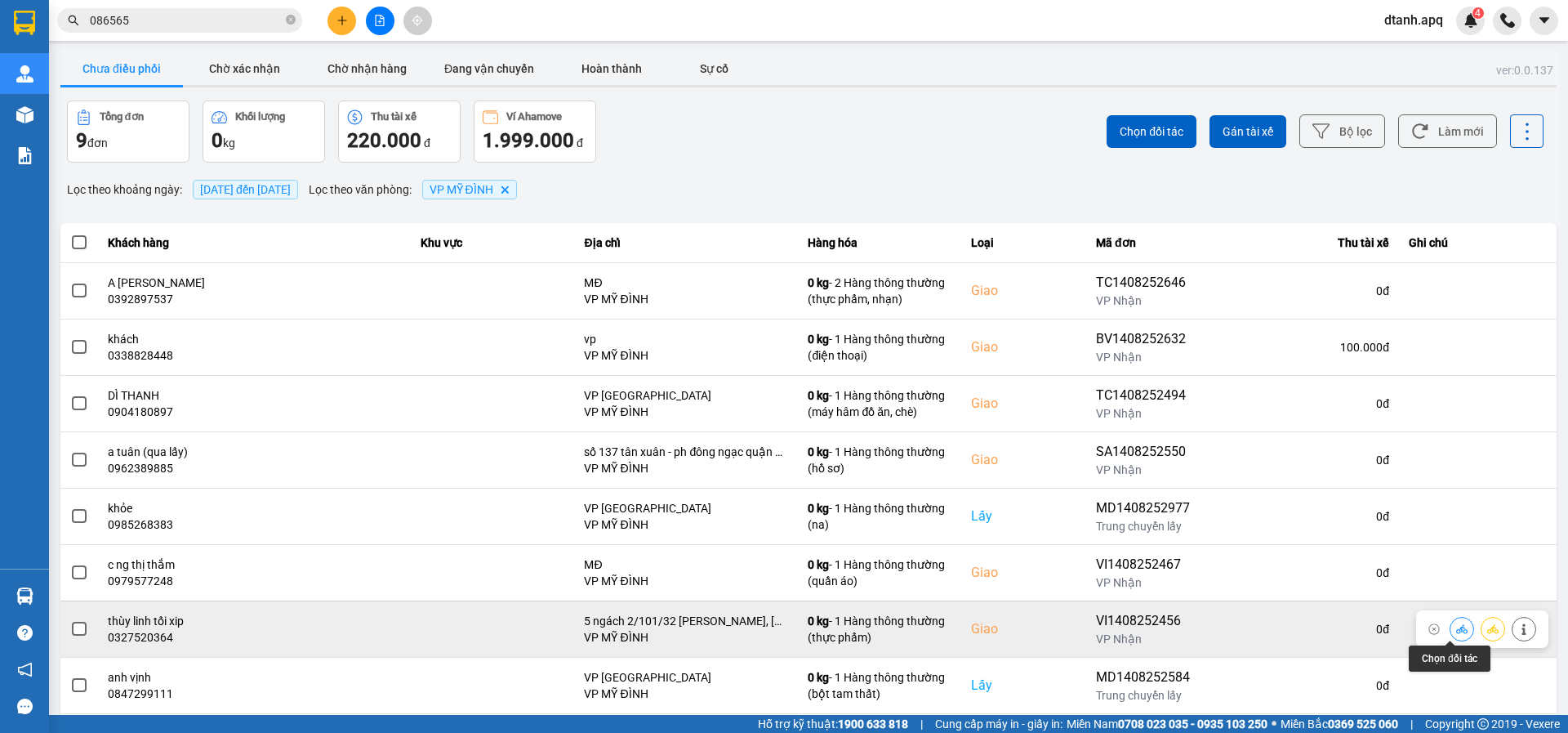
click at [1456, 628] on icon at bounding box center [1462, 628] width 11 height 9
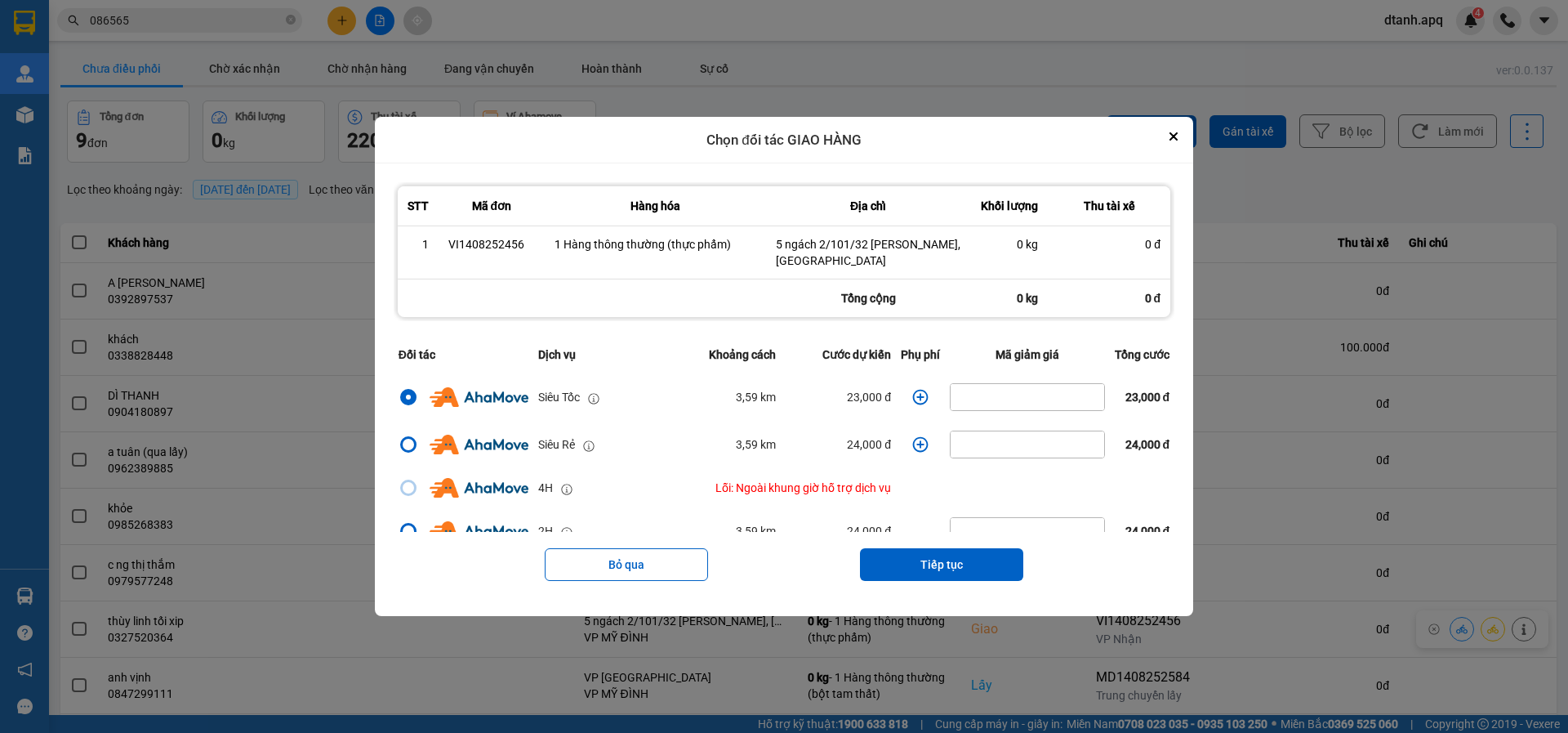
click at [913, 394] on icon "dialog" at bounding box center [920, 397] width 16 height 16
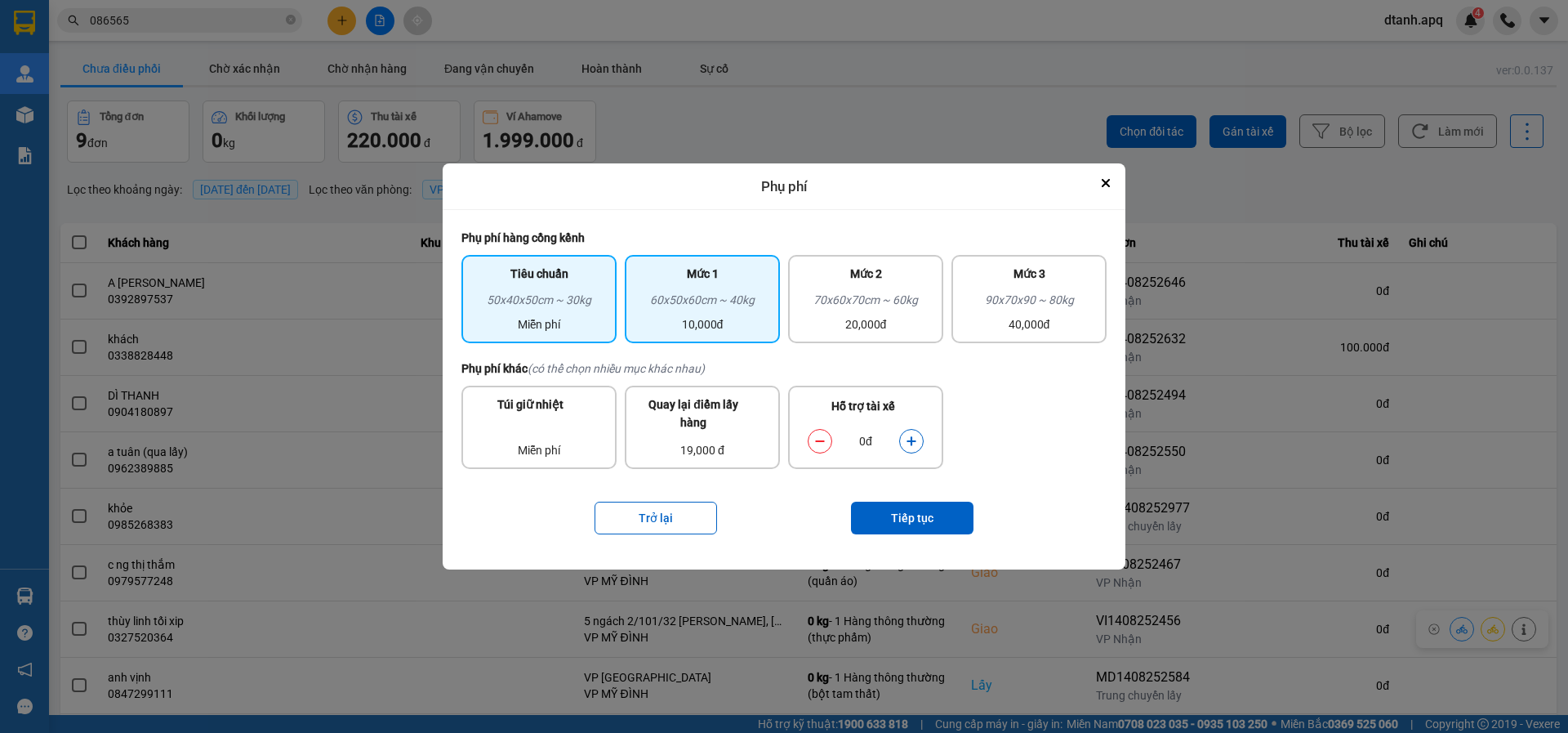
drag, startPoint x: 657, startPoint y: 318, endPoint x: 740, endPoint y: 341, distance: 86.1
click at [661, 316] on div "10,000đ" at bounding box center [702, 324] width 135 height 18
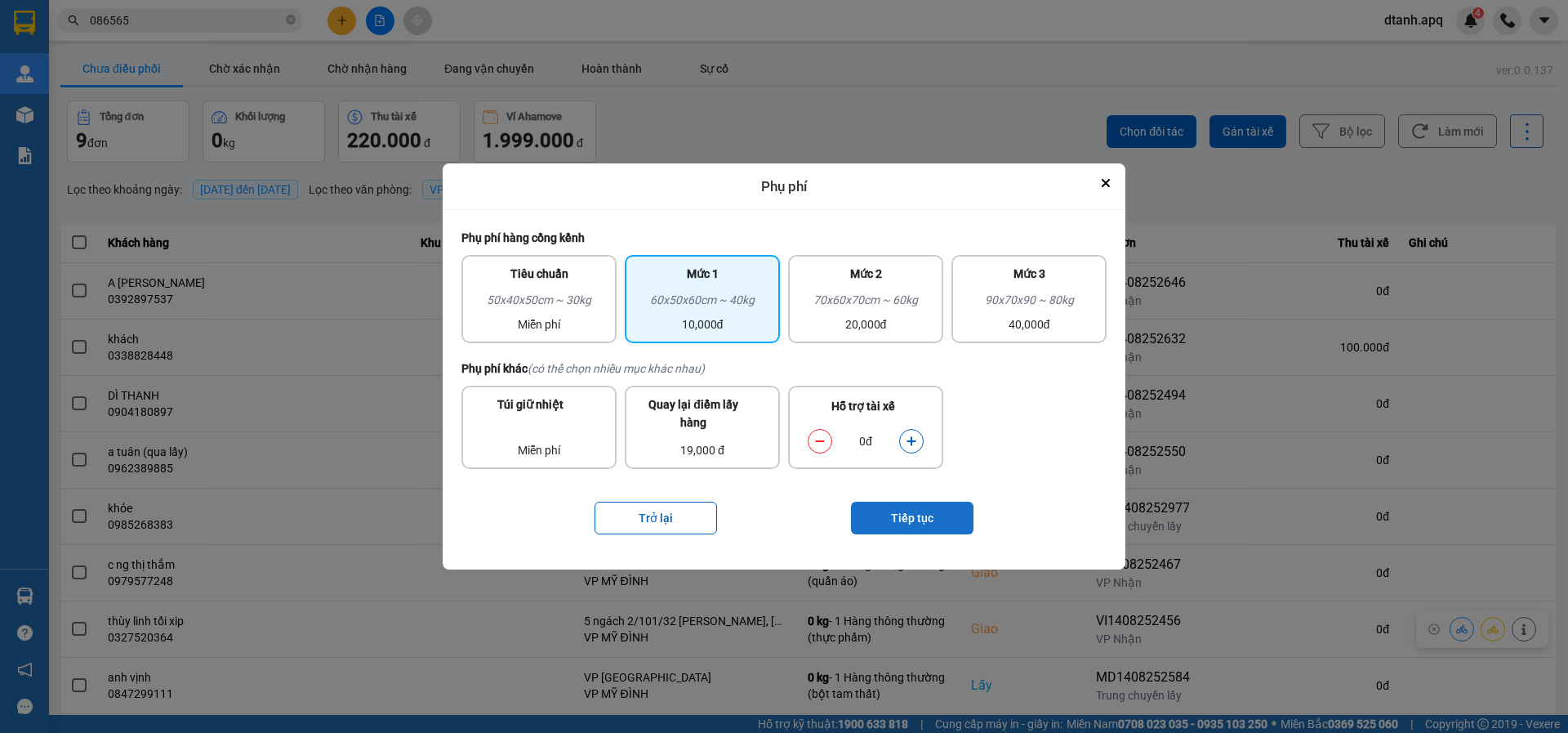
click at [886, 512] on button "Tiếp tục" at bounding box center [913, 518] width 123 height 32
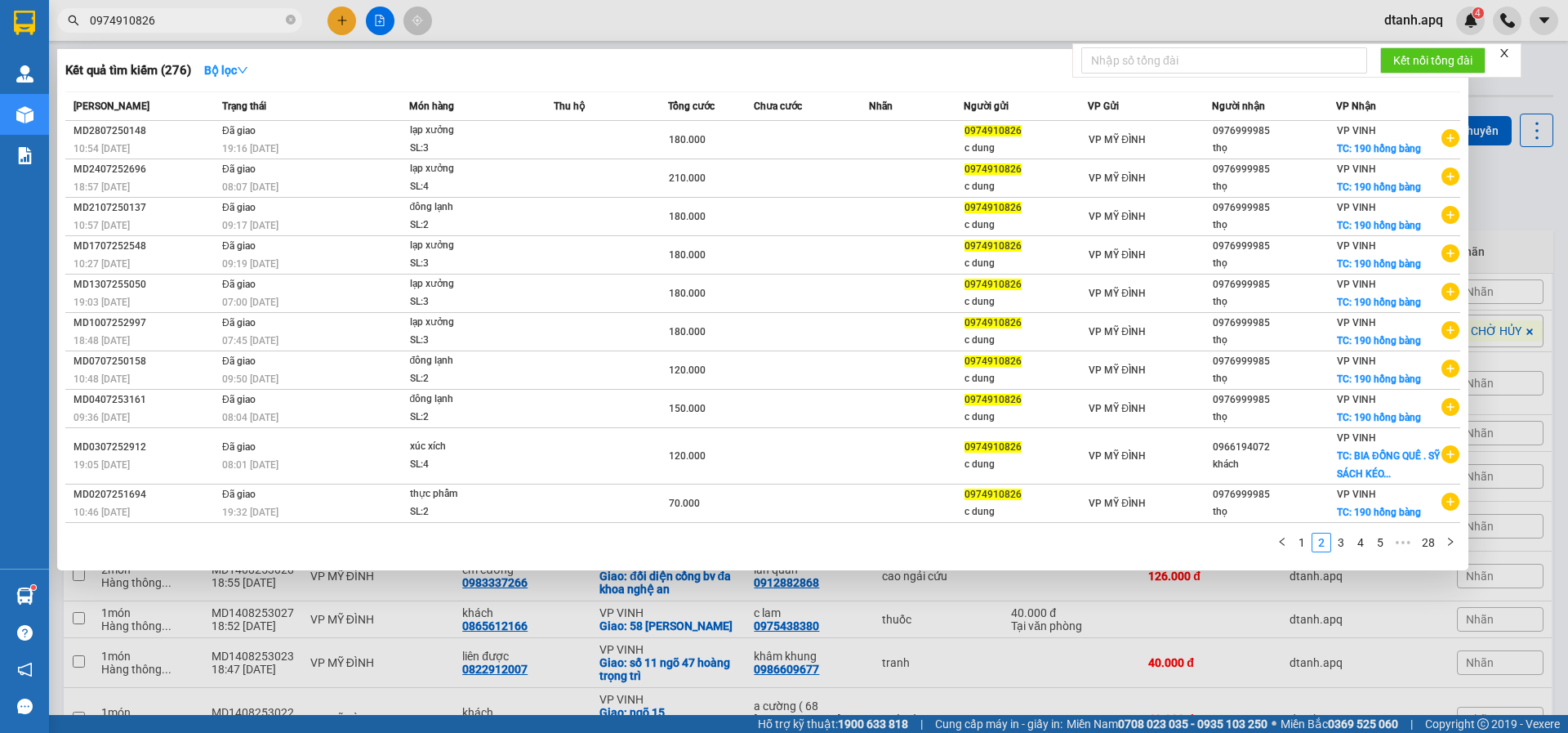
click at [792, 660] on div at bounding box center [784, 366] width 1568 height 733
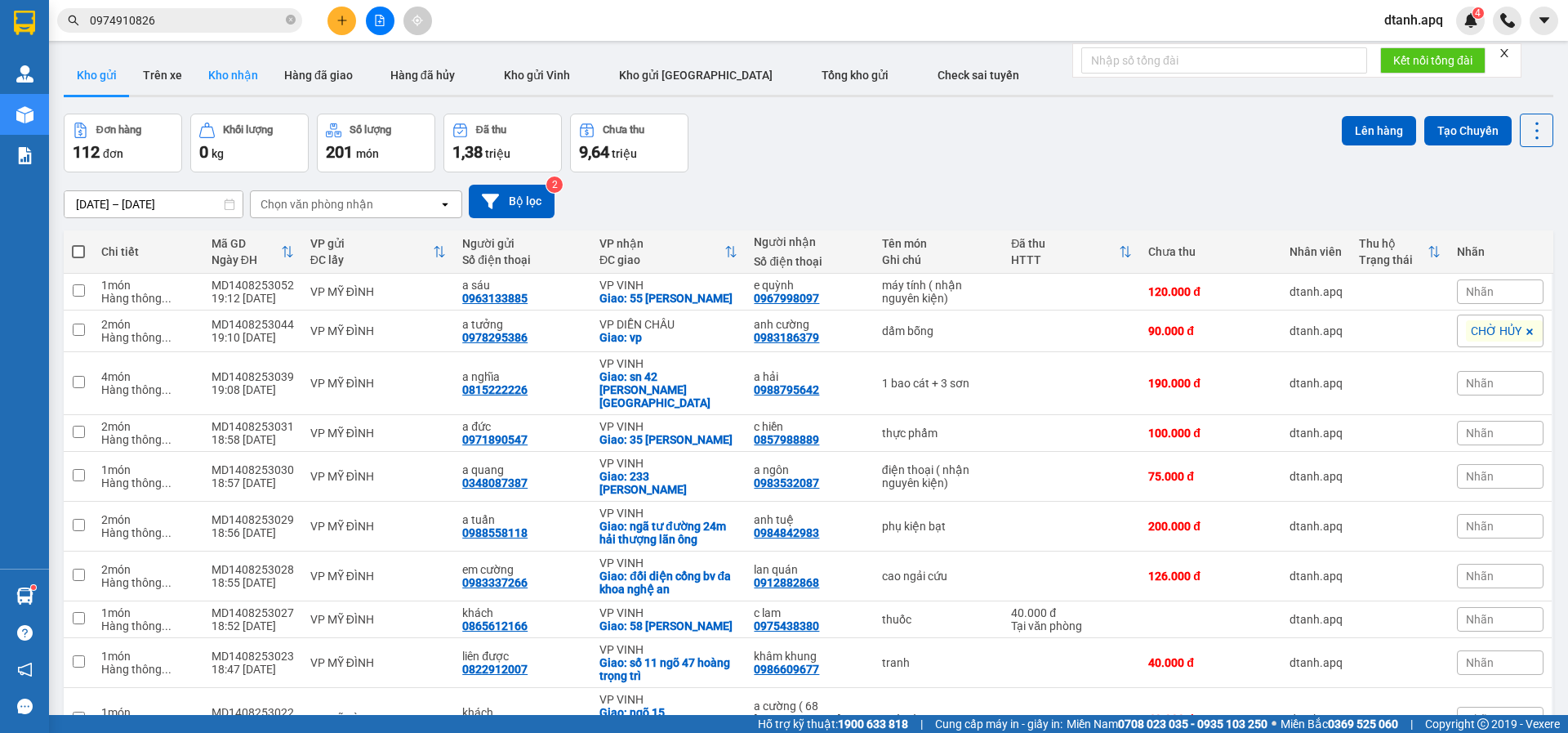
click at [225, 73] on button "Kho nhận" at bounding box center [232, 75] width 76 height 39
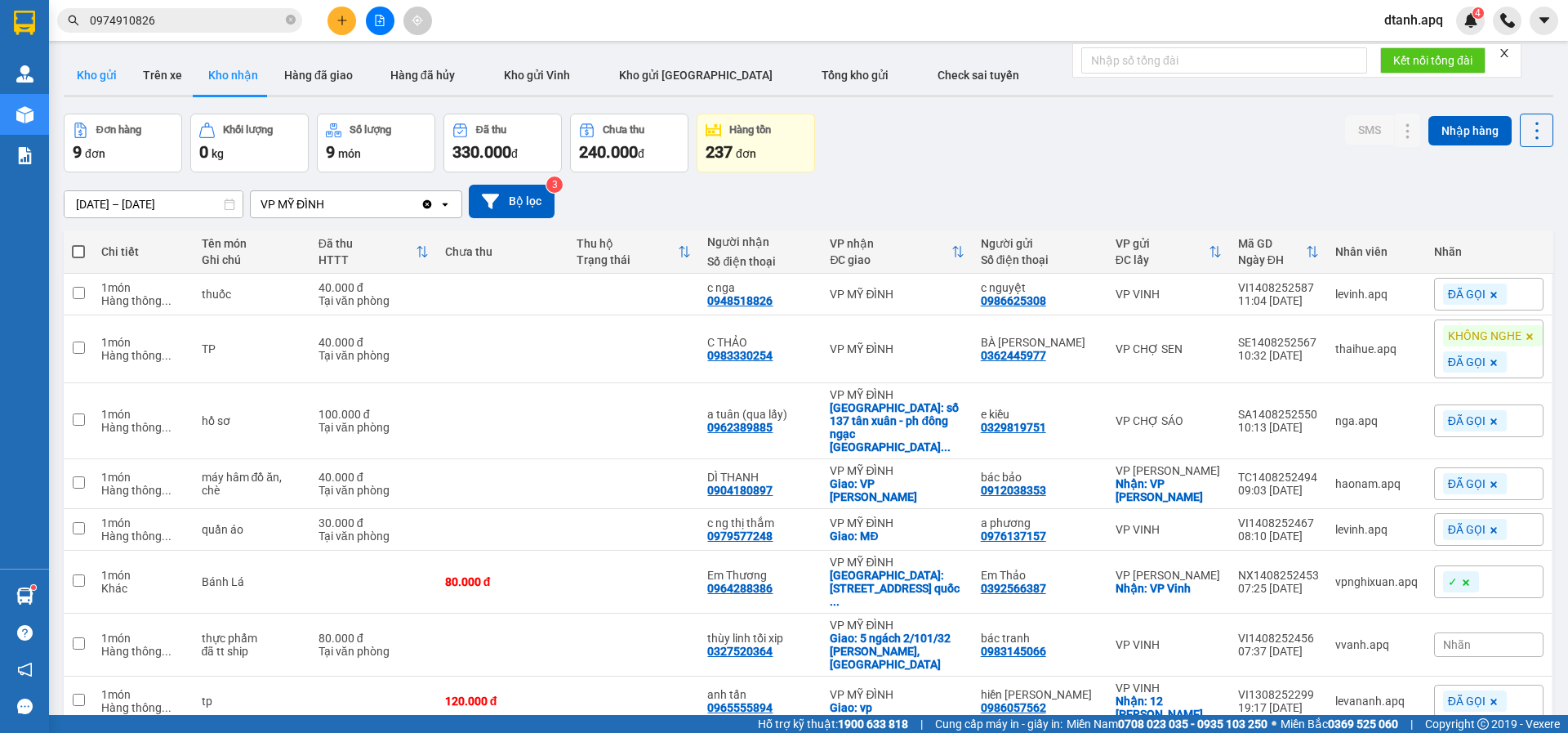
click at [88, 82] on button "Kho gửi" at bounding box center [97, 75] width 66 height 39
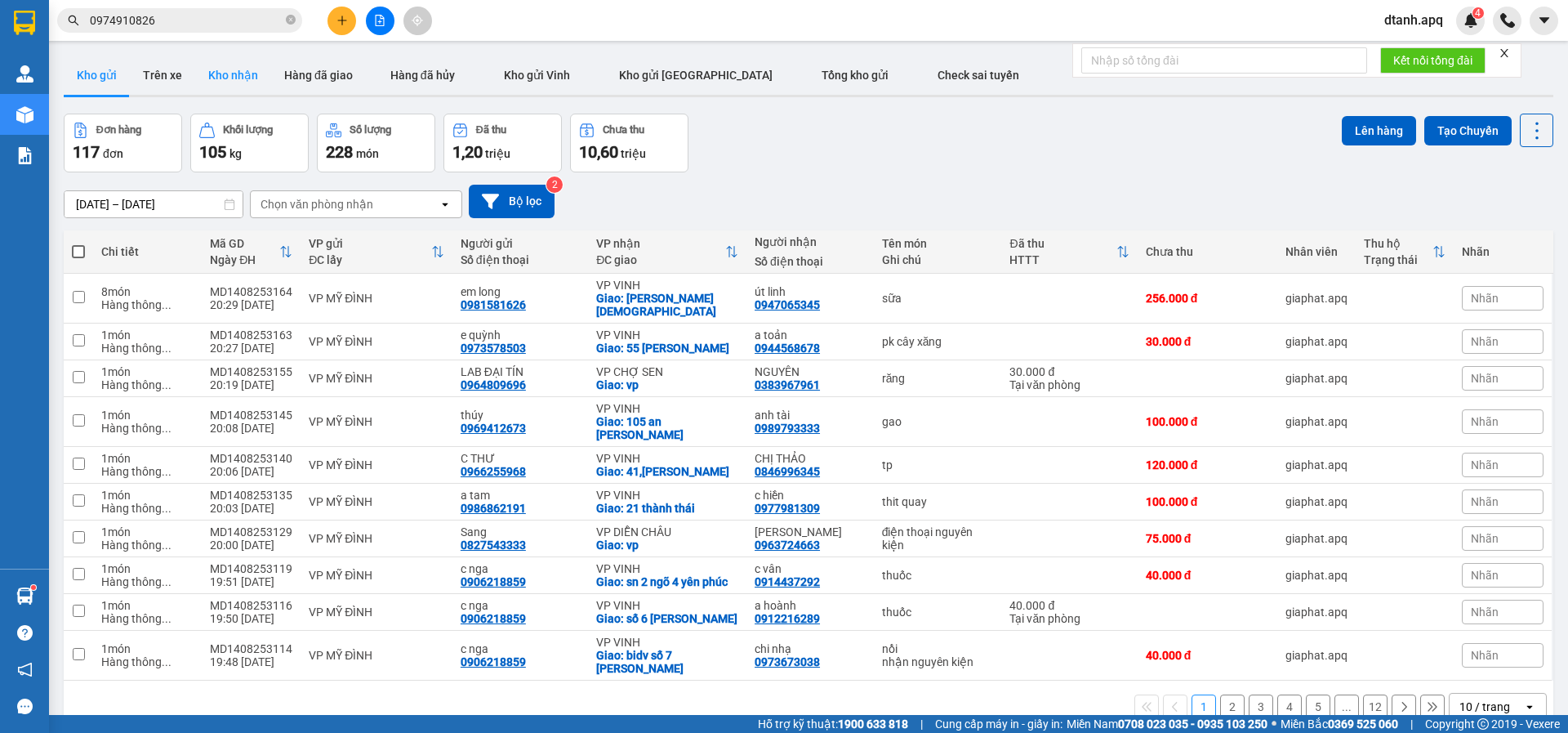
click at [191, 83] on button "Trên xe" at bounding box center [163, 75] width 66 height 39
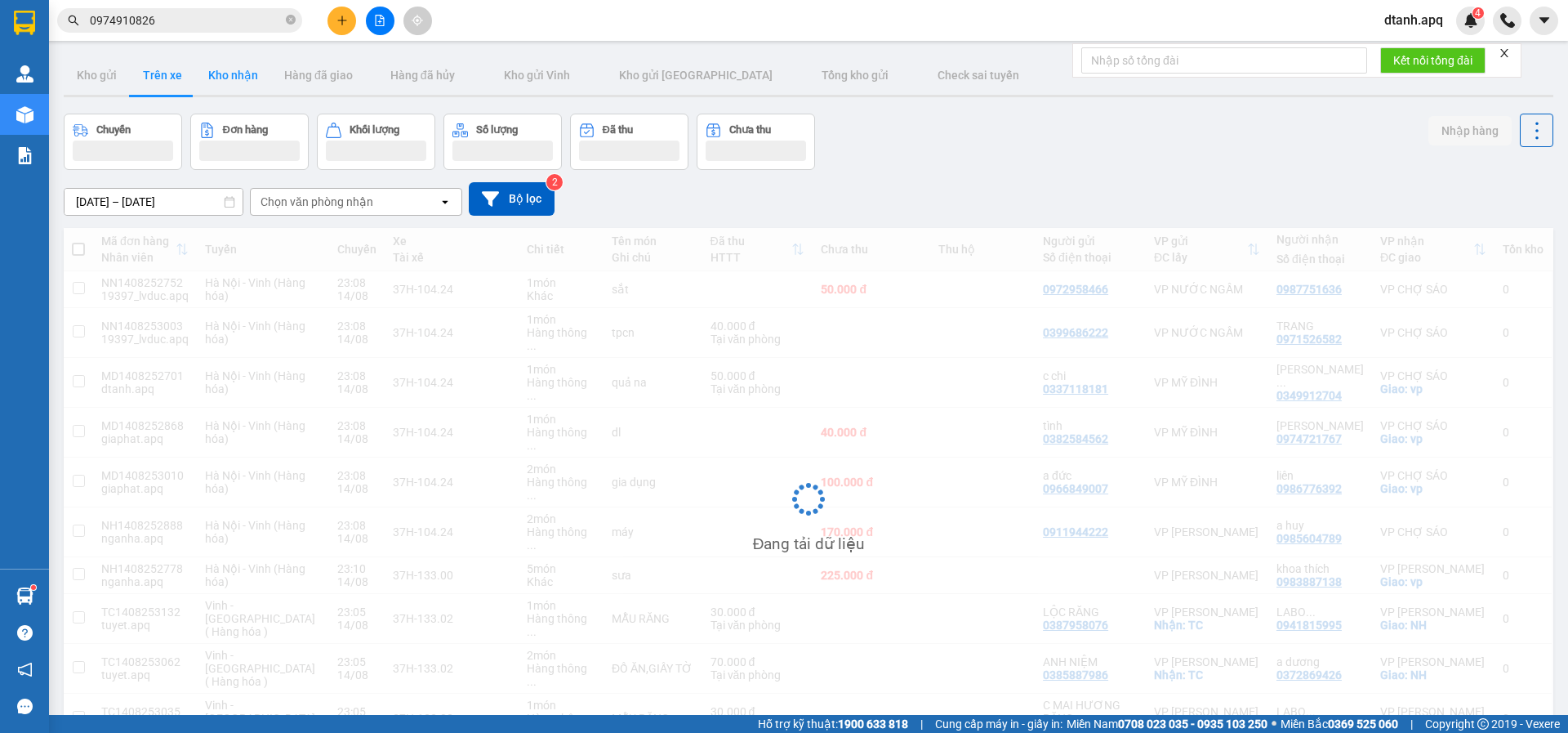
click at [217, 90] on button "Kho nhận" at bounding box center [232, 75] width 76 height 39
type input "[DATE] – [DATE]"
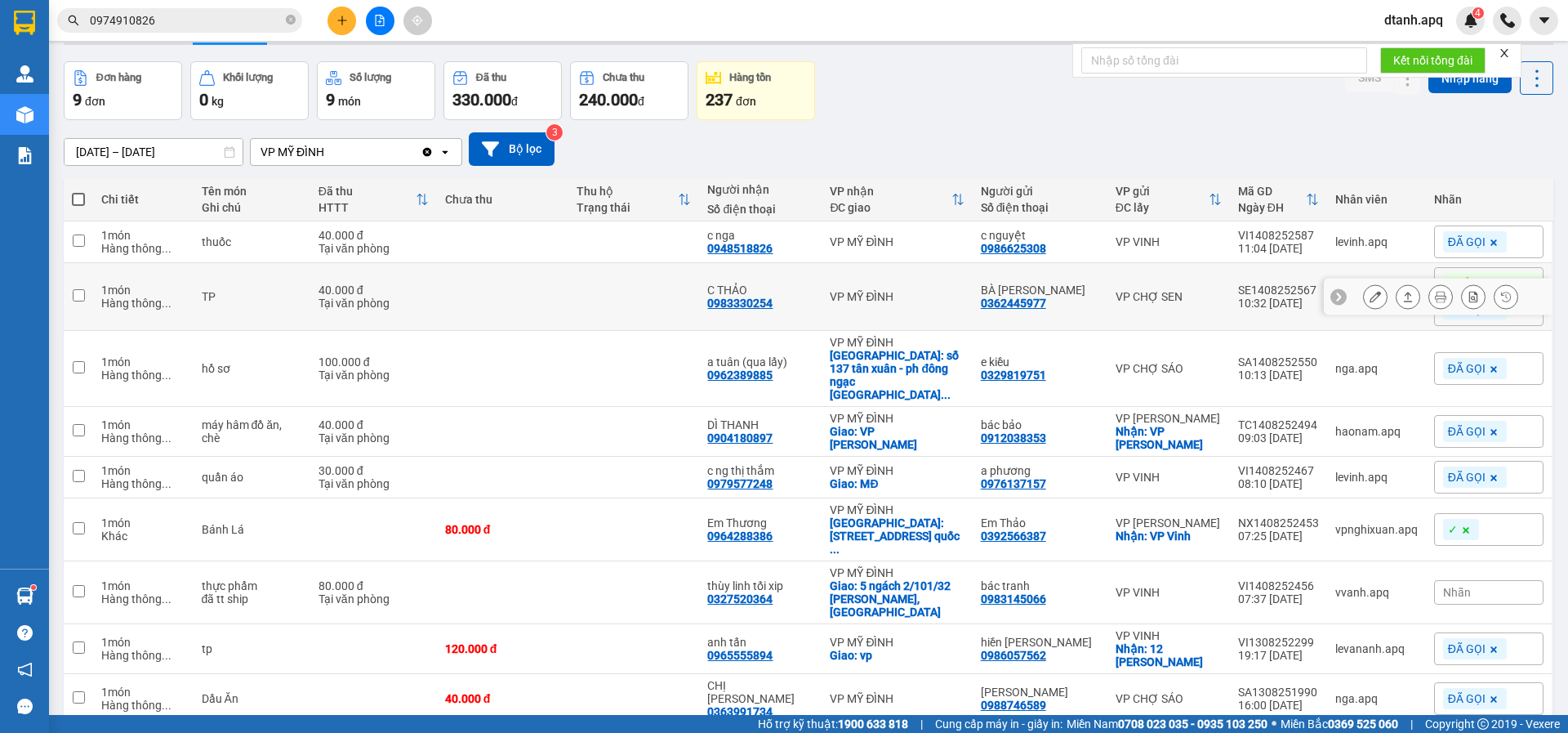
scroll to position [81, 0]
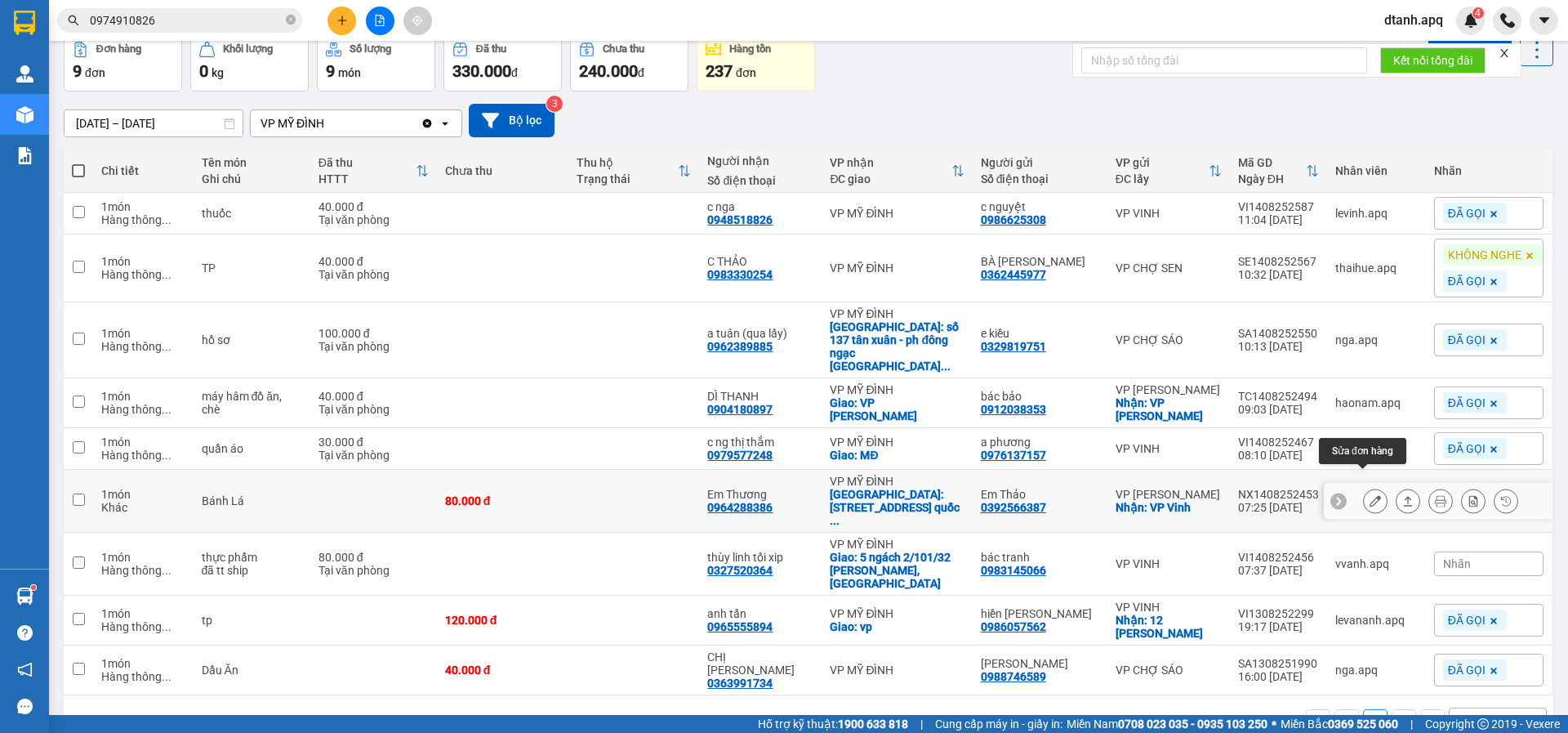
click at [1370, 487] on button at bounding box center [1375, 501] width 23 height 29
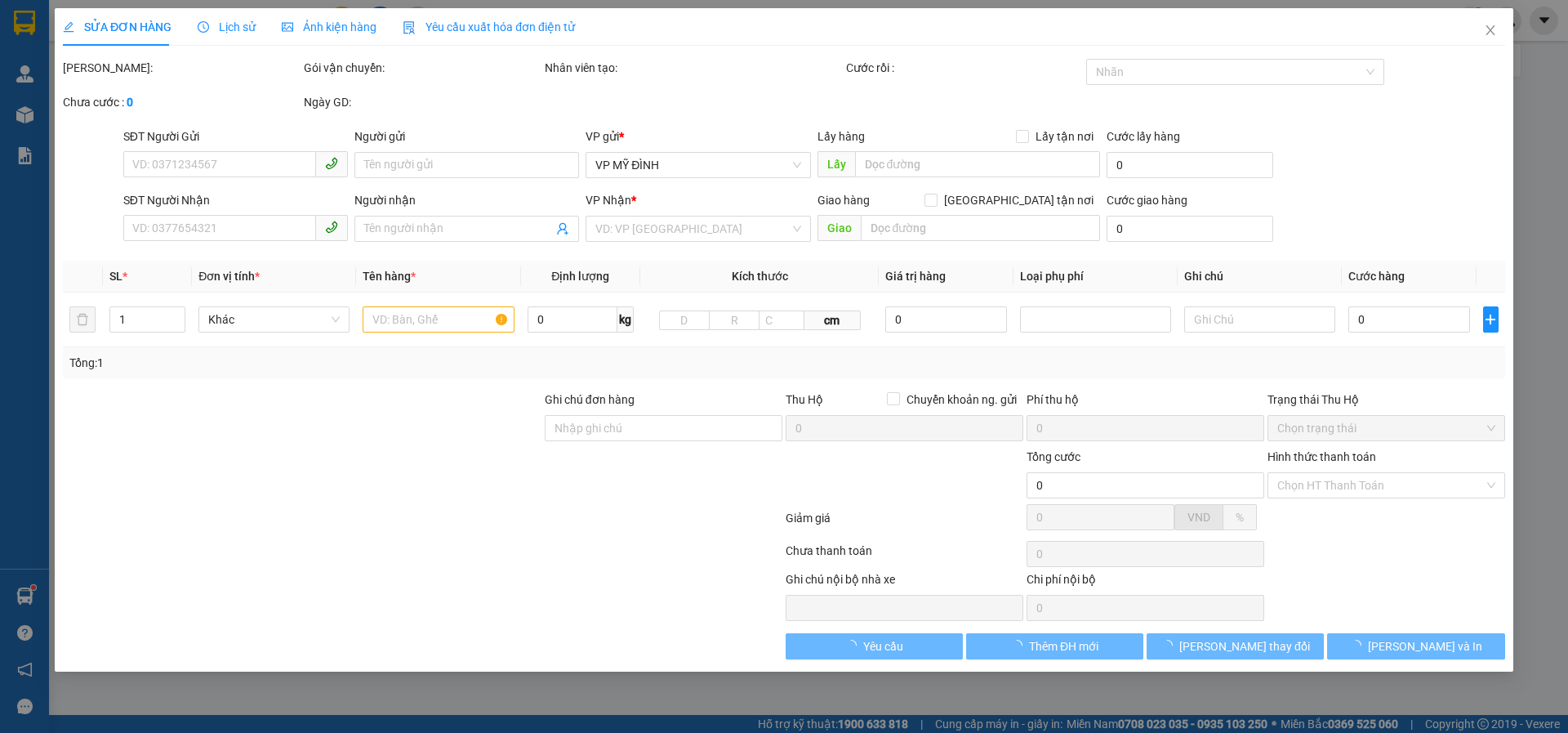
type input "0392566387"
type input "Em Thảo"
checkbox input "true"
type input "VP Vinh"
type input "0964288386"
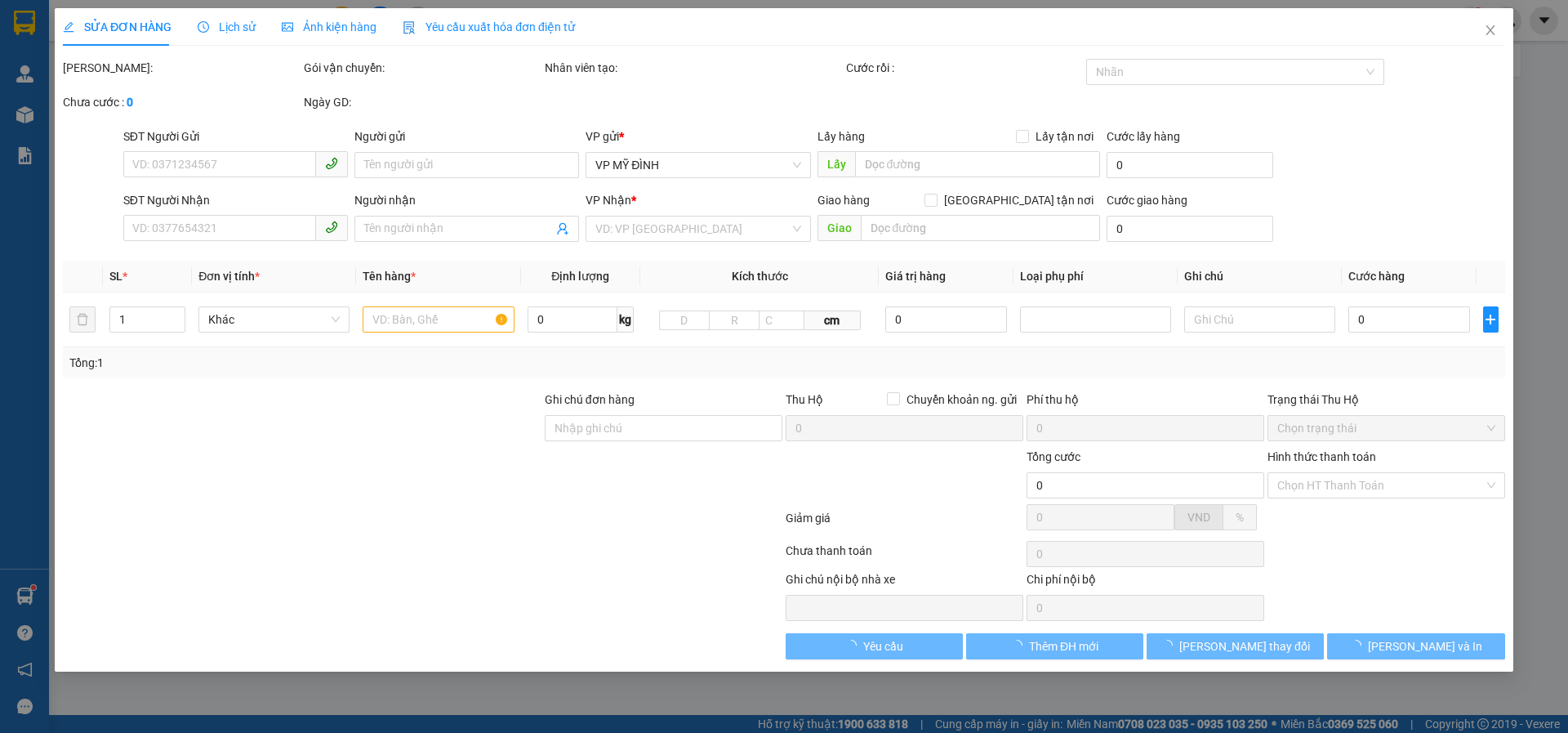
type input "Em Thương"
checkbox input "true"
type input "[STREET_ADDRESS]"
type input "80.000"
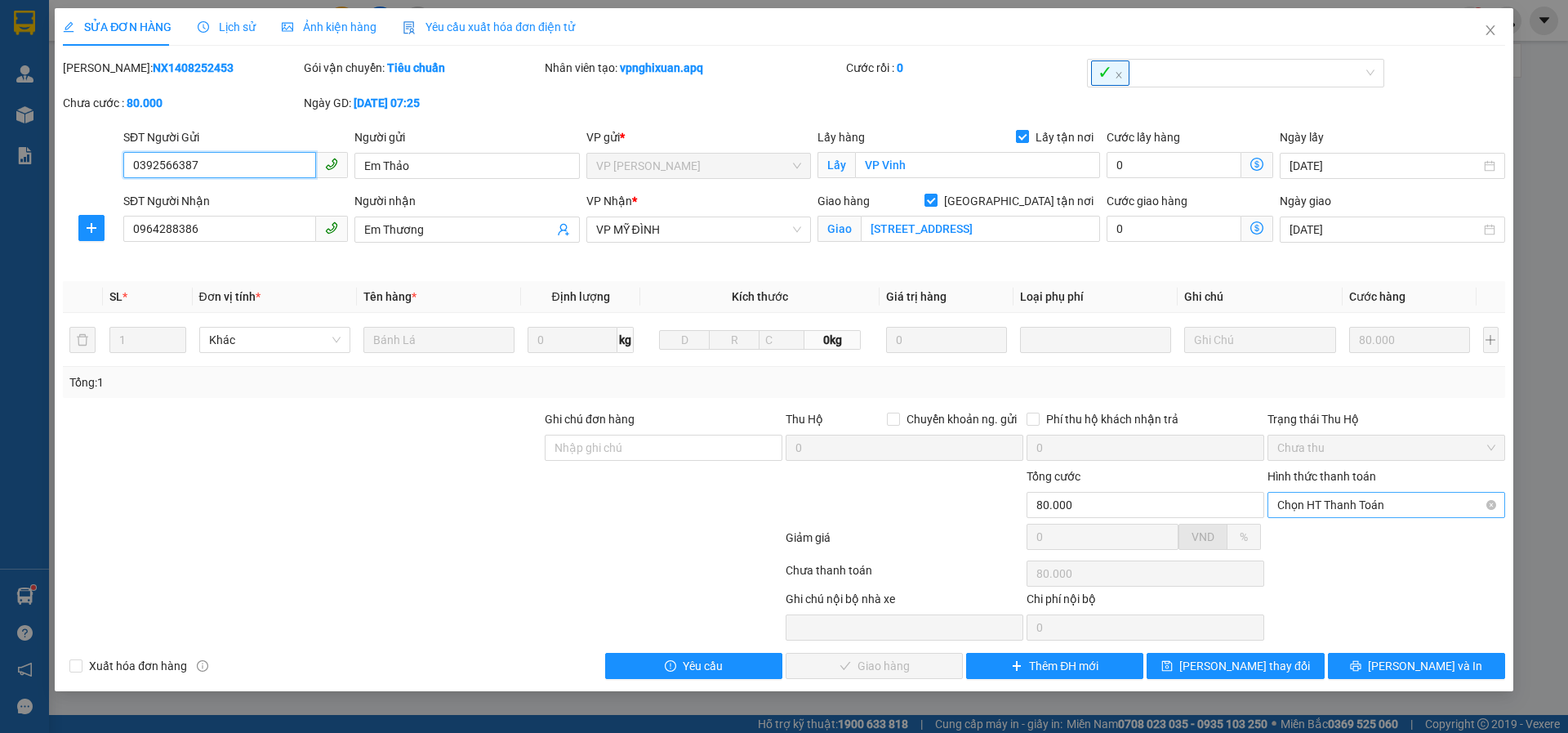
click at [1324, 498] on span "Chọn HT Thanh Toán" at bounding box center [1387, 505] width 218 height 25
click at [1313, 536] on div "Tại văn phòng" at bounding box center [1387, 537] width 218 height 18
type input "0"
click at [837, 656] on button "[PERSON_NAME] và Giao hàng" at bounding box center [874, 666] width 177 height 26
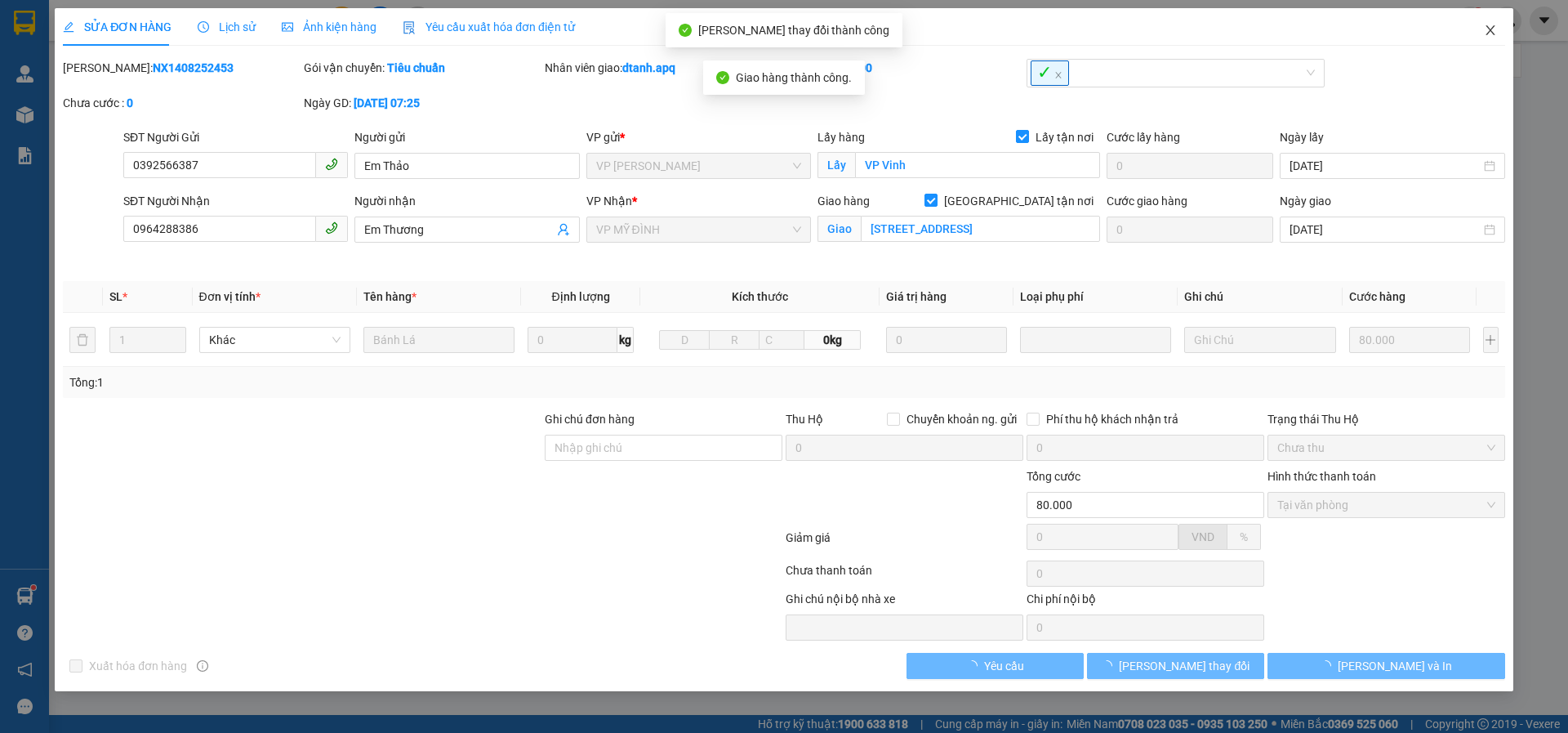
click at [1495, 29] on icon "close" at bounding box center [1491, 30] width 13 height 13
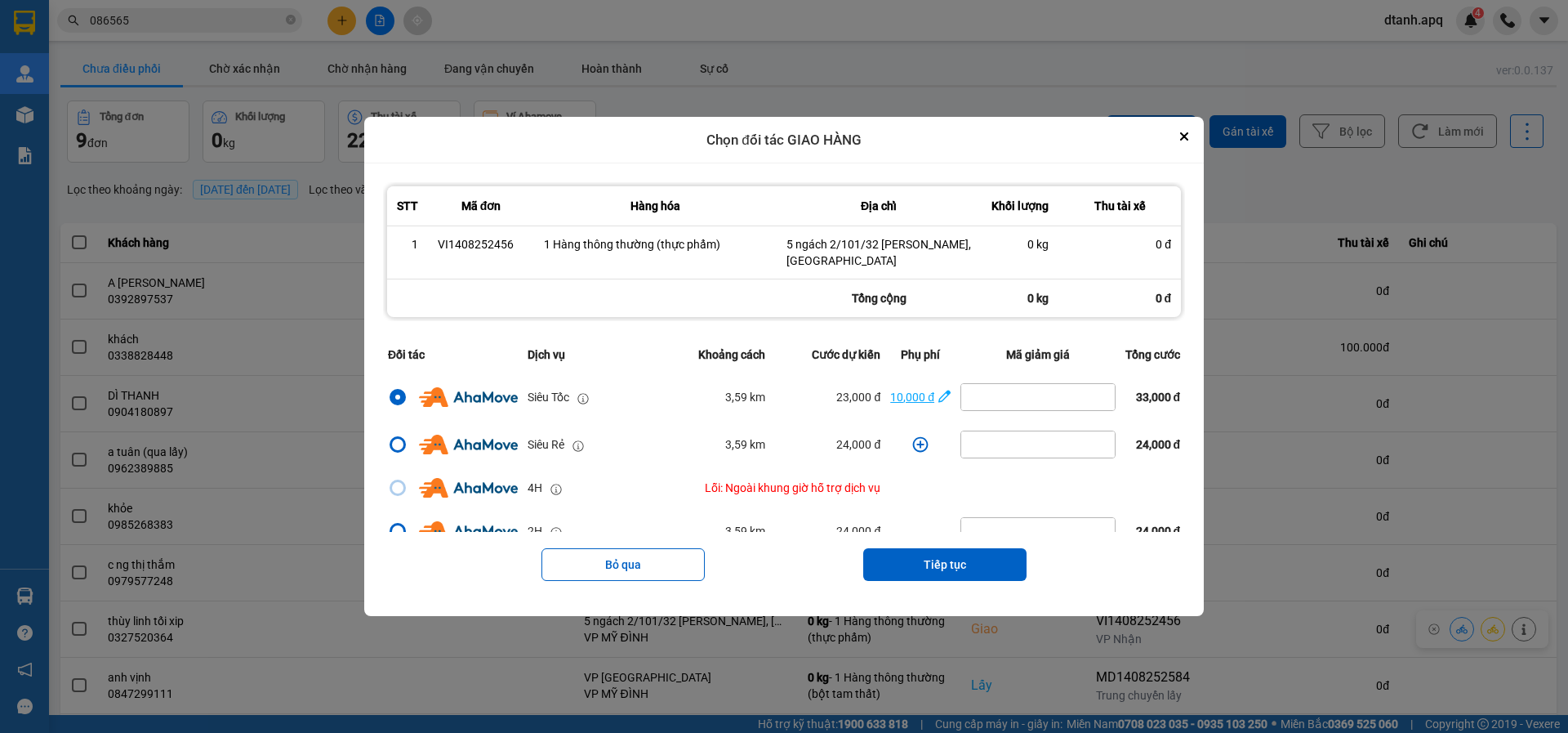
click at [939, 398] on icon "dialog" at bounding box center [945, 396] width 12 height 16
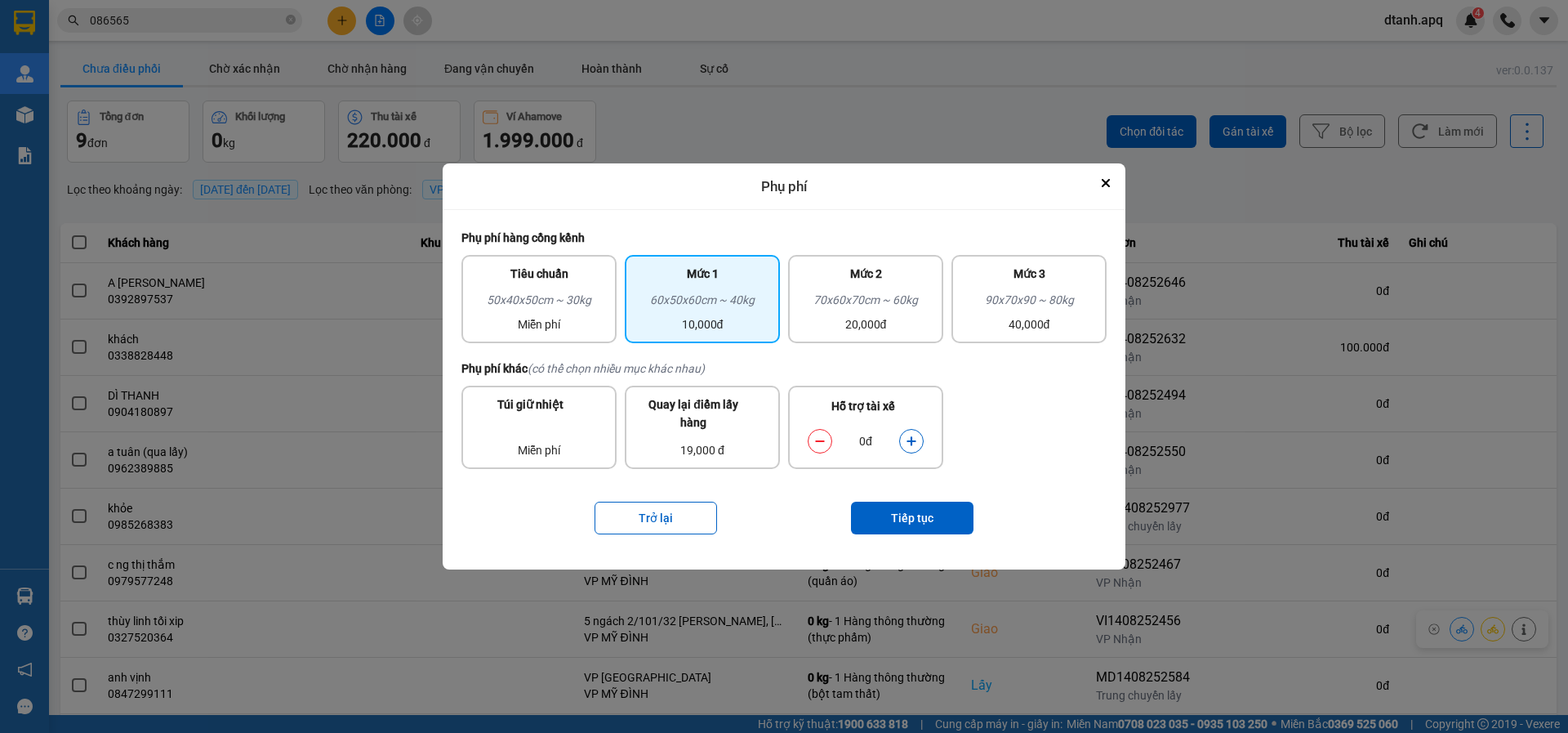
click at [913, 441] on icon "dialog" at bounding box center [911, 440] width 11 height 11
click at [927, 535] on button "Tiếp tục" at bounding box center [913, 518] width 123 height 32
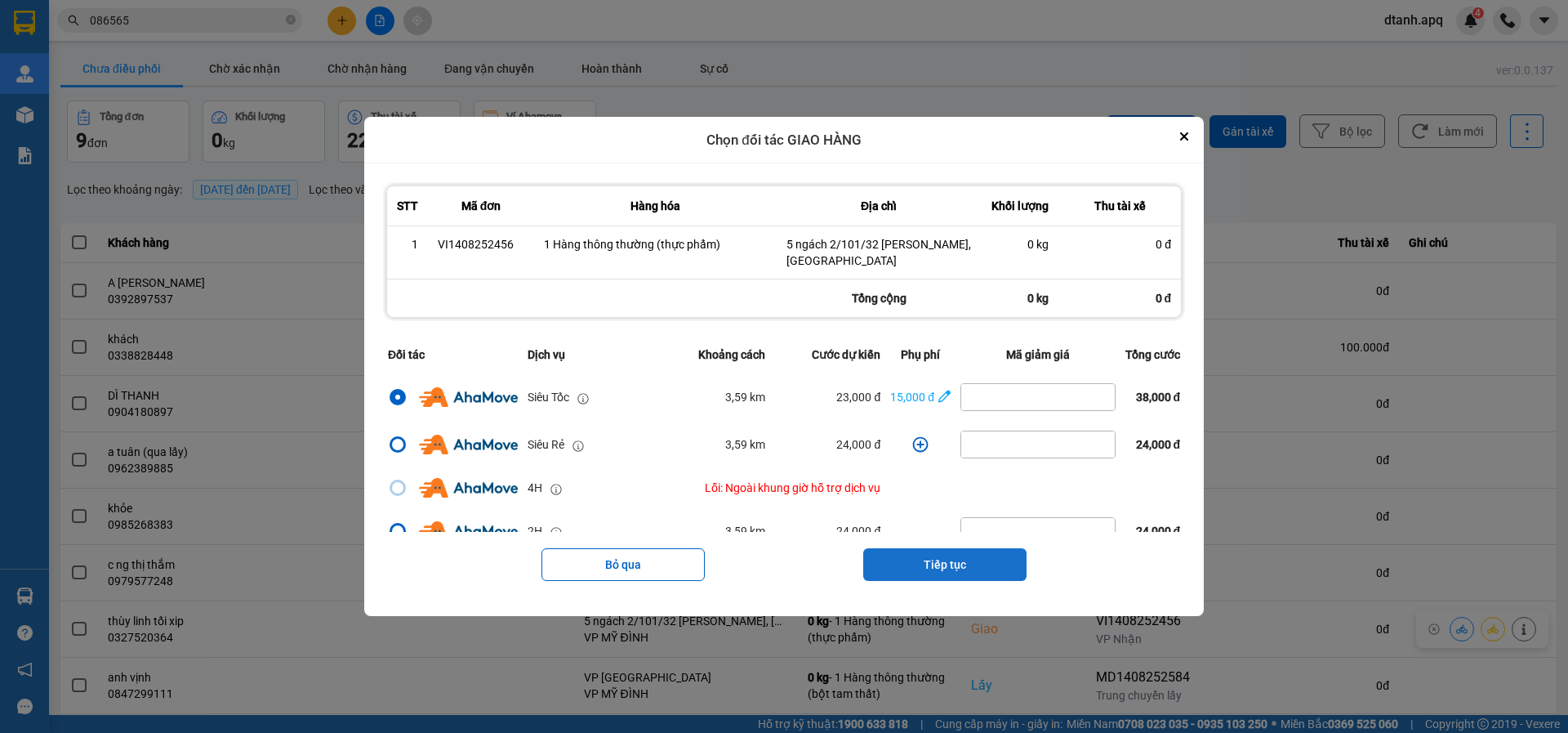
click at [917, 574] on button "Tiếp tục" at bounding box center [945, 564] width 163 height 32
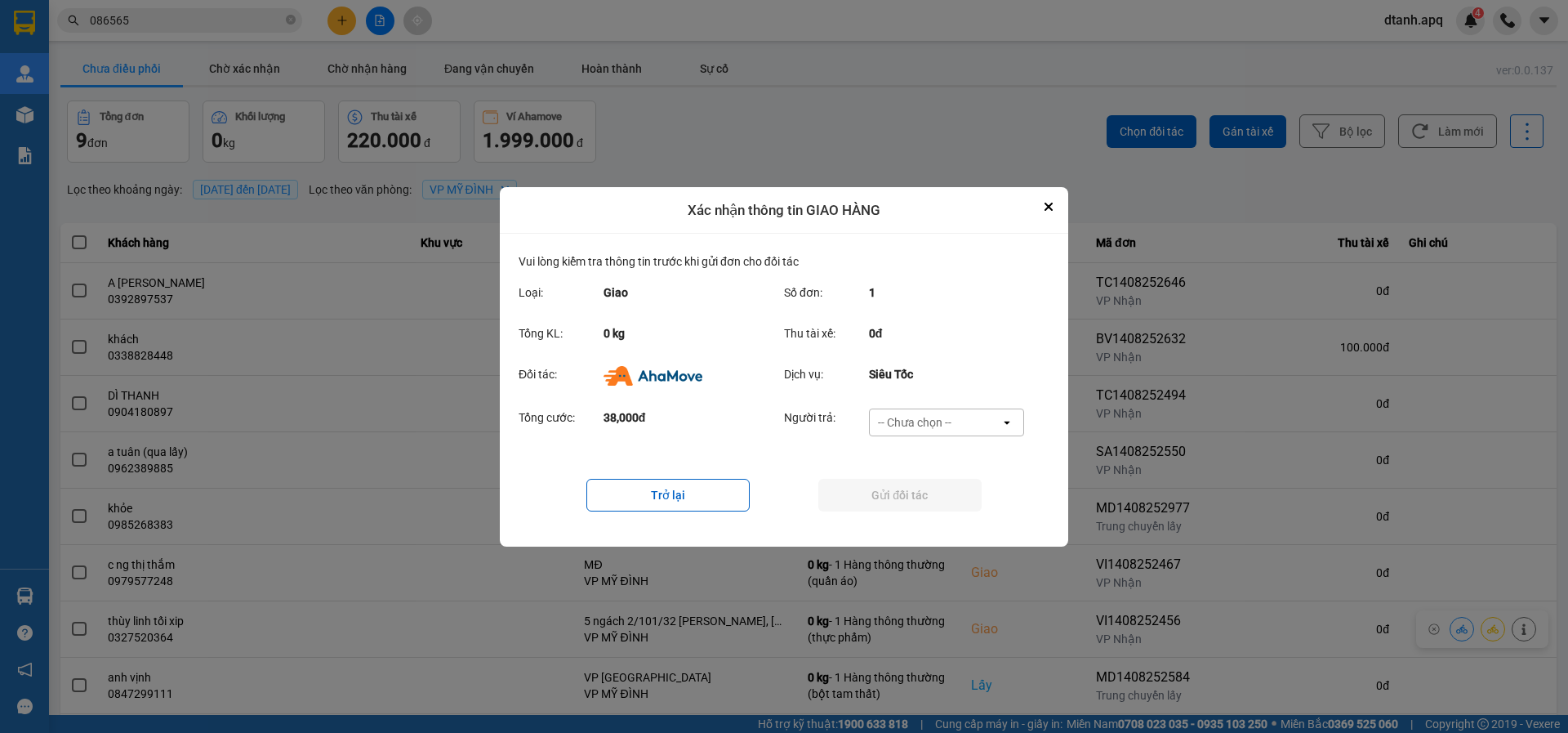
click at [891, 417] on div "-- Chưa chọn --" at bounding box center [915, 422] width 73 height 16
click at [905, 509] on span "Ví Ahamove" at bounding box center [914, 515] width 66 height 16
click at [899, 494] on button "Gửi đối tác" at bounding box center [900, 495] width 163 height 32
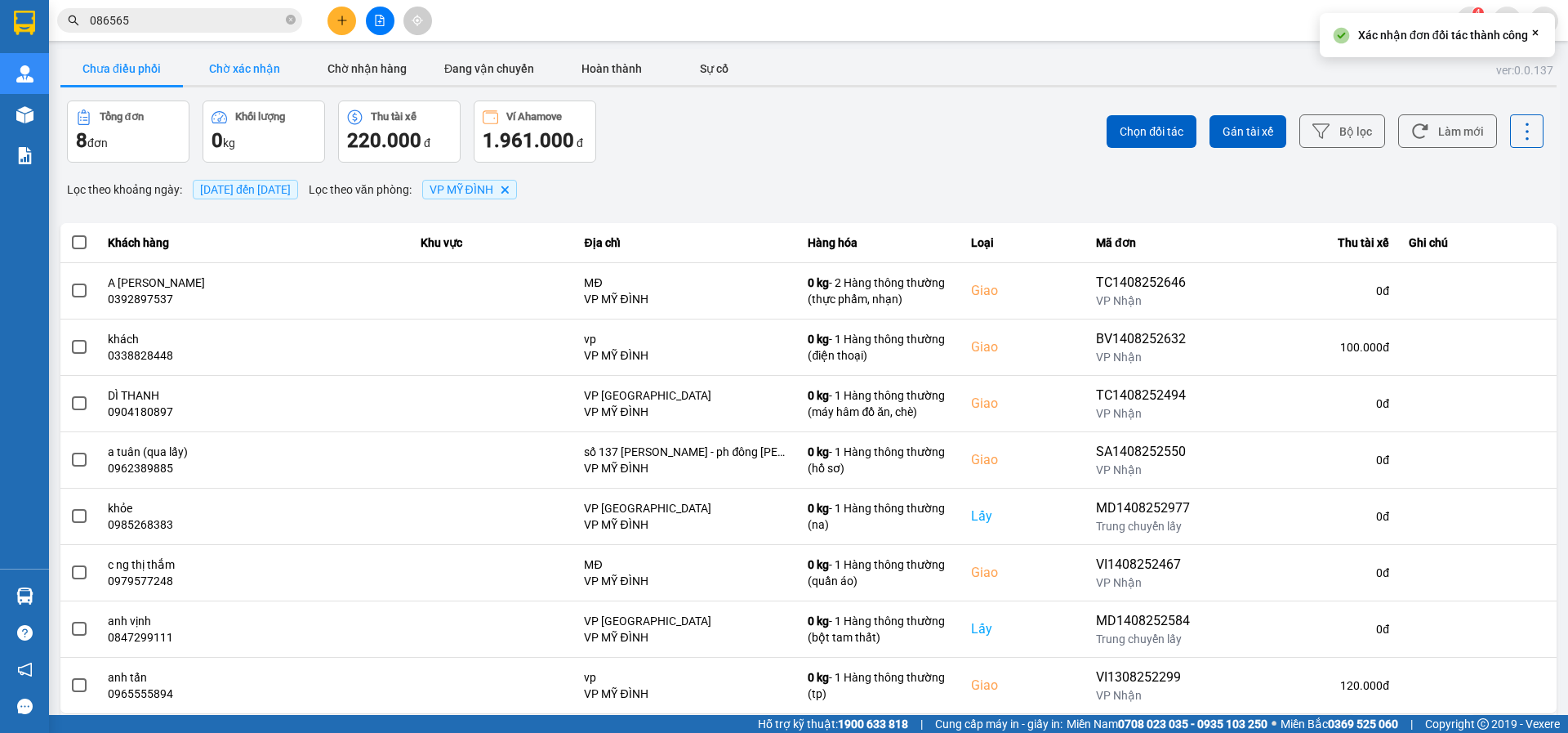
click at [228, 72] on button "Chờ xác nhận" at bounding box center [244, 68] width 123 height 32
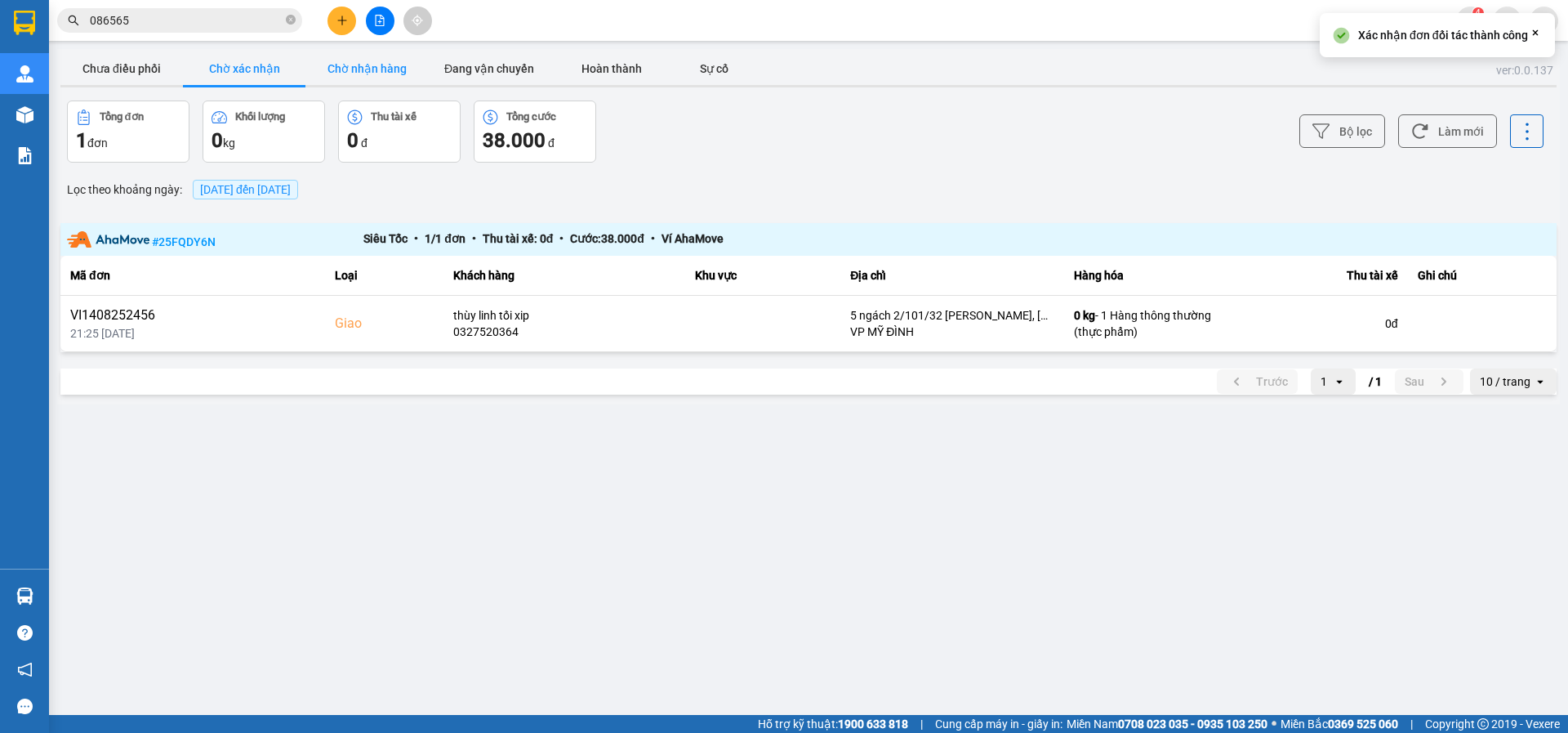
click at [335, 70] on button "Chờ nhận hàng" at bounding box center [367, 68] width 123 height 32
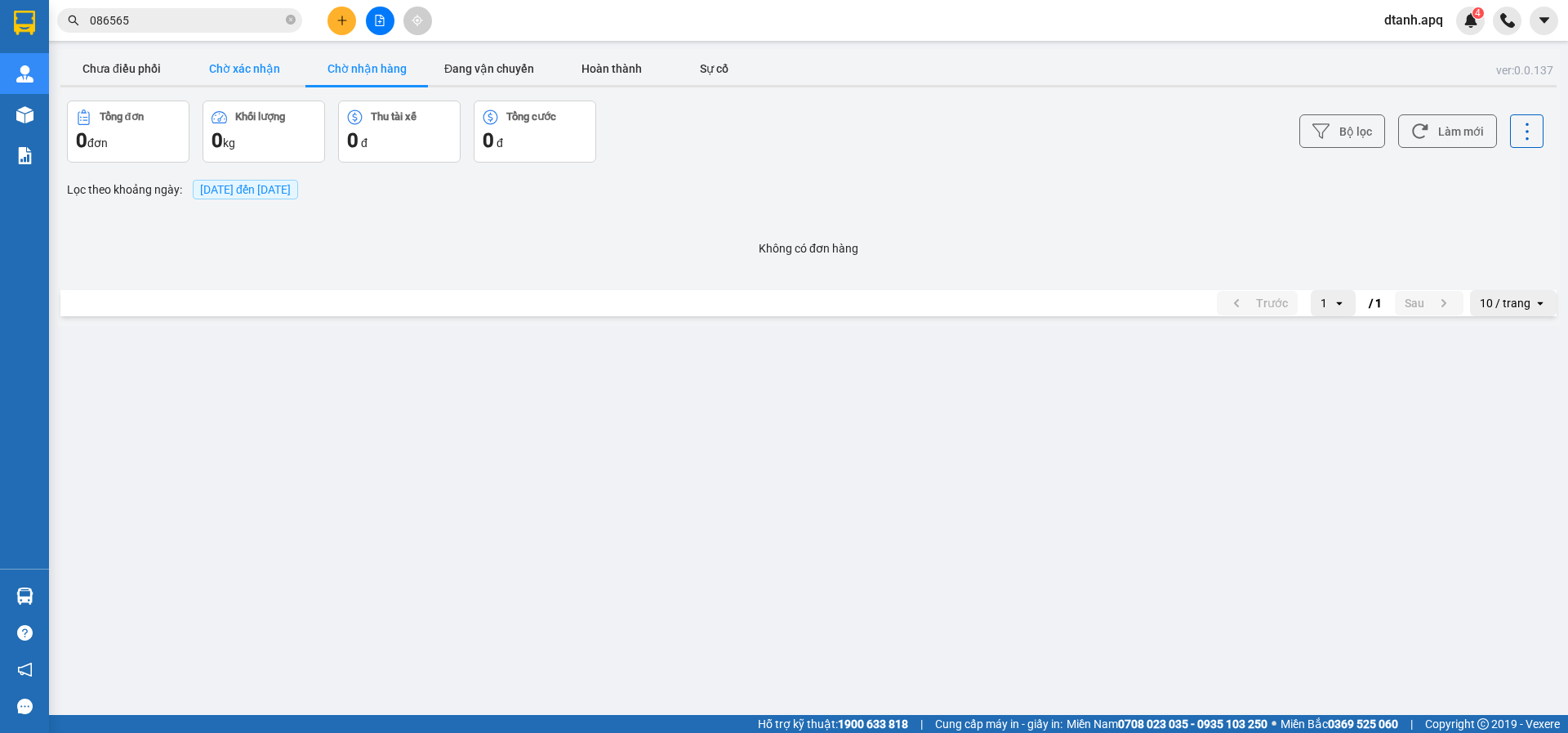
click at [274, 71] on button "Chờ xác nhận" at bounding box center [244, 68] width 123 height 32
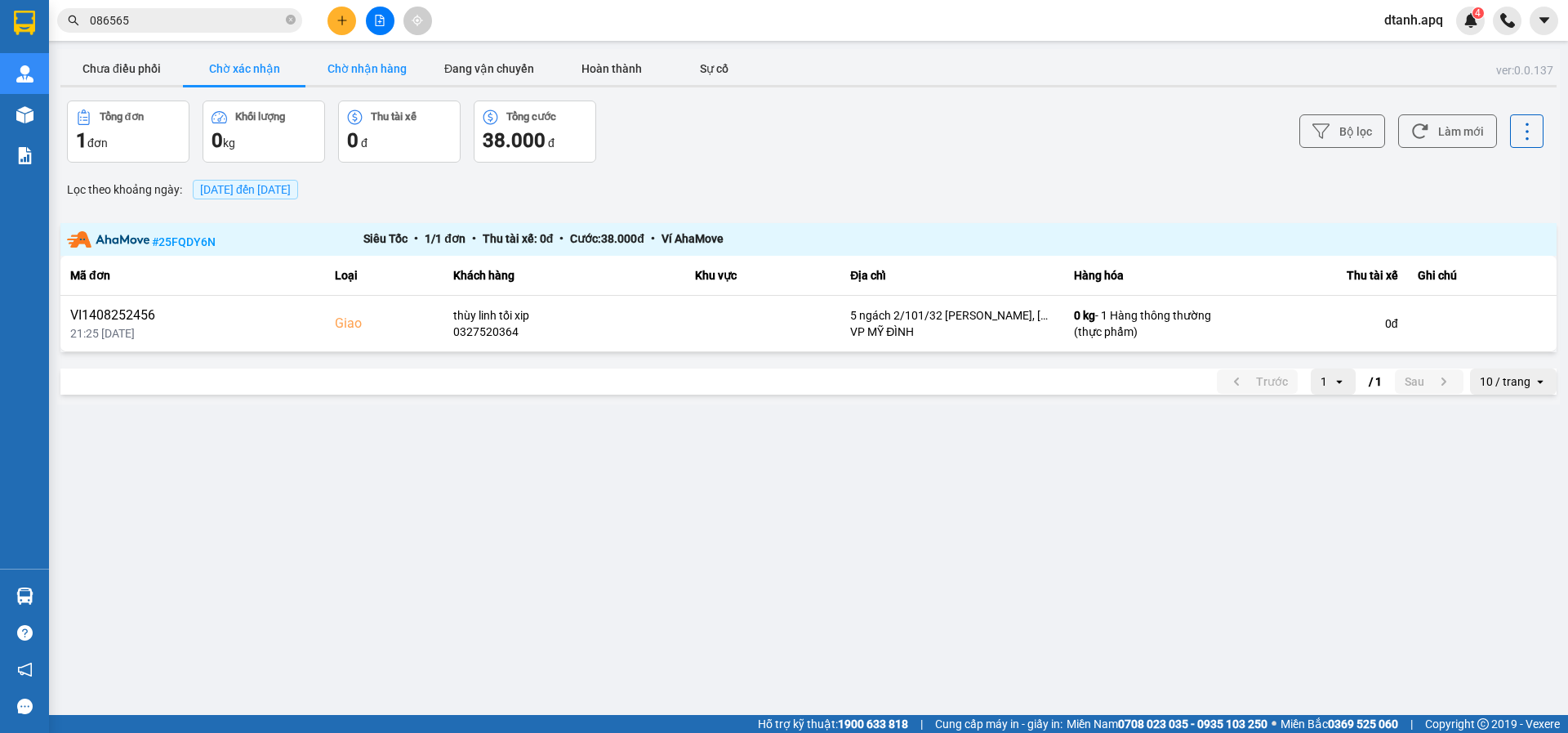
click at [386, 72] on button "Chờ nhận hàng" at bounding box center [367, 68] width 123 height 32
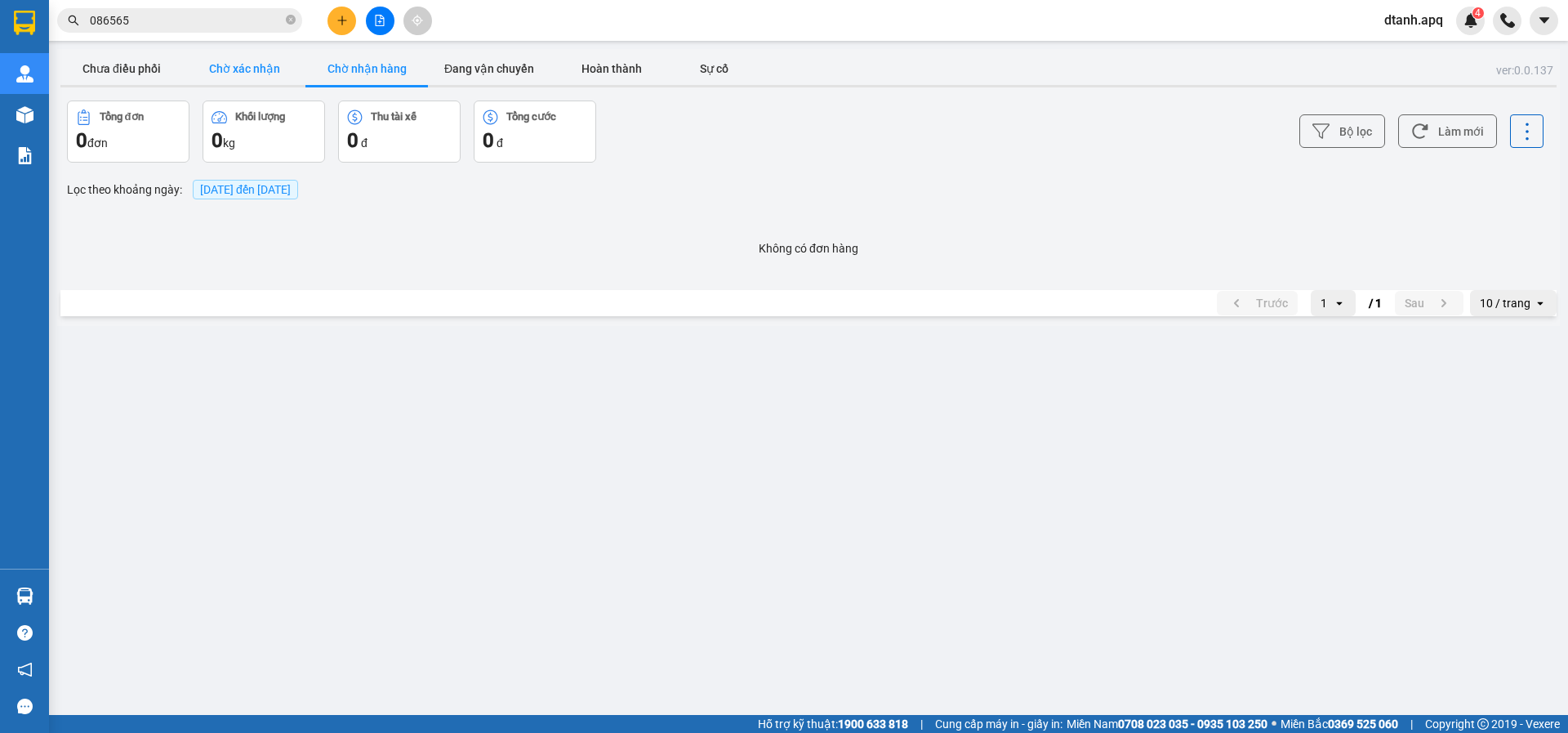
click at [224, 72] on button "Chờ xác nhận" at bounding box center [244, 68] width 123 height 32
click at [340, 70] on button "Chờ nhận hàng" at bounding box center [367, 68] width 123 height 32
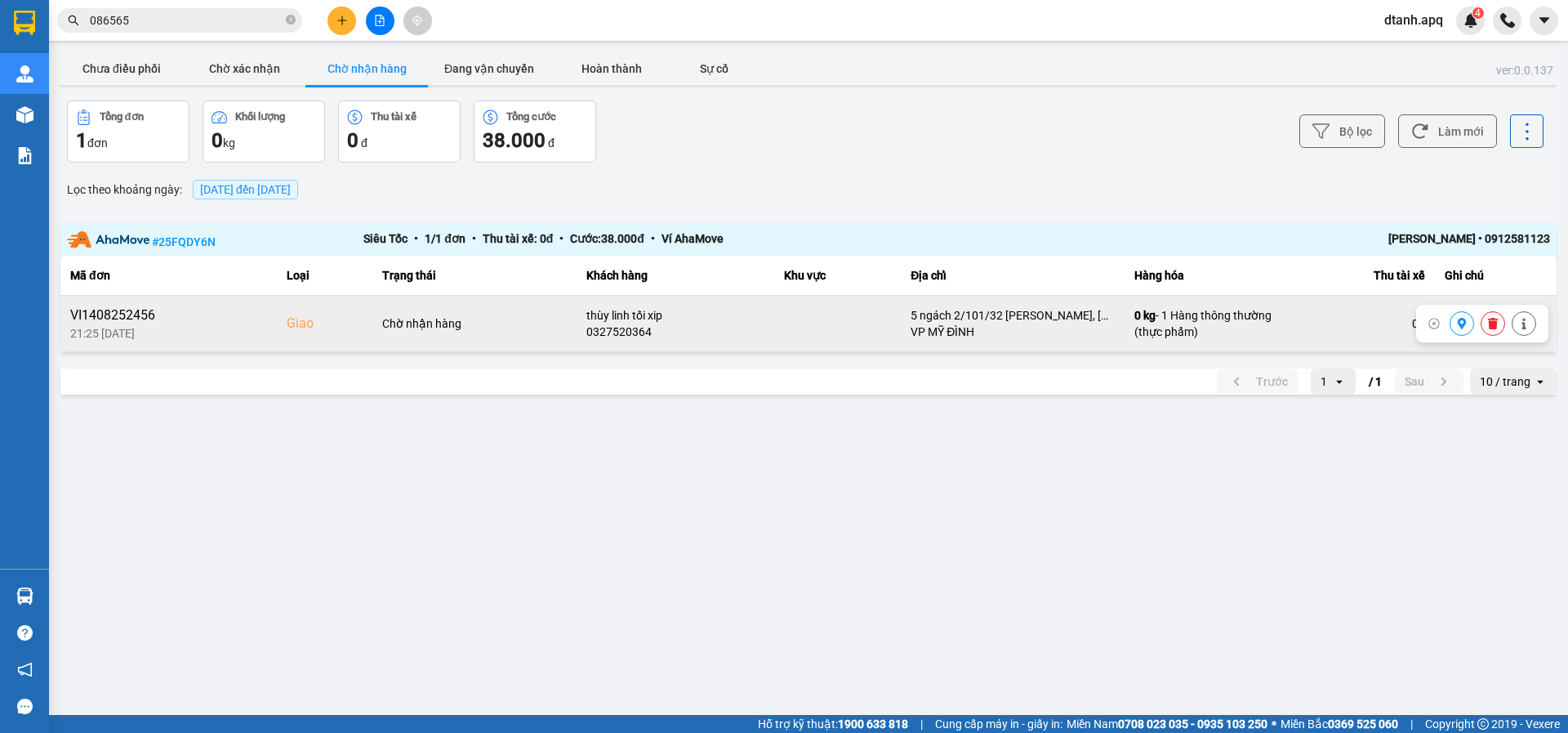
click at [1460, 324] on icon at bounding box center [1462, 323] width 9 height 11
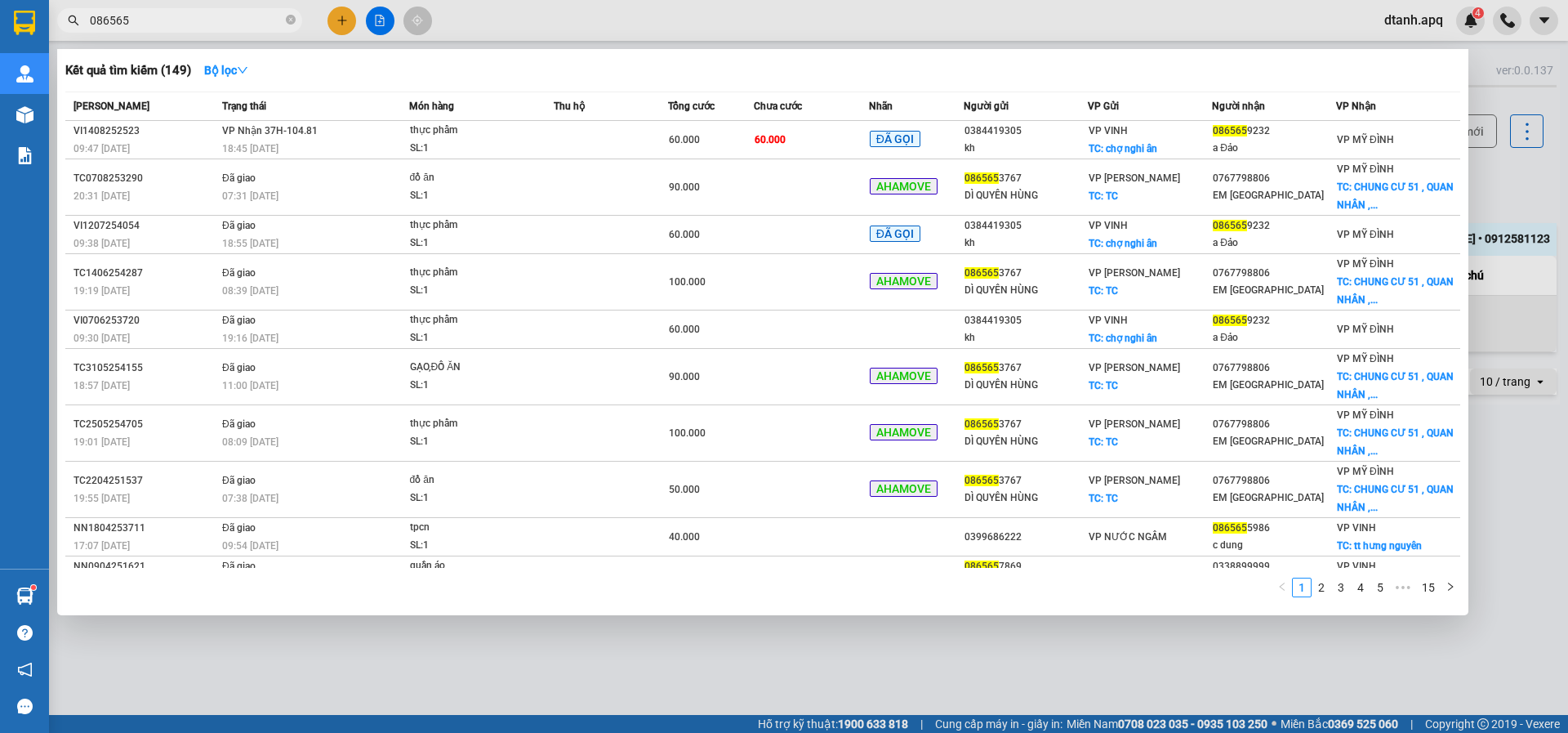
click at [199, 30] on span "086565" at bounding box center [180, 20] width 245 height 25
click at [291, 19] on icon "close-circle" at bounding box center [291, 20] width 10 height 10
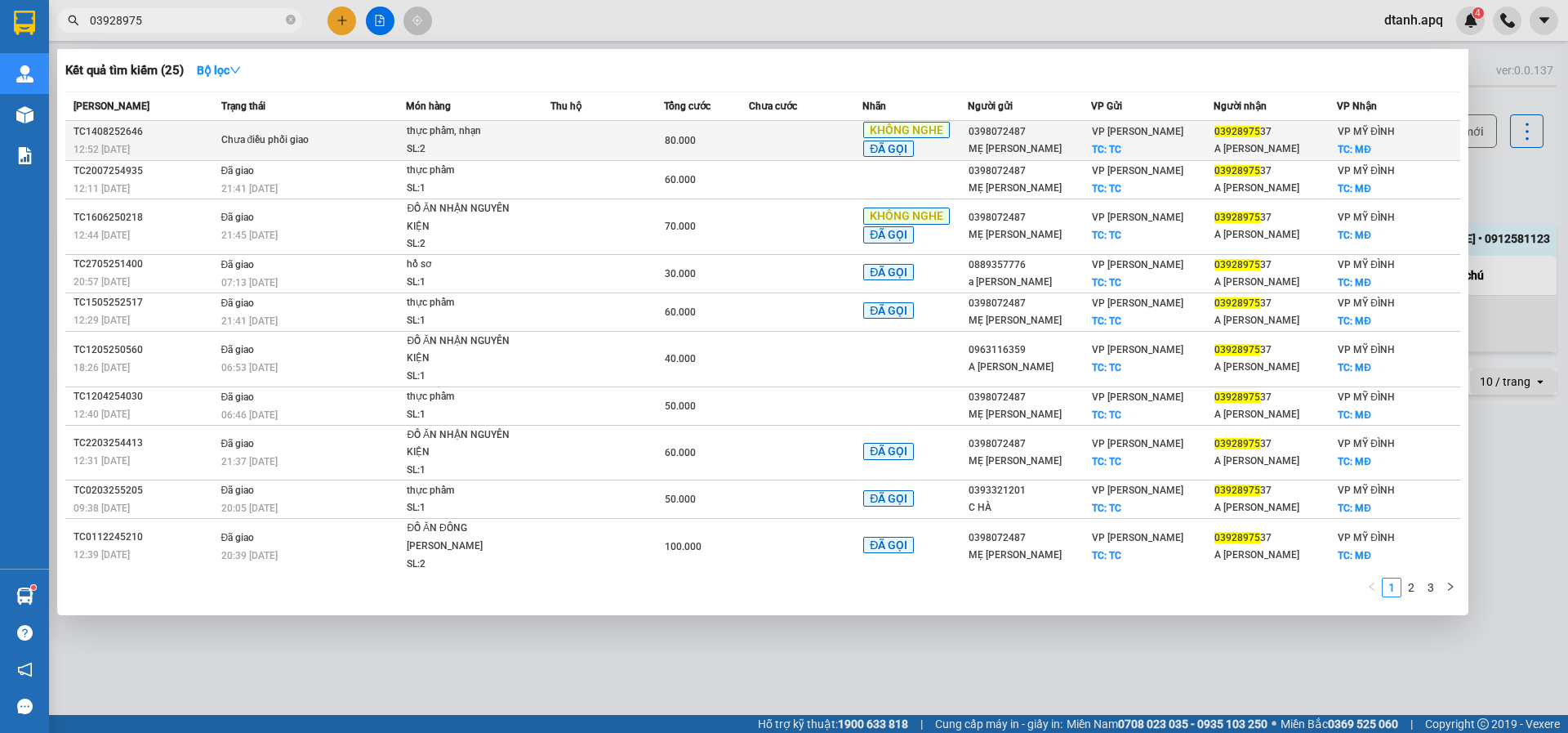
type input "03928975"
click at [510, 141] on div "SL: 2" at bounding box center [468, 149] width 123 height 18
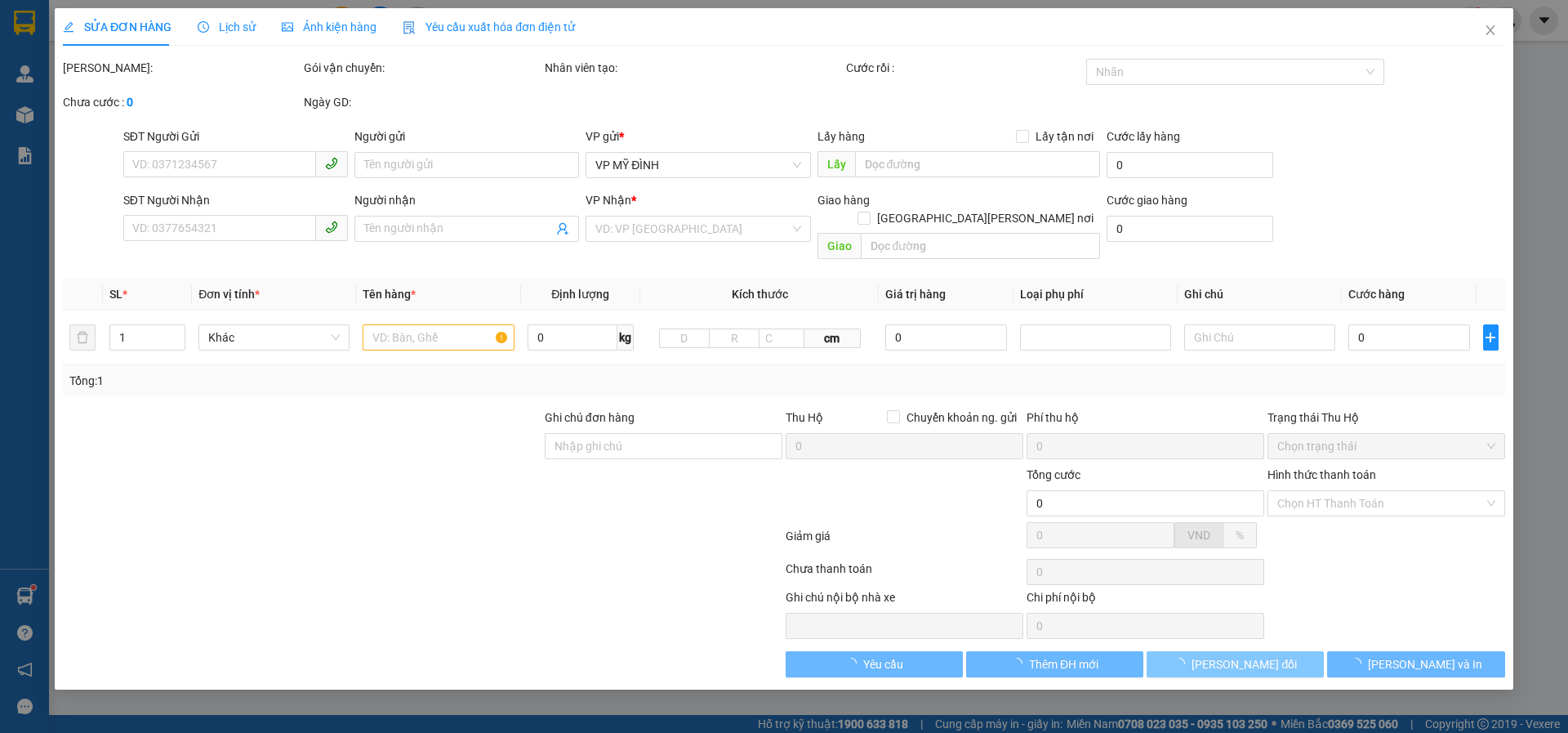
type input "0398072487"
type input "MẸ [PERSON_NAME]"
checkbox input "true"
type input "TC"
type input "0392897537"
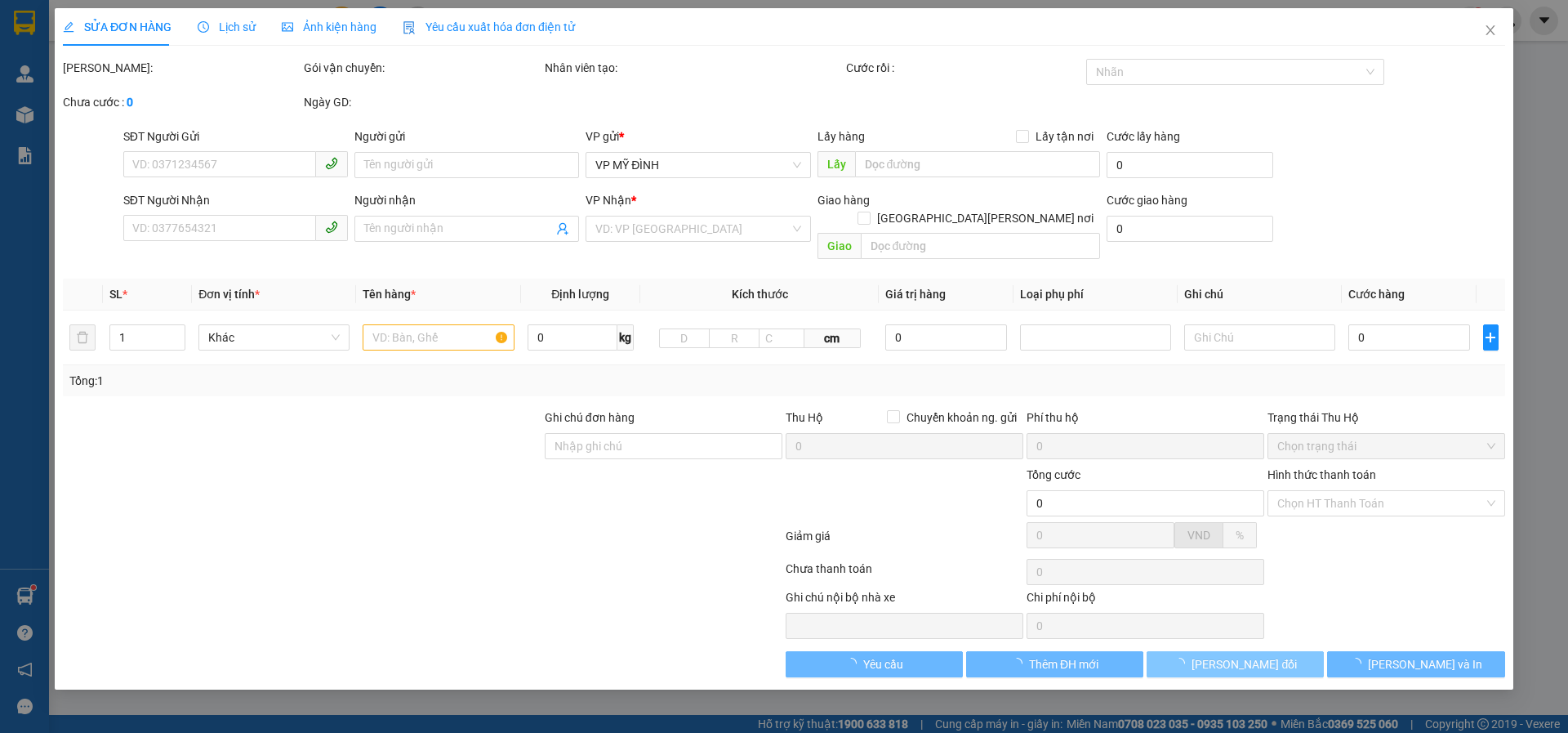
type input "A [PERSON_NAME]"
checkbox input "true"
type input "MĐ"
type input "80.000"
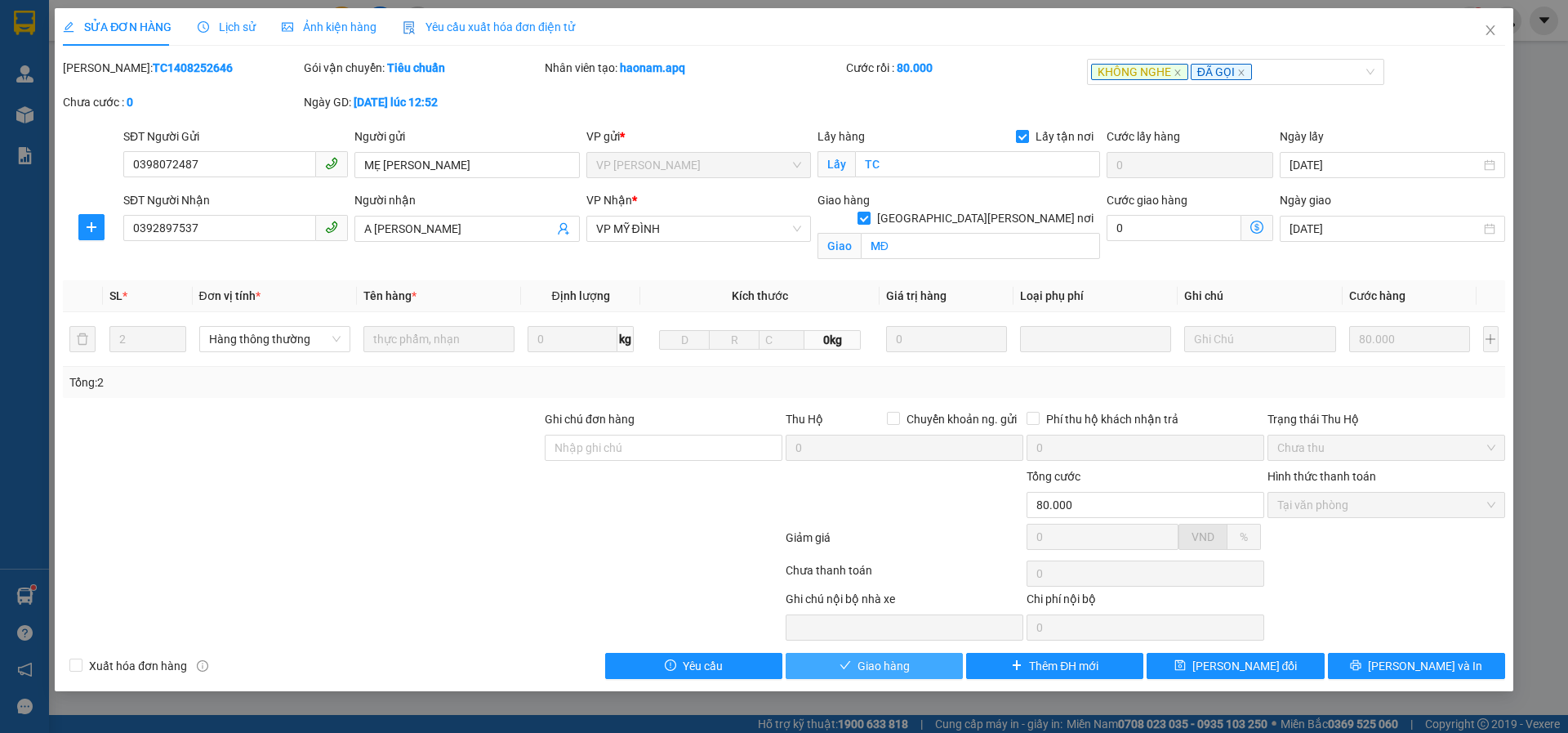
click at [890, 661] on span "Giao hàng" at bounding box center [884, 665] width 52 height 18
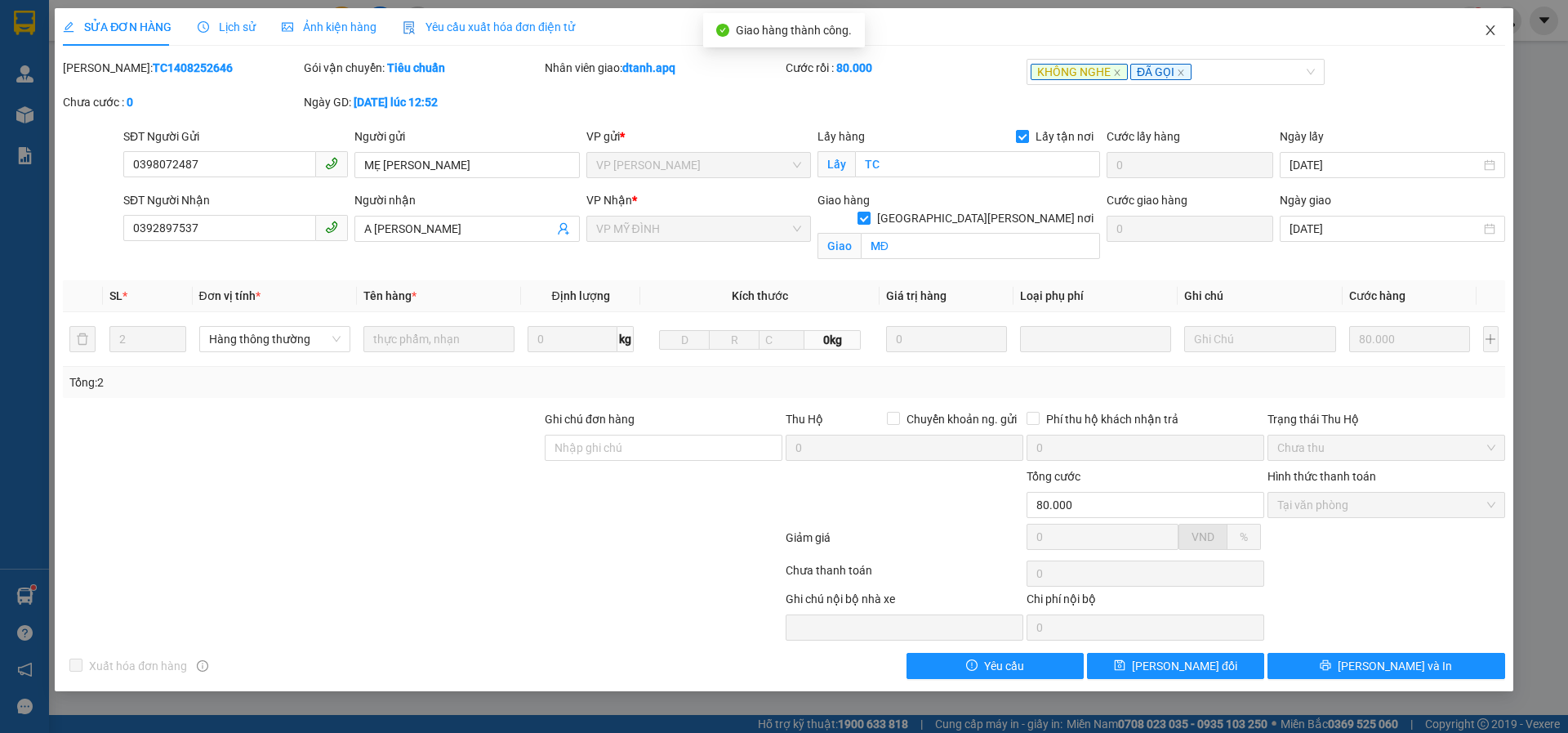
click at [1486, 38] on span "Close" at bounding box center [1491, 31] width 46 height 46
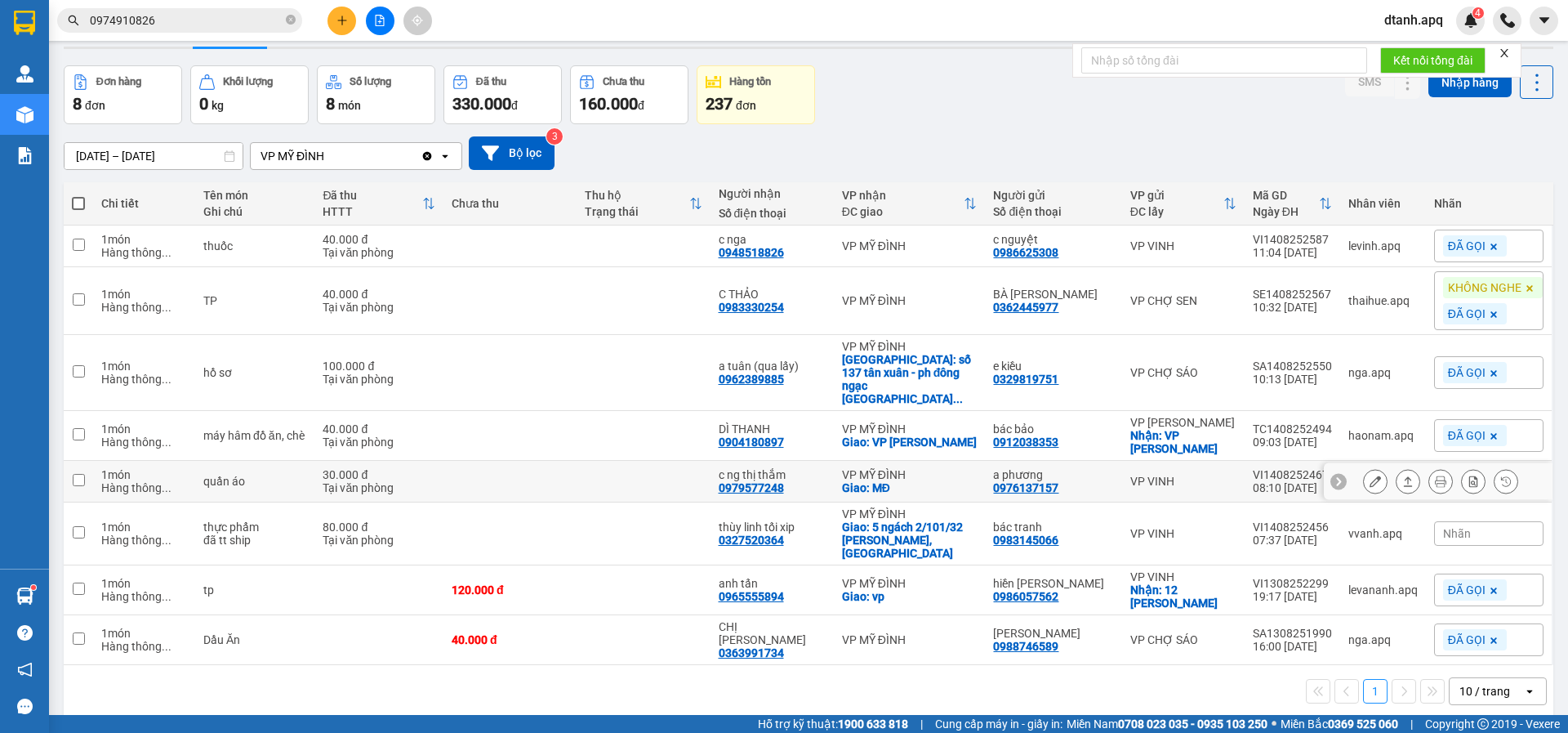
scroll to position [75, 0]
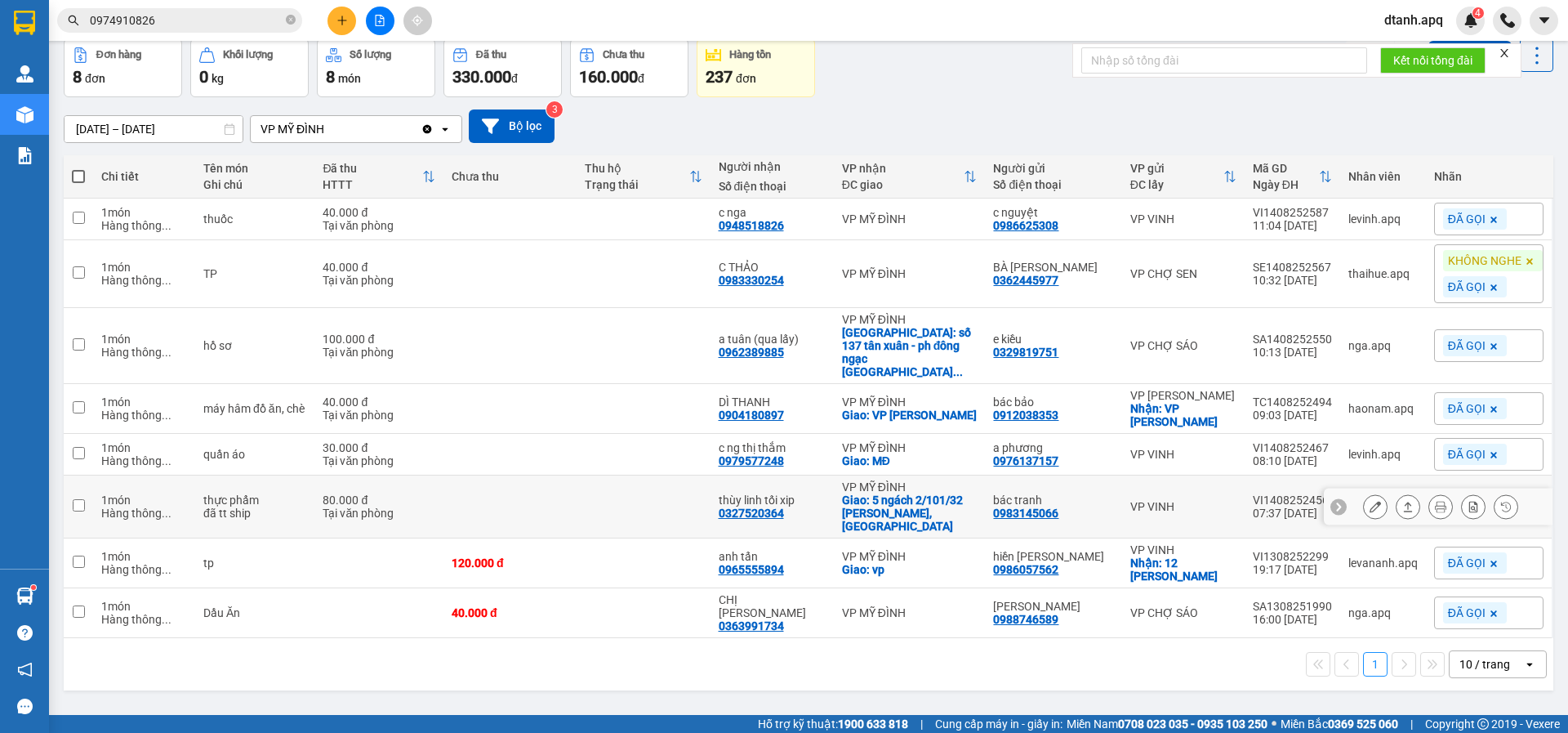
click at [1370, 501] on icon at bounding box center [1375, 506] width 11 height 11
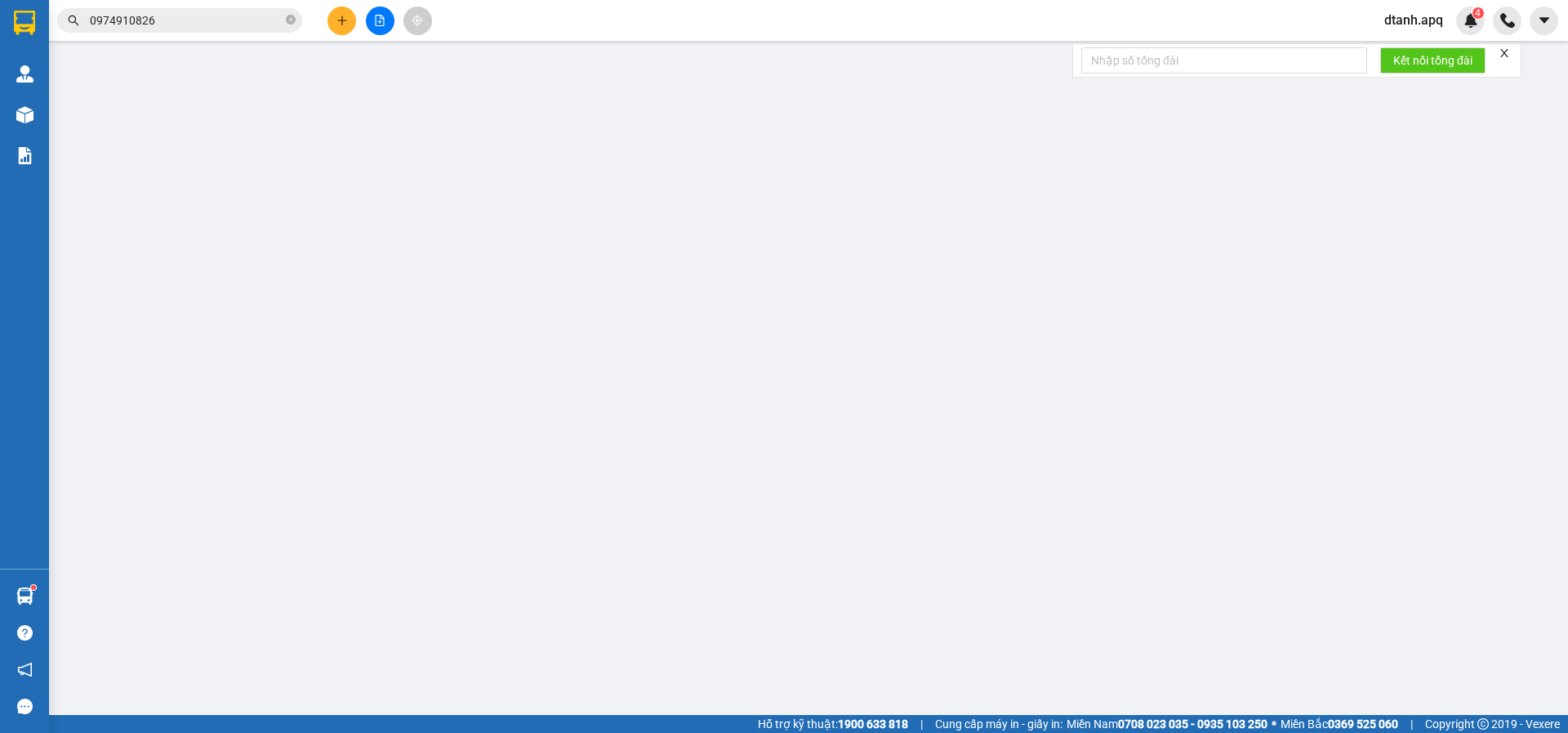
type input "0983145066"
type input "bác tranh"
type input "0327520364"
type input "thùy linh tối xip"
checkbox input "true"
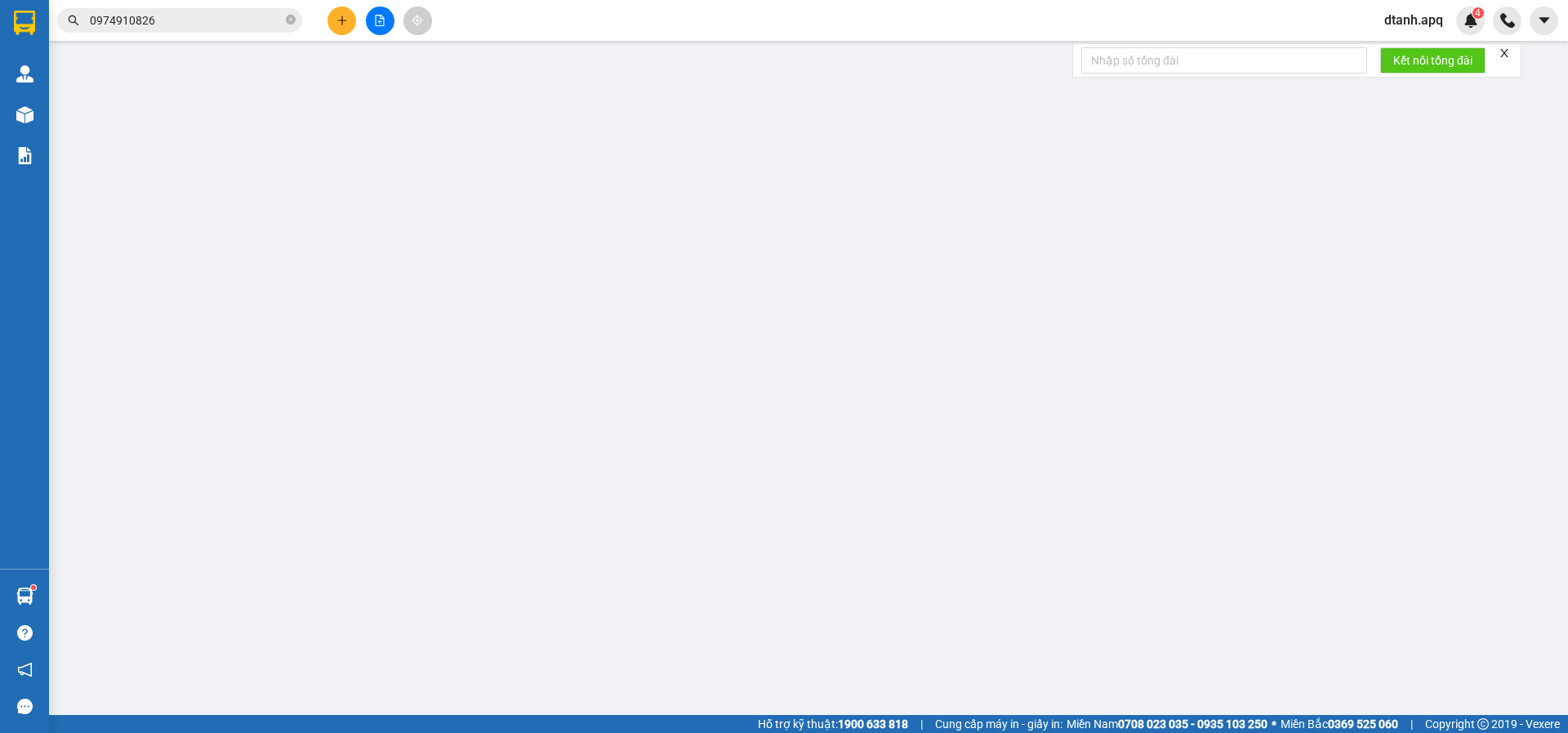
type input "5 ngách 2/101/32 [PERSON_NAME], [GEOGRAPHIC_DATA]"
type input "80.000"
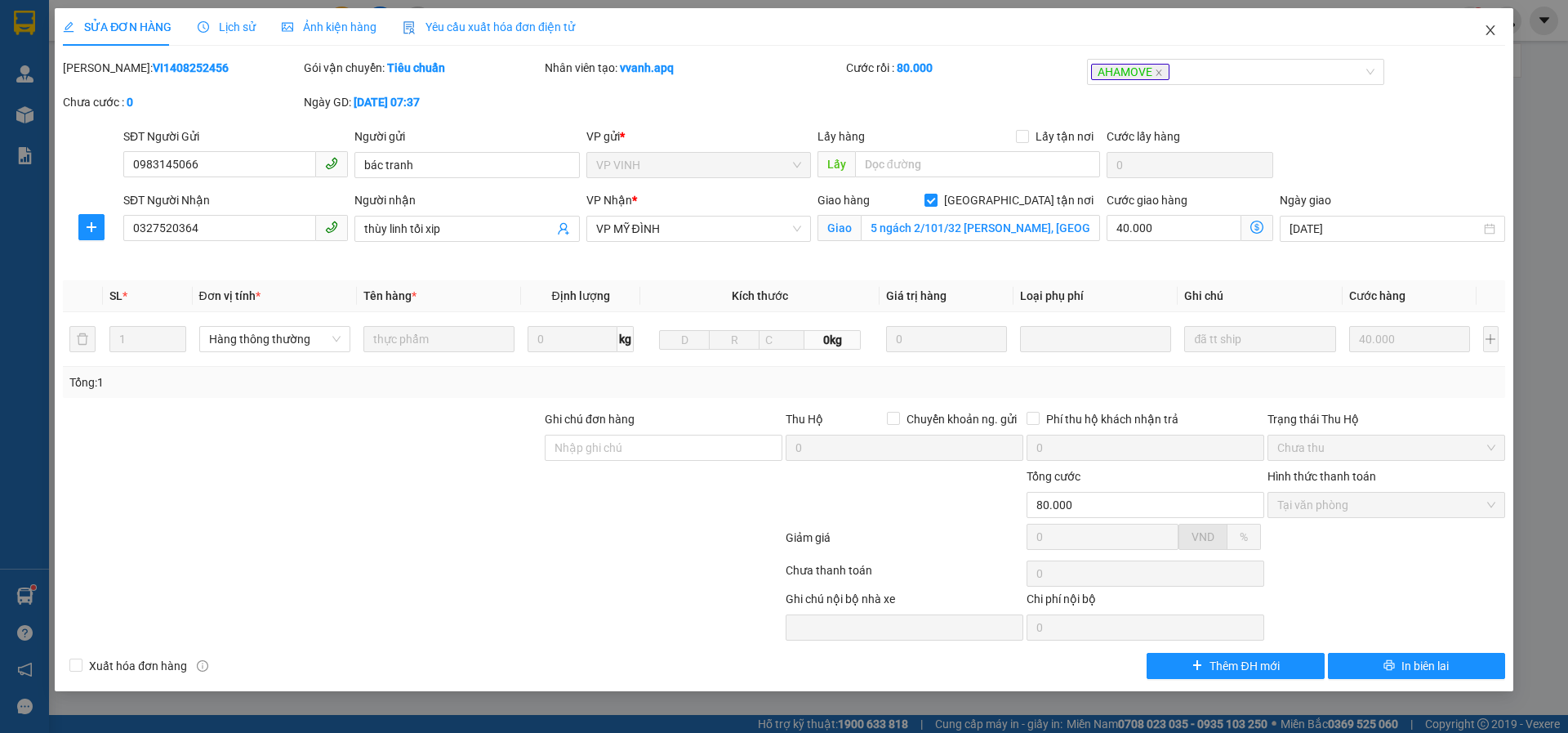
click at [1491, 31] on icon "close" at bounding box center [1491, 30] width 13 height 13
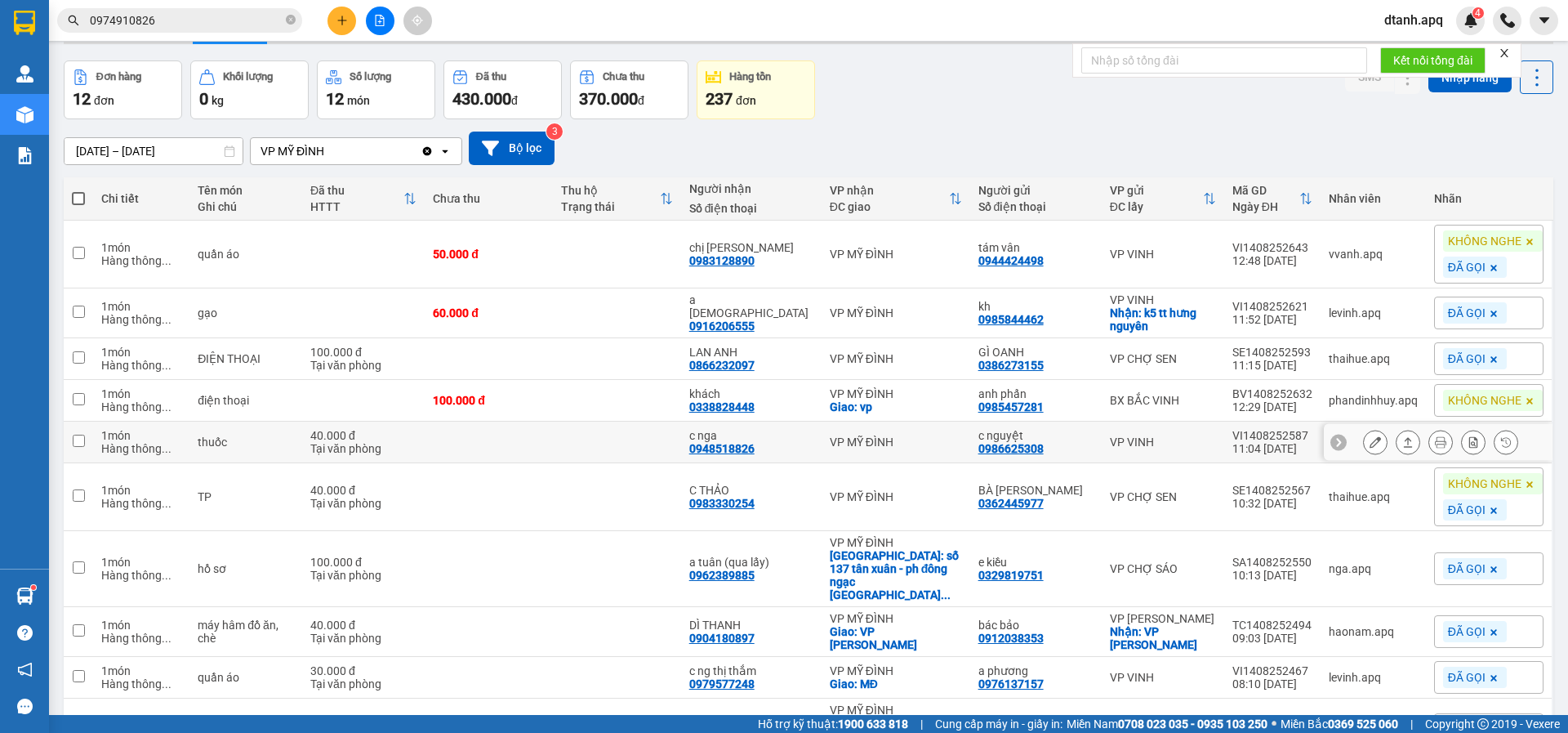
scroll to position [82, 0]
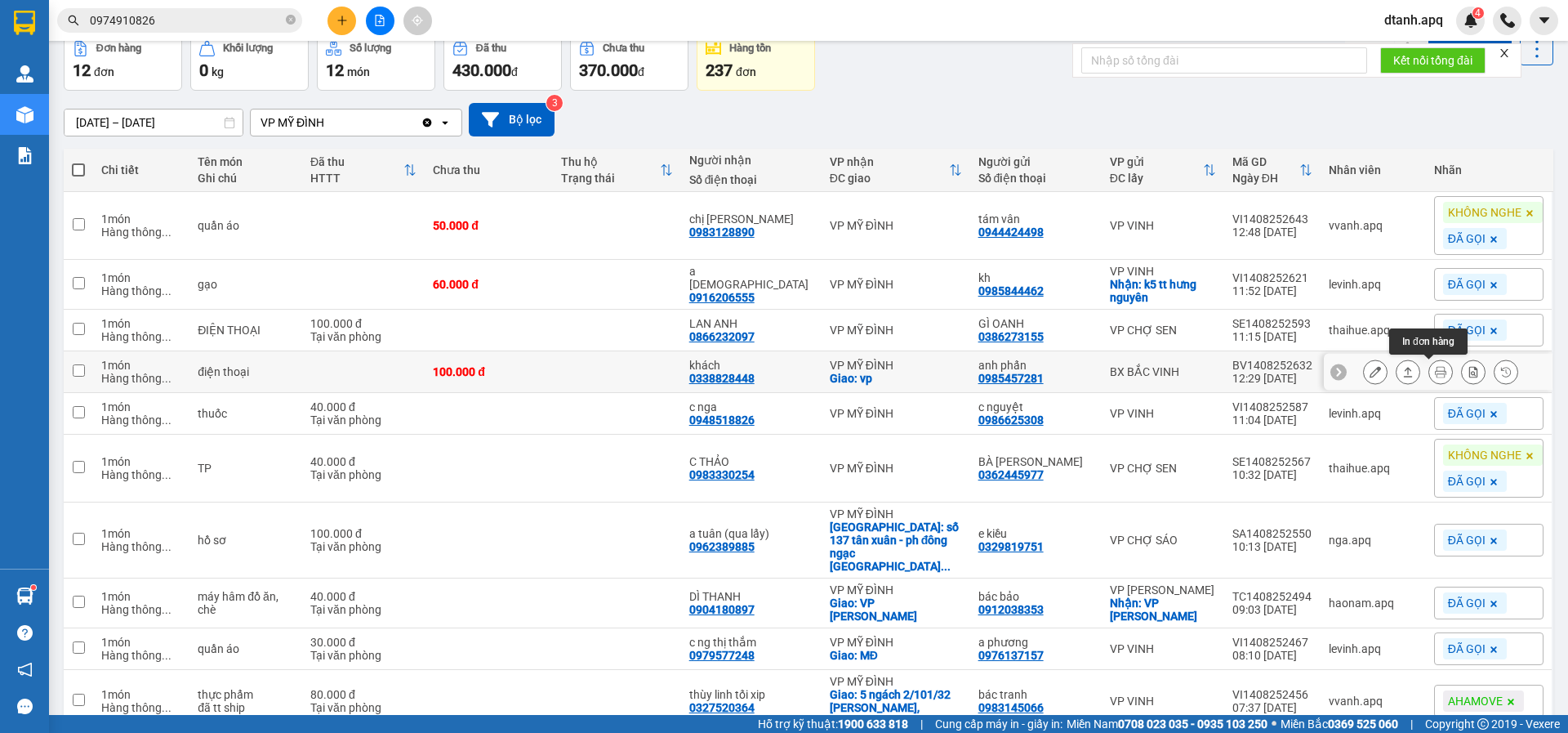
click at [1435, 371] on icon at bounding box center [1440, 371] width 11 height 11
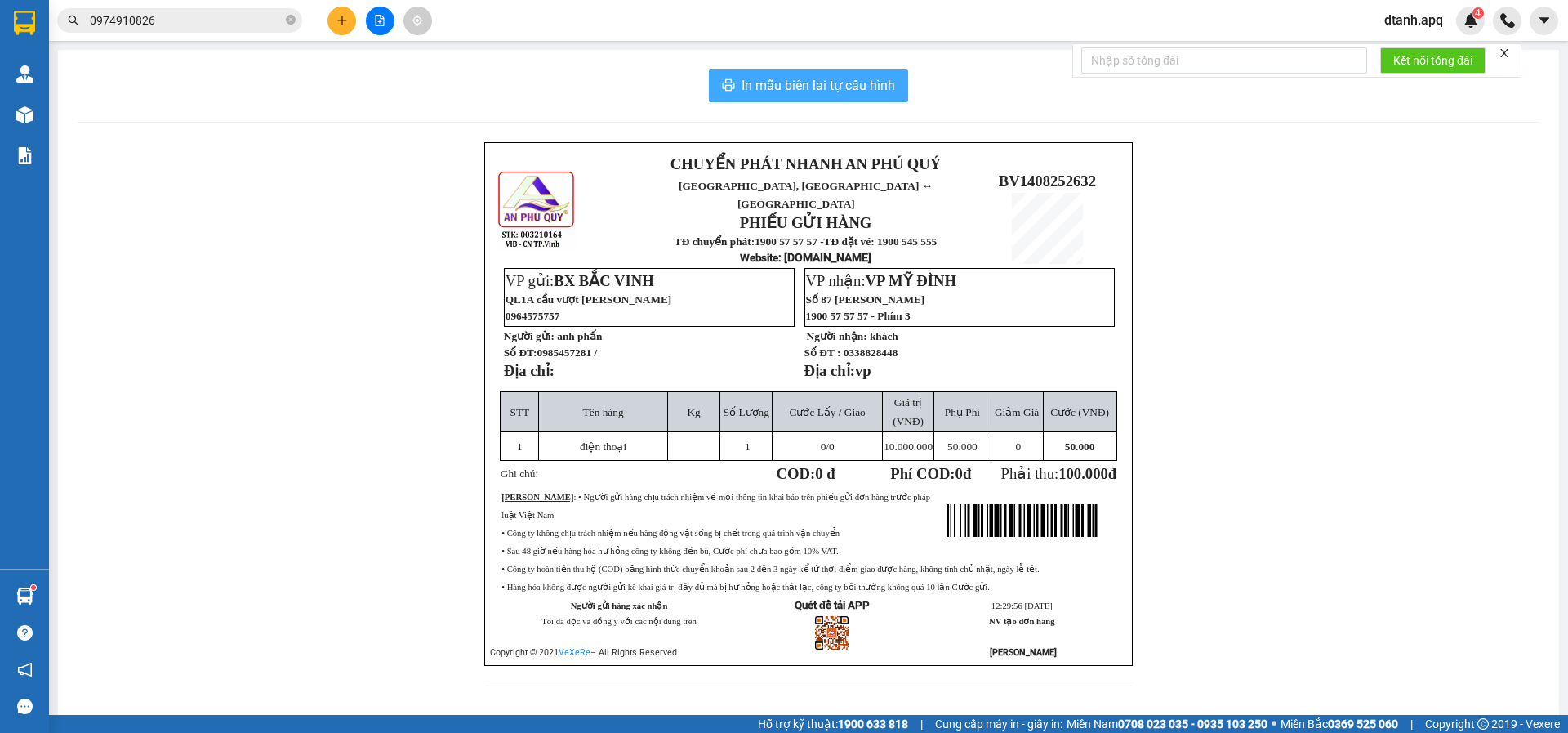
click at [777, 91] on span "In mẫu biên lai tự cấu hình" at bounding box center [818, 85] width 153 height 20
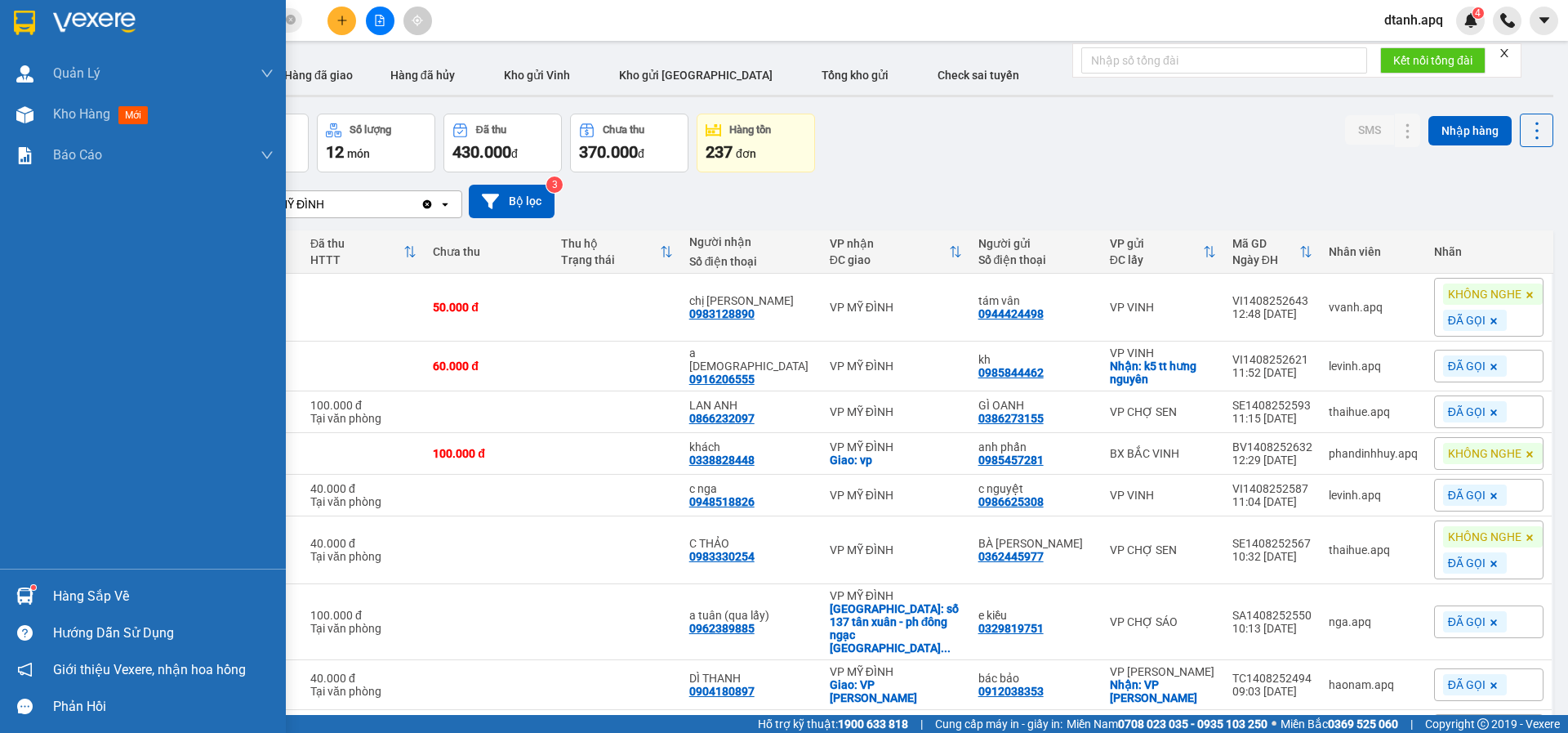
click at [72, 605] on div "Hàng sắp về" at bounding box center [163, 596] width 220 height 25
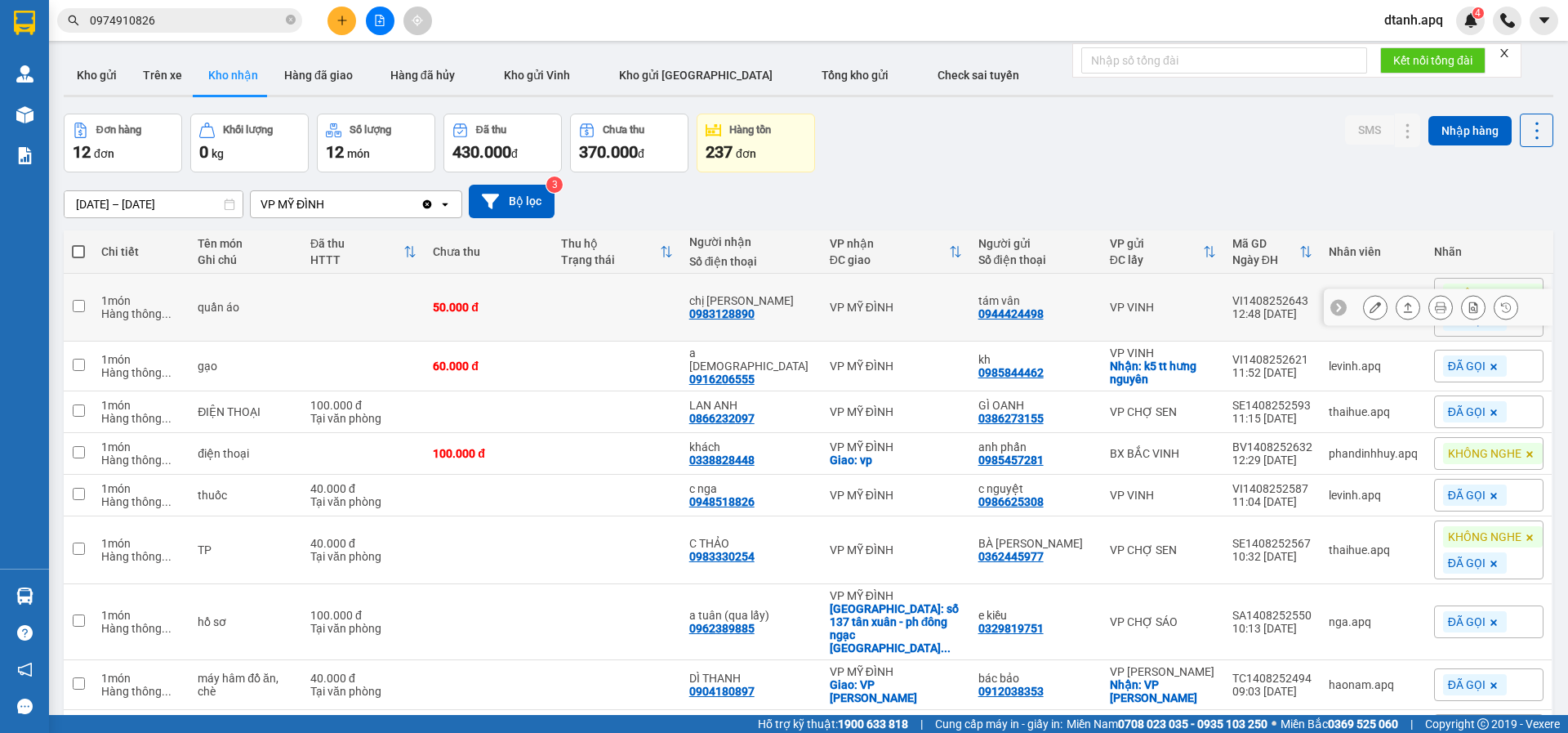
click at [487, 295] on section "Kết quả tìm kiếm ( 276 ) Bộ lọc Mã ĐH Trạng thái Món hàng Thu hộ Tổng cước Chưa…" at bounding box center [784, 366] width 1568 height 733
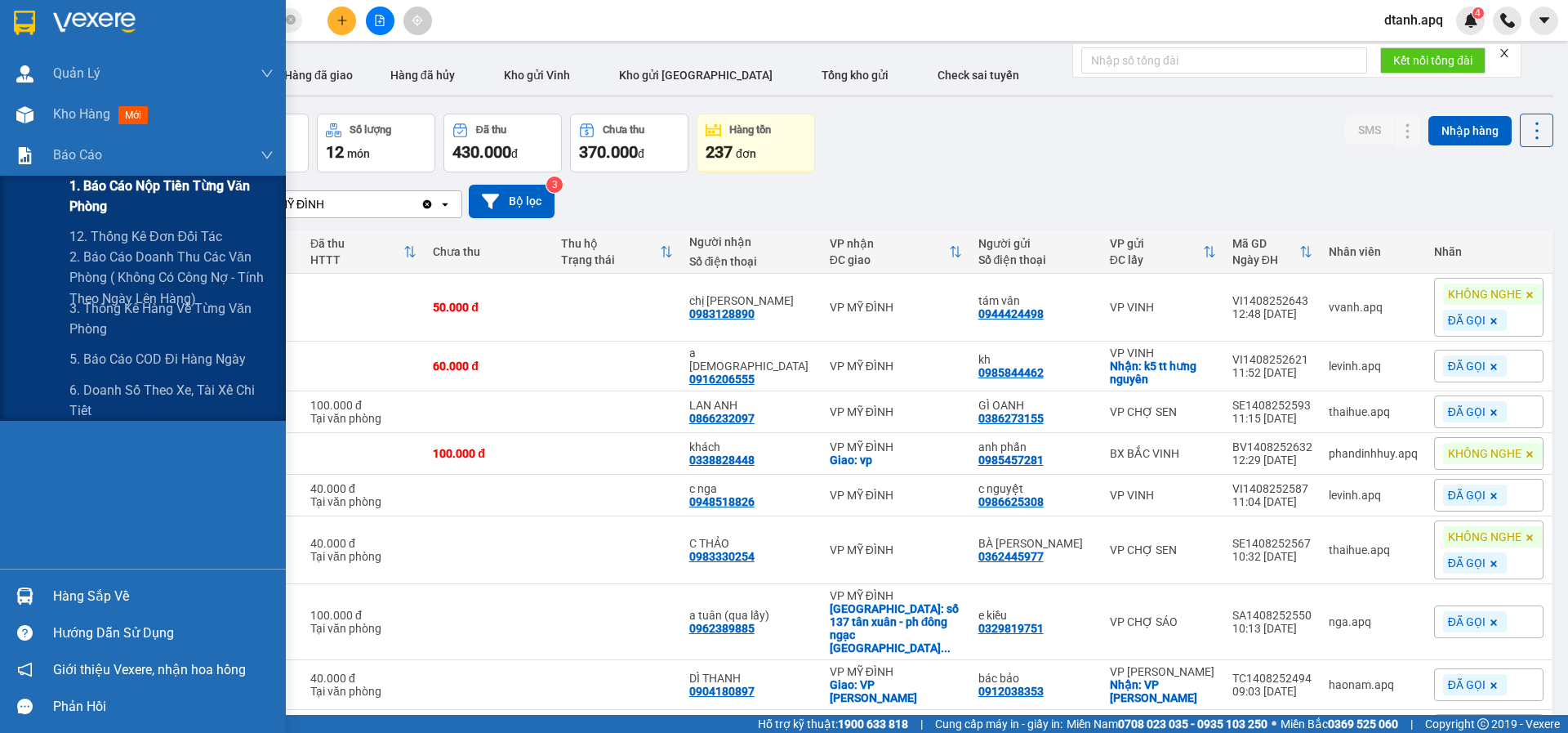
click at [97, 195] on span "1. Báo cáo nộp tiền từng văn phòng" at bounding box center [172, 196] width 204 height 41
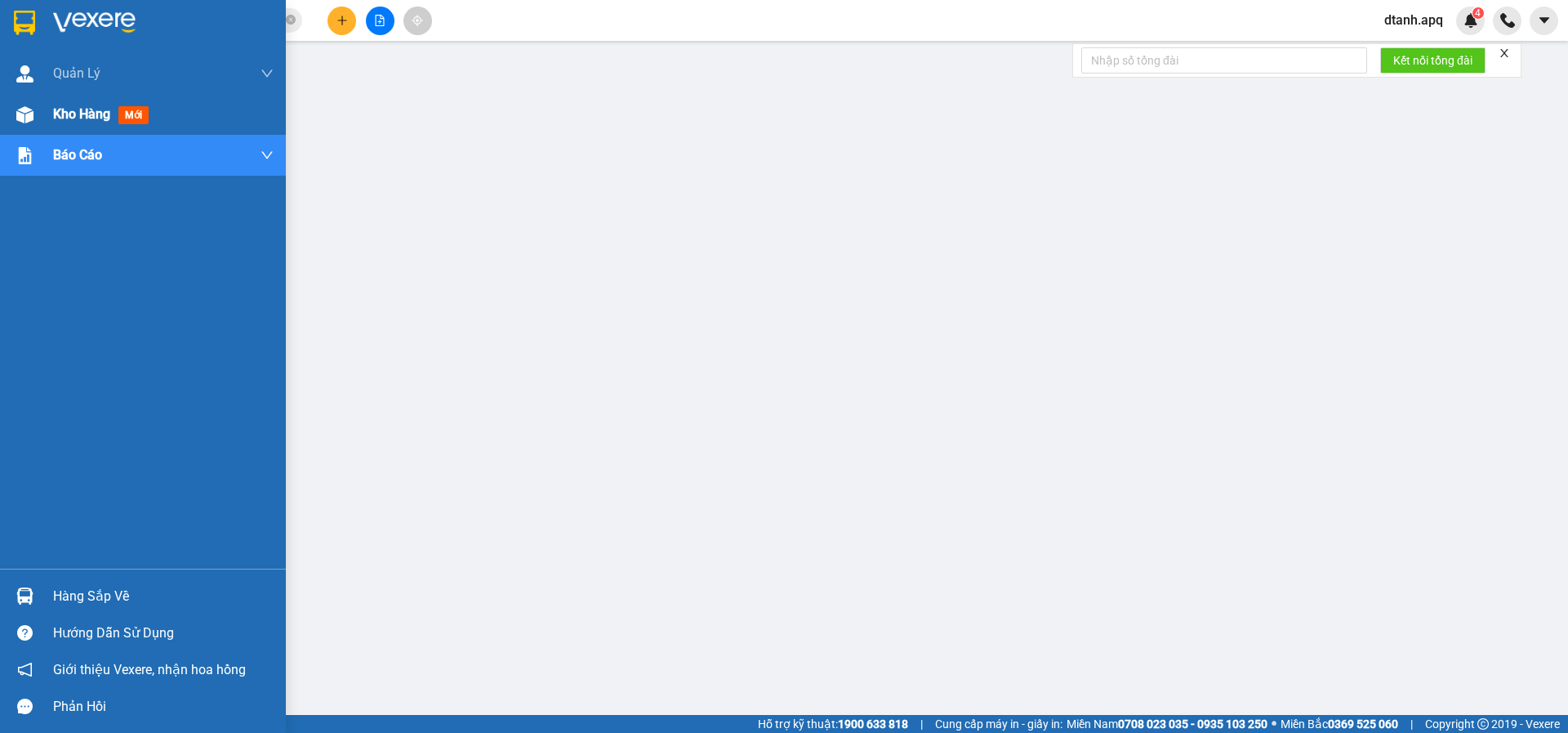
click at [25, 105] on div at bounding box center [25, 115] width 29 height 29
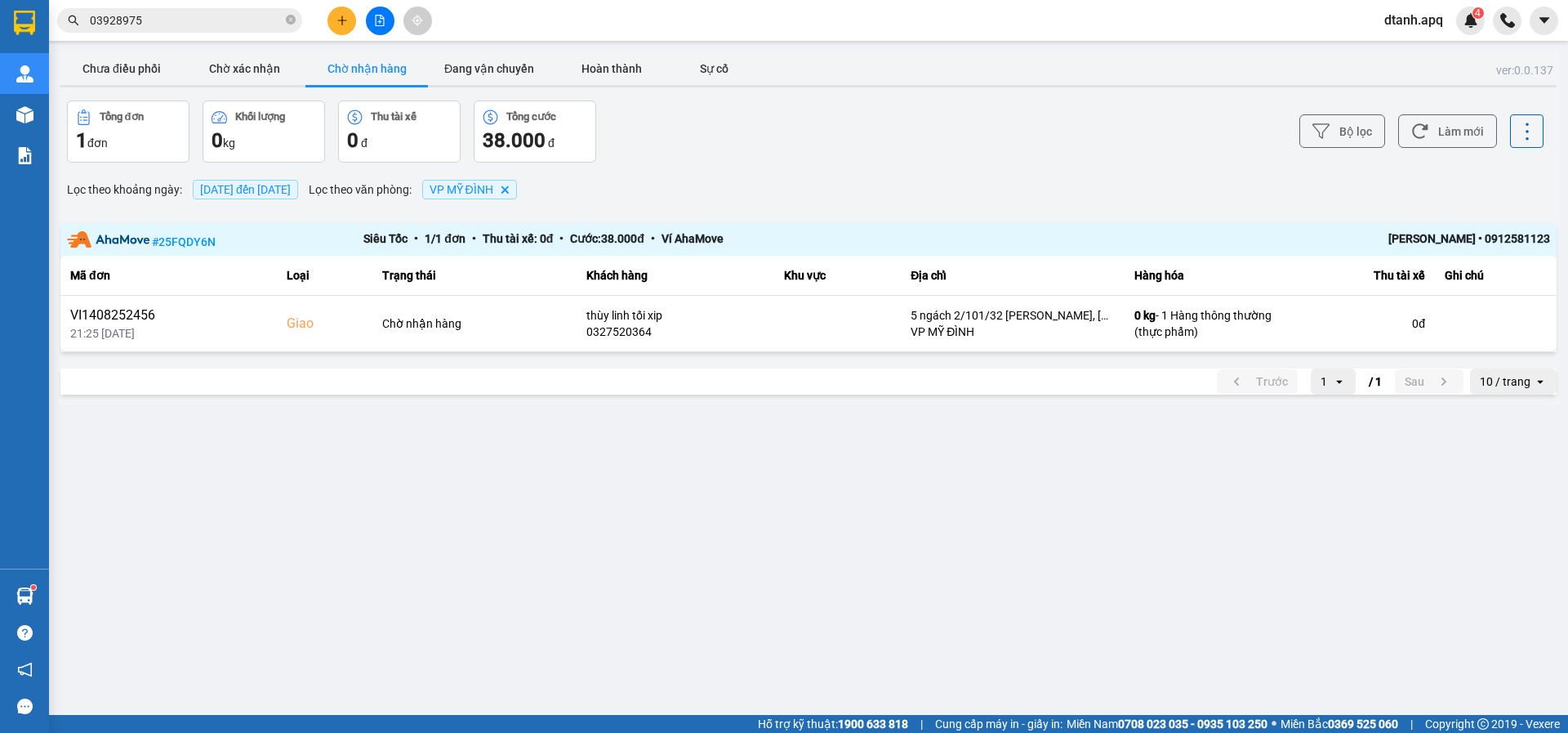
click at [1407, 15] on span "dtanh.apq" at bounding box center [1414, 20] width 85 height 20
click at [1416, 53] on span "Đăng xuất" at bounding box center [1430, 50] width 69 height 18
